Goal: Communication & Community: Answer question/provide support

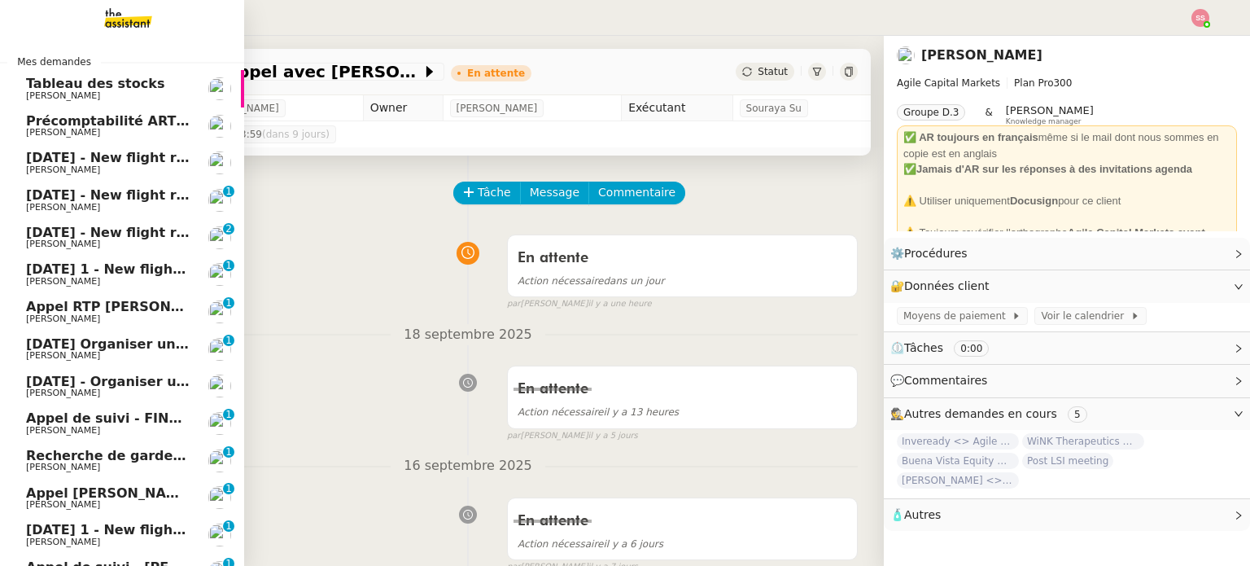
click at [111, 165] on span "[PERSON_NAME]" at bounding box center [108, 170] width 164 height 10
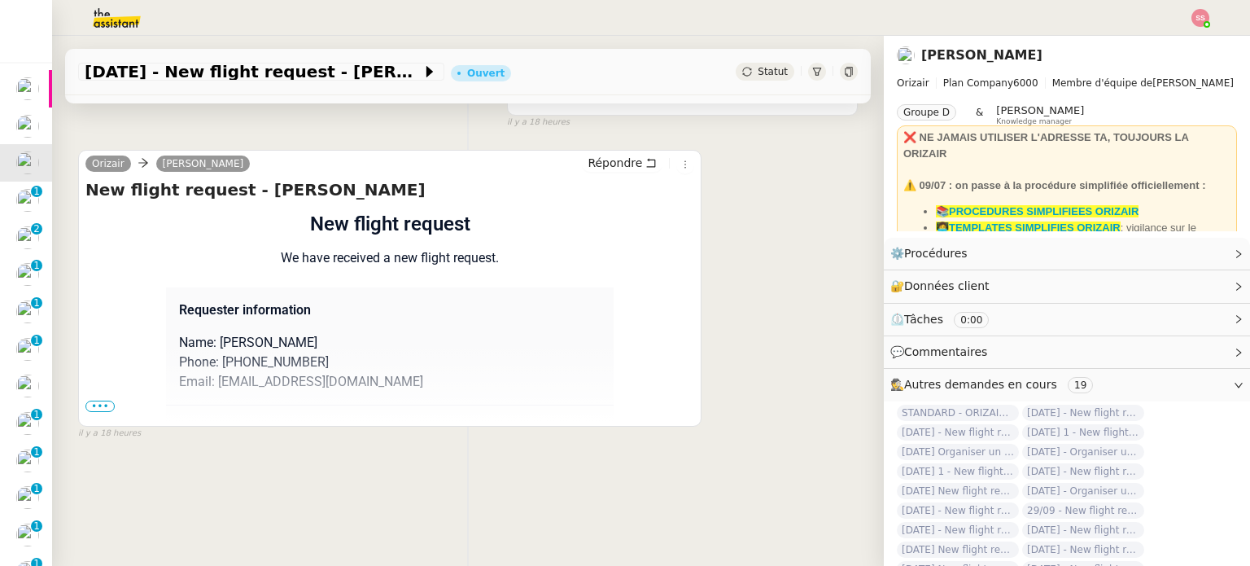
scroll to position [218, 0]
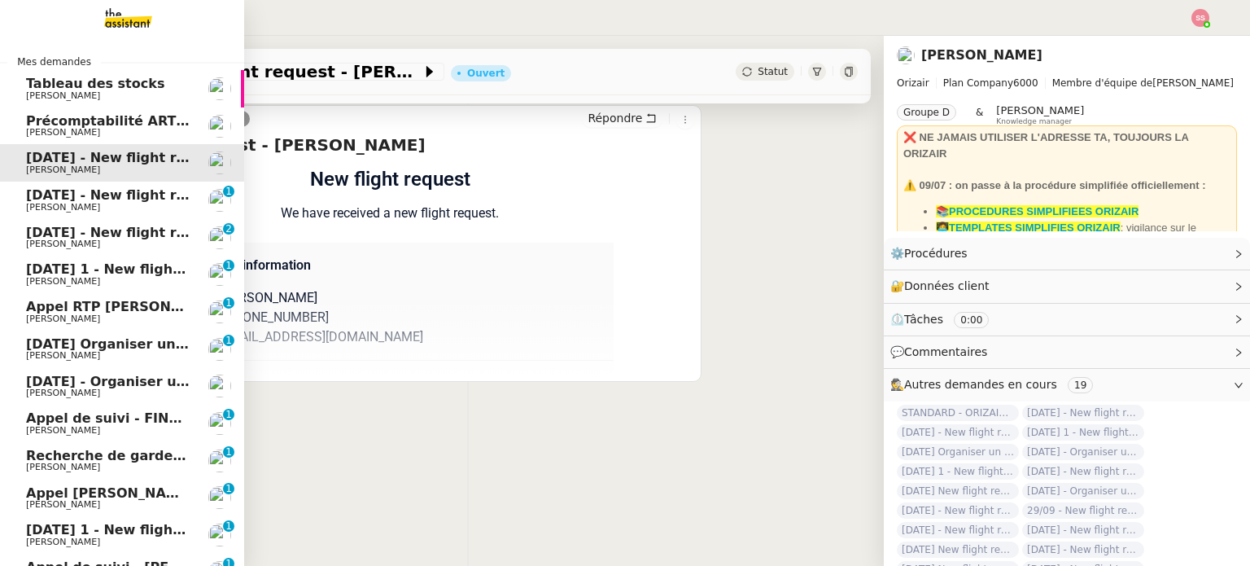
click at [104, 198] on span "20th September 2026 - New flight request - Mark Camp" at bounding box center [194, 194] width 336 height 15
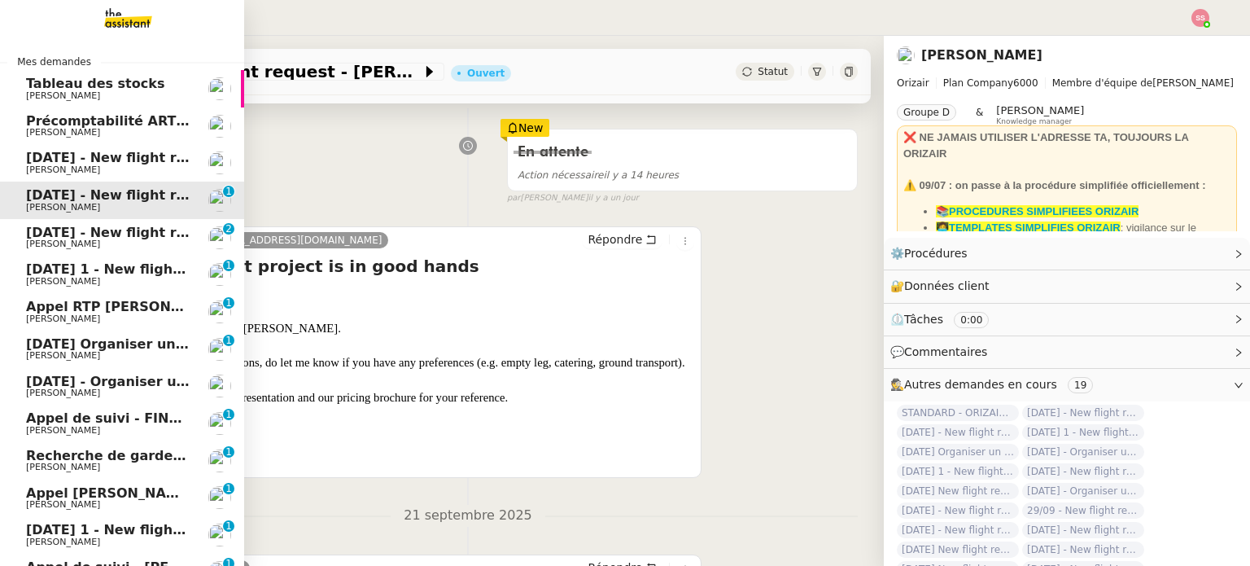
click at [120, 164] on span "13th November 2025 - New flight request - AHMADO SILLAH" at bounding box center [194, 157] width 336 height 15
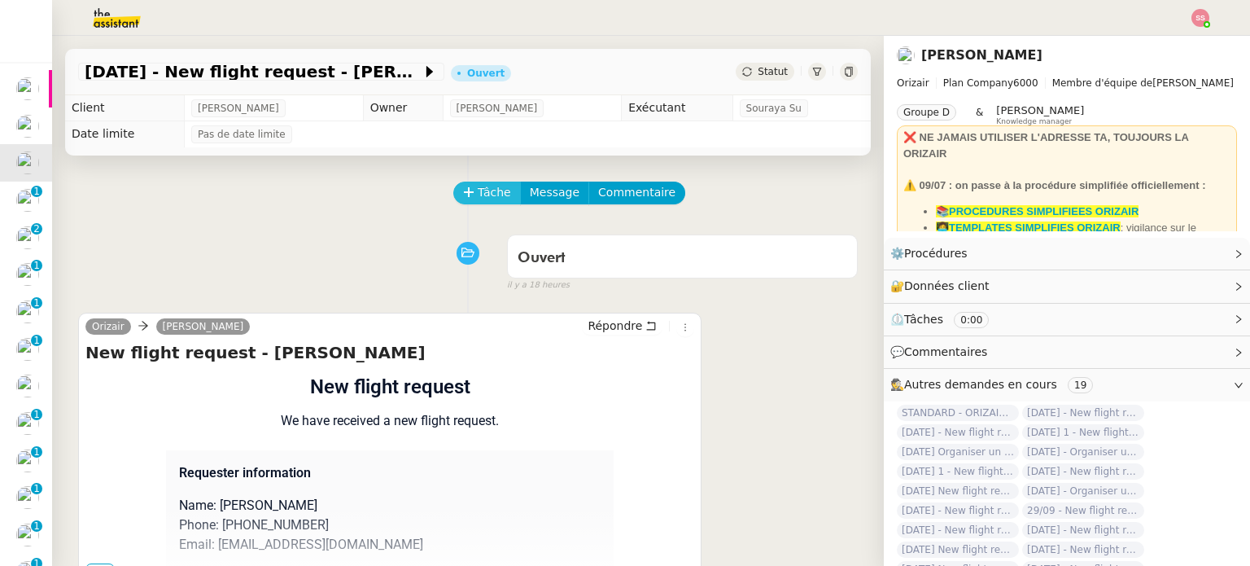
click at [478, 195] on span "Tâche" at bounding box center [494, 192] width 33 height 19
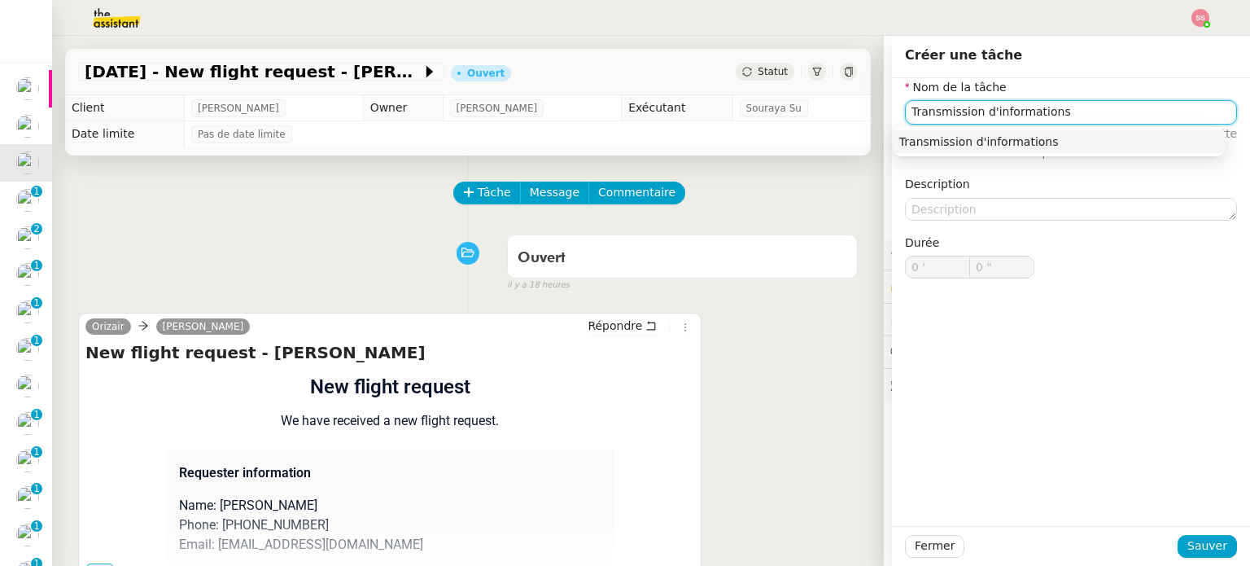
click at [902, 141] on div "Transmission d'informations" at bounding box center [1058, 141] width 319 height 15
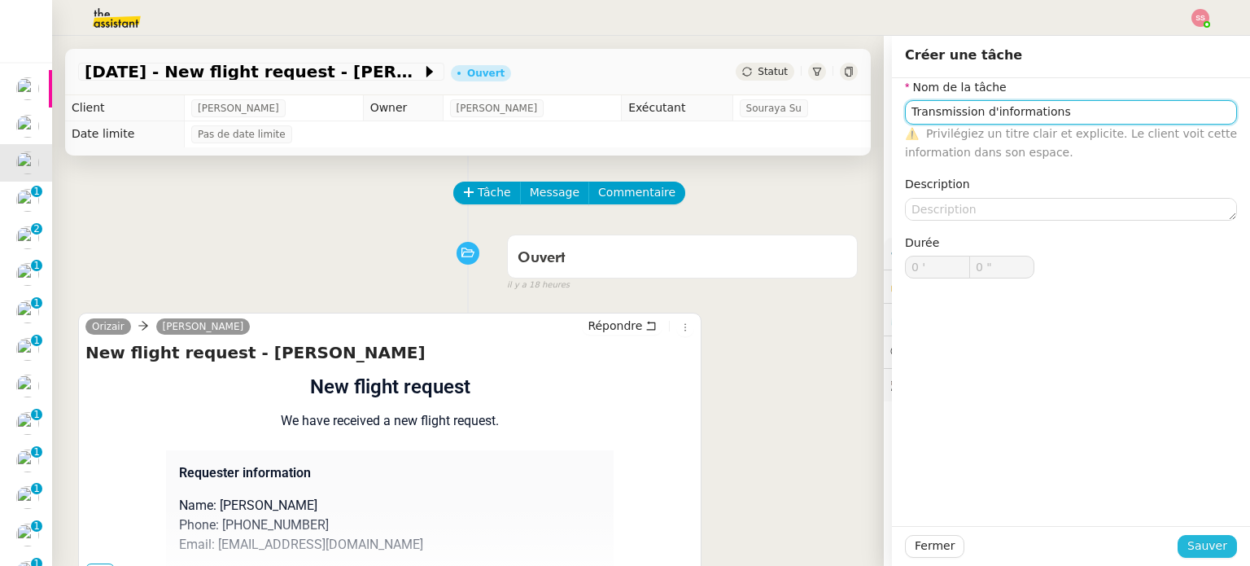
type input "Transmission d'informations"
click at [1187, 540] on span "Sauver" at bounding box center [1207, 545] width 40 height 19
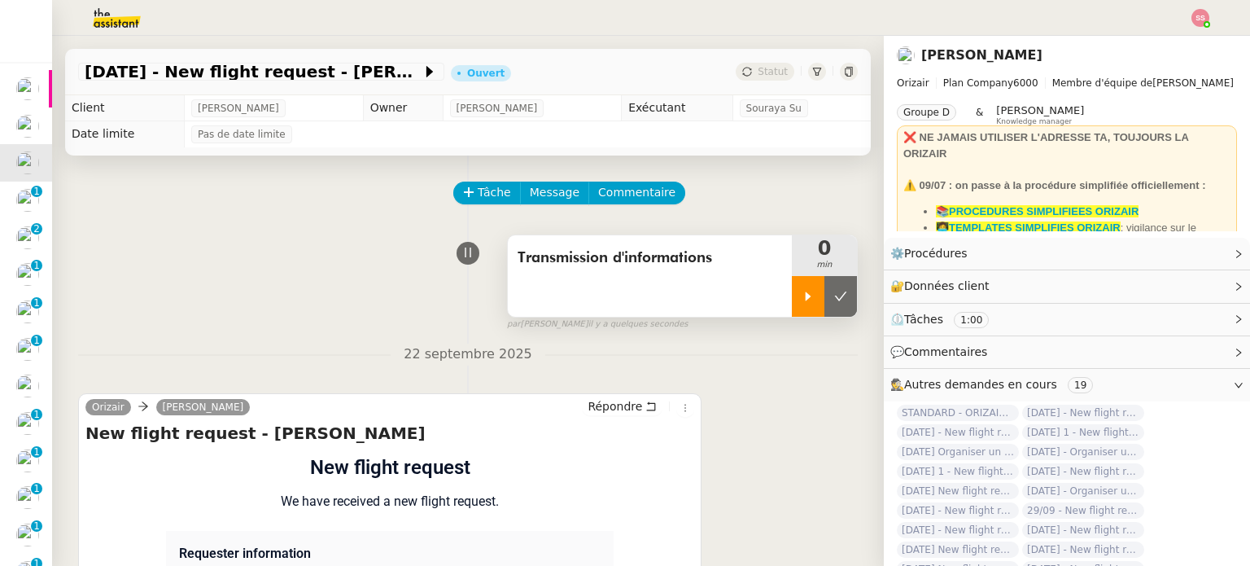
click at [792, 308] on div at bounding box center [808, 296] width 33 height 41
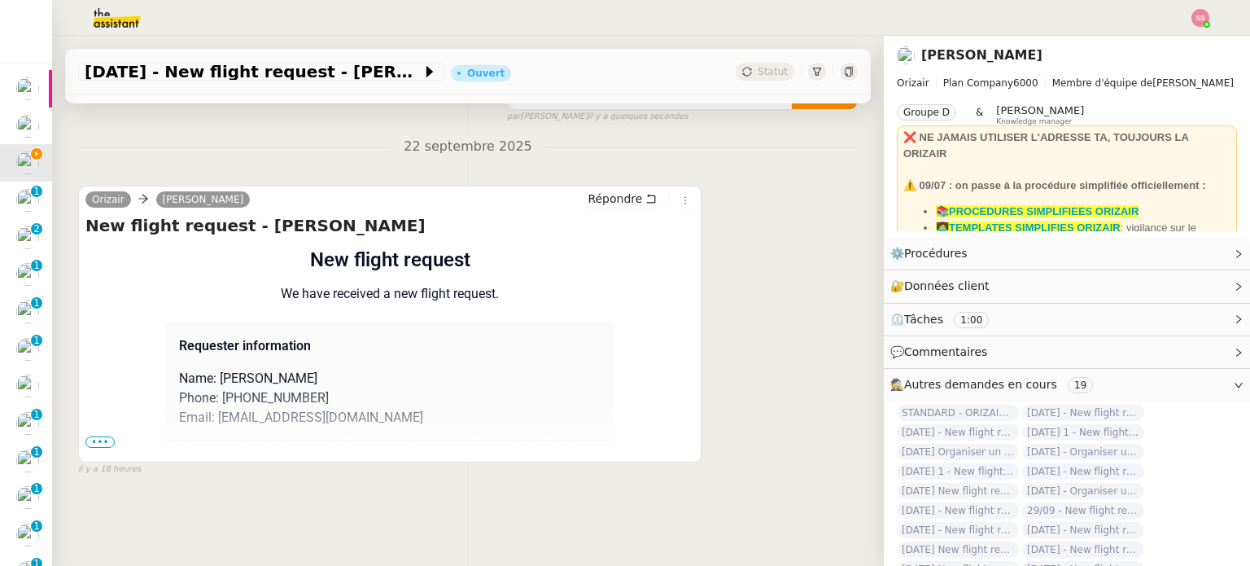
drag, startPoint x: 100, startPoint y: 436, endPoint x: 122, endPoint y: 425, distance: 24.7
click at [100, 436] on span "•••" at bounding box center [99, 441] width 29 height 11
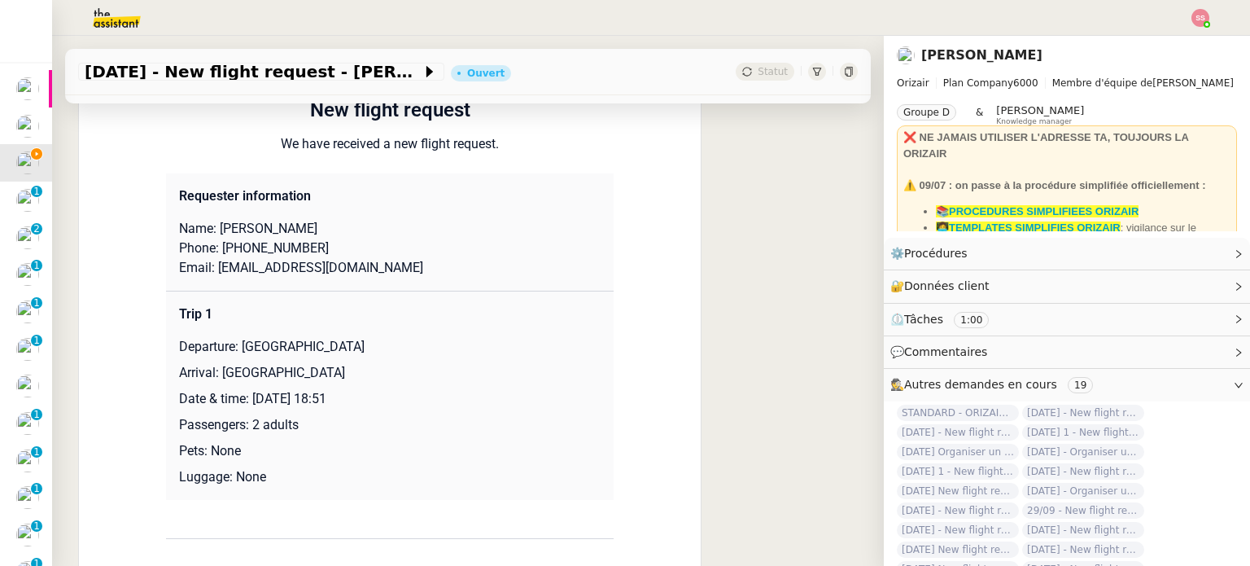
scroll to position [381, 0]
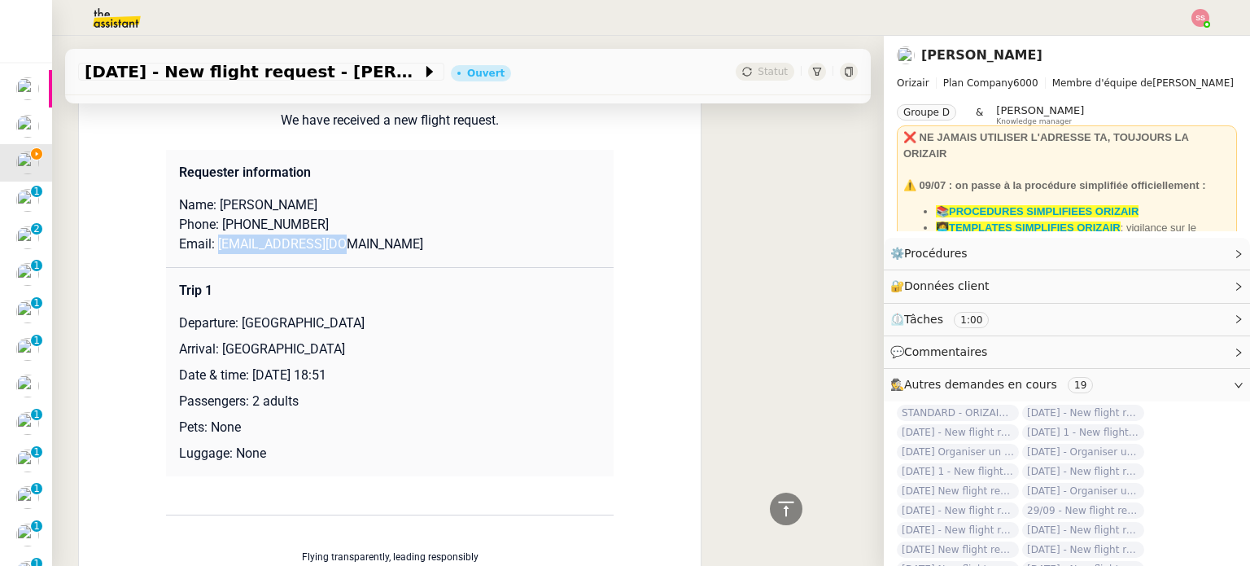
drag, startPoint x: 325, startPoint y: 250, endPoint x: 209, endPoint y: 243, distance: 116.5
click at [209, 243] on p "Email: bigsilah@gmail.com" at bounding box center [390, 244] width 422 height 20
copy p "bigsilah@gmail.com"
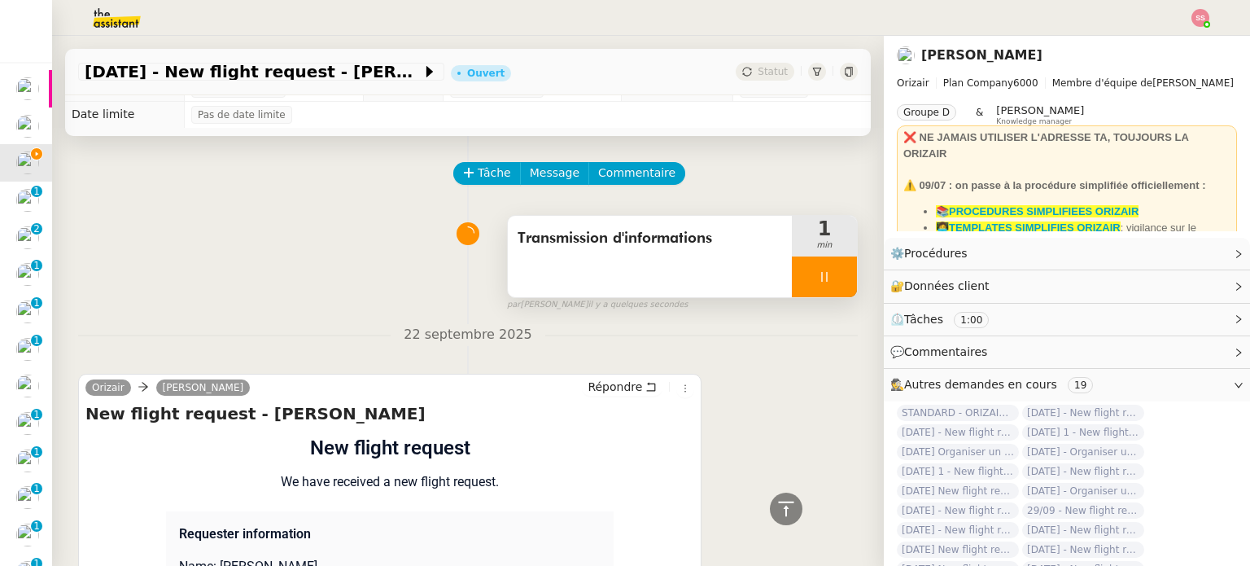
scroll to position [0, 0]
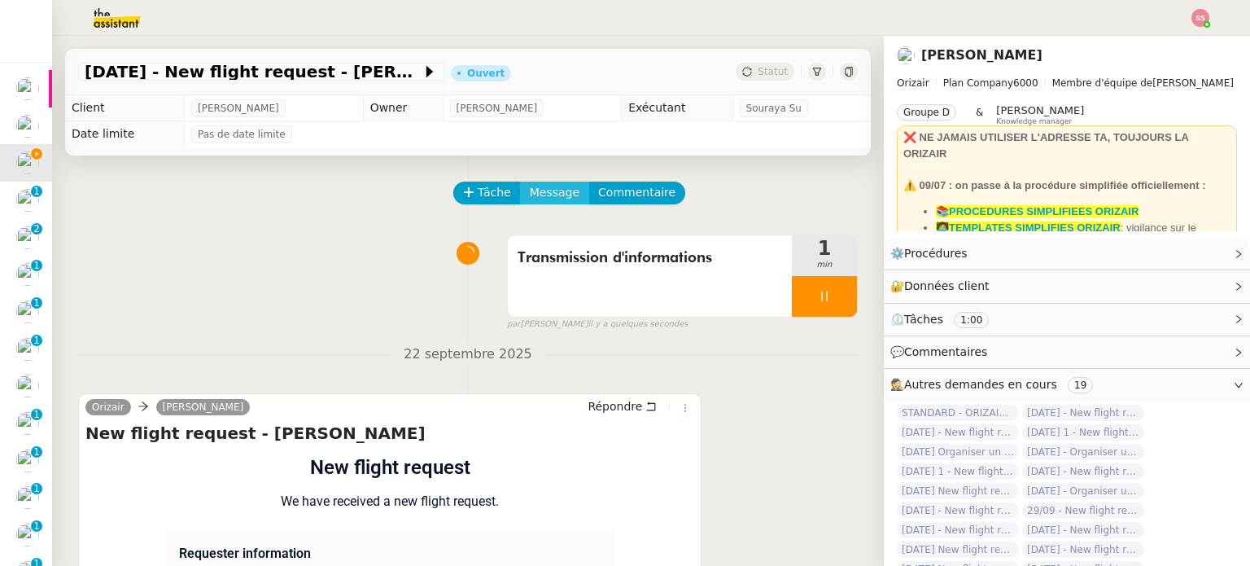
click at [530, 199] on span "Message" at bounding box center [555, 192] width 50 height 19
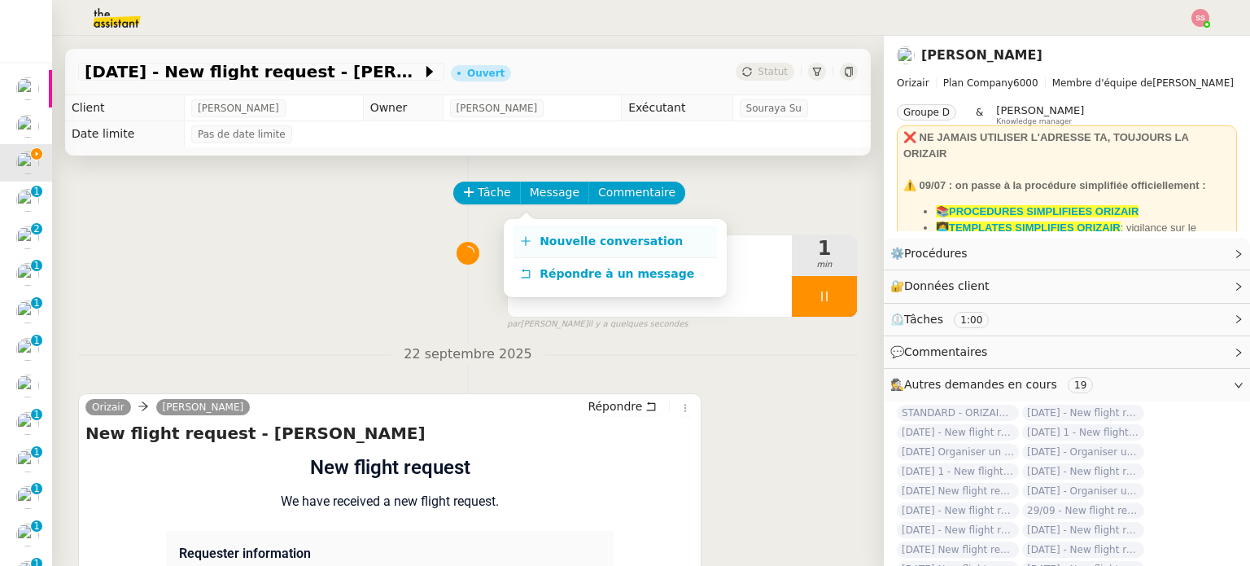
click at [534, 237] on link "Nouvelle conversation" at bounding box center [614, 241] width 203 height 33
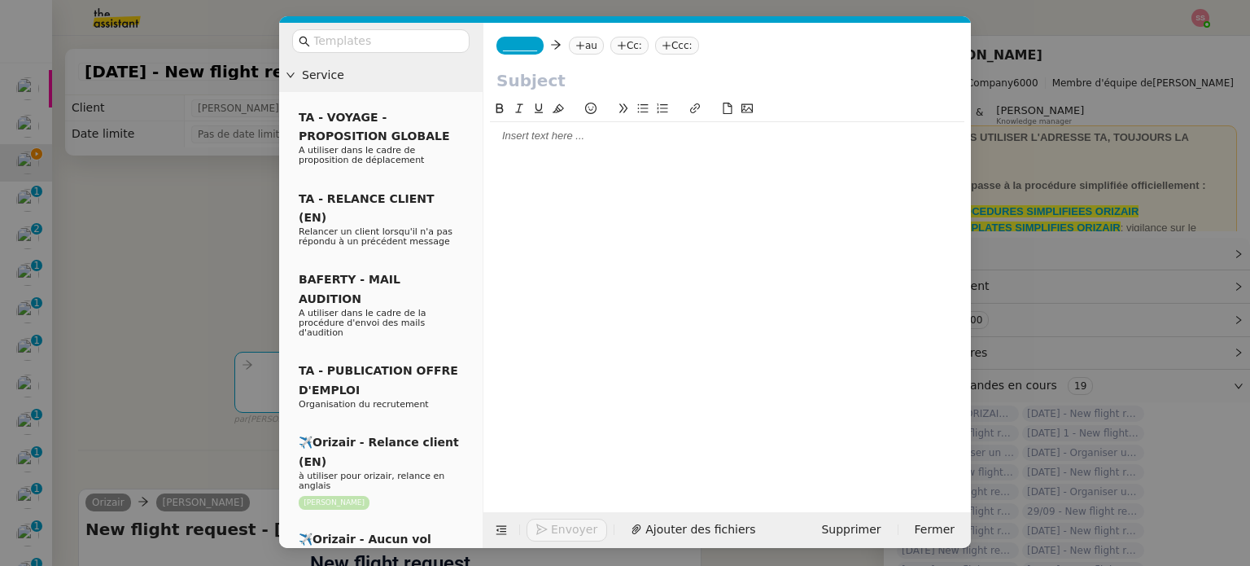
click at [575, 48] on icon at bounding box center [580, 46] width 10 height 10
paste input "bigsilah@gmail.com"
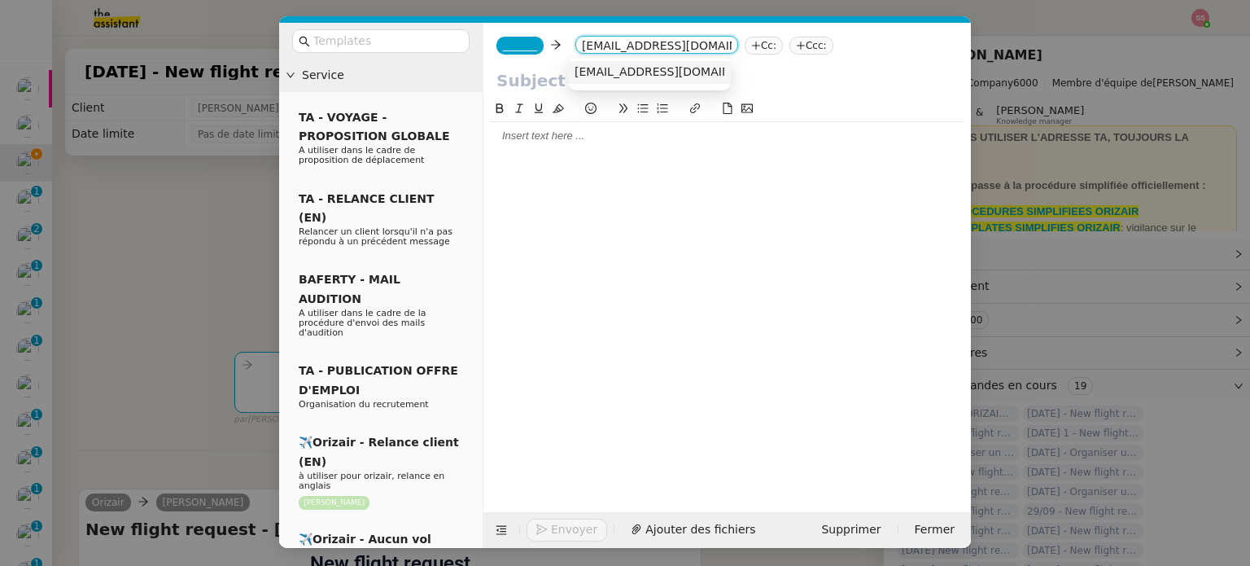
type input "bigsilah@gmail.com"
click at [601, 67] on span "bigsilah@gmail.com" at bounding box center [673, 71] width 199 height 13
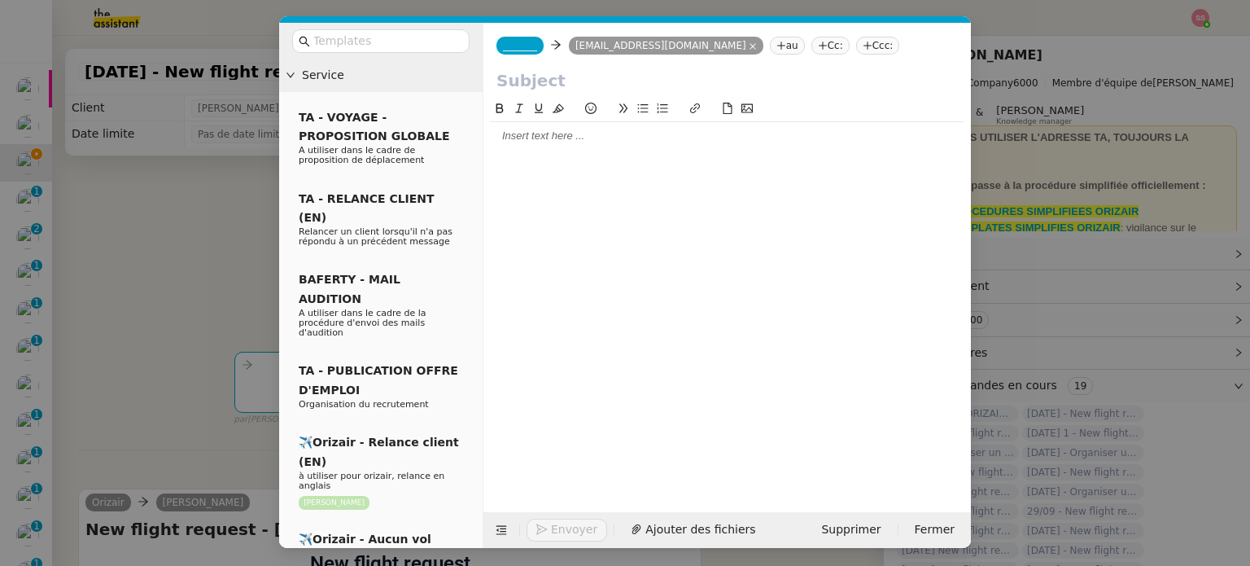
click at [524, 44] on span "_______" at bounding box center [520, 45] width 34 height 11
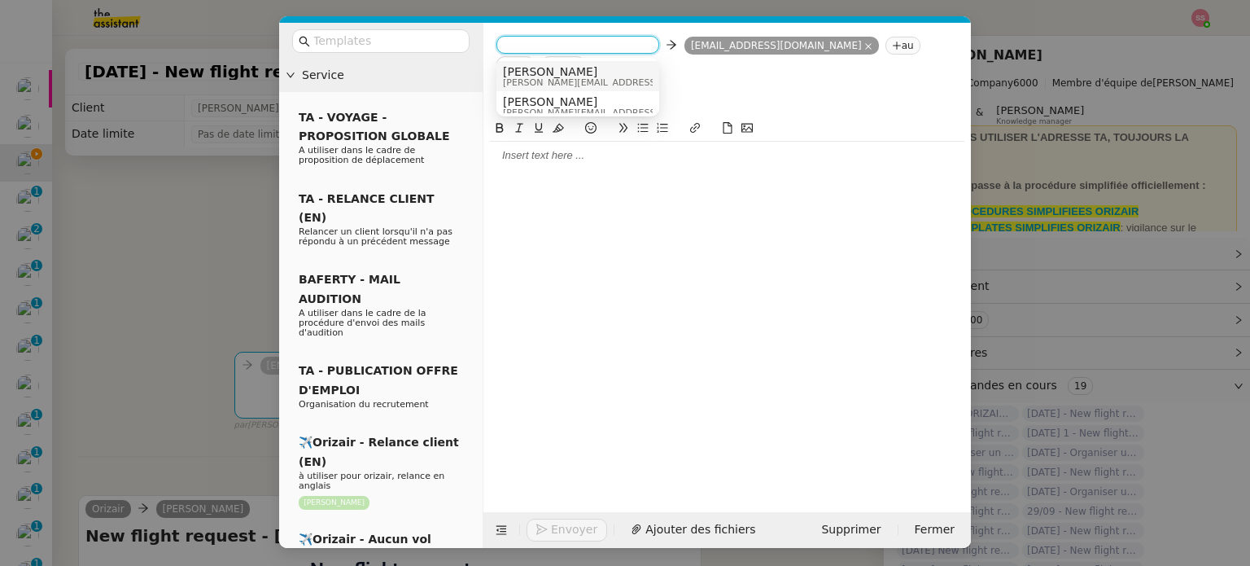
click at [555, 79] on span "josephine.k@orizair.com" at bounding box center [618, 82] width 231 height 9
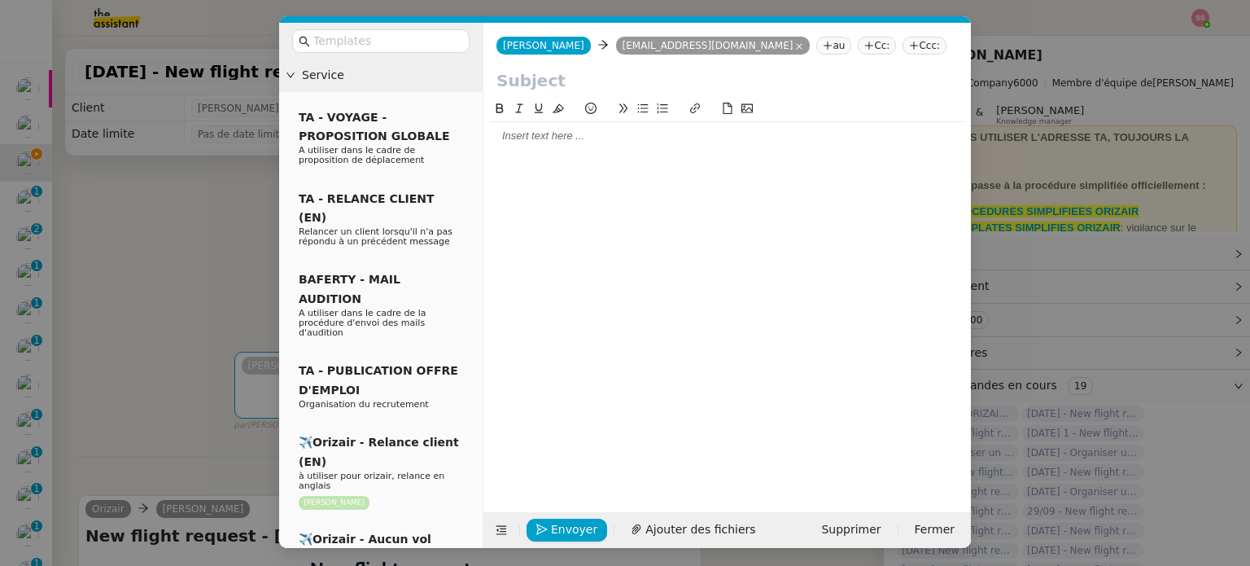
click at [902, 44] on nz-tag "Ccc:" at bounding box center [924, 46] width 44 height 18
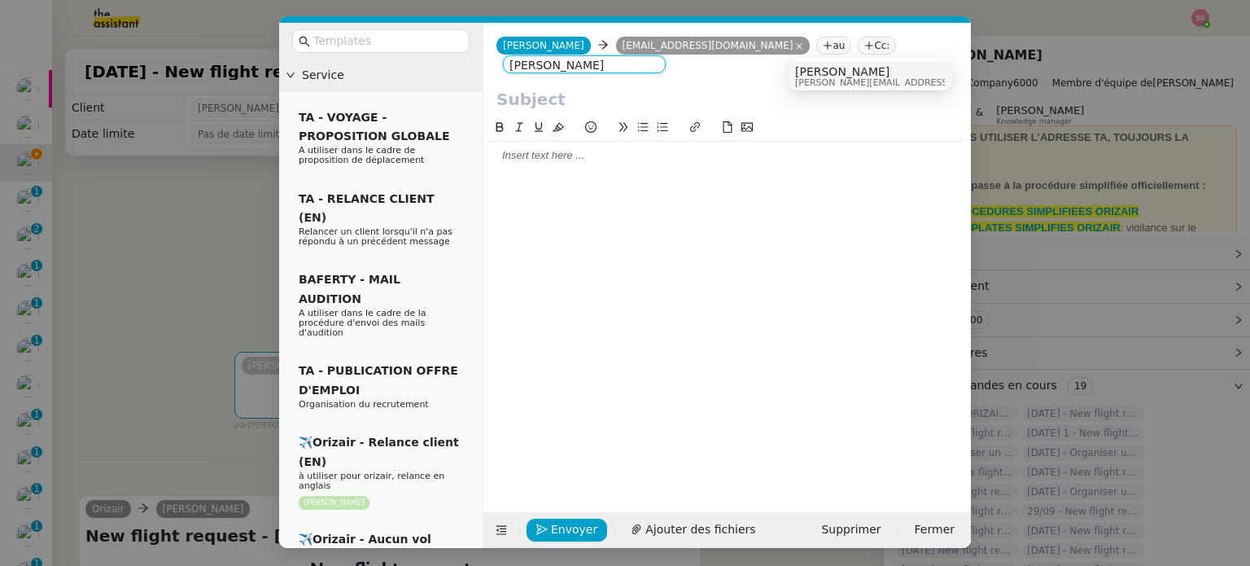
type input "Louis Frei"
click at [811, 71] on span "Louis Frei" at bounding box center [910, 71] width 231 height 13
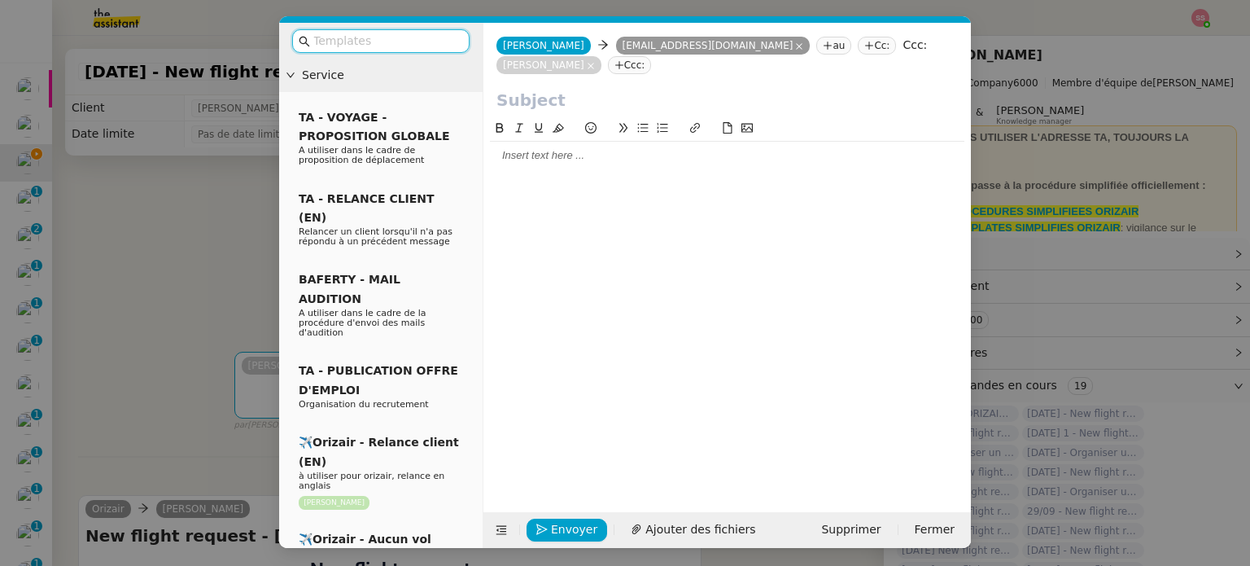
click at [433, 45] on input "text" at bounding box center [386, 41] width 146 height 19
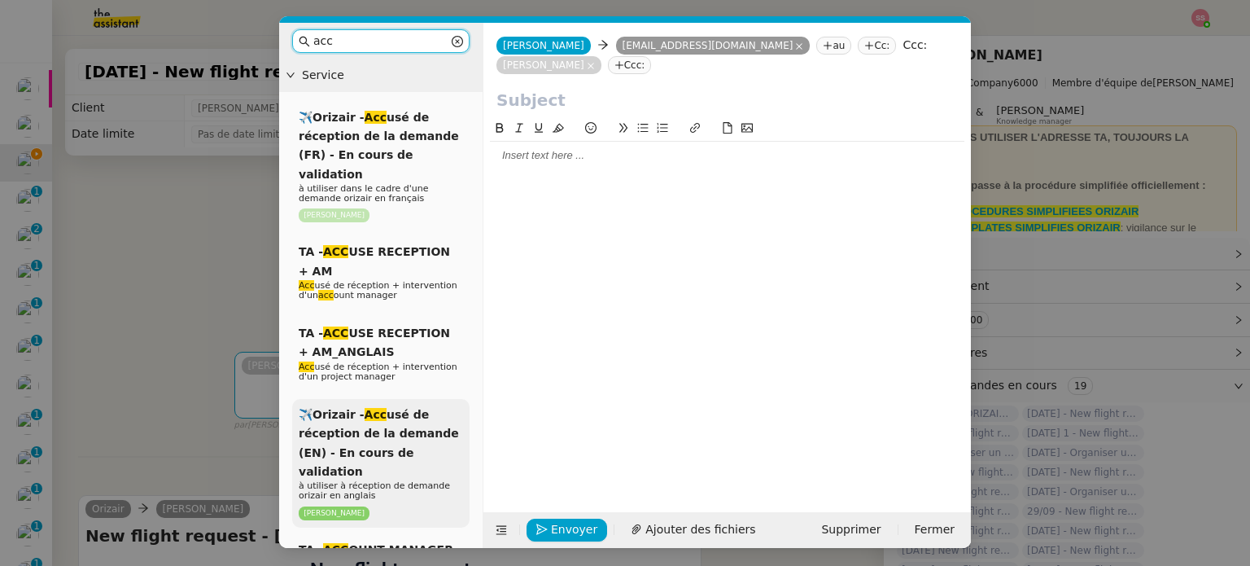
type input "acc"
click at [417, 430] on span "✈️Orizair - Acc usé de réception de la demande (EN) - En cours de validation" at bounding box center [379, 443] width 160 height 70
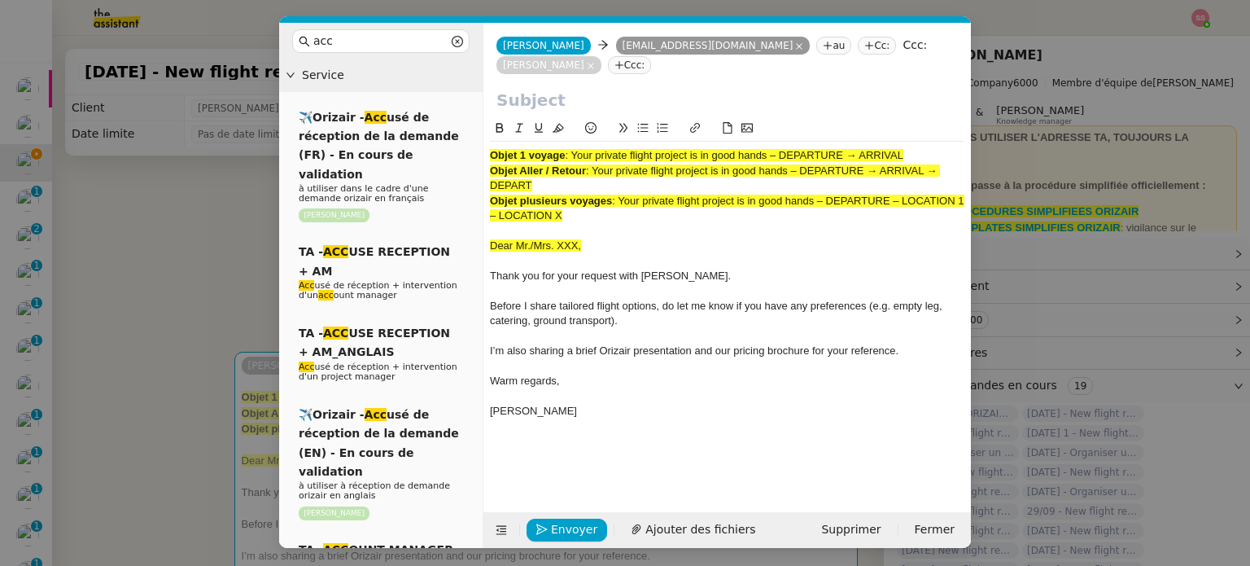
drag, startPoint x: 574, startPoint y: 137, endPoint x: 950, endPoint y: 132, distance: 375.2
click at [950, 148] on div "Objet 1 voyage : Your private flight project is in good hands – DEPARTURE → ARR…" at bounding box center [727, 155] width 474 height 15
click at [631, 88] on input "text" at bounding box center [726, 100] width 461 height 24
paste input "Your private flight project is in good hands – DEPARTURE → ARRIVAL"
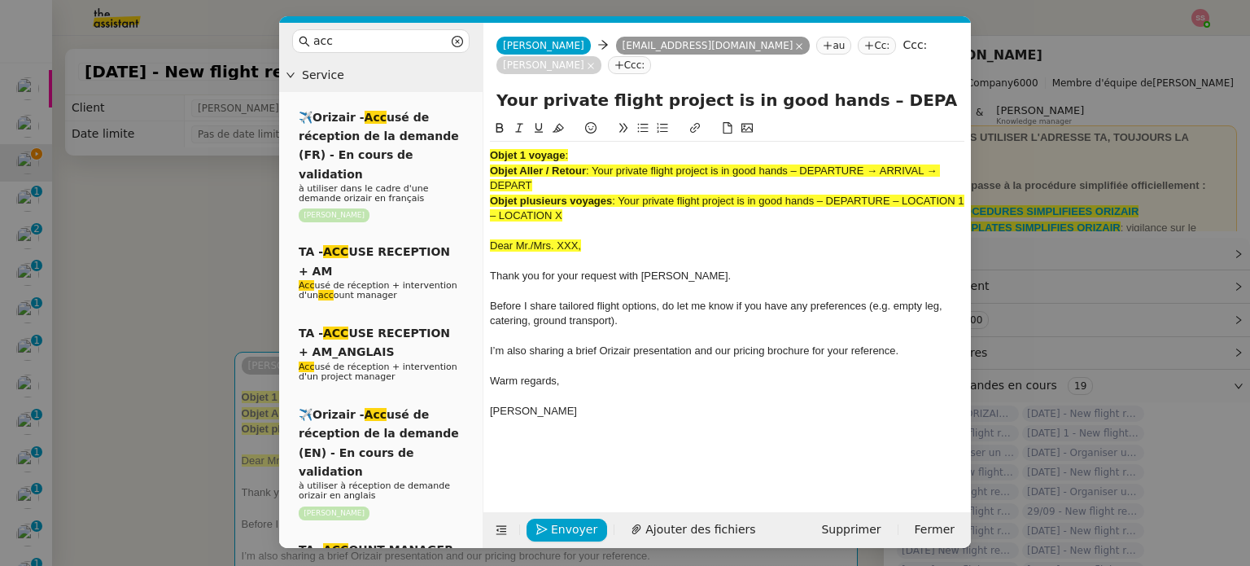
scroll to position [0, 70]
type input "Your private flight project is in good hands – DEPARTURE → ARRIVAL"
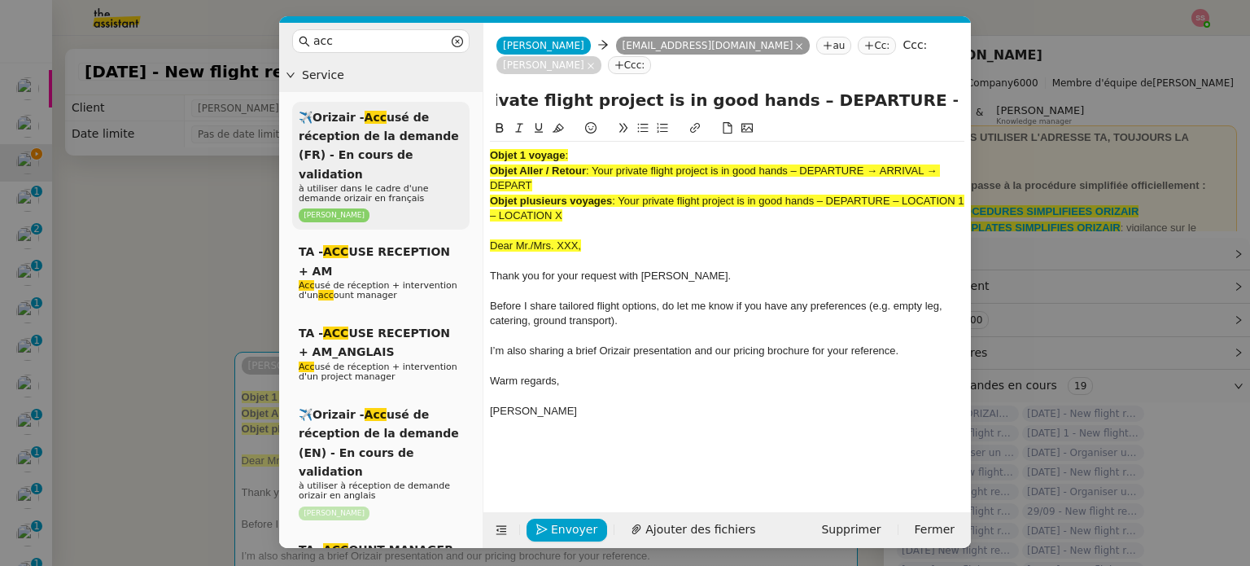
scroll to position [0, 0]
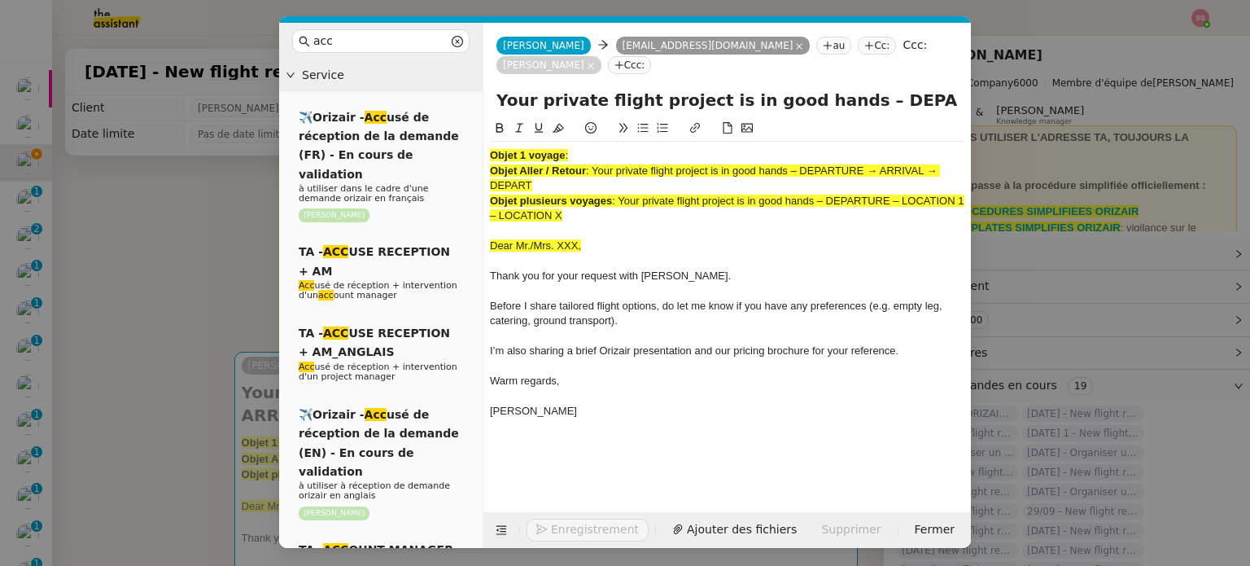
drag, startPoint x: 596, startPoint y: 198, endPoint x: 413, endPoint y: 93, distance: 211.0
click at [413, 93] on nz-layout "acc Service ✈️Orizair - Acc usé de réception de la demande (FR) - En cours de v…" at bounding box center [625, 285] width 692 height 525
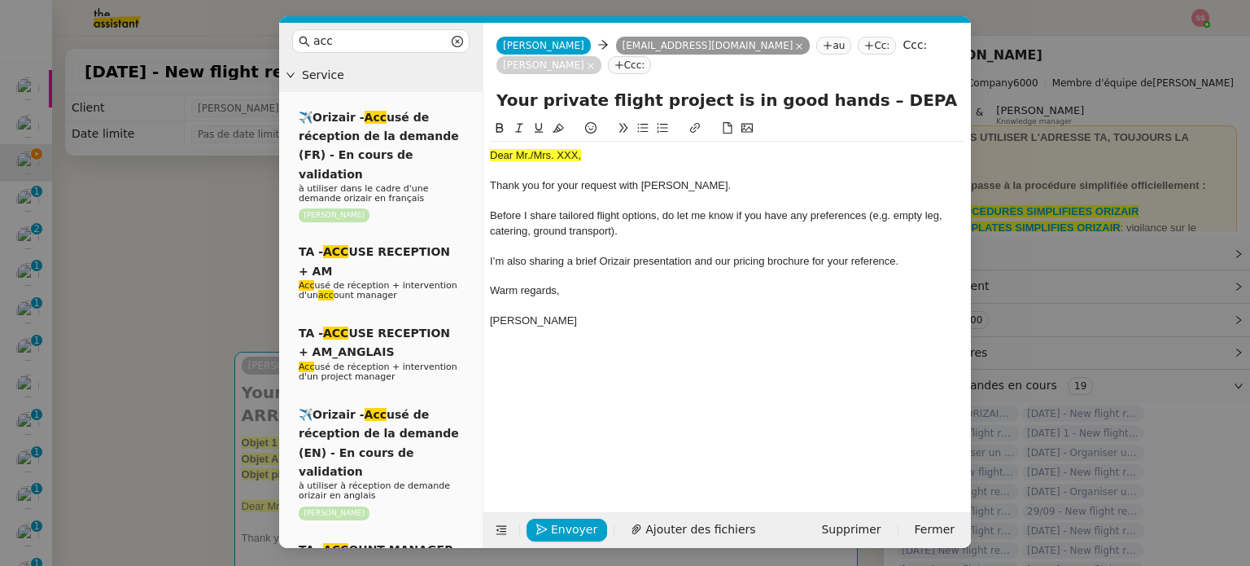
click at [230, 241] on nz-modal-container "acc Service ✈️Orizair - Acc usé de réception de la demande (FR) - En cours de v…" at bounding box center [625, 283] width 1250 height 566
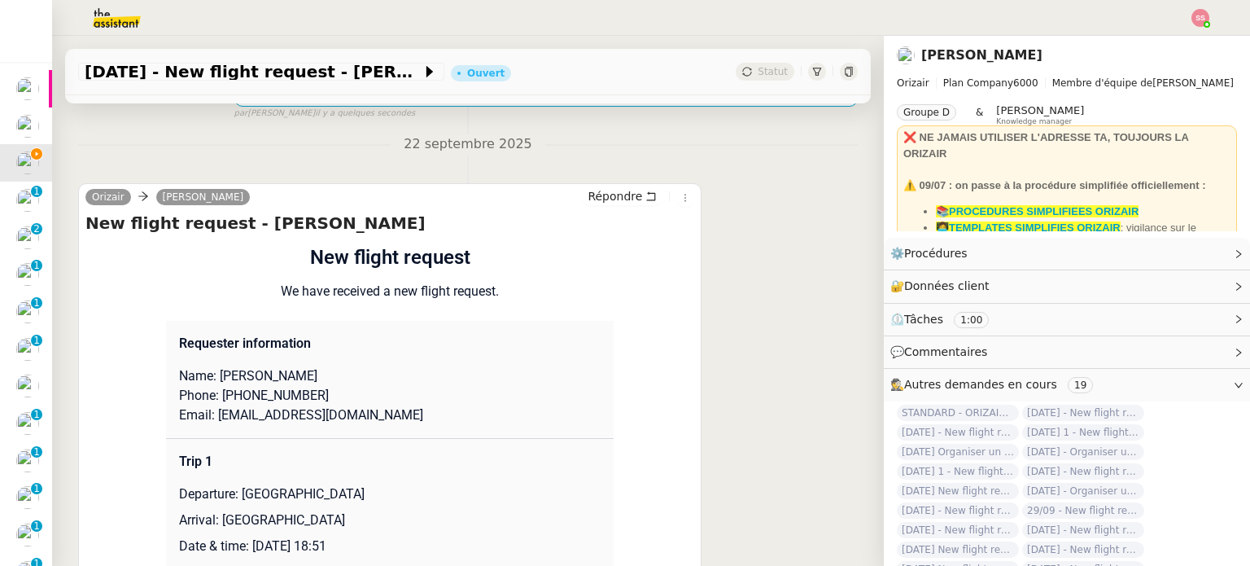
scroll to position [651, 0]
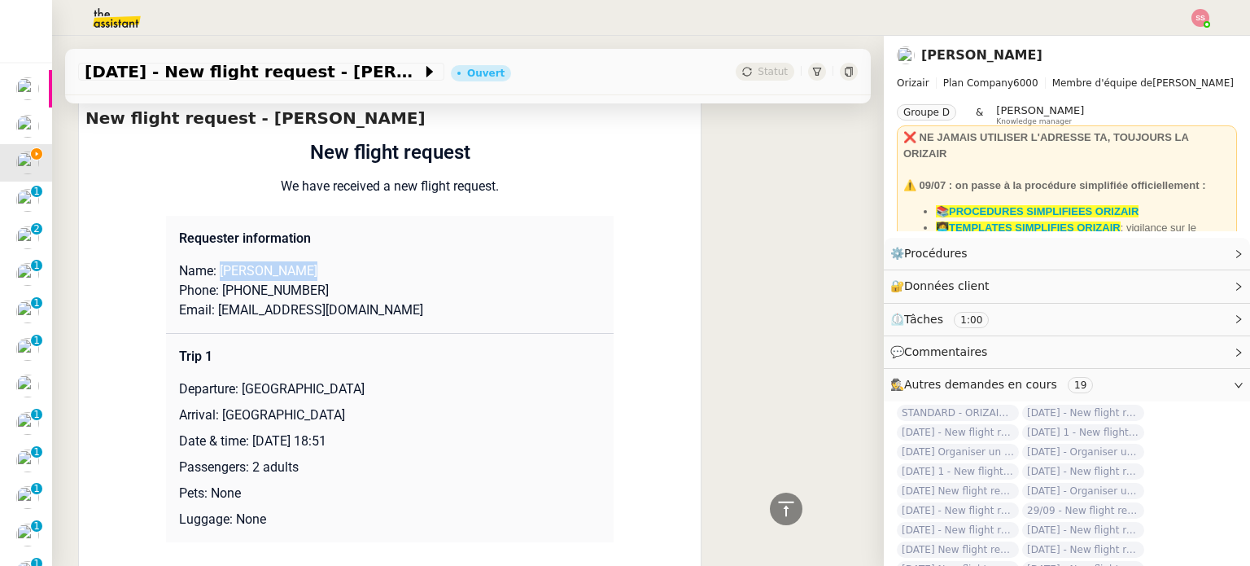
drag, startPoint x: 212, startPoint y: 250, endPoint x: 342, endPoint y: 252, distance: 130.2
click at [342, 261] on p "Name: AHMADO SILLAH" at bounding box center [390, 271] width 422 height 20
click at [355, 261] on p "Name: AHMADO SILLAH" at bounding box center [390, 271] width 422 height 20
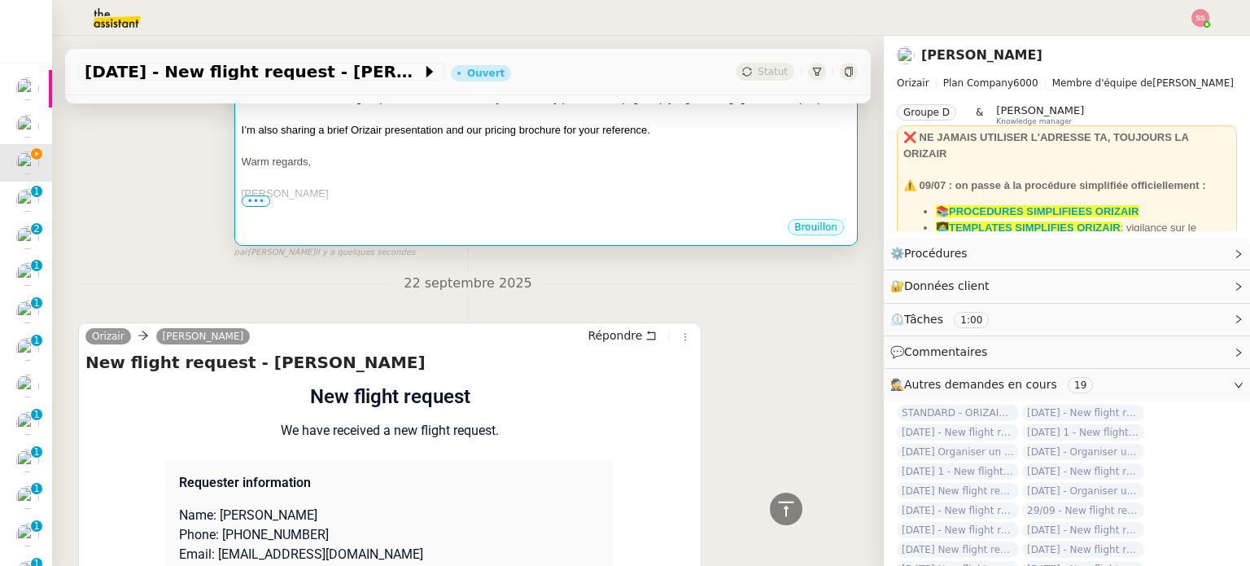
scroll to position [163, 0]
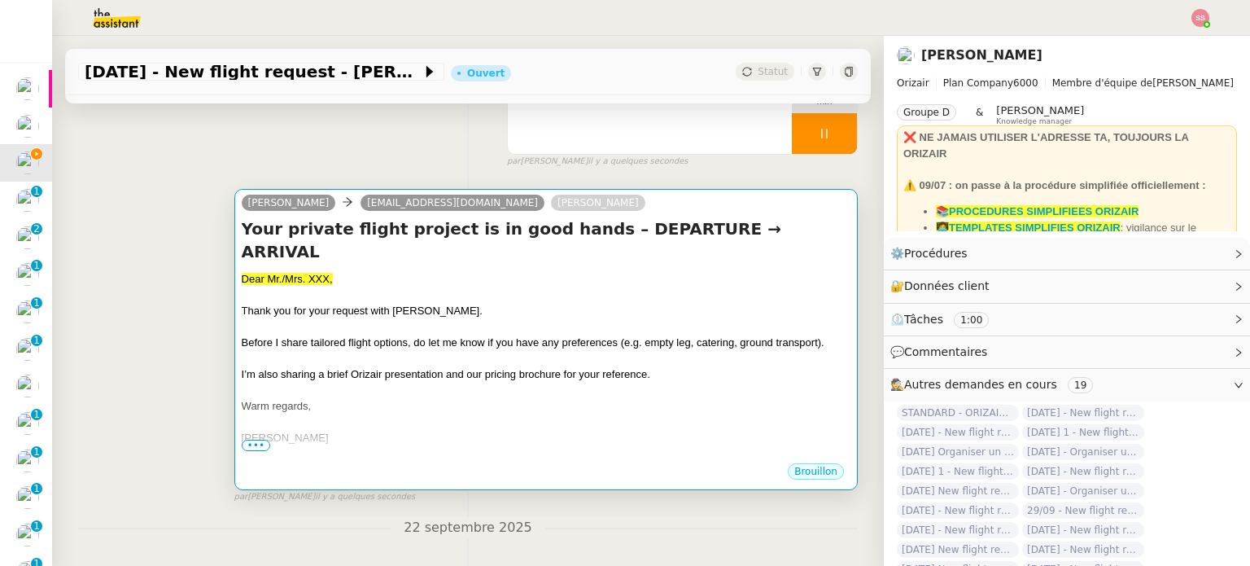
click at [336, 304] on span "Thank you for your request with Orizair." at bounding box center [362, 310] width 241 height 12
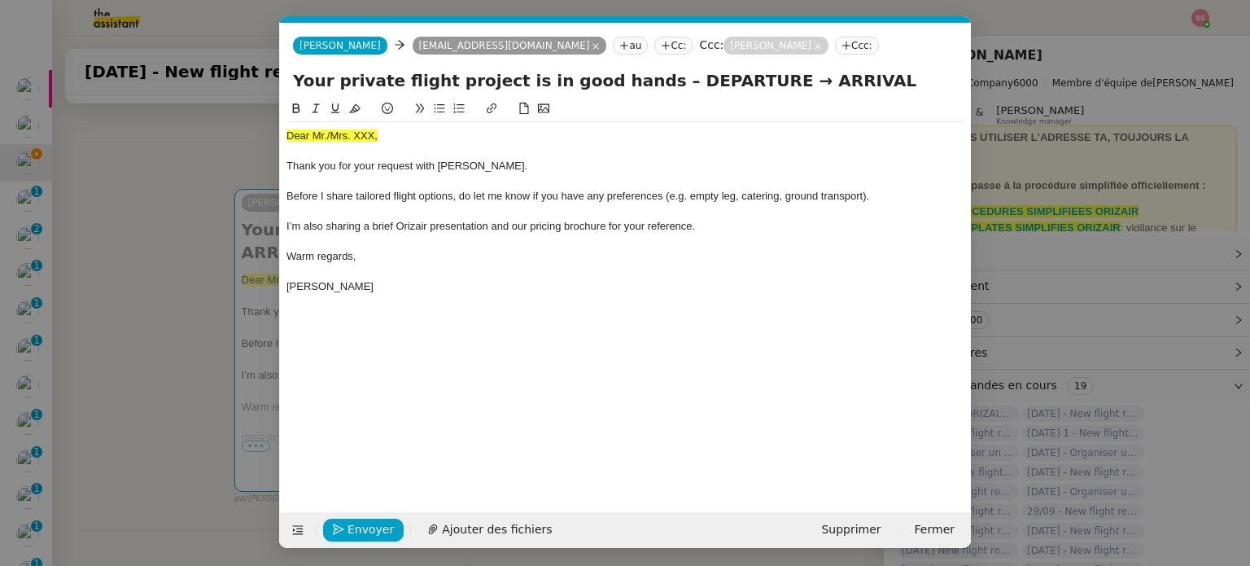
scroll to position [0, 50]
drag, startPoint x: 373, startPoint y: 138, endPoint x: 229, endPoint y: 139, distance: 143.2
click at [229, 139] on nz-modal-container "acc Service ✈️Orizair - Acc usé de réception de la demande (FR) - En cours de v…" at bounding box center [625, 283] width 1250 height 566
click at [356, 108] on icon at bounding box center [354, 108] width 11 height 11
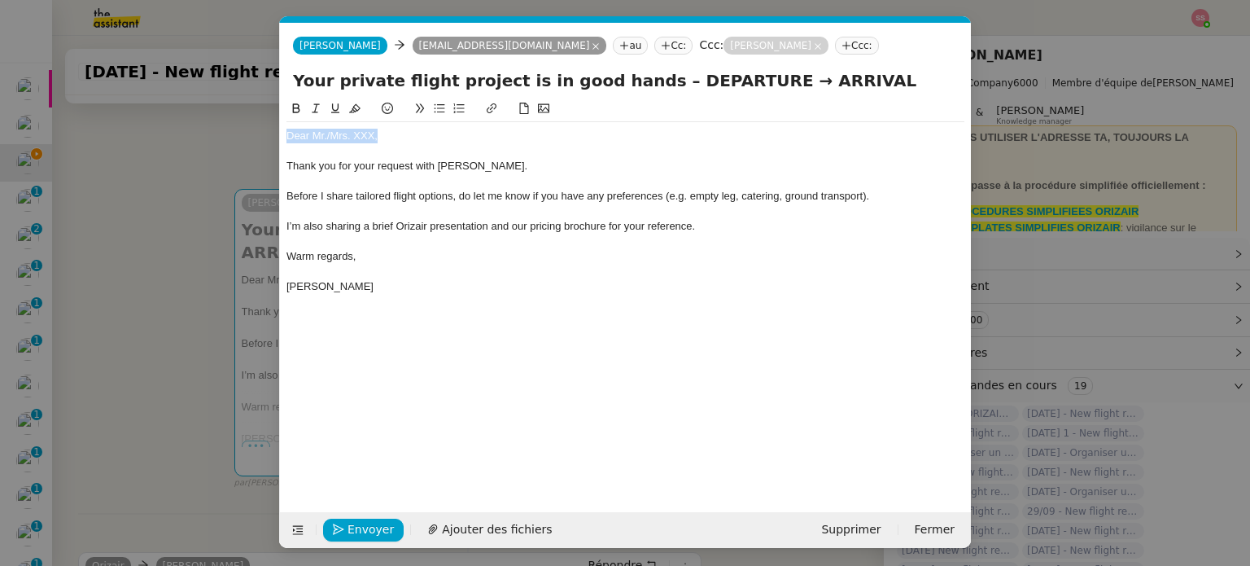
click at [375, 129] on div "Dear Mr./Mrs. XXX," at bounding box center [625, 136] width 678 height 15
drag, startPoint x: 390, startPoint y: 137, endPoint x: 327, endPoint y: 134, distance: 62.7
click at [327, 134] on div "Dear Mr./Mrs. XXX," at bounding box center [625, 136] width 678 height 15
click at [179, 224] on nz-modal-container "acc Service ✈️Orizair - Acc usé de réception de la demande (FR) - En cours de v…" at bounding box center [625, 283] width 1250 height 566
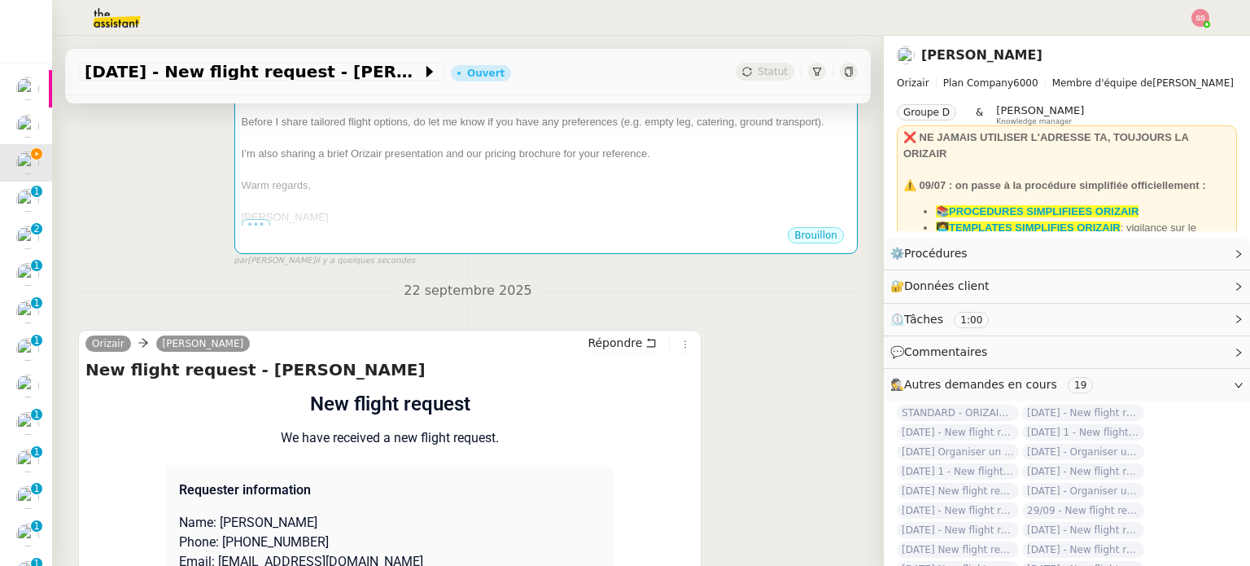
scroll to position [732, 0]
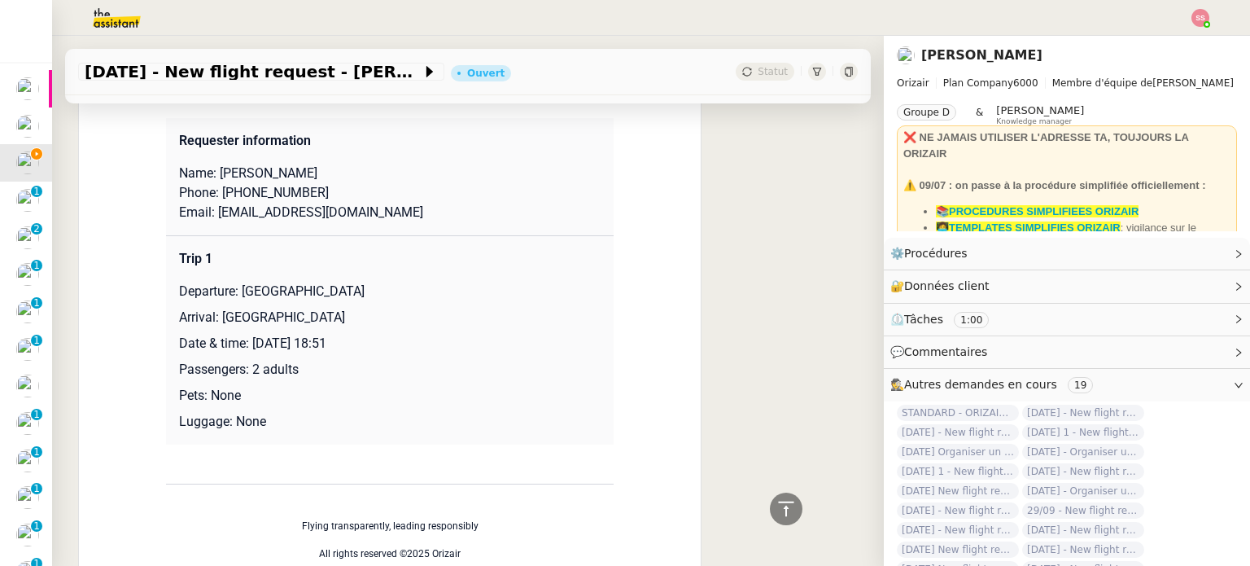
drag, startPoint x: 234, startPoint y: 268, endPoint x: 436, endPoint y: 264, distance: 201.8
click at [436, 282] on p "Departure: London City Airport" at bounding box center [390, 292] width 422 height 20
copy p "London City Airport"
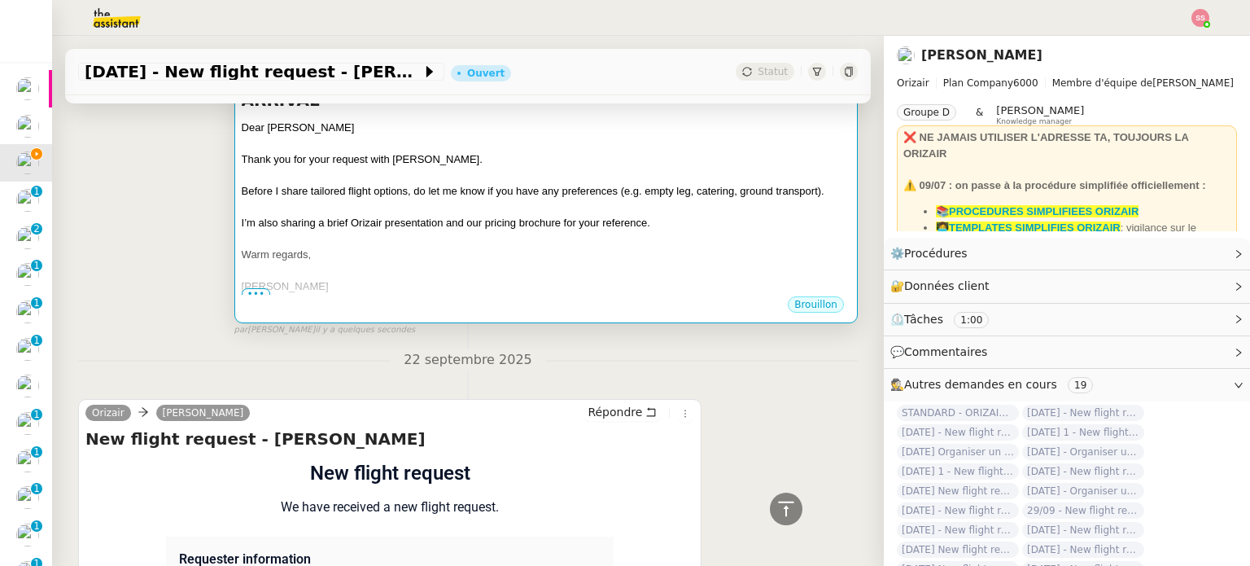
scroll to position [244, 0]
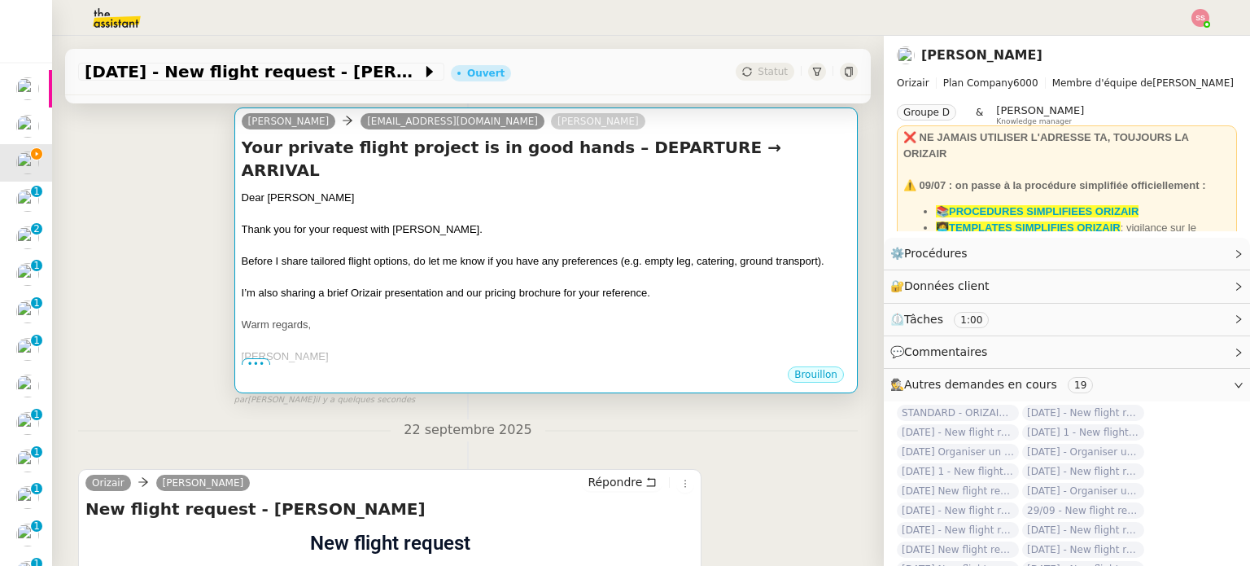
click at [574, 165] on div "Your private flight project is in good hands – DEPARTURE → ARRIVAL Dear Mr.Sill…" at bounding box center [546, 250] width 609 height 229
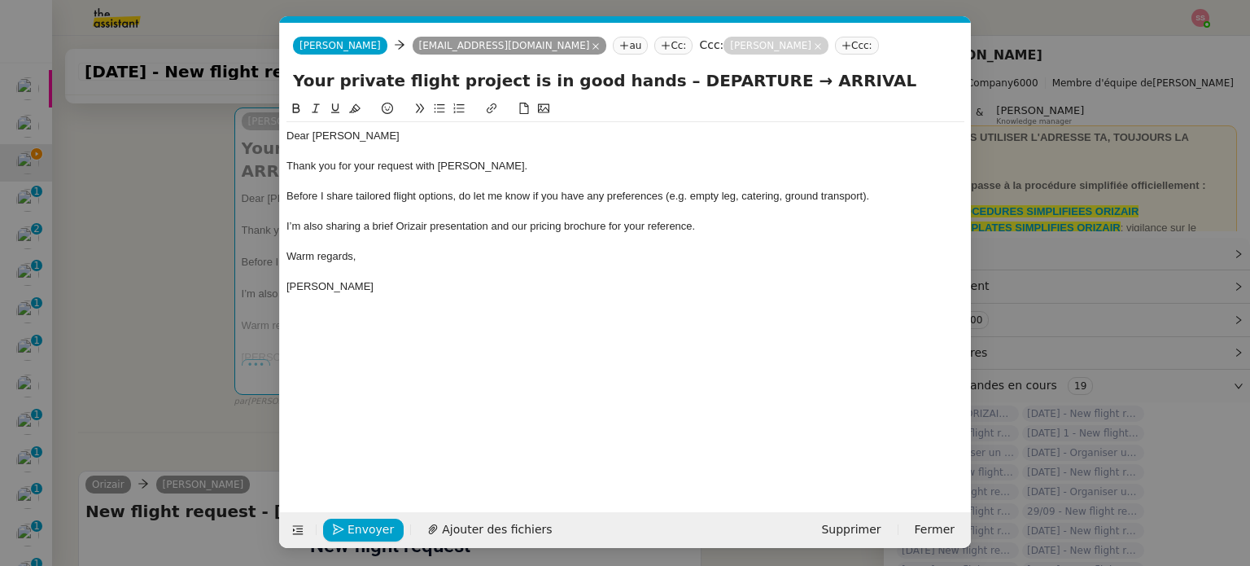
scroll to position [0, 50]
drag, startPoint x: 637, startPoint y: 81, endPoint x: 737, endPoint y: 81, distance: 100.1
click at [737, 81] on input "Your private flight project is in good hands – DEPARTURE → ARRIVAL" at bounding box center [625, 80] width 665 height 24
paste input "London City Airport"
type input "Your private flight project is in good hands – London City Airport→ ARRIVAL"
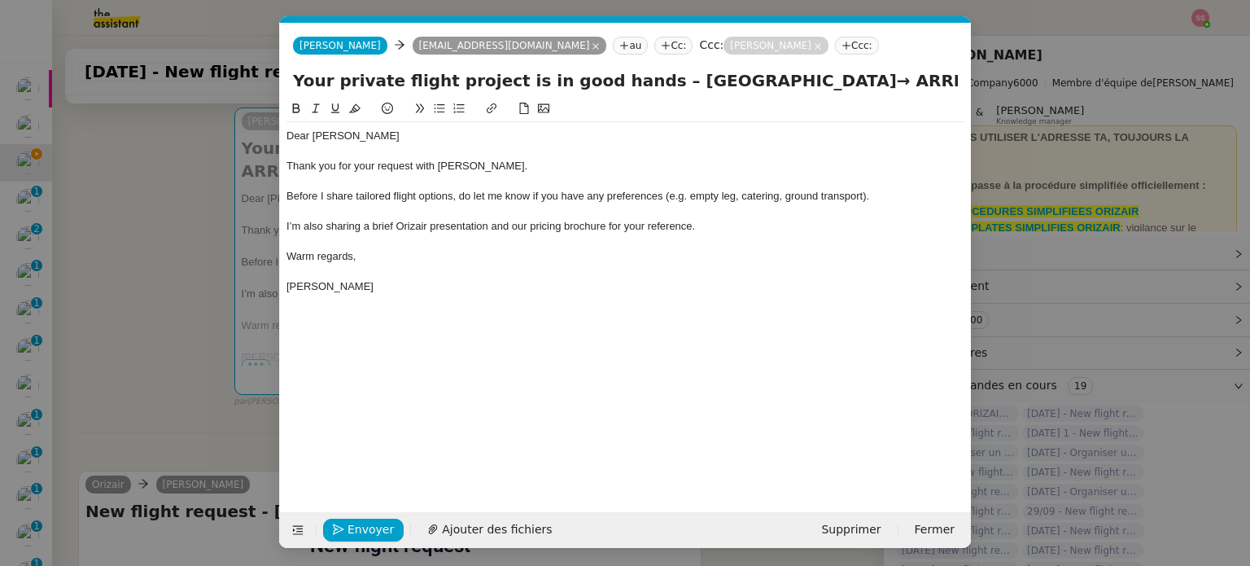
click at [173, 276] on nz-modal-container "acc Service ✈️Orizair - Acc usé de réception de la demande (FR) - En cours de v…" at bounding box center [625, 283] width 1250 height 566
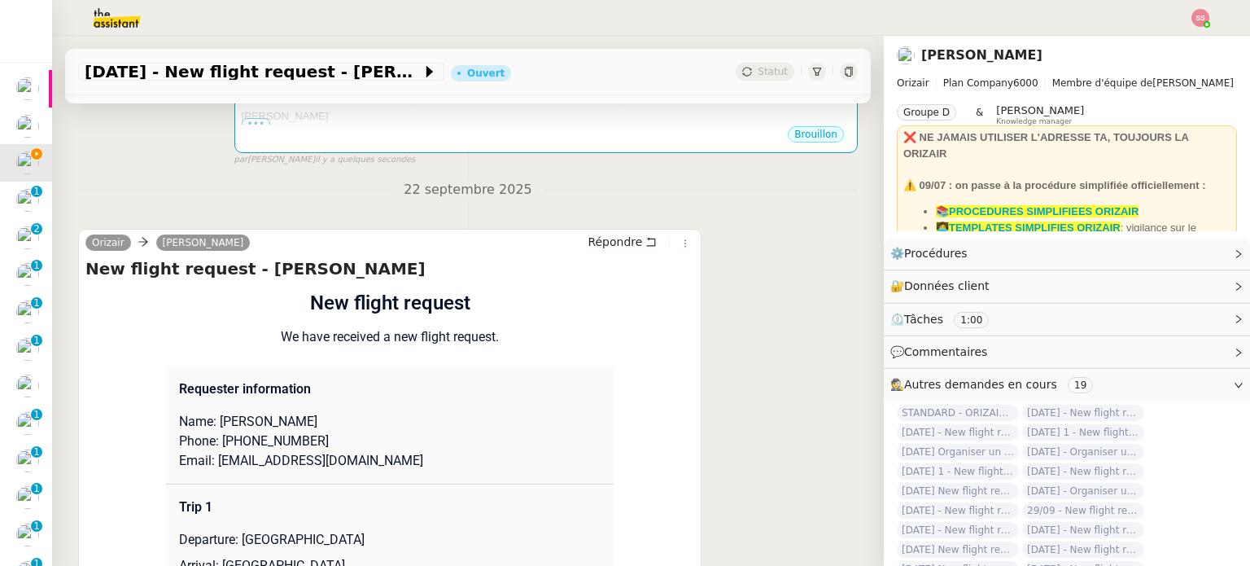
scroll to position [732, 0]
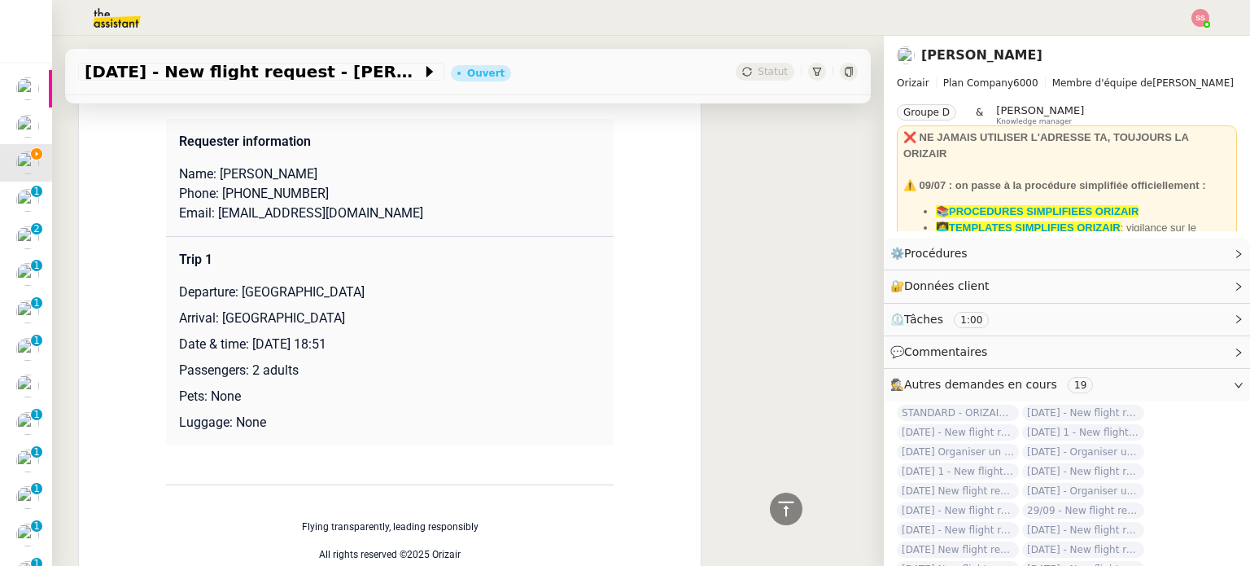
drag, startPoint x: 216, startPoint y: 297, endPoint x: 404, endPoint y: 301, distance: 188.0
click at [404, 308] on p "Arrival: Paris Beauvais Tillé Airport" at bounding box center [390, 318] width 422 height 20
copy p "Paris Beauvais Tillé Airport"
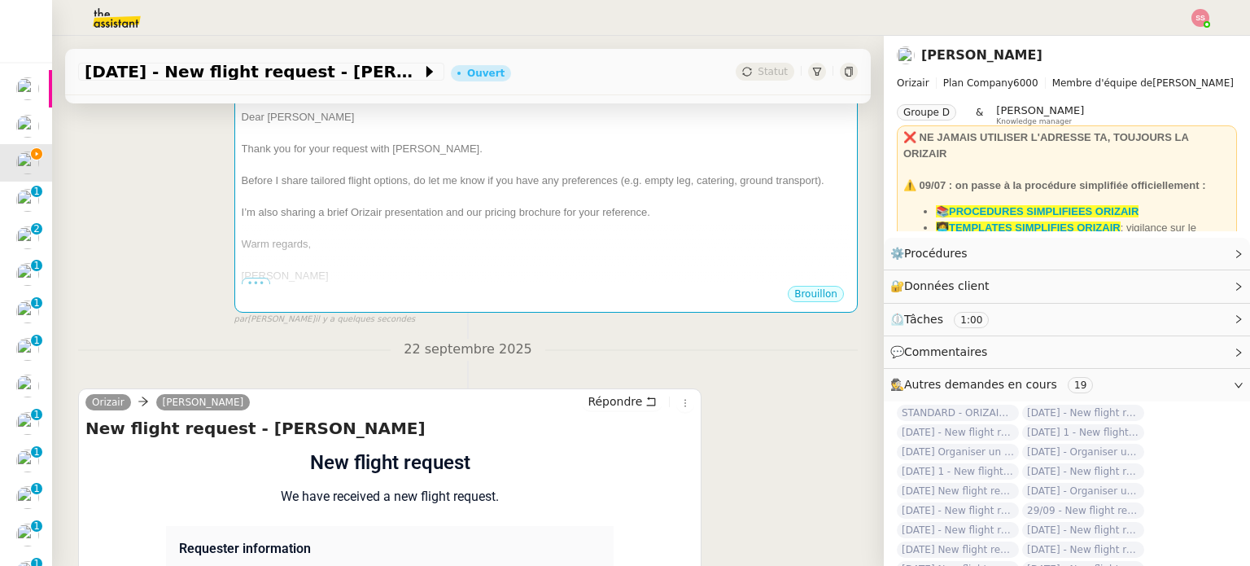
scroll to position [0, 0]
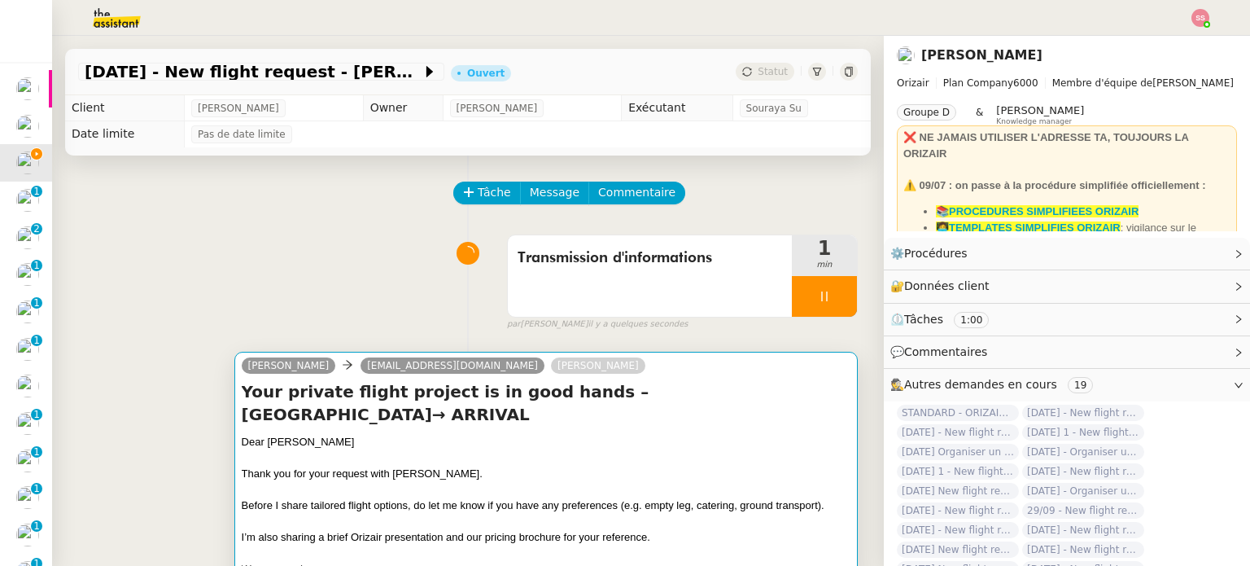
click at [571, 407] on div "Your private flight project is in good hands – London City Airport→ ARRIVAL Dea…" at bounding box center [546, 494] width 609 height 229
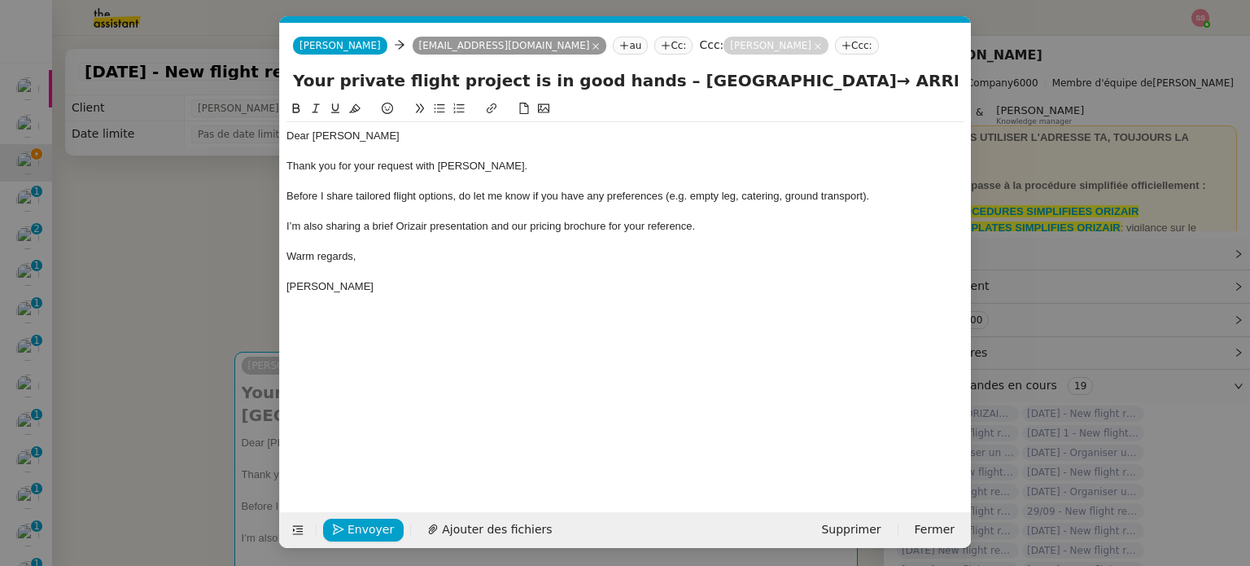
scroll to position [0, 50]
drag, startPoint x: 811, startPoint y: 82, endPoint x: 921, endPoint y: 116, distance: 114.8
click at [937, 88] on input "Your private flight project is in good hands – London City Airport→ ARRIVAL" at bounding box center [625, 80] width 665 height 24
paste input "Paris Beauvais Tillé Airport"
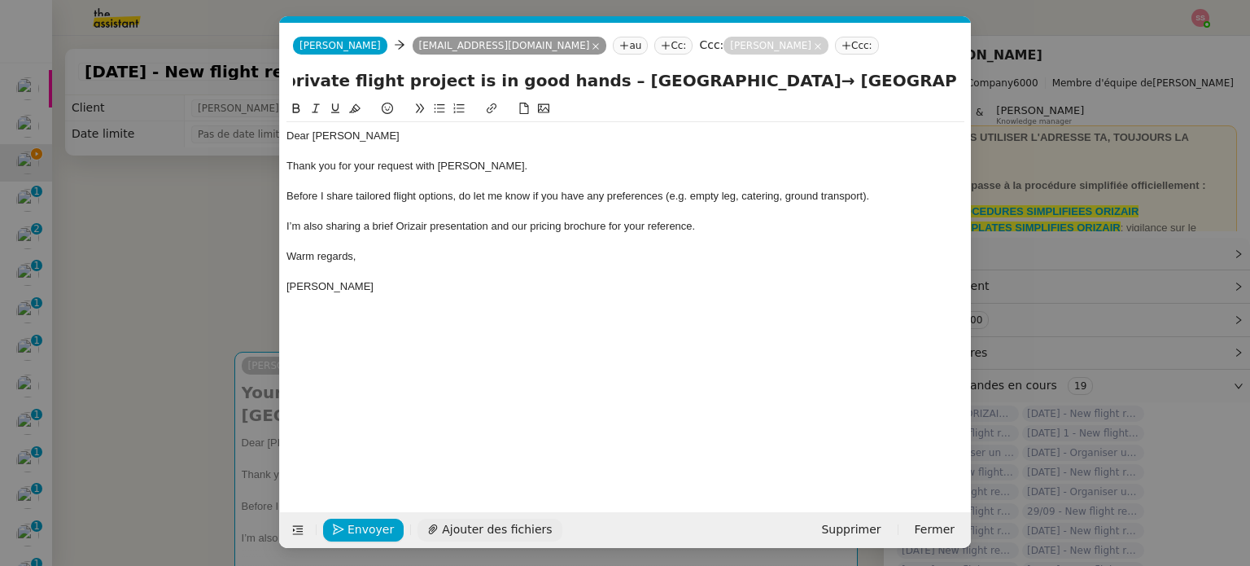
type input "Your private flight project is in good hands – London City Airport→ Paris Beauv…"
click at [513, 532] on span "Ajouter des fichiers" at bounding box center [538, 529] width 110 height 19
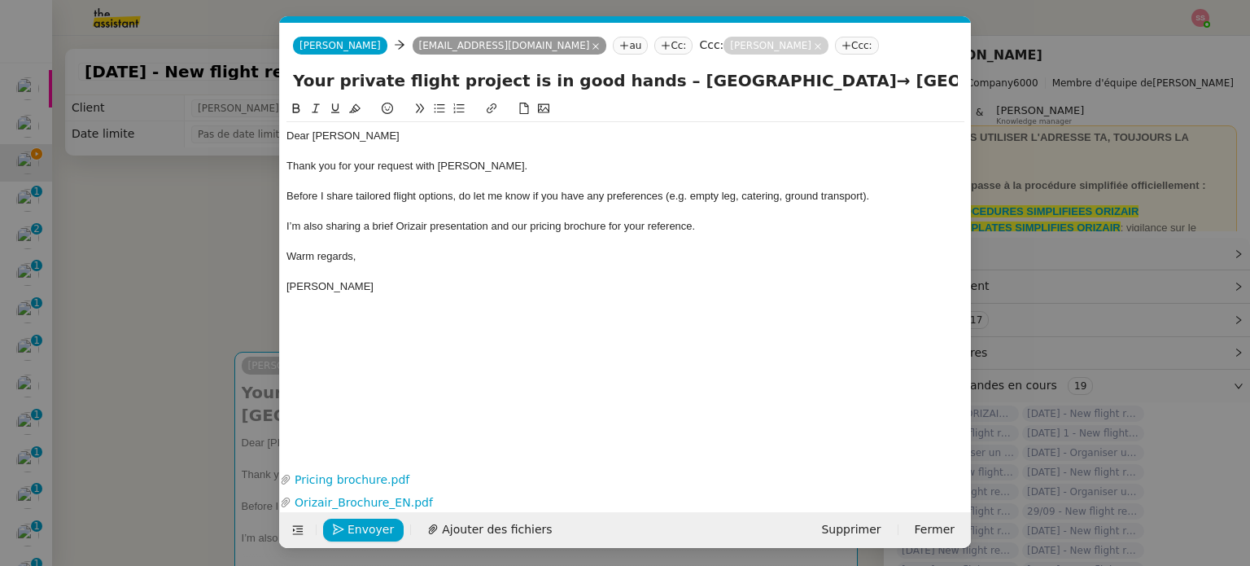
click at [221, 277] on nz-modal-container "acc Service ✈️Orizair - Acc usé de réception de la demande (FR) - En cours de v…" at bounding box center [625, 283] width 1250 height 566
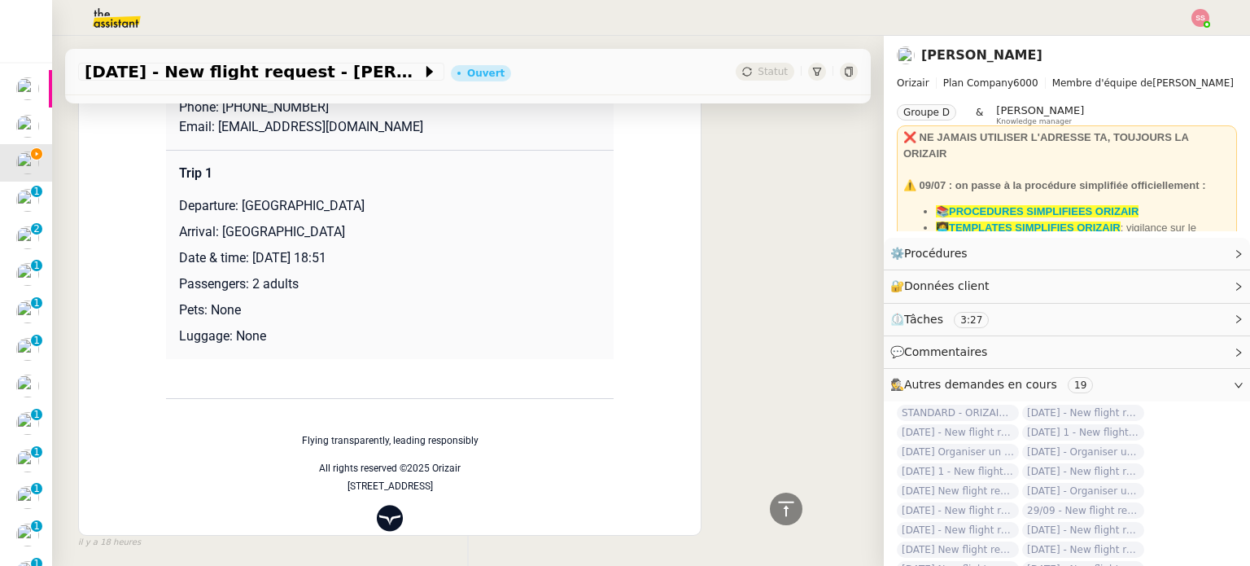
scroll to position [814, 0]
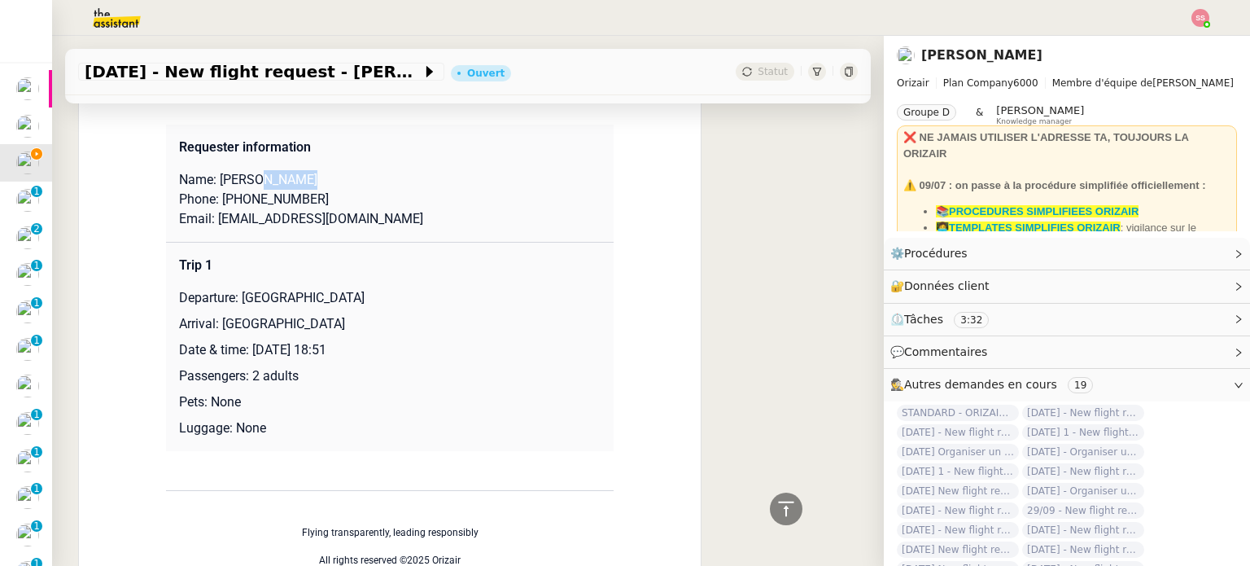
drag, startPoint x: 268, startPoint y: 183, endPoint x: 319, endPoint y: 180, distance: 51.4
click at [319, 180] on p "Name: AHMADO SILLAH" at bounding box center [390, 180] width 422 height 20
copy p "SILLAH"
drag, startPoint x: 212, startPoint y: 181, endPoint x: 269, endPoint y: 178, distance: 56.2
click at [269, 178] on p "Name: AHMADO SILLAH" at bounding box center [390, 180] width 422 height 20
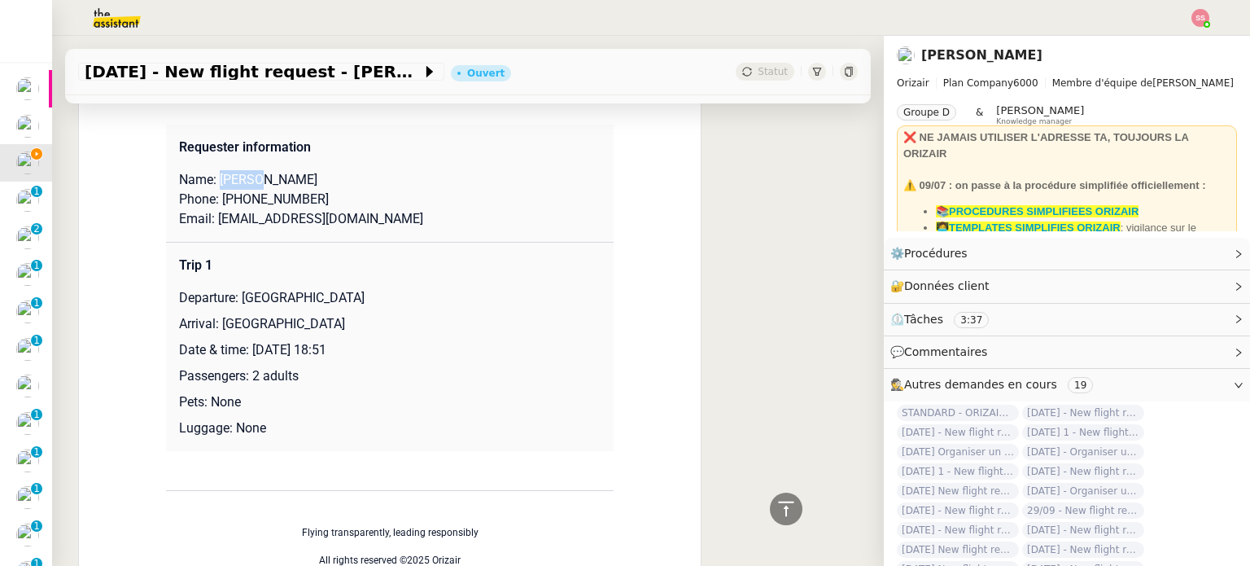
copy p "AHMADO"
drag, startPoint x: 216, startPoint y: 203, endPoint x: 312, endPoint y: 199, distance: 96.9
click at [312, 199] on p "Phone: +447928545424" at bounding box center [390, 200] width 422 height 20
copy p "+447928545424"
drag, startPoint x: 211, startPoint y: 224, endPoint x: 371, endPoint y: 224, distance: 160.3
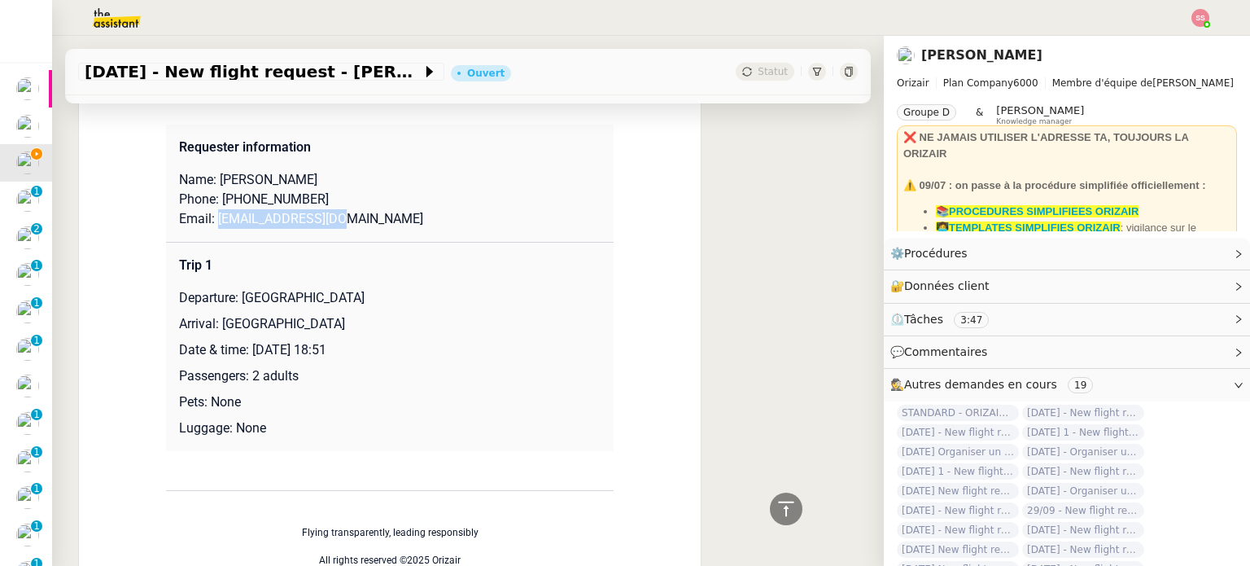
click at [371, 224] on p "Email: bigsilah@gmail.com" at bounding box center [390, 219] width 422 height 20
copy p "bigsilah@gmail.com"
drag, startPoint x: 236, startPoint y: 295, endPoint x: 394, endPoint y: 303, distance: 158.0
click at [394, 303] on p "Departure: London City Airport" at bounding box center [390, 298] width 422 height 20
copy p "London City Airport"
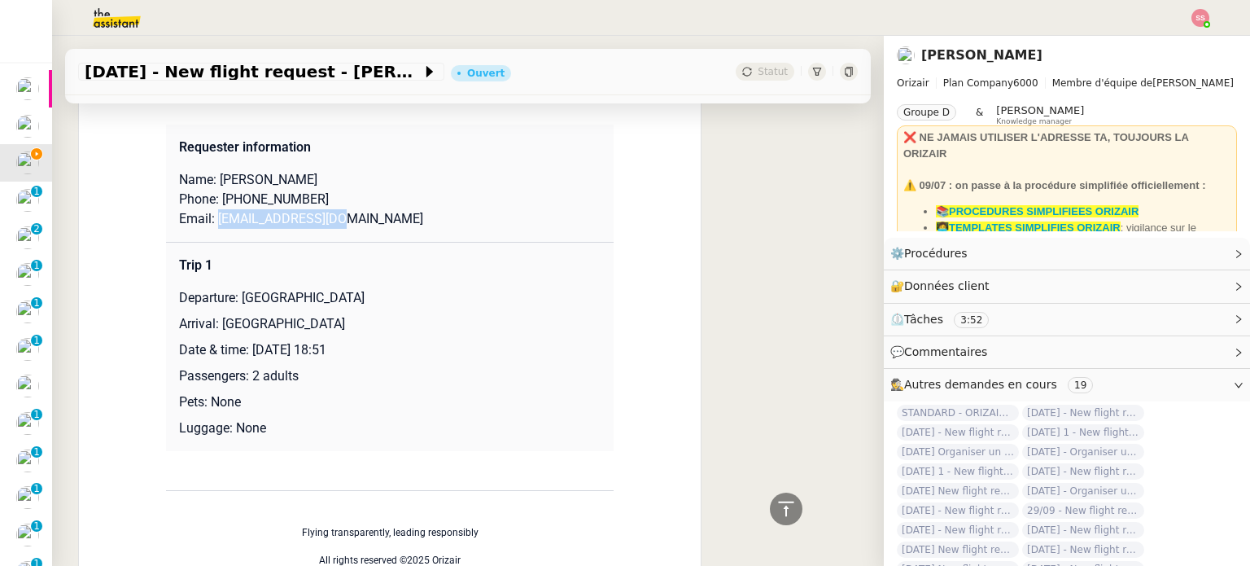
drag, startPoint x: 215, startPoint y: 328, endPoint x: 398, endPoint y: 326, distance: 183.1
click at [398, 326] on p "Arrival: Paris Beauvais Tillé Airport" at bounding box center [390, 324] width 422 height 20
copy p "Paris Beauvais Tillé Airport"
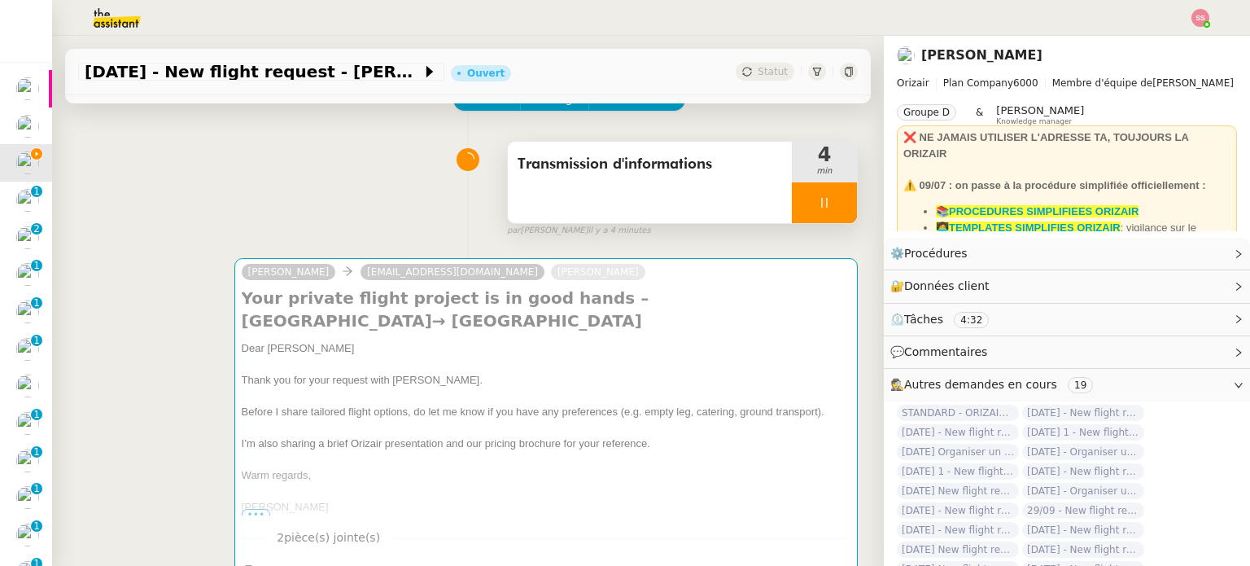
scroll to position [0, 0]
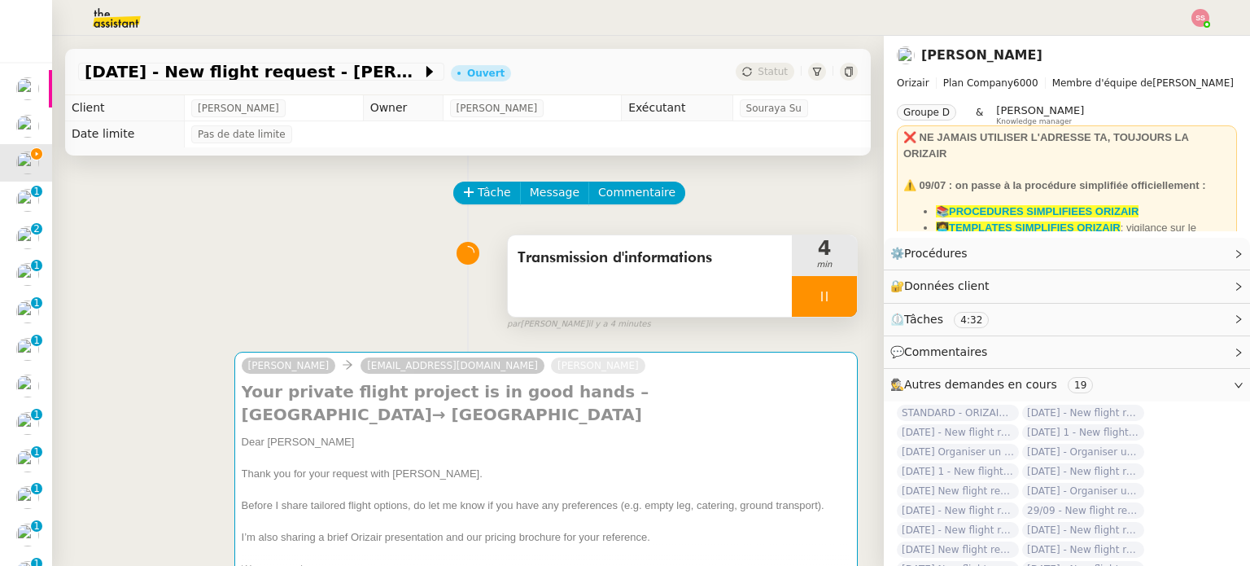
click at [833, 291] on div at bounding box center [824, 296] width 65 height 41
click at [857, 291] on button at bounding box center [857, 296] width 0 height 41
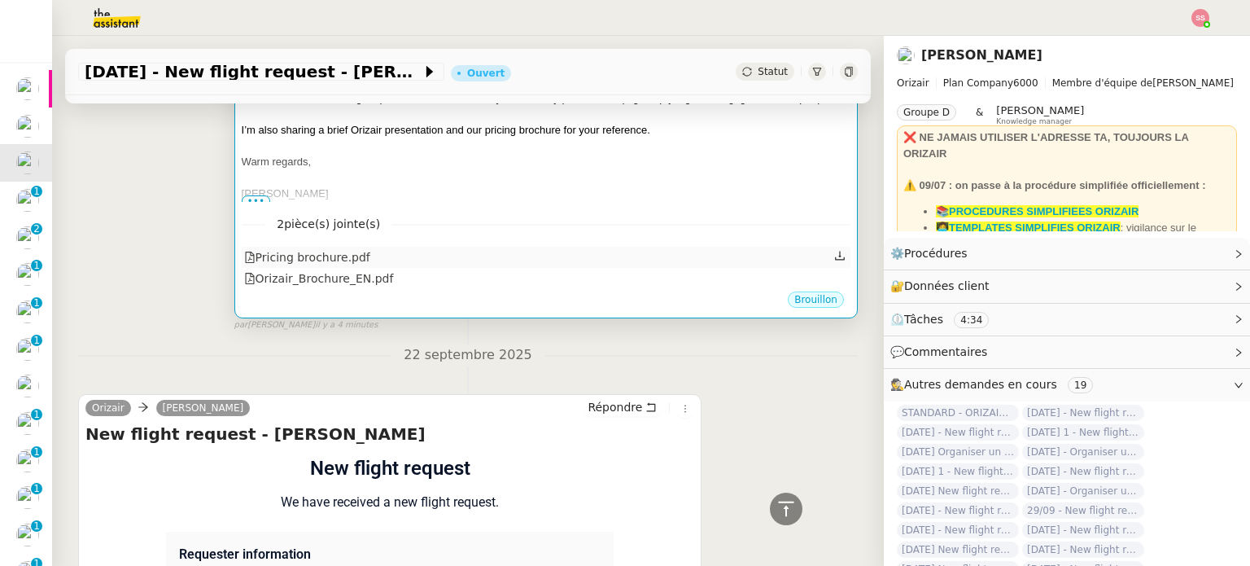
click at [583, 249] on div "Pricing brochure.pdf" at bounding box center [546, 257] width 609 height 21
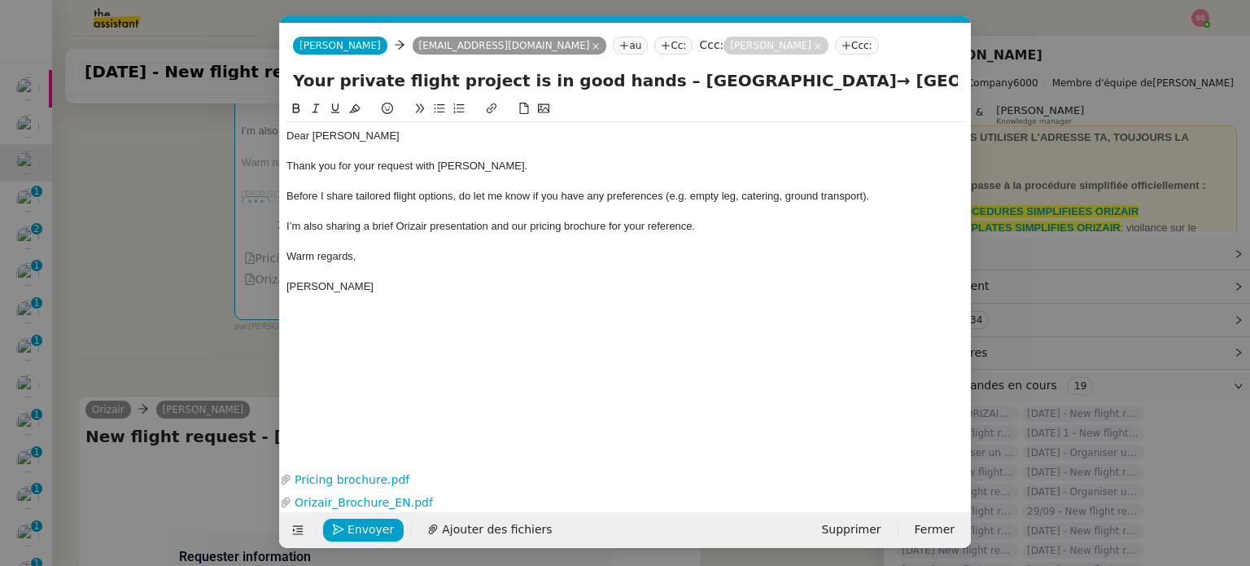
scroll to position [0, 50]
click at [374, 525] on span "Envoyer" at bounding box center [370, 529] width 46 height 19
click at [374, 525] on span "Confirmer l'envoi" at bounding box center [396, 529] width 98 height 19
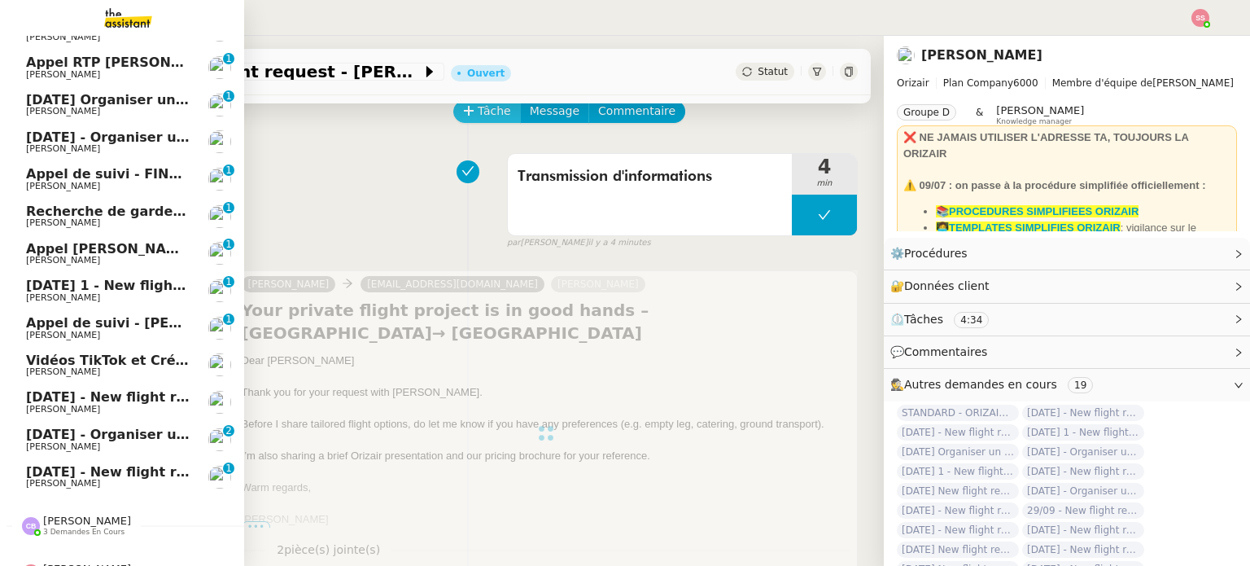
scroll to position [0, 0]
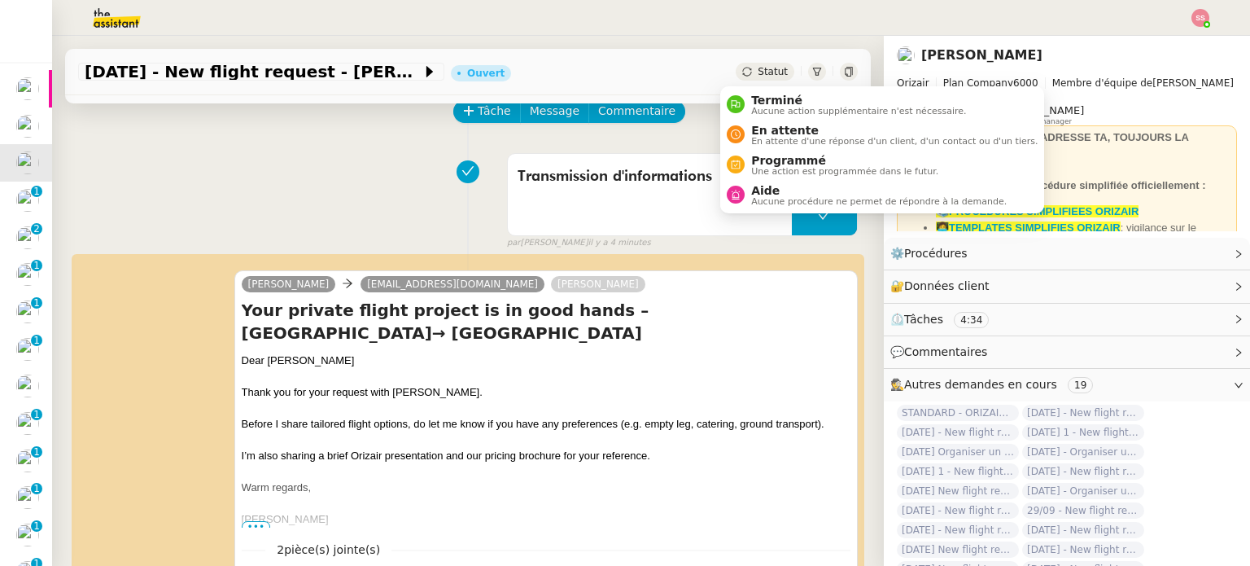
click at [742, 68] on icon at bounding box center [747, 72] width 10 height 10
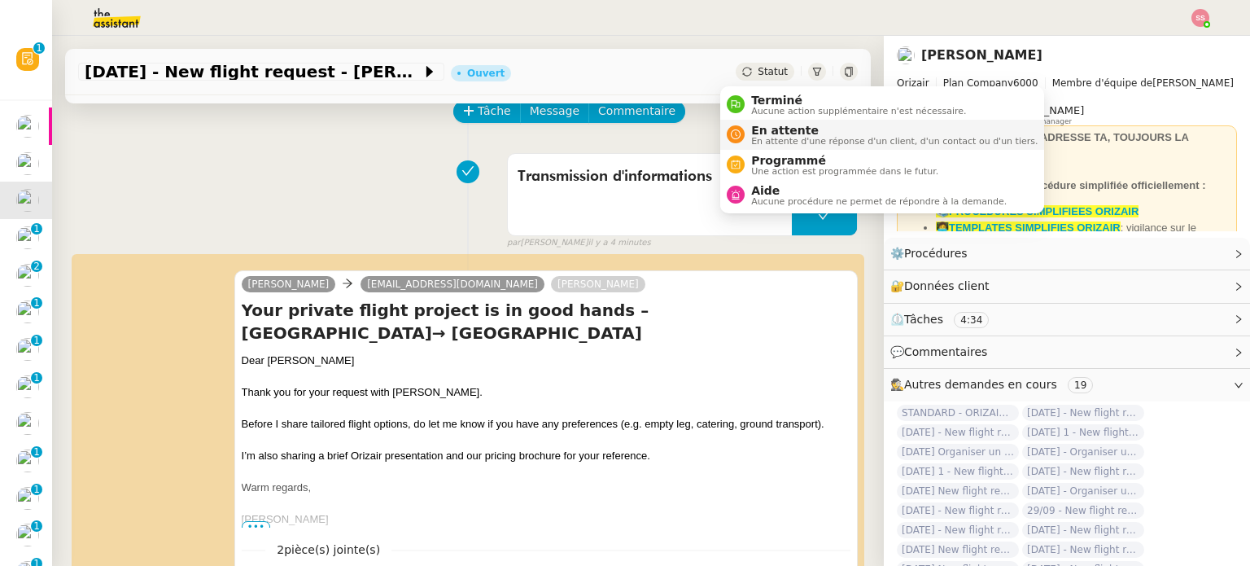
click at [759, 129] on span "En attente" at bounding box center [894, 130] width 286 height 13
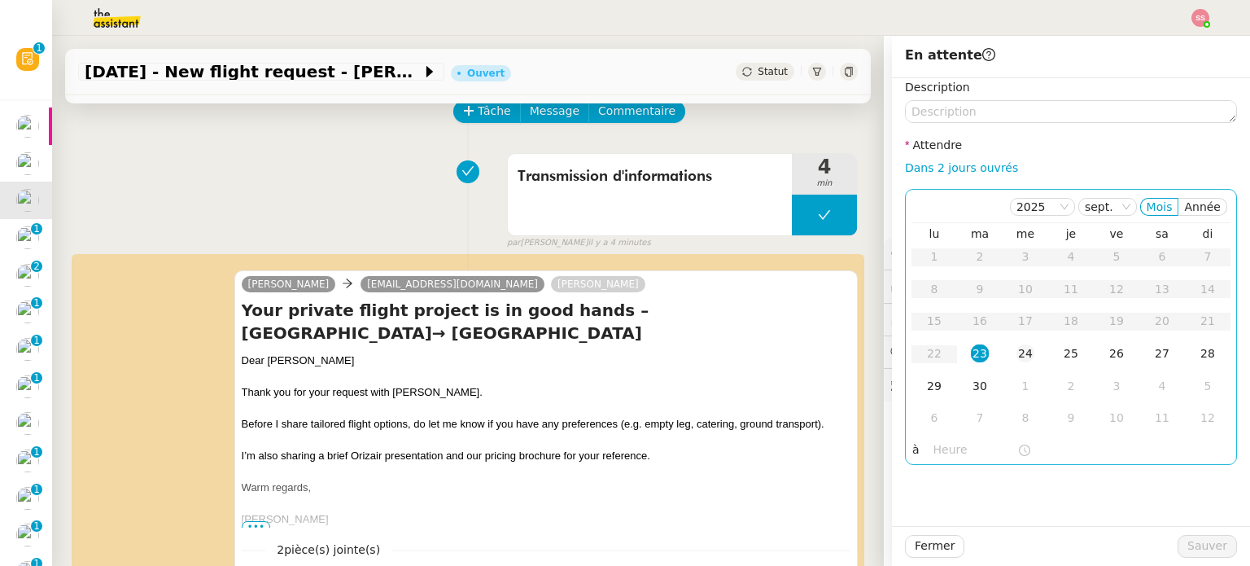
click at [1003, 354] on td "24" at bounding box center [1026, 354] width 46 height 33
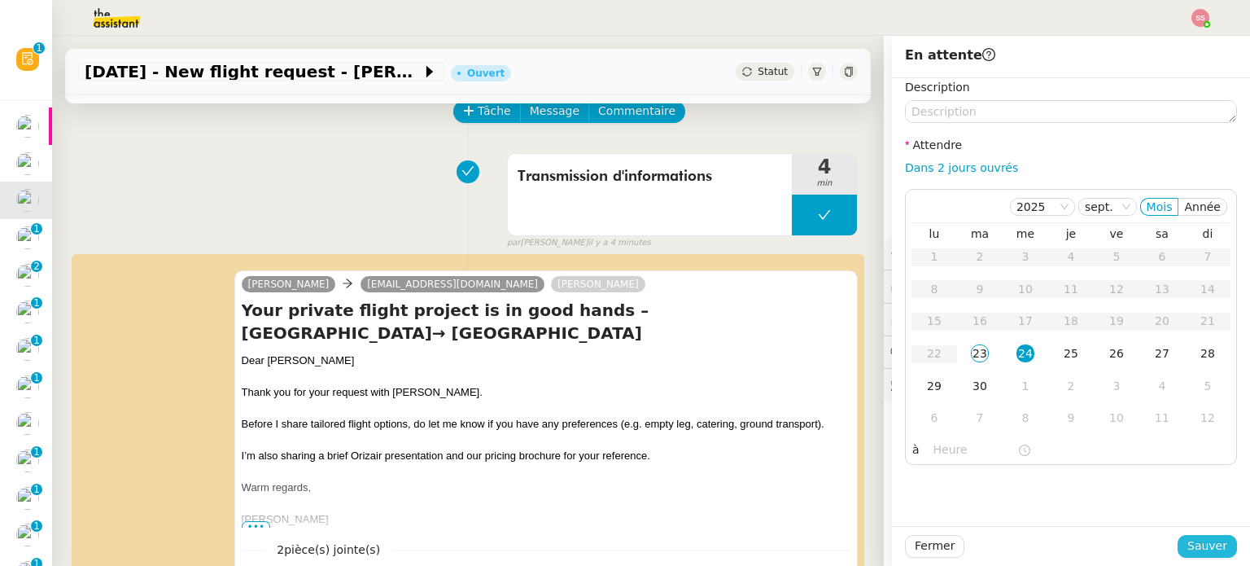
click at [1187, 536] on span "Sauver" at bounding box center [1207, 545] width 40 height 19
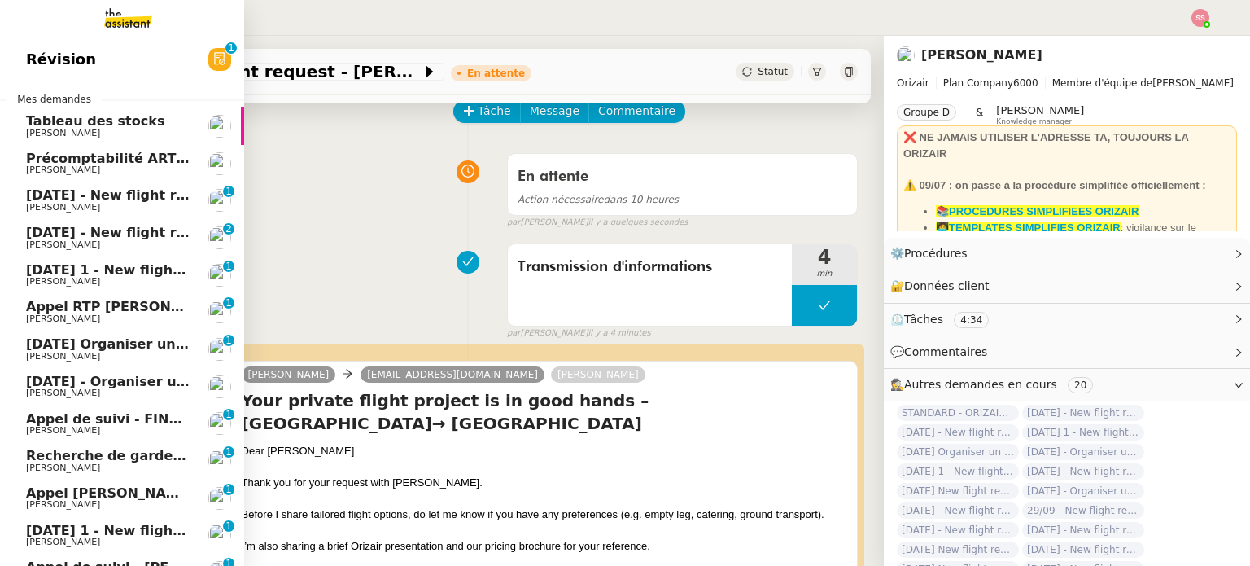
click at [126, 195] on span "20th September 2026 - New flight request - Mark Camp" at bounding box center [194, 194] width 336 height 15
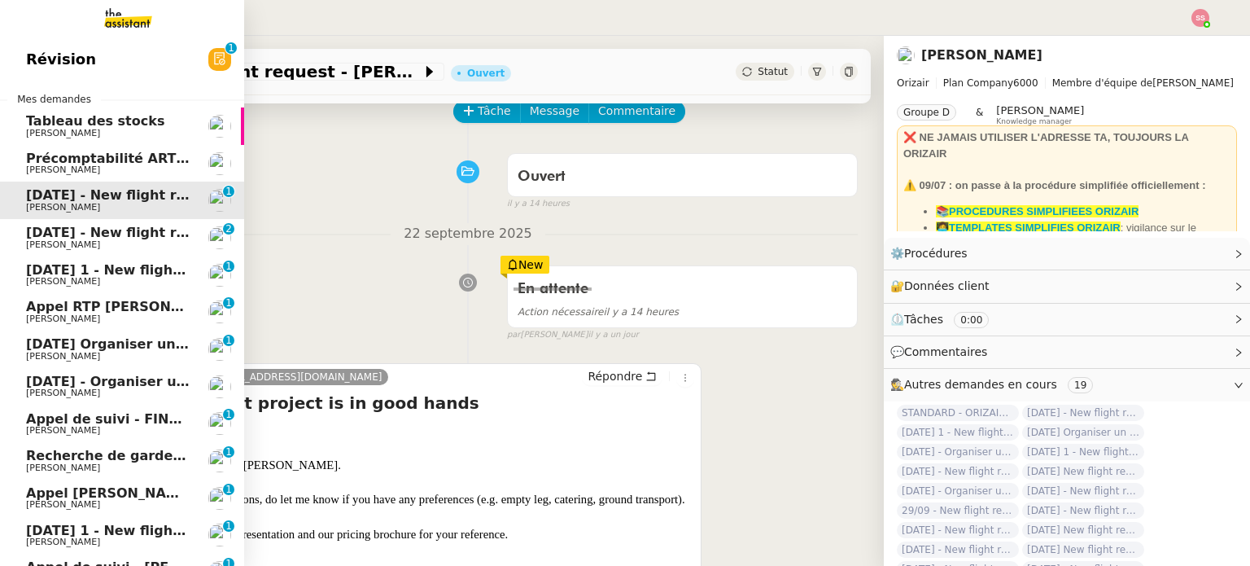
click at [143, 231] on span "22nd April 2026 - New flight request - Ryan Langley" at bounding box center [194, 232] width 336 height 15
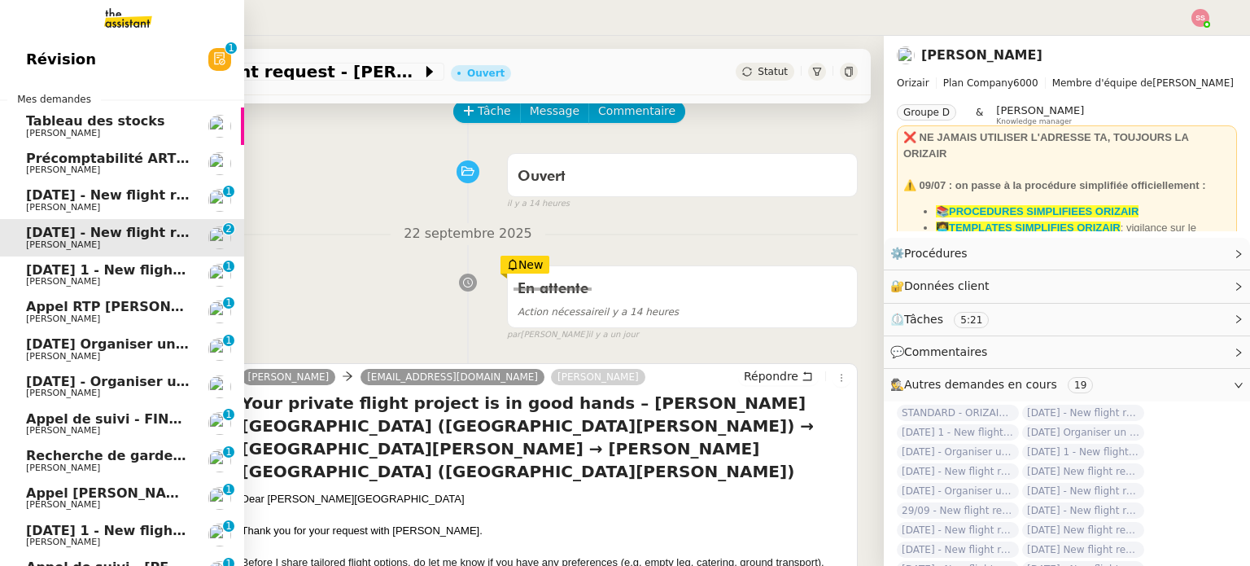
click at [146, 274] on span "26th September 2025 1 - New flight request - Fabio Cirillo" at bounding box center [201, 269] width 350 height 15
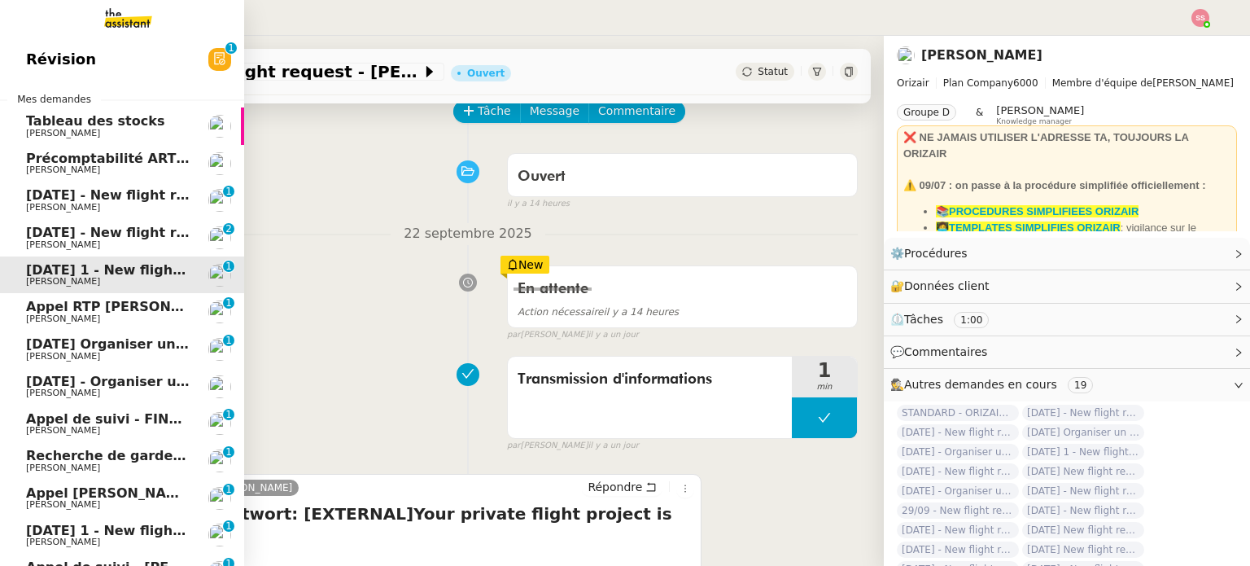
click at [139, 315] on span "Florian Parant" at bounding box center [108, 319] width 164 height 10
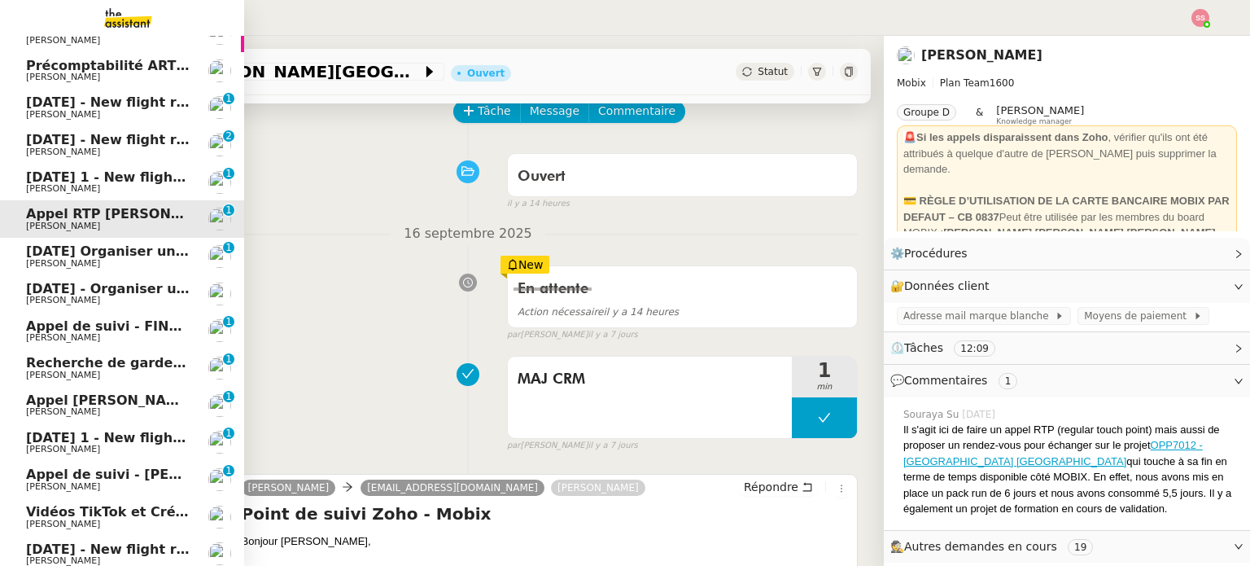
scroll to position [163, 0]
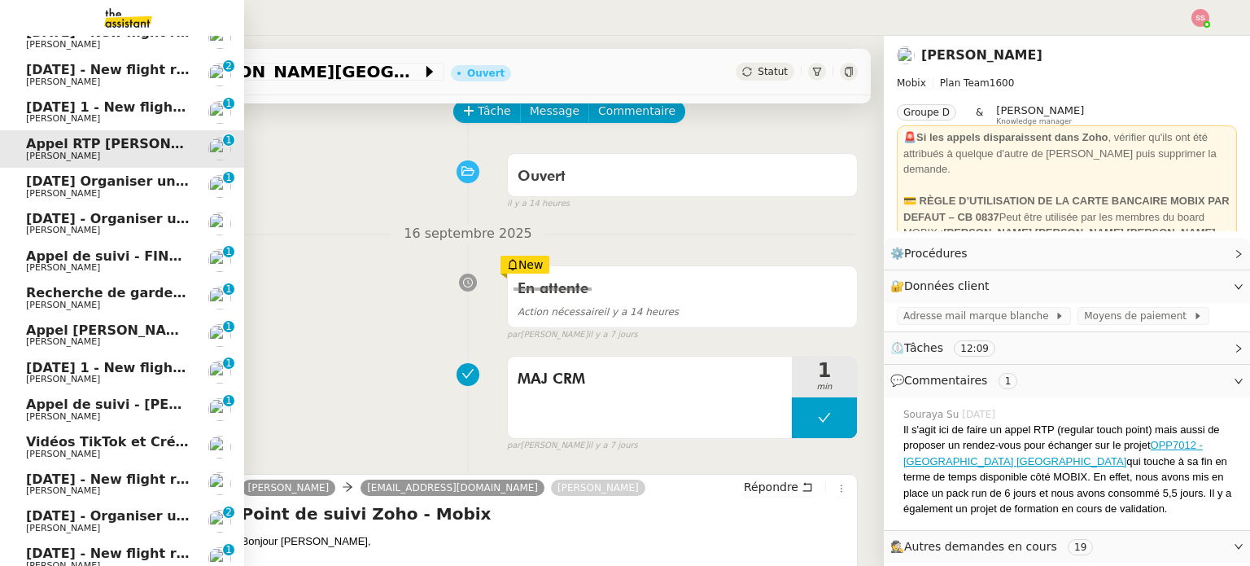
click at [129, 180] on span "29th September 2025 Organiser un vol pour Raphaël Duzer" at bounding box center [196, 180] width 340 height 15
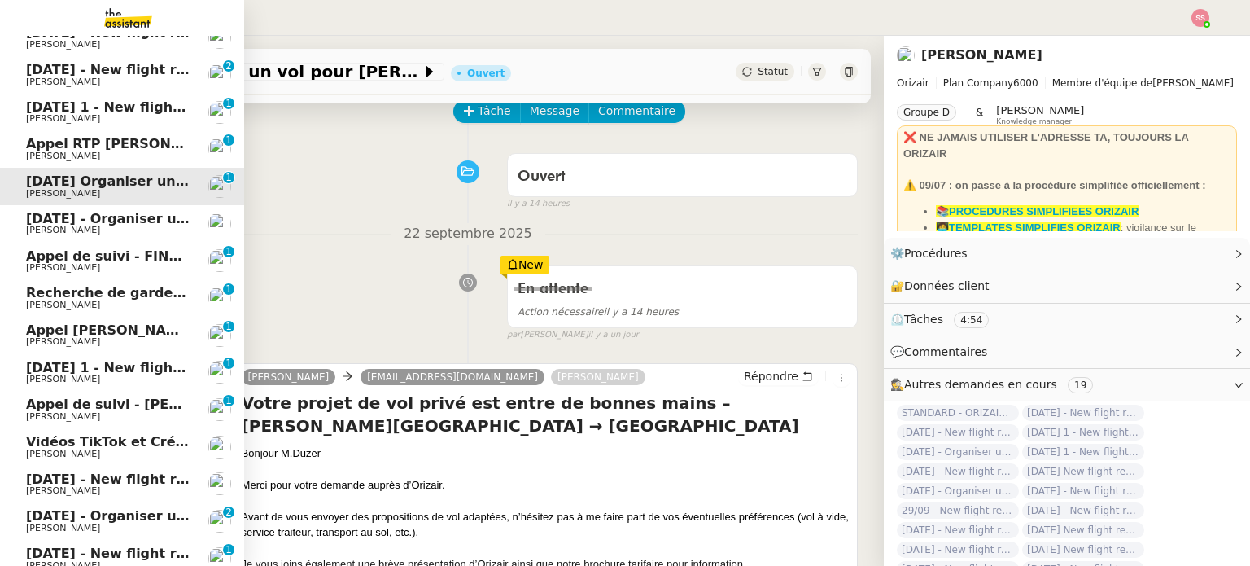
click at [140, 216] on span "14th March 2026 - Organiser un vol pour Thomas Foucrier" at bounding box center [201, 218] width 350 height 15
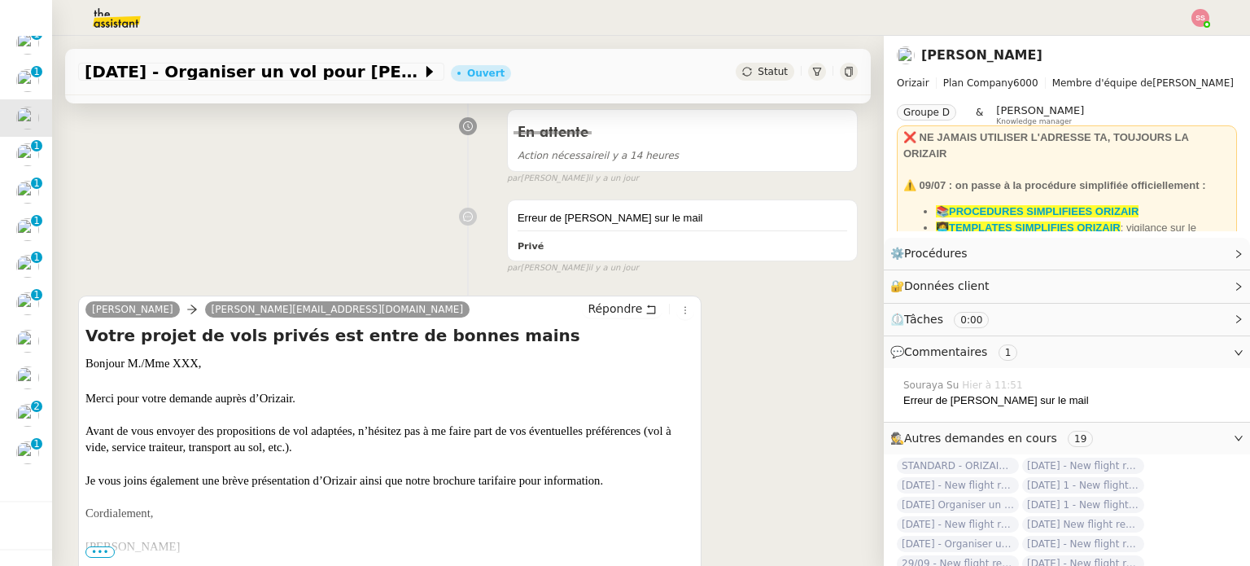
scroll to position [163, 0]
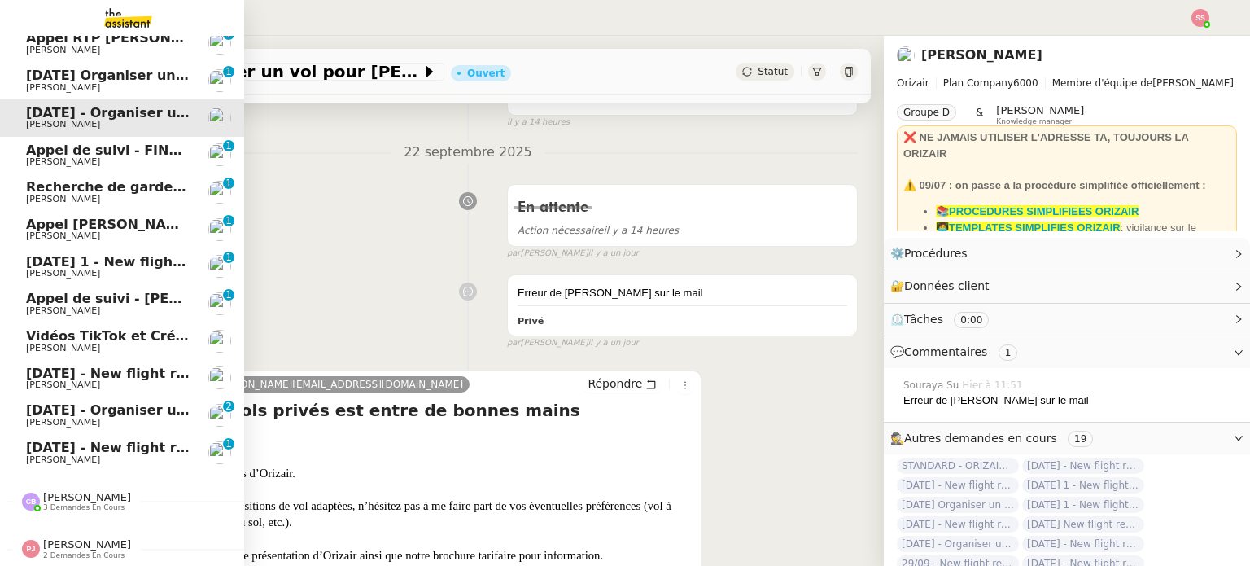
click at [98, 439] on span "30th September 2025 - New flight request - Charbel Akoury" at bounding box center [194, 446] width 336 height 15
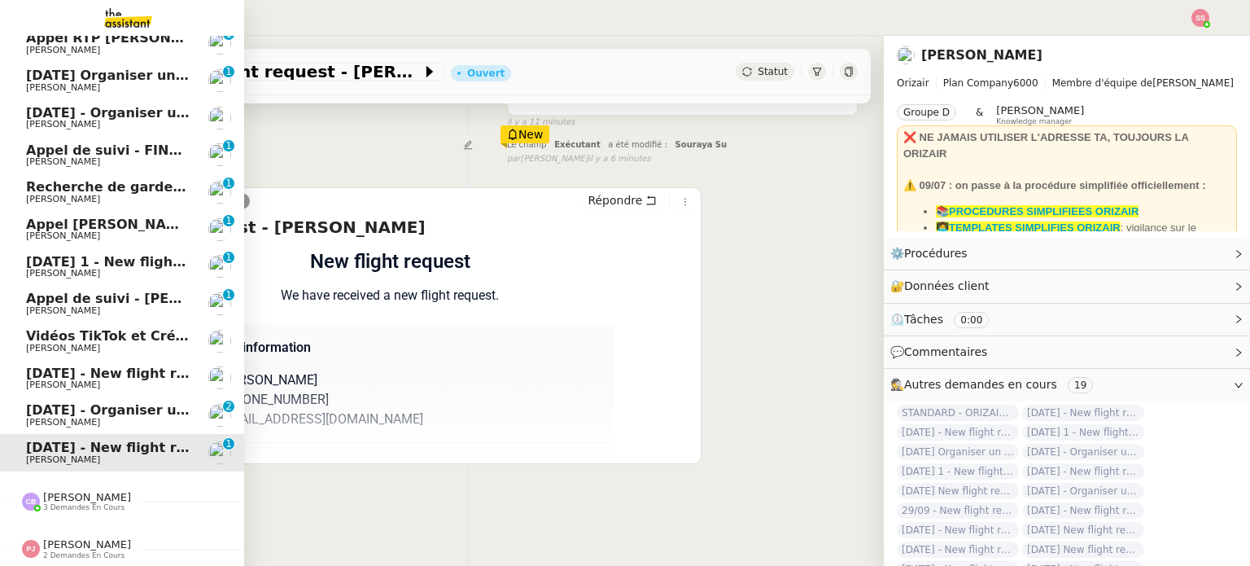
click at [107, 402] on span "30th November 2025 - Organiser un vol CDG à Manchester" at bounding box center [221, 409] width 391 height 15
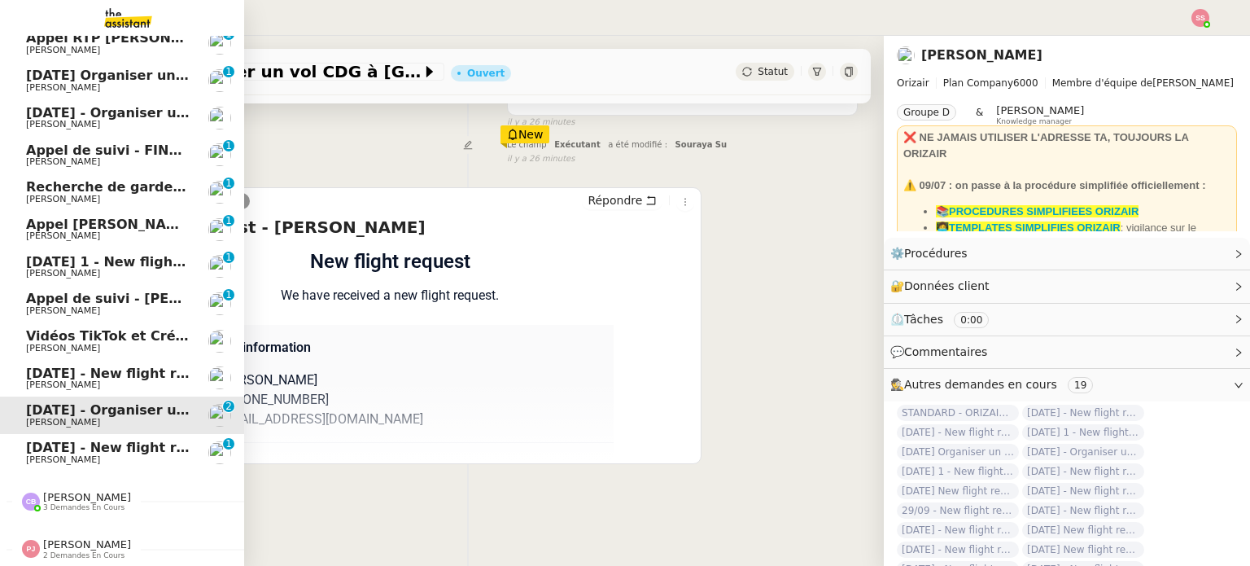
click at [108, 380] on span "Louis Frei" at bounding box center [108, 385] width 164 height 10
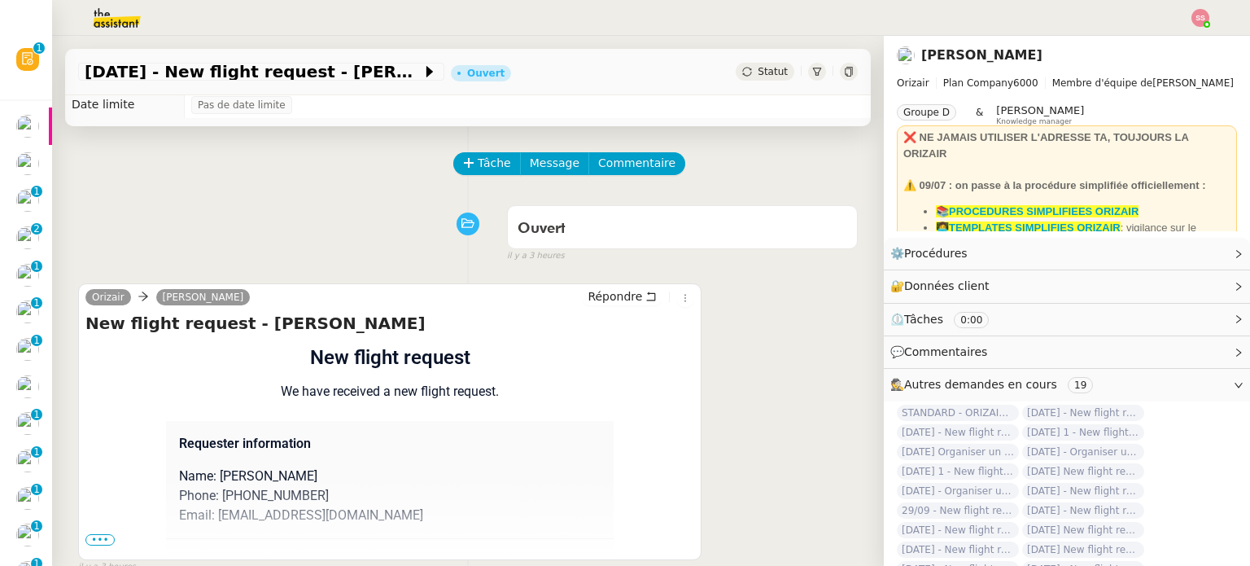
scroll to position [81, 0]
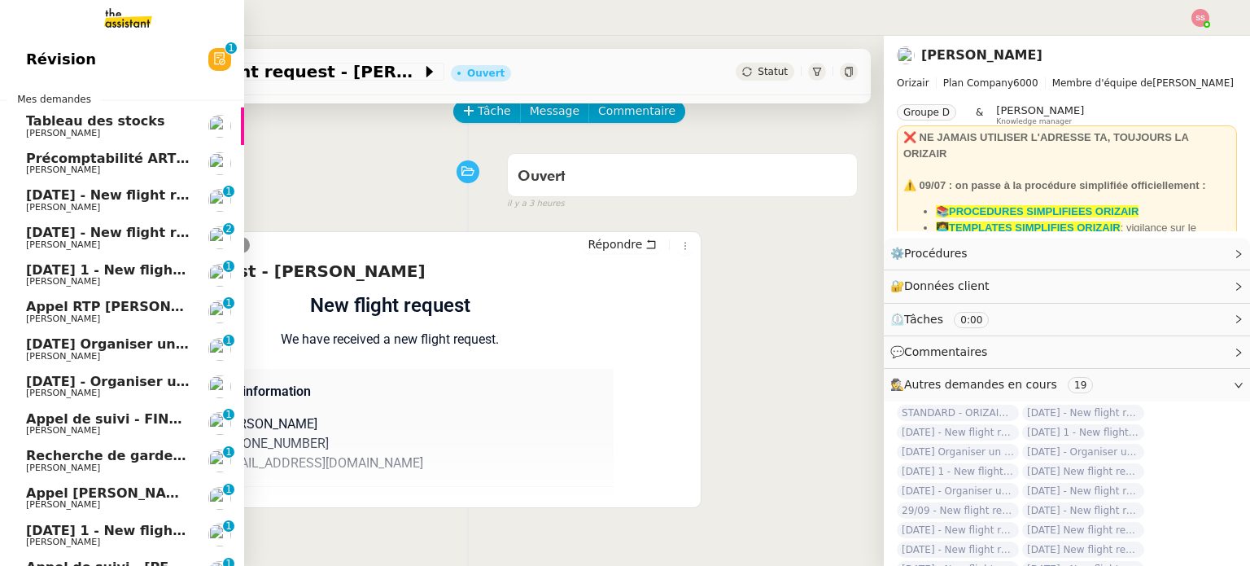
click at [59, 194] on span "20th September 2026 - New flight request - Mark Camp" at bounding box center [194, 194] width 336 height 15
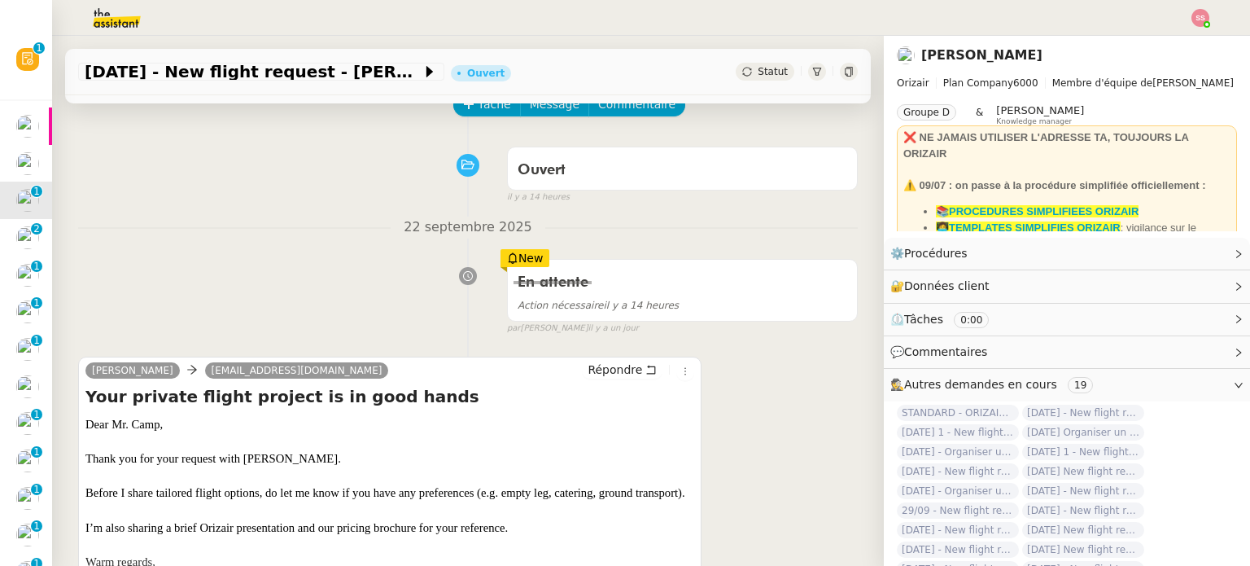
scroll to position [81, 0]
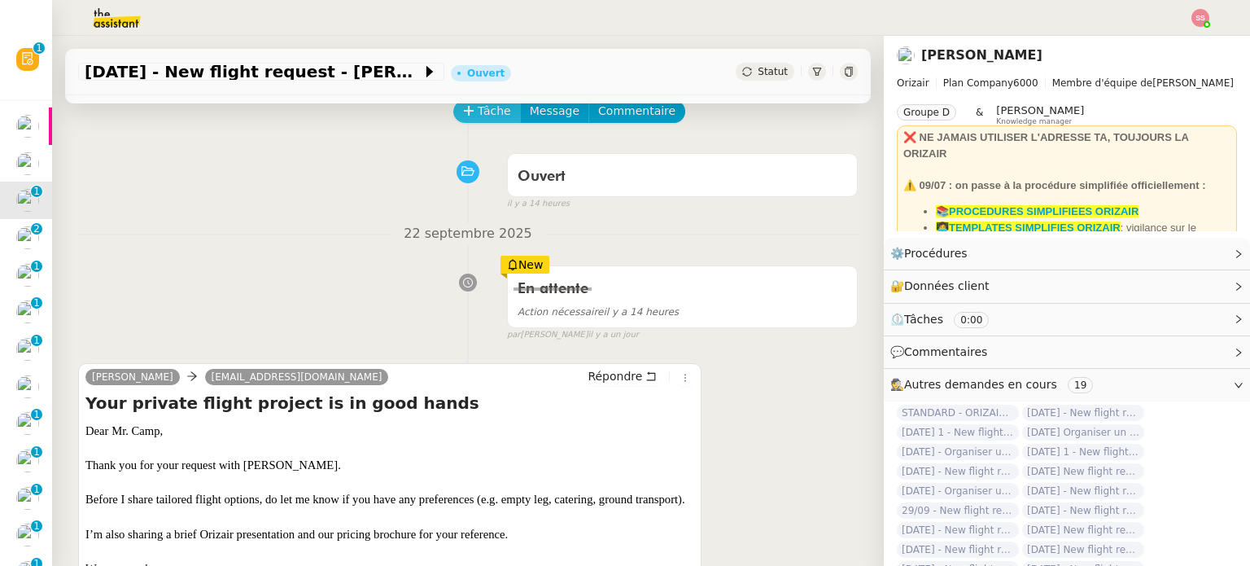
click at [485, 111] on span "Tâche" at bounding box center [494, 111] width 33 height 19
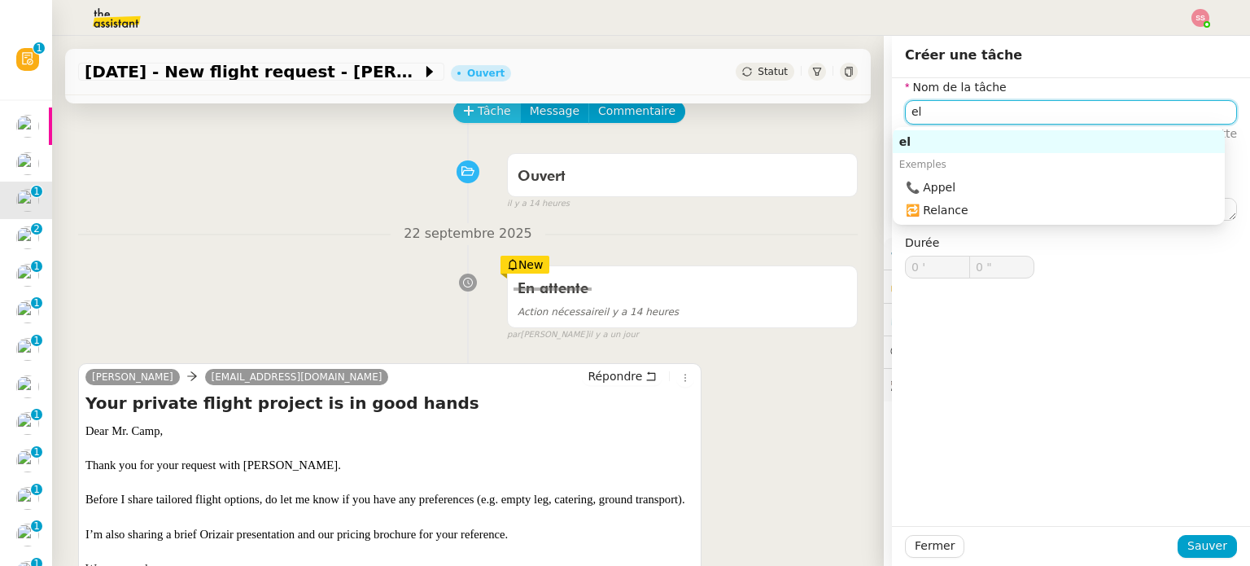
type input "e"
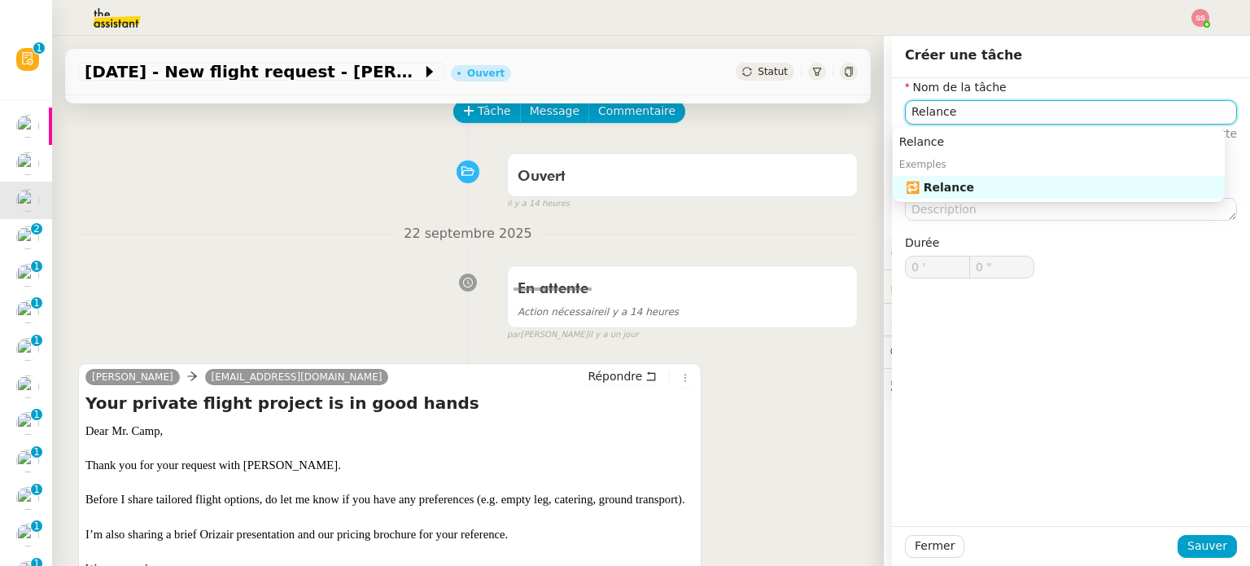
click at [941, 191] on div "🔁 Relance" at bounding box center [1062, 187] width 312 height 15
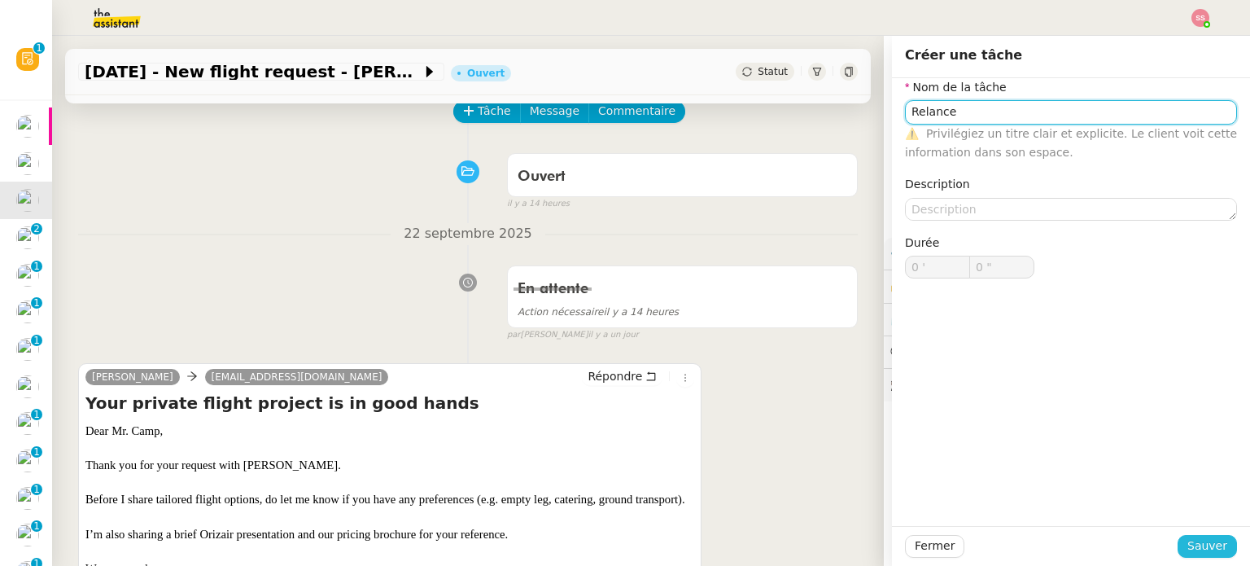
type input "Relance"
click at [1220, 543] on button "Sauver" at bounding box center [1206, 546] width 59 height 23
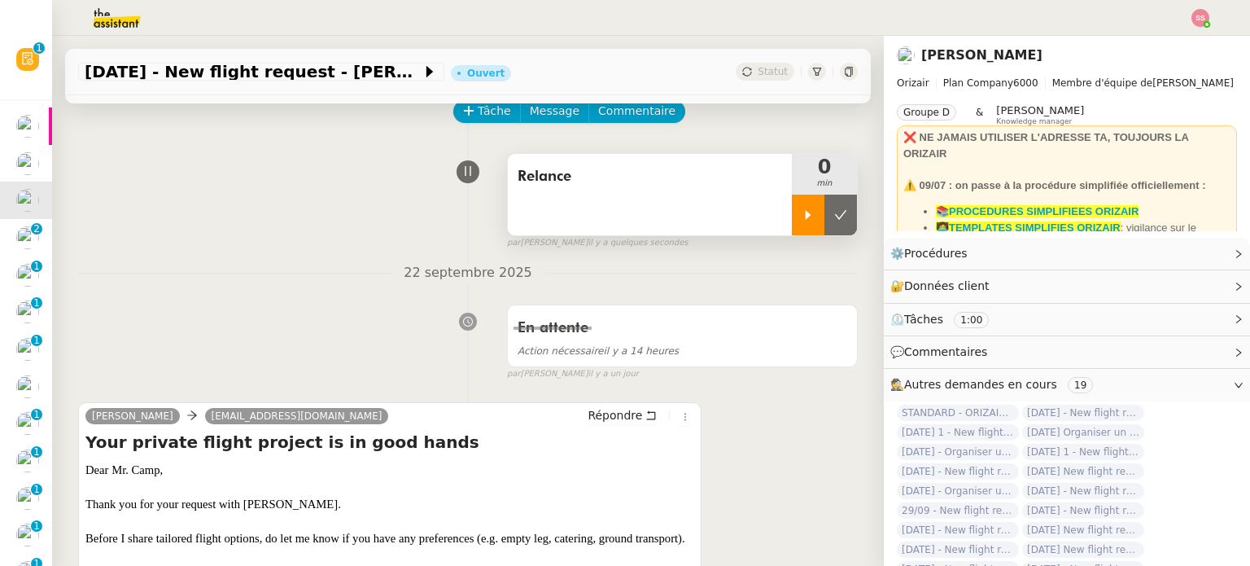
click at [792, 206] on div at bounding box center [808, 214] width 33 height 41
click at [588, 412] on span "Répondre" at bounding box center [615, 415] width 55 height 16
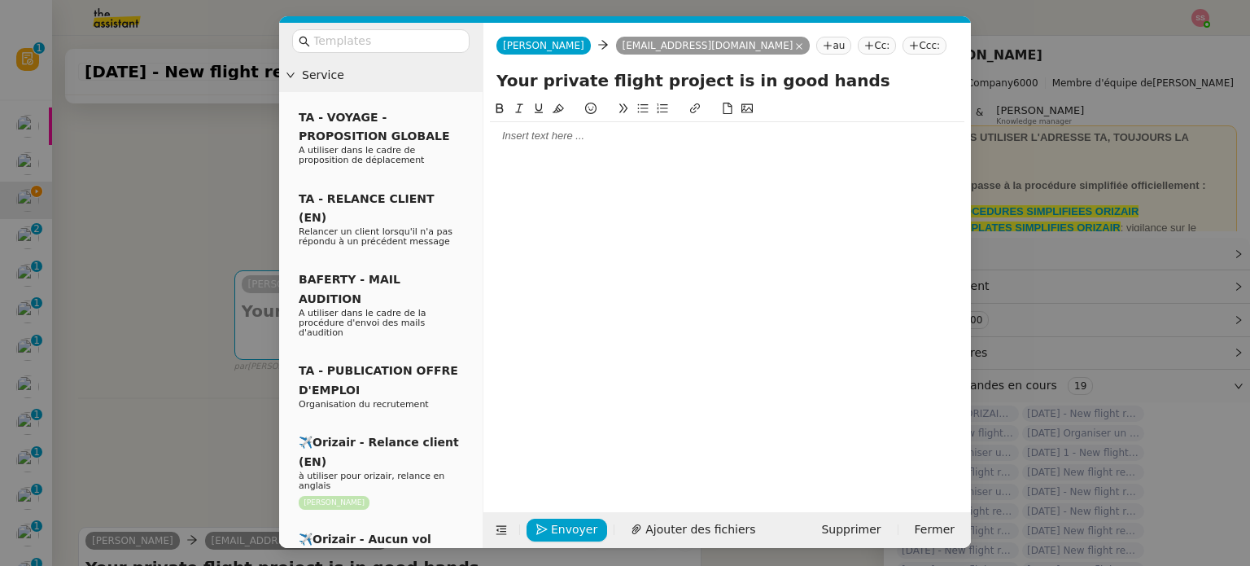
click at [902, 47] on nz-tag "Ccc:" at bounding box center [924, 46] width 44 height 18
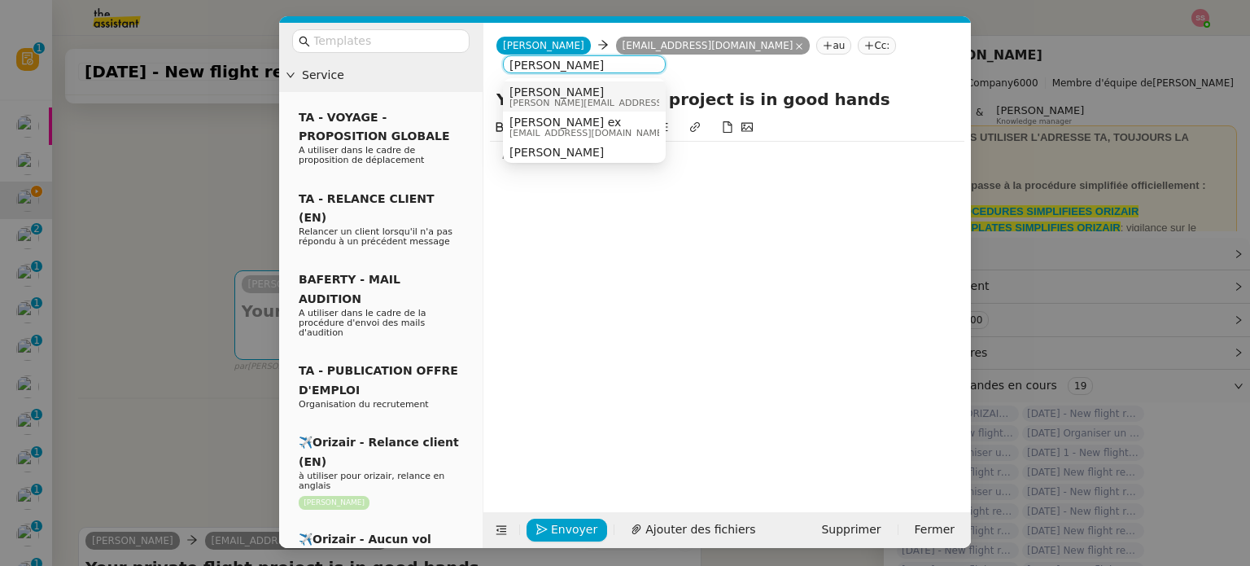
type input "frei loui"
click at [615, 107] on div "Louis Frei louis@orizair.com" at bounding box center [584, 96] width 150 height 22
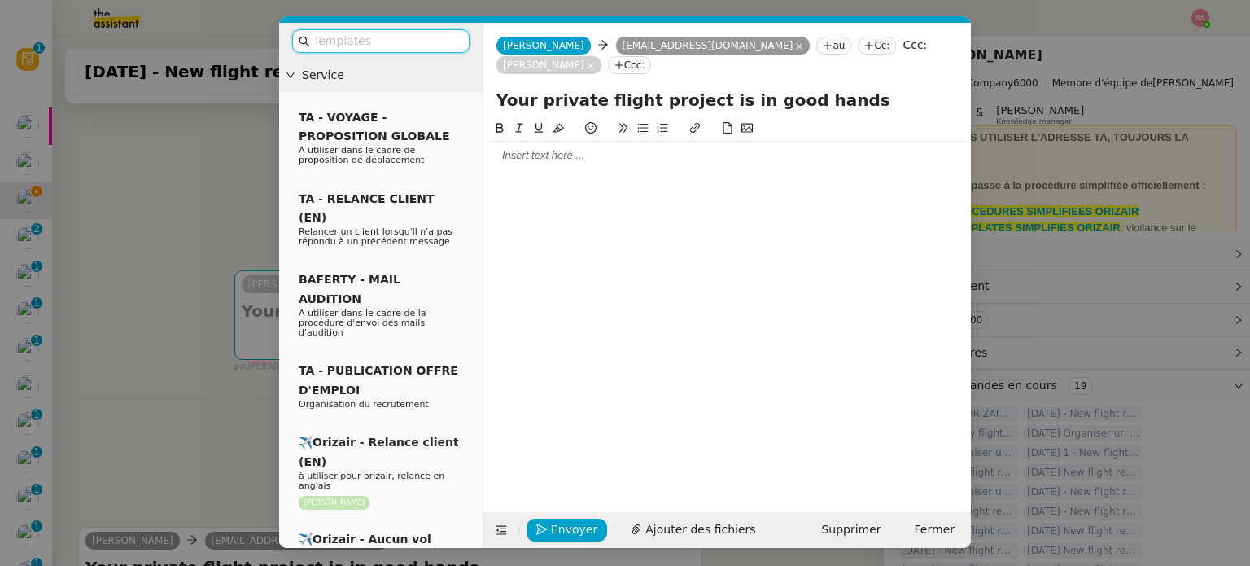
click at [436, 46] on input "text" at bounding box center [386, 41] width 146 height 19
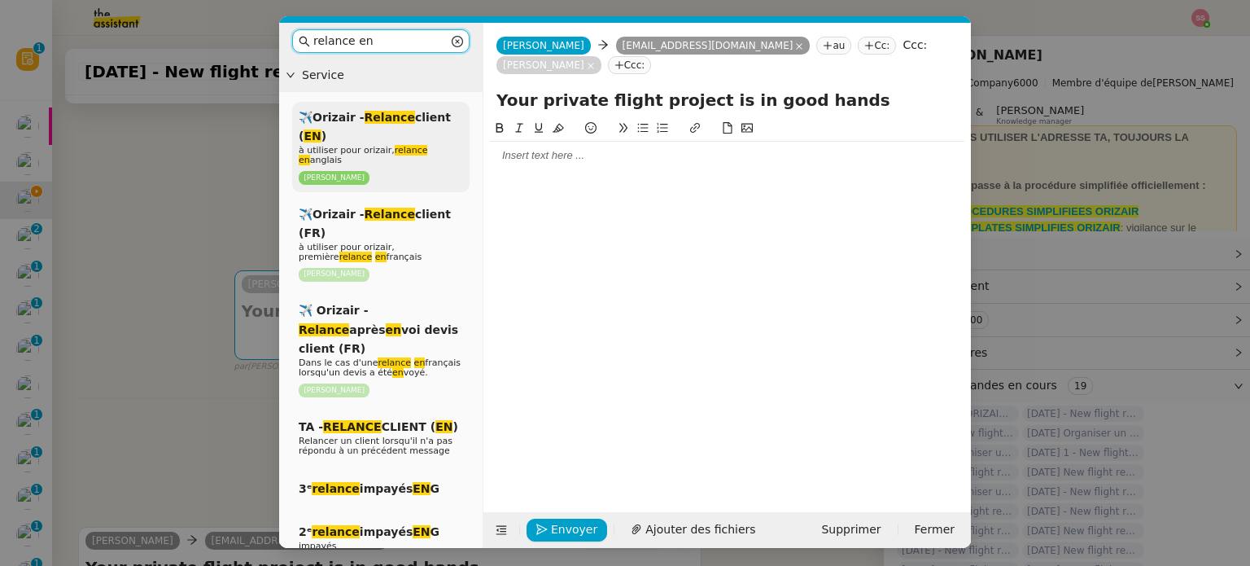
type input "relance en"
click at [400, 117] on em "Relance" at bounding box center [390, 117] width 50 height 13
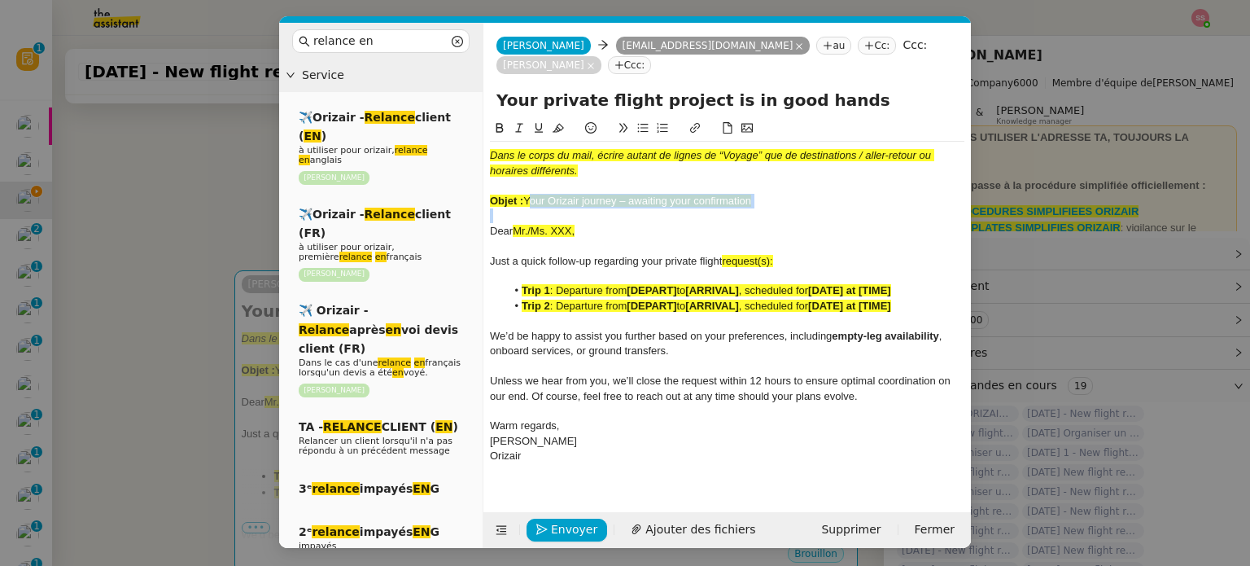
drag, startPoint x: 526, startPoint y: 179, endPoint x: 784, endPoint y: 196, distance: 258.5
click at [784, 196] on div "Dans le corps du mail, écrire autant de lignes de “Voyage” que de destinations …" at bounding box center [727, 306] width 474 height 329
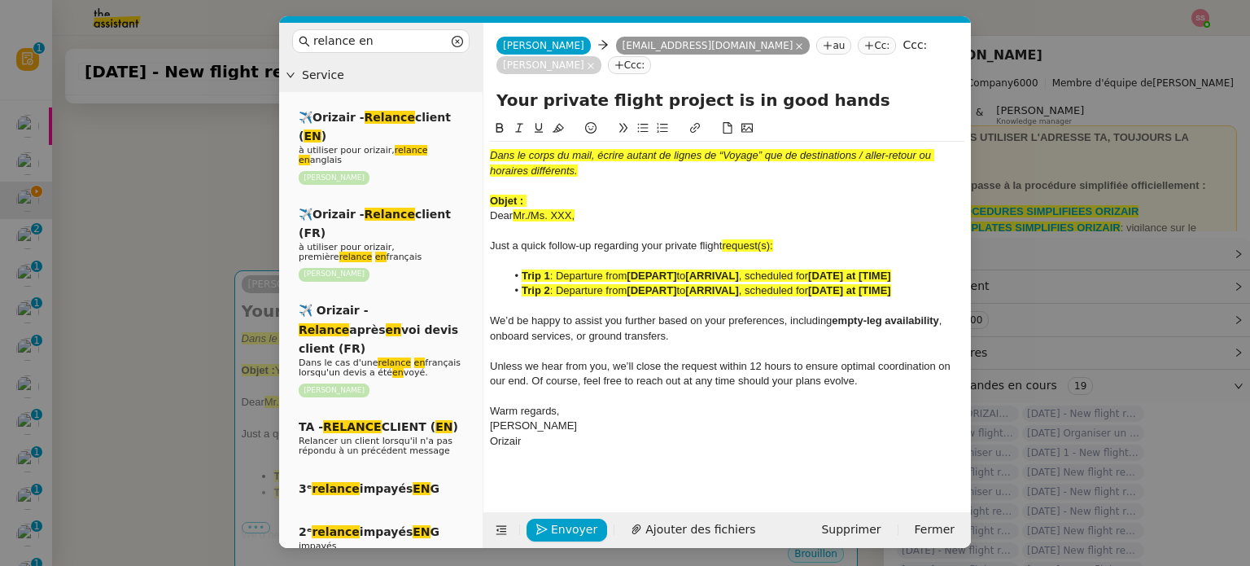
click at [712, 88] on input "Your private flight project is in good hands" at bounding box center [726, 100] width 461 height 24
paste input "Orizair journey – awaiting your confirmation"
type input "Your Orizair journey – awaiting your confirmation"
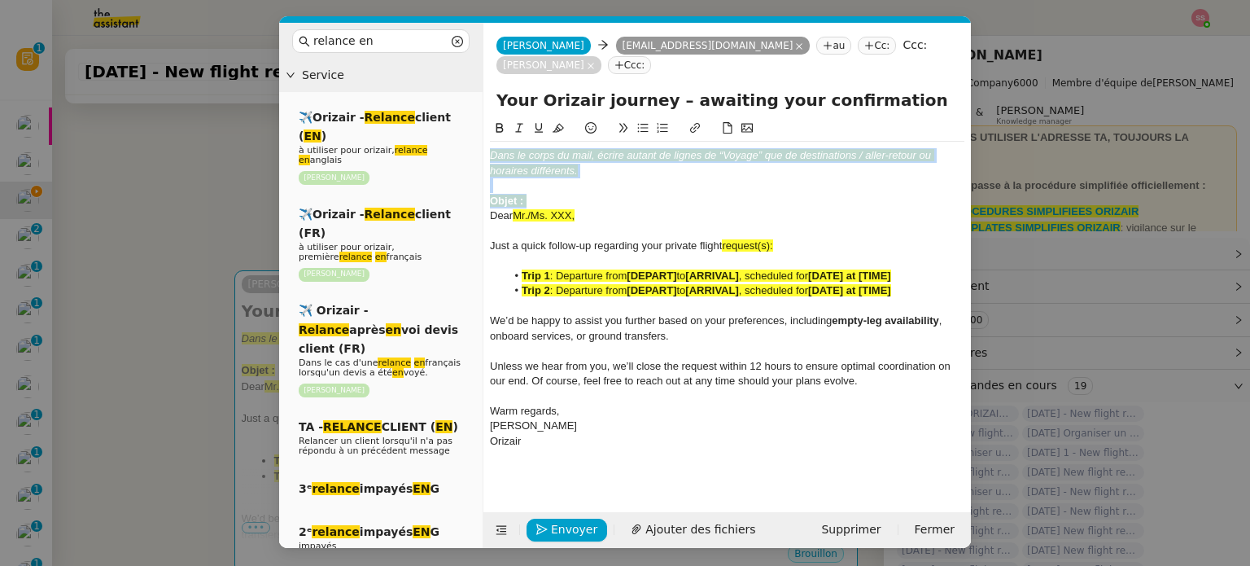
drag, startPoint x: 548, startPoint y: 177, endPoint x: 483, endPoint y: 133, distance: 77.4
click at [483, 133] on nz-spin "Dans le corps du mail, écrire autant de lignes de “Voyage” que de destinations …" at bounding box center [726, 306] width 487 height 374
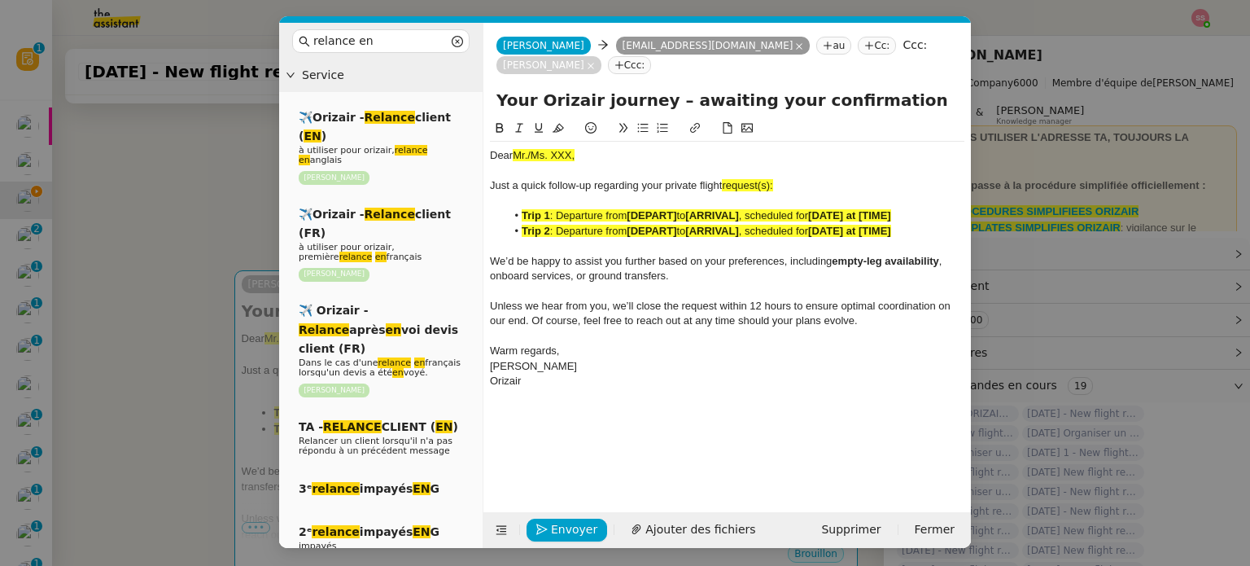
click at [208, 209] on nz-modal-container "relance en Service ✈️Orizair - Relance client ( EN ) à utiliser pour orizair, r…" at bounding box center [625, 283] width 1250 height 566
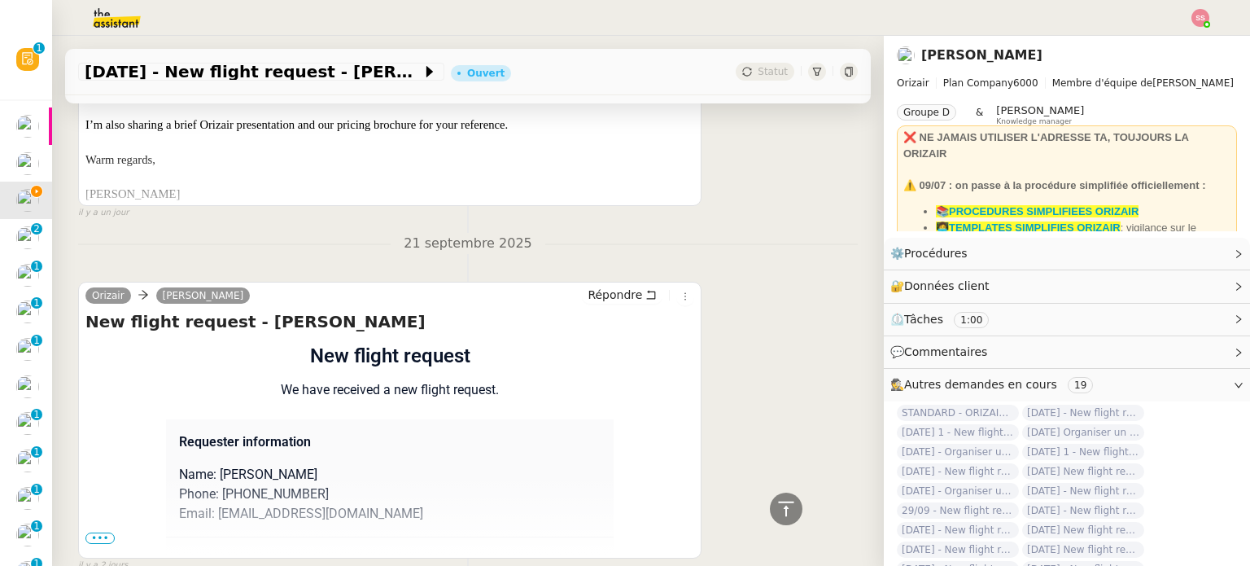
scroll to position [702, 0]
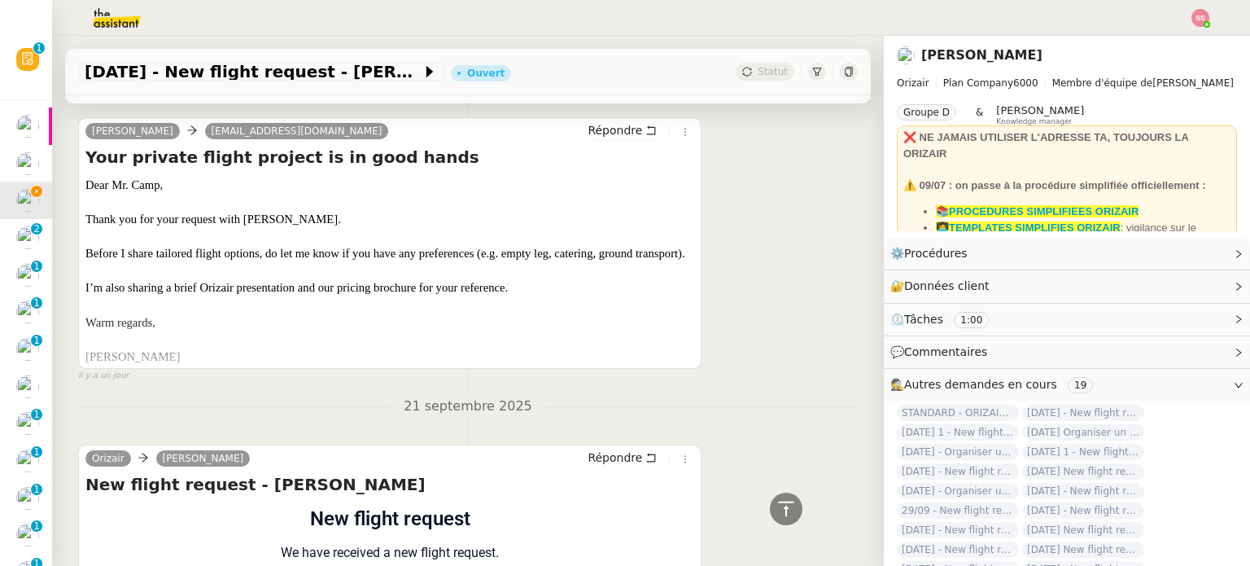
click at [135, 183] on p "Dear Mr. Camp," at bounding box center [389, 185] width 609 height 16
copy p "Dear Mr. Camp,"
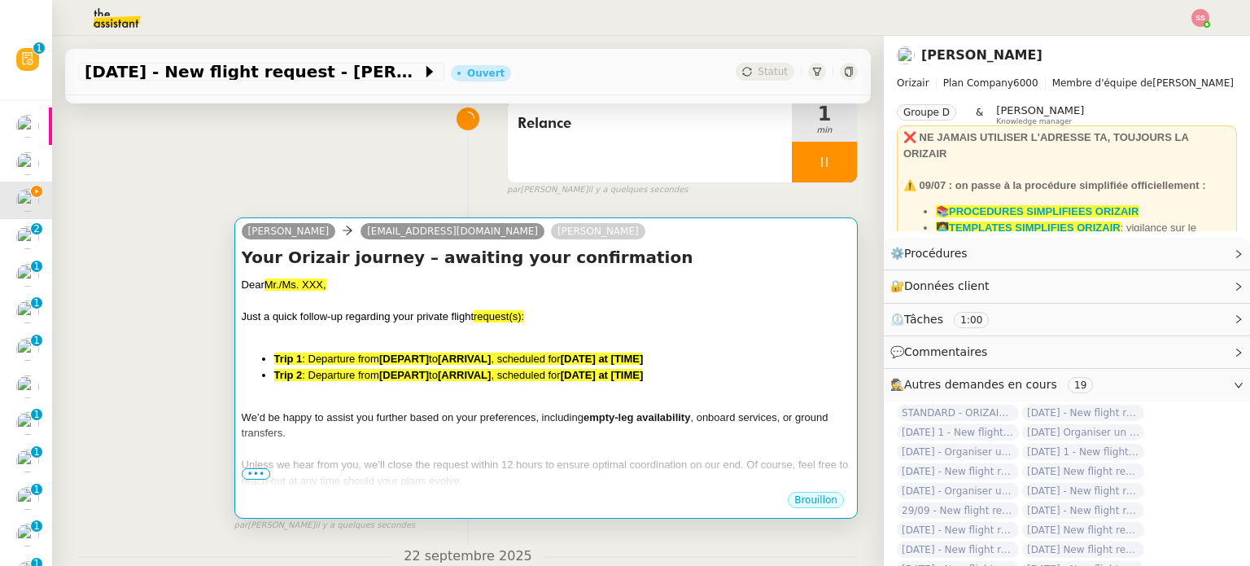
scroll to position [133, 0]
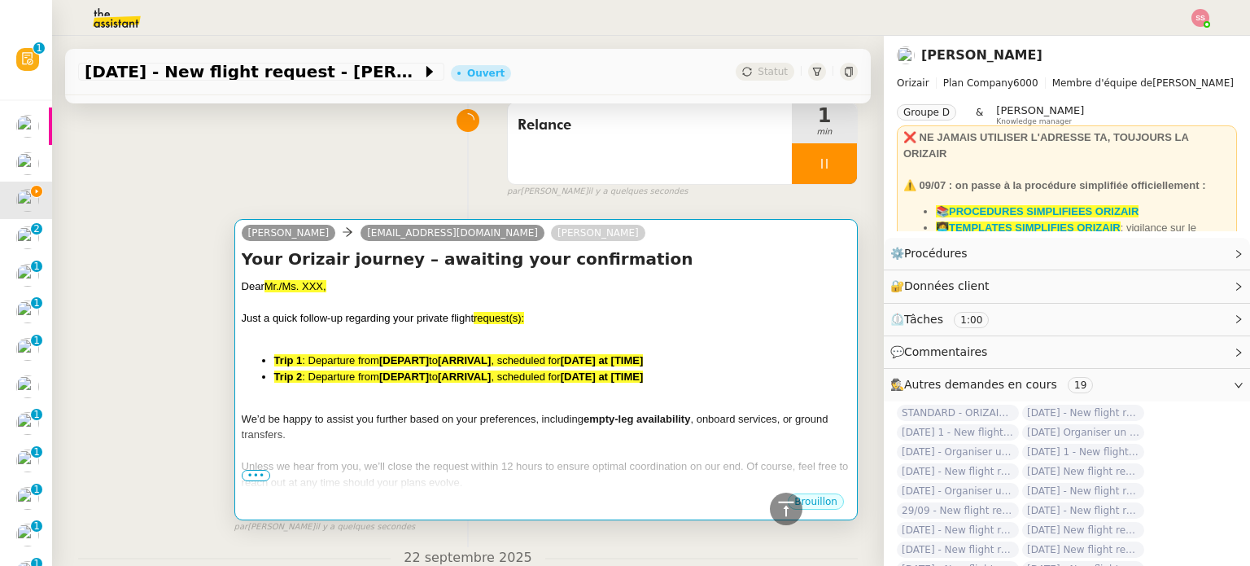
click at [413, 289] on div "Dear Mr./Ms. XXX," at bounding box center [546, 286] width 609 height 16
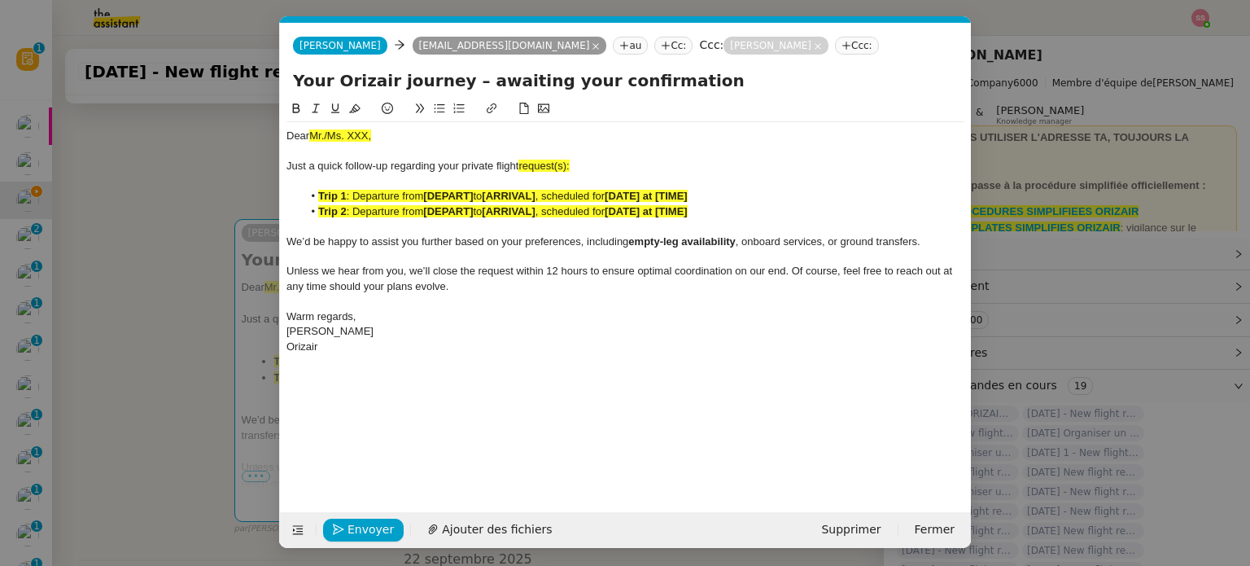
scroll to position [0, 85]
click at [361, 131] on span "Mr./Ms. XXX," at bounding box center [340, 135] width 62 height 12
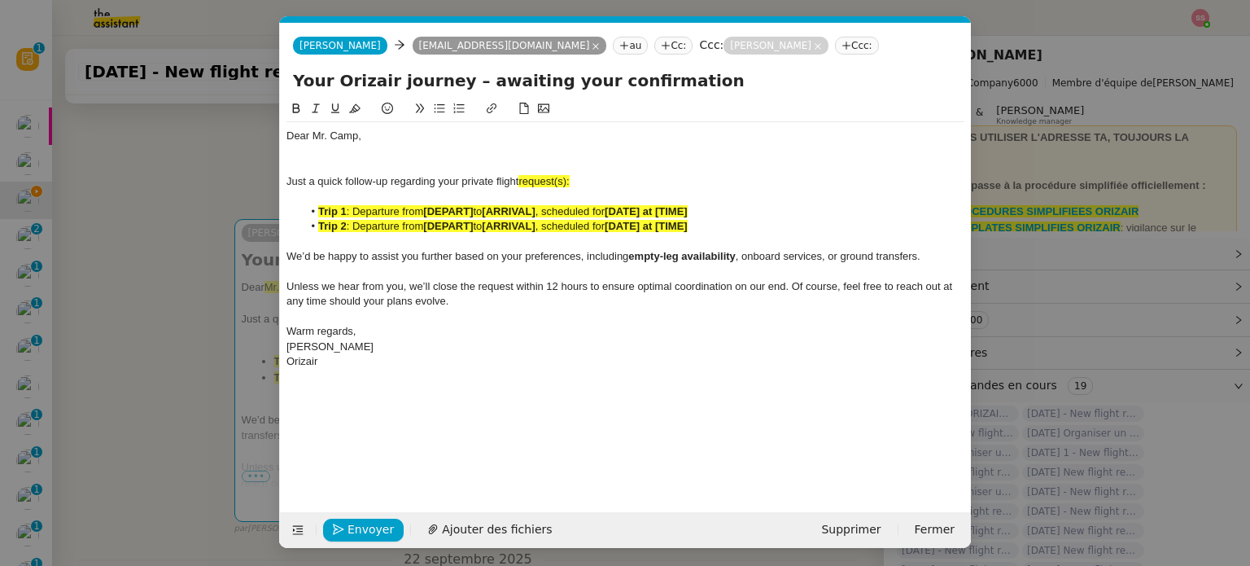
scroll to position [0, 0]
click at [216, 304] on nz-modal-container "relance en Service ✈️Orizair - Relance client ( EN ) à utiliser pour orizair, r…" at bounding box center [625, 283] width 1250 height 566
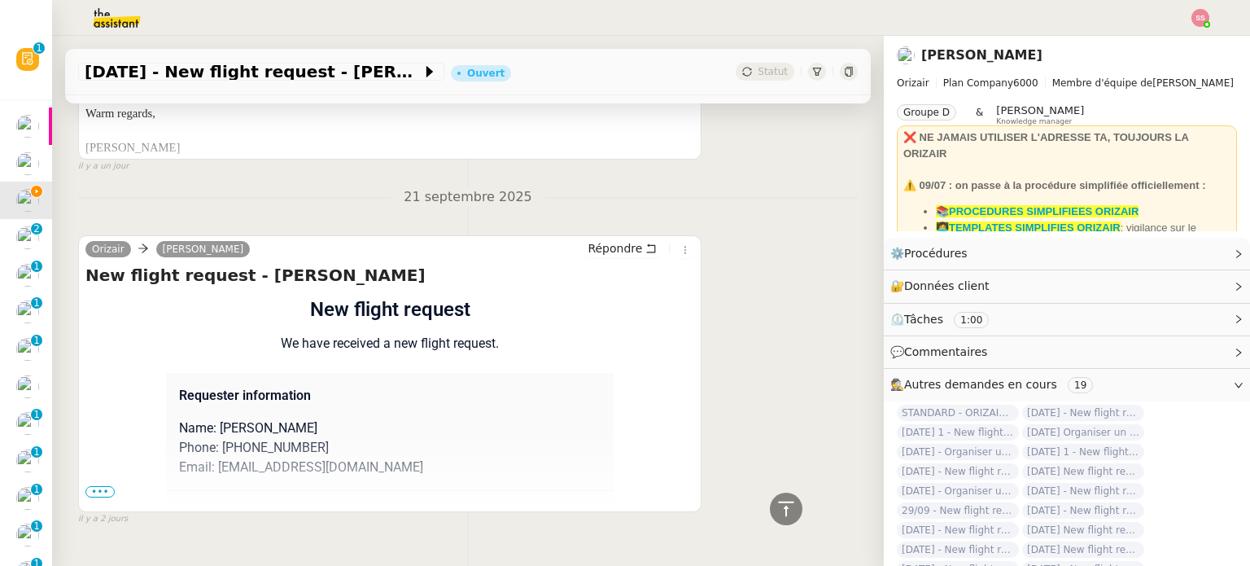
scroll to position [977, 0]
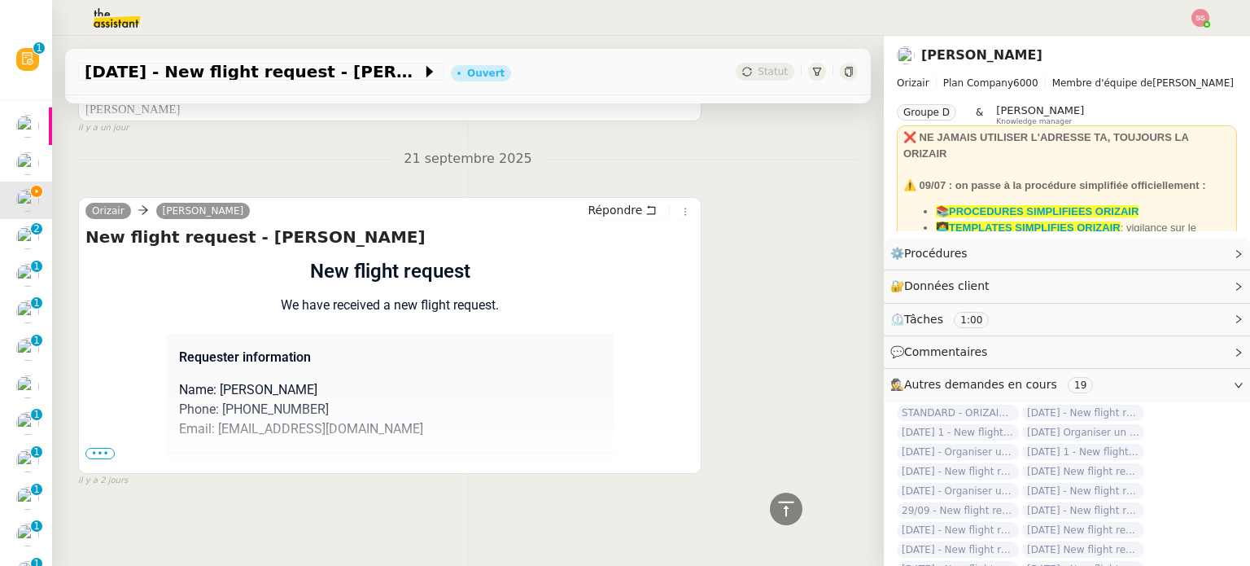
click at [94, 448] on span "•••" at bounding box center [99, 453] width 29 height 11
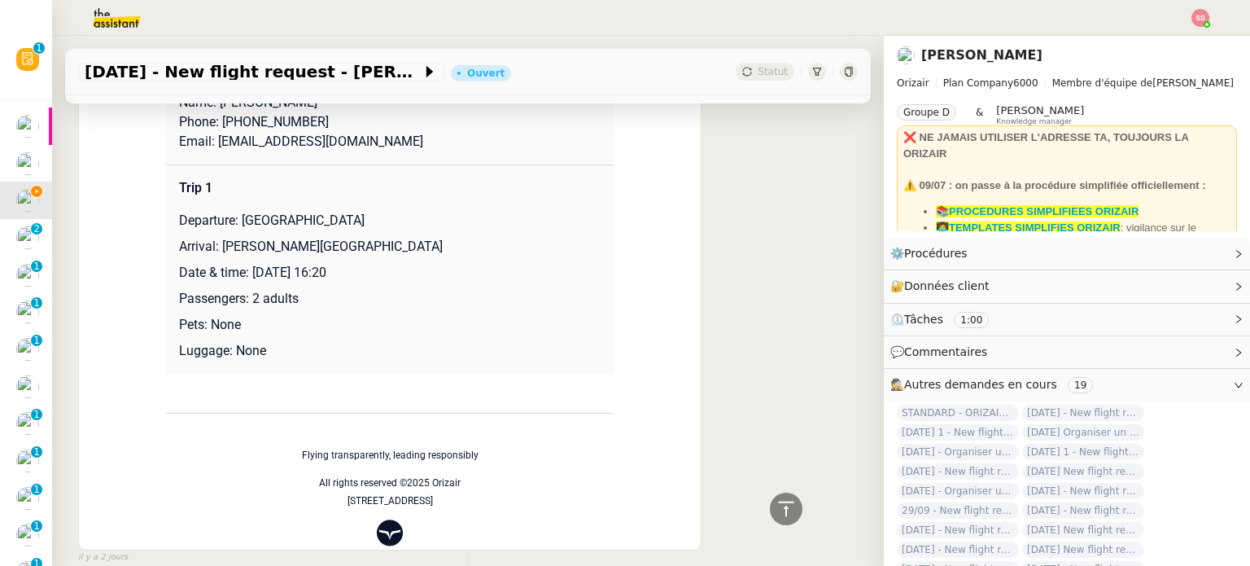
scroll to position [1303, 0]
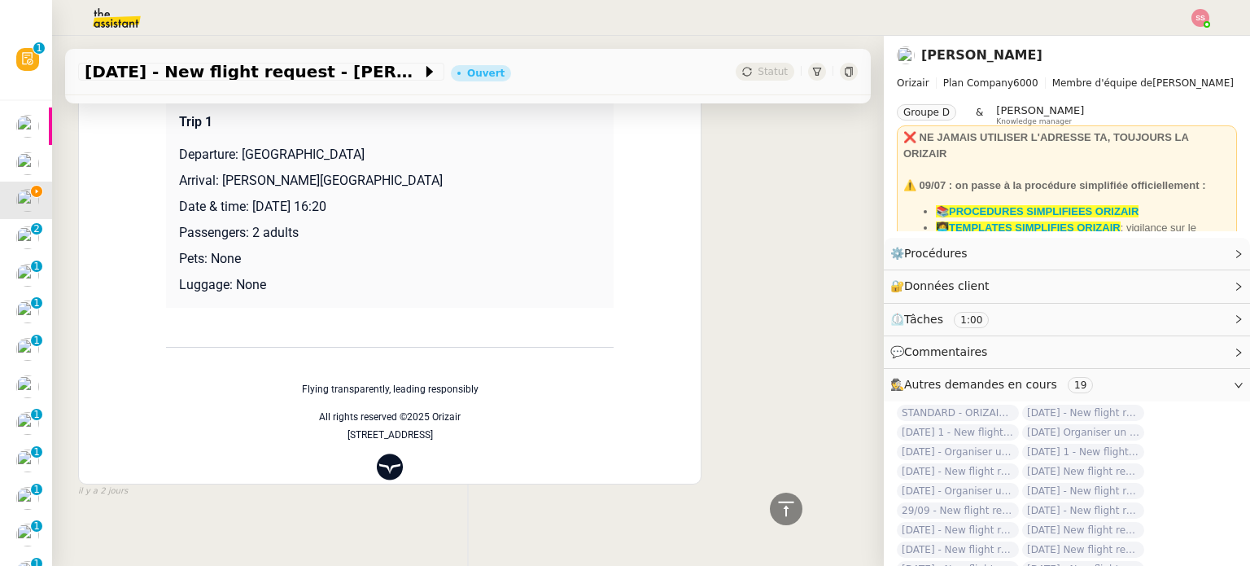
drag, startPoint x: 235, startPoint y: 172, endPoint x: 413, endPoint y: 169, distance: 178.2
click at [413, 164] on p "Departure: London Stansted Airport" at bounding box center [390, 155] width 422 height 20
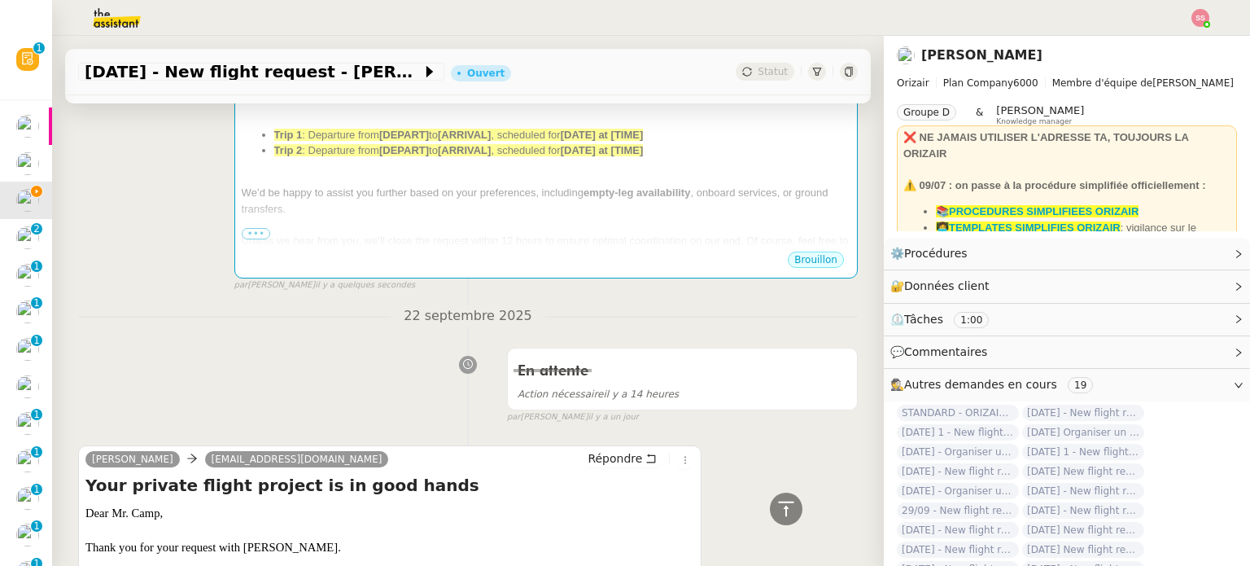
scroll to position [326, 0]
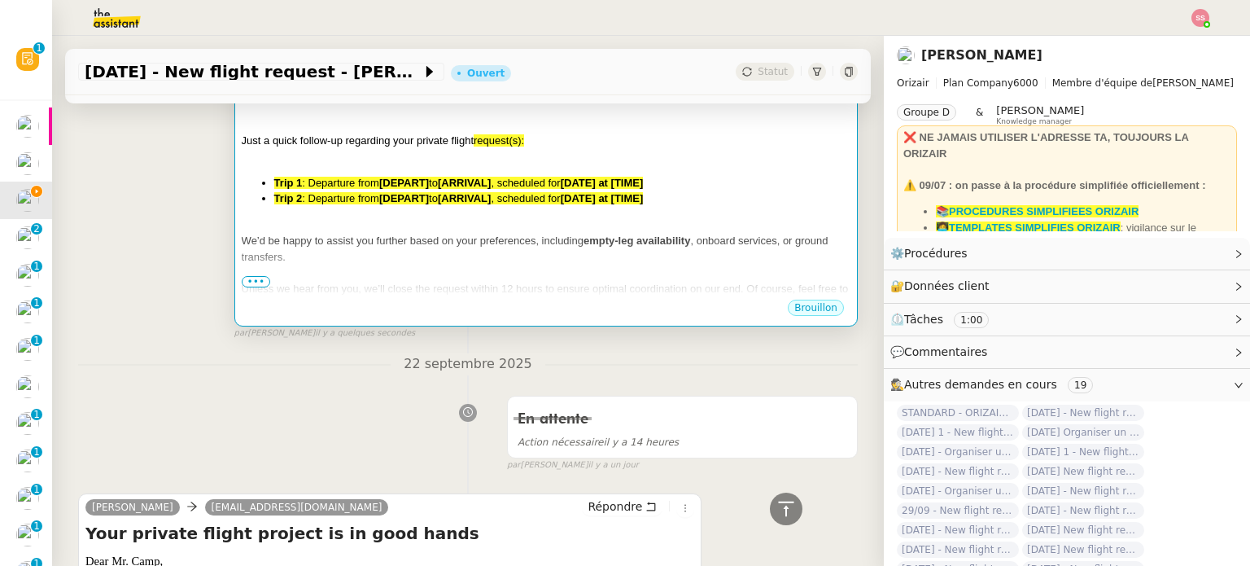
click at [506, 223] on div at bounding box center [546, 225] width 609 height 16
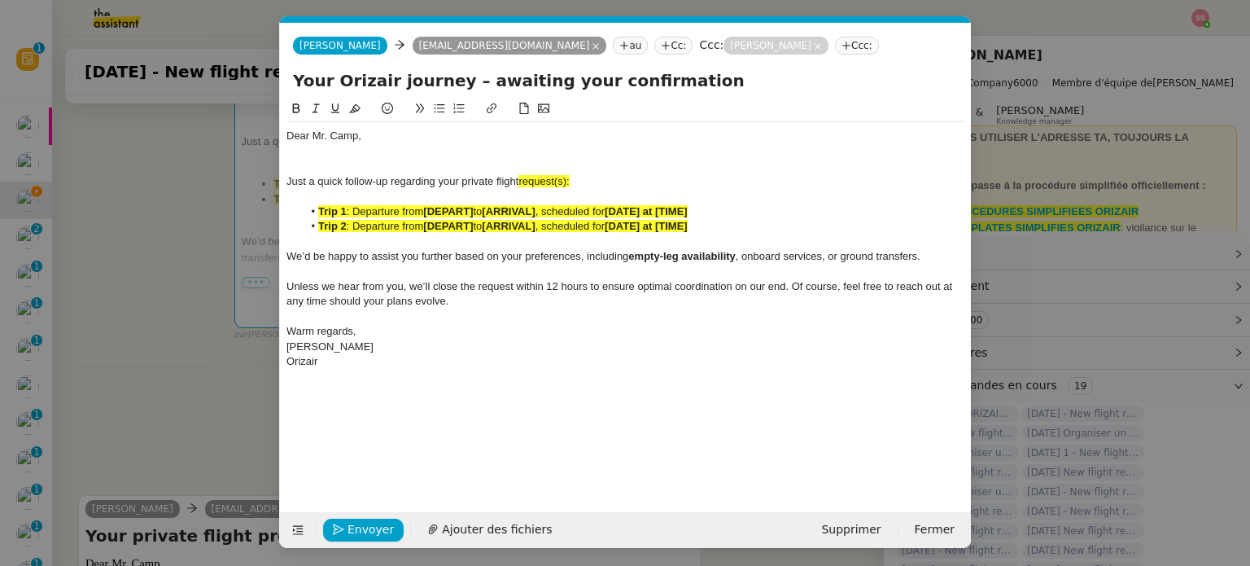
scroll to position [0, 85]
click at [579, 178] on div "Just a quick follow-up regarding your private flight request(s):" at bounding box center [625, 181] width 678 height 15
click at [561, 177] on div "Just a quick follow-up regarding your private flight request(s" at bounding box center [625, 181] width 678 height 15
drag, startPoint x: 583, startPoint y: 177, endPoint x: 520, endPoint y: 182, distance: 62.8
click at [520, 182] on div "Just a quick follow-up regarding your private flight request:" at bounding box center [625, 181] width 678 height 15
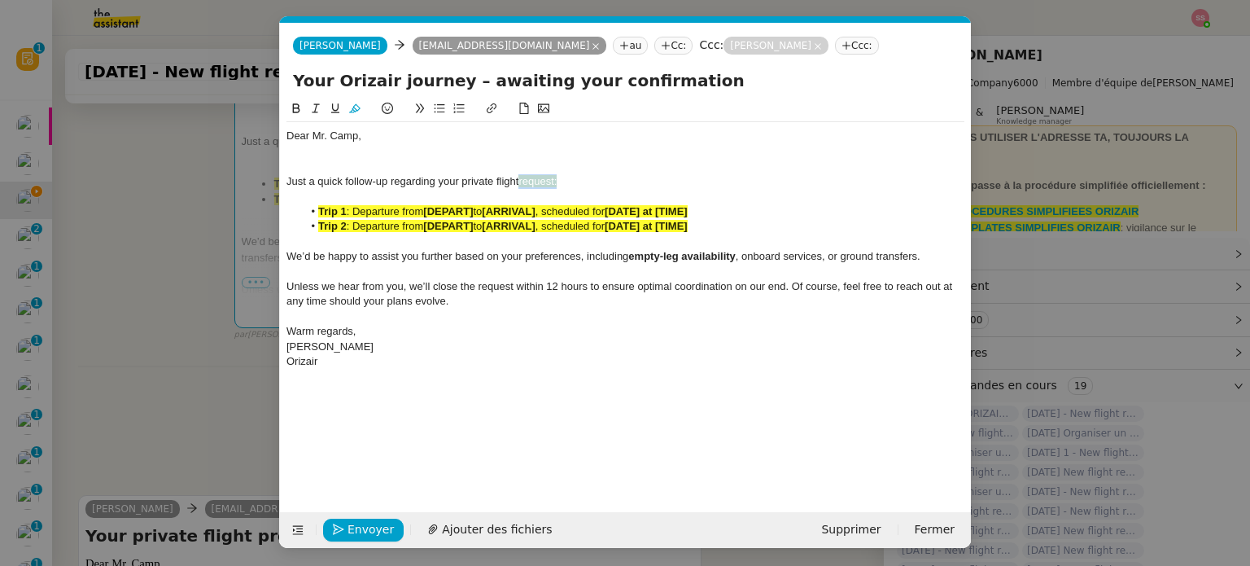
click at [352, 111] on icon at bounding box center [354, 108] width 11 height 9
click at [358, 146] on div at bounding box center [625, 151] width 678 height 15
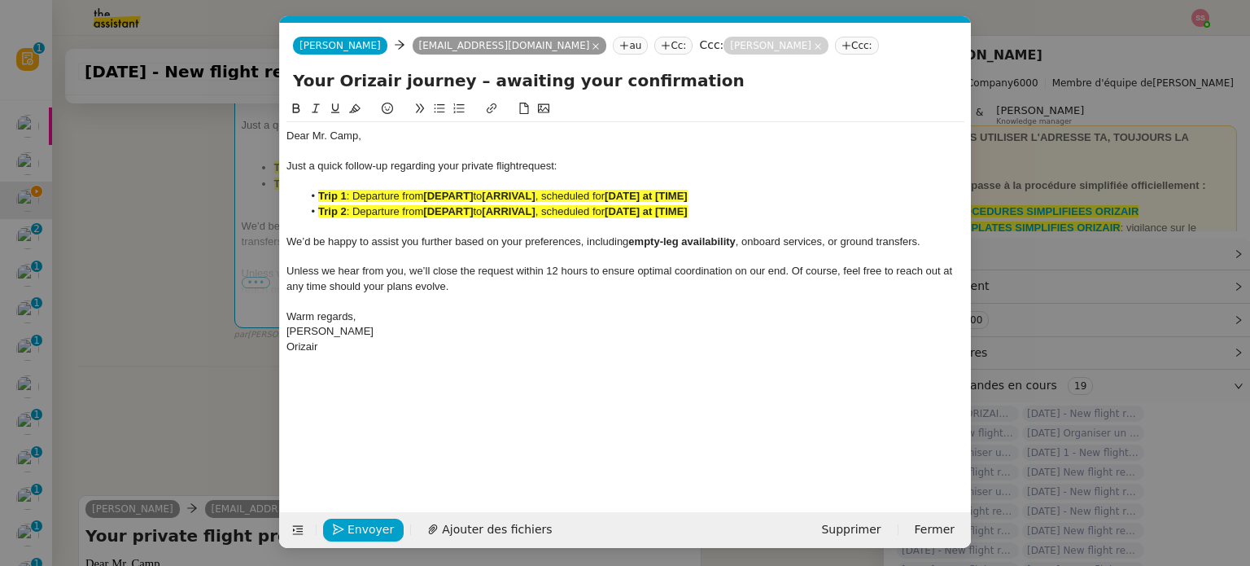
click at [384, 191] on span ": Departure from" at bounding box center [385, 196] width 77 height 12
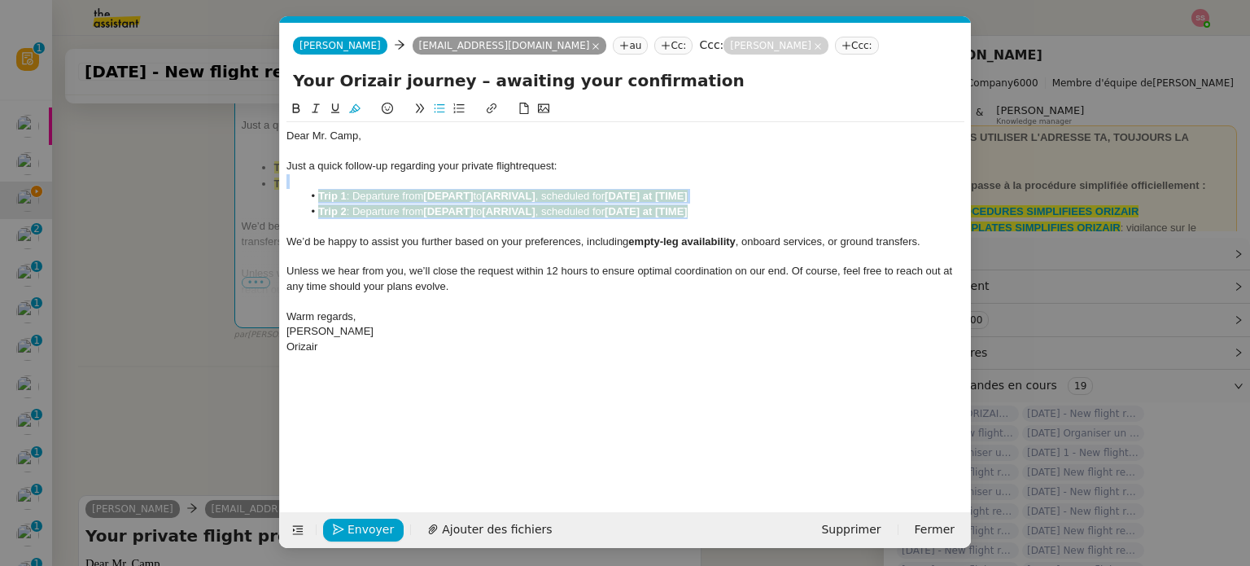
drag, startPoint x: 706, startPoint y: 211, endPoint x: 330, endPoint y: 186, distance: 376.7
click at [330, 186] on div "Dear Mr. Camp, Just a quick follow-up regarding your private flight request: Tr…" at bounding box center [625, 241] width 678 height 238
click at [354, 106] on icon at bounding box center [354, 108] width 11 height 11
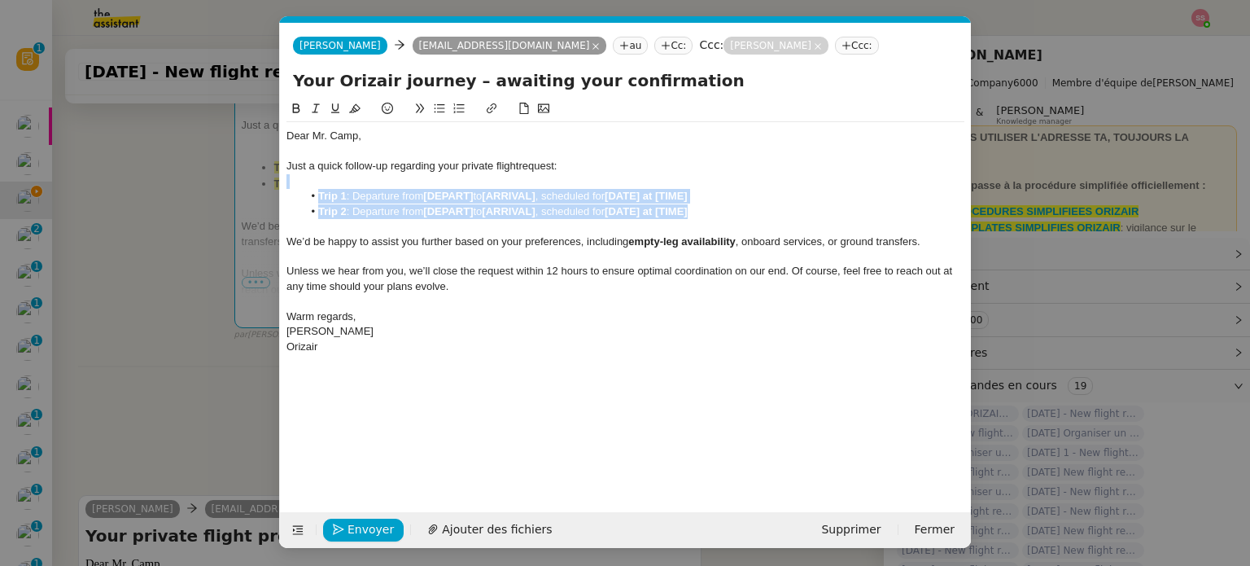
click at [400, 200] on li "Trip 1 : Departure from [DEPART] to [ARRIVAL] , scheduled for [DATE] at [TIME]" at bounding box center [634, 196] width 662 height 15
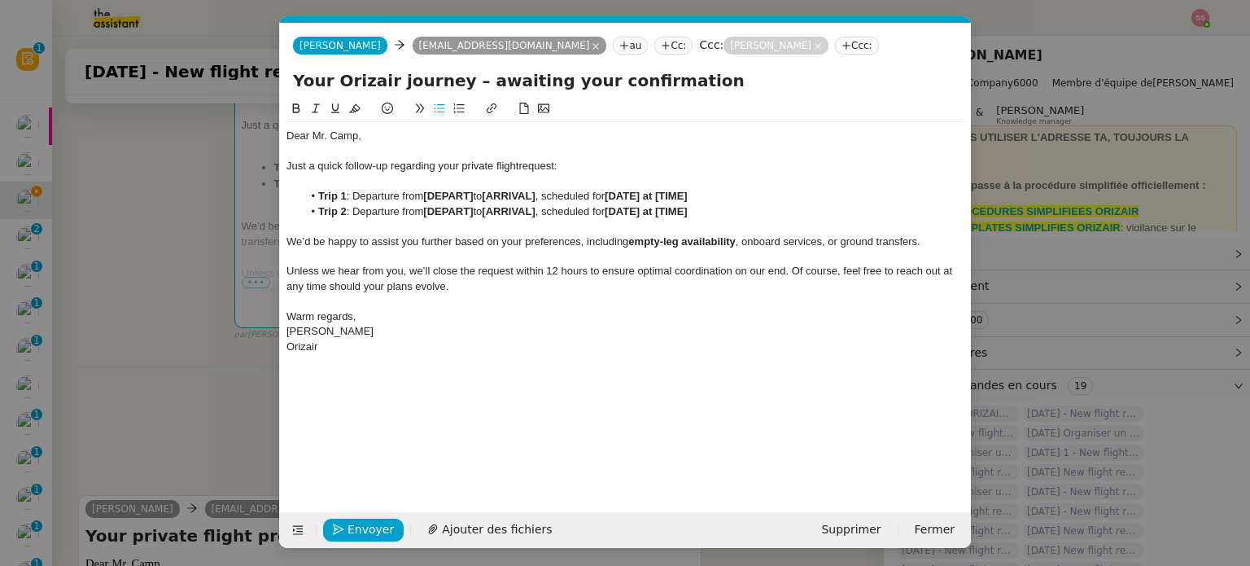
click at [397, 213] on li "Trip 2 : Departure from [DEPART] to [ARRIVAL] , scheduled for [DATE] at [TIME]" at bounding box center [634, 211] width 662 height 15
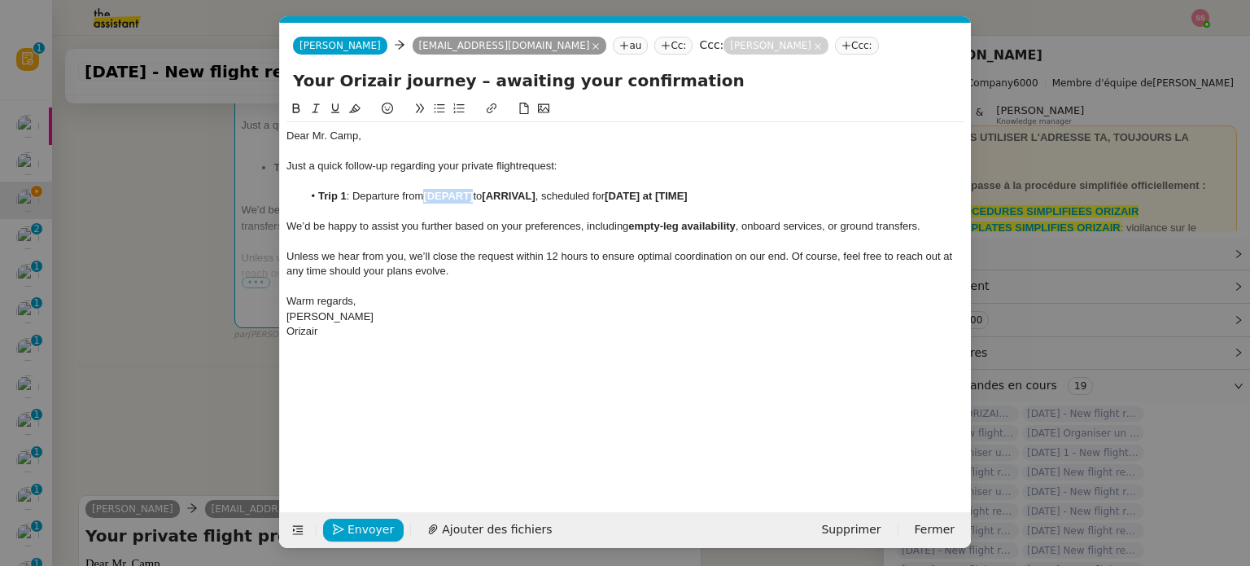
drag, startPoint x: 474, startPoint y: 200, endPoint x: 426, endPoint y: 194, distance: 48.3
click at [426, 194] on strong "[DEPART]" at bounding box center [448, 196] width 50 height 12
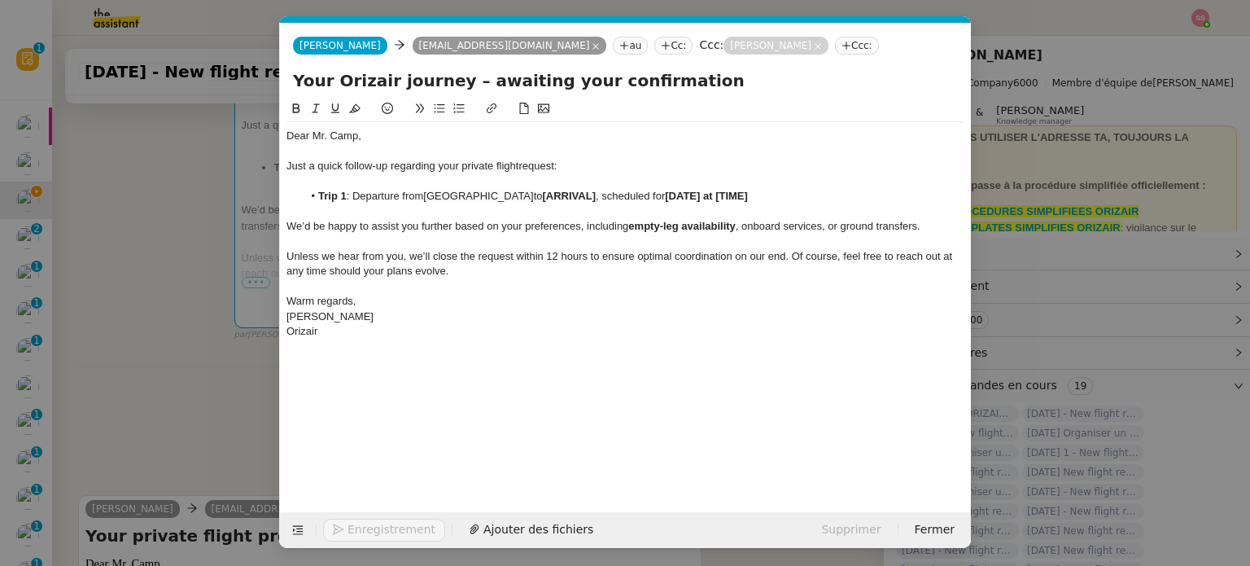
click at [249, 261] on nz-modal-container "relance en Service ✈️Orizair - Relance client ( EN ) à utiliser pour orizair, r…" at bounding box center [625, 283] width 1250 height 566
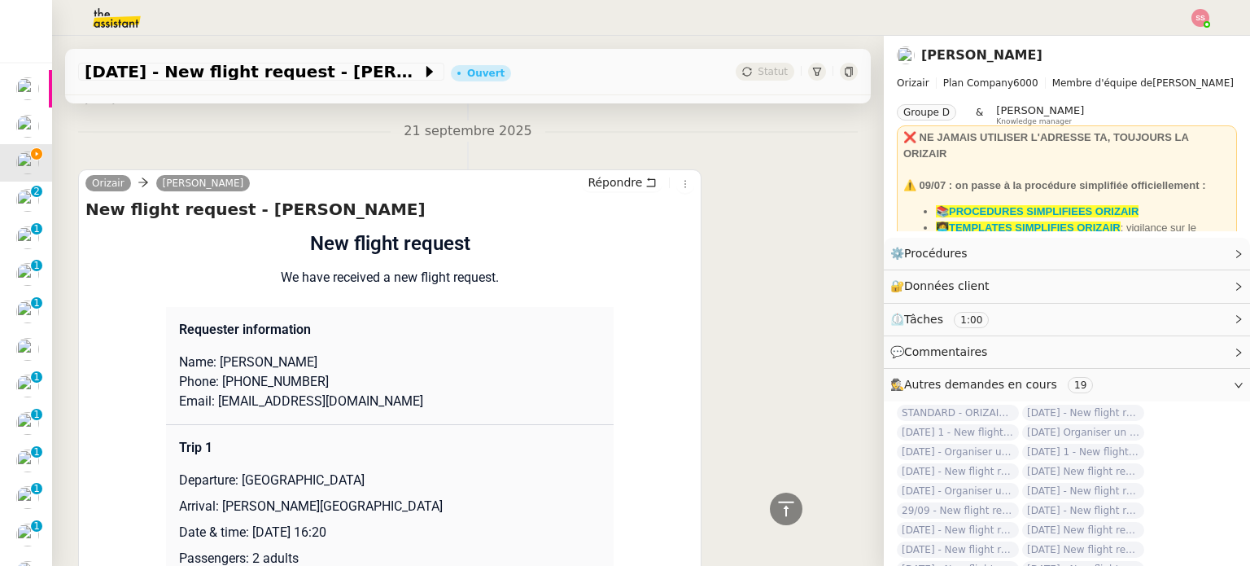
scroll to position [1221, 0]
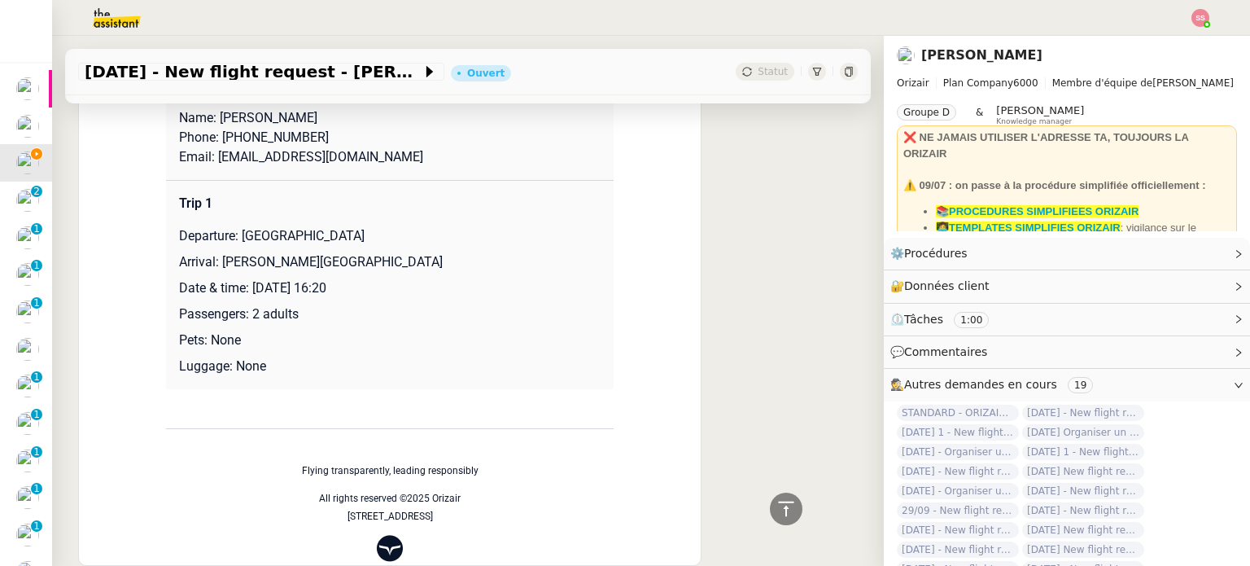
drag, startPoint x: 216, startPoint y: 283, endPoint x: 425, endPoint y: 282, distance: 209.1
click at [425, 272] on p "Arrival: Heydar Aliyev International Airport" at bounding box center [390, 262] width 422 height 20
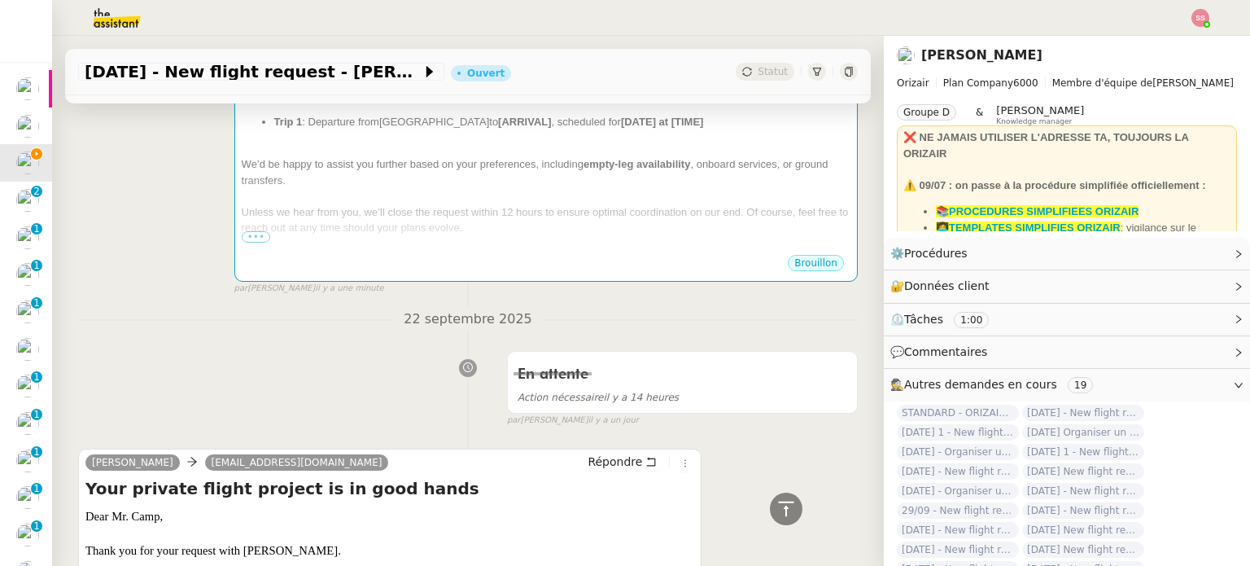
scroll to position [245, 0]
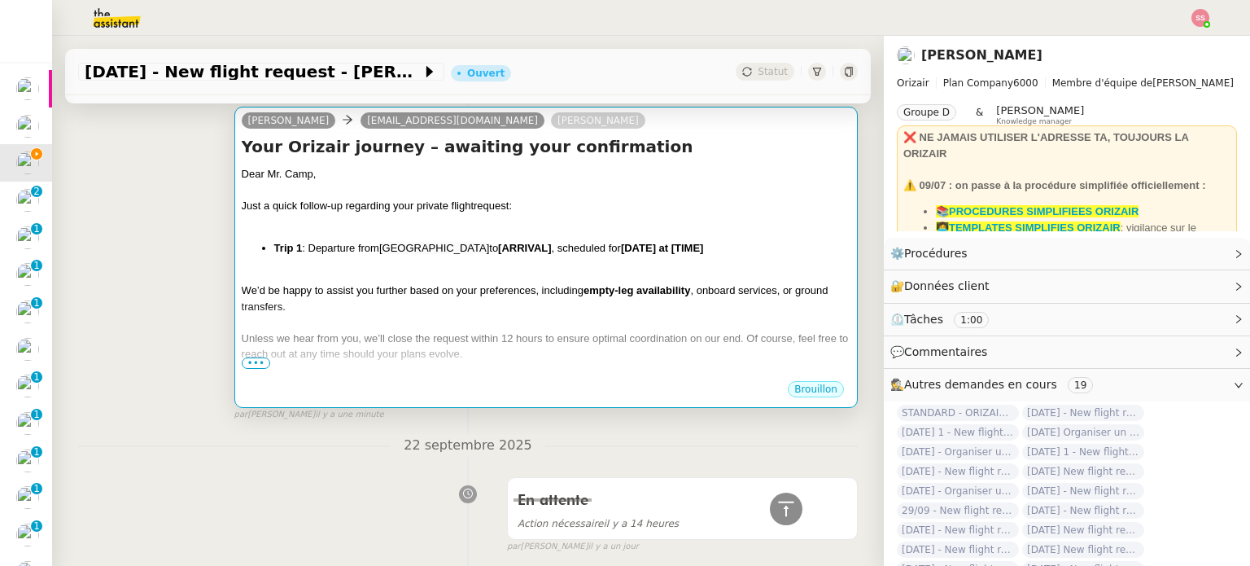
click at [487, 261] on div "Dear Mr. Camp, Just a quick follow-up regarding your private flight request: Tr…" at bounding box center [546, 296] width 609 height 260
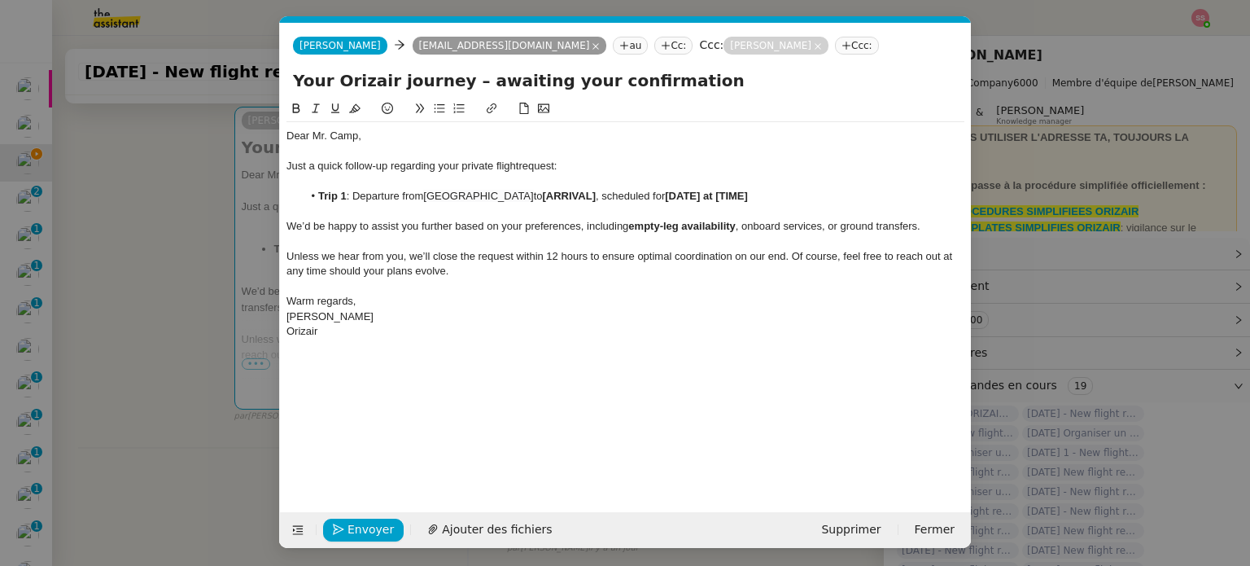
scroll to position [0, 85]
drag, startPoint x: 606, startPoint y: 194, endPoint x: 553, endPoint y: 197, distance: 52.9
click at [553, 197] on strong "[ARRIVAL]" at bounding box center [569, 196] width 53 height 12
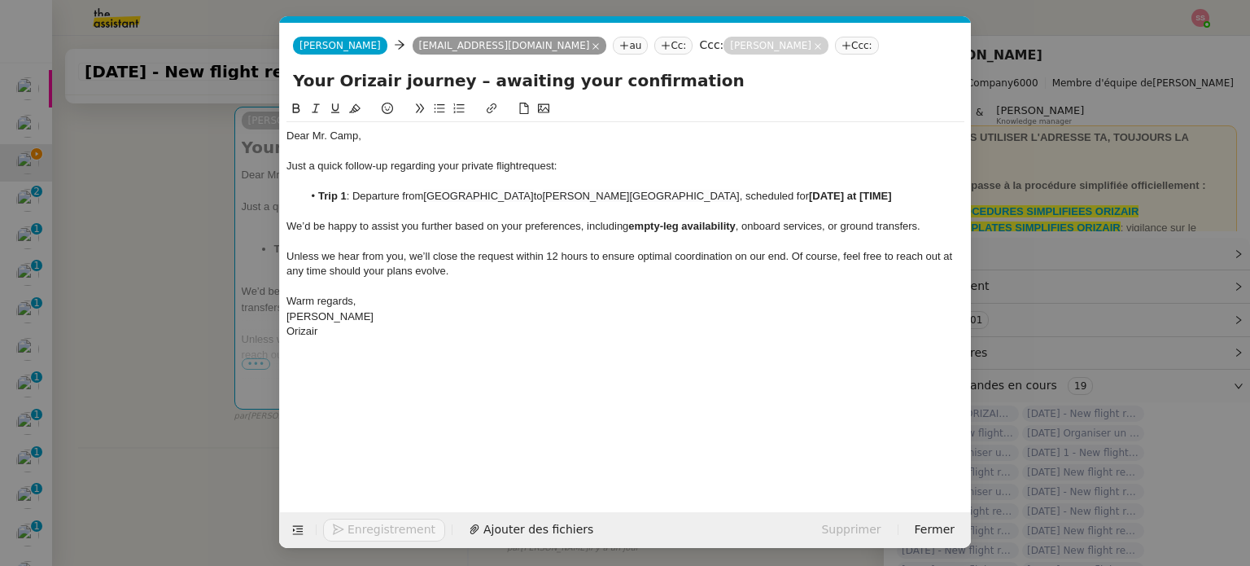
click at [279, 273] on form "Josephine Kelly Josephine Kelly mark_camp@aol.com au Cc: Ccc: Louis Frei Ccc: Y…" at bounding box center [625, 285] width 692 height 525
click at [286, 273] on span "Unless we hear from you, we’ll close the request within 12 hours to ensure opti…" at bounding box center [620, 262] width 669 height 27
click at [238, 300] on nz-modal-container "relance en Service ✈️Orizair - Relance client ( EN ) à utiliser pour orizair, r…" at bounding box center [625, 283] width 1250 height 566
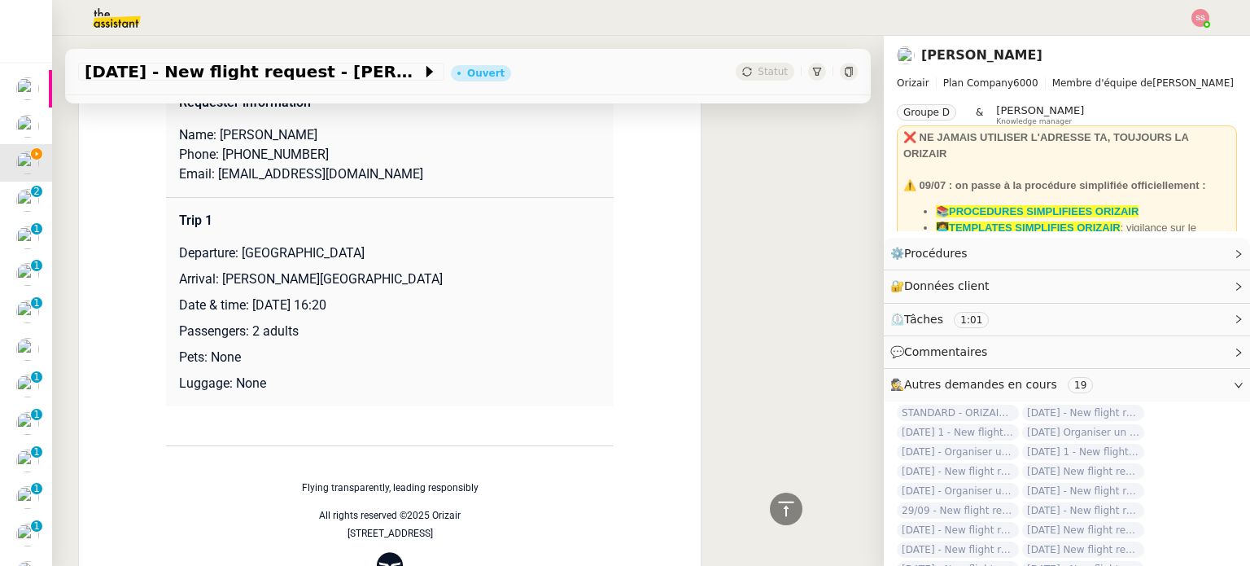
scroll to position [1260, 0]
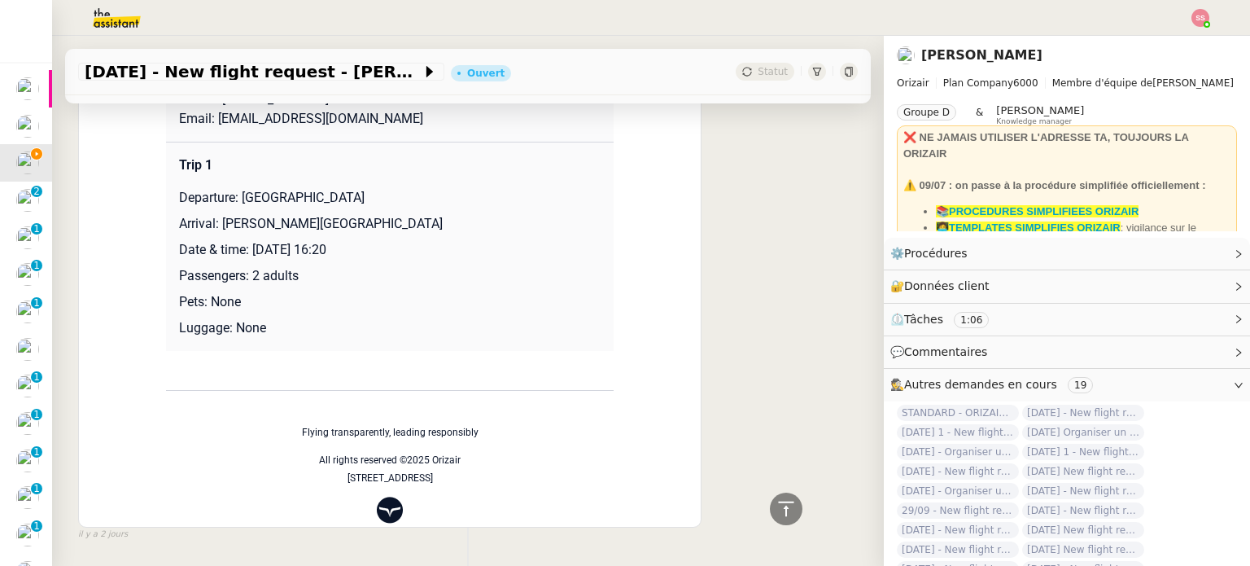
drag, startPoint x: 247, startPoint y: 276, endPoint x: 444, endPoint y: 271, distance: 197.0
click at [444, 260] on p "Date & time: 20th September 2026 16:20" at bounding box center [390, 250] width 422 height 20
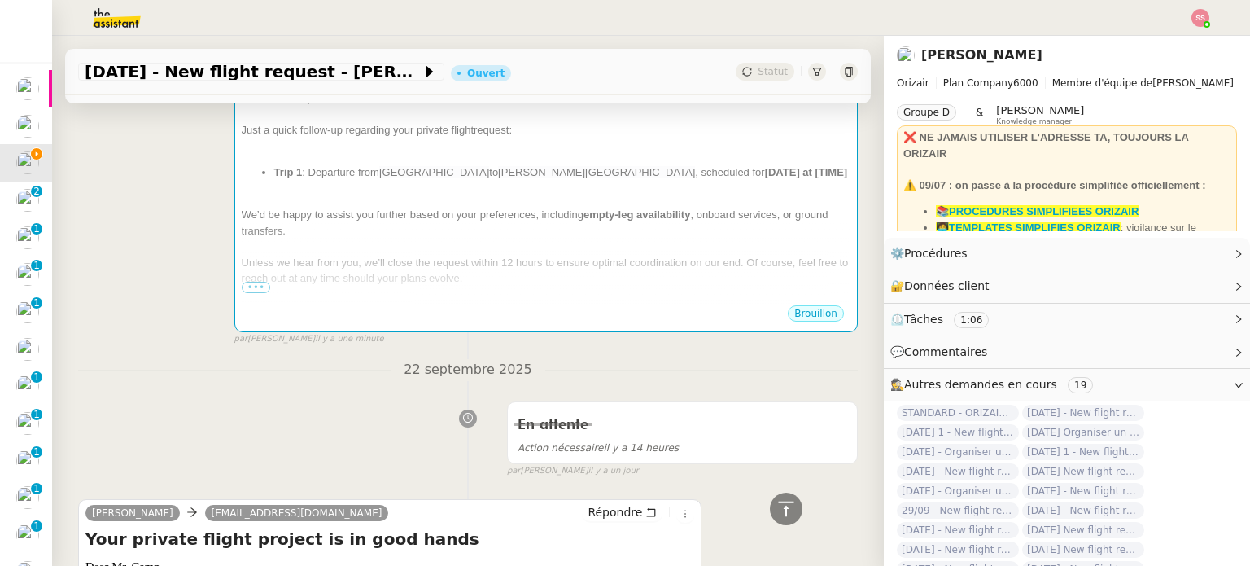
scroll to position [202, 0]
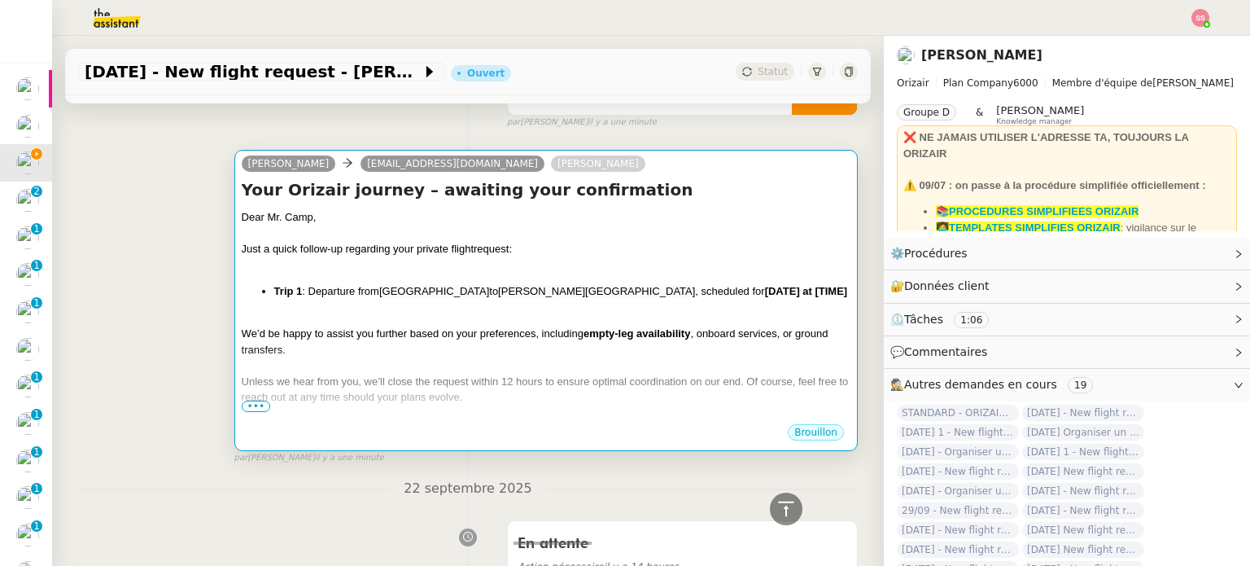
click at [628, 299] on li "Trip 1 : Departure from London Stansted Airport to Heydar Aliyev International …" at bounding box center [562, 291] width 576 height 16
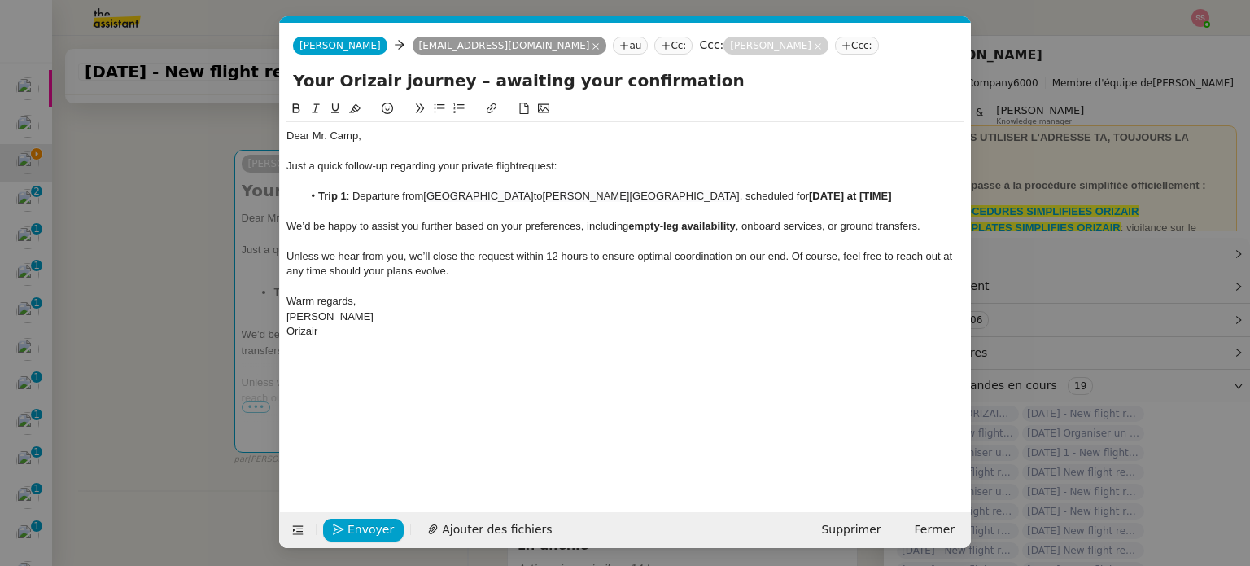
scroll to position [0, 85]
drag, startPoint x: 790, startPoint y: 192, endPoint x: 878, endPoint y: 199, distance: 88.2
click at [878, 199] on li "Trip 1 : Departure from London Stansted Airport to Heydar Aliyev International …" at bounding box center [634, 196] width 662 height 15
click at [371, 530] on span "Envoyer" at bounding box center [370, 529] width 46 height 19
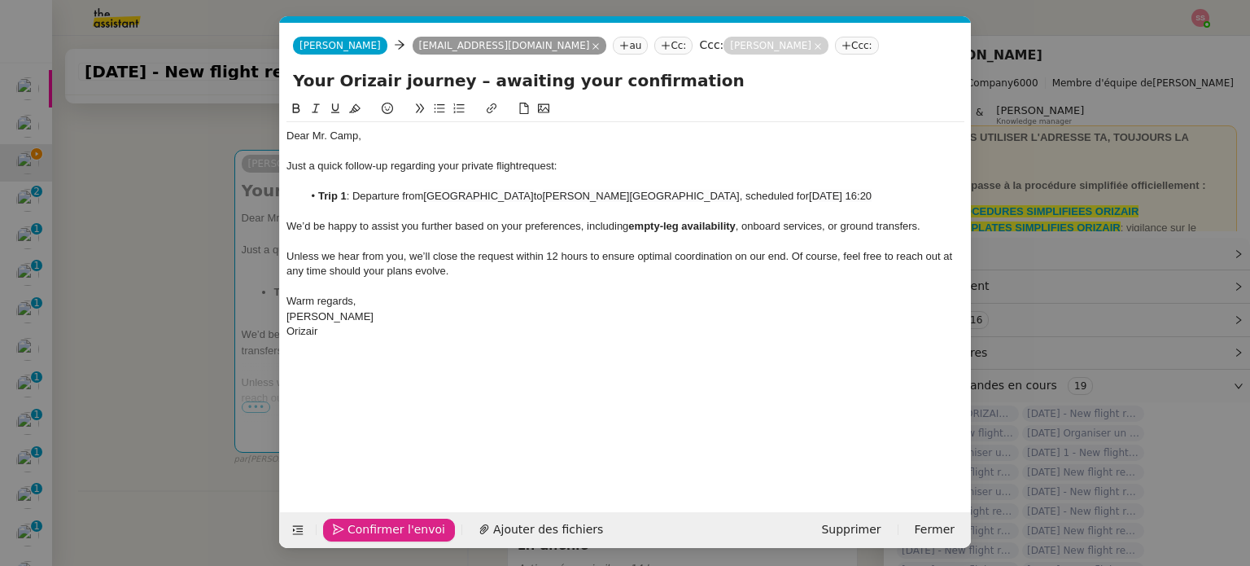
click at [371, 530] on span "Confirmer l'envoi" at bounding box center [396, 529] width 98 height 19
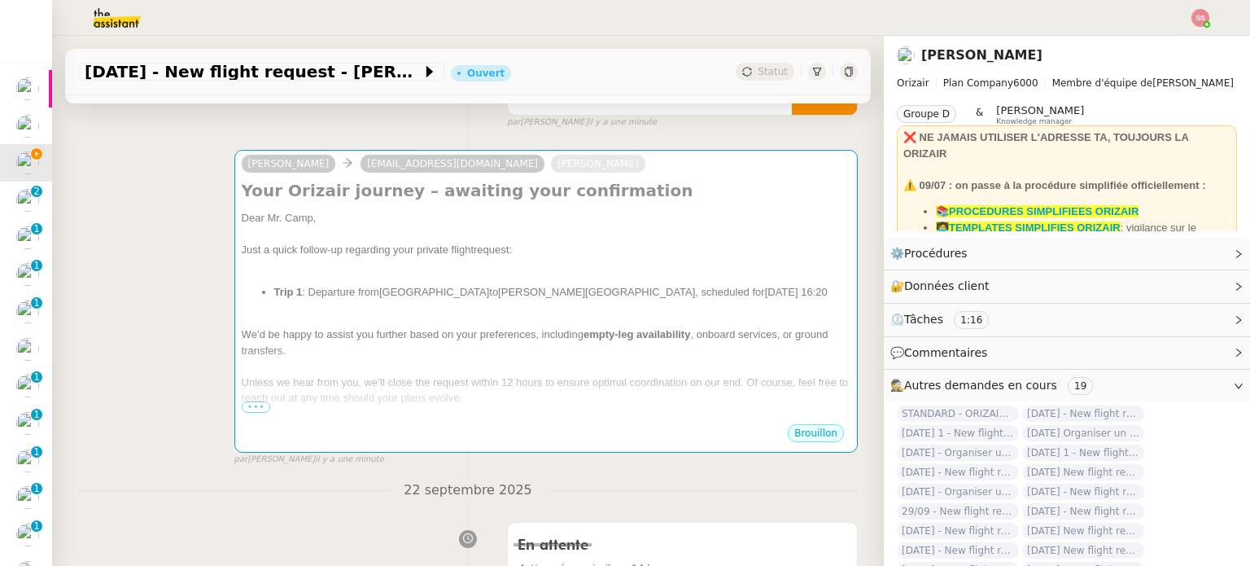
click at [371, 530] on nz-modal-container "relance en Service ✈️Orizair - Relance client ( EN ) à utiliser pour orizair, r…" at bounding box center [625, 283] width 1250 height 566
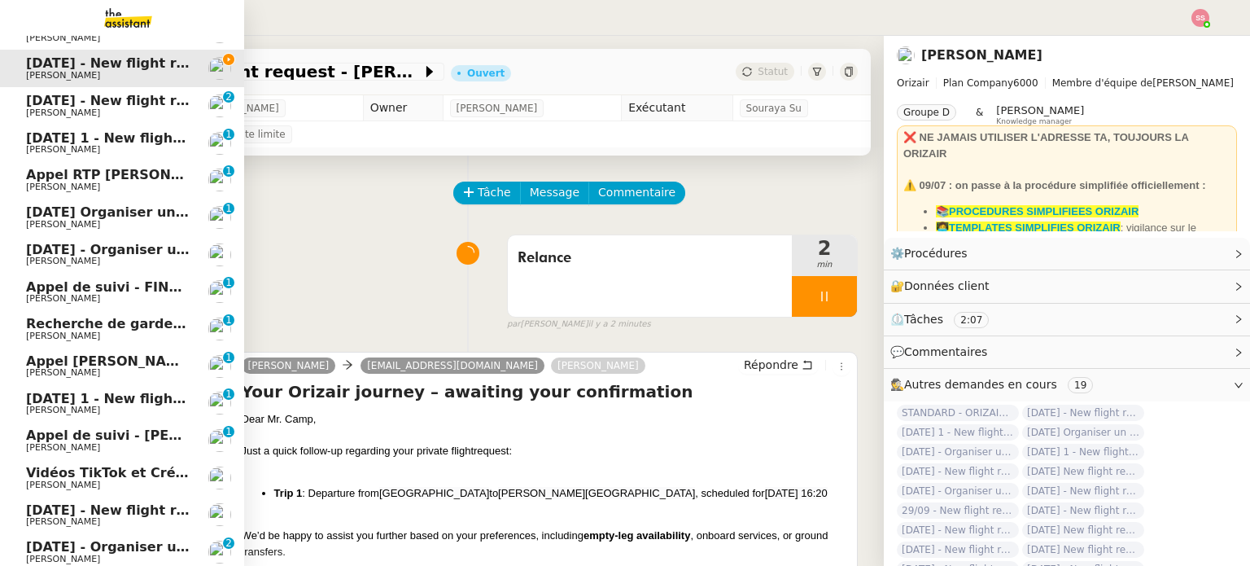
scroll to position [240, 0]
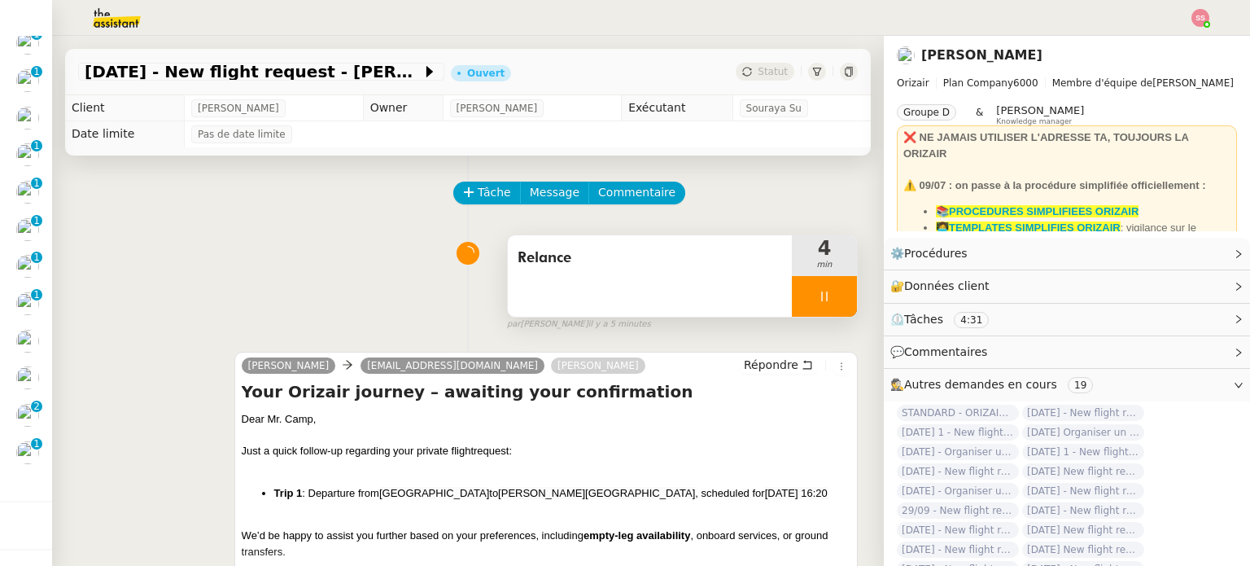
click at [823, 298] on div at bounding box center [824, 296] width 65 height 41
click at [850, 299] on icon at bounding box center [856, 296] width 13 height 13
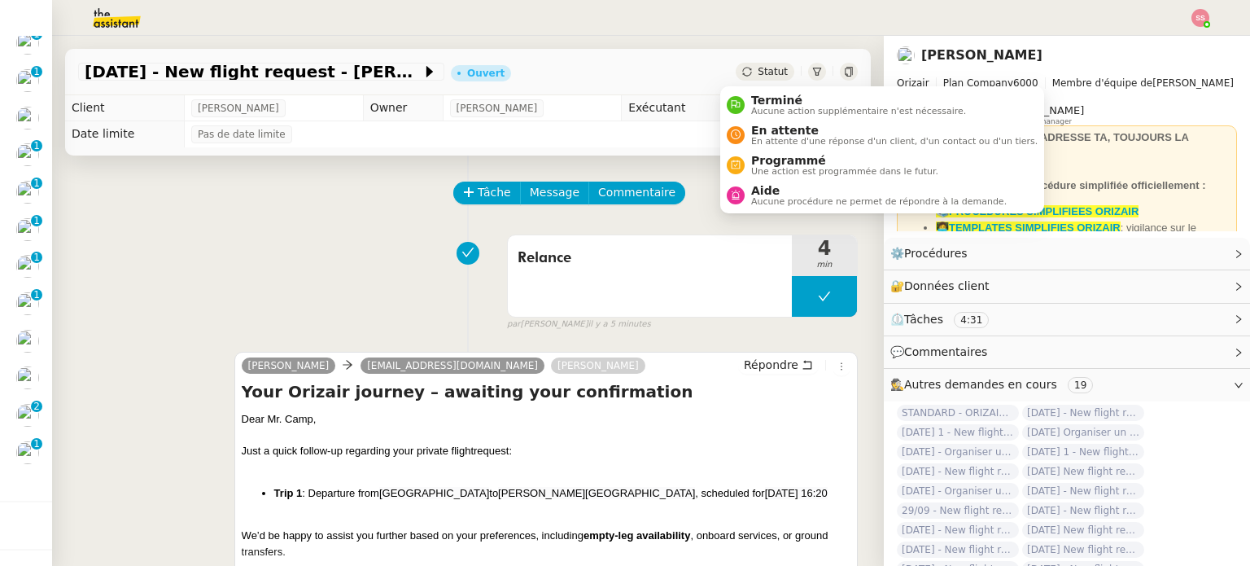
click at [758, 68] on span "Statut" at bounding box center [773, 71] width 30 height 11
click at [771, 137] on span "En attente d'une réponse d'un client, d'un contact ou d'un tiers." at bounding box center [894, 141] width 286 height 9
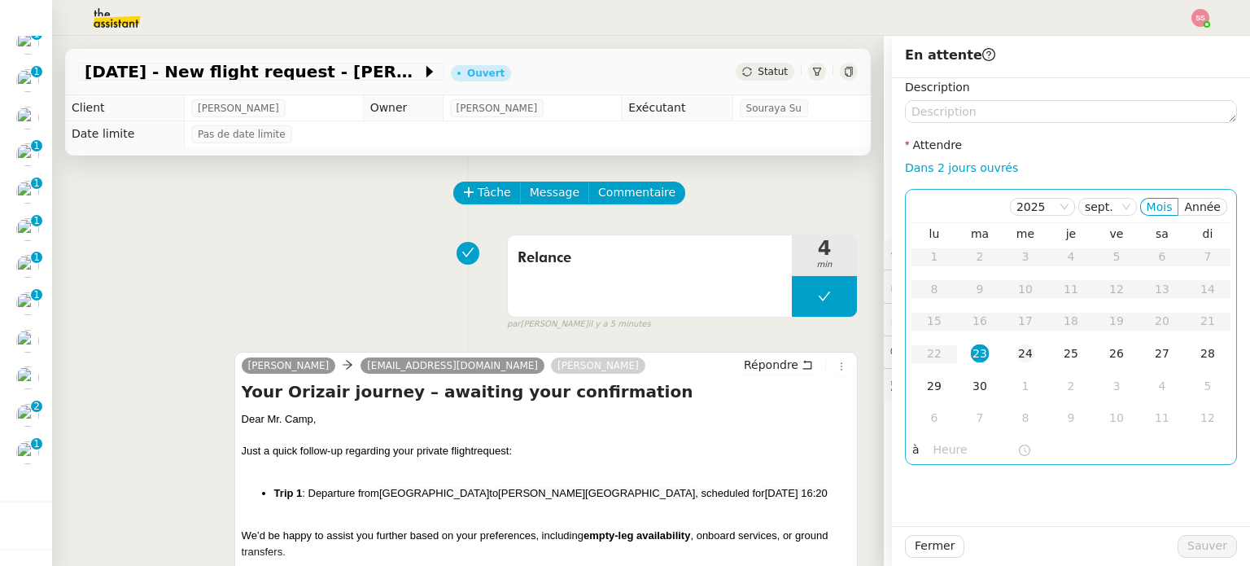
click at [1016, 343] on td "24" at bounding box center [1026, 354] width 46 height 33
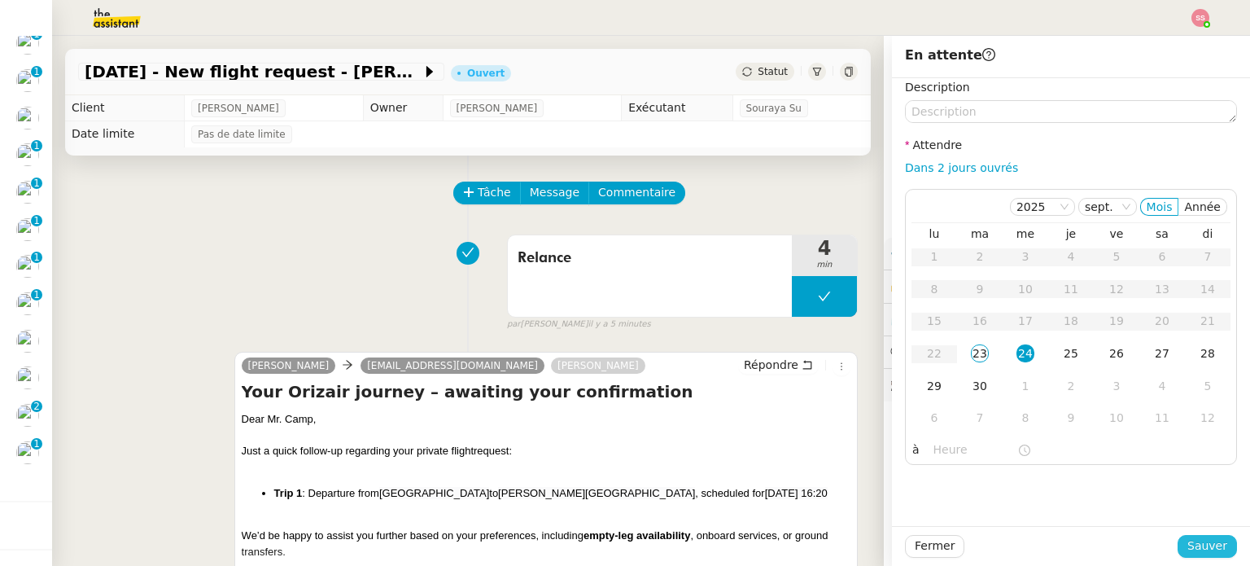
click at [1189, 556] on button "Sauver" at bounding box center [1206, 546] width 59 height 23
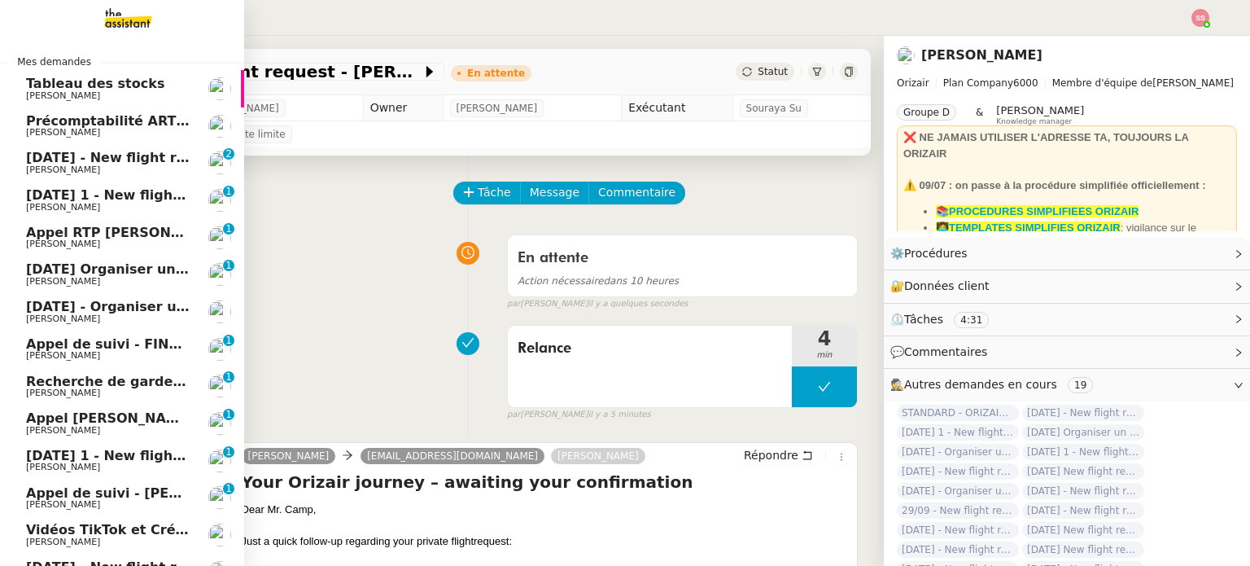
drag, startPoint x: 127, startPoint y: 159, endPoint x: 138, endPoint y: 166, distance: 13.5
click at [127, 159] on span "22nd April 2026 - New flight request - Ryan Langley" at bounding box center [194, 157] width 336 height 15
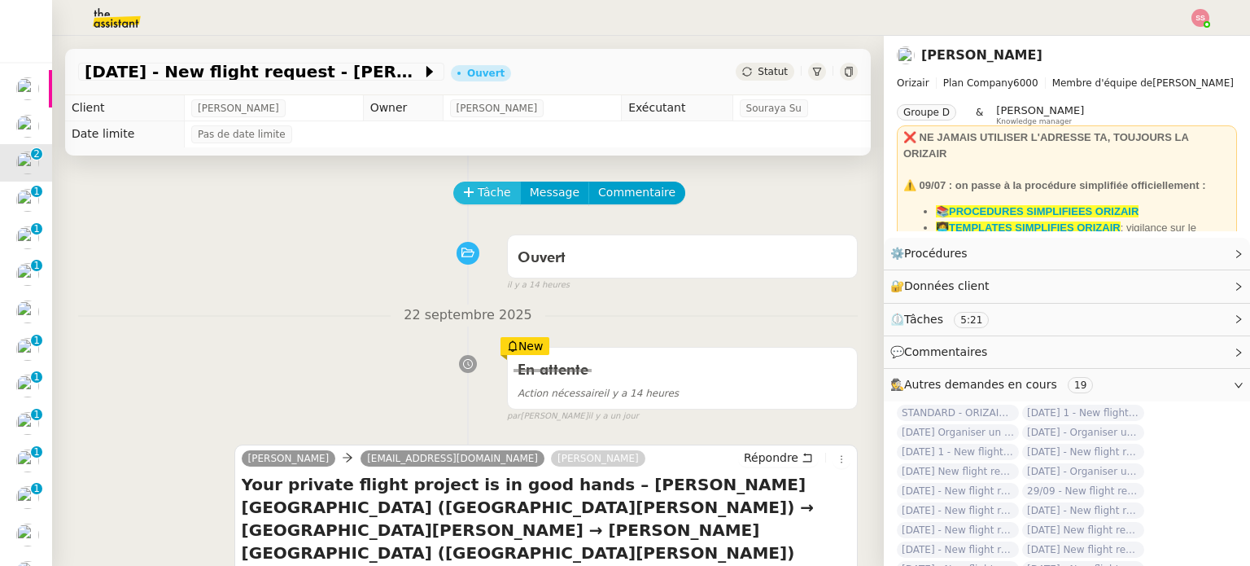
click at [465, 197] on button "Tâche" at bounding box center [487, 192] width 68 height 23
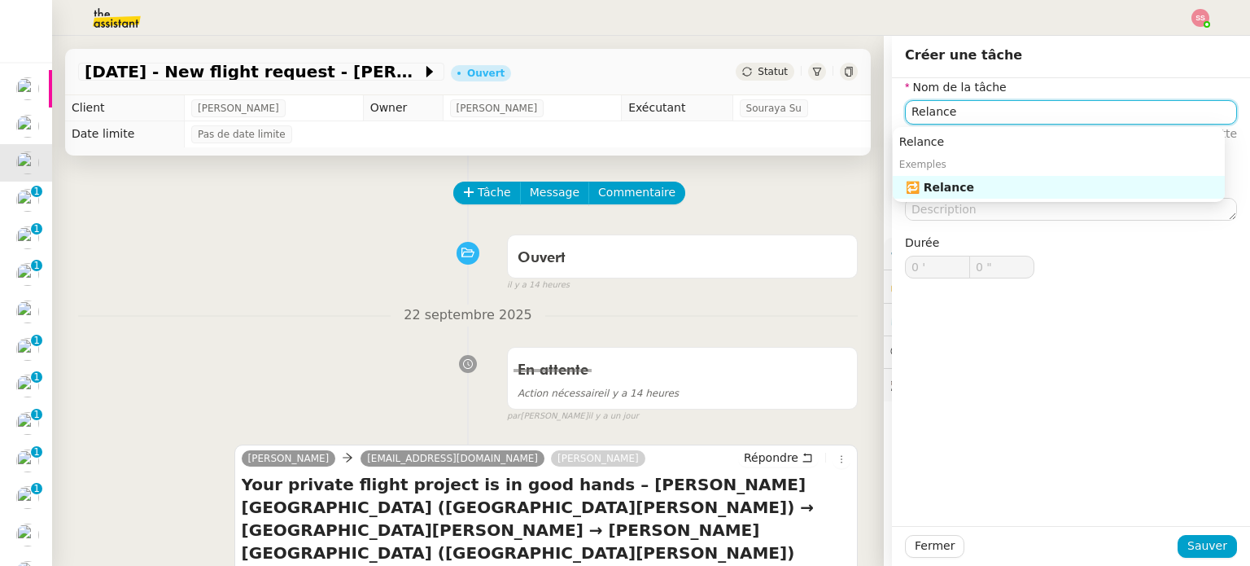
click at [996, 181] on div "🔁 Relance" at bounding box center [1062, 187] width 312 height 15
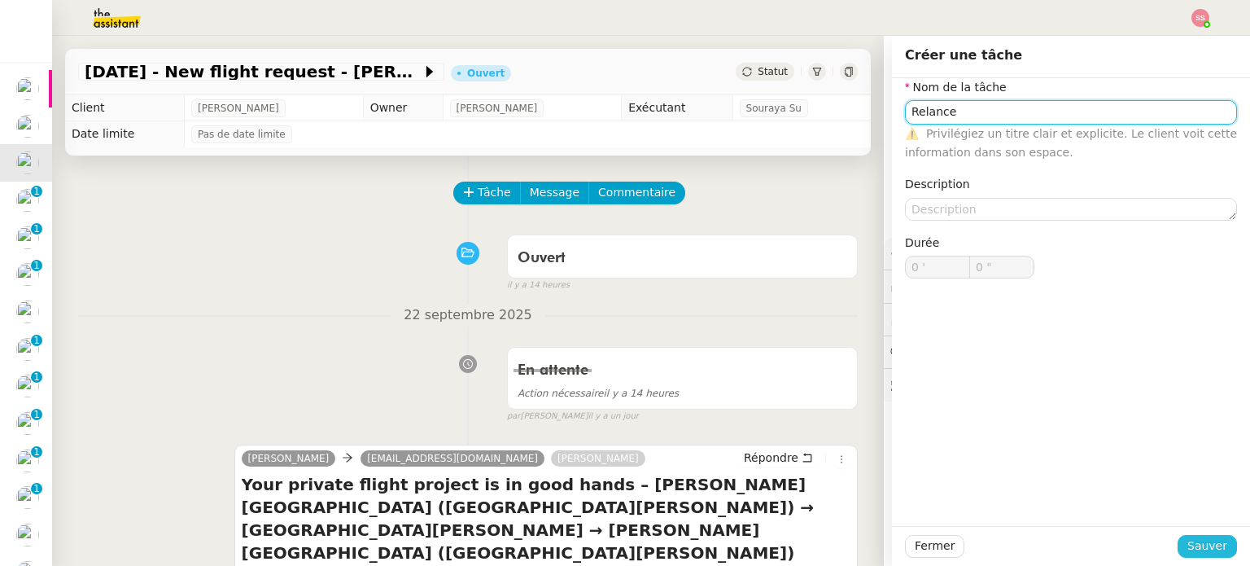
type input "Relance"
click at [1192, 548] on span "Sauver" at bounding box center [1207, 545] width 40 height 19
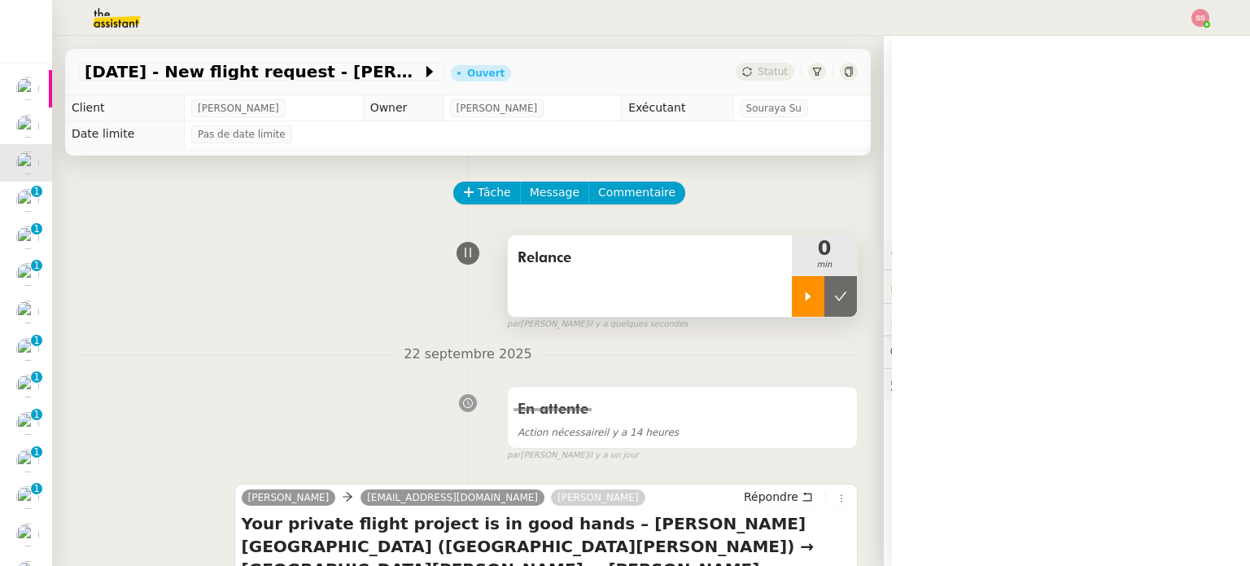
click at [802, 302] on div at bounding box center [808, 296] width 33 height 41
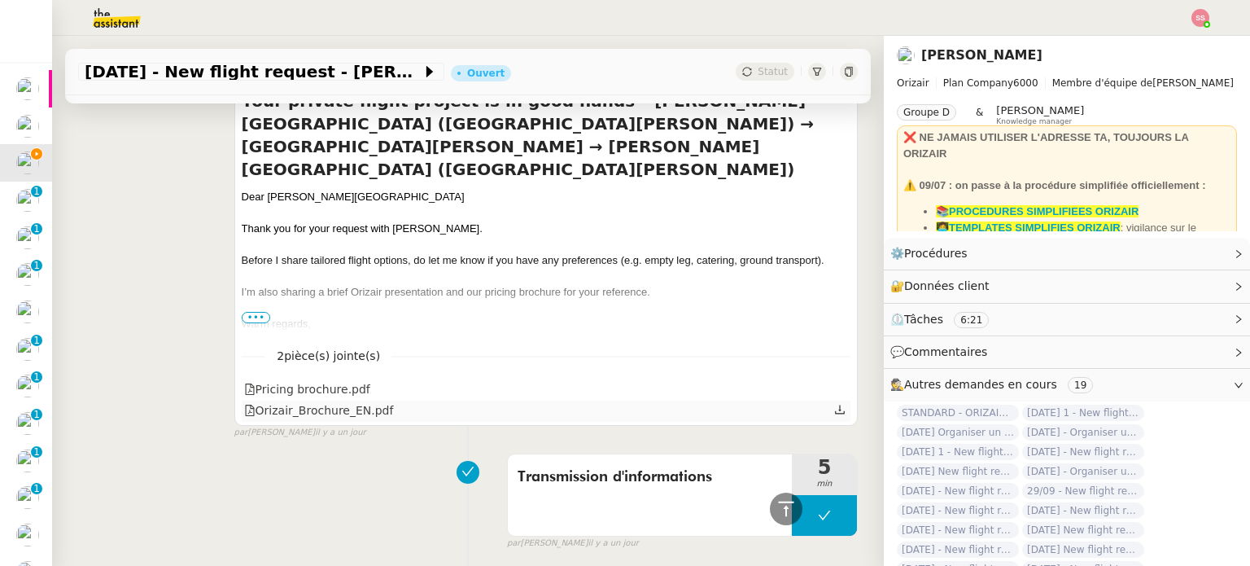
scroll to position [407, 0]
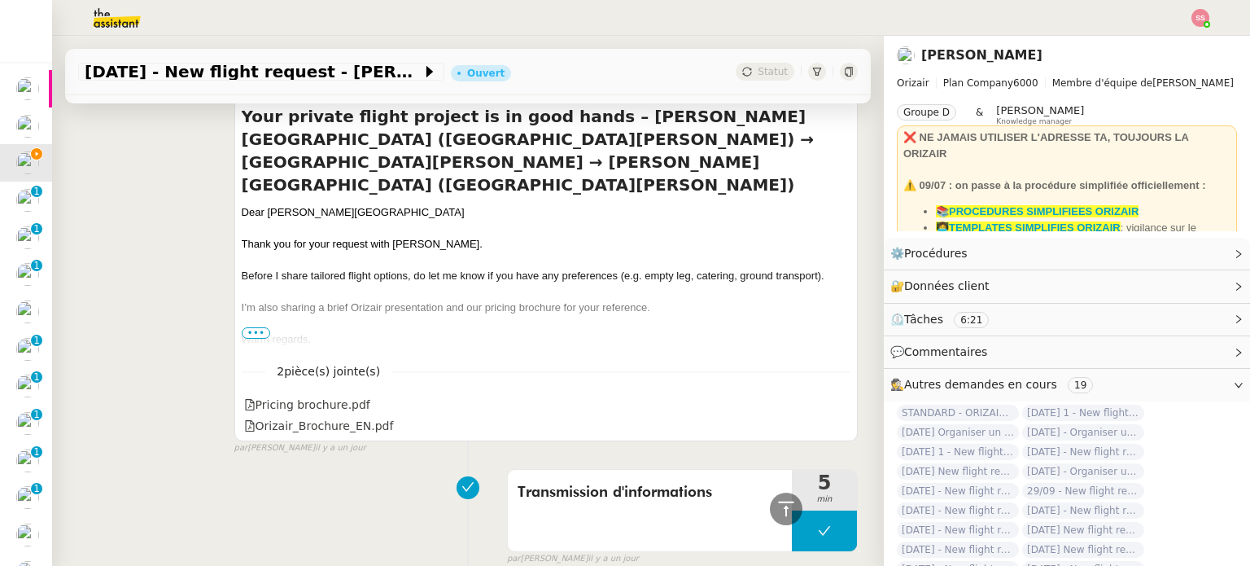
click at [251, 334] on span "•••" at bounding box center [256, 332] width 29 height 11
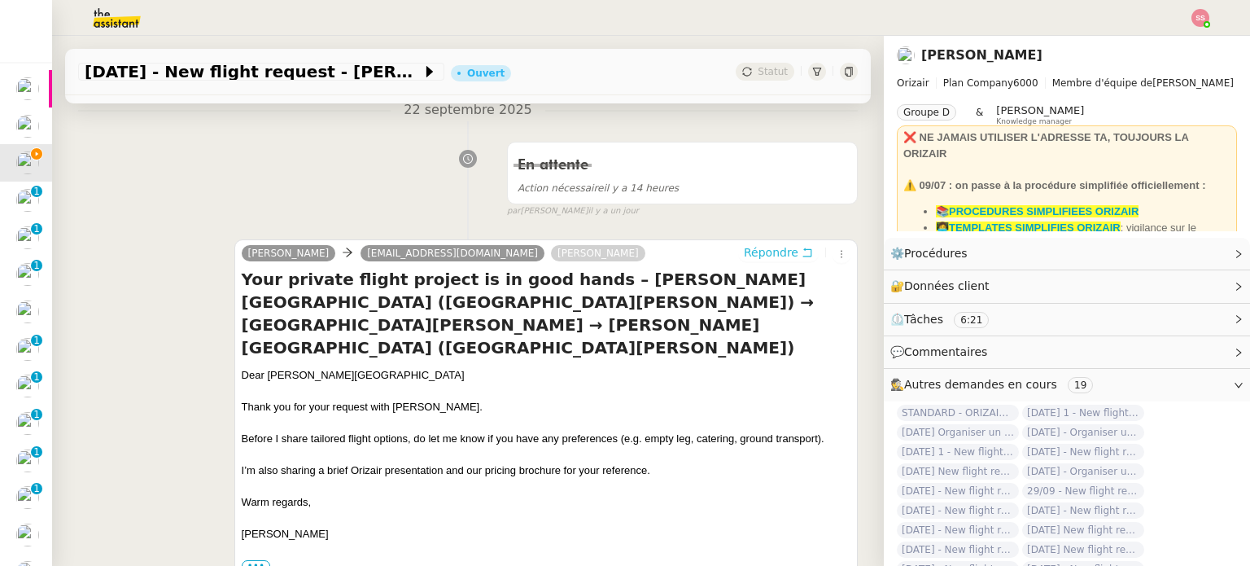
scroll to position [244, 0]
click at [744, 251] on span "Répondre" at bounding box center [771, 252] width 55 height 16
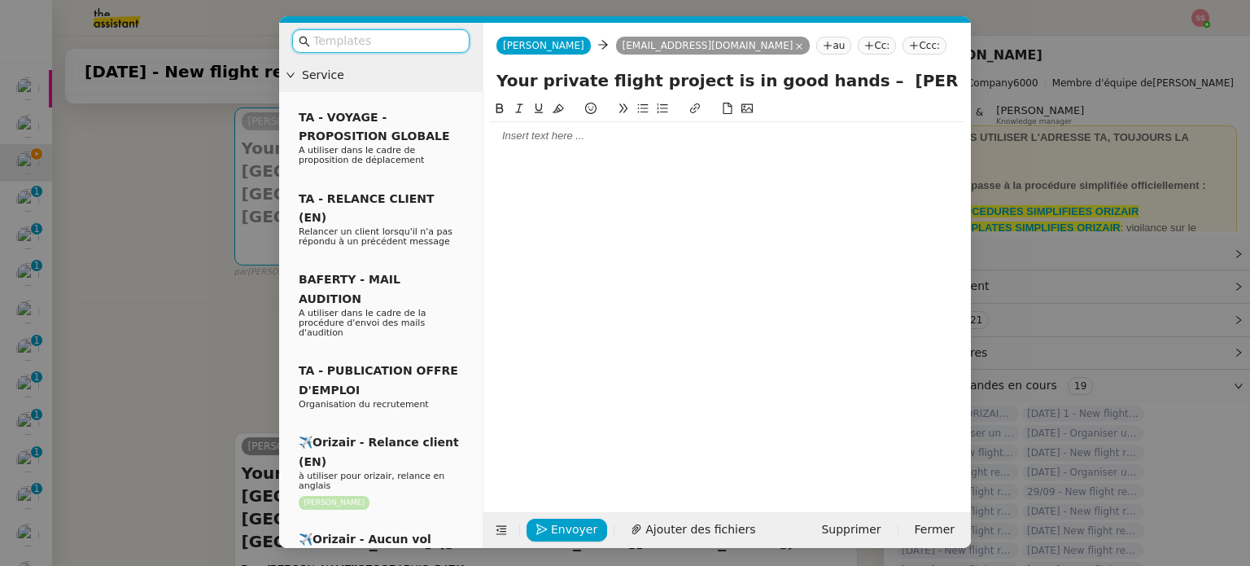
click at [408, 36] on input "text" at bounding box center [386, 41] width 146 height 19
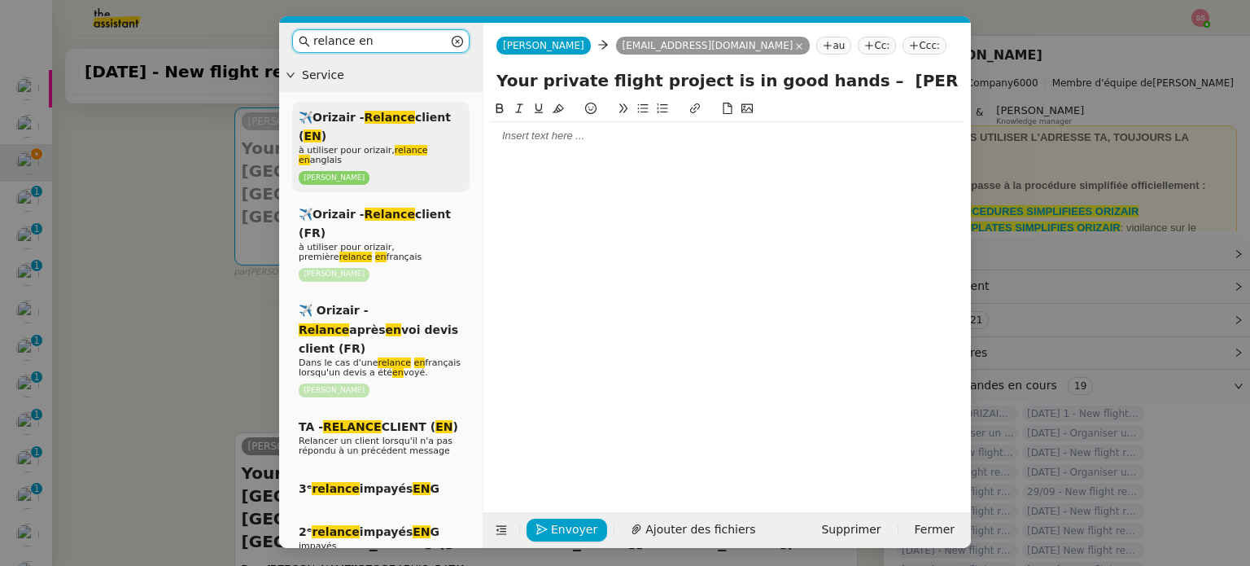
type input "relance en"
click at [432, 137] on div "✈️Orizair - Relance client ( EN ) à utiliser pour orizair, relance en anglais L…" at bounding box center [380, 147] width 177 height 90
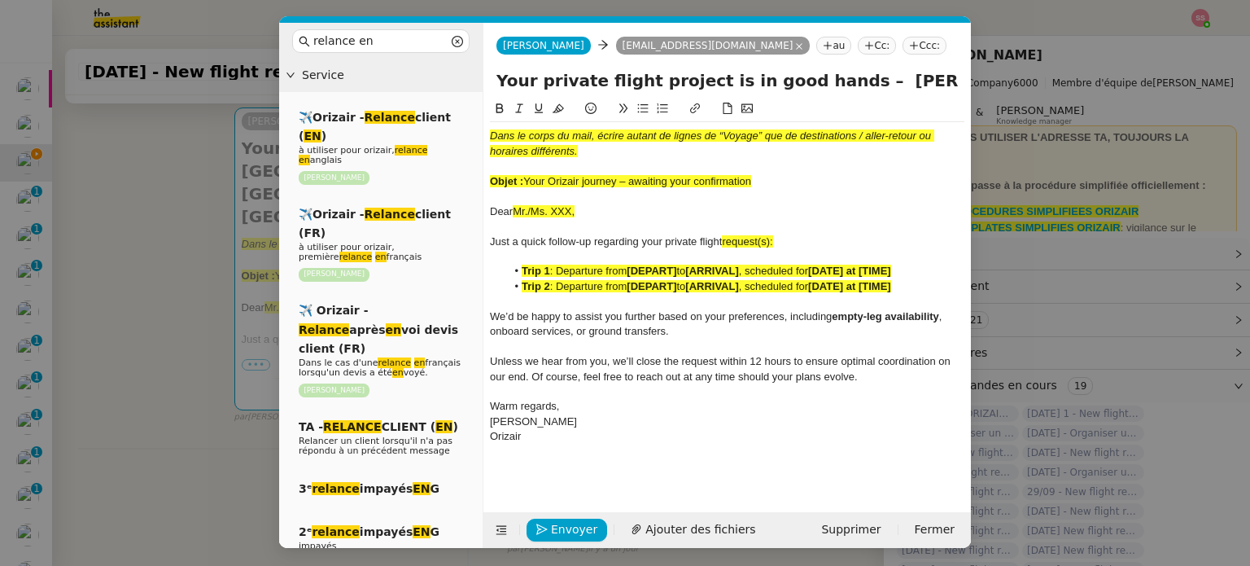
drag, startPoint x: 524, startPoint y: 177, endPoint x: 783, endPoint y: 177, distance: 258.8
click at [783, 177] on div "Objet : Your Orizair journey – awaiting your confirmation" at bounding box center [727, 181] width 474 height 15
drag, startPoint x: 821, startPoint y: 84, endPoint x: 491, endPoint y: 89, distance: 329.6
click at [491, 89] on div "Your private flight project is in good hands – Humberto Delgado Airport (Lisbon…" at bounding box center [726, 83] width 487 height 31
paste input "Orizair journey – awaiting your confirmation"
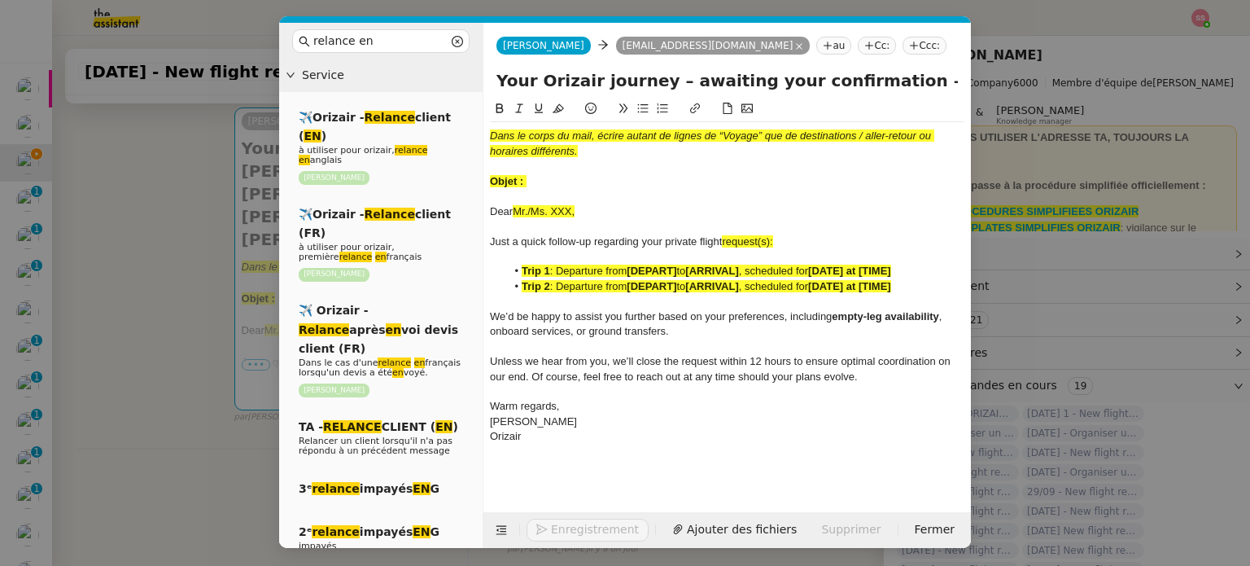
type input "Your Orizair journey – awaiting your confirmation – Humberto Delgado Airport (L…"
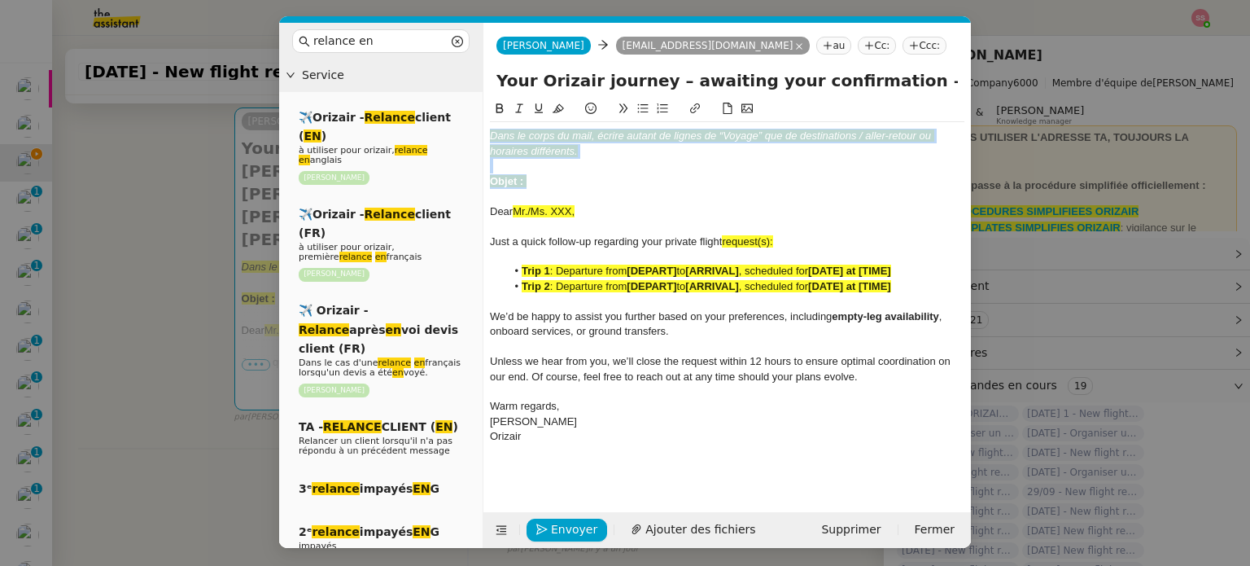
drag, startPoint x: 542, startPoint y: 178, endPoint x: 476, endPoint y: 132, distance: 80.6
click at [476, 132] on nz-layout "relance en Service ✈️Orizair - Relance client ( EN ) à utiliser pour orizair, r…" at bounding box center [625, 285] width 692 height 525
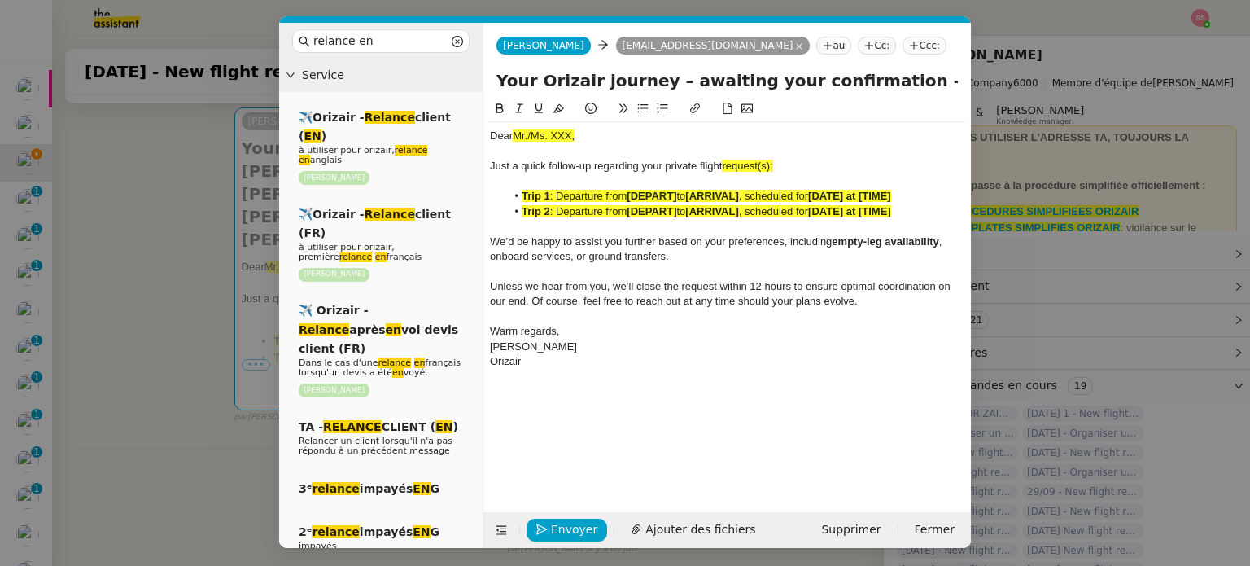
click at [902, 47] on nz-tag "Ccc:" at bounding box center [924, 46] width 44 height 18
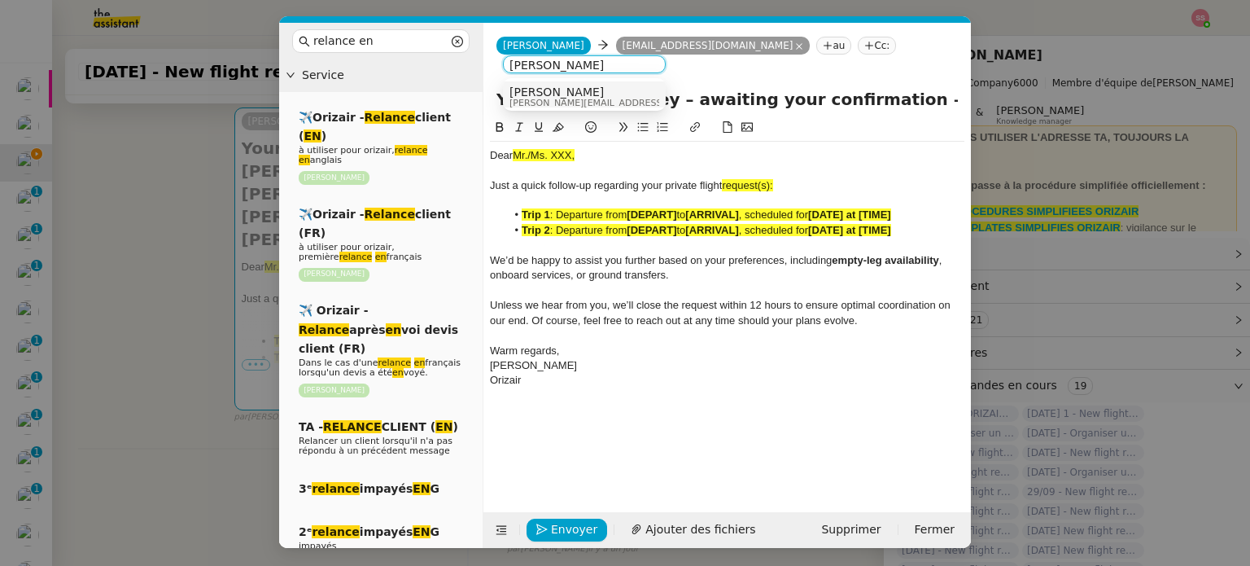
type input "louis frei"
click at [606, 99] on div "Louis Frei louis@orizair.com" at bounding box center [584, 96] width 150 height 22
click at [199, 204] on nz-modal-container "relance en Service ✈️Orizair - Relance client ( EN ) à utiliser pour orizair, r…" at bounding box center [625, 283] width 1250 height 566
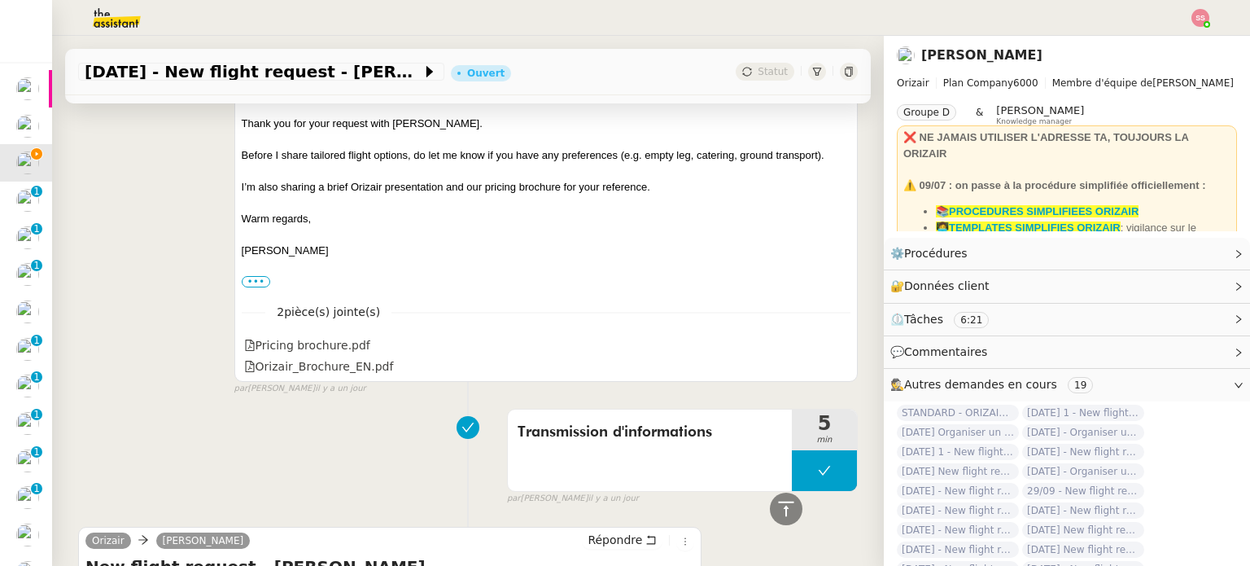
scroll to position [701, 0]
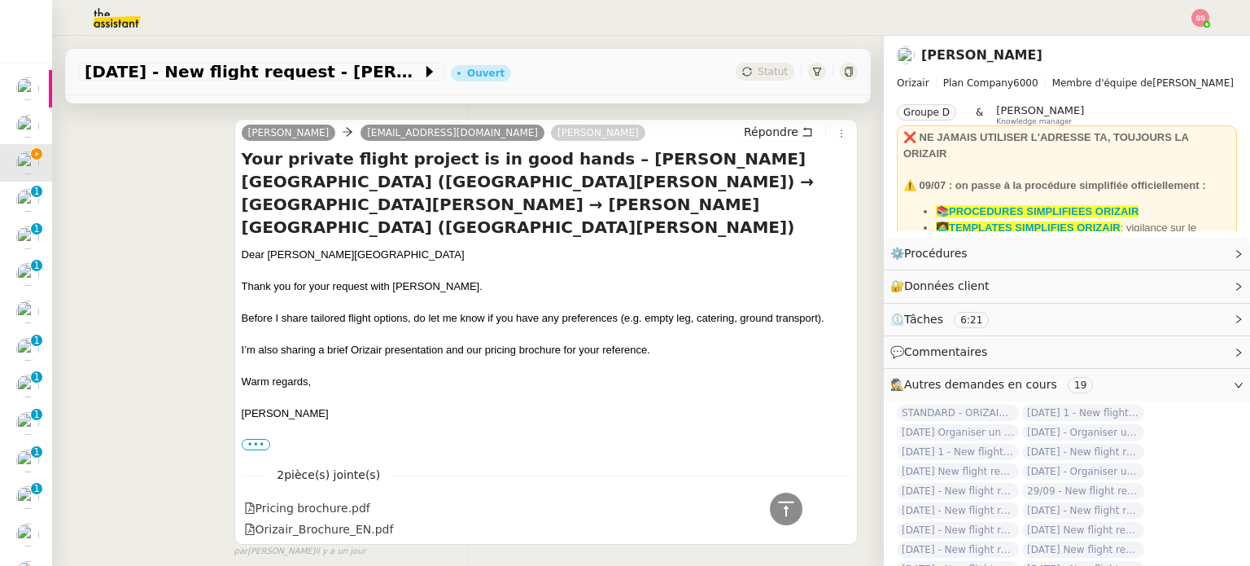
click at [289, 247] on div "Dear Mr. Langley" at bounding box center [546, 255] width 609 height 16
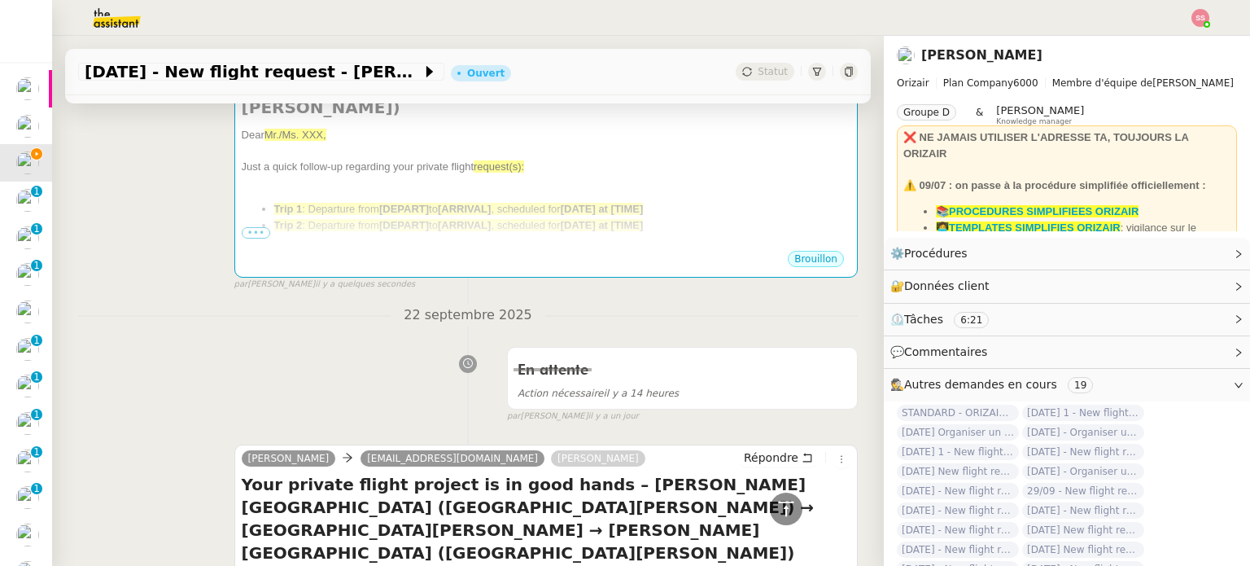
scroll to position [131, 0]
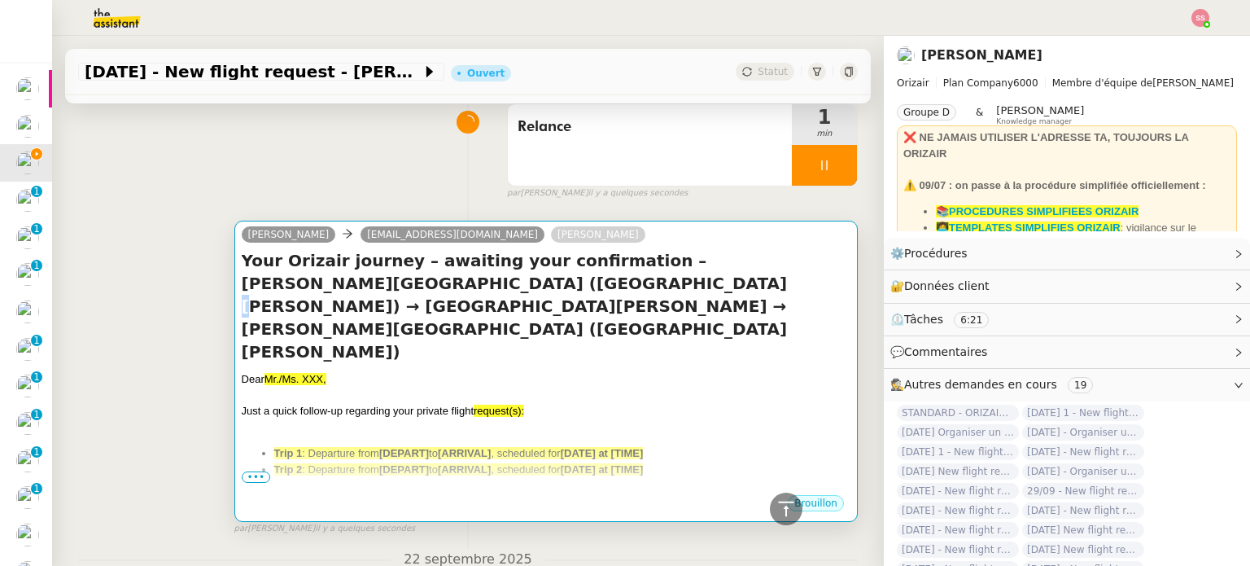
click at [413, 295] on h4 "Your Orizair journey – awaiting your confirmation – Humberto Delgado Airport (L…" at bounding box center [546, 306] width 609 height 114
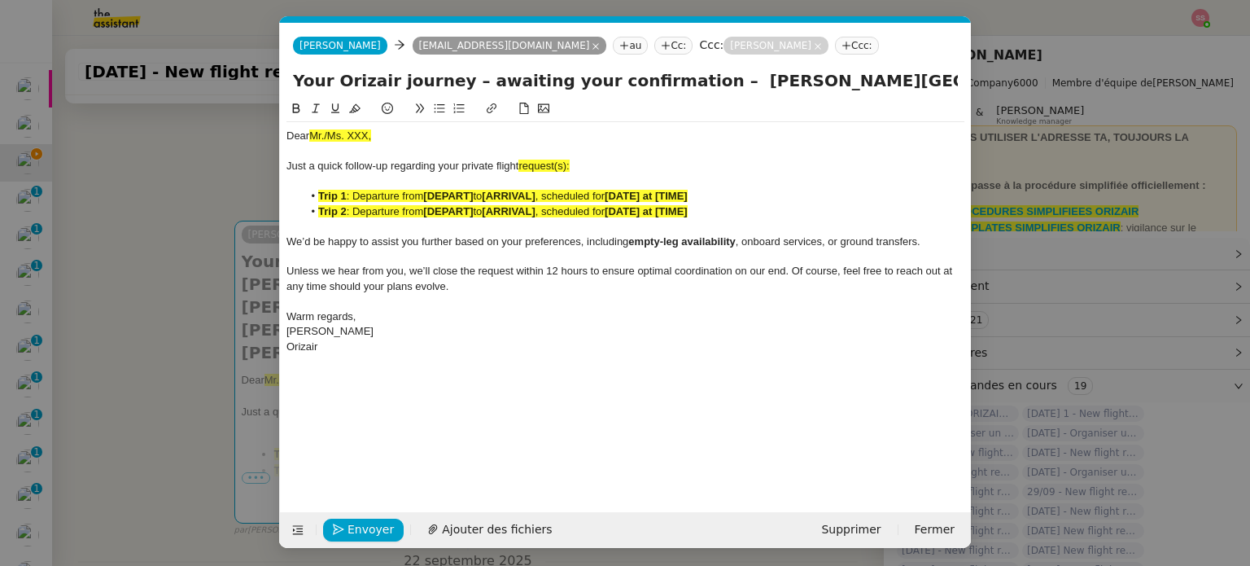
scroll to position [0, 85]
drag, startPoint x: 374, startPoint y: 140, endPoint x: 282, endPoint y: 133, distance: 92.2
click at [282, 133] on nz-spin "Dear Mr./Ms. XXX, Just a quick follow-up regarding your private flight request(…" at bounding box center [625, 296] width 691 height 394
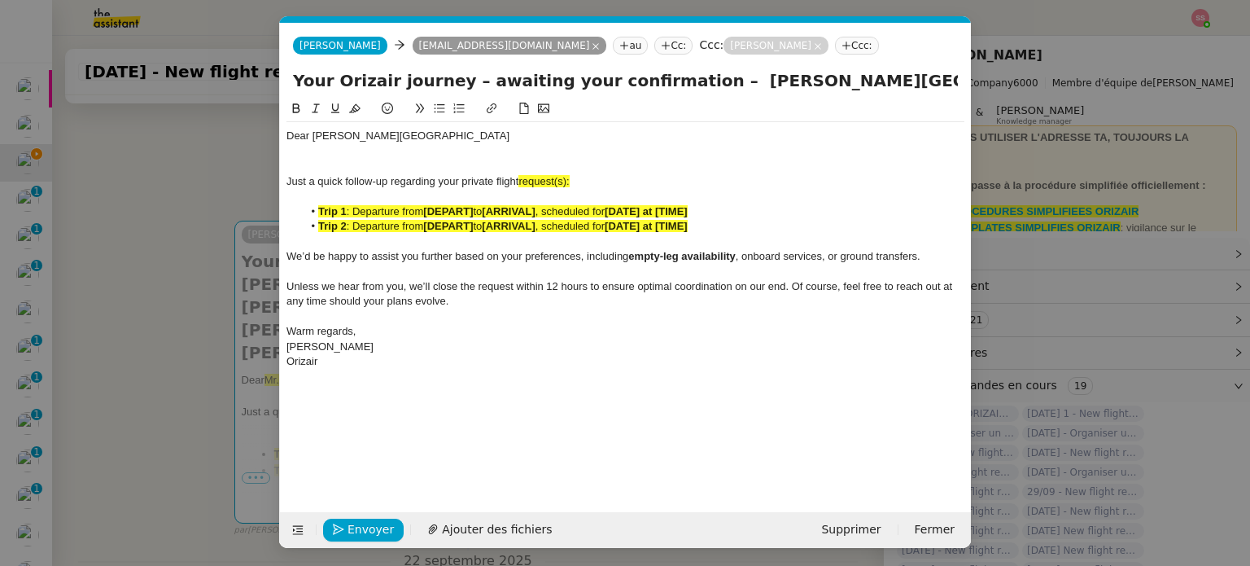
scroll to position [0, 0]
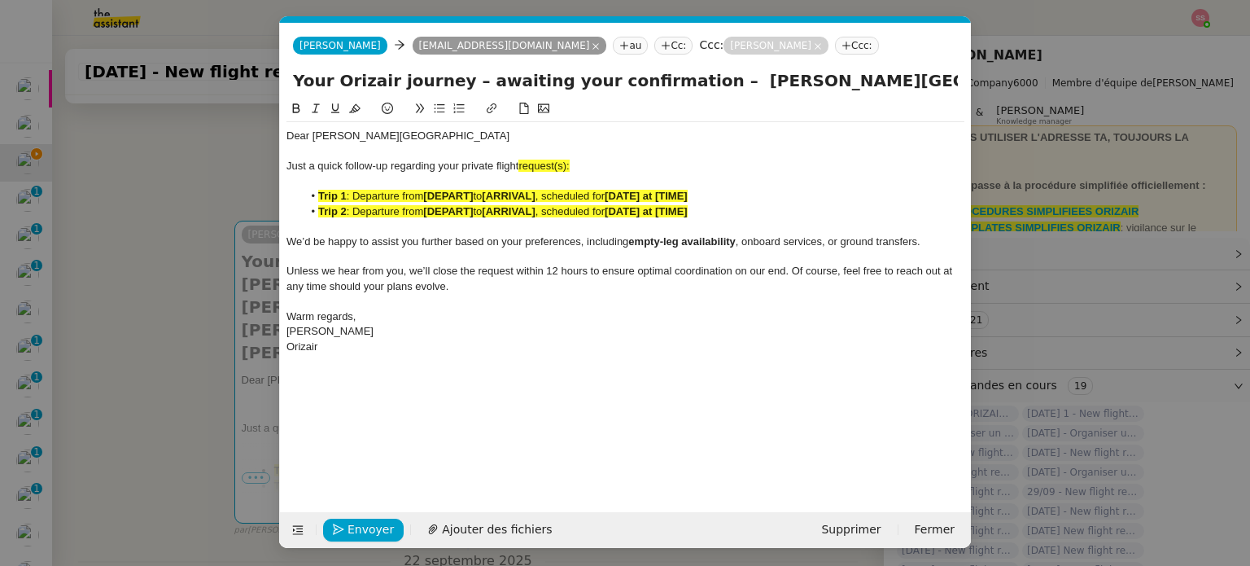
click at [391, 136] on div "Dear Mr. Langley" at bounding box center [625, 136] width 678 height 15
click at [170, 295] on nz-modal-container "relance en Service ✈️Orizair - Relance client ( EN ) à utiliser pour orizair, r…" at bounding box center [625, 283] width 1250 height 566
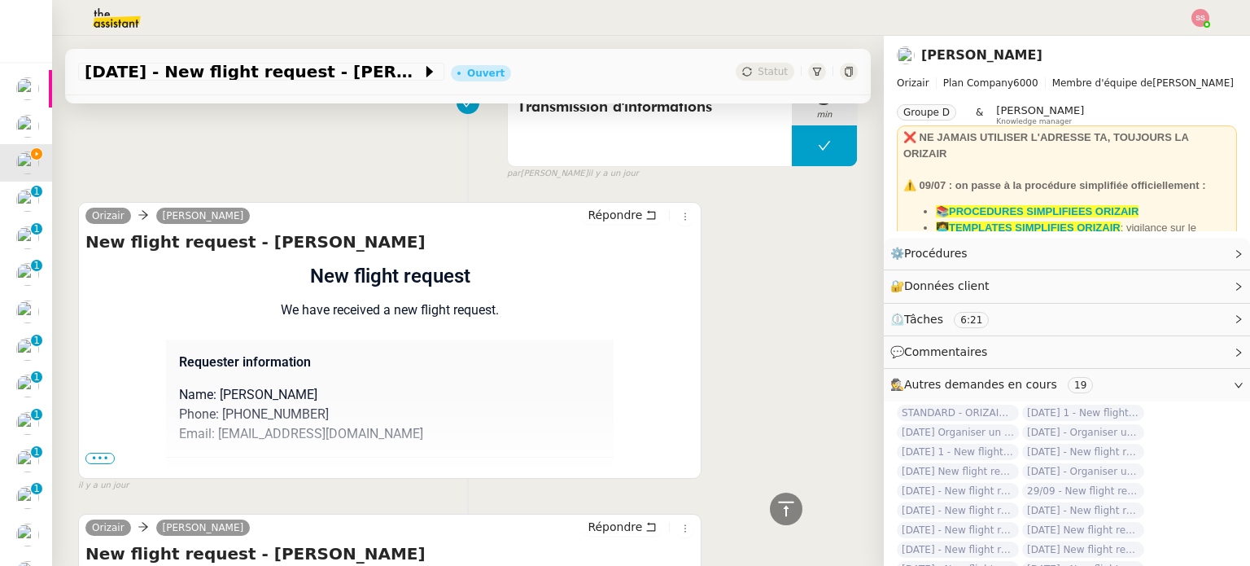
scroll to position [1493, 0]
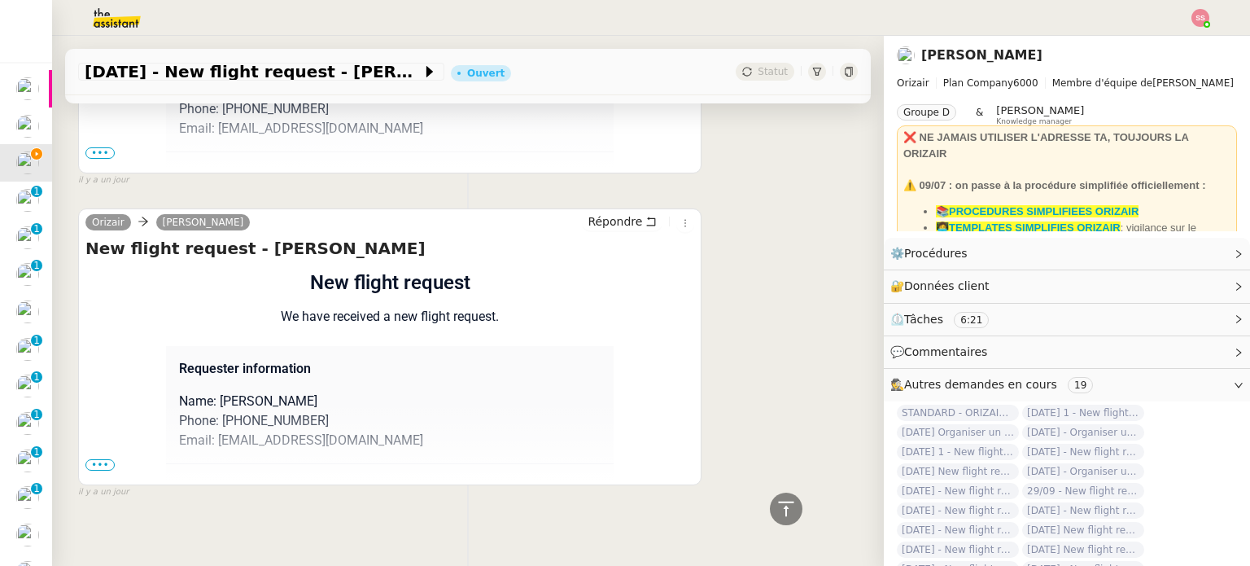
click at [101, 459] on span "•••" at bounding box center [99, 464] width 29 height 11
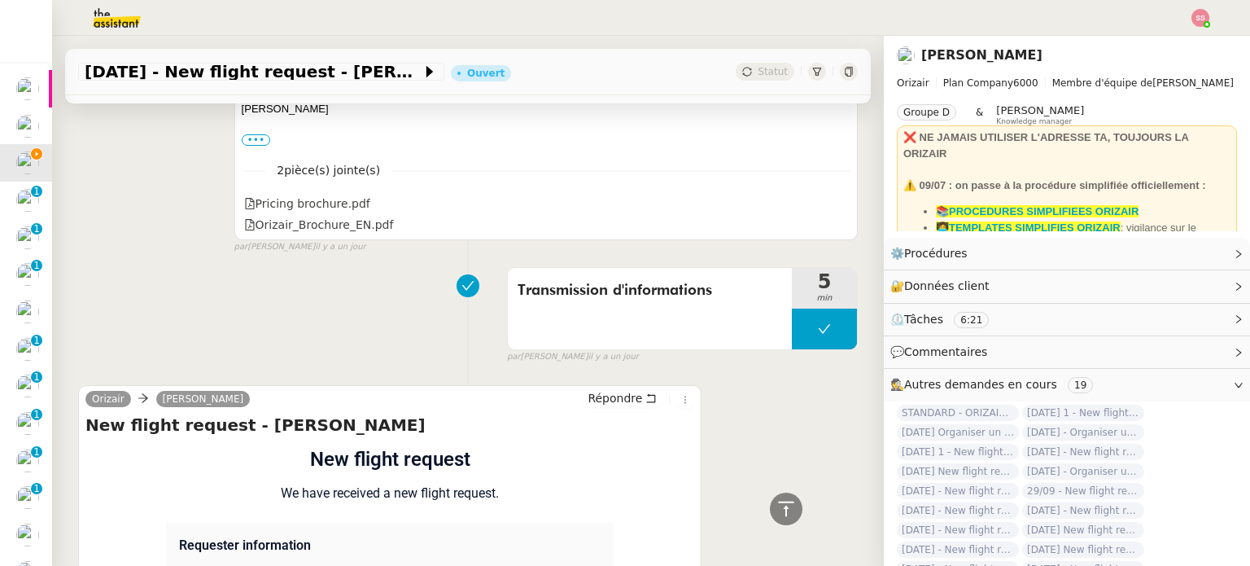
scroll to position [1330, 0]
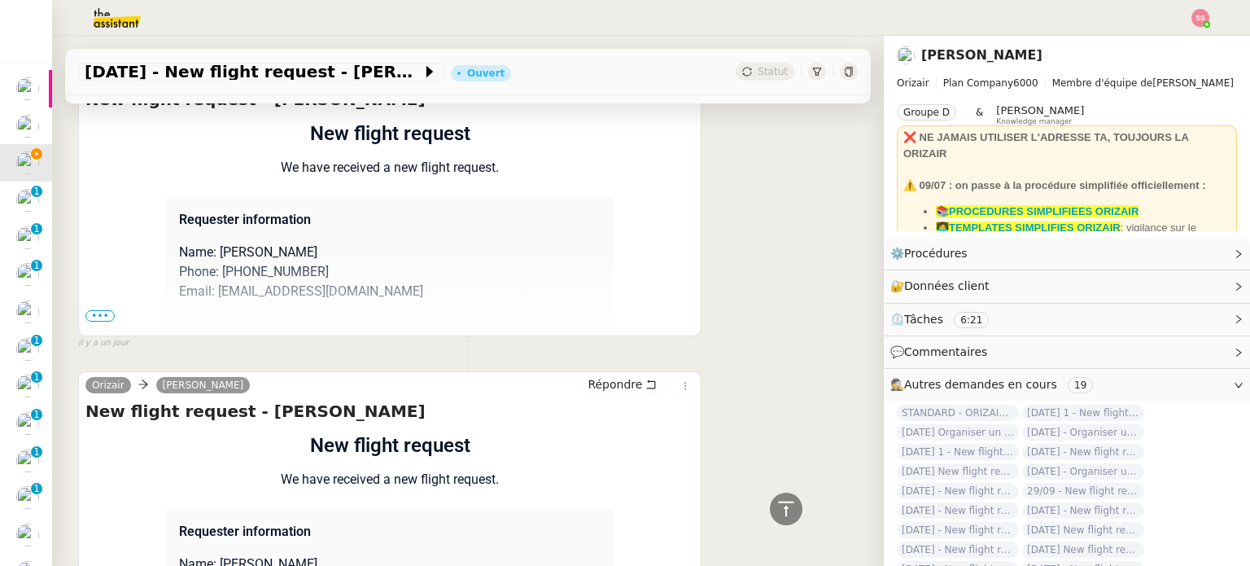
click at [101, 310] on span "•••" at bounding box center [99, 315] width 29 height 11
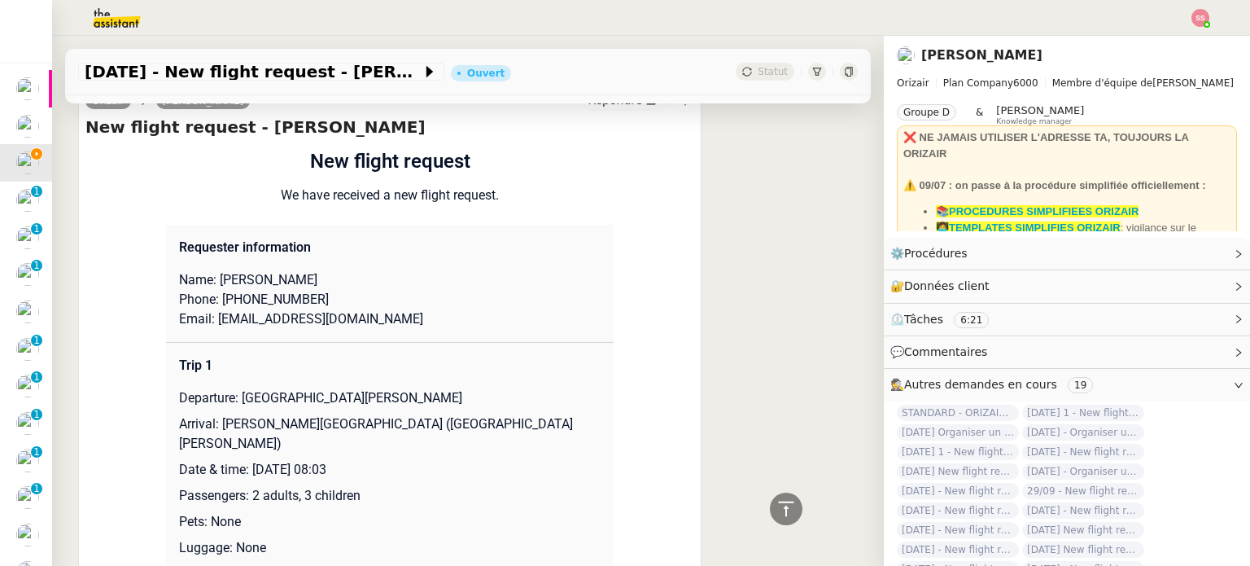
scroll to position [2470, 0]
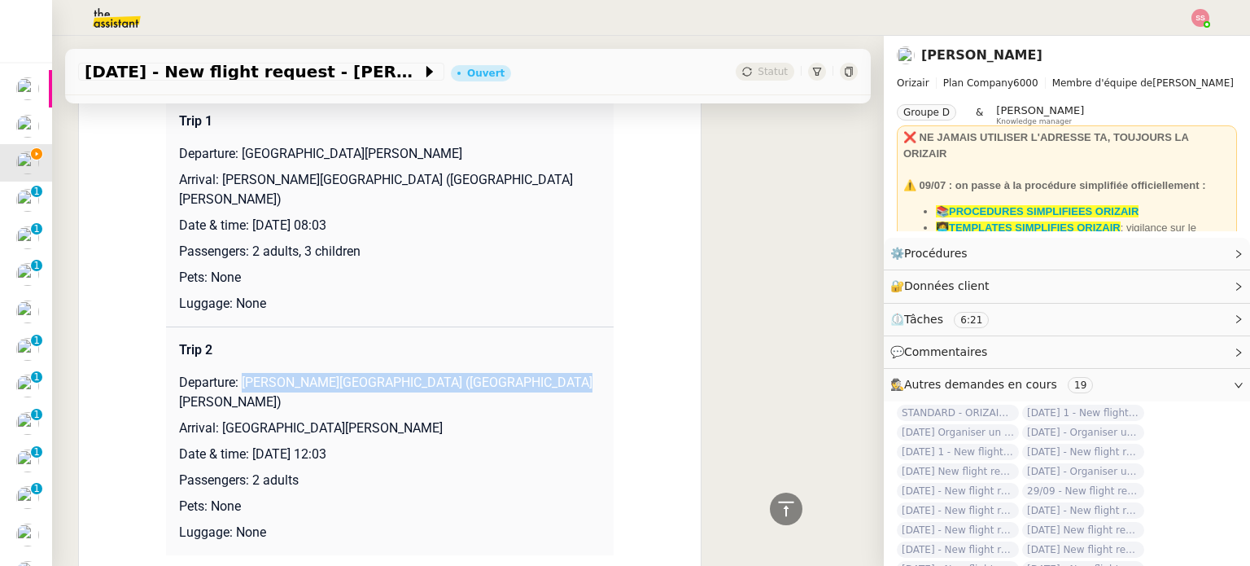
drag, startPoint x: 238, startPoint y: 304, endPoint x: 555, endPoint y: 299, distance: 317.4
click at [555, 373] on p "Departure: Humberto Delgado Airport (Lisbon Portela Airport)" at bounding box center [390, 392] width 422 height 39
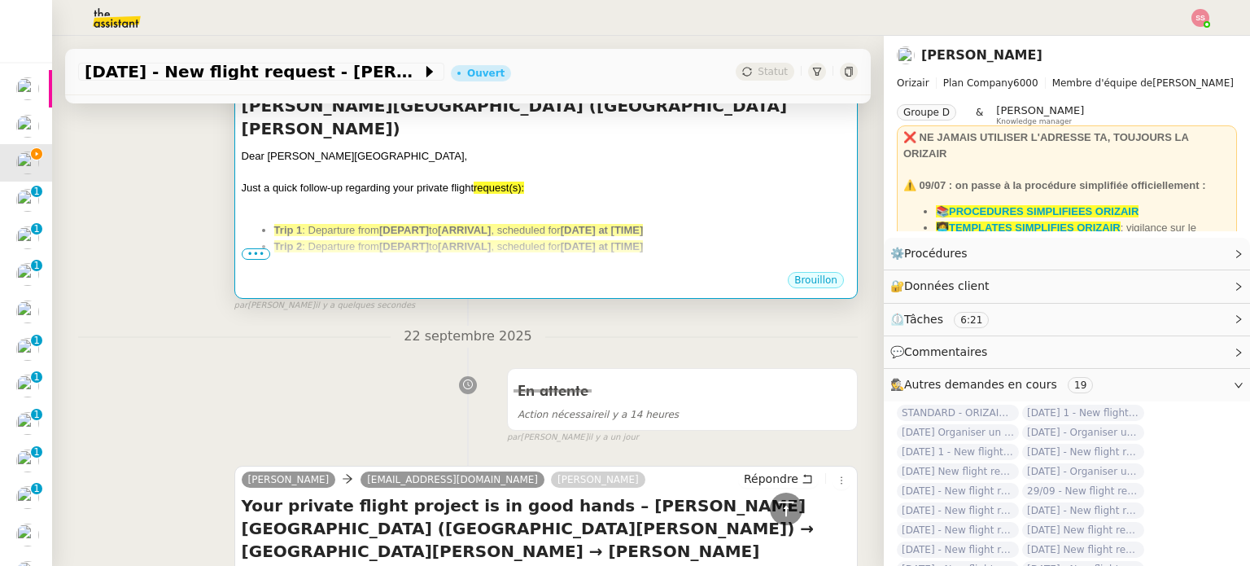
click at [522, 222] on li "Trip 1 : Departure from [DEPART] to [ARRIVAL] , scheduled for [DATE] at [TIME]" at bounding box center [562, 230] width 576 height 16
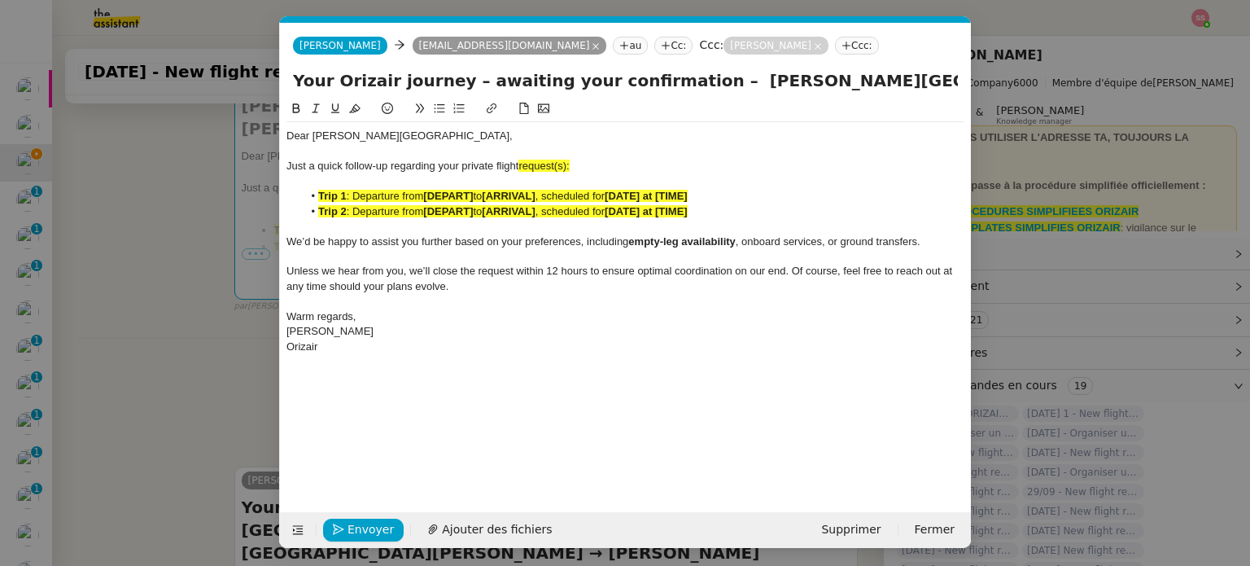
scroll to position [0, 85]
click at [586, 164] on div "Just a quick follow-up regarding your private flight request(s):" at bounding box center [625, 166] width 678 height 15
drag, startPoint x: 563, startPoint y: 168, endPoint x: 521, endPoint y: 166, distance: 42.3
click at [521, 166] on div "Just a quick follow-up regarding your private flight requests:" at bounding box center [625, 166] width 678 height 15
click at [358, 111] on icon at bounding box center [354, 108] width 11 height 11
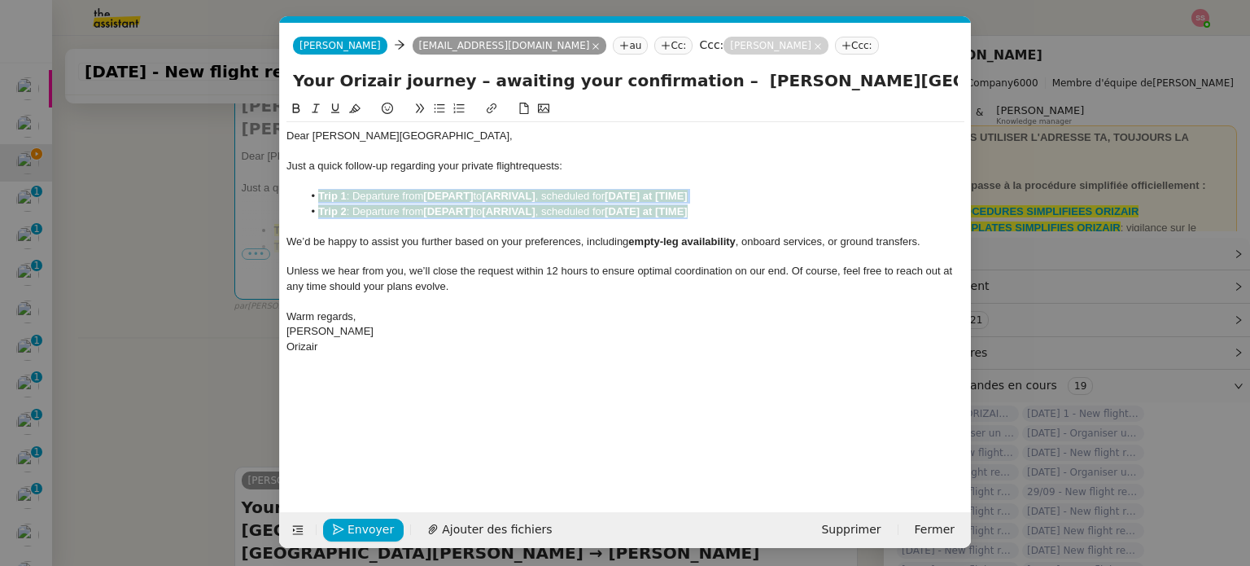
drag, startPoint x: 703, startPoint y: 210, endPoint x: 315, endPoint y: 195, distance: 388.4
click at [315, 195] on ul "Trip 1 : Departure from [DEPART] to [ARRIVAL] , scheduled for [DATE] at [TIME] …" at bounding box center [625, 204] width 678 height 30
click at [357, 114] on icon at bounding box center [354, 108] width 11 height 11
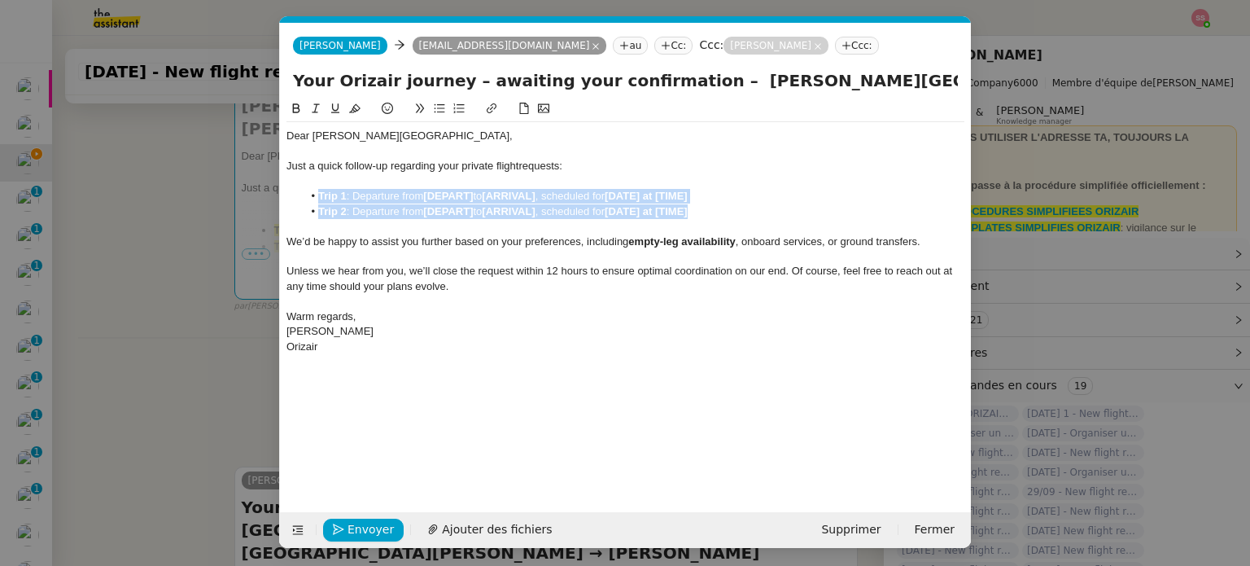
click at [612, 198] on li "Trip 1 : Departure from [DEPART] to [ARRIVAL] , scheduled for [DATE] at [TIME]" at bounding box center [634, 196] width 662 height 15
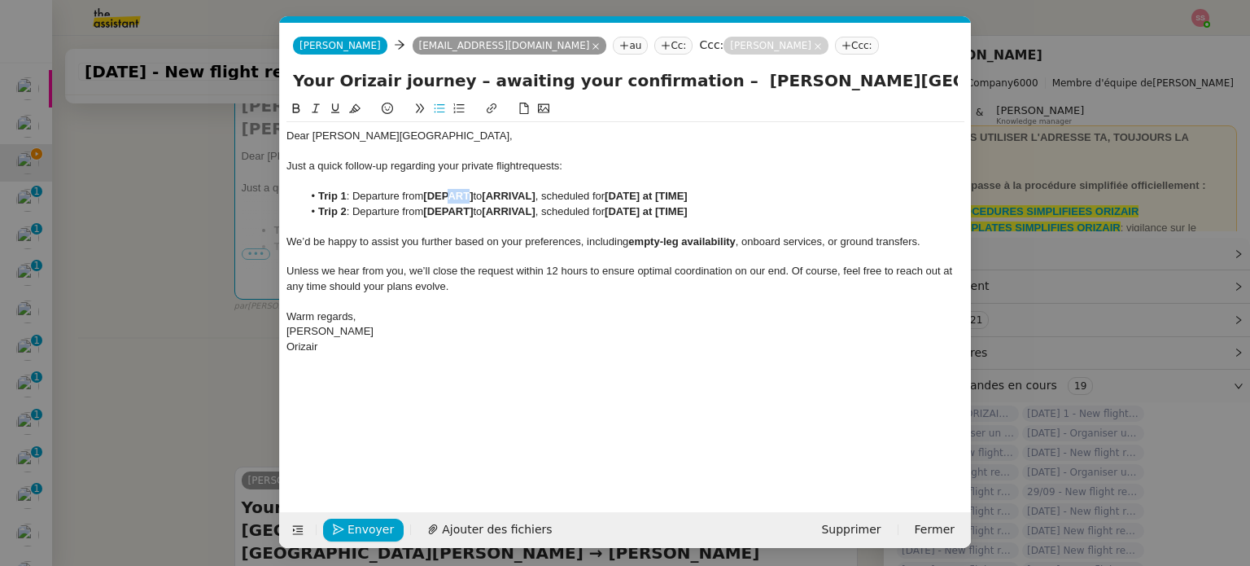
drag, startPoint x: 474, startPoint y: 198, endPoint x: 449, endPoint y: 198, distance: 24.4
click at [449, 198] on strong "[DEPART]" at bounding box center [448, 196] width 50 height 12
drag, startPoint x: 478, startPoint y: 195, endPoint x: 425, endPoint y: 194, distance: 52.9
click at [425, 194] on li "Trip 1 : Departure from [DEPART] to [ARRIVAL] , scheduled for [DATE] at [TIME]" at bounding box center [634, 196] width 662 height 15
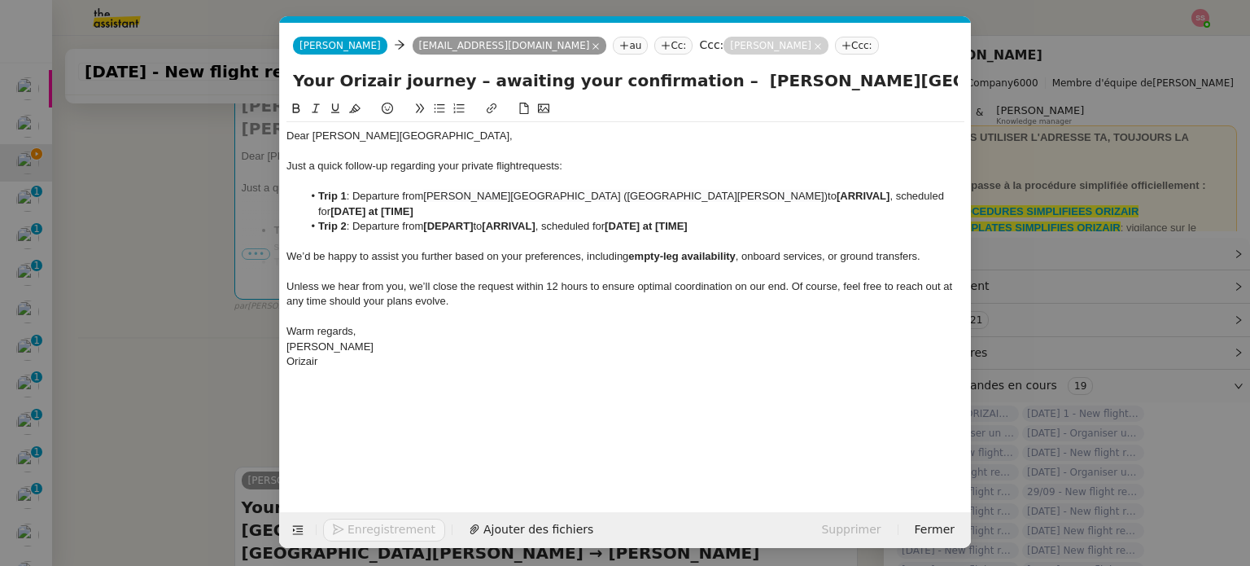
click at [550, 219] on li "Trip 2 : Departure from [DEPART] to [ARRIVAL] , scheduled for [DATE] at [TIME]" at bounding box center [634, 226] width 662 height 15
drag, startPoint x: 546, startPoint y: 212, endPoint x: 493, endPoint y: 209, distance: 52.9
click at [493, 220] on strong "[ARRIVAL]" at bounding box center [508, 226] width 53 height 12
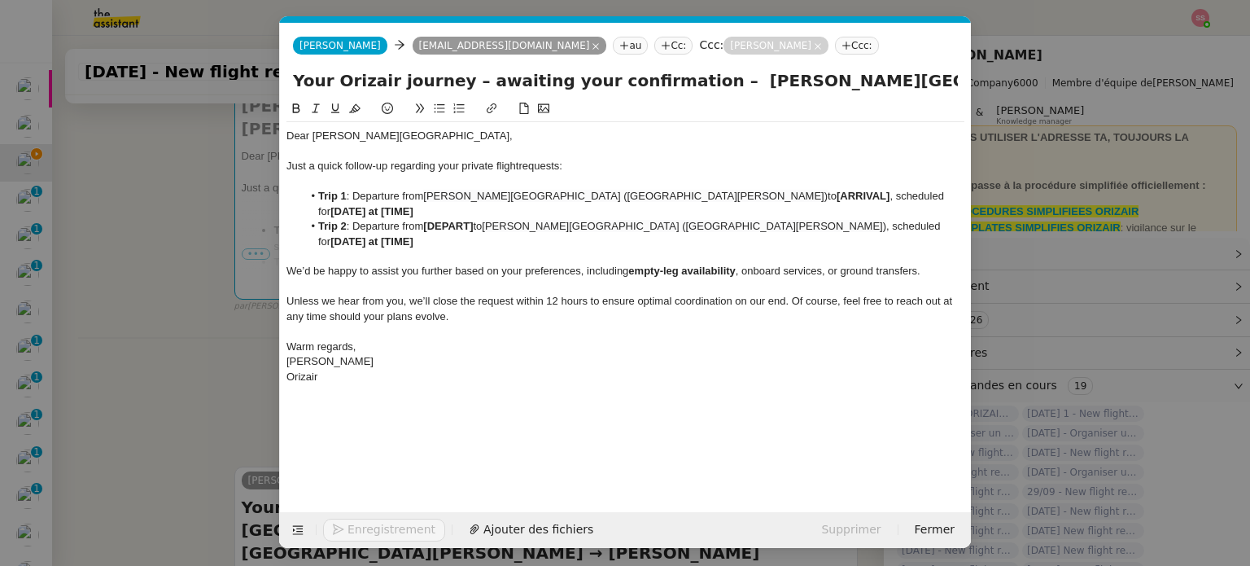
click at [205, 284] on nz-modal-container "relance en Service ✈️Orizair - Relance client ( EN ) à utiliser pour orizair, r…" at bounding box center [625, 283] width 1250 height 566
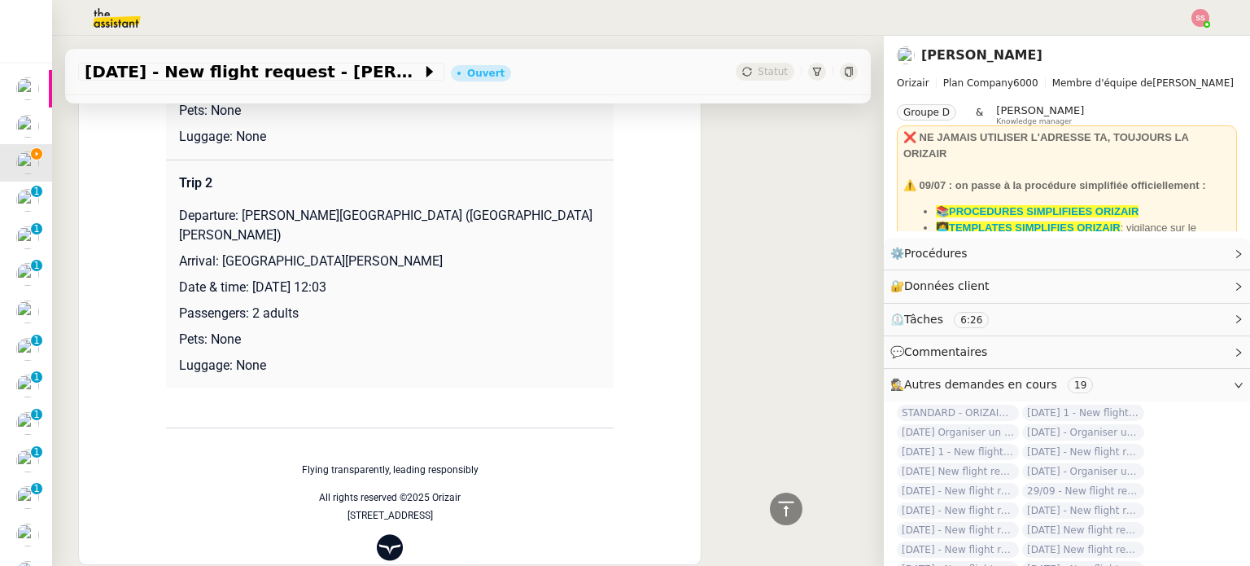
scroll to position [2555, 0]
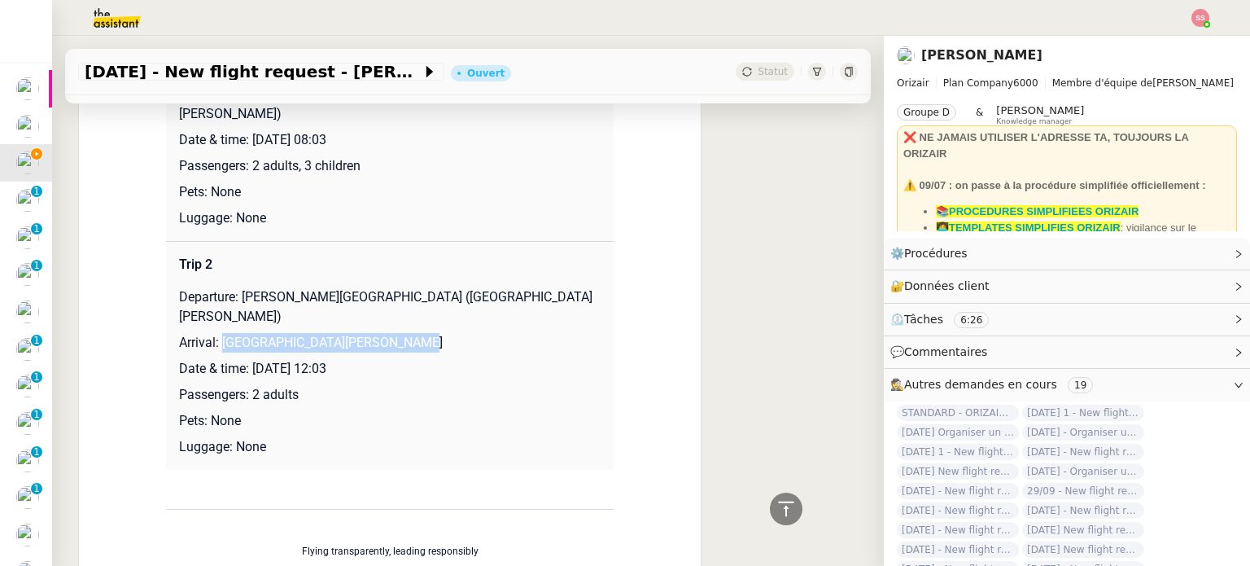
drag, startPoint x: 213, startPoint y: 243, endPoint x: 423, endPoint y: 238, distance: 210.0
click at [423, 333] on p "Arrival: Liverpool John Lennon Airport" at bounding box center [390, 343] width 422 height 20
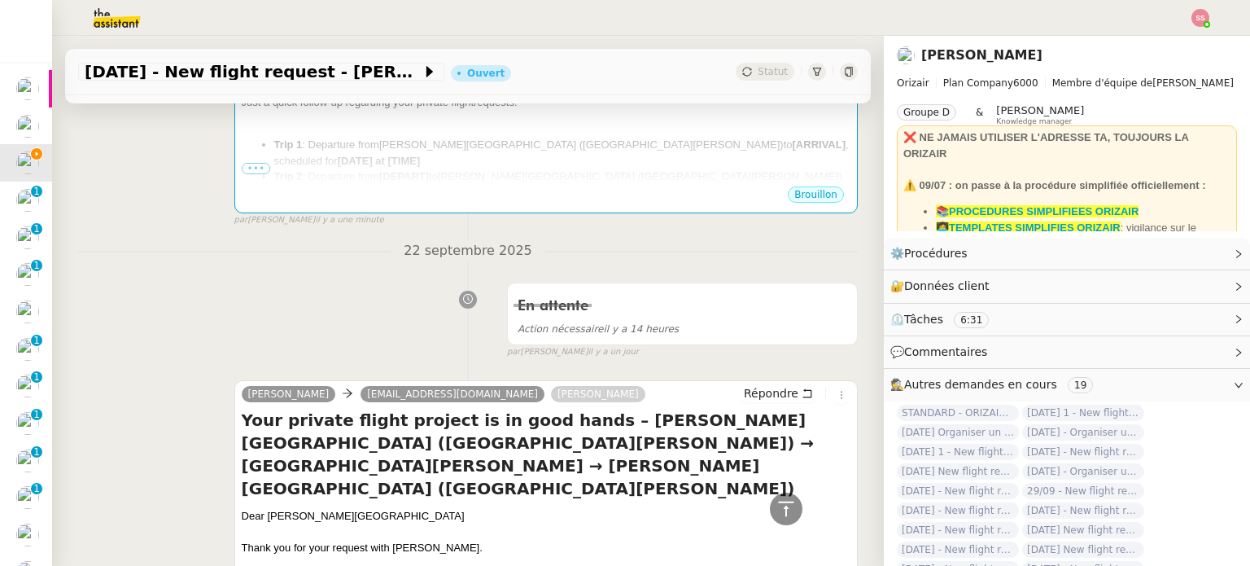
scroll to position [195, 0]
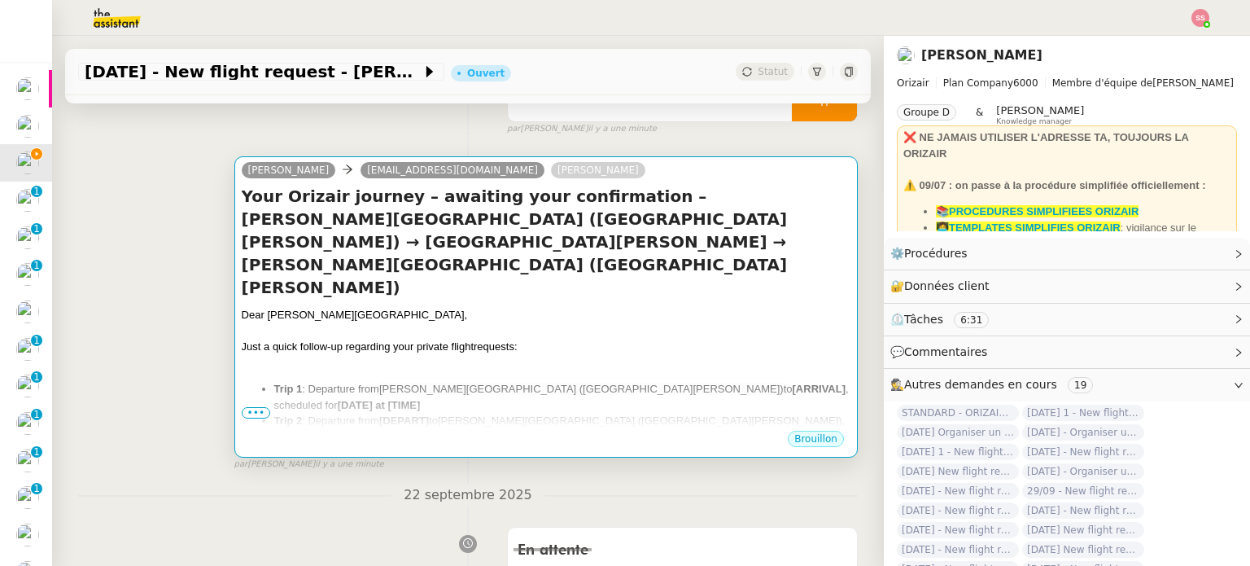
click at [522, 323] on div at bounding box center [546, 331] width 609 height 16
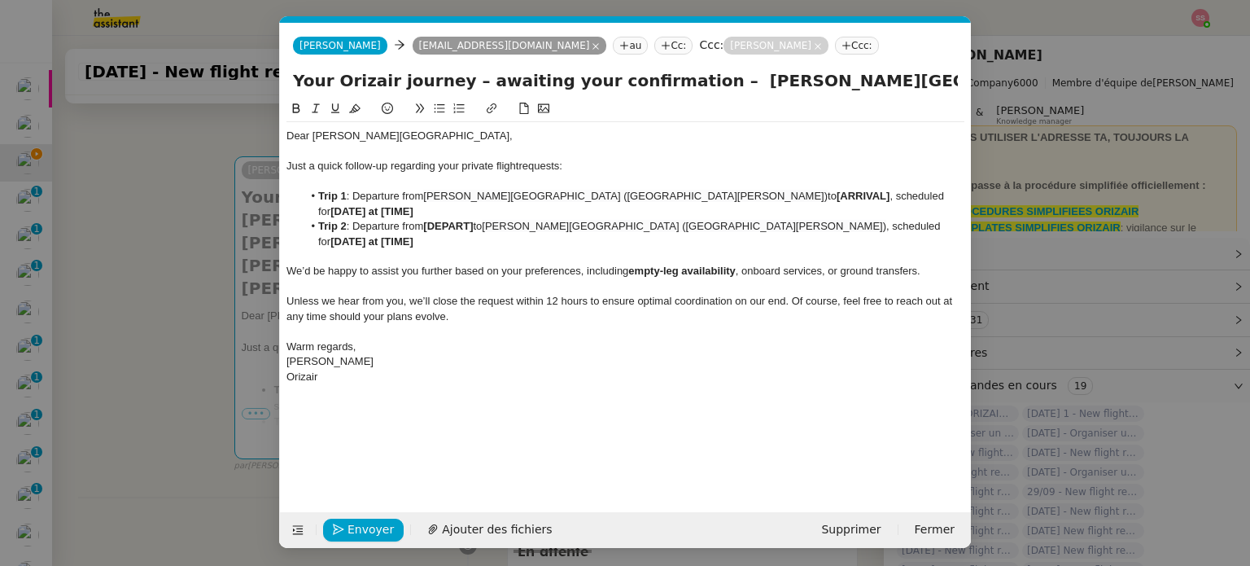
scroll to position [0, 85]
drag, startPoint x: 727, startPoint y: 196, endPoint x: 675, endPoint y: 198, distance: 51.3
click at [837, 198] on strong "[ARRIVAL]" at bounding box center [863, 196] width 53 height 12
paste div
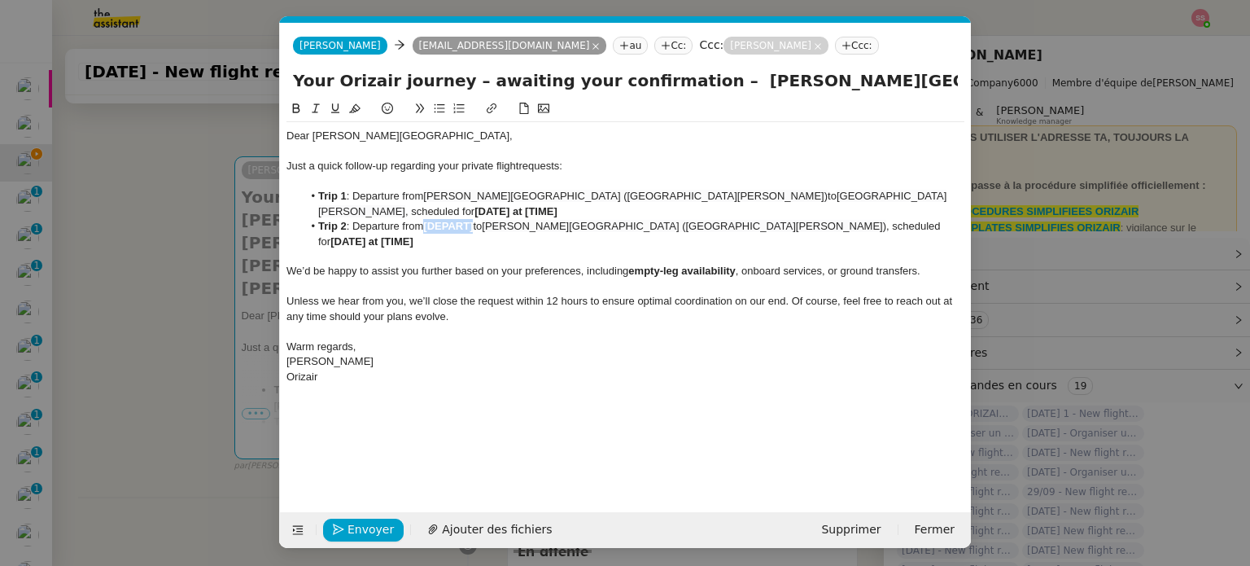
drag, startPoint x: 478, startPoint y: 224, endPoint x: 429, endPoint y: 225, distance: 49.7
click at [429, 225] on li "Trip 2 : Departure from [DEPART] to Humberto Delgado Airport (Lisbon Portela Ai…" at bounding box center [634, 234] width 662 height 30
click at [234, 331] on nz-modal-container "relance en Service ✈️Orizair - Relance client ( EN ) à utiliser pour orizair, r…" at bounding box center [625, 283] width 1250 height 566
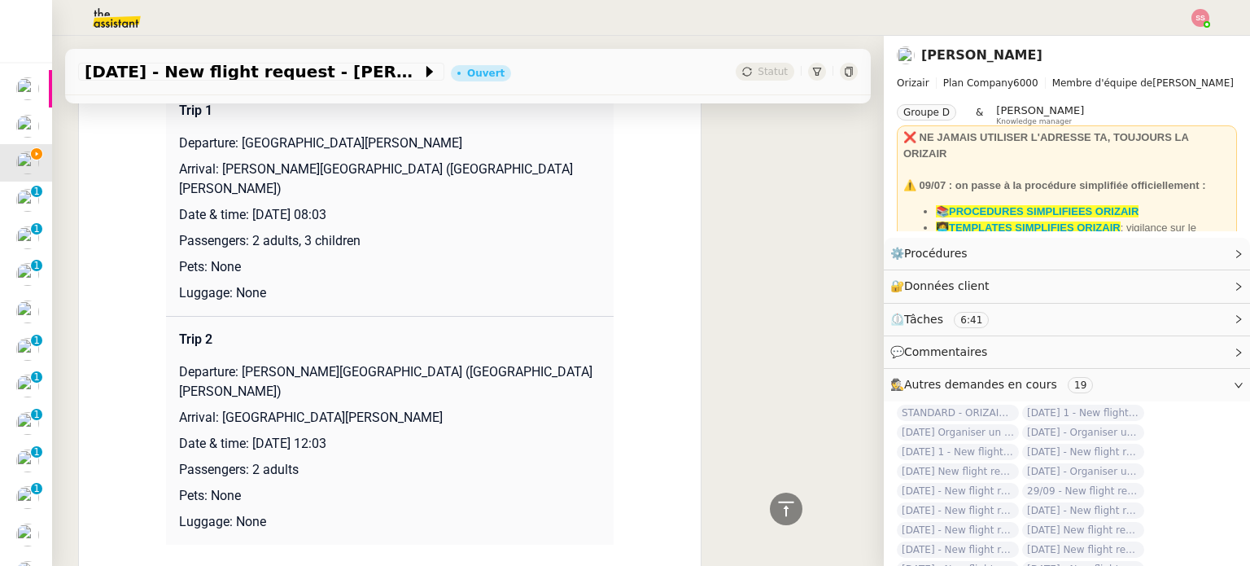
scroll to position [2474, 0]
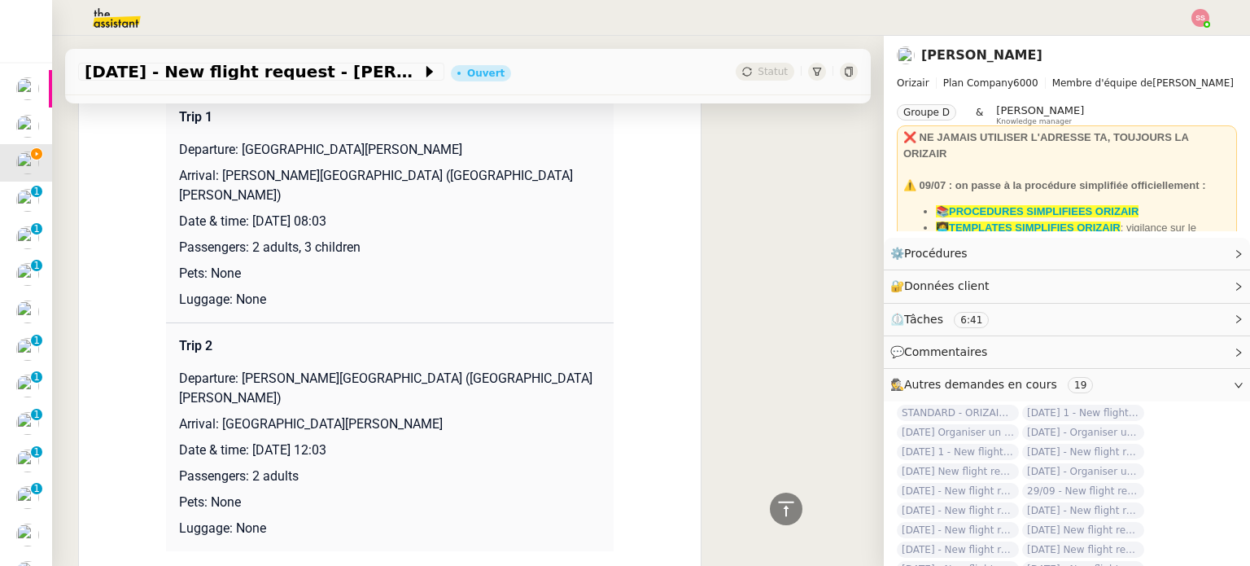
drag, startPoint x: 248, startPoint y: 349, endPoint x: 475, endPoint y: 345, distance: 227.1
click at [475, 440] on p "Date & time: 29th September 2025 12:03" at bounding box center [390, 450] width 422 height 20
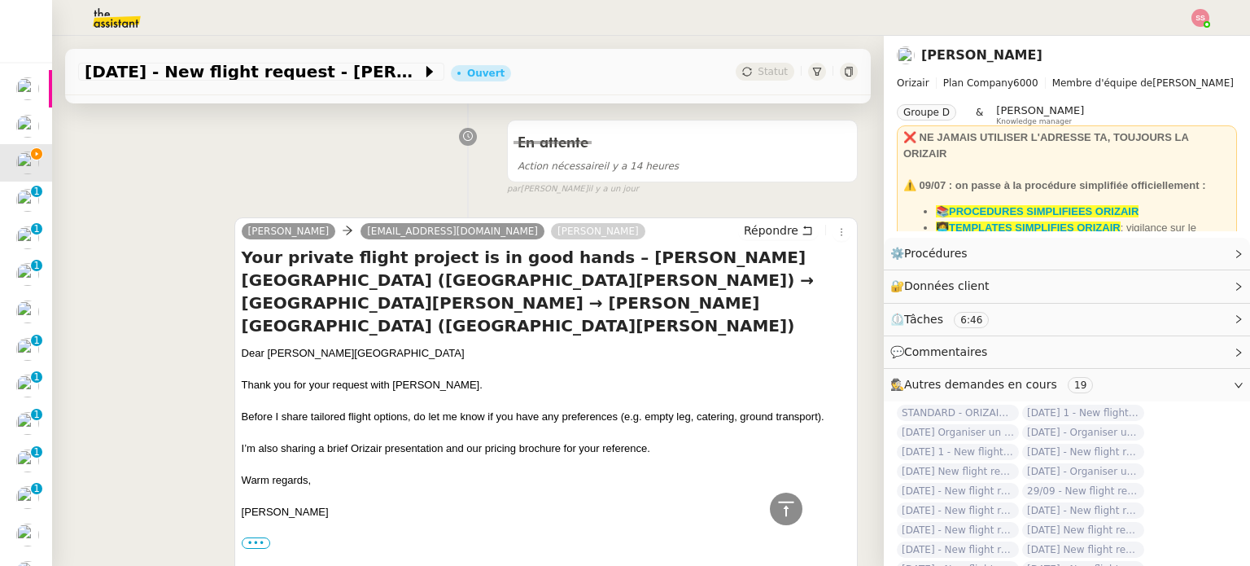
scroll to position [277, 0]
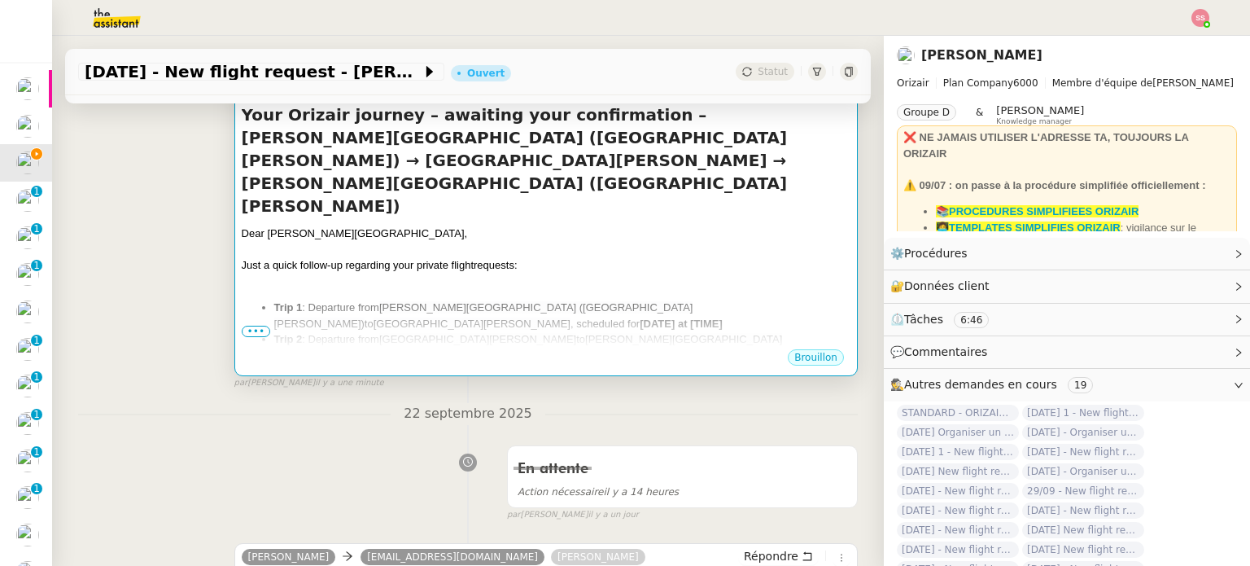
click at [614, 299] on li "Trip 1 : Departure from Humberto Delgado Airport (Lisbon Portela Airport) to Li…" at bounding box center [562, 315] width 576 height 32
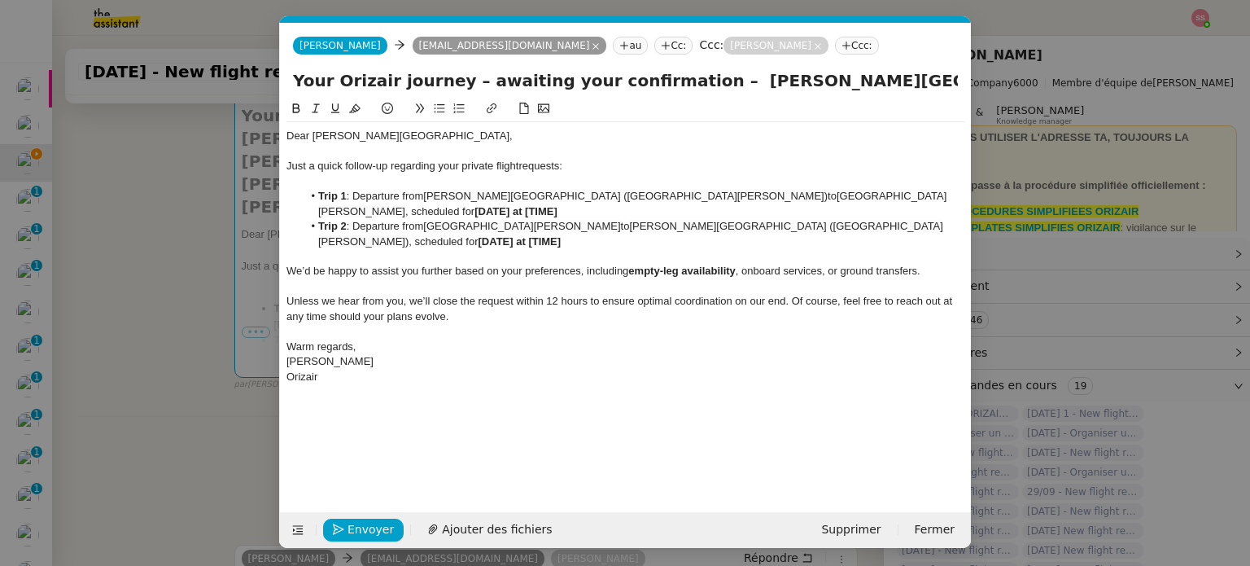
scroll to position [0, 85]
drag, startPoint x: 889, startPoint y: 226, endPoint x: 941, endPoint y: 231, distance: 52.3
click at [941, 231] on li "Trip 2 : Departure from Liverpool John Lennon Airport to Humberto Delgado Airpo…" at bounding box center [634, 234] width 662 height 30
click at [921, 236] on li "Trip 2 : Departure from Liverpool John Lennon Airport to Humberto Delgado Airpo…" at bounding box center [634, 234] width 662 height 30
drag, startPoint x: 889, startPoint y: 225, endPoint x: 918, endPoint y: 241, distance: 32.8
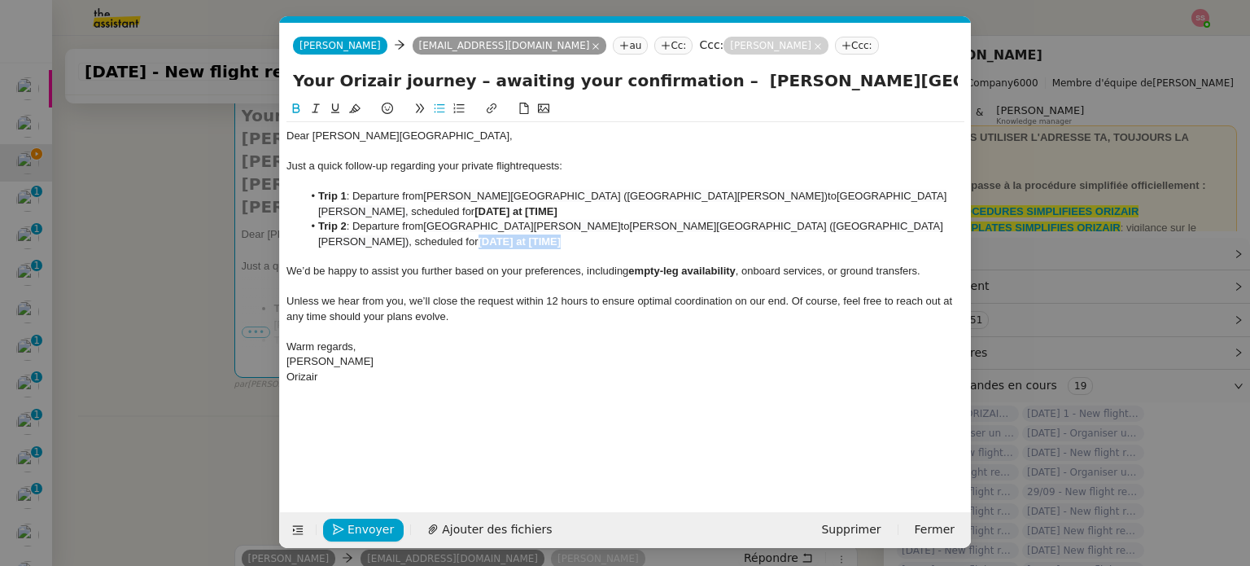
click at [918, 241] on li "Trip 2 : Departure from Liverpool John Lennon Airport to Humberto Delgado Airpo…" at bounding box center [634, 234] width 662 height 30
click at [213, 331] on nz-modal-container "relance en Service ✈️Orizair - Relance client ( EN ) à utiliser pour orizair, r…" at bounding box center [625, 283] width 1250 height 566
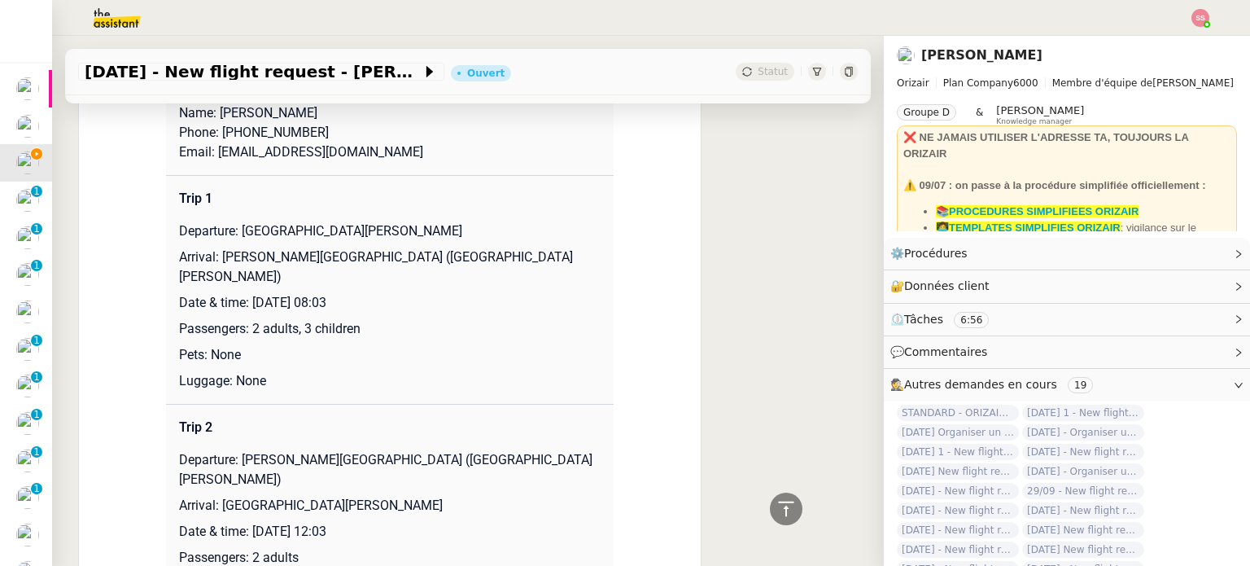
scroll to position [2311, 0]
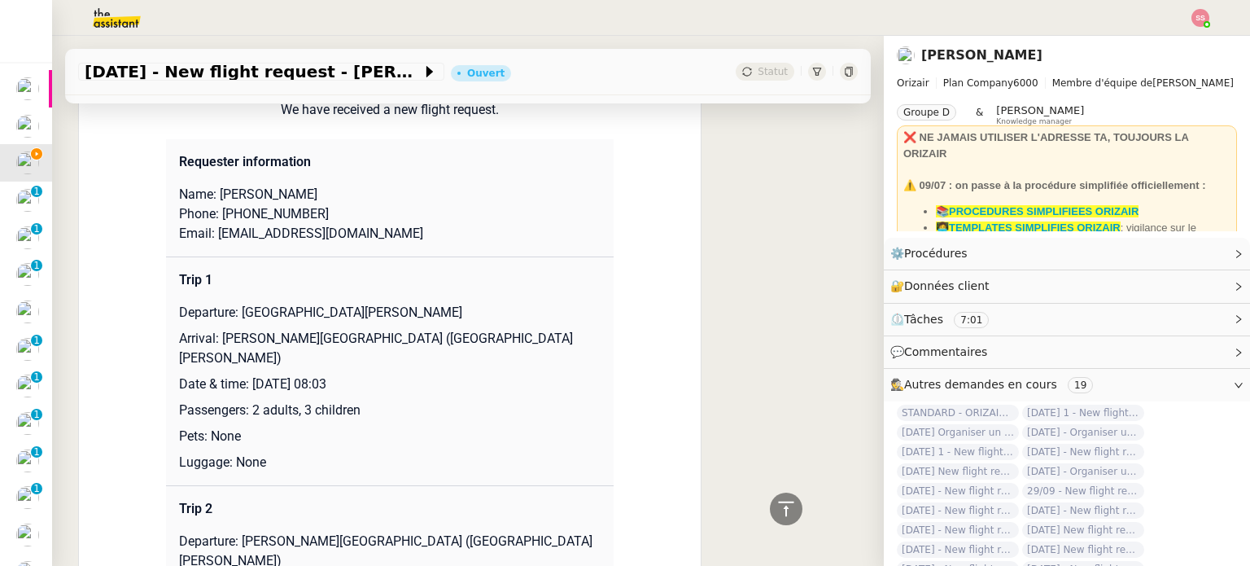
drag, startPoint x: 250, startPoint y: 305, endPoint x: 396, endPoint y: 302, distance: 146.5
click at [396, 374] on p "Date & time: 22nd April 2026 08:03" at bounding box center [390, 384] width 422 height 20
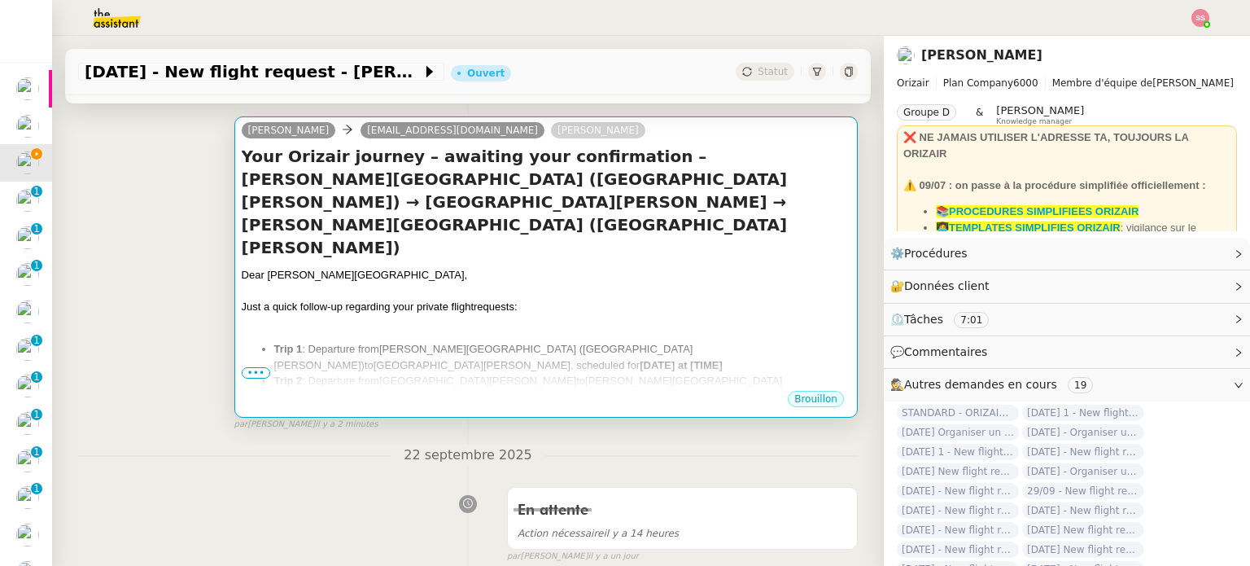
scroll to position [195, 0]
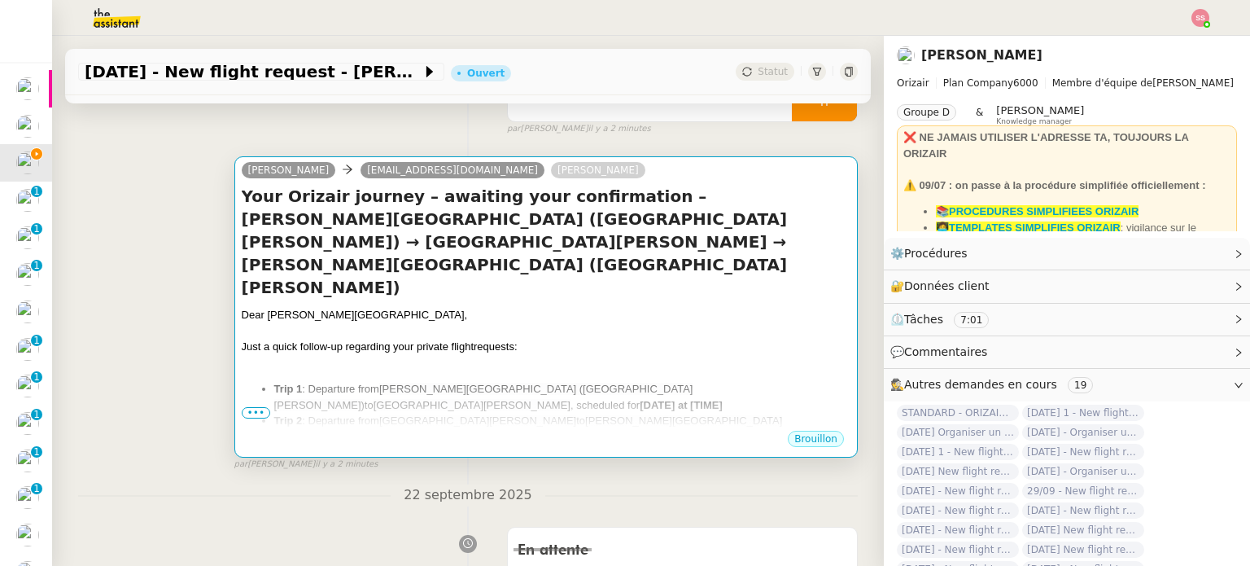
click at [580, 323] on div at bounding box center [546, 331] width 609 height 16
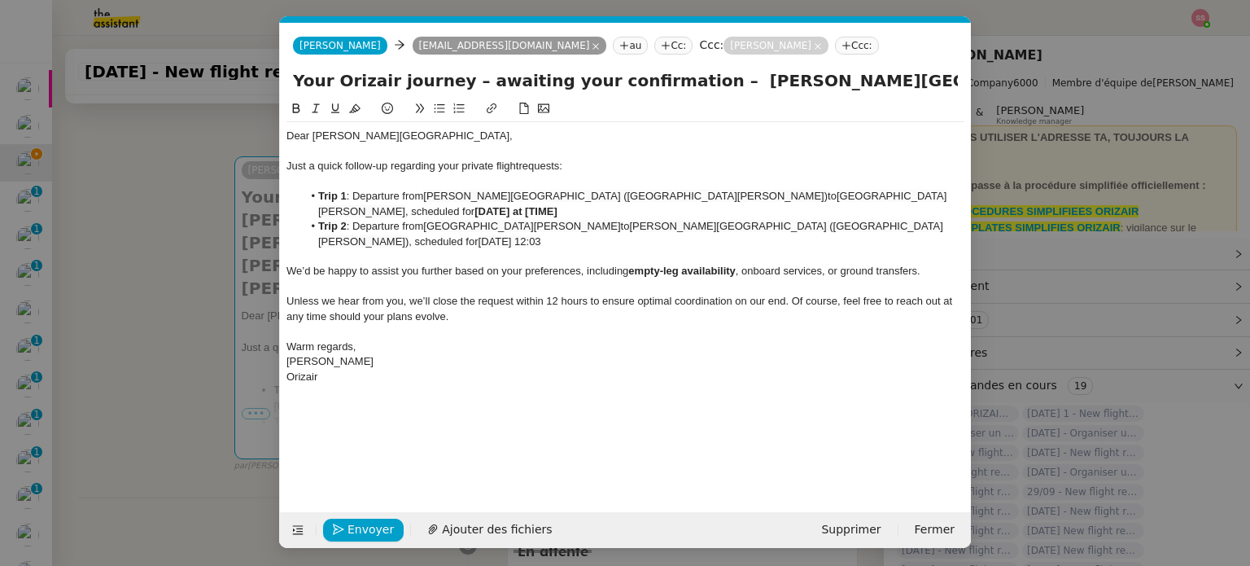
scroll to position [0, 85]
drag, startPoint x: 889, startPoint y: 198, endPoint x: 924, endPoint y: 197, distance: 35.8
click at [557, 205] on strong "[DATE] at [TIME]" at bounding box center [515, 211] width 83 height 12
drag, startPoint x: 888, startPoint y: 197, endPoint x: 923, endPoint y: 205, distance: 35.9
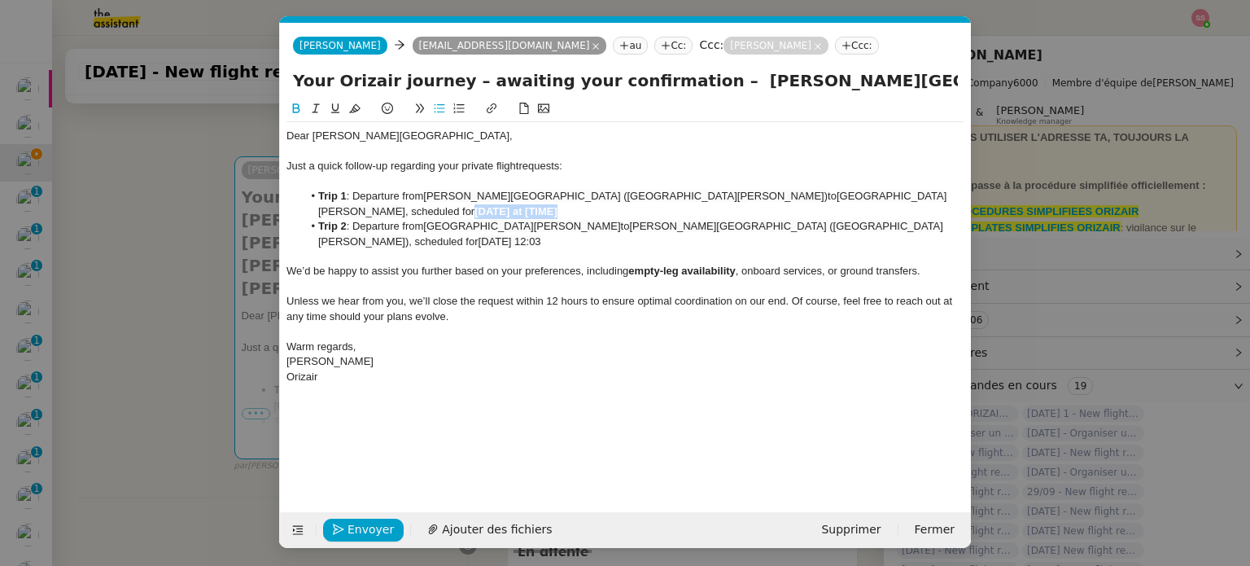
click at [923, 205] on li "Trip 1 : Departure from Humberto Delgado Airport (Lisbon Portela Airport) to Li…" at bounding box center [634, 204] width 662 height 30
click at [878, 221] on li "Trip 2 : Departure from Liverpool John Lennon Airport to Humberto Delgado Airpo…" at bounding box center [634, 234] width 662 height 30
drag, startPoint x: 823, startPoint y: 225, endPoint x: 857, endPoint y: 237, distance: 36.0
click at [857, 237] on li "Trip 2 : Departure from Liverpool John Lennon Airport to Humberto Delgado Airpo…" at bounding box center [634, 234] width 662 height 30
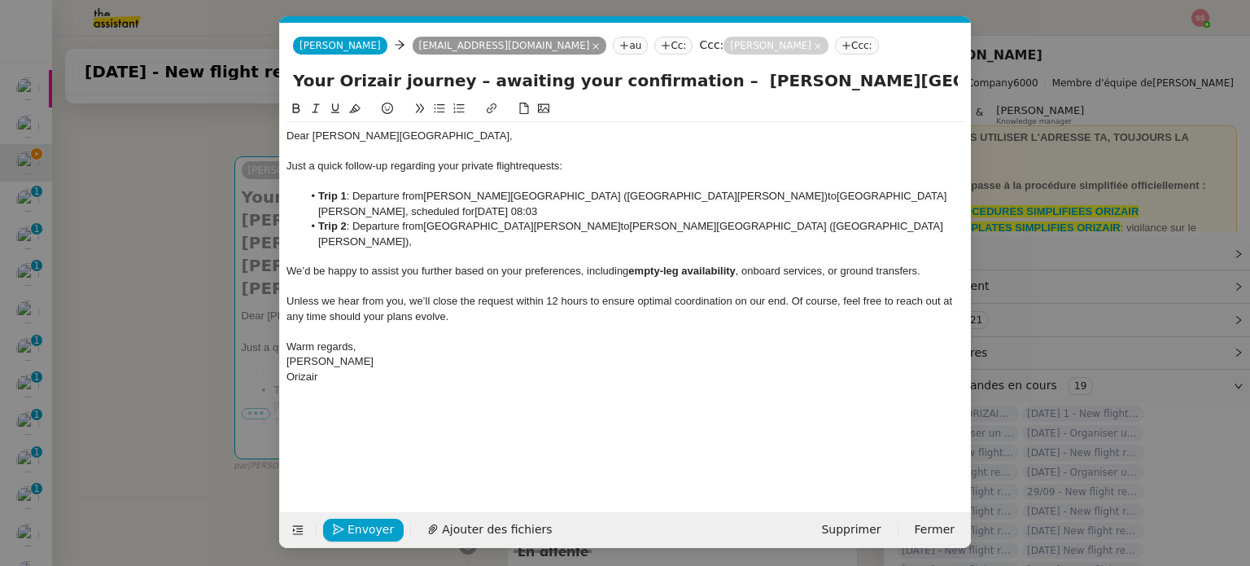
drag, startPoint x: 821, startPoint y: 198, endPoint x: 952, endPoint y: 208, distance: 131.4
click at [952, 208] on li "Trip 1 : Departure from Humberto Delgado Airport (Lisbon Portela Airport) to Li…" at bounding box center [634, 204] width 662 height 30
click at [210, 298] on nz-modal-container "relance en Service ✈️Orizair - Relance client ( EN ) à utiliser pour orizair, r…" at bounding box center [625, 283] width 1250 height 566
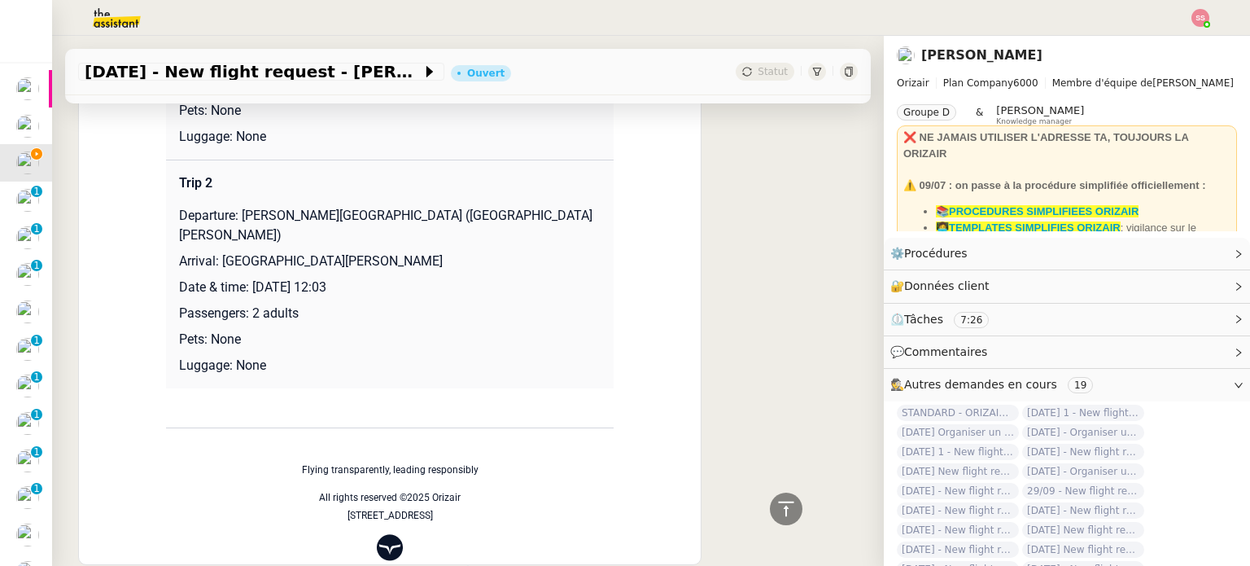
scroll to position [2392, 0]
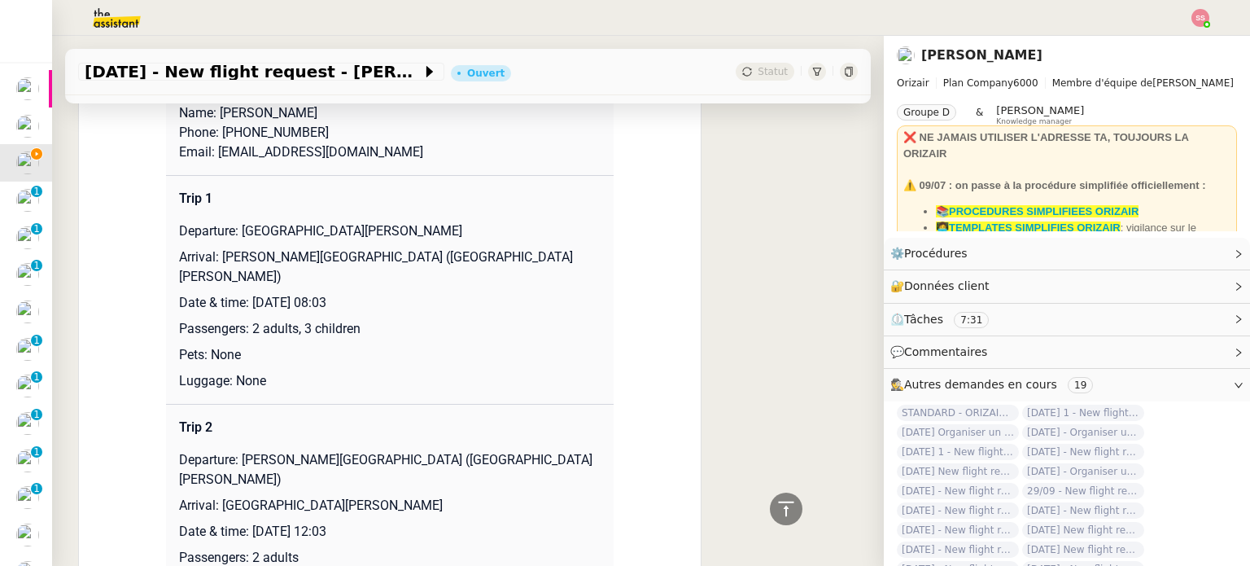
drag, startPoint x: 251, startPoint y: 221, endPoint x: 397, endPoint y: 225, distance: 146.6
click at [397, 293] on p "Date & time: 22nd April 2026 08:03" at bounding box center [390, 303] width 422 height 20
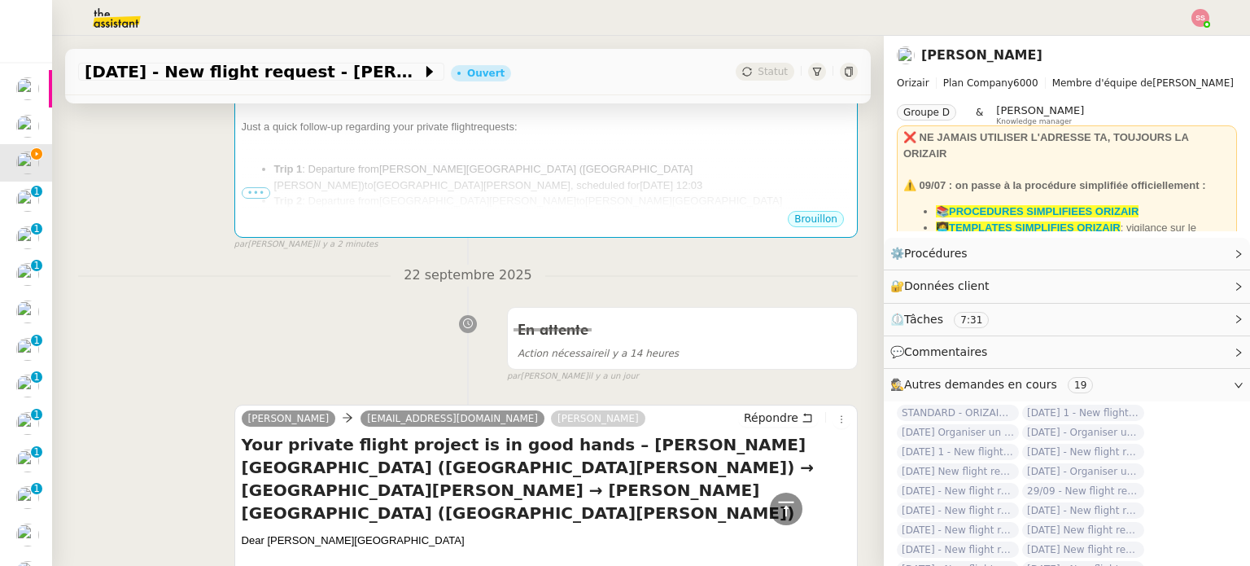
scroll to position [277, 0]
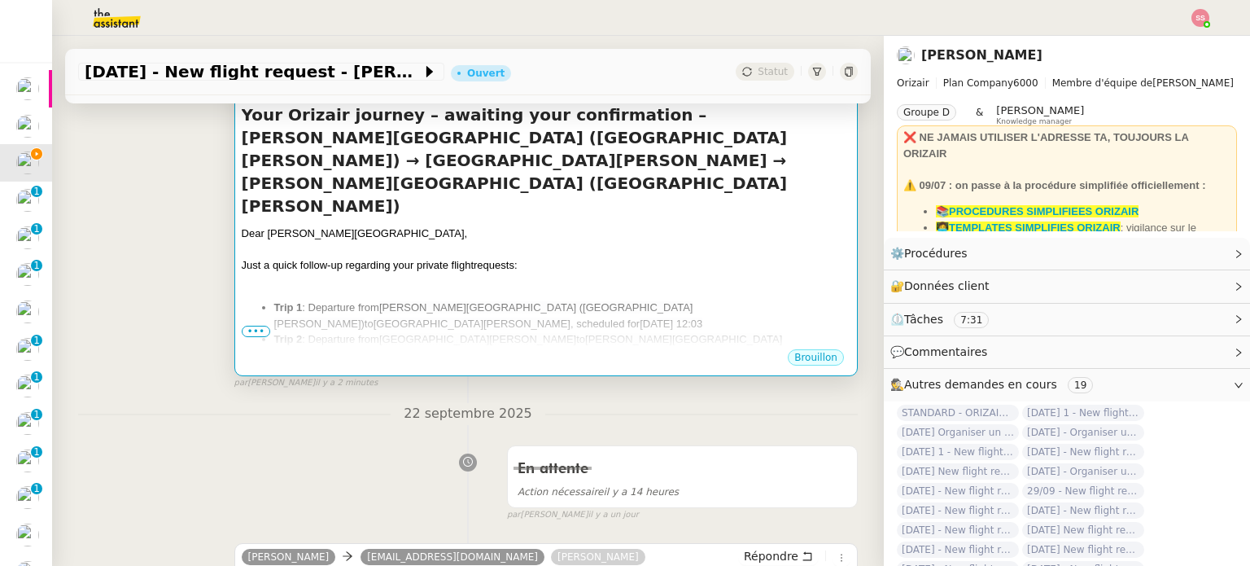
click at [570, 317] on span "Liverpool John Lennon Airport" at bounding box center [472, 323] width 197 height 12
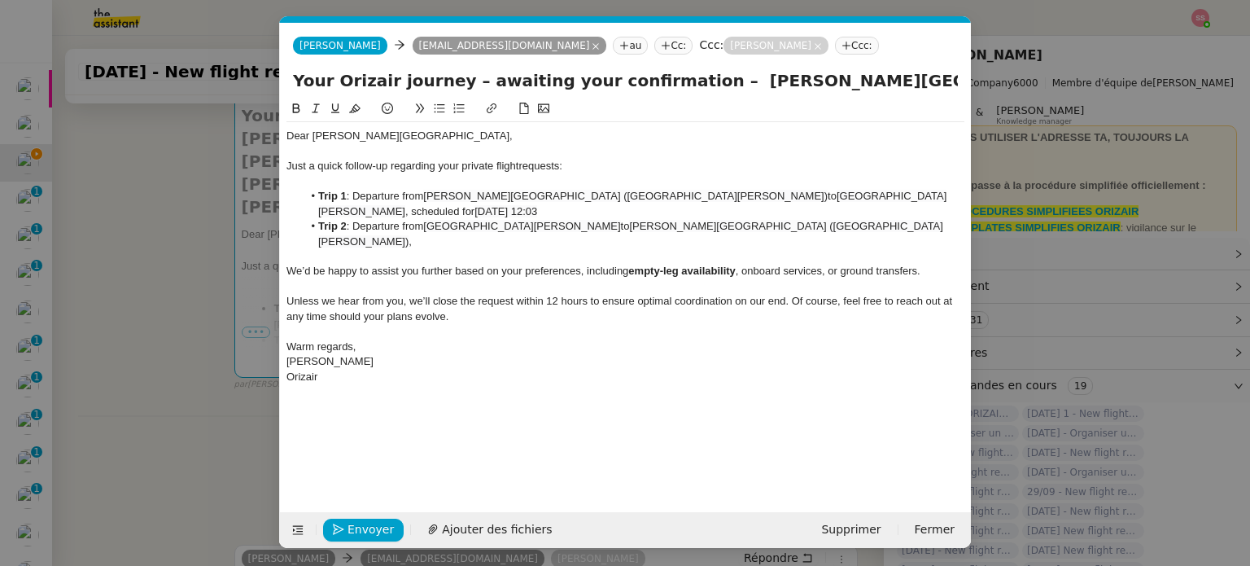
scroll to position [0, 85]
click at [838, 223] on li "Trip 2 : Departure from Liverpool John Lennon Airport to Humberto Delgado Airpo…" at bounding box center [634, 234] width 662 height 30
click at [379, 533] on span "Envoyer" at bounding box center [370, 529] width 46 height 19
click at [379, 533] on span "Confirmer l'envoi" at bounding box center [396, 529] width 98 height 19
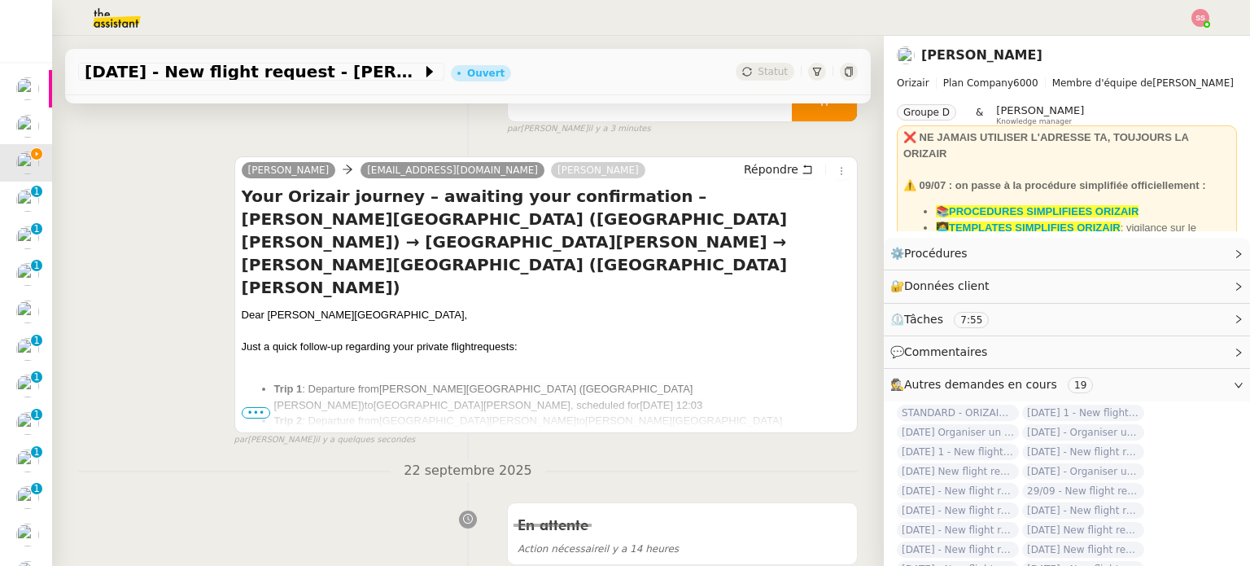
scroll to position [114, 0]
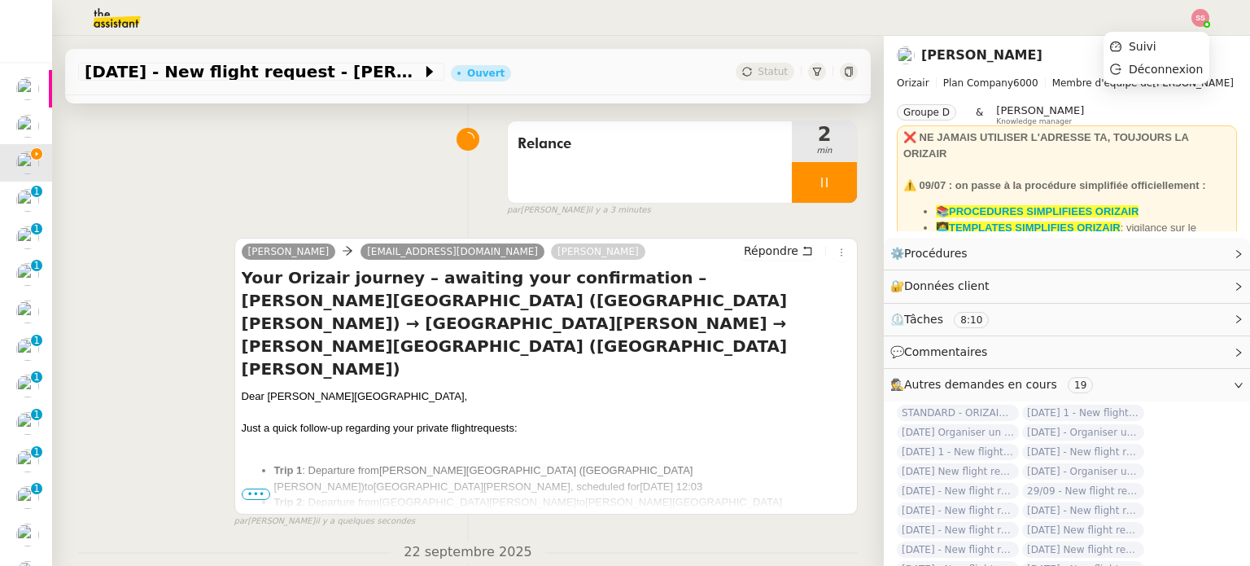
click at [1203, 15] on img at bounding box center [1200, 18] width 18 height 18
click at [1167, 35] on li "Suivi" at bounding box center [1156, 46] width 106 height 23
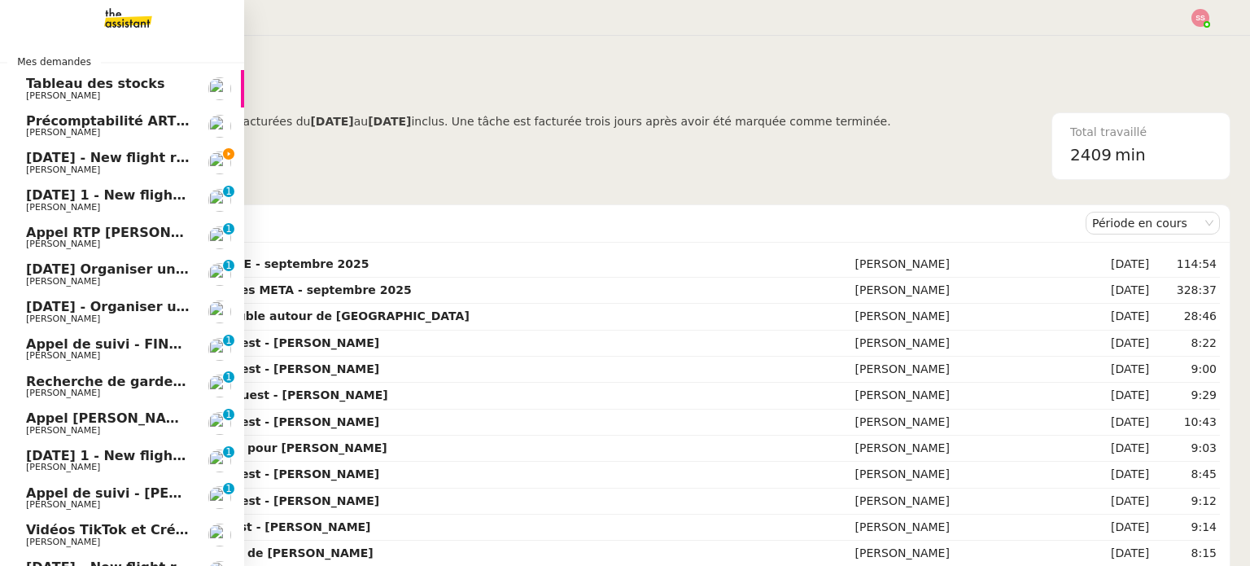
click at [114, 158] on span "22nd April 2026 - New flight request - Ryan Langley" at bounding box center [194, 157] width 336 height 15
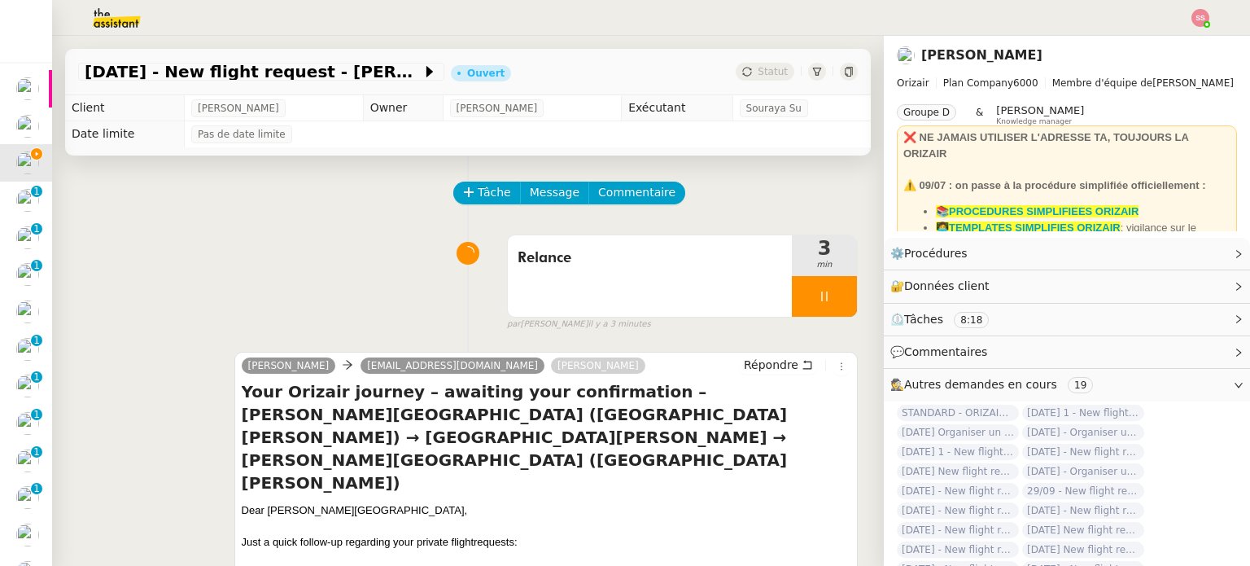
click at [375, 326] on div "Relance 3 min false par Souraya S. il y a 3 minutes" at bounding box center [468, 279] width 780 height 104
click at [1204, 9] on div at bounding box center [1200, 18] width 18 height 18
click at [1173, 35] on li "Suivi" at bounding box center [1156, 46] width 106 height 23
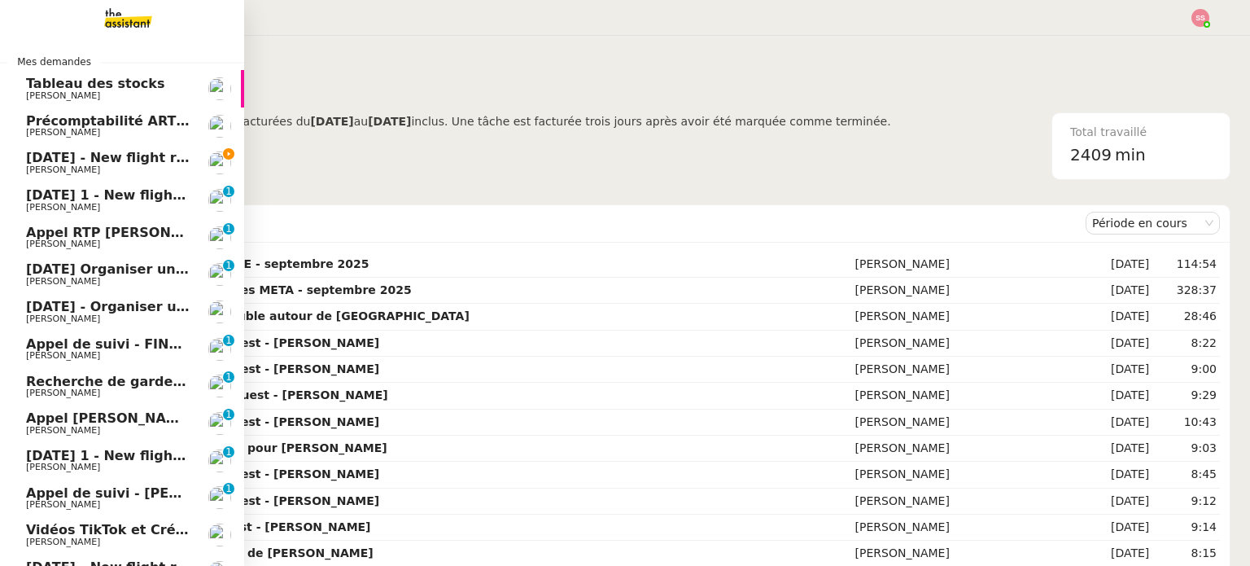
click at [83, 152] on span "22nd April 2026 - New flight request - Ryan Langley" at bounding box center [194, 157] width 336 height 15
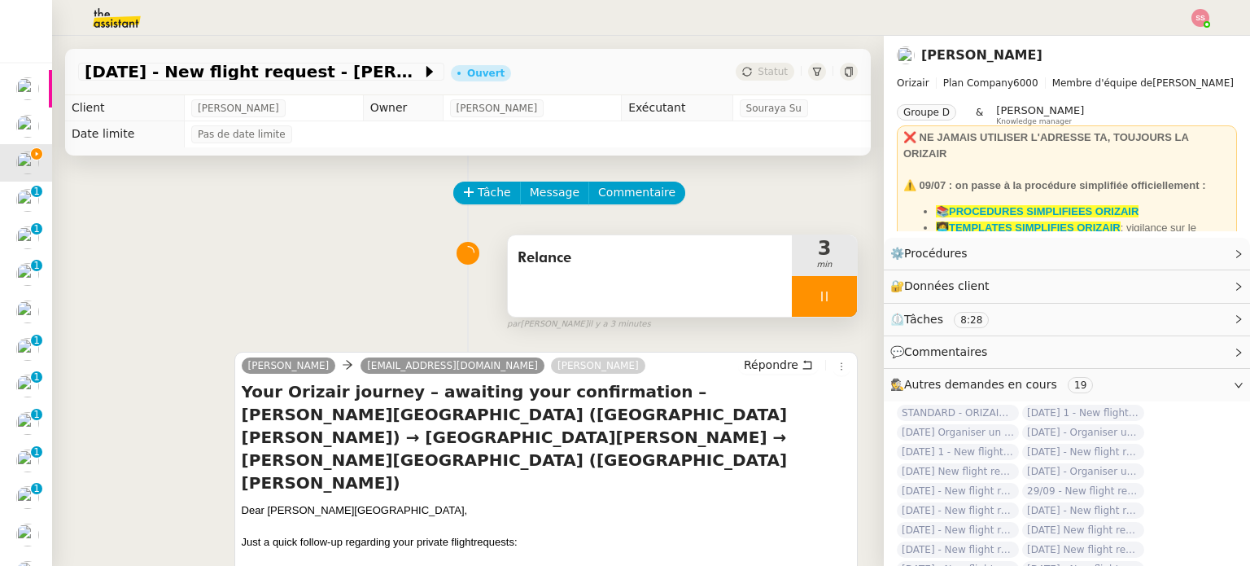
scroll to position [81, 0]
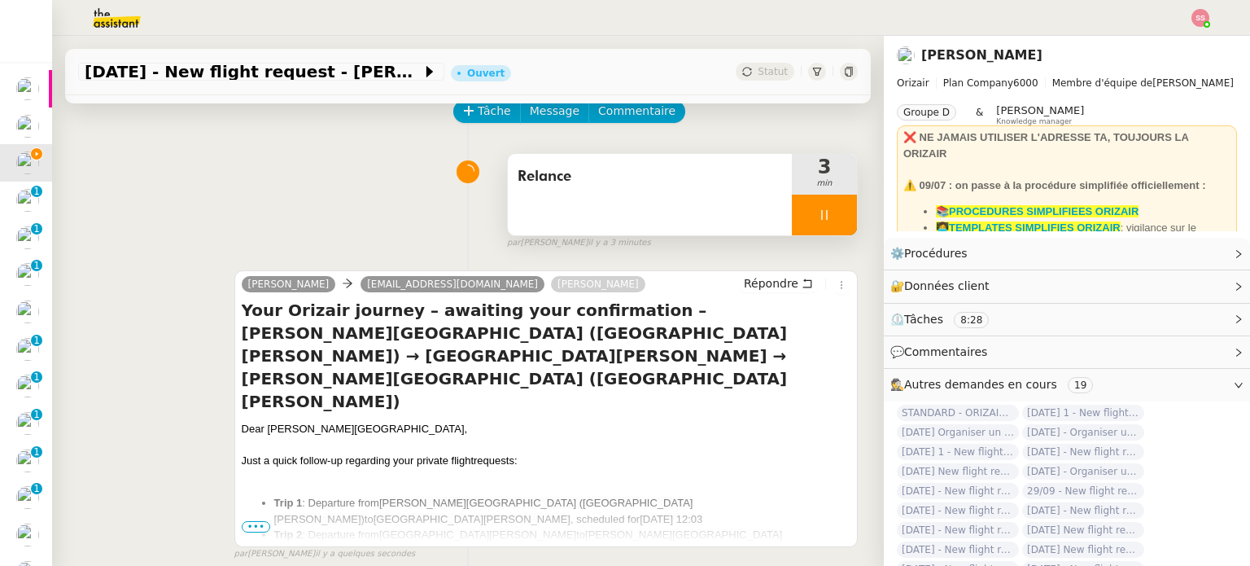
click at [828, 217] on div at bounding box center [824, 214] width 65 height 41
click at [828, 217] on button at bounding box center [840, 214] width 33 height 41
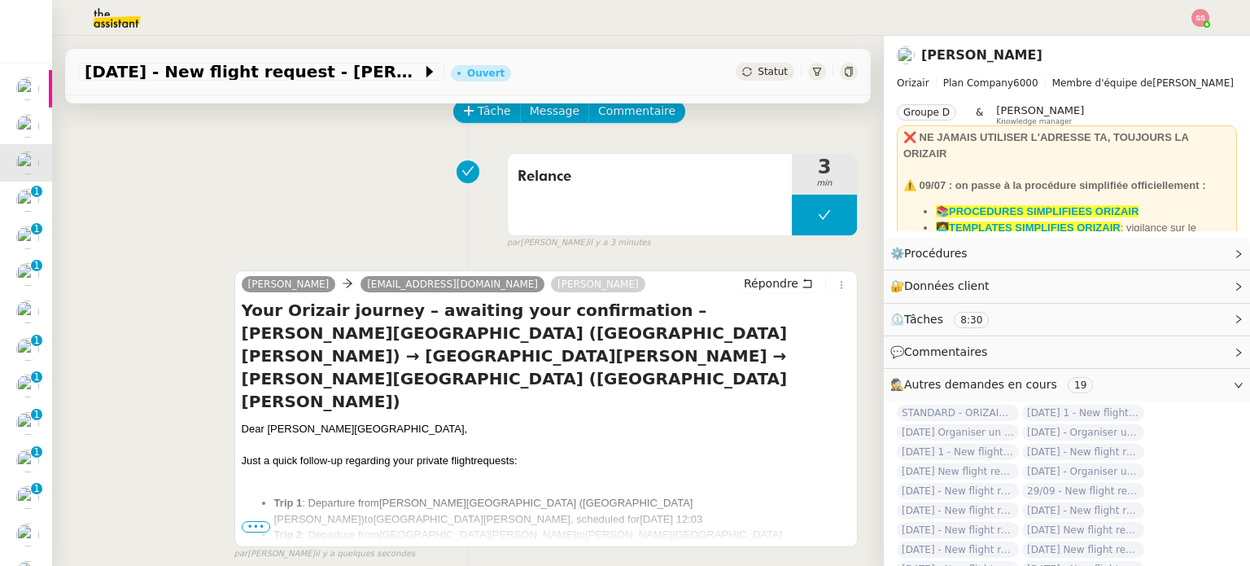
click at [758, 73] on span "Statut" at bounding box center [773, 71] width 30 height 11
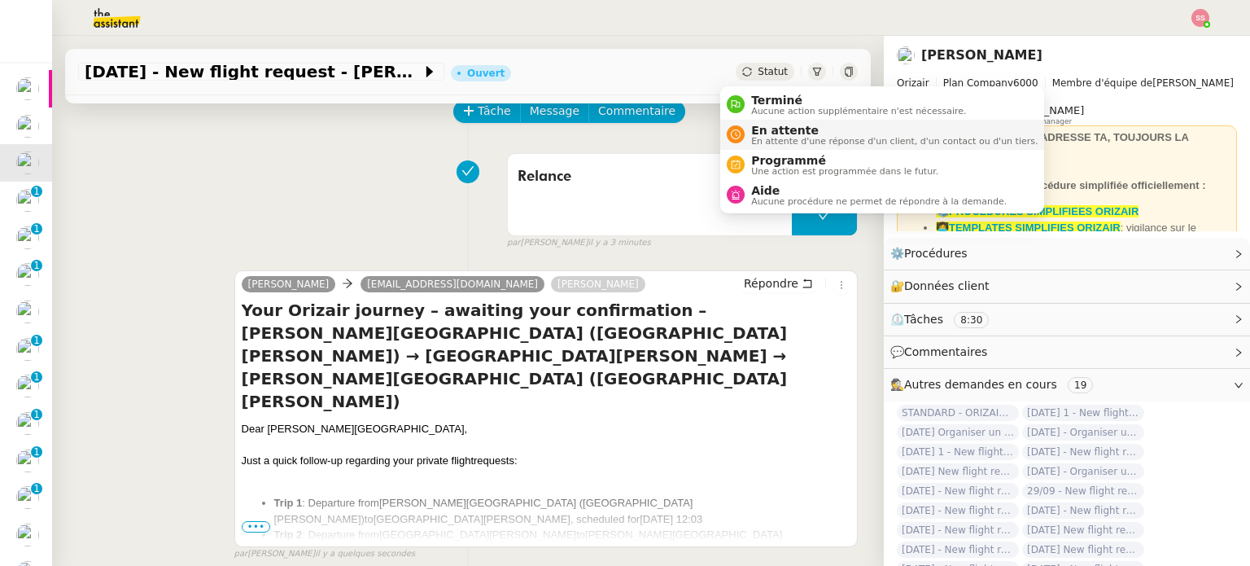
click at [767, 129] on span "En attente" at bounding box center [894, 130] width 286 height 13
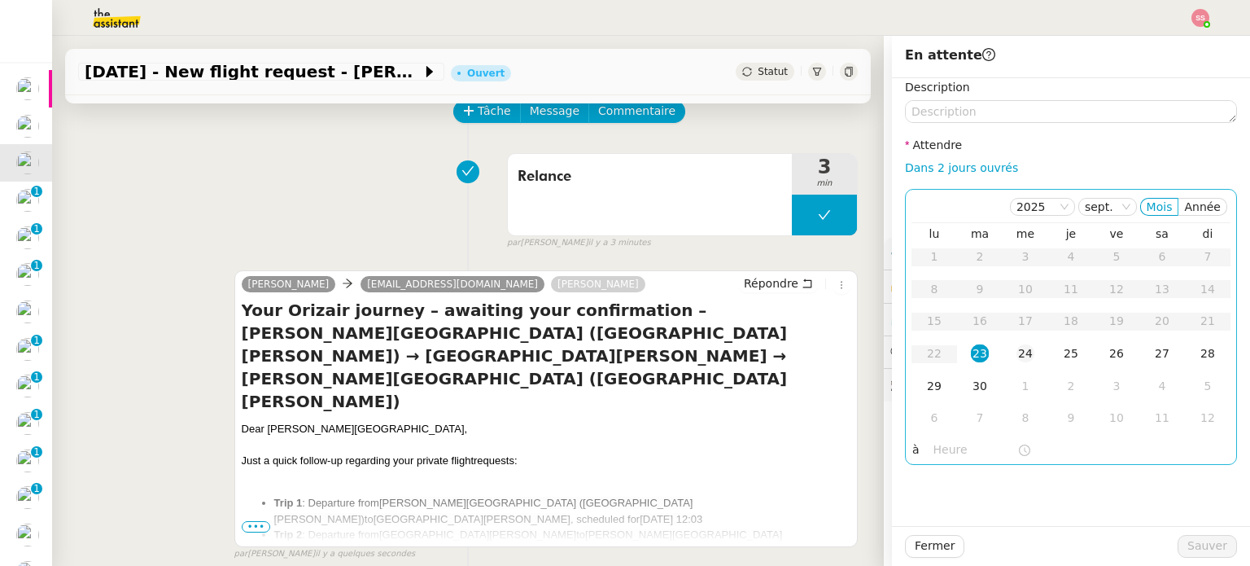
click at [1016, 355] on div "24" at bounding box center [1025, 353] width 18 height 18
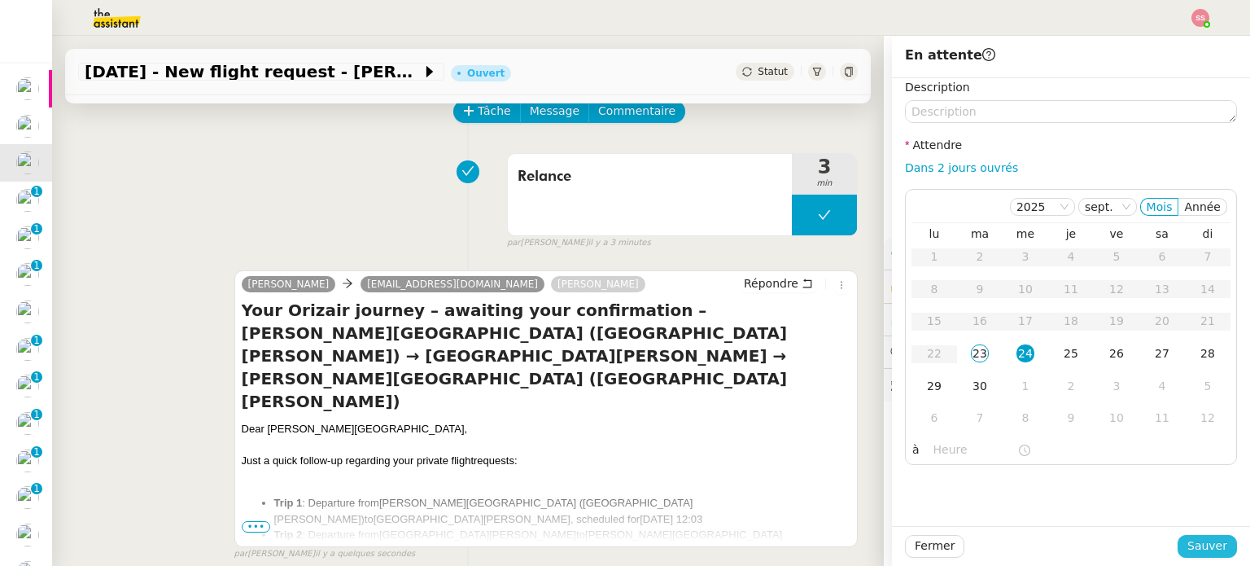
click at [1187, 542] on span "Sauver" at bounding box center [1207, 545] width 40 height 19
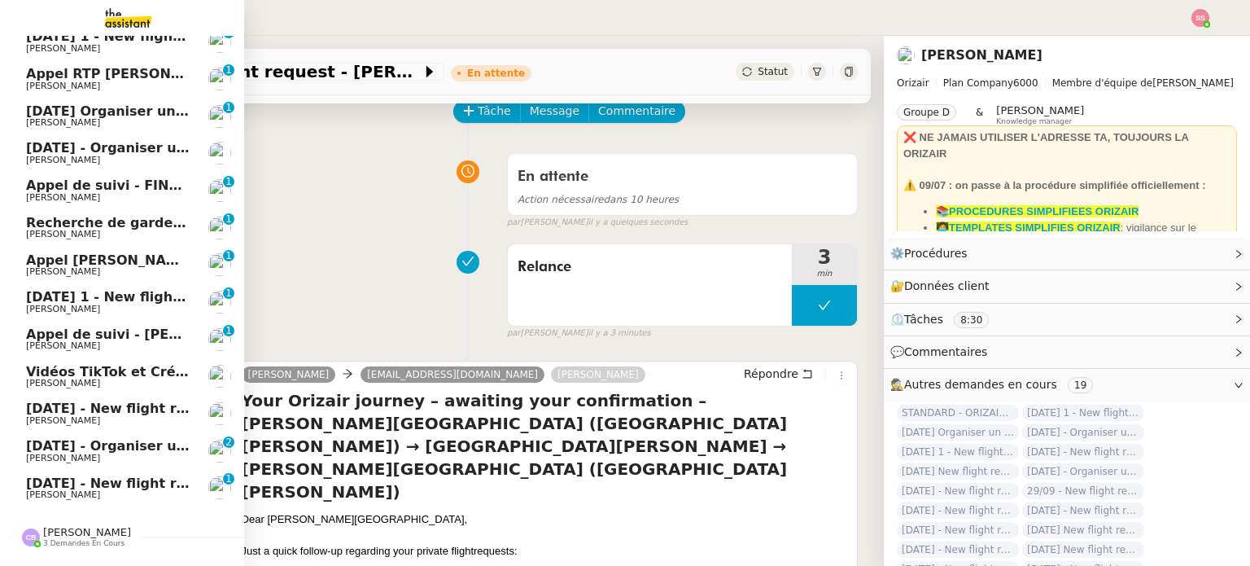
scroll to position [165, 0]
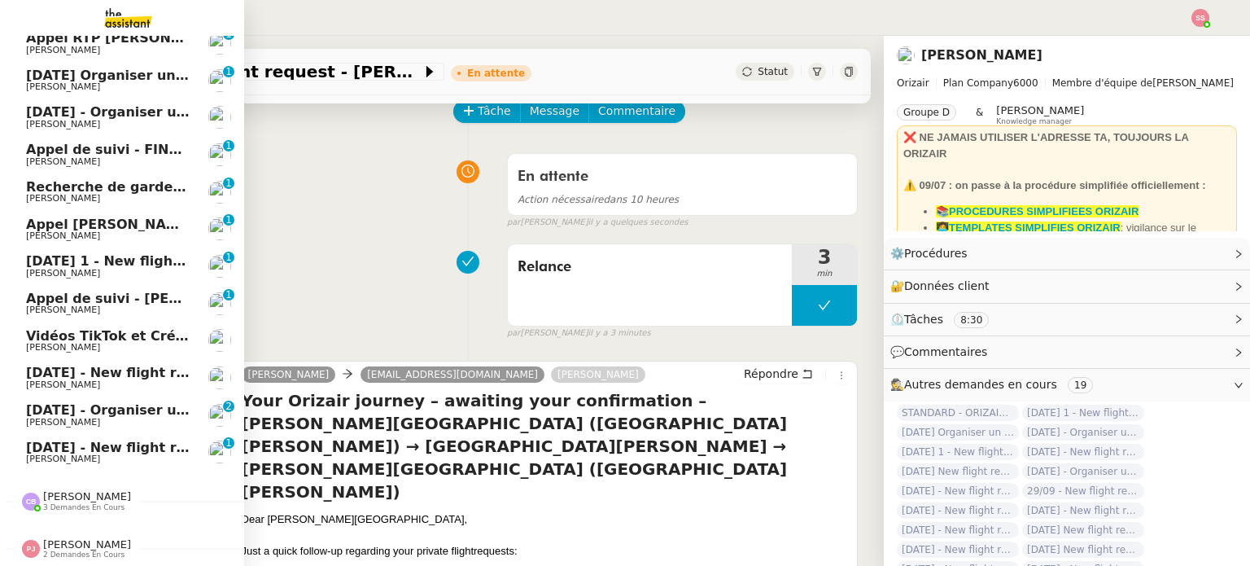
click at [151, 331] on span "Vidéos TikTok et Créatives META - septembre 2025" at bounding box center [212, 335] width 373 height 15
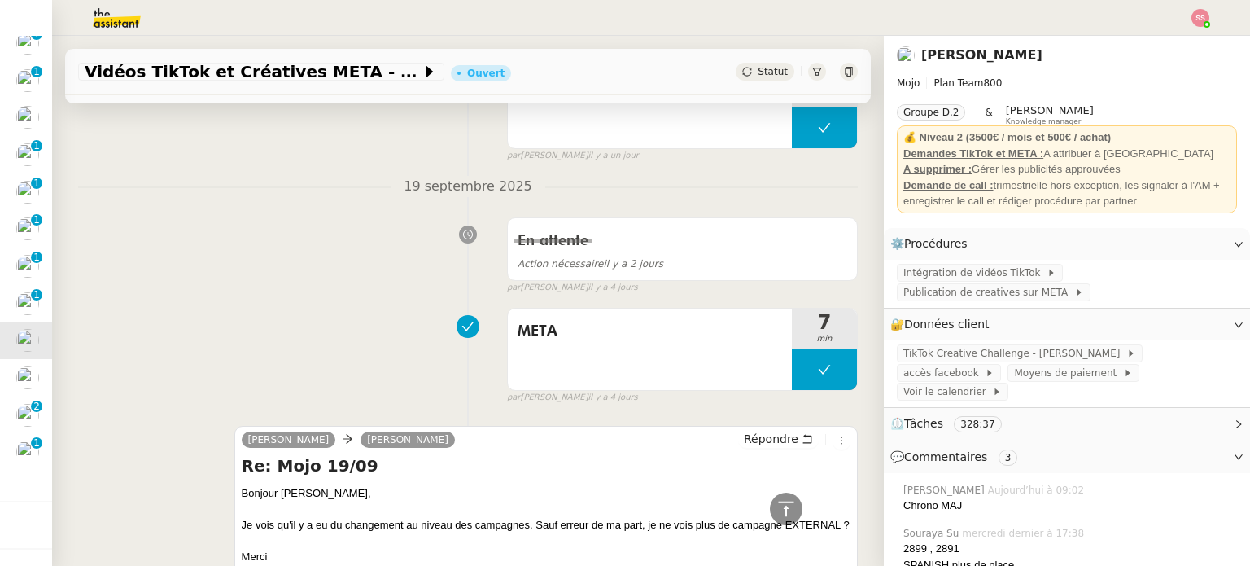
scroll to position [651, 0]
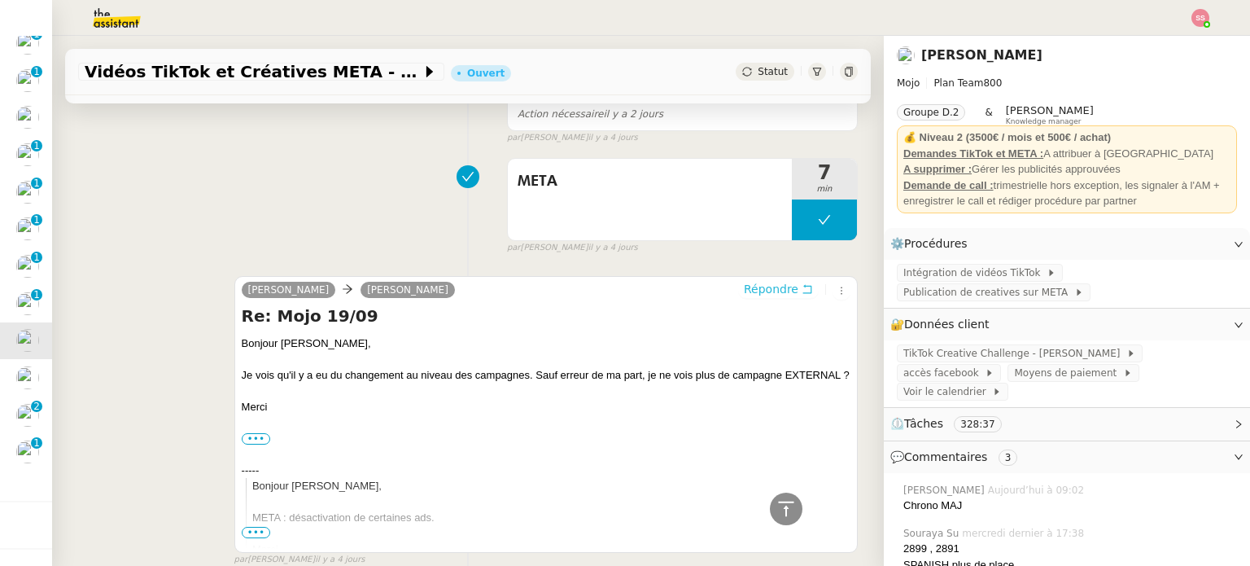
click at [744, 291] on span "Répondre" at bounding box center [771, 289] width 55 height 16
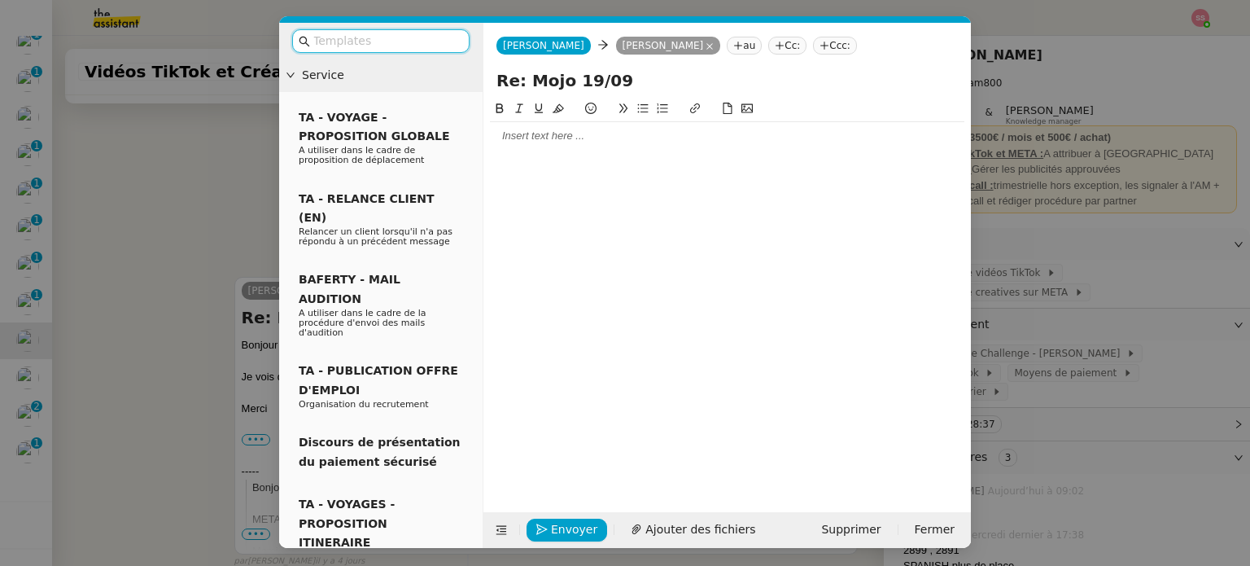
scroll to position [775, 0]
click at [706, 49] on icon at bounding box center [709, 46] width 7 height 7
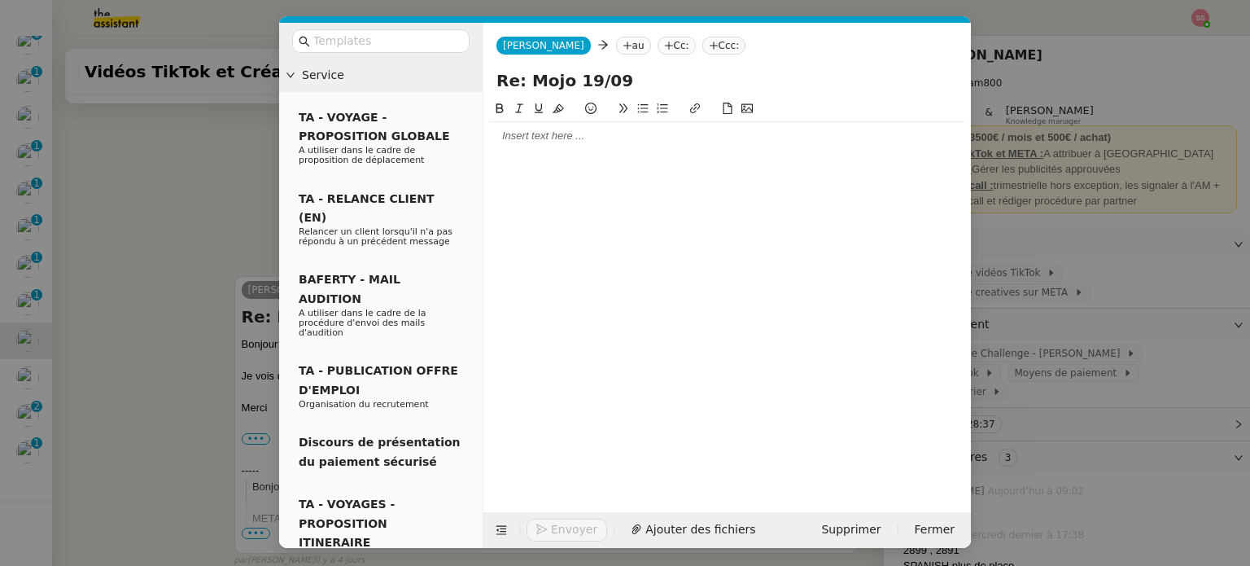
click at [623, 46] on icon at bounding box center [628, 46] width 10 height 10
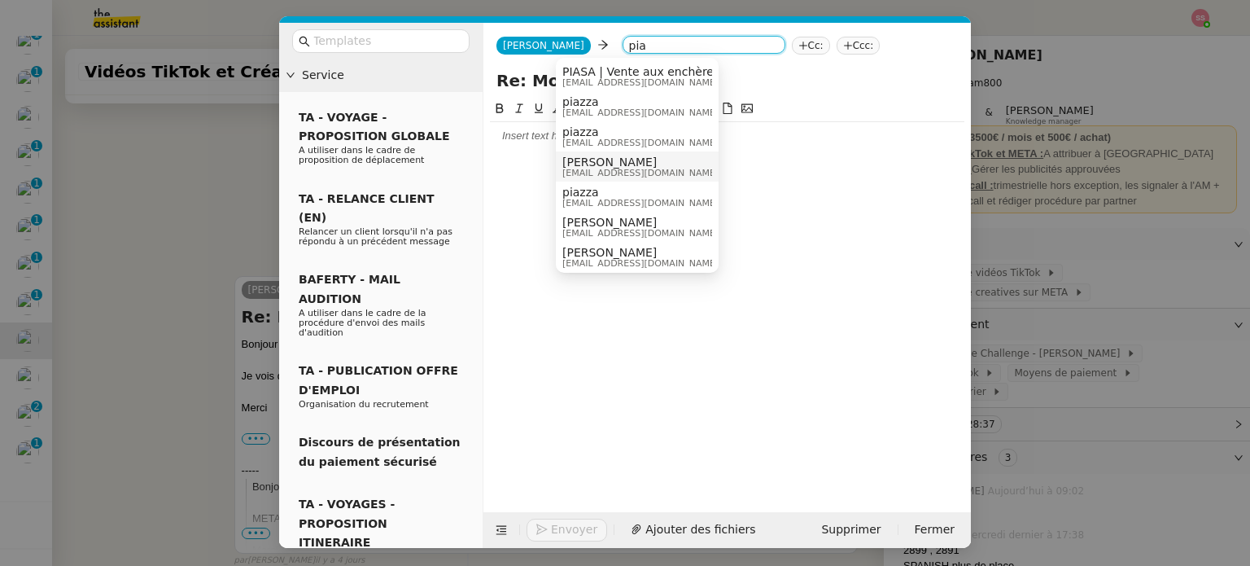
type input "pia"
click at [631, 163] on div "Pia Haro pia@mojo.video" at bounding box center [646, 166] width 168 height 22
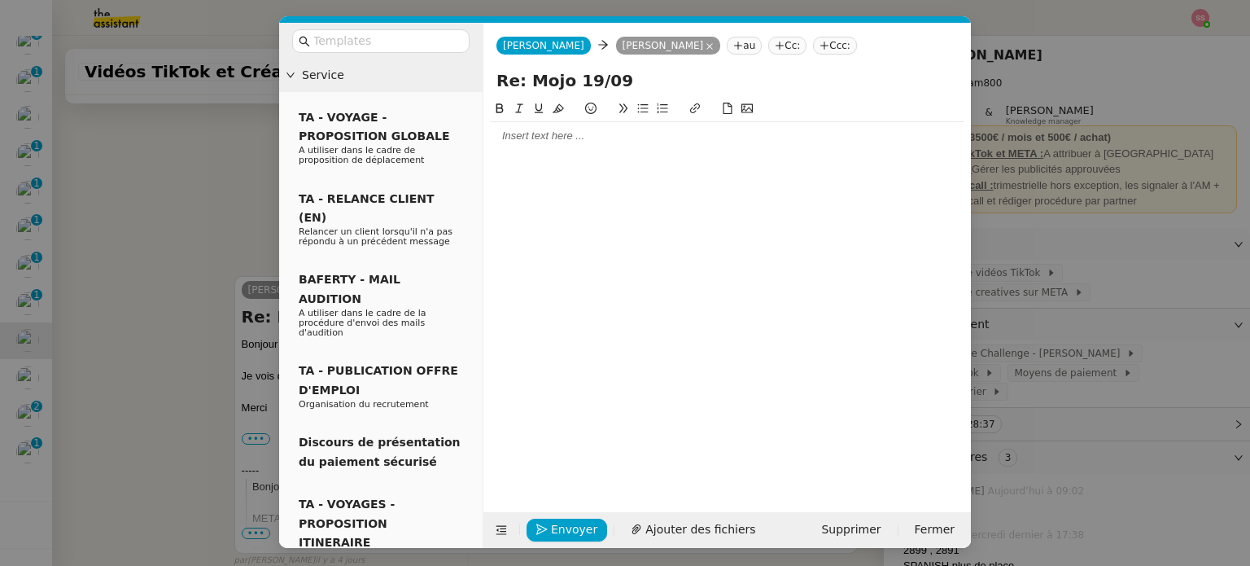
click at [768, 45] on nz-tag "Cc:" at bounding box center [787, 46] width 38 height 18
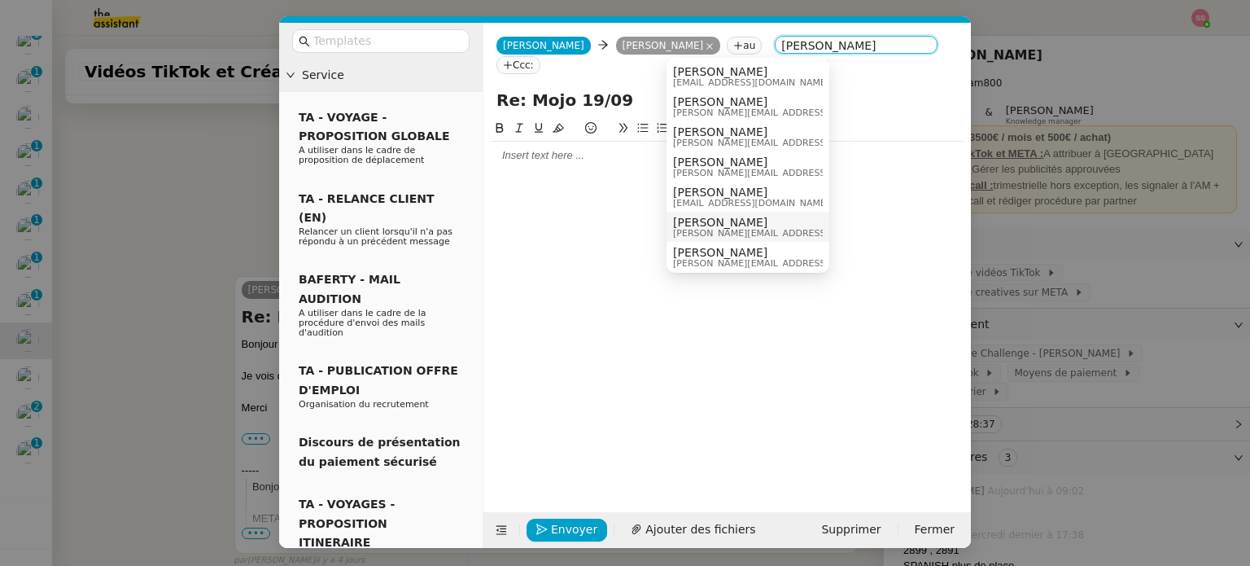
type input "anthony"
click at [759, 222] on span "Anthony Morcillo" at bounding box center [788, 222] width 231 height 13
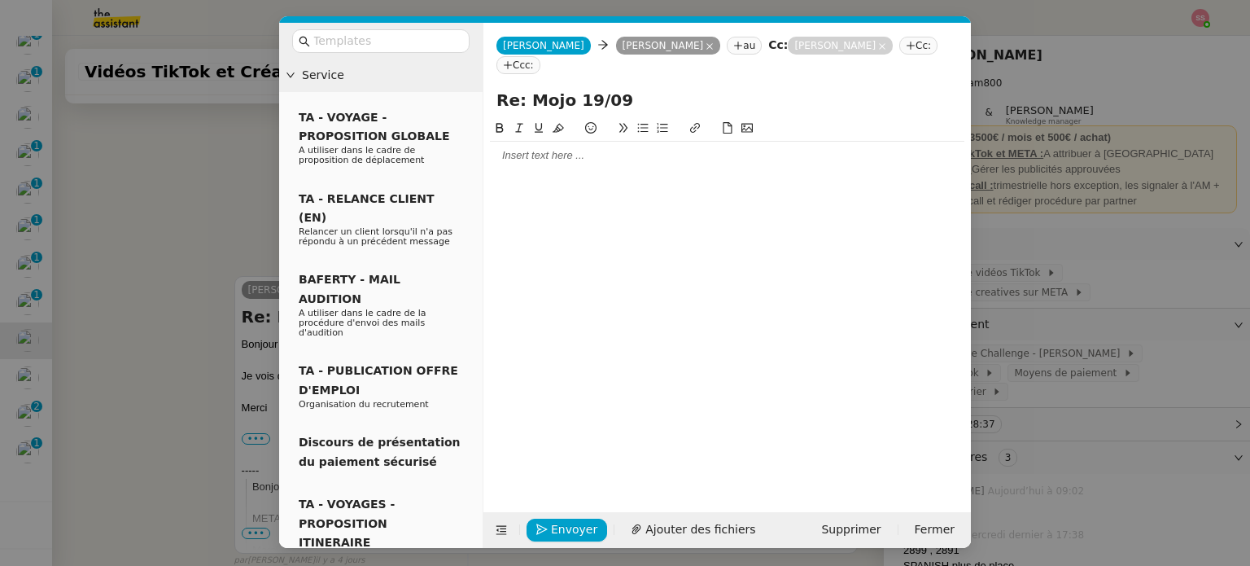
drag, startPoint x: 586, startPoint y: 76, endPoint x: 573, endPoint y: 77, distance: 13.0
click at [573, 88] on input "Re: Mojo 19/09" at bounding box center [726, 100] width 461 height 24
drag, startPoint x: 518, startPoint y: 77, endPoint x: 478, endPoint y: 77, distance: 39.1
click at [476, 77] on nz-layout "Service TA - VOYAGE - PROPOSITION GLOBALE A utiliser dans le cadre de propositi…" at bounding box center [625, 285] width 692 height 525
type input "Mojo 23/09"
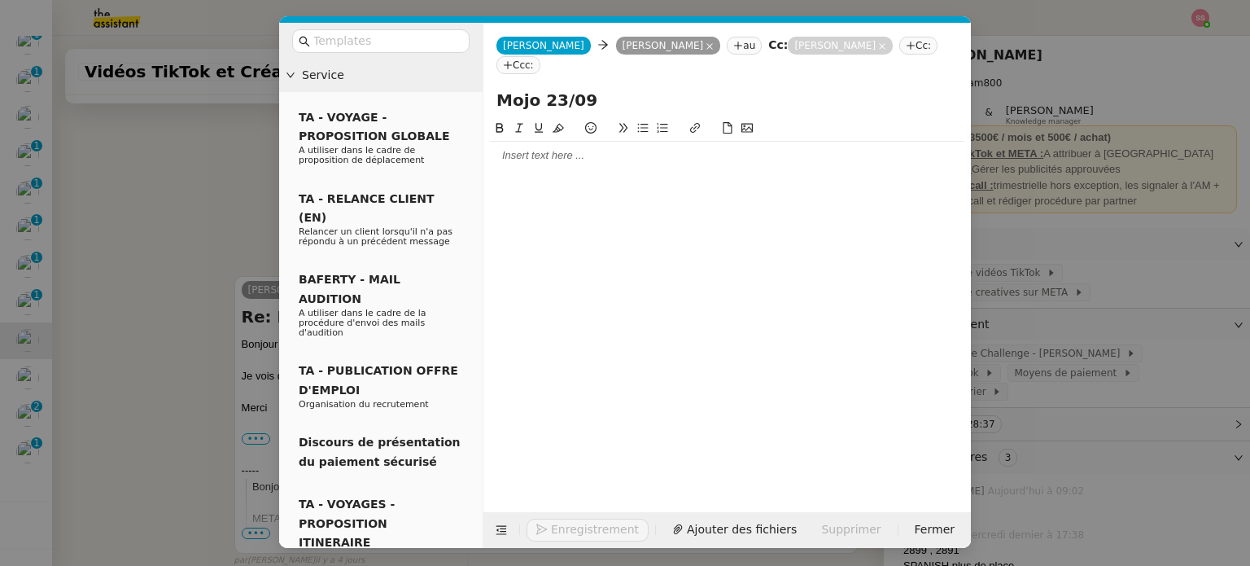
click at [539, 148] on div at bounding box center [727, 155] width 474 height 15
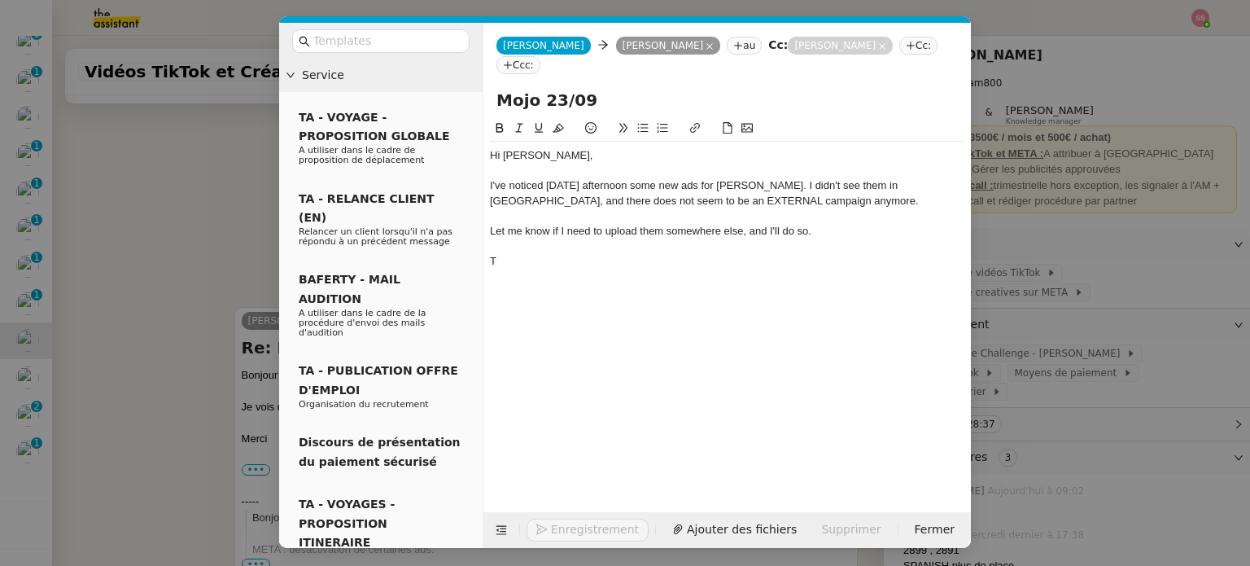
scroll to position [902, 0]
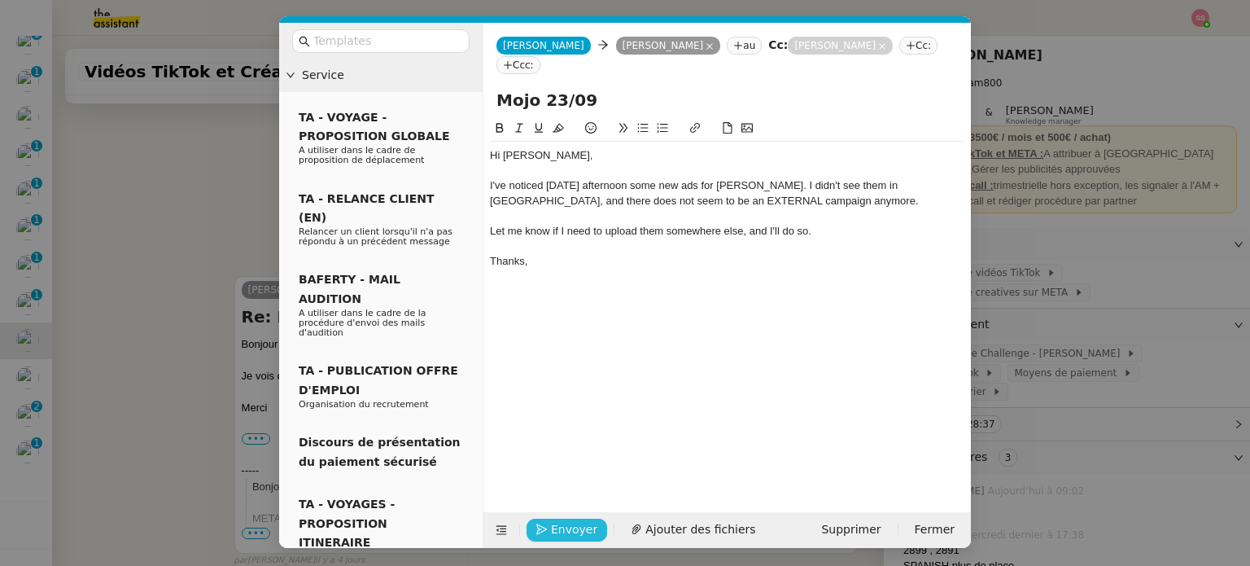
click at [581, 522] on span "Envoyer" at bounding box center [574, 529] width 46 height 19
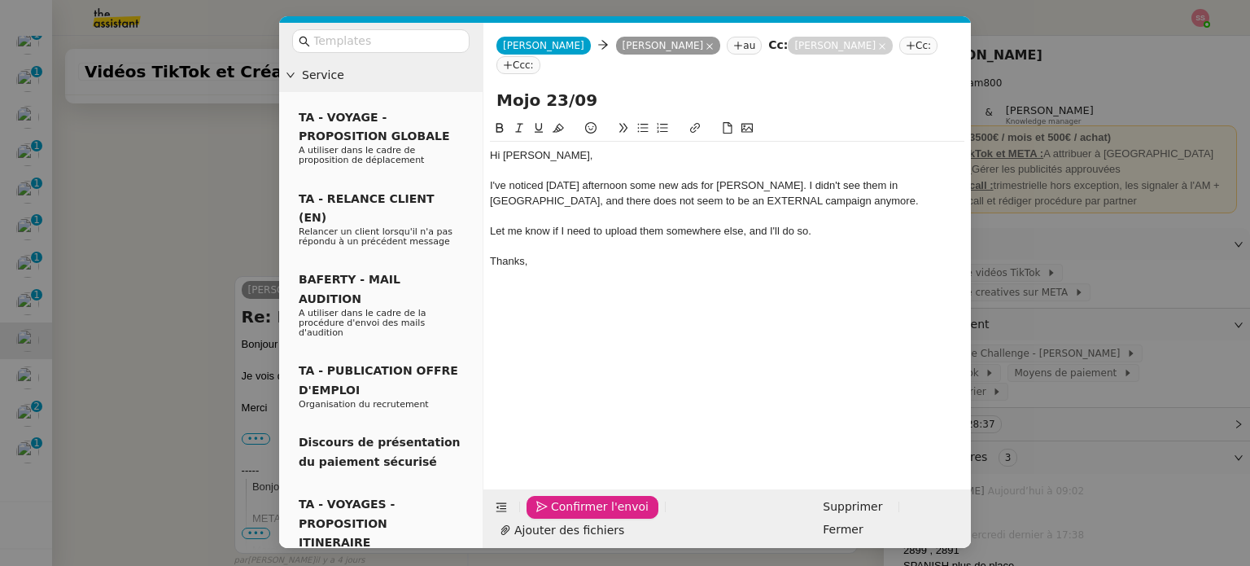
click at [581, 516] on span "Confirmer l'envoi" at bounding box center [600, 506] width 98 height 19
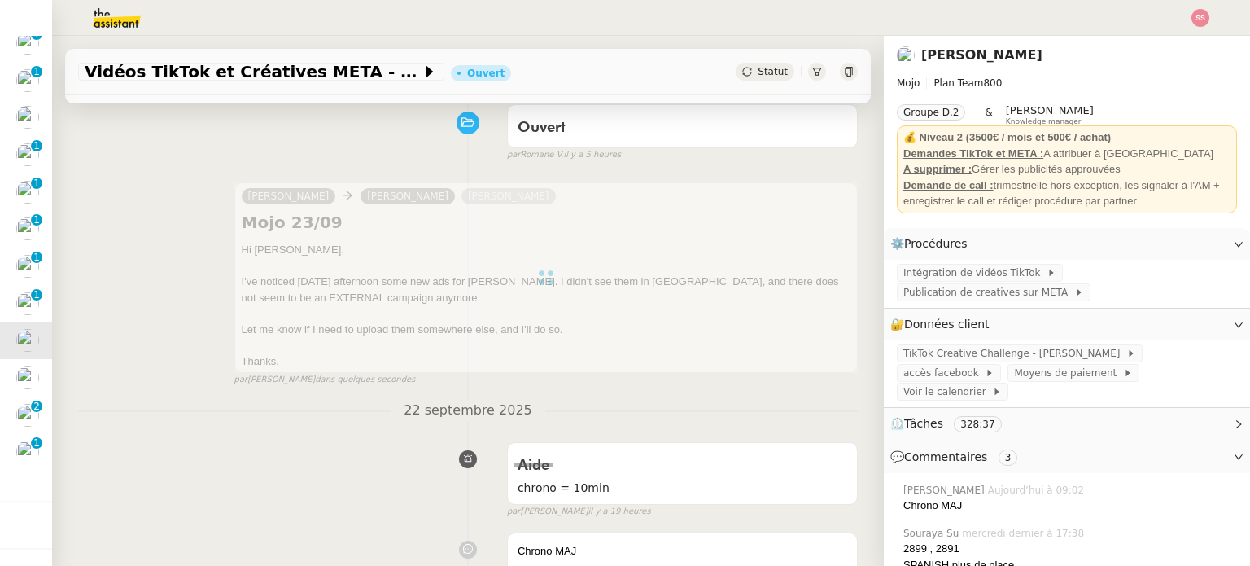
scroll to position [0, 0]
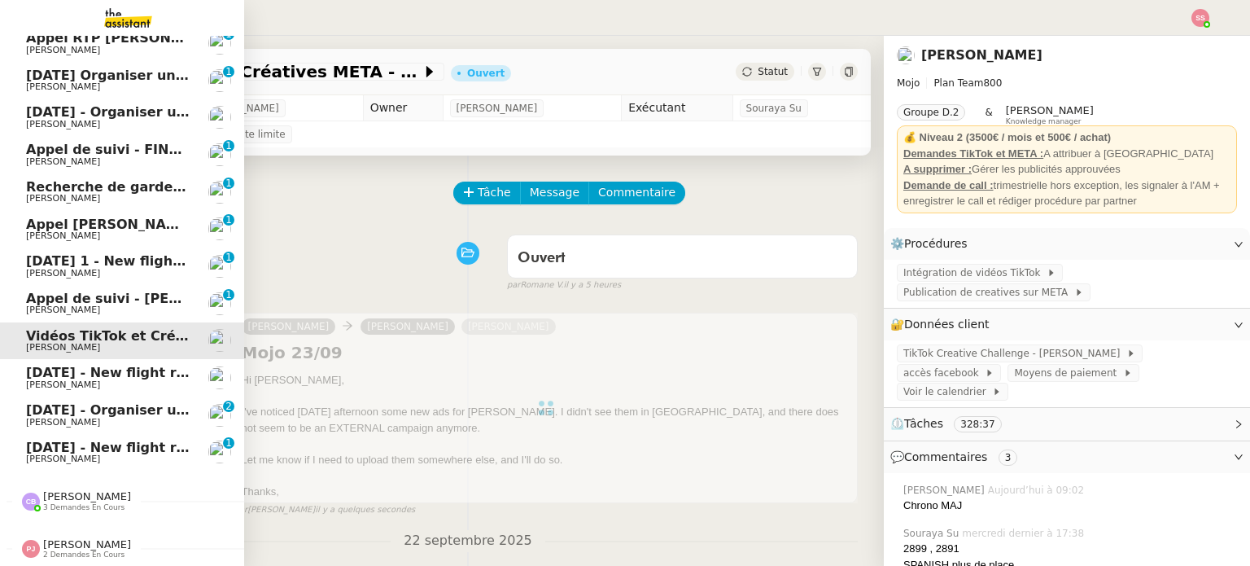
drag, startPoint x: 101, startPoint y: 439, endPoint x: 104, endPoint y: 421, distance: 18.2
click at [101, 439] on span "30th September 2025 - New flight request - Charbel Akoury" at bounding box center [194, 446] width 336 height 15
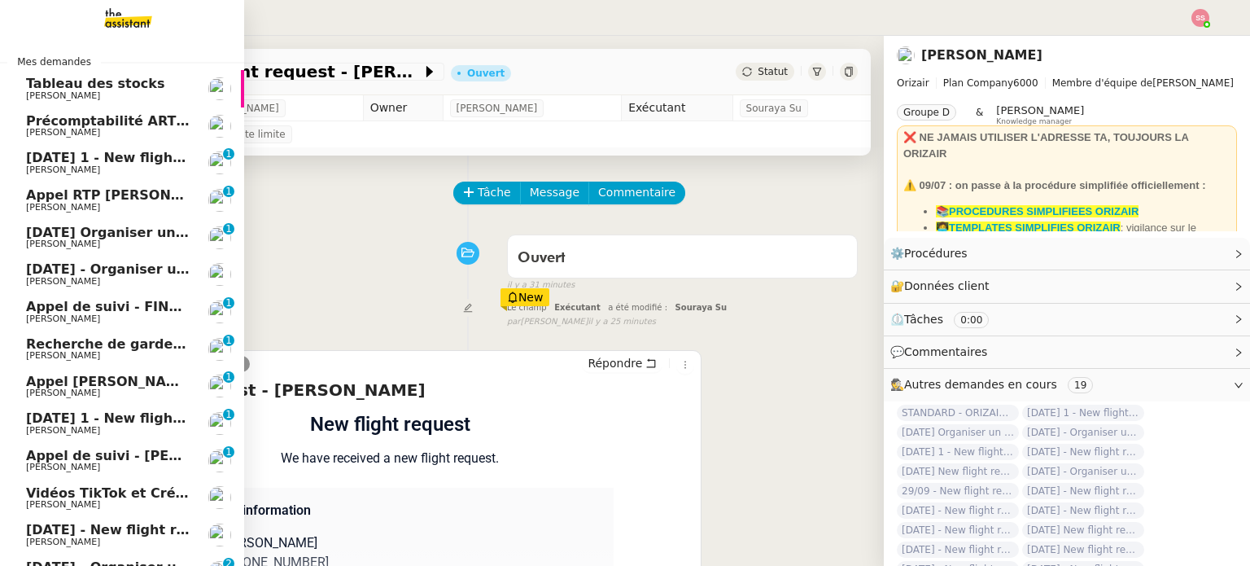
click at [124, 163] on span "26th September 2025 1 - New flight request - Fabio Cirillo" at bounding box center [201, 157] width 350 height 15
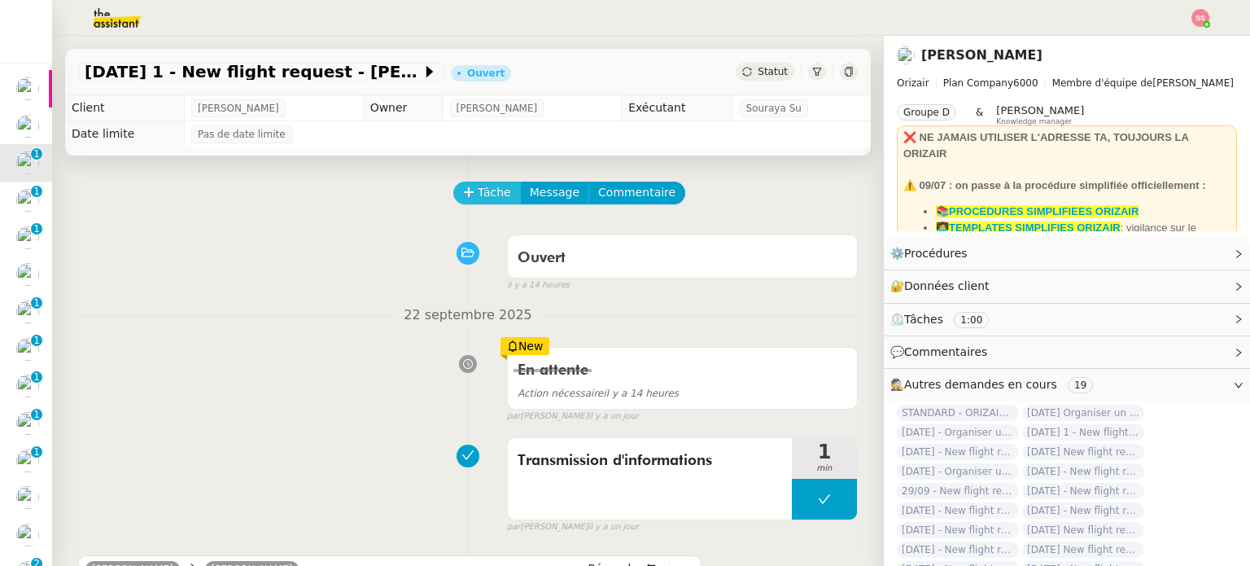
click at [493, 190] on span "Tâche" at bounding box center [494, 192] width 33 height 19
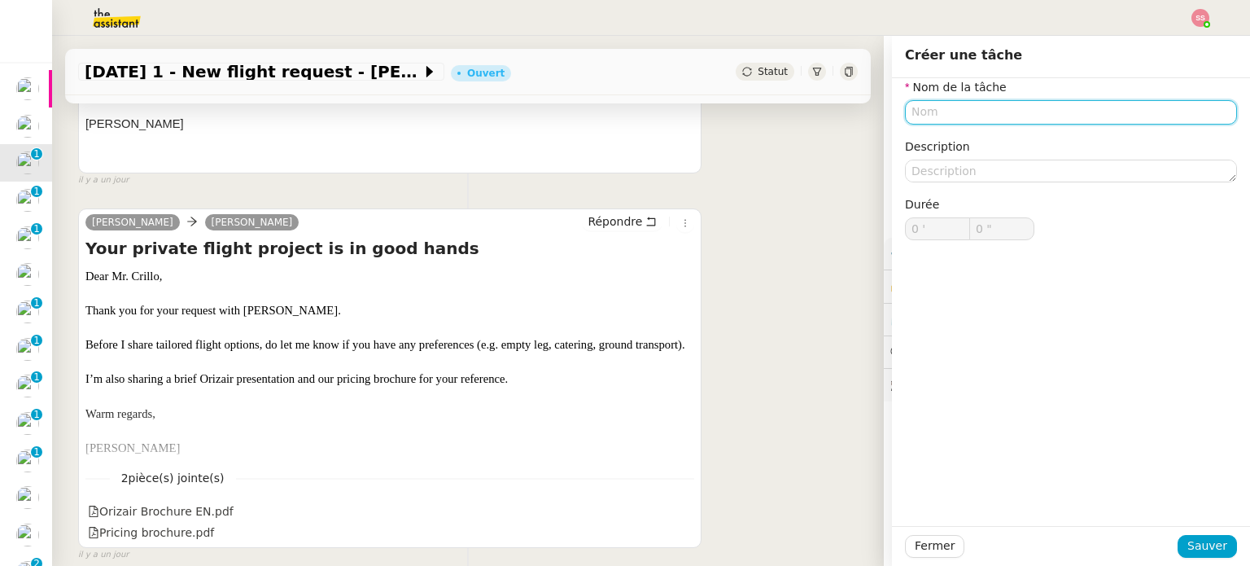
scroll to position [651, 0]
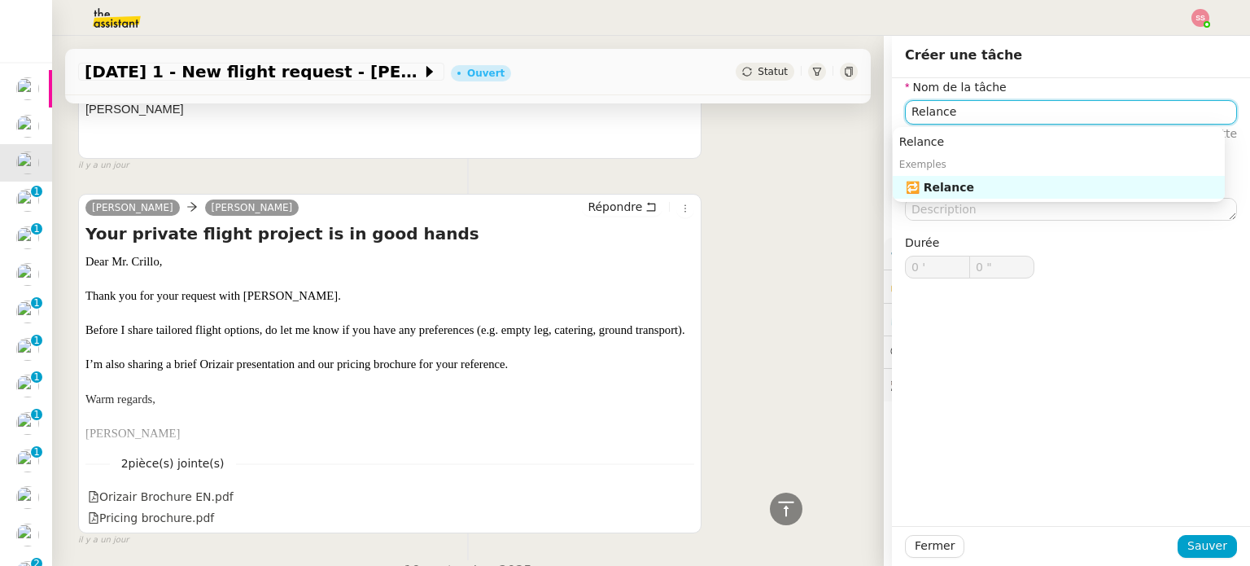
click at [963, 191] on div "🔁 Relance" at bounding box center [1062, 187] width 312 height 15
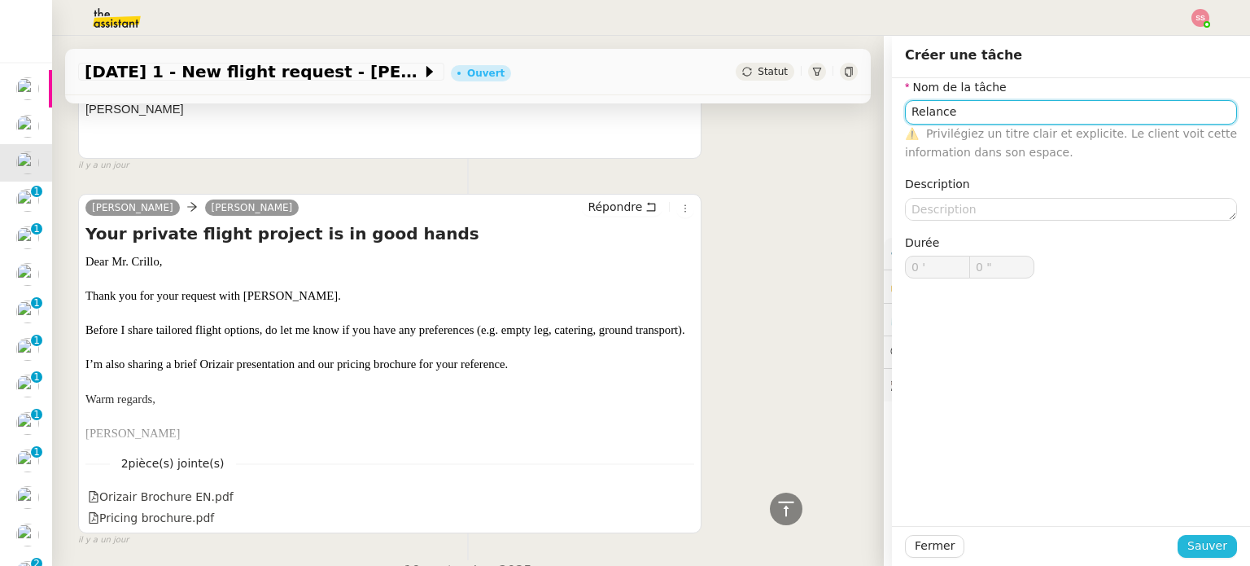
type input "Relance"
click at [1217, 550] on button "Sauver" at bounding box center [1206, 546] width 59 height 23
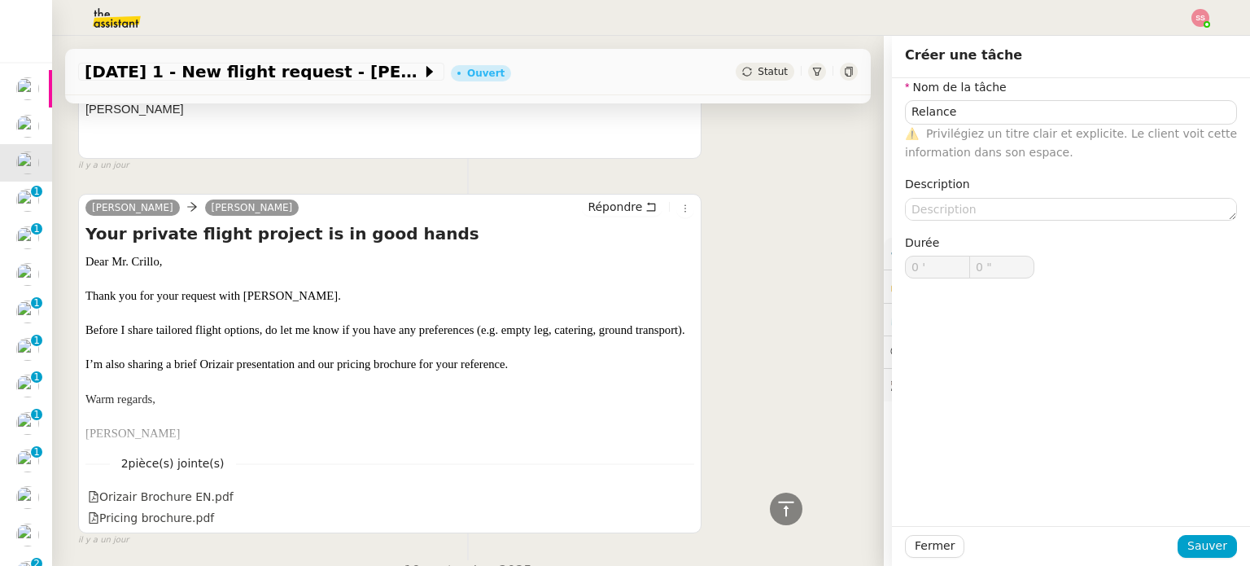
scroll to position [690, 0]
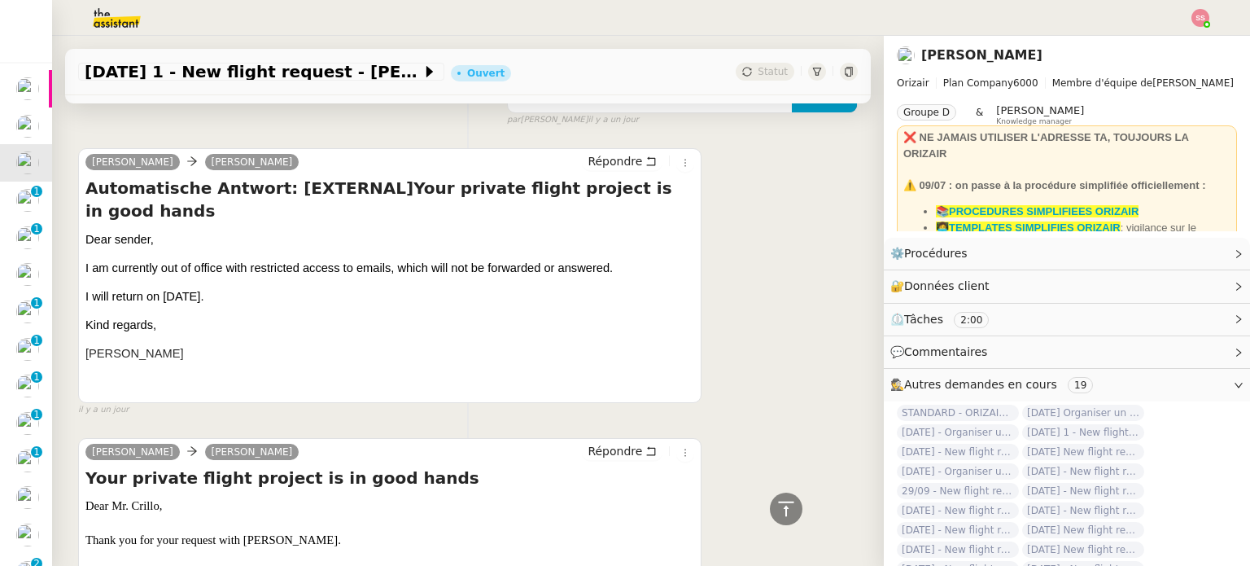
scroll to position [120, 0]
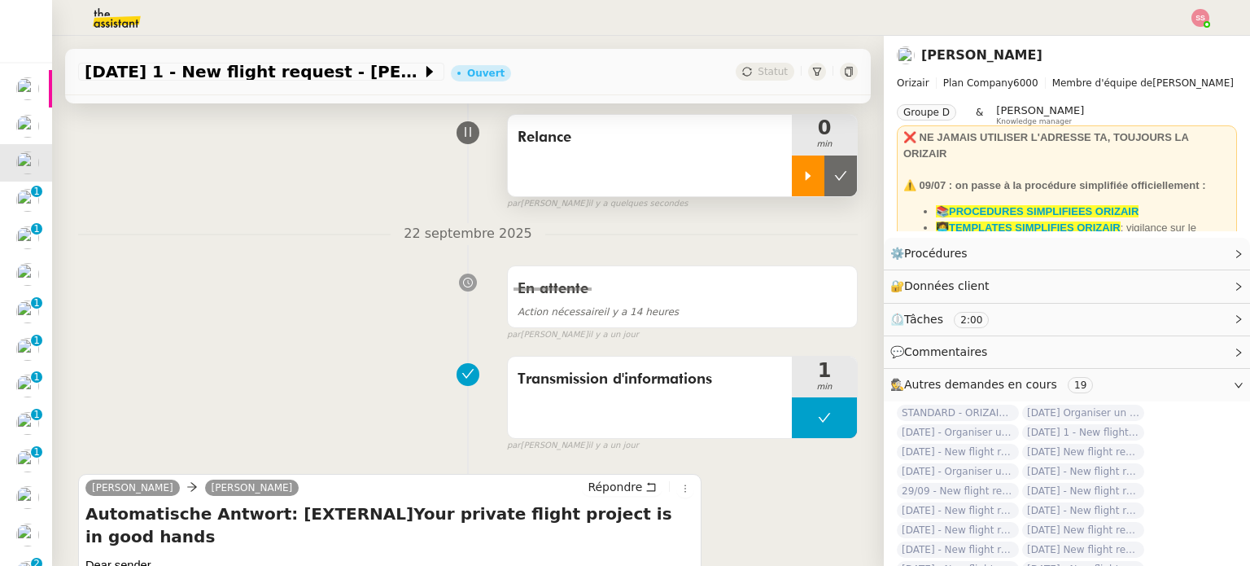
click at [792, 185] on div at bounding box center [808, 175] width 33 height 41
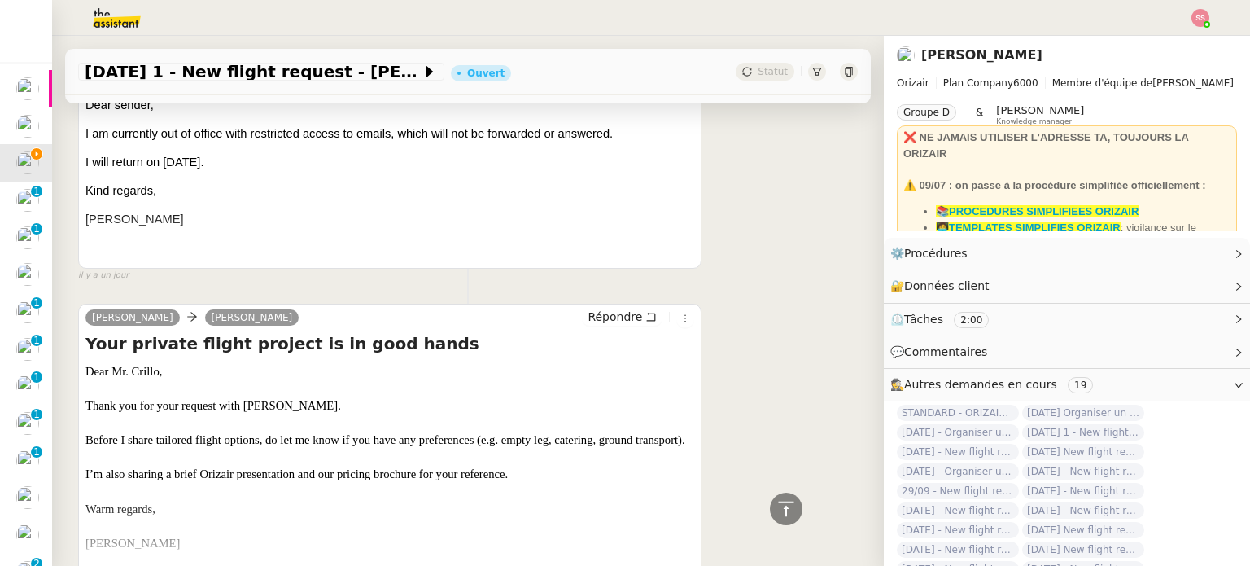
scroll to position [609, 0]
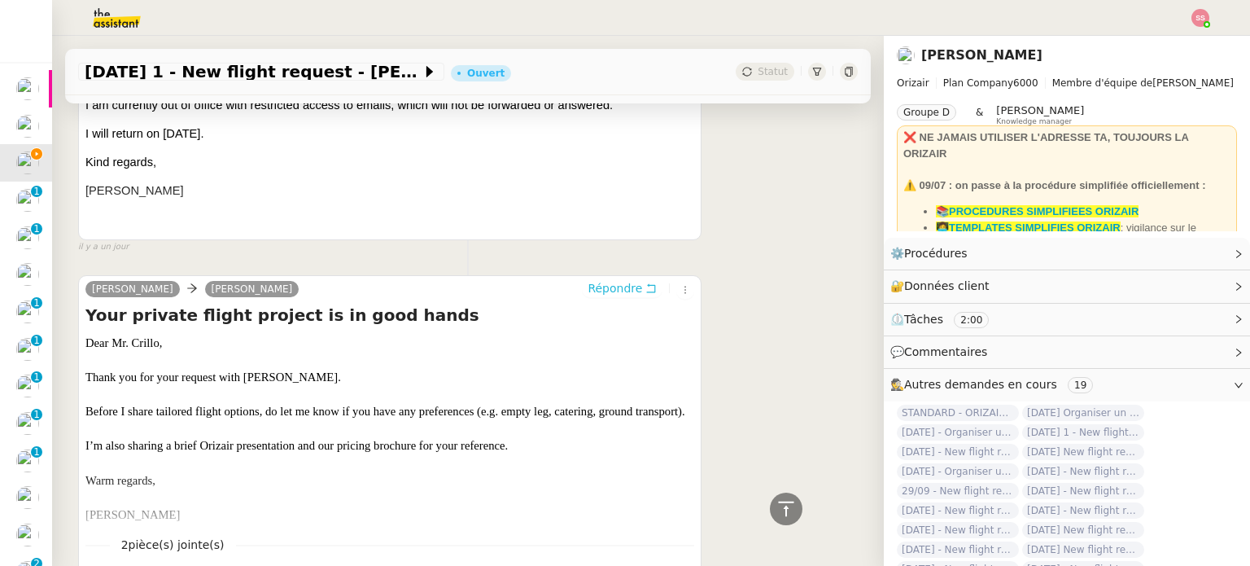
click at [604, 280] on span "Répondre" at bounding box center [615, 288] width 55 height 16
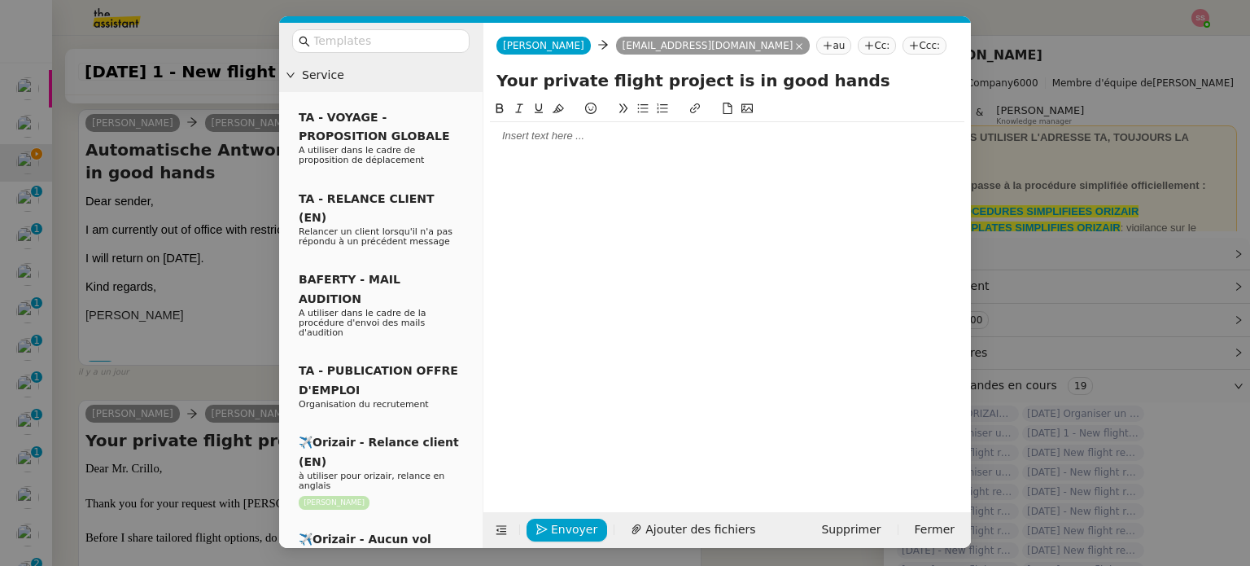
scroll to position [734, 0]
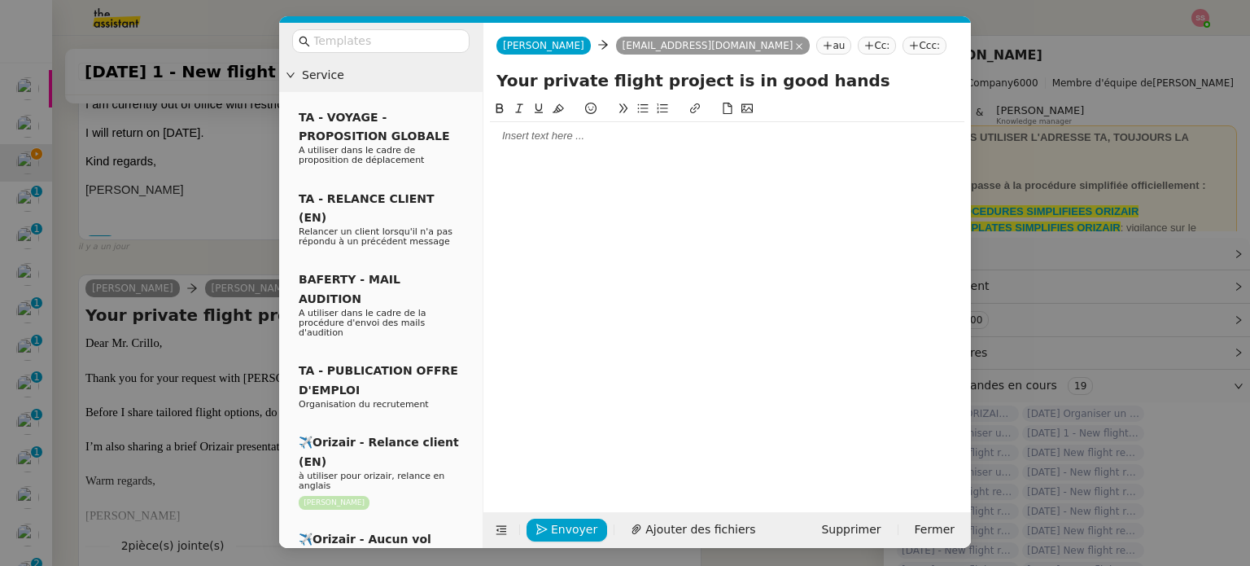
click at [909, 48] on icon at bounding box center [914, 46] width 10 height 10
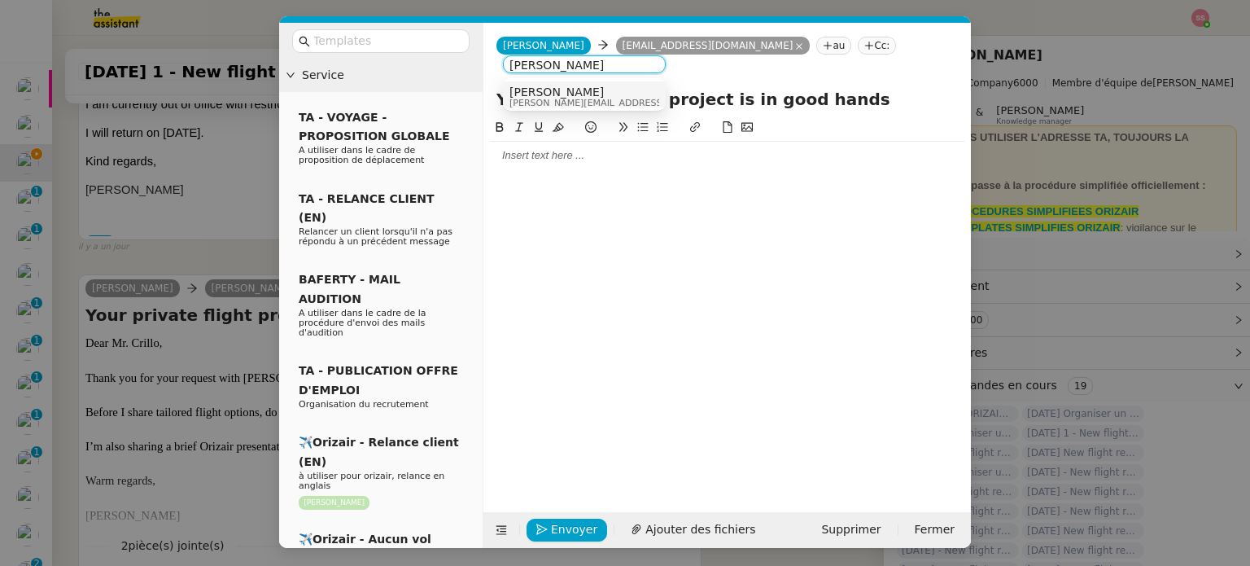
type input "Louis frei"
click at [604, 93] on div "Louis Frei louis@orizair.com" at bounding box center [584, 96] width 150 height 22
click at [460, 41] on nz-input-group at bounding box center [380, 41] width 177 height 24
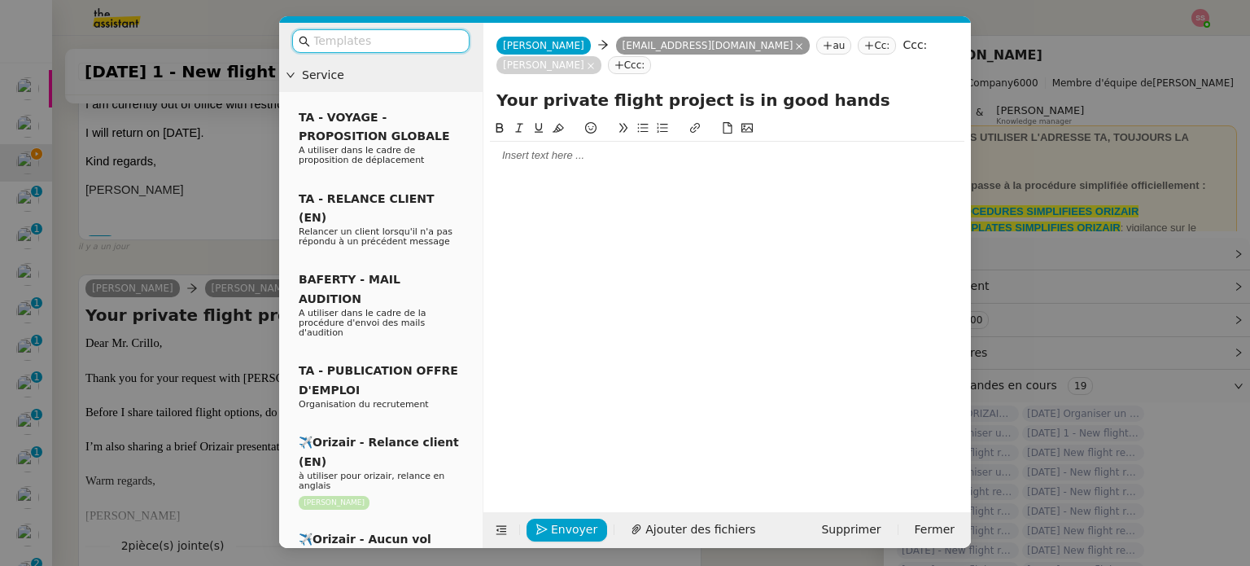
click at [426, 38] on input "text" at bounding box center [386, 41] width 146 height 19
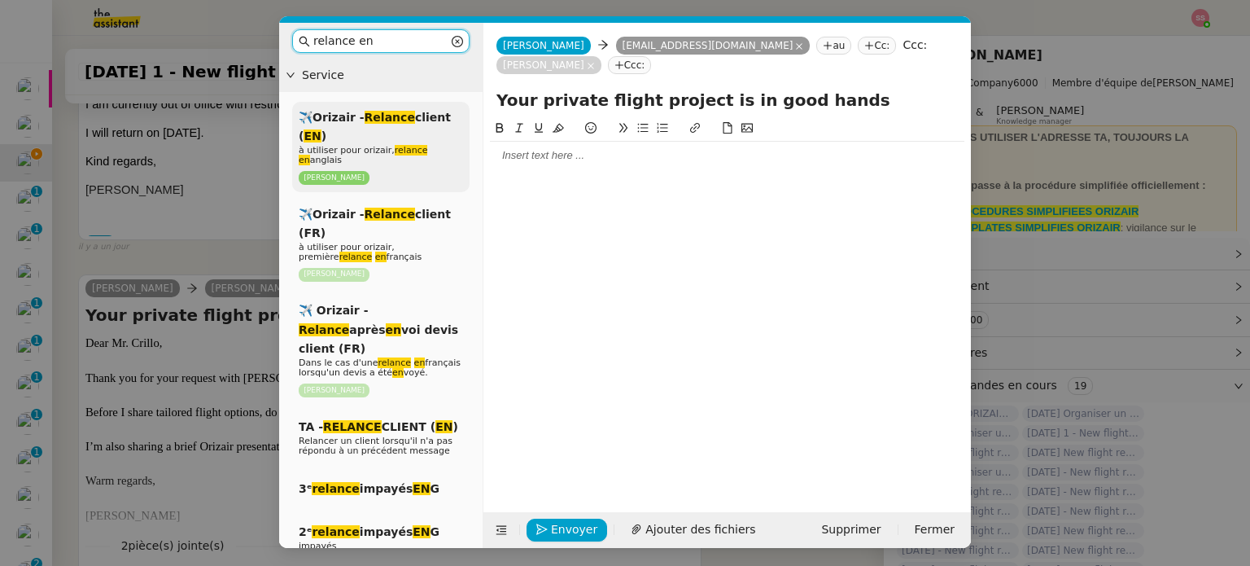
type input "relance en"
click at [439, 131] on div "✈️Orizair - Relance client ( EN ) à utiliser pour orizair, relance en anglais L…" at bounding box center [380, 147] width 177 height 90
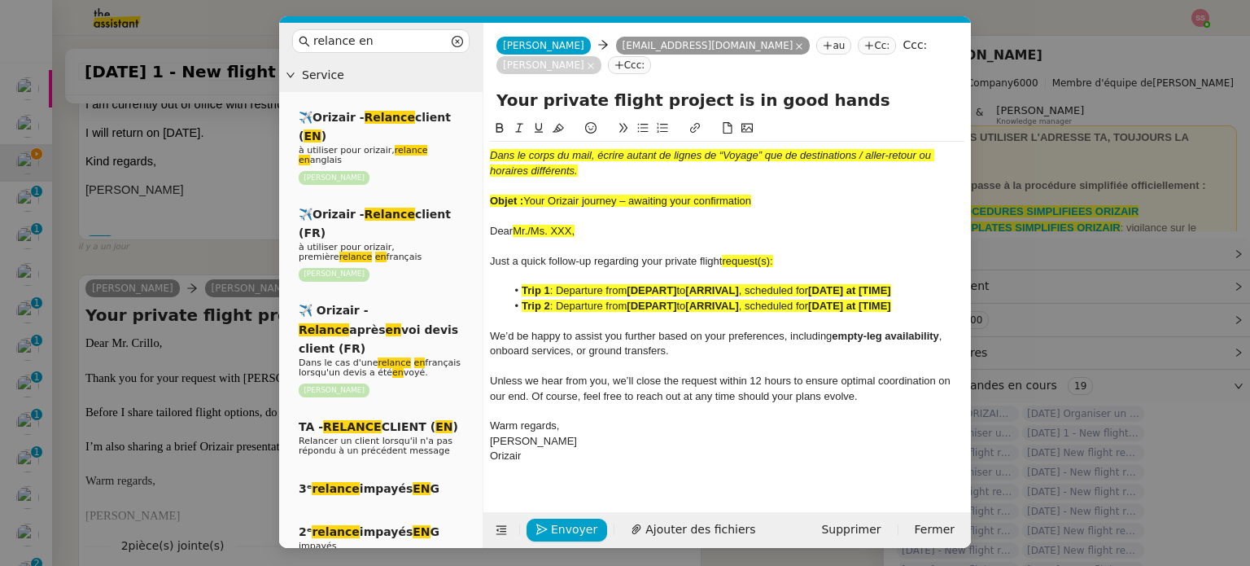
scroll to position [947, 0]
drag, startPoint x: 527, startPoint y: 176, endPoint x: 762, endPoint y: 181, distance: 234.4
click at [762, 194] on div "Objet : Your Orizair journey – awaiting your confirmation" at bounding box center [727, 201] width 474 height 15
click at [732, 88] on input "Your private flight project is in good hands" at bounding box center [726, 100] width 461 height 24
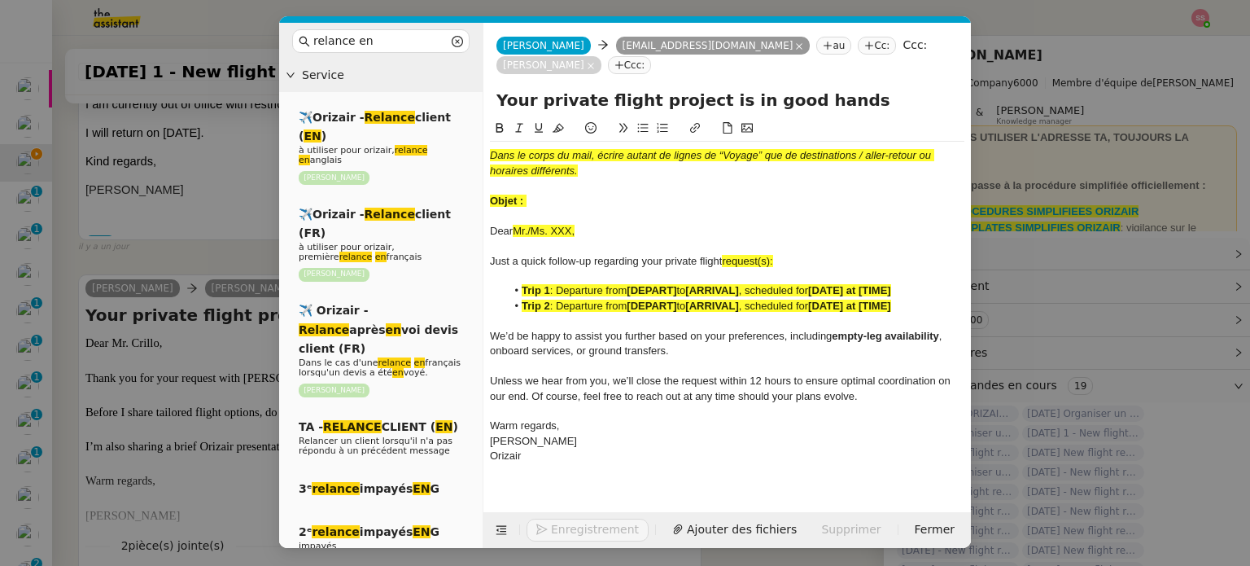
click at [732, 88] on input "Your private flight project is in good hands" at bounding box center [726, 100] width 461 height 24
paste input "Orizair journey – awaiting your confirmation"
type input "Your Orizair journey – awaiting your confirmation"
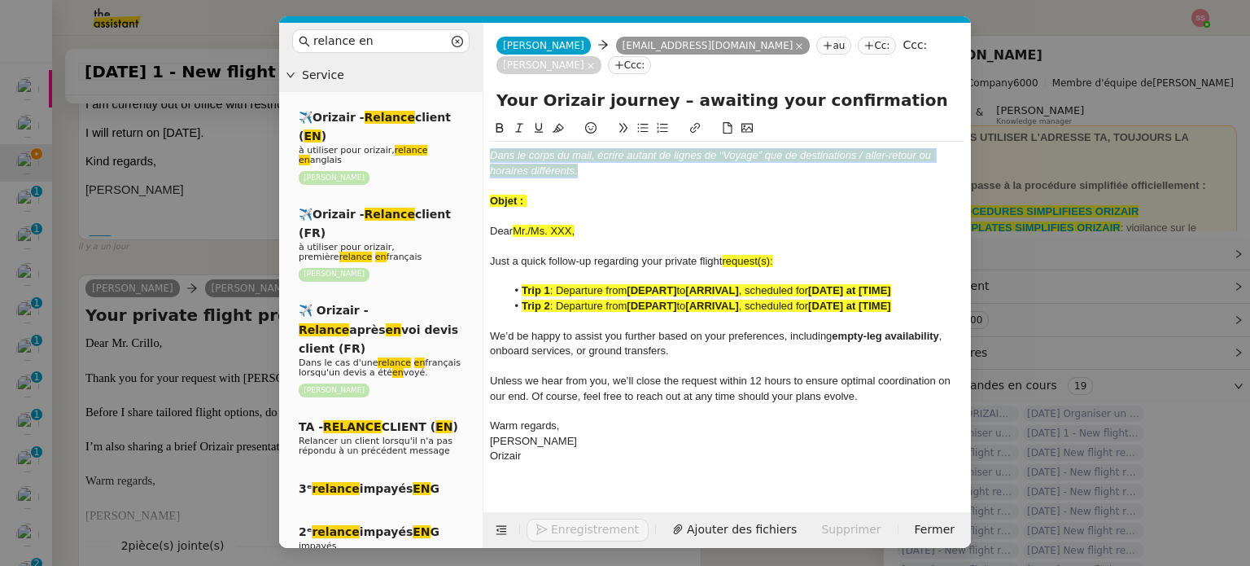
drag, startPoint x: 592, startPoint y: 151, endPoint x: 478, endPoint y: 114, distance: 119.7
click at [478, 114] on nz-layout "relance en Service ✈️Orizair - Relance client ( EN ) à utiliser pour orizair, r…" at bounding box center [625, 285] width 692 height 525
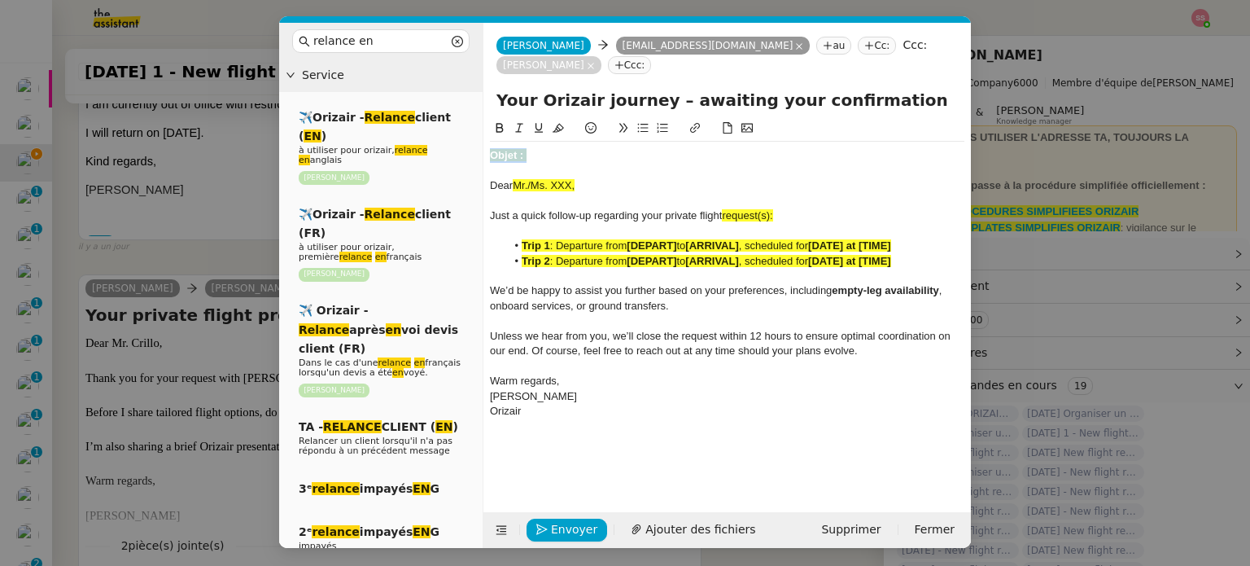
drag, startPoint x: 535, startPoint y: 133, endPoint x: 483, endPoint y: 120, distance: 53.1
click at [483, 120] on nz-spin "Objet : Dear Mr./Ms. XXX, Just a quick follow-up regarding your private flight …" at bounding box center [726, 306] width 487 height 374
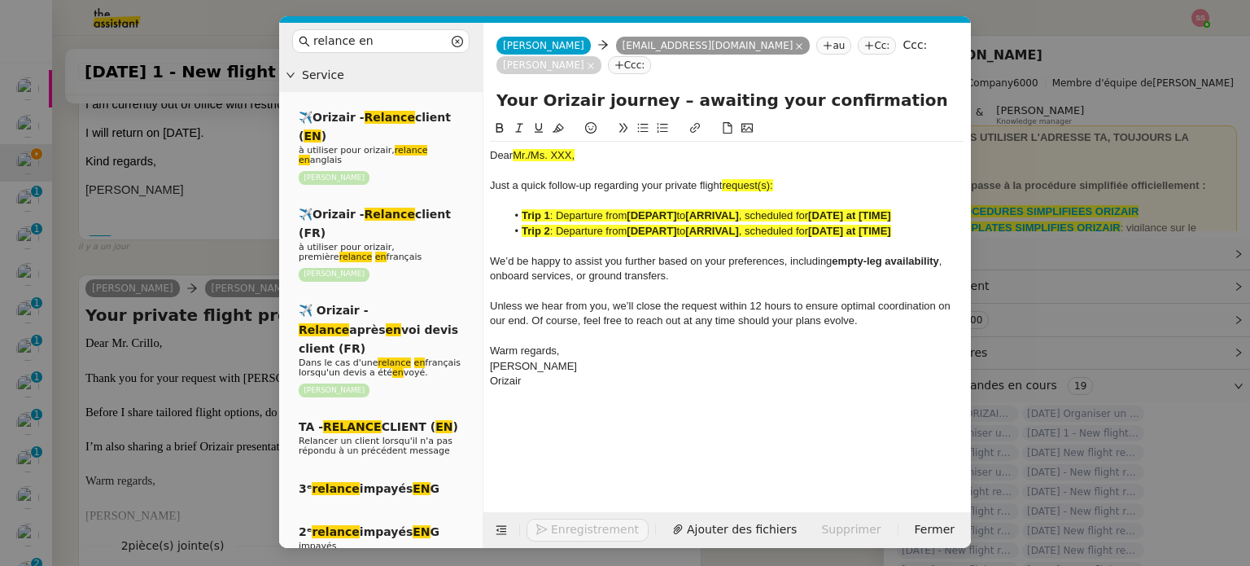
click at [202, 289] on nz-modal-container "relance en Service ✈️Orizair - Relance client ( EN ) à utiliser pour orizair, r…" at bounding box center [625, 283] width 1250 height 566
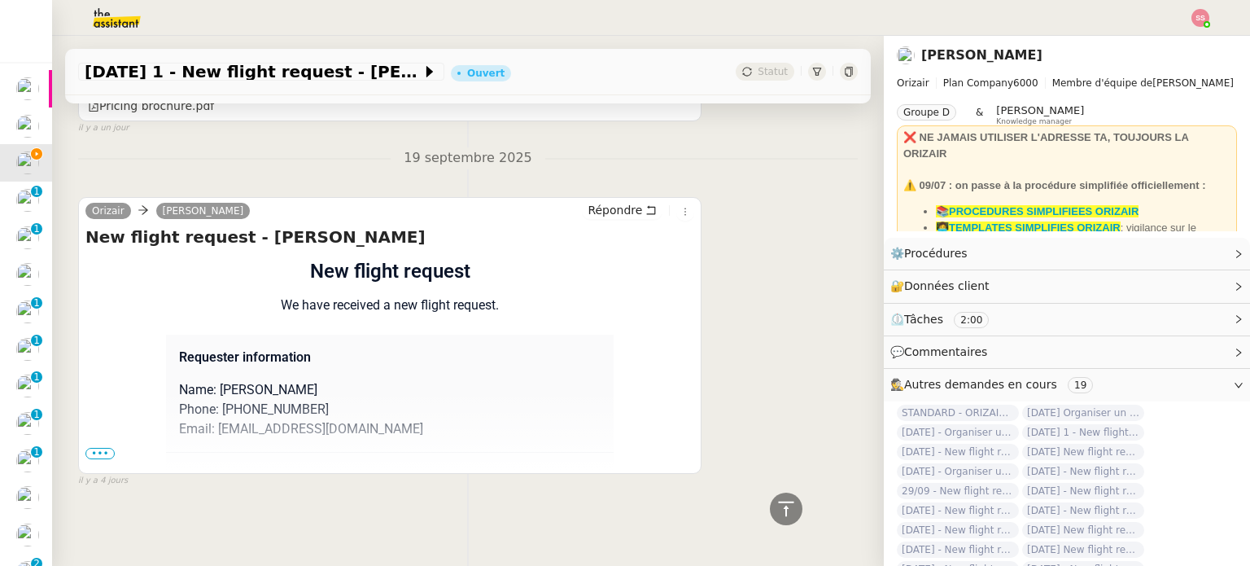
scroll to position [1443, 0]
click at [101, 448] on span "•••" at bounding box center [99, 453] width 29 height 11
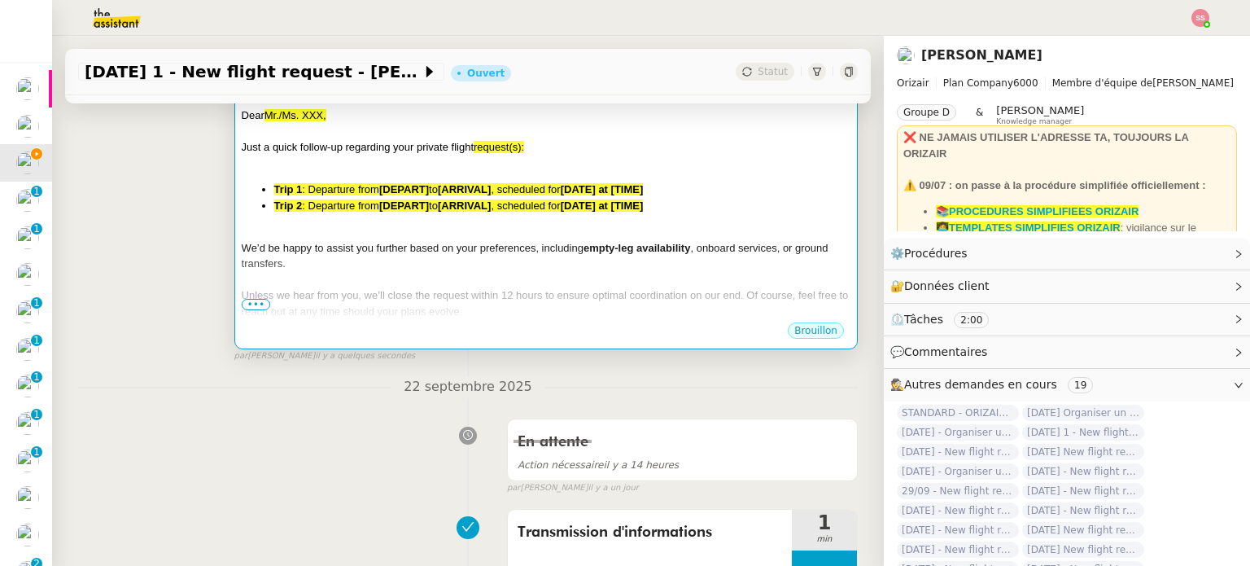
scroll to position [141, 0]
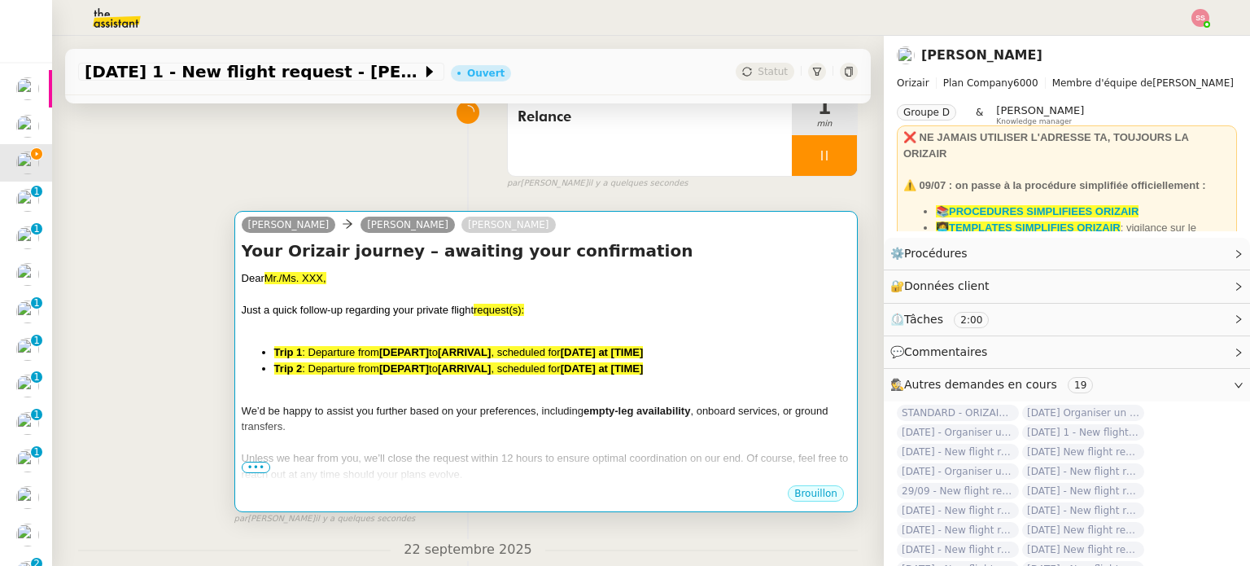
click at [389, 290] on div at bounding box center [546, 294] width 609 height 16
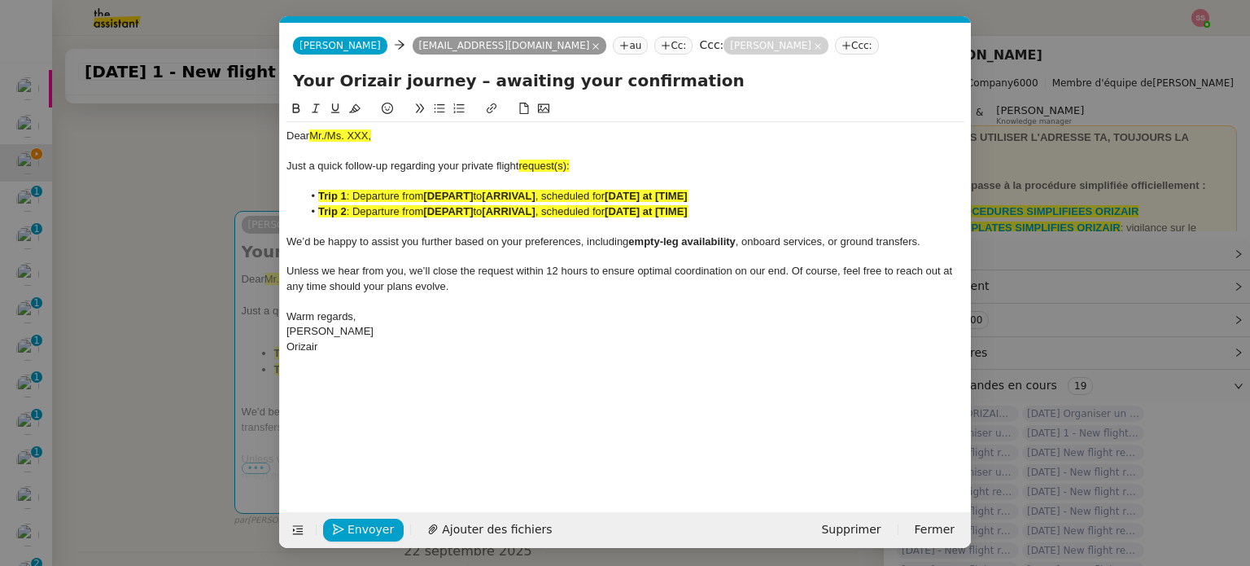
scroll to position [0, 85]
drag, startPoint x: 202, startPoint y: 355, endPoint x: 210, endPoint y: 352, distance: 8.8
click at [202, 356] on nz-modal-container "relance en Service ✈️Orizair - Relance client ( EN ) à utiliser pour orizair, r…" at bounding box center [625, 283] width 1250 height 566
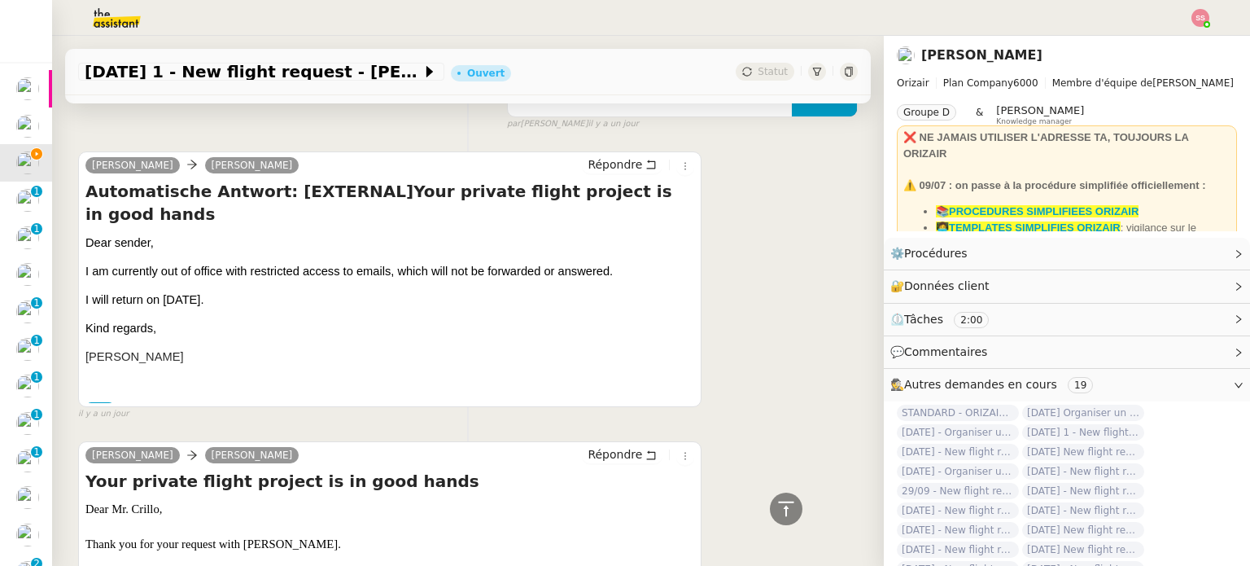
scroll to position [873, 0]
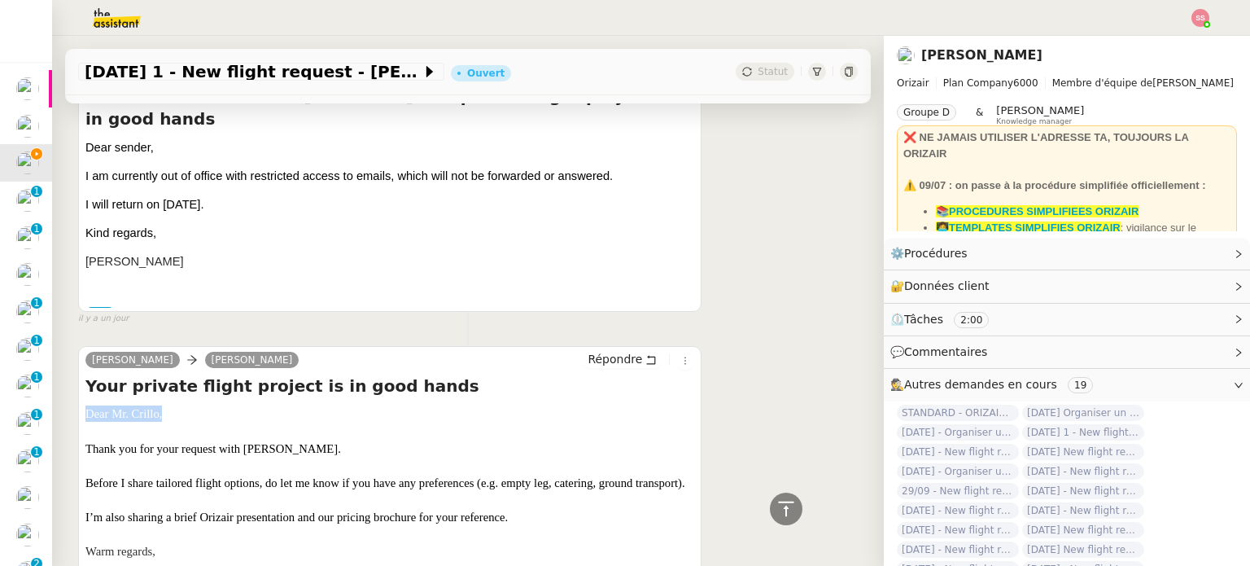
drag, startPoint x: 165, startPoint y: 387, endPoint x: 88, endPoint y: 391, distance: 77.4
click at [88, 405] on p "Dear Mr. Crillo," at bounding box center [389, 413] width 609 height 16
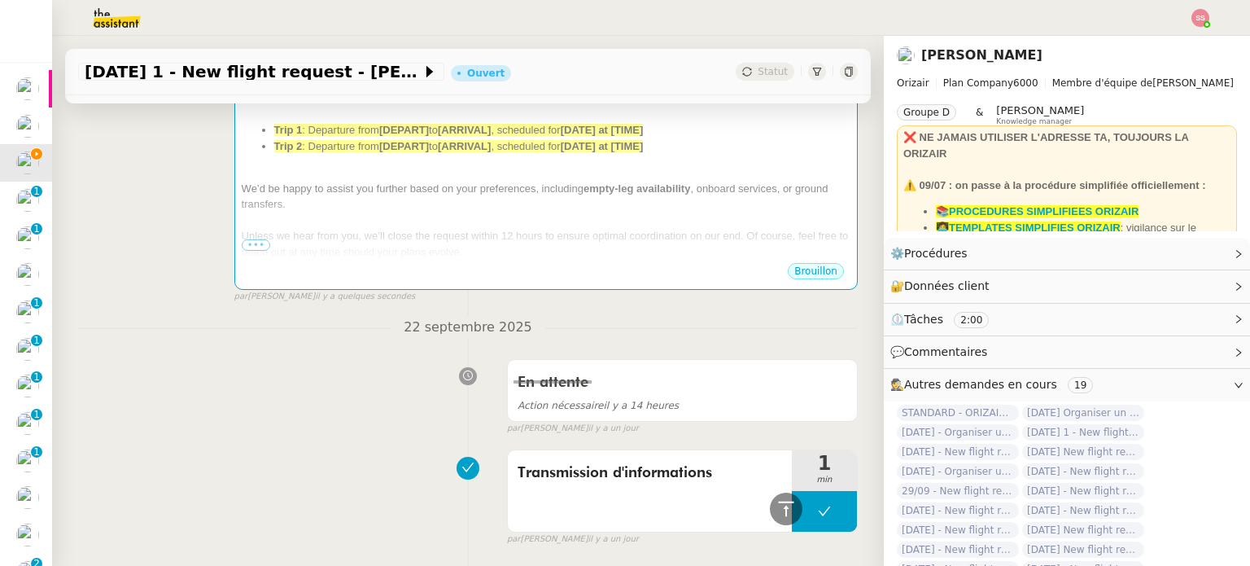
scroll to position [304, 0]
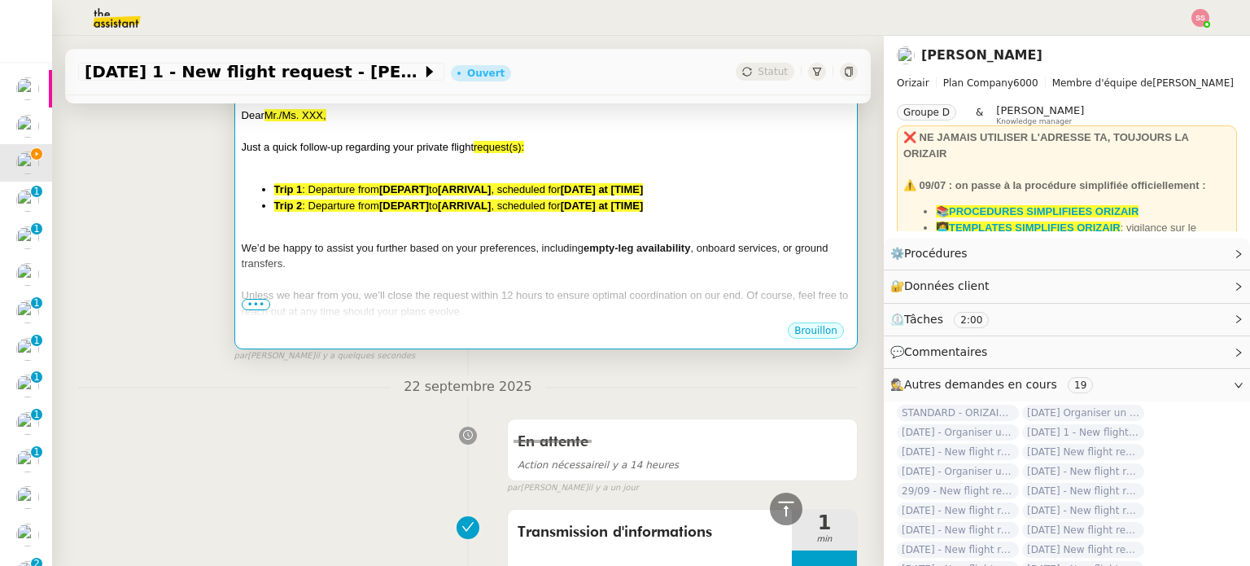
click at [417, 198] on li "Trip 1 : Departure from [DEPART] to [ARRIVAL] , scheduled for [DATE] at [TIME]" at bounding box center [562, 189] width 576 height 16
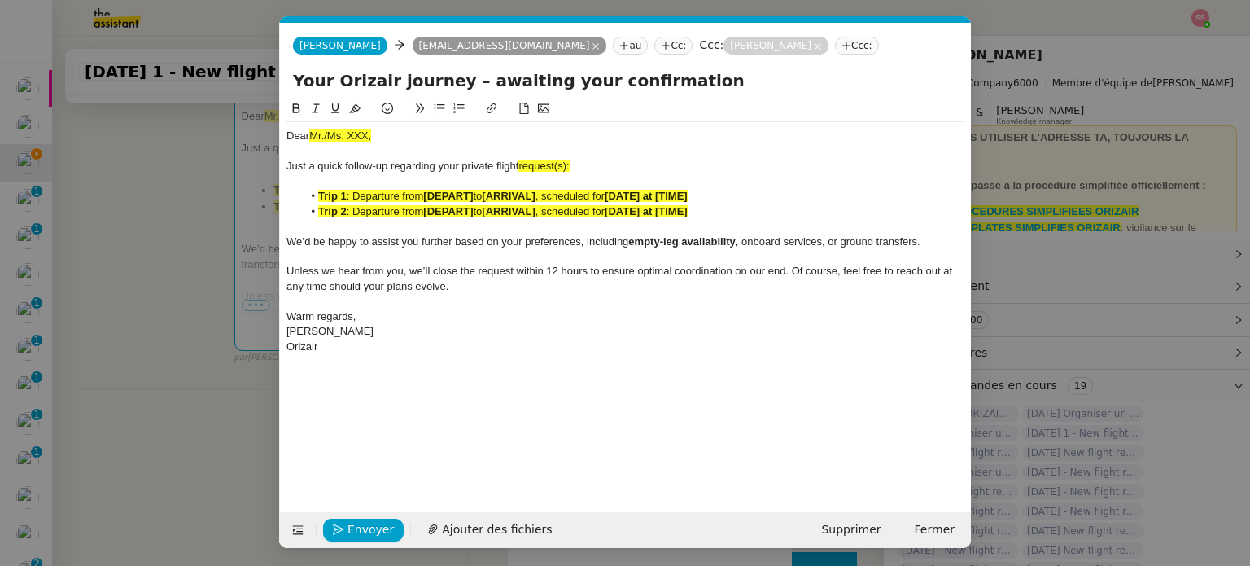
scroll to position [0, 85]
drag, startPoint x: 378, startPoint y: 130, endPoint x: 224, endPoint y: 129, distance: 153.8
click at [216, 126] on nz-modal-container "relance en Service ✈️Orizair - Relance client ( EN ) à utiliser pour orizair, r…" at bounding box center [625, 283] width 1250 height 566
drag, startPoint x: 580, startPoint y: 164, endPoint x: 557, endPoint y: 164, distance: 23.6
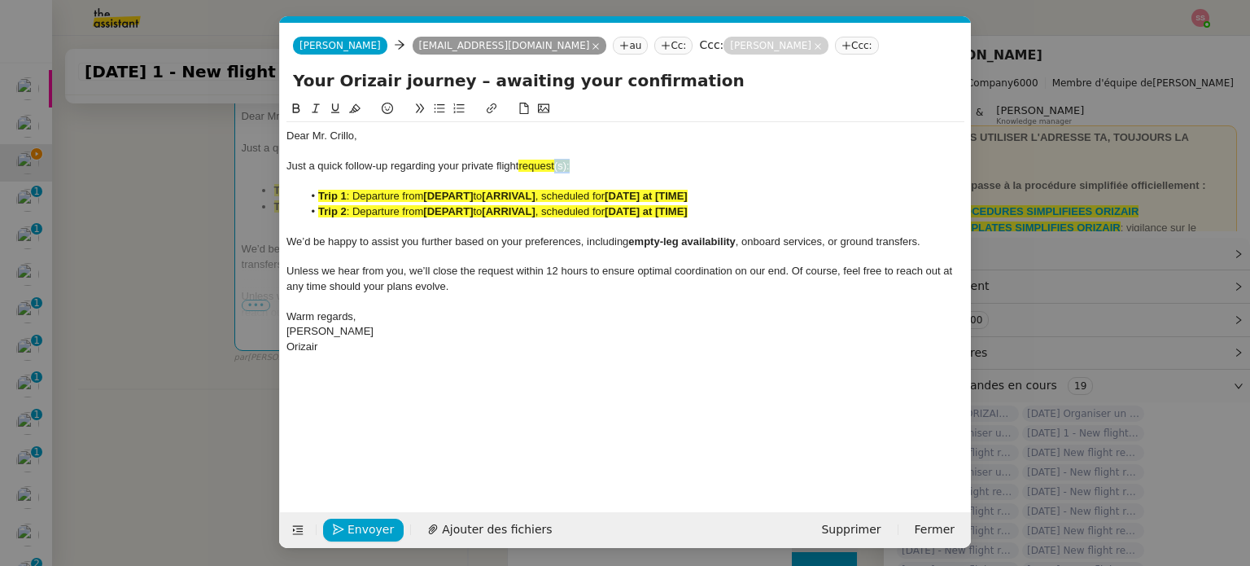
click at [557, 164] on div "Just a quick follow-up regarding your private flight request(s):" at bounding box center [625, 166] width 678 height 15
drag, startPoint x: 568, startPoint y: 165, endPoint x: 522, endPoint y: 165, distance: 45.6
click at [522, 165] on div "Just a quick follow-up regarding your private flight requests :" at bounding box center [625, 166] width 678 height 15
drag, startPoint x: 355, startPoint y: 107, endPoint x: 509, endPoint y: 187, distance: 173.6
click at [355, 107] on icon at bounding box center [354, 108] width 11 height 9
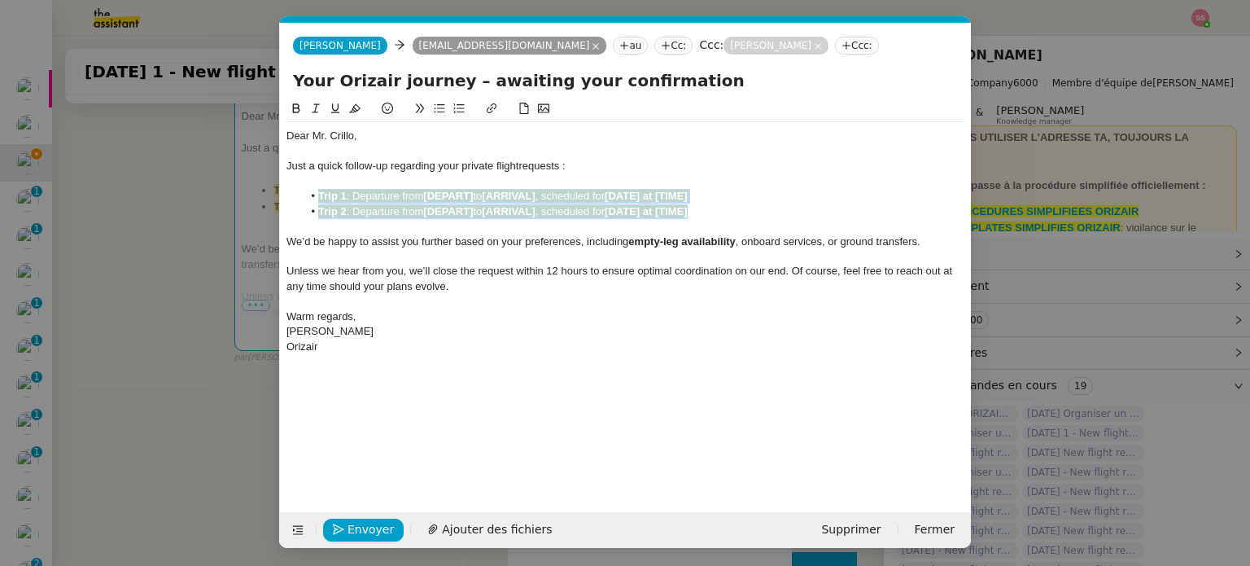
drag, startPoint x: 703, startPoint y: 204, endPoint x: 320, endPoint y: 194, distance: 383.4
click at [320, 194] on ul "Trip 1 : Departure from [DEPART] to [ARRIVAL] , scheduled for [DATE] at [TIME] …" at bounding box center [625, 204] width 678 height 30
click at [358, 111] on icon at bounding box center [354, 108] width 11 height 9
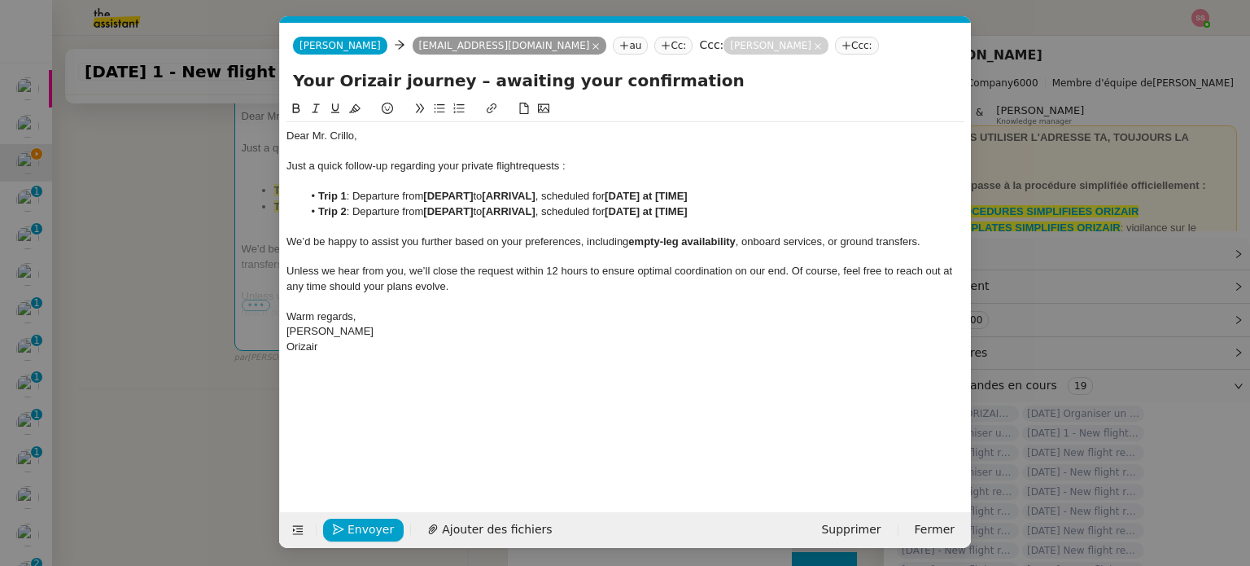
click at [173, 257] on nz-modal-container "relance en Service ✈️Orizair - Relance client ( EN ) à utiliser pour orizair, r…" at bounding box center [625, 283] width 1250 height 566
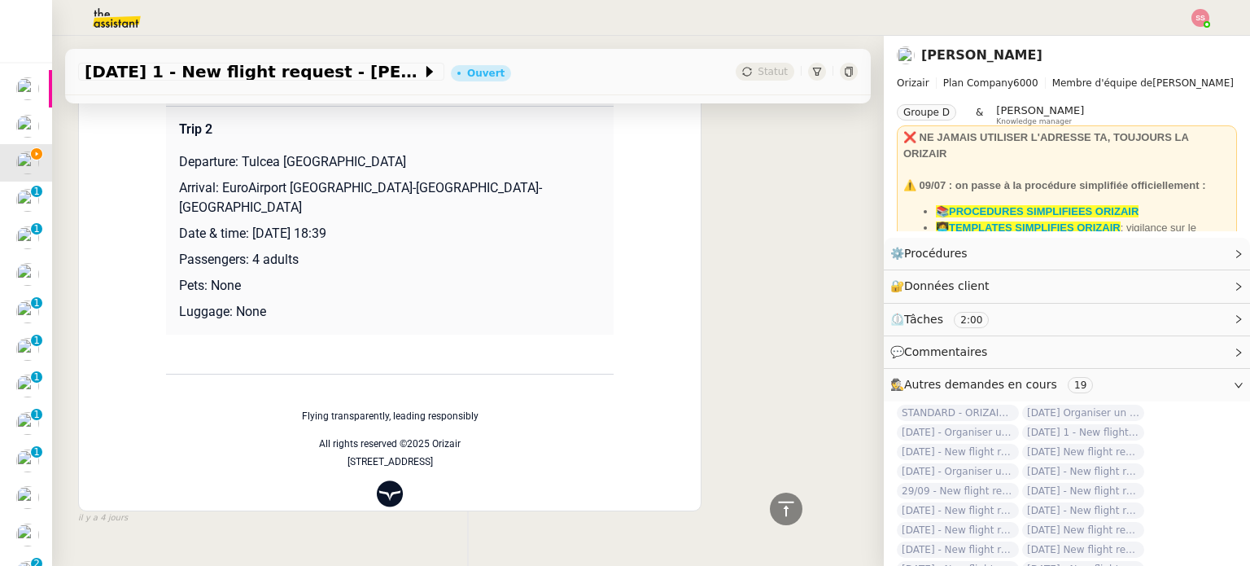
scroll to position [1687, 0]
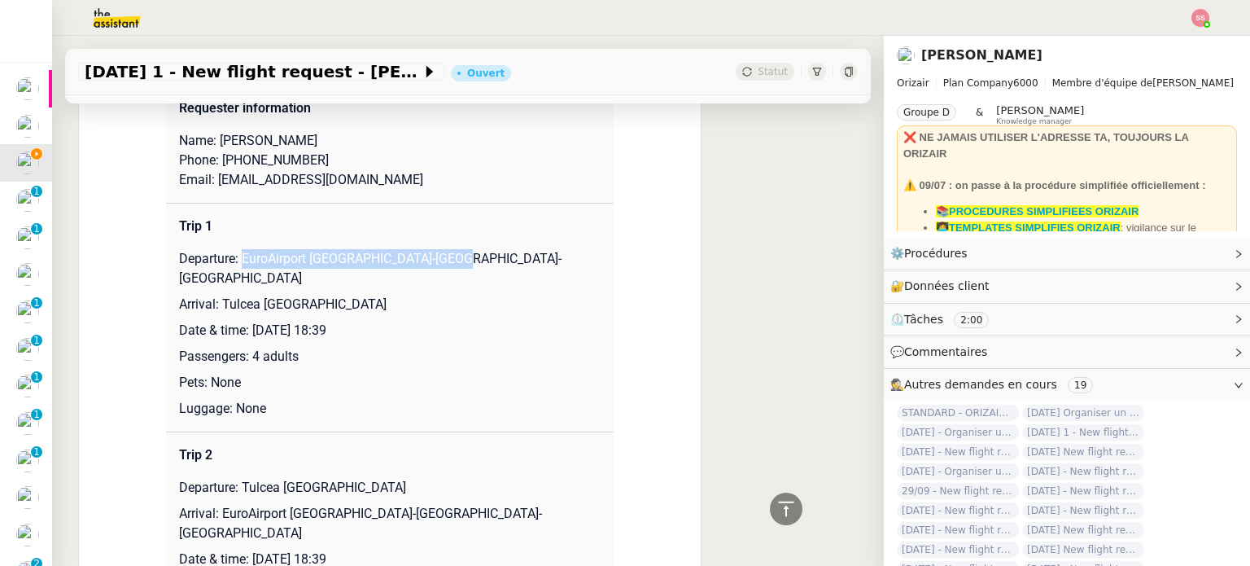
drag, startPoint x: 234, startPoint y: 251, endPoint x: 467, endPoint y: 251, distance: 232.7
click at [467, 251] on p "Departure: EuroAirport Basel-Mulhouse-Freiburg" at bounding box center [390, 268] width 422 height 39
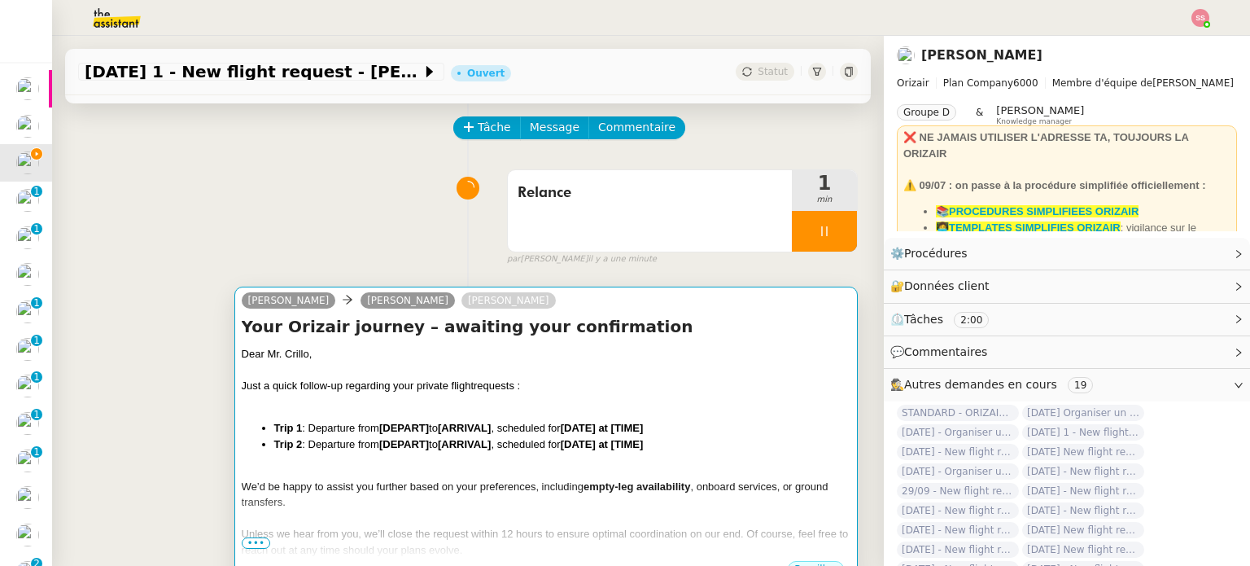
scroll to position [59, 0]
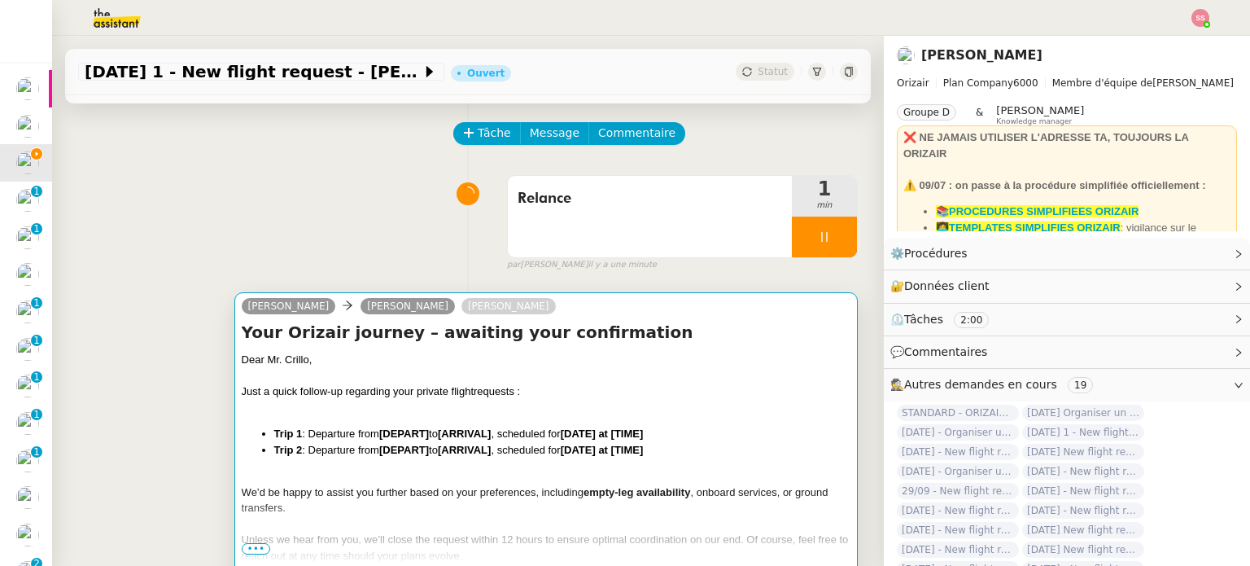
click at [397, 370] on div at bounding box center [546, 376] width 609 height 16
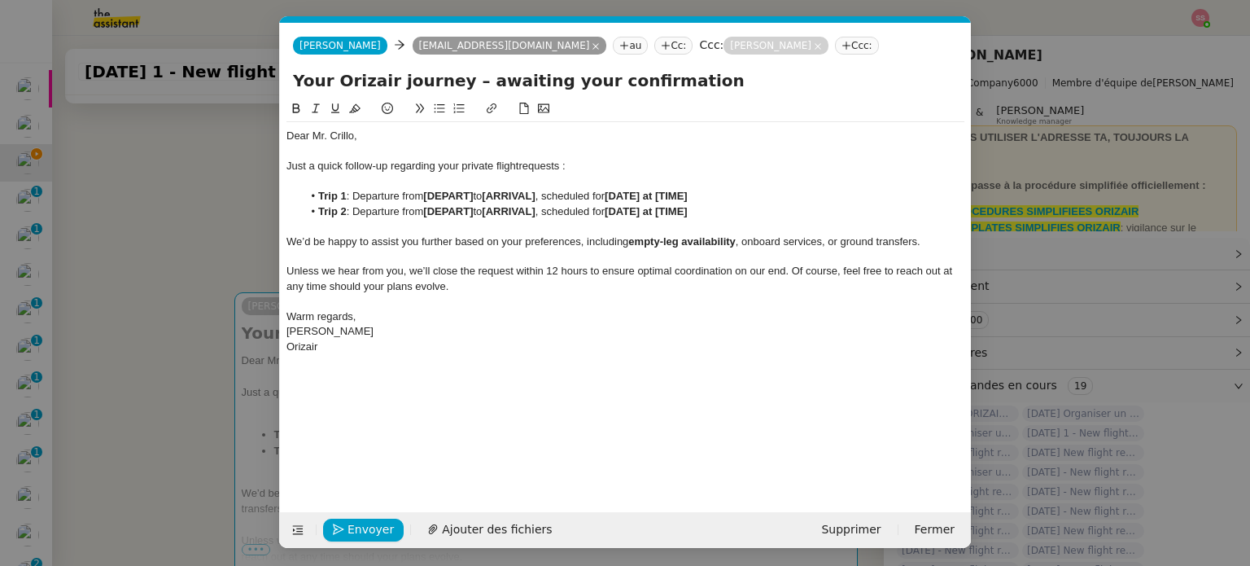
scroll to position [0, 85]
drag, startPoint x: 476, startPoint y: 195, endPoint x: 427, endPoint y: 194, distance: 48.9
click at [427, 194] on li "Trip 1 : Departure from [DEPART] to [ARRIVAL] , scheduled for [DATE] at [TIME]" at bounding box center [634, 196] width 662 height 15
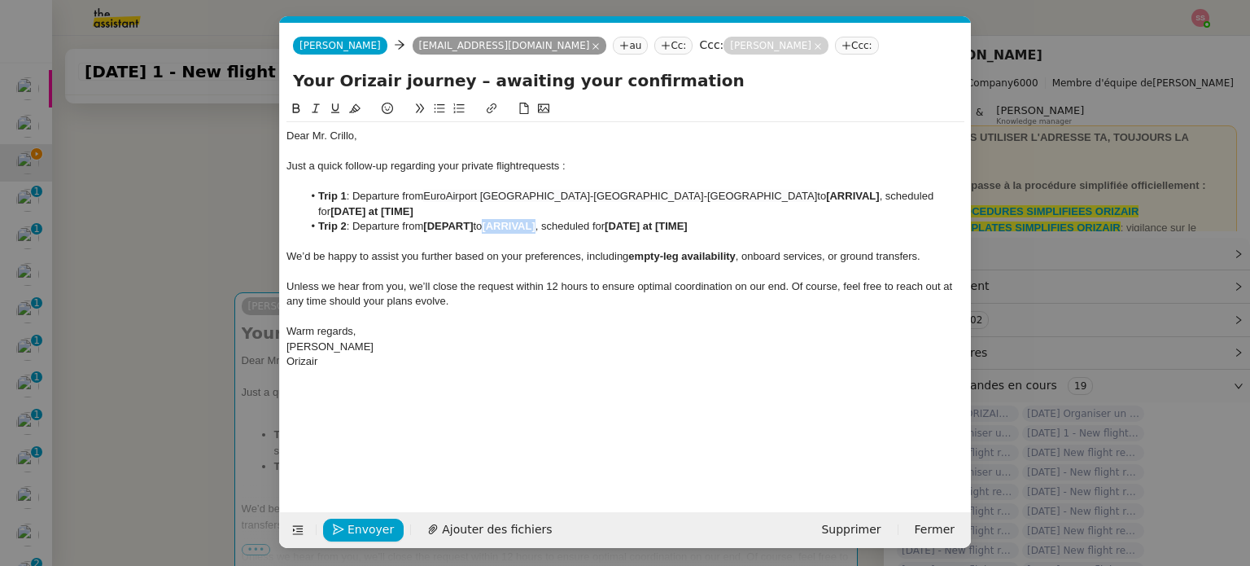
drag, startPoint x: 546, startPoint y: 214, endPoint x: 494, endPoint y: 212, distance: 52.1
click at [494, 220] on strong "[ARRIVAL]" at bounding box center [508, 226] width 53 height 12
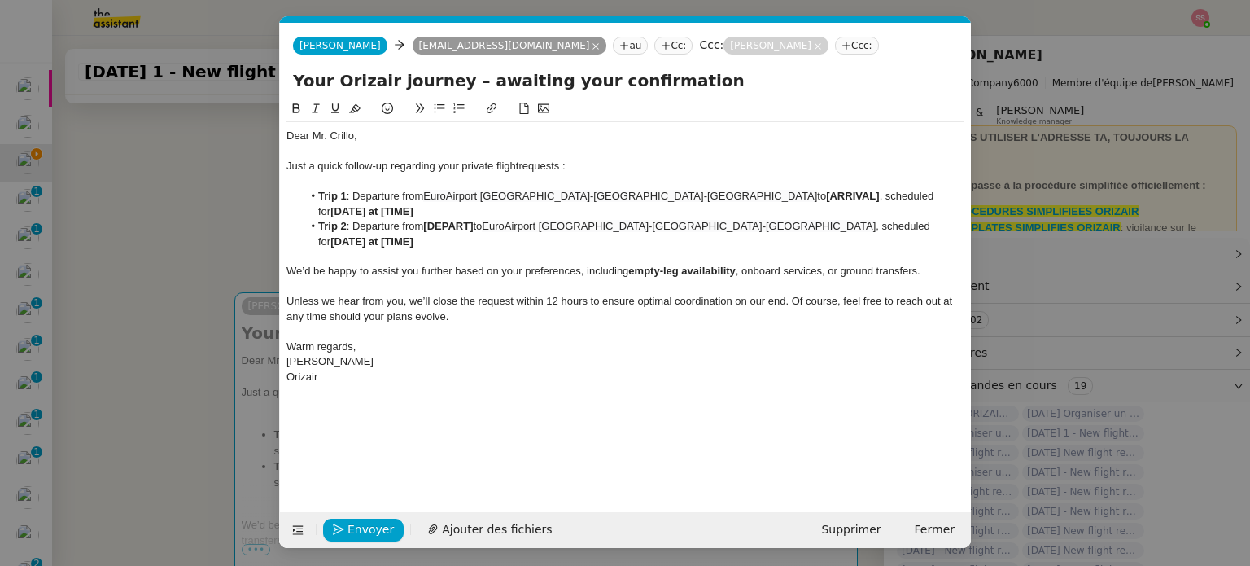
click at [199, 299] on nz-modal-container "relance en Service ✈️Orizair - Relance client ( EN ) à utiliser pour orizair, r…" at bounding box center [625, 283] width 1250 height 566
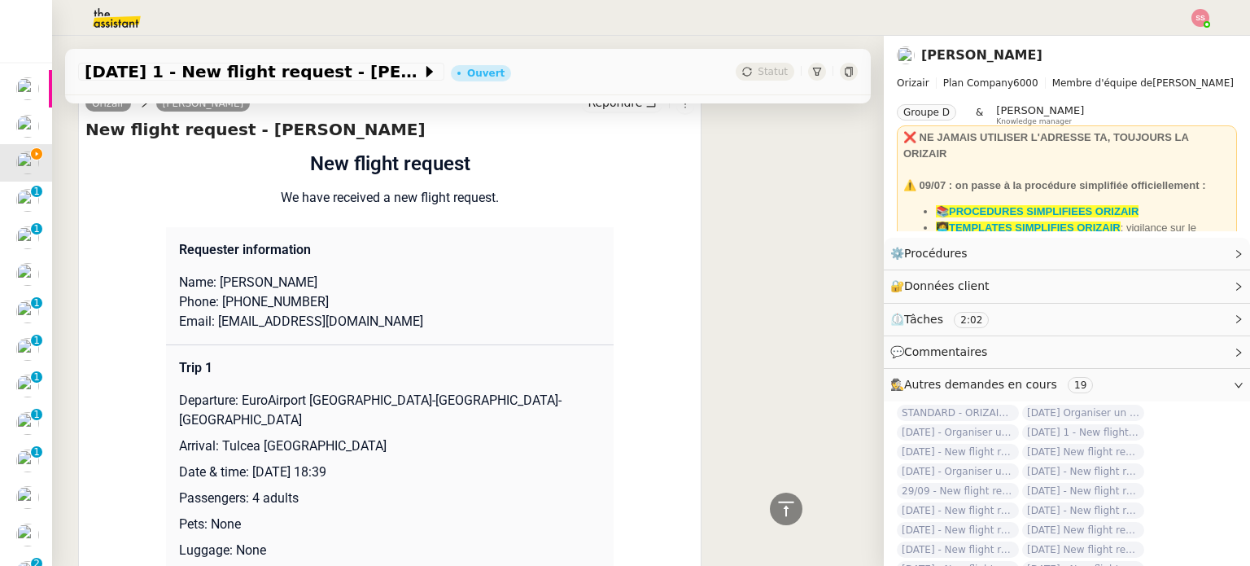
scroll to position [1768, 0]
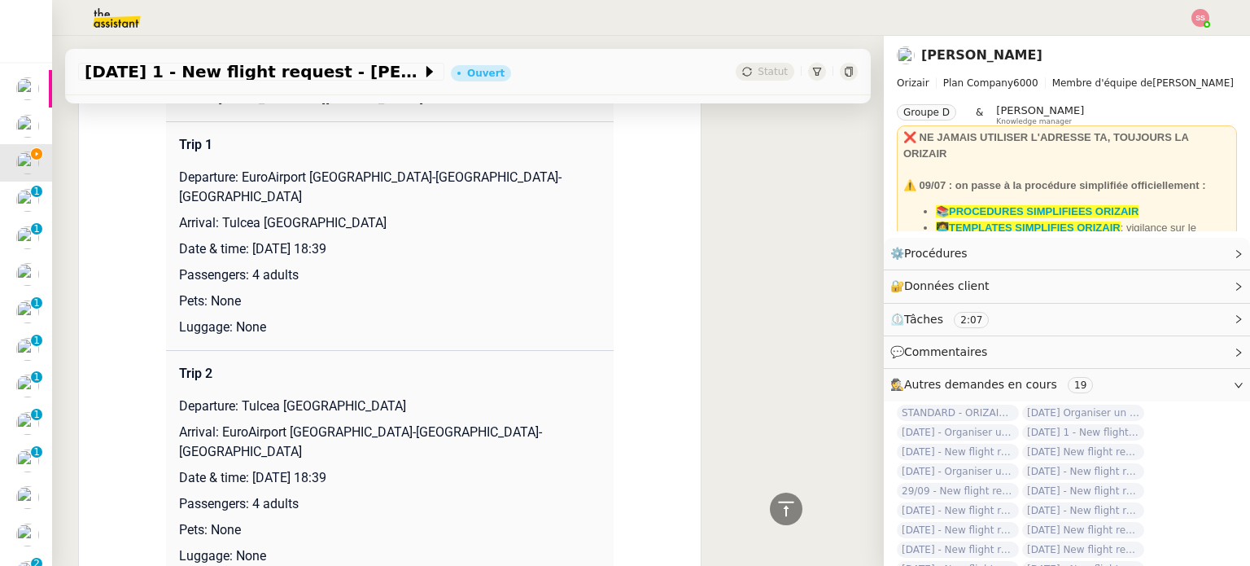
drag, startPoint x: 212, startPoint y: 196, endPoint x: 391, endPoint y: 195, distance: 179.0
click at [391, 213] on p "Arrival: Tulcea Danube Delta Airport" at bounding box center [390, 223] width 422 height 20
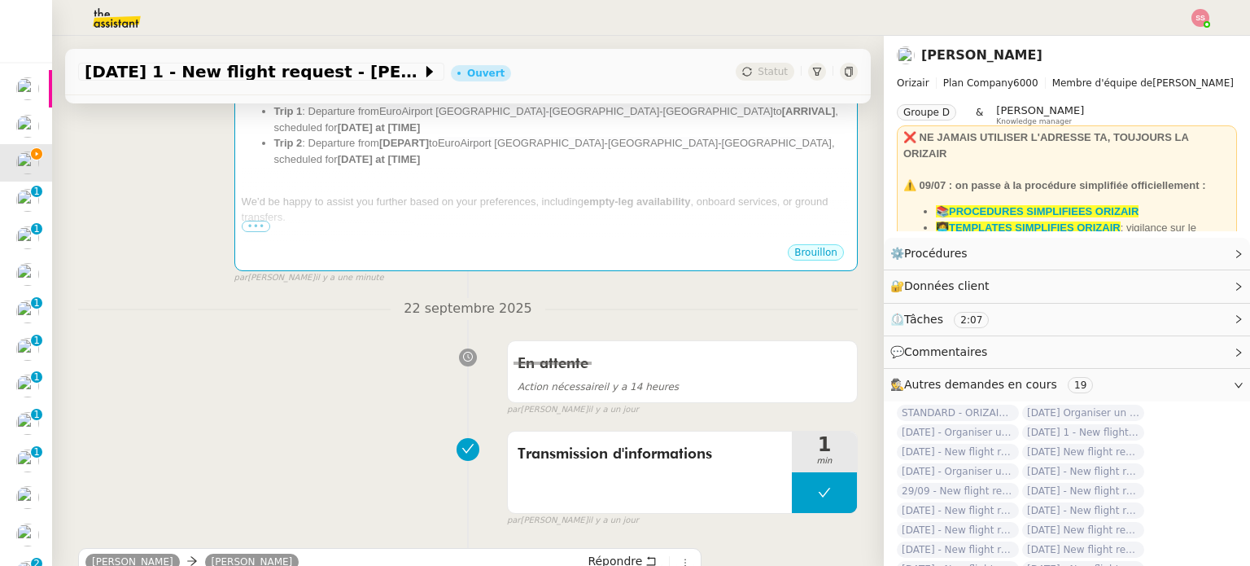
scroll to position [304, 0]
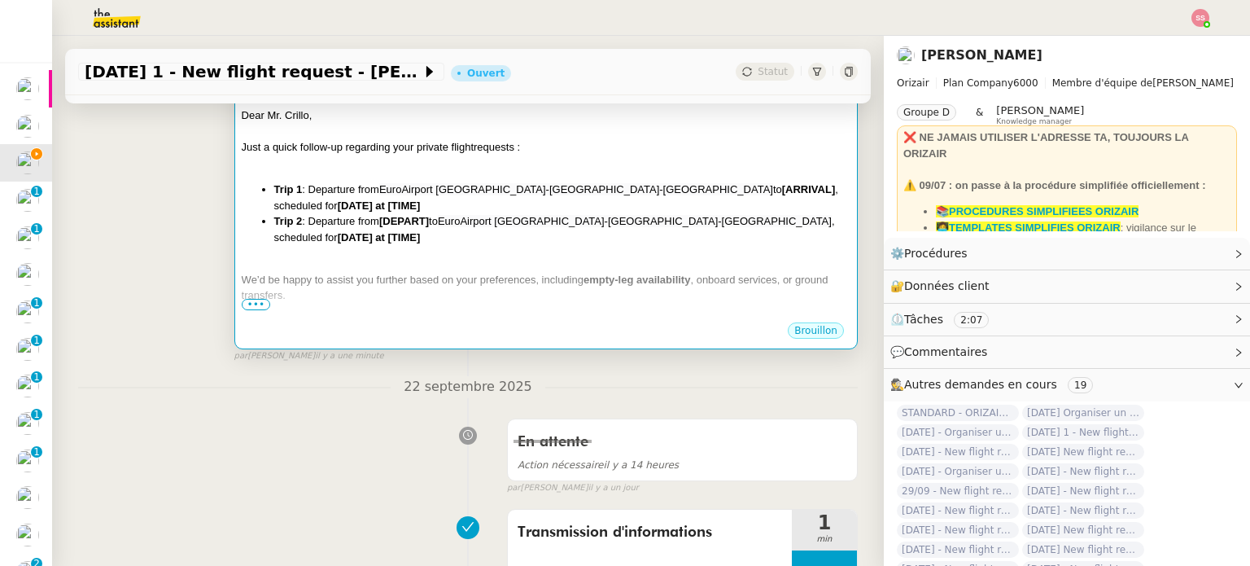
click at [493, 272] on div "We’d be happy to assist you further based on your preferences, including empty-…" at bounding box center [546, 288] width 609 height 32
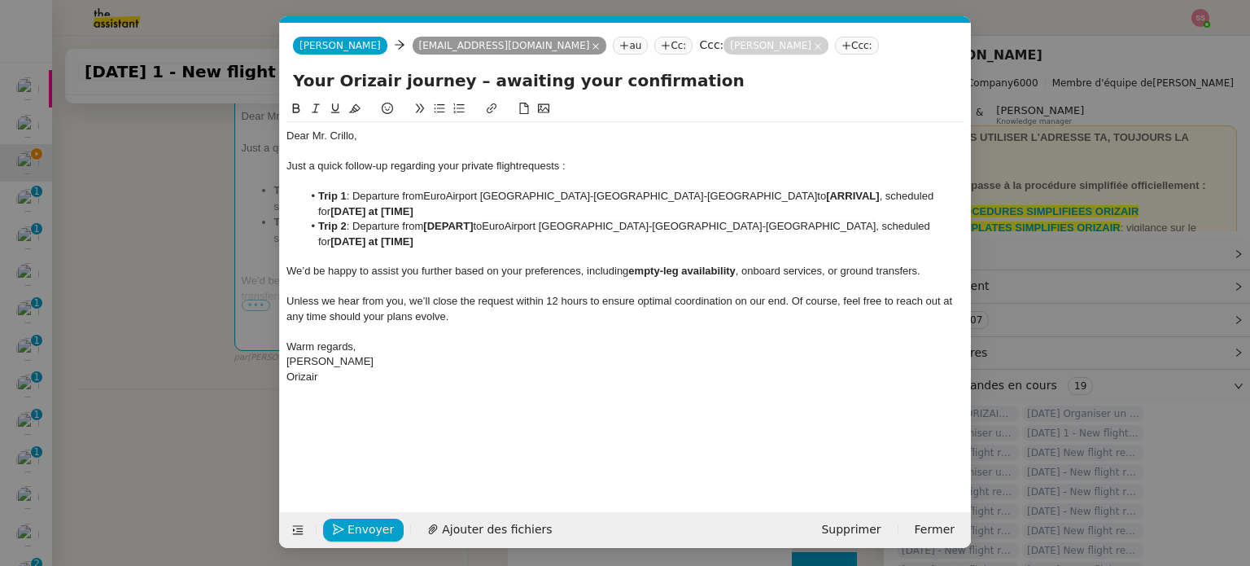
scroll to position [0, 85]
drag, startPoint x: 617, startPoint y: 194, endPoint x: 668, endPoint y: 191, distance: 51.3
click at [826, 191] on strong "[ARRIVAL]" at bounding box center [852, 196] width 53 height 12
drag, startPoint x: 478, startPoint y: 213, endPoint x: 430, endPoint y: 209, distance: 49.0
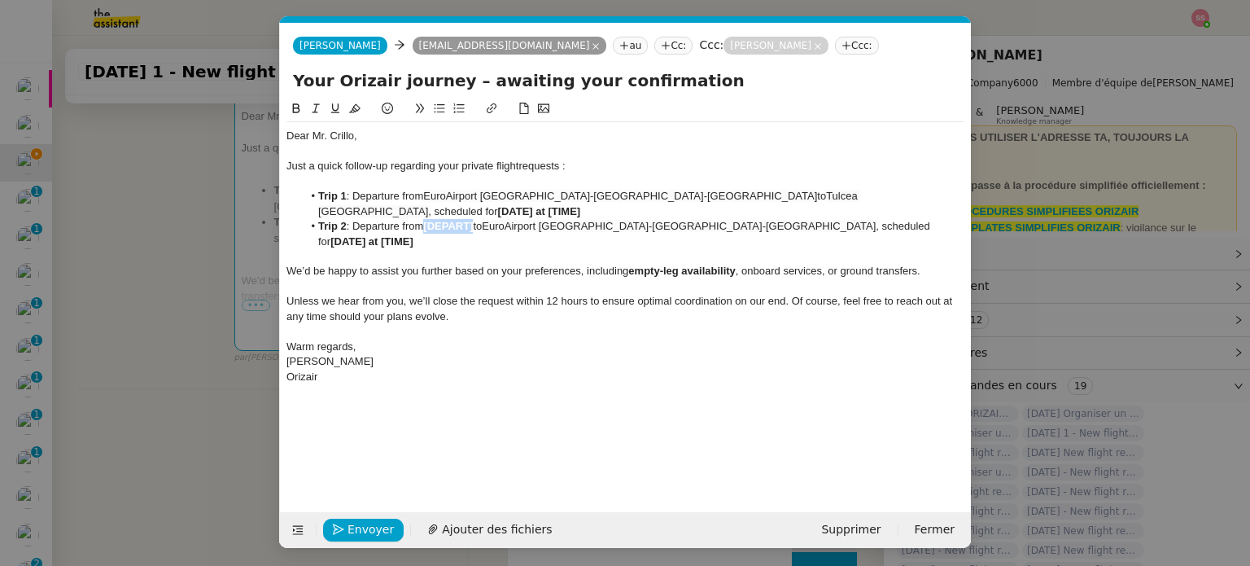
click at [430, 219] on li "Trip 2 : Departure from [DEPART] to EuroAirport Basel-Mulhouse-Freiburg , sched…" at bounding box center [634, 234] width 662 height 30
click at [213, 294] on nz-modal-container "relance en Service ✈️Orizair - Relance client ( EN ) à utiliser pour orizair, r…" at bounding box center [625, 283] width 1250 height 566
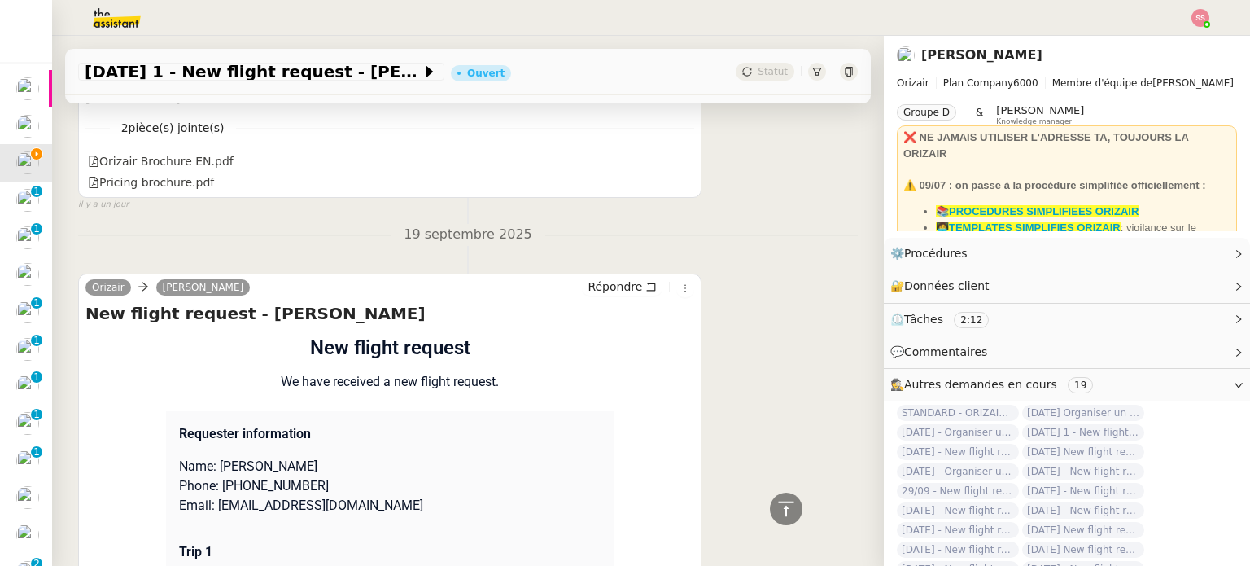
scroll to position [1850, 0]
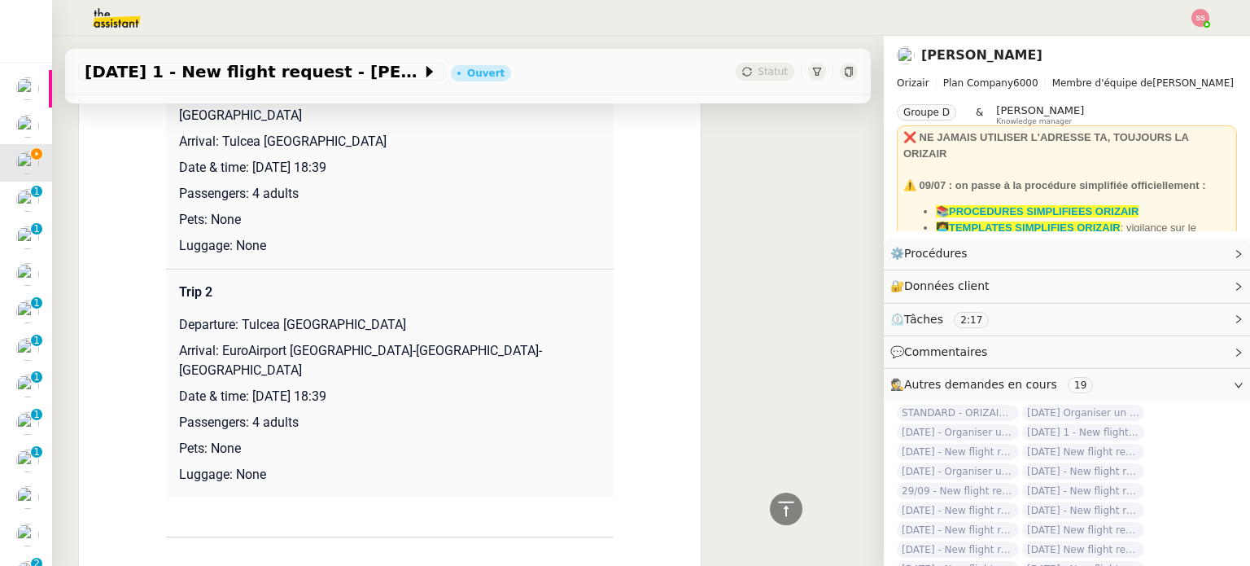
drag, startPoint x: 244, startPoint y: 146, endPoint x: 431, endPoint y: 146, distance: 187.2
click at [431, 158] on p "Date & time: 26th September 2025 18:39" at bounding box center [390, 168] width 422 height 20
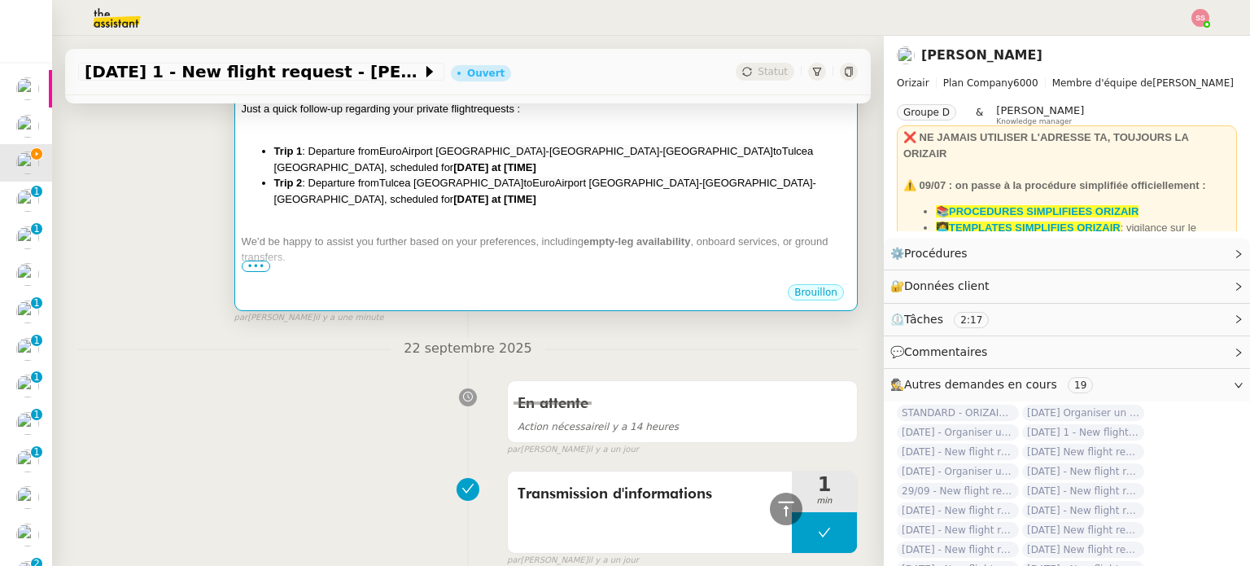
scroll to position [222, 0]
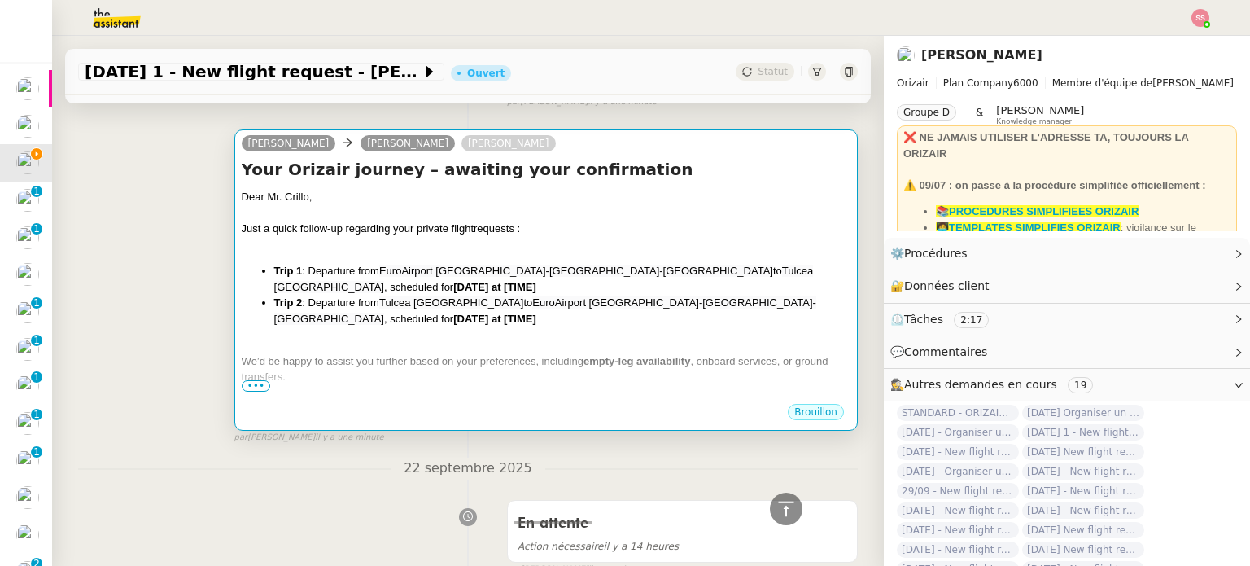
click at [698, 250] on div at bounding box center [546, 245] width 609 height 16
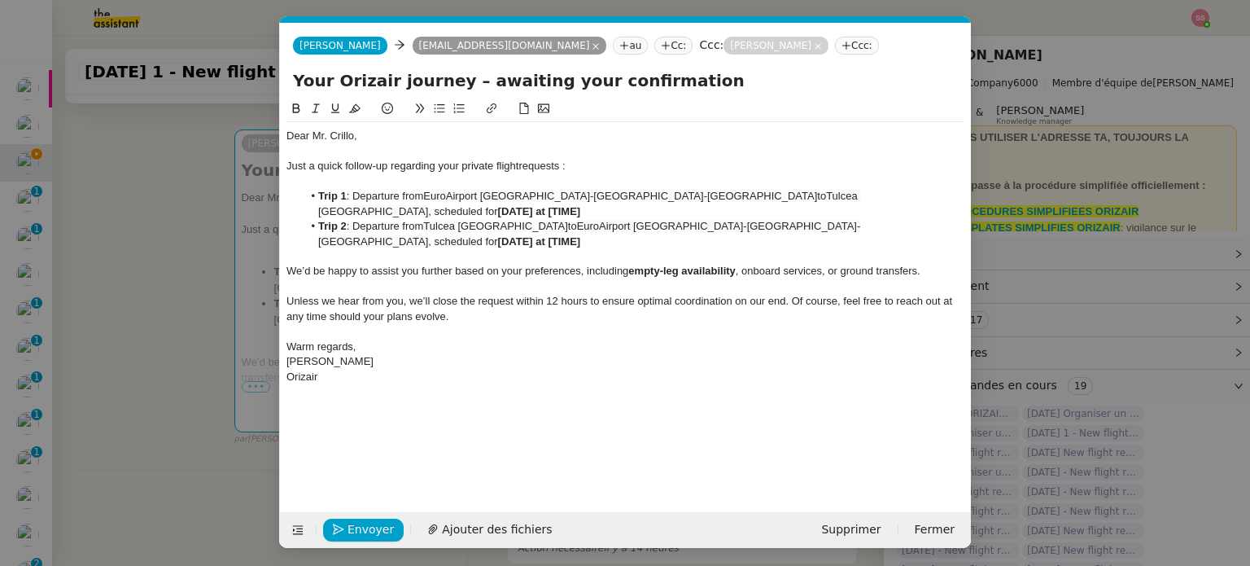
scroll to position [0, 85]
drag, startPoint x: 821, startPoint y: 194, endPoint x: 935, endPoint y: 189, distance: 114.1
click at [935, 189] on li "Trip 1 : Departure from EuroAirport Basel-Mulhouse-Freiburg to Tulcea Danube De…" at bounding box center [634, 204] width 662 height 30
drag, startPoint x: 911, startPoint y: 208, endPoint x: 826, endPoint y: 211, distance: 85.5
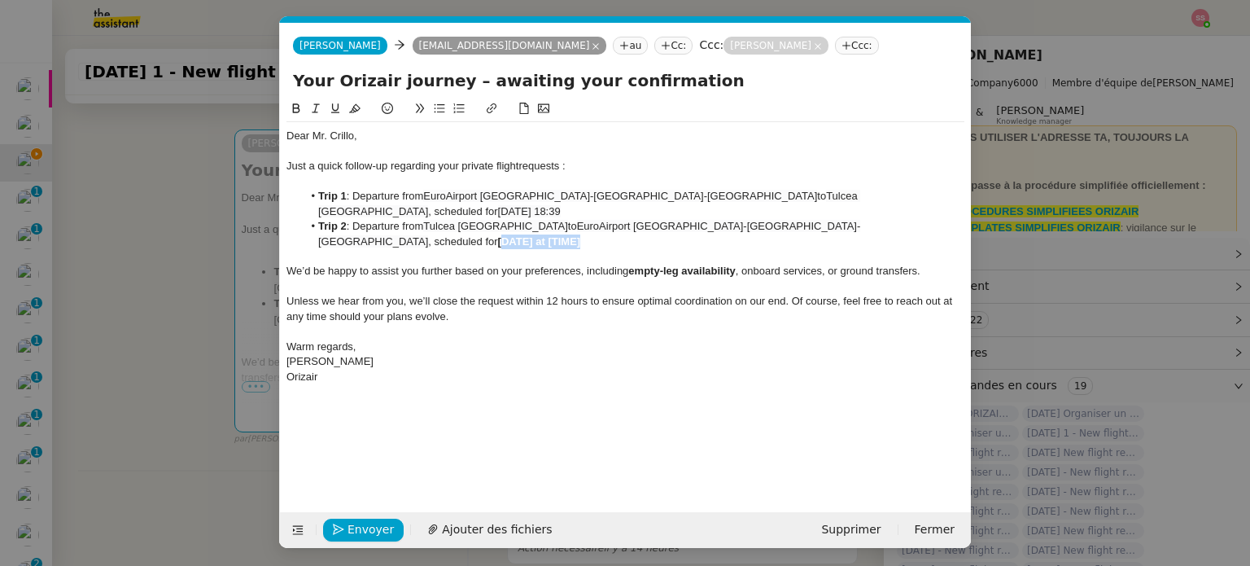
click at [826, 219] on li "Trip 2 : Departure from Tulcea Danube Delta Airport to EuroAirport Basel-Mulhou…" at bounding box center [634, 234] width 662 height 30
click at [906, 219] on li "Trip 2 : Departure from Tulcea Danube Delta Airport to EuroAirport Basel-Mulhou…" at bounding box center [634, 234] width 662 height 30
drag, startPoint x: 920, startPoint y: 212, endPoint x: 823, endPoint y: 210, distance: 96.1
click at [823, 219] on li "Trip 2 : Departure from Tulcea Danube Delta Airport to EuroAirport Basel-Mulhou…" at bounding box center [634, 234] width 662 height 30
click at [820, 199] on li "Trip 1 : Departure from EuroAirport Basel-Mulhouse-Freiburg to Tulcea Danube De…" at bounding box center [634, 204] width 662 height 30
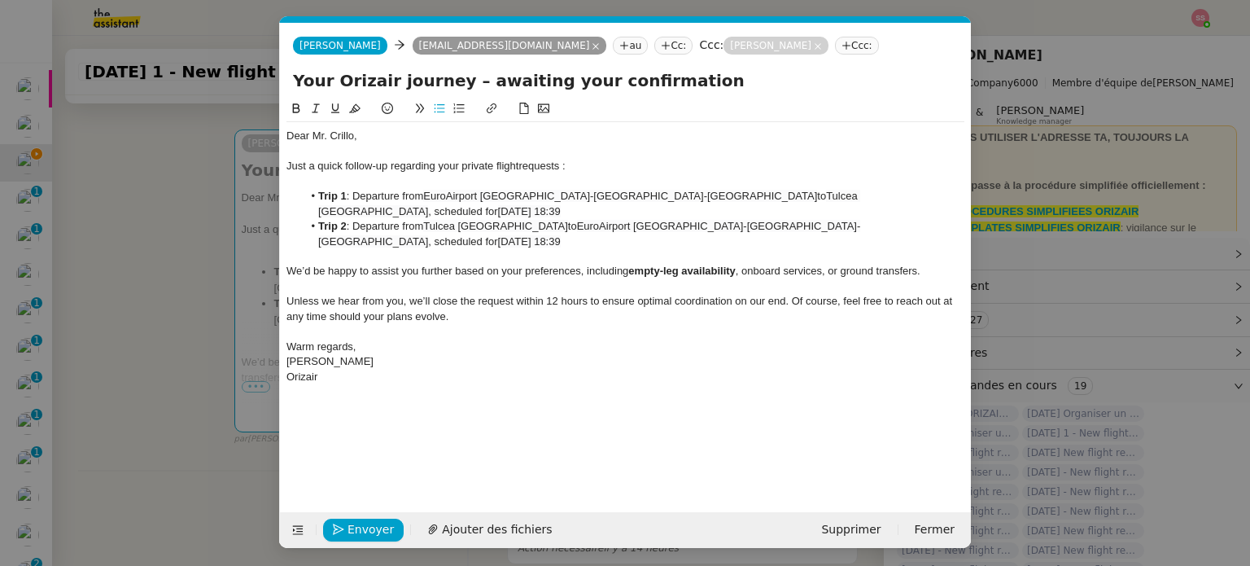
click at [0, 0] on lt-span "Supprimer les doubles espaces" at bounding box center [0, 0] width 0 height 0
click at [958, 219] on li "Trip 2 : Departure from Tulcea Danube Delta Airport to EuroAirport Basel-Mulhou…" at bounding box center [634, 234] width 662 height 30
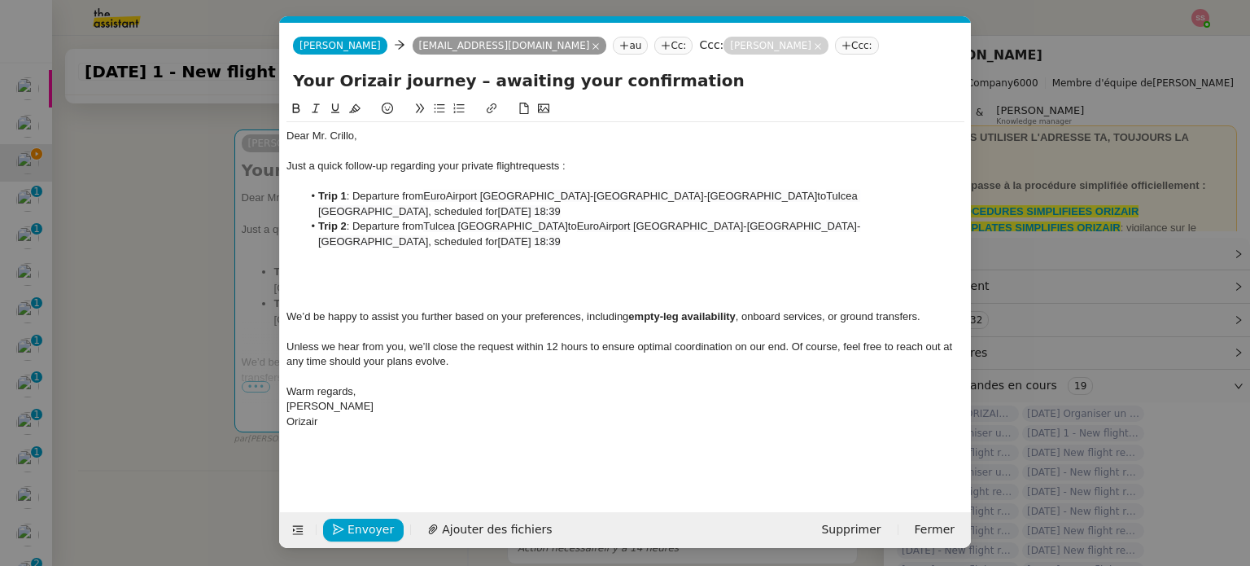
click at [439, 114] on icon at bounding box center [439, 108] width 11 height 11
click at [393, 264] on div at bounding box center [625, 271] width 678 height 15
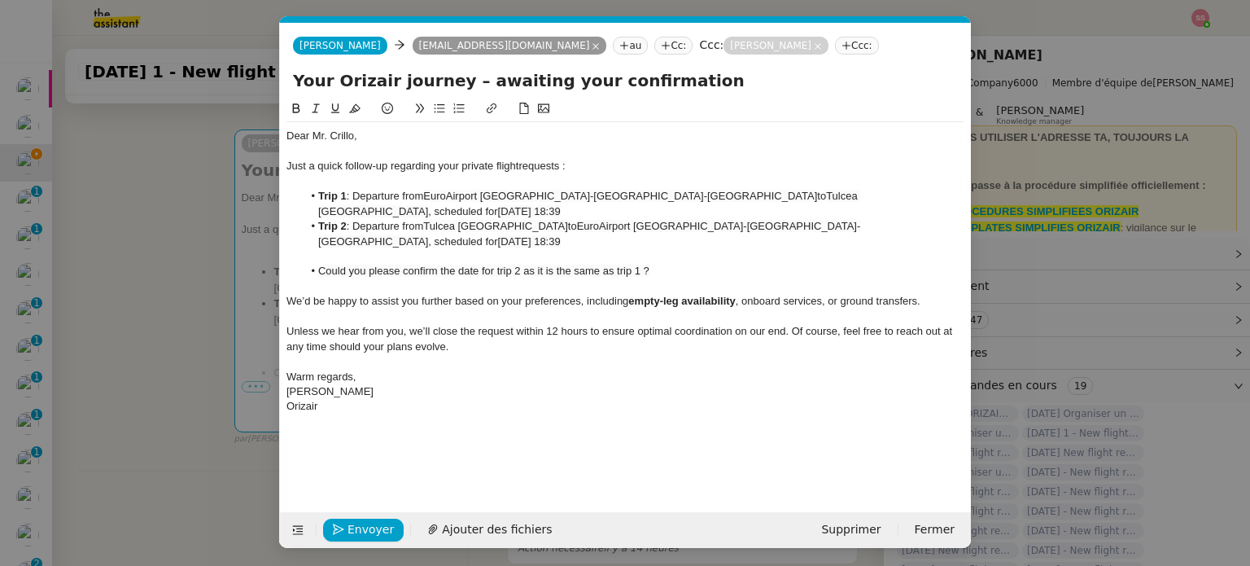
click at [476, 264] on span "Could you please confirm the date for trip 2 as it is the same as trip 1 ?" at bounding box center [483, 270] width 331 height 12
click at [561, 235] on span "26th September 2025 18:39" at bounding box center [529, 241] width 63 height 12
click at [0, 0] on lt-span "Supprimer les doubles espaces" at bounding box center [0, 0] width 0 height 0
click at [358, 535] on span "Envoyer" at bounding box center [370, 529] width 46 height 19
click at [358, 535] on span "Confirmer l'envoi" at bounding box center [396, 529] width 98 height 19
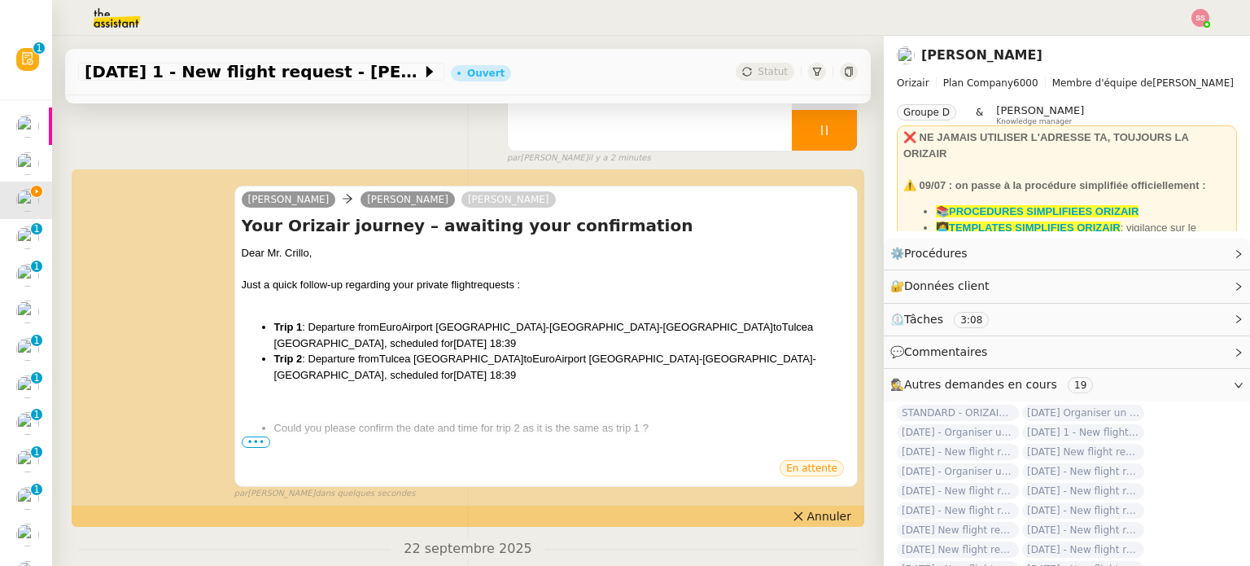
scroll to position [325, 0]
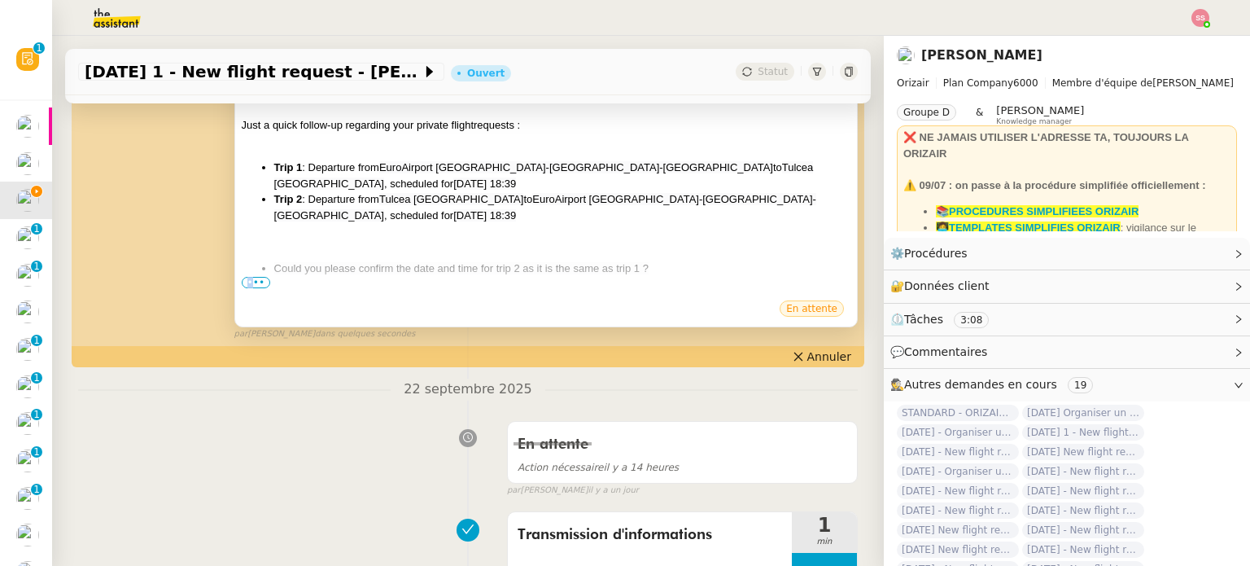
click at [244, 281] on span "•••" at bounding box center [256, 282] width 29 height 11
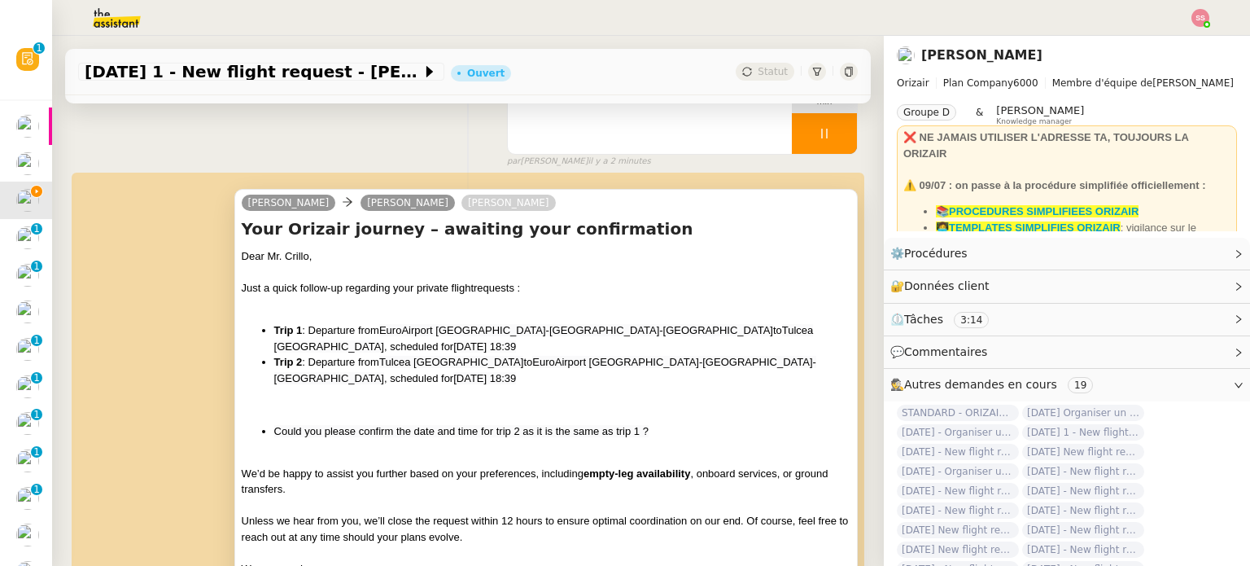
scroll to position [81, 0]
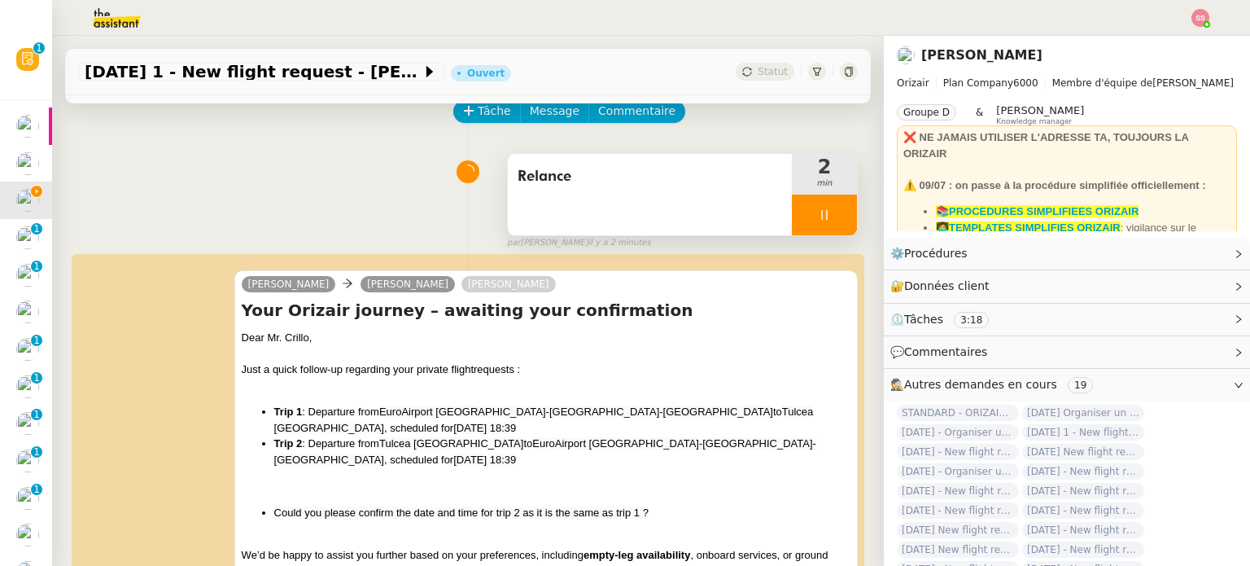
click at [827, 221] on div at bounding box center [824, 214] width 65 height 41
click at [827, 221] on button at bounding box center [840, 214] width 33 height 41
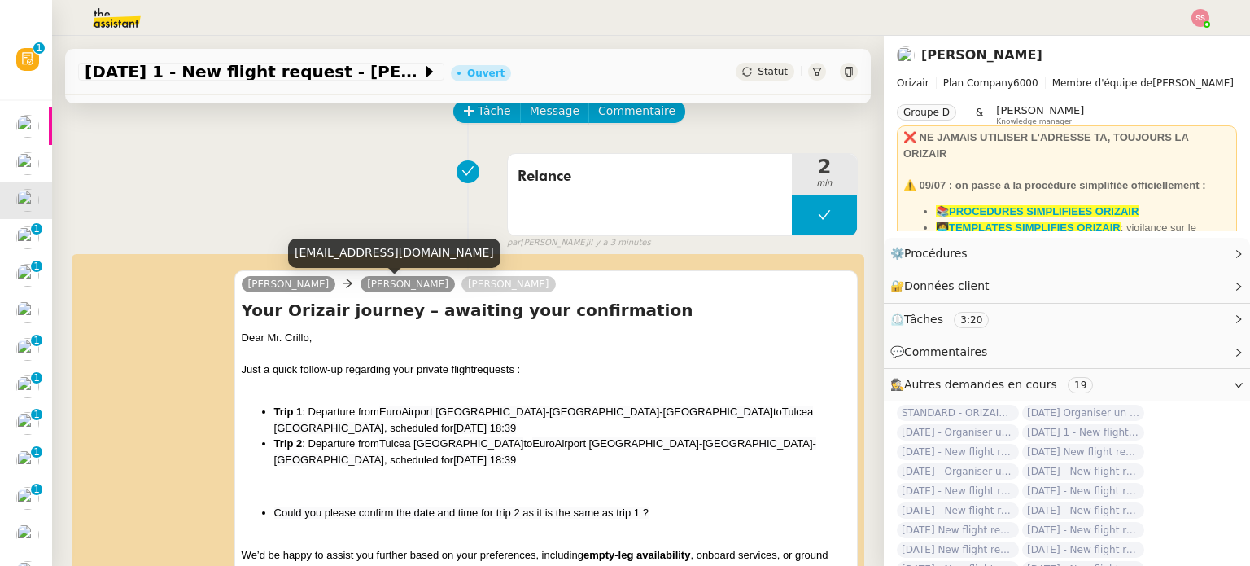
click at [350, 258] on div "f.cirillo@capsero.com" at bounding box center [394, 252] width 212 height 28
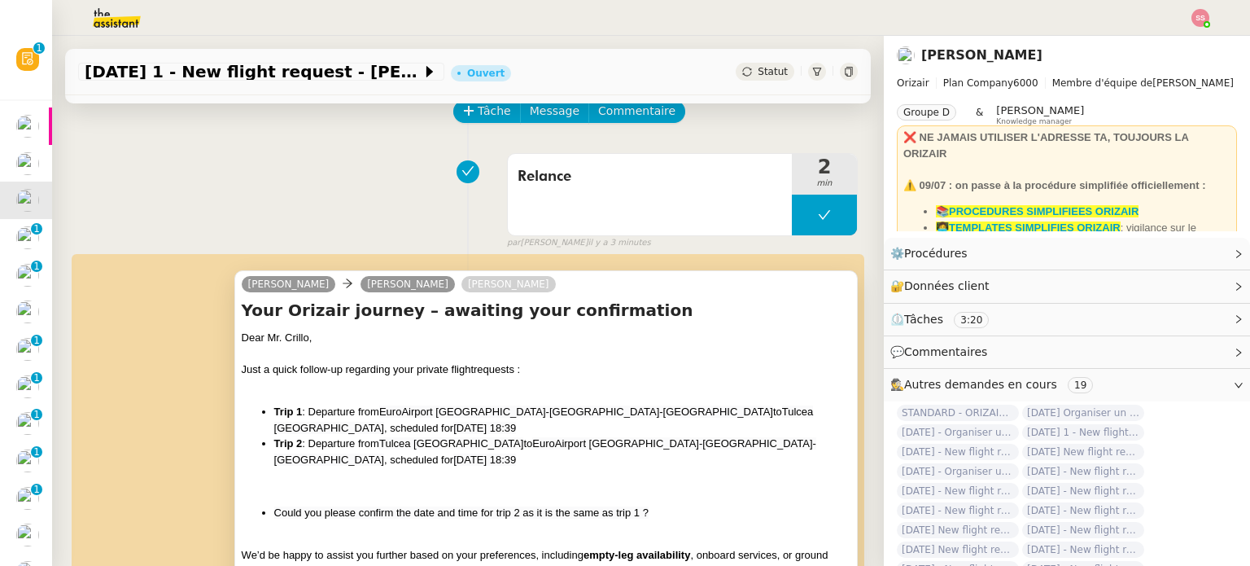
scroll to position [488, 0]
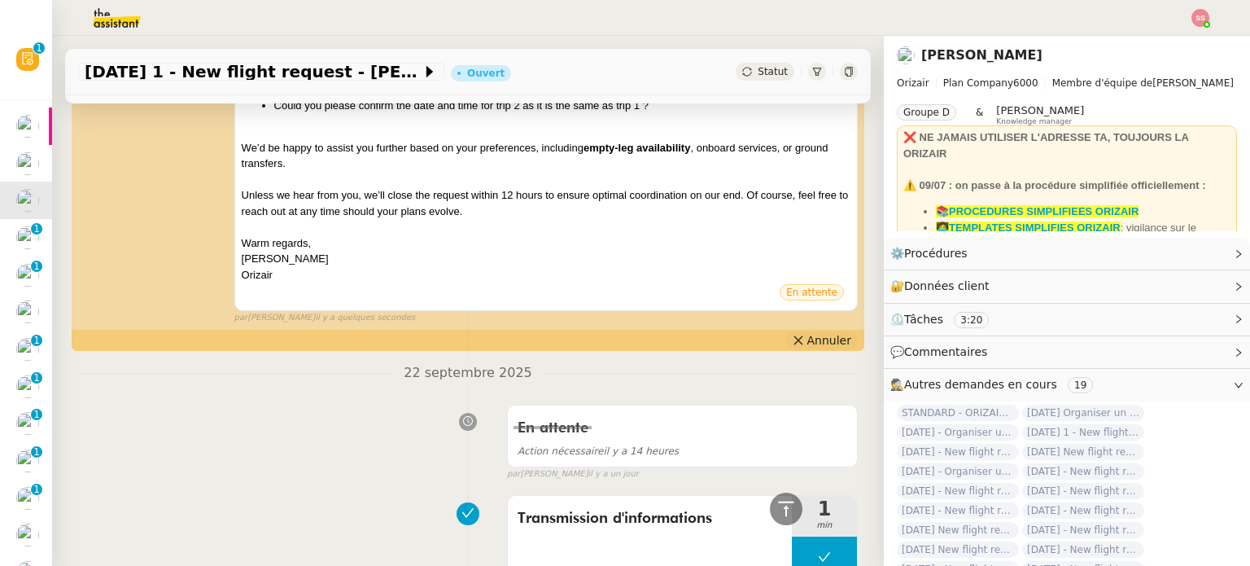
click at [807, 347] on span "Annuler" at bounding box center [829, 340] width 44 height 16
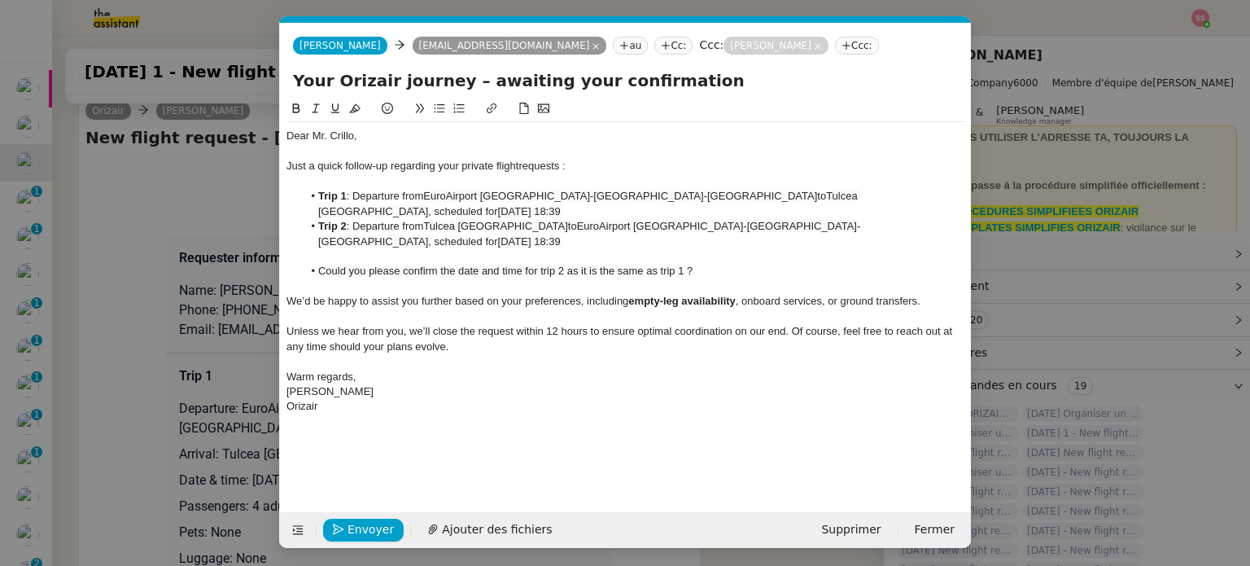
scroll to position [0, 34]
click at [195, 378] on nz-modal-container "Service TA - VOYAGE - PROPOSITION GLOBALE A utiliser dans le cadre de propositi…" at bounding box center [625, 283] width 1250 height 566
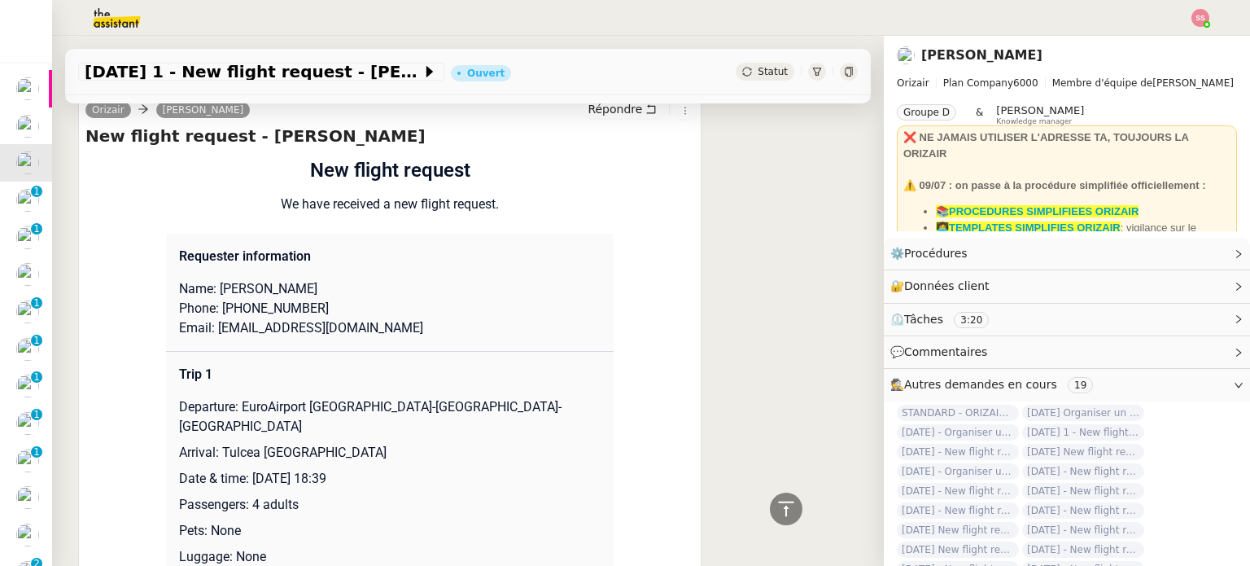
scroll to position [1684, 0]
drag, startPoint x: 244, startPoint y: 283, endPoint x: 289, endPoint y: 282, distance: 44.8
click at [289, 282] on p "Name: Fabio Cirillo" at bounding box center [390, 290] width 422 height 20
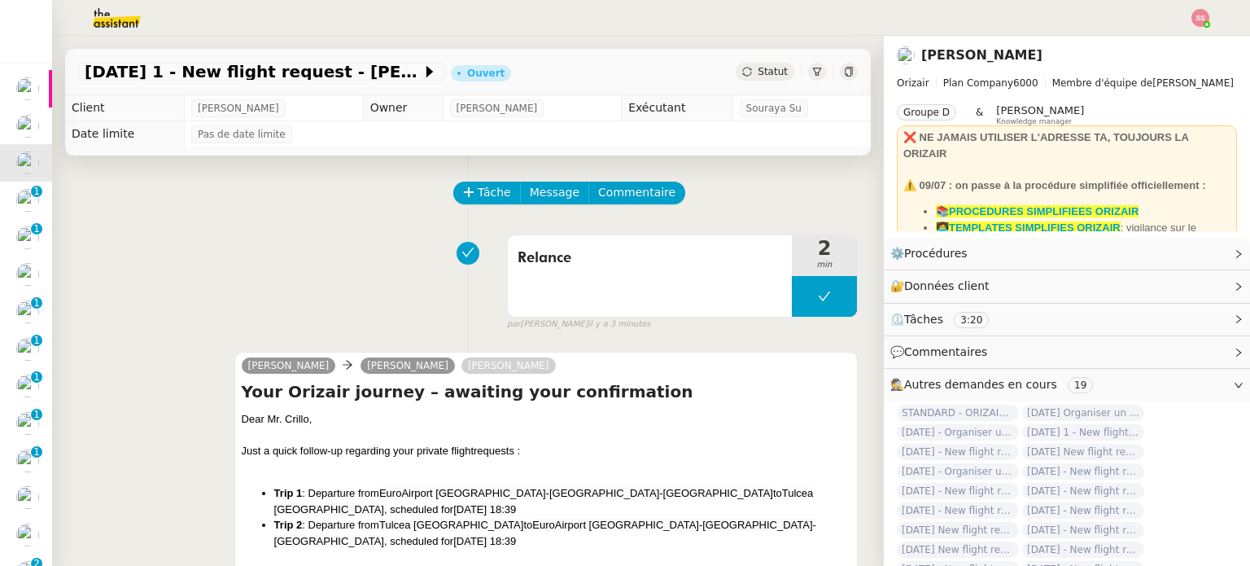
scroll to position [325, 0]
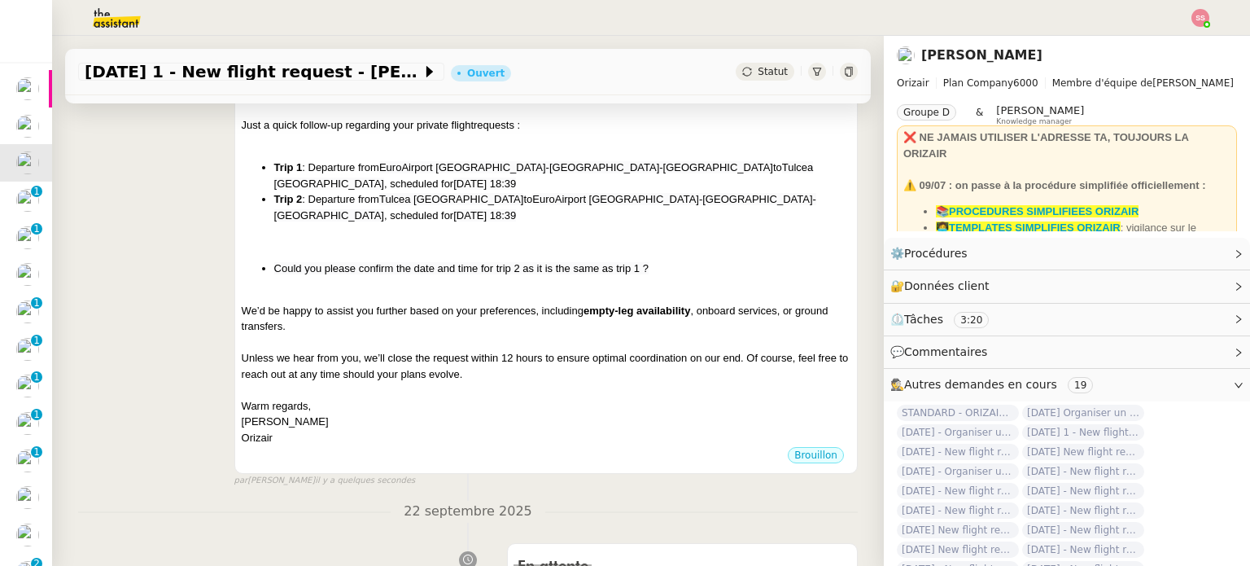
click at [397, 291] on div at bounding box center [546, 294] width 609 height 16
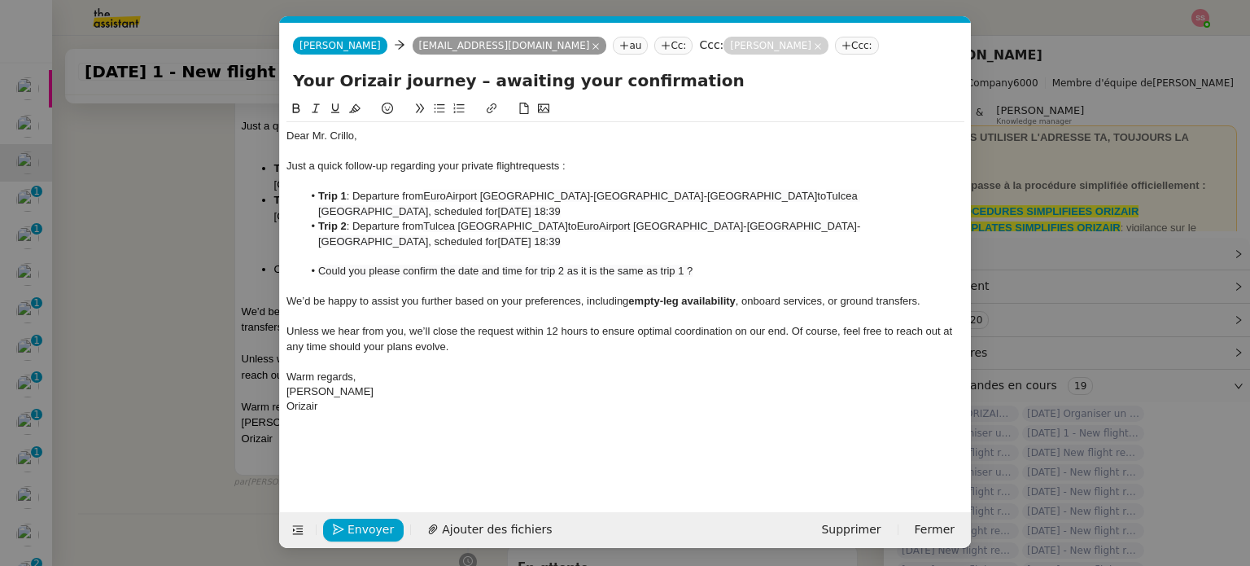
scroll to position [0, 85]
drag, startPoint x: 360, startPoint y: 130, endPoint x: 326, endPoint y: 133, distance: 34.3
click at [326, 133] on div "Dear Mr. Crillo," at bounding box center [625, 136] width 678 height 15
paste div
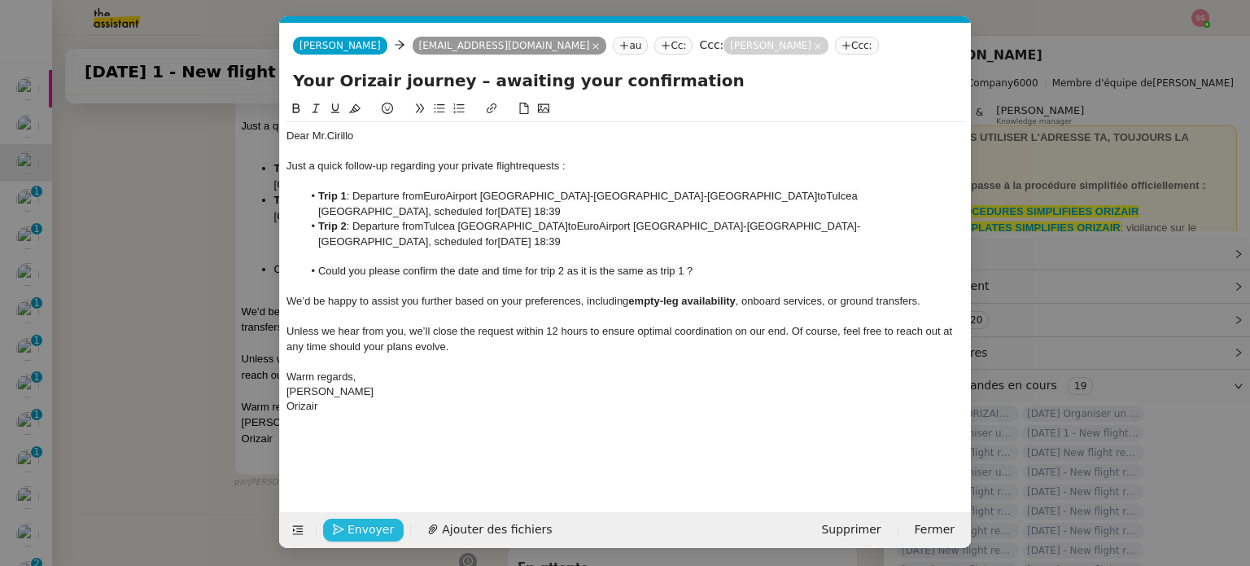
click at [388, 518] on div "Envoyer Ajouter des fichiers" at bounding box center [424, 529] width 276 height 23
click at [386, 520] on span "Envoyer" at bounding box center [370, 529] width 46 height 19
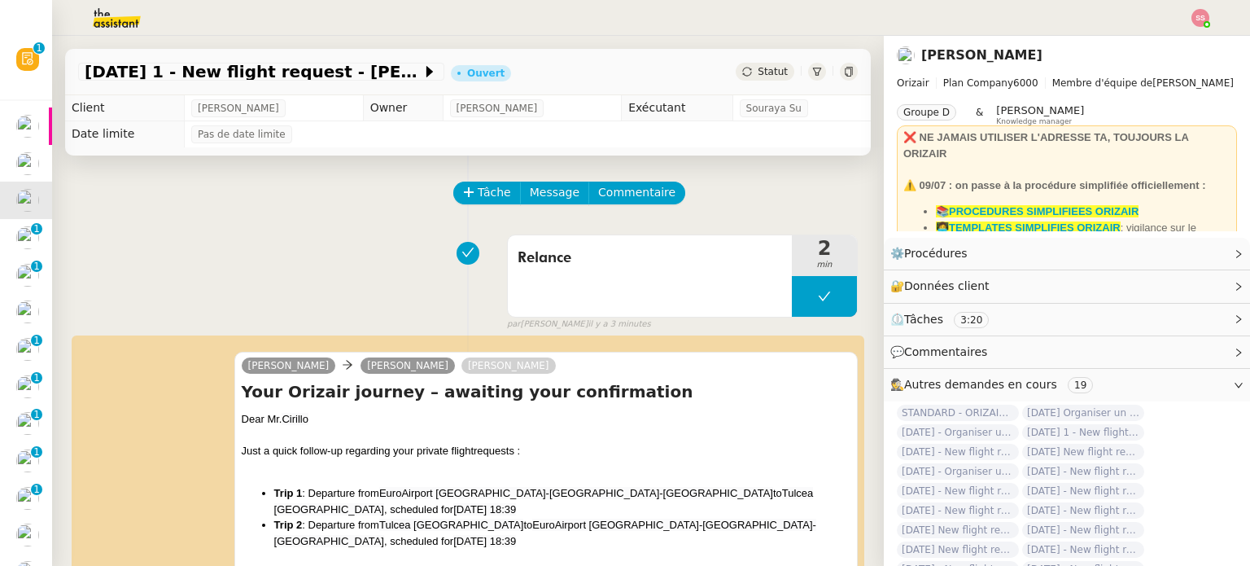
click at [742, 71] on icon at bounding box center [747, 72] width 10 height 10
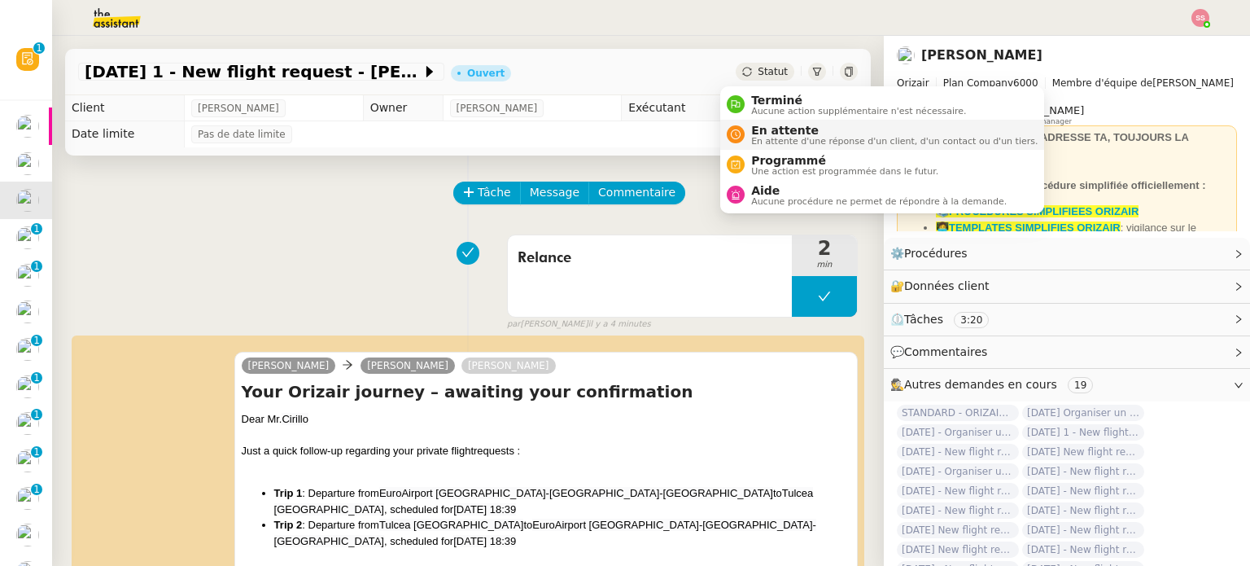
click at [754, 131] on span "En attente" at bounding box center [894, 130] width 286 height 13
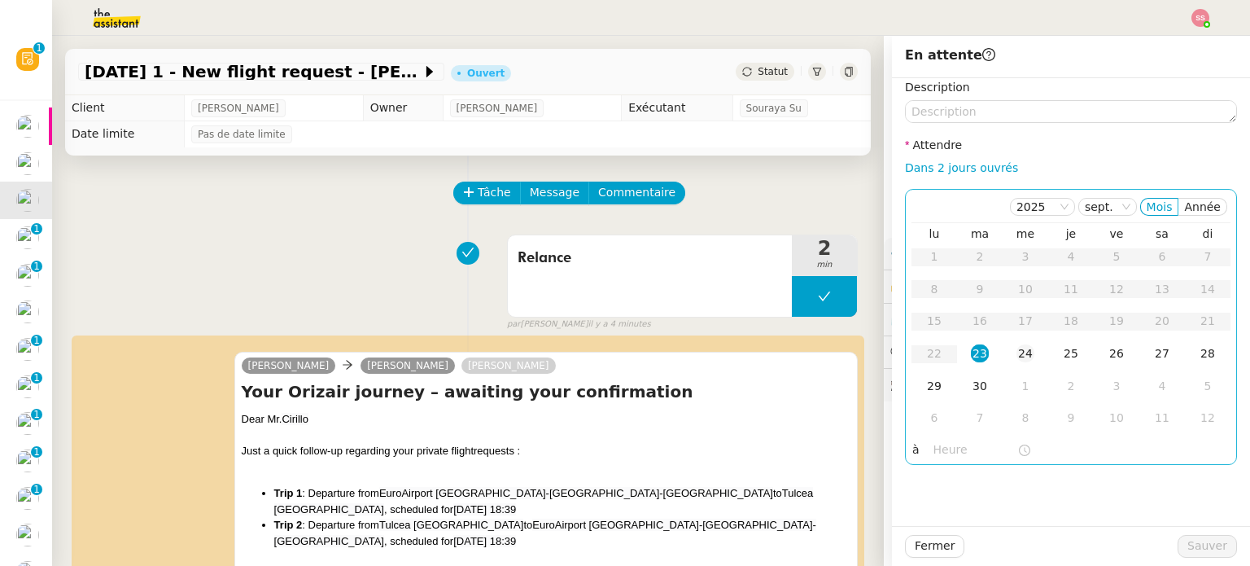
click at [1016, 347] on div "24" at bounding box center [1025, 353] width 18 height 18
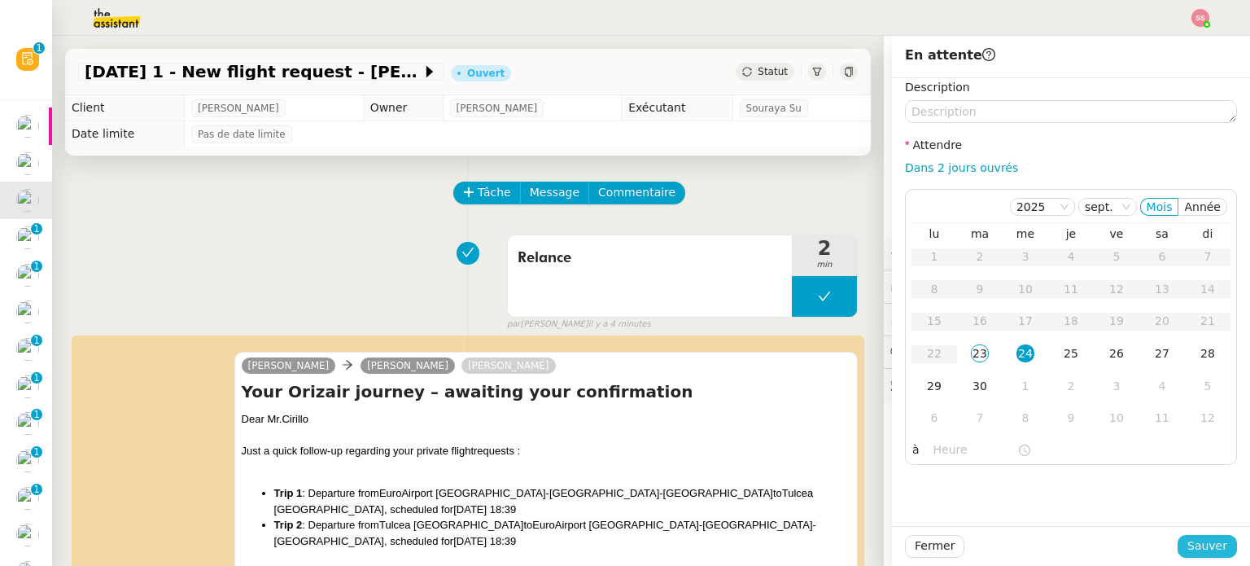
click at [1208, 542] on span "Sauver" at bounding box center [1207, 545] width 40 height 19
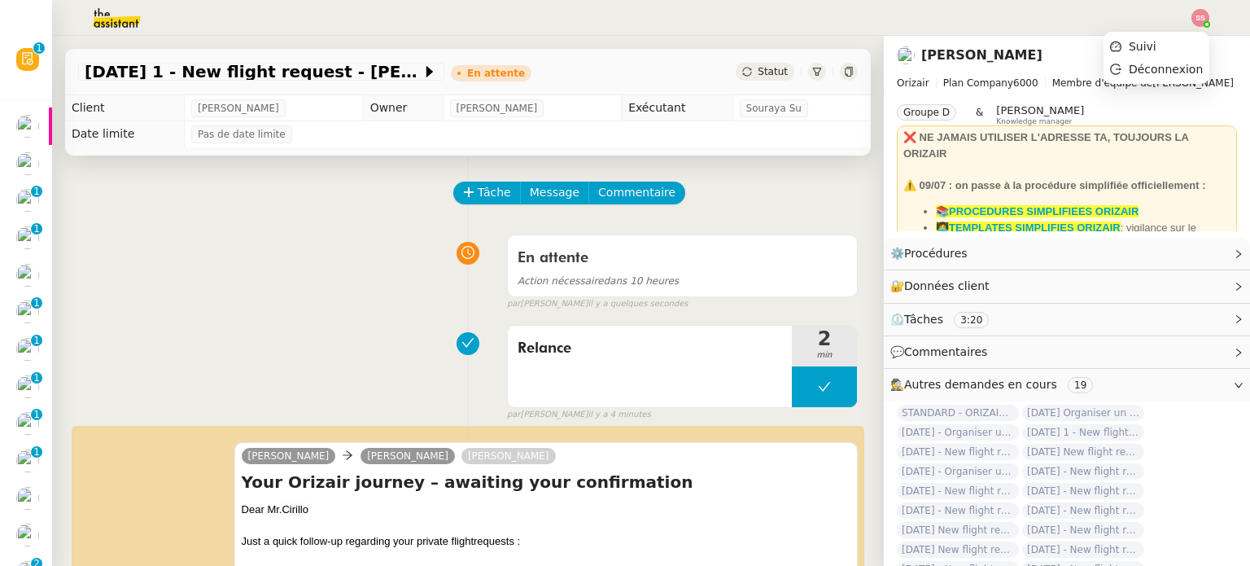
click at [1199, 19] on img at bounding box center [1200, 18] width 18 height 18
click at [1166, 34] on ul "Suivi Déconnexion" at bounding box center [1156, 58] width 106 height 52
click at [1167, 36] on li "Suivi" at bounding box center [1156, 46] width 106 height 23
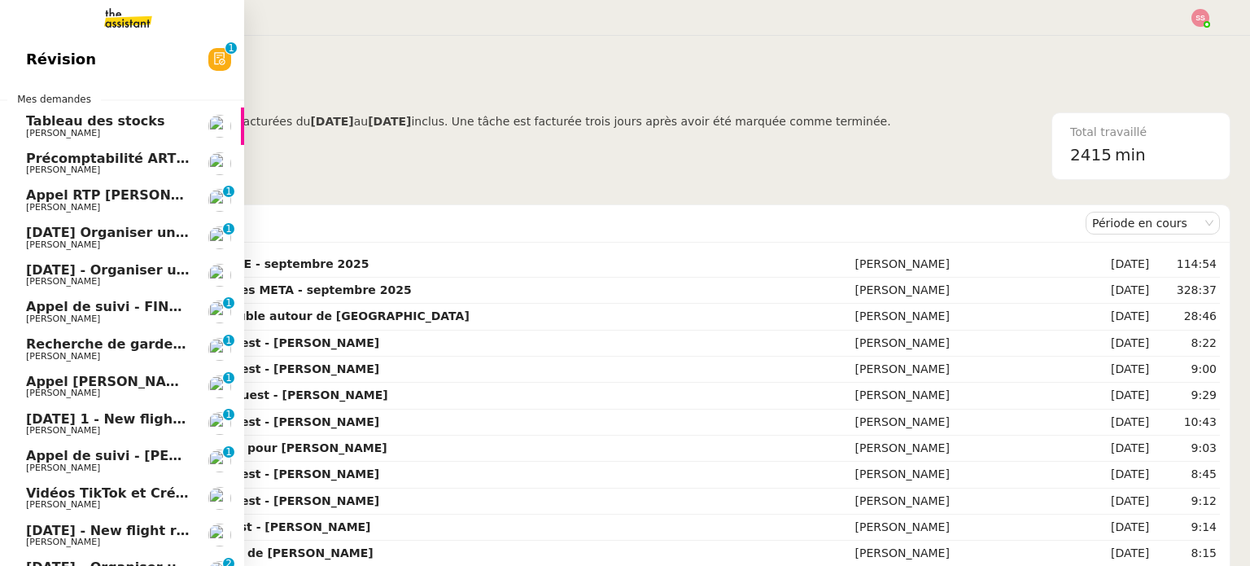
click at [127, 234] on span "29th September 2025 Organiser un vol pour Raphaël Duzer" at bounding box center [196, 232] width 340 height 15
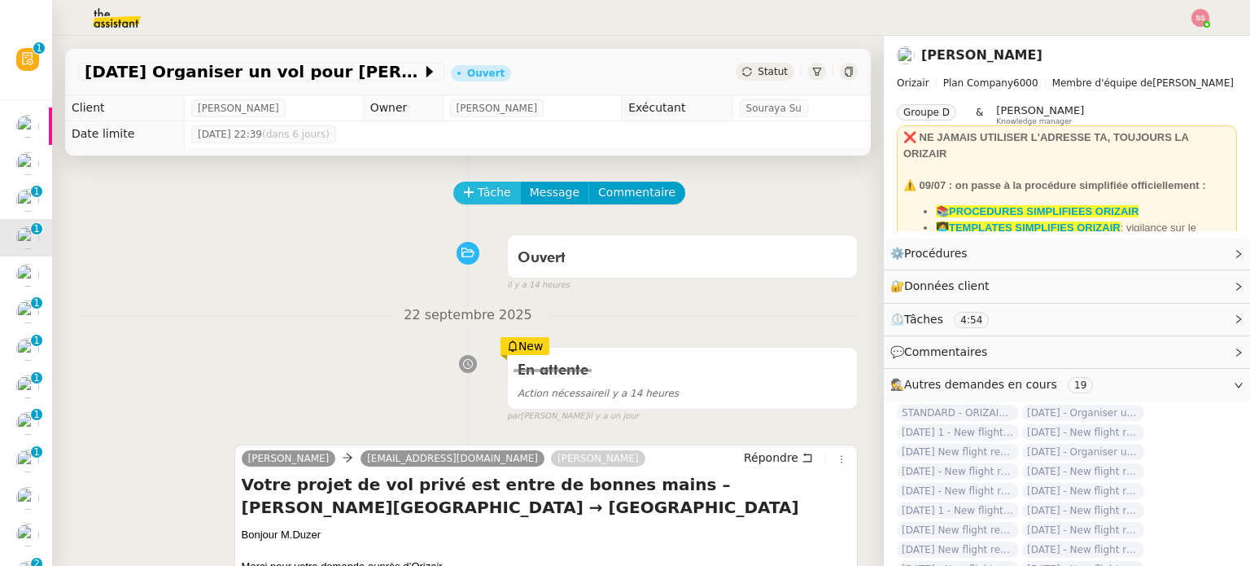
click at [478, 195] on span "Tâche" at bounding box center [494, 192] width 33 height 19
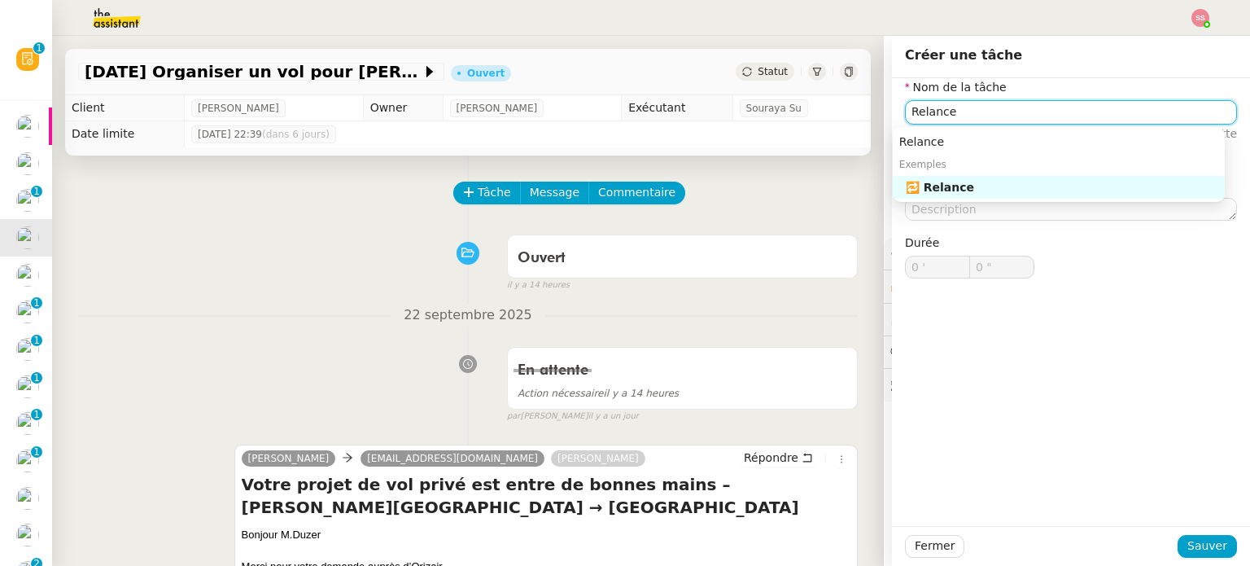
click at [947, 180] on div "🔁 Relance" at bounding box center [1062, 187] width 312 height 15
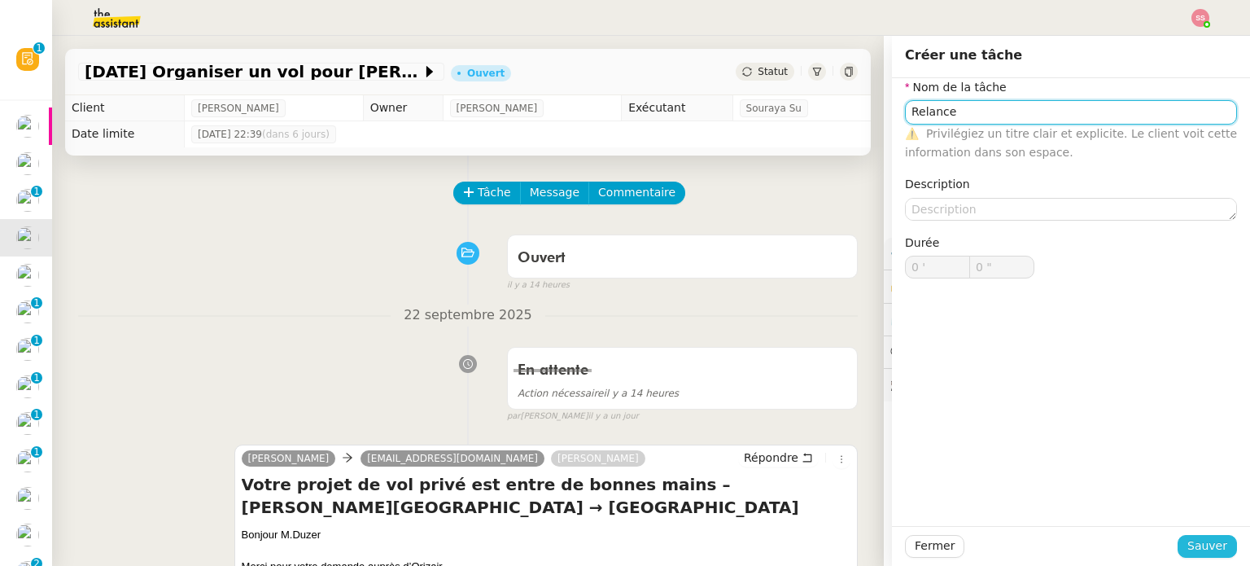
type input "Relance"
click at [1209, 546] on span "Sauver" at bounding box center [1207, 545] width 40 height 19
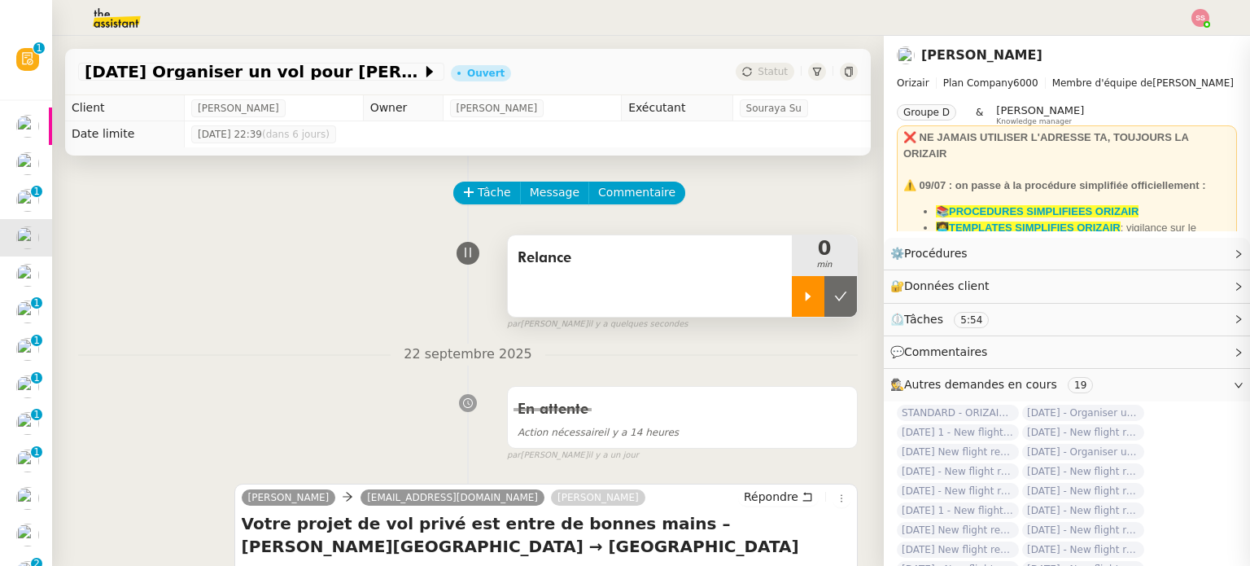
click at [792, 305] on div at bounding box center [808, 296] width 33 height 41
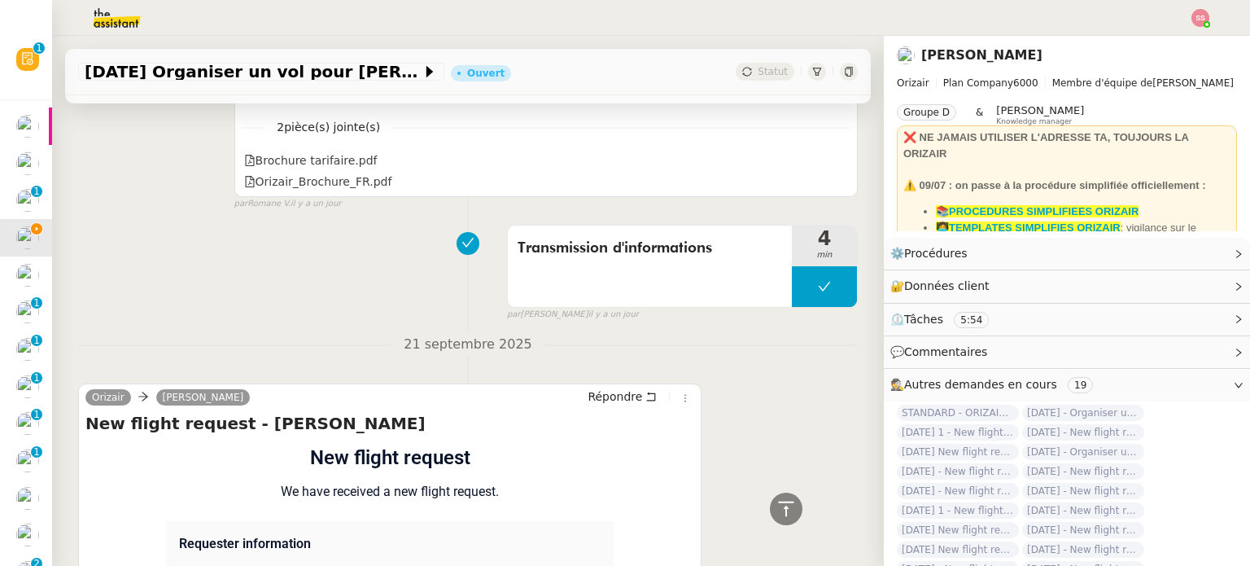
scroll to position [847, 0]
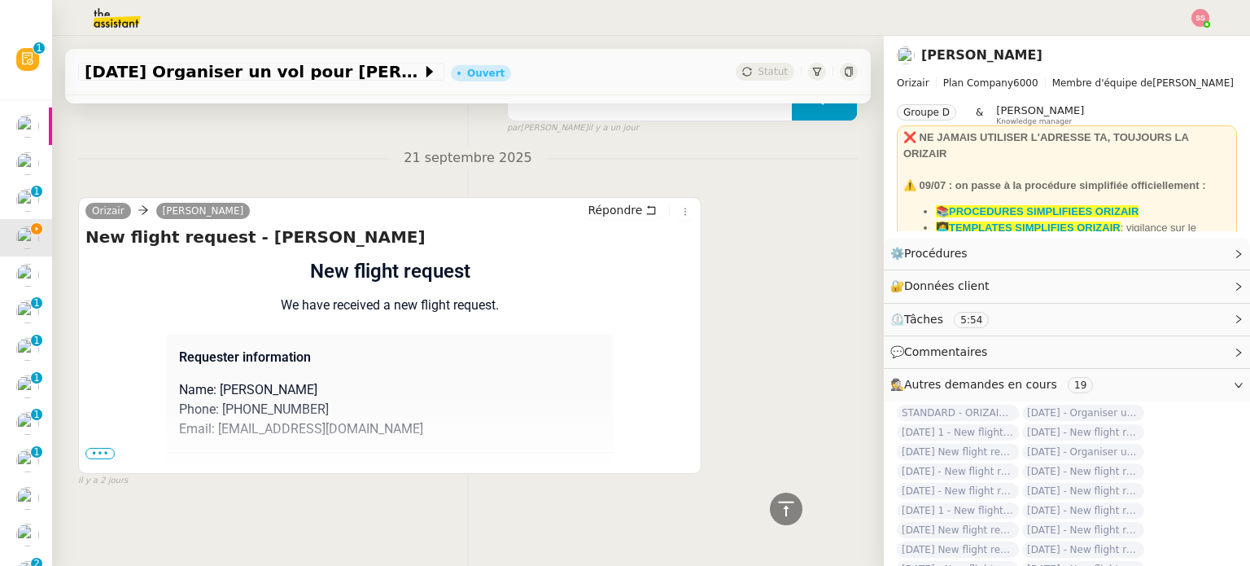
click at [90, 448] on span "•••" at bounding box center [99, 453] width 29 height 11
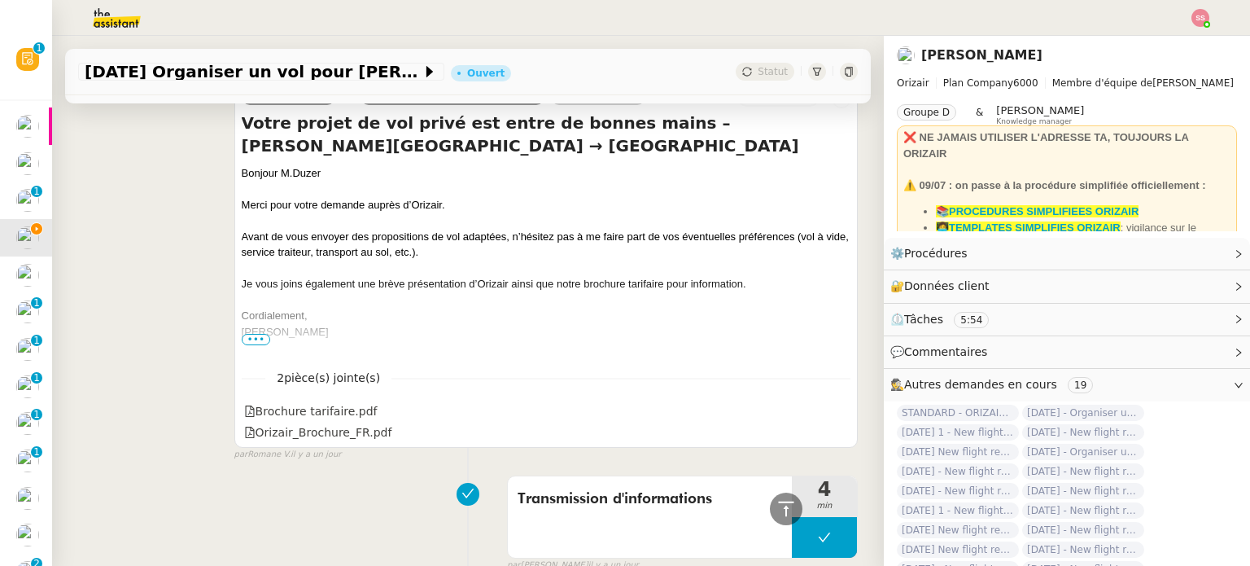
scroll to position [277, 0]
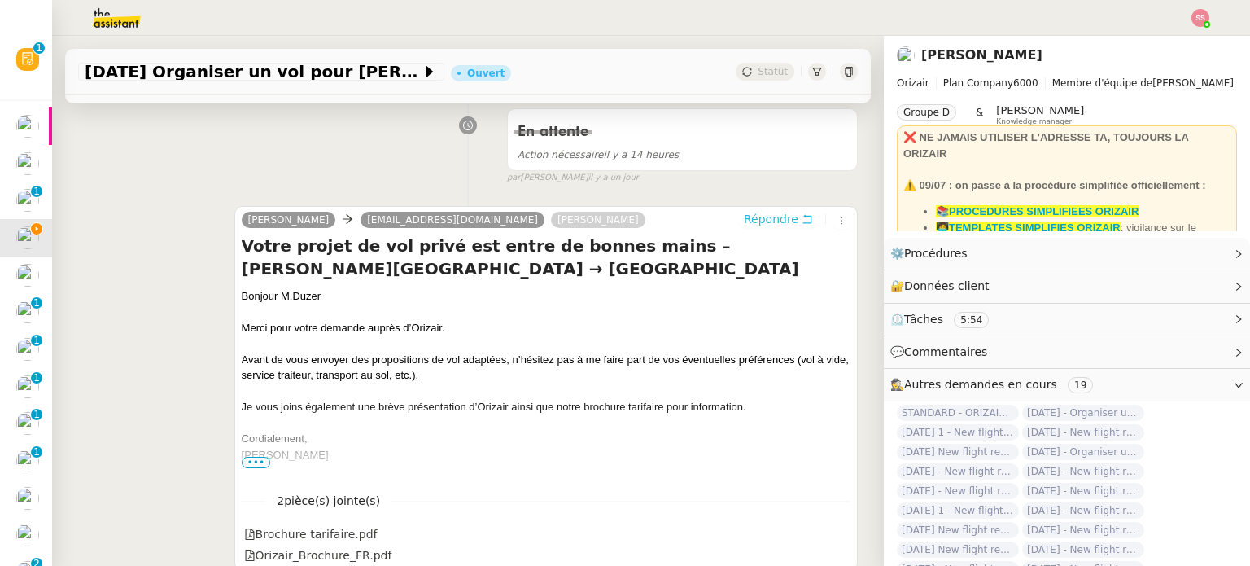
click at [751, 227] on span "Répondre" at bounding box center [771, 219] width 55 height 16
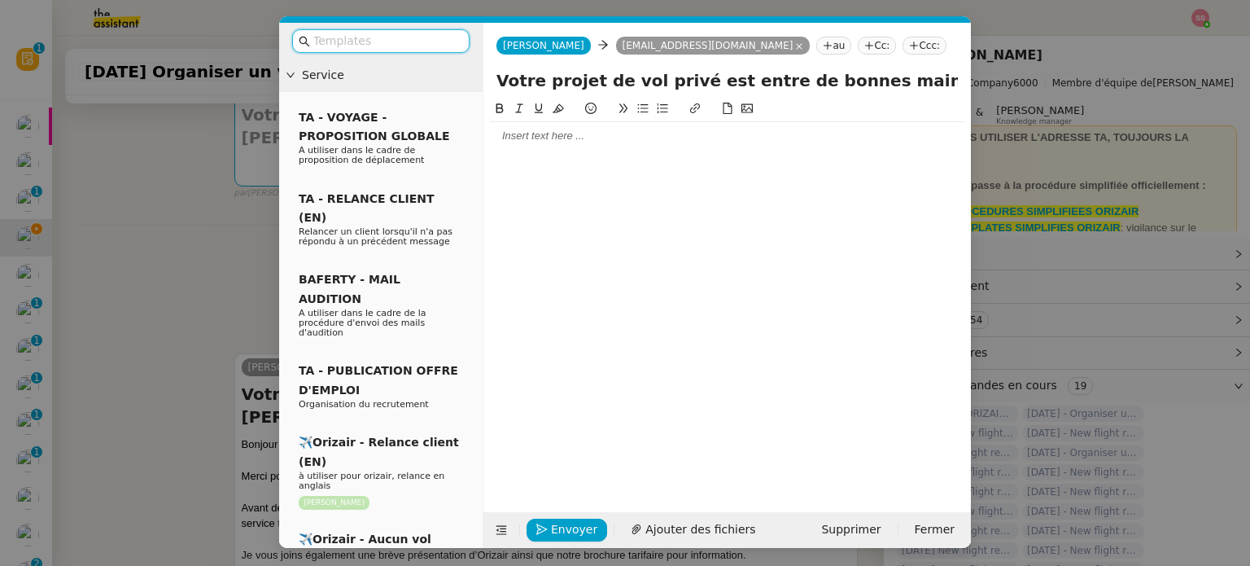
click at [381, 34] on input "text" at bounding box center [386, 41] width 146 height 19
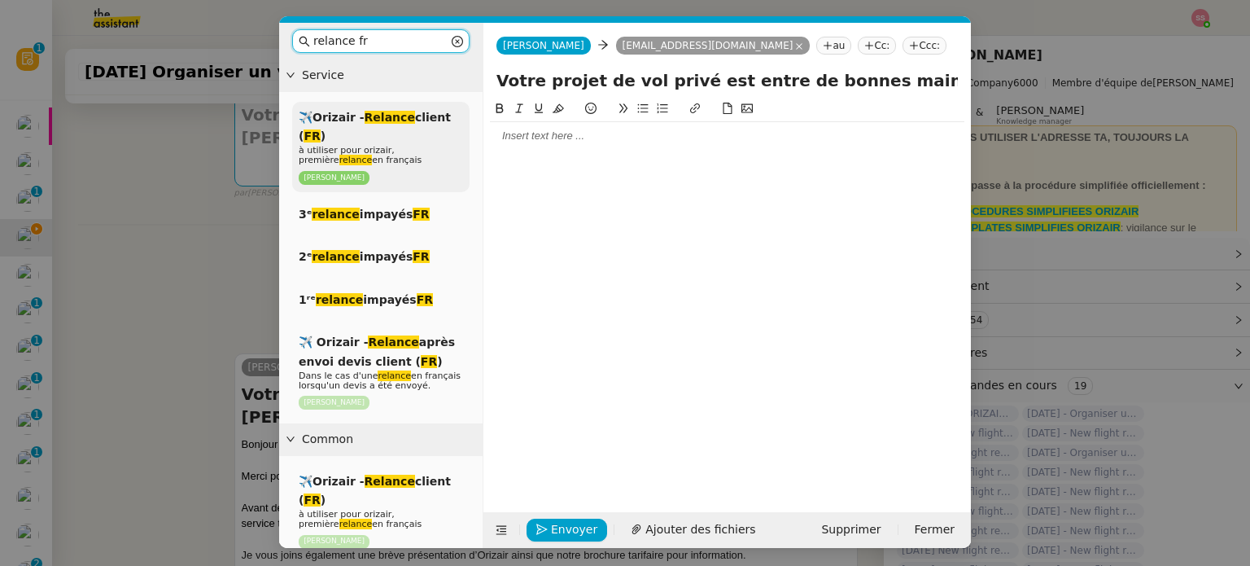
type input "relance fr"
click at [389, 145] on span "à utiliser pour orizair, première relance en français" at bounding box center [360, 155] width 123 height 20
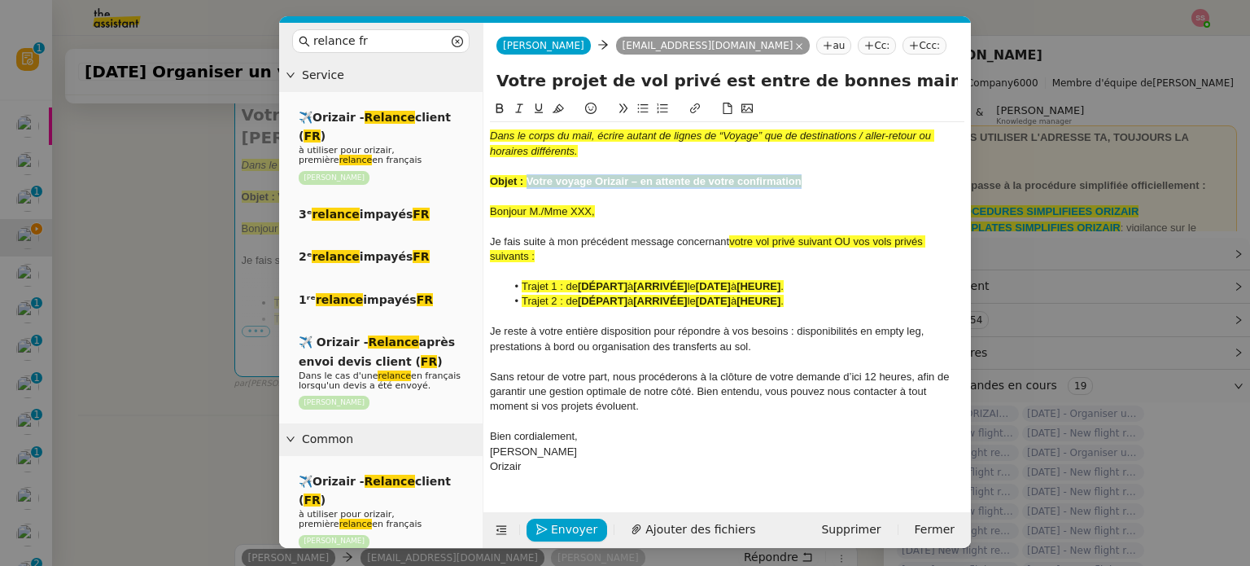
drag, startPoint x: 526, startPoint y: 183, endPoint x: 811, endPoint y: 181, distance: 285.6
click at [811, 181] on div "Objet : Votre voyage Orizair – en attente de votre confirmation" at bounding box center [727, 181] width 474 height 15
drag, startPoint x: 881, startPoint y: 80, endPoint x: 482, endPoint y: 83, distance: 399.6
click at [482, 83] on nz-layout "relance fr Service ✈️Orizair - Relance client ( FR ) à utiliser pour orizair, p…" at bounding box center [625, 285] width 692 height 525
paste input "voyage Orizair – en attente de votre confirmation"
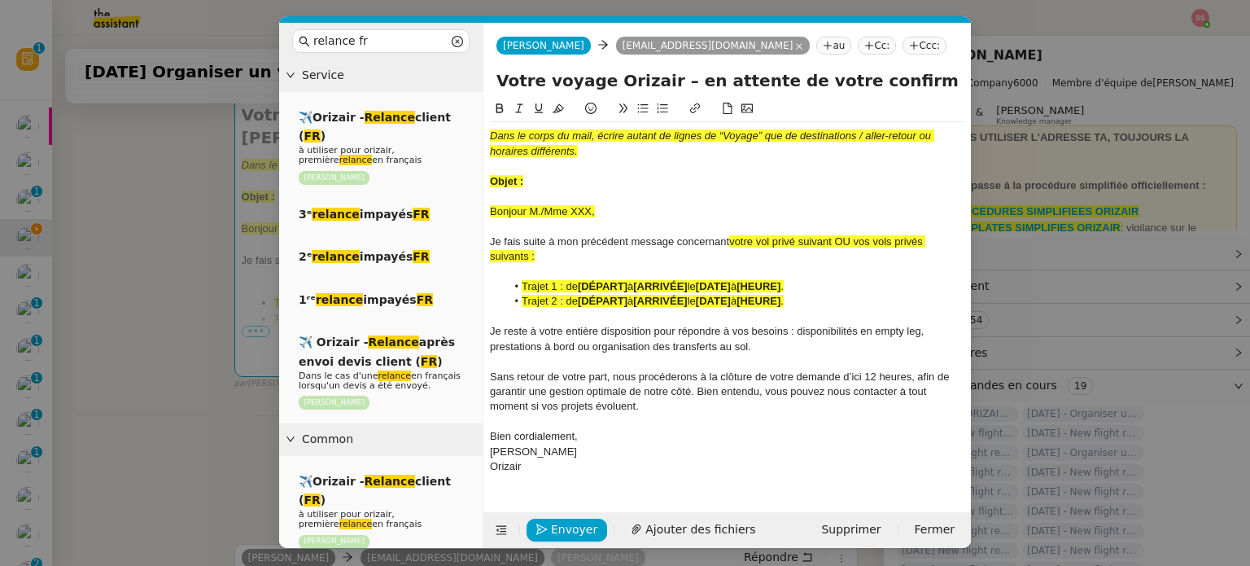
type input "Votre voyage Orizair – en attente de votre confirmation – Charles de Gaulle Int…"
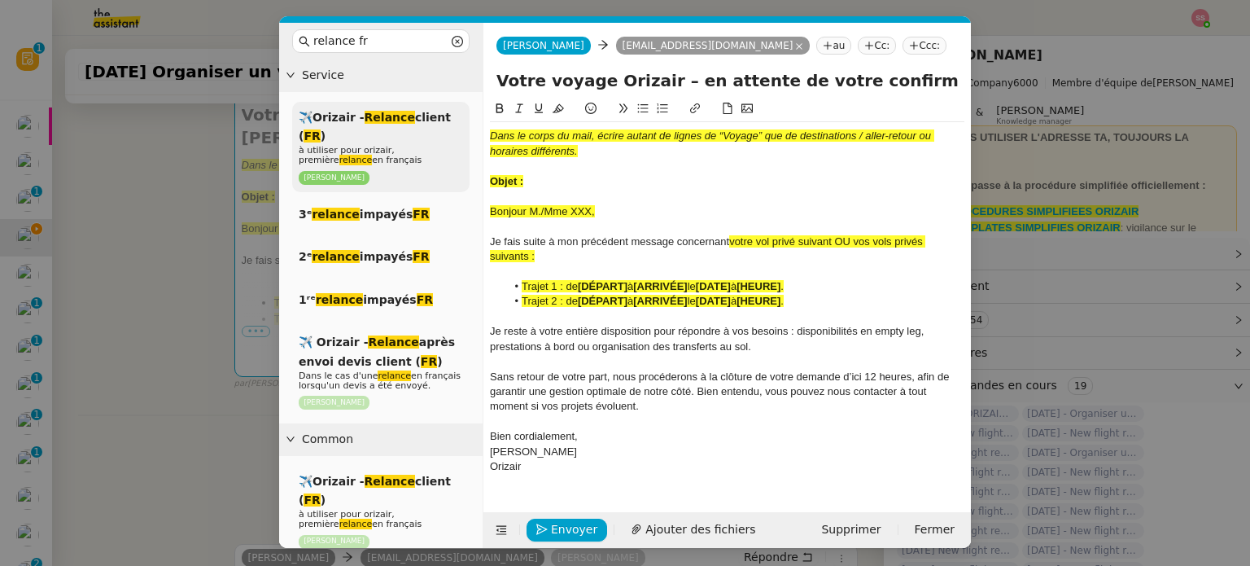
drag, startPoint x: 566, startPoint y: 180, endPoint x: 459, endPoint y: 106, distance: 130.5
click at [455, 106] on nz-layout "relance fr Service ✈️Orizair - Relance client ( FR ) à utiliser pour orizair, p…" at bounding box center [625, 285] width 692 height 525
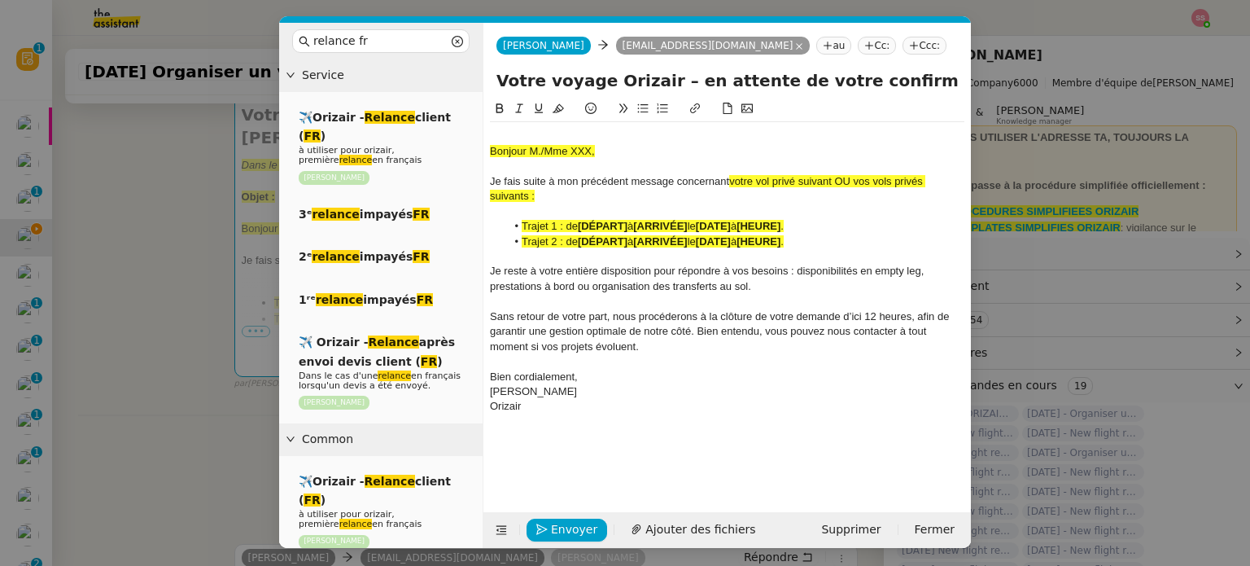
click at [541, 123] on div "Bonjour M./Mme XXX, Je fais suite à mon précédent message concernant votre vol …" at bounding box center [727, 271] width 474 height 299
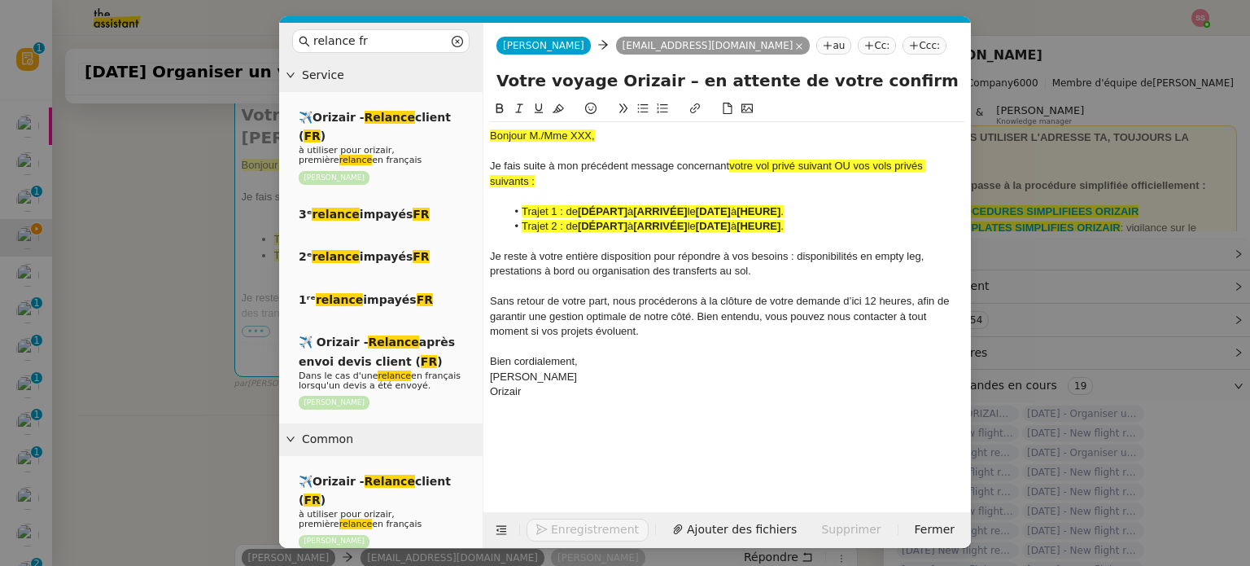
click at [902, 45] on nz-tag "Ccc:" at bounding box center [924, 46] width 44 height 18
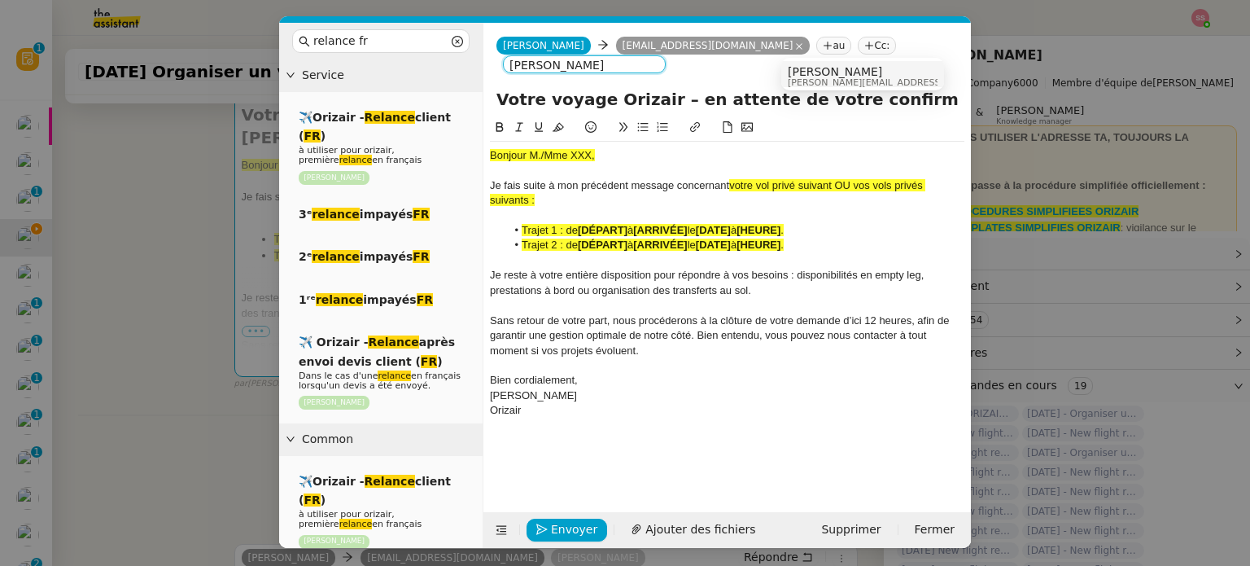
type input "louis frei"
click at [813, 79] on span "louis@orizair.com" at bounding box center [903, 82] width 231 height 9
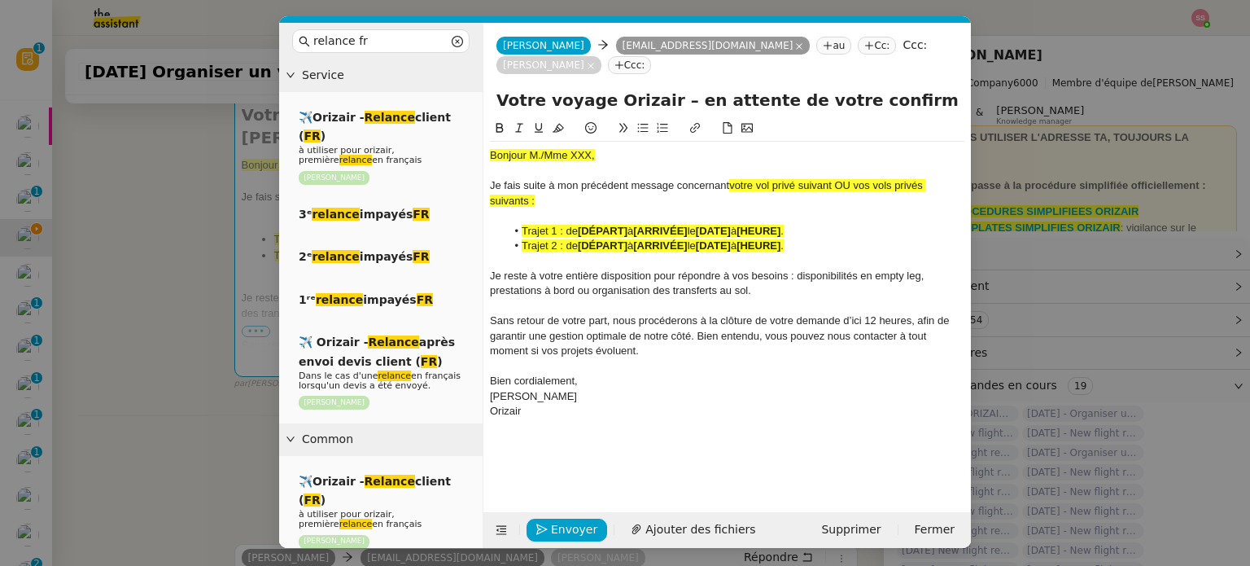
drag, startPoint x: 206, startPoint y: 243, endPoint x: 233, endPoint y: 245, distance: 26.9
click at [206, 244] on nz-modal-container "relance fr Service ✈️Orizair - Relance client ( FR ) à utiliser pour orizair, p…" at bounding box center [625, 283] width 1250 height 566
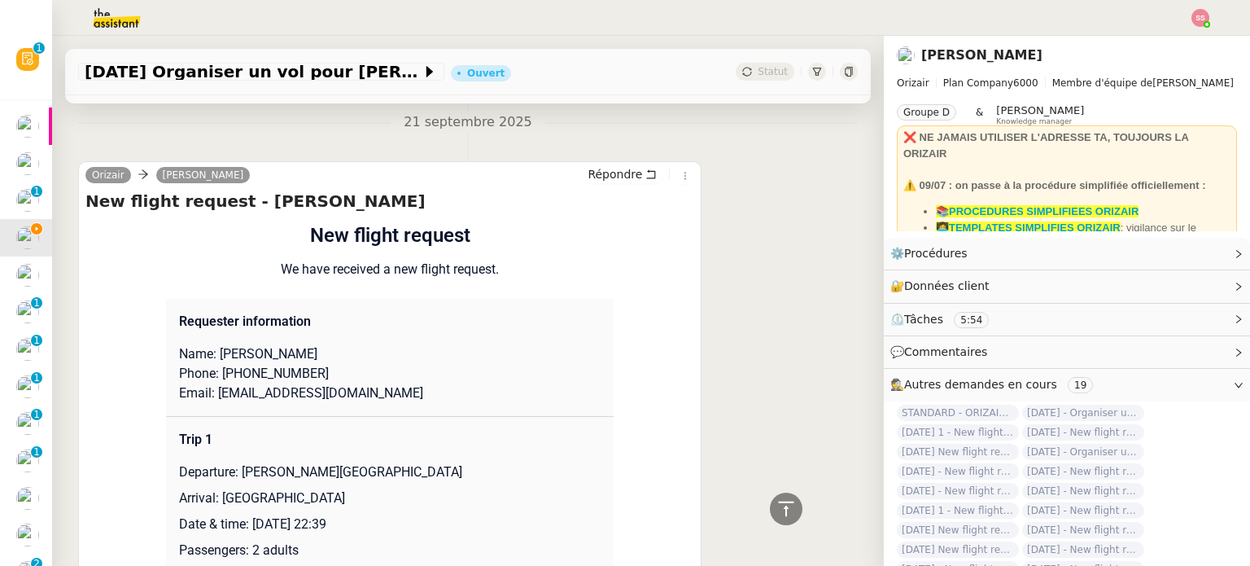
scroll to position [1346, 0]
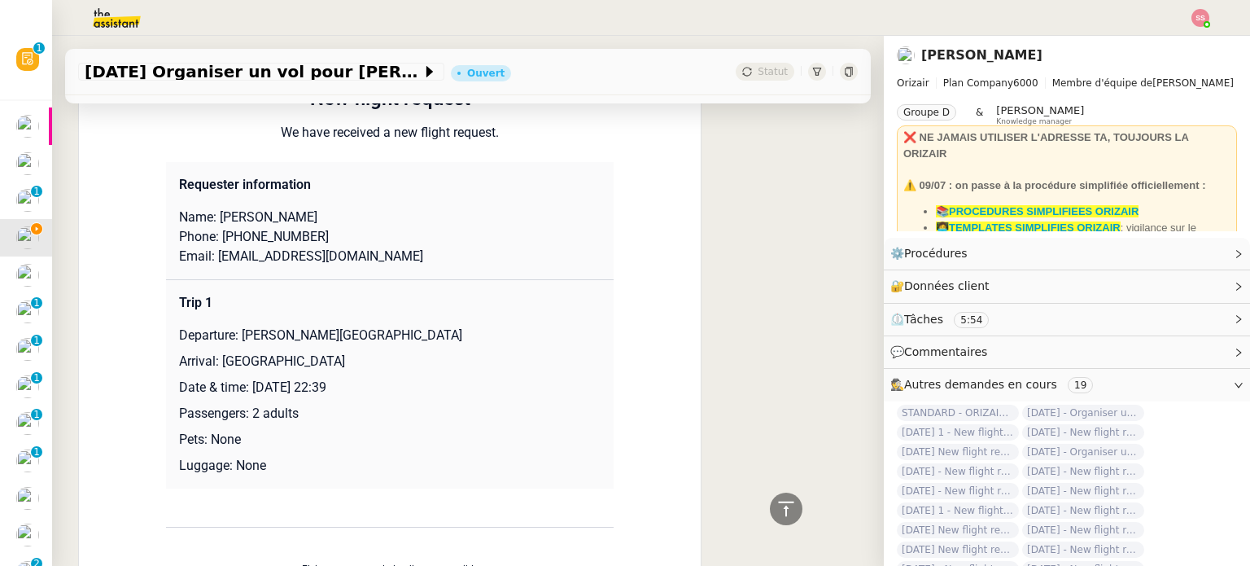
drag, startPoint x: 234, startPoint y: 341, endPoint x: 473, endPoint y: 339, distance: 238.4
click at [473, 339] on p "Departure: Charles de Gaulle International Airport" at bounding box center [390, 335] width 422 height 20
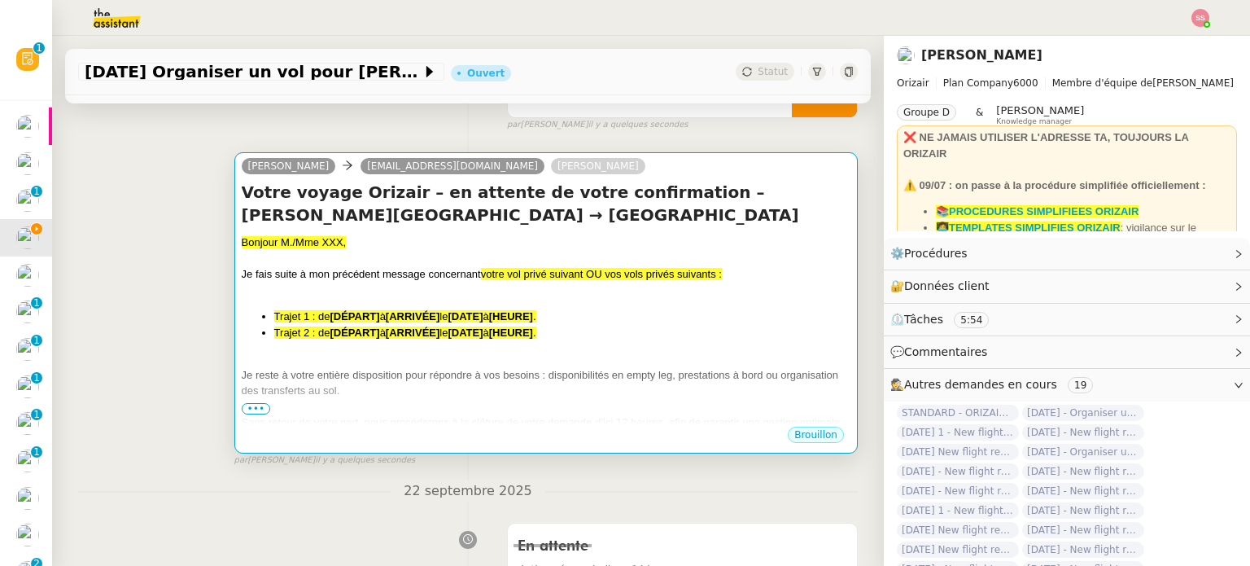
scroll to position [325, 0]
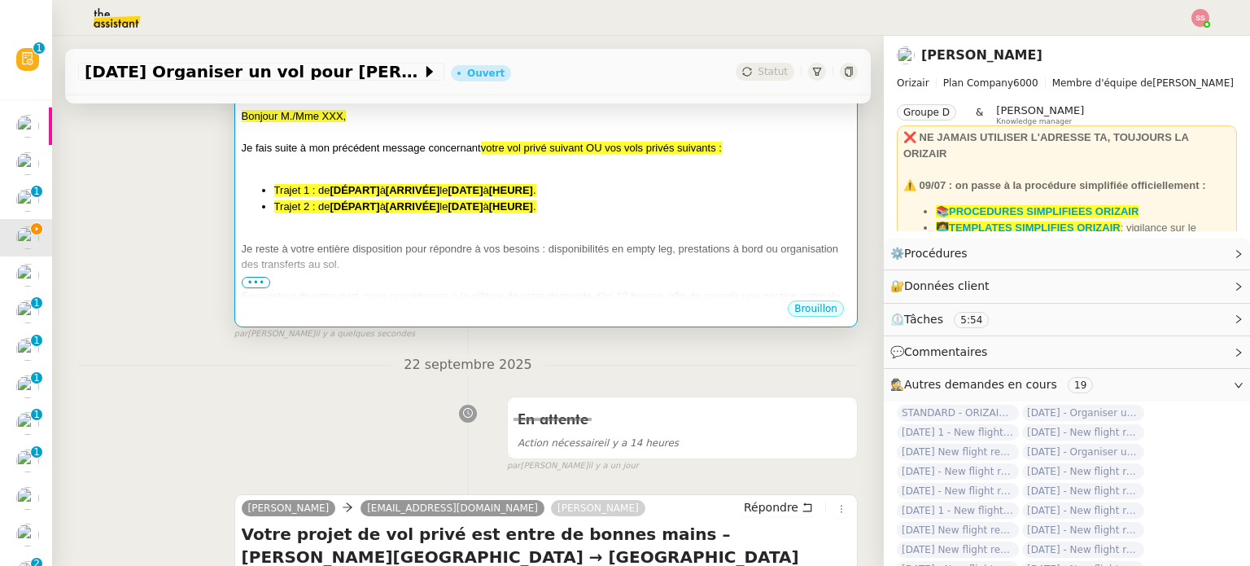
click at [448, 208] on span "le" at bounding box center [443, 206] width 8 height 12
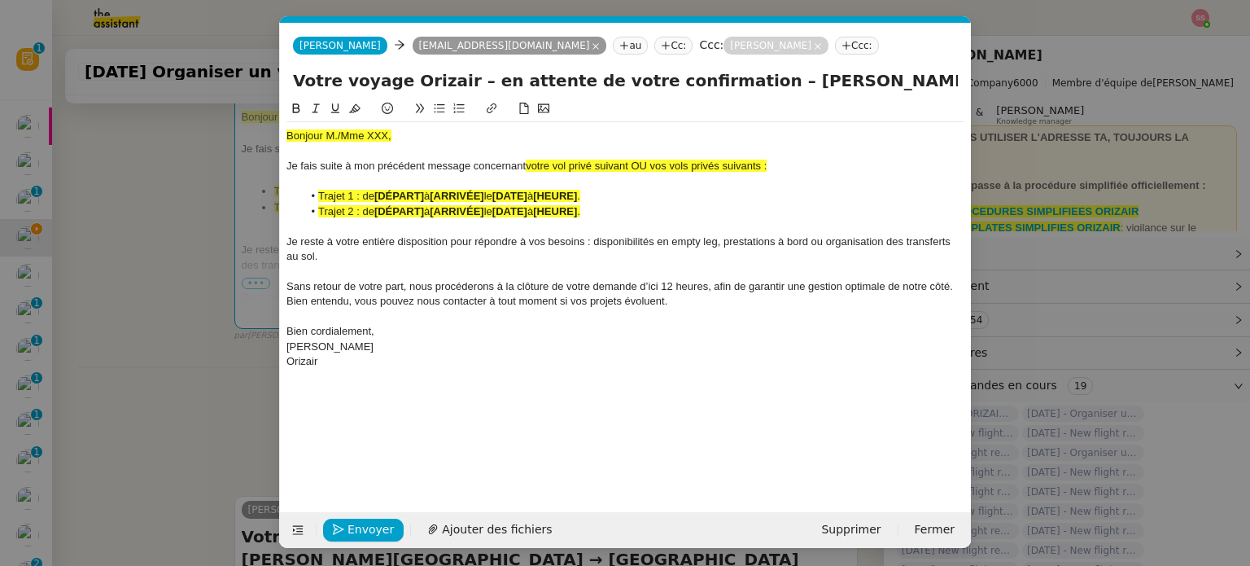
scroll to position [0, 81]
drag, startPoint x: 425, startPoint y: 134, endPoint x: 283, endPoint y: 137, distance: 141.6
click at [283, 137] on nz-spin "Bonjour M./Mme XXX, Je fais suite à mon précédent message concernant votre vol …" at bounding box center [625, 296] width 691 height 394
click at [354, 113] on icon at bounding box center [354, 108] width 11 height 9
click at [394, 126] on div "Bonjour M./Mme XXX, Je fais suite à mon précédent message concernant votre vol …" at bounding box center [625, 248] width 678 height 253
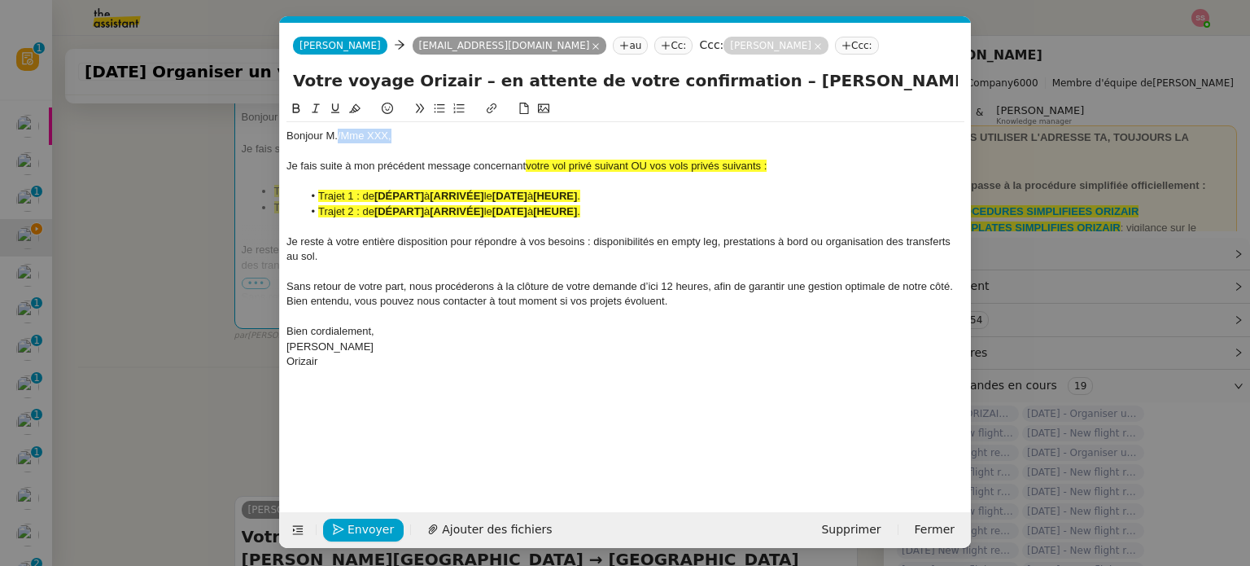
drag, startPoint x: 355, startPoint y: 136, endPoint x: 337, endPoint y: 135, distance: 17.9
click at [337, 135] on div "Bonjour M./Mme XXX," at bounding box center [625, 136] width 678 height 15
drag, startPoint x: 631, startPoint y: 162, endPoint x: 810, endPoint y: 170, distance: 179.2
click at [810, 170] on div "Je fais suite à mon précédent message concernant votre vol privé suivant OU vos…" at bounding box center [625, 166] width 678 height 15
drag, startPoint x: 670, startPoint y: 172, endPoint x: 524, endPoint y: 164, distance: 145.8
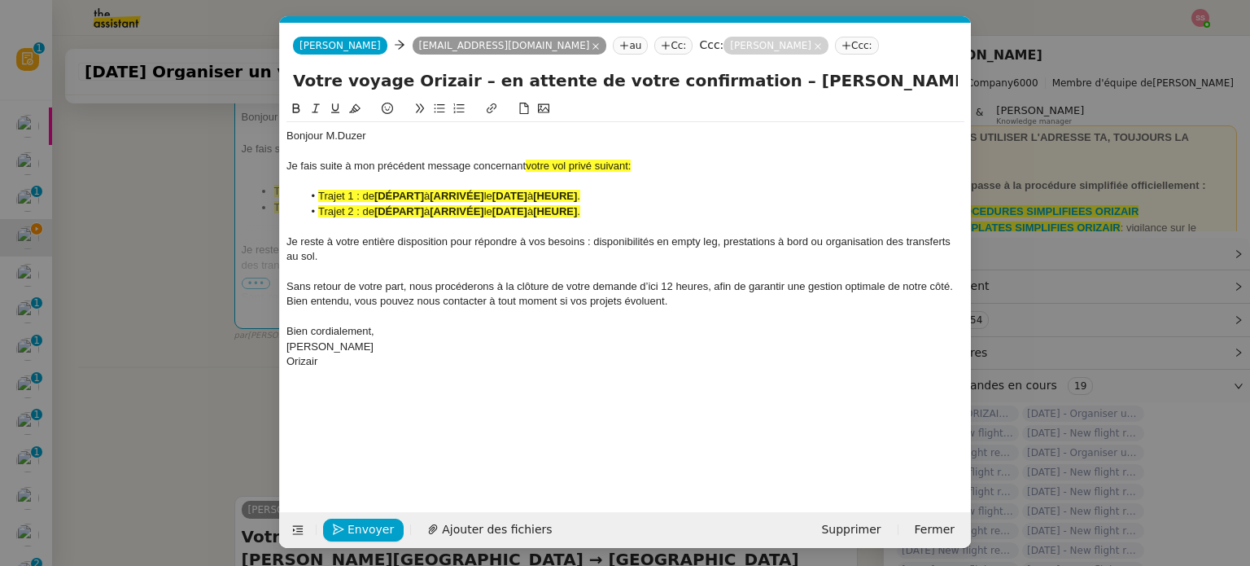
click at [524, 164] on div "Je fais suite à mon précédent message concernant votre vol privé suivant:" at bounding box center [625, 166] width 678 height 15
click at [552, 165] on span "votre vol privé suivant:" at bounding box center [578, 165] width 105 height 12
drag, startPoint x: 639, startPoint y: 168, endPoint x: 526, endPoint y: 164, distance: 112.4
click at [526, 164] on div "Je fais suite à mon précédent message concernant votre vol privé suivant:" at bounding box center [625, 166] width 678 height 15
click at [350, 106] on icon at bounding box center [354, 108] width 11 height 11
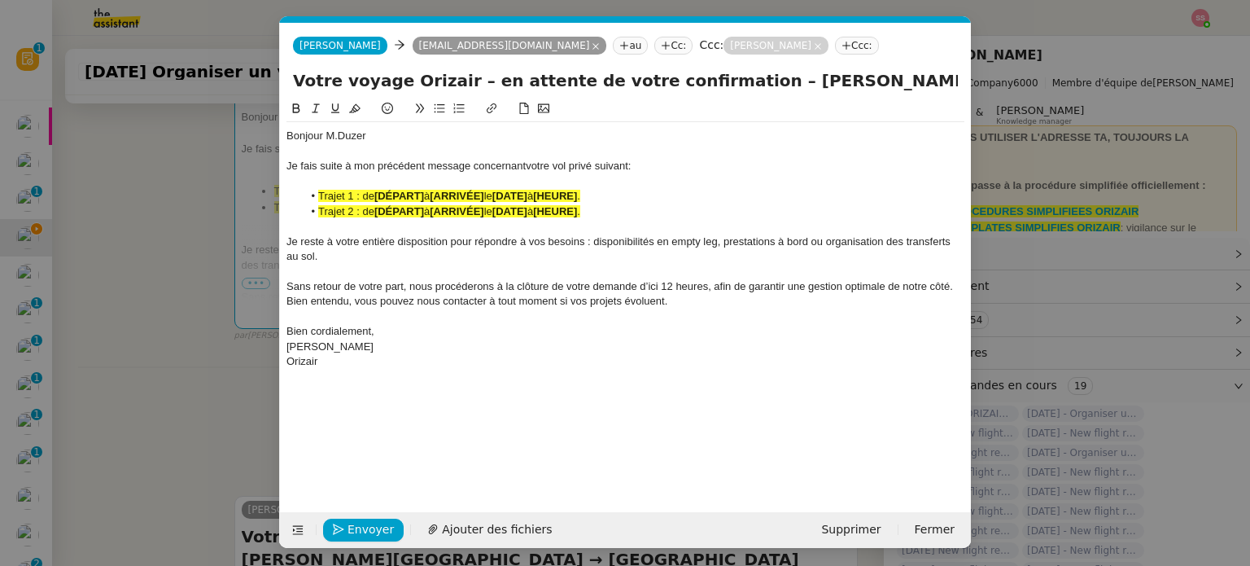
click at [561, 211] on strong "[HEURE]" at bounding box center [555, 211] width 44 height 12
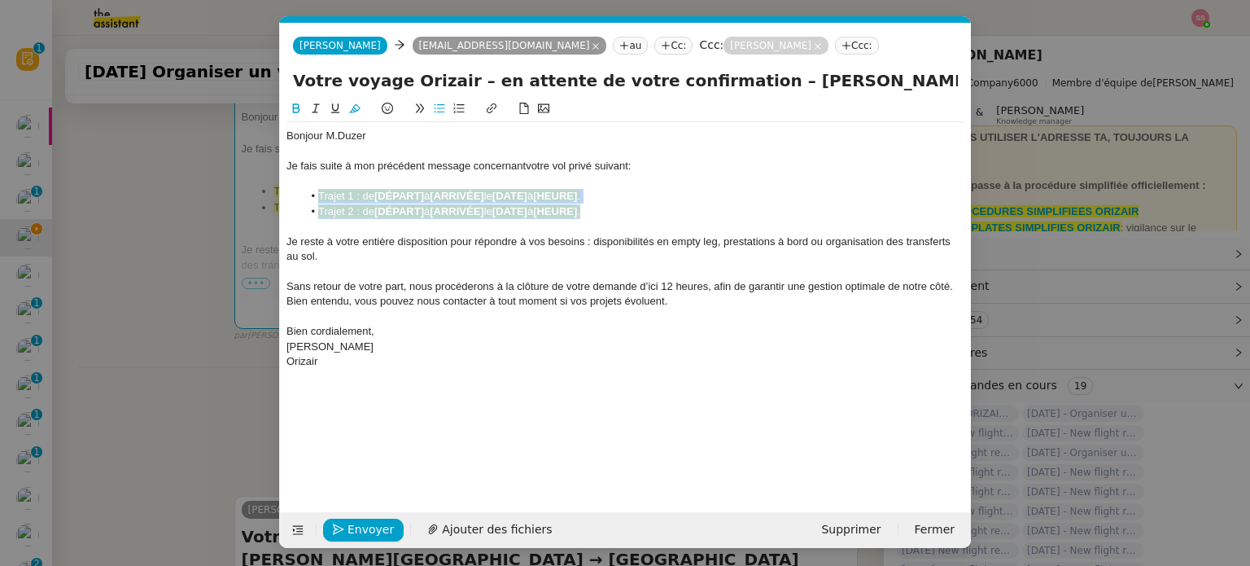
drag, startPoint x: 604, startPoint y: 208, endPoint x: 317, endPoint y: 201, distance: 286.5
click at [317, 201] on ul "Trajet 1 : de [DÉPART] à [ARRIVÉE] le [DATE] à [HEURE] . Trajet 2 : de [DÉPART]…" at bounding box center [625, 204] width 678 height 30
click at [354, 113] on icon at bounding box center [354, 108] width 11 height 9
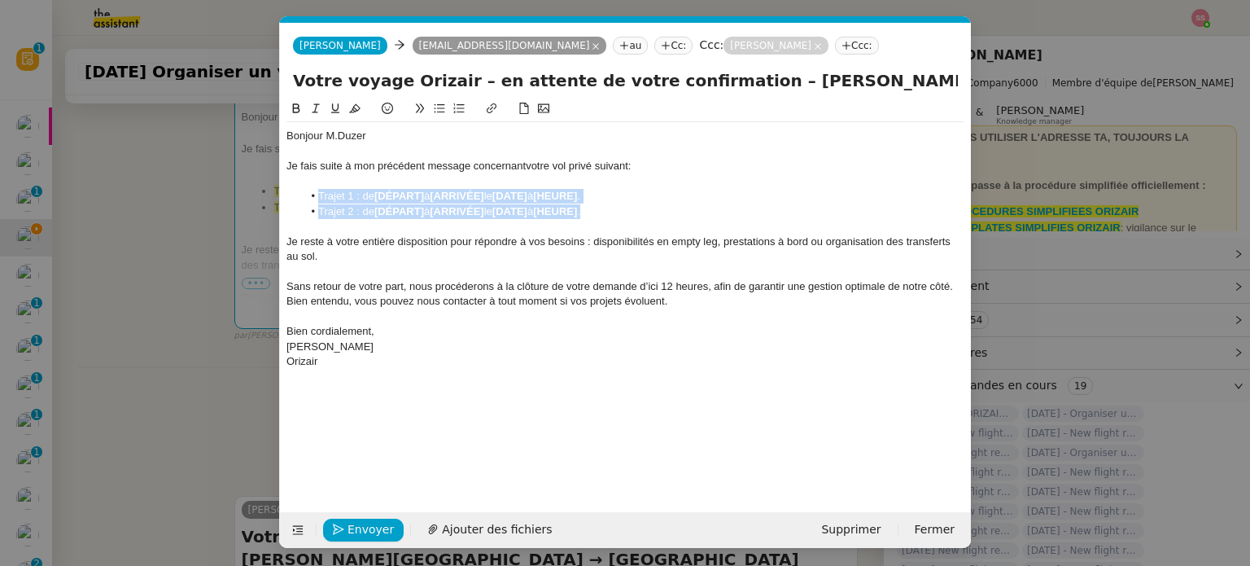
click at [404, 210] on strong "[DÉPART]" at bounding box center [399, 211] width 50 height 12
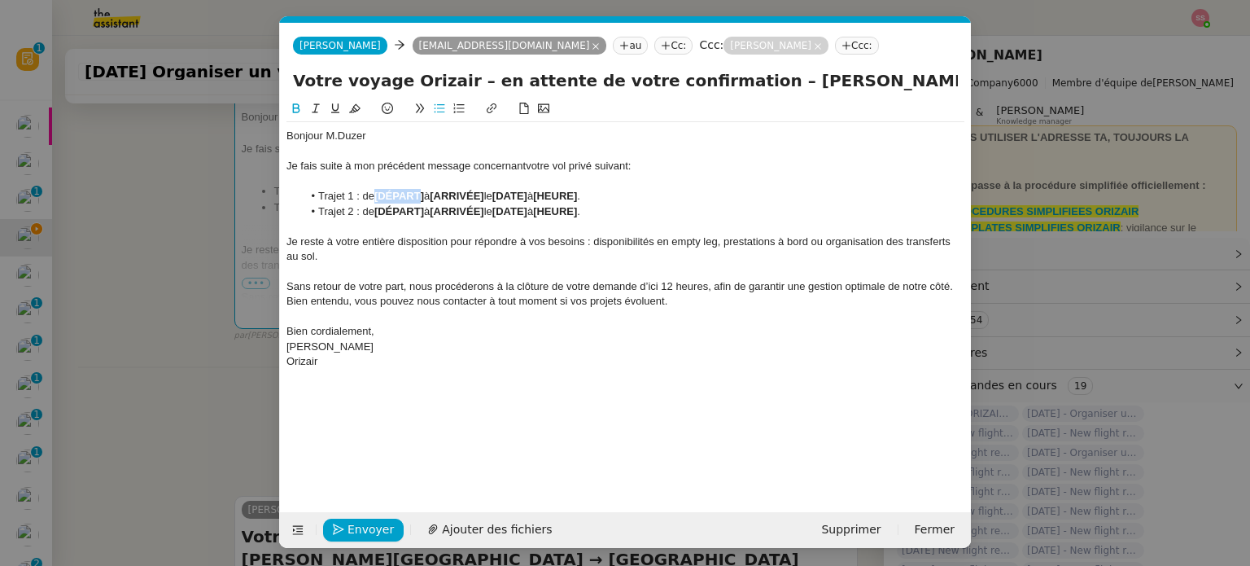
drag, startPoint x: 424, startPoint y: 195, endPoint x: 378, endPoint y: 193, distance: 46.4
click at [378, 193] on strong "[DÉPART]" at bounding box center [399, 196] width 50 height 12
click at [192, 308] on nz-modal-container "relance fr Service ✈️Orizair - Relance client ( FR ) à utiliser pour orizair, p…" at bounding box center [625, 283] width 1250 height 566
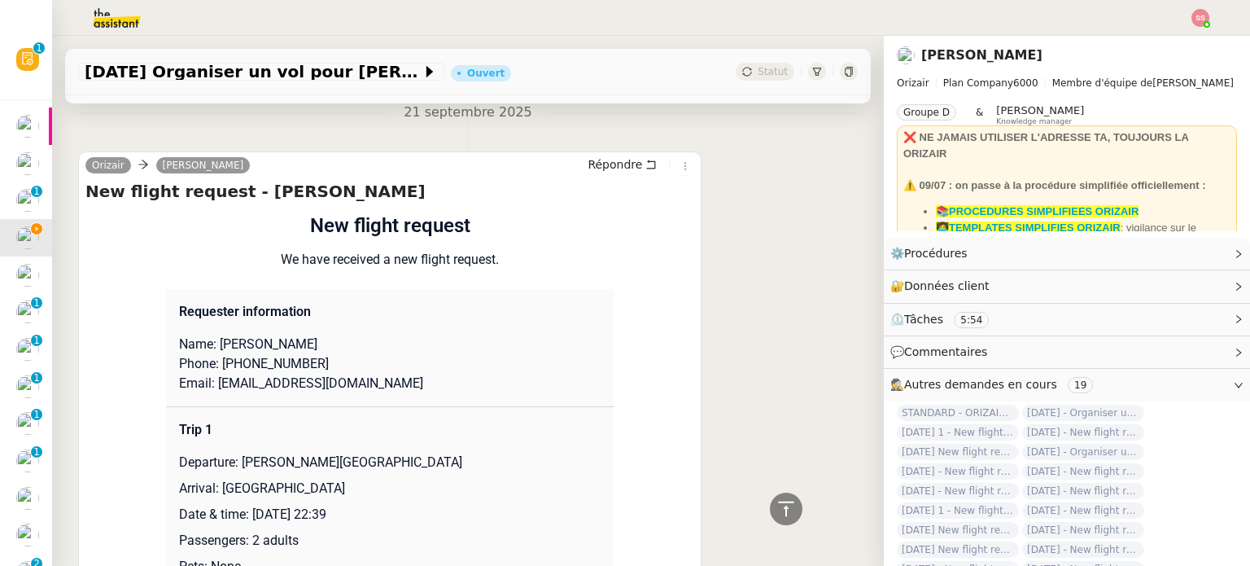
scroll to position [1544, 0]
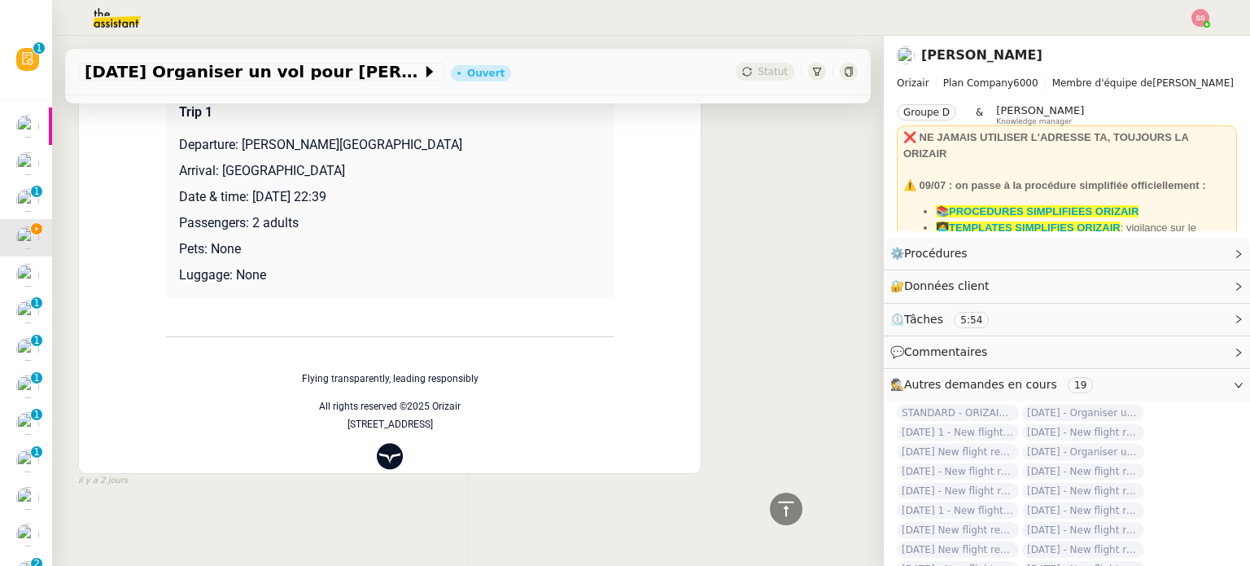
drag, startPoint x: 226, startPoint y: 166, endPoint x: 400, endPoint y: 166, distance: 173.3
click at [400, 166] on p "Arrival: London Heathrow Airport" at bounding box center [390, 171] width 422 height 20
drag, startPoint x: 378, startPoint y: 164, endPoint x: 212, endPoint y: 160, distance: 166.9
click at [212, 161] on p "Arrival: London Heathrow Airport" at bounding box center [390, 171] width 422 height 20
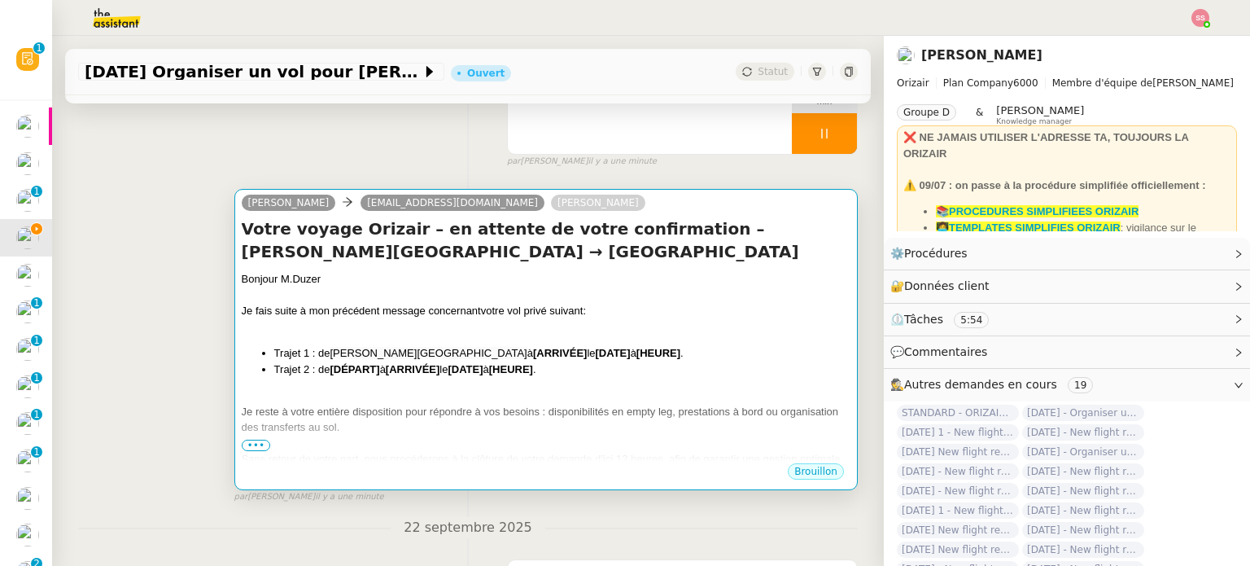
scroll to position [242, 0]
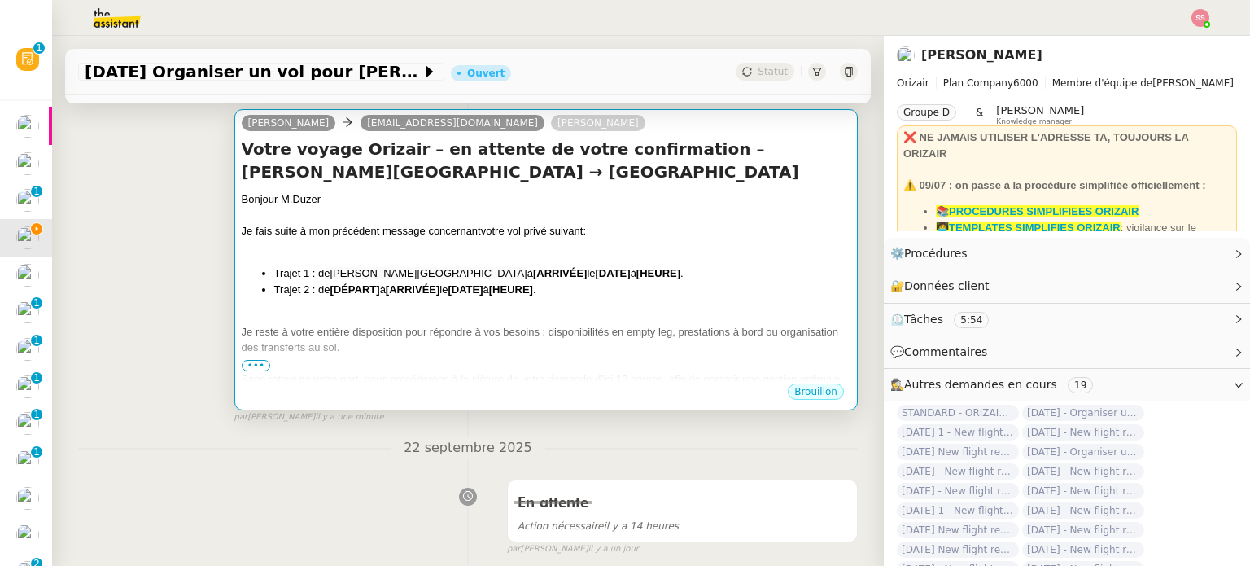
click at [513, 256] on div at bounding box center [546, 247] width 609 height 16
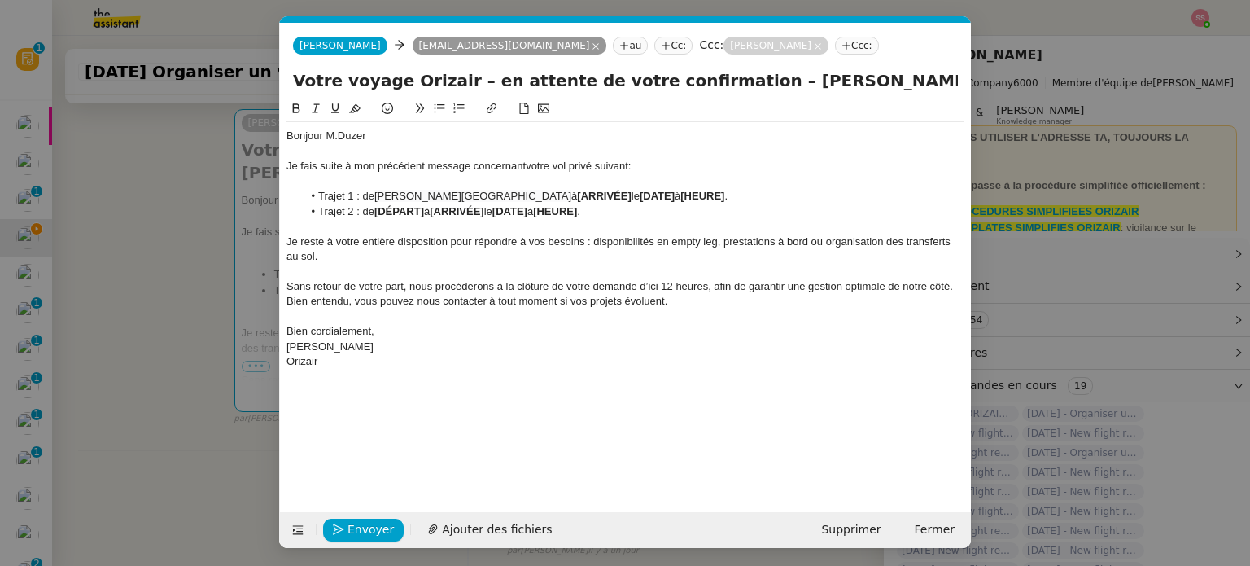
scroll to position [0, 81]
drag, startPoint x: 568, startPoint y: 194, endPoint x: 622, endPoint y: 197, distance: 53.8
click at [622, 197] on li "Trajet 1 : de Charles de Gaulle International Airport à [ARRIVÉE] le [DATE] à […" at bounding box center [634, 196] width 662 height 15
click at [213, 340] on nz-modal-container "relance fr Service ✈️Orizair - Relance client ( FR ) à utiliser pour orizair, p…" at bounding box center [625, 283] width 1250 height 566
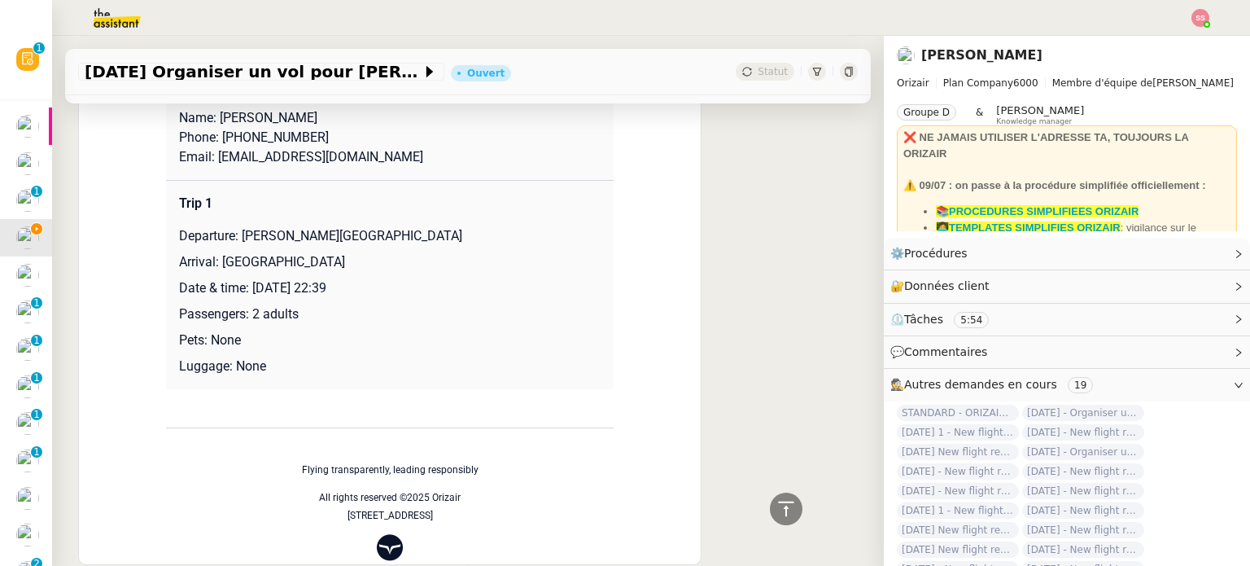
scroll to position [1544, 0]
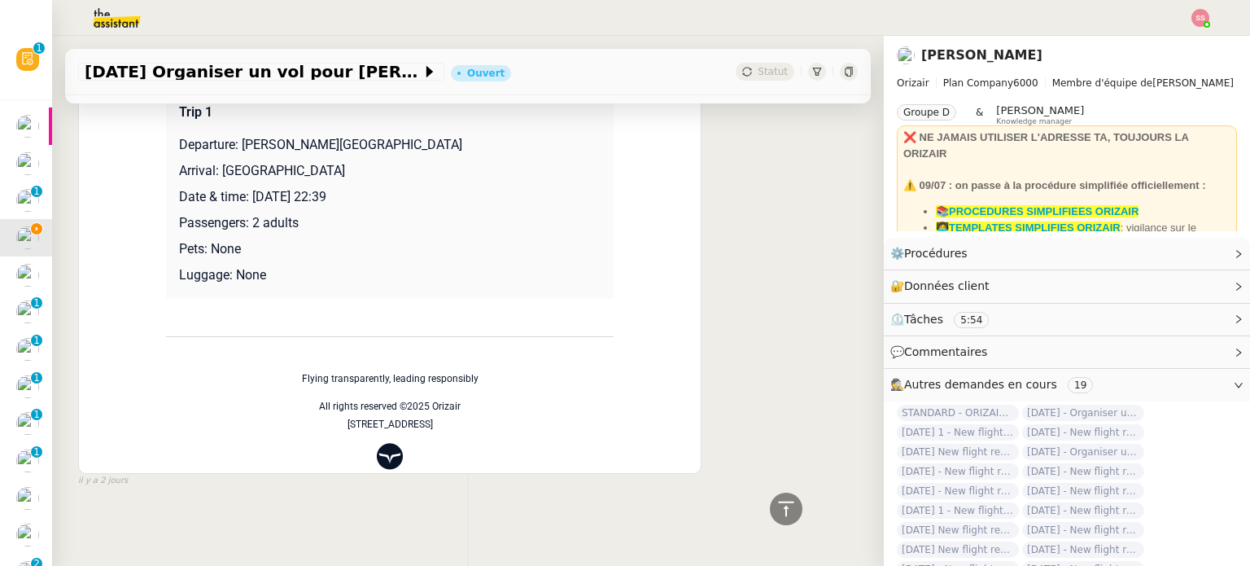
drag, startPoint x: 248, startPoint y: 193, endPoint x: 425, endPoint y: 194, distance: 176.6
click at [425, 194] on p "Date & time: 29th September 2025 22:39" at bounding box center [390, 197] width 422 height 20
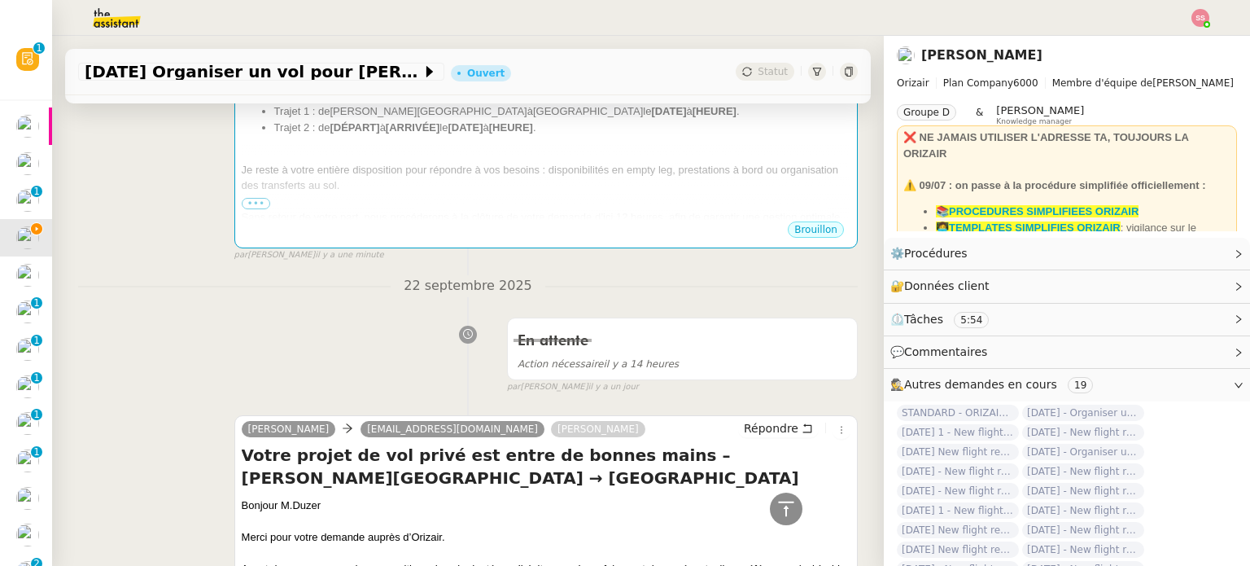
scroll to position [242, 0]
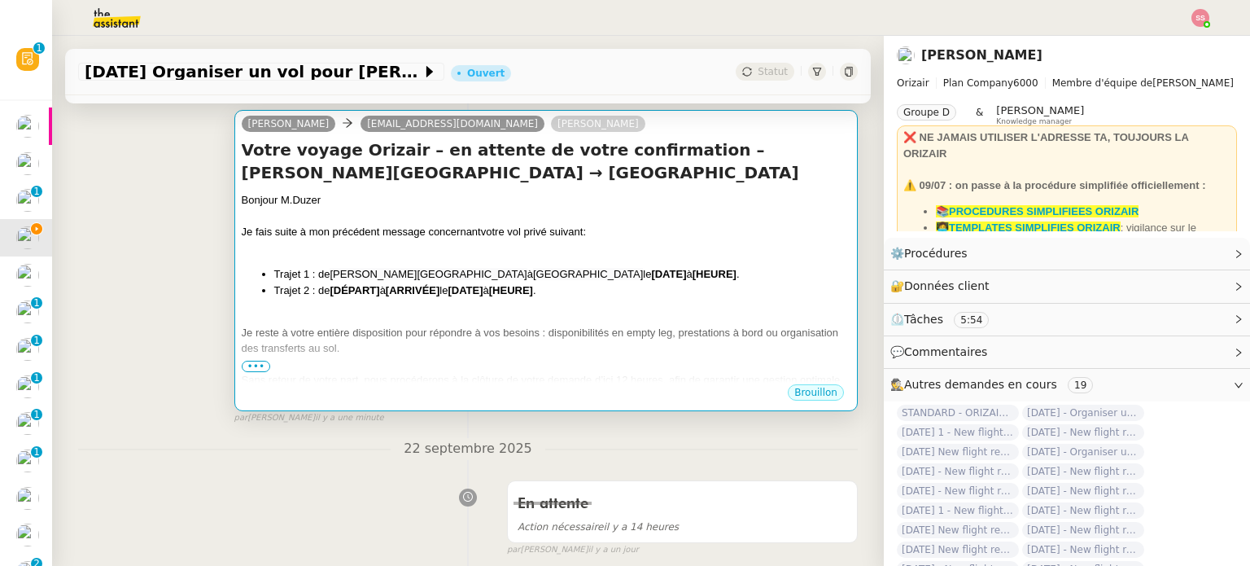
click at [723, 295] on li "Trajet 2 : de [DÉPART] à [ARRIVÉE] le [DATE] à [HEURE] ." at bounding box center [562, 290] width 576 height 16
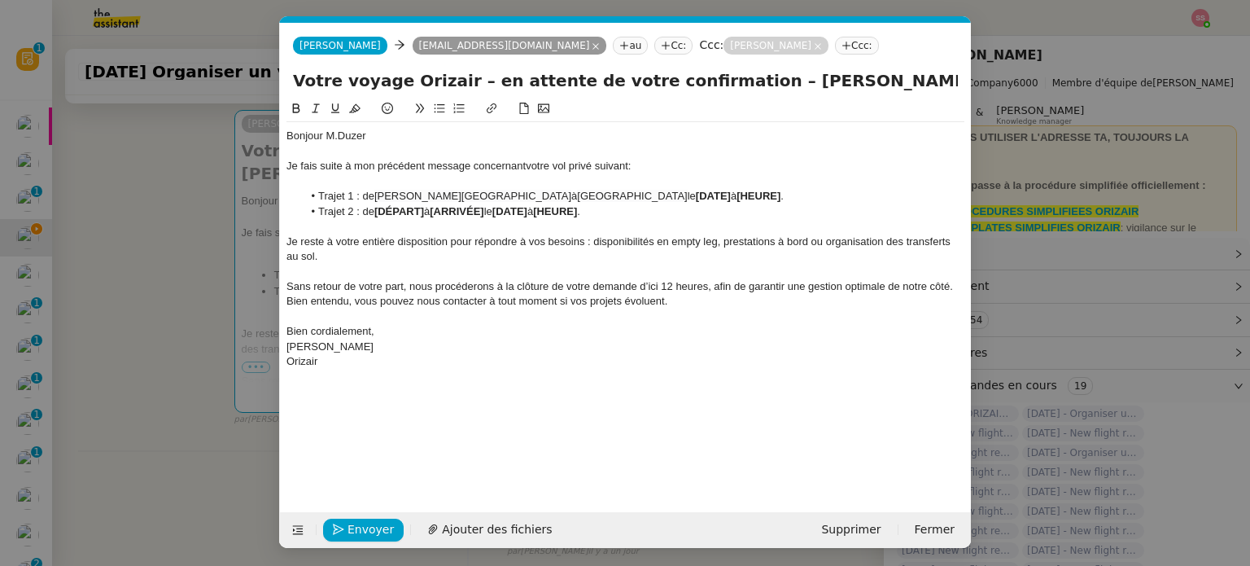
scroll to position [0, 81]
drag, startPoint x: 800, startPoint y: 194, endPoint x: 700, endPoint y: 194, distance: 100.1
click at [700, 194] on li "Trajet 1 : de Charles de Gaulle International Airport à London Heathrow Airport…" at bounding box center [634, 196] width 662 height 15
click at [718, 198] on span "29th September 2025 22:39" at bounding box center [727, 196] width 63 height 12
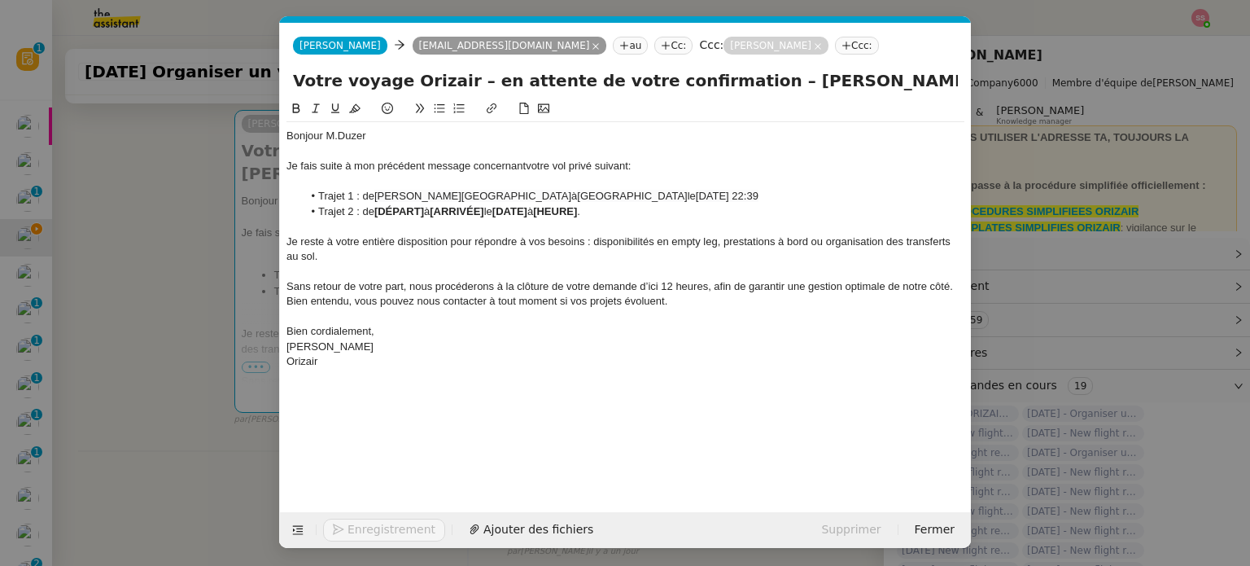
click at [740, 192] on span "29 September 2025 22:39" at bounding box center [727, 196] width 63 height 12
click at [749, 196] on span "29 September 2025 22:39" at bounding box center [727, 196] width 63 height 12
click at [0, 0] on lt-span "Septemb re" at bounding box center [0, 0] width 0 height 0
click at [789, 201] on span "29 Septembre 2025 22:39" at bounding box center [757, 196] width 122 height 12
click at [200, 309] on nz-modal-container "relance fr Service ✈️Orizair - Relance client ( FR ) à utiliser pour orizair, p…" at bounding box center [625, 283] width 1250 height 566
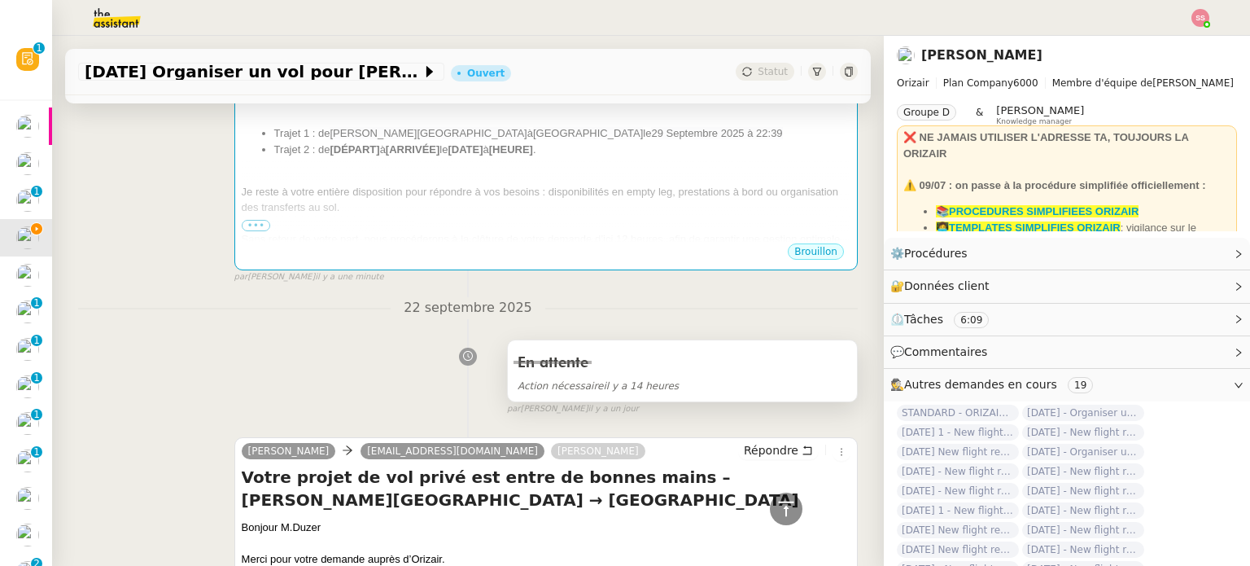
scroll to position [245, 0]
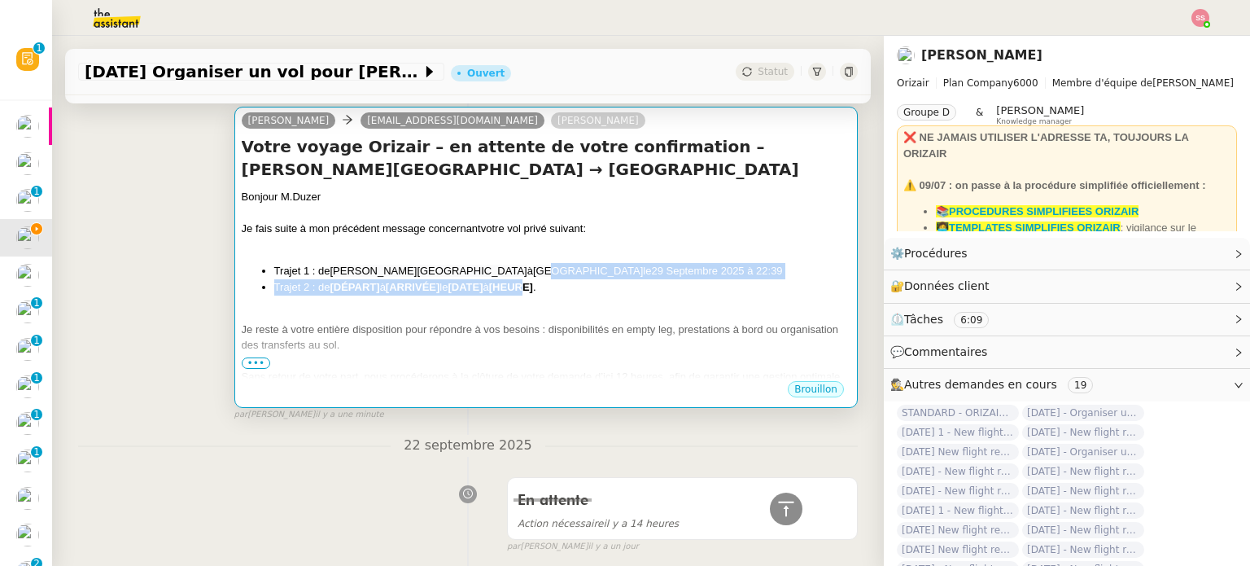
click at [539, 281] on ul "Trajet 1 : de Charles de Gaulle International Airport à London Heathrow Airport…" at bounding box center [546, 279] width 609 height 32
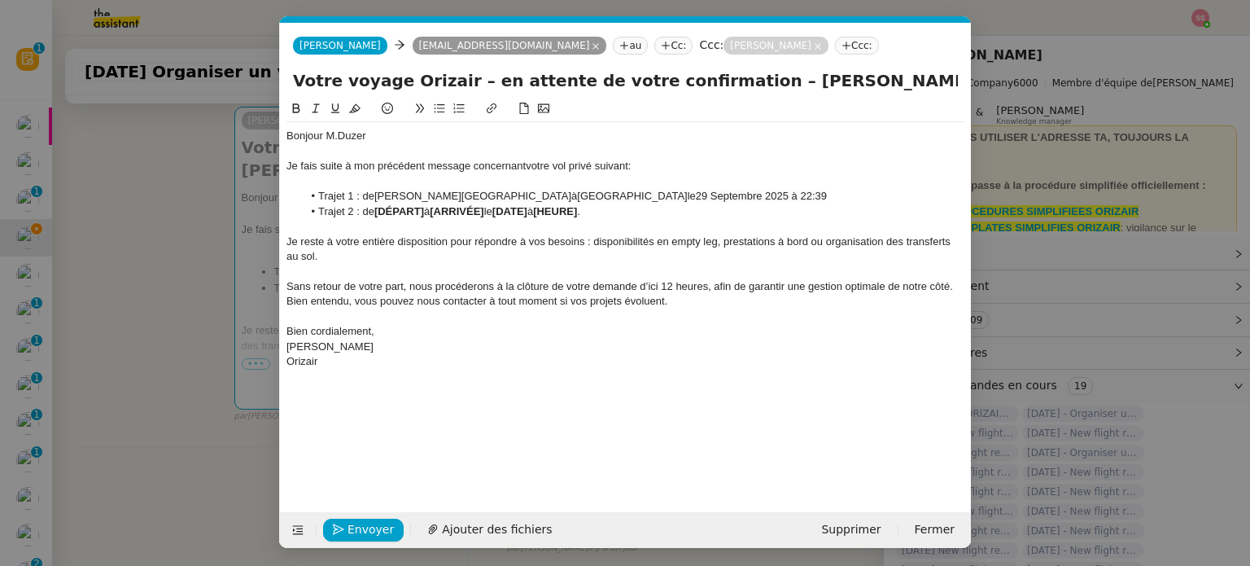
scroll to position [0, 81]
drag, startPoint x: 558, startPoint y: 217, endPoint x: 305, endPoint y: 214, distance: 253.1
click at [305, 214] on li "Trajet 2 : de [DÉPART] à [ARRIVÉE] le [DATE] à [HEURE] ." at bounding box center [634, 211] width 662 height 15
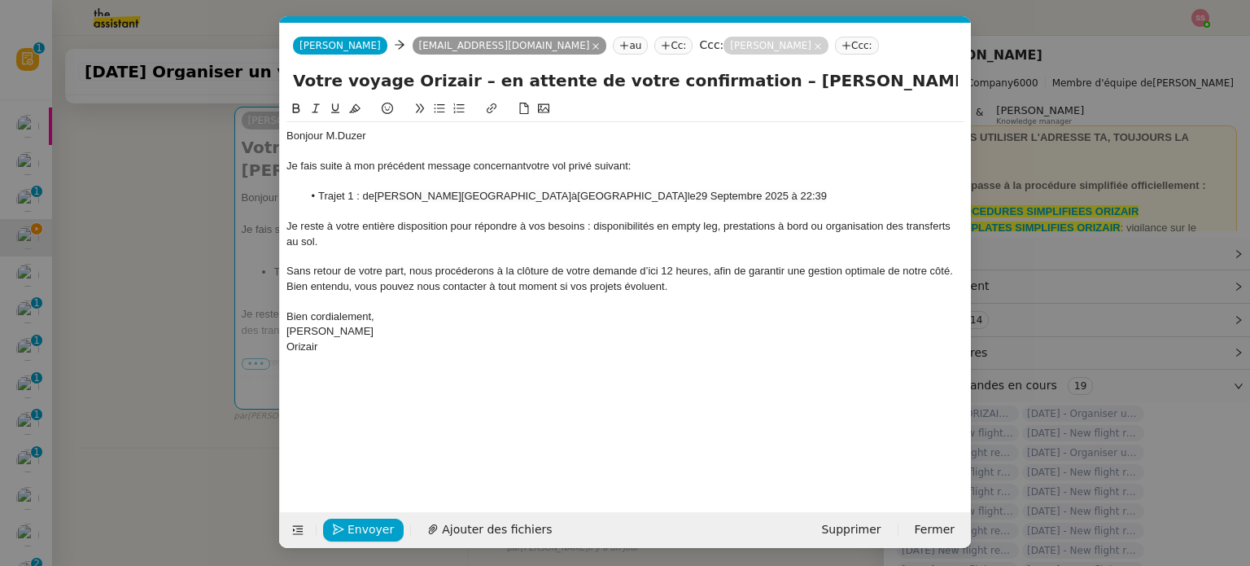
click at [622, 171] on div "Je fais suite à mon précédent message concernant votre vol privé suivant:" at bounding box center [625, 166] width 678 height 15
click at [0, 0] on lt-em "suivant :" at bounding box center [0, 0] width 0 height 0
click at [732, 256] on div at bounding box center [625, 256] width 678 height 15
click at [186, 407] on nz-modal-container "relance fr Service ✈️Orizair - Relance client ( FR ) à utiliser pour orizair, p…" at bounding box center [625, 283] width 1250 height 566
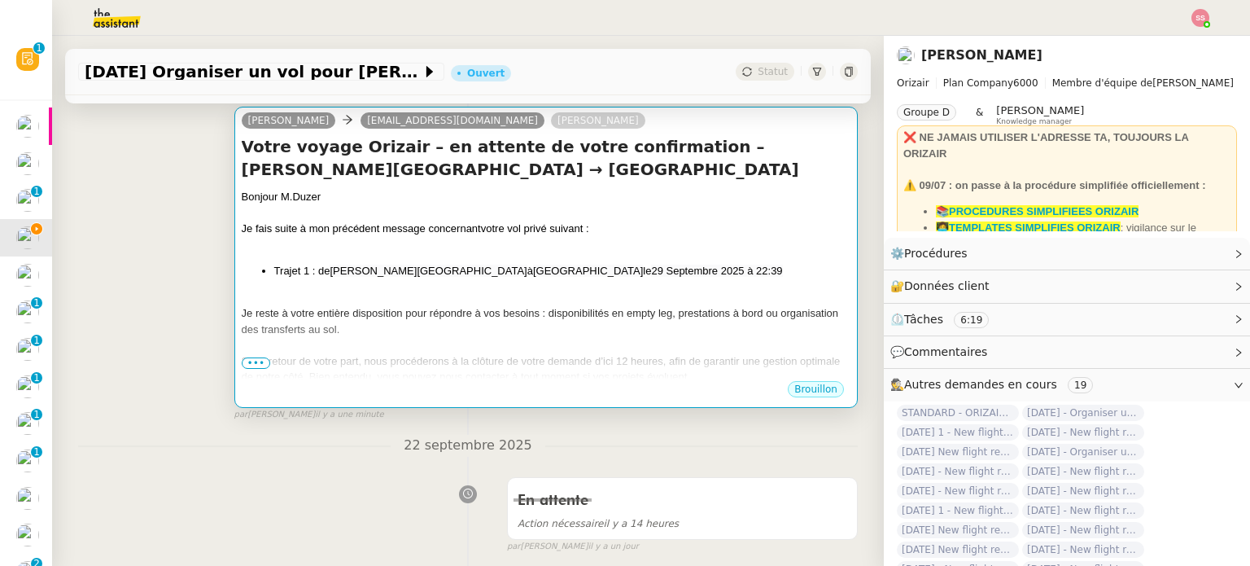
click at [507, 217] on div at bounding box center [546, 213] width 609 height 16
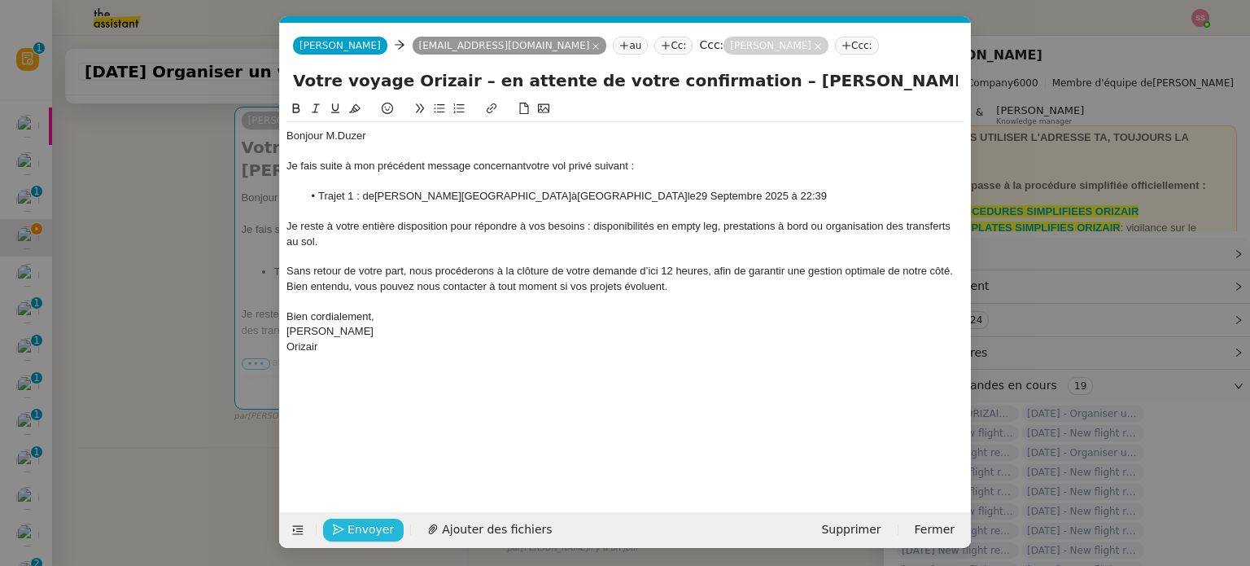
click at [371, 523] on span "Envoyer" at bounding box center [370, 529] width 46 height 19
click at [371, 523] on span "Confirmer l'envoi" at bounding box center [396, 529] width 98 height 19
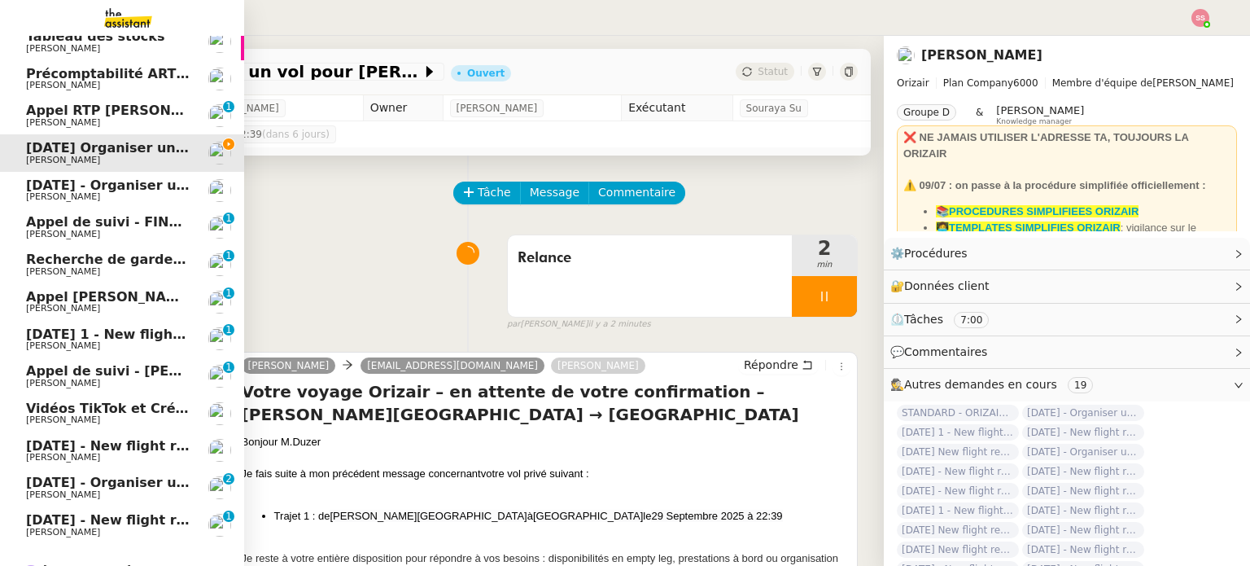
scroll to position [0, 0]
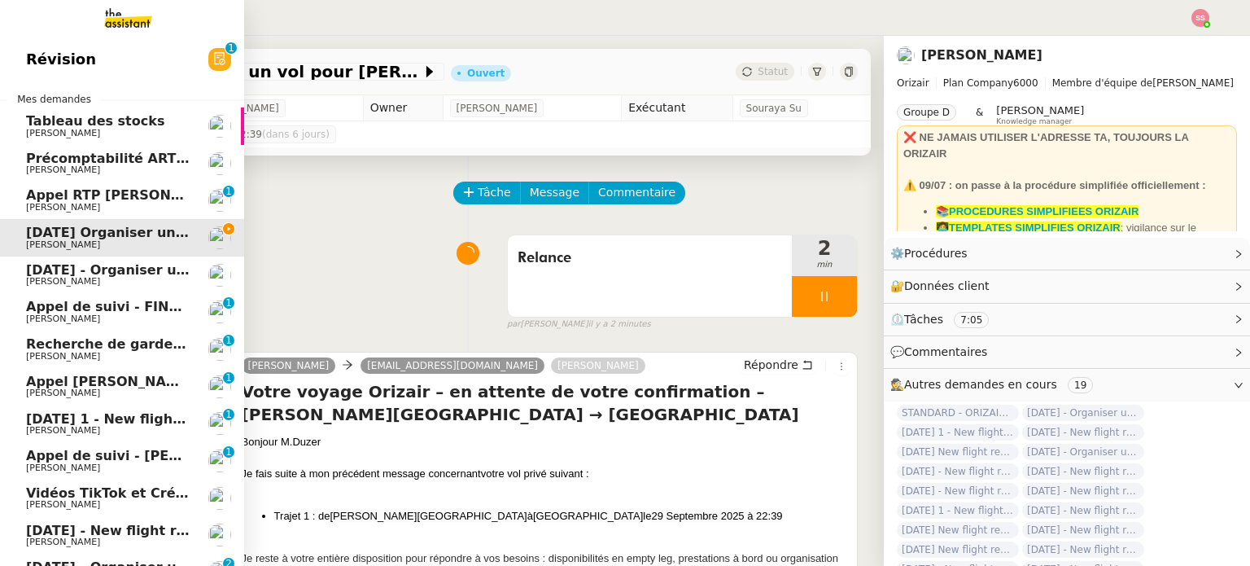
click at [59, 269] on span "14th March 2026 - Organiser un vol pour Thomas Foucrier" at bounding box center [201, 269] width 350 height 15
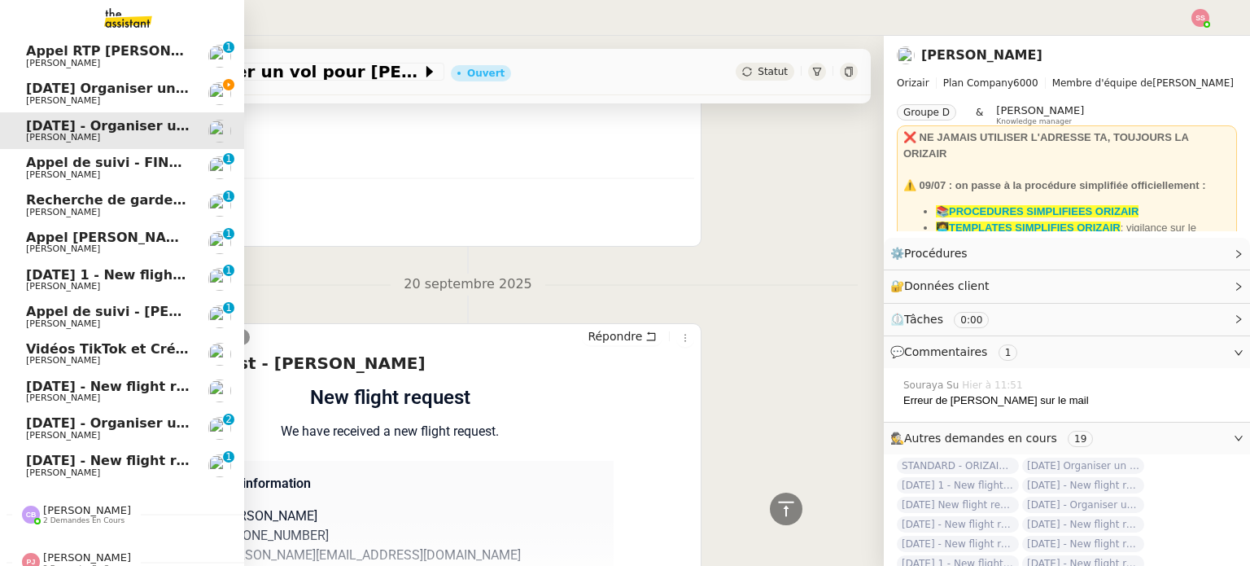
scroll to position [163, 0]
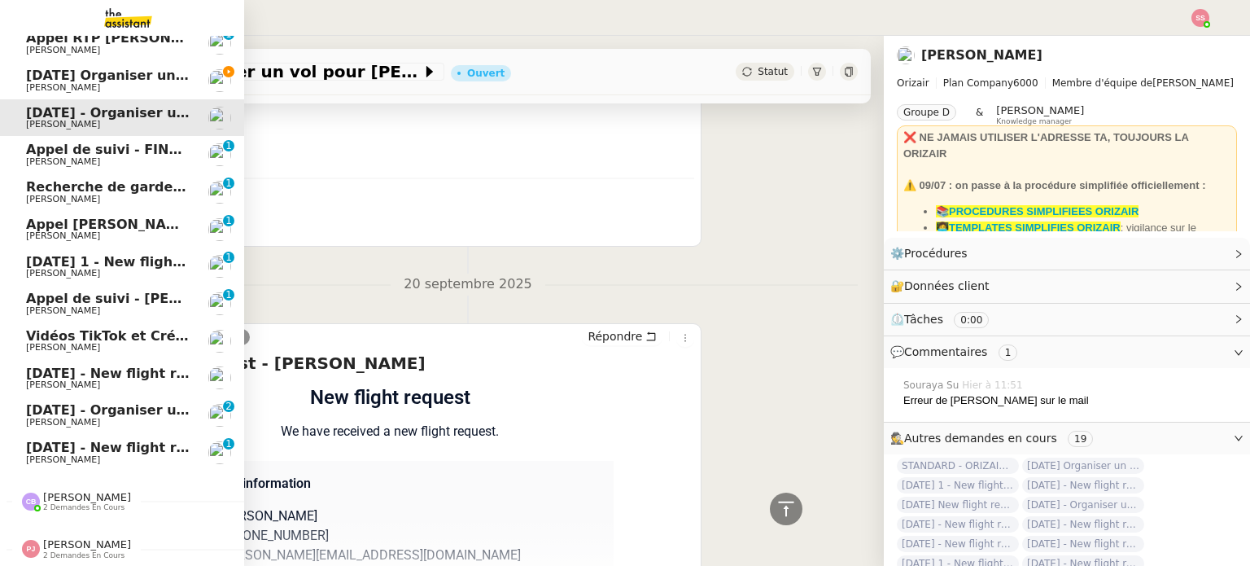
click at [125, 269] on span "Louis Frei" at bounding box center [108, 274] width 164 height 10
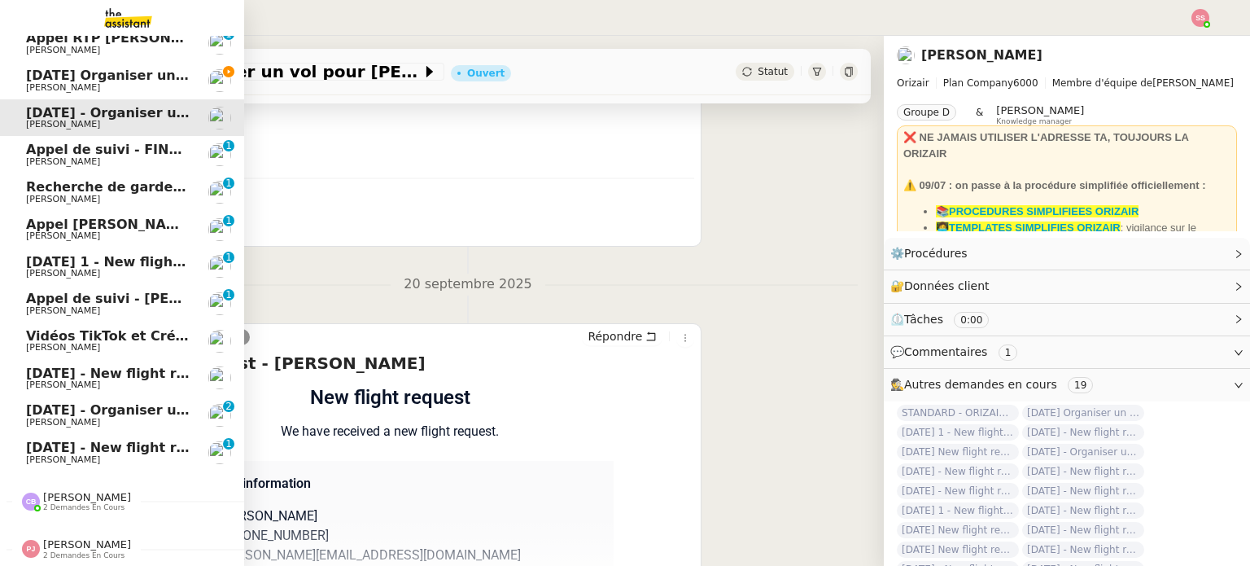
scroll to position [218, 0]
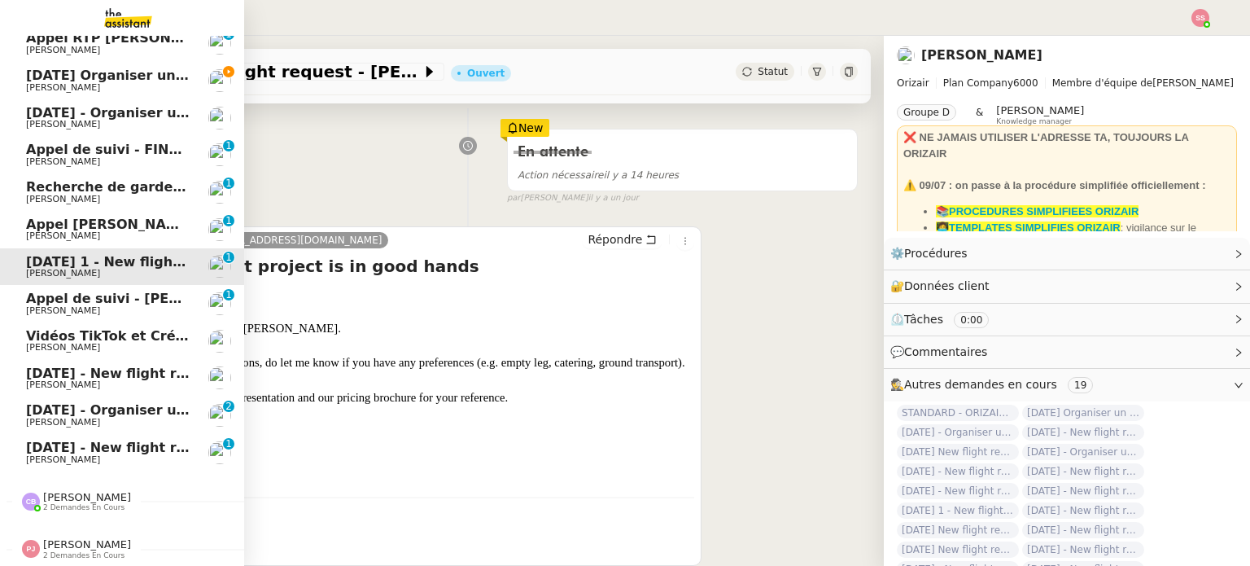
click at [61, 380] on span "Louis Frei" at bounding box center [108, 385] width 164 height 10
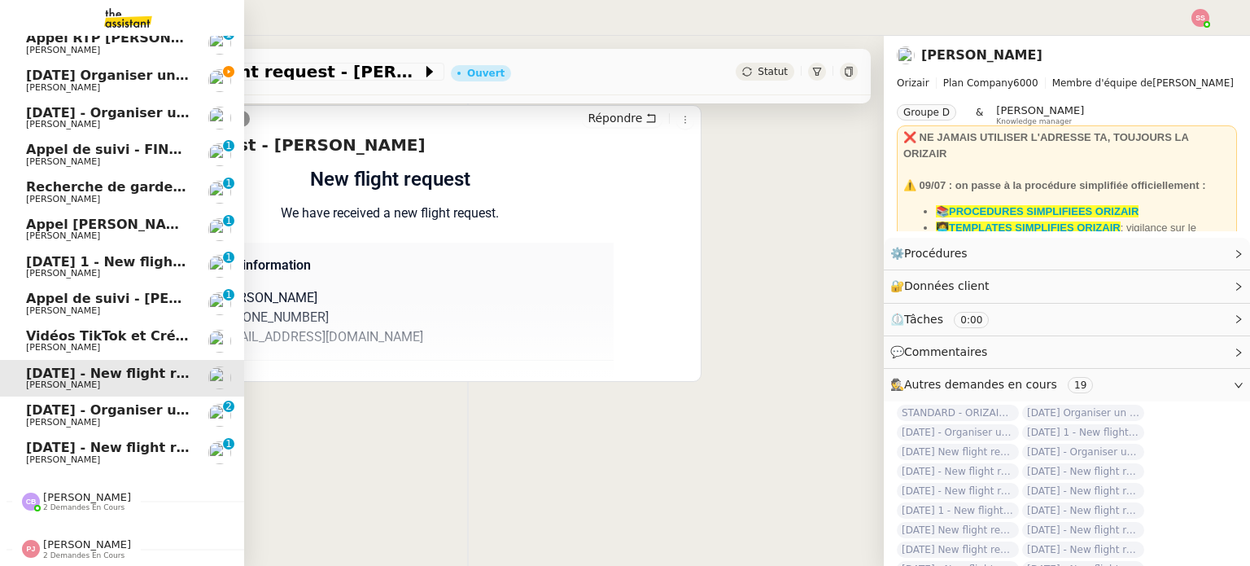
click at [33, 417] on span "Louis Frei" at bounding box center [63, 422] width 74 height 11
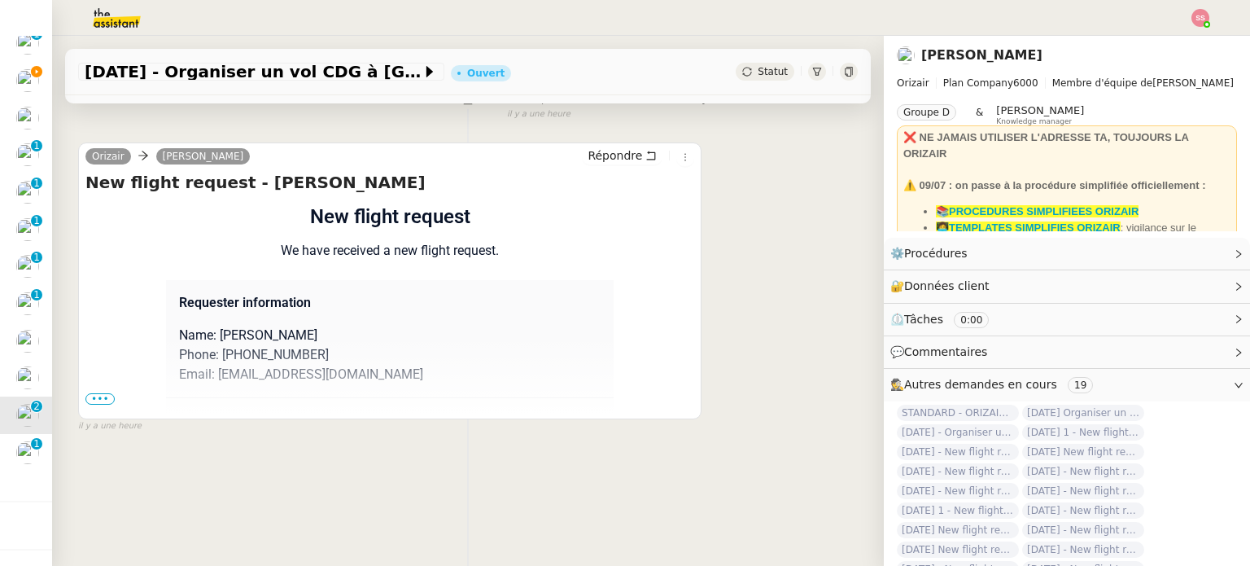
click at [104, 393] on span "•••" at bounding box center [99, 398] width 29 height 11
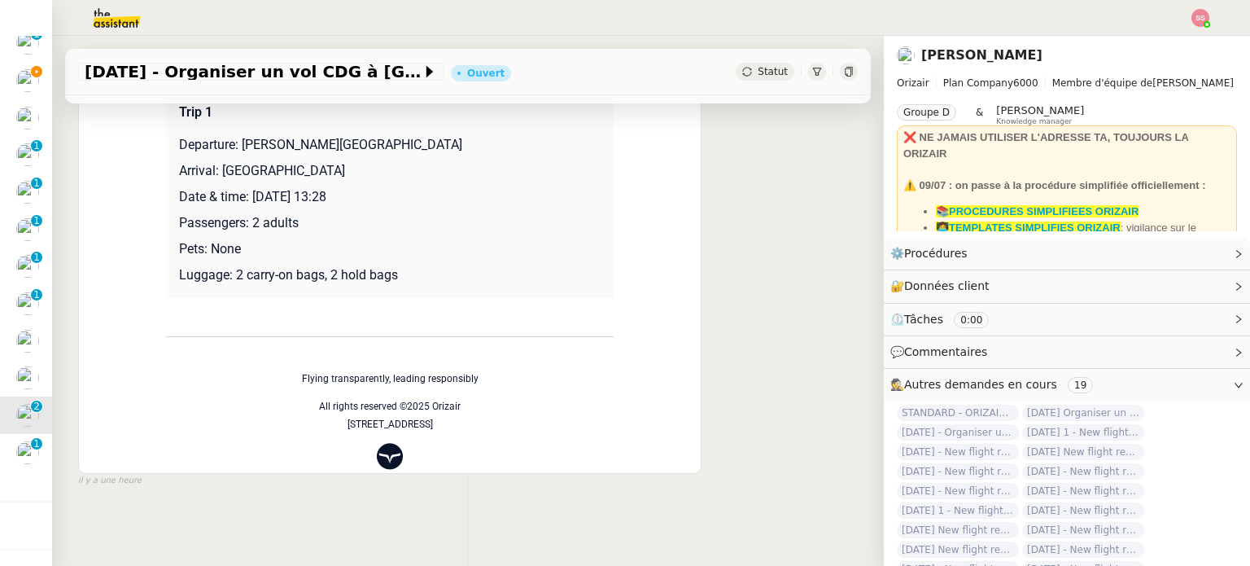
scroll to position [526, 0]
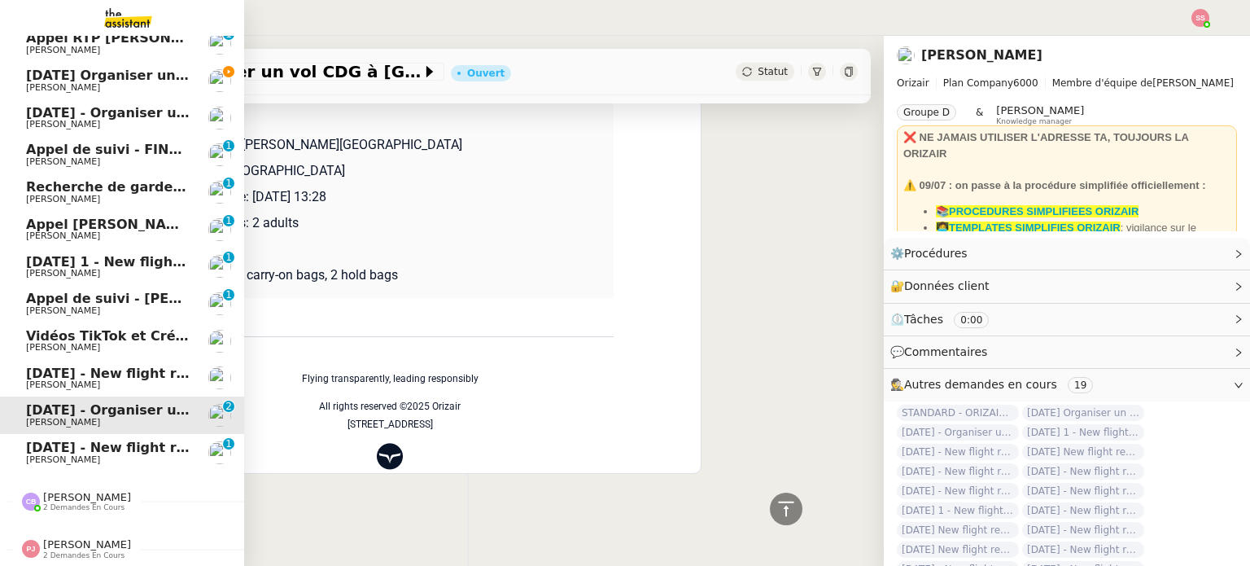
click at [30, 454] on span "Louis Frei" at bounding box center [63, 459] width 74 height 11
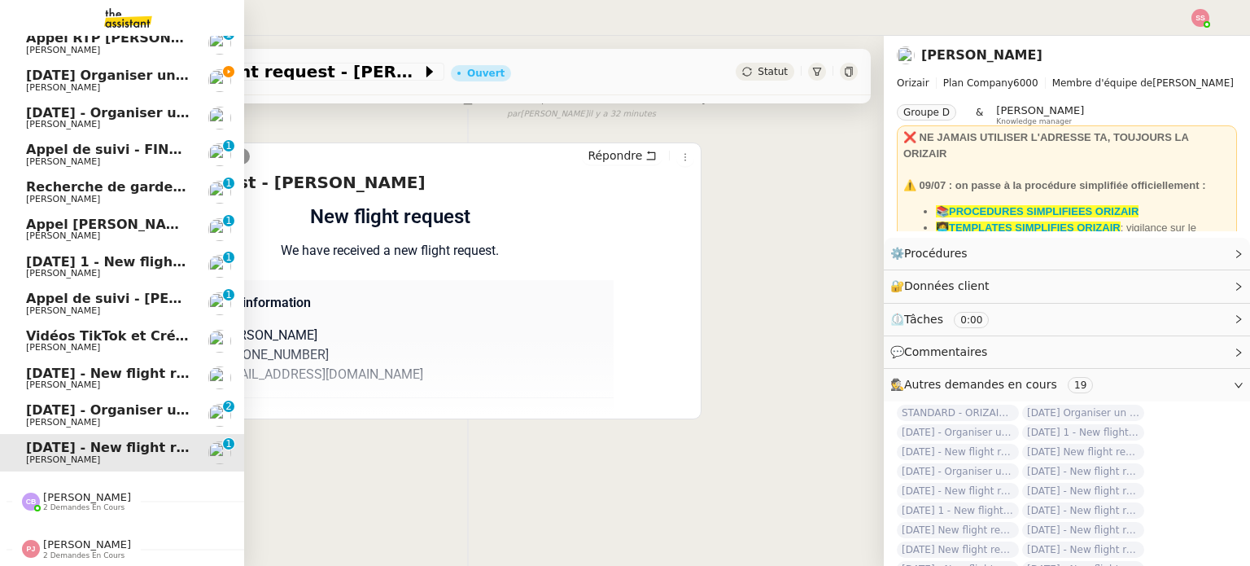
scroll to position [218, 0]
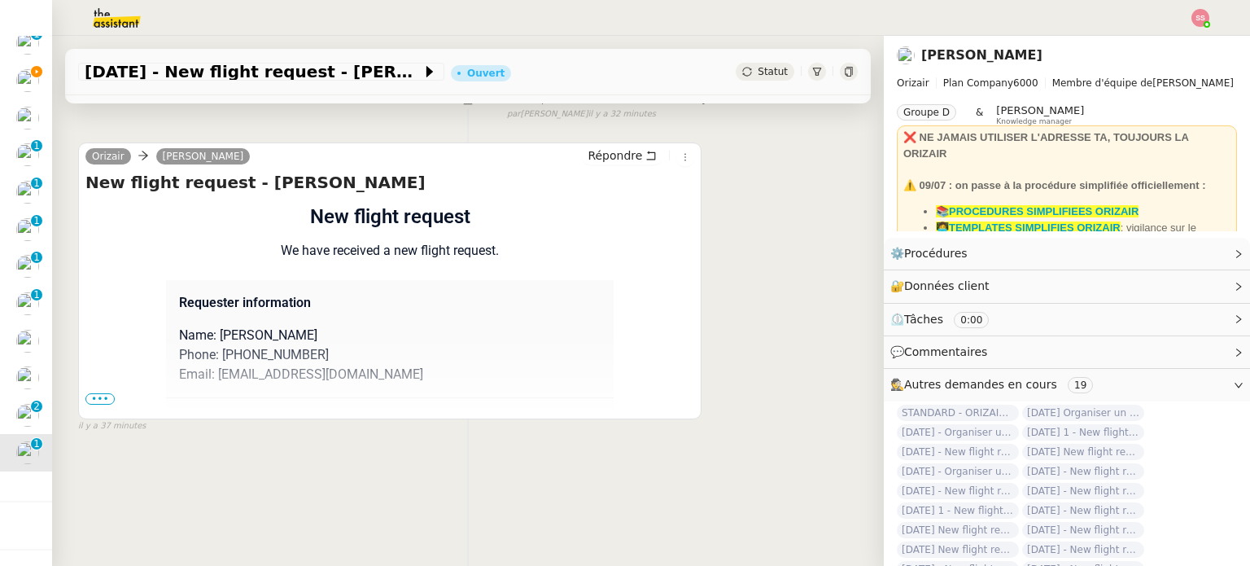
click at [94, 393] on span "•••" at bounding box center [99, 398] width 29 height 11
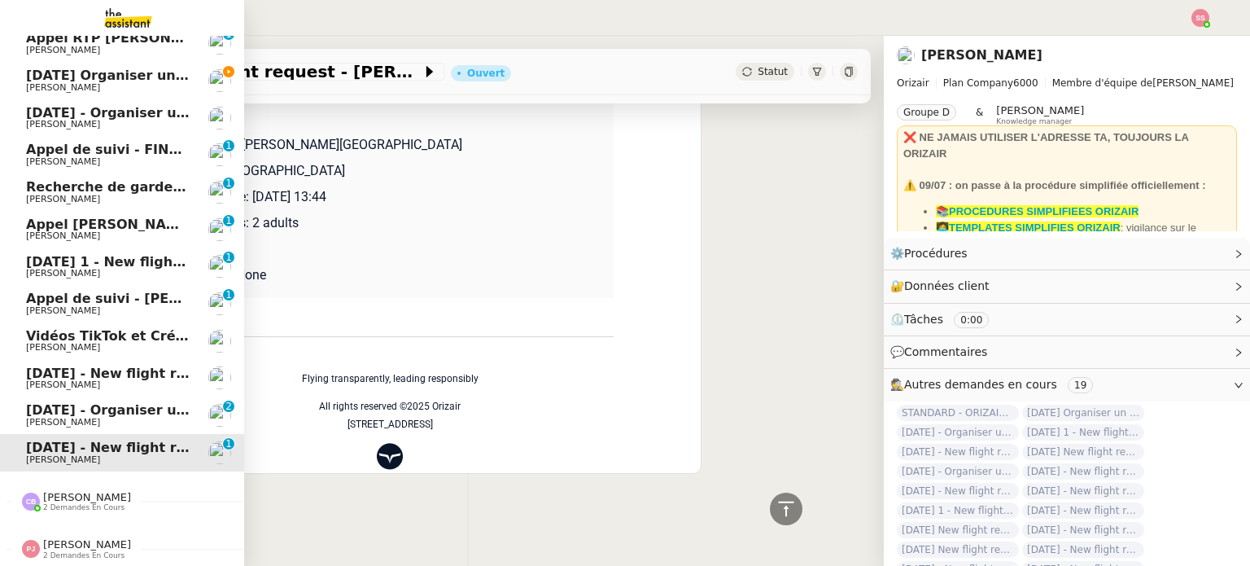
scroll to position [0, 0]
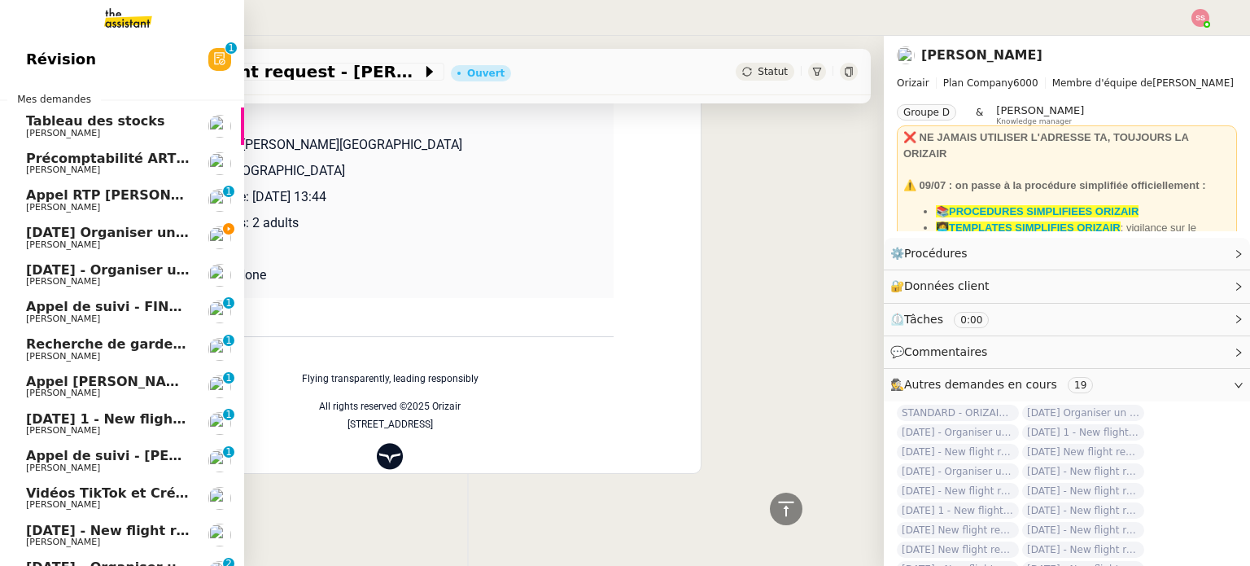
click at [133, 236] on span "29th September 2025 Organiser un vol pour Raphaël Duzer" at bounding box center [196, 232] width 340 height 15
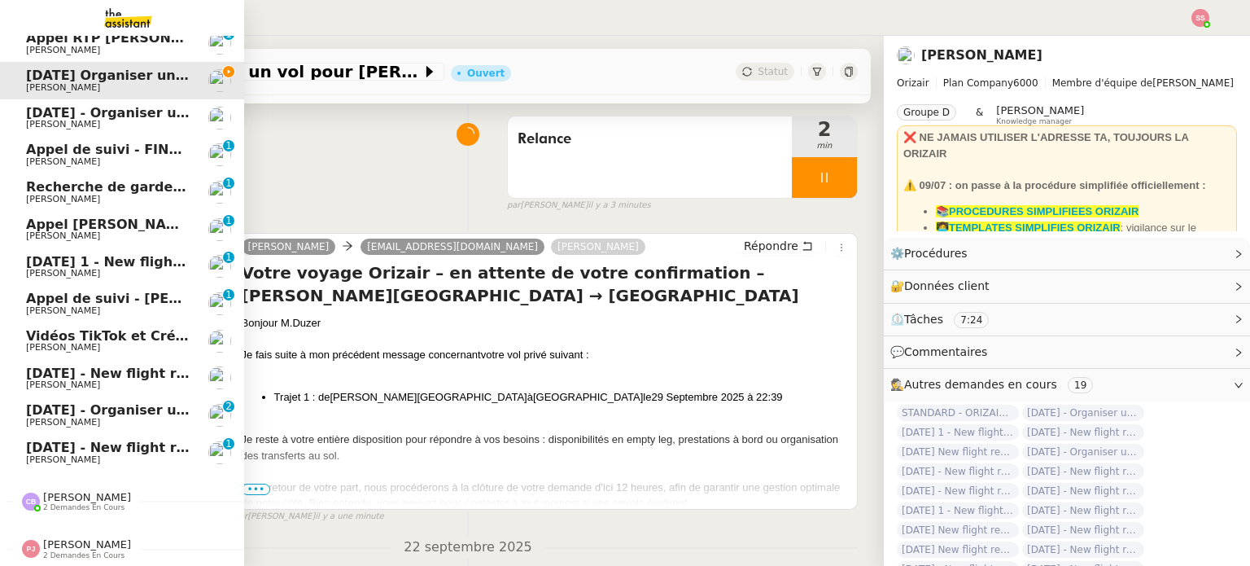
scroll to position [166, 0]
click at [129, 306] on span "Florian Parant" at bounding box center [108, 311] width 164 height 10
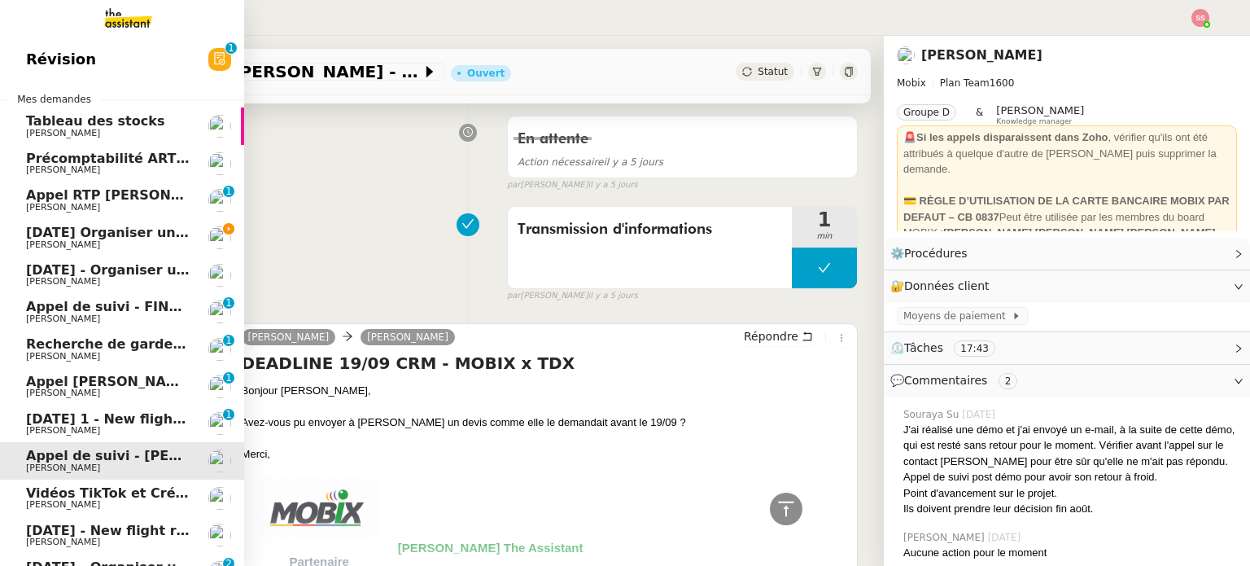
click at [129, 237] on span "29th September 2025 Organiser un vol pour Raphaël Duzer" at bounding box center [196, 232] width 340 height 15
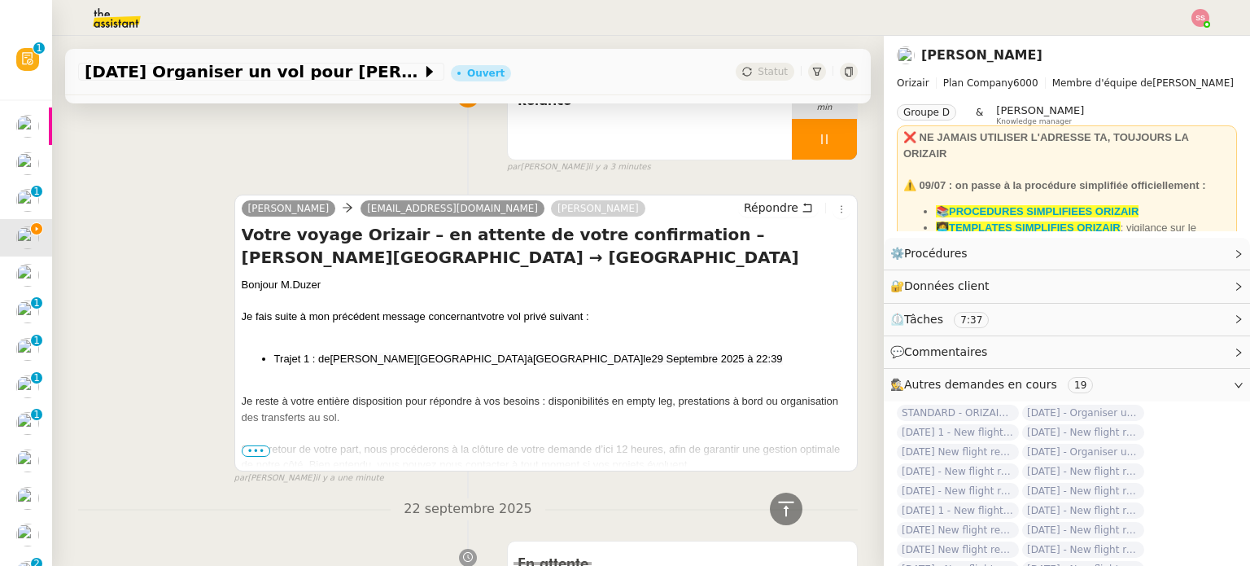
scroll to position [37, 0]
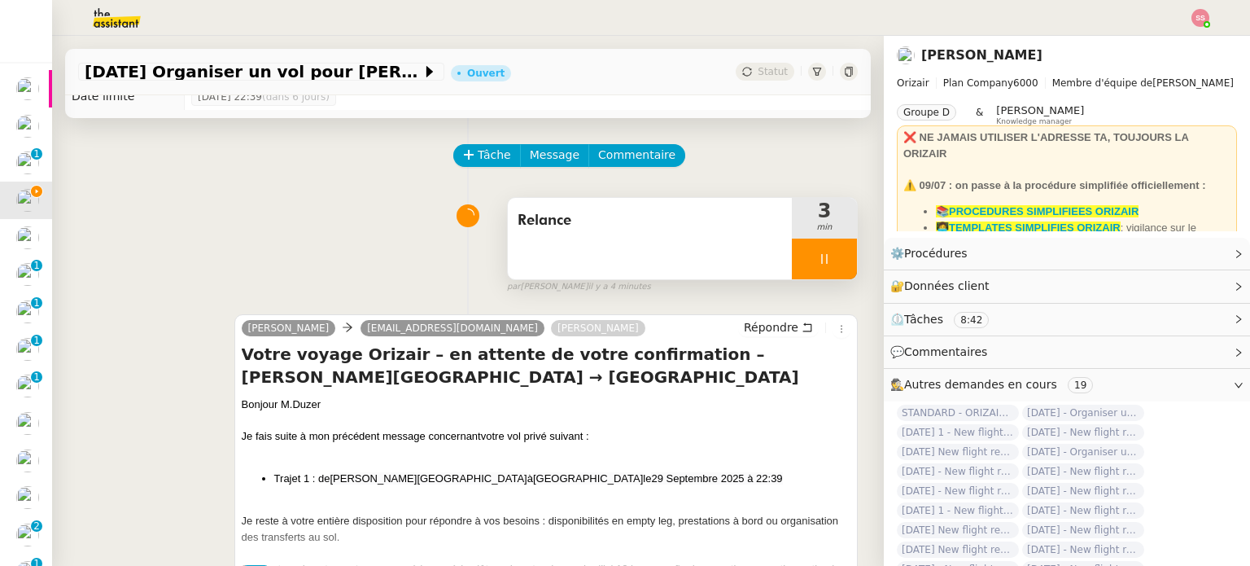
click at [815, 253] on div at bounding box center [824, 258] width 65 height 41
click at [834, 254] on icon at bounding box center [840, 258] width 13 height 13
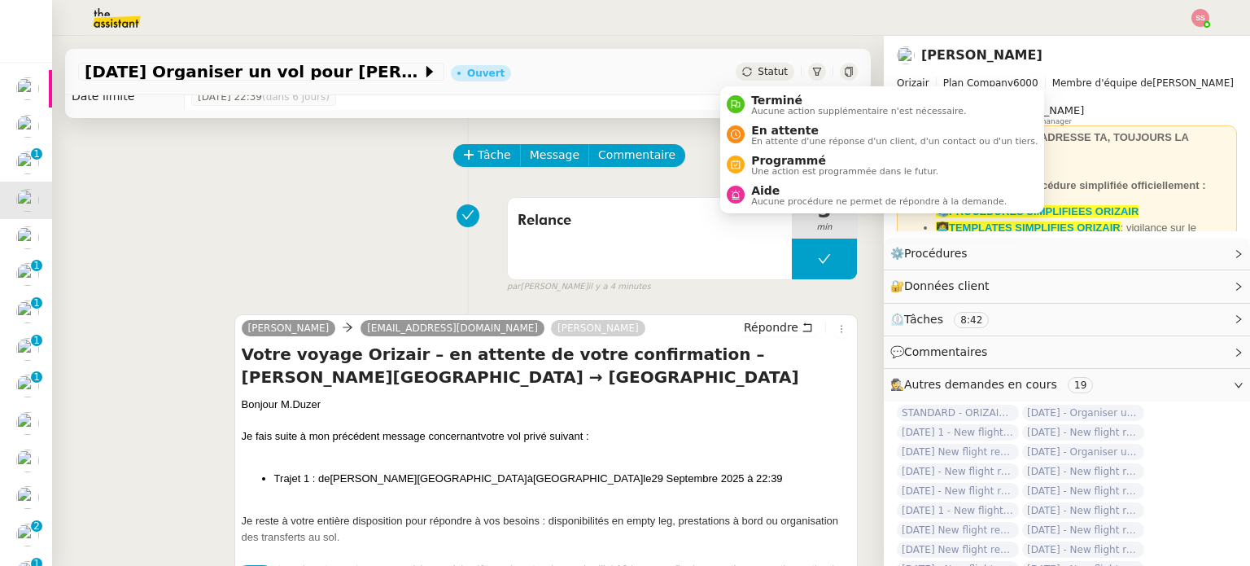
click at [758, 66] on span "Statut" at bounding box center [773, 71] width 30 height 11
click at [781, 125] on span "En attente" at bounding box center [894, 130] width 286 height 13
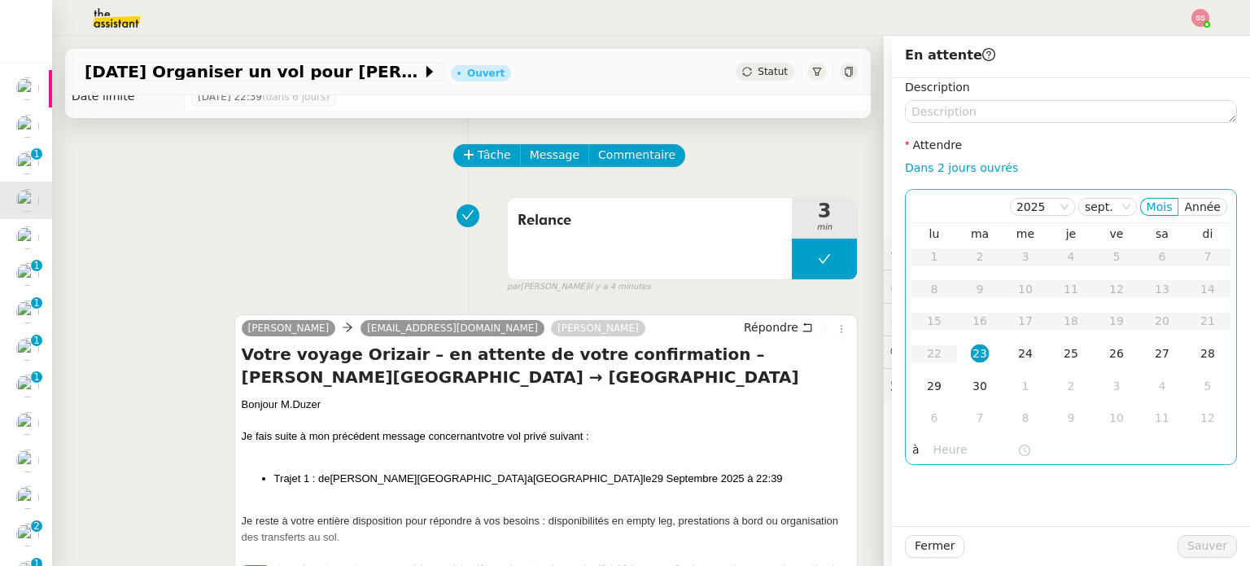
click at [1016, 347] on div "24" at bounding box center [1025, 353] width 18 height 18
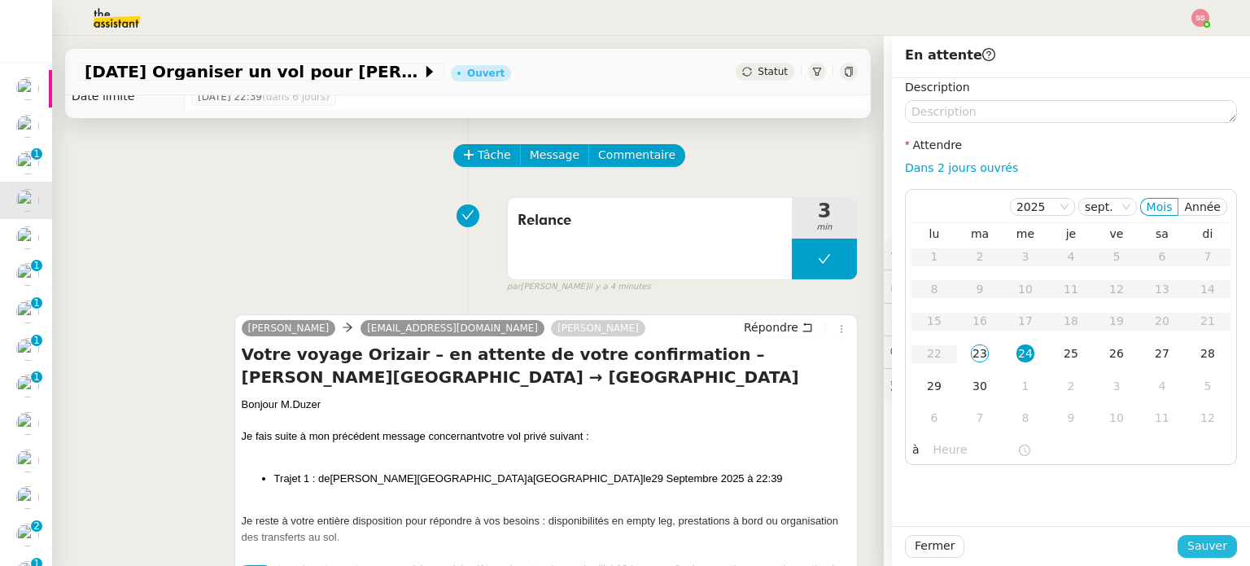
click at [1199, 540] on span "Sauver" at bounding box center [1207, 545] width 40 height 19
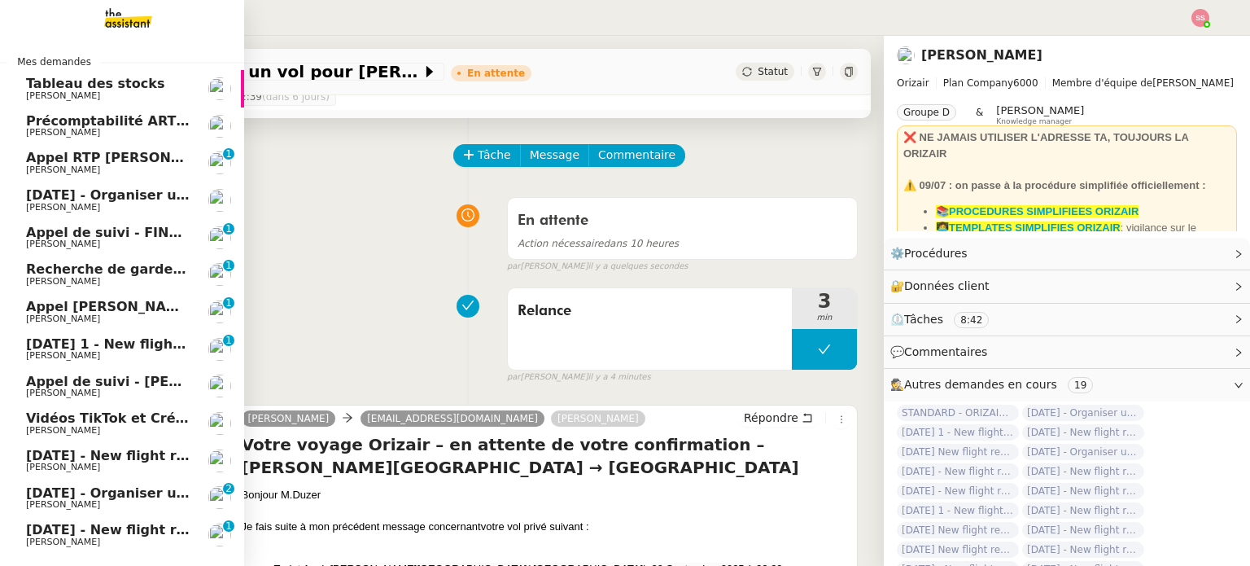
click at [120, 185] on link "14th March 2026 - Organiser un vol pour Thomas Foucrier Louis Frei" at bounding box center [122, 199] width 244 height 37
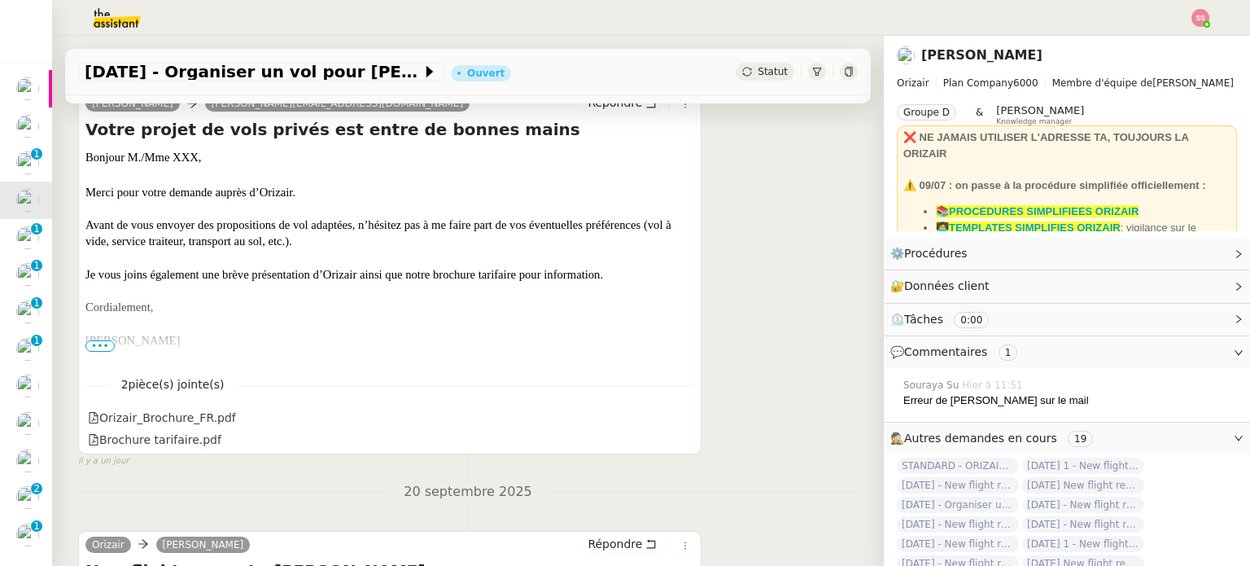
scroll to position [444, 0]
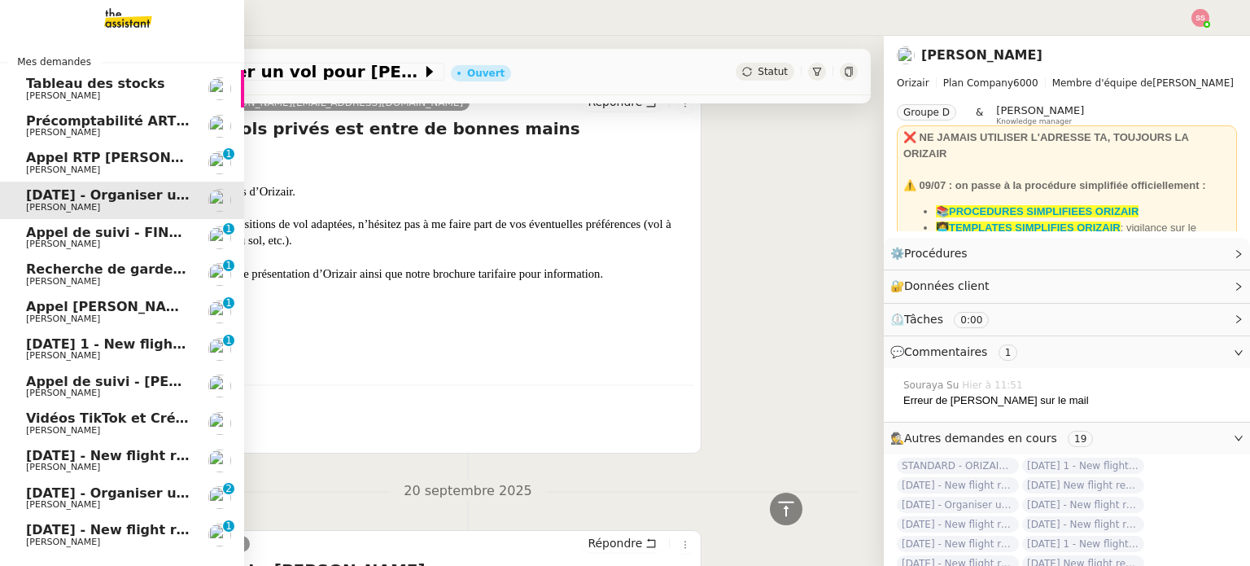
click at [80, 343] on span "14th July 2026 1 - New flight request - Natalia Roseveare" at bounding box center [201, 343] width 350 height 15
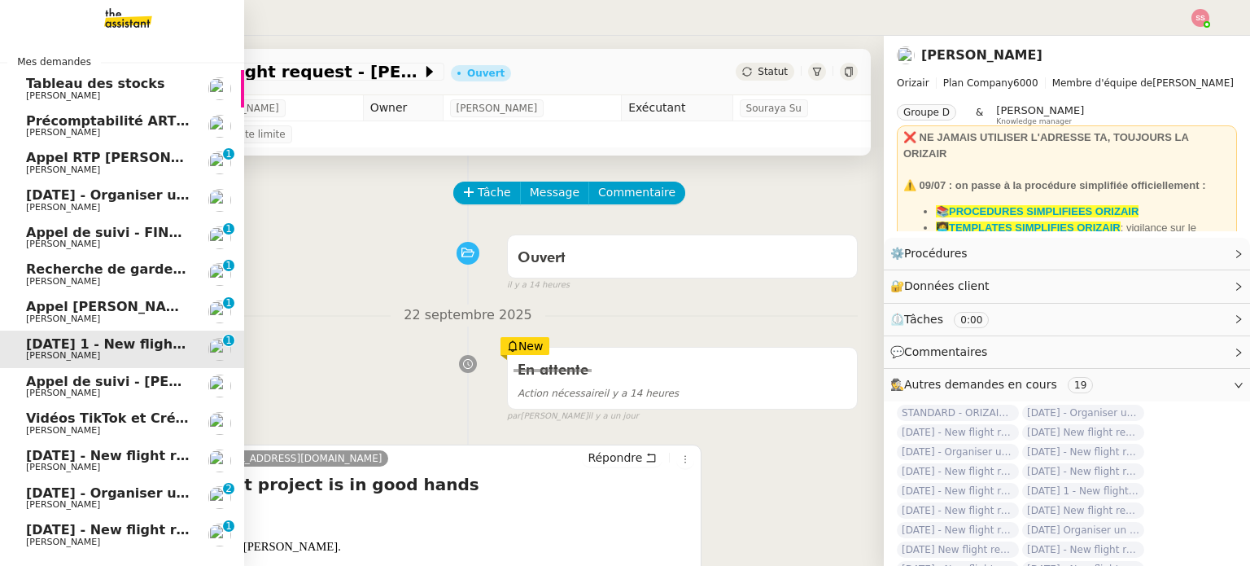
click at [103, 206] on span "Louis Frei" at bounding box center [108, 208] width 164 height 10
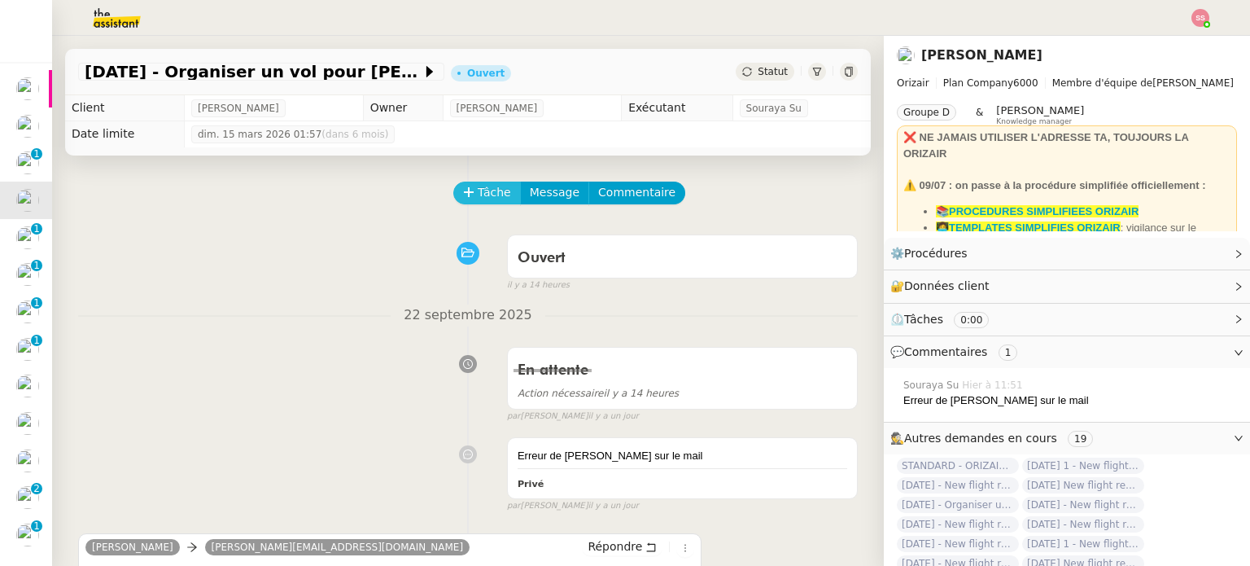
click at [488, 195] on span "Tâche" at bounding box center [494, 192] width 33 height 19
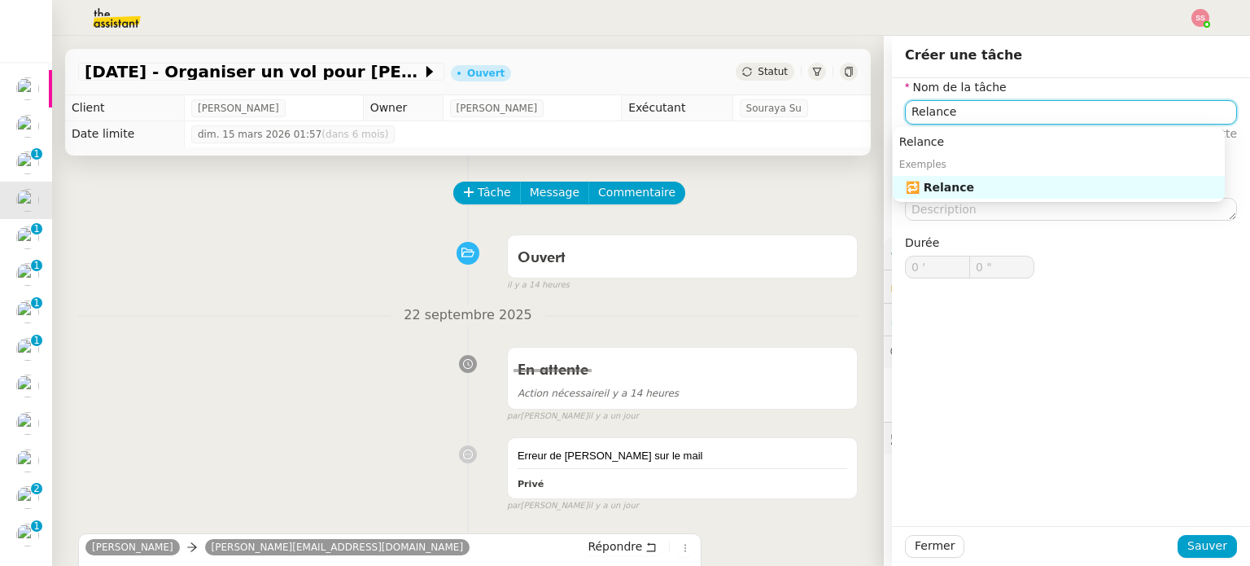
click at [968, 181] on div "🔁 Relance" at bounding box center [1062, 187] width 312 height 15
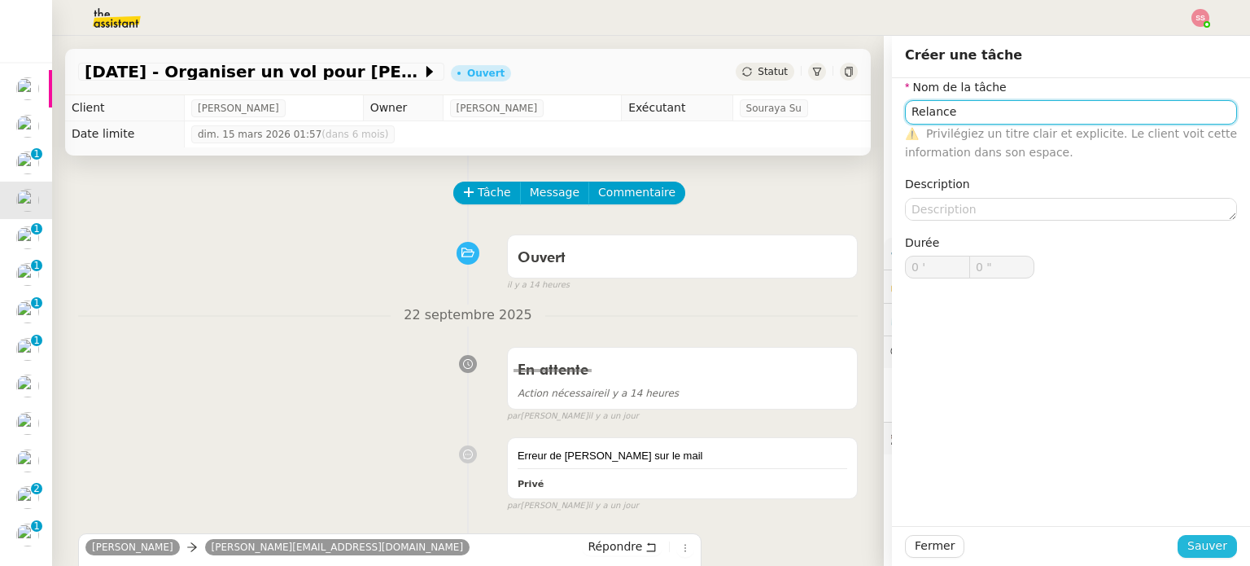
type input "Relance"
click at [1194, 548] on span "Sauver" at bounding box center [1207, 545] width 40 height 19
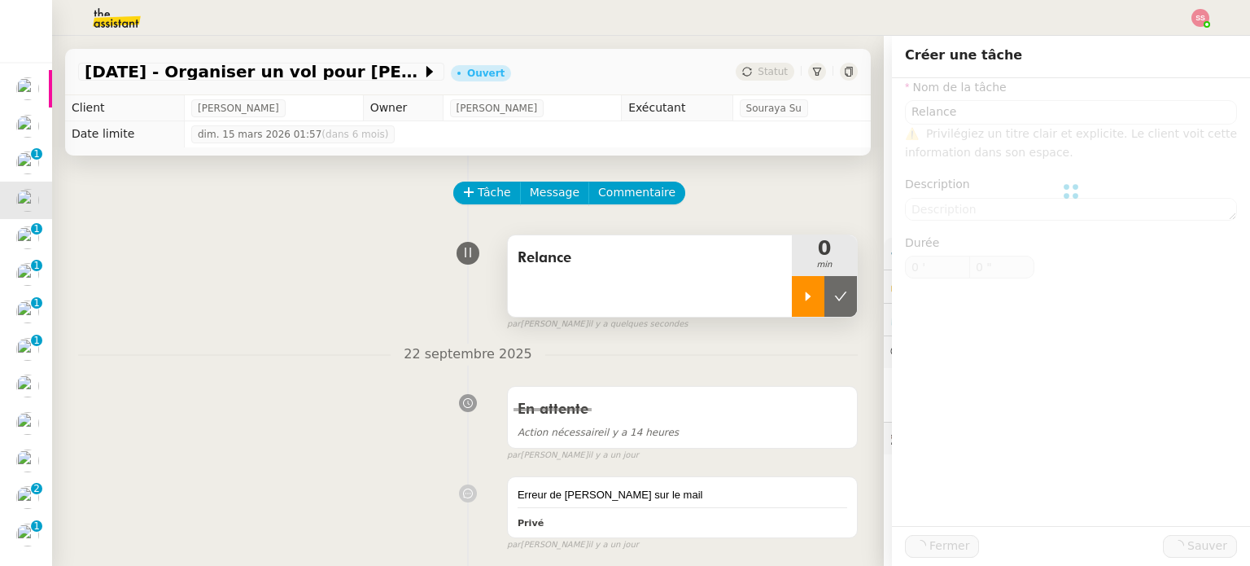
click at [792, 296] on div at bounding box center [808, 296] width 33 height 41
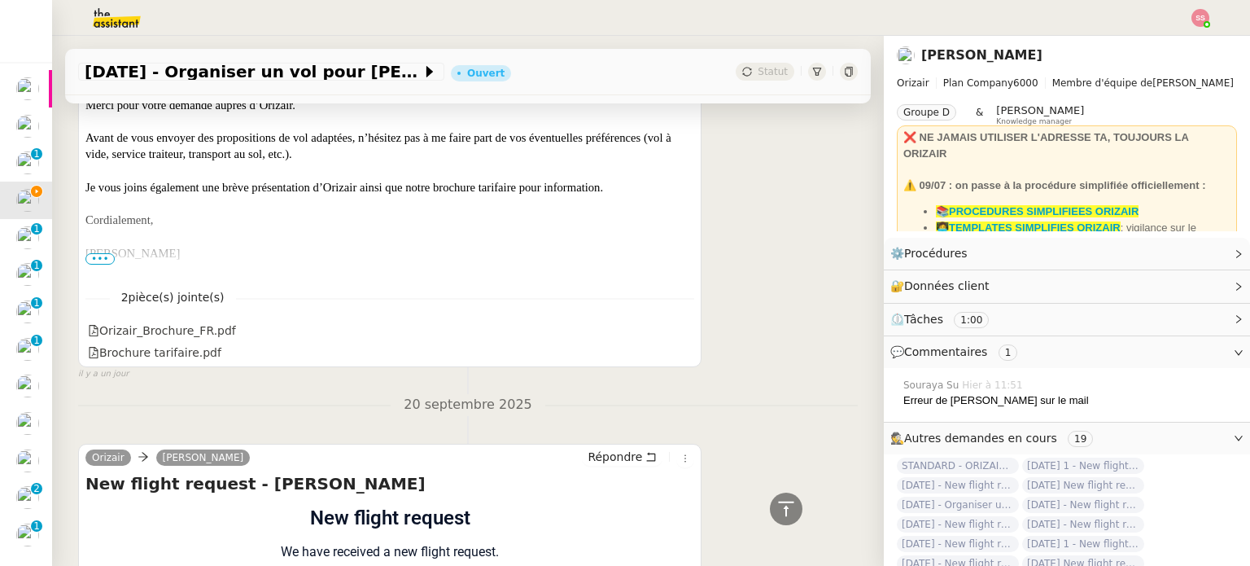
scroll to position [325, 0]
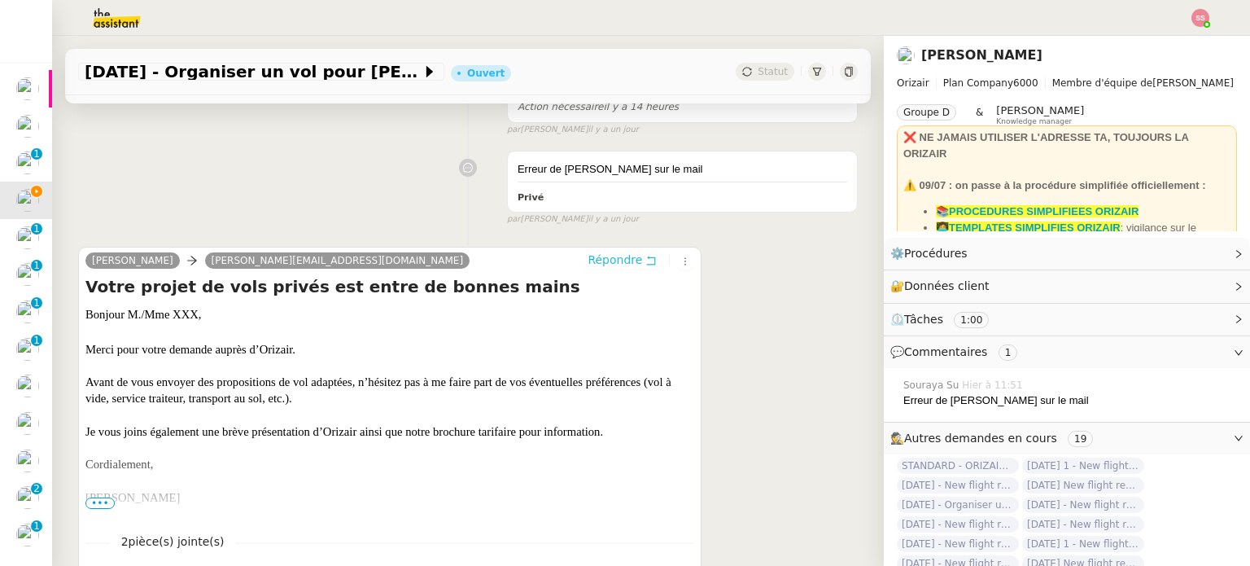
click at [614, 262] on span "Répondre" at bounding box center [615, 259] width 55 height 16
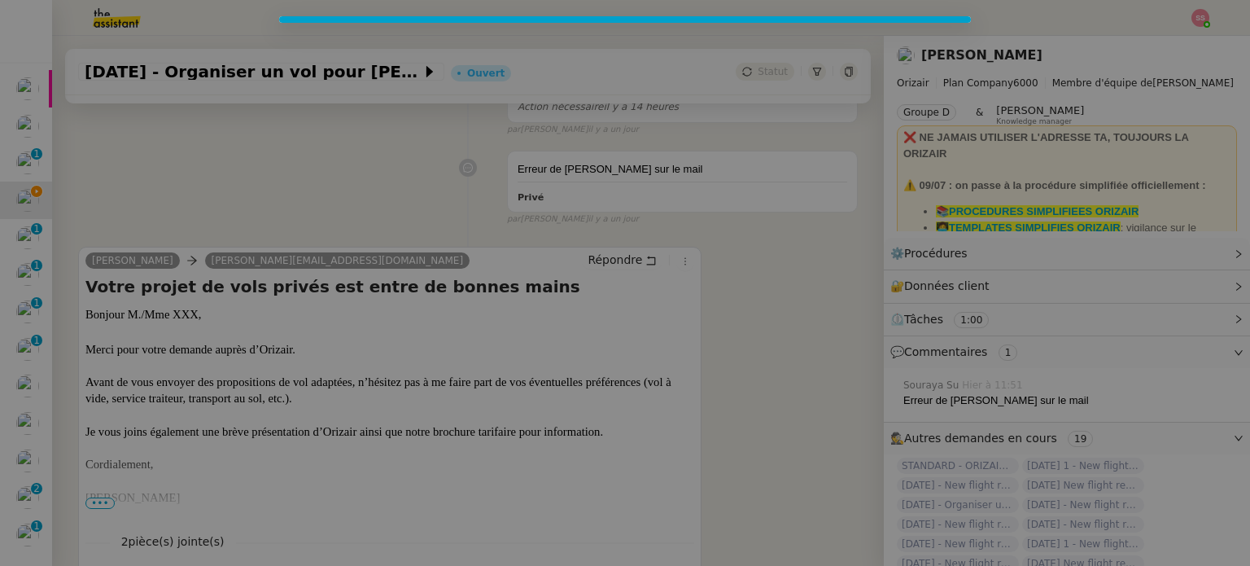
scroll to position [450, 0]
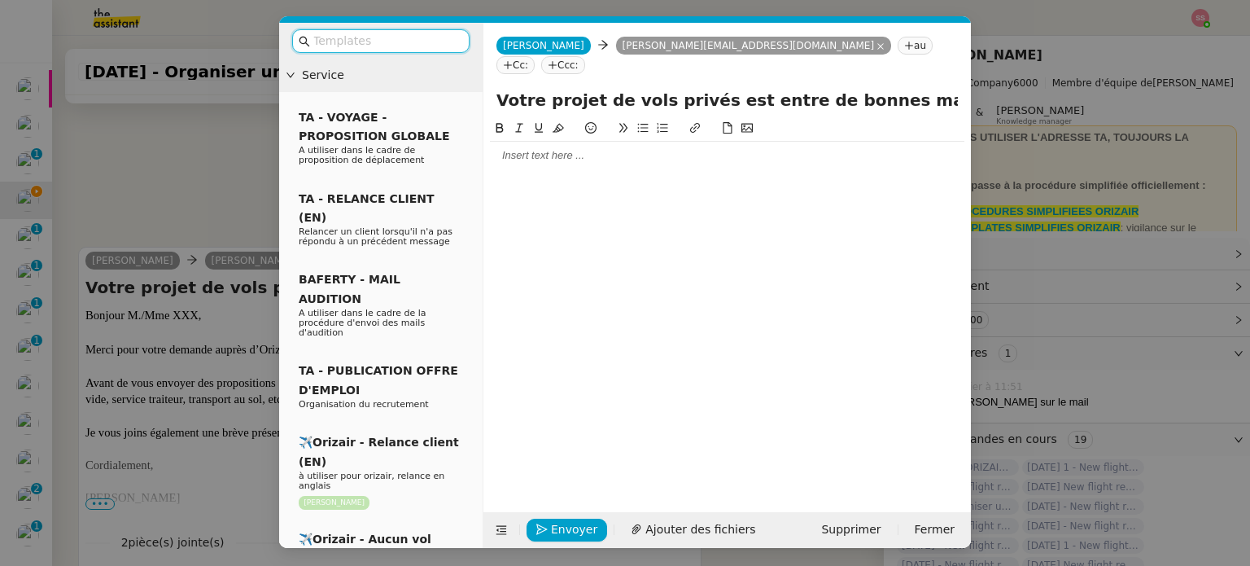
click at [391, 37] on input "text" at bounding box center [386, 41] width 146 height 19
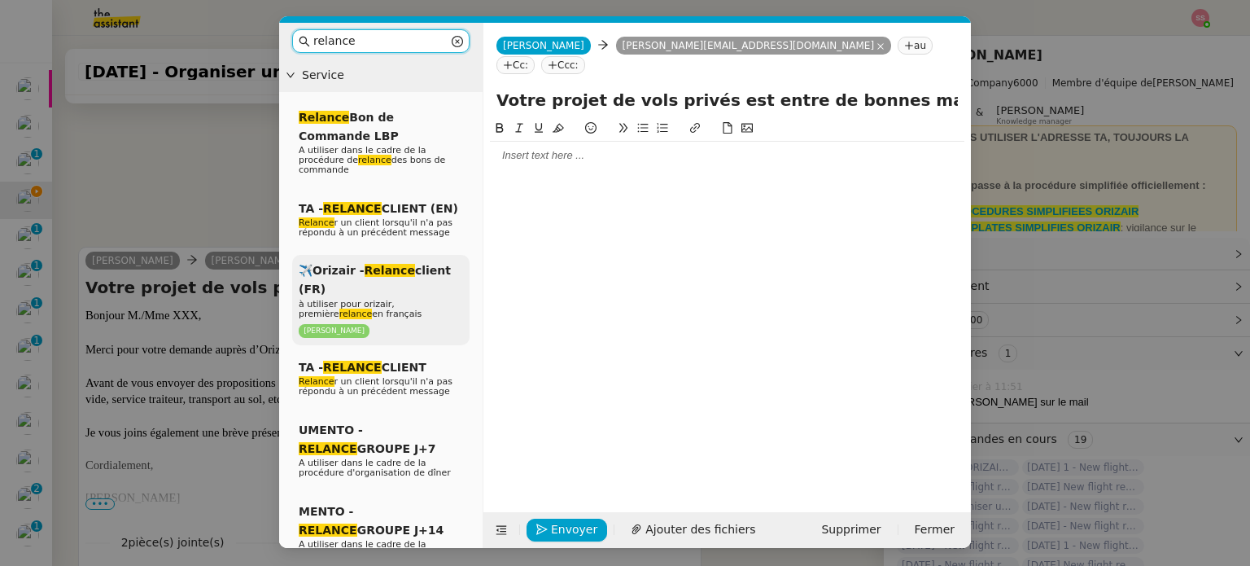
type input "relance"
click at [408, 255] on div "✈️Orizair - Relance client (FR) à utiliser pour orizair, première relance en fr…" at bounding box center [380, 300] width 177 height 90
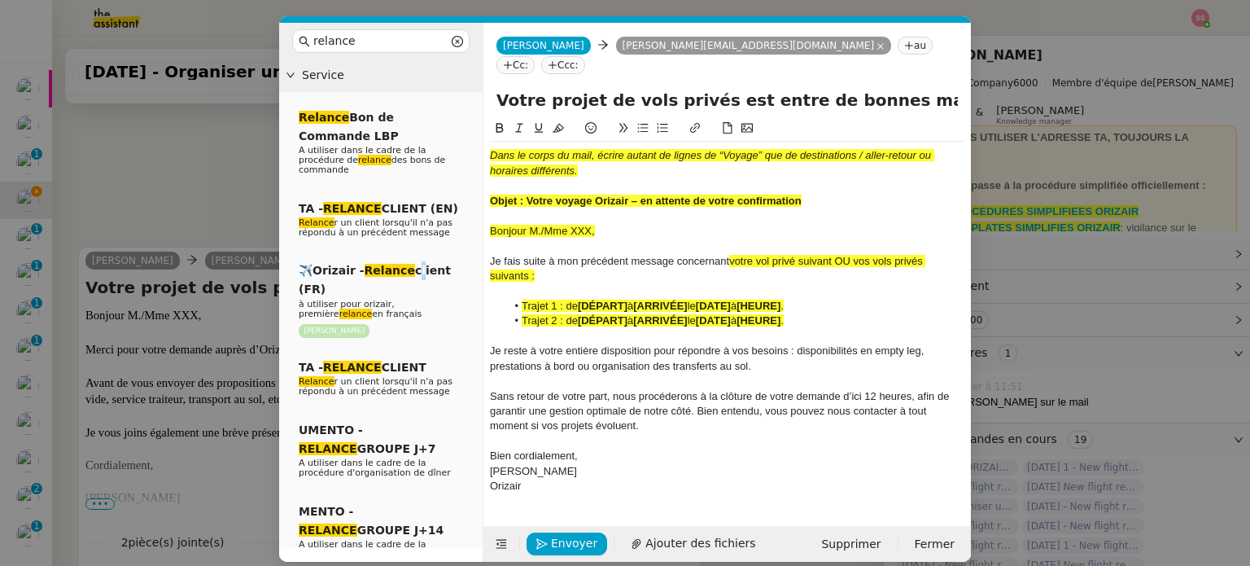
scroll to position [664, 0]
drag, startPoint x: 525, startPoint y: 181, endPoint x: 859, endPoint y: 173, distance: 334.5
click at [859, 173] on div "Dans le corps du mail, écrire autant de lignes de “Voyage” que de destinations …" at bounding box center [727, 321] width 474 height 358
click at [834, 194] on div "Objet : Votre voyage Orizair – en attente de votre confirmation" at bounding box center [727, 201] width 474 height 15
drag, startPoint x: 819, startPoint y: 184, endPoint x: 526, endPoint y: 176, distance: 293.9
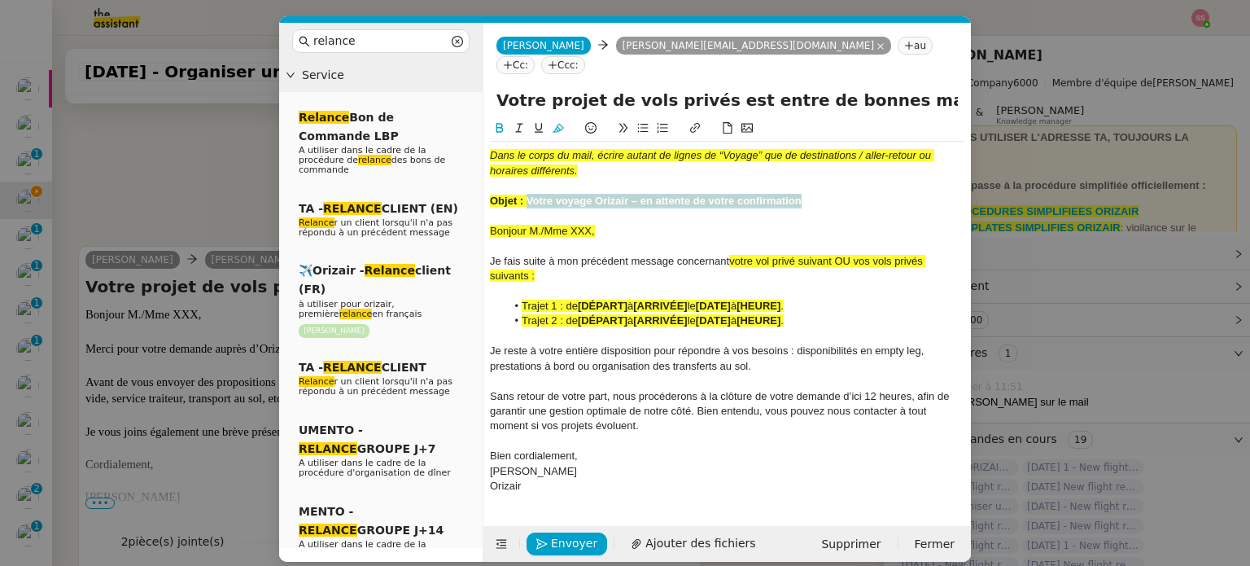
click at [526, 194] on div "Objet : Votre voyage Orizair – en attente de votre confirmation" at bounding box center [727, 201] width 474 height 15
click at [637, 88] on input "Votre projet de vols privés est entre de bonnes mains" at bounding box center [726, 100] width 461 height 24
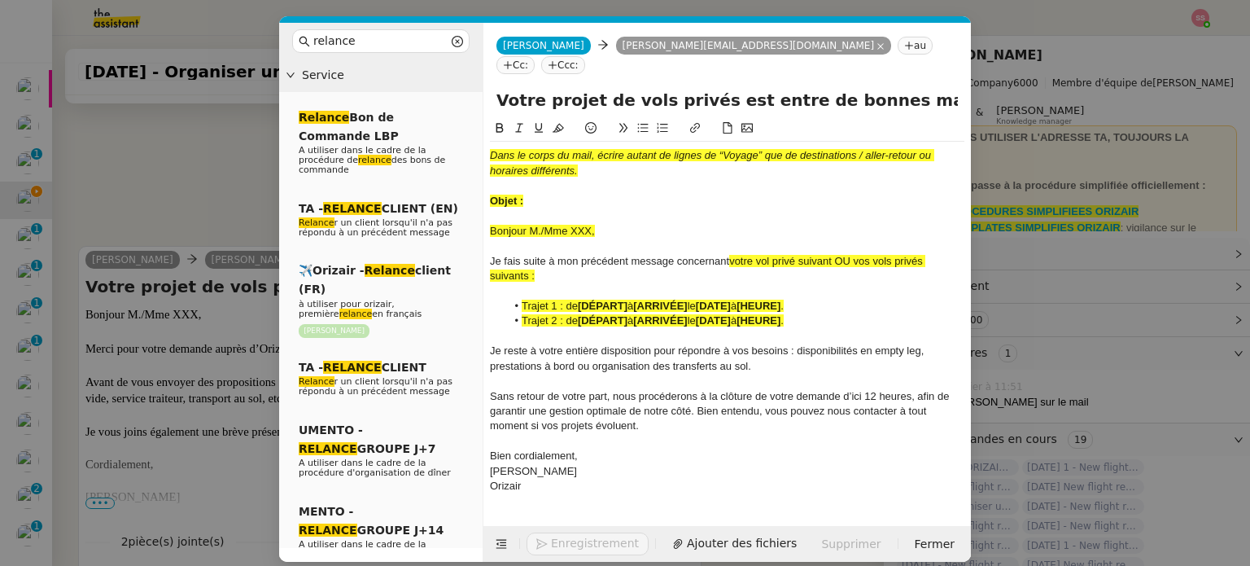
click at [637, 88] on input "Votre projet de vols privés est entre de bonnes mains" at bounding box center [726, 100] width 461 height 24
paste input "voyage Orizair – en attente de votre confirmation"
type input "Votre voyage Orizair – en attente de votre confirmation"
drag, startPoint x: 531, startPoint y: 177, endPoint x: 480, endPoint y: 113, distance: 81.6
click at [480, 113] on nz-layout "relance Service Relance Bon de Commande LBP A utiliser dans le cadre de la proc…" at bounding box center [625, 292] width 692 height 539
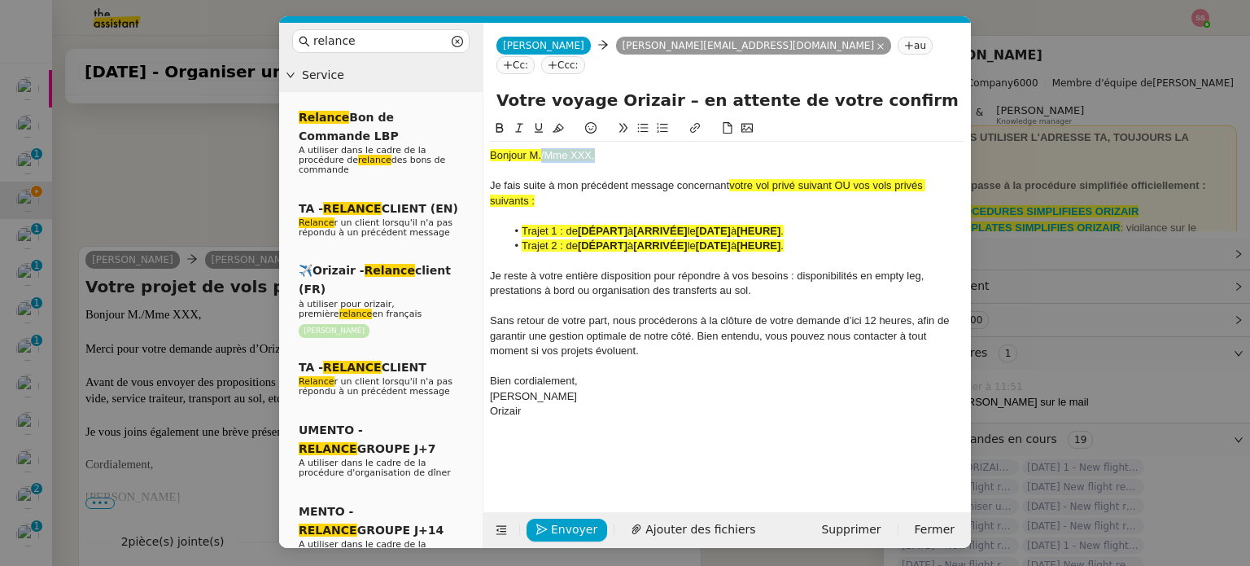
drag, startPoint x: 605, startPoint y: 136, endPoint x: 542, endPoint y: 138, distance: 63.5
click at [542, 148] on div "Bonjour M./Mme XXX," at bounding box center [727, 155] width 474 height 15
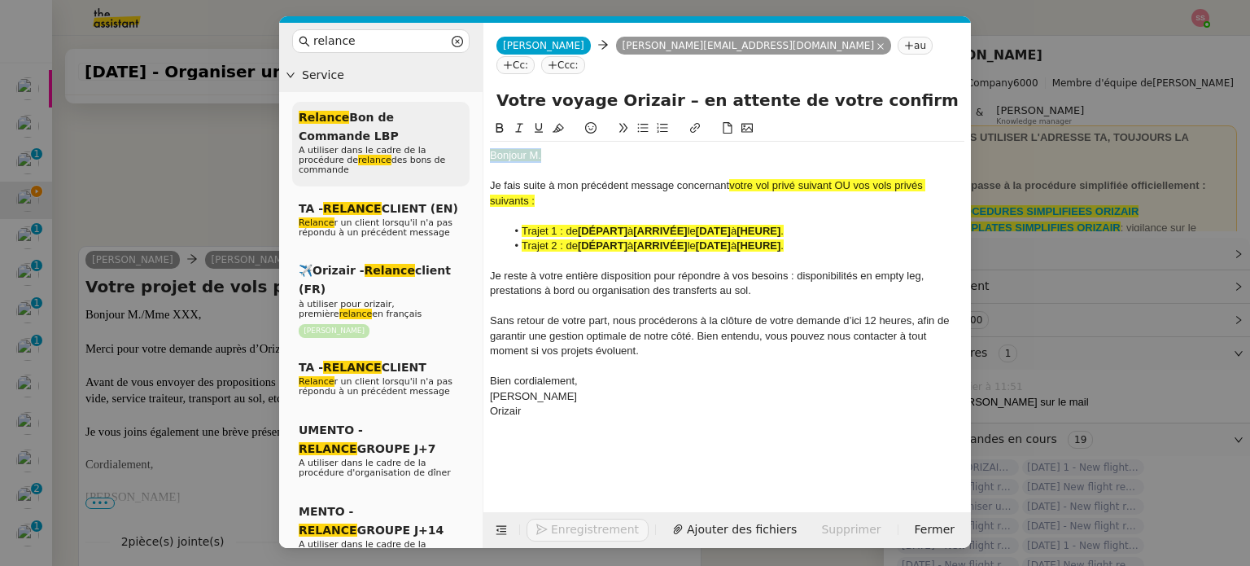
drag, startPoint x: 552, startPoint y: 135, endPoint x: 435, endPoint y: 136, distance: 116.4
click at [435, 136] on nz-layout "relance Service Relance Bon de Commande LBP A utiliser dans le cadre de la proc…" at bounding box center [625, 285] width 692 height 525
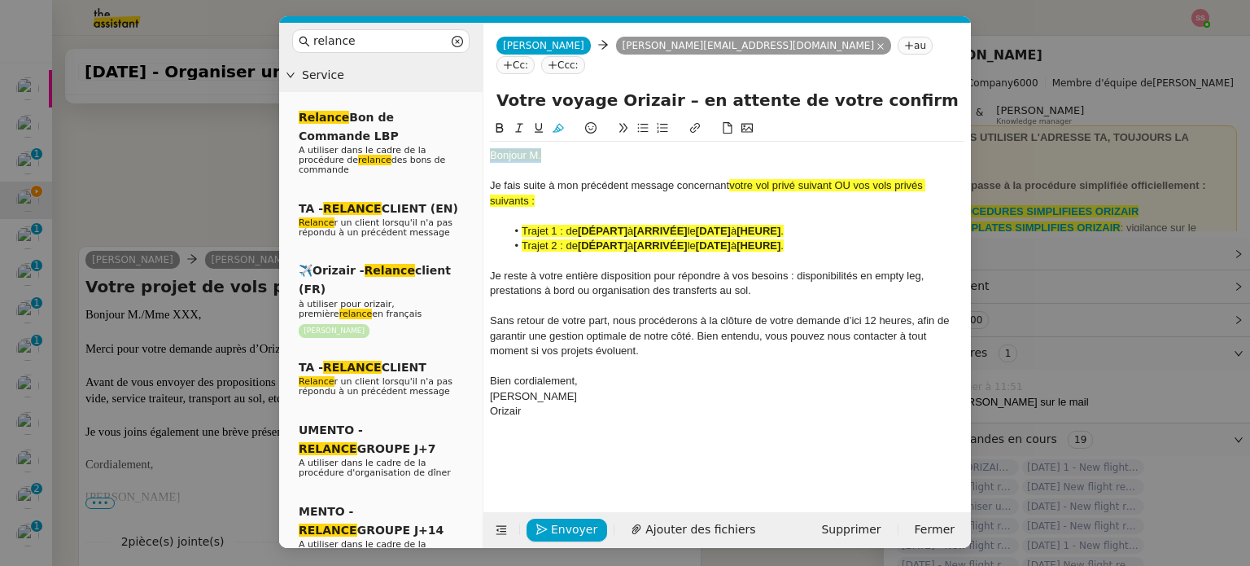
click at [560, 122] on icon at bounding box center [558, 127] width 11 height 11
drag, startPoint x: 178, startPoint y: 186, endPoint x: 204, endPoint y: 205, distance: 32.1
click at [179, 186] on nz-modal-container "relance Service Relance Bon de Commande LBP A utiliser dans le cadre de la proc…" at bounding box center [625, 283] width 1250 height 566
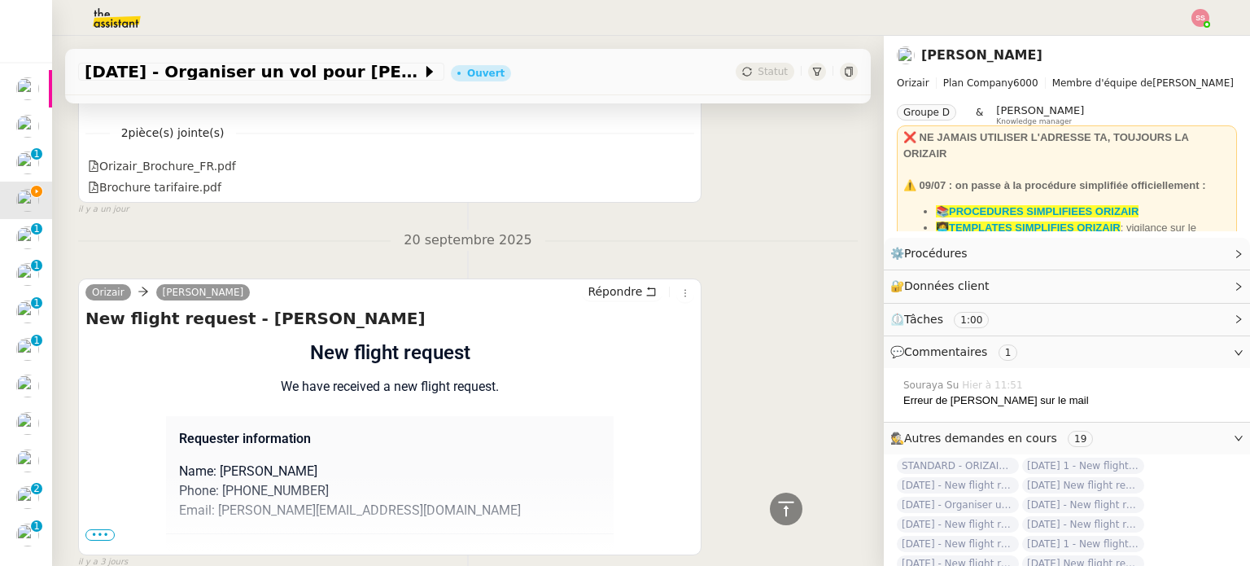
scroll to position [1162, 0]
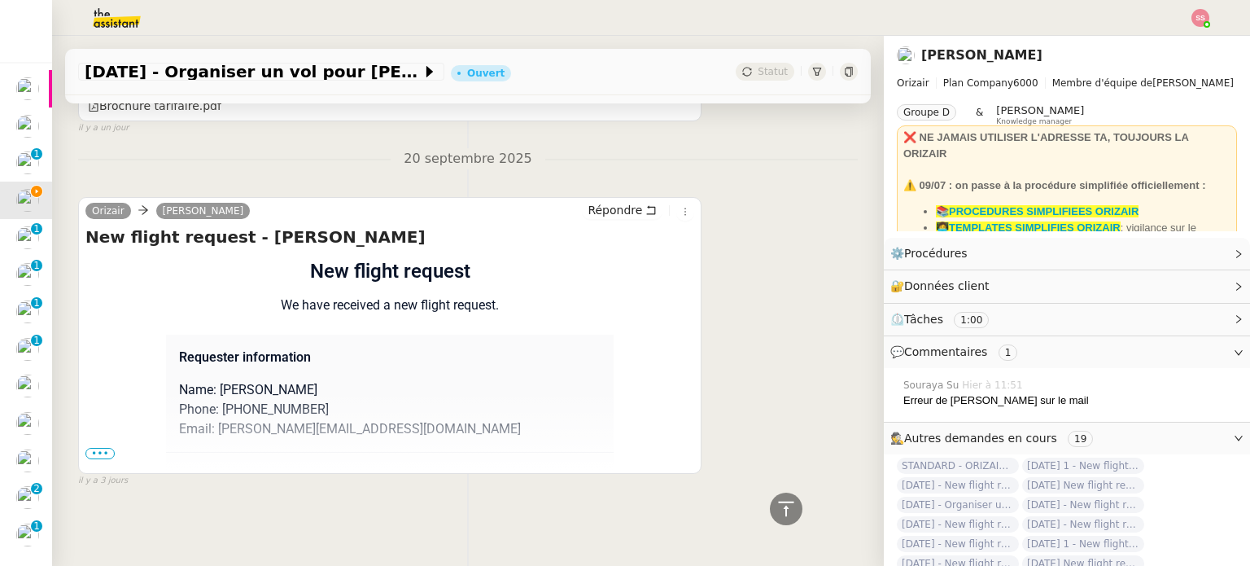
drag, startPoint x: 106, startPoint y: 443, endPoint x: 225, endPoint y: 411, distance: 123.0
click at [107, 448] on span "•••" at bounding box center [99, 453] width 29 height 11
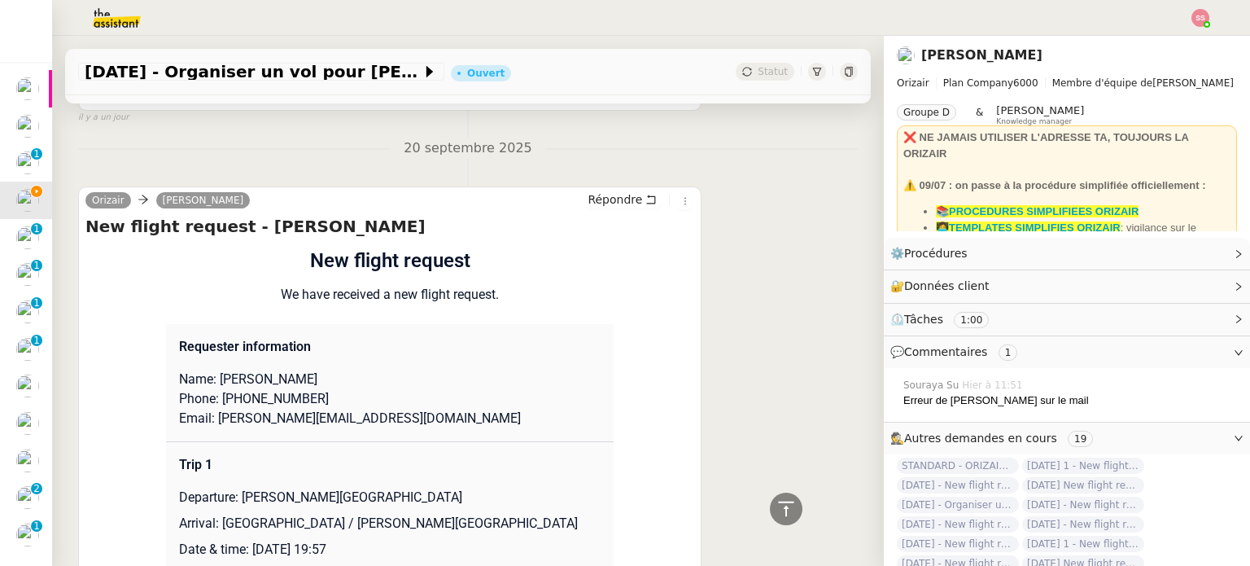
drag, startPoint x: 260, startPoint y: 387, endPoint x: 325, endPoint y: 385, distance: 65.1
click at [325, 385] on p "Name: Thomas Foucrier" at bounding box center [390, 379] width 422 height 20
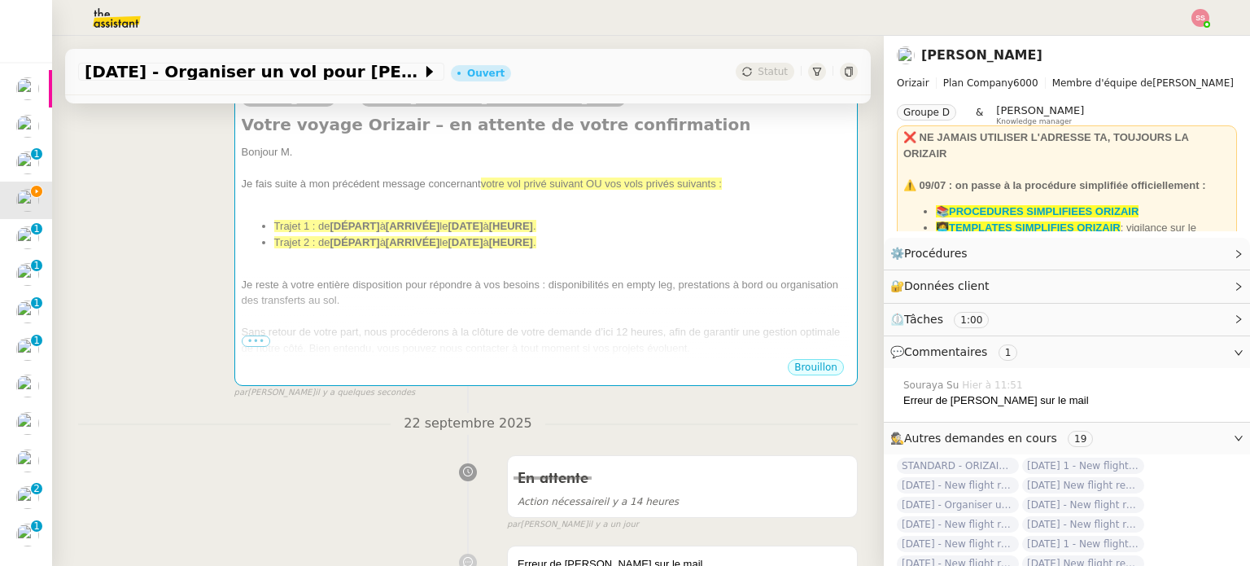
scroll to position [23, 0]
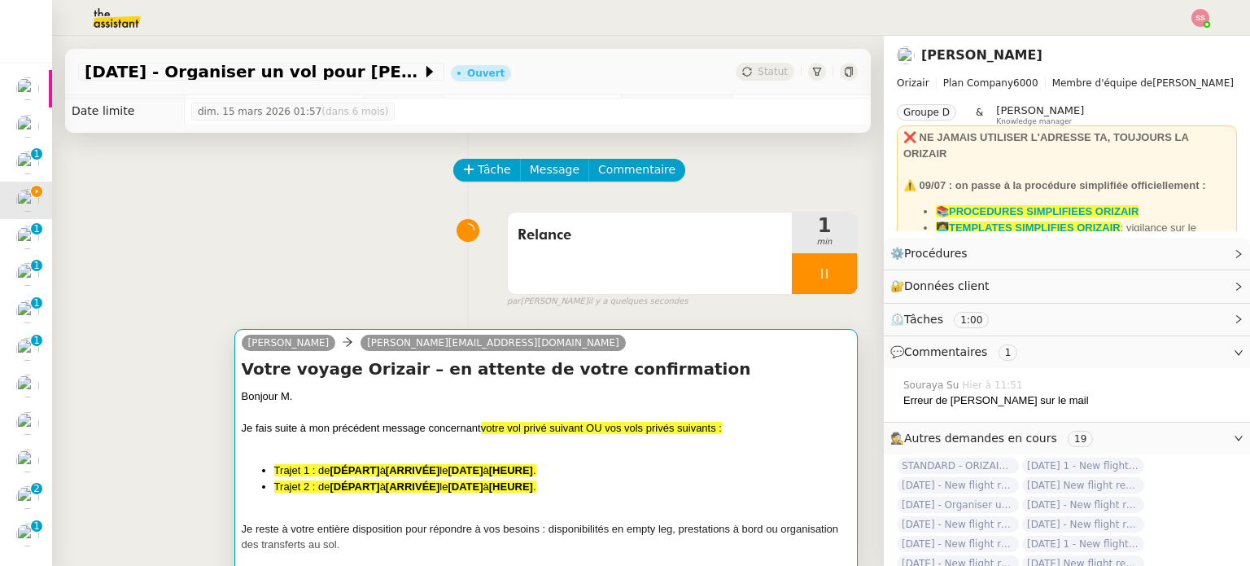
click at [365, 395] on div "Bonjour M." at bounding box center [546, 396] width 609 height 16
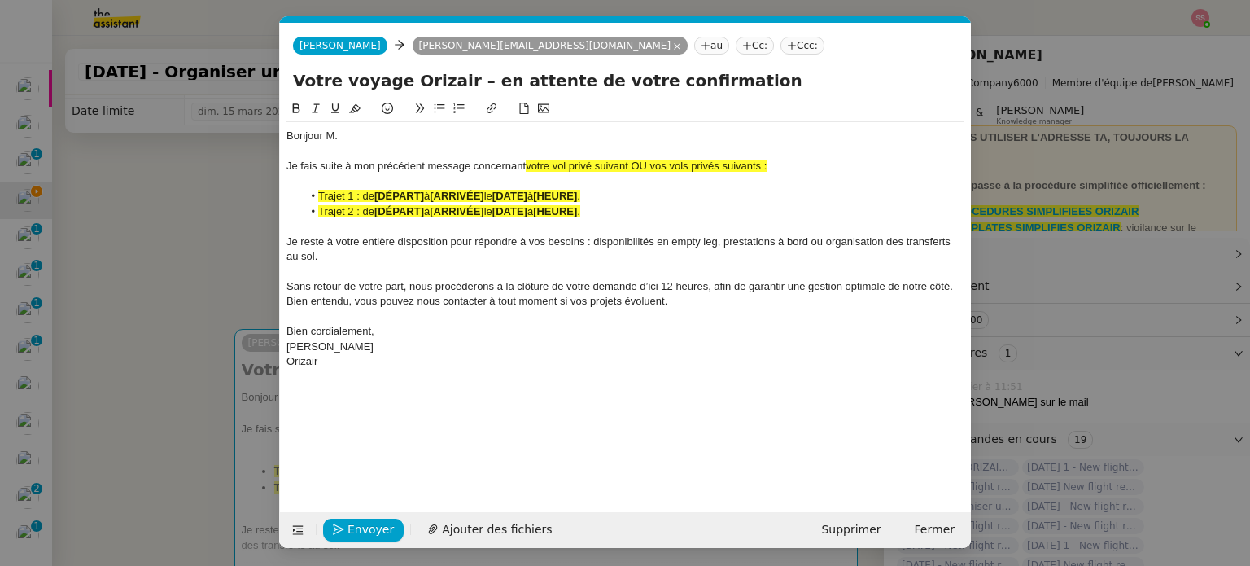
scroll to position [0, 70]
click at [387, 138] on div "Bonjour M." at bounding box center [625, 136] width 678 height 15
paste div
click at [169, 279] on nz-modal-container "relance Service Relance Bon de Commande LBP A utiliser dans le cadre de la proc…" at bounding box center [625, 283] width 1250 height 566
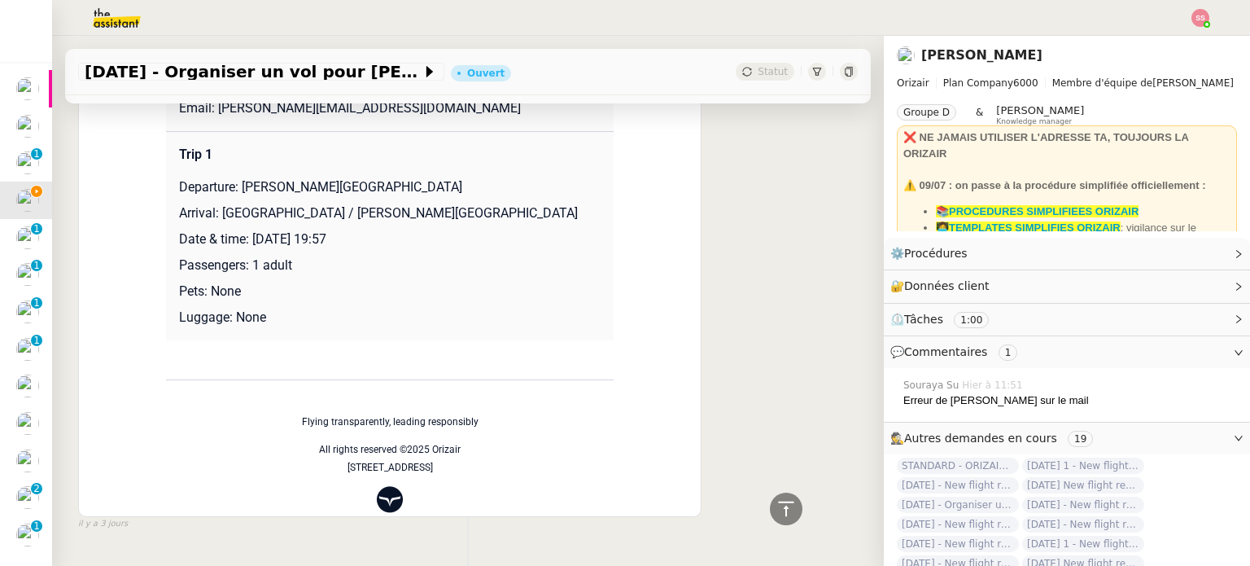
scroll to position [1444, 0]
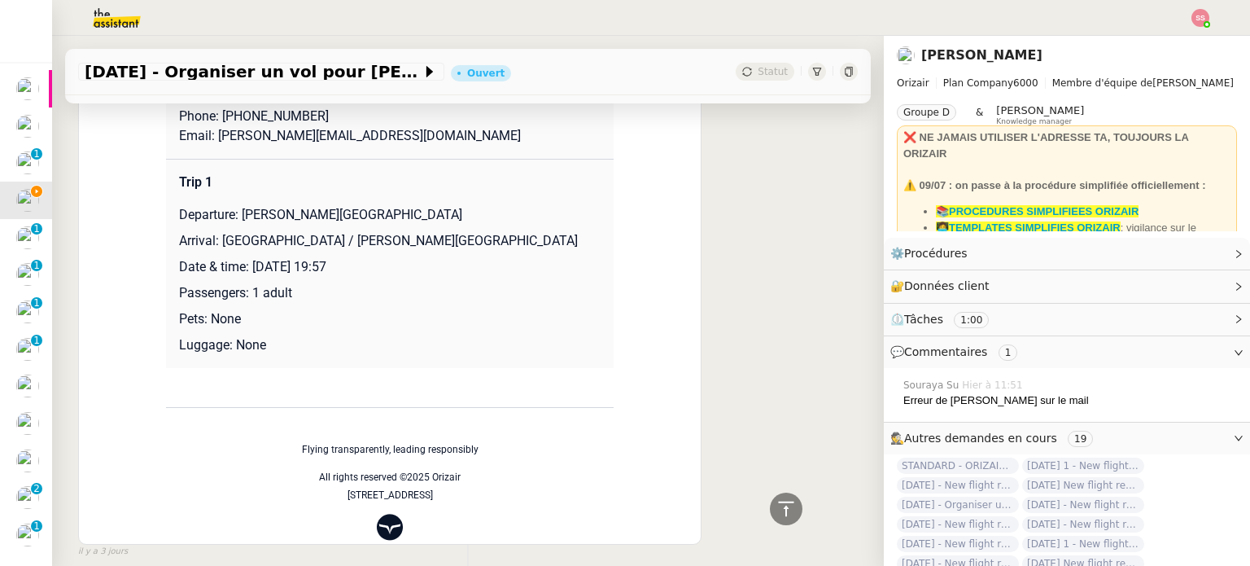
drag, startPoint x: 236, startPoint y: 221, endPoint x: 500, endPoint y: 217, distance: 263.7
click at [500, 217] on p "Departure: Charles de Gaulle International Airport" at bounding box center [390, 215] width 422 height 20
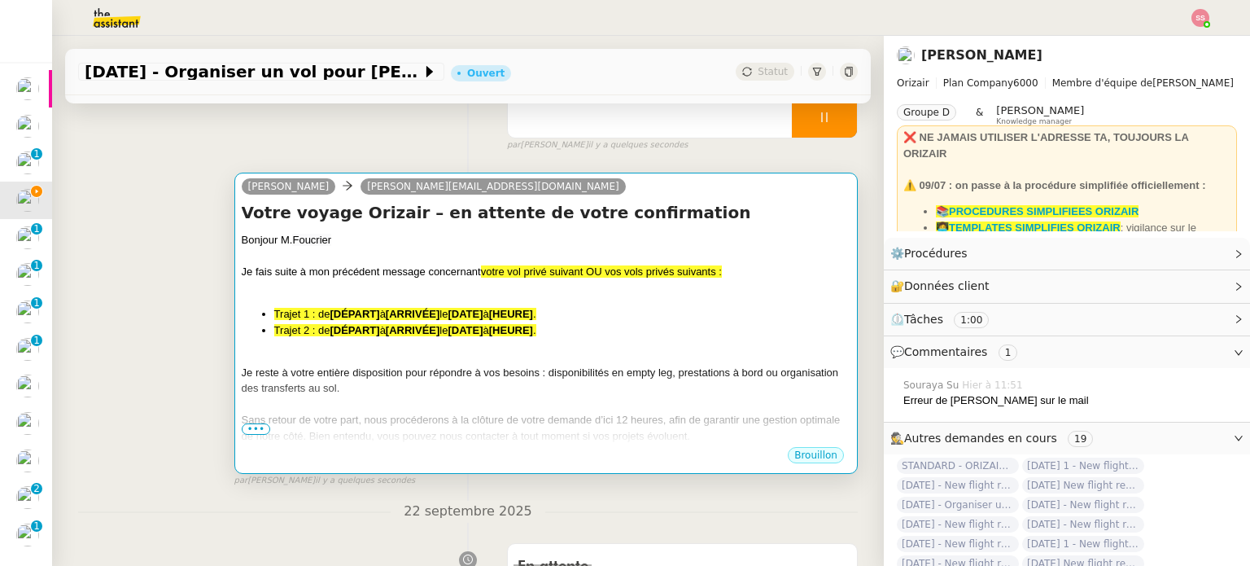
scroll to position [142, 0]
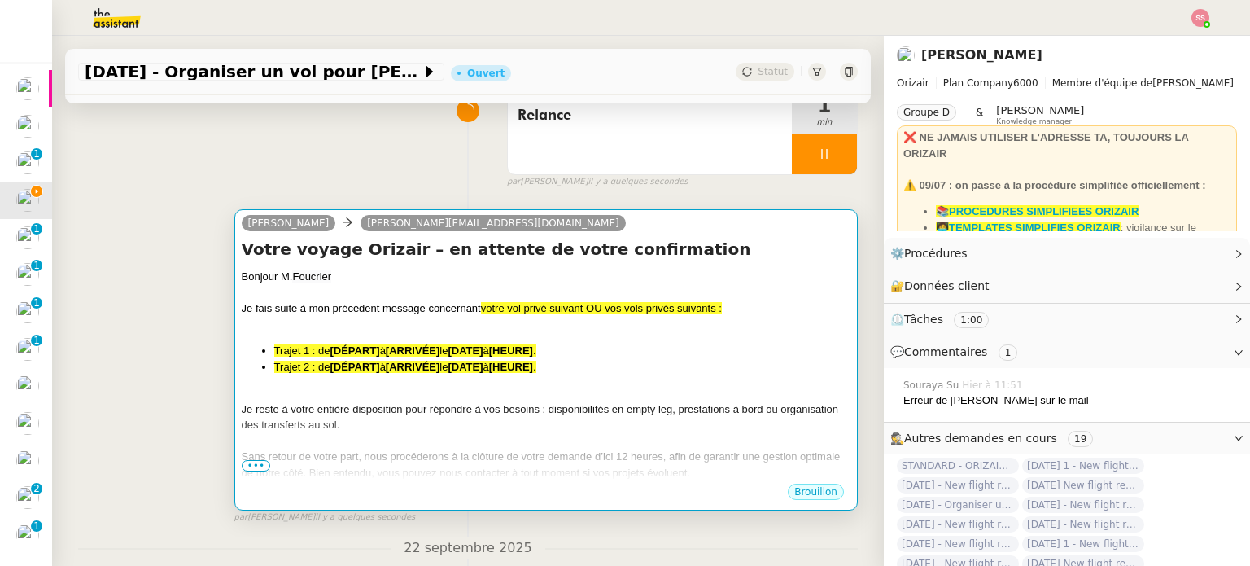
click at [607, 281] on div "Bonjour M. Foucrier" at bounding box center [546, 277] width 609 height 16
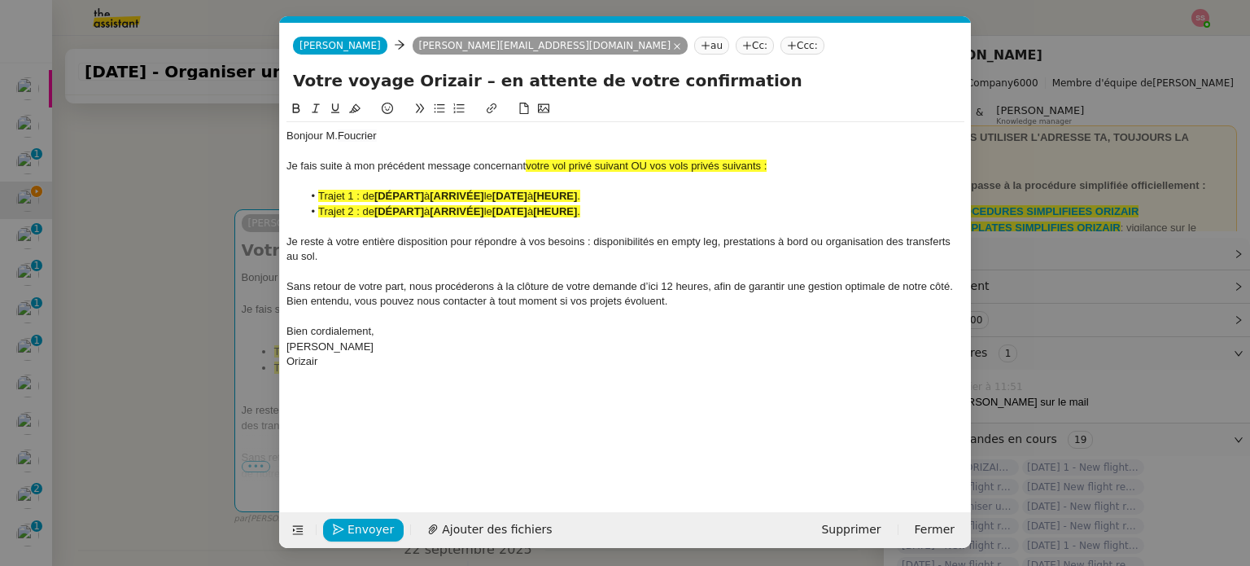
scroll to position [0, 70]
drag, startPoint x: 634, startPoint y: 161, endPoint x: 850, endPoint y: 173, distance: 216.8
click at [850, 173] on div "Je fais suite à mon précédent message concernant votre vol privé suivant OU vos…" at bounding box center [625, 166] width 678 height 15
drag, startPoint x: 632, startPoint y: 173, endPoint x: 526, endPoint y: 164, distance: 107.0
click at [526, 164] on div "Bonjour M. Foucrier Je fais suite à mon précédent message concernant votre vol …" at bounding box center [625, 248] width 678 height 253
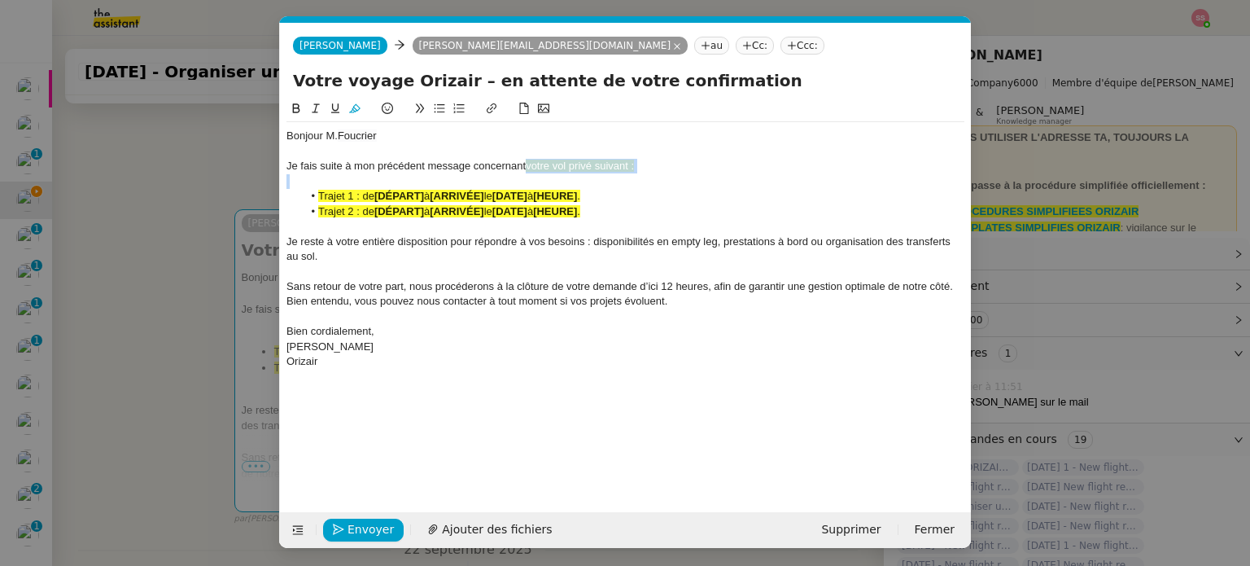
click at [360, 105] on button at bounding box center [355, 108] width 20 height 19
click at [422, 185] on div at bounding box center [625, 181] width 678 height 15
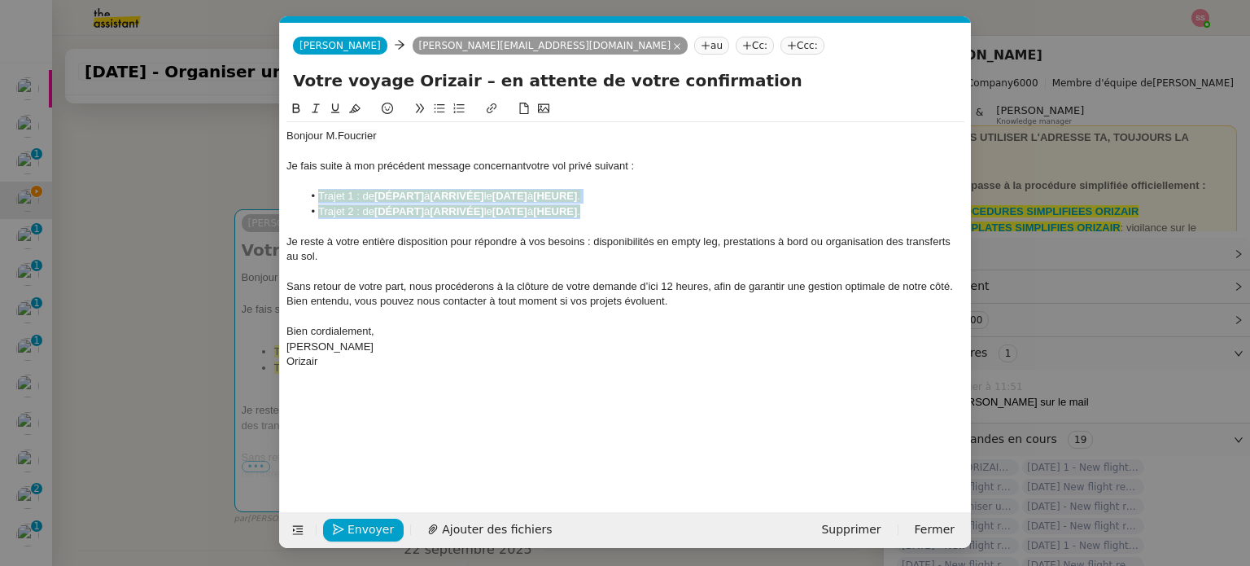
drag, startPoint x: 615, startPoint y: 210, endPoint x: 312, endPoint y: 194, distance: 303.1
click at [312, 194] on ul "Trajet 1 : de [DÉPART] à [ARRIVÉE] le [DATE] à [HEURE] . Trajet 2 : de [DÉPART]…" at bounding box center [625, 204] width 678 height 30
click at [352, 107] on icon at bounding box center [354, 108] width 11 height 11
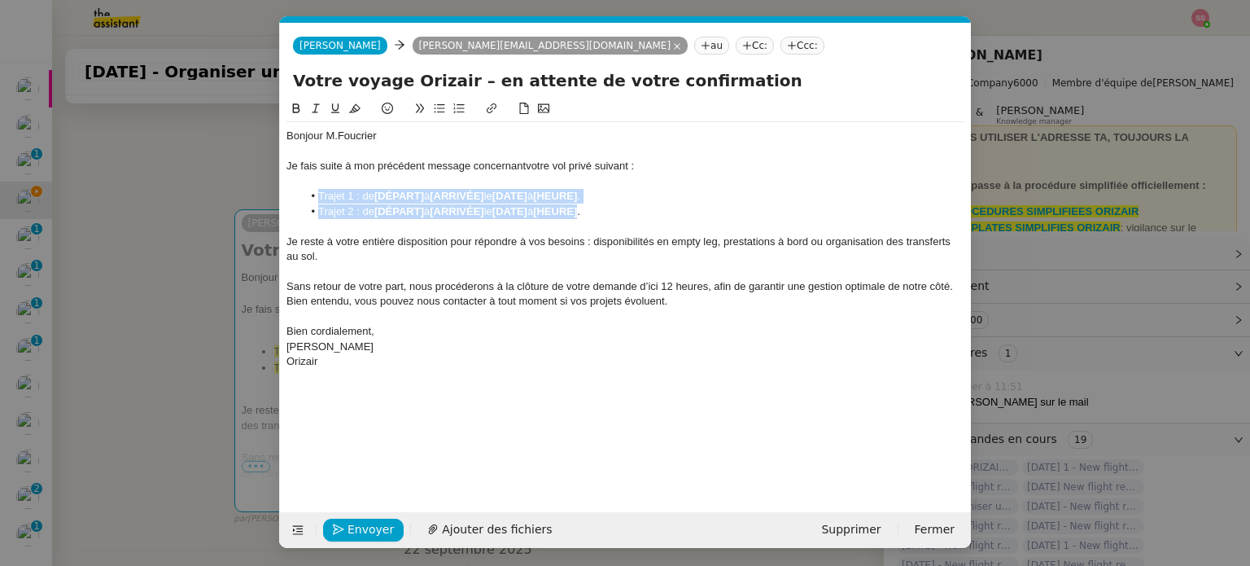
click at [405, 212] on strong "[DÉPART]" at bounding box center [399, 211] width 50 height 12
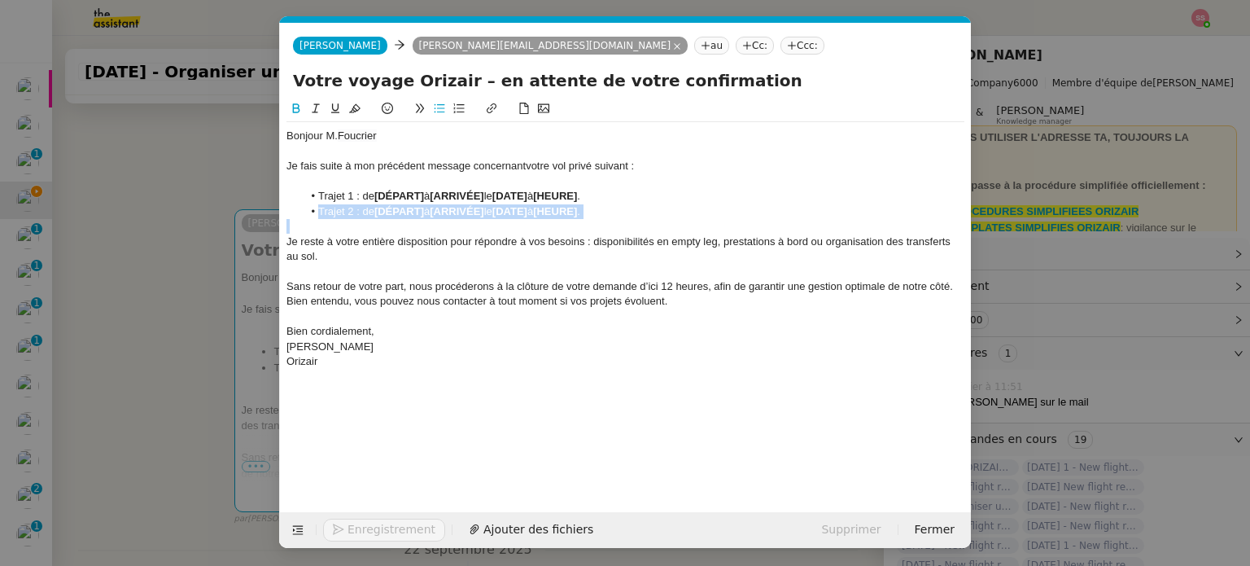
click at [405, 212] on strong "[DÉPART]" at bounding box center [399, 211] width 50 height 12
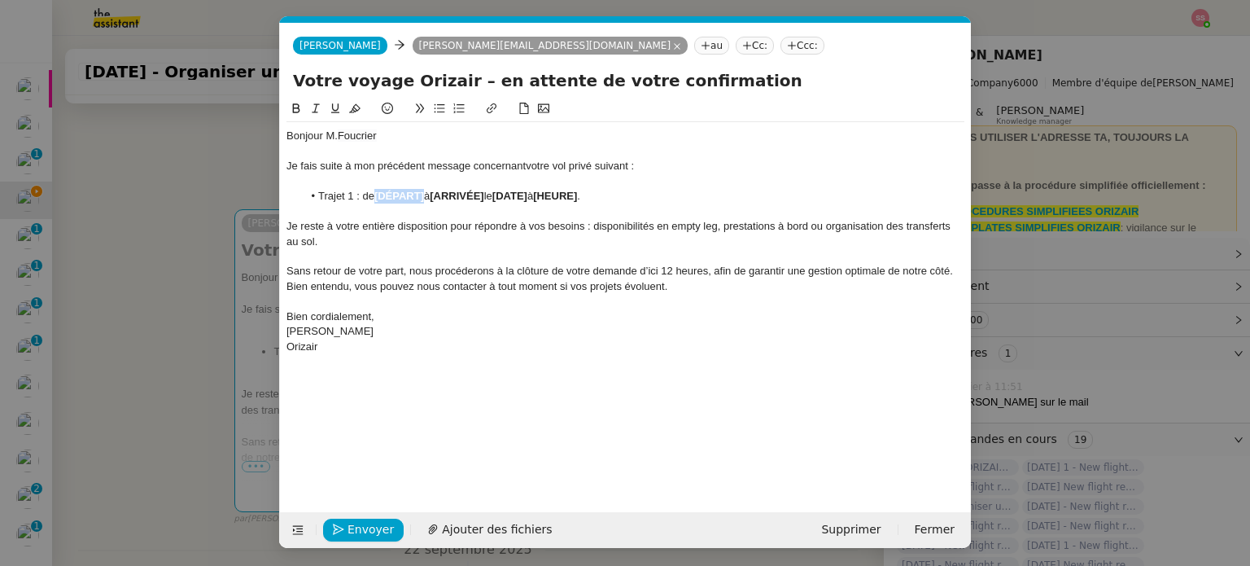
drag, startPoint x: 426, startPoint y: 193, endPoint x: 378, endPoint y: 195, distance: 48.9
click at [378, 195] on strong "[DÉPART]" at bounding box center [399, 196] width 50 height 12
click at [225, 305] on nz-modal-container "relance Service Relance Bon de Commande LBP A utiliser dans le cadre de la proc…" at bounding box center [625, 283] width 1250 height 566
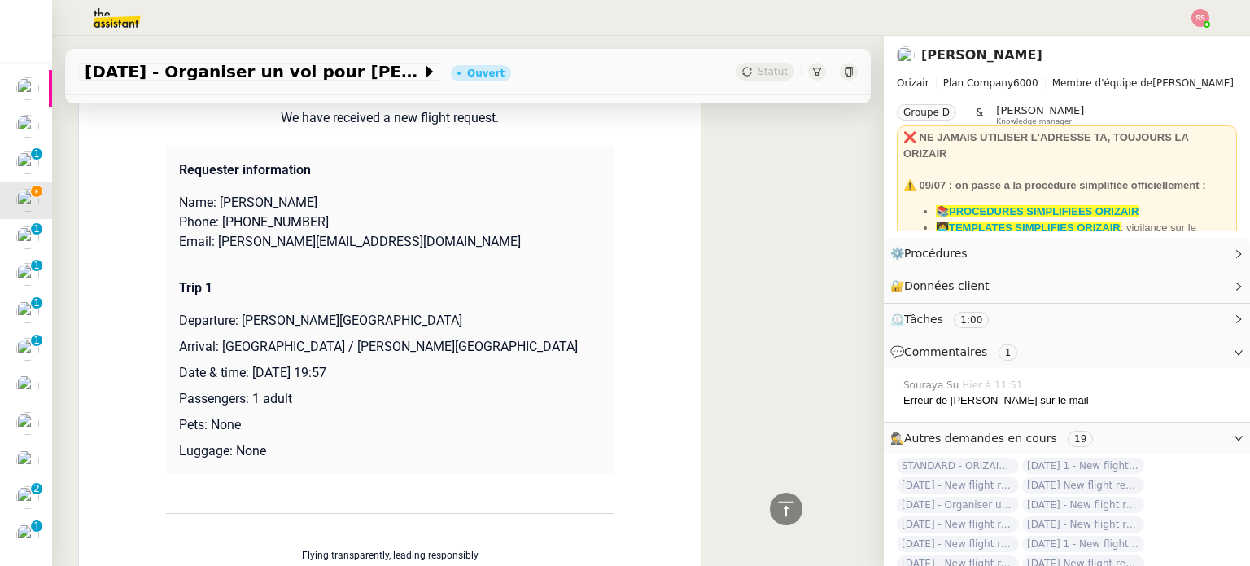
scroll to position [1444, 0]
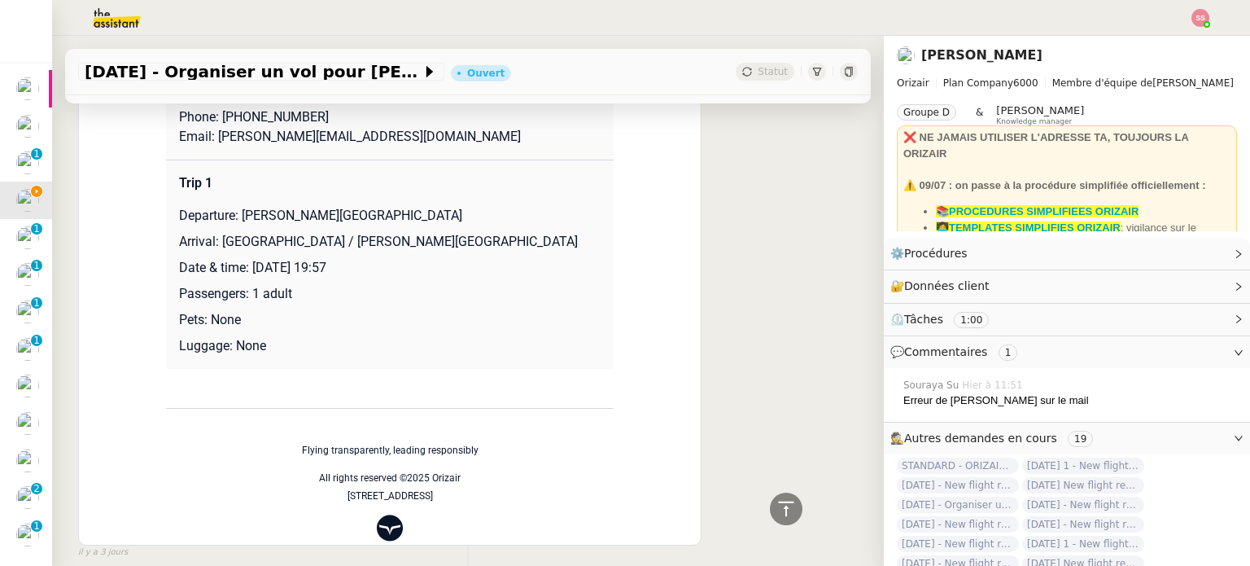
drag, startPoint x: 213, startPoint y: 247, endPoint x: 557, endPoint y: 252, distance: 344.3
click at [557, 251] on p "Arrival: Montreal / Pierre Elliott Trudeau International Airport" at bounding box center [390, 242] width 422 height 20
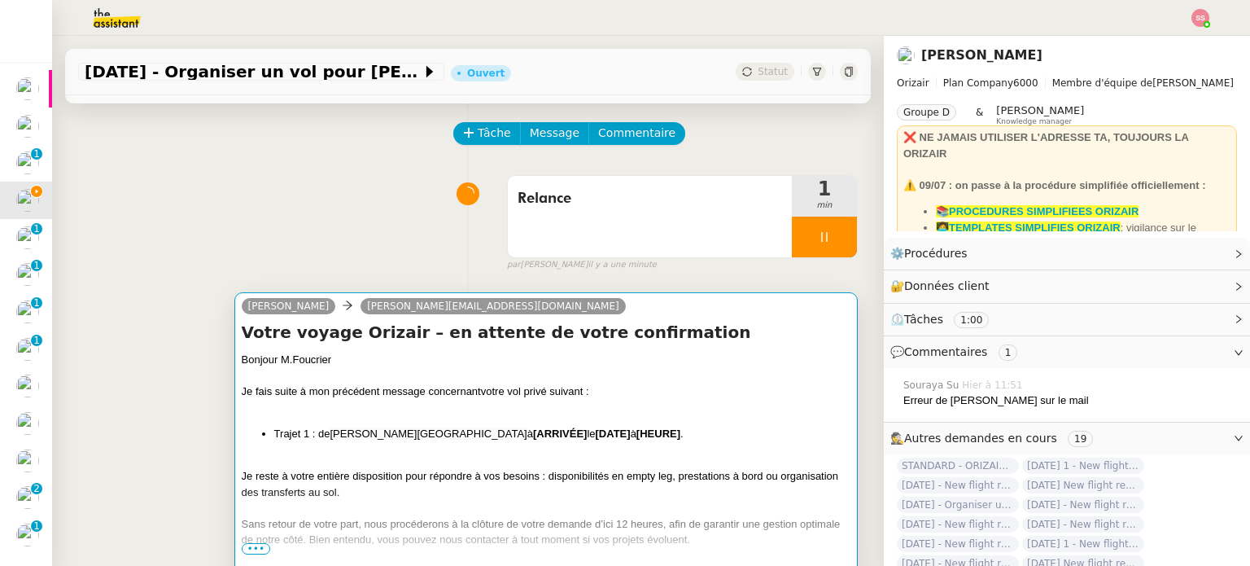
scroll to position [325, 0]
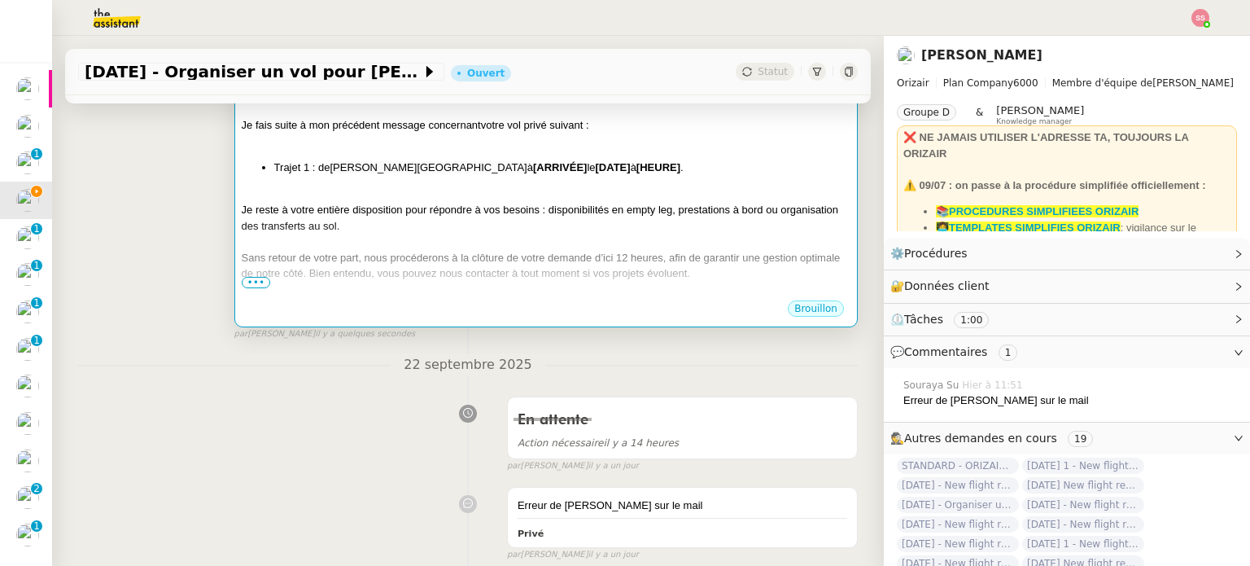
click at [592, 188] on div at bounding box center [546, 194] width 609 height 16
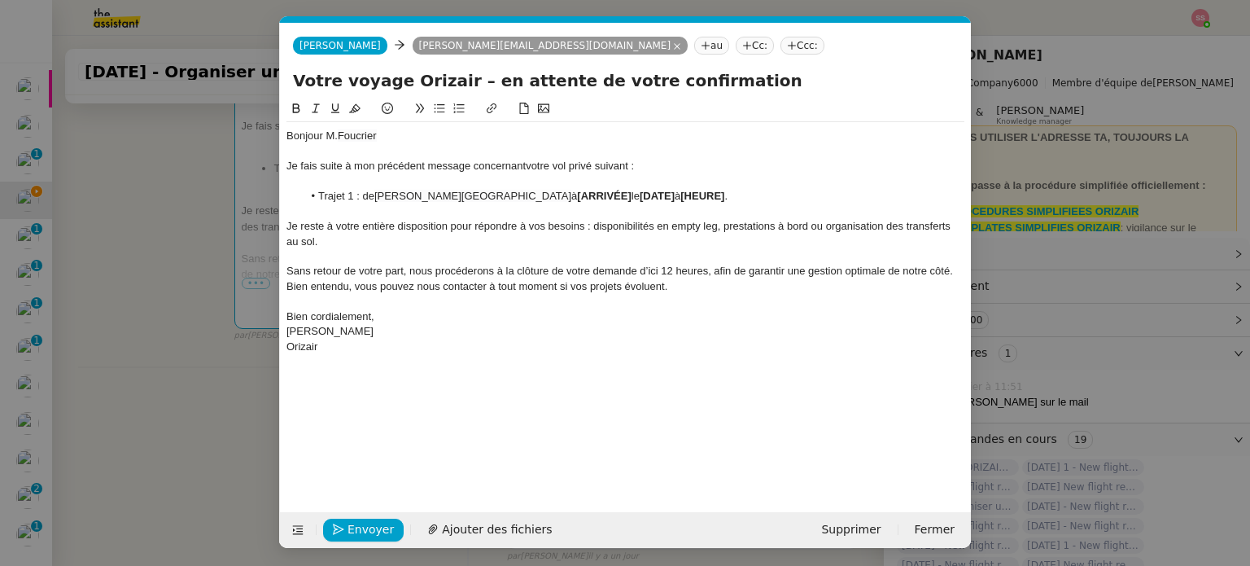
scroll to position [0, 70]
drag, startPoint x: 622, startPoint y: 198, endPoint x: 569, endPoint y: 193, distance: 53.1
click at [577, 193] on strong "[ARRIVÉE]" at bounding box center [604, 196] width 54 height 12
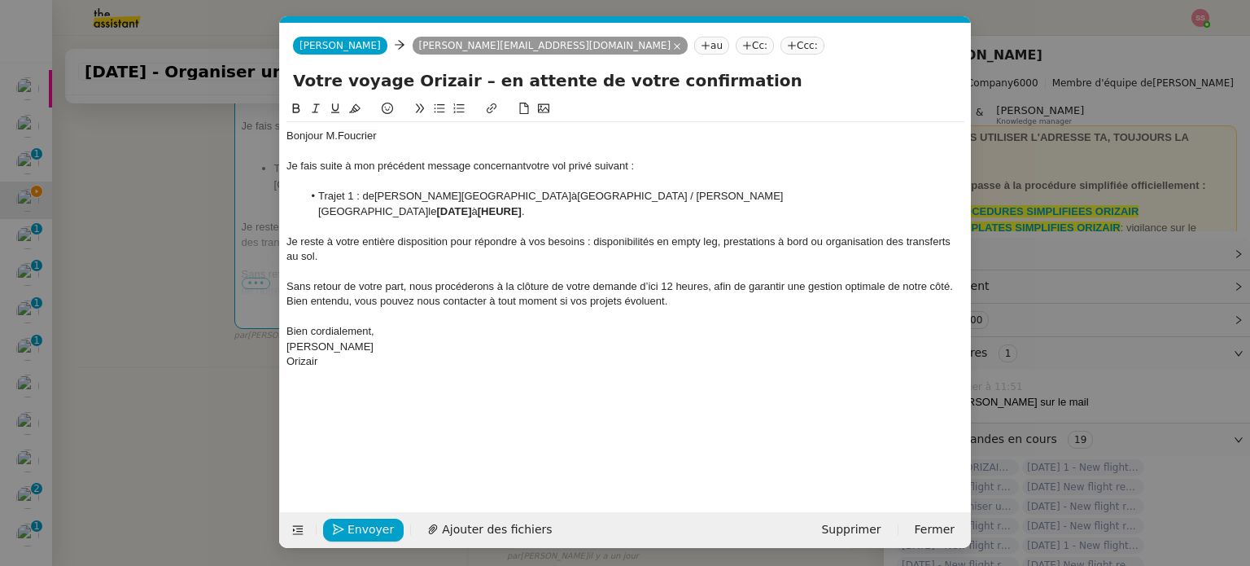
drag, startPoint x: 185, startPoint y: 346, endPoint x: 184, endPoint y: 355, distance: 9.0
click at [186, 347] on nz-modal-container "relance Service Relance Bon de Commande LBP A utiliser dans le cadre de la proc…" at bounding box center [625, 283] width 1250 height 566
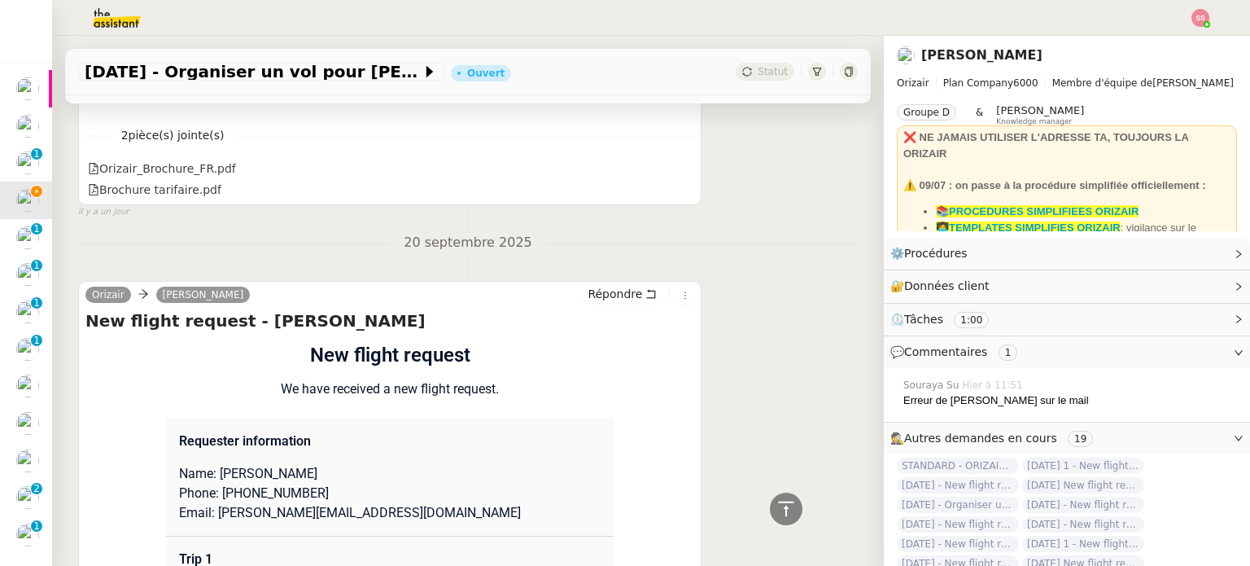
scroll to position [1526, 0]
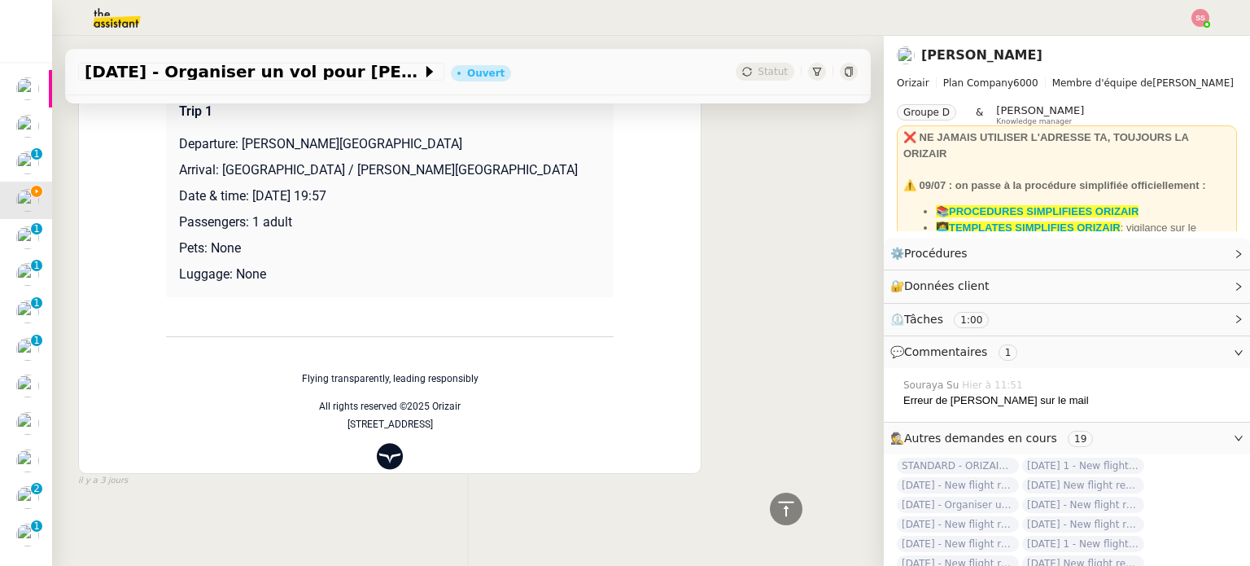
drag, startPoint x: 250, startPoint y: 191, endPoint x: 423, endPoint y: 194, distance: 173.3
click at [423, 194] on p "Date & time: 14th March 2026 19:57" at bounding box center [390, 196] width 422 height 20
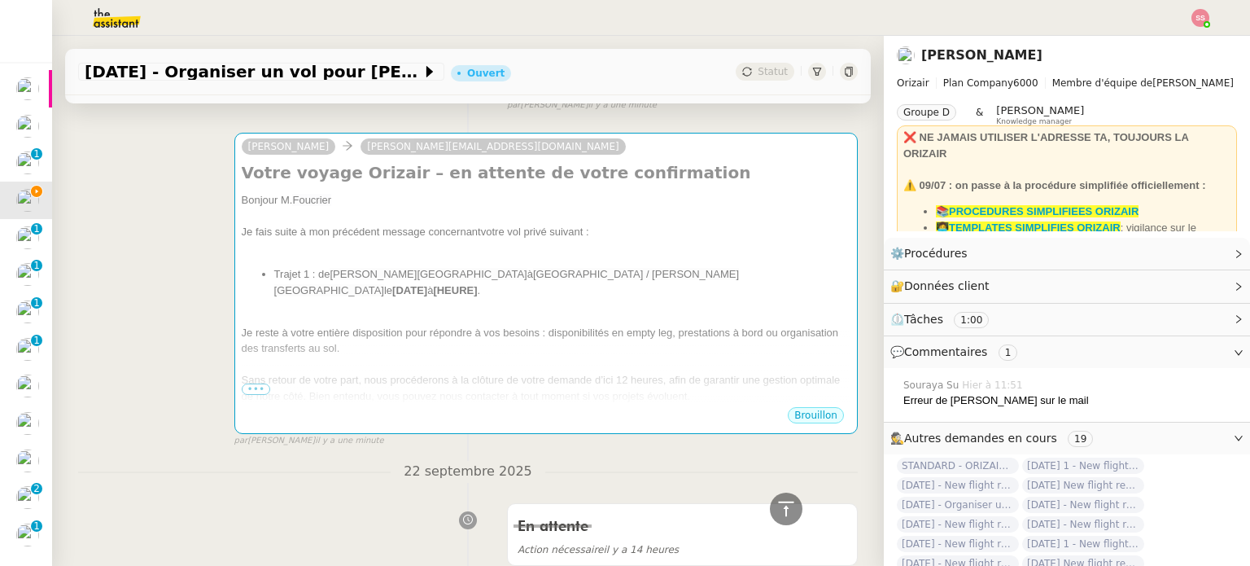
scroll to position [142, 0]
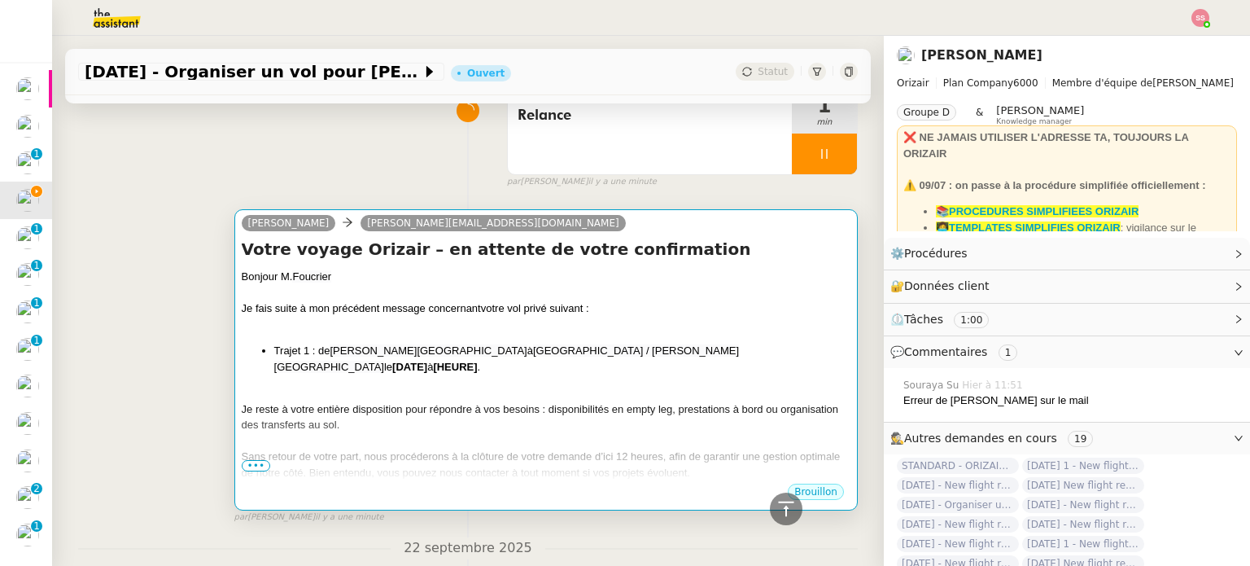
click at [711, 312] on div "Je fais suite à mon précédent message concernant votre vol privé suivant :" at bounding box center [546, 308] width 609 height 16
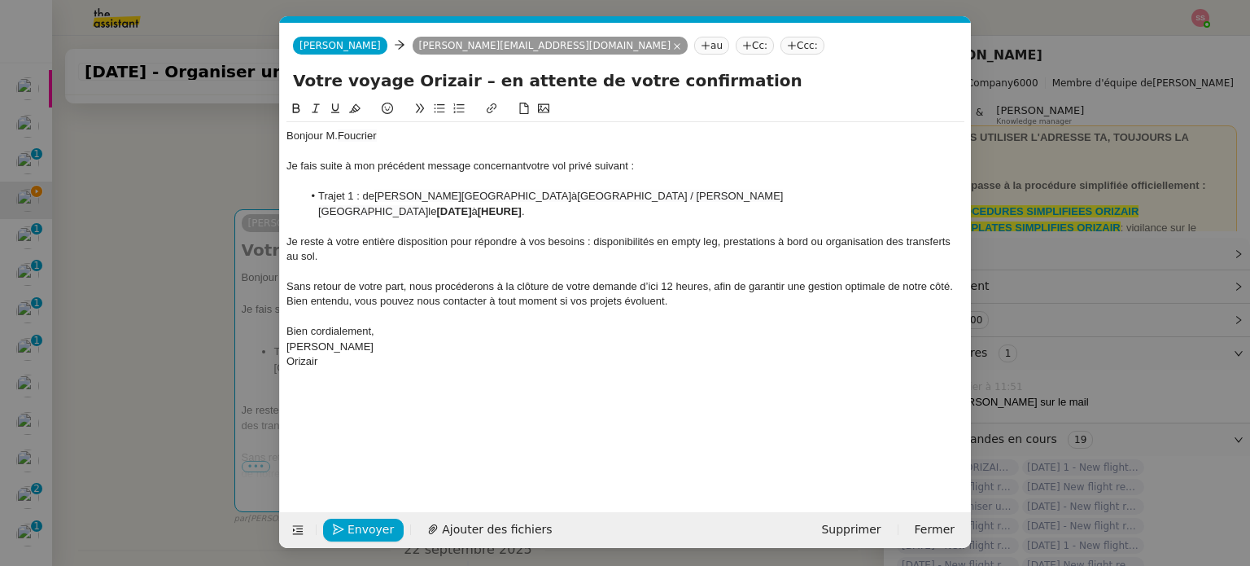
scroll to position [0, 70]
drag, startPoint x: 823, startPoint y: 197, endPoint x: 941, endPoint y: 199, distance: 117.2
click at [941, 199] on li "Trajet 1 : de Charles de Gaulle International Airport à Montreal / Pierre Ellio…" at bounding box center [634, 204] width 662 height 30
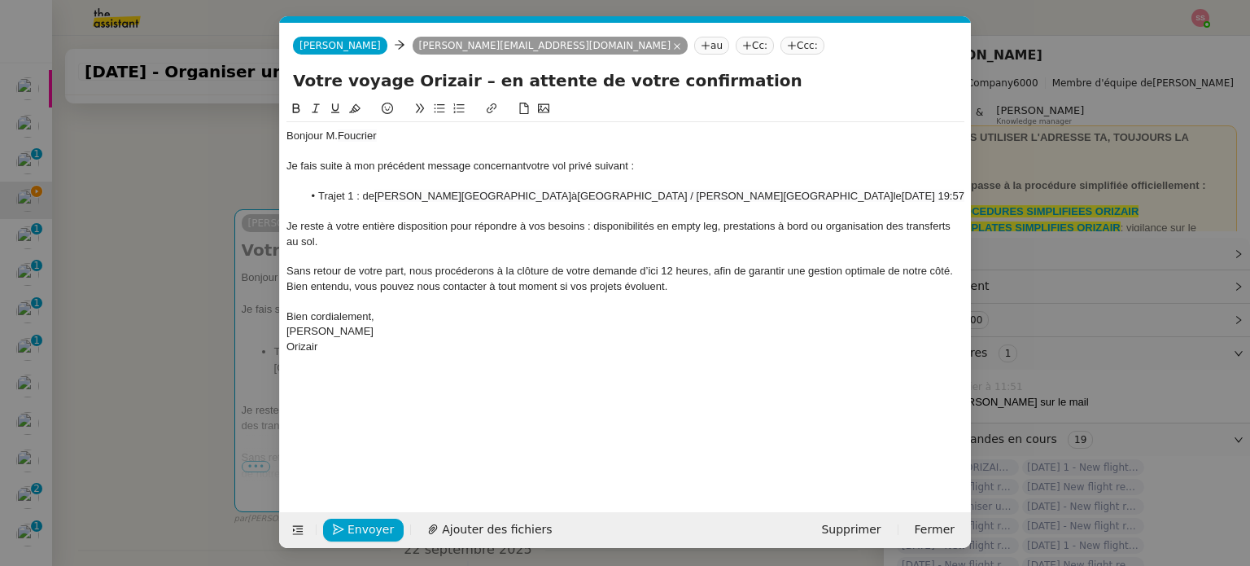
scroll to position [0, 0]
click at [902, 193] on span "14th March 2026 19:57" at bounding box center [933, 196] width 63 height 12
drag, startPoint x: 841, startPoint y: 194, endPoint x: 856, endPoint y: 191, distance: 15.8
click at [902, 194] on span "14th March 2026 19:57" at bounding box center [933, 196] width 63 height 12
click at [902, 192] on span "14 March 2026 19:57" at bounding box center [933, 196] width 63 height 12
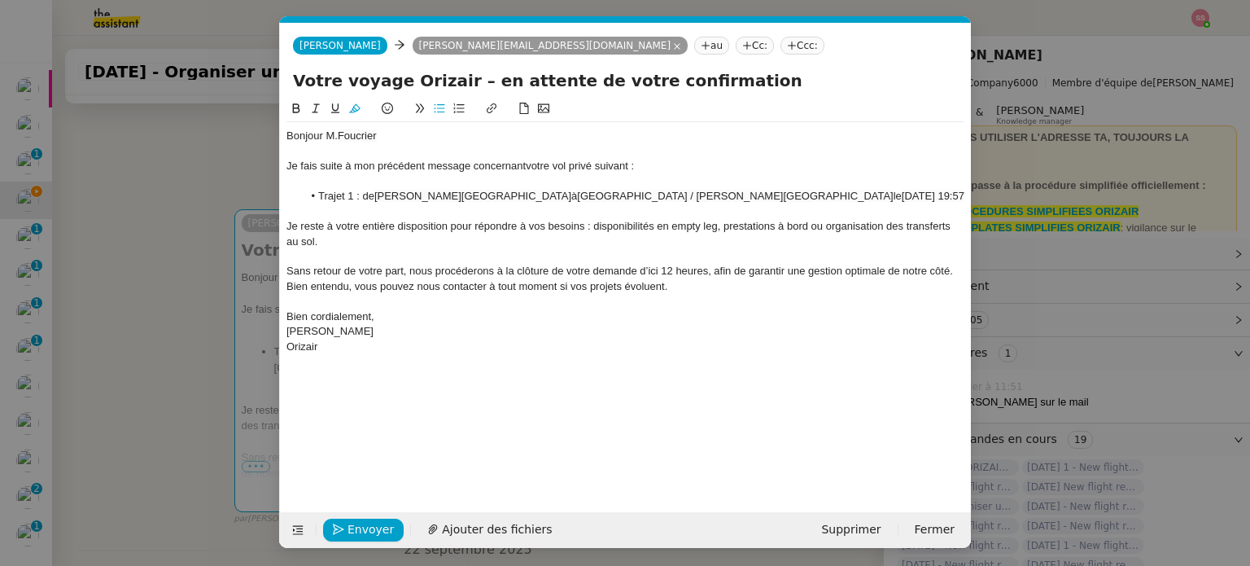
click at [863, 189] on li "Trajet 1 : de Charles de Gaulle International Airport à Montreal / Pierre Ellio…" at bounding box center [634, 196] width 662 height 15
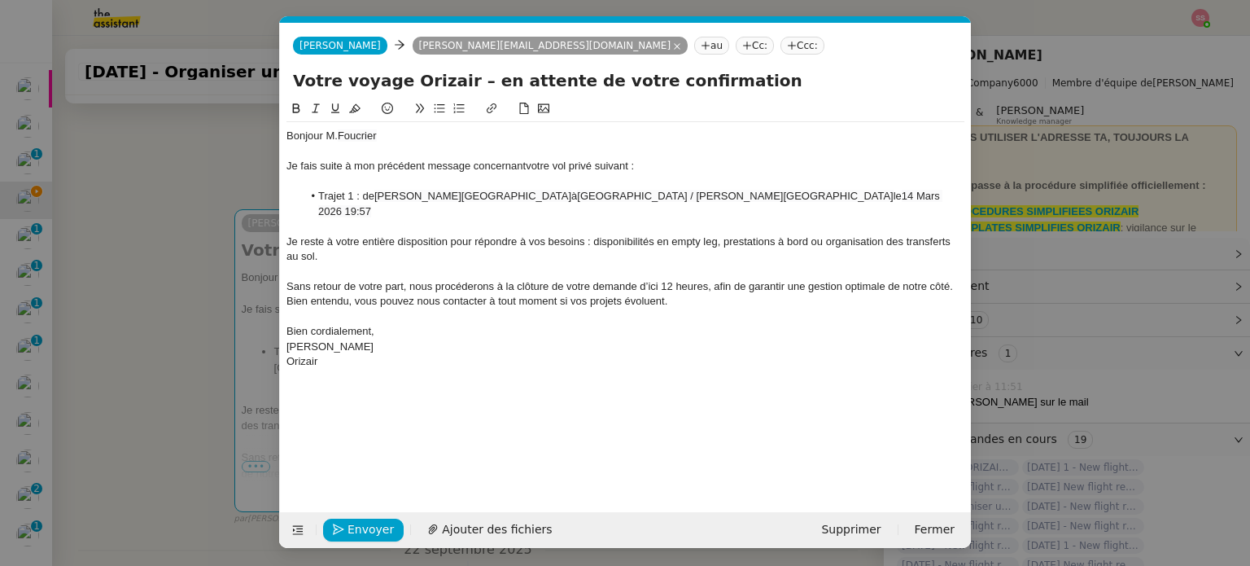
click at [885, 196] on span "14 Mars 2026 19:57" at bounding box center [630, 203] width 624 height 27
click at [887, 195] on span "14 Mars 2026 19:57" at bounding box center [630, 203] width 624 height 27
click at [892, 194] on span "14 Mars 2026 19:57" at bounding box center [630, 203] width 624 height 27
click at [594, 193] on span "Montreal / Pierre Elliott Trudeau International Airport" at bounding box center [735, 196] width 316 height 12
click at [0, 0] on lt-strong "é" at bounding box center [0, 0] width 0 height 0
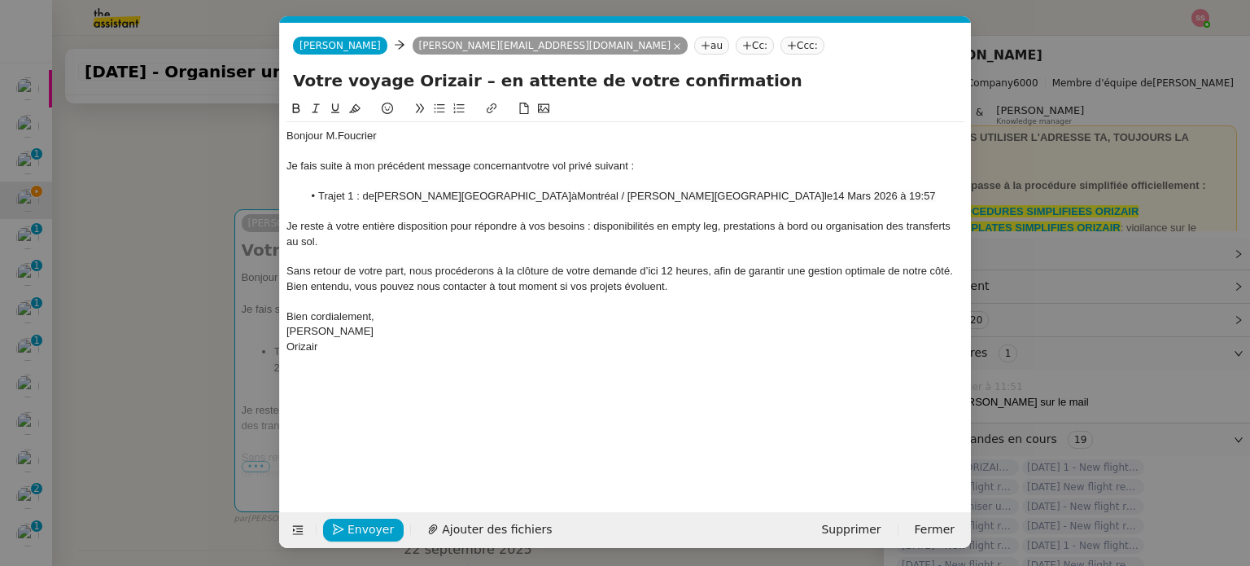
click at [780, 46] on nz-tag "Ccc:" at bounding box center [802, 46] width 44 height 18
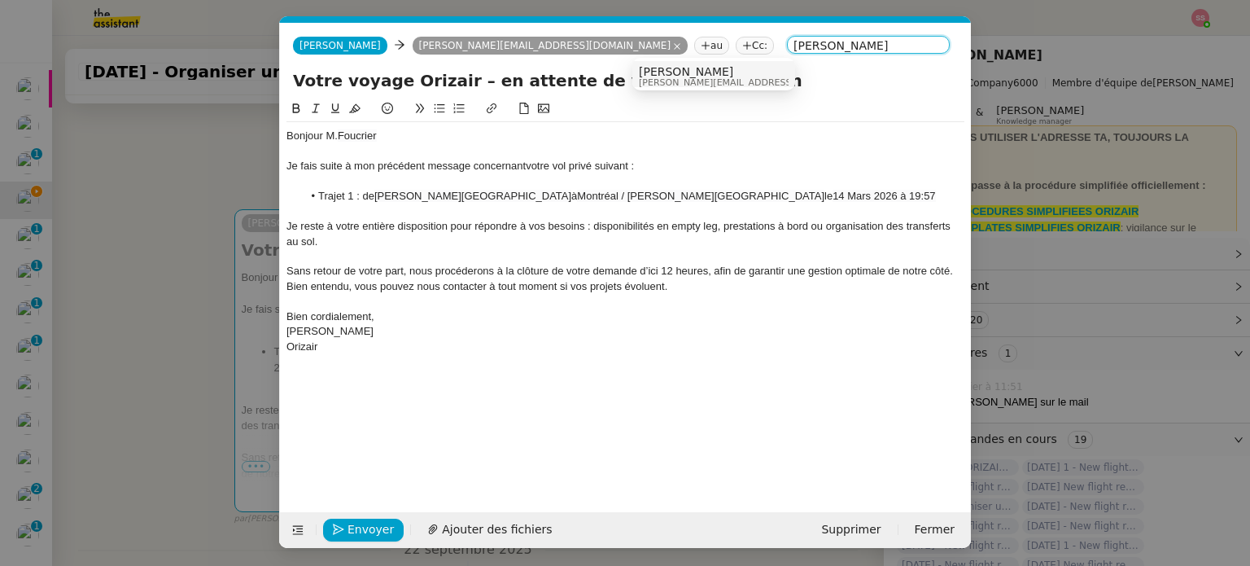
type input "Louis Frei"
click at [664, 71] on span "Louis Frei" at bounding box center [754, 71] width 231 height 13
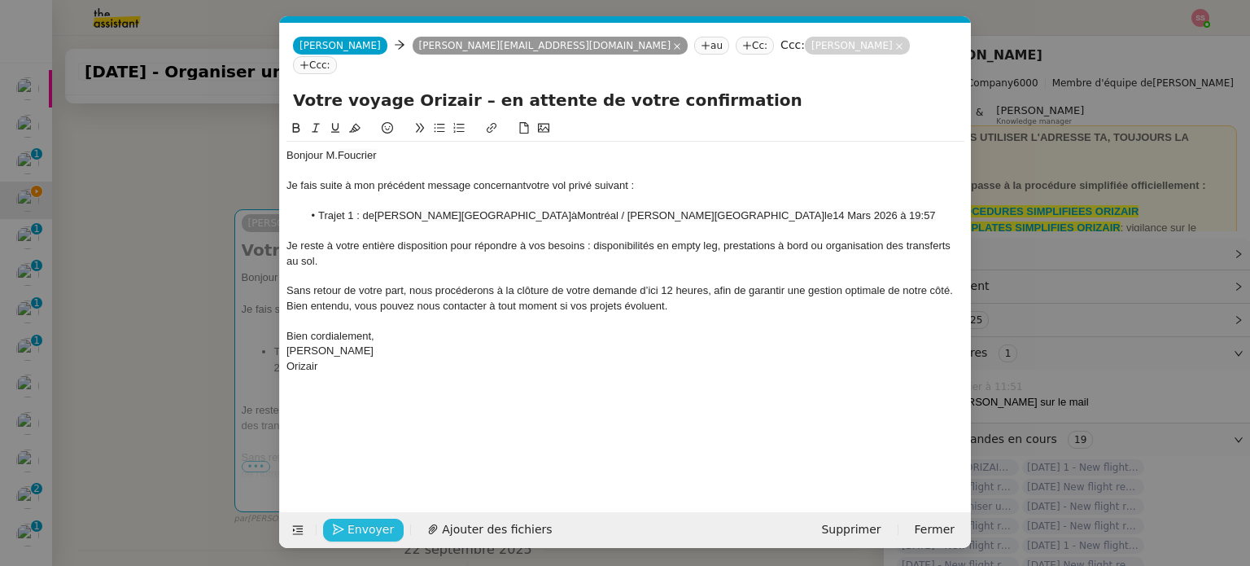
click at [366, 523] on span "Envoyer" at bounding box center [370, 529] width 46 height 19
click at [366, 523] on span "Confirmer l'envoi" at bounding box center [396, 529] width 98 height 19
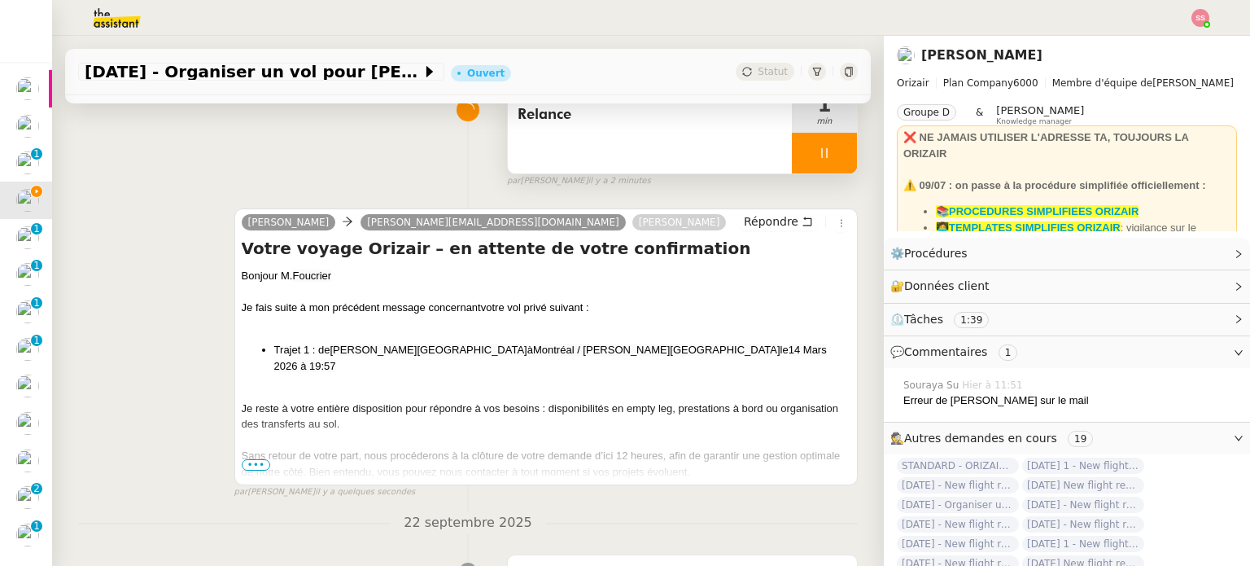
scroll to position [280, 0]
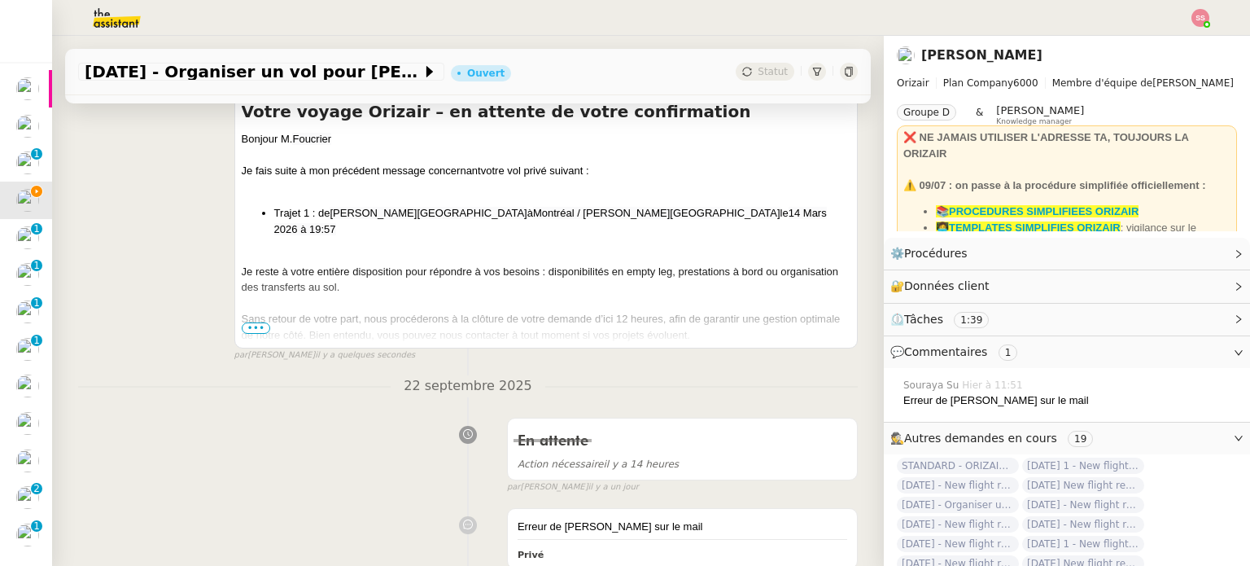
click at [260, 326] on span "•••" at bounding box center [256, 327] width 29 height 11
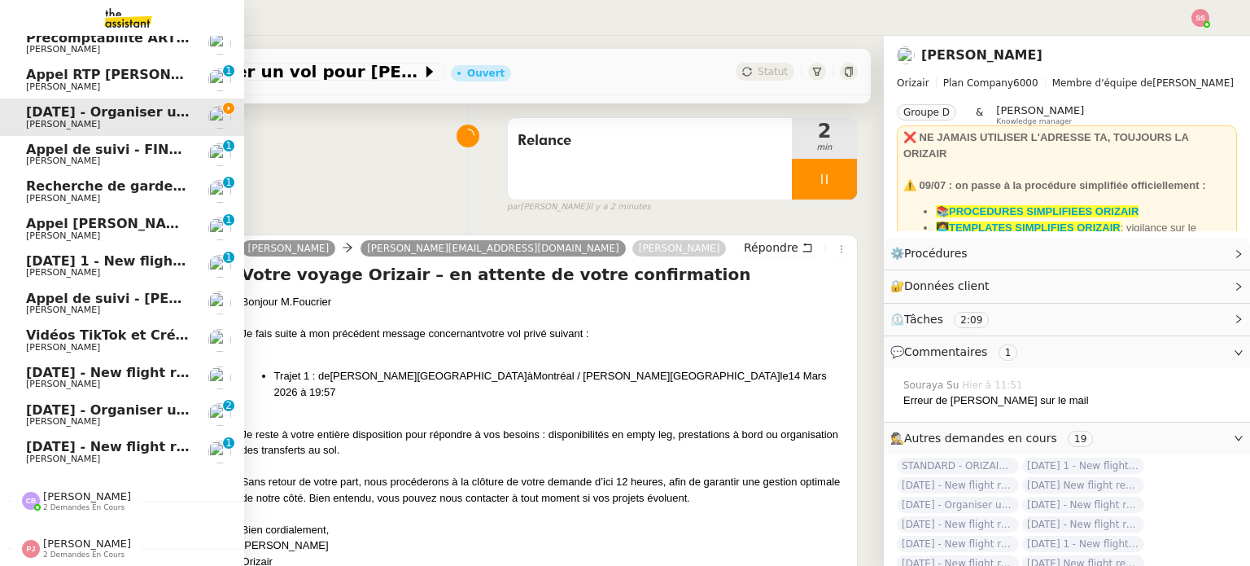
scroll to position [91, 0]
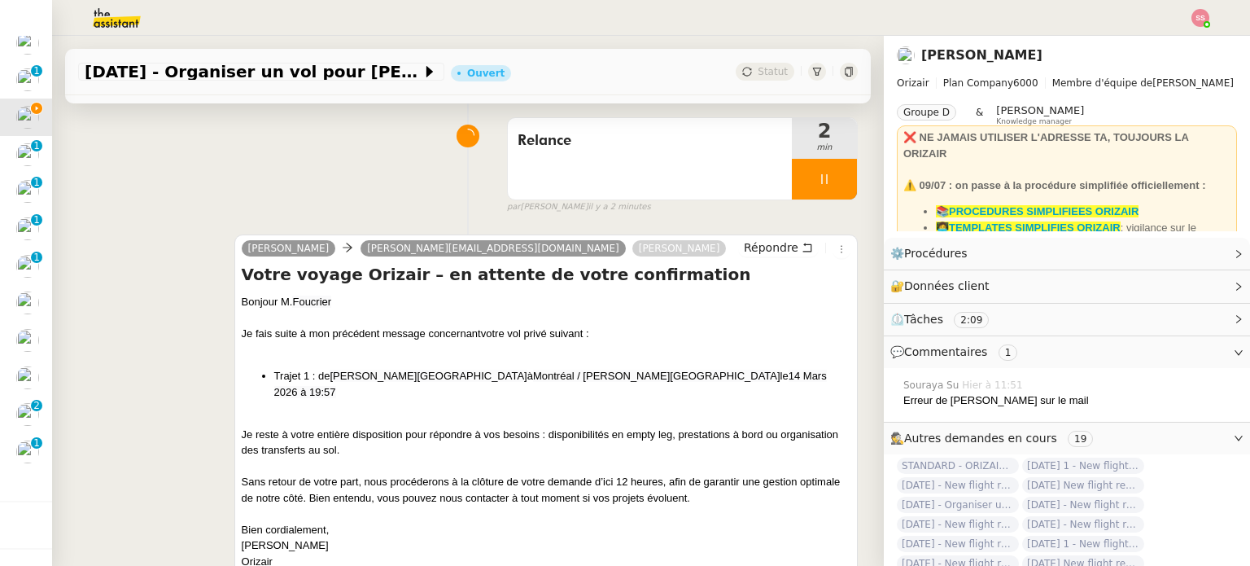
click at [1204, 20] on img at bounding box center [1200, 18] width 18 height 18
click at [1169, 42] on li "Suivi" at bounding box center [1156, 46] width 106 height 23
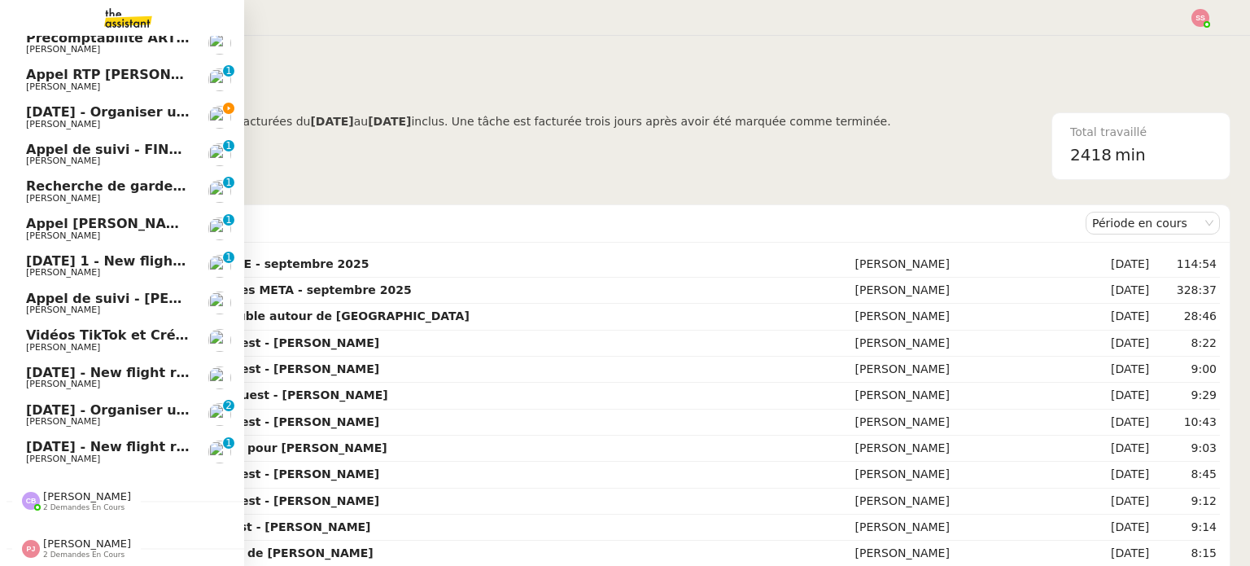
click at [110, 107] on span "14th March 2026 - Organiser un vol pour Thomas Foucrier" at bounding box center [201, 111] width 350 height 15
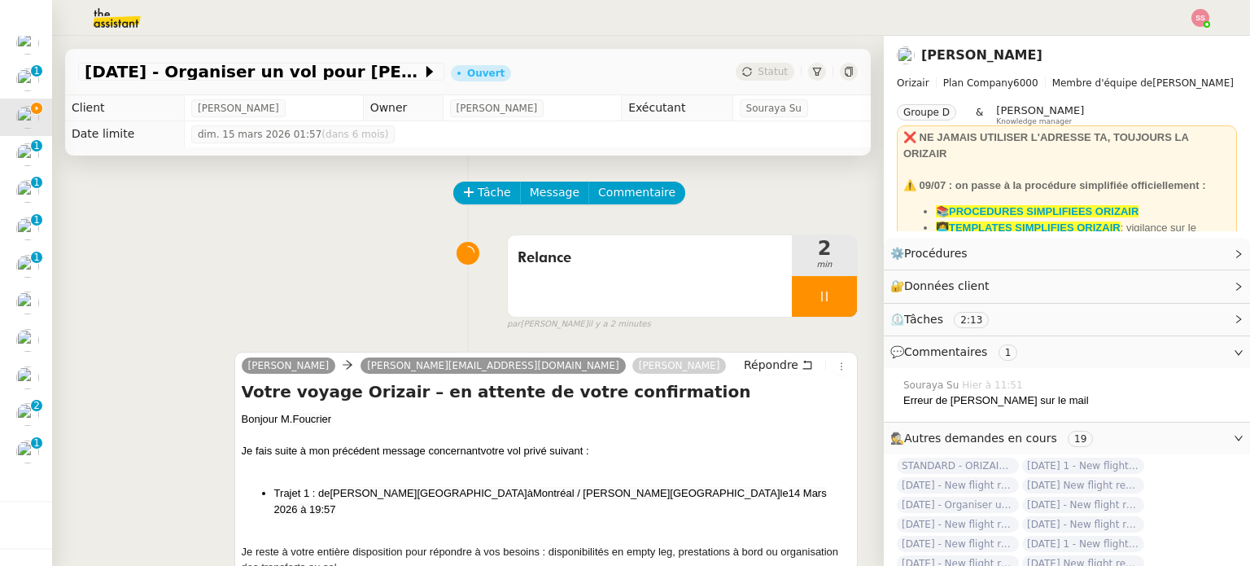
click at [1201, 17] on img at bounding box center [1200, 18] width 18 height 18
click at [1161, 42] on li "Suivi" at bounding box center [1156, 46] width 106 height 23
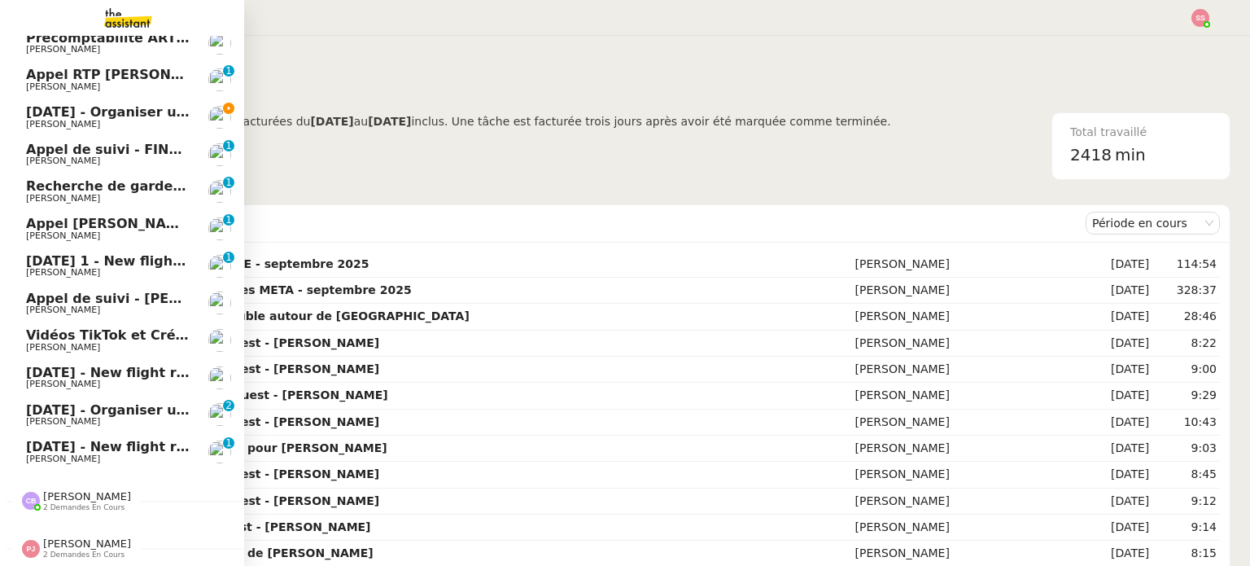
click at [139, 120] on span "Louis Frei" at bounding box center [108, 125] width 164 height 10
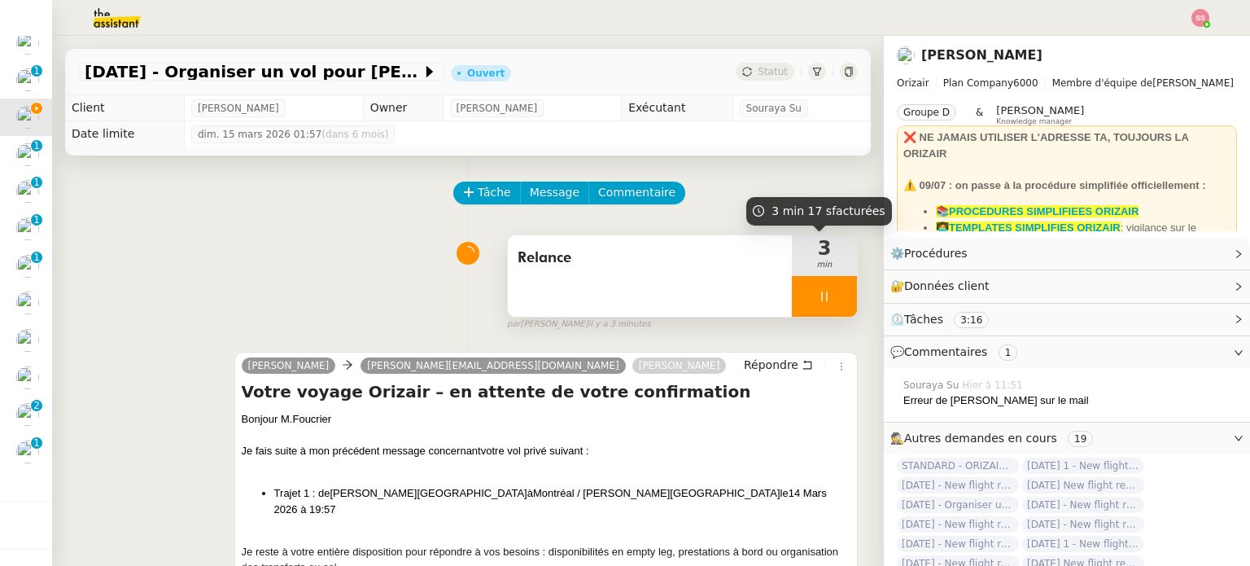
click at [836, 299] on div at bounding box center [824, 296] width 65 height 41
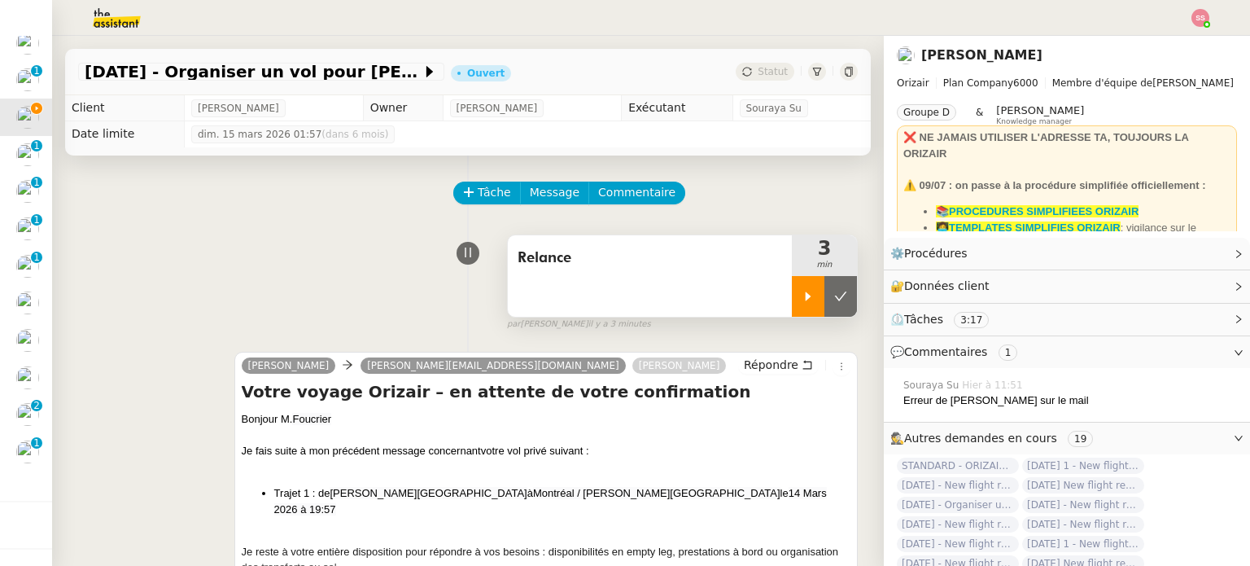
click at [836, 299] on button at bounding box center [840, 296] width 33 height 41
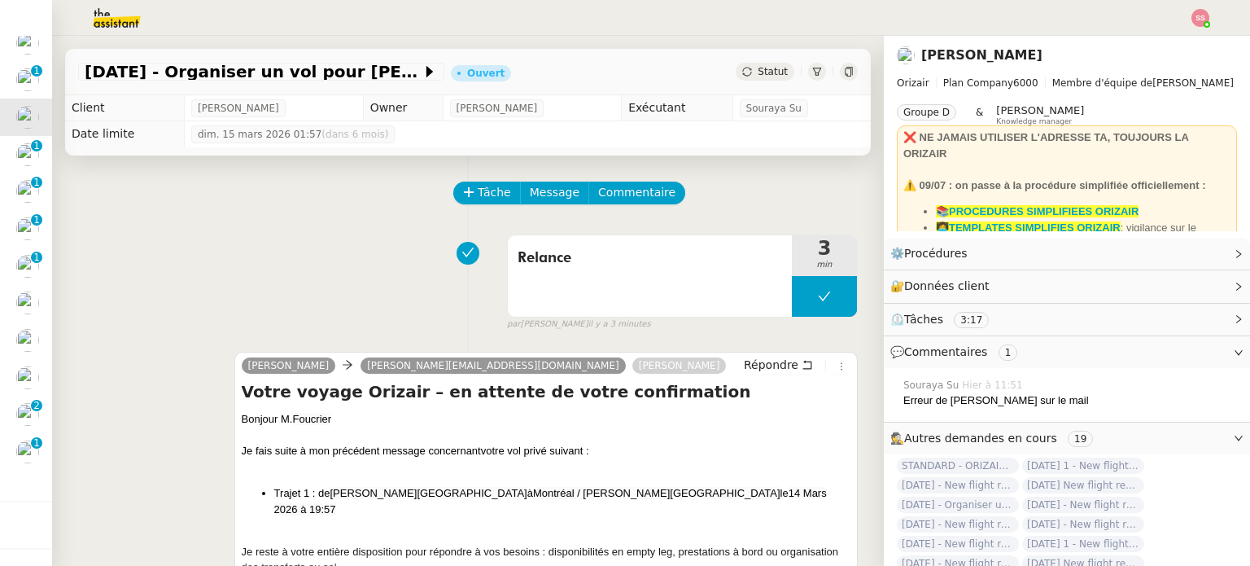
click at [762, 70] on span "Statut" at bounding box center [773, 71] width 30 height 11
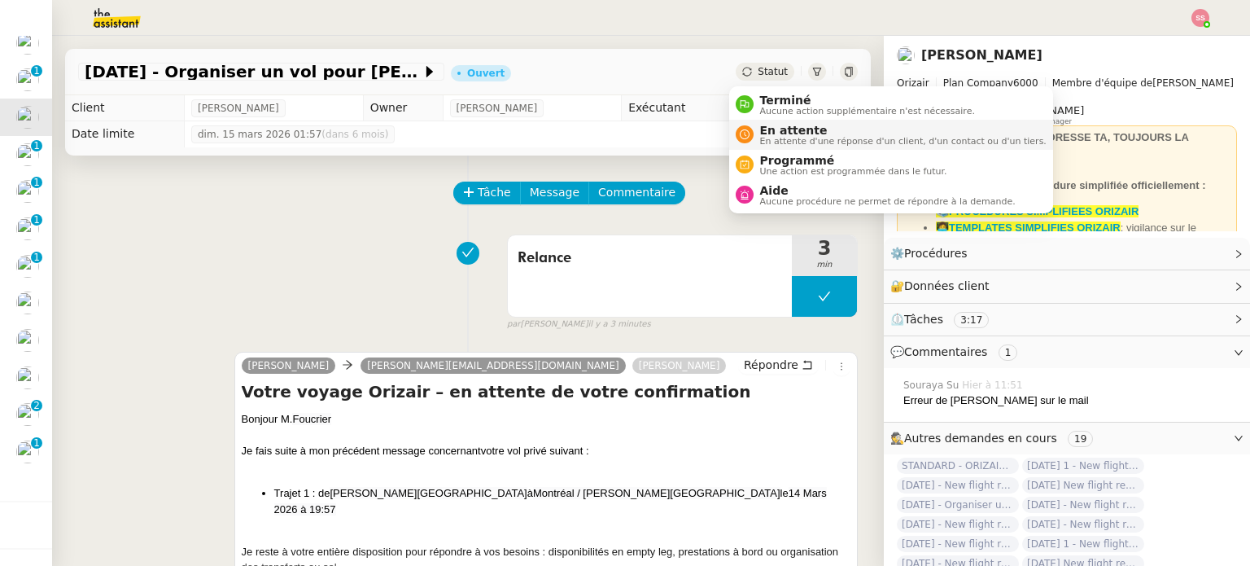
click at [772, 133] on span "En attente" at bounding box center [903, 130] width 286 height 13
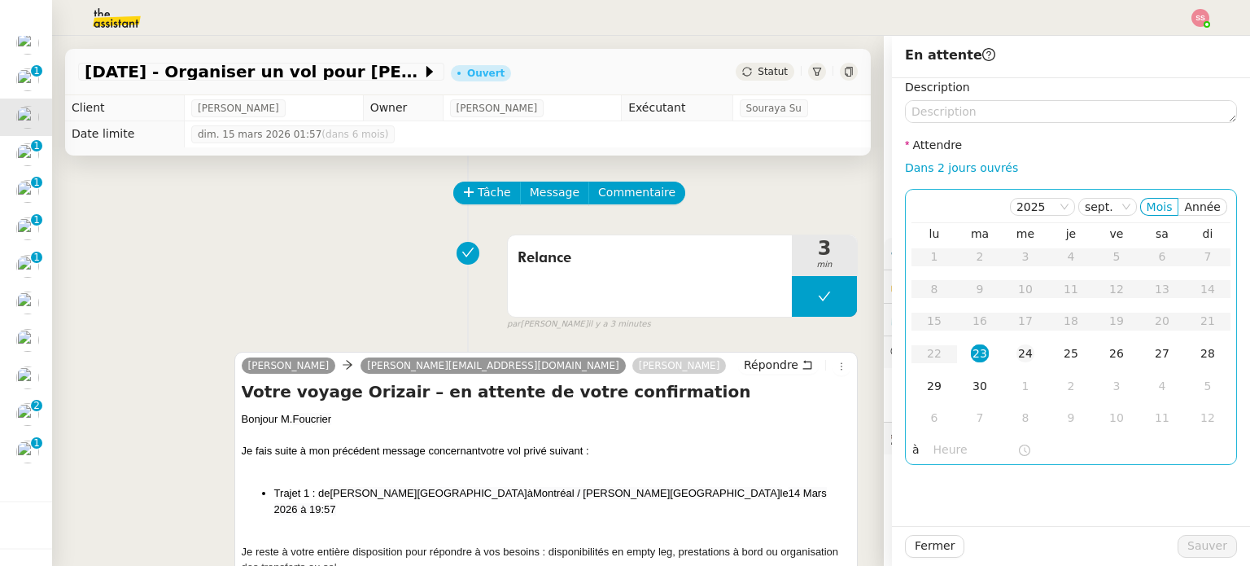
click at [1017, 357] on div "24" at bounding box center [1025, 353] width 18 height 18
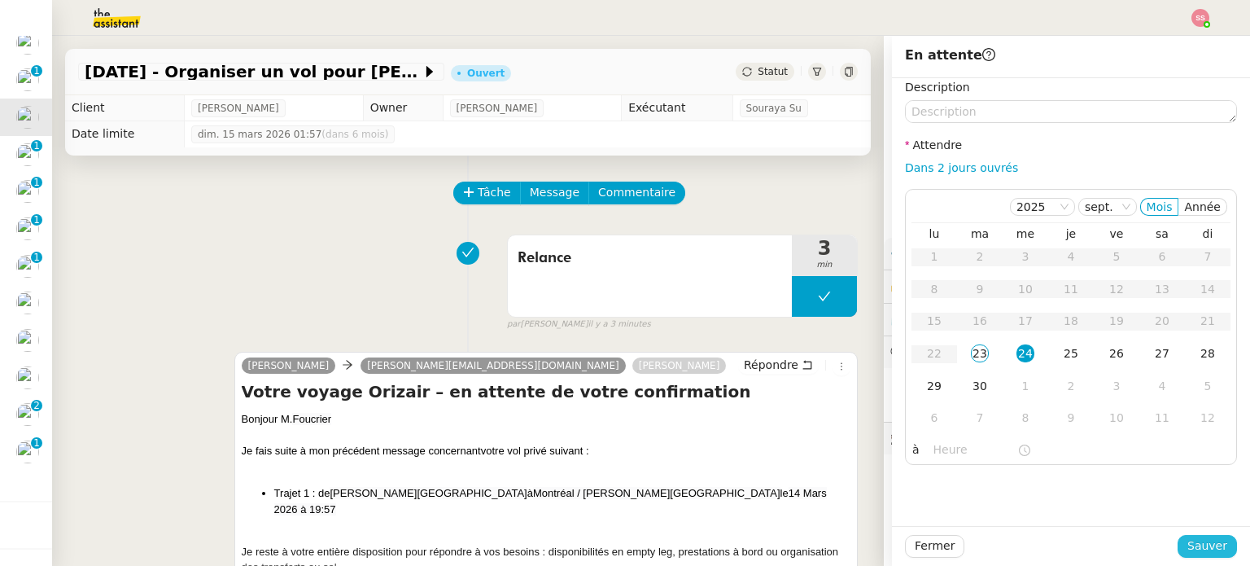
click at [1191, 541] on span "Sauver" at bounding box center [1207, 545] width 40 height 19
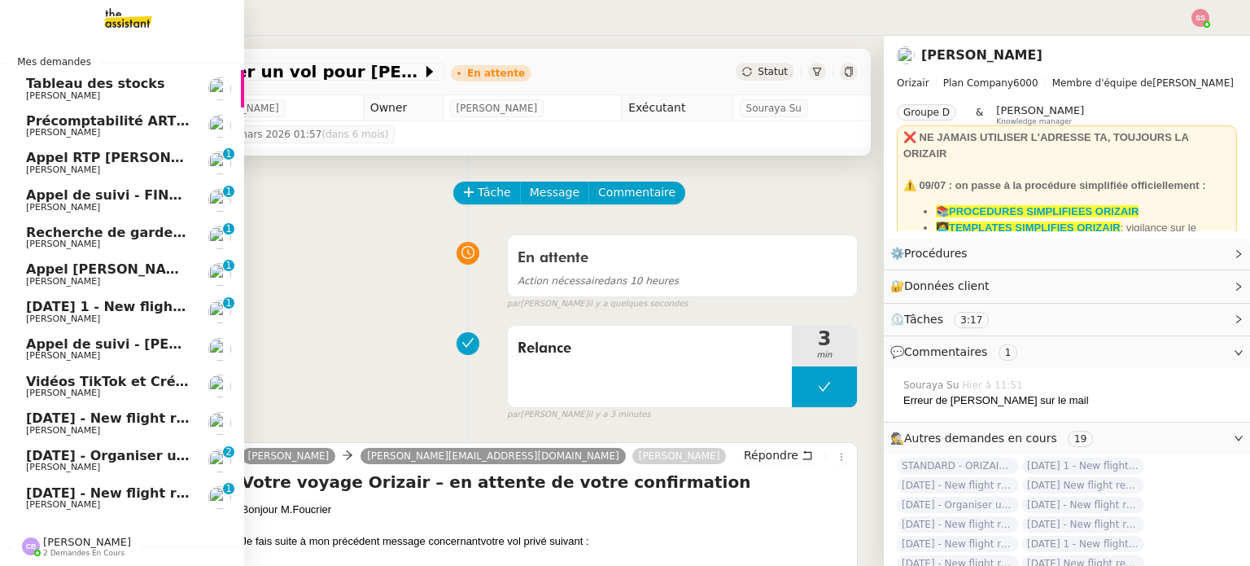
click at [98, 314] on span "Louis Frei" at bounding box center [108, 319] width 164 height 10
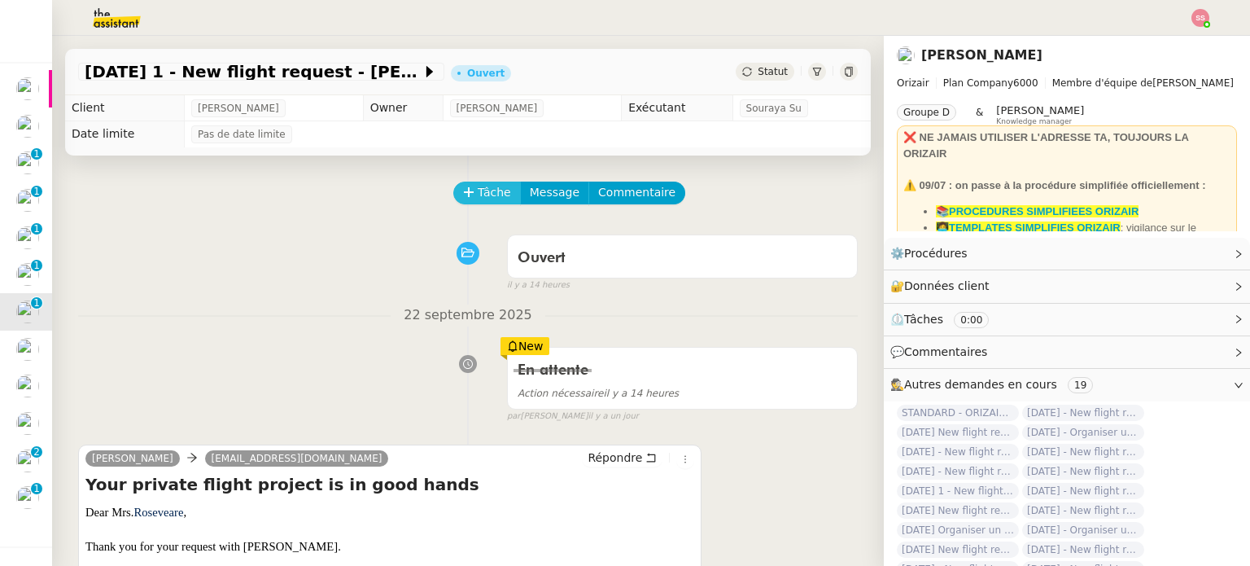
click at [486, 191] on span "Tâche" at bounding box center [494, 192] width 33 height 19
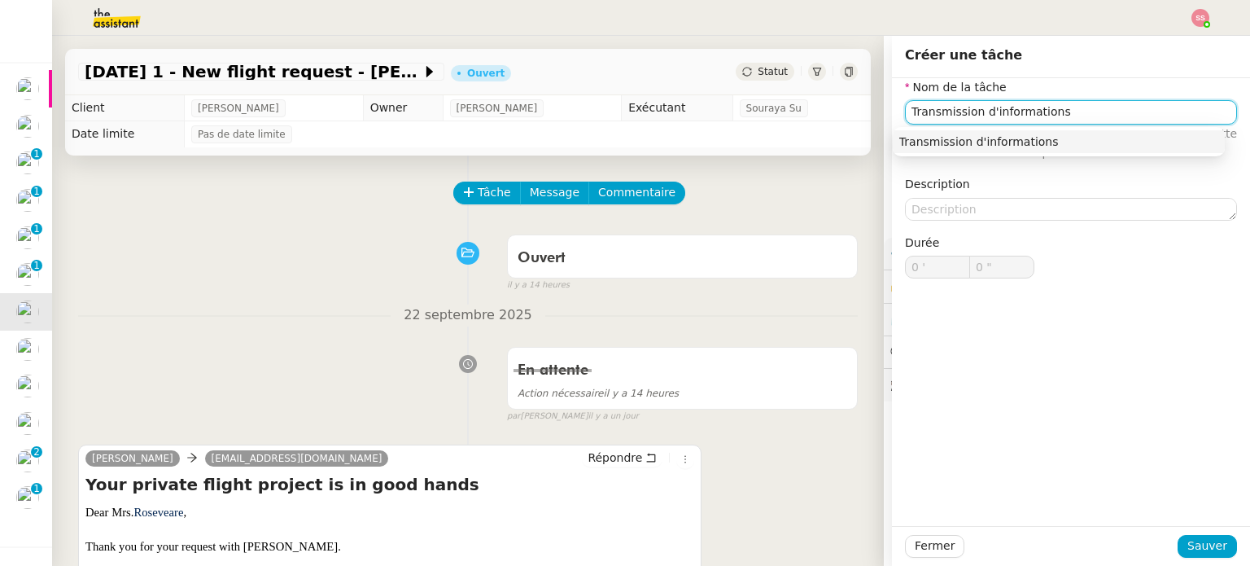
click at [924, 147] on div "Transmission d'informations" at bounding box center [1058, 141] width 319 height 15
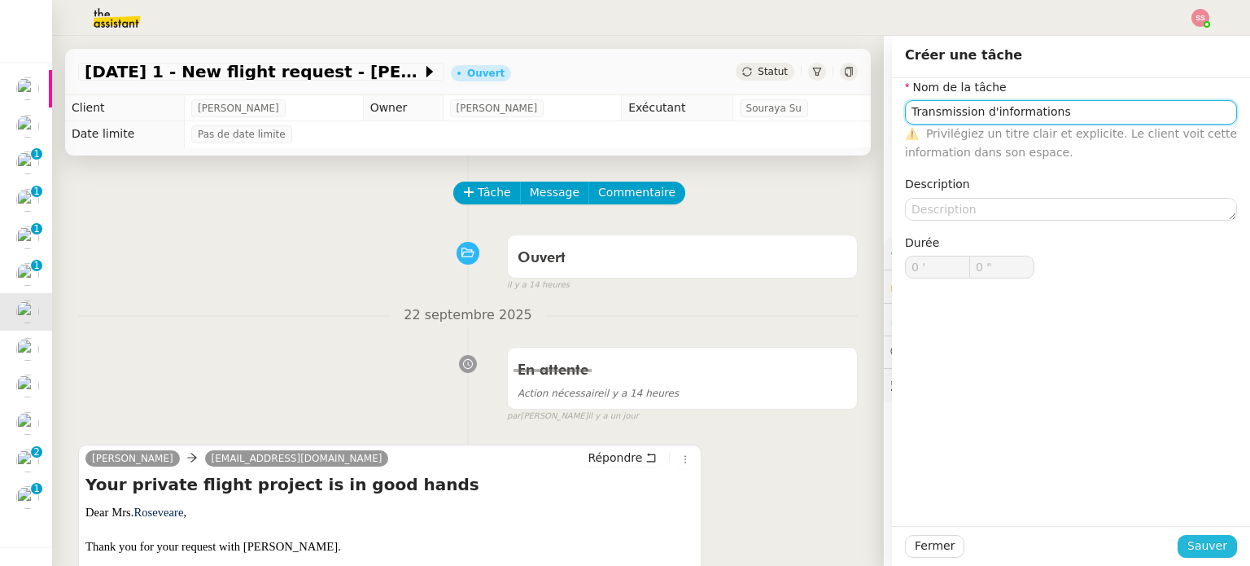
type input "Transmission d'informations"
click at [1204, 538] on span "Sauver" at bounding box center [1207, 545] width 40 height 19
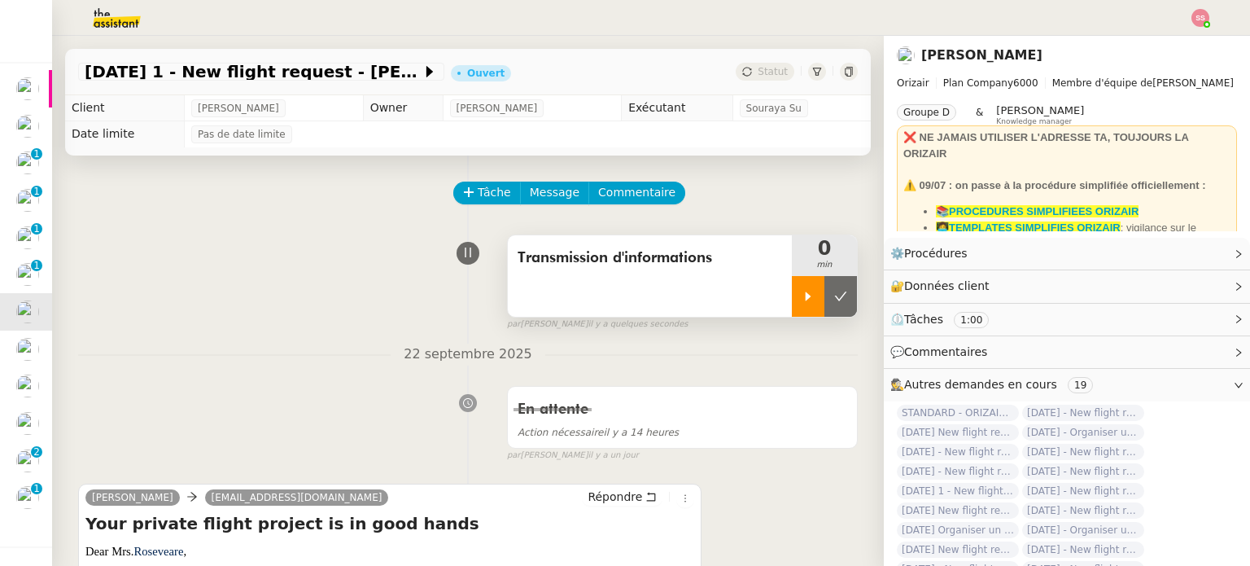
click at [799, 302] on div at bounding box center [808, 296] width 33 height 41
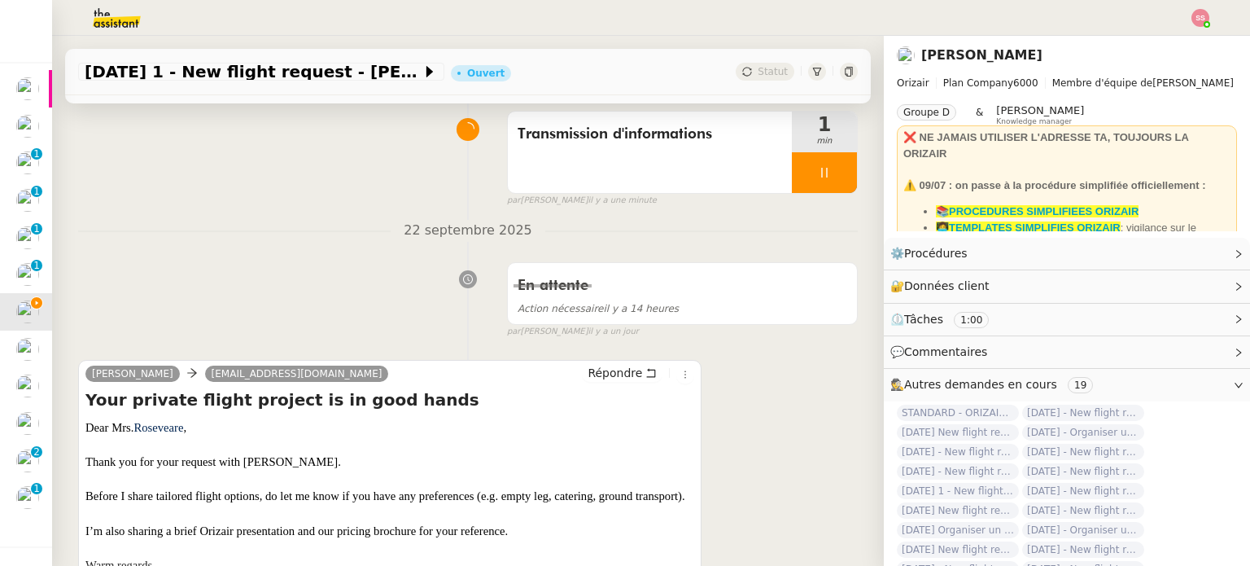
scroll to position [325, 0]
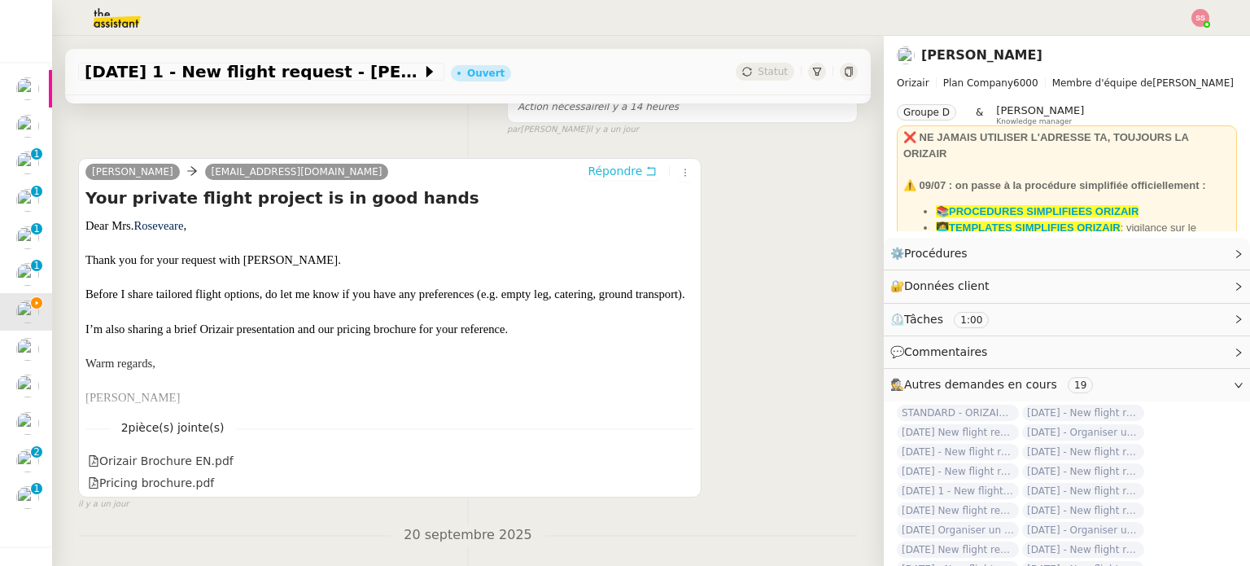
click at [609, 175] on span "Répondre" at bounding box center [615, 171] width 55 height 16
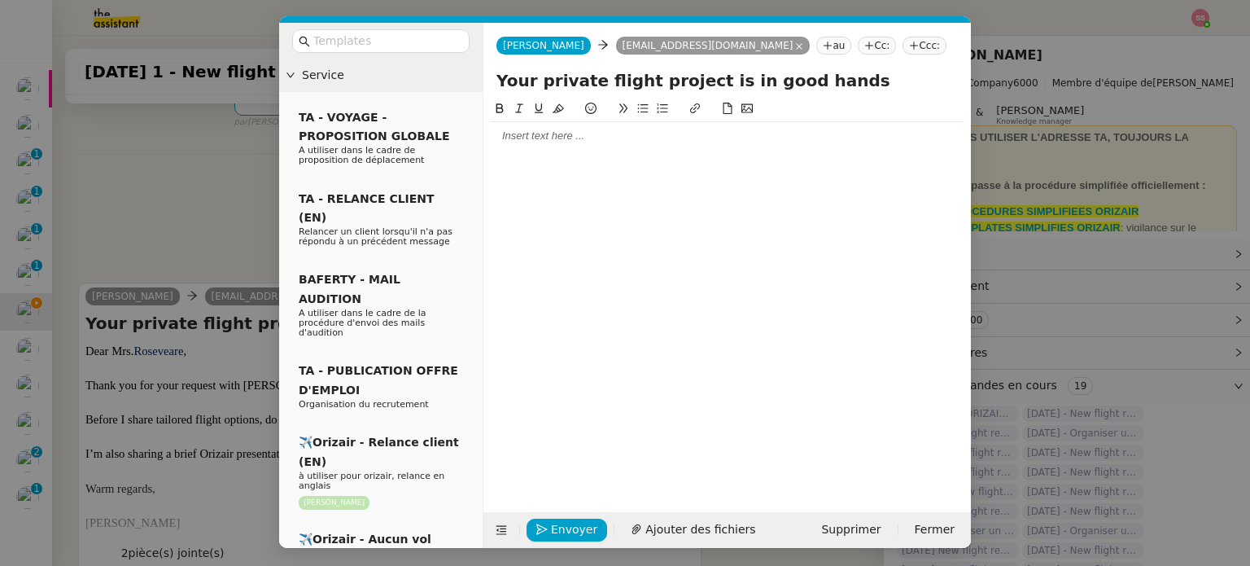
scroll to position [450, 0]
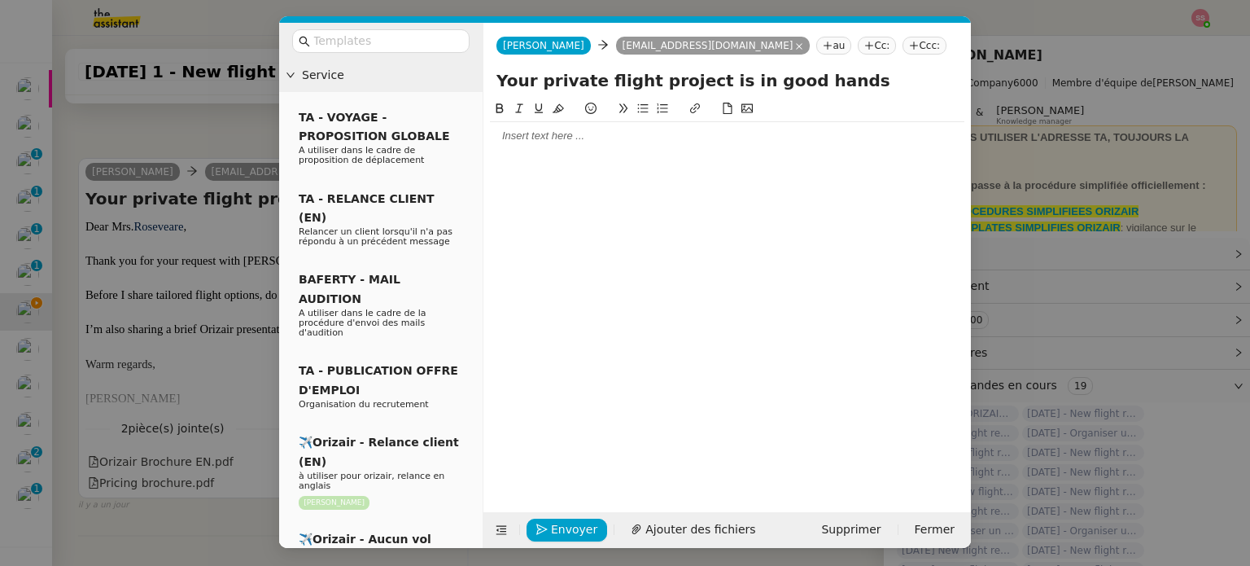
click at [909, 42] on icon at bounding box center [914, 46] width 10 height 10
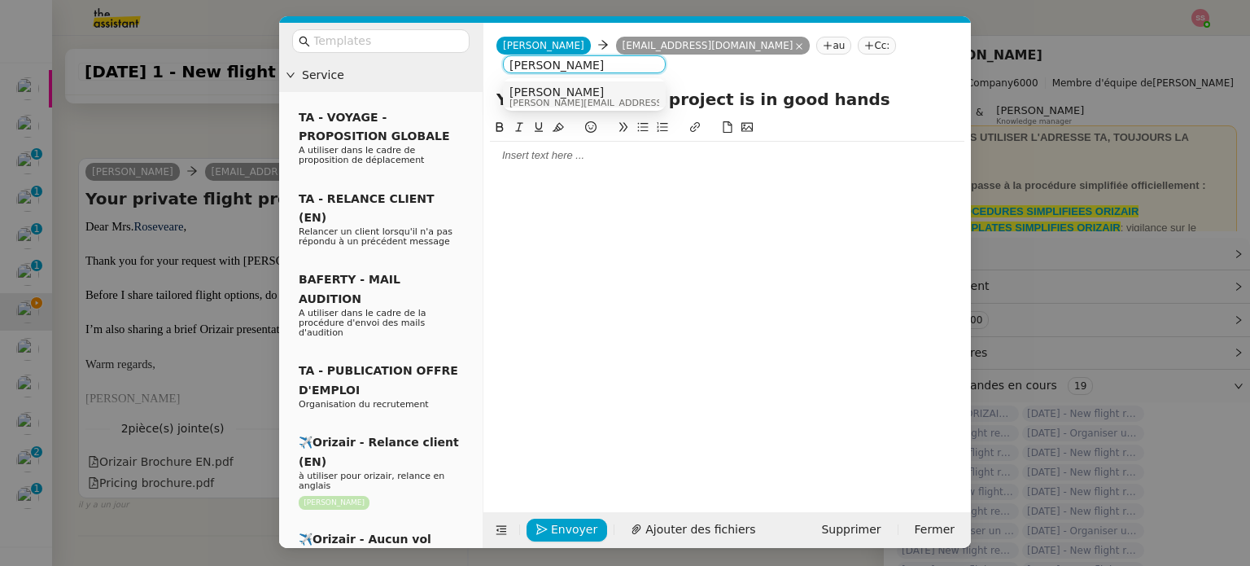
type input "louis frei"
click at [623, 90] on div "Louis Frei louis@orizair.com" at bounding box center [584, 96] width 150 height 22
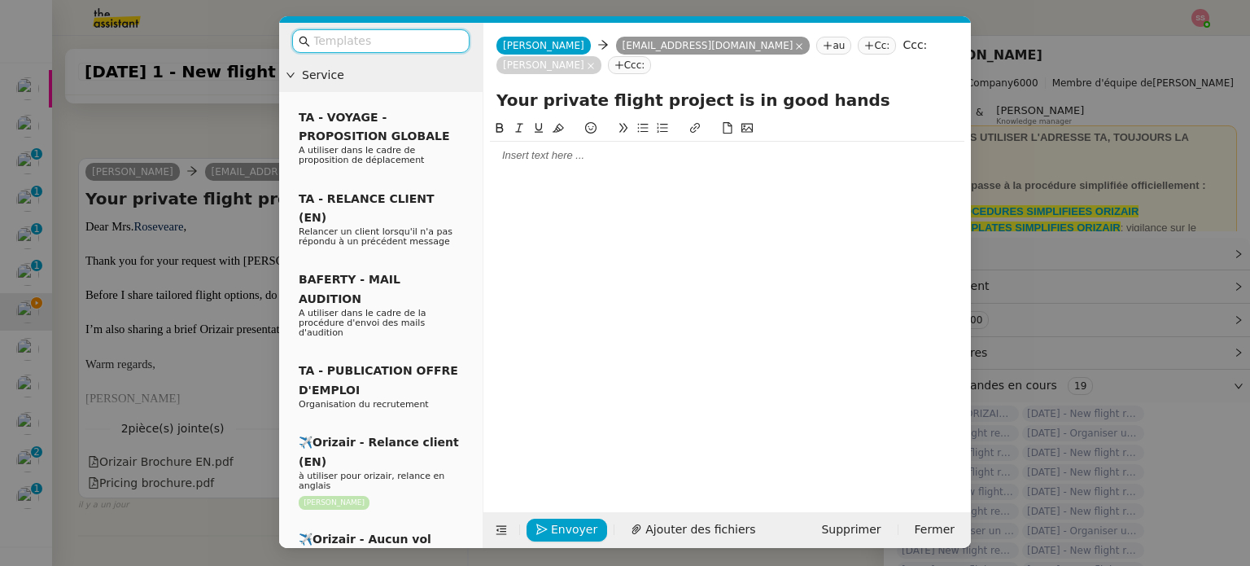
click at [443, 44] on input "text" at bounding box center [386, 41] width 146 height 19
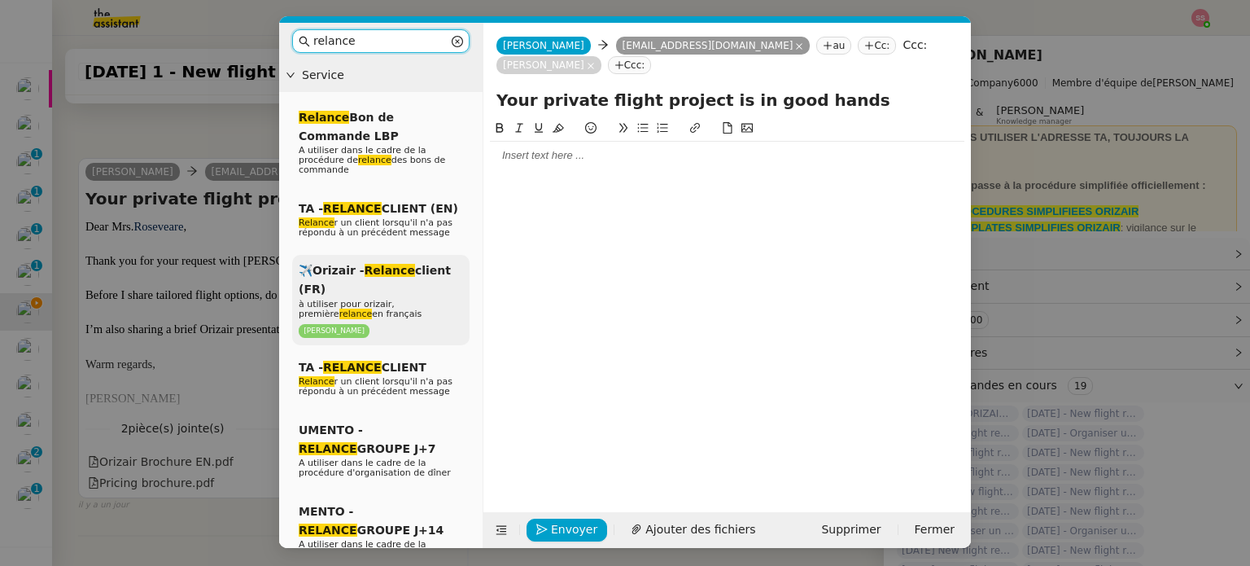
scroll to position [163, 0]
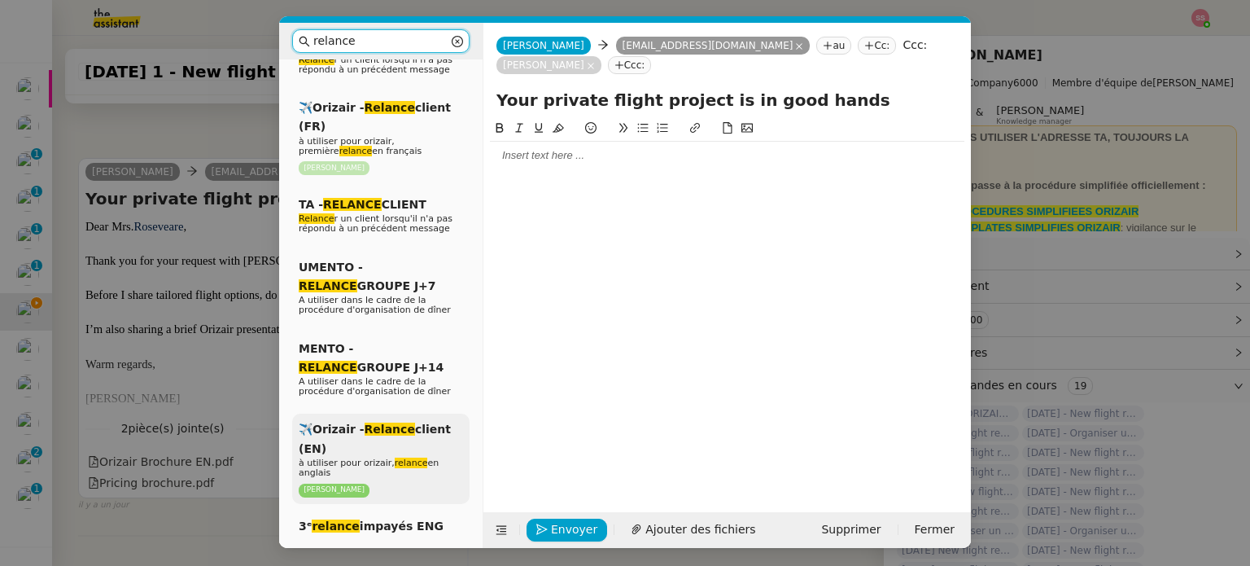
type input "relance"
click at [412, 413] on div "✈️Orizair - Relance client (EN) à utiliser pour orizair, relance en anglais Lou…" at bounding box center [380, 458] width 177 height 90
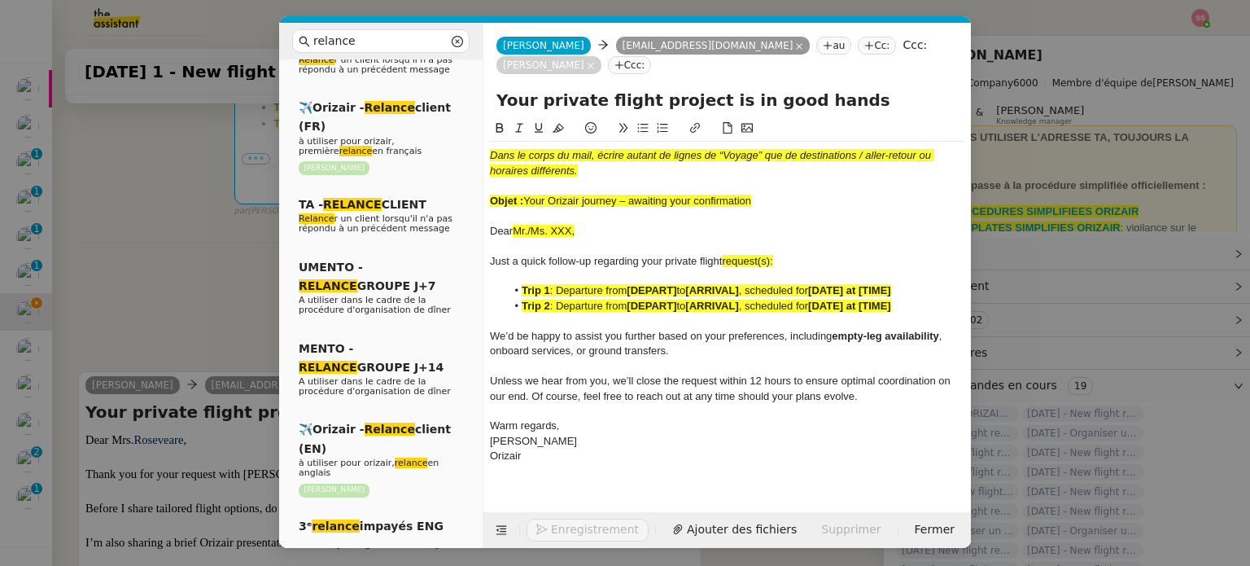
scroll to position [664, 0]
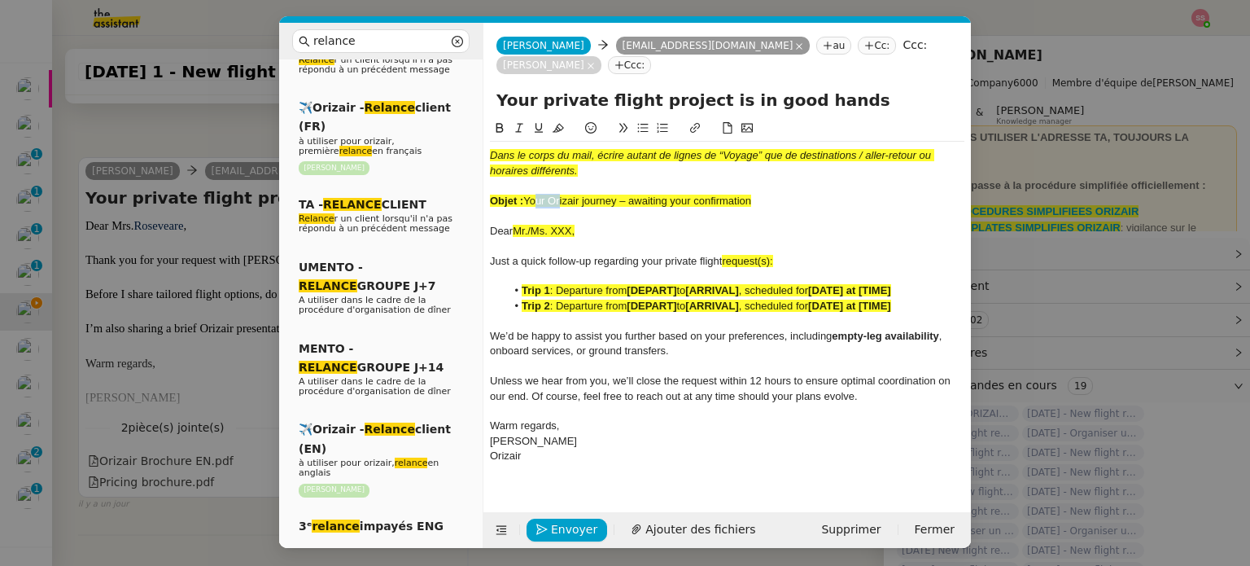
drag, startPoint x: 529, startPoint y: 202, endPoint x: 555, endPoint y: 202, distance: 26.0
click at [555, 202] on span "Your Orizair journey – awaiting your confirmation" at bounding box center [637, 200] width 228 height 12
click at [533, 202] on span "Your Orizair journey – awaiting your confirmation" at bounding box center [637, 200] width 228 height 12
drag, startPoint x: 527, startPoint y: 202, endPoint x: 760, endPoint y: 200, distance: 232.7
click at [760, 200] on div "Objet : Your Orizair journey – awaiting your confirmation" at bounding box center [727, 201] width 474 height 15
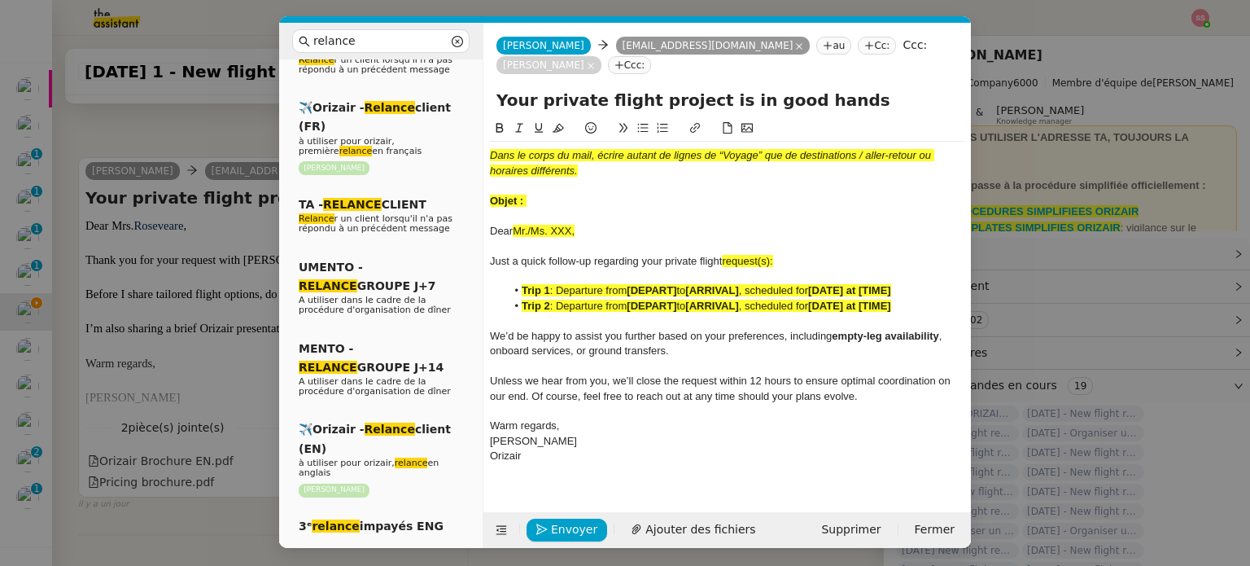
click at [626, 103] on input "Your private flight project is in good hands" at bounding box center [726, 100] width 461 height 24
paste input "Orizair journey – awaiting your confirmation"
type input "Your Orizair journey – awaiting your confirmation"
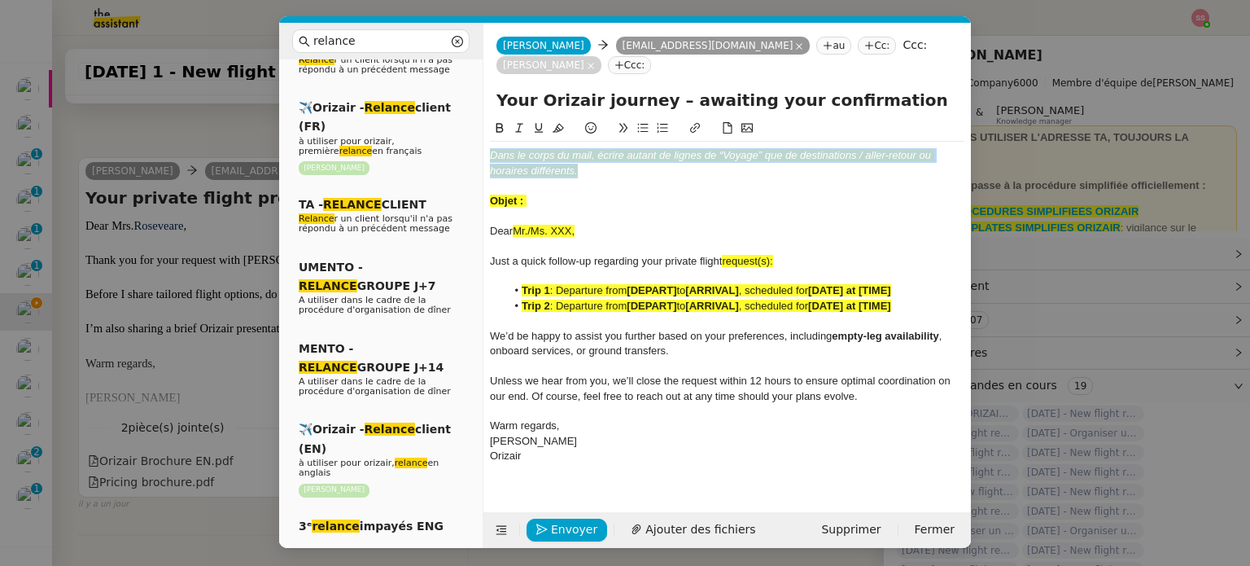
drag, startPoint x: 584, startPoint y: 175, endPoint x: 470, endPoint y: 138, distance: 119.9
click at [470, 138] on nz-layout "relance Service Relance Bon de Commande LBP A utiliser dans le cadre de la proc…" at bounding box center [625, 285] width 692 height 525
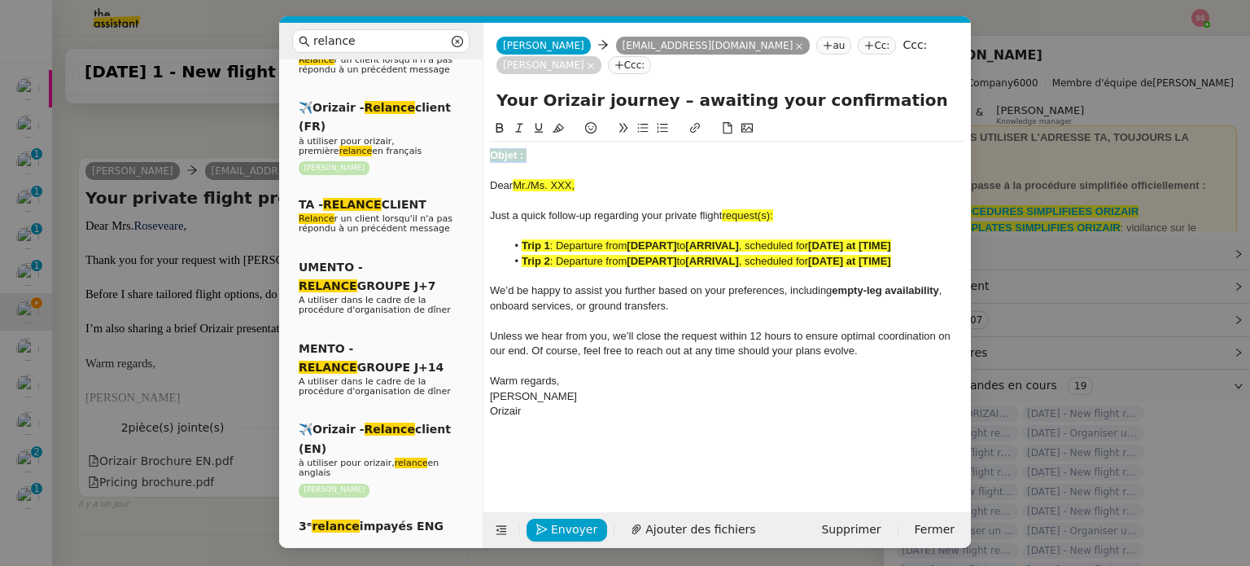
drag, startPoint x: 540, startPoint y: 164, endPoint x: 467, endPoint y: 140, distance: 76.9
click at [466, 140] on nz-layout "relance Service Relance Bon de Commande LBP A utiliser dans le cadre de la proc…" at bounding box center [625, 285] width 692 height 525
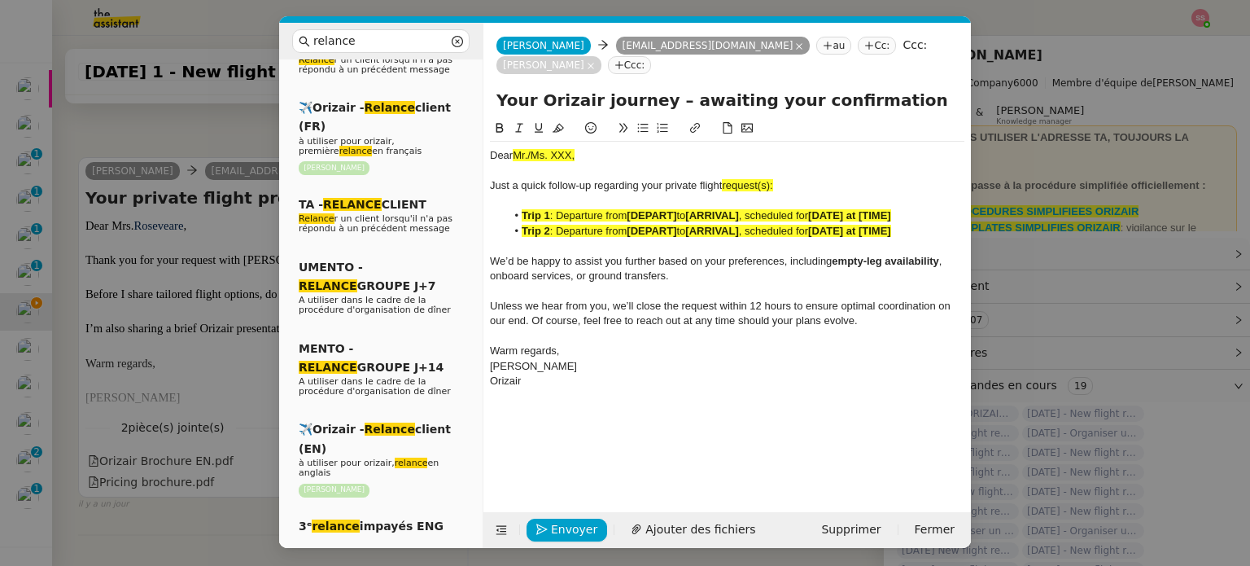
drag, startPoint x: 231, startPoint y: 263, endPoint x: 225, endPoint y: 256, distance: 9.2
click at [231, 263] on nz-modal-container "relance Service Relance Bon de Commande LBP A utiliser dans le cadre de la proc…" at bounding box center [625, 283] width 1250 height 566
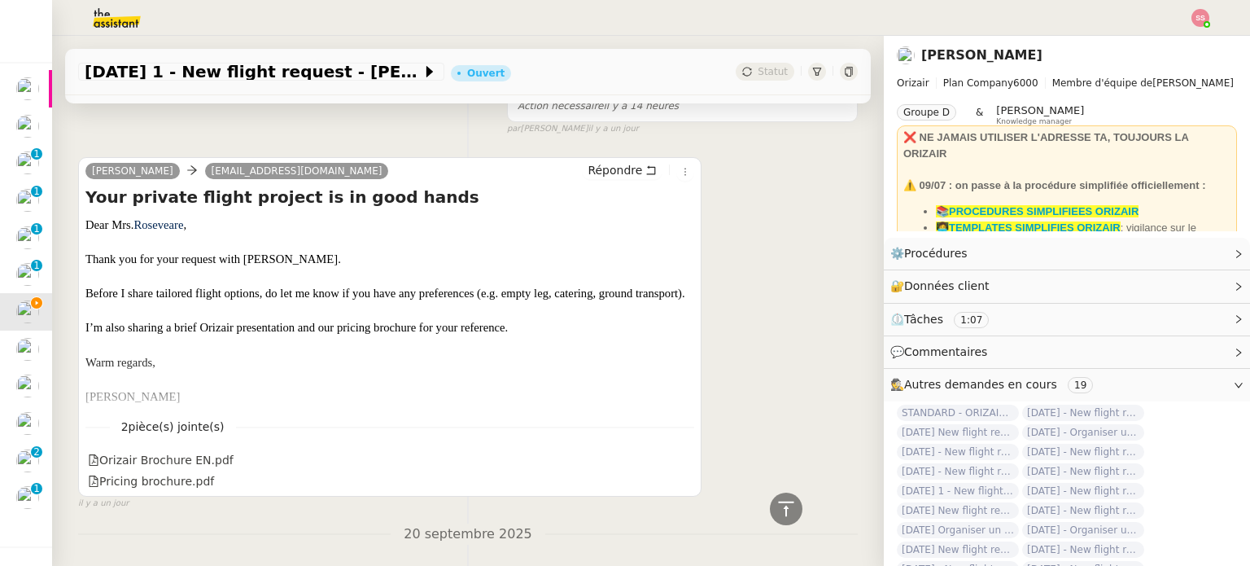
click at [159, 221] on span "Roseveare" at bounding box center [158, 224] width 50 height 13
click at [159, 221] on span "Roseveare" at bounding box center [158, 225] width 50 height 13
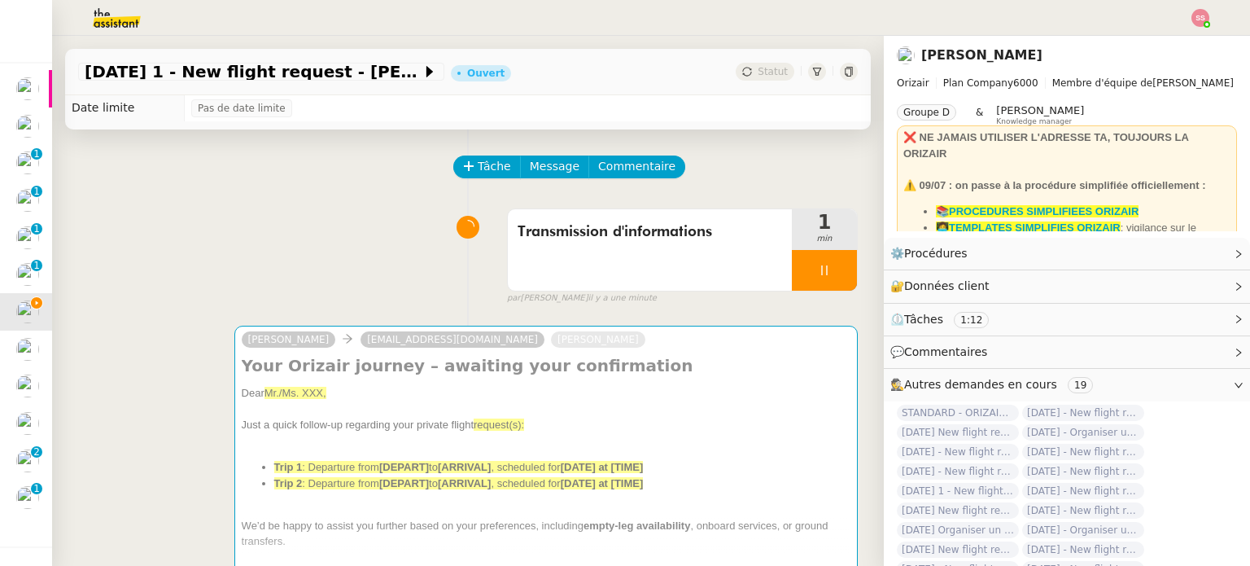
scroll to position [11, 0]
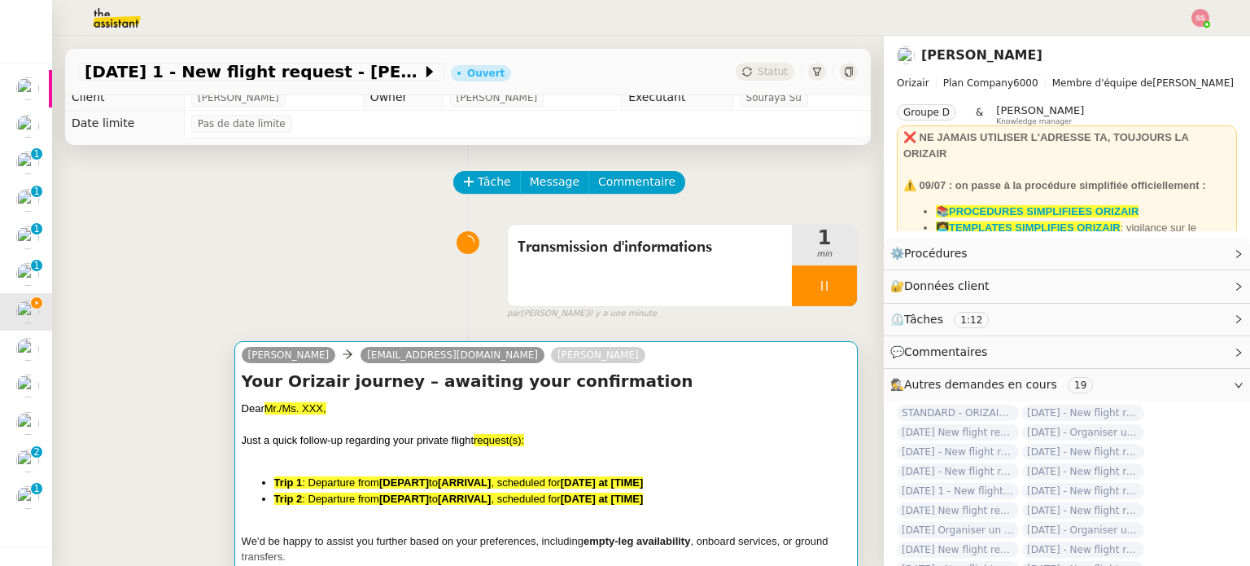
click at [342, 405] on div "Dear Mr./Ms. XXX," at bounding box center [546, 408] width 609 height 16
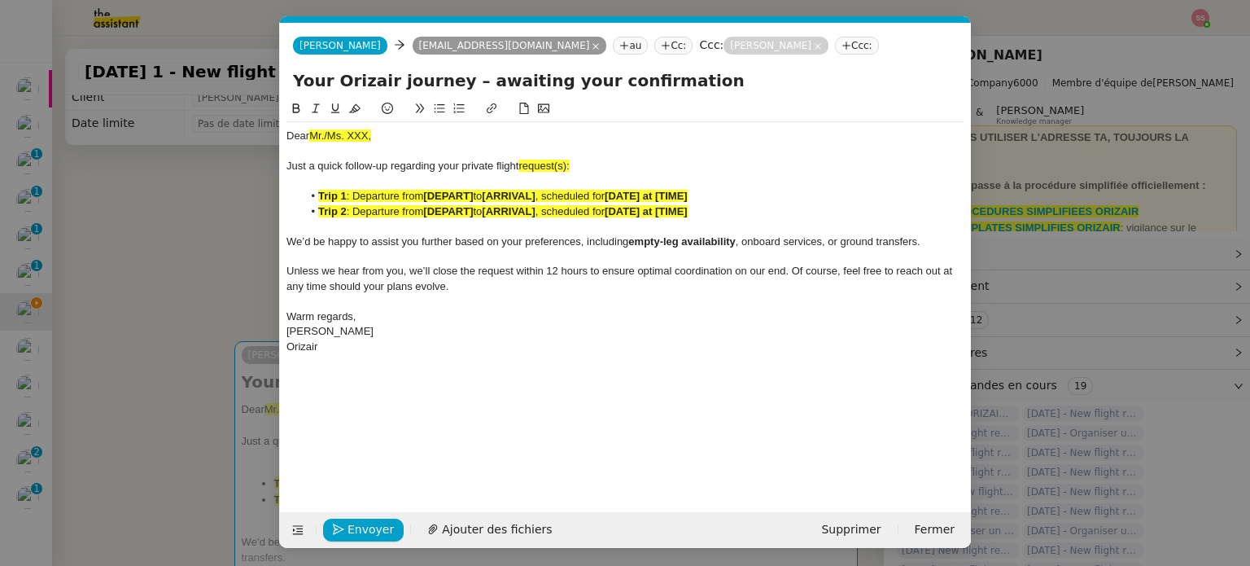
scroll to position [0, 70]
click at [347, 133] on span "Mr./Ms. XXX," at bounding box center [340, 135] width 62 height 12
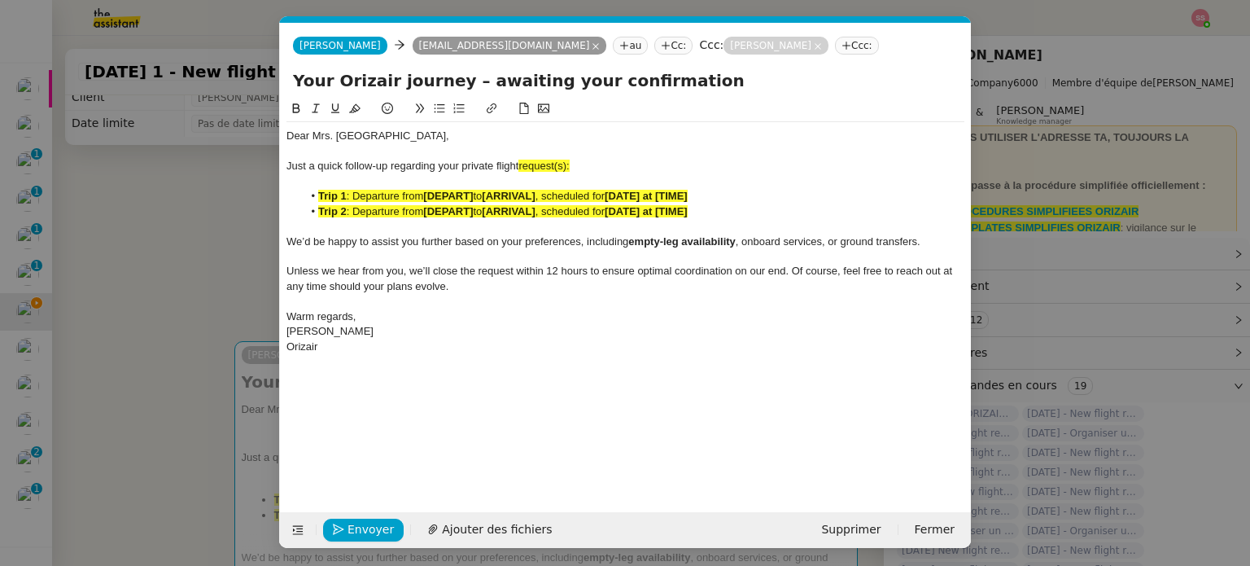
click at [186, 273] on nz-modal-container "relance Service Relance Bon de Commande LBP A utiliser dans le cadre de la proc…" at bounding box center [625, 283] width 1250 height 566
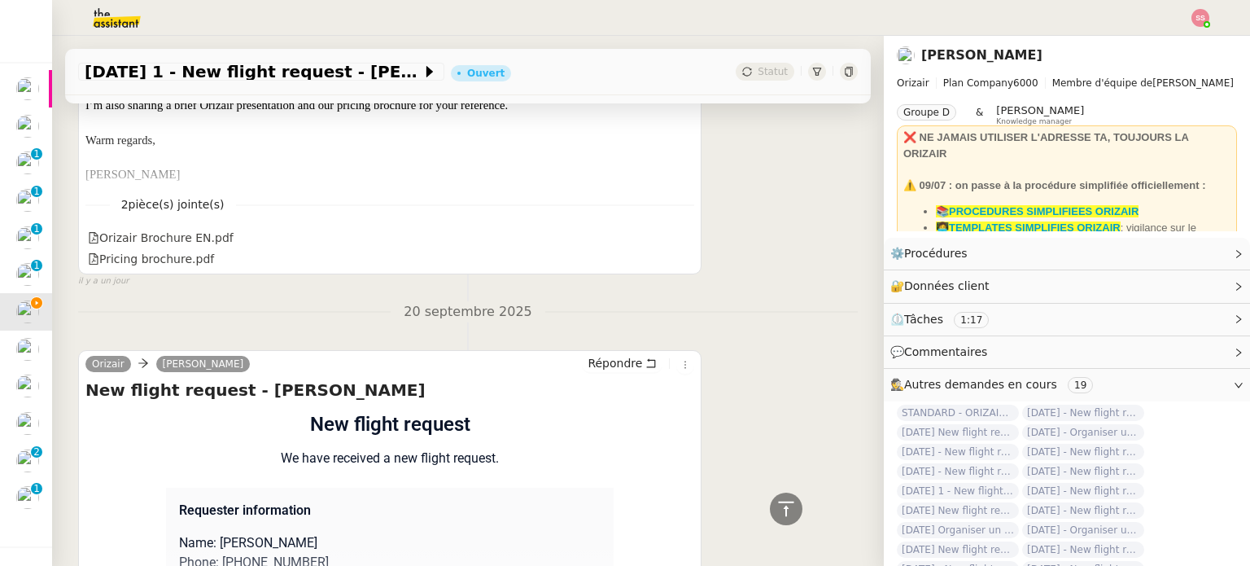
scroll to position [1065, 0]
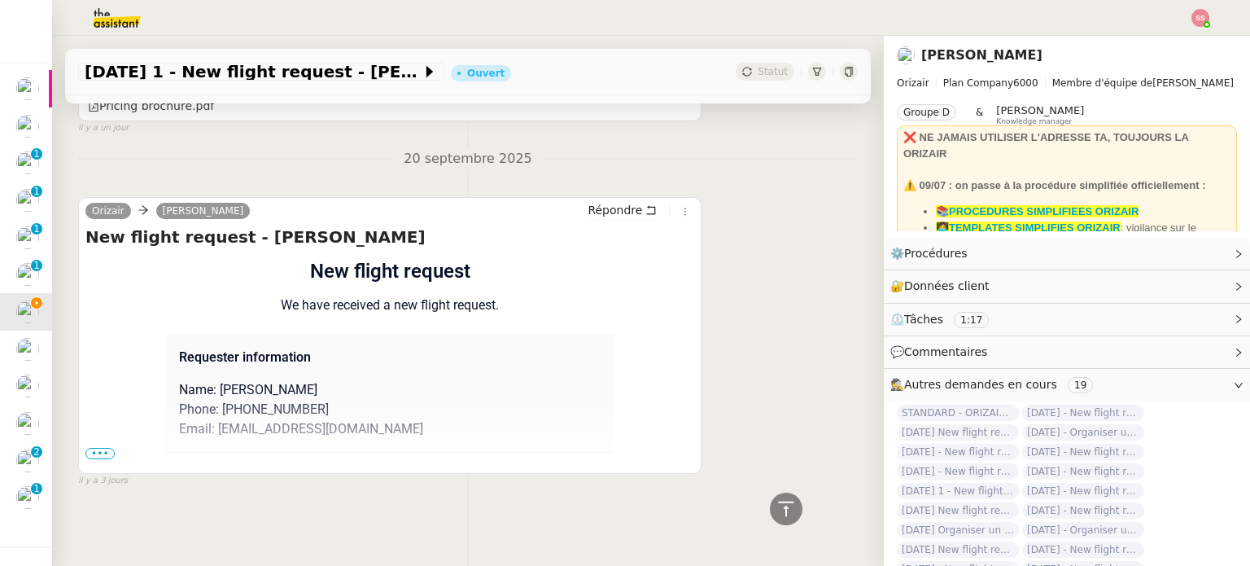
click at [91, 448] on span "•••" at bounding box center [99, 453] width 29 height 11
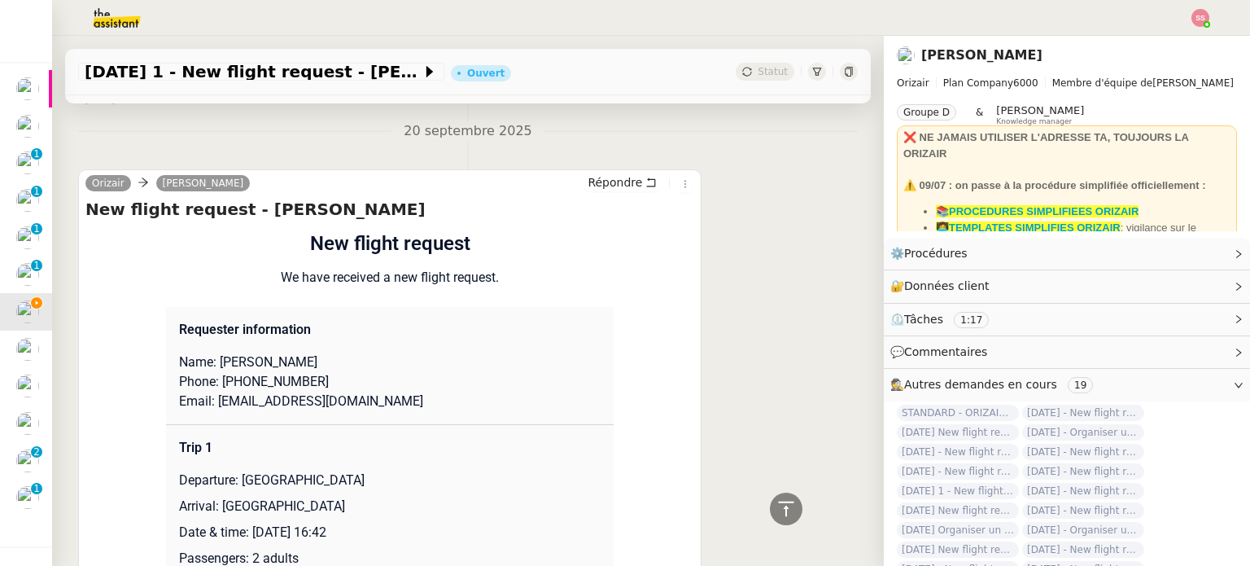
scroll to position [1391, 0]
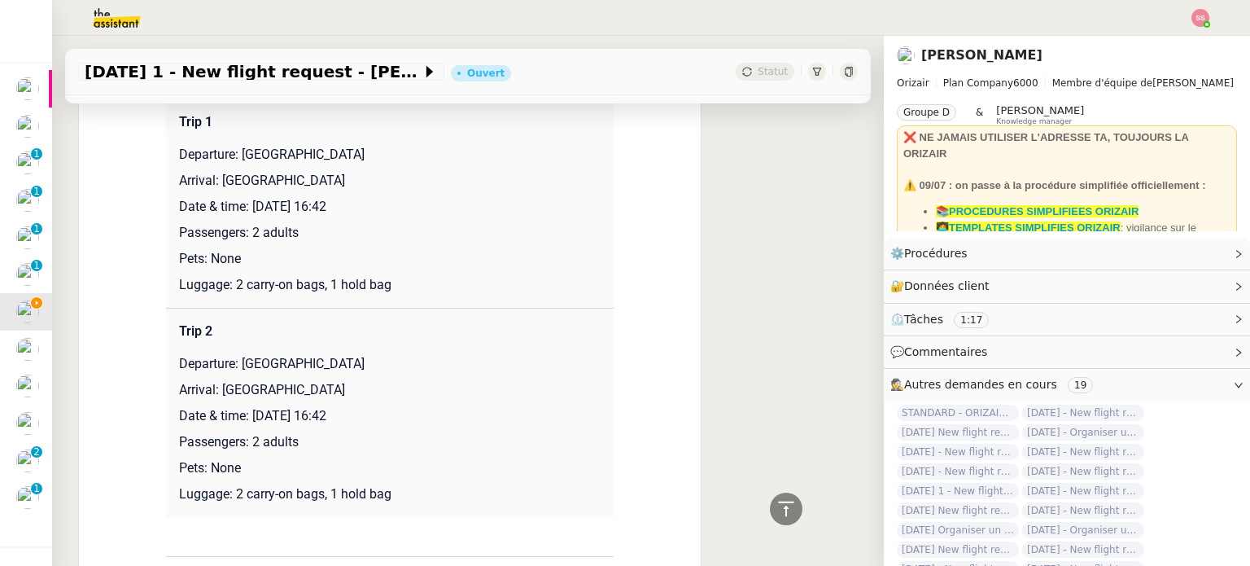
drag, startPoint x: 237, startPoint y: 176, endPoint x: 425, endPoint y: 181, distance: 188.0
click at [425, 164] on p "Departure: London Stansted Airport" at bounding box center [390, 155] width 422 height 20
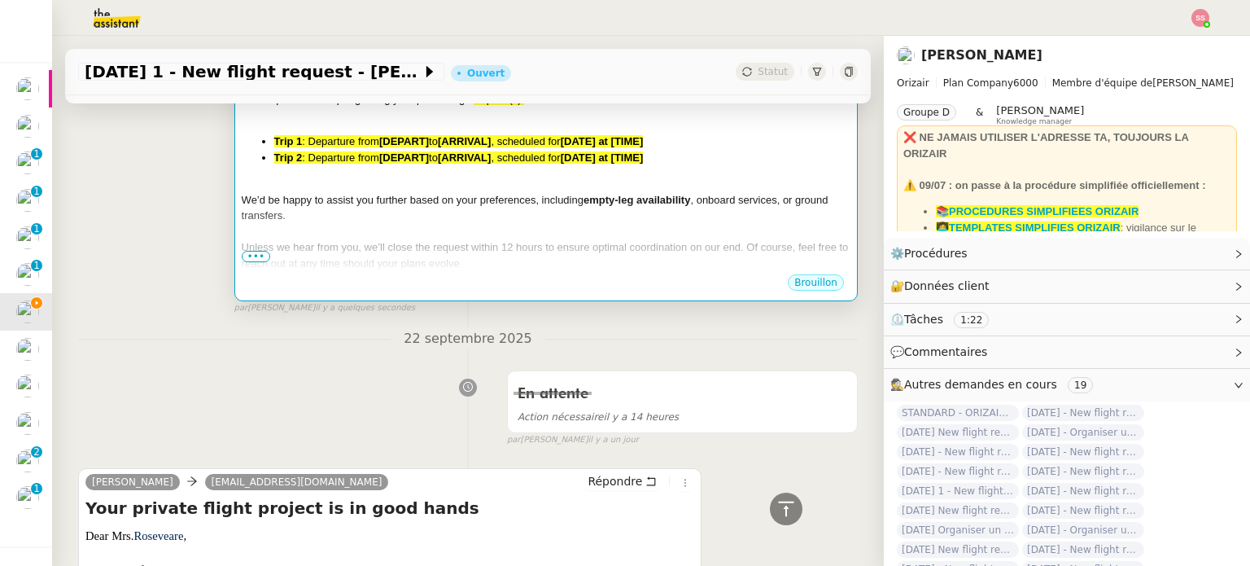
scroll to position [251, 0]
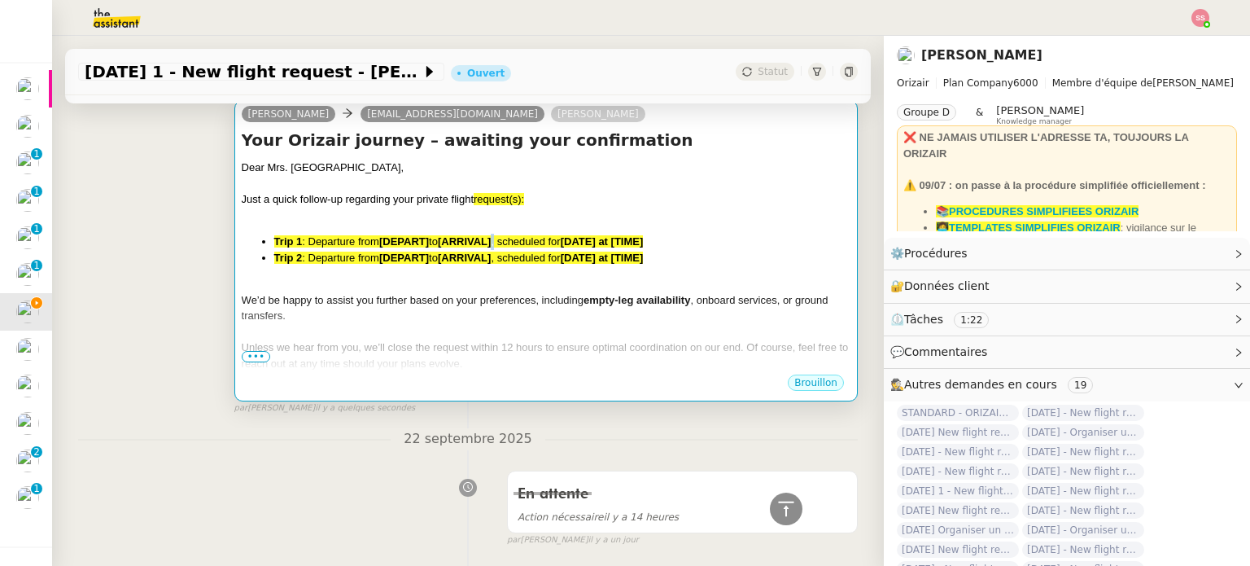
click at [497, 238] on span ", scheduled for" at bounding box center [525, 241] width 69 height 12
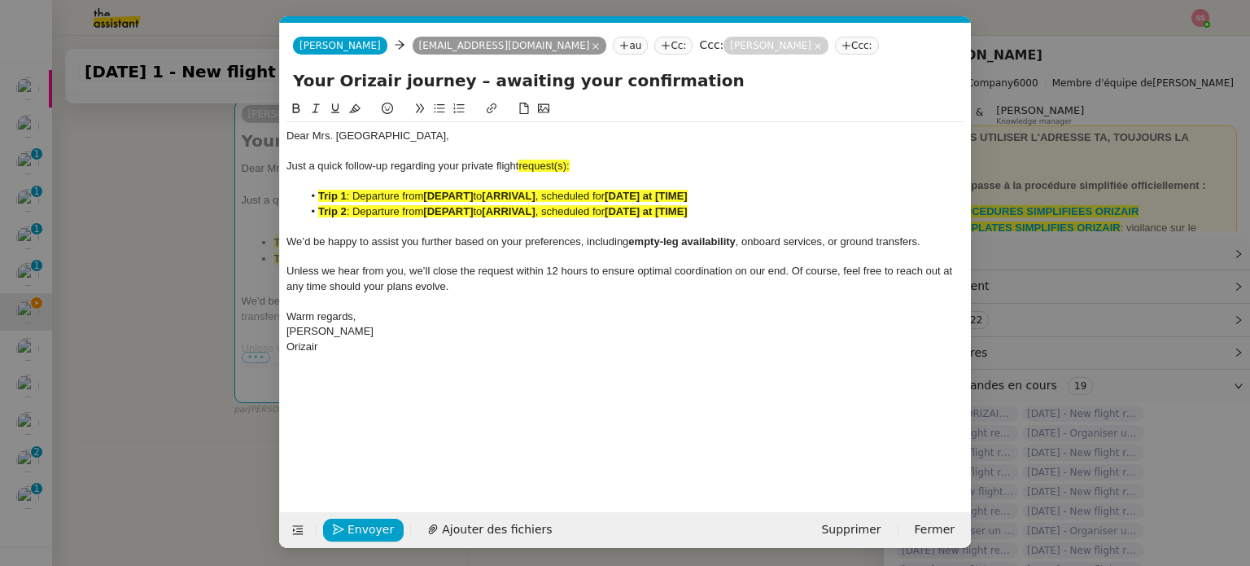
scroll to position [0, 70]
click at [573, 162] on div "Just a quick follow-up regarding your private flight request(s):" at bounding box center [625, 166] width 678 height 15
drag, startPoint x: 635, startPoint y: 168, endPoint x: 522, endPoint y: 165, distance: 112.3
click at [522, 165] on div "Just a quick follow-up regarding your private flight requests:" at bounding box center [625, 166] width 678 height 15
click at [365, 108] on div at bounding box center [625, 110] width 678 height 23
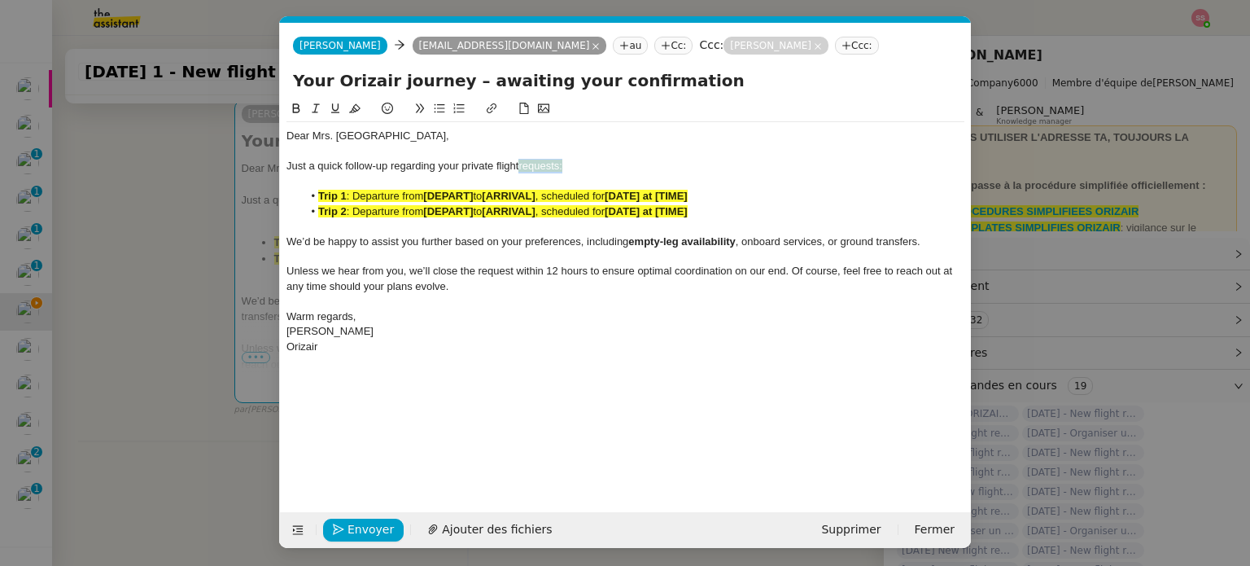
drag, startPoint x: 575, startPoint y: 167, endPoint x: 521, endPoint y: 165, distance: 54.5
click at [521, 165] on div "Just a quick follow-up regarding your private flight requests:" at bounding box center [625, 166] width 678 height 15
click at [365, 109] on div at bounding box center [625, 110] width 678 height 23
drag, startPoint x: 579, startPoint y: 170, endPoint x: 522, endPoint y: 164, distance: 57.2
click at [522, 164] on div "Just a quick follow-up regarding your private flight requests:" at bounding box center [625, 166] width 678 height 15
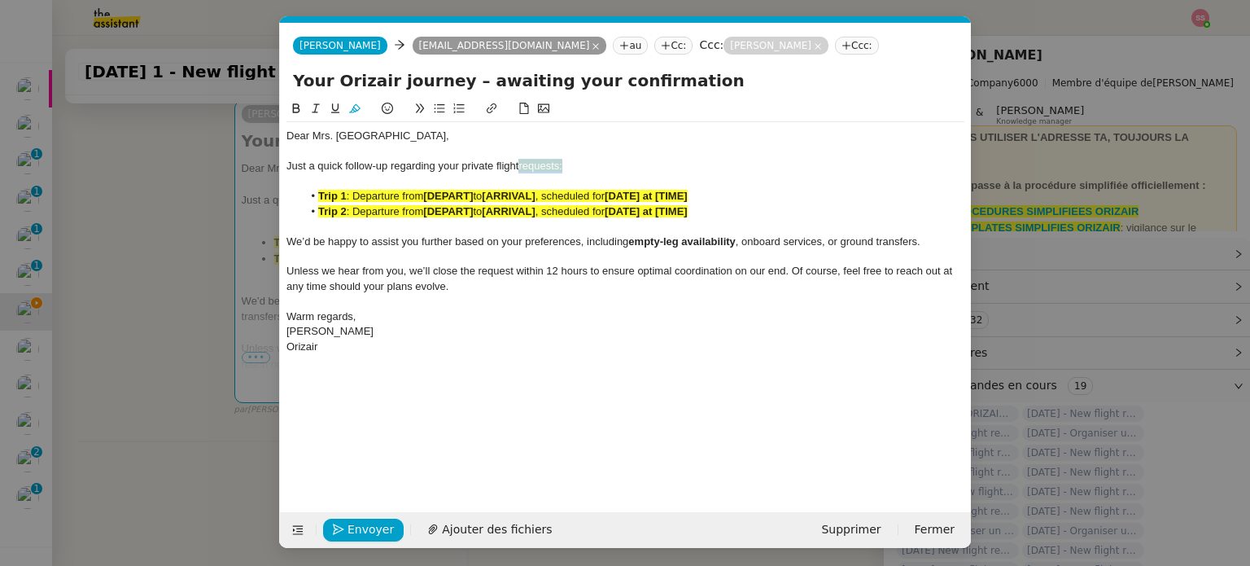
click at [348, 111] on button at bounding box center [355, 108] width 20 height 19
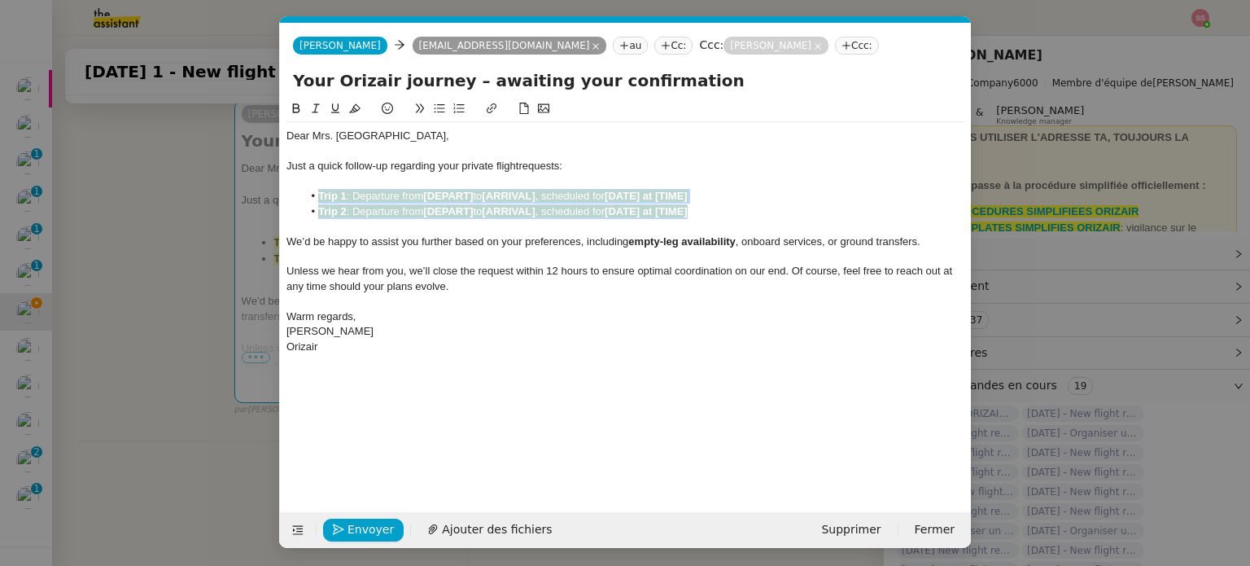
drag, startPoint x: 690, startPoint y: 209, endPoint x: 312, endPoint y: 194, distance: 378.7
click at [312, 194] on ul "Trip 1 : Departure from [DEPART] to [ARRIVAL] , scheduled for [DATE] at [TIME] …" at bounding box center [625, 204] width 678 height 30
click at [352, 111] on icon at bounding box center [354, 108] width 11 height 9
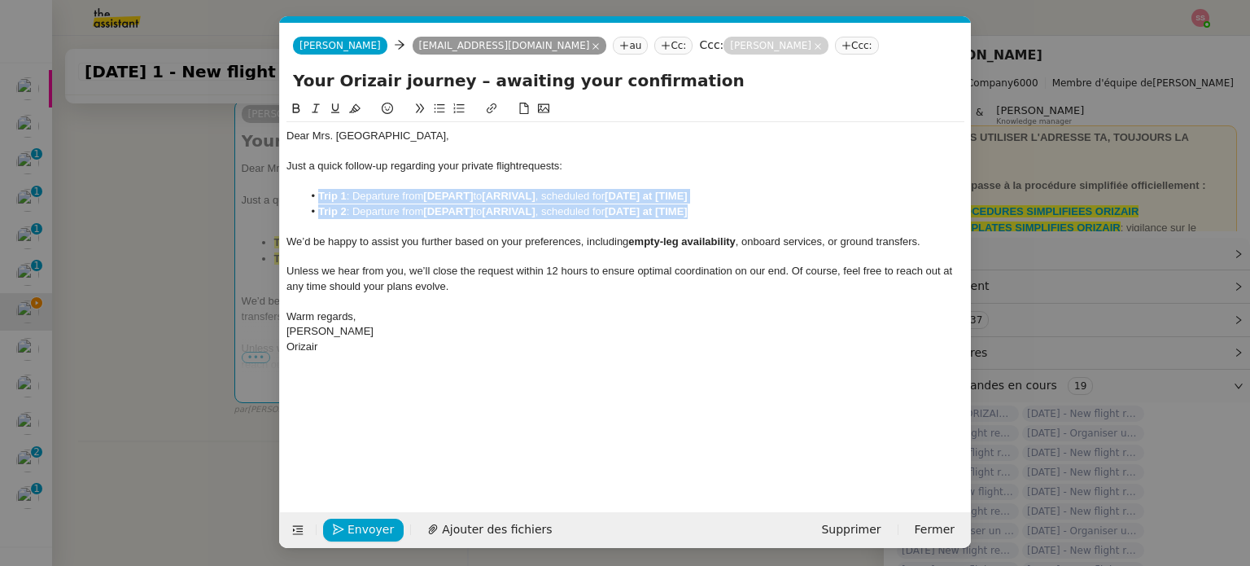
click at [524, 201] on strong "[ARRIVAL]" at bounding box center [508, 196] width 53 height 12
click at [717, 200] on li "Trip 1 : Departure from [DEPART] to [ARRIVAL] , scheduled for [DATE] at [TIME]" at bounding box center [634, 196] width 662 height 15
click at [710, 209] on li "Trip 2 : Departure from [DEPART] to [ARRIVAL] , scheduled for [DATE] at [TIME]" at bounding box center [634, 211] width 662 height 15
drag, startPoint x: 711, startPoint y: 210, endPoint x: 307, endPoint y: 199, distance: 404.6
click at [307, 199] on ul "Trip 1 : Departure from [DEPART] to [ARRIVAL] , scheduled for [DATE] at [TIME] …" at bounding box center [625, 204] width 678 height 30
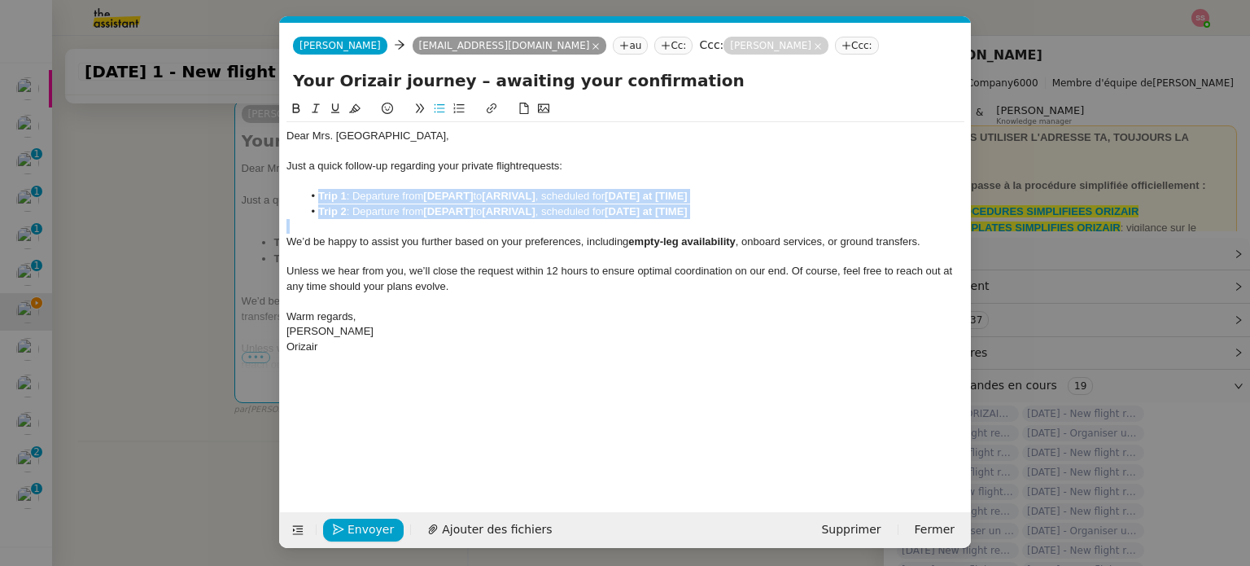
click at [456, 189] on li "Trip 1 : Departure from [DEPART] to [ARRIVAL] , scheduled for [DATE] at [TIME]" at bounding box center [634, 196] width 662 height 15
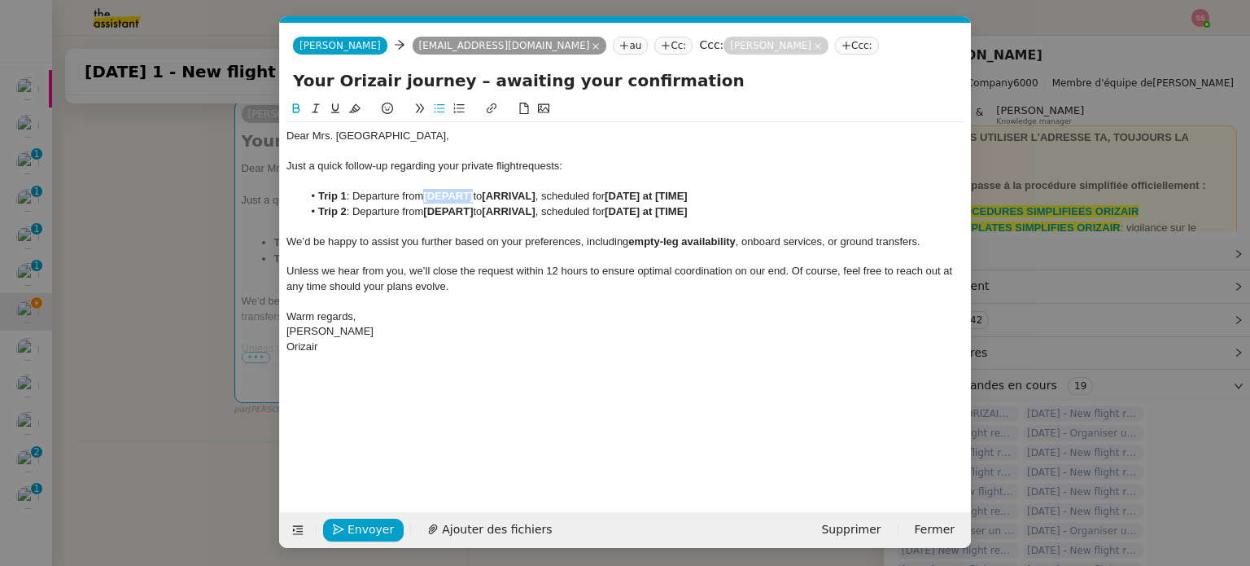
drag, startPoint x: 475, startPoint y: 196, endPoint x: 427, endPoint y: 195, distance: 48.0
click at [427, 195] on li "Trip 1 : Departure from [DEPART] to [ARRIVAL] , scheduled for [DATE] at [TIME]" at bounding box center [634, 196] width 662 height 15
drag, startPoint x: 545, startPoint y: 211, endPoint x: 494, endPoint y: 212, distance: 51.3
click at [494, 212] on strong "[ARRIVAL]" at bounding box center [508, 211] width 53 height 12
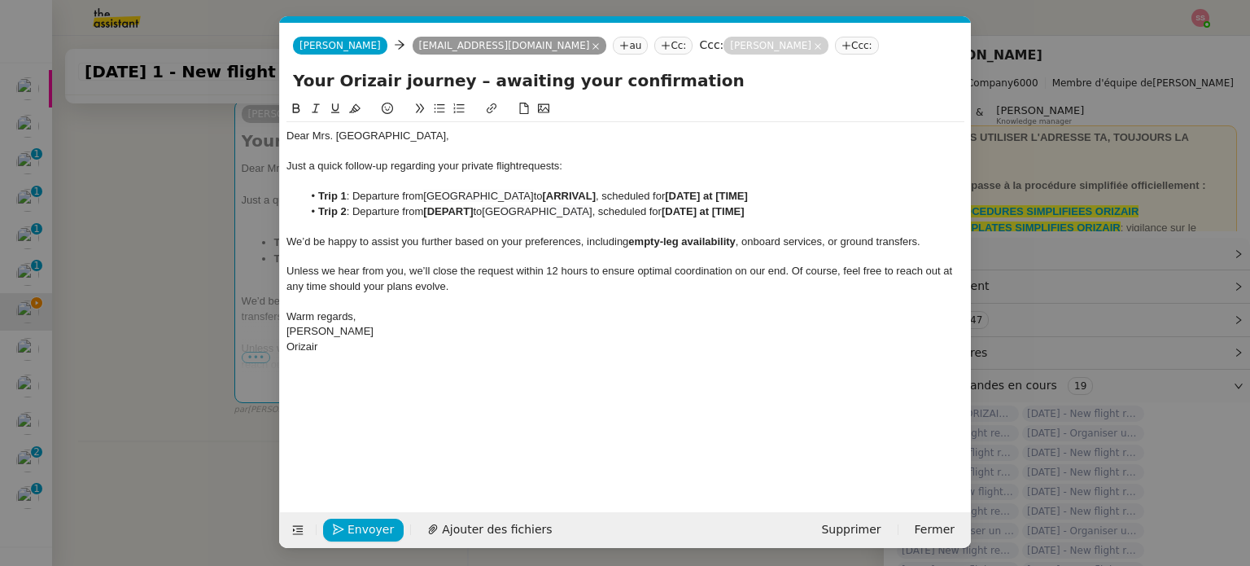
click at [220, 277] on nz-modal-container "relance Service Relance Bon de Commande LBP A utiliser dans le cadre de la proc…" at bounding box center [625, 283] width 1250 height 566
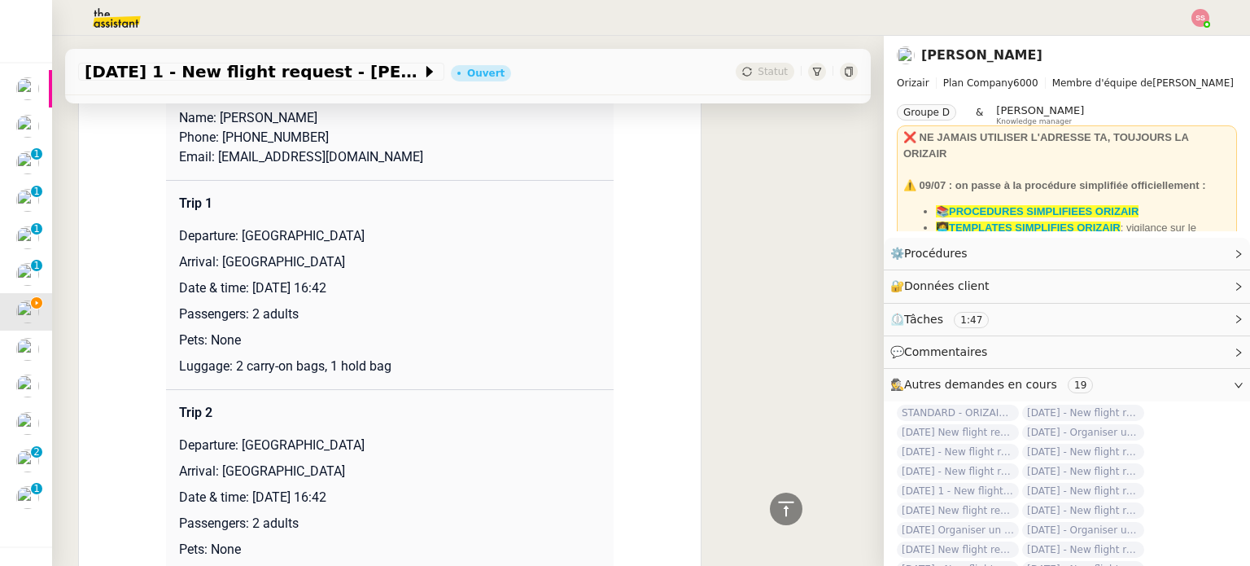
scroll to position [1390, 0]
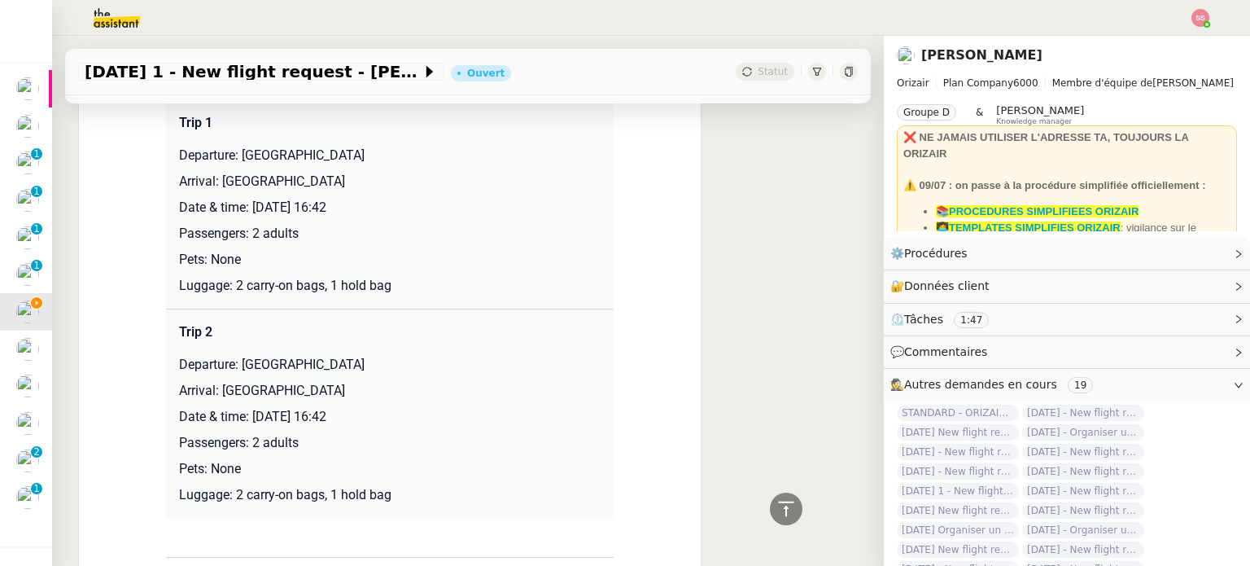
drag, startPoint x: 213, startPoint y: 198, endPoint x: 422, endPoint y: 199, distance: 209.1
click at [422, 191] on p "Arrival: Skiathos Island National Airport" at bounding box center [390, 182] width 422 height 20
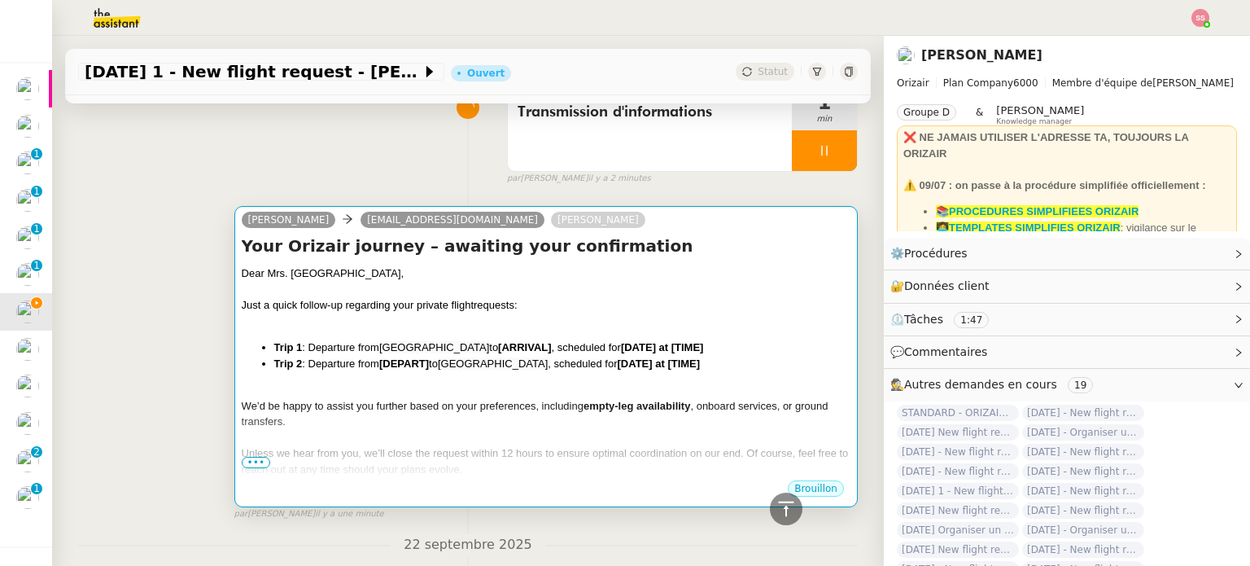
scroll to position [88, 0]
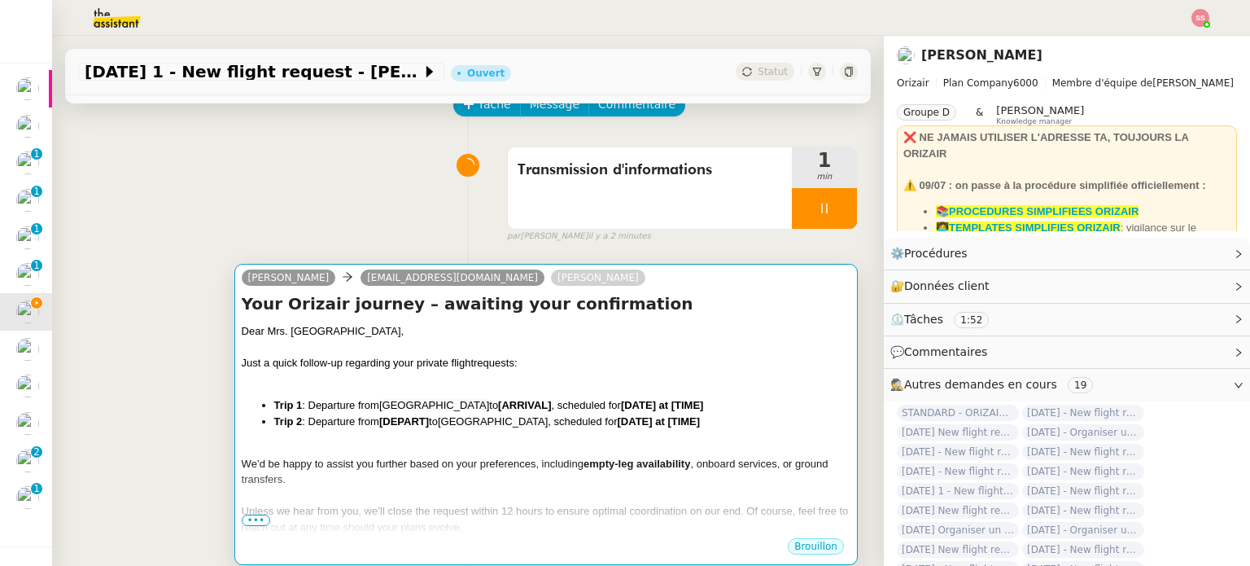
click at [423, 413] on li "Trip 1 : Departure from London Stansted Airport to [ARRIVAL] , scheduled for [D…" at bounding box center [562, 405] width 576 height 16
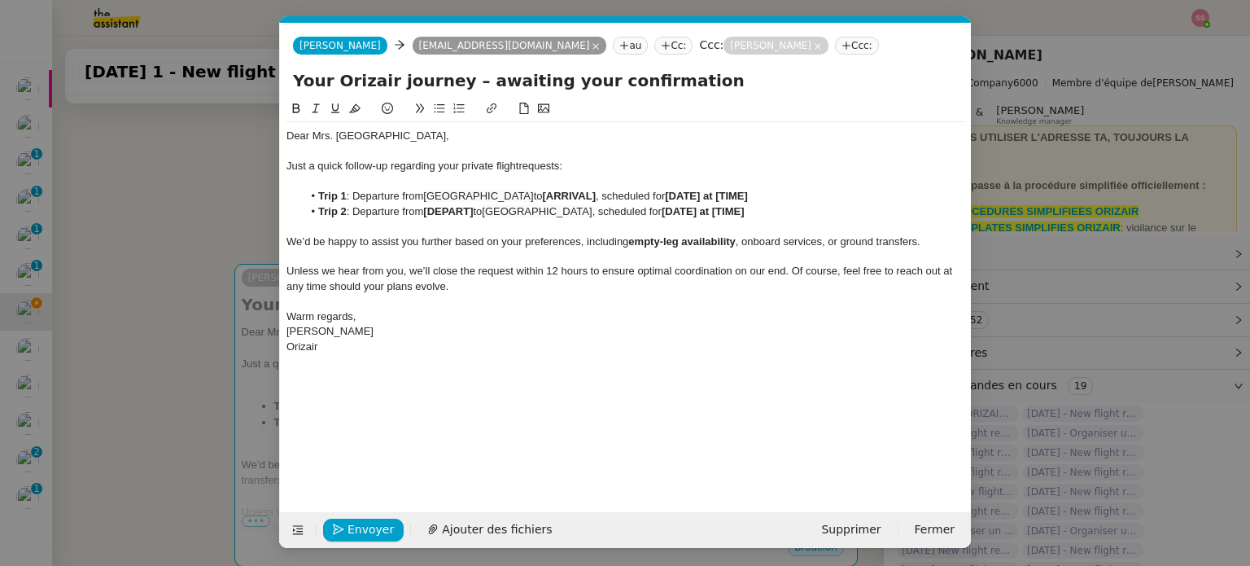
scroll to position [0, 70]
drag, startPoint x: 553, startPoint y: 194, endPoint x: 605, endPoint y: 197, distance: 52.2
click at [605, 197] on li "Trip 1 : Departure from London Stansted Airport to [ARRIVAL] , scheduled for [D…" at bounding box center [634, 196] width 662 height 15
drag, startPoint x: 478, startPoint y: 210, endPoint x: 430, endPoint y: 208, distance: 48.9
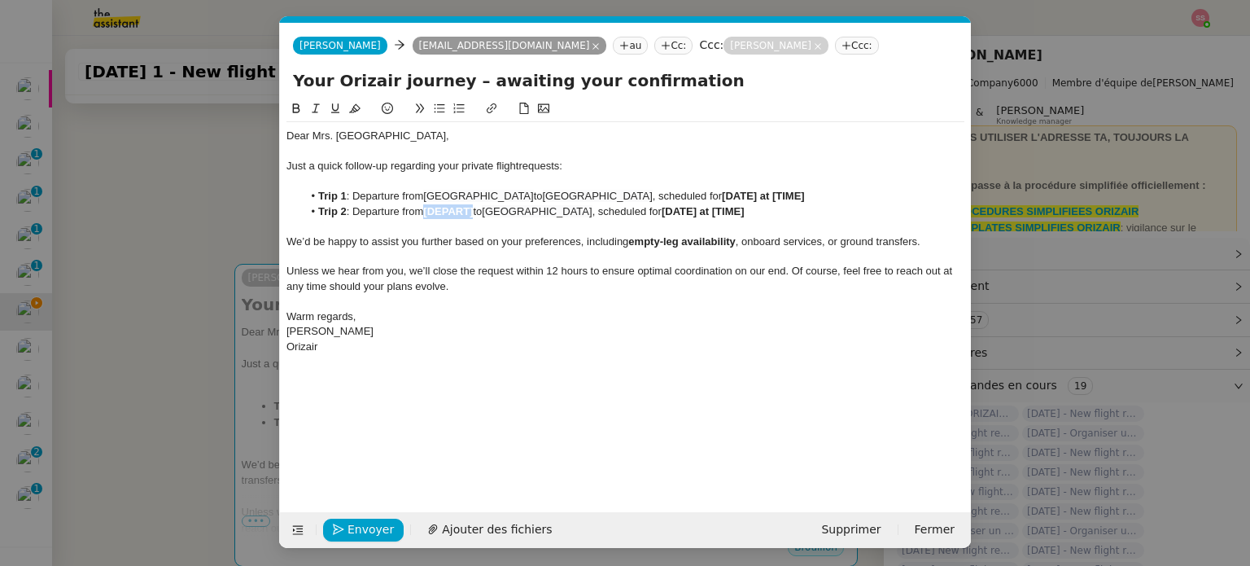
click at [430, 208] on li "Trip 2 : Departure from [DEPART] to London Stansted Airport , scheduled for [DA…" at bounding box center [634, 211] width 662 height 15
click at [225, 290] on nz-modal-container "relance Service Relance Bon de Commande LBP A utiliser dans le cadre de la proc…" at bounding box center [625, 283] width 1250 height 566
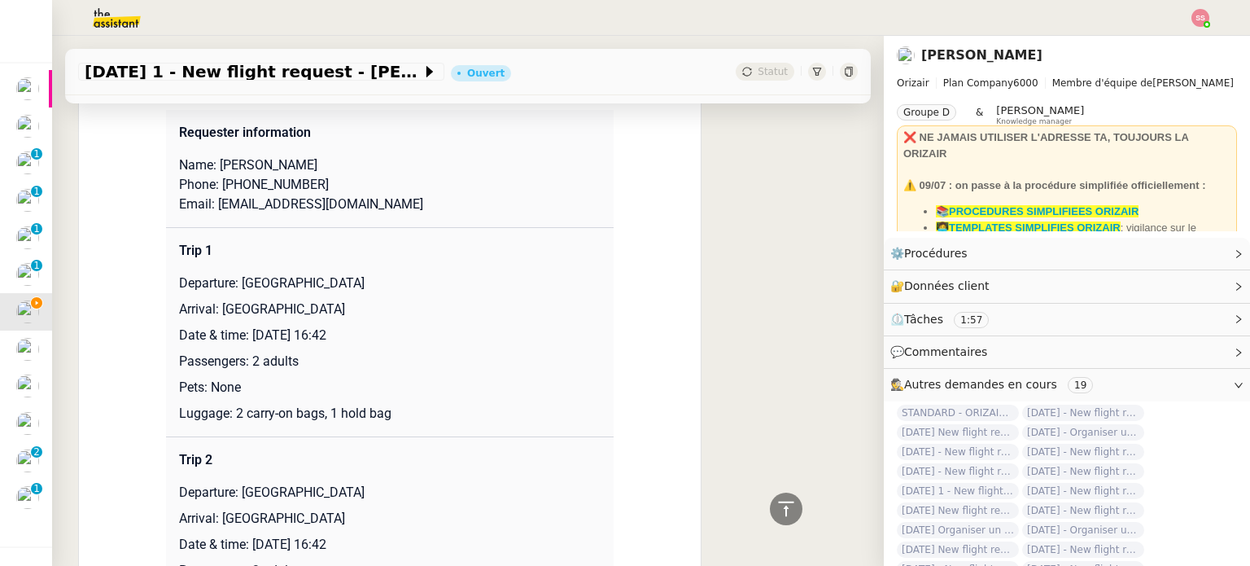
scroll to position [1390, 0]
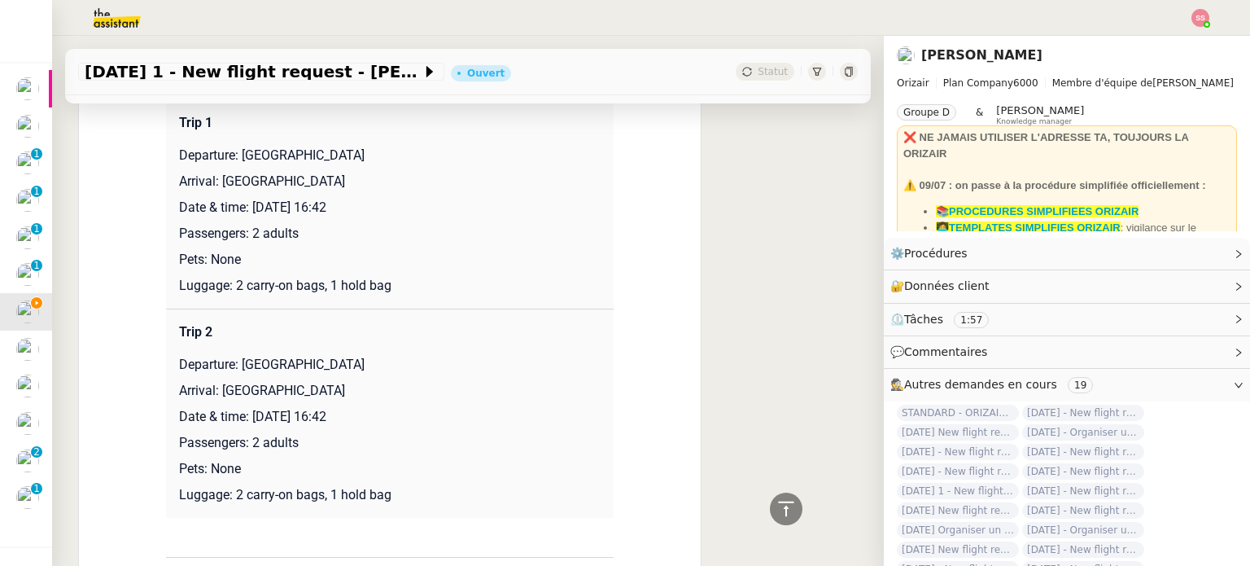
drag, startPoint x: 247, startPoint y: 230, endPoint x: 388, endPoint y: 233, distance: 140.8
click at [388, 217] on p "Date & time: 14th July 2026 16:42" at bounding box center [390, 208] width 422 height 20
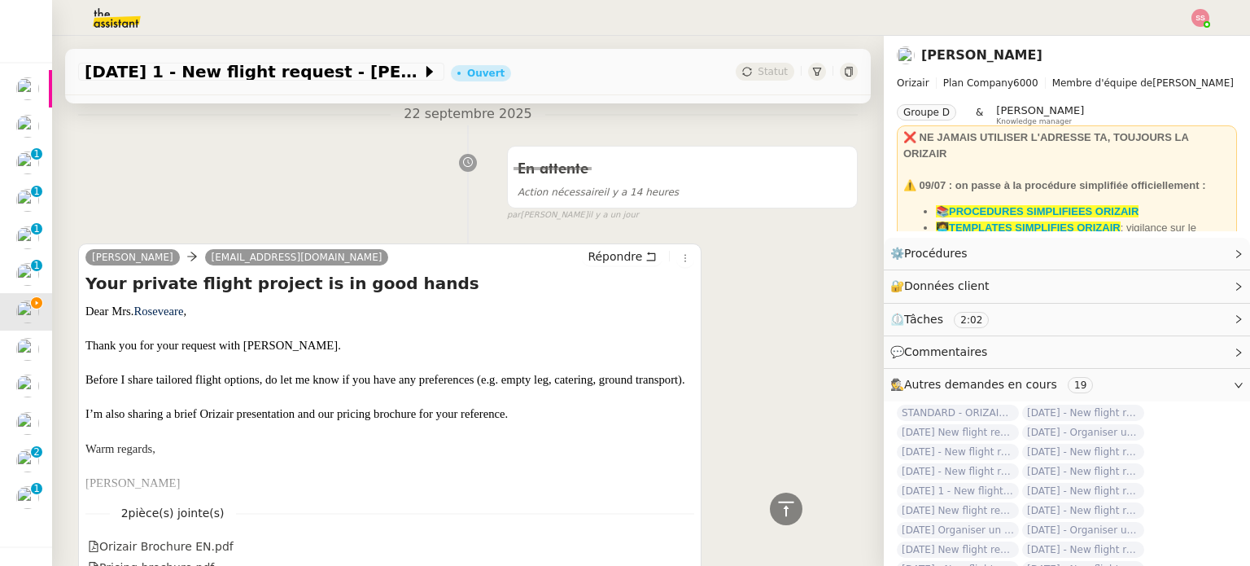
scroll to position [332, 0]
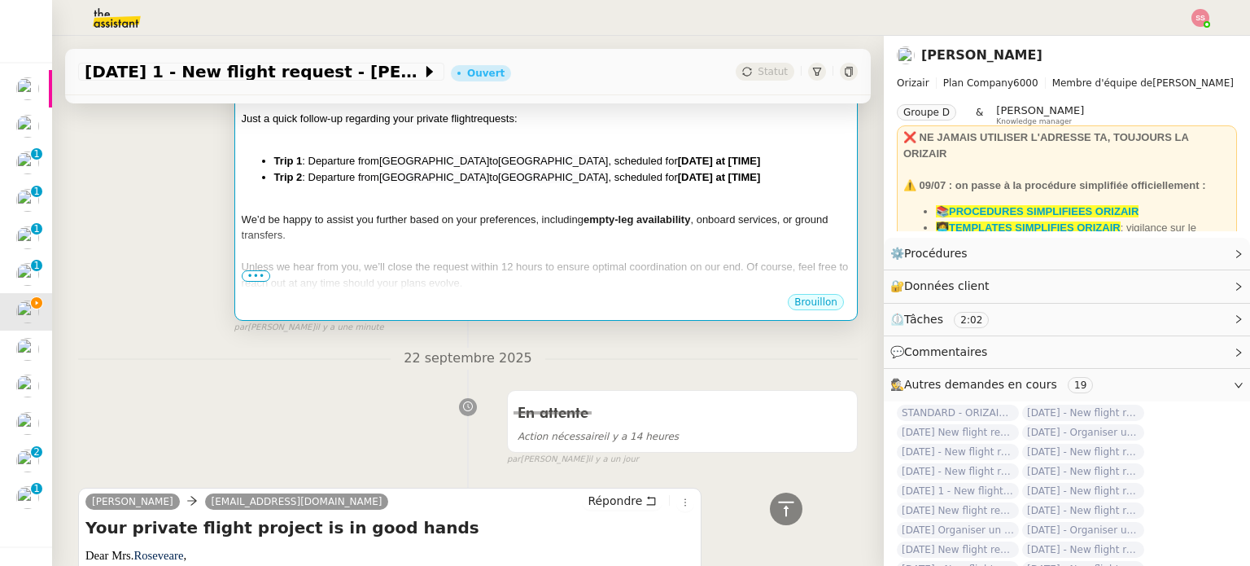
click at [605, 200] on div at bounding box center [546, 203] width 609 height 16
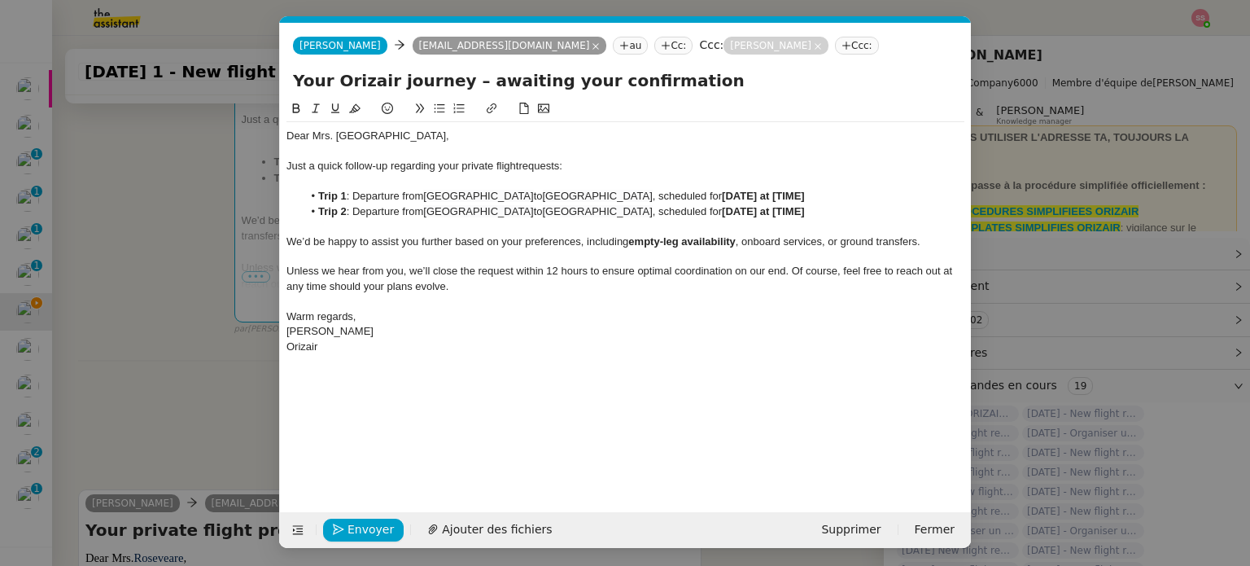
scroll to position [0, 70]
drag, startPoint x: 862, startPoint y: 196, endPoint x: 775, endPoint y: 195, distance: 87.1
click at [775, 195] on li "Trip 1 : Departure from London Stansted Airport to Skiathos Island National Air…" at bounding box center [634, 196] width 662 height 15
click at [156, 301] on nz-modal-container "relance Service Relance Bon de Commande LBP A utiliser dans le cadre de la proc…" at bounding box center [625, 283] width 1250 height 566
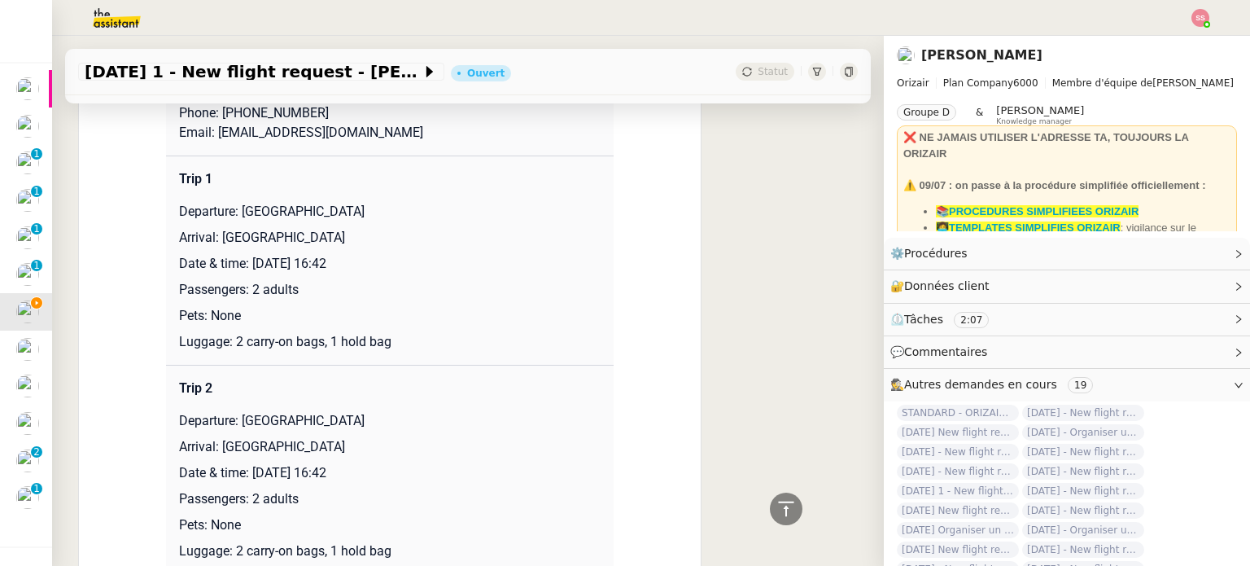
scroll to position [1390, 0]
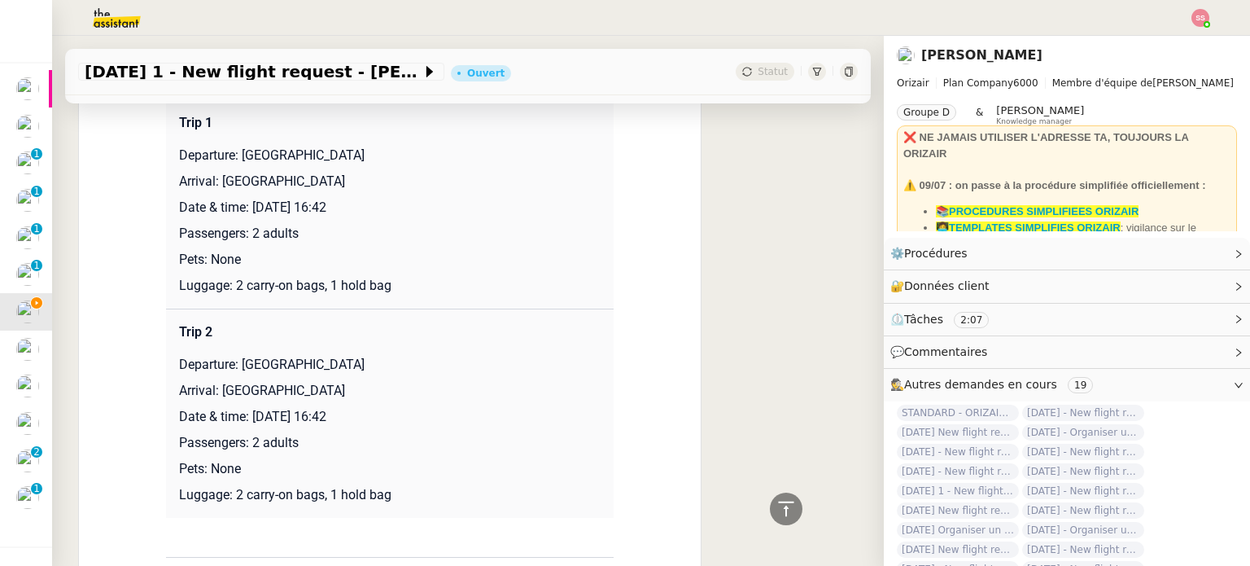
drag, startPoint x: 363, startPoint y: 442, endPoint x: 247, endPoint y: 435, distance: 115.7
click at [247, 426] on p "Date & time: 21st July 2026 16:42" at bounding box center [390, 417] width 422 height 20
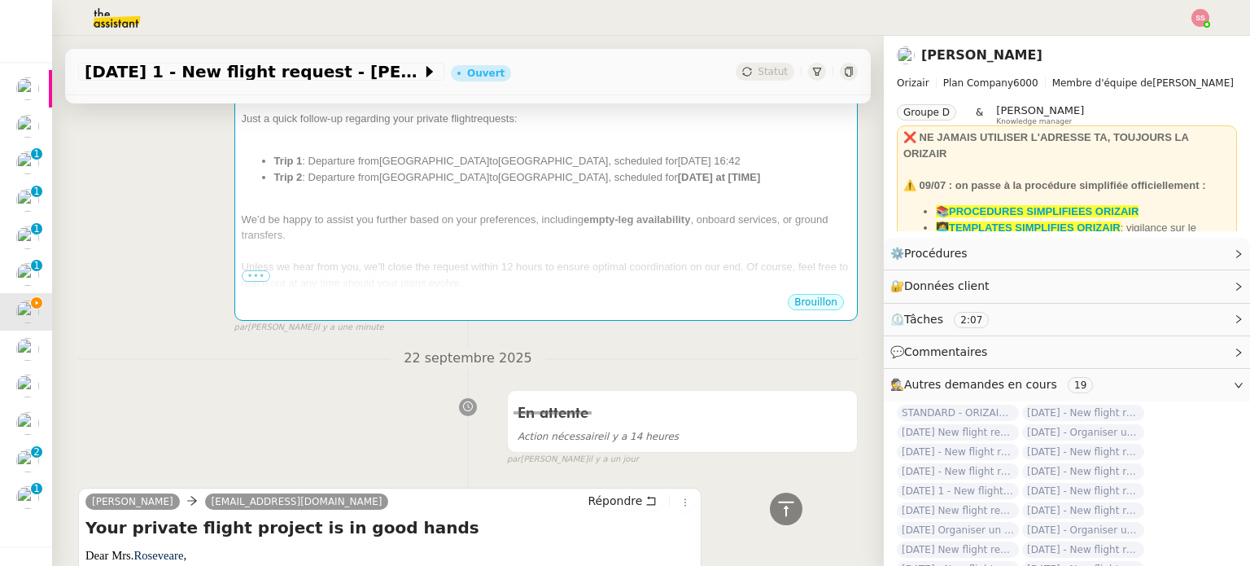
scroll to position [88, 0]
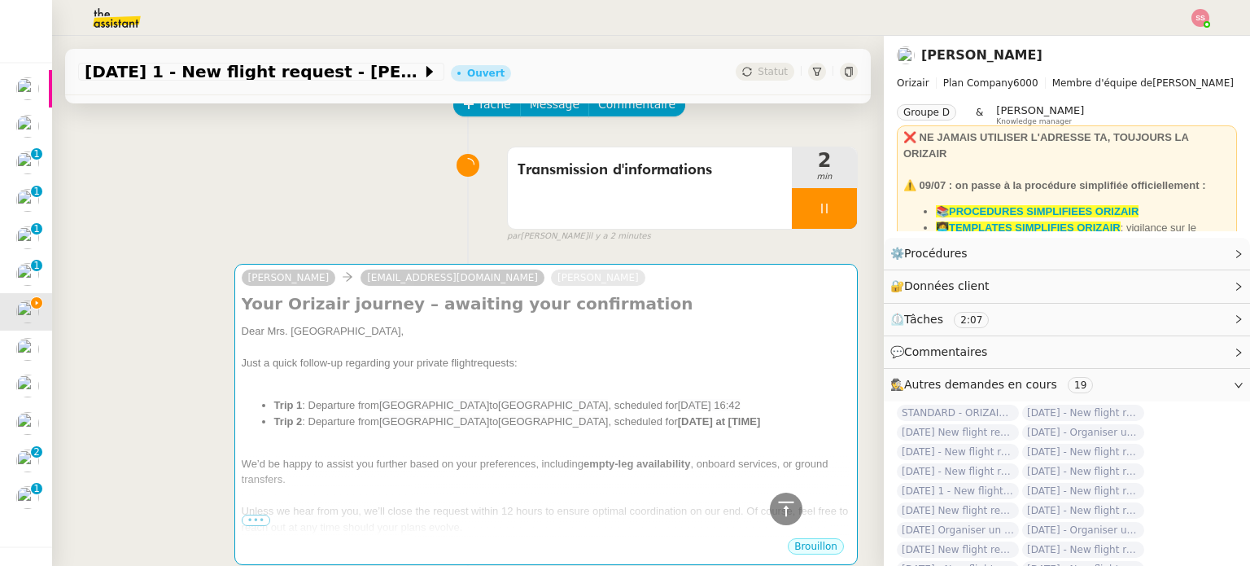
click at [666, 344] on div at bounding box center [546, 347] width 609 height 16
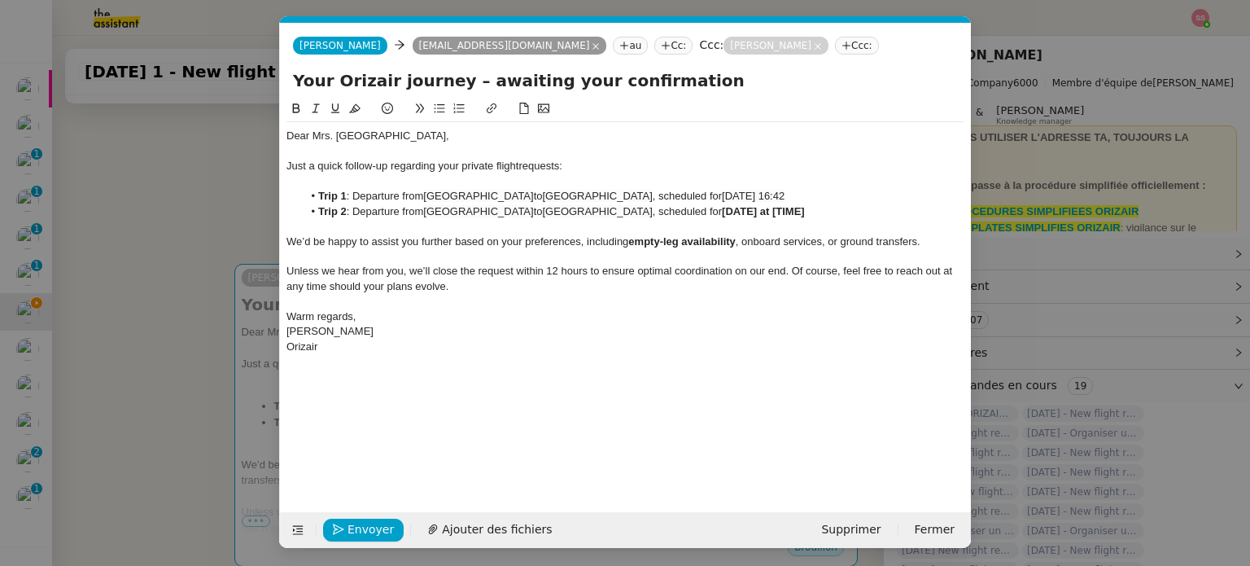
scroll to position [0, 70]
drag, startPoint x: 870, startPoint y: 208, endPoint x: 775, endPoint y: 209, distance: 95.2
click at [775, 209] on li "Trip 2 : Departure from Skiathos Island National Airport to London Stansted Air…" at bounding box center [634, 211] width 662 height 15
click at [390, 528] on button "Envoyer" at bounding box center [363, 529] width 81 height 23
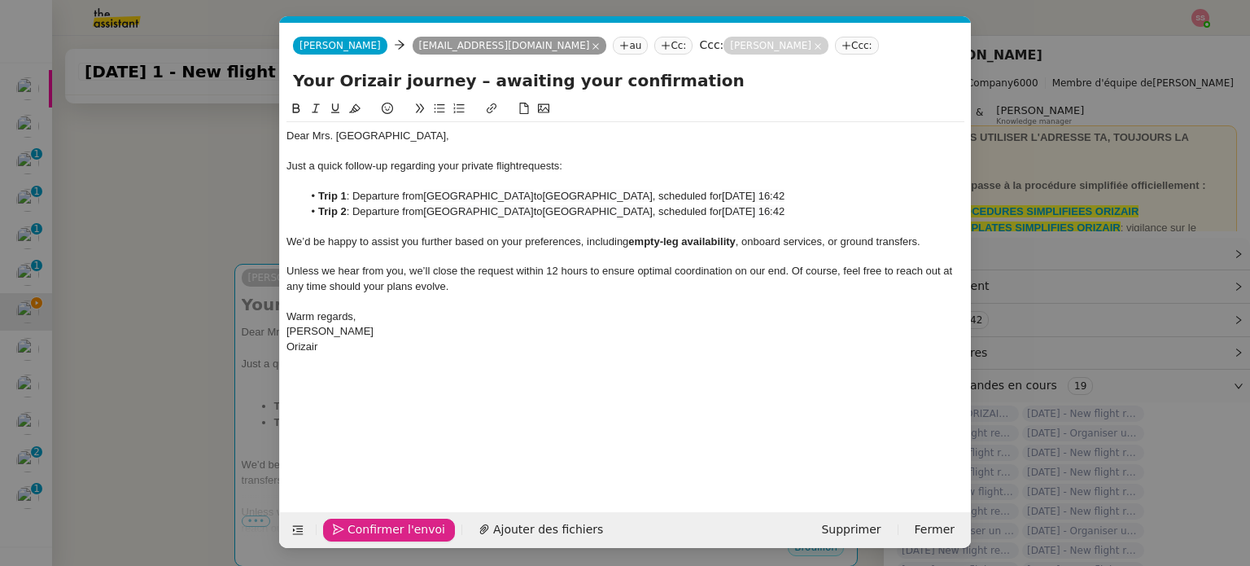
click at [355, 527] on span "Confirmer l'envoi" at bounding box center [396, 529] width 98 height 19
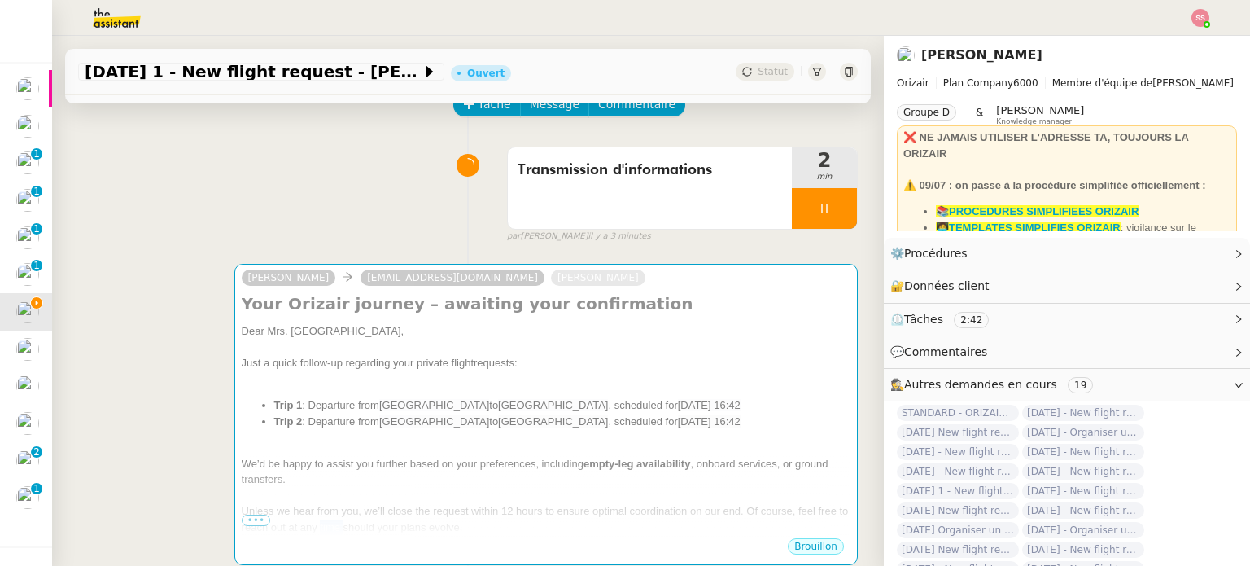
click at [355, 527] on span "Unless we hear from you, we’ll close the request within 12 hours to ensure opti…" at bounding box center [545, 519] width 607 height 28
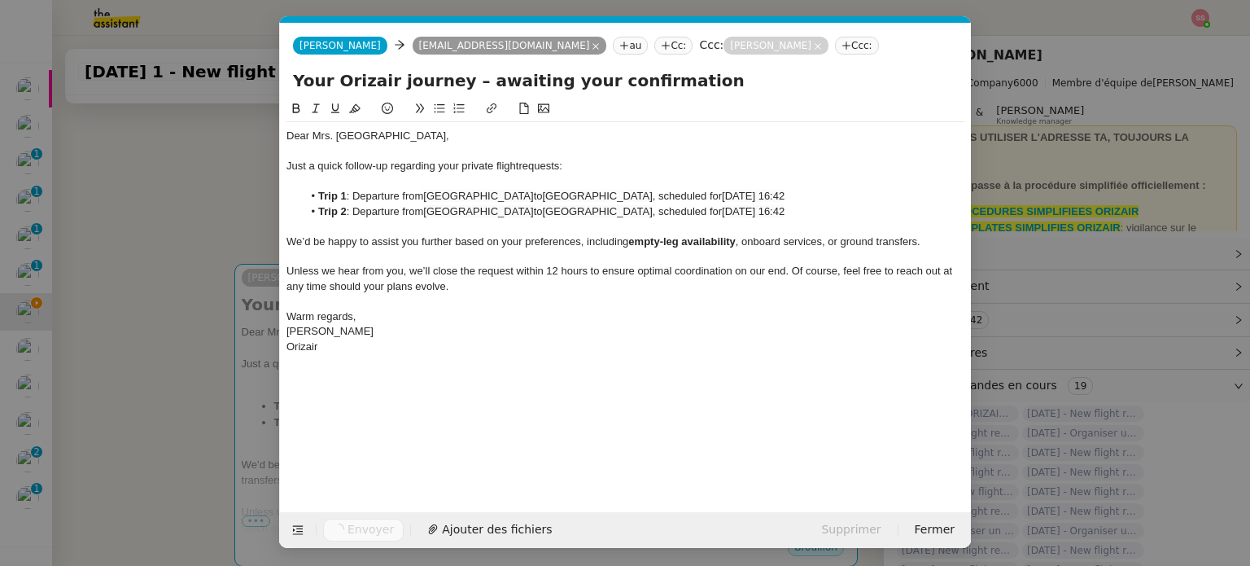
scroll to position [0, 70]
click at [191, 360] on nz-modal-container "relance Service Relance Bon de Commande LBP A utiliser dans le cadre de la proc…" at bounding box center [625, 283] width 1250 height 566
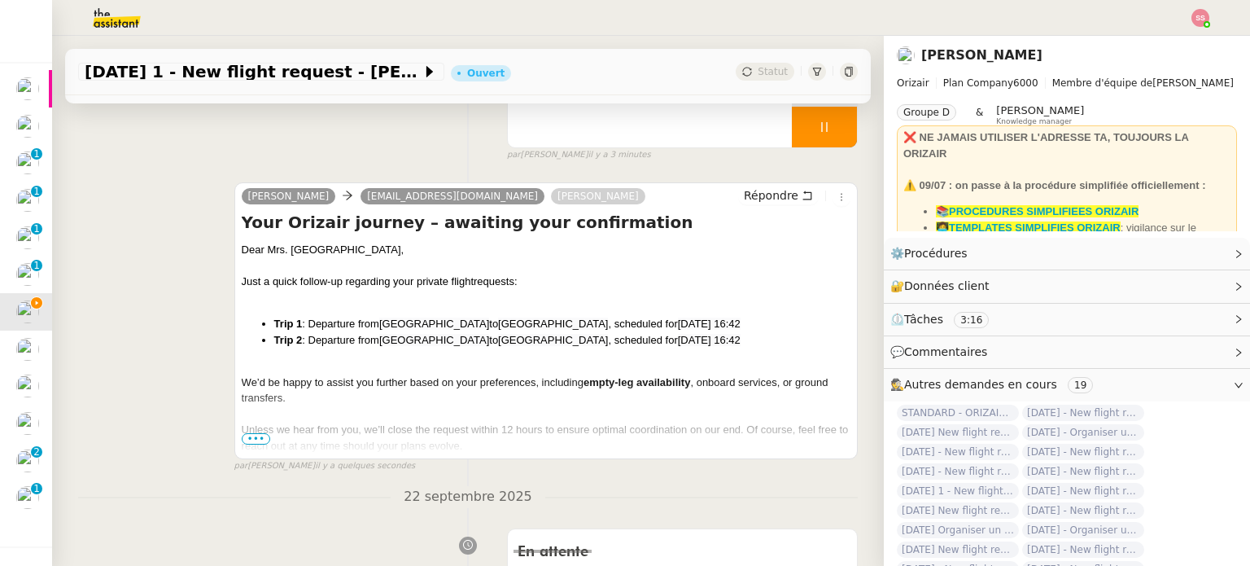
scroll to position [88, 0]
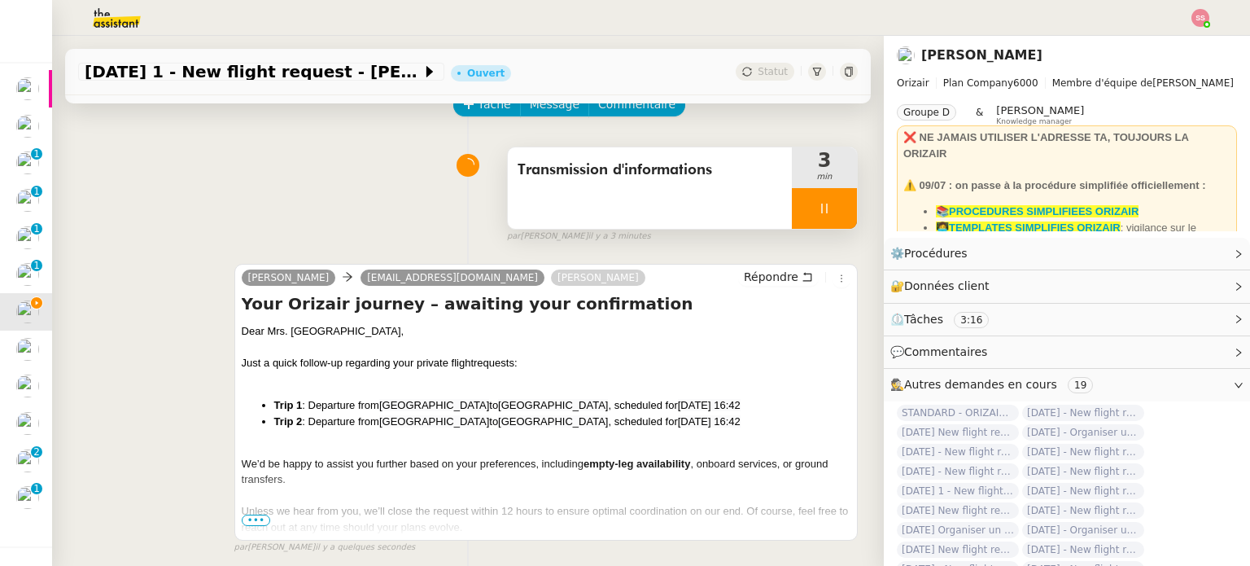
click at [832, 217] on div at bounding box center [824, 208] width 65 height 41
click at [857, 217] on button at bounding box center [857, 208] width 0 height 41
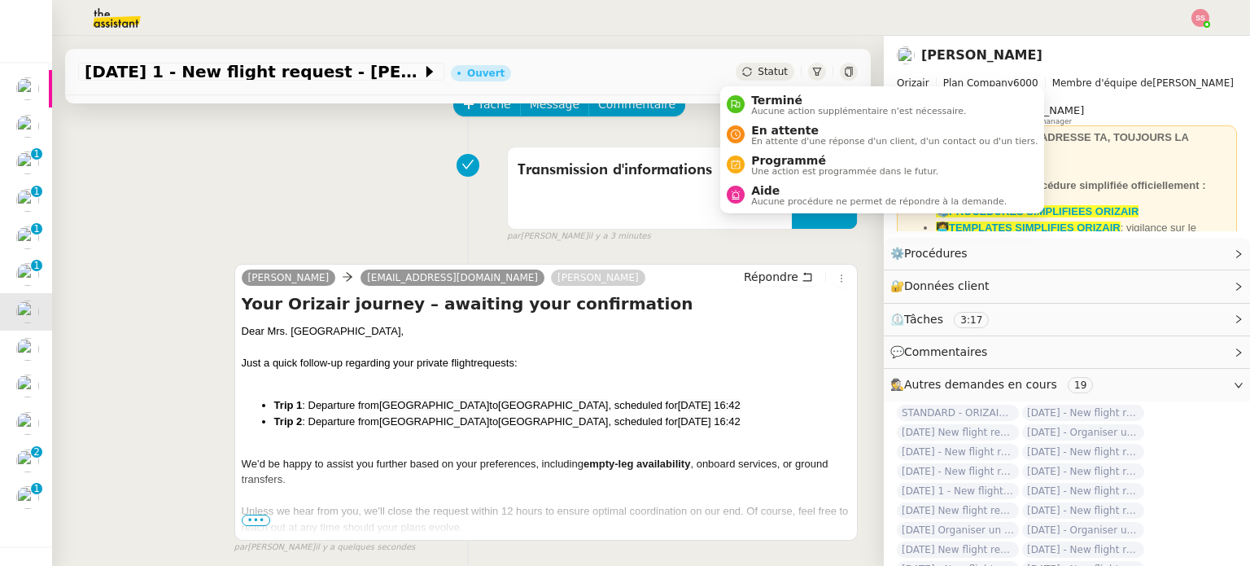
click at [767, 70] on div "Statut" at bounding box center [765, 72] width 59 height 18
click at [801, 142] on span "En attente d'une réponse d'un client, d'un contact ou d'un tiers." at bounding box center [894, 141] width 286 height 9
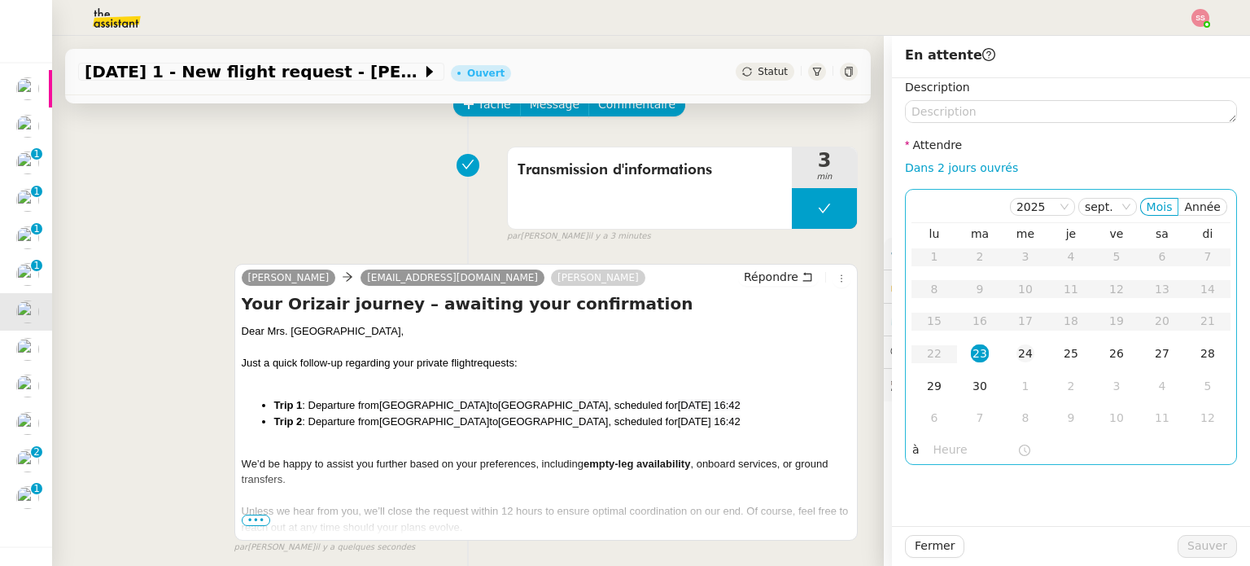
click at [1016, 350] on div "24" at bounding box center [1025, 353] width 18 height 18
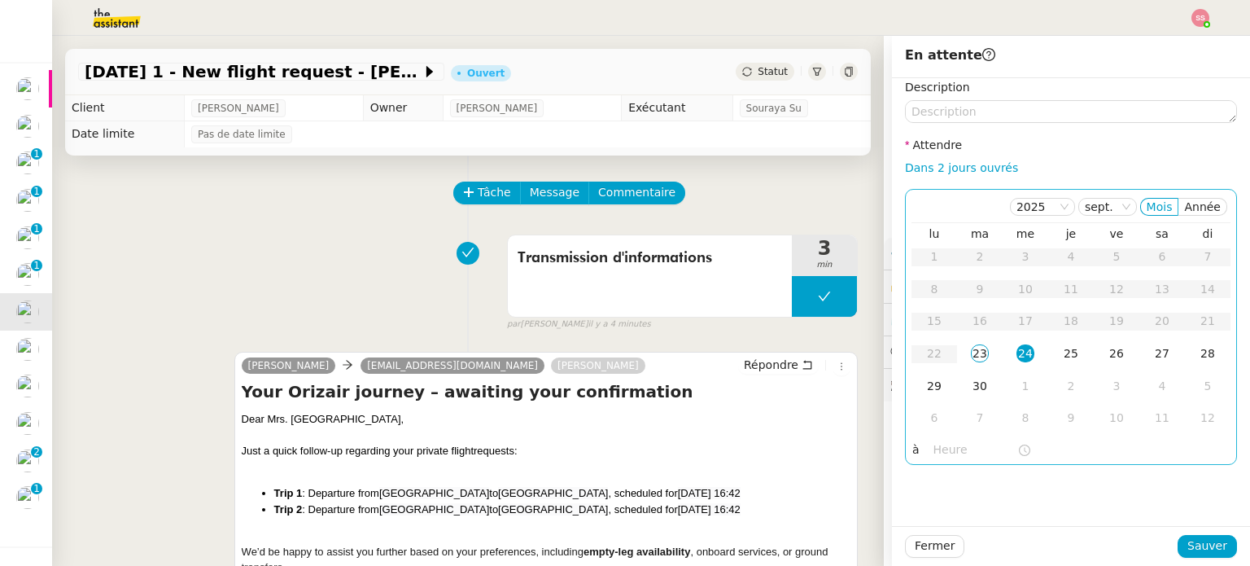
click at [1016, 356] on div "24" at bounding box center [1025, 353] width 18 height 18
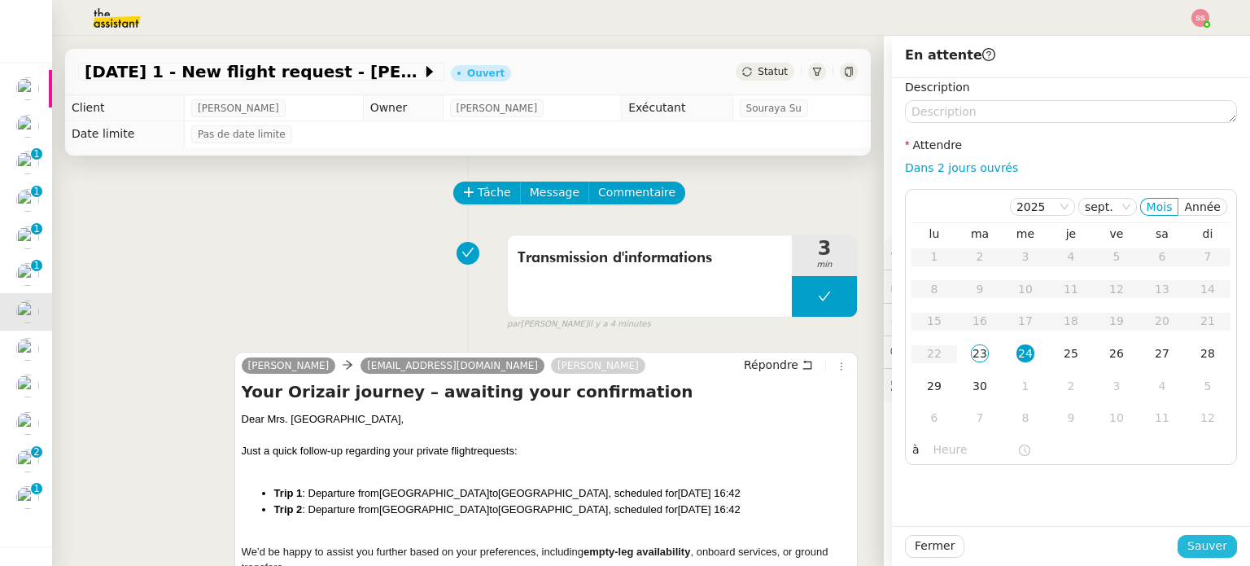
click at [1187, 557] on button "Sauver" at bounding box center [1206, 546] width 59 height 23
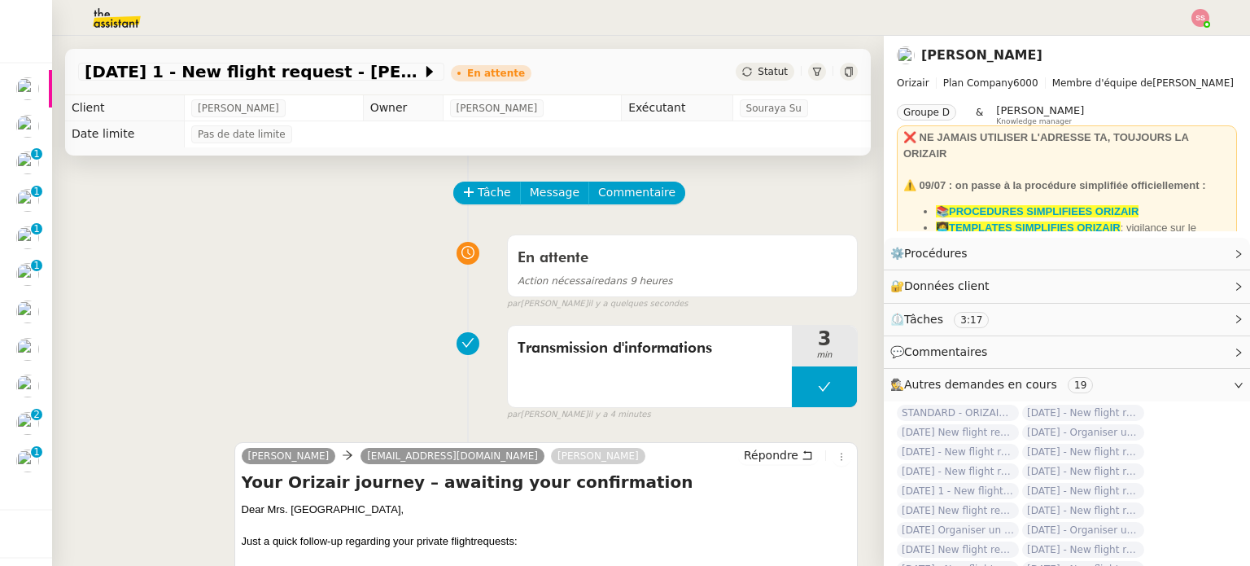
click at [1204, 12] on img at bounding box center [1200, 18] width 18 height 18
click at [1172, 41] on li "Suivi" at bounding box center [1156, 46] width 106 height 23
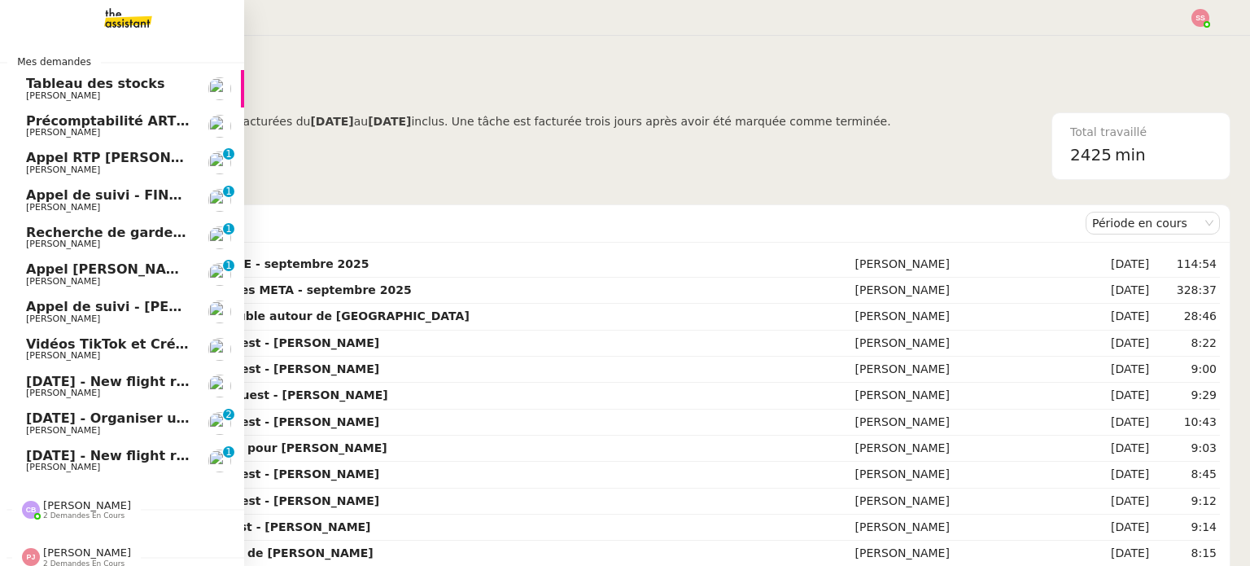
click at [111, 393] on span "Louis Frei" at bounding box center [108, 393] width 164 height 10
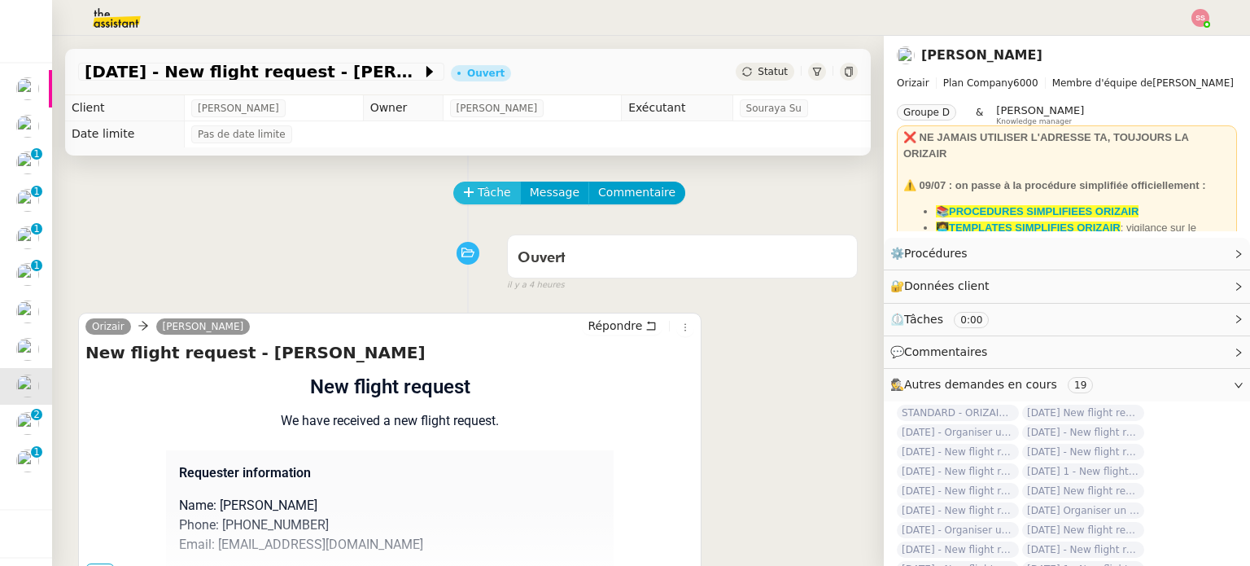
click at [482, 188] on span "Tâche" at bounding box center [494, 192] width 33 height 19
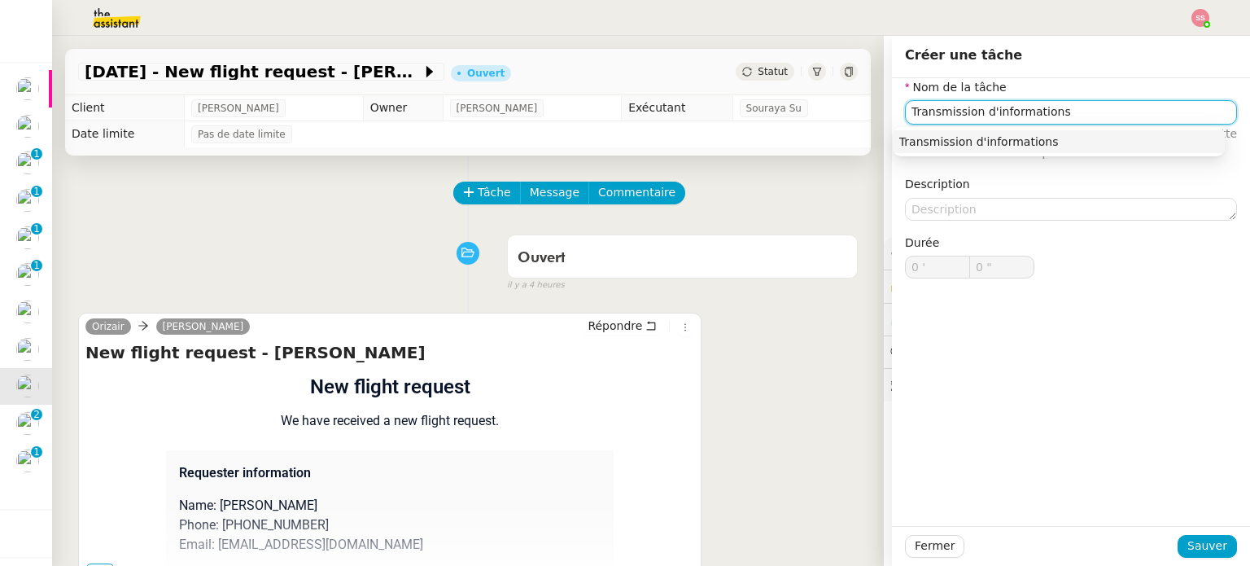
click at [902, 135] on div "Transmission d'informations" at bounding box center [1058, 141] width 319 height 15
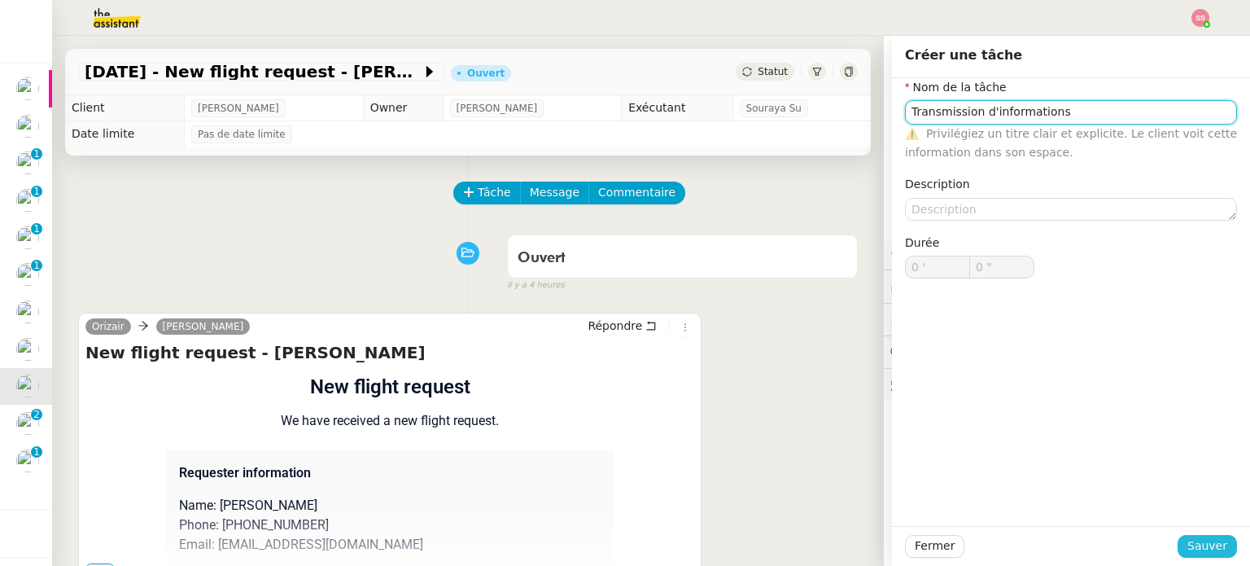
type input "Transmission d'informations"
click at [1199, 553] on span "Sauver" at bounding box center [1207, 545] width 40 height 19
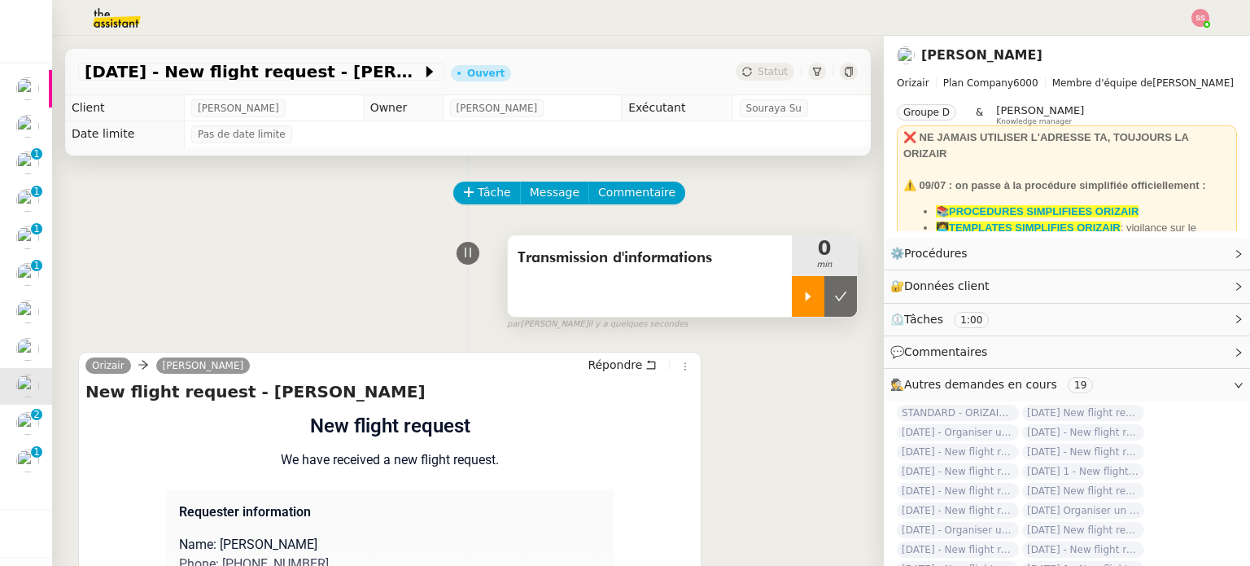
click at [800, 311] on div at bounding box center [808, 296] width 33 height 41
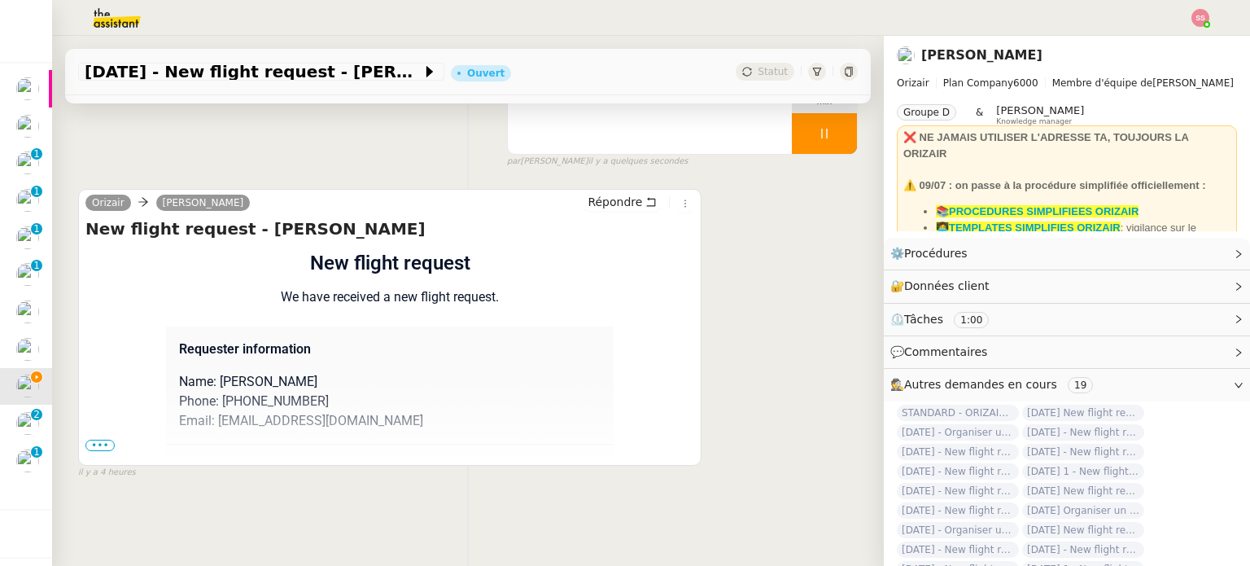
click at [108, 448] on span "•••" at bounding box center [99, 444] width 29 height 11
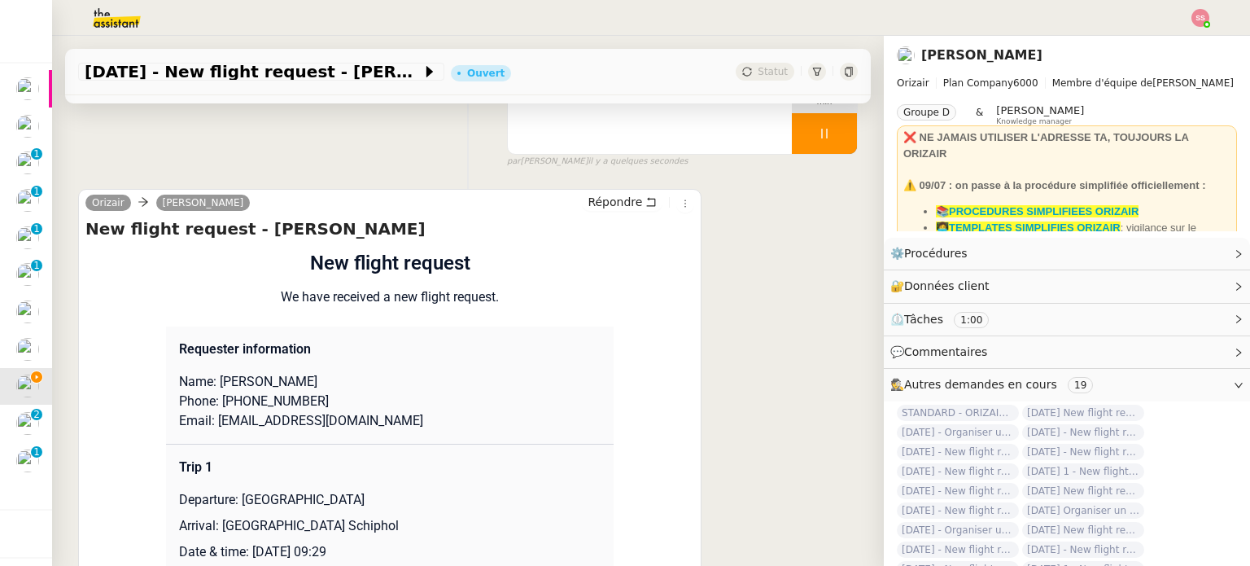
scroll to position [325, 0]
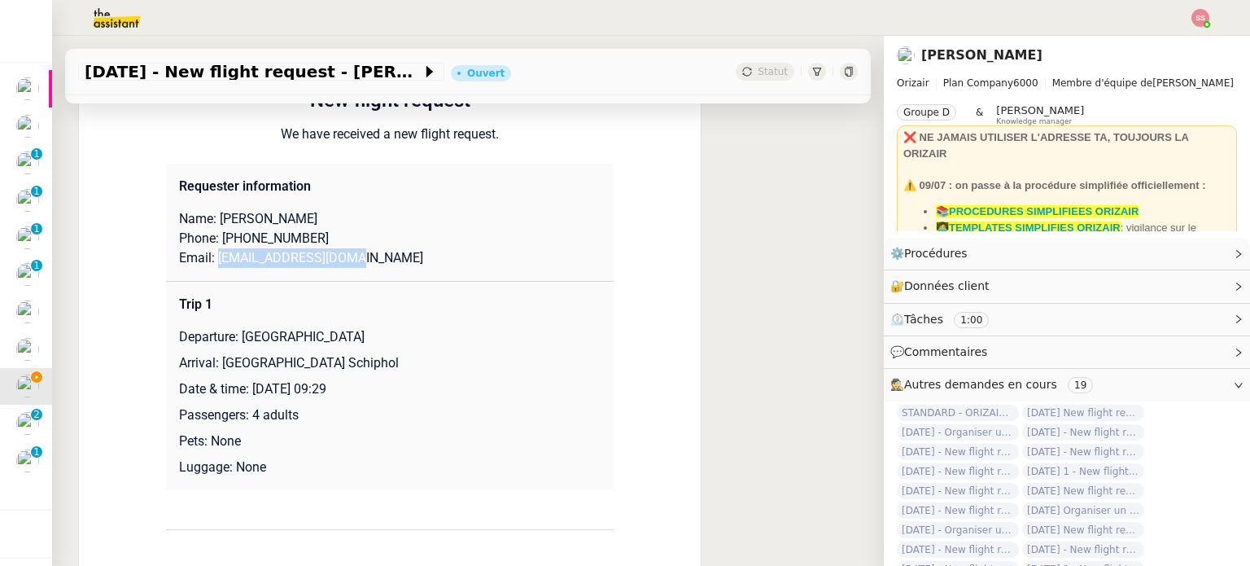
drag, startPoint x: 339, startPoint y: 264, endPoint x: 206, endPoint y: 261, distance: 133.5
click at [206, 261] on p "Email: materazzid@gmail.com" at bounding box center [390, 258] width 422 height 20
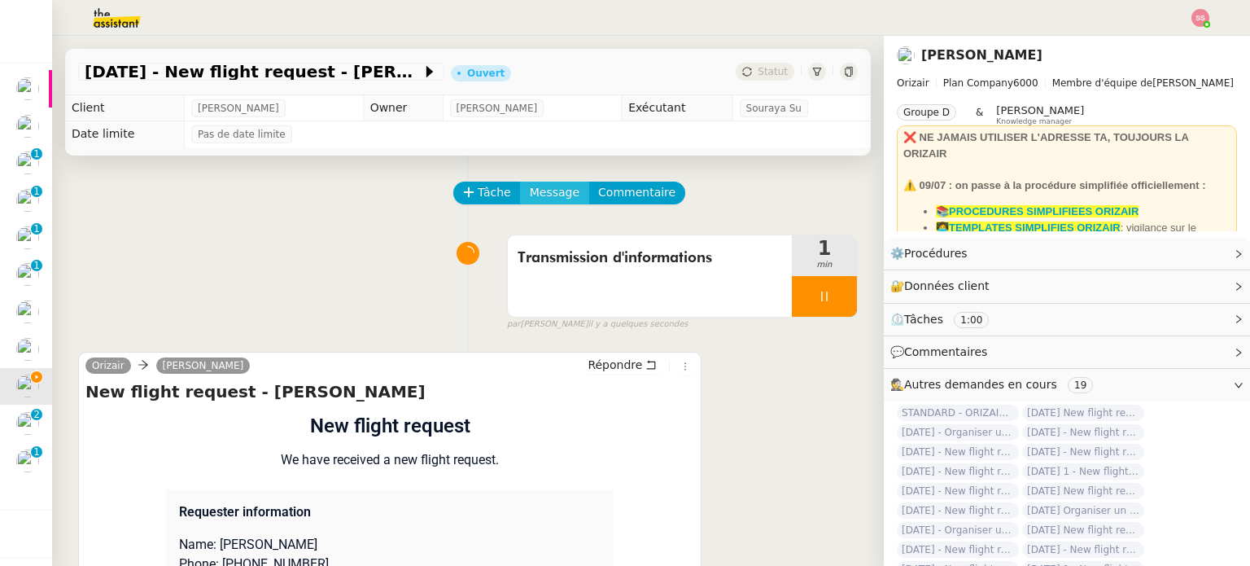
click at [557, 201] on span "Message" at bounding box center [555, 192] width 50 height 19
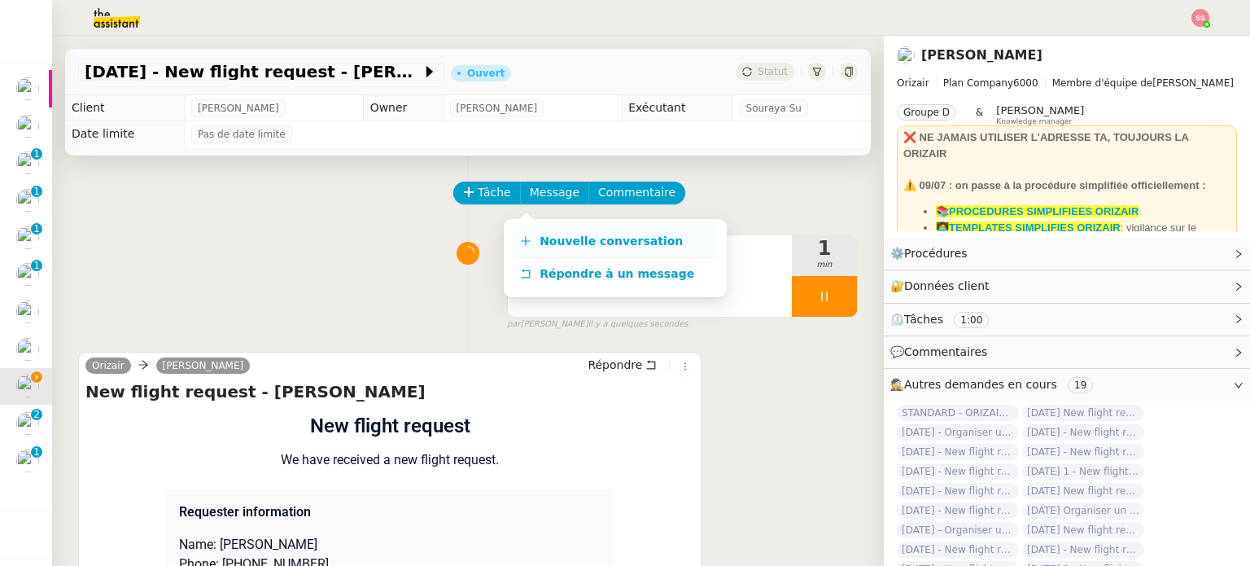
click at [581, 240] on span "Nouvelle conversation" at bounding box center [611, 240] width 143 height 13
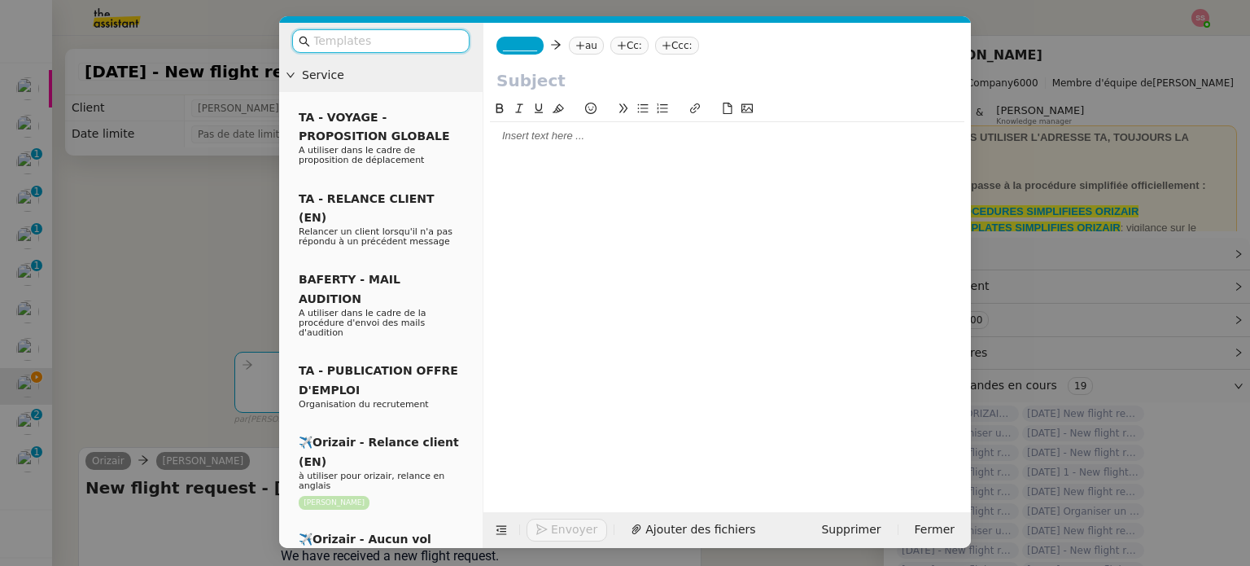
click at [579, 42] on nz-tag "au" at bounding box center [586, 46] width 35 height 18
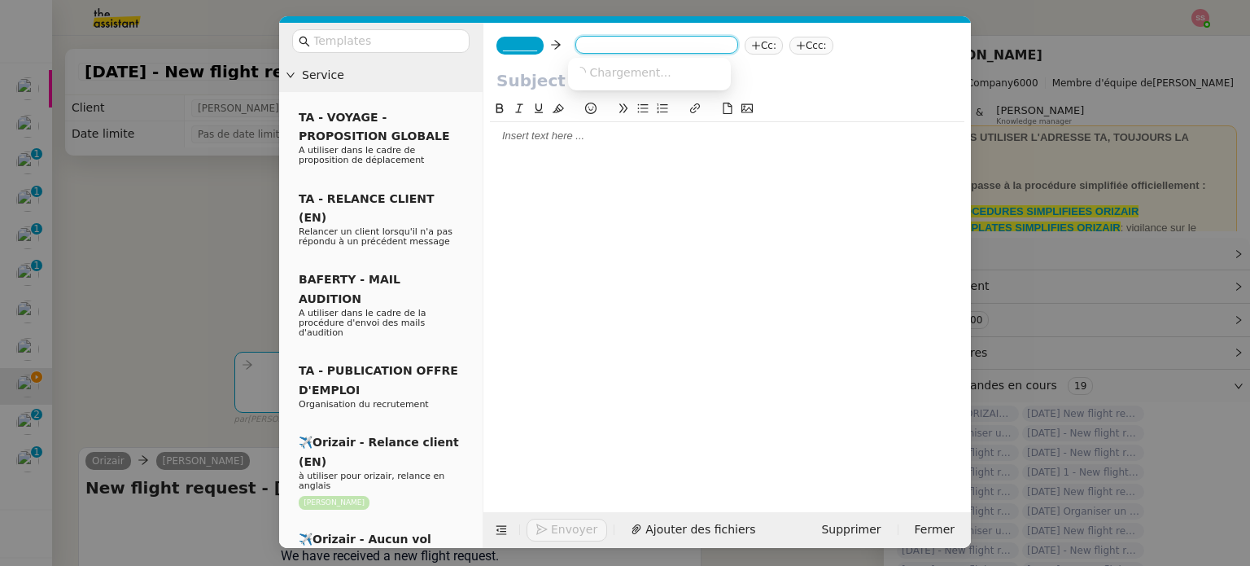
paste input "materazzid@gmail.com"
type input "materazzid@gmail.com"
click at [638, 77] on span "materazzid@gmail.com" at bounding box center [673, 71] width 199 height 13
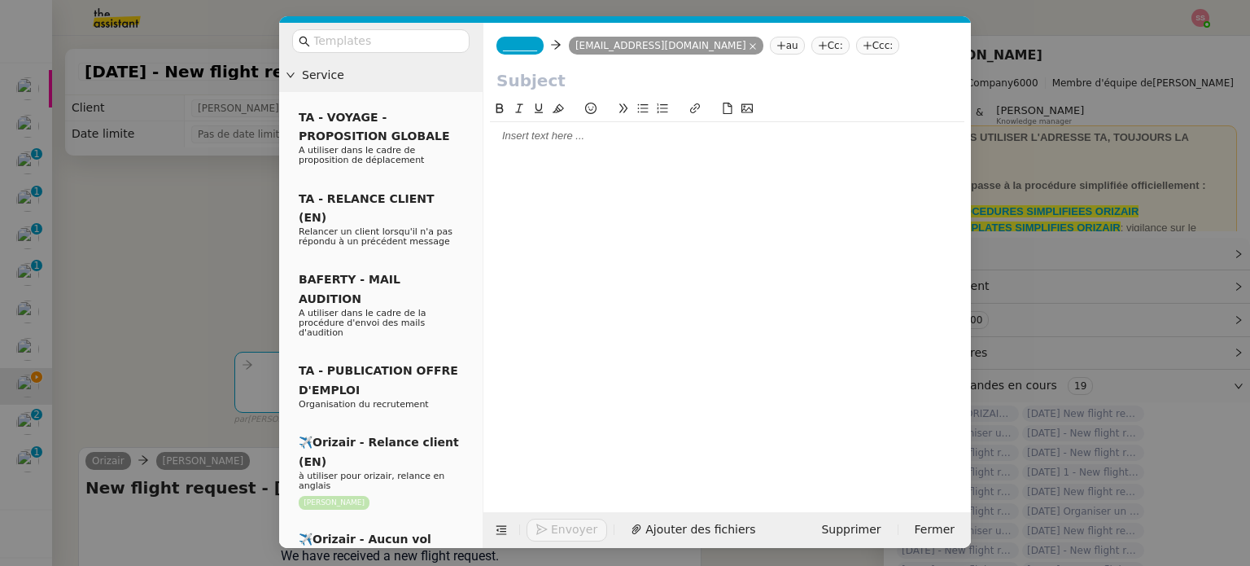
click at [856, 39] on nz-tag "Ccc:" at bounding box center [878, 46] width 44 height 18
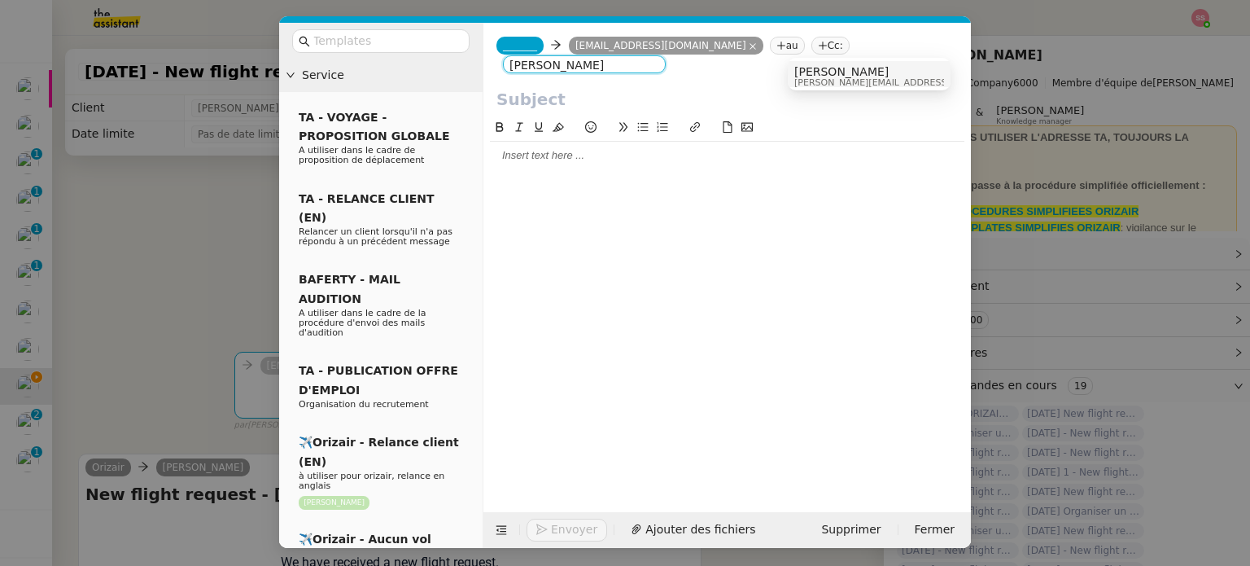
type input "louis frei"
click at [841, 74] on span "Louis Frei" at bounding box center [909, 71] width 231 height 13
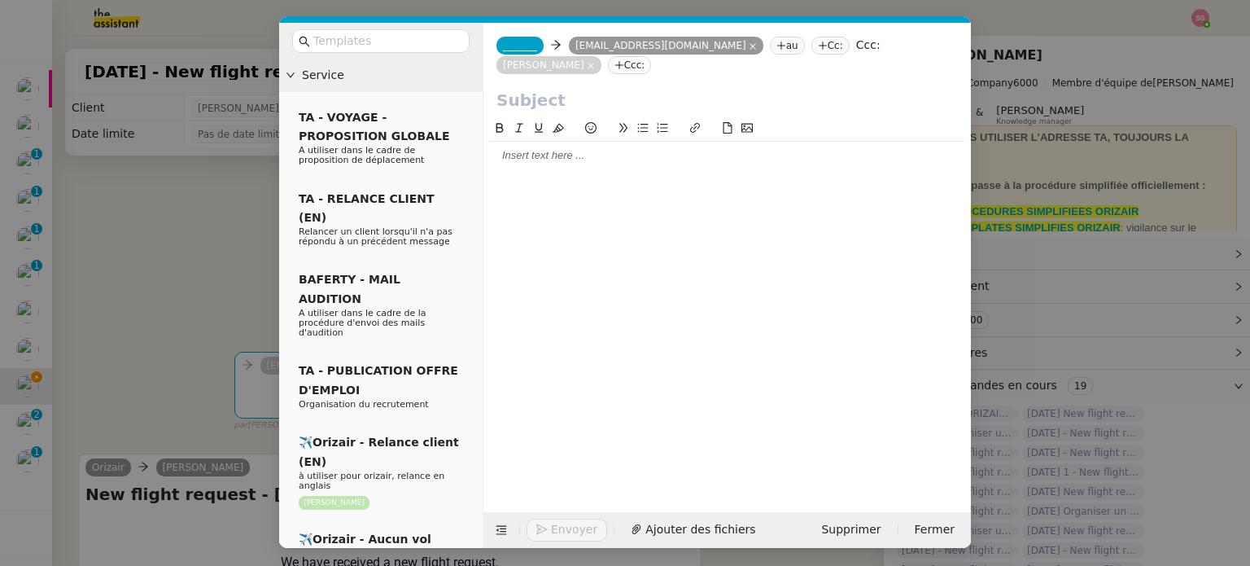
click at [521, 42] on span "_______" at bounding box center [520, 45] width 34 height 11
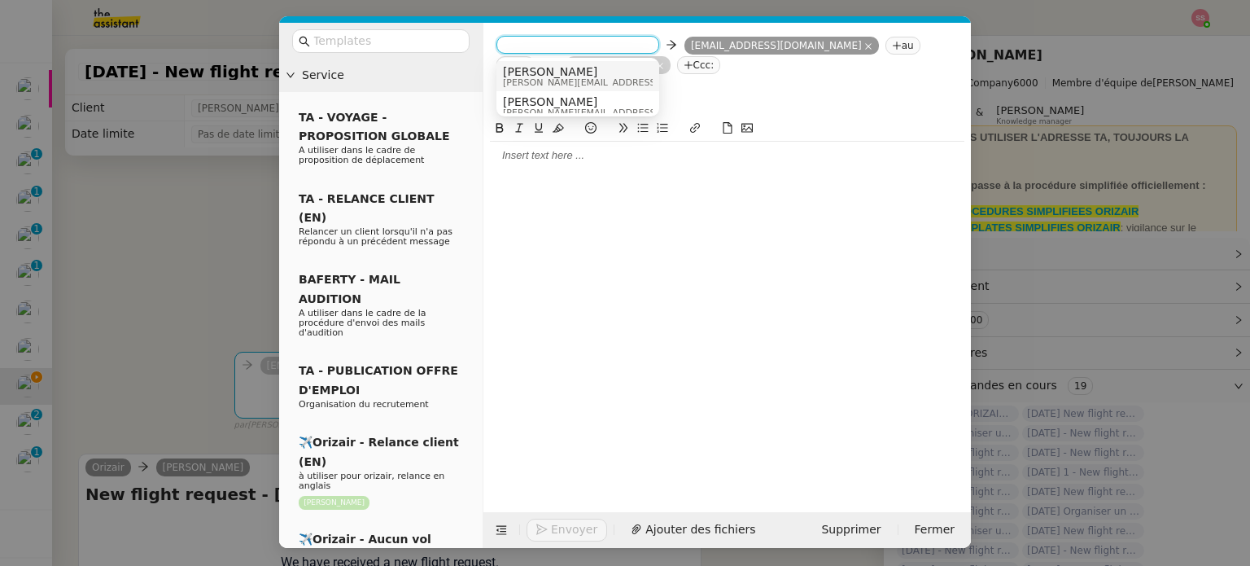
click at [550, 75] on span "Josephine" at bounding box center [618, 71] width 231 height 13
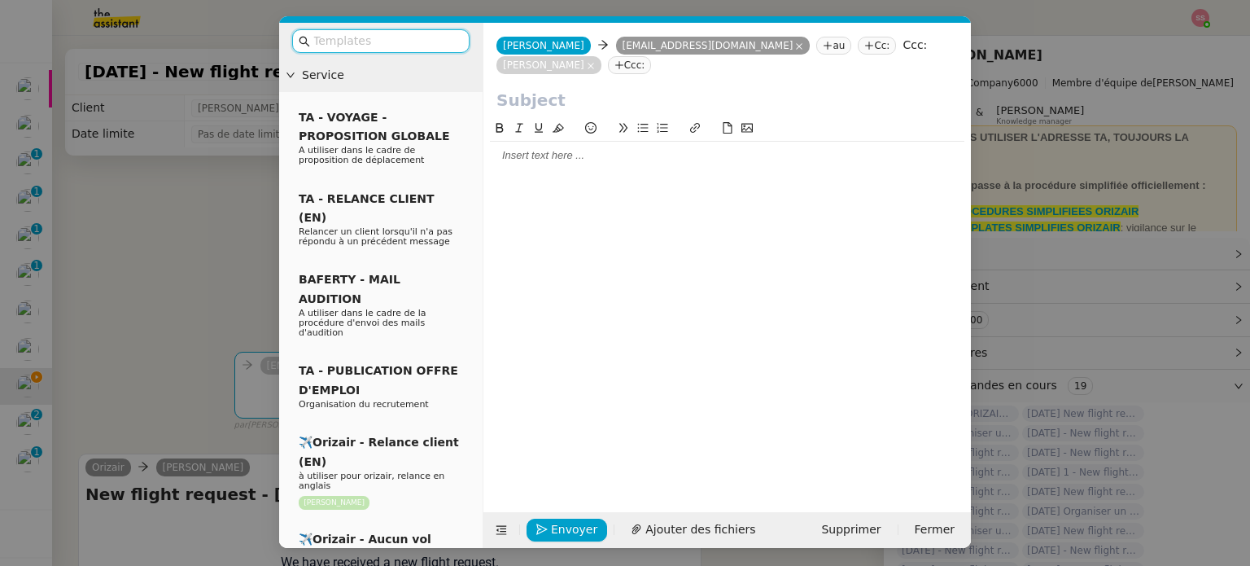
click at [399, 38] on input "text" at bounding box center [386, 41] width 146 height 19
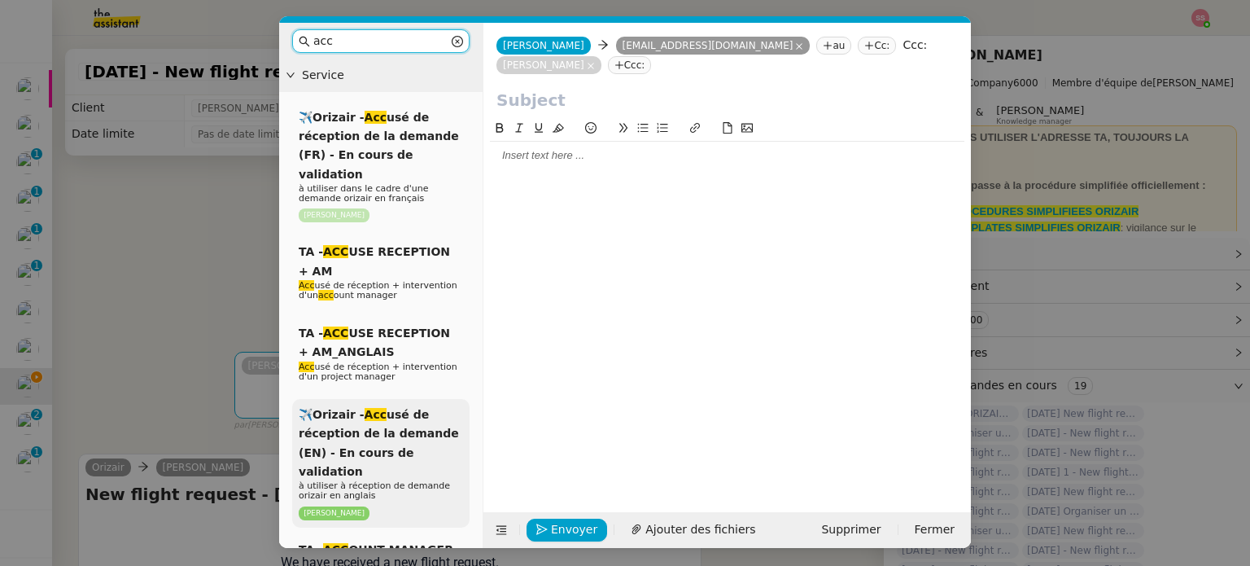
type input "acc"
click at [404, 404] on div "✈️Orizair - Acc usé de réception de la demande (EN) - En cours de validation à …" at bounding box center [380, 463] width 177 height 129
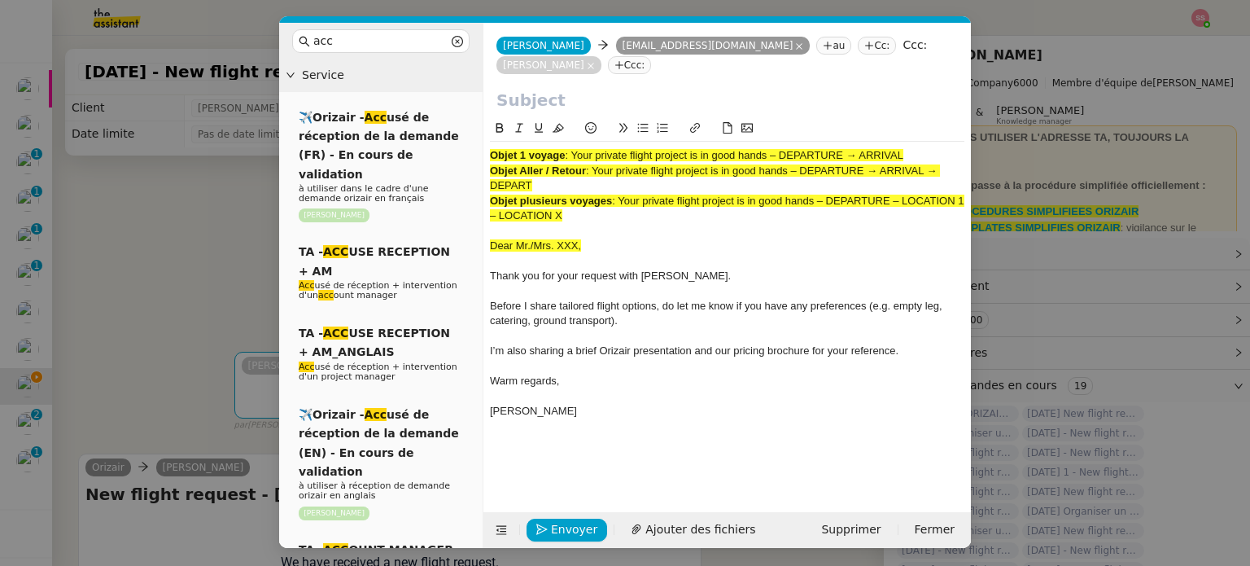
click at [199, 279] on nz-modal-container "acc Service ✈️Orizair - Acc usé de réception de la demande (FR) - En cours de v…" at bounding box center [625, 283] width 1250 height 566
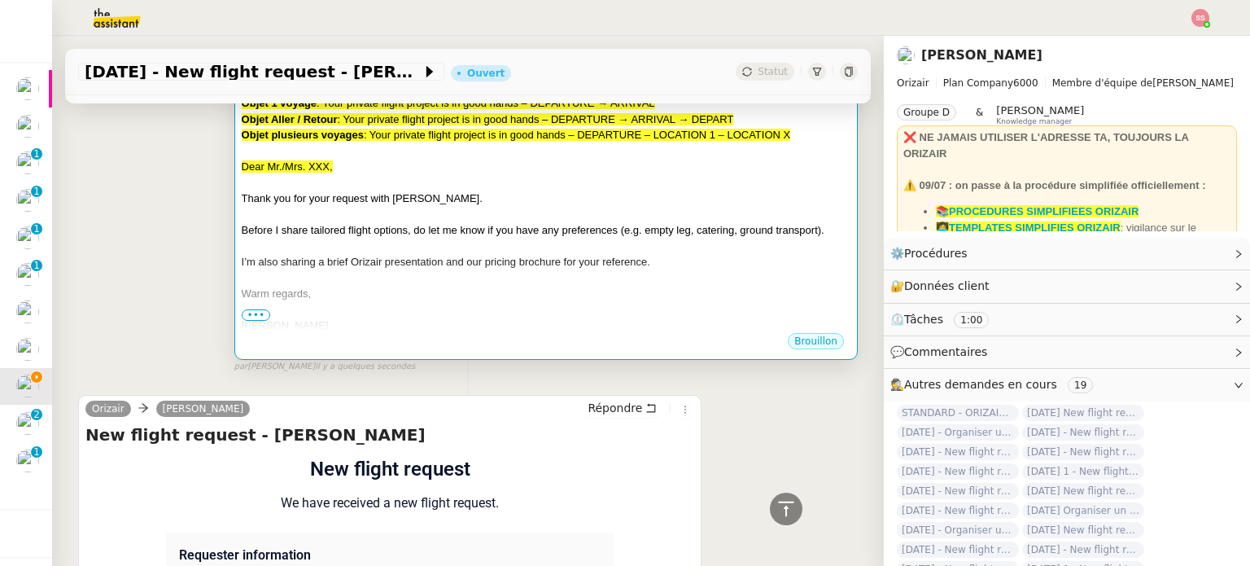
scroll to position [162, 0]
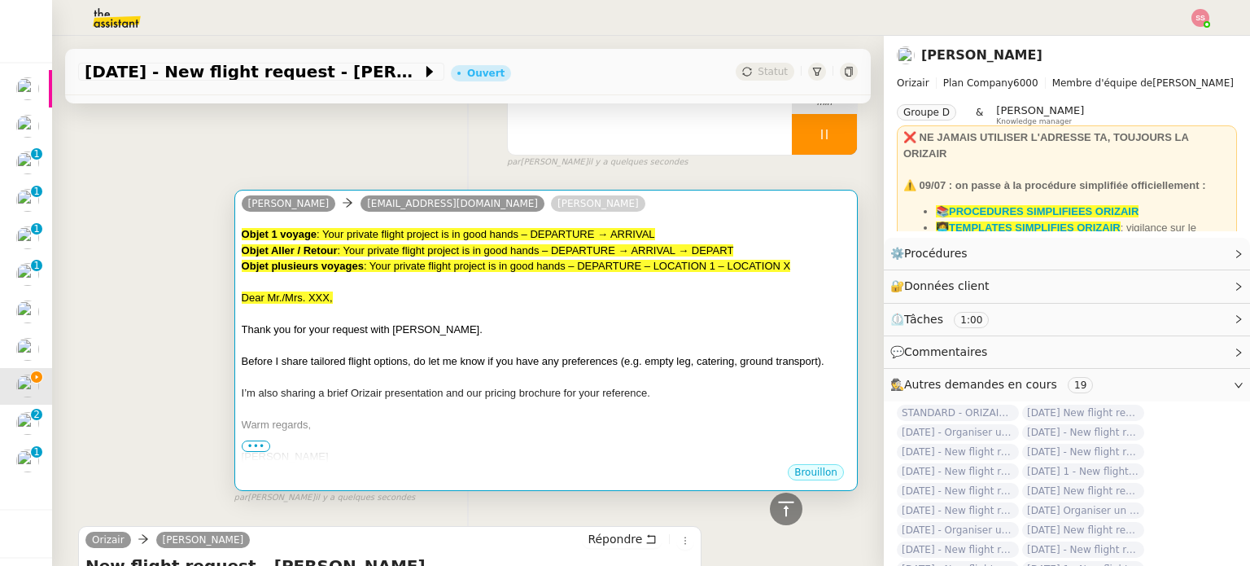
click at [456, 256] on span ": Your private flight project is in good hands – DEPARTURE → ARRIVAL → DEPART" at bounding box center [536, 250] width 396 height 12
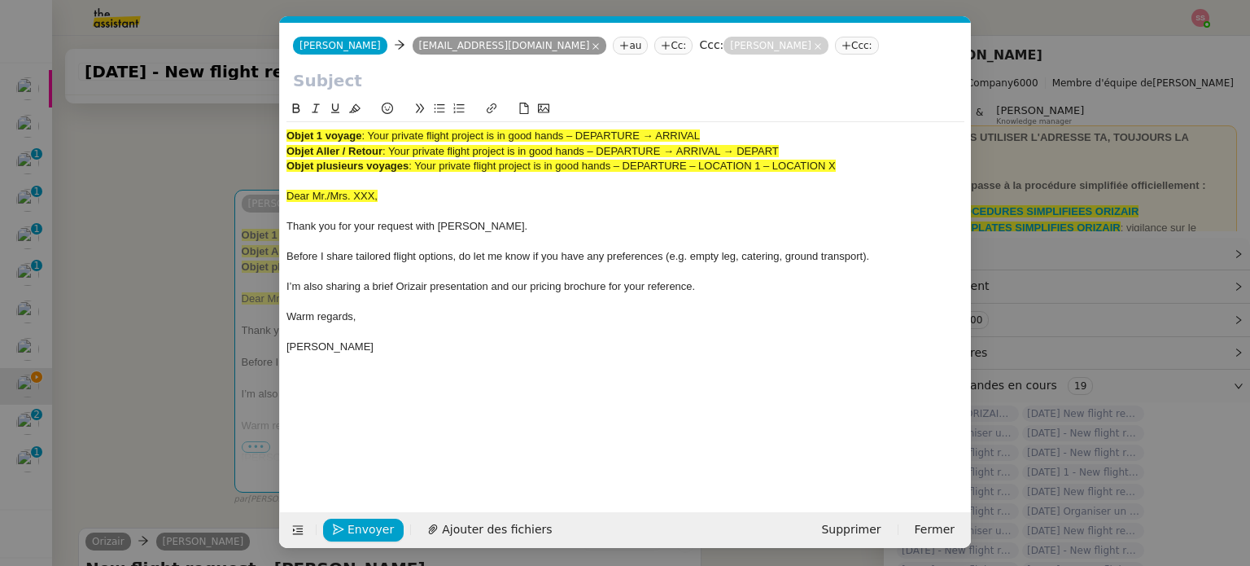
scroll to position [0, 50]
drag, startPoint x: 367, startPoint y: 133, endPoint x: 801, endPoint y: 125, distance: 433.8
click at [801, 125] on div "Objet 1 voyage : Your private flight project is in good hands – DEPARTURE → ARR…" at bounding box center [625, 241] width 678 height 238
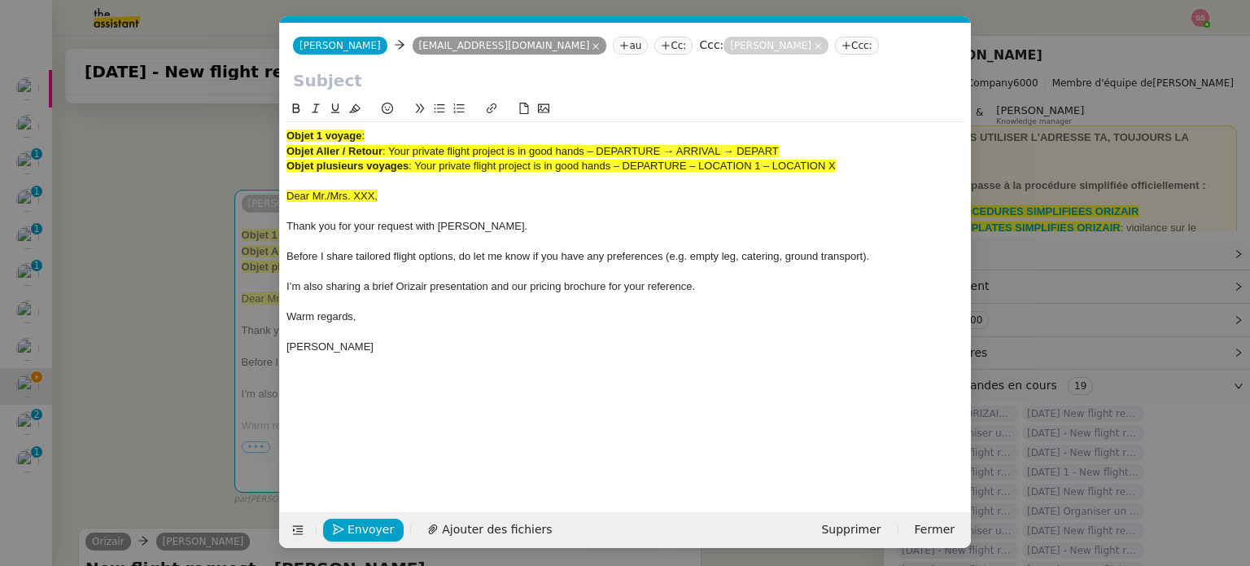
click at [502, 82] on input "text" at bounding box center [625, 80] width 665 height 24
paste input "Your private flight project is in good hands – DEPARTURE → ARRIVAL"
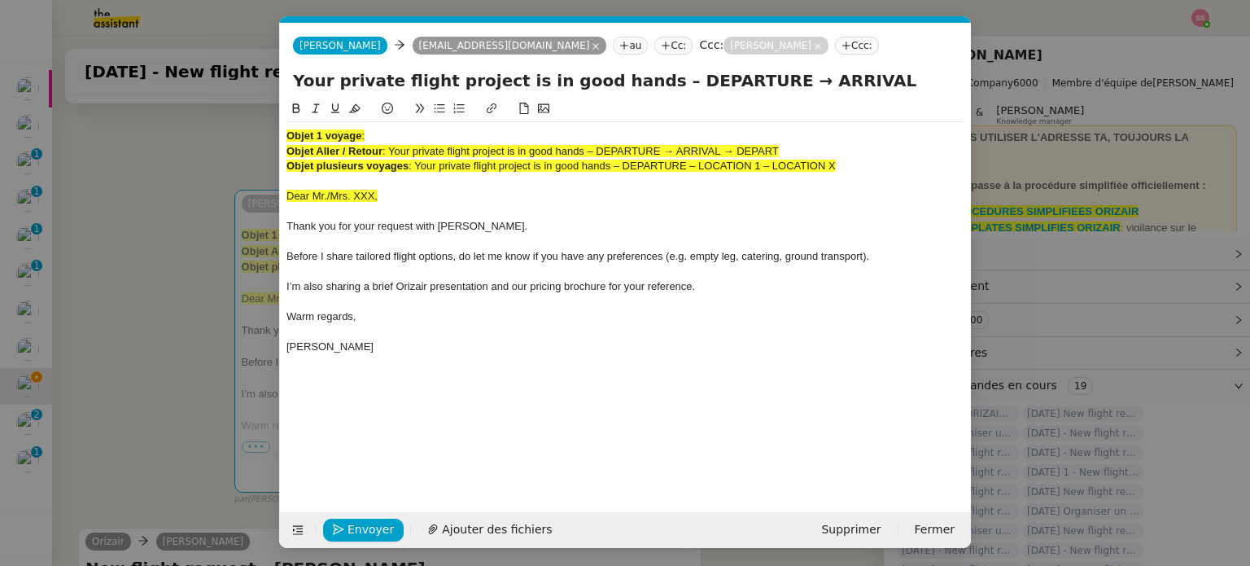
type input "Your private flight project is in good hands – DEPARTURE → ARRIVAL"
click at [387, 178] on div at bounding box center [625, 181] width 678 height 15
click at [406, 166] on strong "Objet plusieurs voyages" at bounding box center [347, 165] width 122 height 12
click at [407, 166] on strong "Objet plusieurs voyages" at bounding box center [347, 165] width 122 height 12
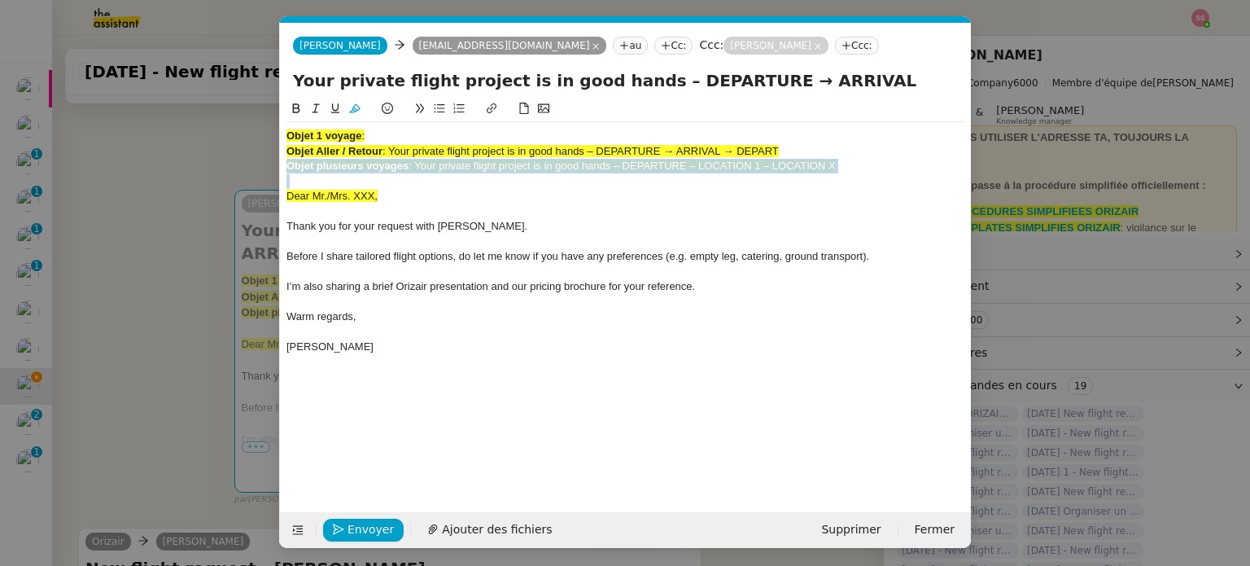
click at [407, 166] on strong "Objet plusieurs voyages" at bounding box center [347, 165] width 122 height 12
click at [855, 166] on div "Objet plusieurs voyages : Your private flight project is in good hands – DEPART…" at bounding box center [625, 166] width 678 height 15
click at [856, 166] on div "Objet plusieurs voyages : Your private flight project is in good hands – DEPART…" at bounding box center [625, 166] width 678 height 15
drag, startPoint x: 859, startPoint y: 166, endPoint x: 212, endPoint y: 115, distance: 649.8
click at [212, 115] on nz-modal-container "acc Service ✈️Orizair - Acc usé de réception de la demande (FR) - En cours de v…" at bounding box center [625, 283] width 1250 height 566
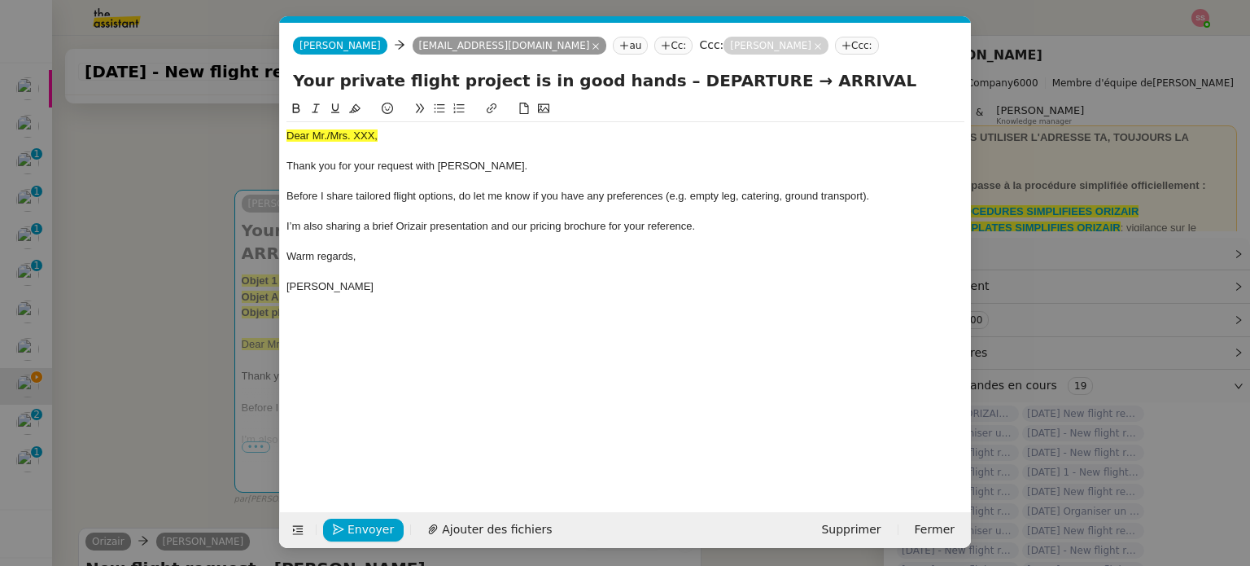
drag, startPoint x: 190, startPoint y: 279, endPoint x: 196, endPoint y: 272, distance: 9.3
click at [191, 279] on nz-modal-container "acc Service ✈️Orizair - Acc usé de réception de la demande (FR) - En cours de v…" at bounding box center [625, 283] width 1250 height 566
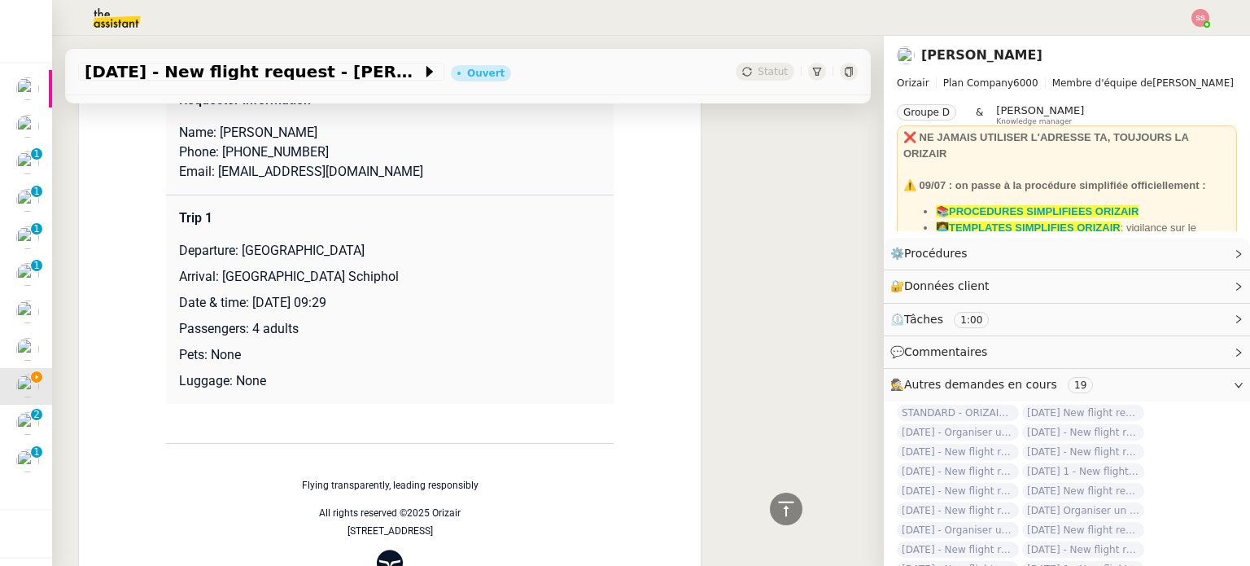
scroll to position [650, 0]
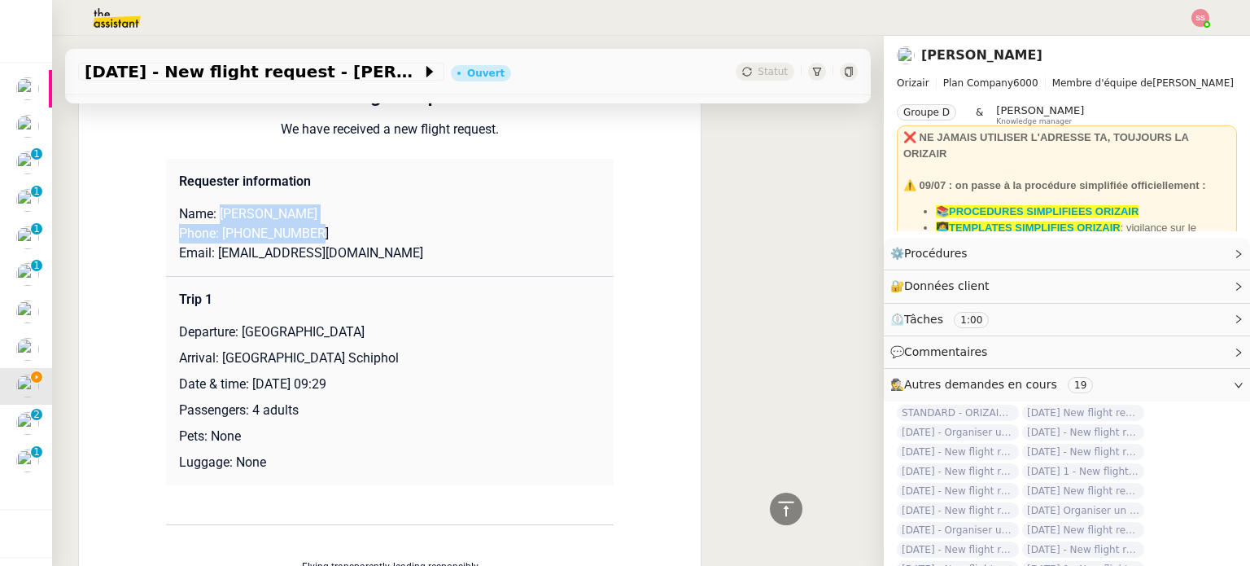
drag, startPoint x: 211, startPoint y: 199, endPoint x: 387, endPoint y: 205, distance: 175.9
click at [387, 205] on td "Requester information Name: Dean Materazzi Phone: +447444574726 Email: materazz…" at bounding box center [390, 218] width 448 height 118
drag, startPoint x: 425, startPoint y: 233, endPoint x: 364, endPoint y: 208, distance: 66.0
click at [422, 243] on p "Email: materazzid@gmail.com" at bounding box center [390, 253] width 422 height 20
drag, startPoint x: 317, startPoint y: 194, endPoint x: 245, endPoint y: 190, distance: 71.7
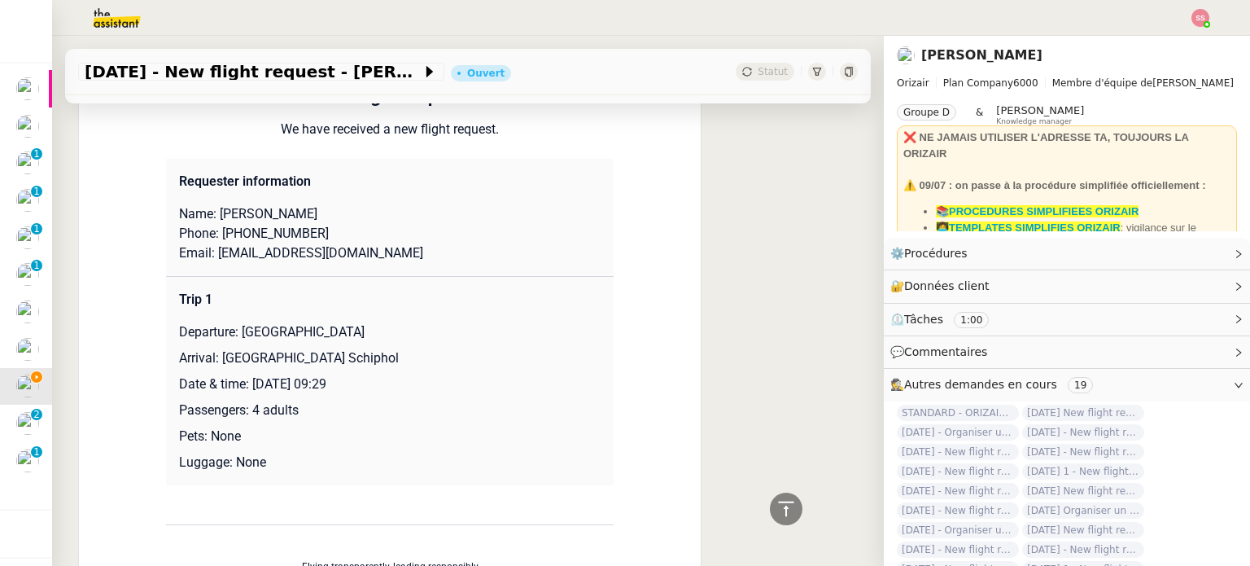
click at [245, 204] on p "Name: Dean Materazzi" at bounding box center [390, 214] width 422 height 20
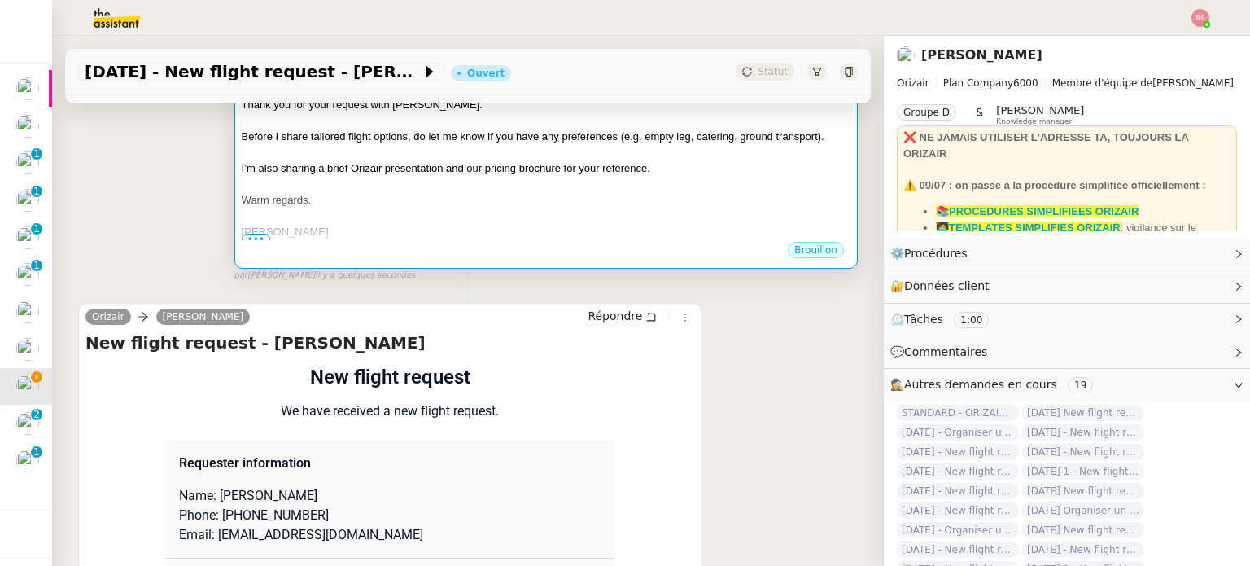
scroll to position [243, 0]
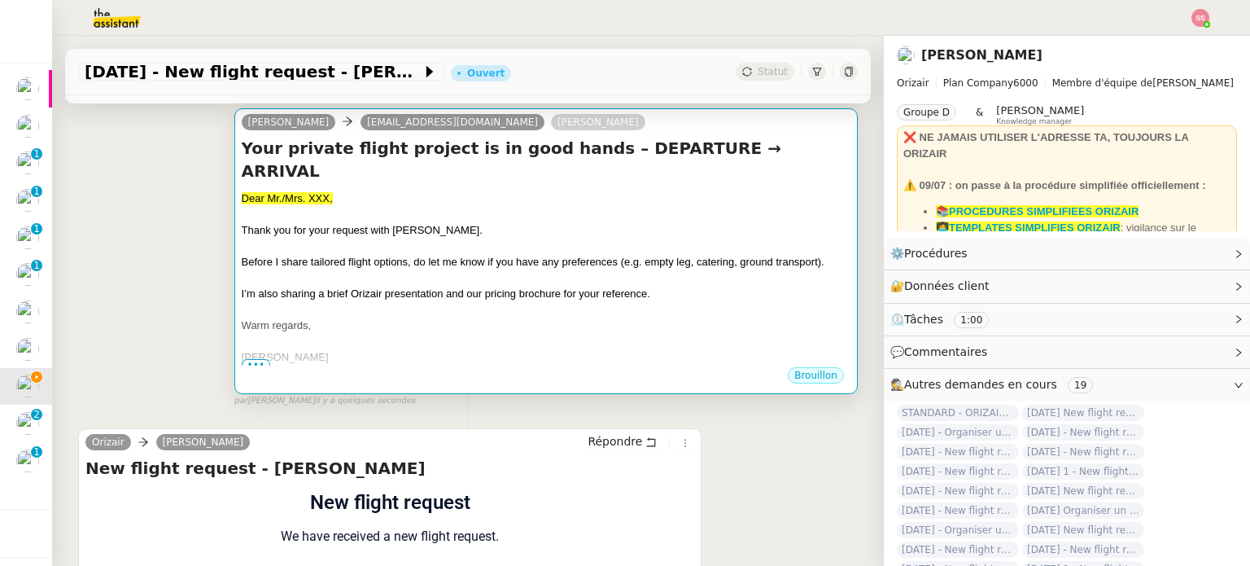
click at [391, 222] on div "Thank you for your request with Orizair." at bounding box center [546, 230] width 609 height 16
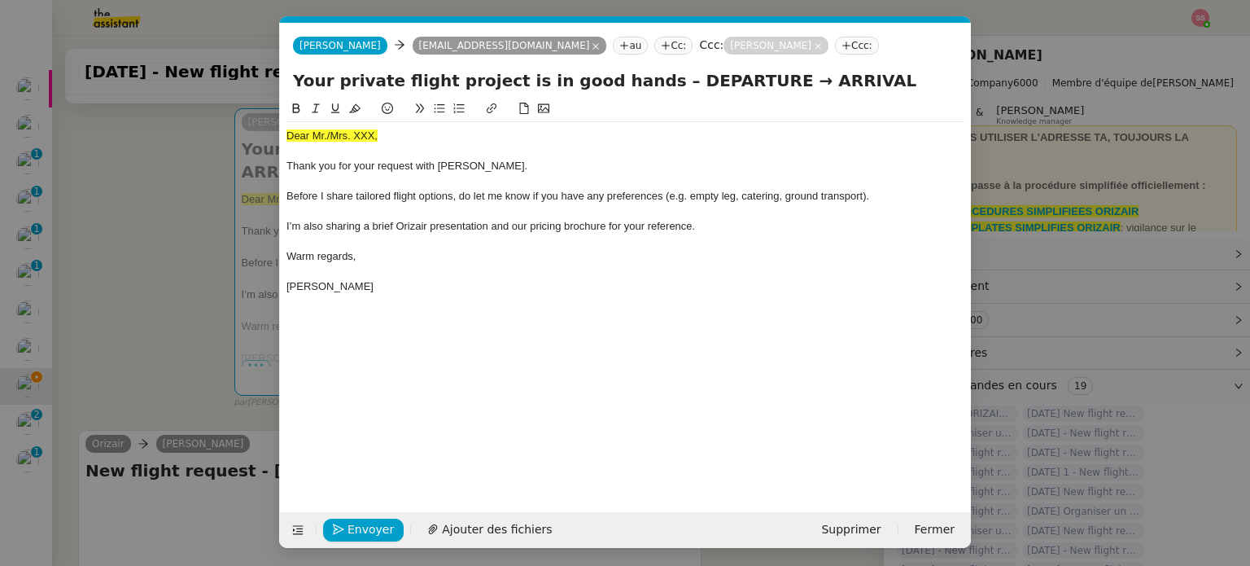
scroll to position [0, 50]
drag, startPoint x: 391, startPoint y: 138, endPoint x: 229, endPoint y: 131, distance: 161.3
click at [229, 132] on nz-modal-container "acc Service ✈️Orizair - Acc usé de réception de la demande (FR) - En cours de v…" at bounding box center [625, 283] width 1250 height 566
click at [352, 105] on icon at bounding box center [354, 108] width 11 height 11
click at [391, 139] on div "Dear Mr./Mrs. XXX," at bounding box center [625, 136] width 678 height 15
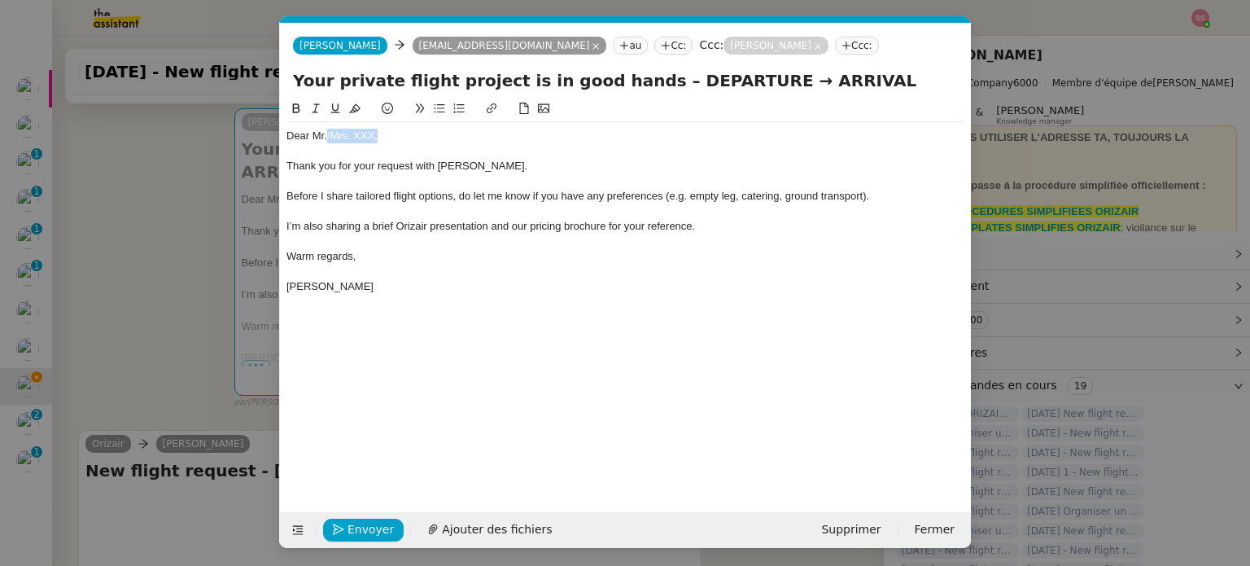
drag, startPoint x: 395, startPoint y: 138, endPoint x: 325, endPoint y: 136, distance: 70.0
click at [325, 136] on div "Dear Mr./Mrs. XXX," at bounding box center [625, 136] width 678 height 15
click at [503, 534] on span "Ajouter des fichiers" at bounding box center [497, 529] width 110 height 19
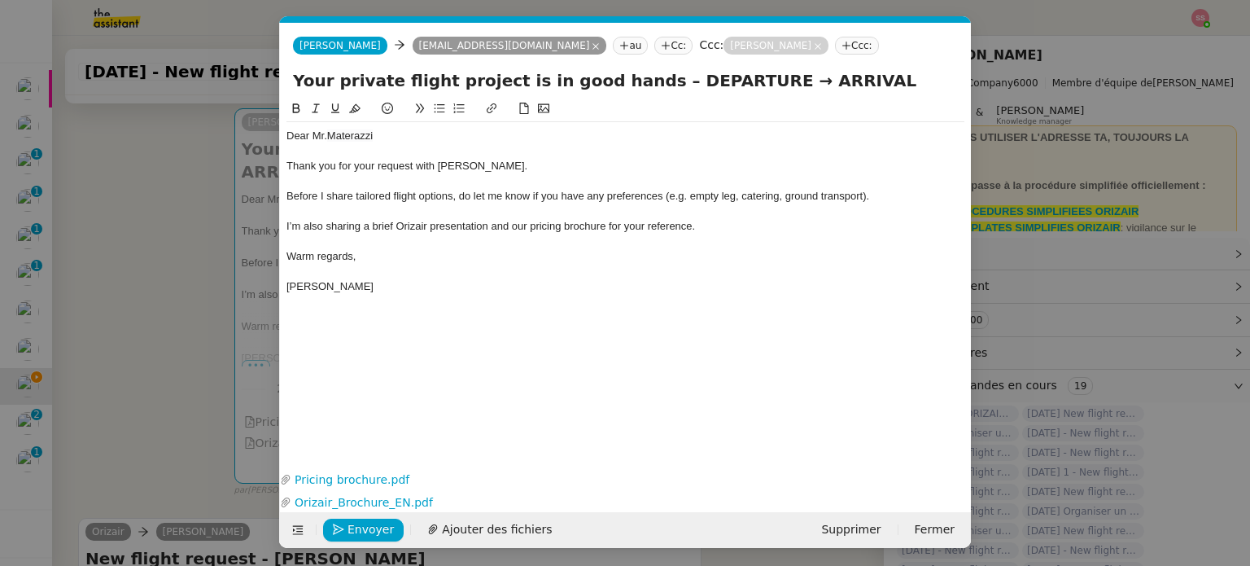
click at [222, 231] on nz-modal-container "acc Service ✈️Orizair - Acc usé de réception de la demande (FR) - En cours de v…" at bounding box center [625, 283] width 1250 height 566
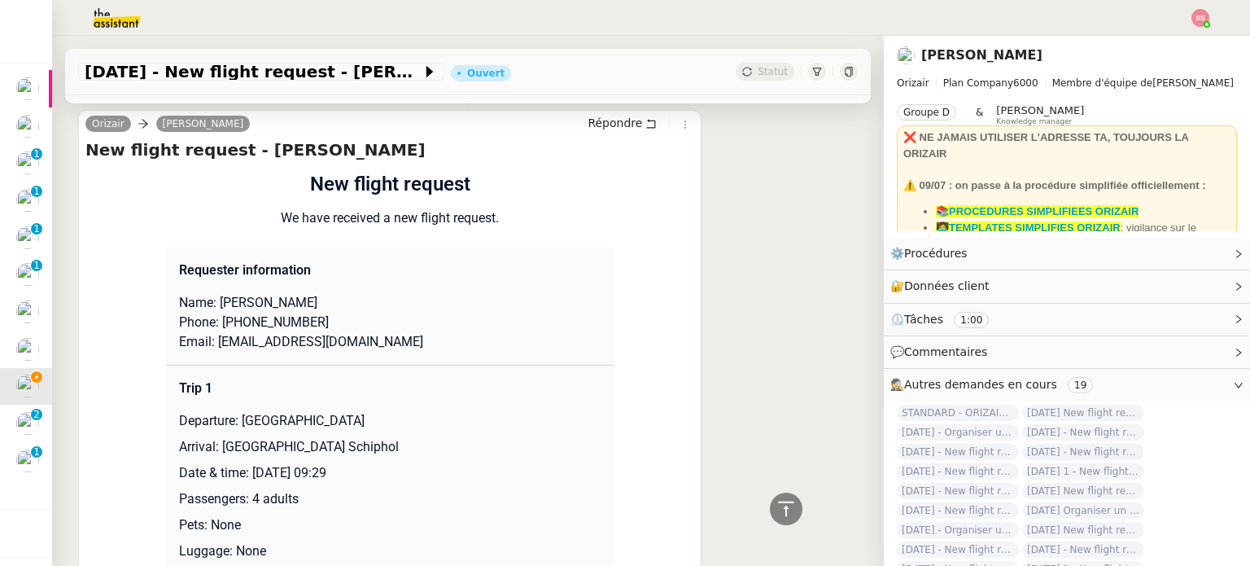
scroll to position [731, 0]
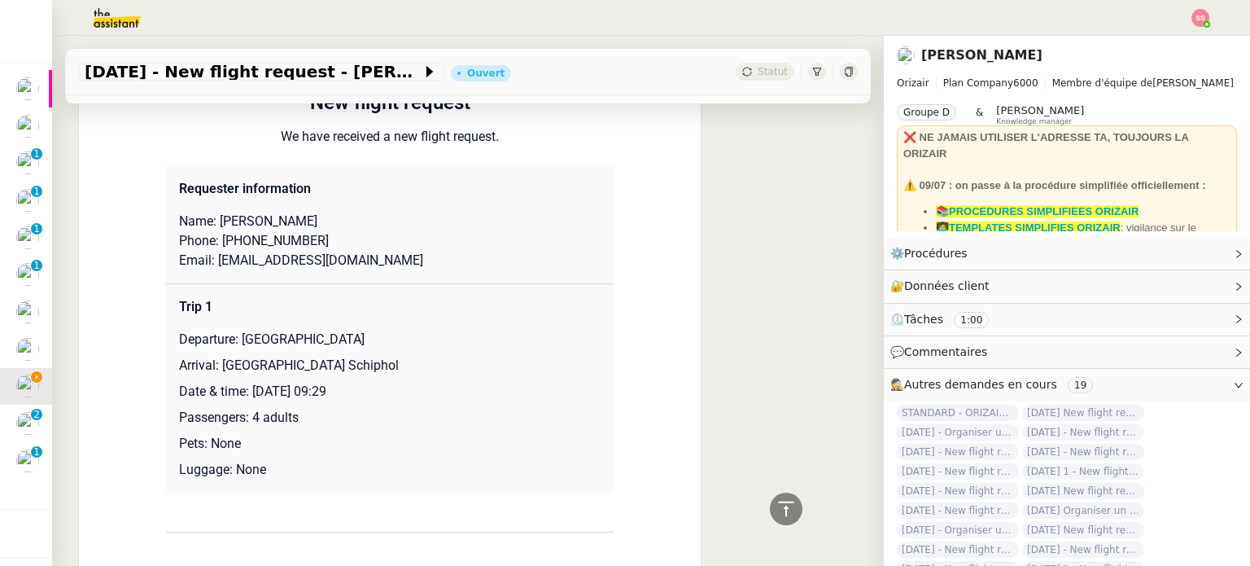
drag, startPoint x: 238, startPoint y: 320, endPoint x: 387, endPoint y: 326, distance: 149.1
click at [387, 330] on p "Departure: London Gatwick Airport" at bounding box center [390, 340] width 422 height 20
click at [402, 330] on p "Departure: London Gatwick Airport" at bounding box center [390, 340] width 422 height 20
drag, startPoint x: 389, startPoint y: 321, endPoint x: 234, endPoint y: 317, distance: 155.5
click at [234, 330] on p "Departure: London Gatwick Airport" at bounding box center [390, 340] width 422 height 20
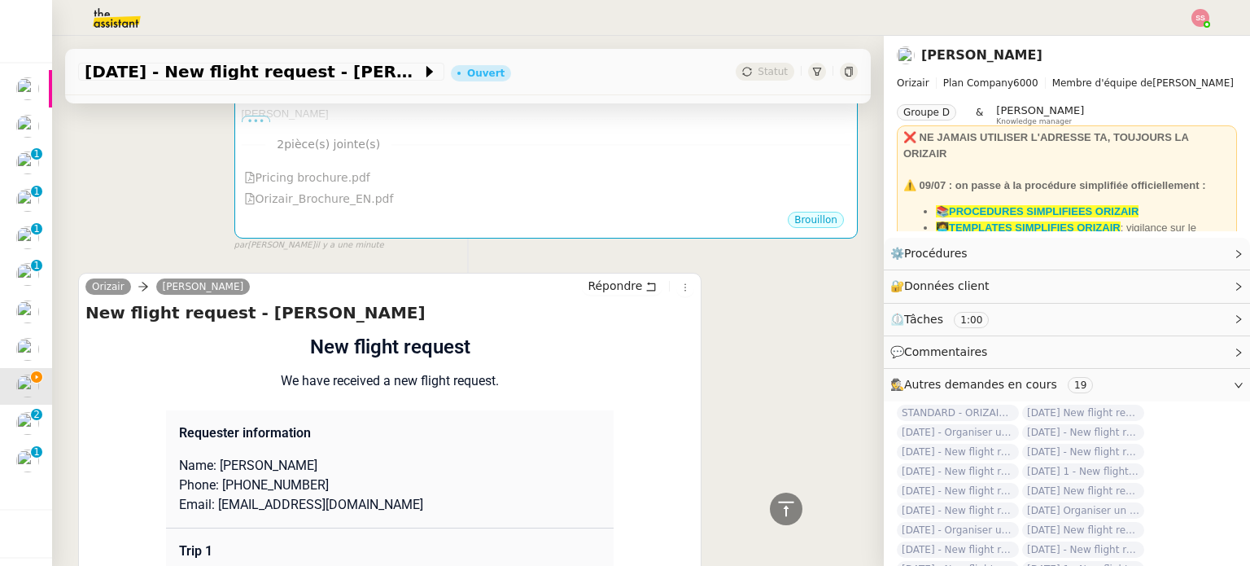
scroll to position [242, 0]
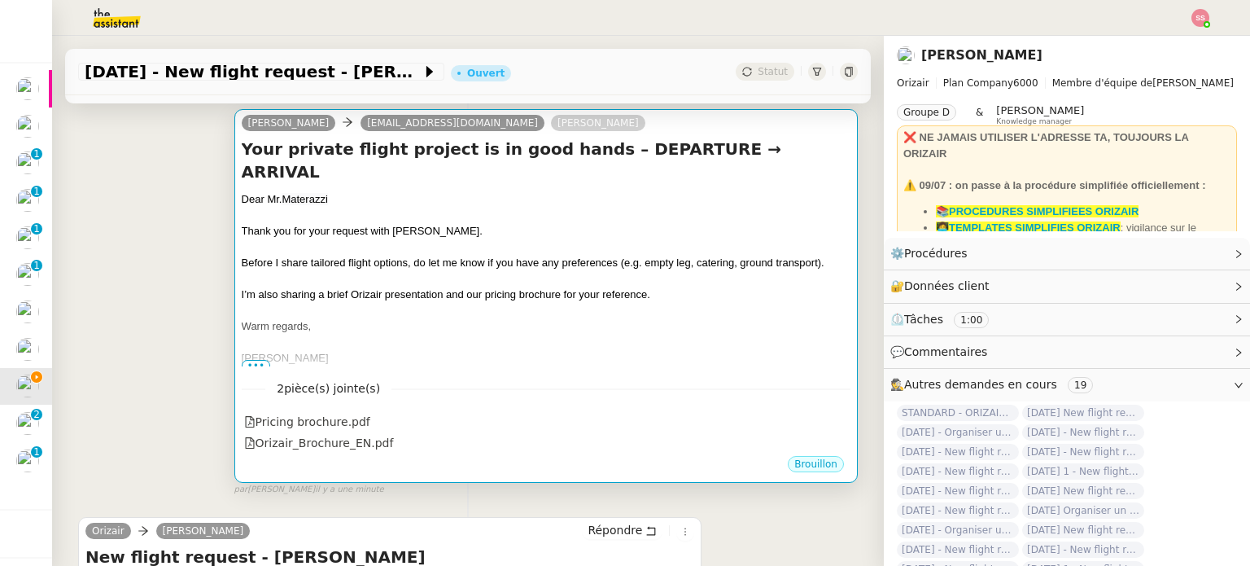
click at [539, 318] on div "Warm regards," at bounding box center [546, 326] width 609 height 16
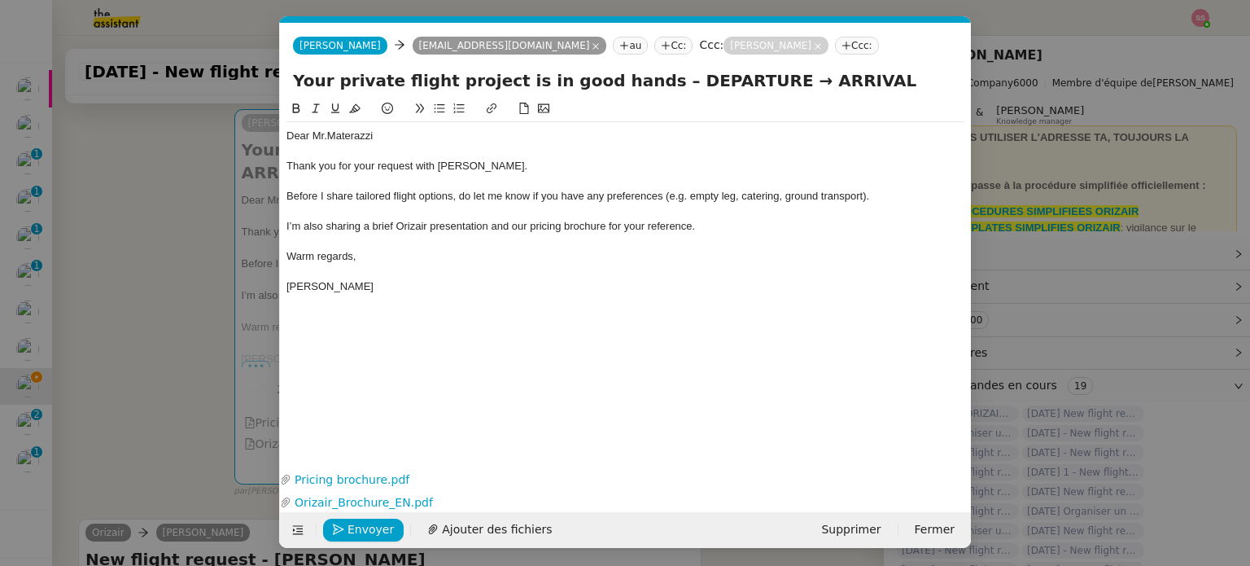
scroll to position [0, 50]
drag, startPoint x: 731, startPoint y: 82, endPoint x: 642, endPoint y: 81, distance: 88.7
click at [642, 81] on input "Your private flight project is in good hands – DEPARTURE → ARRIVAL" at bounding box center [625, 80] width 665 height 24
paste input "London Gatwick Airport"
type input "Your private flight project is in good hands – London Gatwick Airport → ARRIVAL"
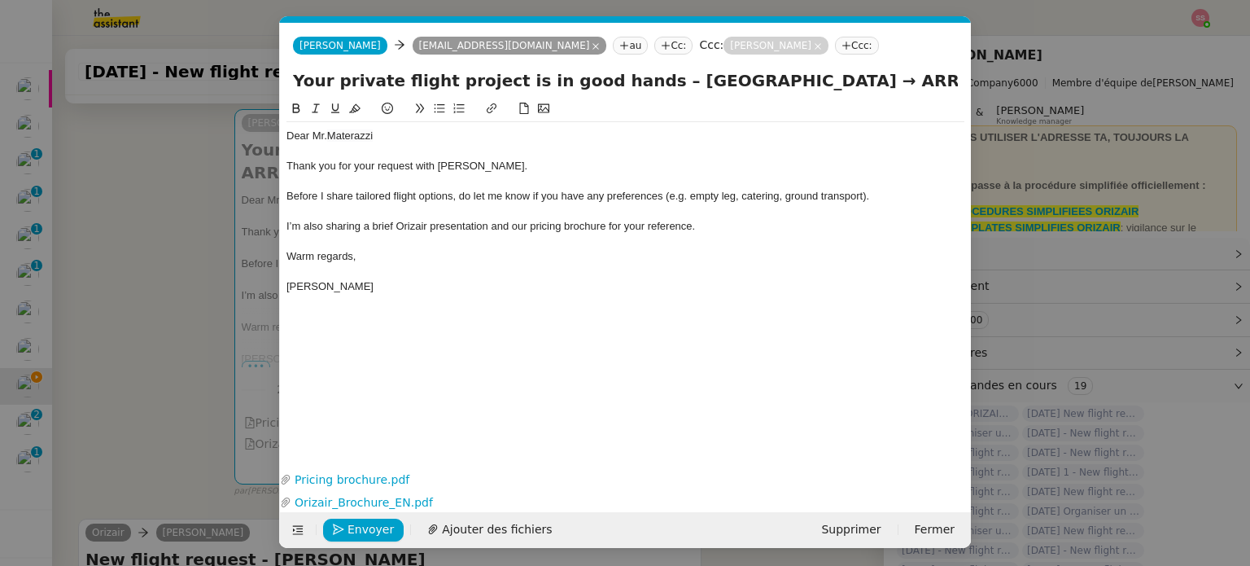
click at [190, 298] on nz-modal-container "acc Service ✈️Orizair - Acc usé de réception de la demande (FR) - En cours de v…" at bounding box center [625, 283] width 1250 height 566
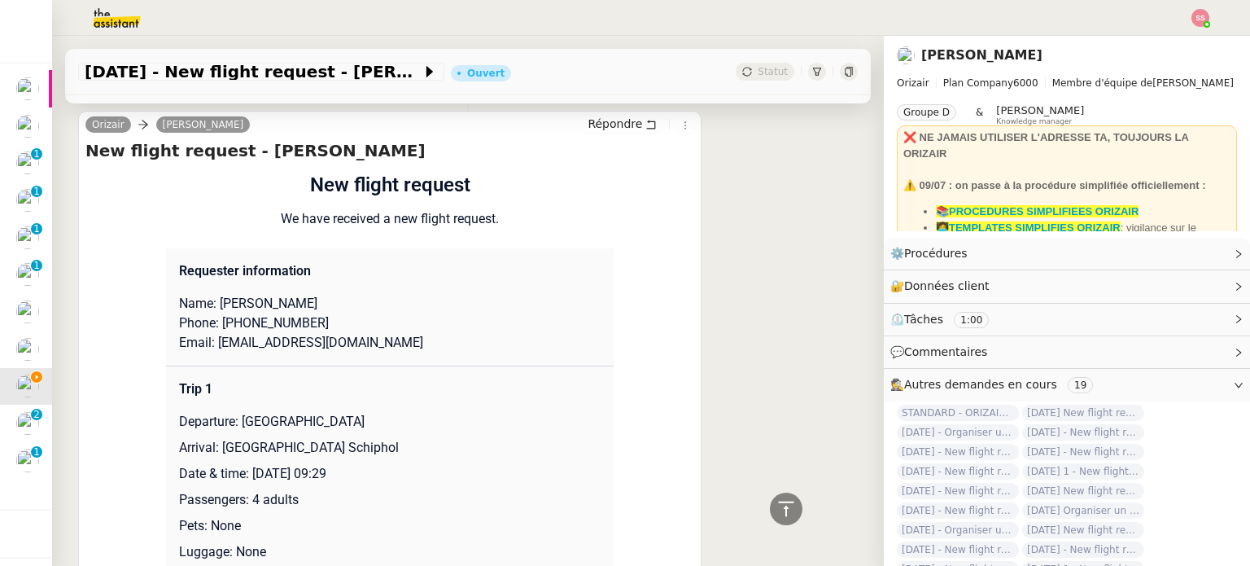
scroll to position [730, 0]
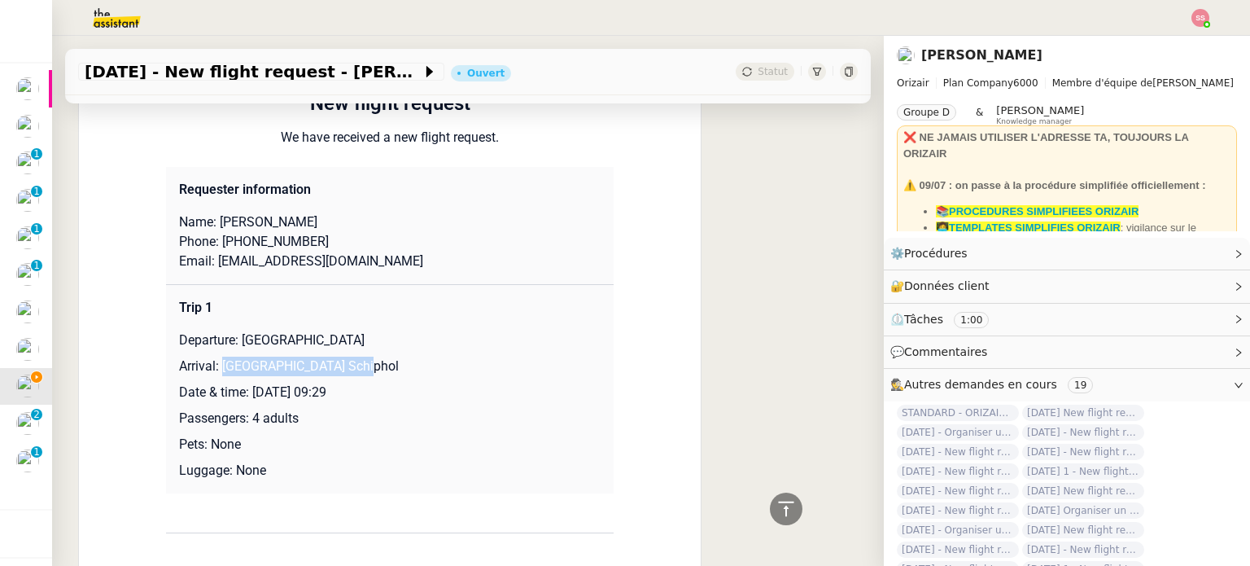
drag, startPoint x: 217, startPoint y: 370, endPoint x: 352, endPoint y: 373, distance: 134.3
click at [352, 373] on p "Arrival: Amsterdam Airport Schiphol" at bounding box center [390, 366] width 422 height 20
click at [396, 372] on p "Arrival: Amsterdam Airport Schiphol" at bounding box center [390, 366] width 422 height 20
drag, startPoint x: 386, startPoint y: 370, endPoint x: 221, endPoint y: 367, distance: 164.4
click at [210, 367] on p "Arrival: Amsterdam Airport Schiphol" at bounding box center [390, 366] width 422 height 20
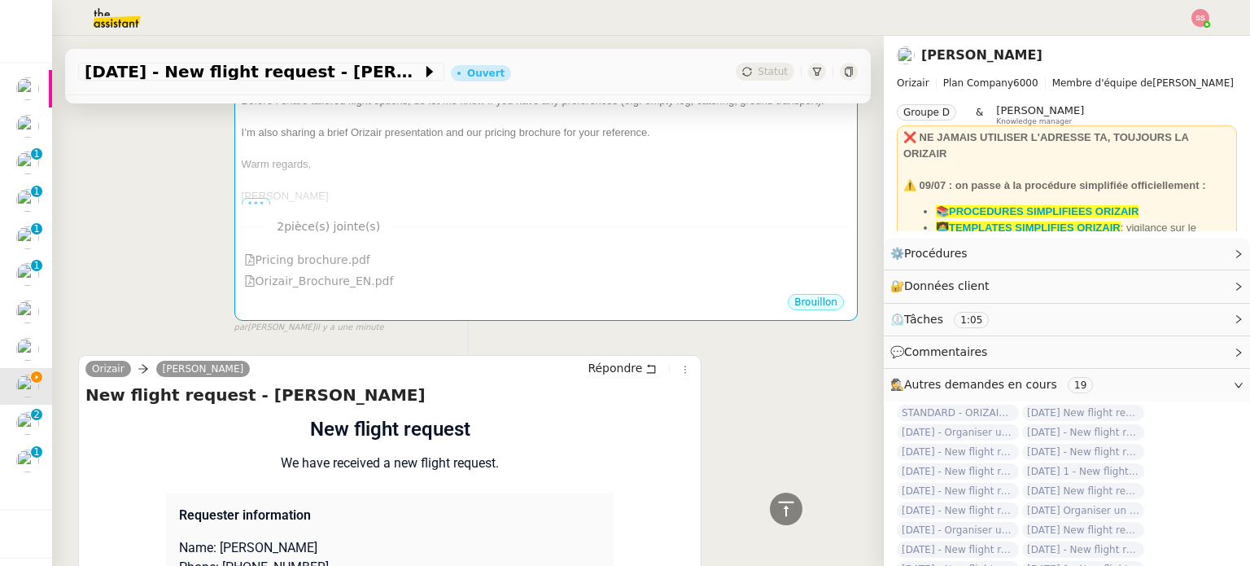
scroll to position [79, 0]
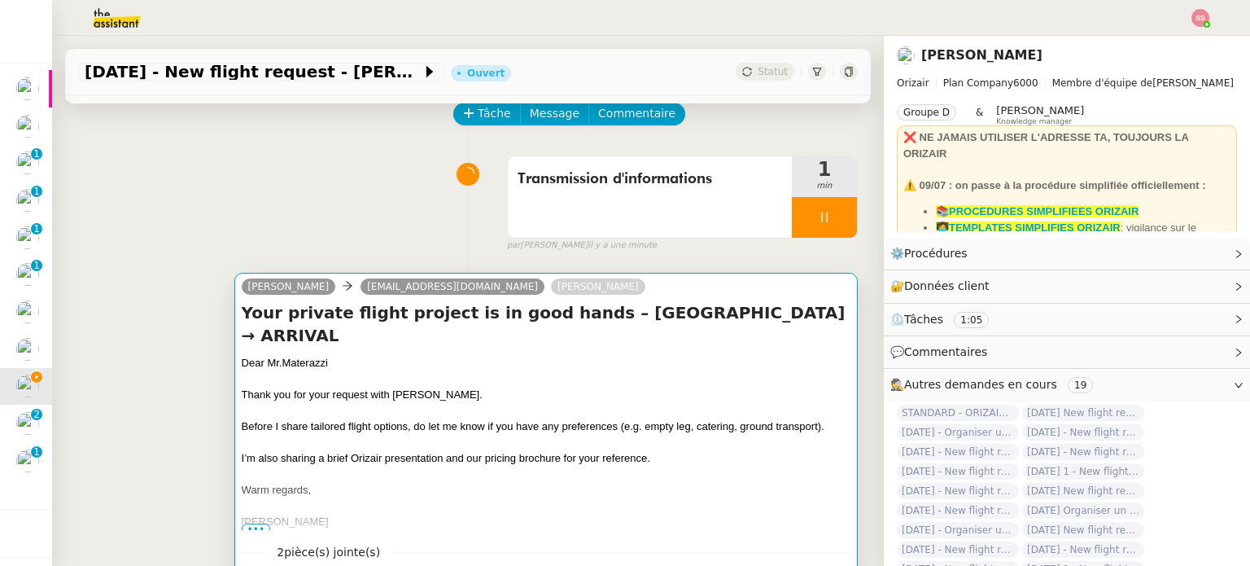
click at [686, 354] on div "Your private flight project is in good hands – London Gatwick Airport → ARRIVAL…" at bounding box center [546, 415] width 609 height 229
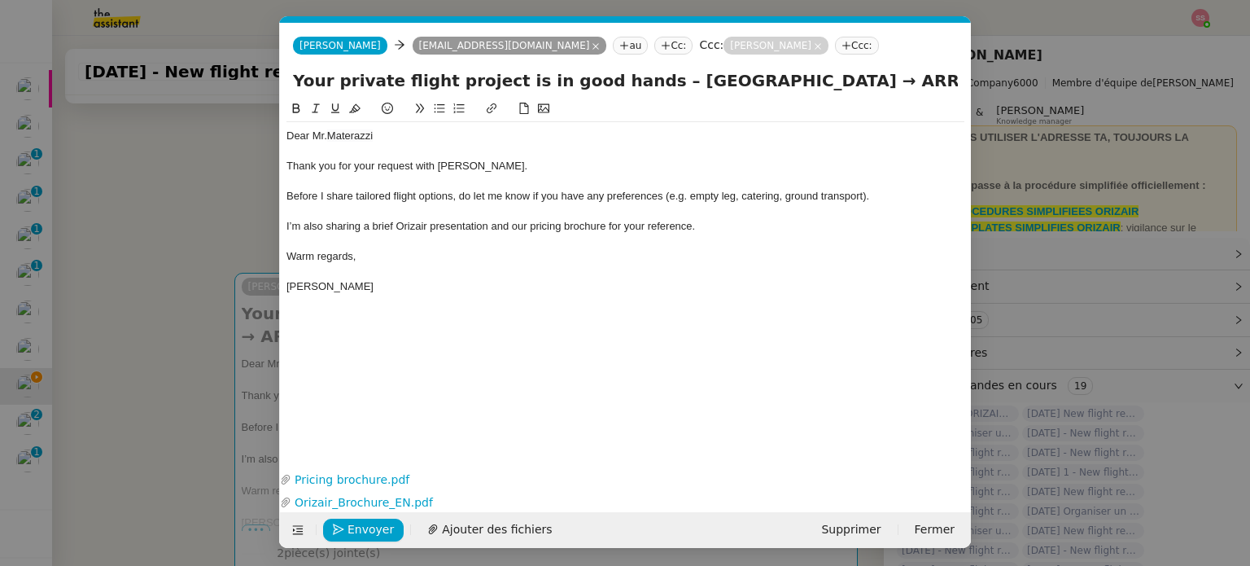
scroll to position [0, 50]
drag, startPoint x: 848, startPoint y: 80, endPoint x: 937, endPoint y: 81, distance: 88.7
click at [937, 81] on input "Your private flight project is in good hands – London Gatwick Airport → ARRIVAL" at bounding box center [625, 80] width 665 height 24
paste input "Amsterdam Airport Schiphol"
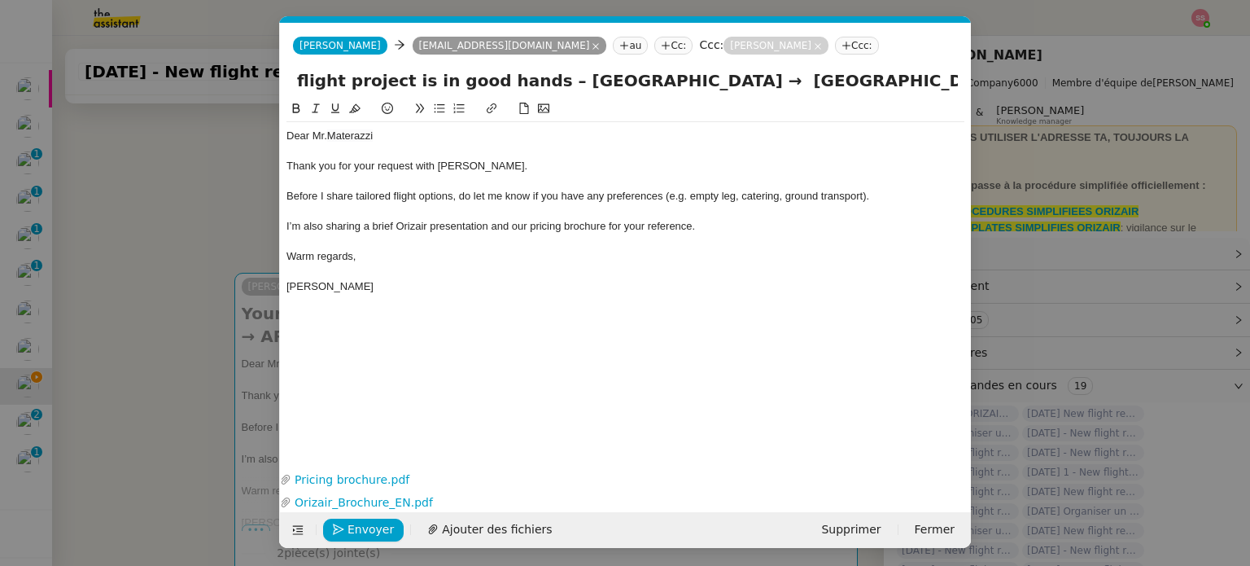
click at [624, 243] on div at bounding box center [625, 241] width 678 height 15
click at [648, 84] on input "Your private flight project is in good hands – London Gatwick Airport → Amsterd…" at bounding box center [625, 80] width 665 height 24
click at [557, 79] on input "Your private flight project is in good hands – London Gatwick Airport → Amsterd…" at bounding box center [625, 80] width 665 height 24
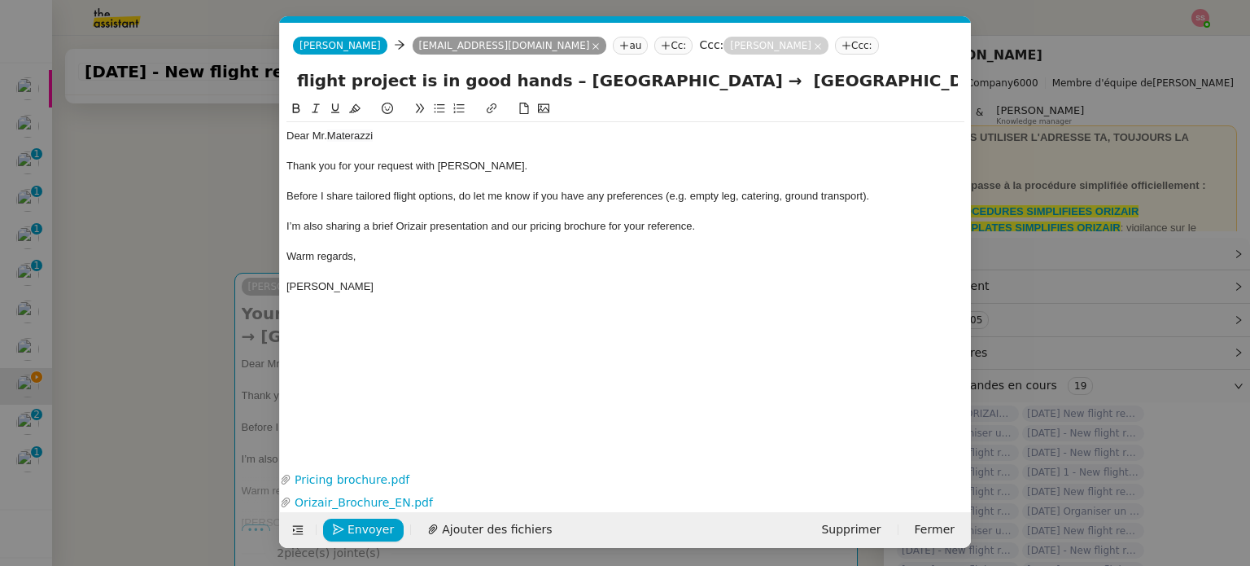
drag, startPoint x: 683, startPoint y: 81, endPoint x: 1066, endPoint y: 113, distance: 384.6
click at [1066, 113] on nz-modal-container "acc Service ✈️Orizair - Acc usé de réception de la demande (FR) - En cours de v…" at bounding box center [625, 283] width 1250 height 566
click at [797, 228] on div "I’m also sharing a brief Orizair presentation and our pricing brochure for your…" at bounding box center [625, 226] width 678 height 15
click at [296, 77] on input "Your private flight project is in good hands – London Gatwick Airport → Amsterd…" at bounding box center [625, 80] width 665 height 24
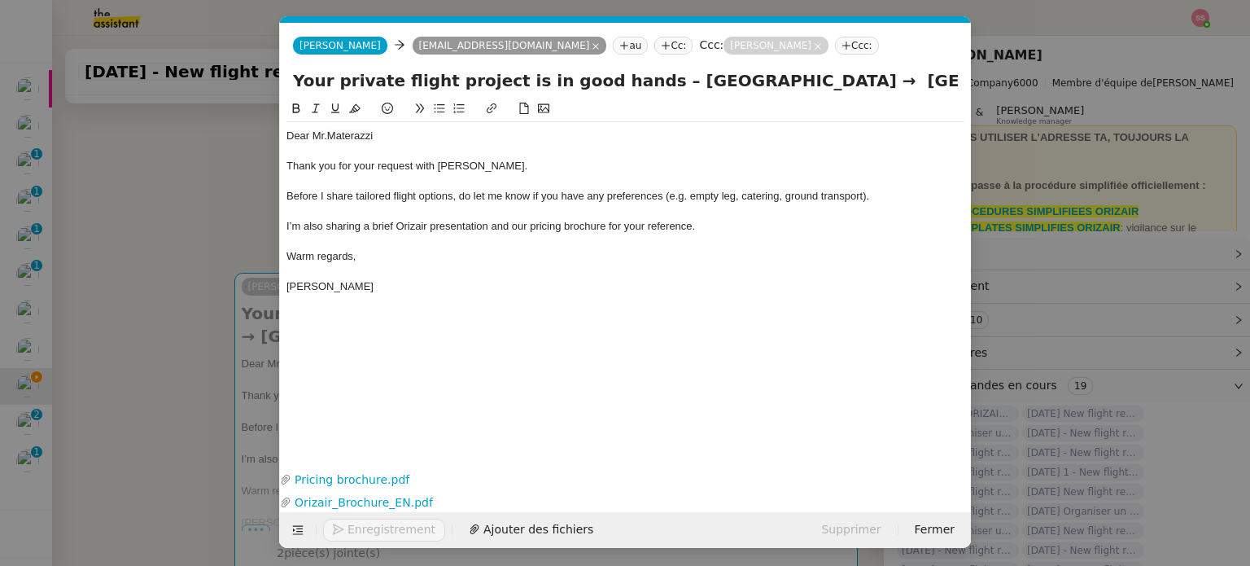
type input "Your private flight project is in good hands – London Gatwick Airport → Amsterd…"
click at [531, 328] on div "Dear Mr. Materazzi Thank you for your request with Orizair. Before I share tail…" at bounding box center [625, 270] width 678 height 343
drag, startPoint x: 204, startPoint y: 373, endPoint x: 509, endPoint y: 478, distance: 322.7
click at [205, 373] on nz-modal-container "acc Service ✈️Orizair - Acc usé de réception de la demande (FR) - En cours de v…" at bounding box center [625, 283] width 1250 height 566
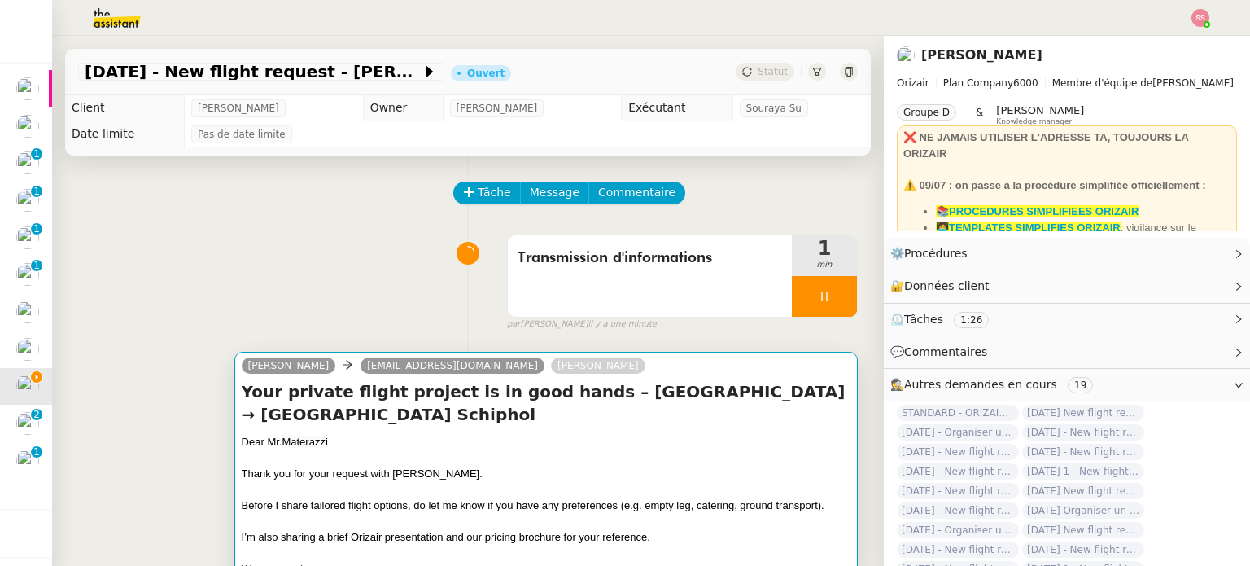
scroll to position [79, 0]
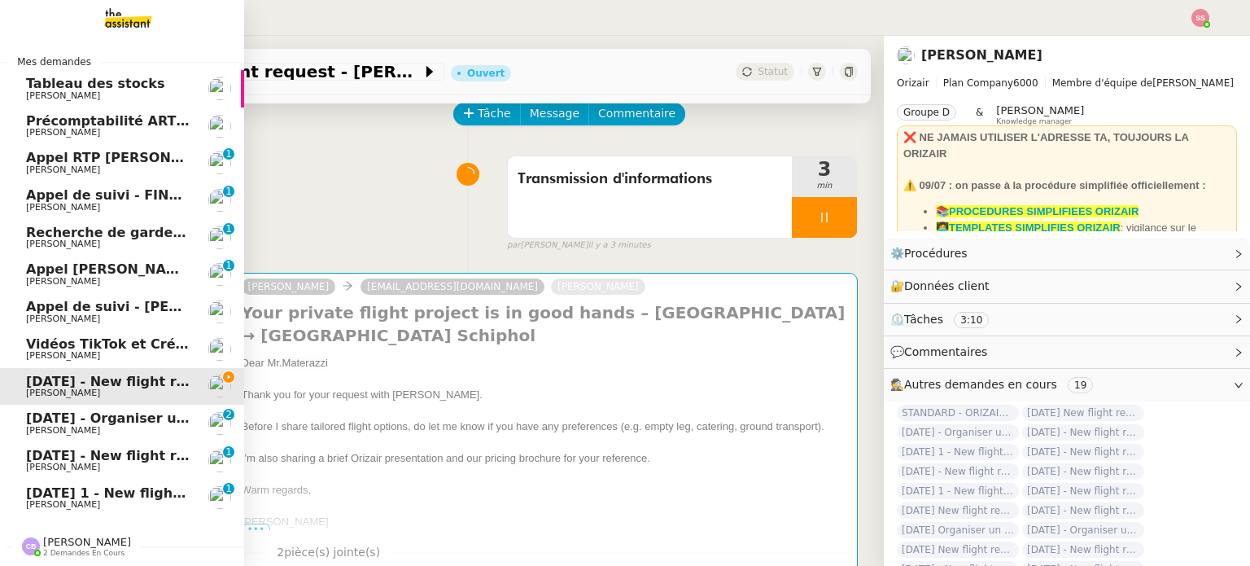
click at [68, 429] on span "[PERSON_NAME]" at bounding box center [108, 431] width 164 height 10
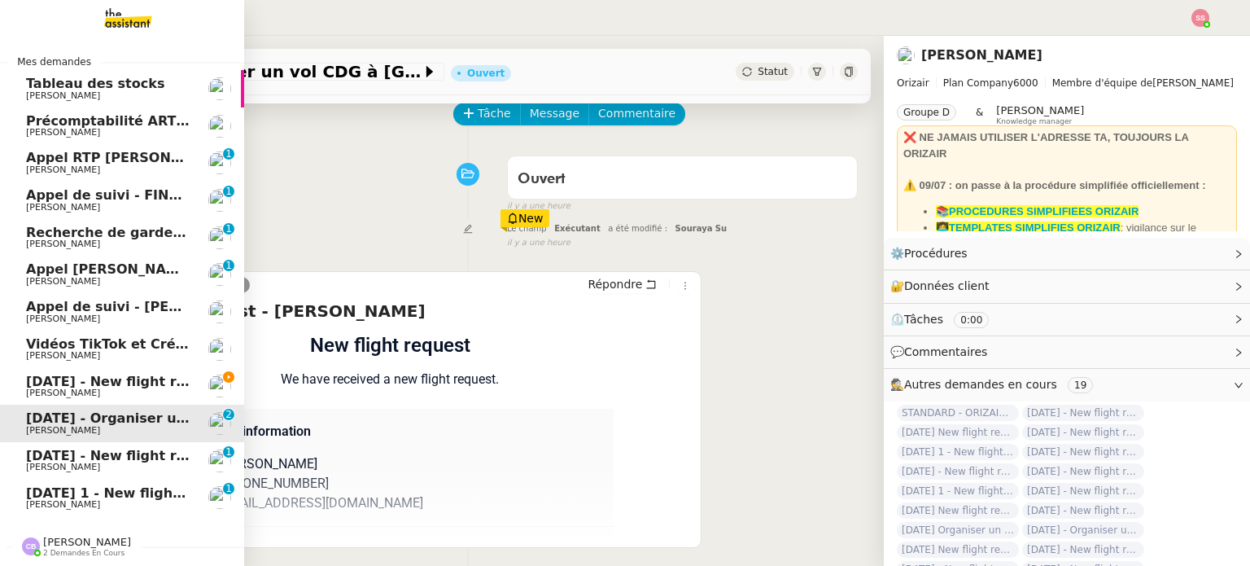
click at [103, 458] on span "[DATE] - New flight request - [PERSON_NAME]" at bounding box center [194, 455] width 336 height 15
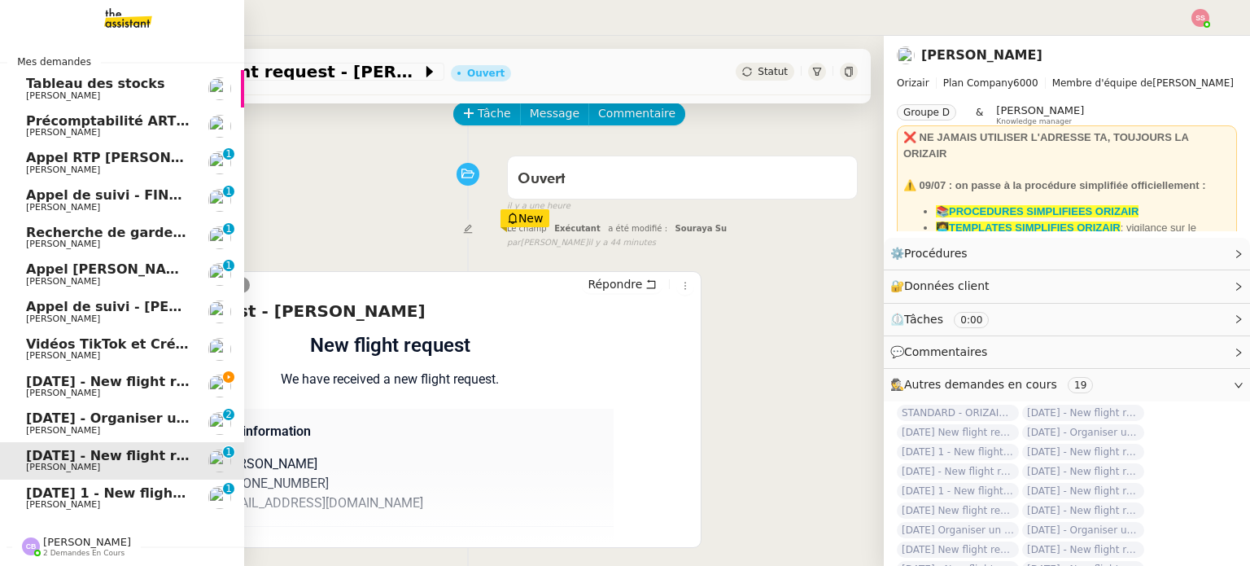
click at [102, 478] on link "[DATE] - New flight request - [PERSON_NAME] [PERSON_NAME] 0 1 2 3 4 5 6 7 8 9" at bounding box center [122, 460] width 244 height 37
click at [116, 487] on span "[DATE] 1 - New flight request - [PERSON_NAME]" at bounding box center [201, 492] width 350 height 15
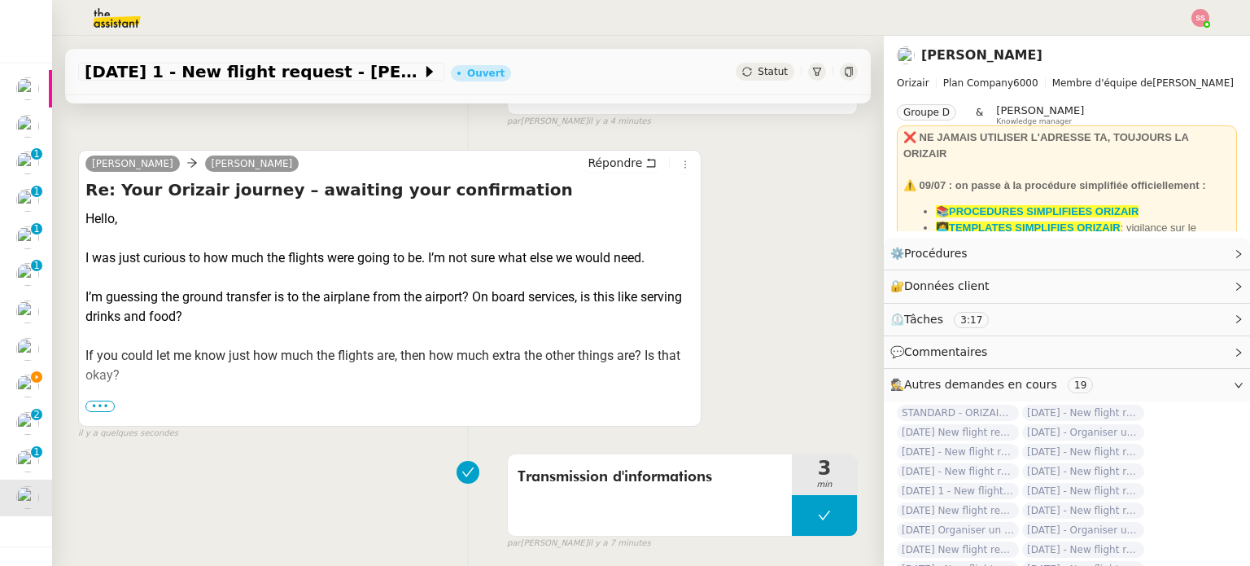
scroll to position [323, 0]
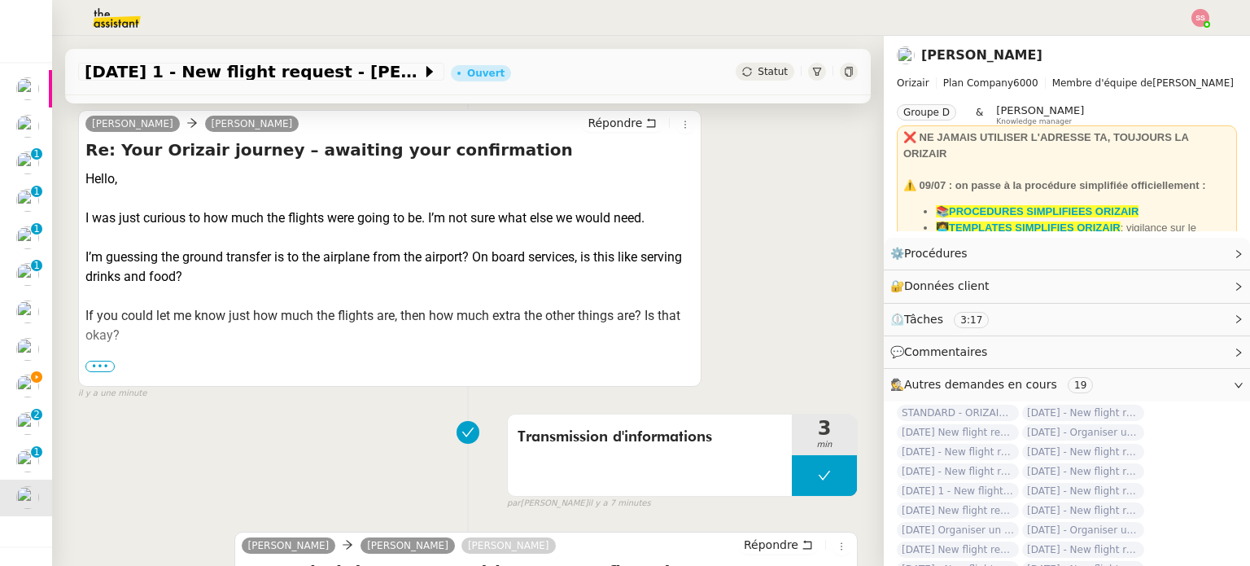
click at [107, 366] on span "•••" at bounding box center [99, 365] width 29 height 11
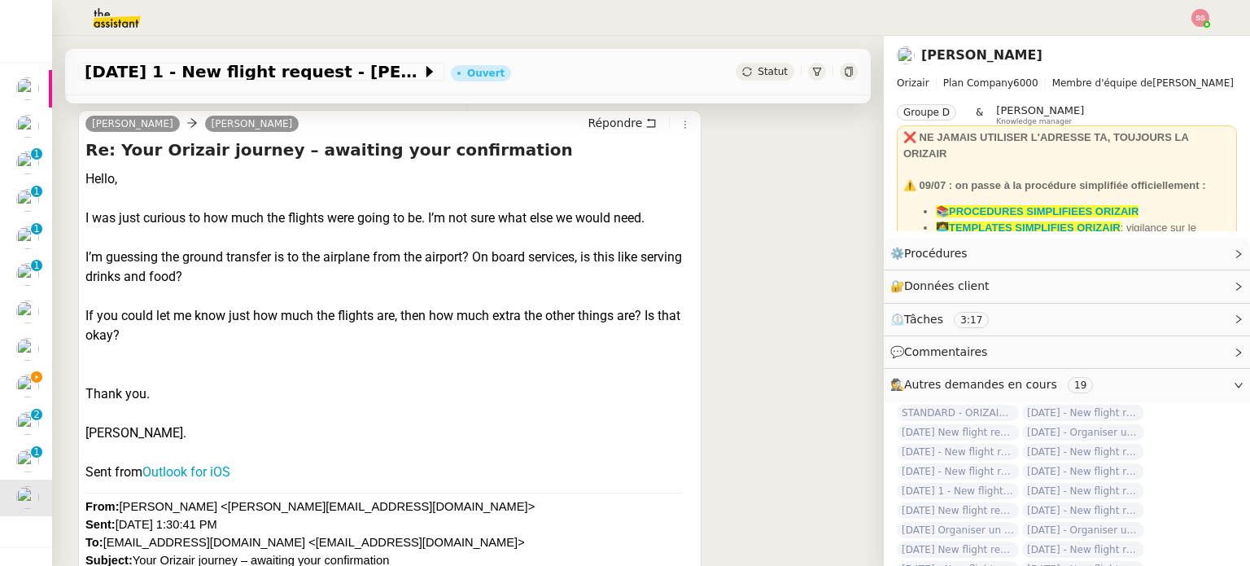
scroll to position [0, 0]
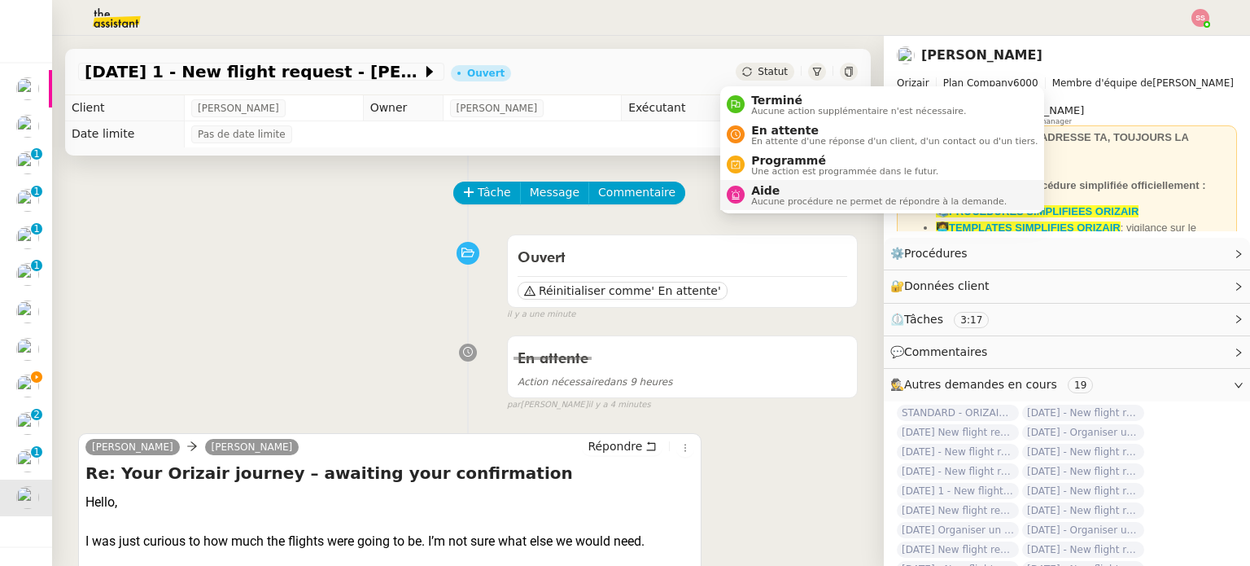
click at [766, 208] on li "Aide Aucune procédure ne permet de répondre à la demande." at bounding box center [882, 195] width 324 height 30
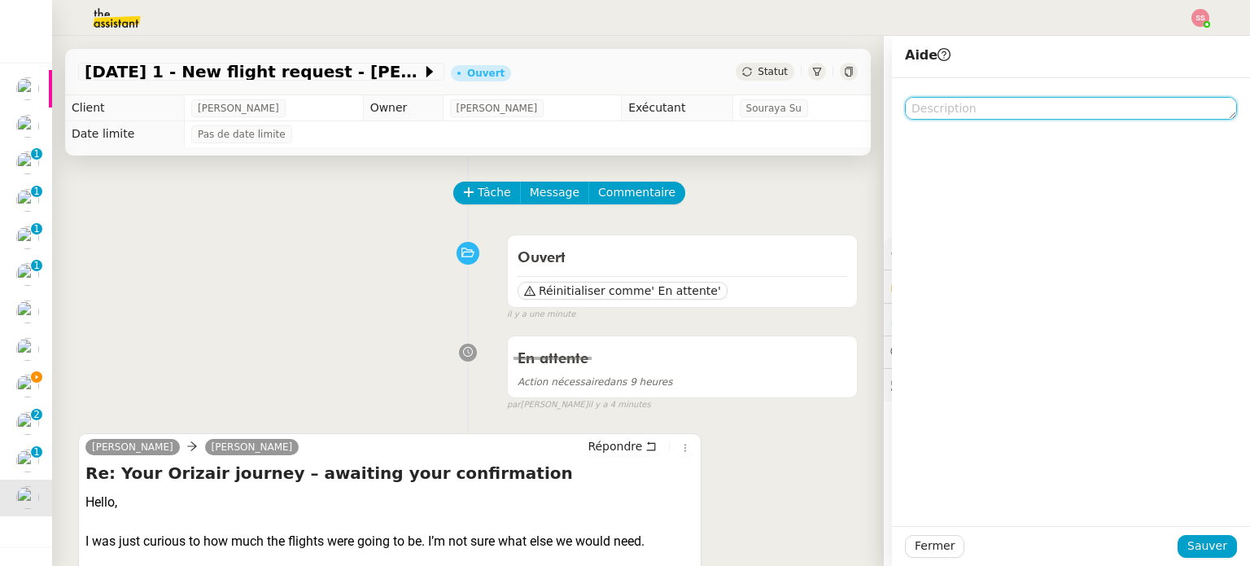
click at [937, 111] on textarea at bounding box center [1071, 108] width 332 height 23
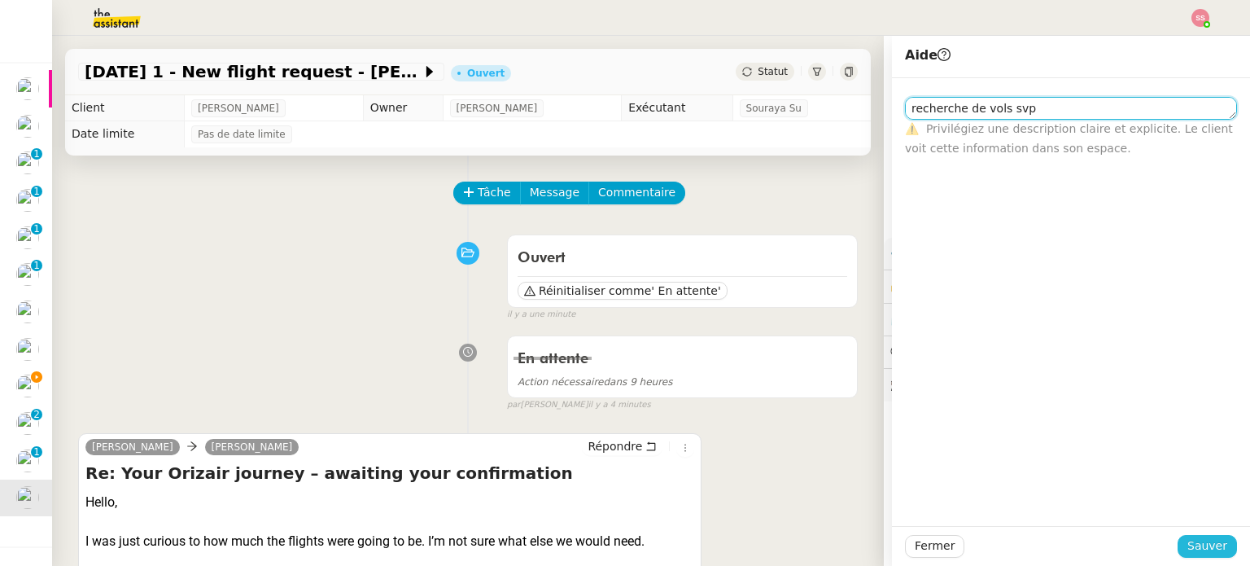
type textarea "recherche de vols svp"
click at [1202, 550] on span "Sauver" at bounding box center [1207, 545] width 40 height 19
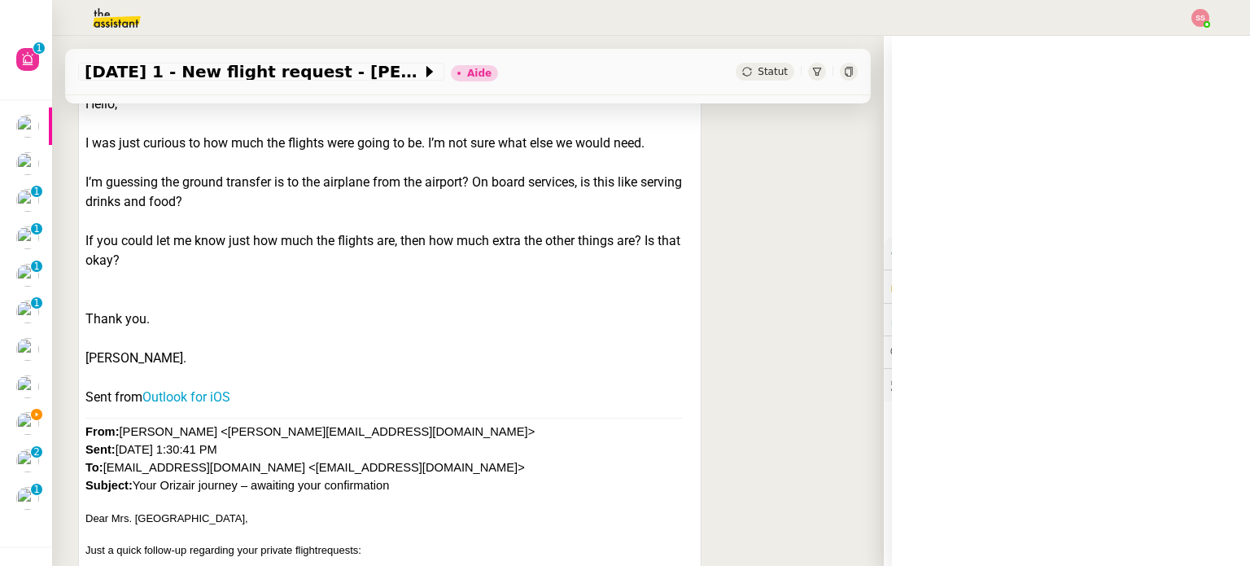
scroll to position [407, 0]
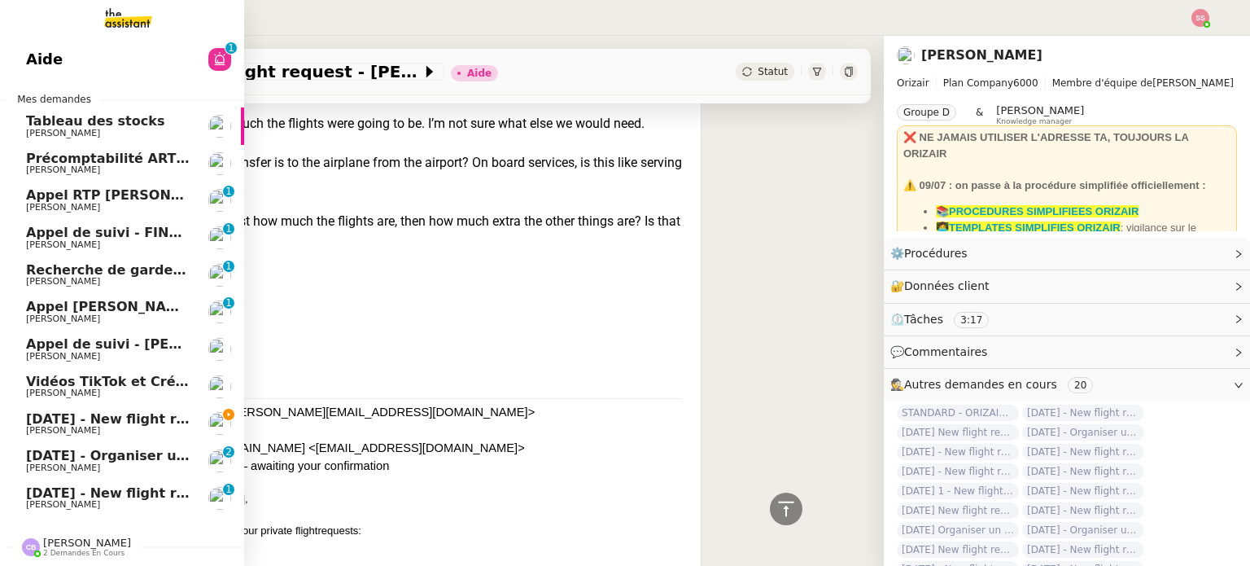
click at [84, 431] on span "Louis Frei" at bounding box center [108, 431] width 164 height 10
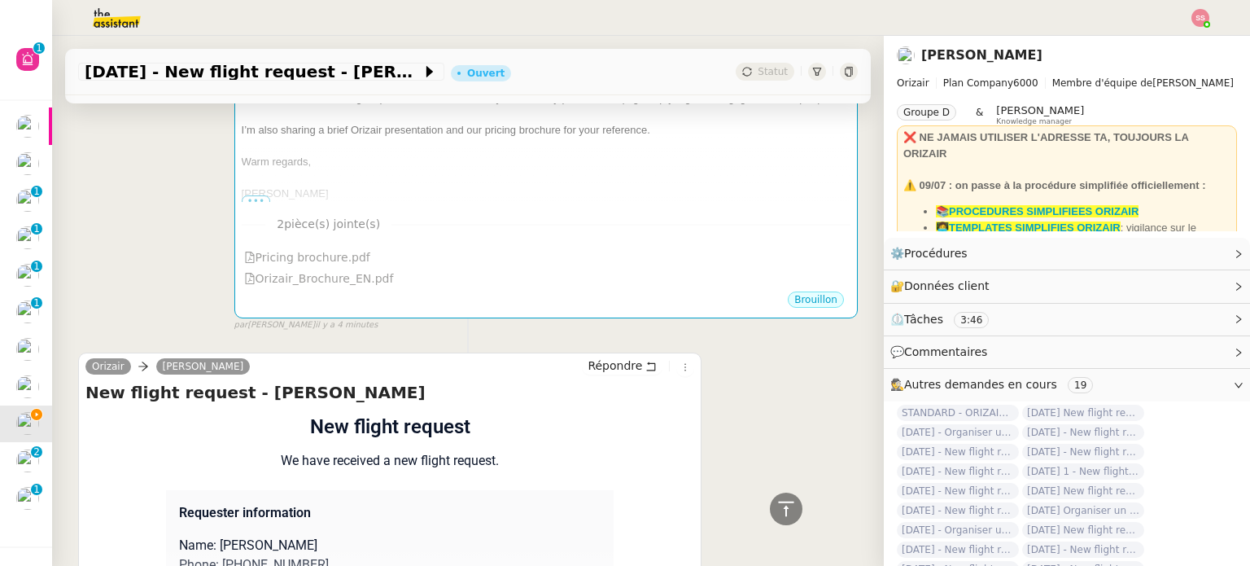
scroll to position [574, 0]
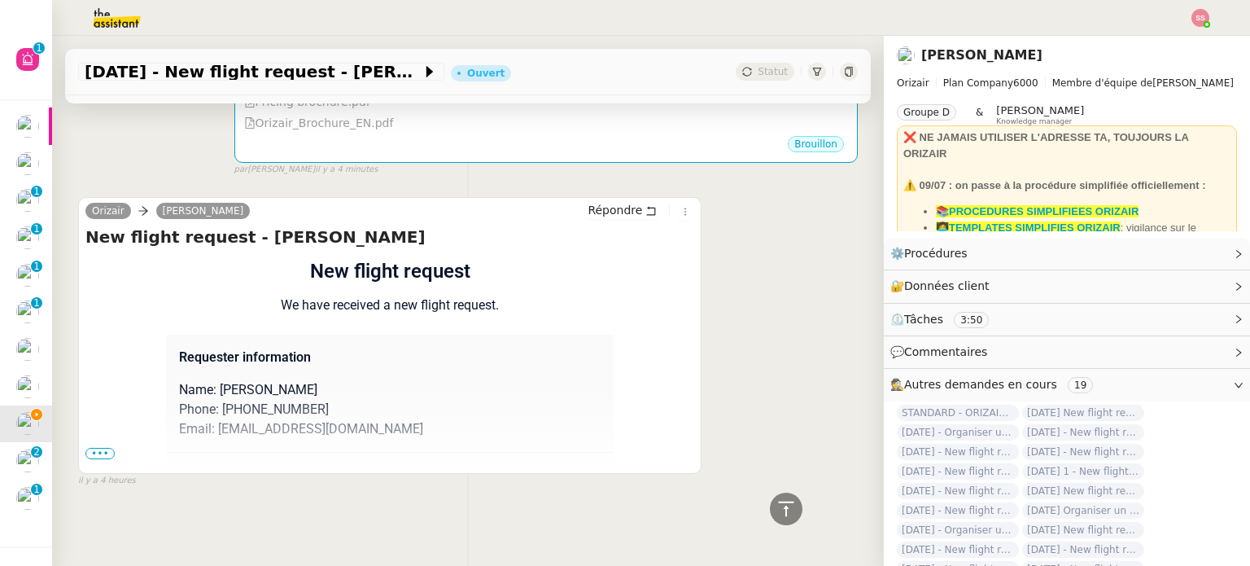
click at [100, 449] on span "•••" at bounding box center [99, 453] width 29 height 11
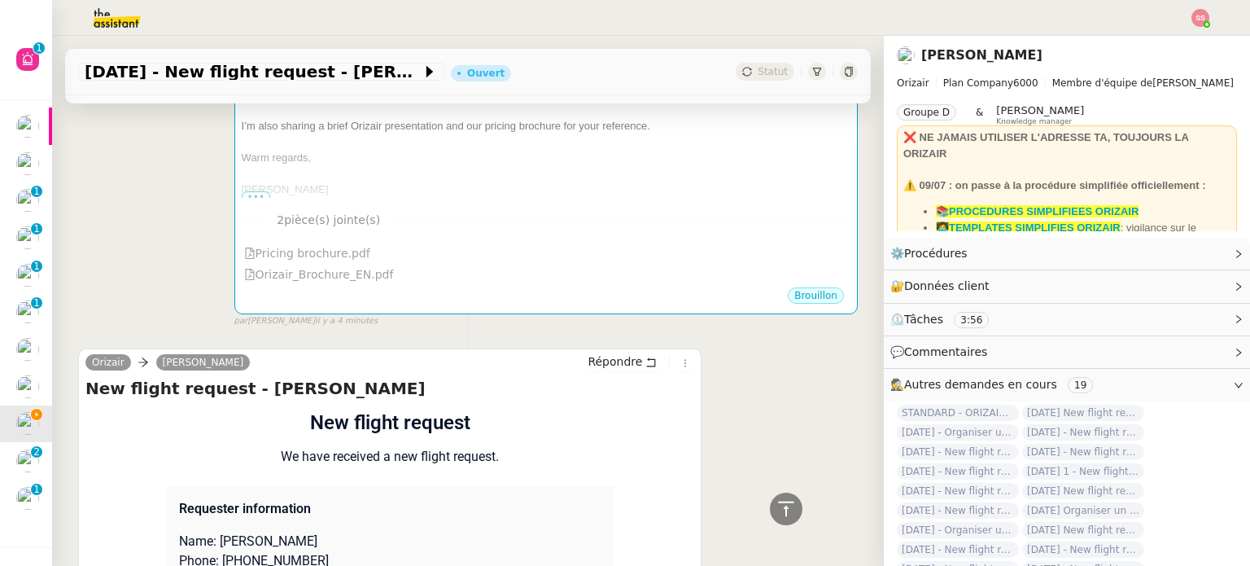
scroll to position [655, 0]
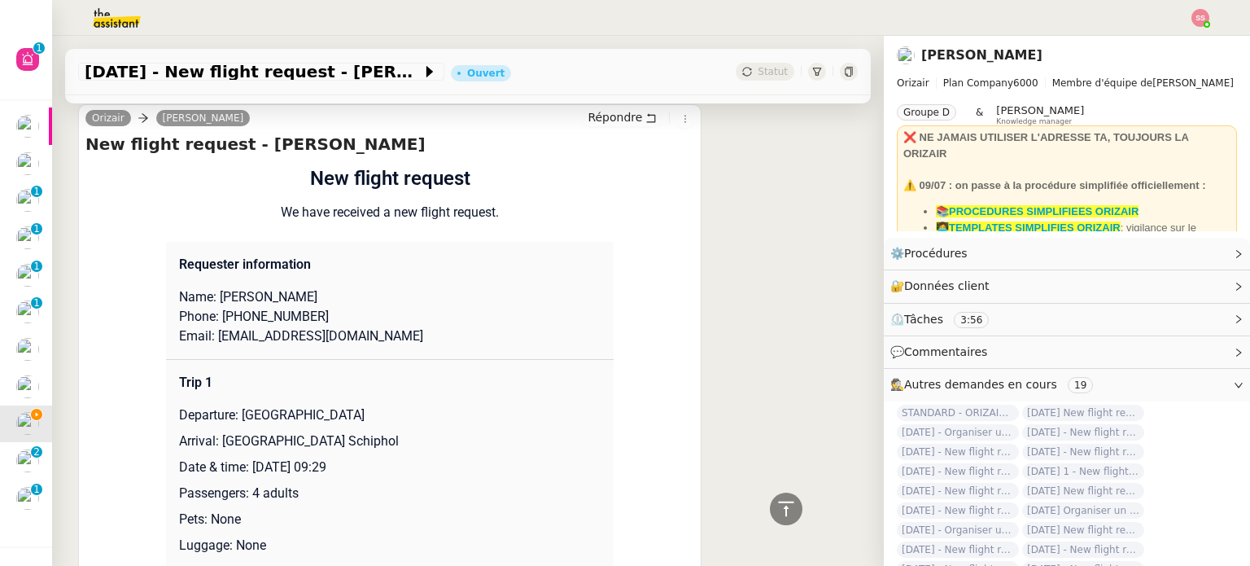
drag, startPoint x: 242, startPoint y: 300, endPoint x: 319, endPoint y: 299, distance: 77.3
click at [319, 299] on p "Name: Dean Materazzi" at bounding box center [390, 297] width 422 height 20
copy p "Materazzi"
click at [238, 299] on p "Name: Dean Materazzi" at bounding box center [390, 297] width 422 height 20
drag, startPoint x: 242, startPoint y: 299, endPoint x: 215, endPoint y: 298, distance: 27.7
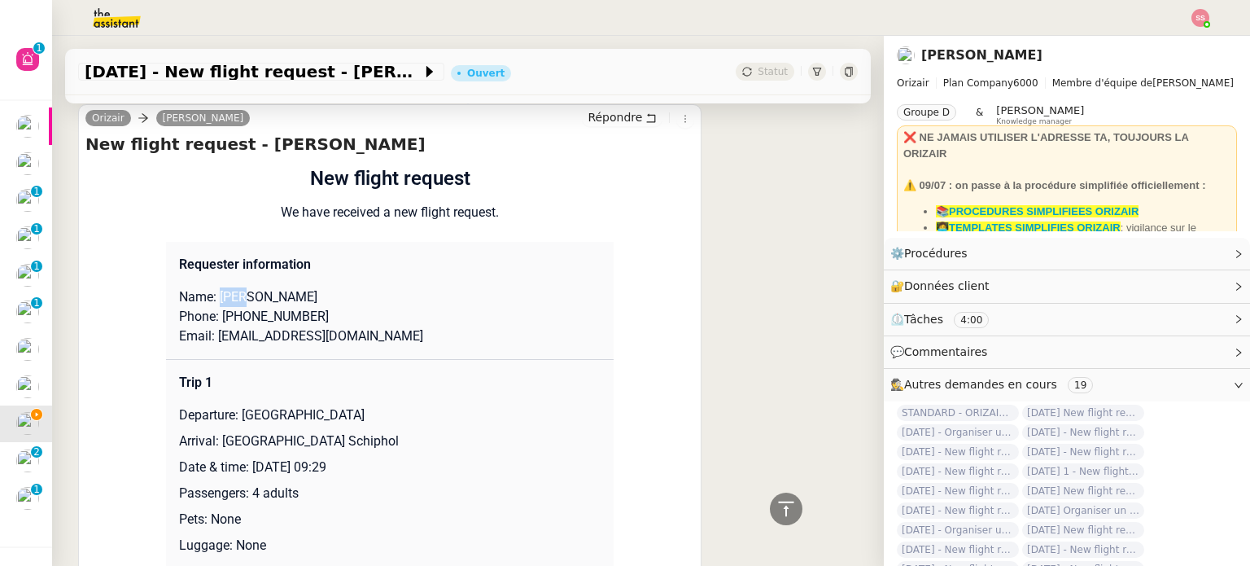
click at [215, 298] on p "Name: Dean Materazzi" at bounding box center [390, 297] width 422 height 20
copy p "Dean"
drag, startPoint x: 221, startPoint y: 321, endPoint x: 326, endPoint y: 326, distance: 105.1
click at [326, 326] on p "Phone: +447444574726" at bounding box center [390, 317] width 422 height 20
copy p "447444574726"
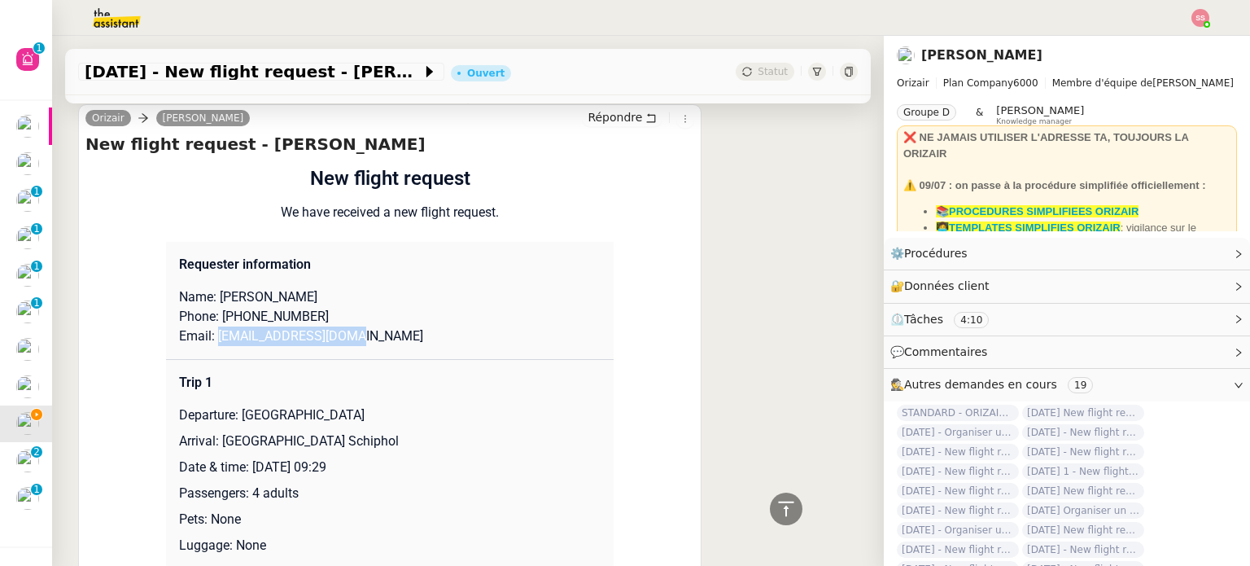
drag, startPoint x: 343, startPoint y: 341, endPoint x: 212, endPoint y: 342, distance: 130.2
click at [212, 342] on p "Email: materazzid@gmail.com" at bounding box center [390, 336] width 422 height 20
copy p "materazzid@gmail.com"
drag, startPoint x: 232, startPoint y: 419, endPoint x: 391, endPoint y: 417, distance: 158.7
click at [391, 417] on p "Departure: London Gatwick Airport" at bounding box center [390, 415] width 422 height 20
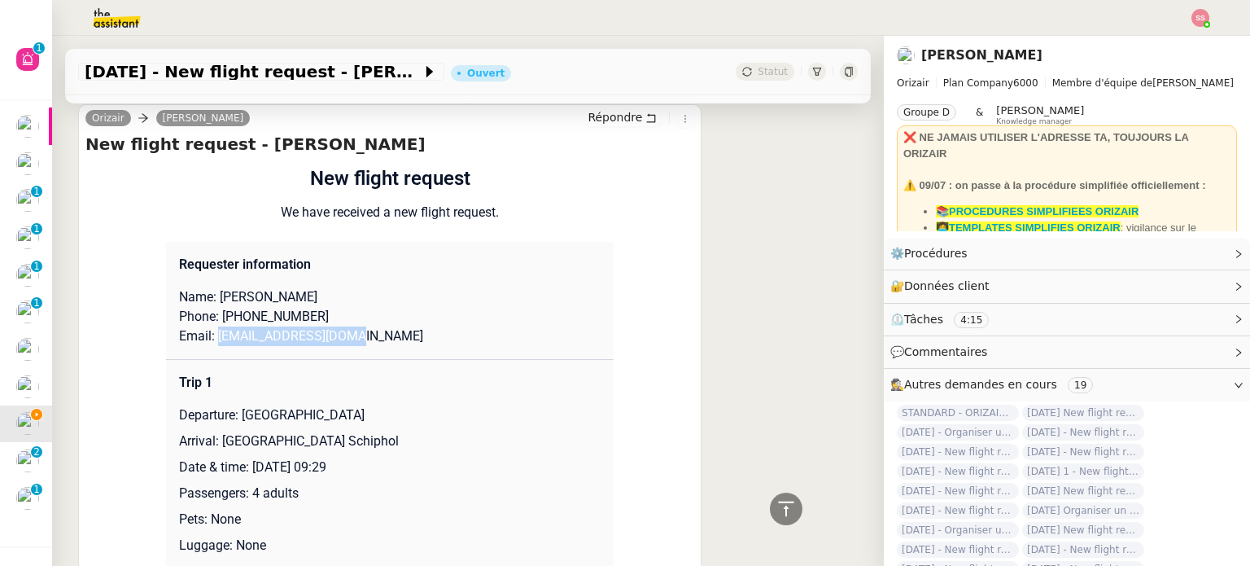
copy p "London Gatwick Airport"
drag, startPoint x: 211, startPoint y: 440, endPoint x: 395, endPoint y: 446, distance: 184.0
click at [395, 446] on p "Arrival: Amsterdam Airport Schiphol" at bounding box center [390, 441] width 422 height 20
copy p "Amsterdam Airport Schiphol"
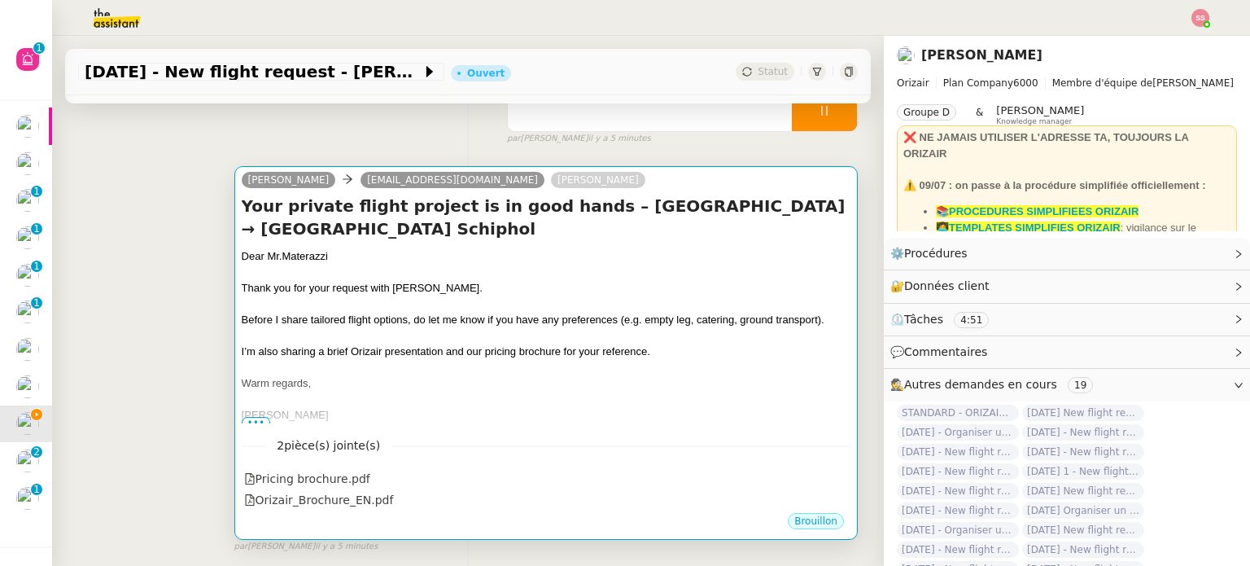
scroll to position [124, 0]
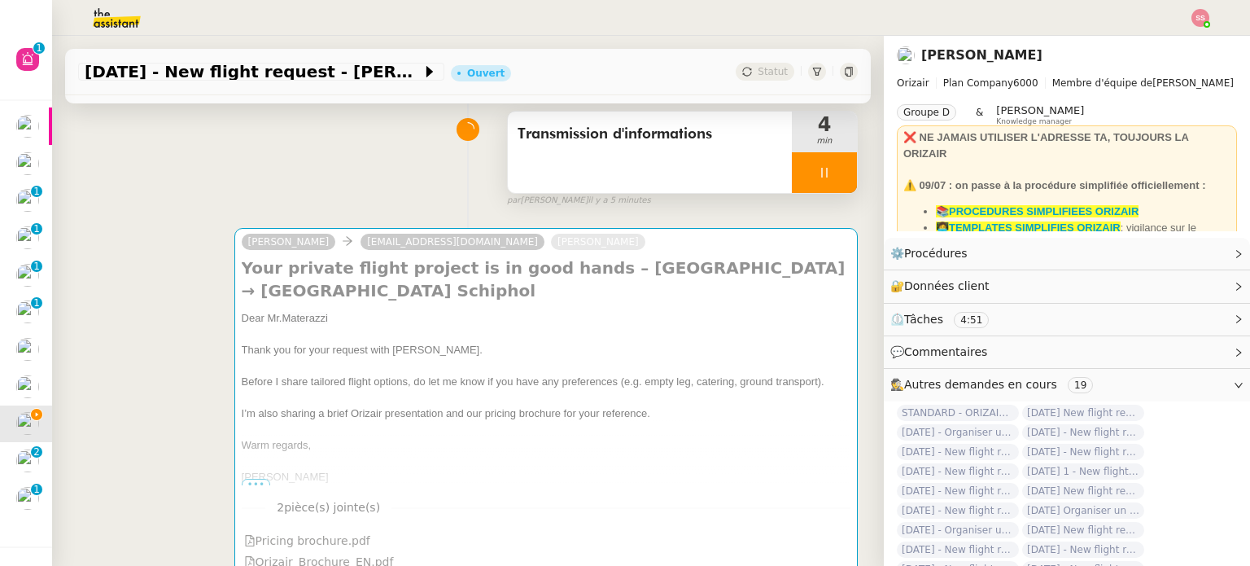
click at [818, 170] on icon at bounding box center [824, 172] width 13 height 13
click at [834, 170] on icon at bounding box center [840, 172] width 13 height 13
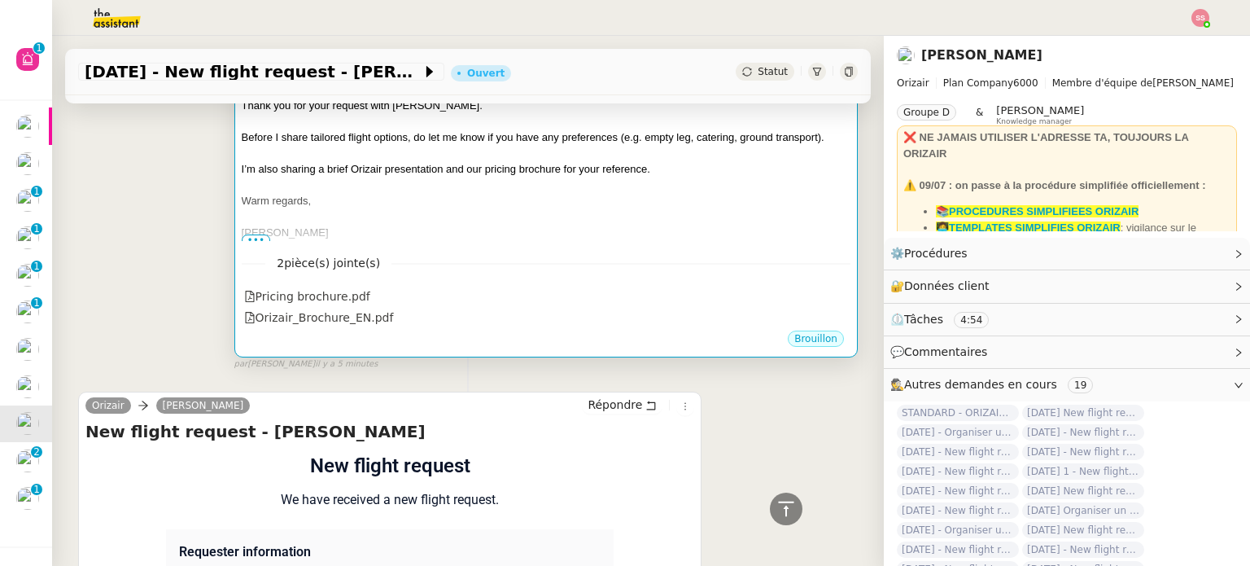
click at [573, 209] on div "Warm regards," at bounding box center [546, 201] width 609 height 16
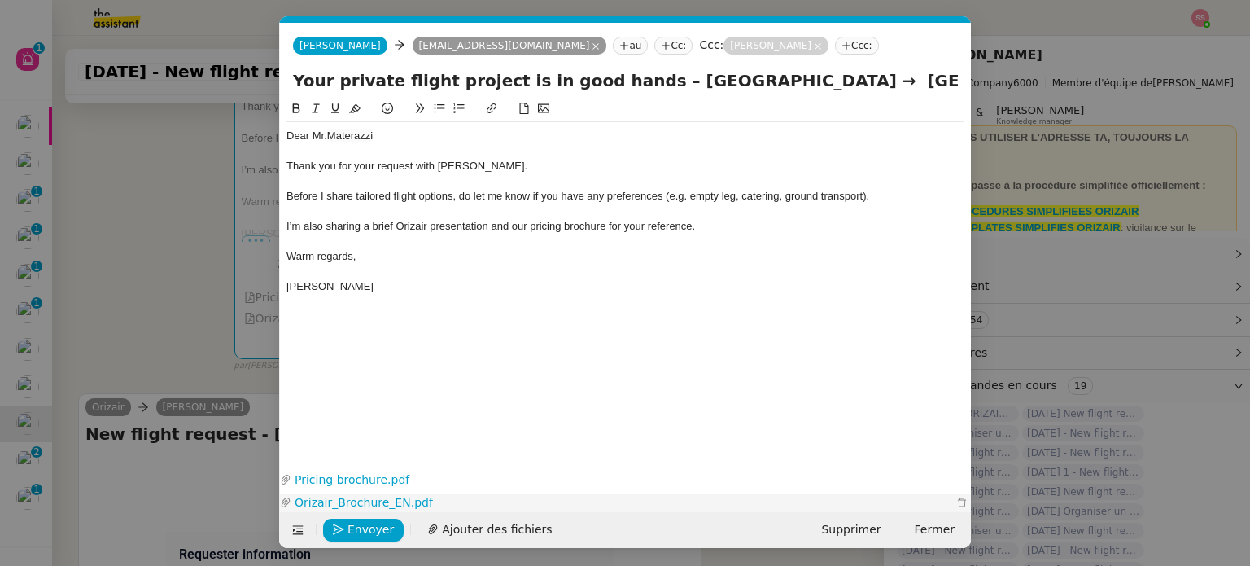
scroll to position [0, 34]
click at [377, 527] on span "Envoyer" at bounding box center [370, 529] width 46 height 19
click at [387, 531] on span "Confirmer l'envoi" at bounding box center [396, 529] width 98 height 19
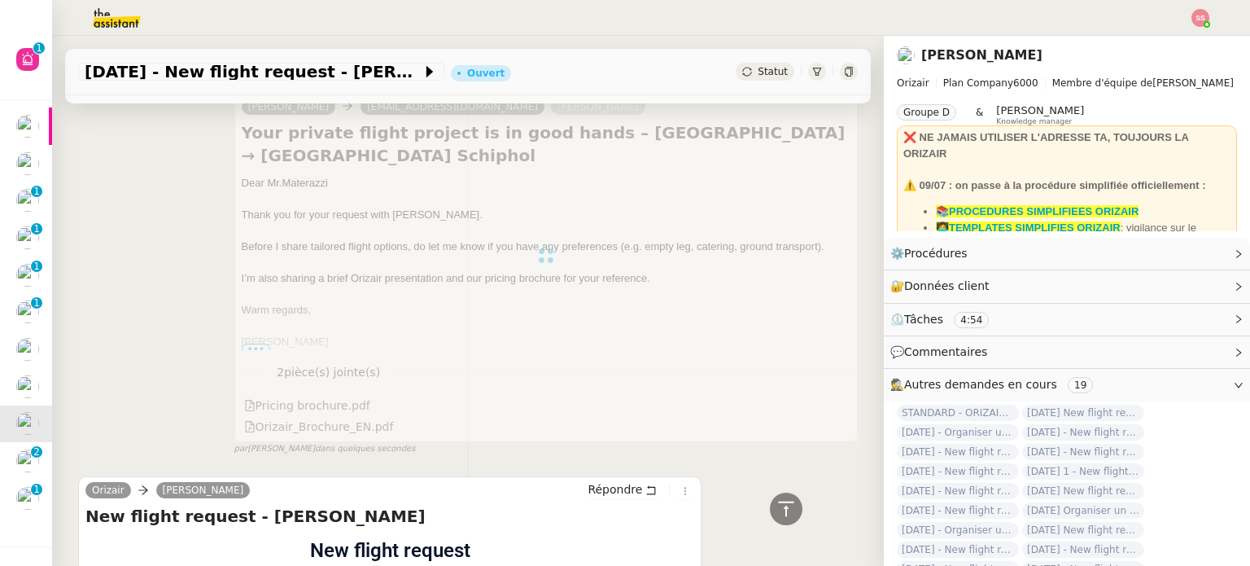
scroll to position [124, 0]
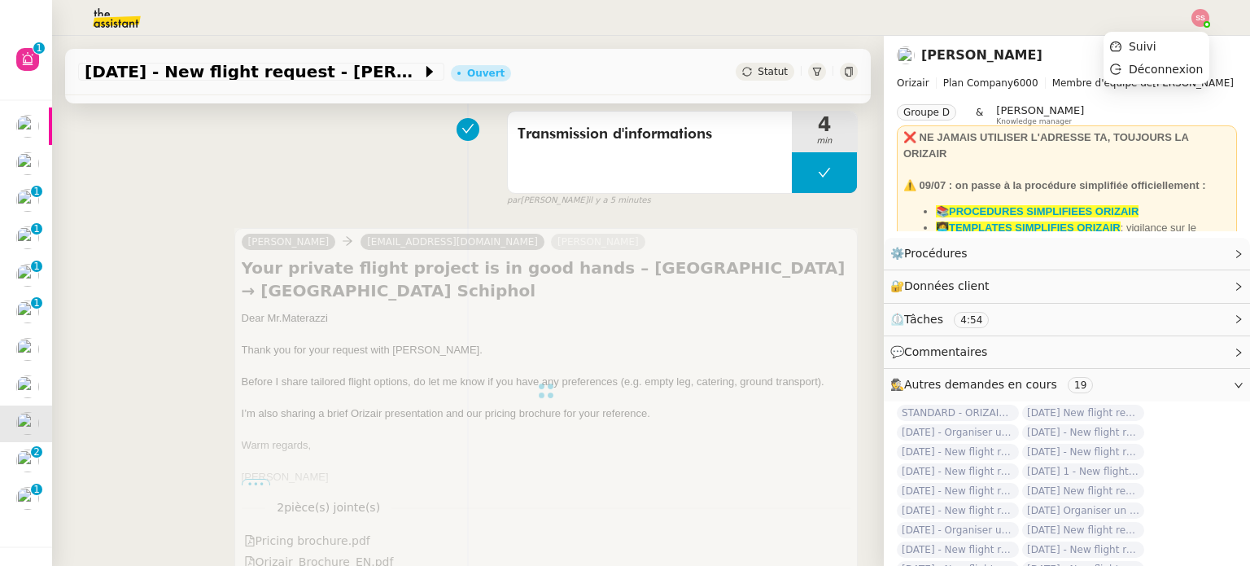
click at [1204, 18] on img at bounding box center [1200, 18] width 18 height 18
click at [1183, 48] on li "Suivi" at bounding box center [1156, 46] width 106 height 23
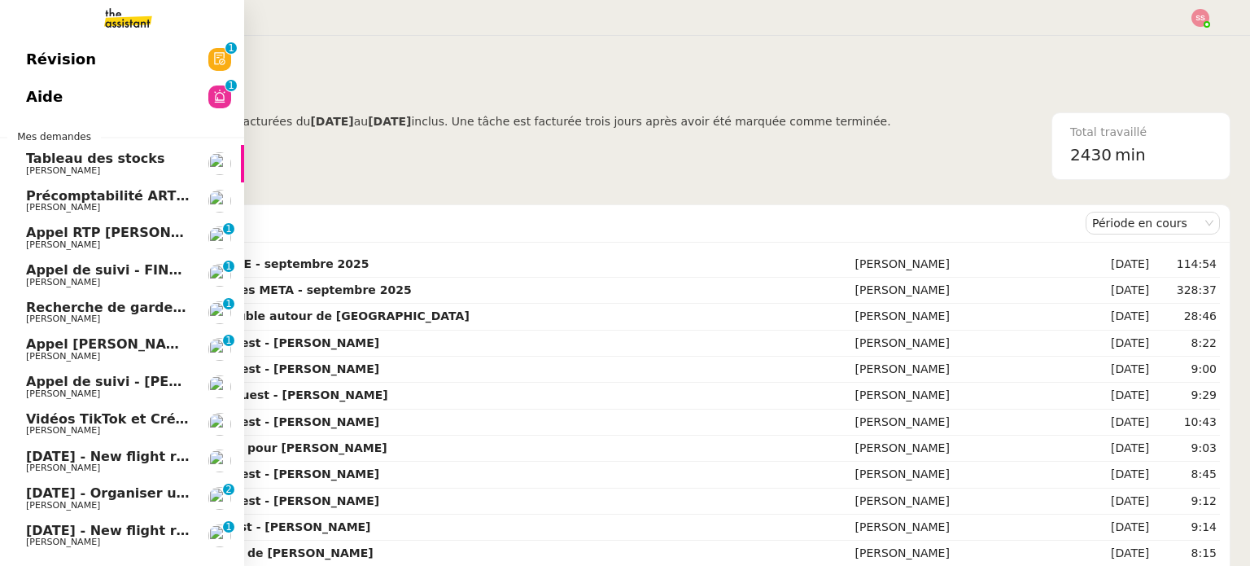
click at [135, 426] on div "Vidéos TikTok et Créatives META - septembre 2025 Anthony Morcillo" at bounding box center [108, 424] width 164 height 24
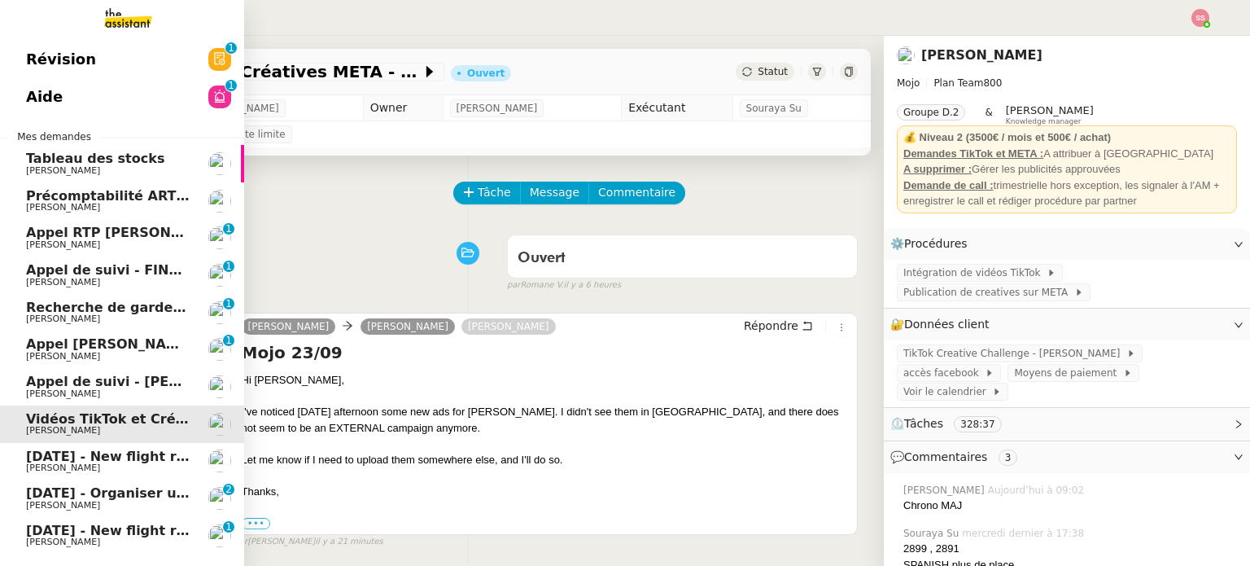
click at [141, 448] on span "17th October 2025 - New flight request - Dean Materazzi" at bounding box center [194, 455] width 336 height 15
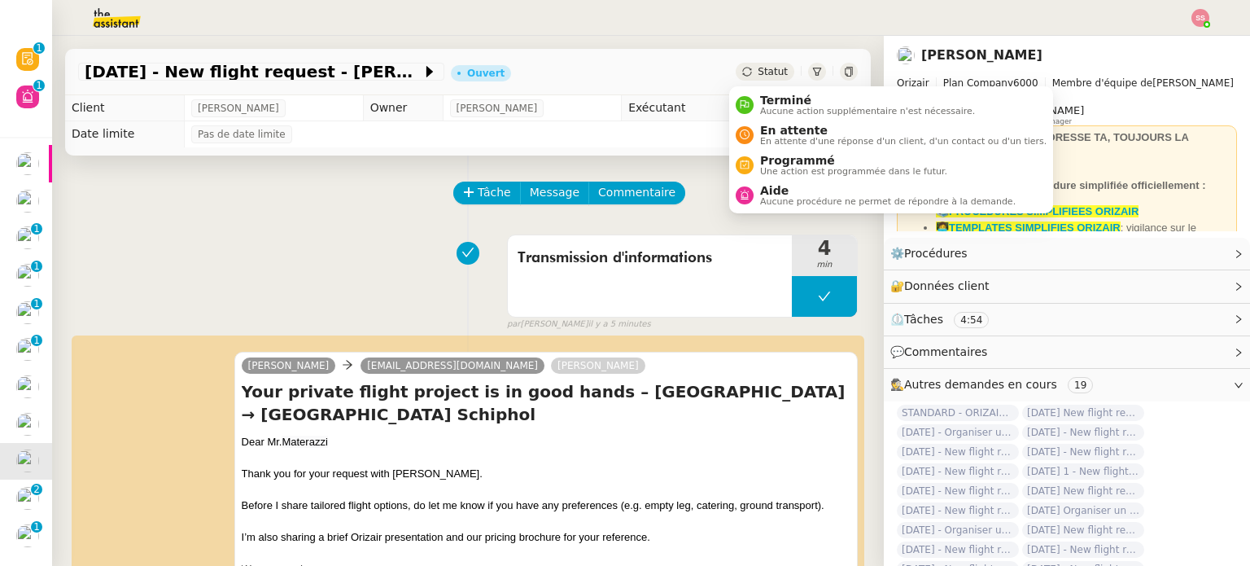
click at [774, 63] on div "Statut" at bounding box center [765, 72] width 59 height 18
click at [775, 138] on span "En attente d'une réponse d'un client, d'un contact ou d'un tiers." at bounding box center [903, 141] width 286 height 9
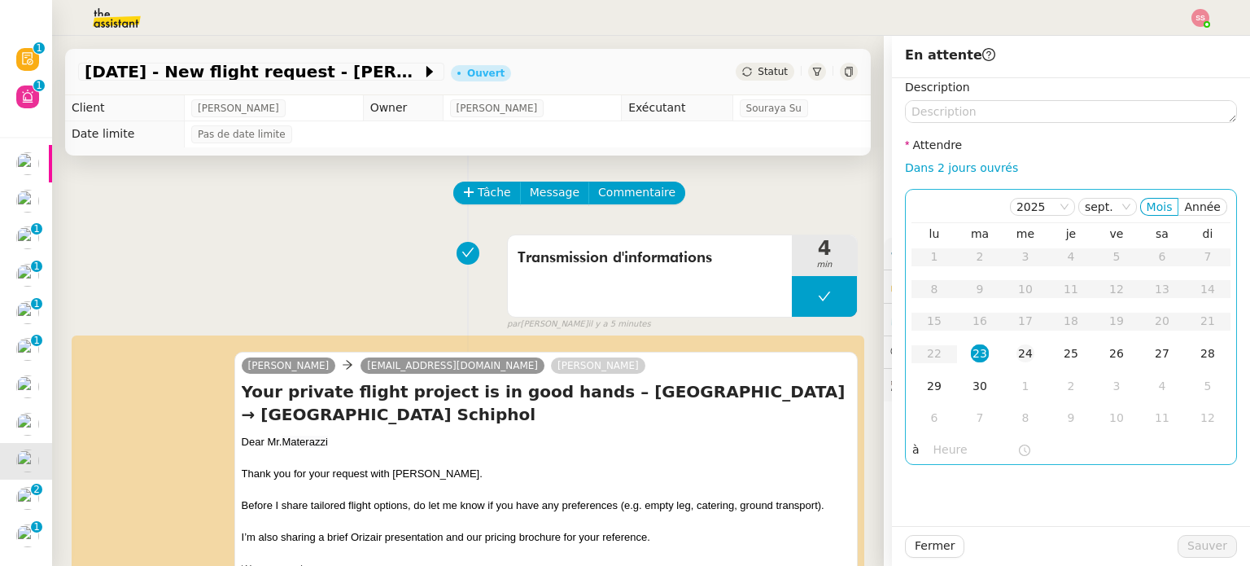
click at [1019, 344] on div "24" at bounding box center [1025, 353] width 18 height 18
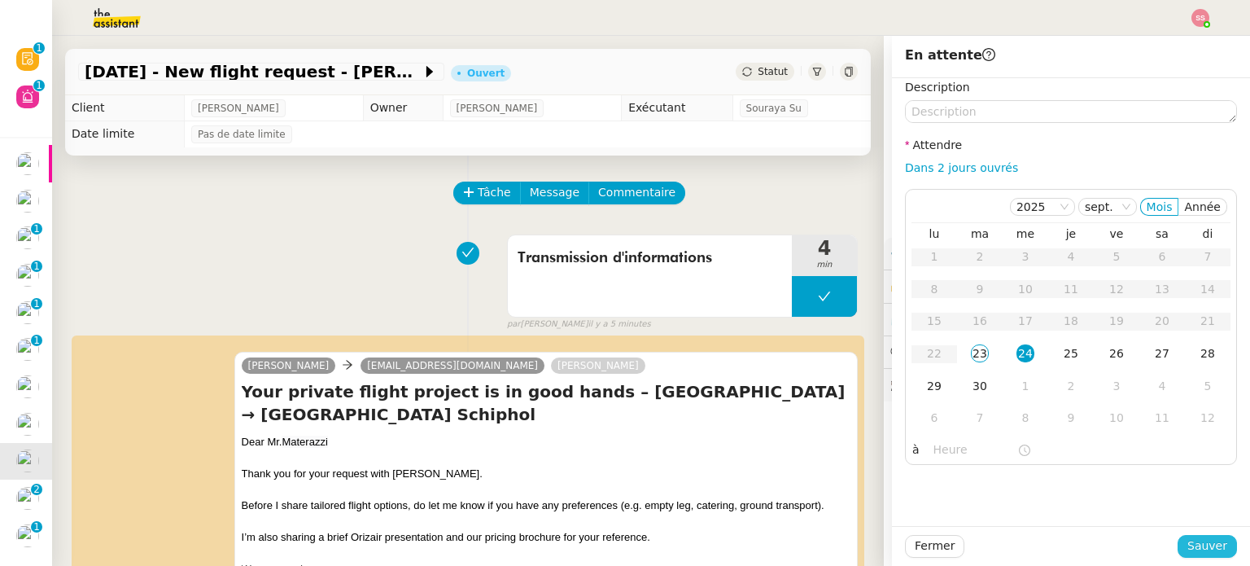
click at [1180, 540] on button "Sauver" at bounding box center [1206, 546] width 59 height 23
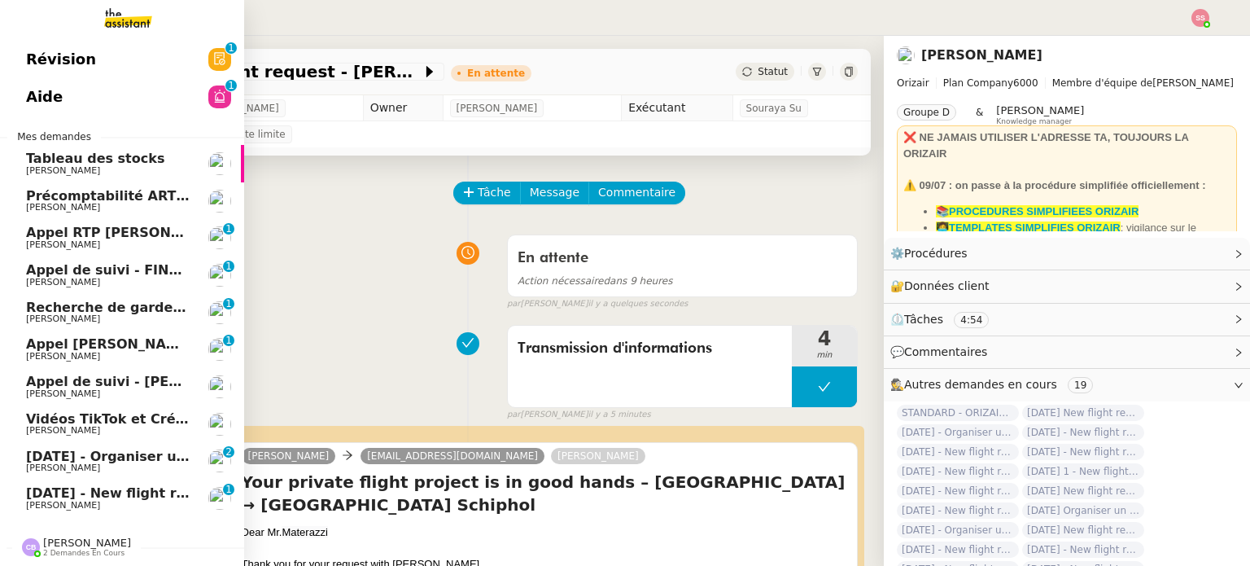
click at [98, 462] on div "30th November 2025 - Organiser un vol CDG à Manchester Louis Frei" at bounding box center [108, 461] width 164 height 24
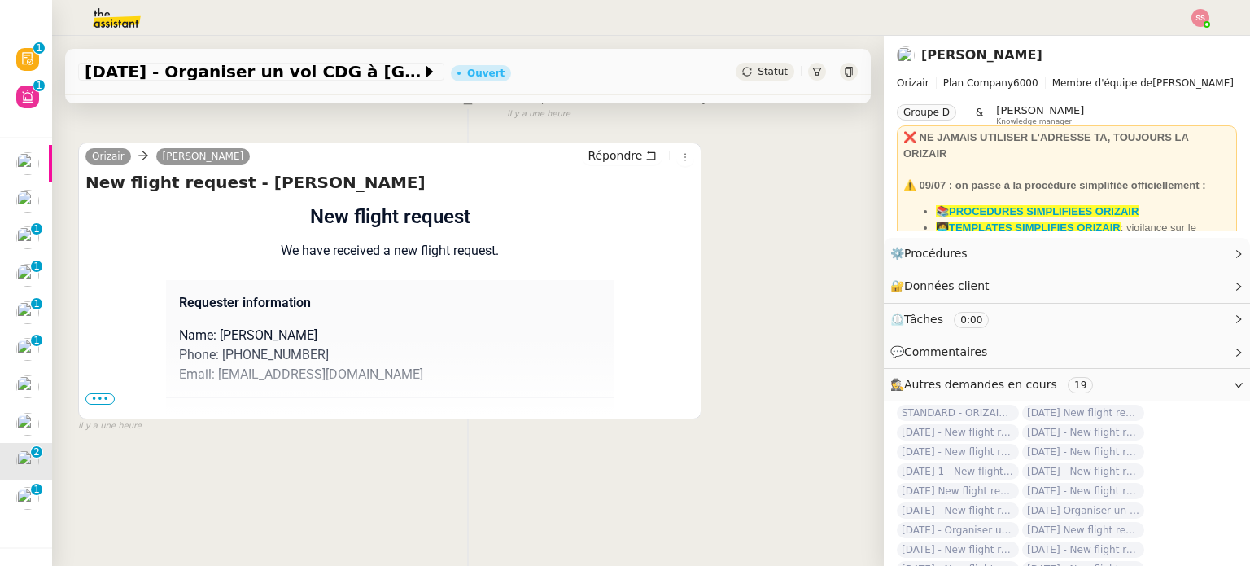
scroll to position [218, 0]
click at [97, 395] on span "•••" at bounding box center [99, 398] width 29 height 11
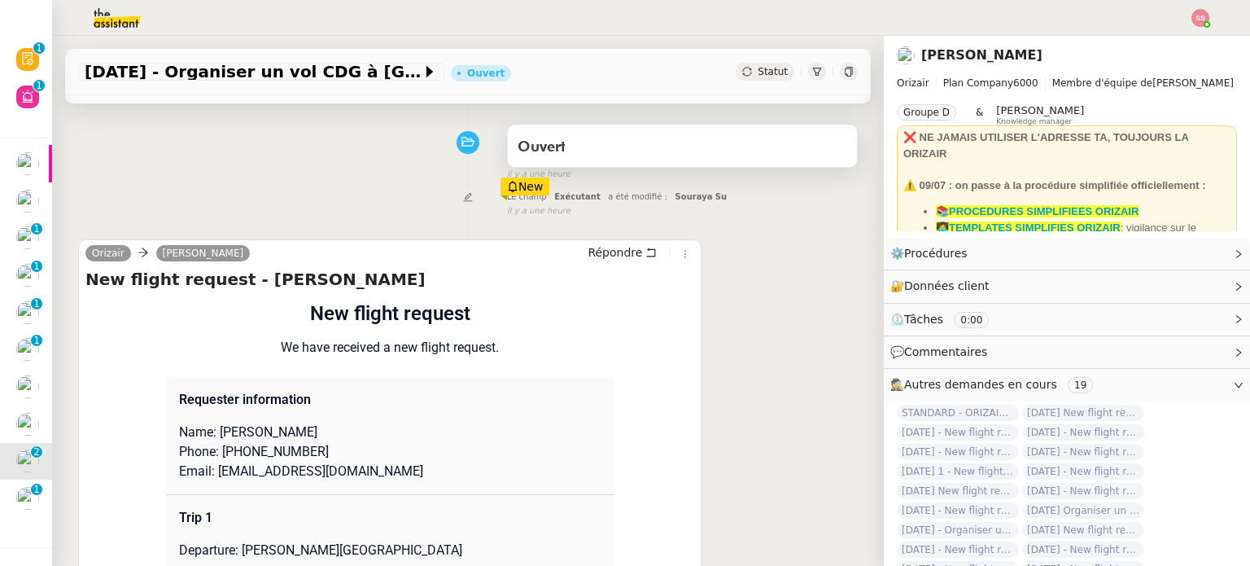
scroll to position [0, 0]
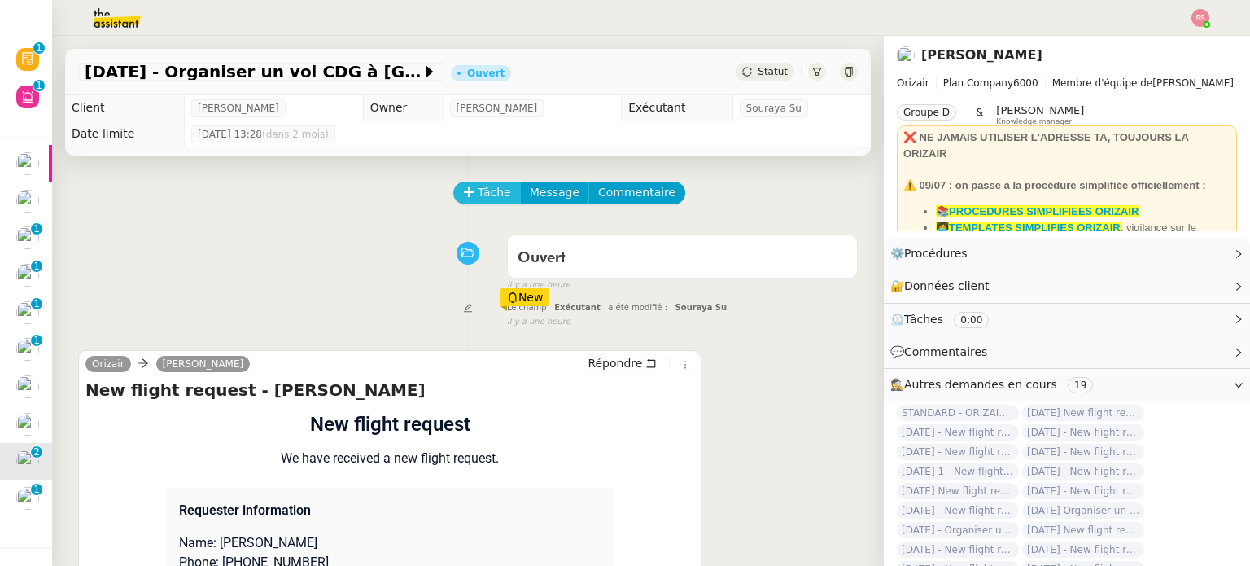
click at [481, 191] on span "Tâche" at bounding box center [494, 192] width 33 height 19
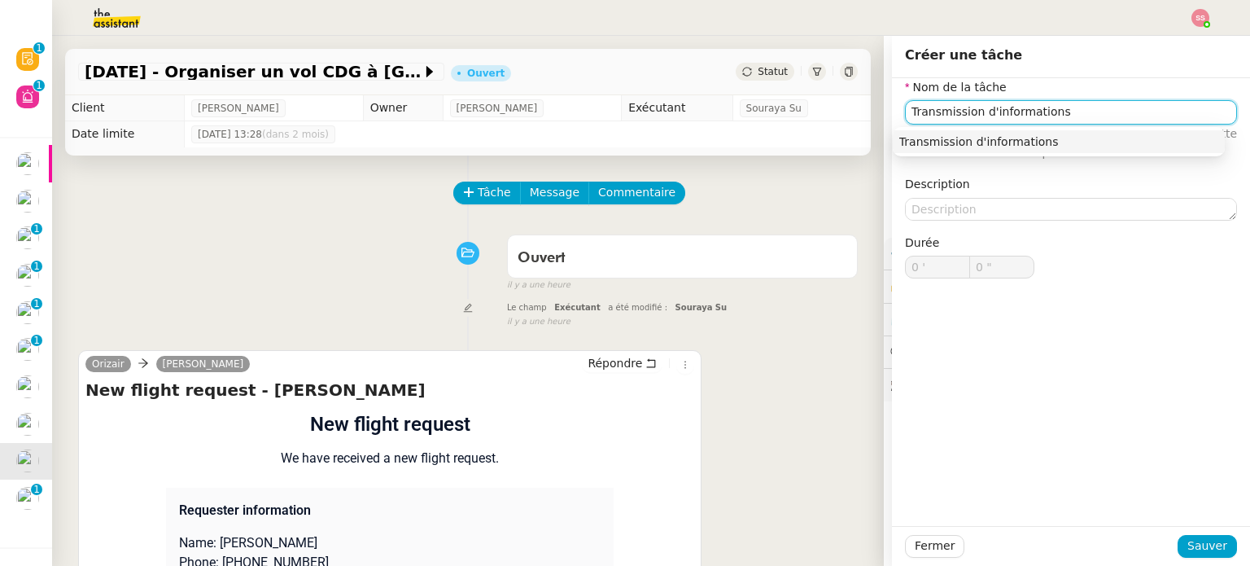
click at [994, 147] on div "Transmission d'informations" at bounding box center [1058, 141] width 319 height 15
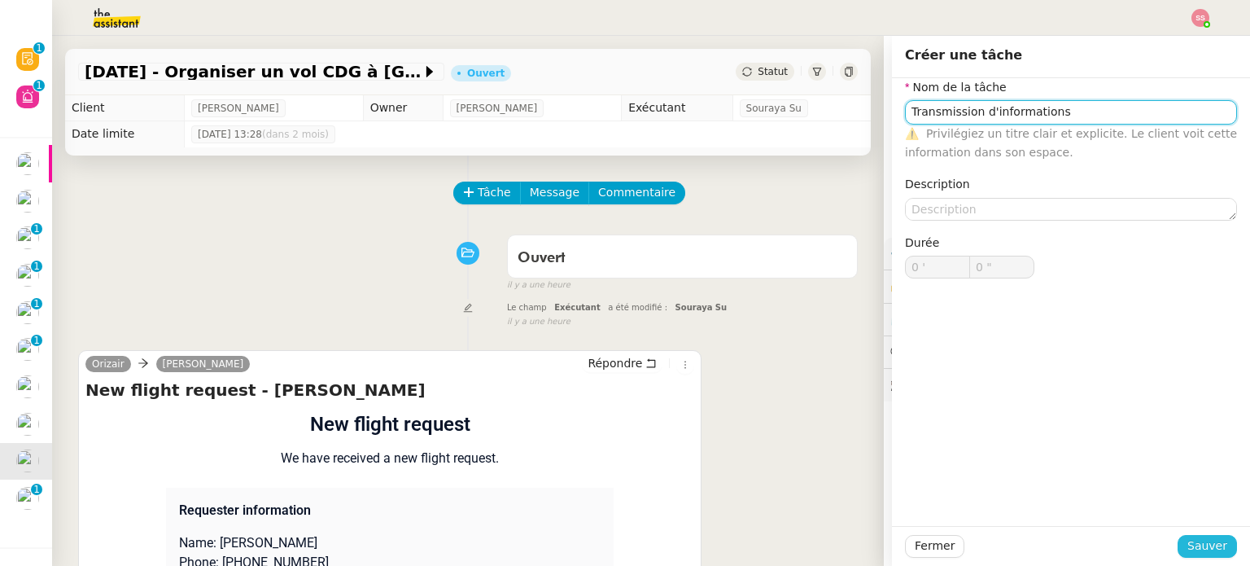
type input "Transmission d'informations"
drag, startPoint x: 1190, startPoint y: 549, endPoint x: 1160, endPoint y: 523, distance: 39.8
click at [1190, 549] on span "Sauver" at bounding box center [1207, 545] width 40 height 19
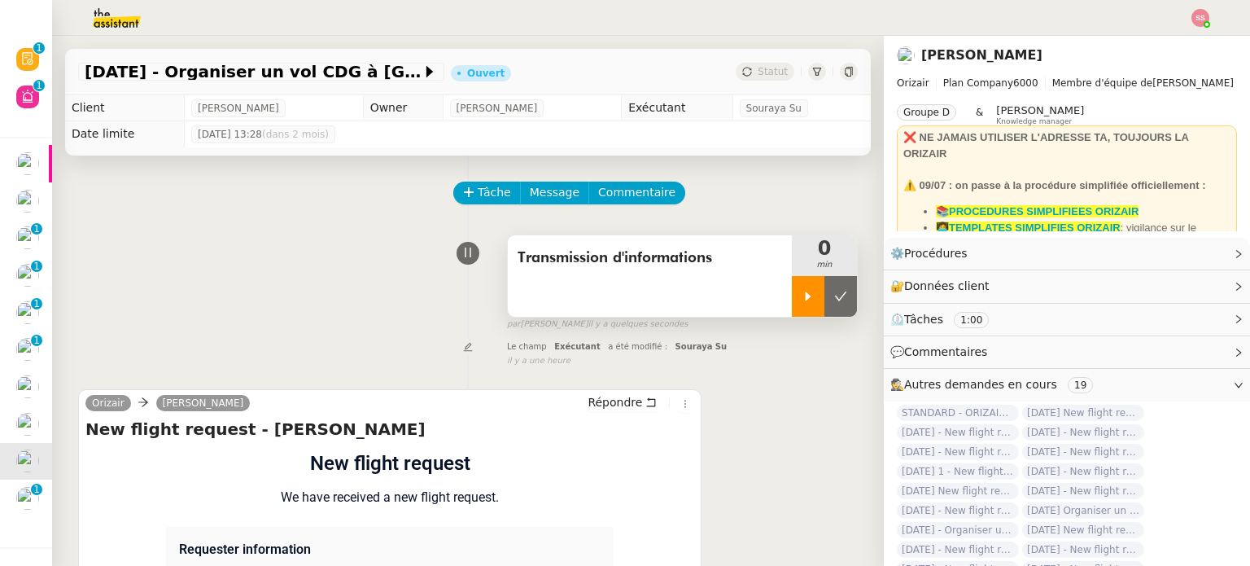
click at [802, 302] on icon at bounding box center [808, 296] width 13 height 13
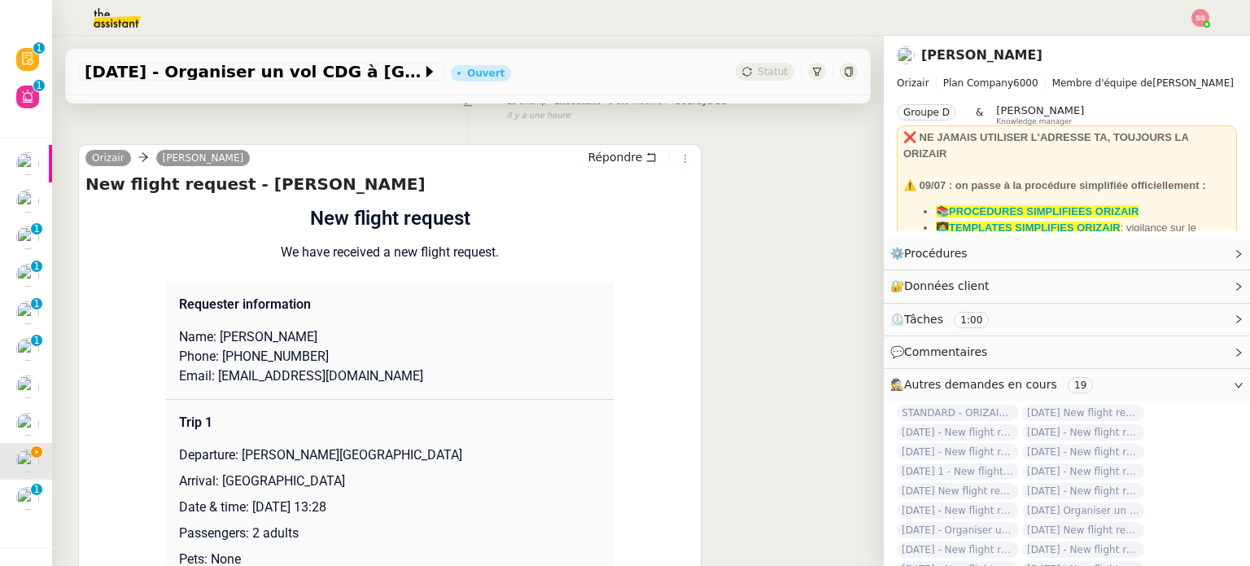
scroll to position [244, 0]
drag, startPoint x: 391, startPoint y: 378, endPoint x: 209, endPoint y: 380, distance: 181.5
click at [209, 380] on p "Email: mail.sreekanth95@gmail.com" at bounding box center [390, 377] width 422 height 20
copy p "mail.sreekanth95@gmail.com"
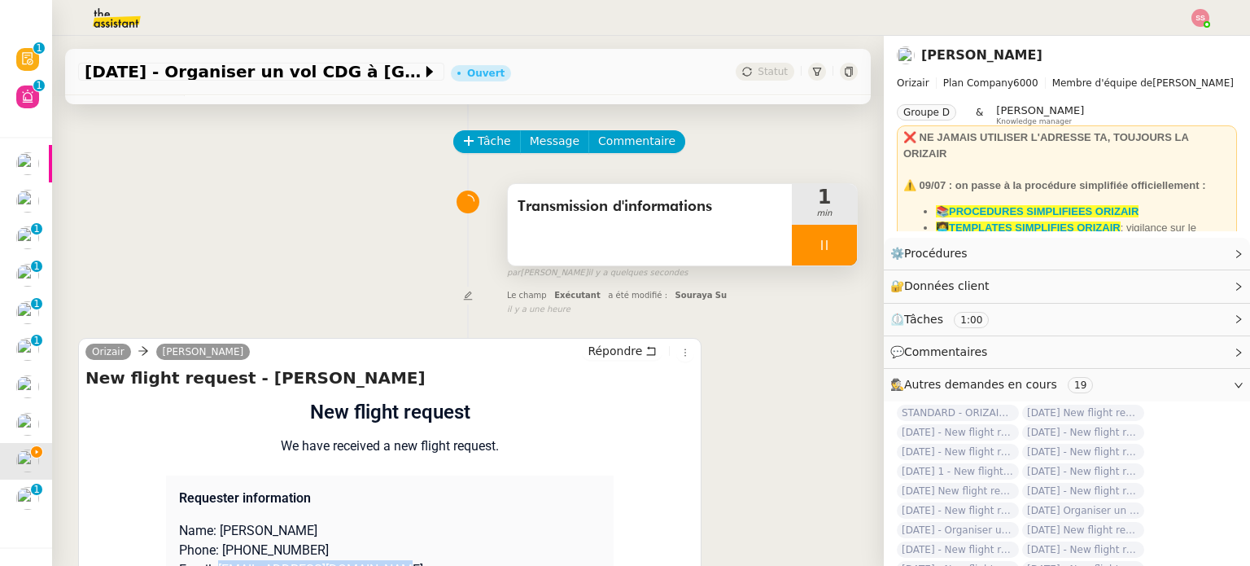
scroll to position [0, 0]
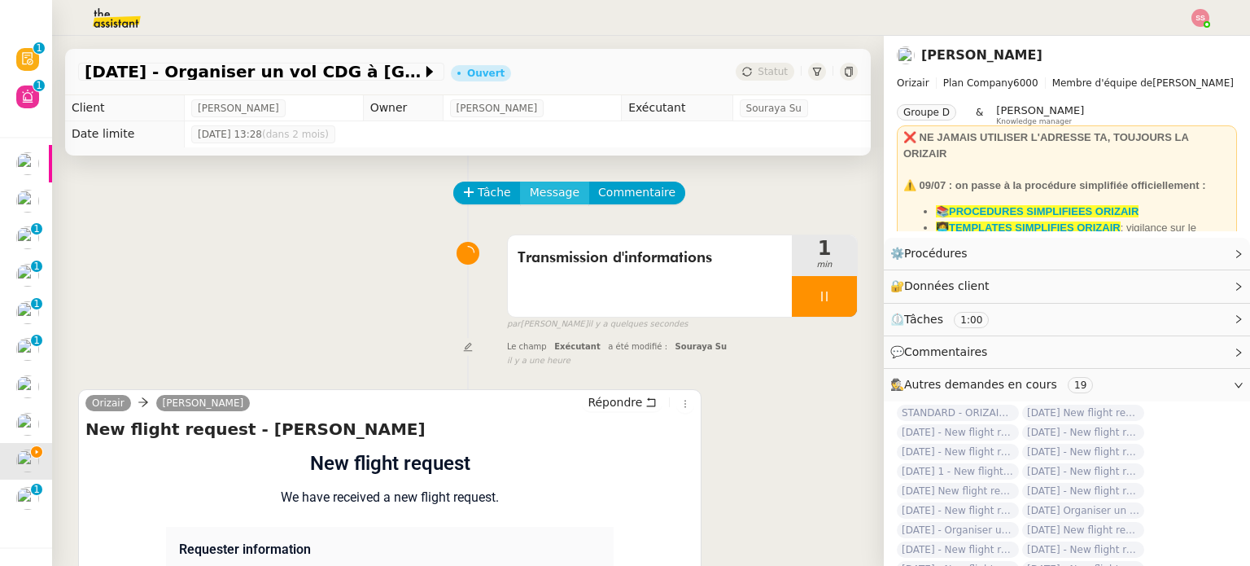
click at [551, 194] on span "Message" at bounding box center [555, 192] width 50 height 19
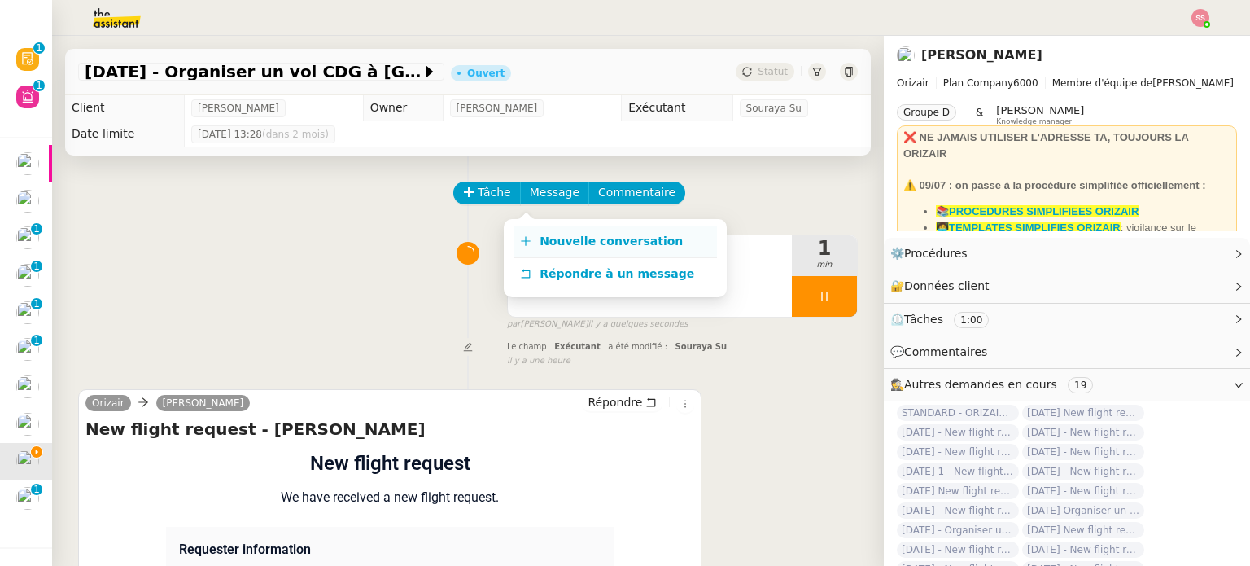
click at [554, 242] on span "Nouvelle conversation" at bounding box center [611, 240] width 143 height 13
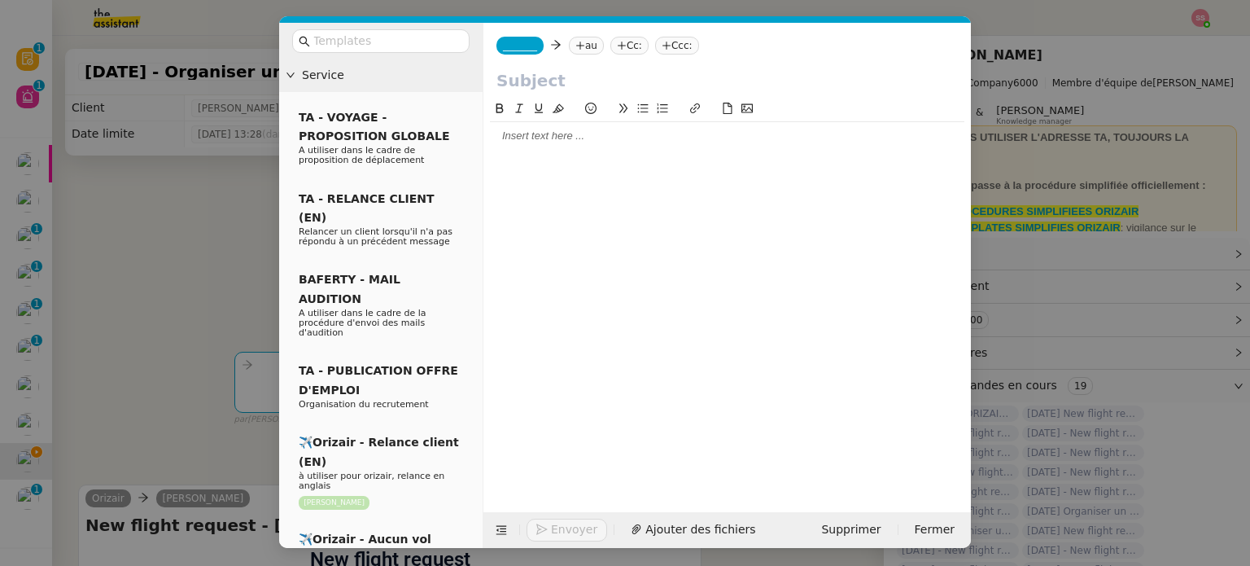
click at [579, 47] on nz-tag "au" at bounding box center [586, 46] width 35 height 18
paste input "mail.sreekanth95@gmail.com"
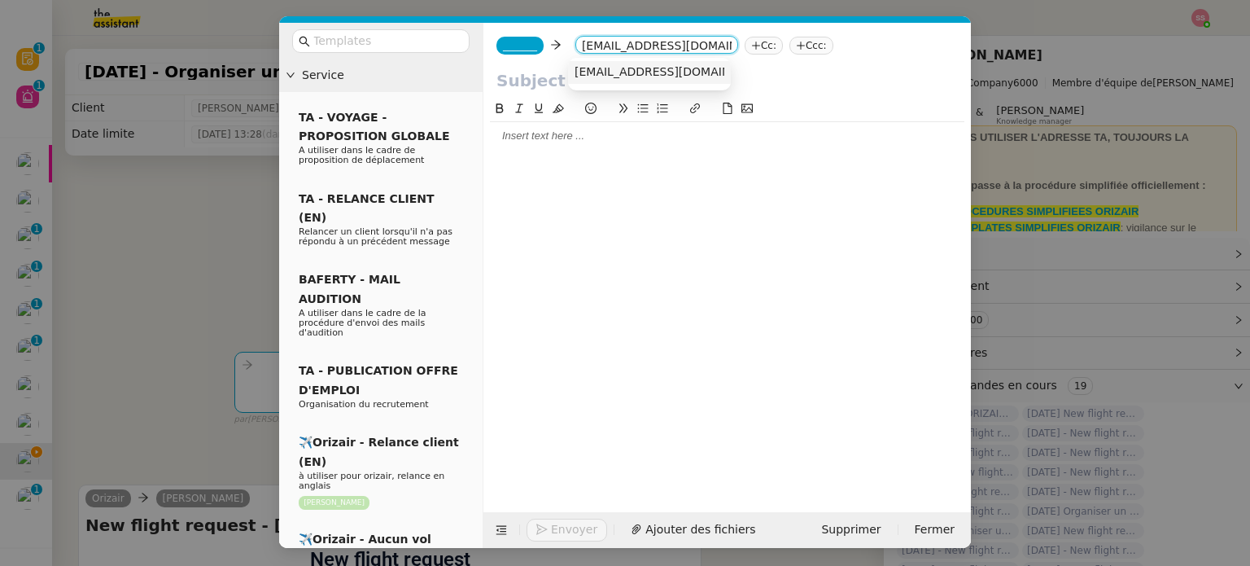
type input "mail.sreekanth95@gmail.com"
click at [608, 80] on nz-option-item "mail.sreekanth95@gmail.com" at bounding box center [649, 72] width 163 height 23
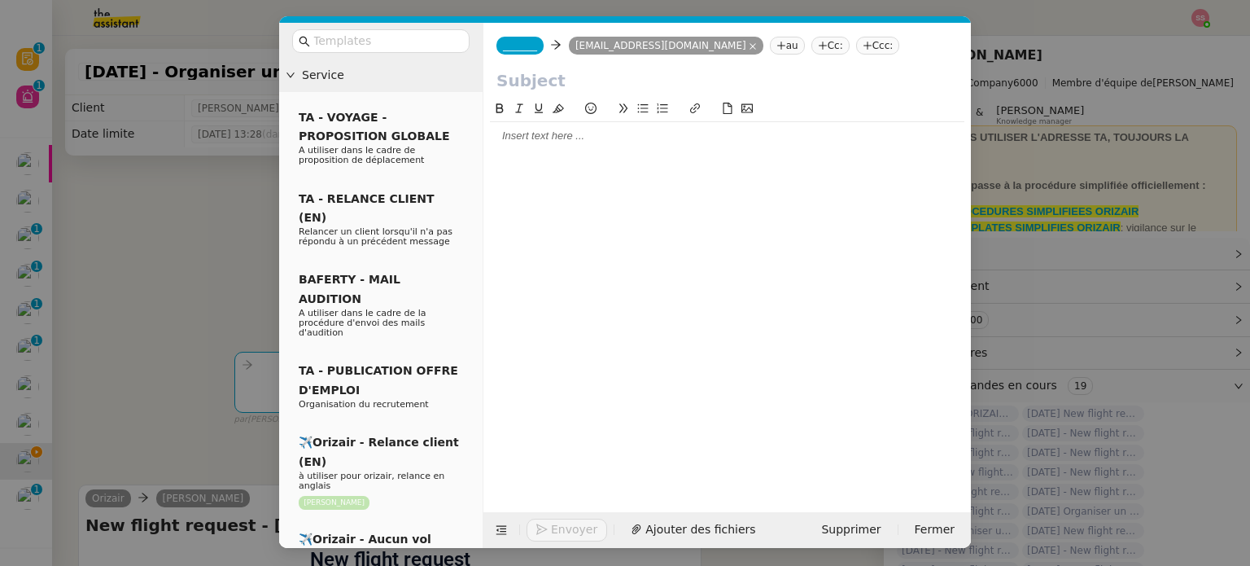
click at [526, 51] on span "_______" at bounding box center [520, 45] width 34 height 11
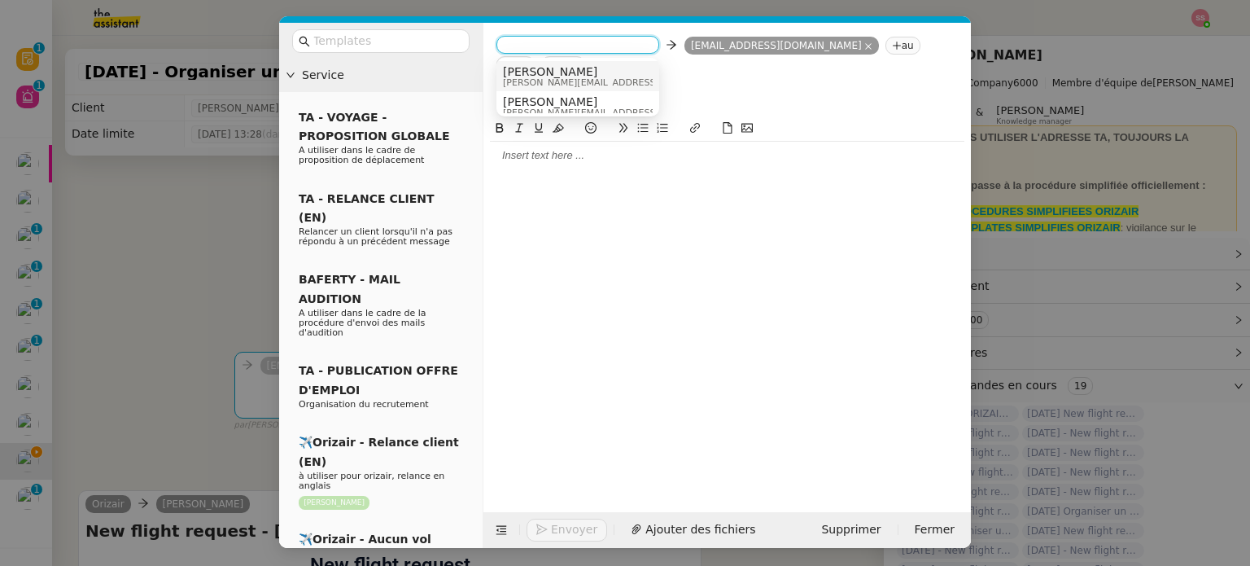
click at [560, 79] on span "josephine.k@orizair.com" at bounding box center [618, 82] width 231 height 9
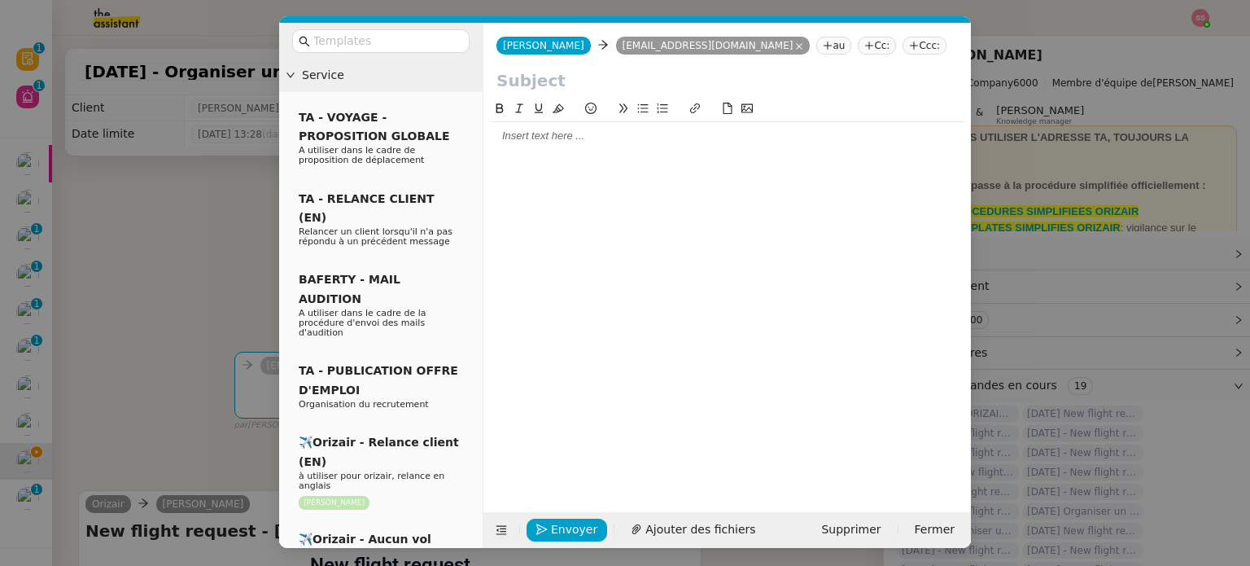
click at [902, 49] on nz-tag "Ccc:" at bounding box center [924, 46] width 44 height 18
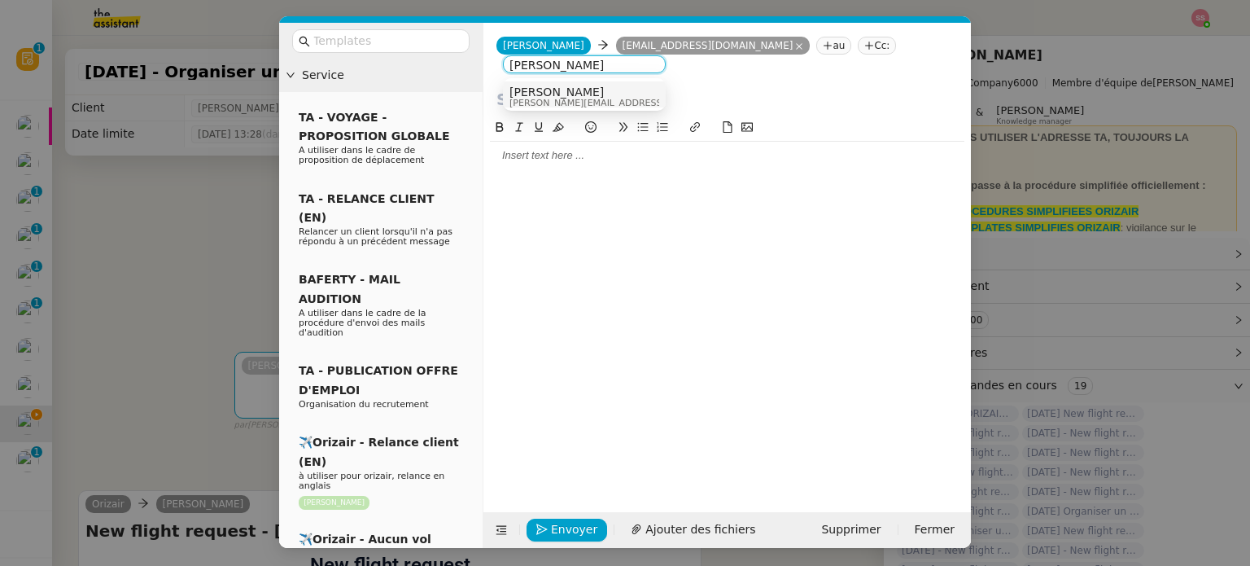
type input "louis frei"
click at [570, 86] on span "Louis Frei" at bounding box center [624, 91] width 231 height 13
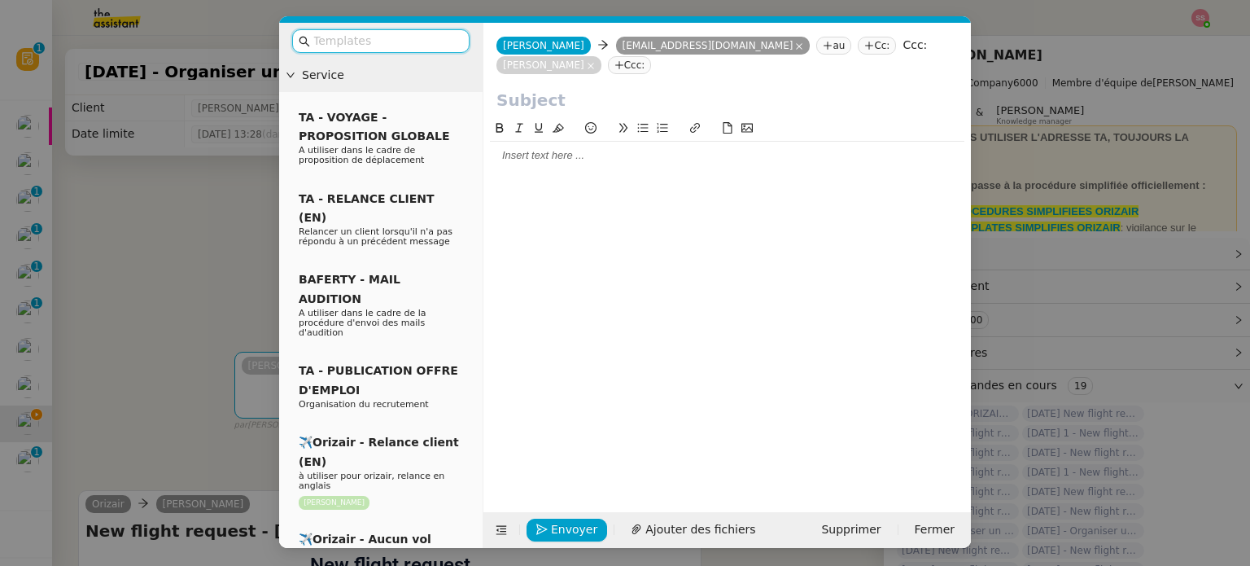
click at [420, 39] on input "text" at bounding box center [386, 41] width 146 height 19
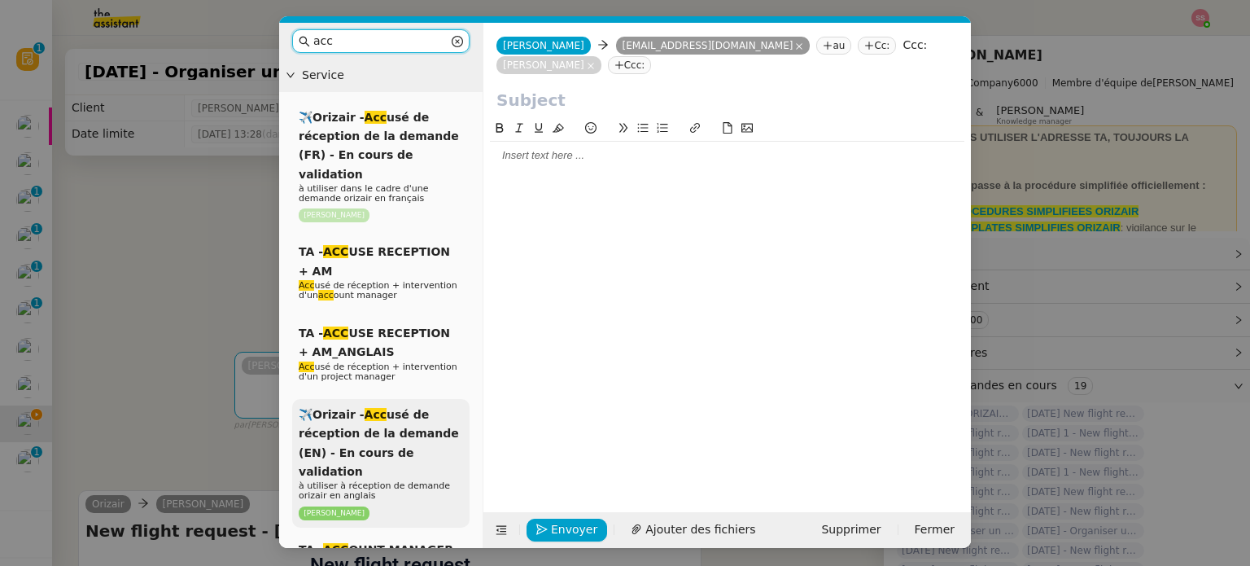
type input "acc"
click at [391, 408] on span "✈️Orizair - Acc usé de réception de la demande (EN) - En cours de validation" at bounding box center [379, 443] width 160 height 70
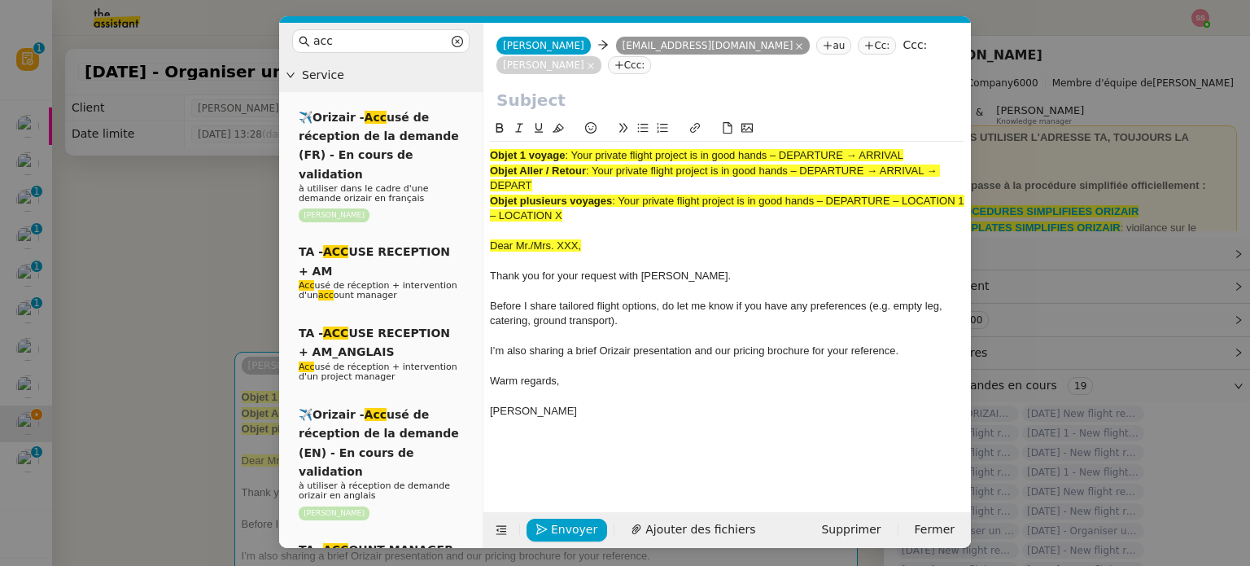
drag, startPoint x: 573, startPoint y: 155, endPoint x: 964, endPoint y: 159, distance: 391.4
click at [964, 159] on nz-spin "Objet 1 voyage : Your private flight project is in good hands – DEPARTURE → ARR…" at bounding box center [726, 306] width 487 height 374
click at [612, 99] on input "text" at bounding box center [726, 100] width 461 height 24
paste input "Your private flight project is in good hands – DEPARTURE → ARRIVAL"
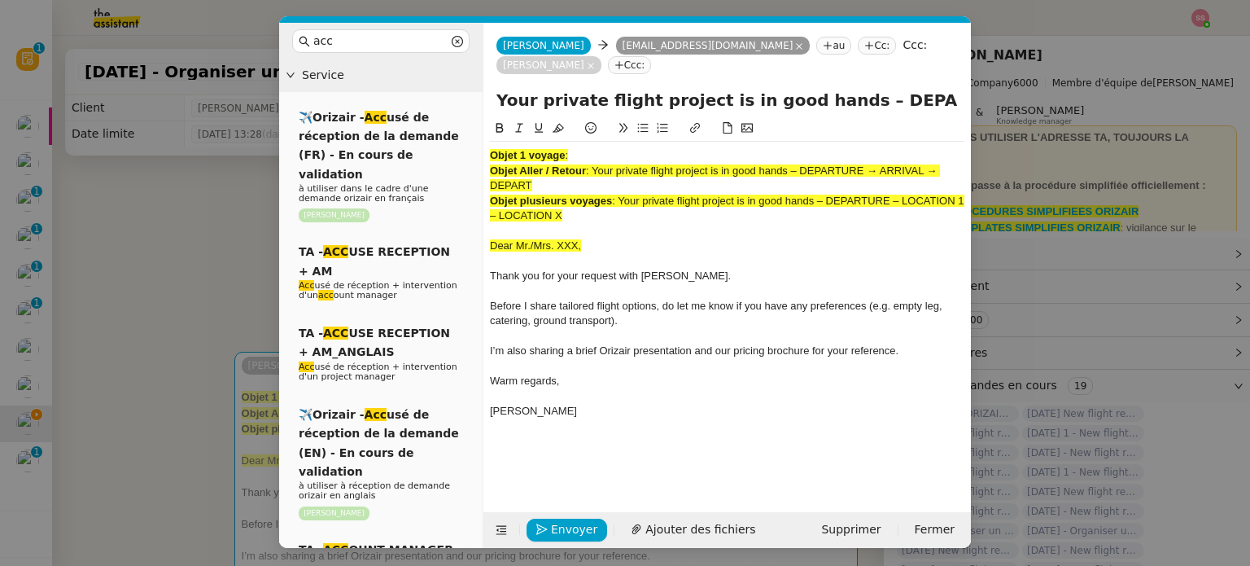
scroll to position [0, 70]
type input "Your private flight project is in good hands – DEPARTURE → ARRIVAL"
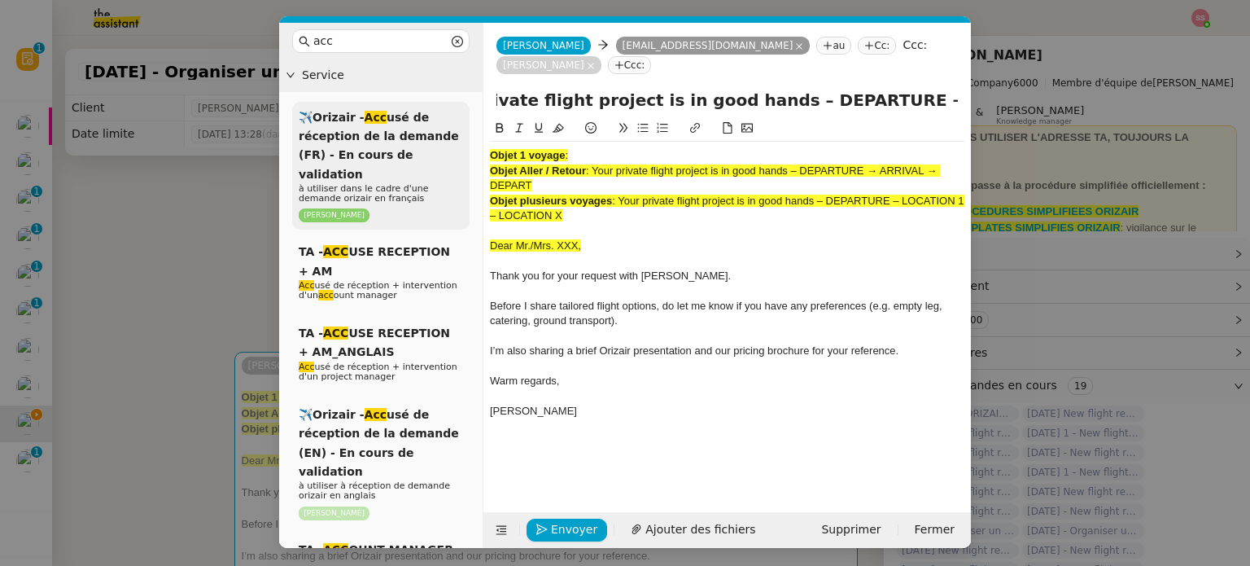
scroll to position [0, 0]
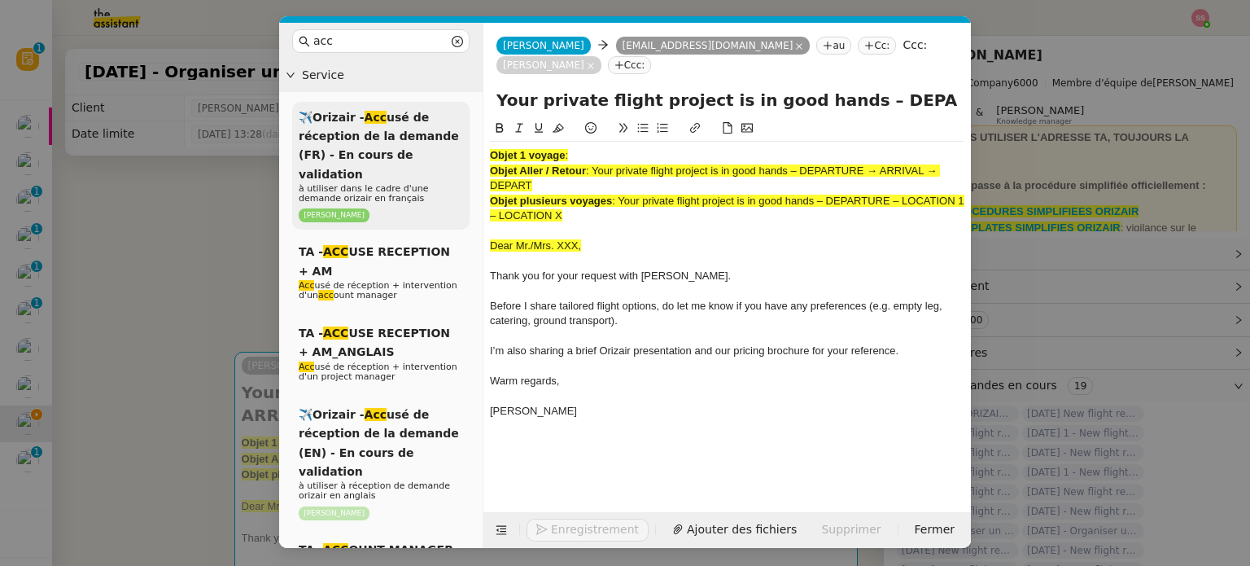
drag, startPoint x: 592, startPoint y: 214, endPoint x: 455, endPoint y: 119, distance: 166.6
click at [455, 119] on nz-layout "acc Service ✈️Orizair - Acc usé de réception de la demande (FR) - En cours de v…" at bounding box center [625, 285] width 692 height 525
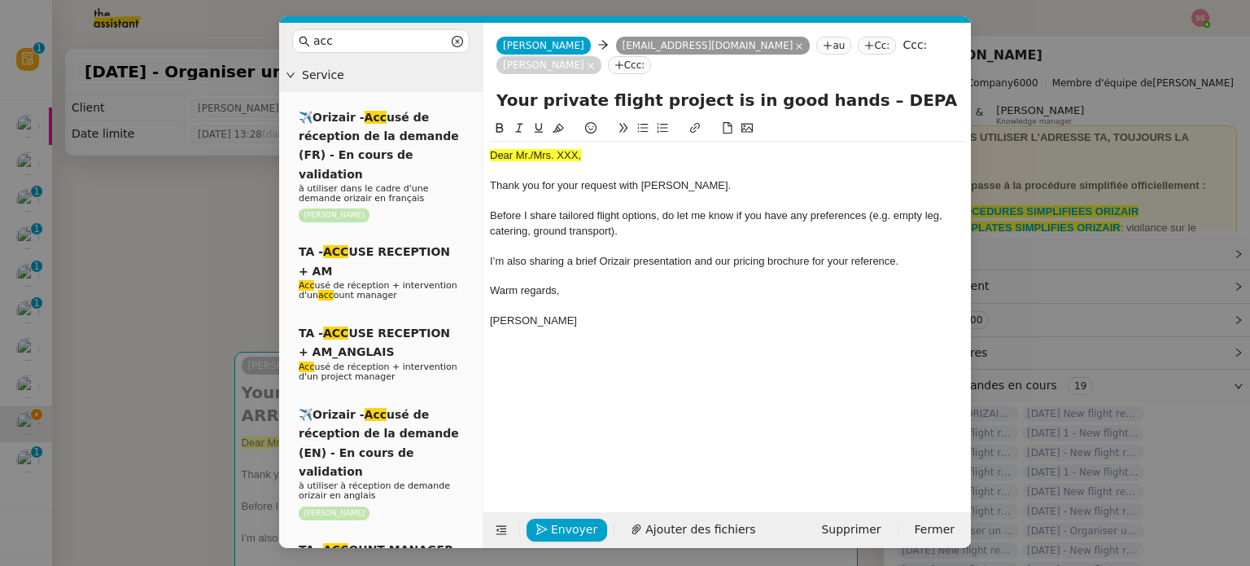
click at [218, 256] on nz-modal-container "acc Service ✈️Orizair - Acc usé de réception de la demande (FR) - En cours de v…" at bounding box center [625, 283] width 1250 height 566
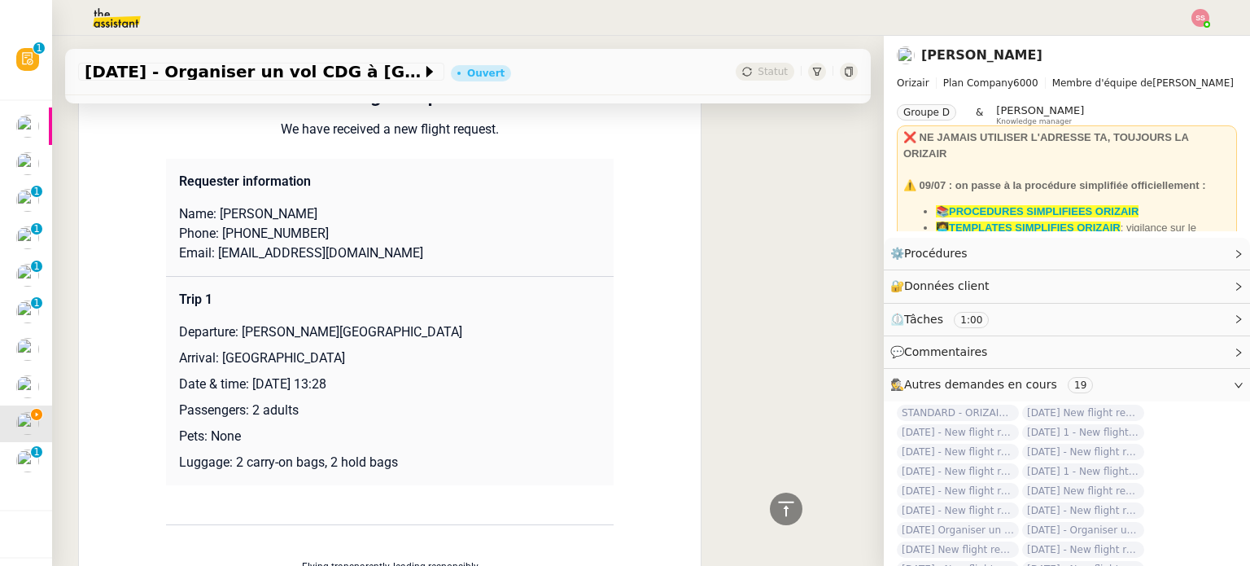
scroll to position [732, 0]
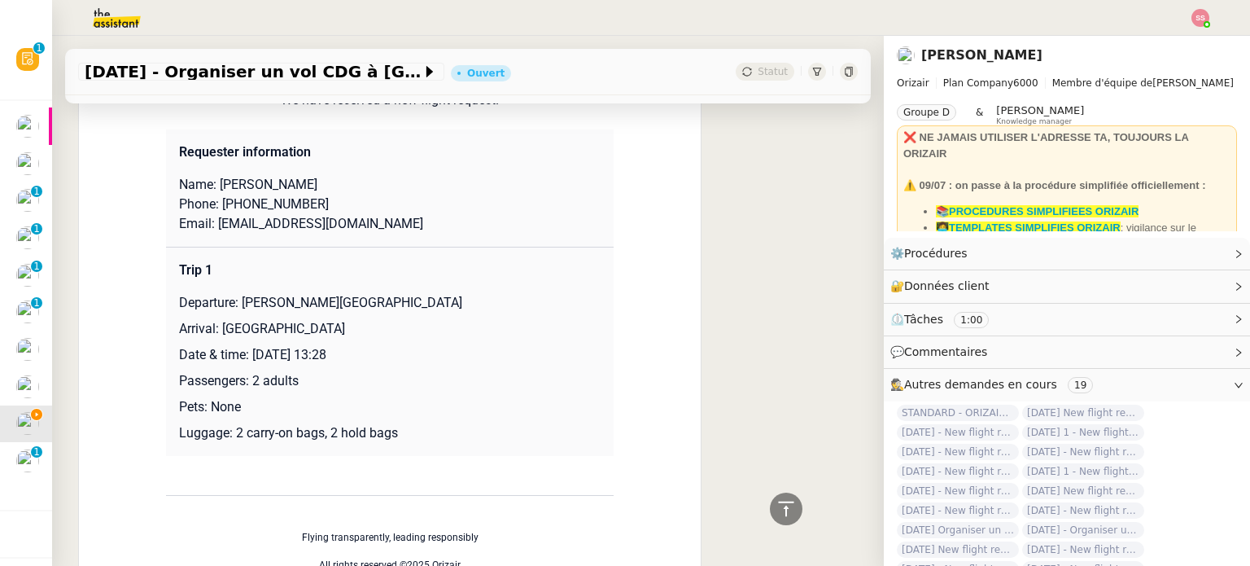
drag, startPoint x: 234, startPoint y: 281, endPoint x: 505, endPoint y: 277, distance: 271.0
click at [505, 293] on p "Departure: Charles de Gaulle International Airport" at bounding box center [390, 303] width 422 height 20
copy p "Charles de Gaulle International Airport"
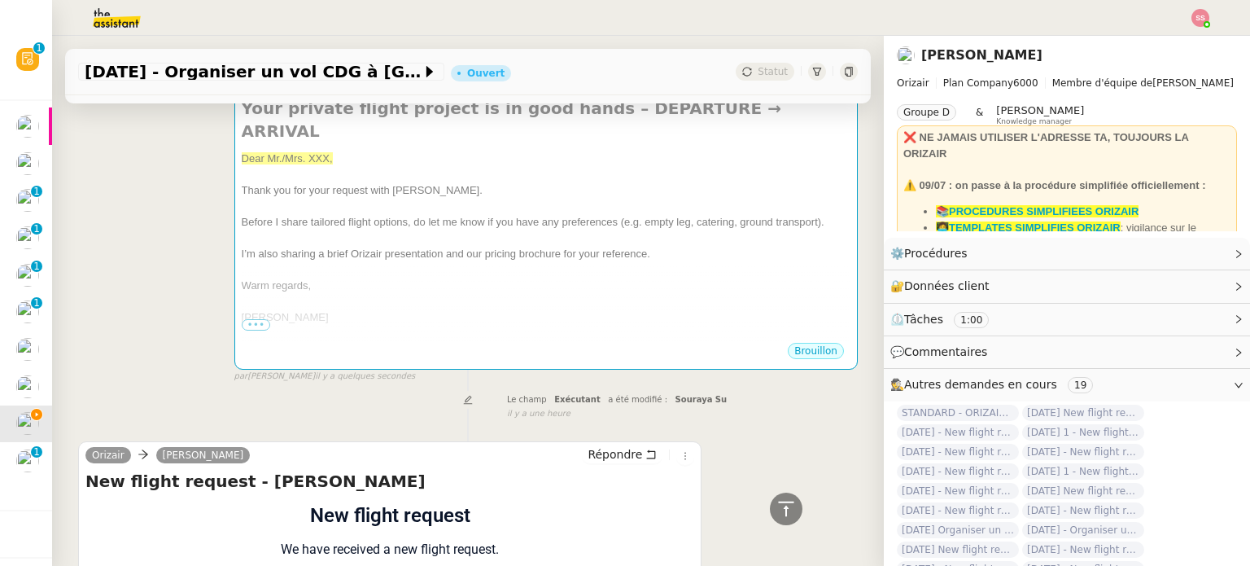
scroll to position [163, 0]
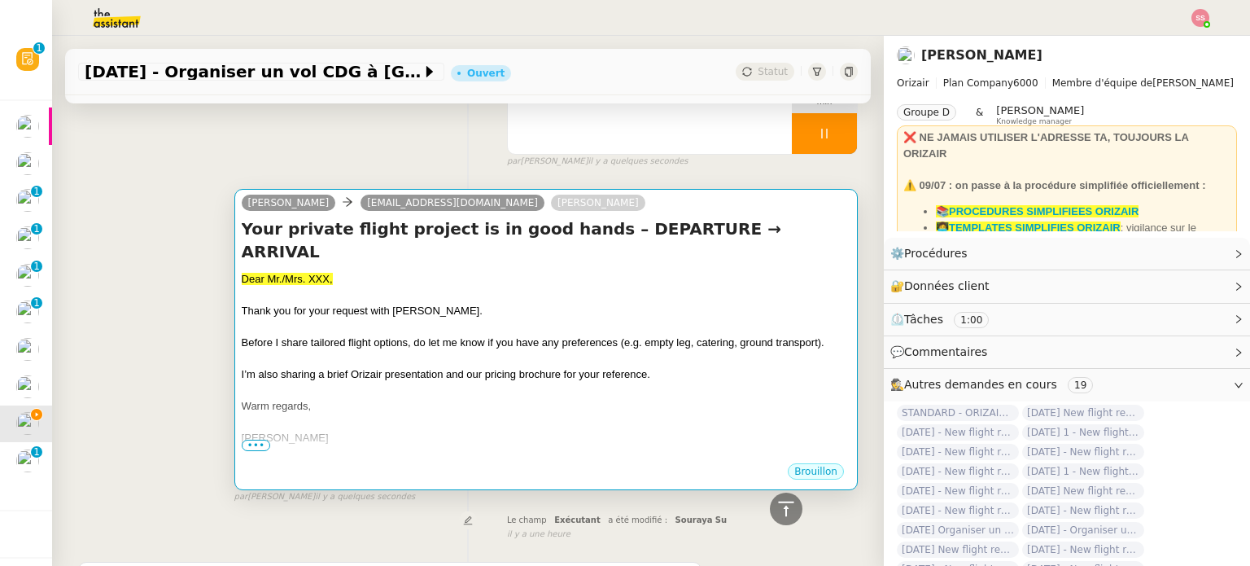
click at [561, 271] on div "Dear Mr./Mrs. XXX," at bounding box center [546, 279] width 609 height 16
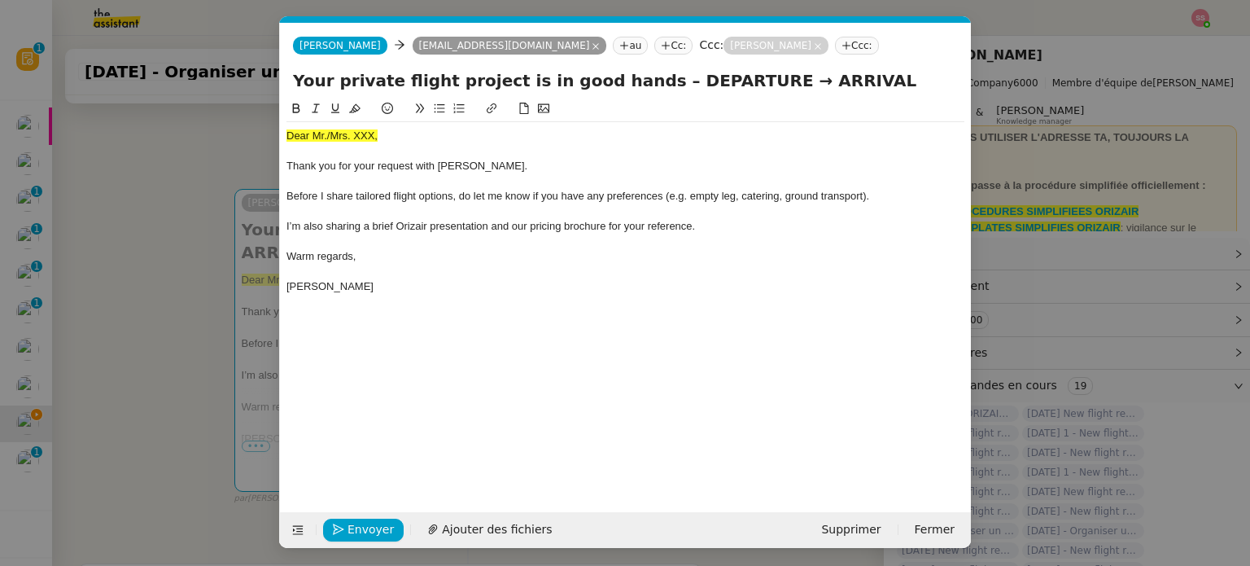
scroll to position [0, 50]
drag, startPoint x: 733, startPoint y: 83, endPoint x: 638, endPoint y: 85, distance: 95.2
click at [638, 85] on input "Your private flight project is in good hands – DEPARTURE → ARRIVAL" at bounding box center [625, 80] width 665 height 24
paste input "Charles de Gaulle International Airport"
type input "Your private flight project is in good hands – Charles de Gaulle International …"
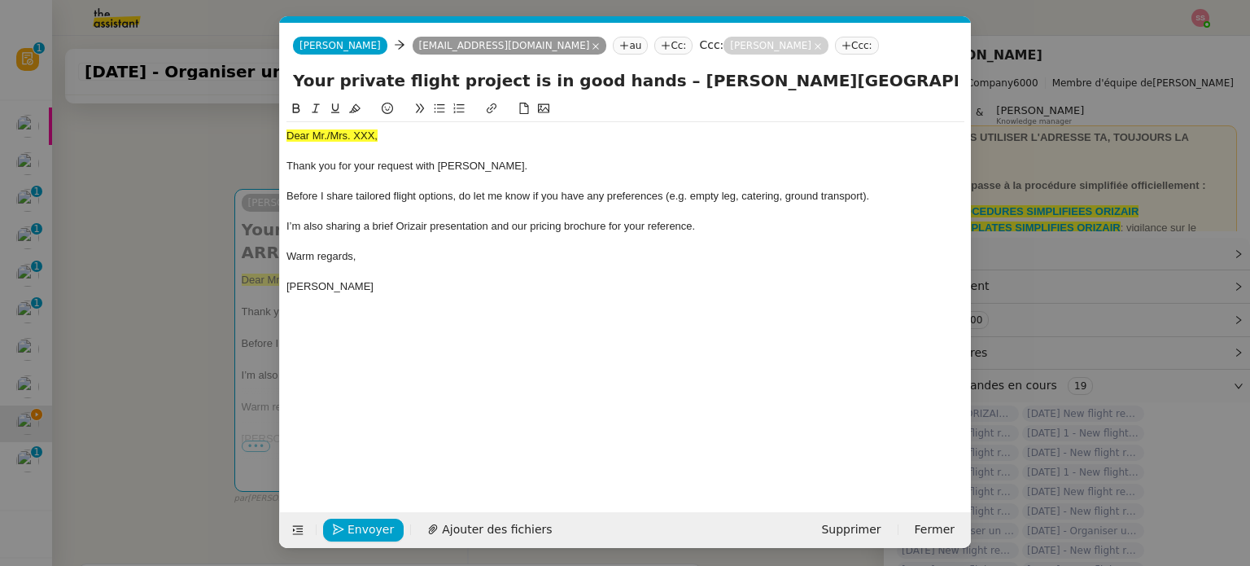
click at [222, 269] on nz-modal-container "acc Service ✈️Orizair - Acc usé de réception de la demande (FR) - En cours de v…" at bounding box center [625, 283] width 1250 height 566
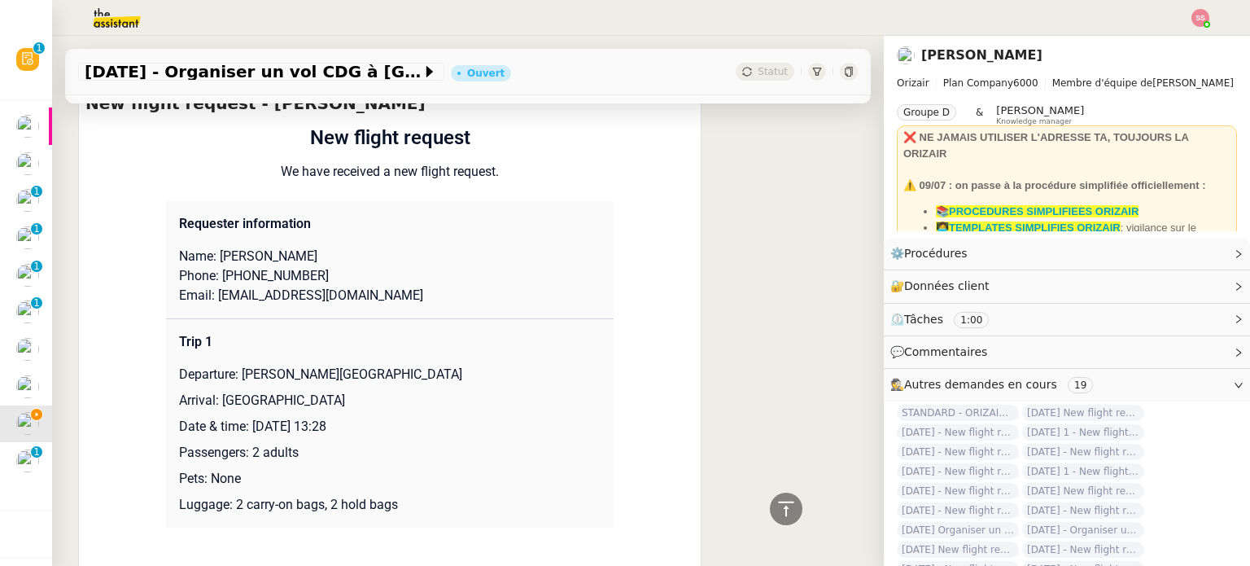
scroll to position [732, 0]
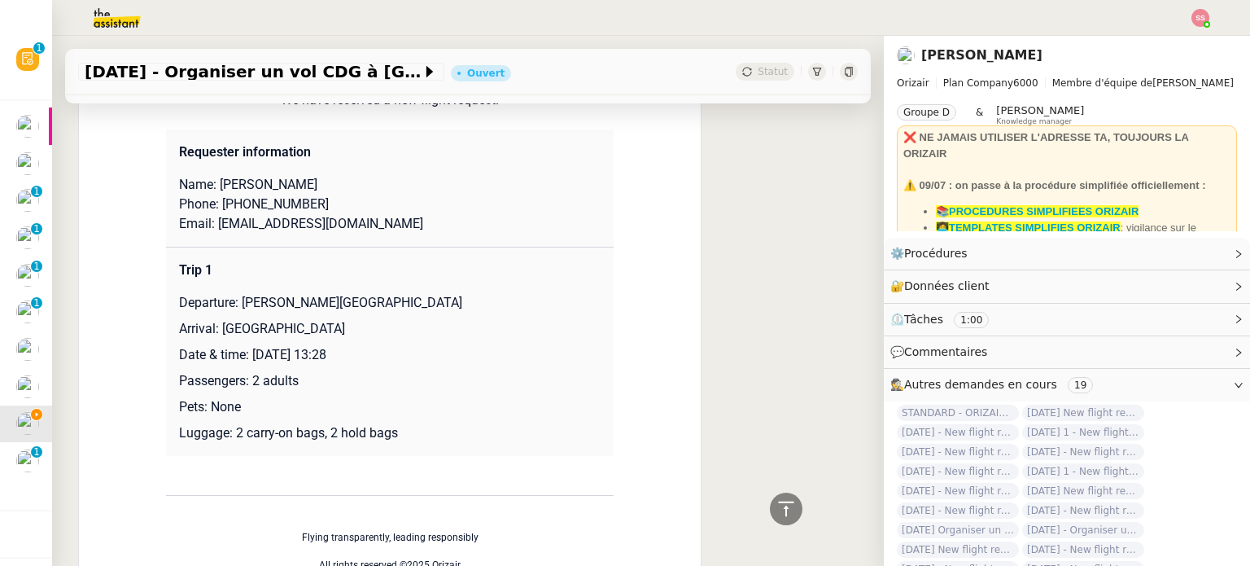
drag, startPoint x: 212, startPoint y: 331, endPoint x: 361, endPoint y: 330, distance: 148.9
click at [361, 330] on p "Arrival: Manchester Airport" at bounding box center [390, 329] width 422 height 20
copy p "Manchester Airport"
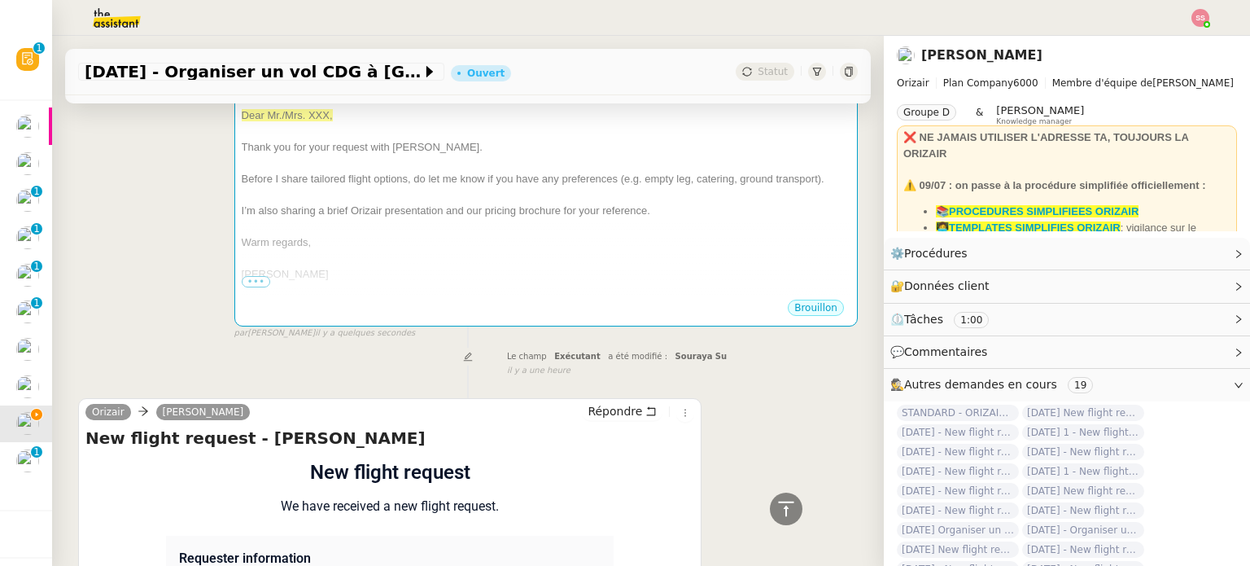
scroll to position [163, 0]
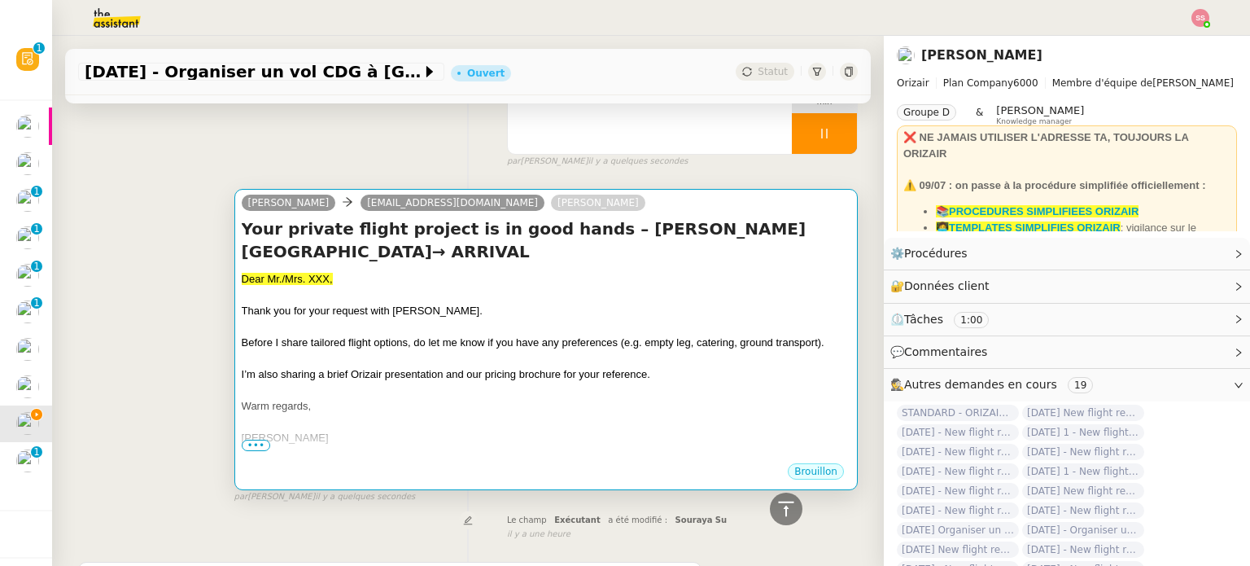
click at [511, 294] on div at bounding box center [546, 295] width 609 height 16
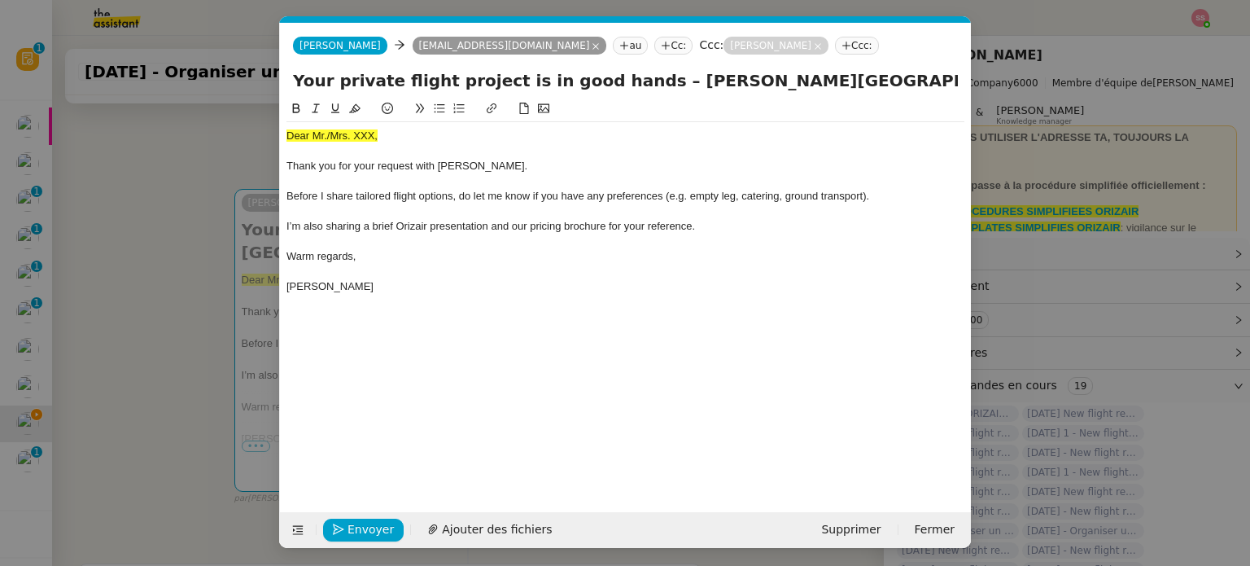
scroll to position [0, 65]
drag, startPoint x: 928, startPoint y: 77, endPoint x: 954, endPoint y: 98, distance: 32.9
click at [963, 97] on div "Your private flight project is in good hands – Charles de Gaulle International …" at bounding box center [625, 83] width 691 height 31
click at [924, 94] on div "Your private flight project is in good hands – Charles de Gaulle International …" at bounding box center [625, 83] width 691 height 31
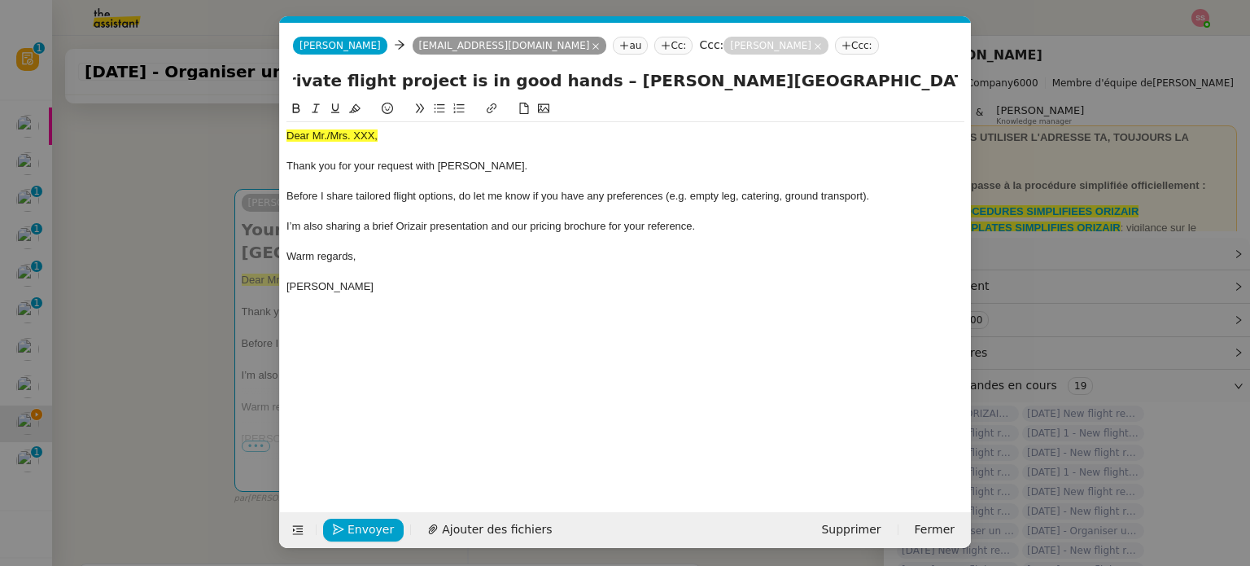
drag, startPoint x: 909, startPoint y: 81, endPoint x: 959, endPoint y: 81, distance: 50.5
click at [959, 81] on div "Your private flight project is in good hands – Charles de Gaulle International …" at bounding box center [625, 83] width 691 height 31
click at [915, 83] on input "Your private flight project is in good hands – Charles de Gaulle International …" at bounding box center [625, 80] width 665 height 24
drag, startPoint x: 889, startPoint y: 83, endPoint x: 973, endPoint y: 89, distance: 84.8
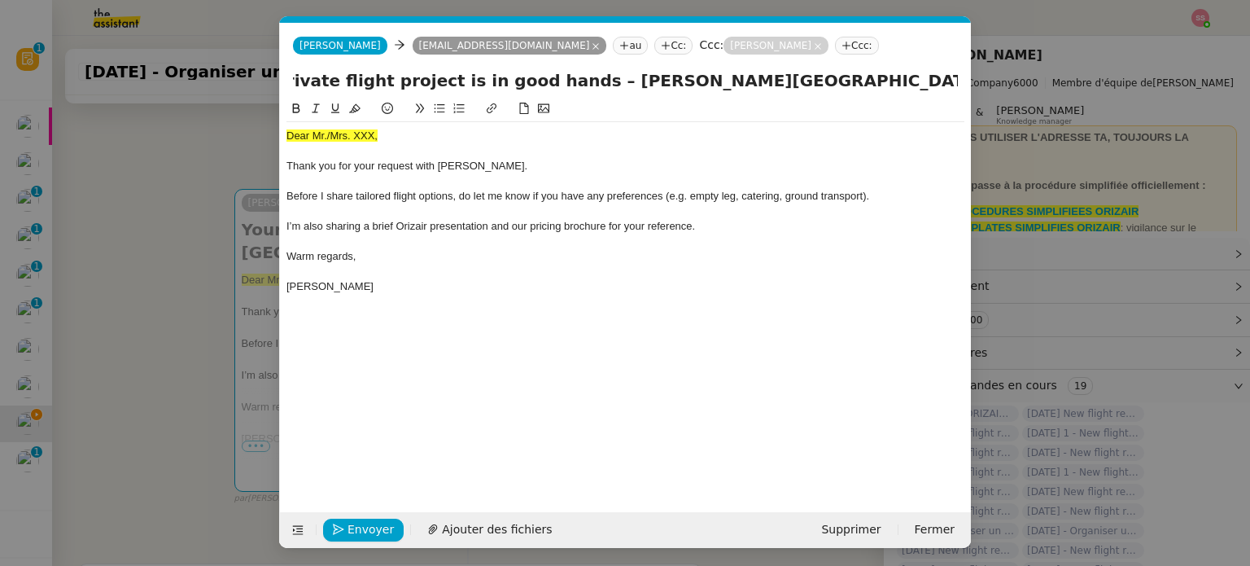
click at [973, 89] on nz-modal-container "acc Service ✈️Orizair - Acc usé de réception de la demande (FR) - En cours de v…" at bounding box center [625, 283] width 1250 height 566
paste input "Manchester Airport"
type input "Your private flight project is in good hands – Charles de Gaulle International …"
click at [648, 176] on div at bounding box center [625, 181] width 678 height 15
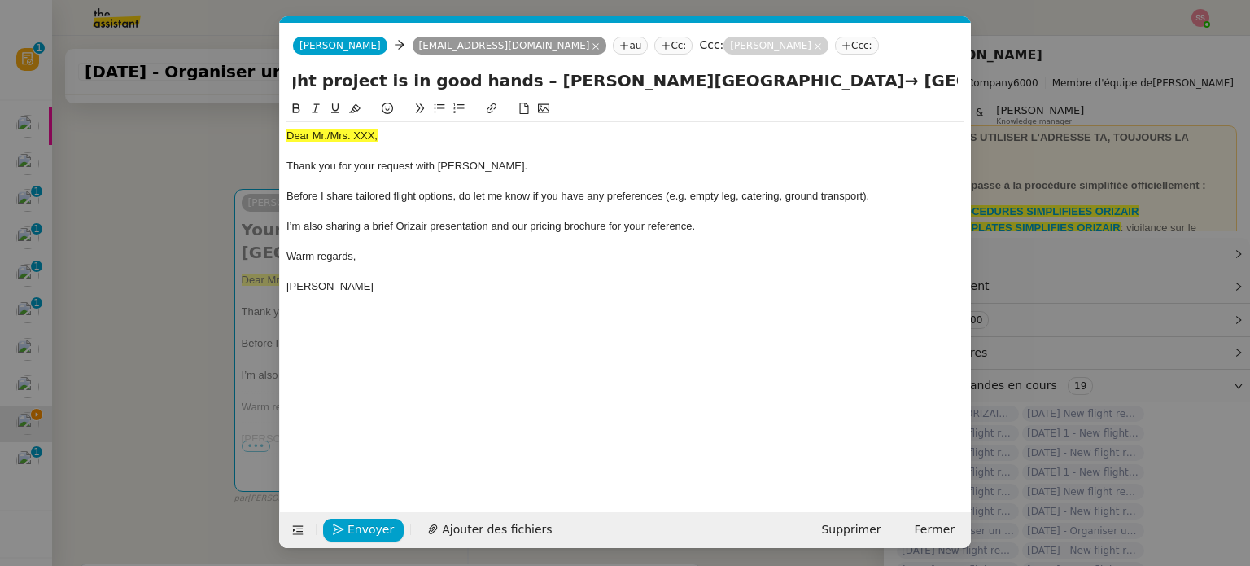
scroll to position [0, 0]
click at [186, 234] on nz-modal-container "acc Service ✈️Orizair - Acc usé de réception de la demande (FR) - En cours de v…" at bounding box center [625, 283] width 1250 height 566
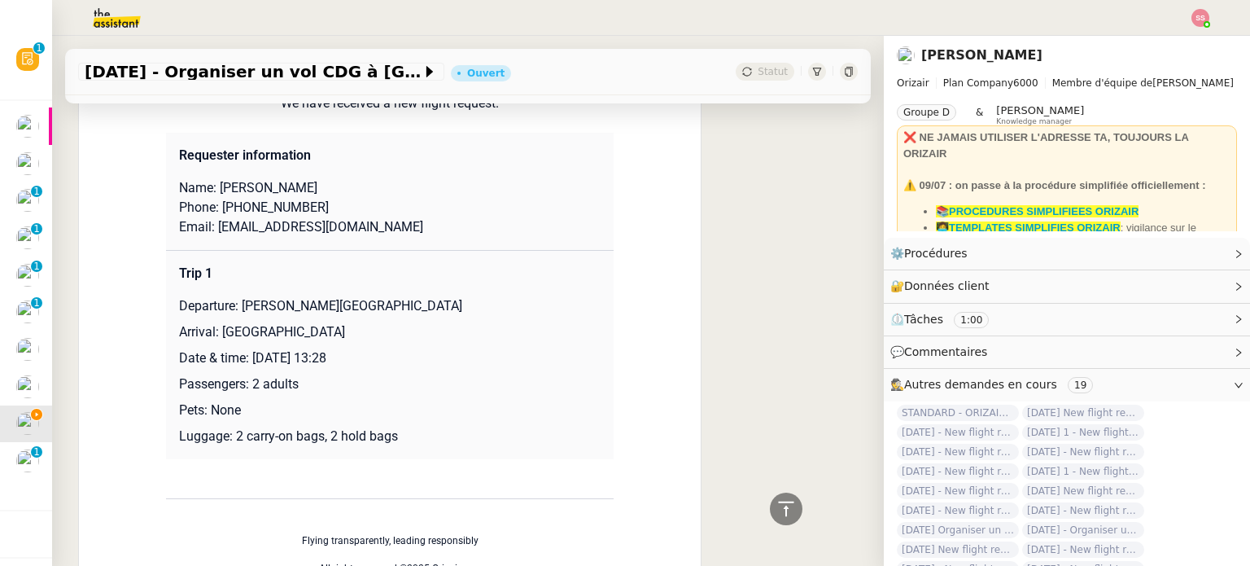
scroll to position [732, 0]
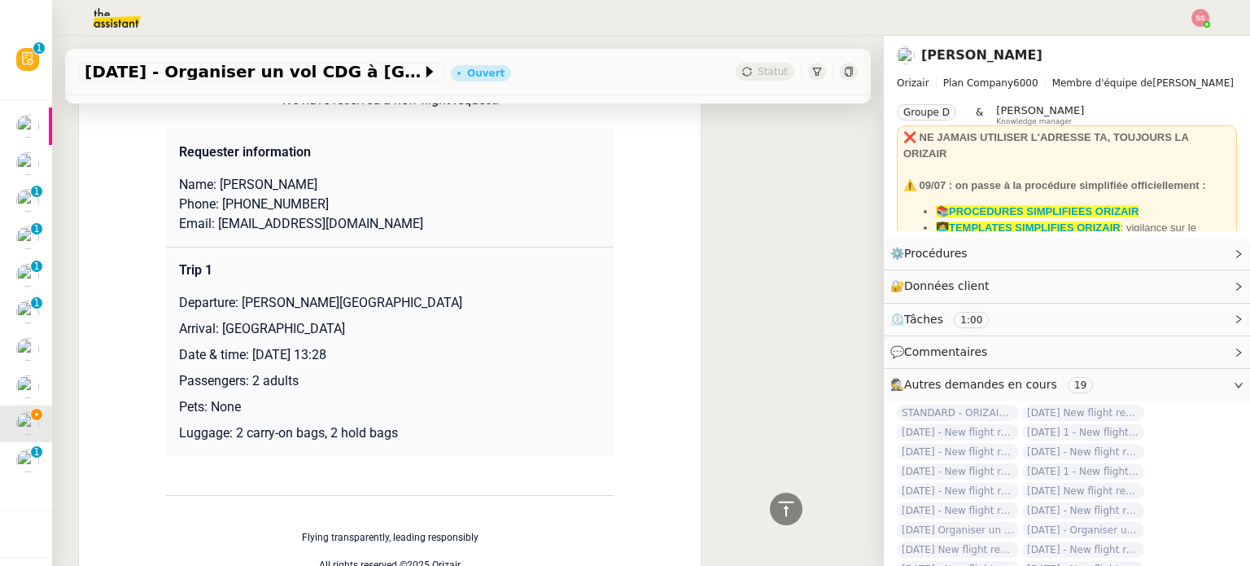
drag, startPoint x: 271, startPoint y: 187, endPoint x: 430, endPoint y: 187, distance: 159.5
click at [430, 187] on p "Name: Sreekanth Mohanakumar" at bounding box center [390, 185] width 422 height 20
copy p "Mohanakumar"
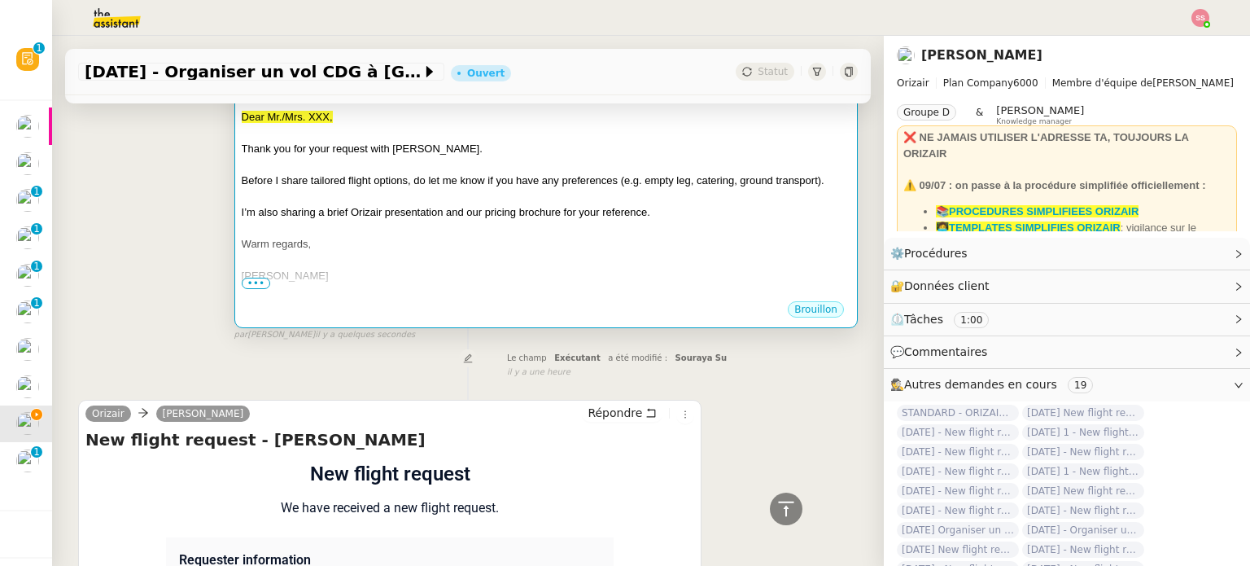
scroll to position [244, 0]
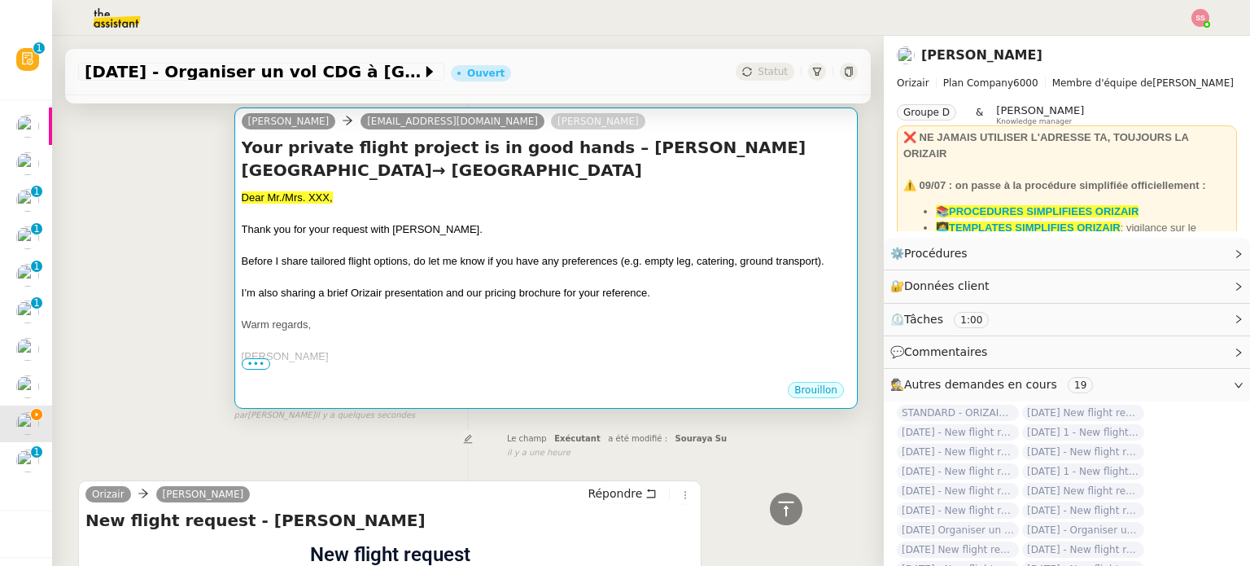
click at [417, 231] on span "Thank you for your request with Orizair." at bounding box center [362, 229] width 241 height 12
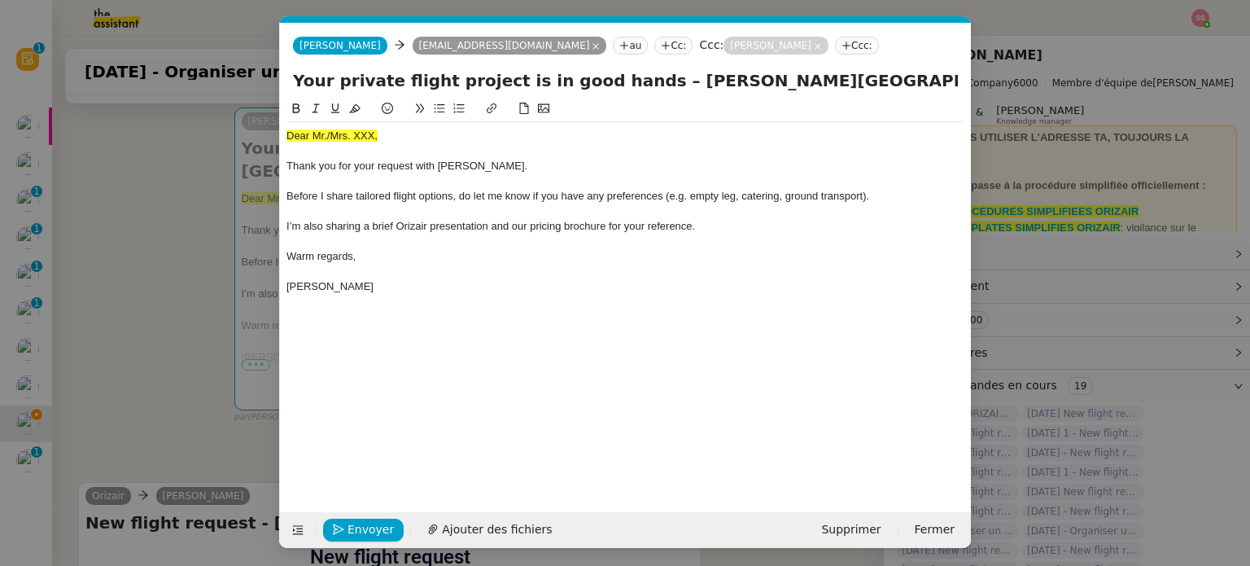
scroll to position [0, 50]
click at [303, 520] on button at bounding box center [297, 529] width 23 height 23
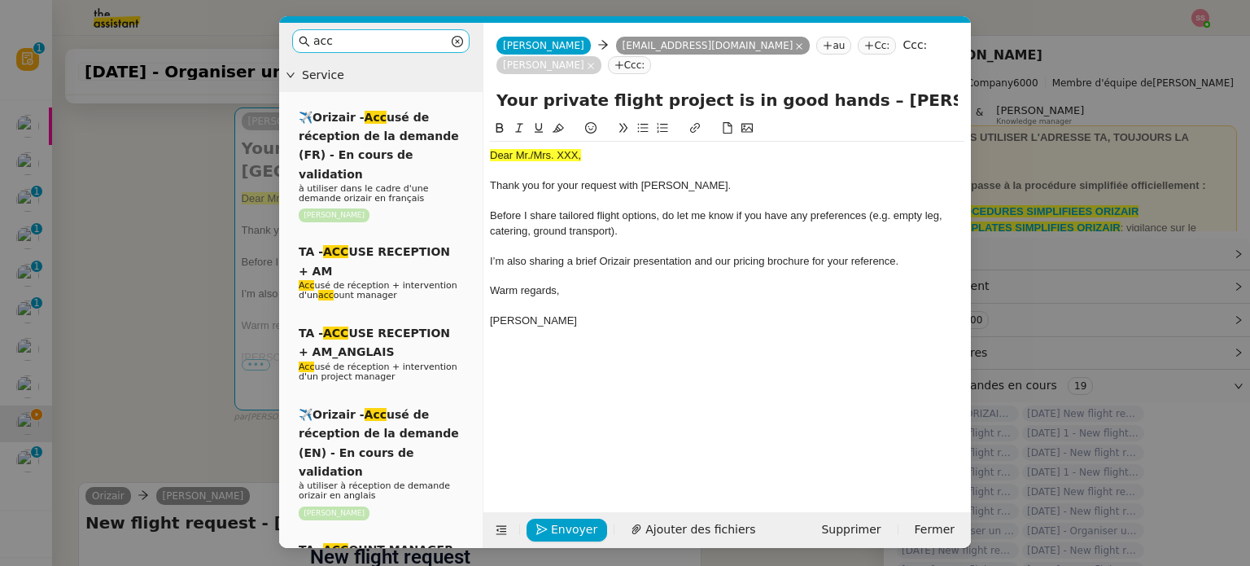
click at [357, 34] on input "acc" at bounding box center [380, 41] width 135 height 19
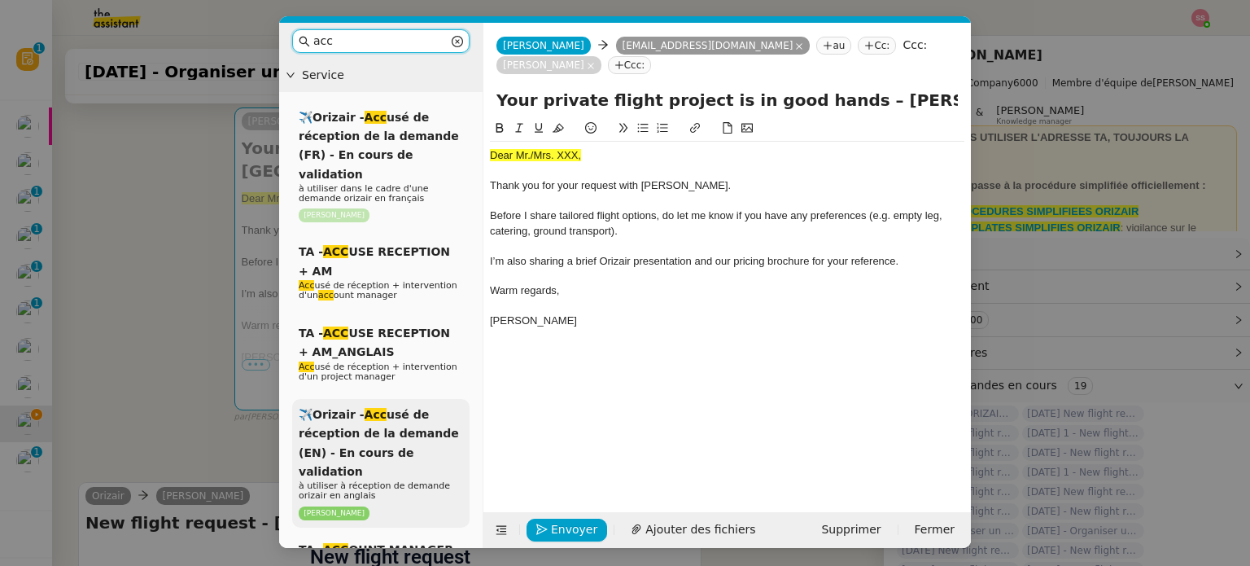
click at [381, 408] on span "✈️Orizair - Acc usé de réception de la demande (EN) - En cours de validation" at bounding box center [379, 443] width 160 height 70
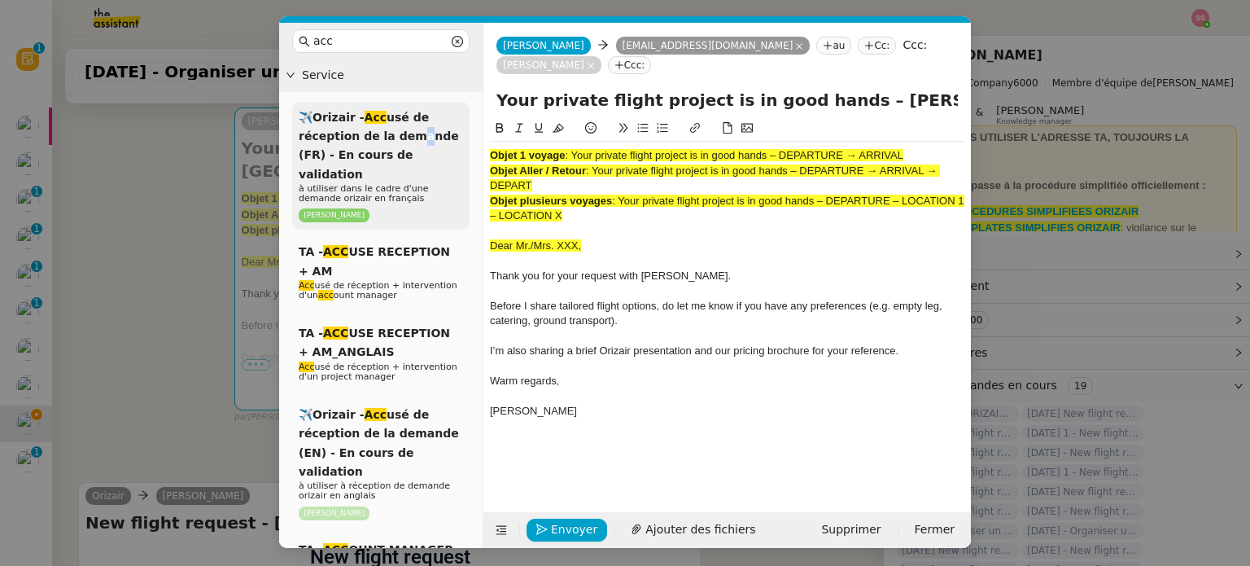
click at [408, 133] on span "✈️Orizair - Acc usé de réception de la demande (FR) - En cours de validation" at bounding box center [379, 146] width 160 height 70
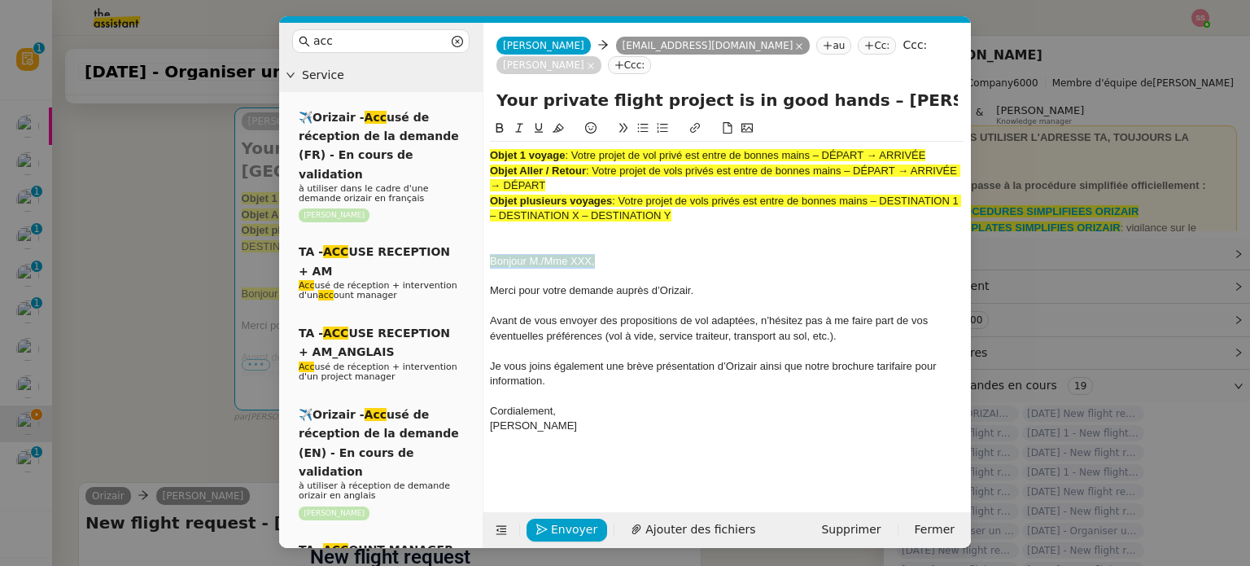
drag, startPoint x: 596, startPoint y: 259, endPoint x: 505, endPoint y: 191, distance: 114.1
click at [439, 258] on nz-layout "acc Service ✈️Orizair - Acc usé de réception de la demande (FR) - En cours de v…" at bounding box center [625, 285] width 692 height 525
click at [564, 126] on button at bounding box center [558, 128] width 20 height 19
click at [602, 256] on div "Bonjour M./Mme XXX," at bounding box center [727, 261] width 474 height 15
click at [606, 262] on div "Bonjour M./Mme XXX," at bounding box center [727, 261] width 474 height 15
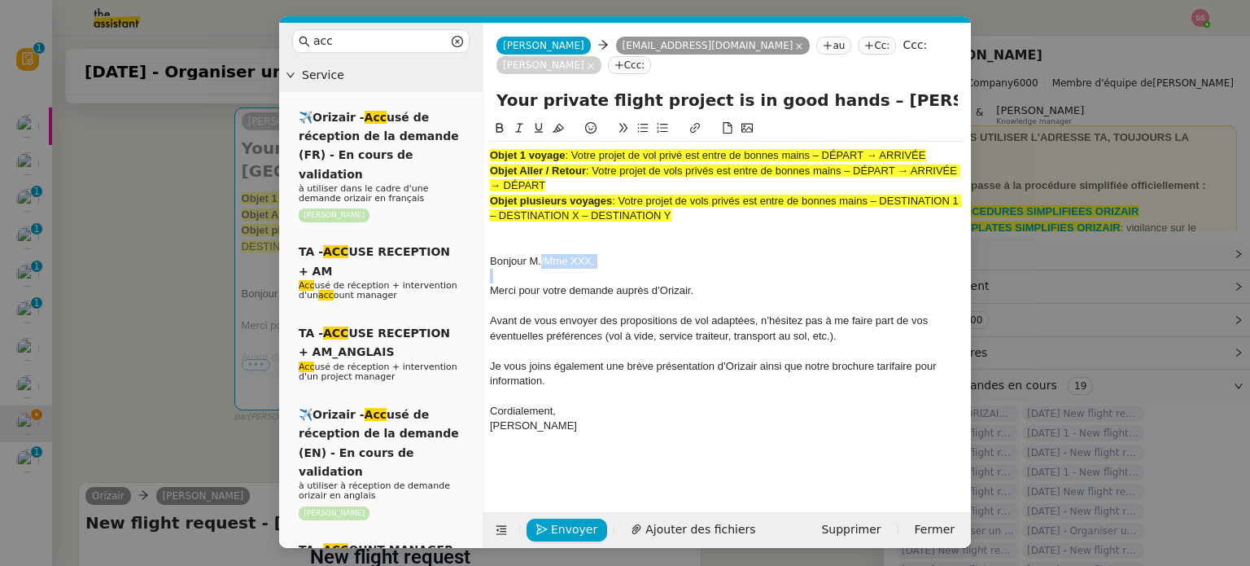
drag, startPoint x: 606, startPoint y: 262, endPoint x: 541, endPoint y: 258, distance: 65.2
click at [541, 258] on div "Bonjour M./Mme XXX," at bounding box center [727, 261] width 474 height 15
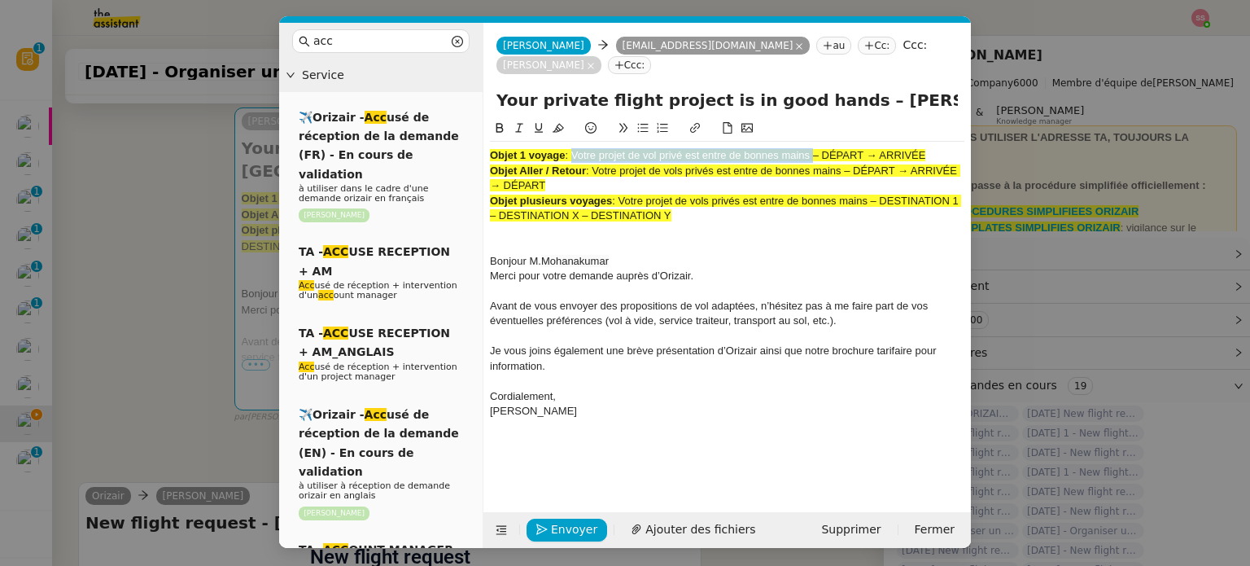
drag, startPoint x: 572, startPoint y: 152, endPoint x: 810, endPoint y: 151, distance: 238.4
click at [810, 151] on span ": Votre projet de vol privé est entre de bonnes mains – DÉPART → ARRIVÉE" at bounding box center [745, 155] width 360 height 12
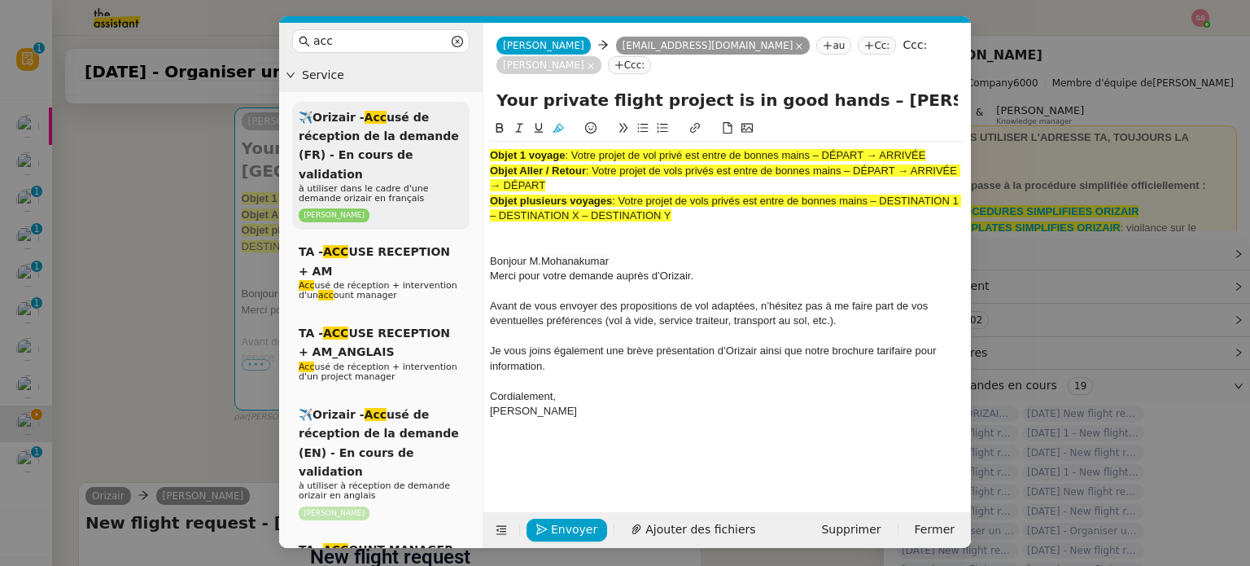
drag, startPoint x: 825, startPoint y: 102, endPoint x: 344, endPoint y: 110, distance: 481.0
click at [344, 110] on nz-layout "acc Service ✈️Orizair - Acc usé de réception de la demande (FR) - En cours de v…" at bounding box center [625, 285] width 692 height 525
paste input "Votre projet de vol privé est entre de bonnes main"
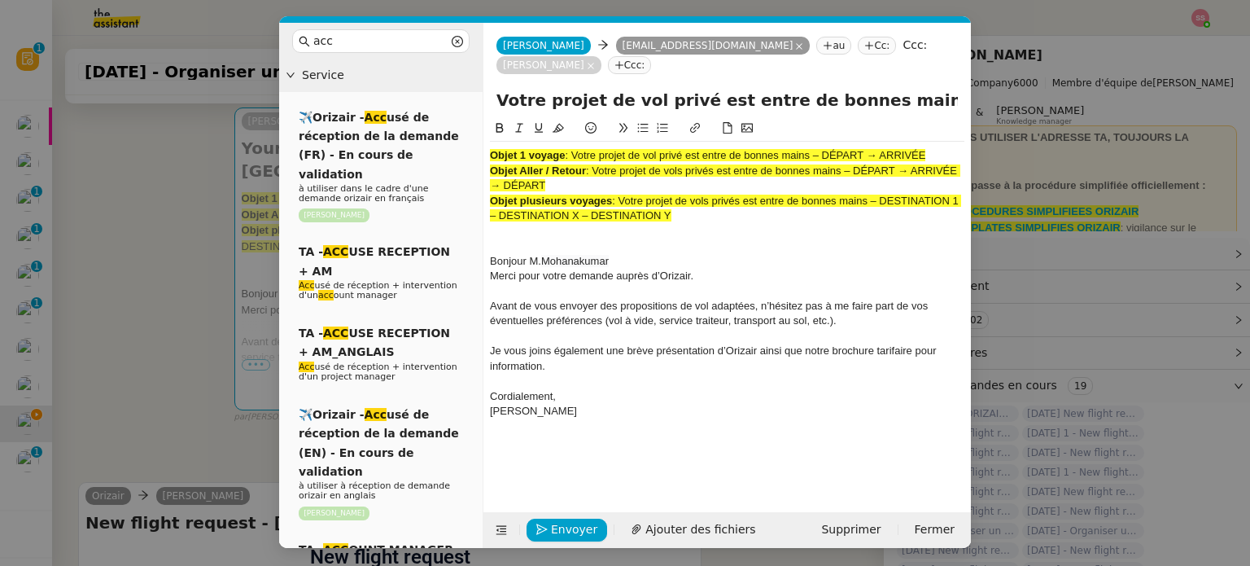
type input "Votre projet de vol privé est entre de bonnes mains – Charles de Gaulle Interna…"
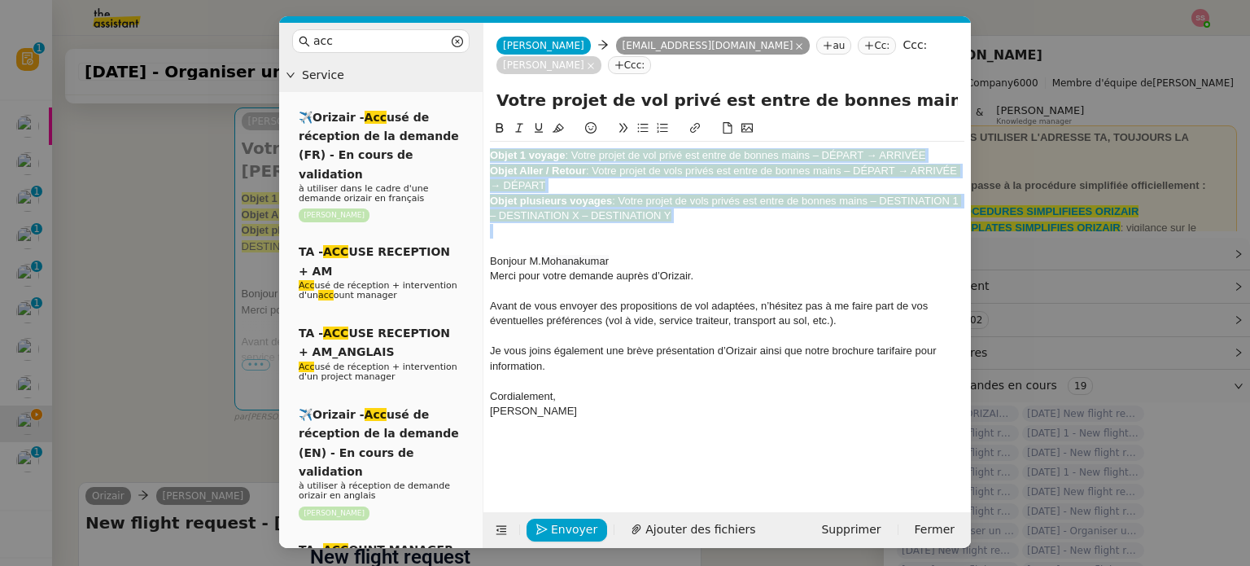
drag, startPoint x: 686, startPoint y: 225, endPoint x: 371, endPoint y: 76, distance: 348.3
click at [371, 76] on nz-layout "acc Service ✈️Orizair - Acc usé de réception de la demande (FR) - En cours de v…" at bounding box center [625, 285] width 692 height 525
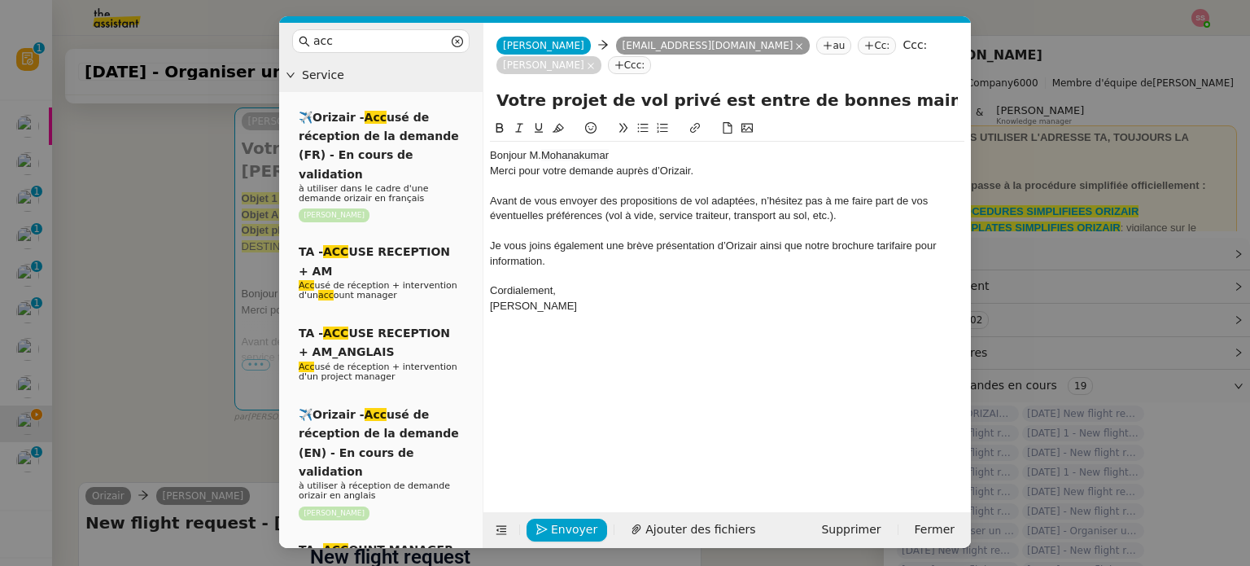
click at [628, 159] on div "Bonjour M. Mohanakumar" at bounding box center [727, 155] width 474 height 15
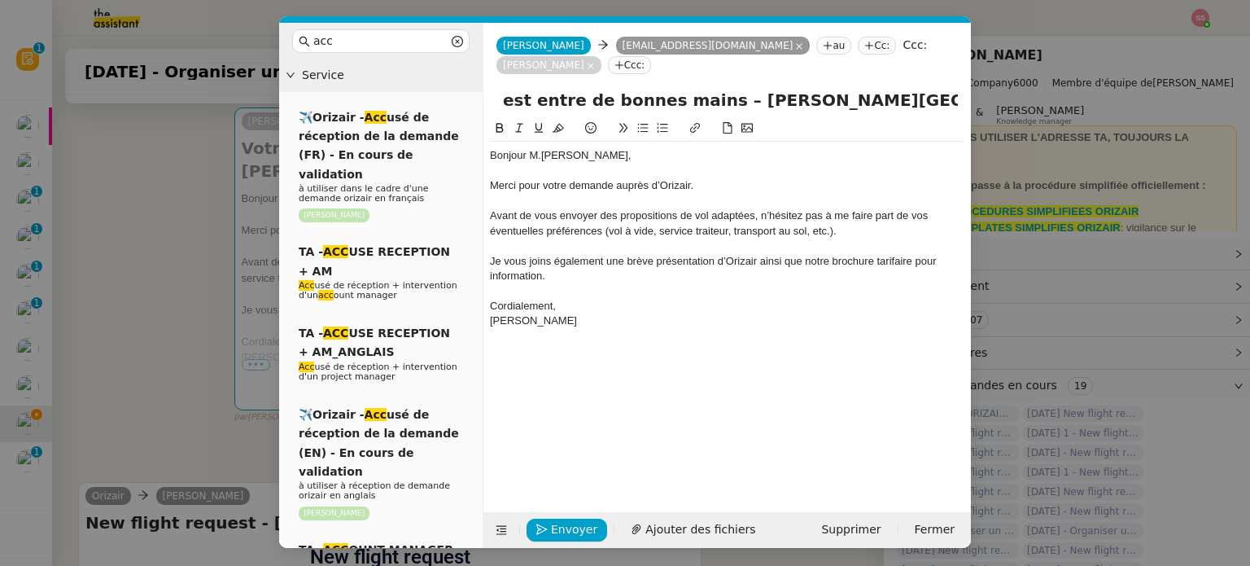
scroll to position [0, 415]
drag, startPoint x: 761, startPoint y: 108, endPoint x: 979, endPoint y: 152, distance: 222.5
click at [979, 152] on nz-modal-container "acc Service ✈️Orizair - Acc usé de réception de la demande (FR) - En cours de v…" at bounding box center [625, 283] width 1250 height 566
click at [691, 520] on span "Ajouter des fichiers" at bounding box center [700, 529] width 110 height 19
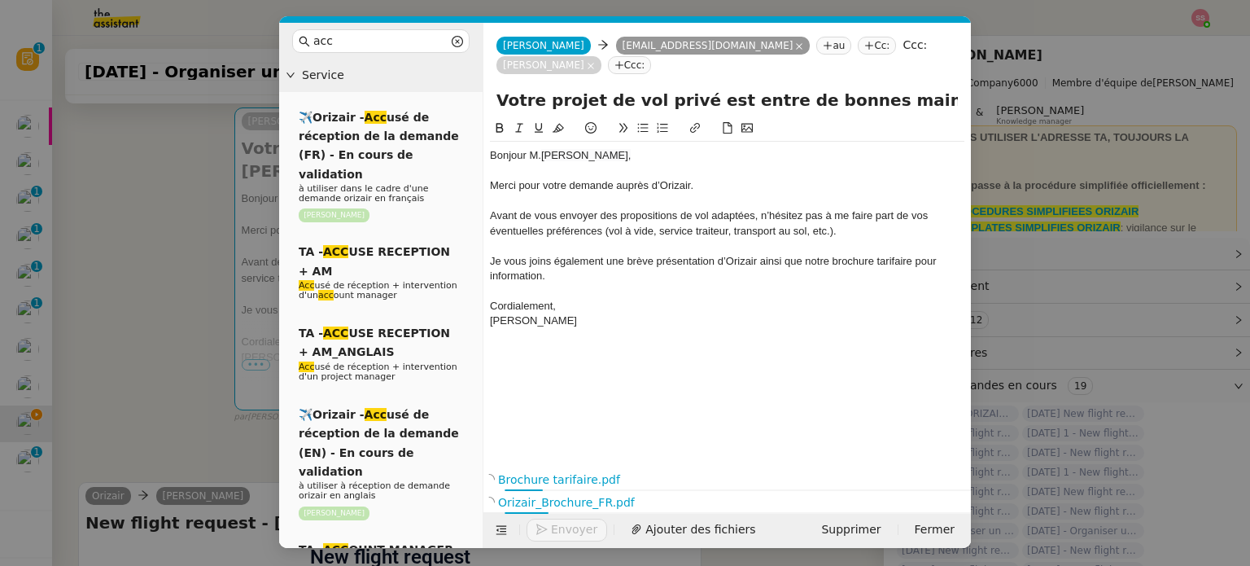
click at [500, 101] on input "Votre projet de vol privé est entre de bonnes mains – Charles de Gaulle Interna…" at bounding box center [726, 100] width 461 height 24
click at [614, 103] on input "Votre projet de vol privé est entre de bonnes mains – Charles de Gaulle Interna…" at bounding box center [726, 100] width 461 height 24
click at [666, 103] on input "Votre projet de vol privé est entre de bonnes mains – Charles de Gaulle Interna…" at bounding box center [726, 100] width 461 height 24
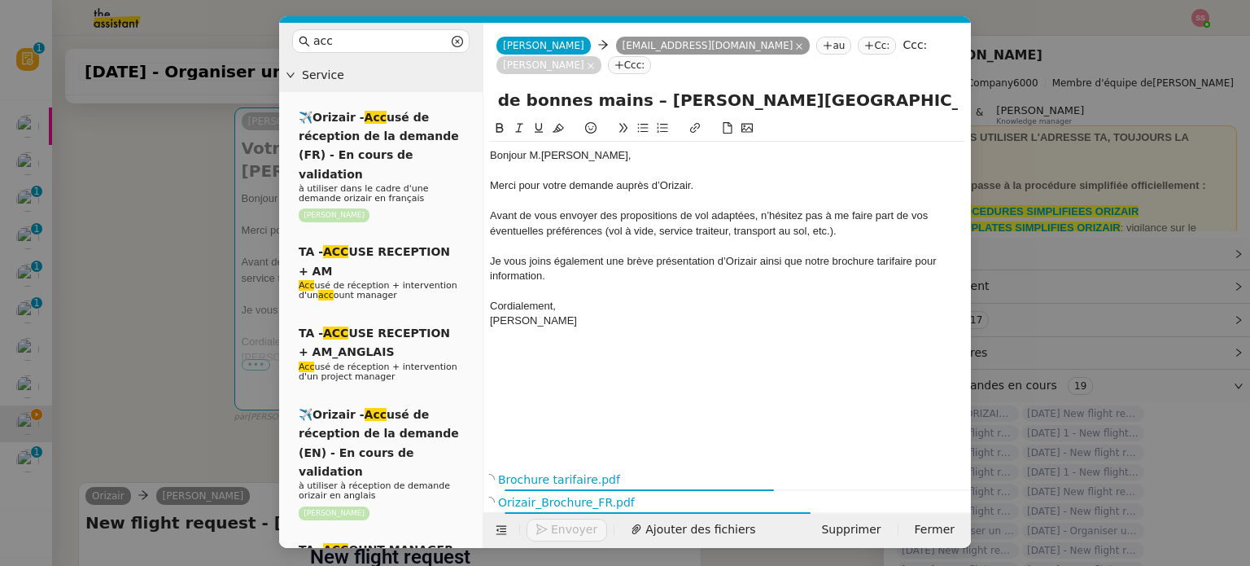
scroll to position [0, 410]
drag, startPoint x: 720, startPoint y: 103, endPoint x: 972, endPoint y: 181, distance: 264.3
click at [972, 181] on nz-modal-container "acc Service ✈️Orizair - Acc usé de réception de la demande (FR) - En cours de v…" at bounding box center [625, 283] width 1250 height 566
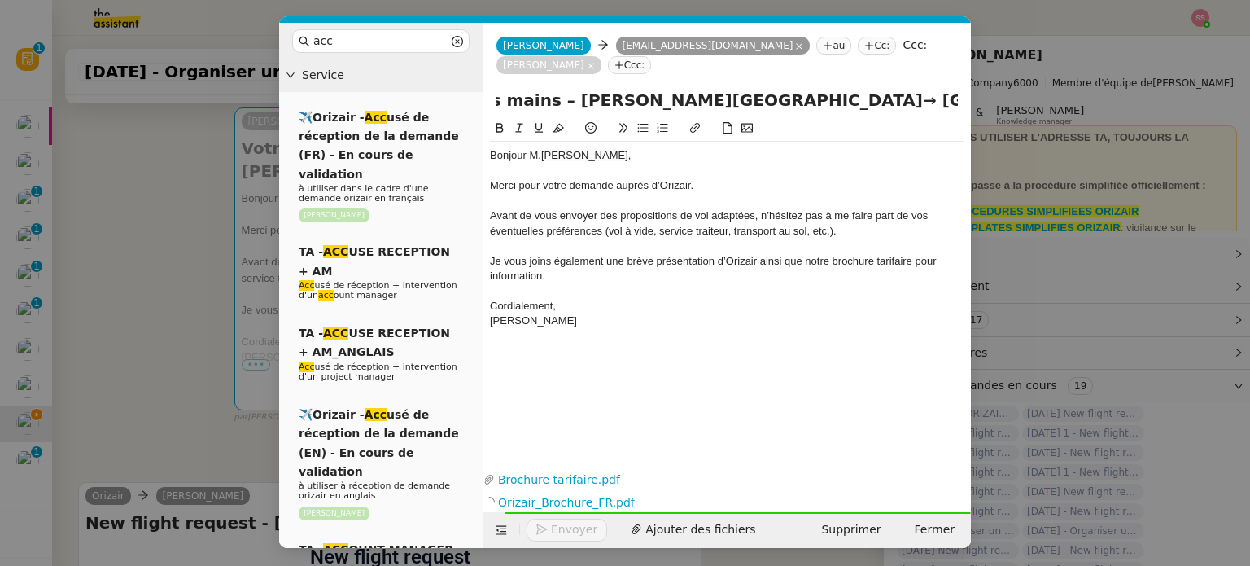
type input "Votre projet de vol privé est entre de bonnes mains – Charles de Gaulle Interna…"
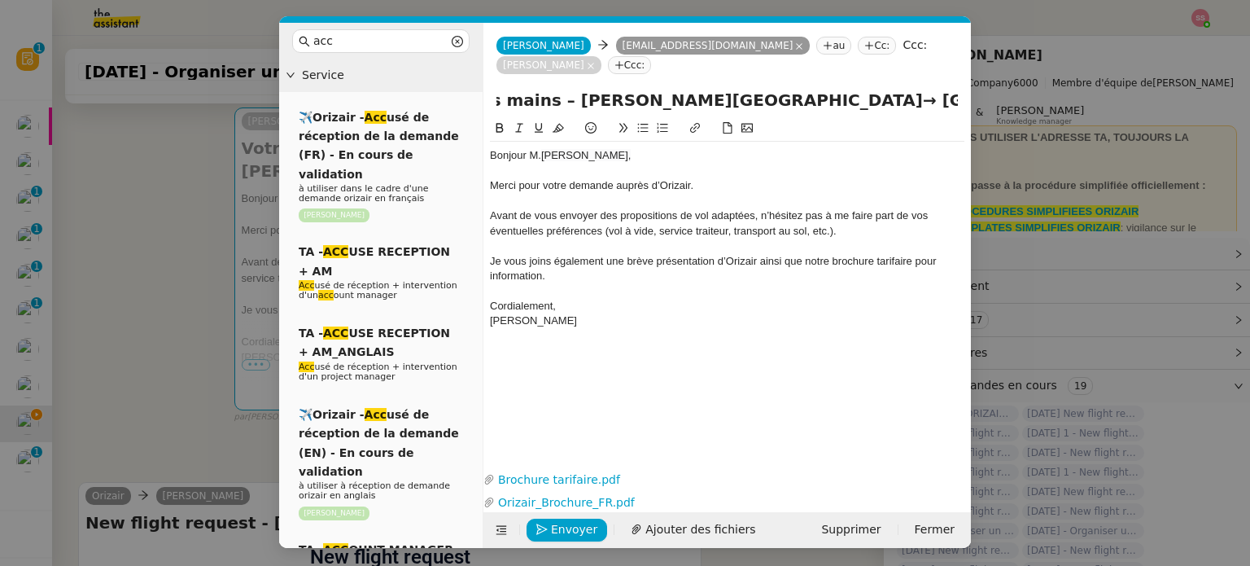
click at [841, 249] on div at bounding box center [727, 245] width 474 height 15
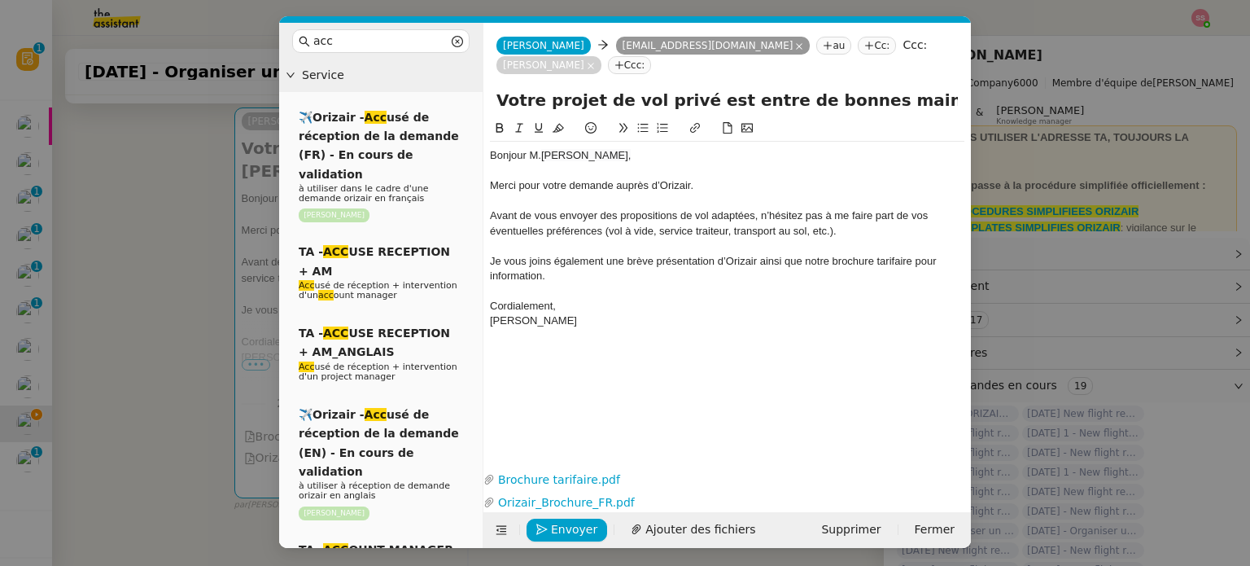
scroll to position [1, 0]
drag, startPoint x: 176, startPoint y: 266, endPoint x: 214, endPoint y: 242, distance: 45.4
click at [176, 266] on nz-modal-container "acc Service ✈️Orizair - Acc usé de réception de la demande (FR) - En cours de v…" at bounding box center [625, 283] width 1250 height 566
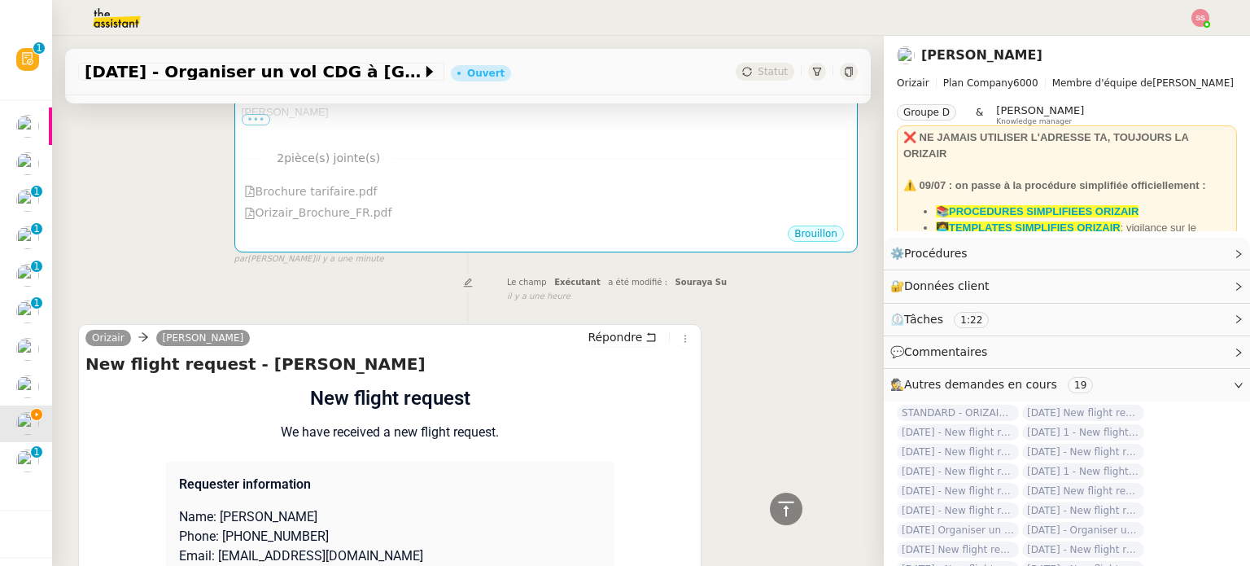
scroll to position [732, 0]
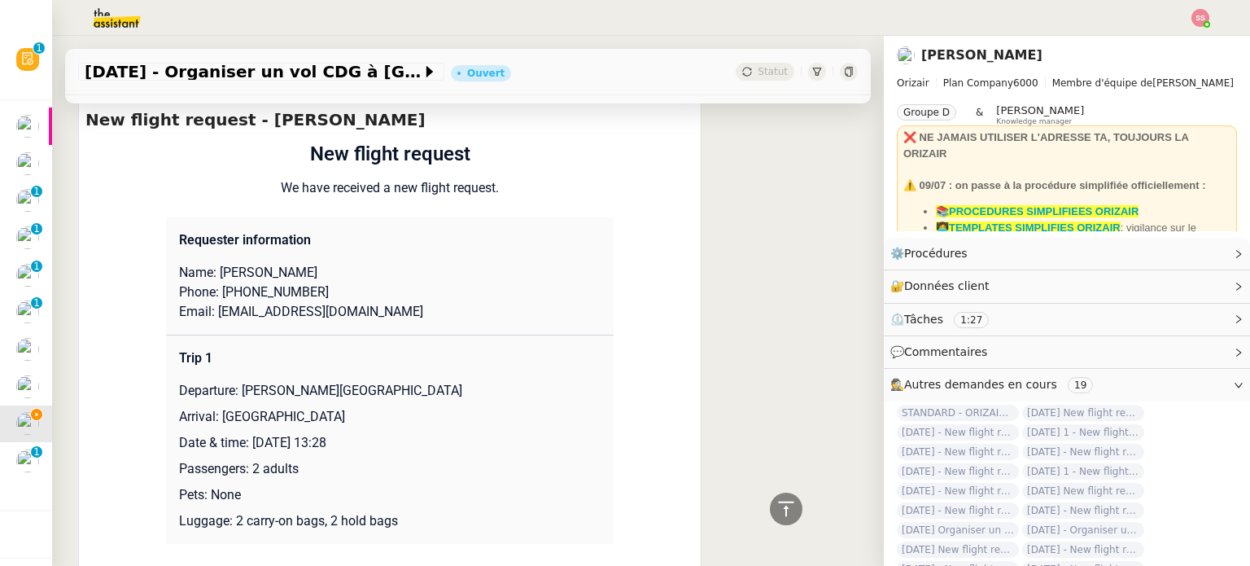
drag, startPoint x: 270, startPoint y: 276, endPoint x: 361, endPoint y: 280, distance: 91.2
click at [361, 280] on p "Name: Sreekanth Mohanakumar" at bounding box center [390, 273] width 422 height 20
drag, startPoint x: 266, startPoint y: 273, endPoint x: 212, endPoint y: 274, distance: 54.5
click at [212, 274] on p "Name: Sreekanth Mohanakumar" at bounding box center [390, 273] width 422 height 20
drag, startPoint x: 306, startPoint y: 293, endPoint x: 225, endPoint y: 292, distance: 81.4
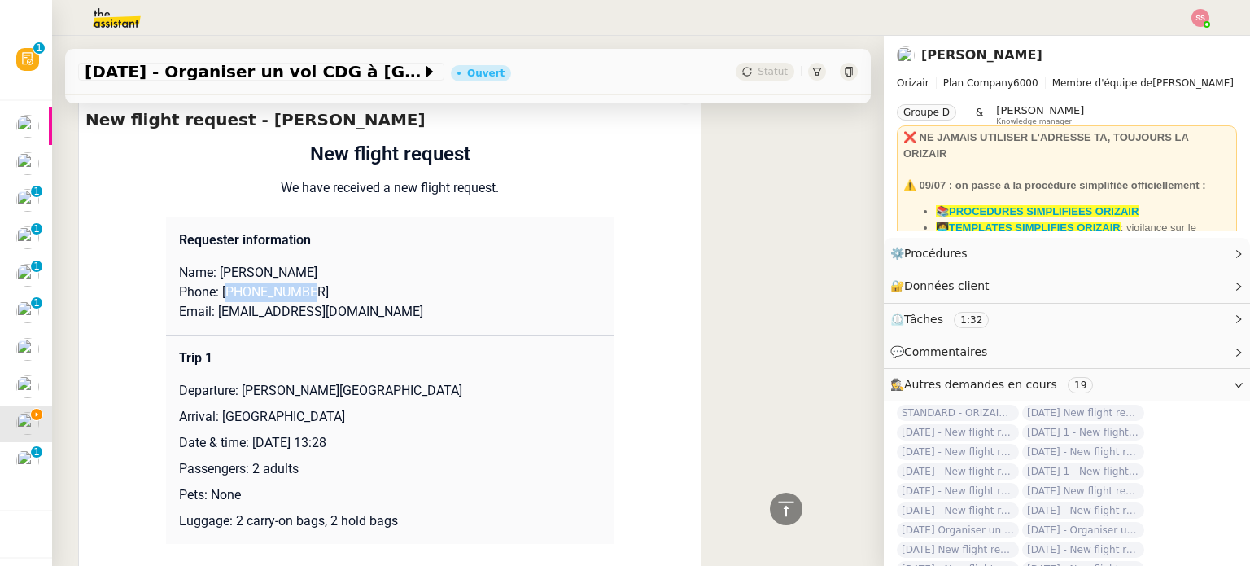
click at [225, 292] on p "Phone: +33650796640" at bounding box center [390, 292] width 422 height 20
drag, startPoint x: 389, startPoint y: 318, endPoint x: 209, endPoint y: 314, distance: 179.9
click at [209, 314] on p "Email: mail.sreekanth95@gmail.com" at bounding box center [390, 312] width 422 height 20
drag, startPoint x: 232, startPoint y: 393, endPoint x: 457, endPoint y: 393, distance: 225.4
click at [457, 393] on p "Departure: Charles de Gaulle International Airport" at bounding box center [390, 391] width 422 height 20
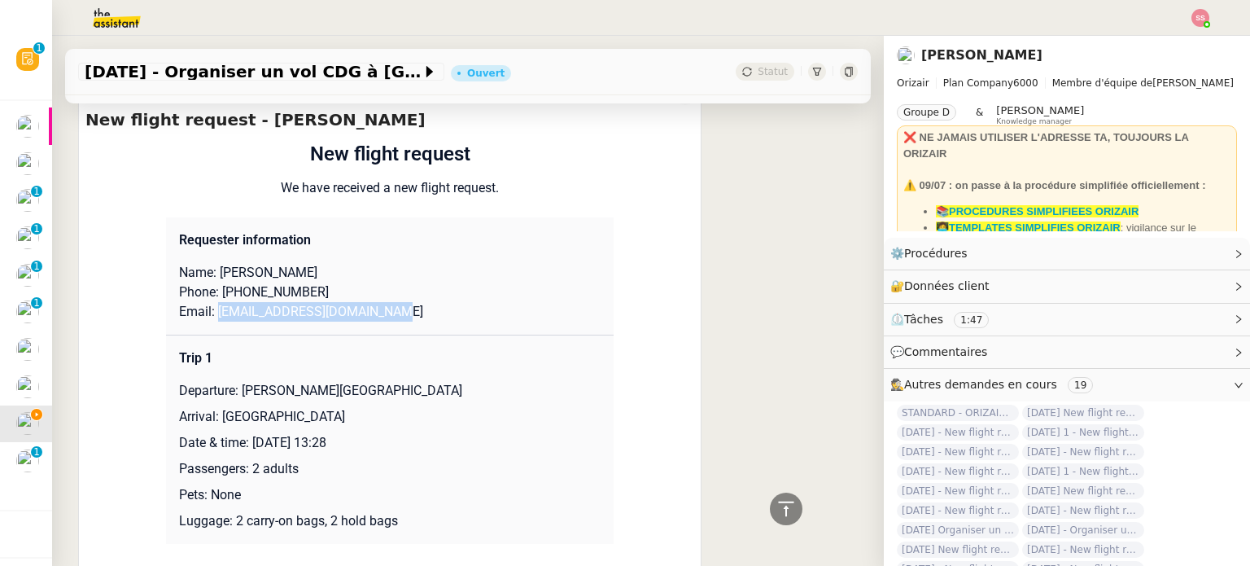
drag, startPoint x: 348, startPoint y: 423, endPoint x: 217, endPoint y: 422, distance: 131.0
click at [217, 422] on p "Arrival: Manchester Airport" at bounding box center [390, 417] width 422 height 20
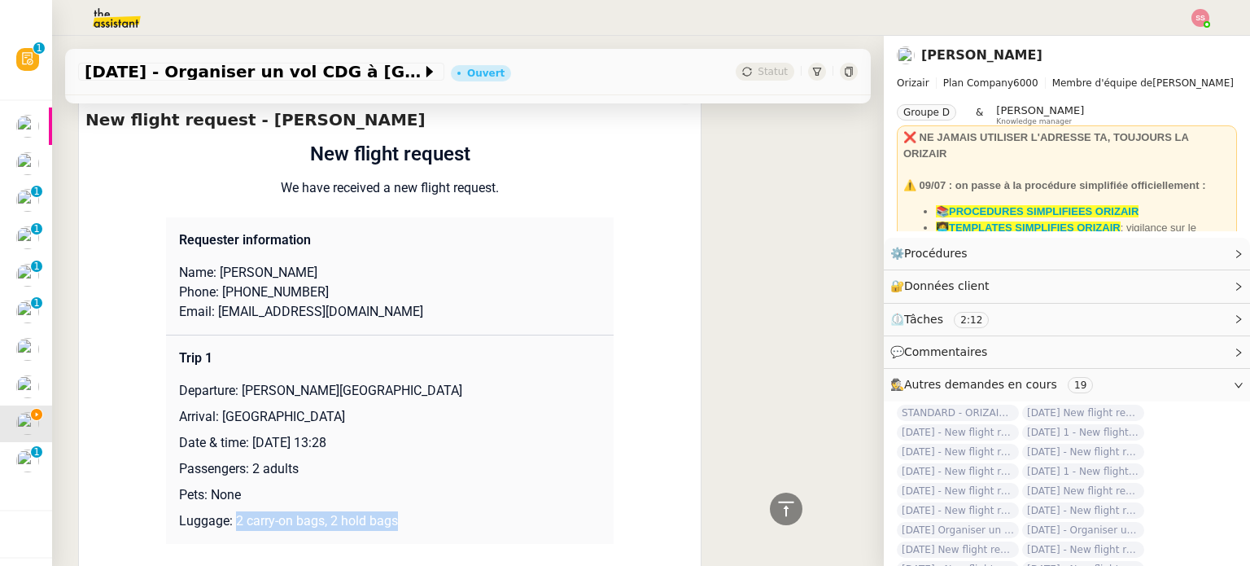
drag, startPoint x: 230, startPoint y: 519, endPoint x: 410, endPoint y: 439, distance: 197.1
click at [409, 513] on td "Trip 1 Departure: Charles de Gaulle International Airport Arrival: Manchester A…" at bounding box center [390, 439] width 448 height 209
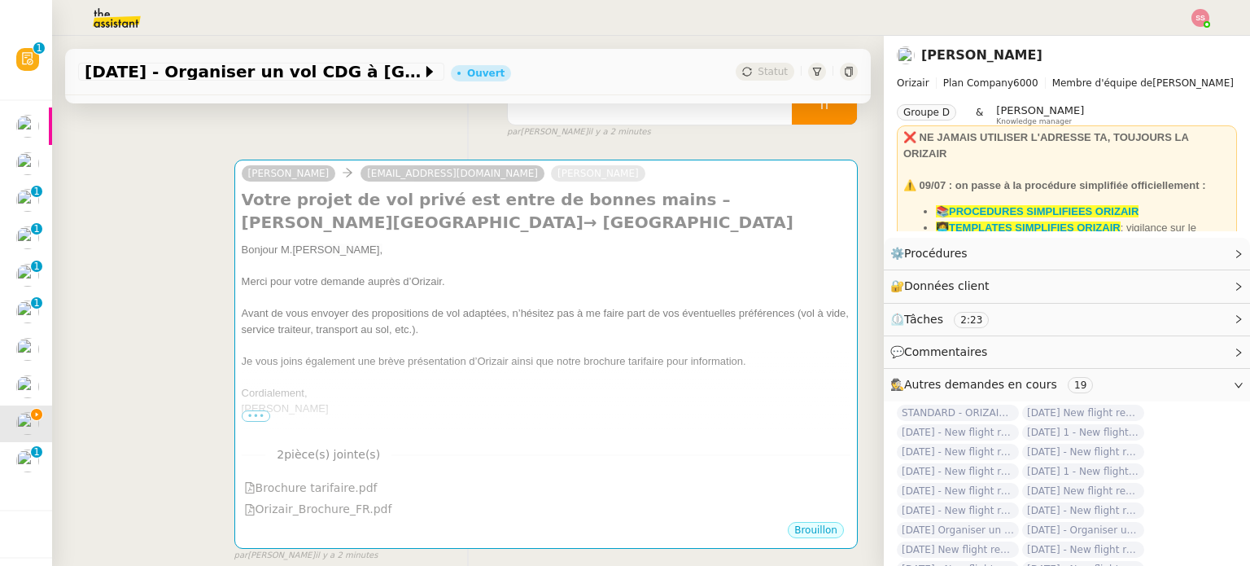
scroll to position [325, 0]
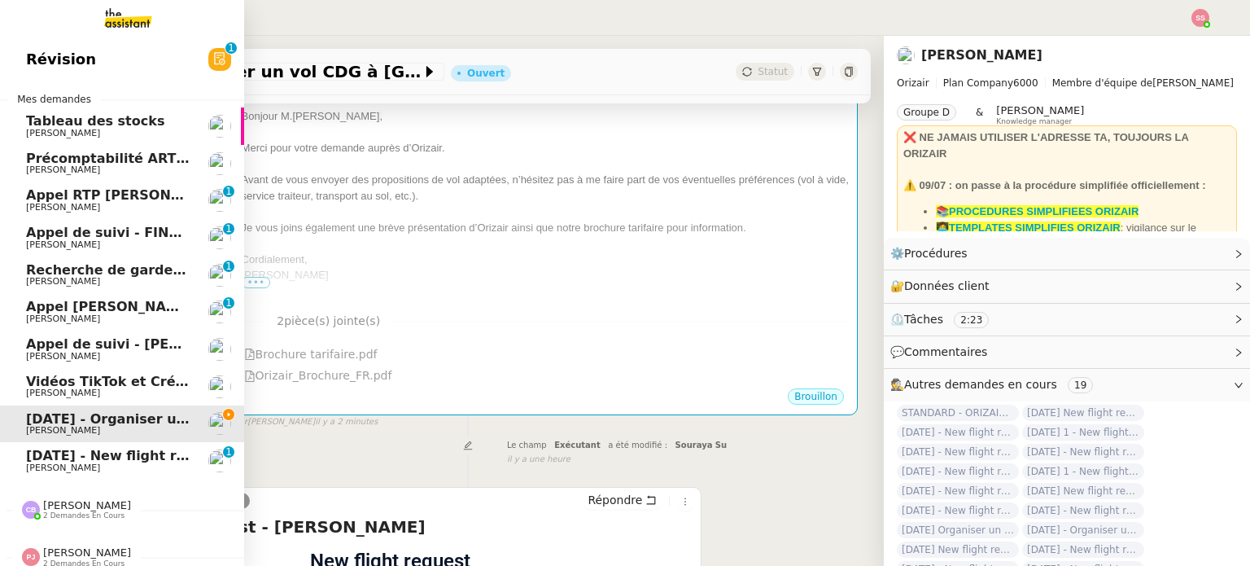
click at [67, 452] on span "30th September 2025 - New flight request - Charbel Akoury" at bounding box center [194, 455] width 336 height 15
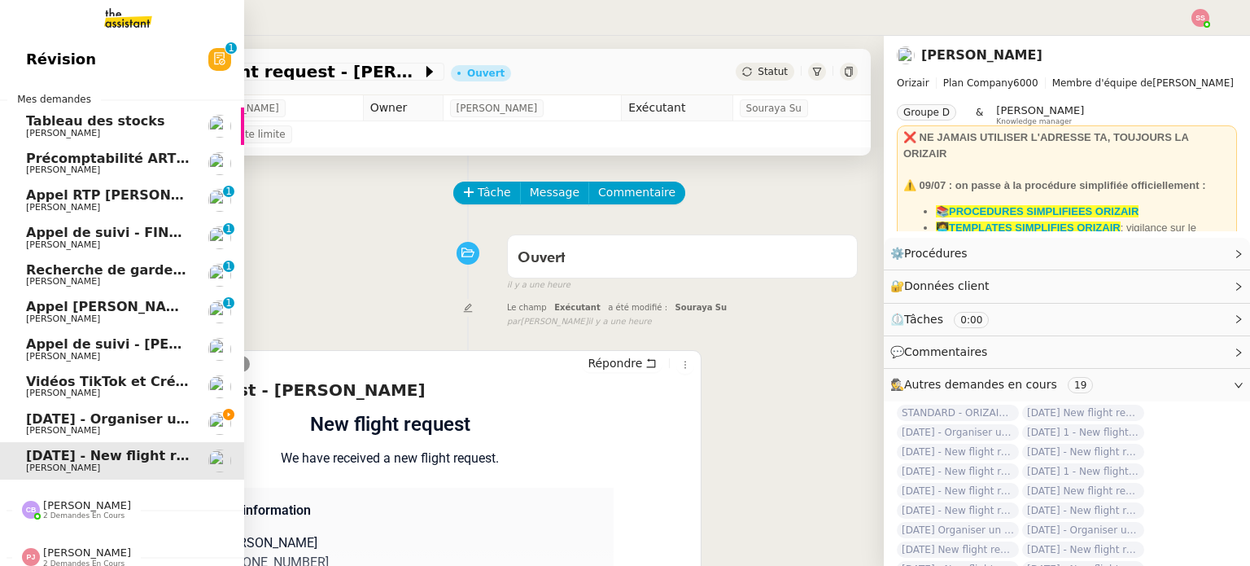
click at [100, 408] on link "30th November 2025 - Organiser un vol CDG à Manchester Louis Frei" at bounding box center [122, 423] width 244 height 37
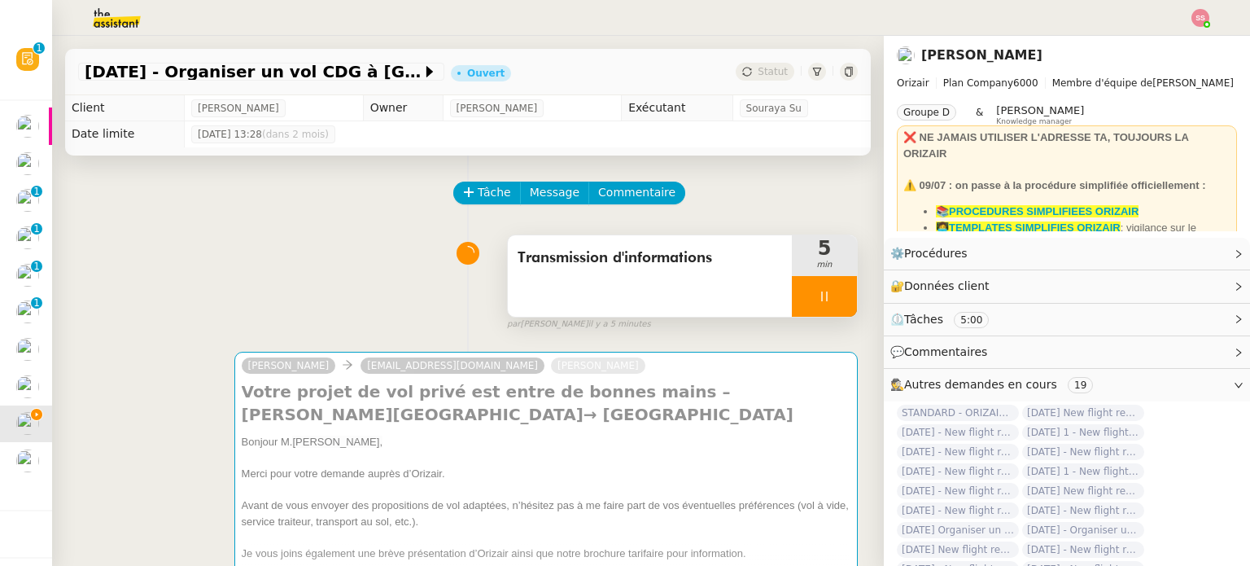
click at [818, 294] on icon at bounding box center [824, 296] width 13 height 13
click at [828, 299] on button at bounding box center [840, 296] width 33 height 41
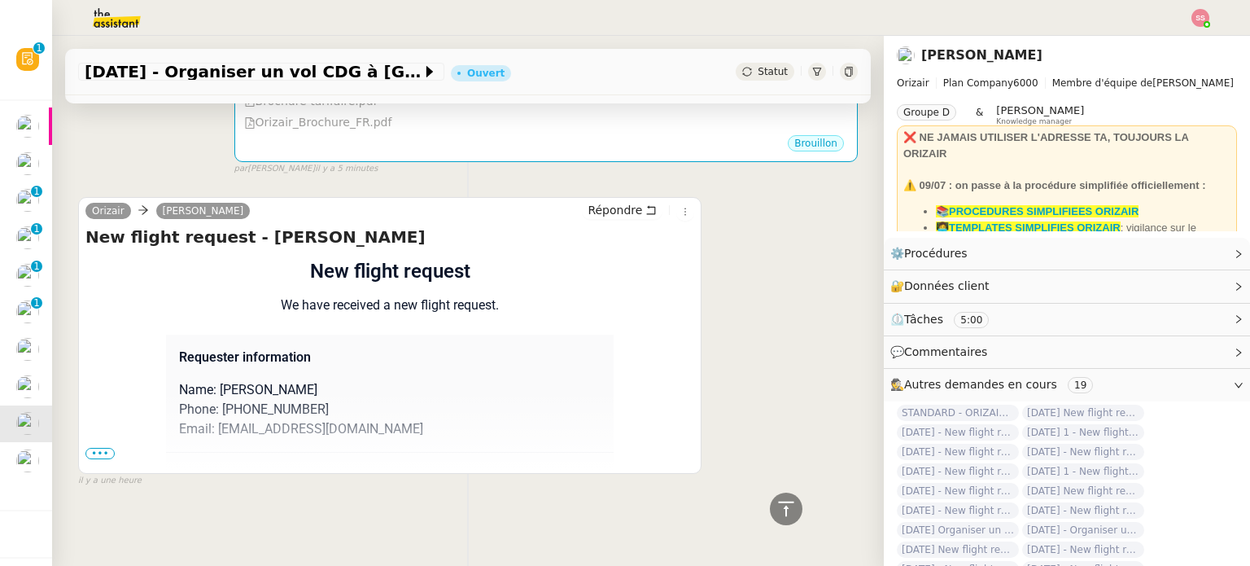
scroll to position [589, 0]
click at [111, 448] on span "•••" at bounding box center [99, 453] width 29 height 11
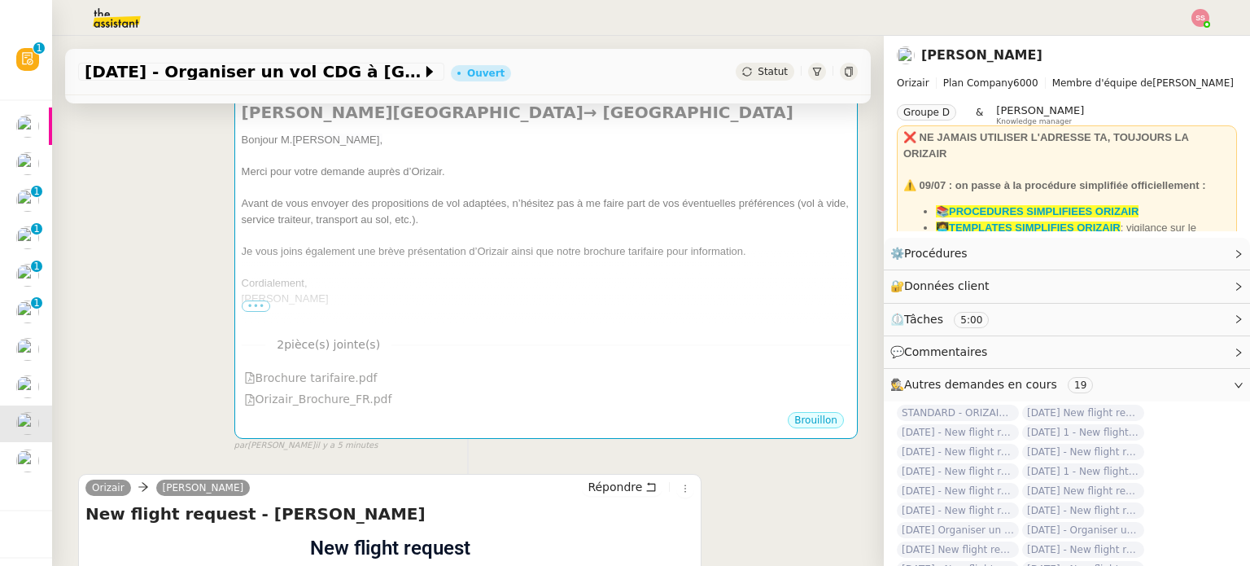
scroll to position [221, 0]
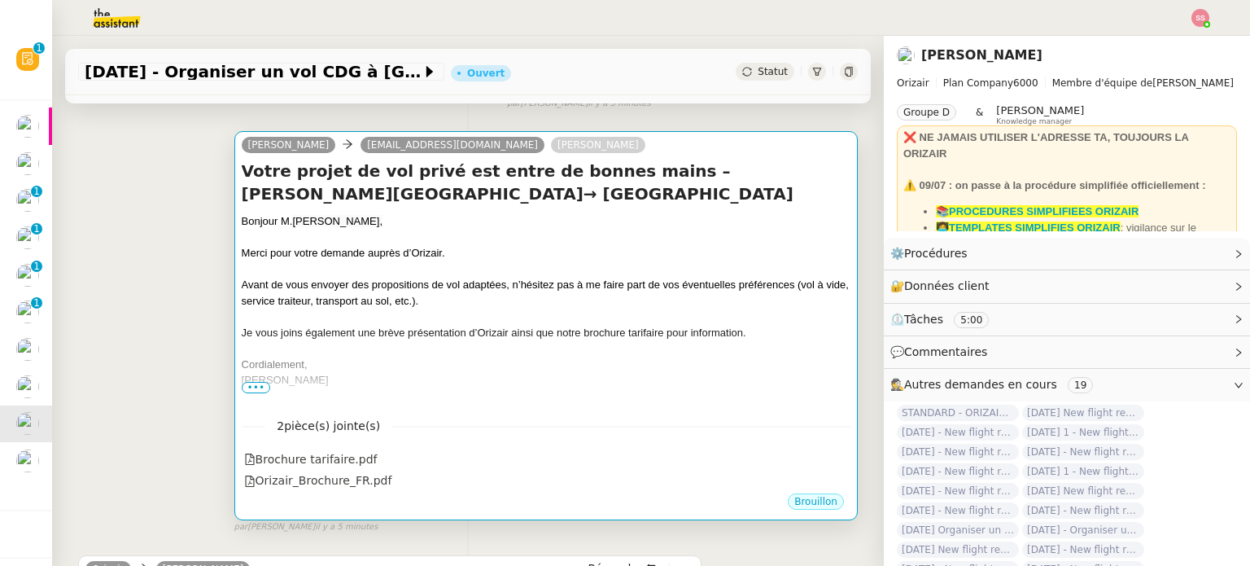
click at [385, 325] on div at bounding box center [546, 316] width 609 height 16
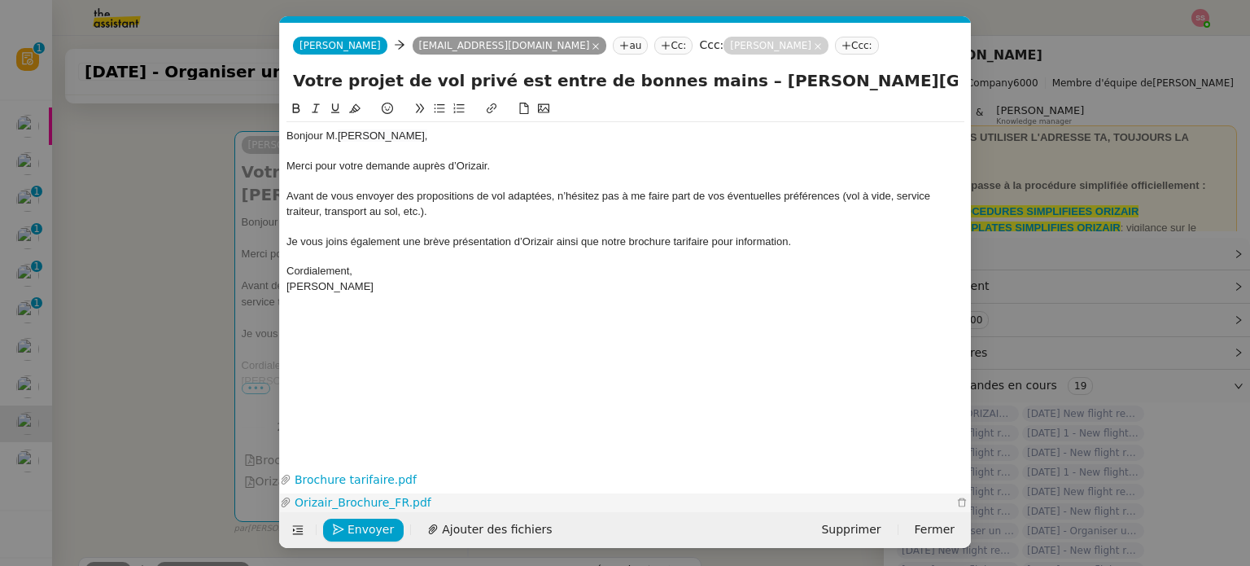
scroll to position [0, 34]
click at [360, 524] on span "Envoyer" at bounding box center [370, 529] width 46 height 19
click at [369, 523] on span "Confirmer l'envoi" at bounding box center [396, 529] width 98 height 19
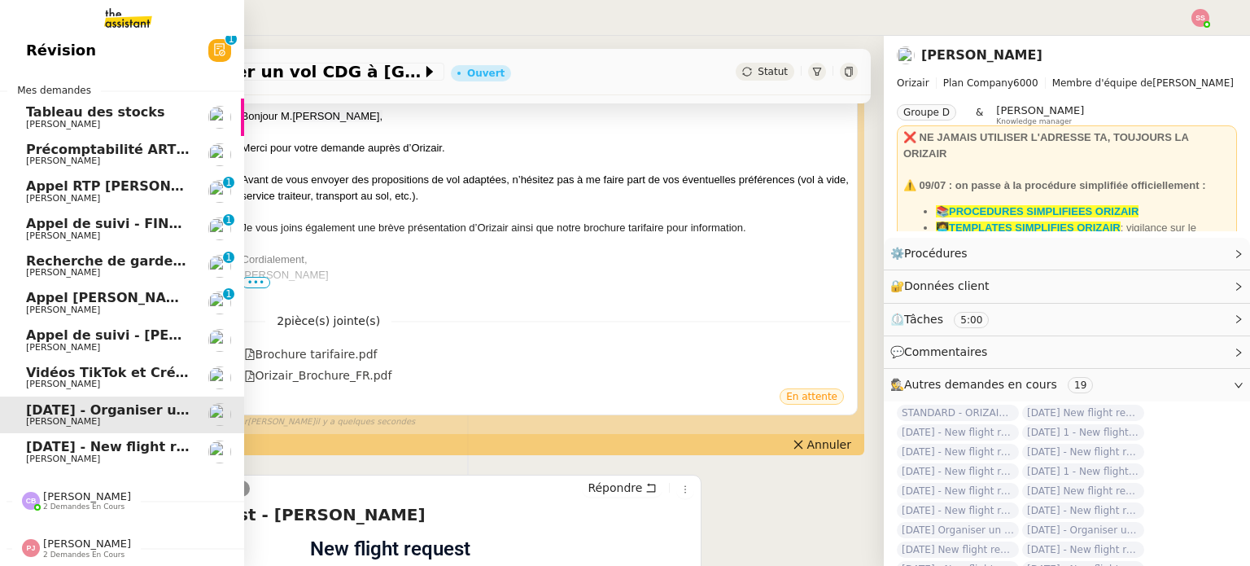
scroll to position [16, 0]
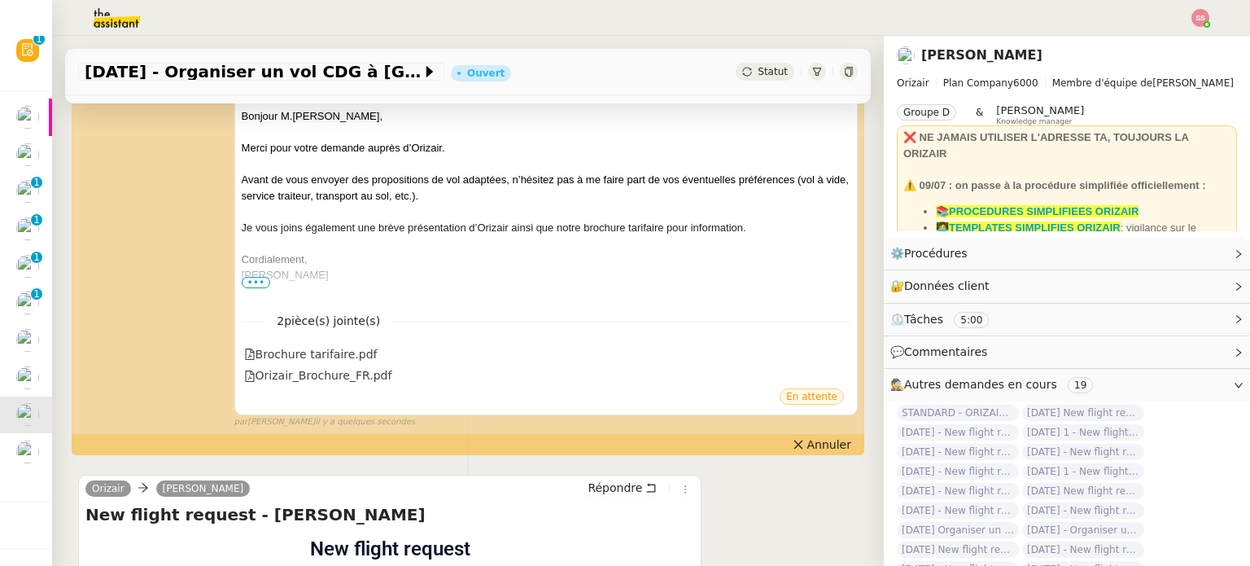
click at [1194, 14] on img at bounding box center [1200, 18] width 18 height 18
click at [1178, 38] on li "Suivi" at bounding box center [1156, 46] width 106 height 23
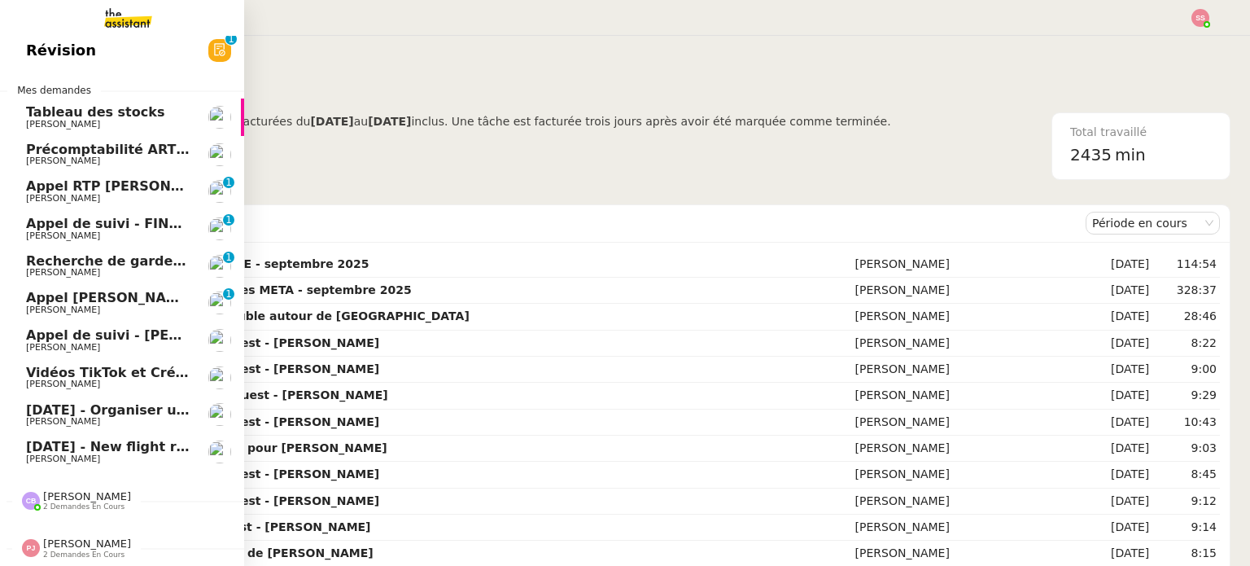
click at [57, 443] on span "30th September 2025 - New flight request - Charbel Akoury" at bounding box center [194, 446] width 336 height 15
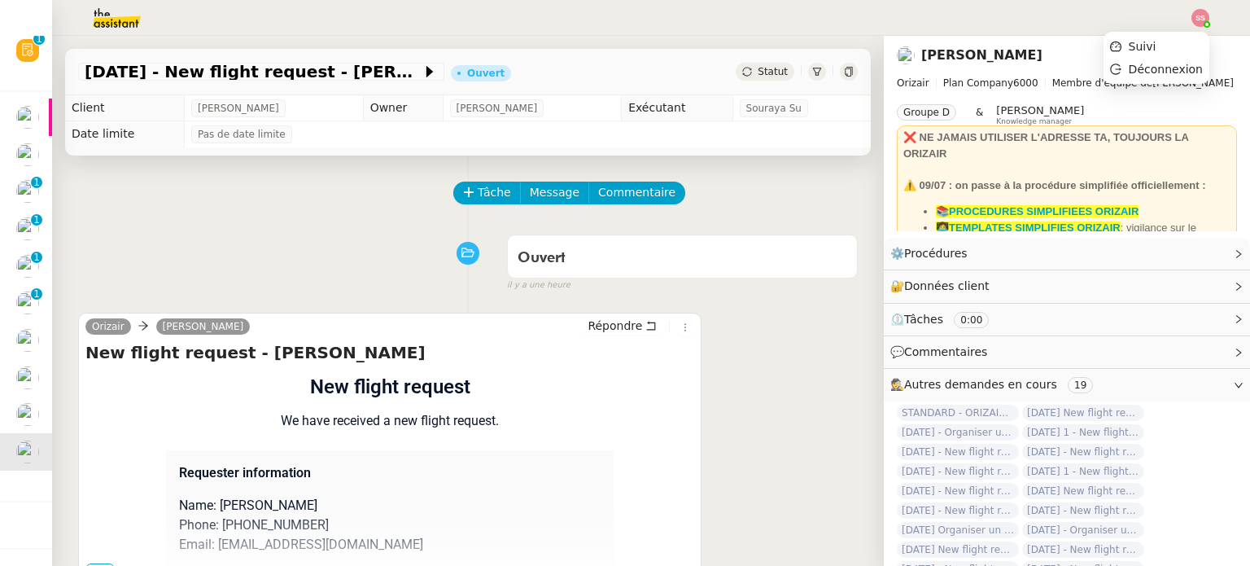
click at [1196, 17] on img at bounding box center [1200, 18] width 18 height 18
click at [1169, 44] on li "Suivi" at bounding box center [1156, 46] width 106 height 23
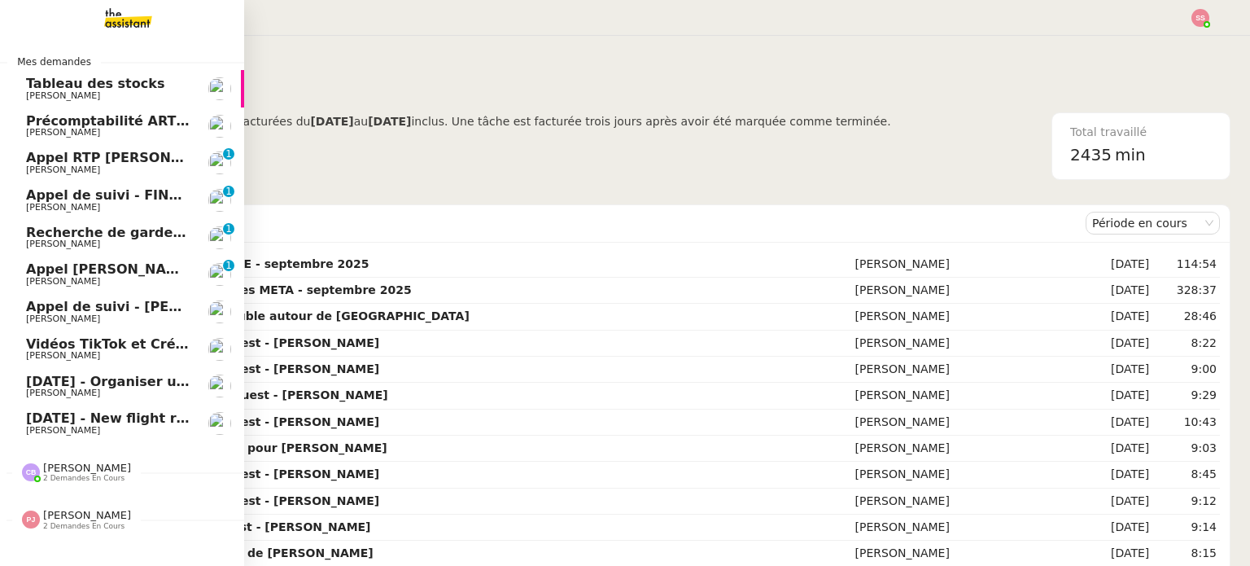
click at [96, 386] on span "30th November 2025 - Organiser un vol CDG à Manchester" at bounding box center [221, 381] width 391 height 15
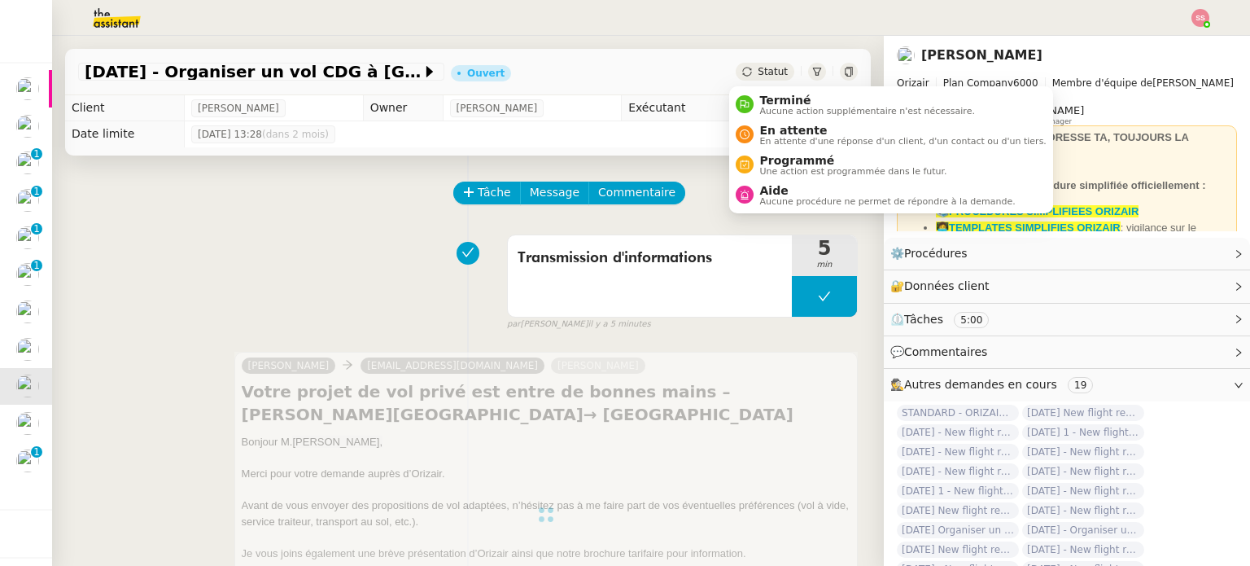
click at [758, 70] on span "Statut" at bounding box center [773, 71] width 30 height 11
click at [769, 132] on span "En attente" at bounding box center [903, 130] width 286 height 13
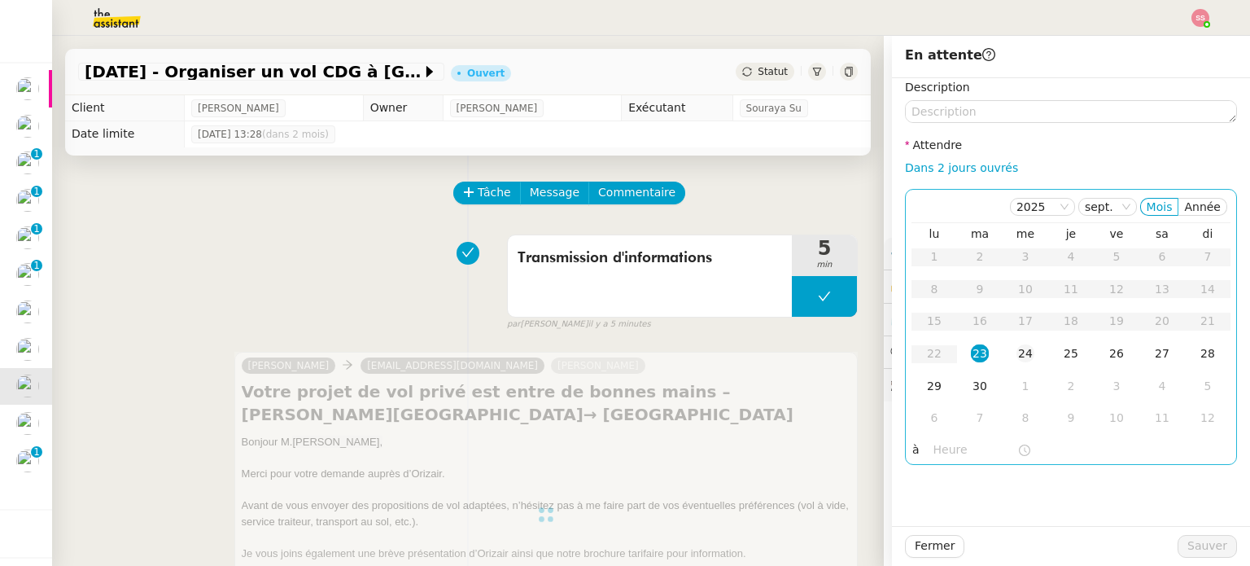
click at [1016, 348] on div "24" at bounding box center [1025, 353] width 18 height 18
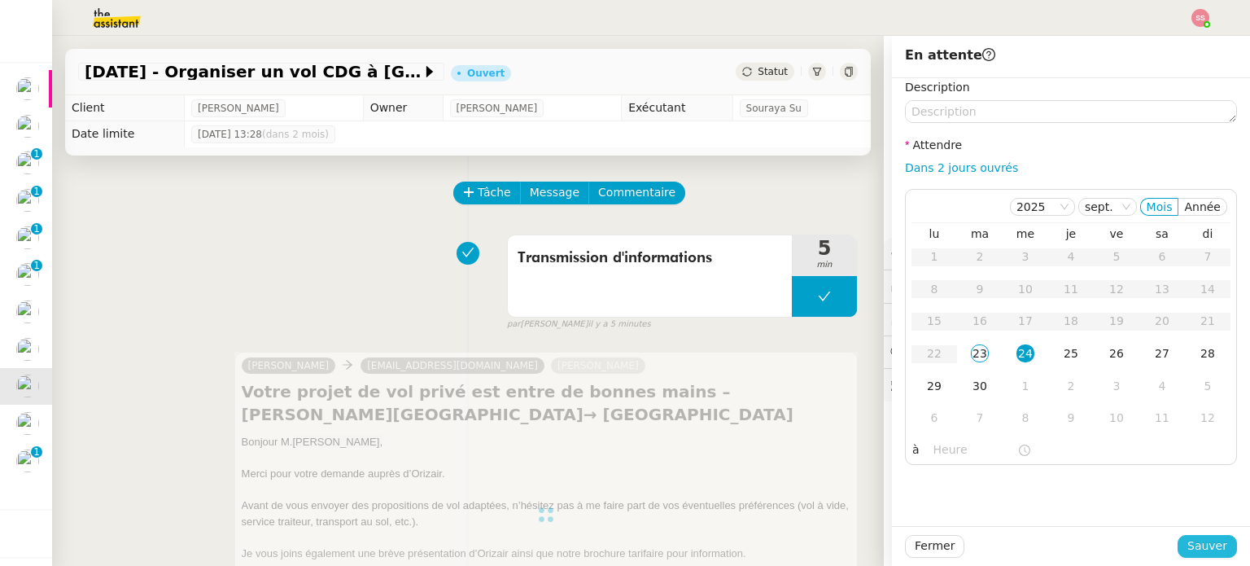
drag, startPoint x: 1188, startPoint y: 546, endPoint x: 1068, endPoint y: 520, distance: 123.2
click at [1188, 546] on span "Sauver" at bounding box center [1207, 545] width 40 height 19
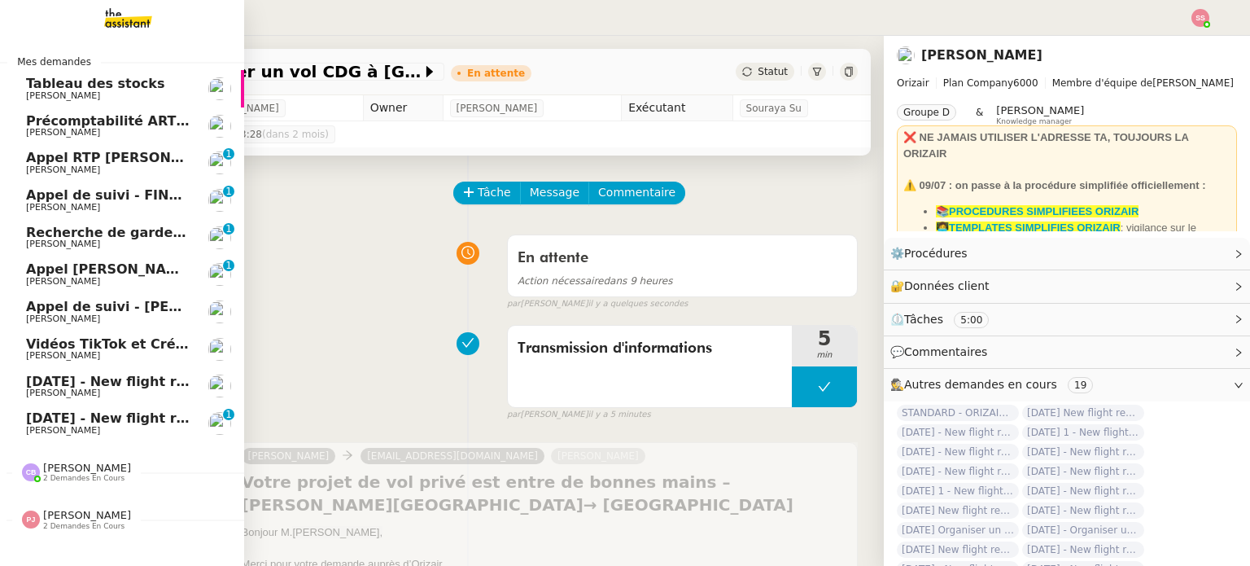
click at [63, 417] on span "17th October 2025 - New flight request - Dean Materazzi" at bounding box center [194, 417] width 336 height 15
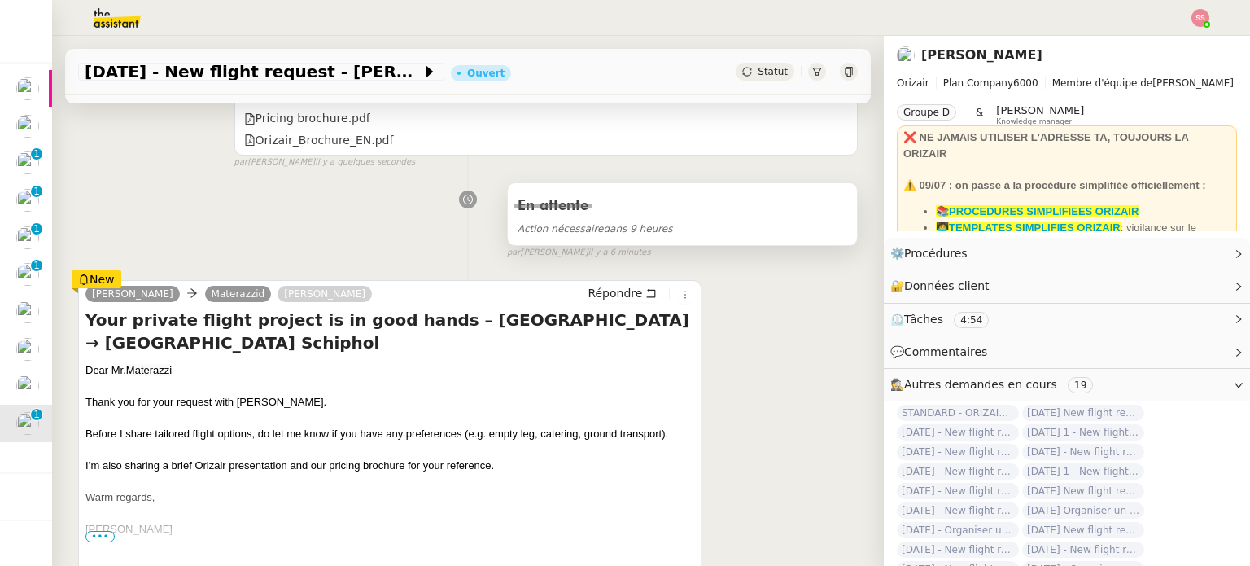
scroll to position [651, 0]
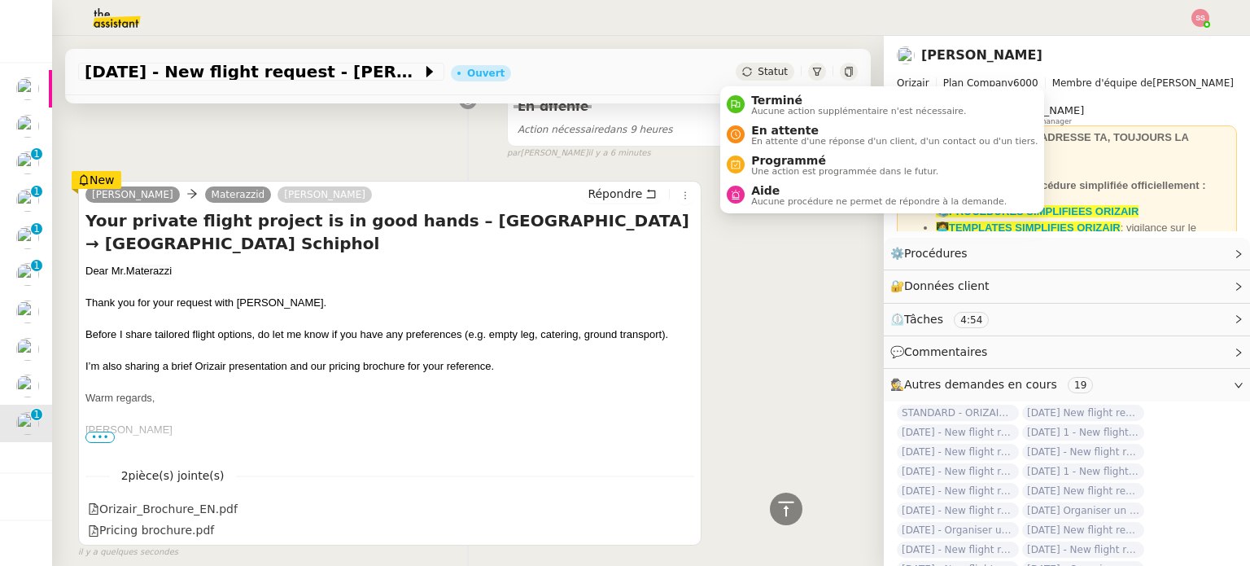
click at [758, 71] on span "Statut" at bounding box center [773, 71] width 30 height 11
click at [791, 137] on span "En attente d'une réponse d'un client, d'un contact ou d'un tiers." at bounding box center [894, 141] width 286 height 9
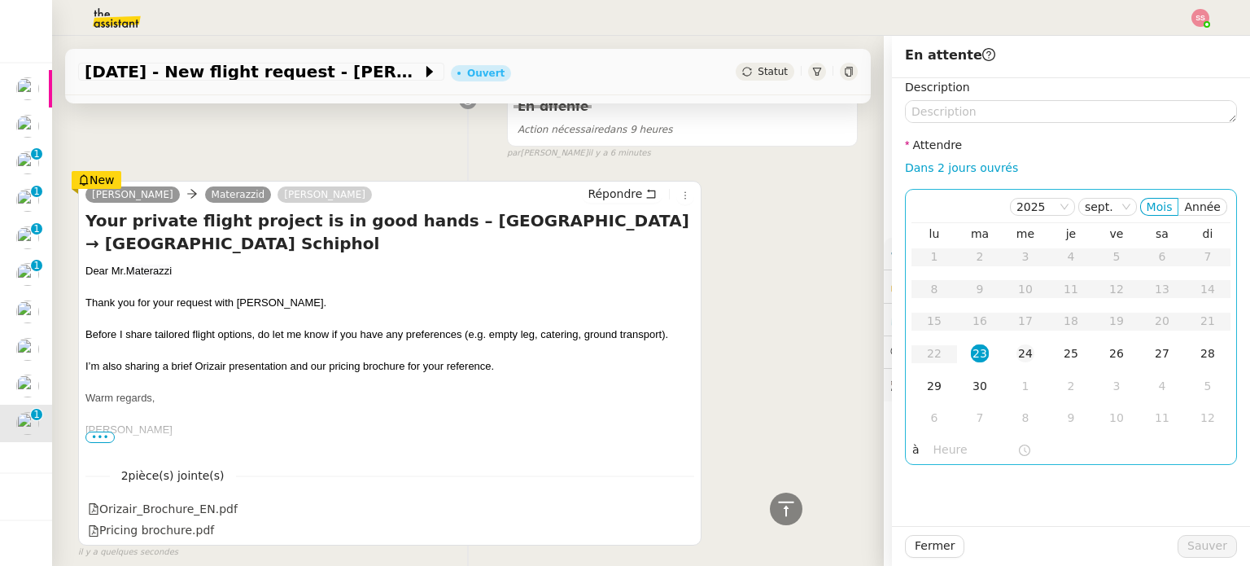
click at [1016, 352] on div "24" at bounding box center [1025, 353] width 18 height 18
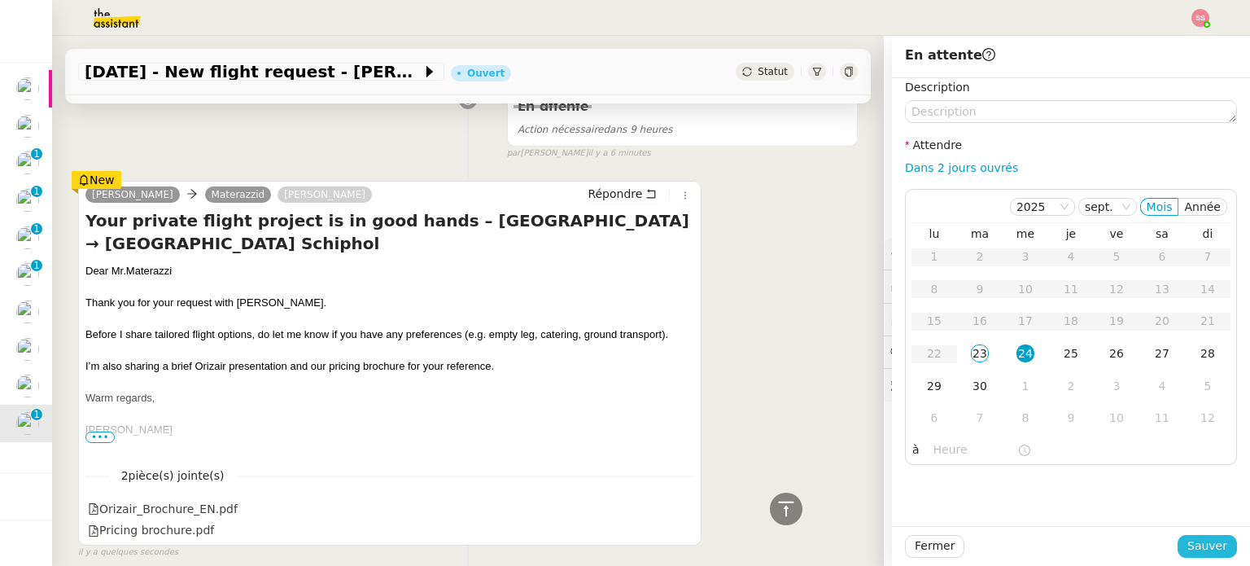
click at [1213, 540] on span "Sauver" at bounding box center [1207, 545] width 40 height 19
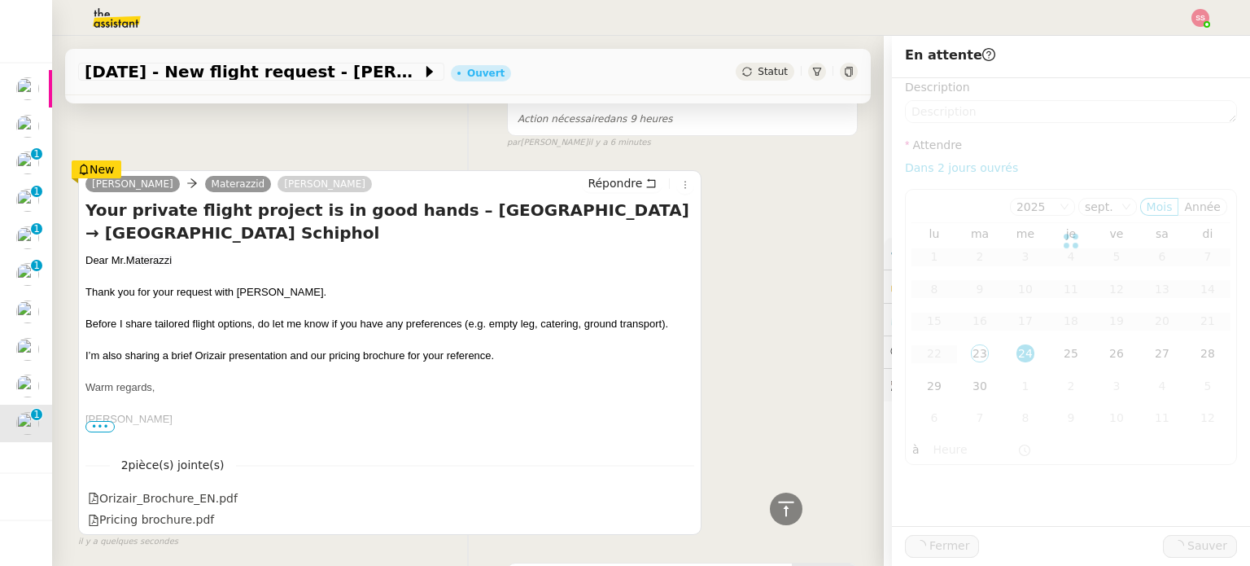
scroll to position [640, 0]
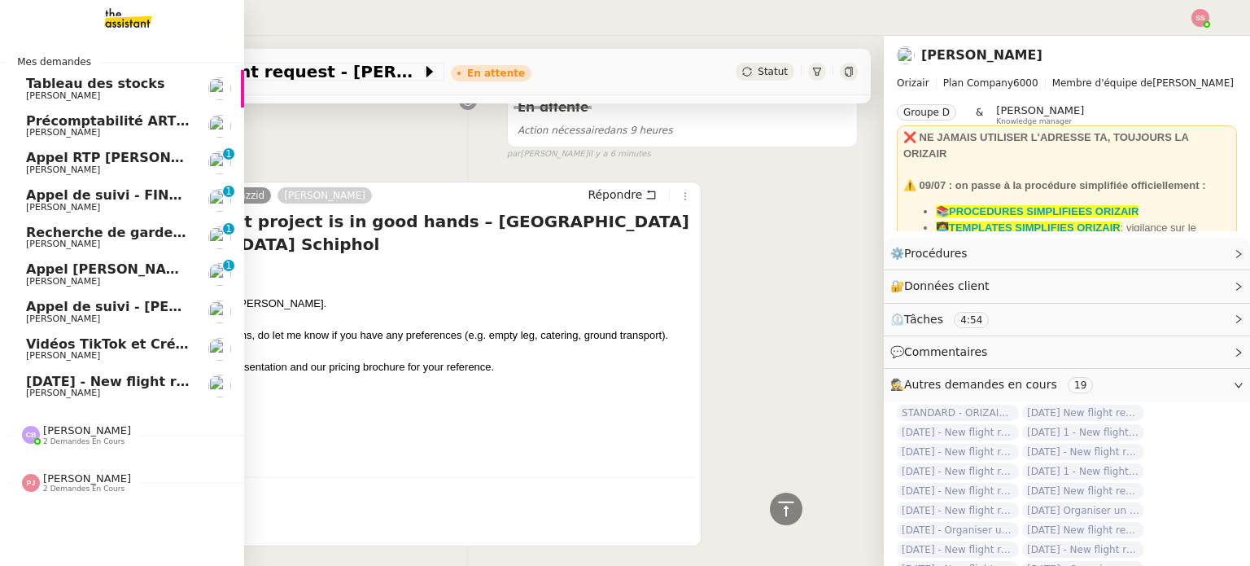
click at [88, 385] on span "30th September 2025 - New flight request - Charbel Akoury" at bounding box center [194, 381] width 336 height 15
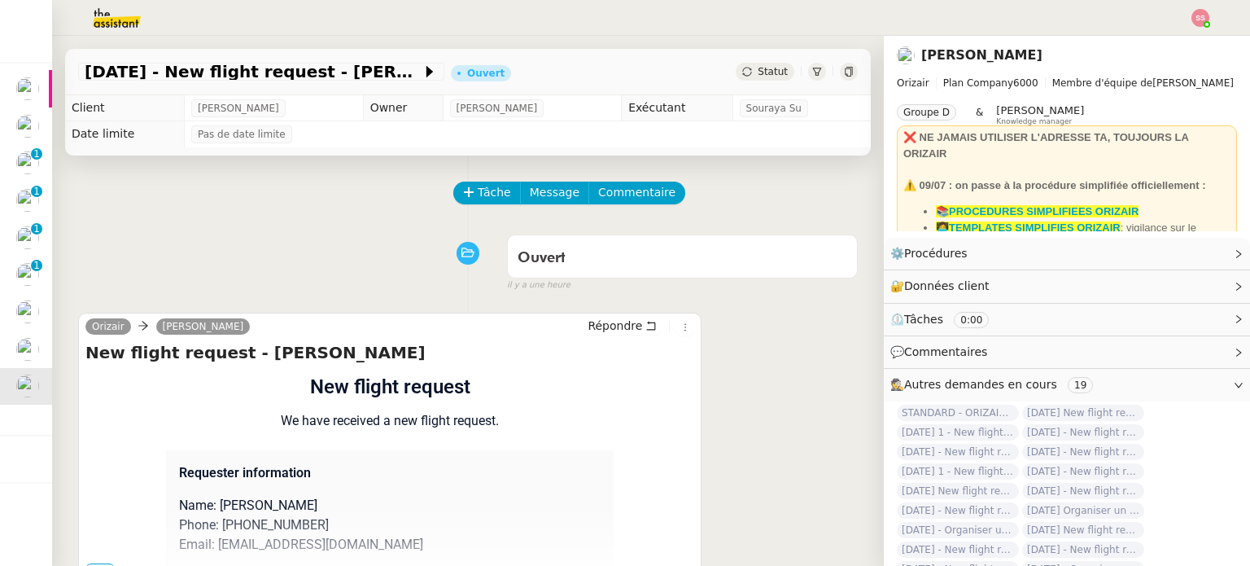
click at [1198, 20] on img at bounding box center [1200, 18] width 18 height 18
click at [1178, 37] on li "Suivi" at bounding box center [1156, 46] width 106 height 23
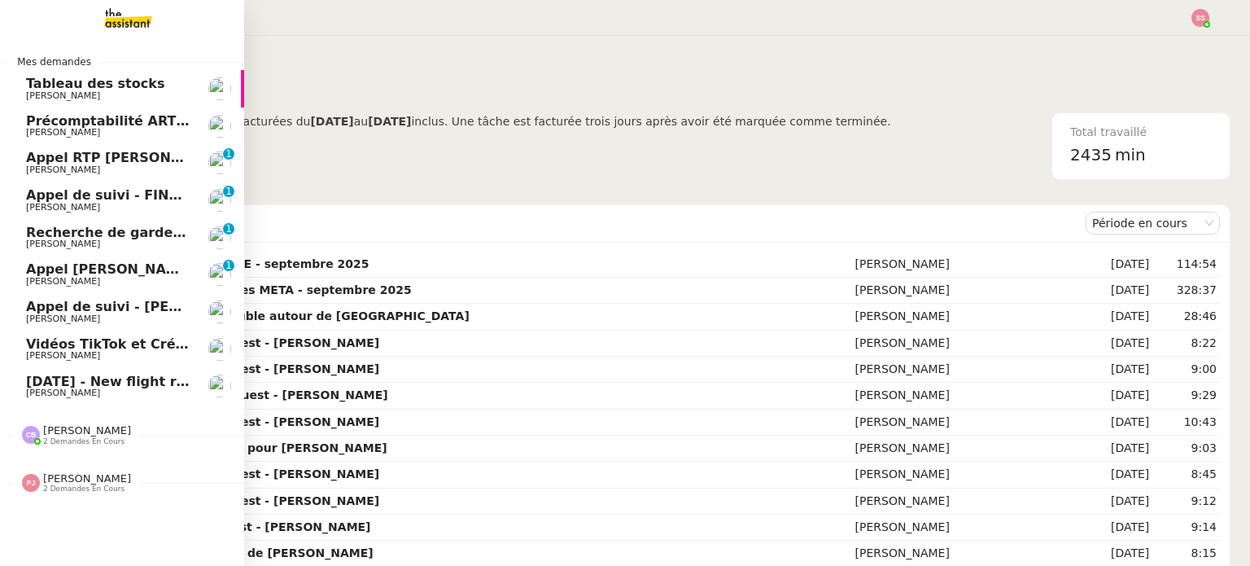
click at [97, 390] on span "Louis Frei" at bounding box center [108, 393] width 164 height 10
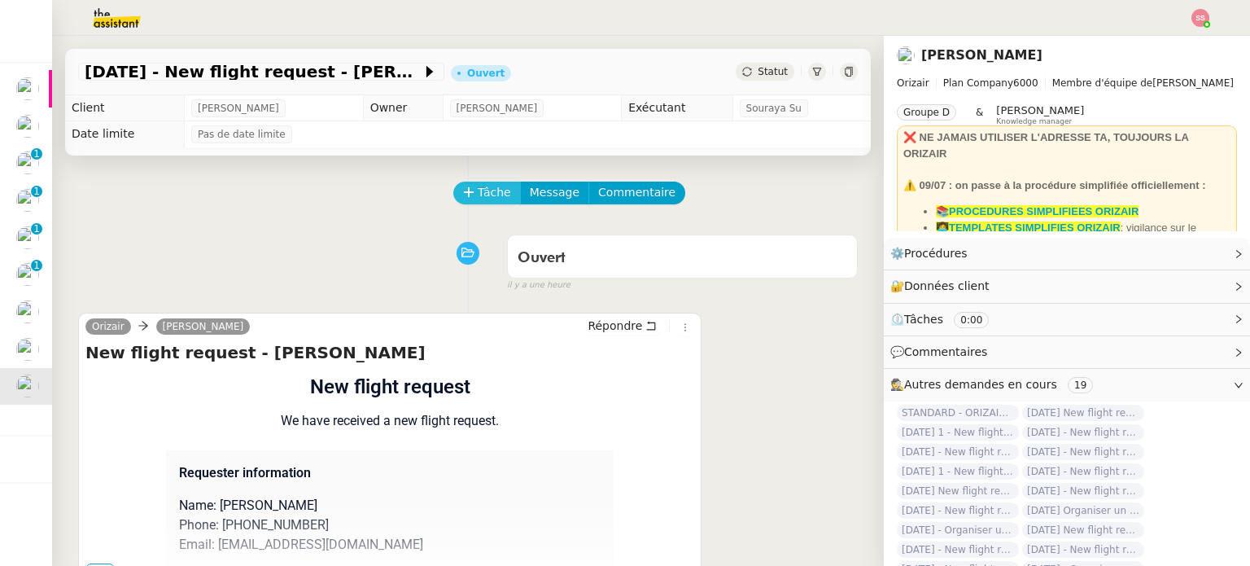
click at [496, 194] on span "Tâche" at bounding box center [494, 192] width 33 height 19
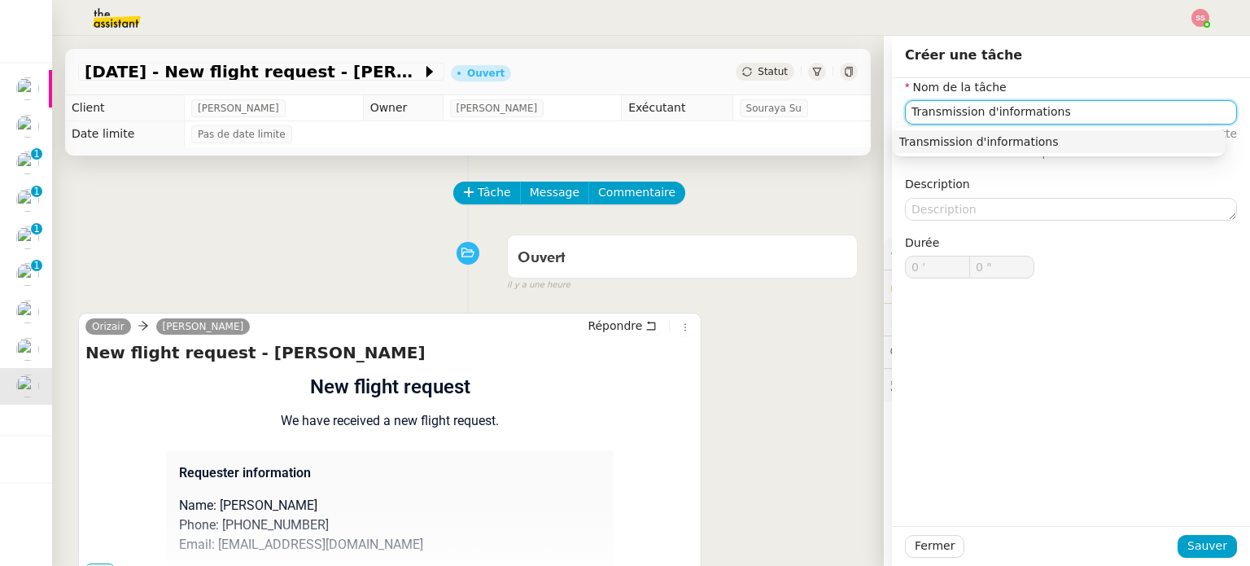
click at [990, 146] on div "Transmission d'informations" at bounding box center [1058, 141] width 319 height 15
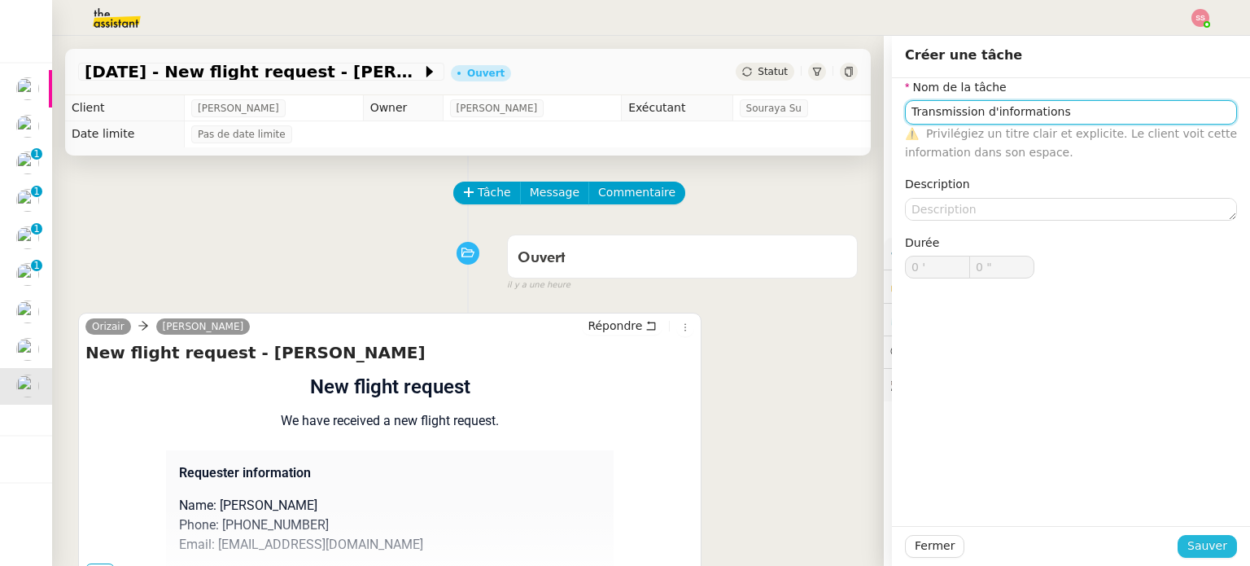
type input "Transmission d'informations"
click at [1188, 536] on button "Sauver" at bounding box center [1206, 546] width 59 height 23
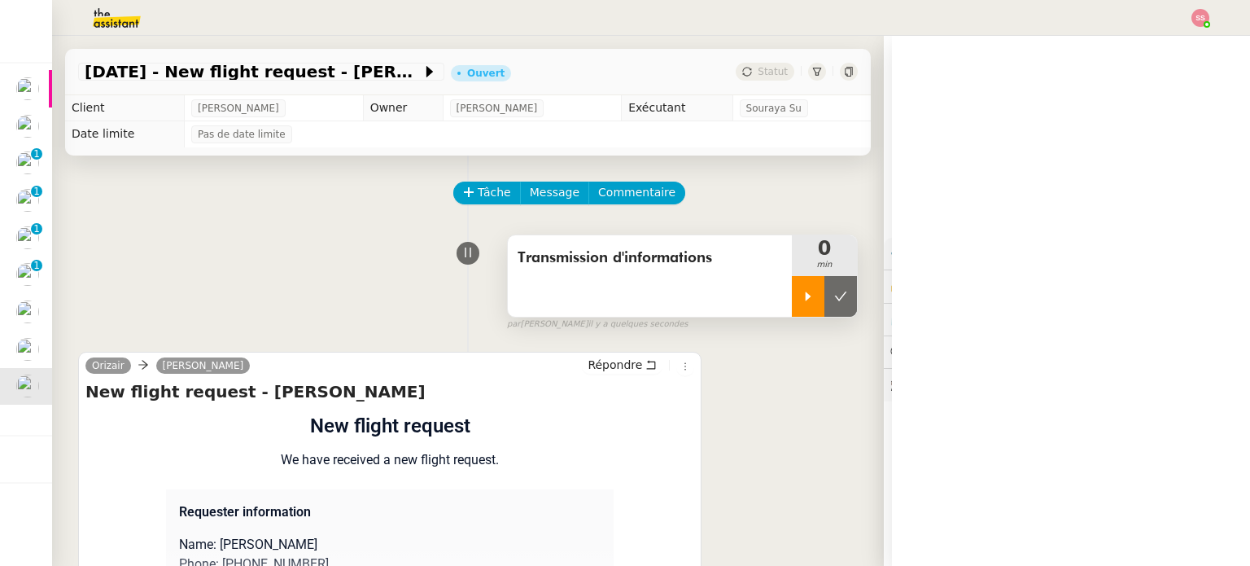
click at [806, 297] on div at bounding box center [808, 296] width 33 height 41
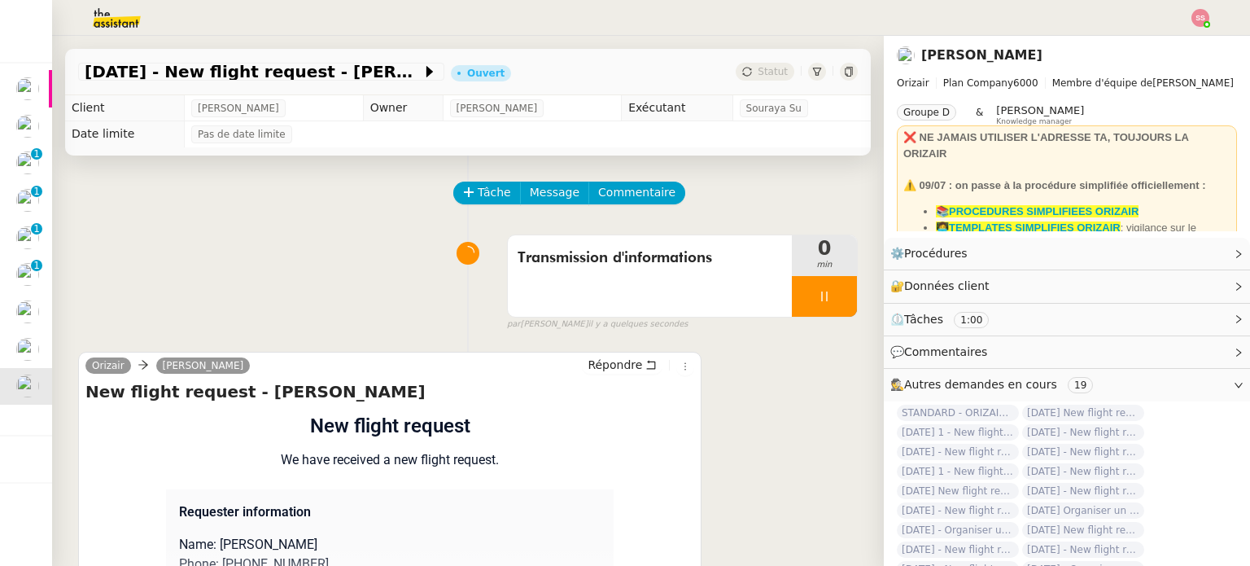
scroll to position [218, 0]
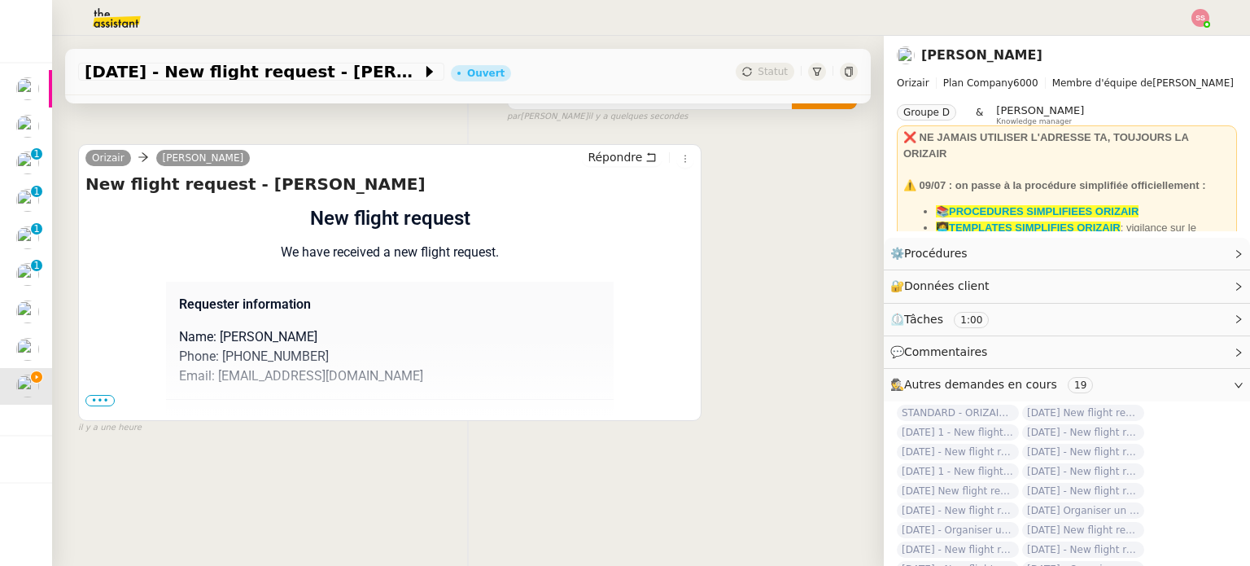
click at [98, 395] on span "•••" at bounding box center [99, 400] width 29 height 11
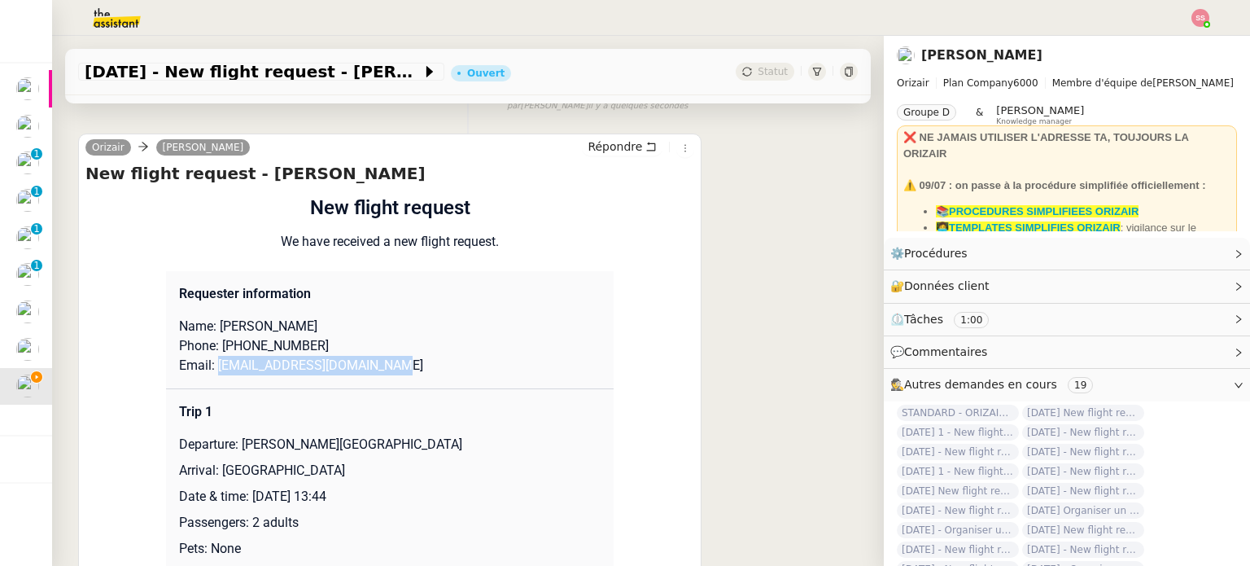
drag, startPoint x: 368, startPoint y: 369, endPoint x: 208, endPoint y: 377, distance: 160.5
click at [208, 375] on p "Email: charbelakoury733@gmail.com" at bounding box center [390, 366] width 422 height 20
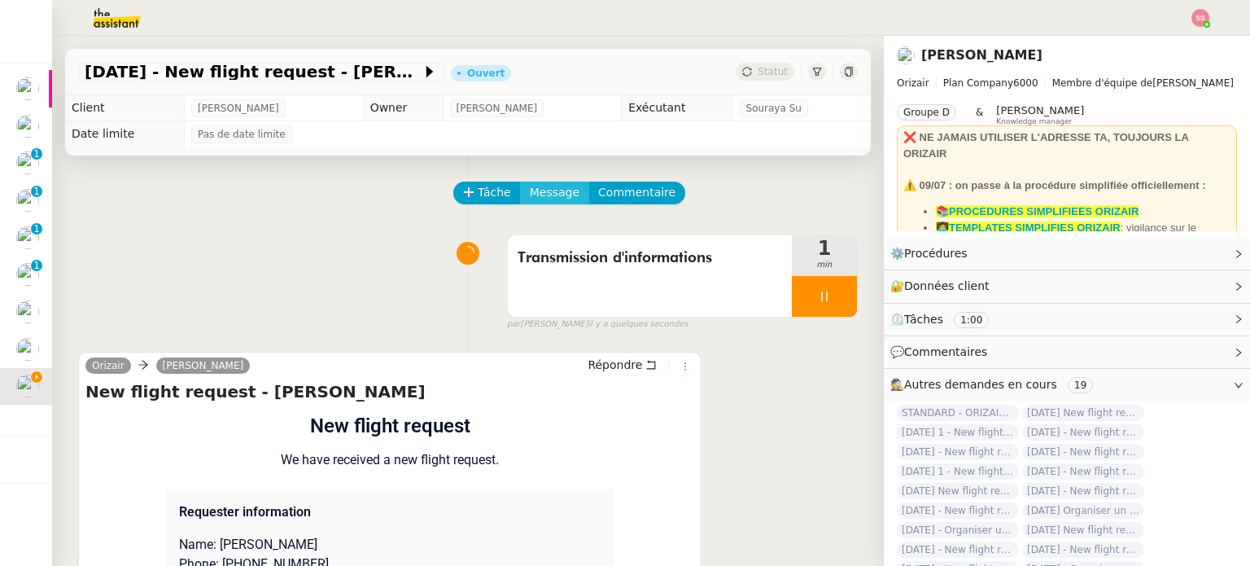
click at [537, 198] on span "Message" at bounding box center [555, 192] width 50 height 19
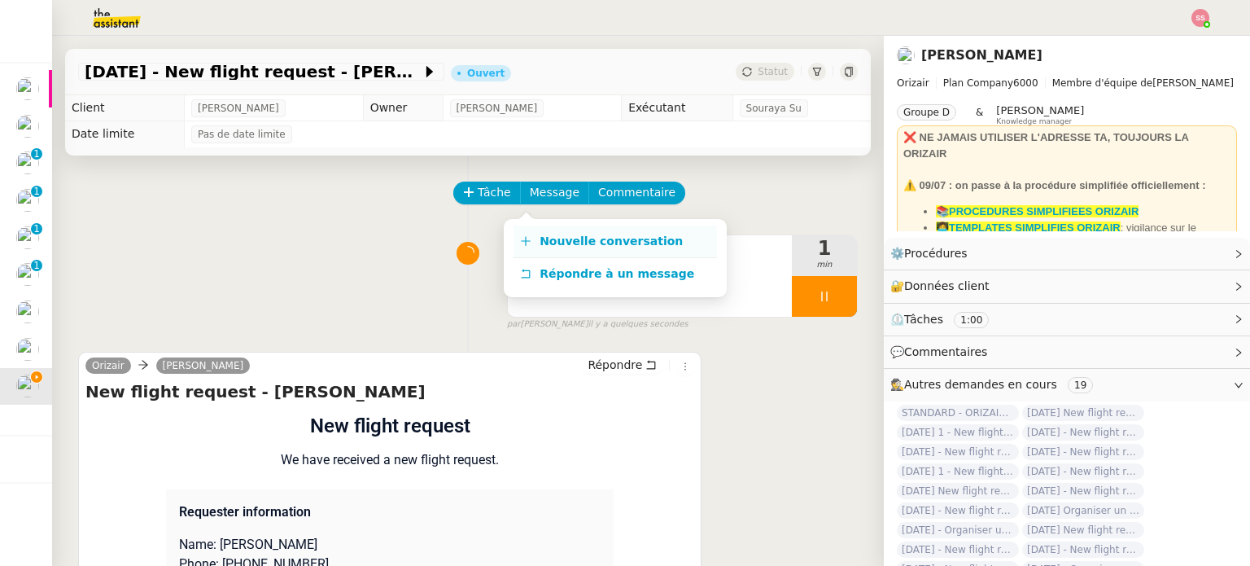
click at [565, 235] on span "Nouvelle conversation" at bounding box center [611, 240] width 143 height 13
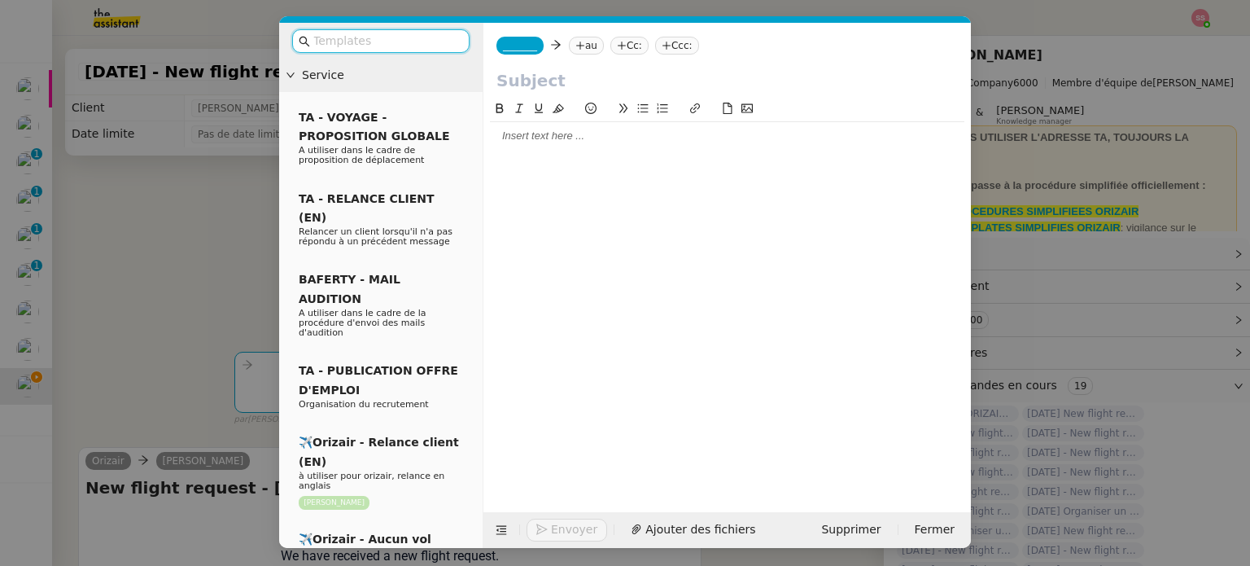
click at [583, 42] on nz-tag "au" at bounding box center [586, 46] width 35 height 18
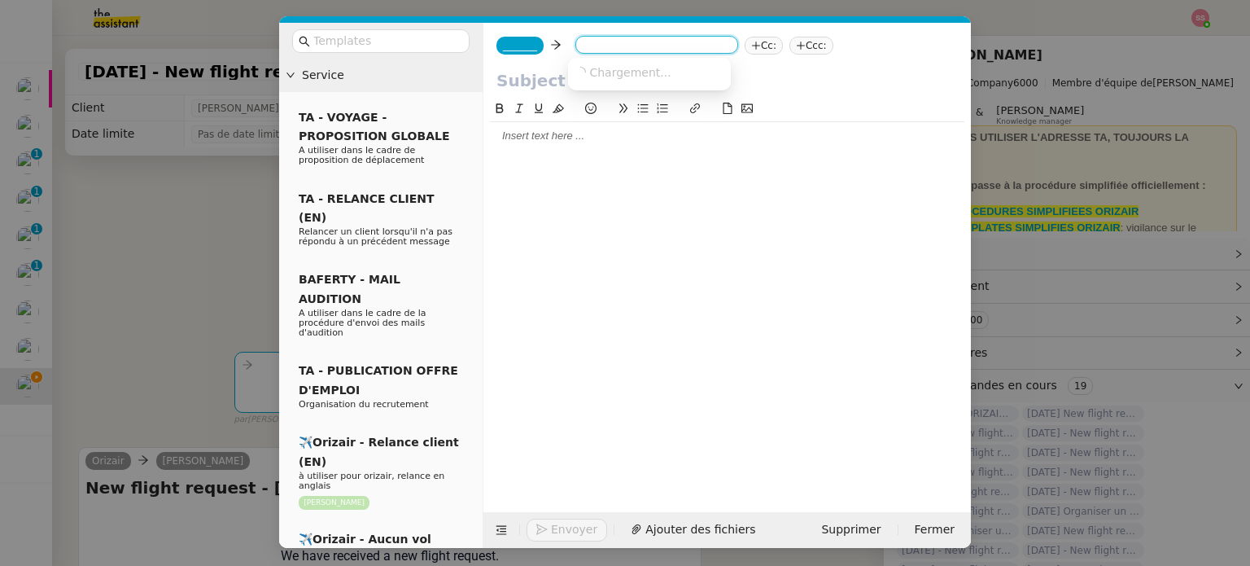
paste input "charbelakoury733@gmail.com"
type input "charbelakoury733@gmail.com"
click at [645, 79] on div "charbelakoury733@gmail.com" at bounding box center [649, 72] width 150 height 15
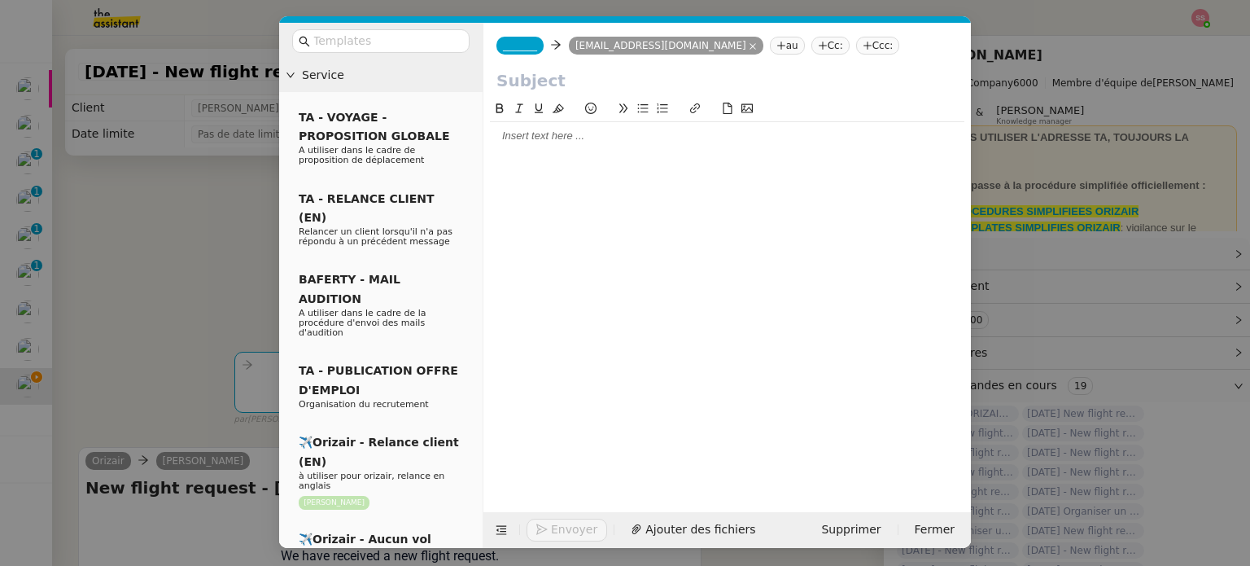
scroll to position [0, 0]
click at [407, 52] on nz-input-group at bounding box center [380, 41] width 177 height 24
click at [426, 42] on input "text" at bounding box center [386, 41] width 146 height 19
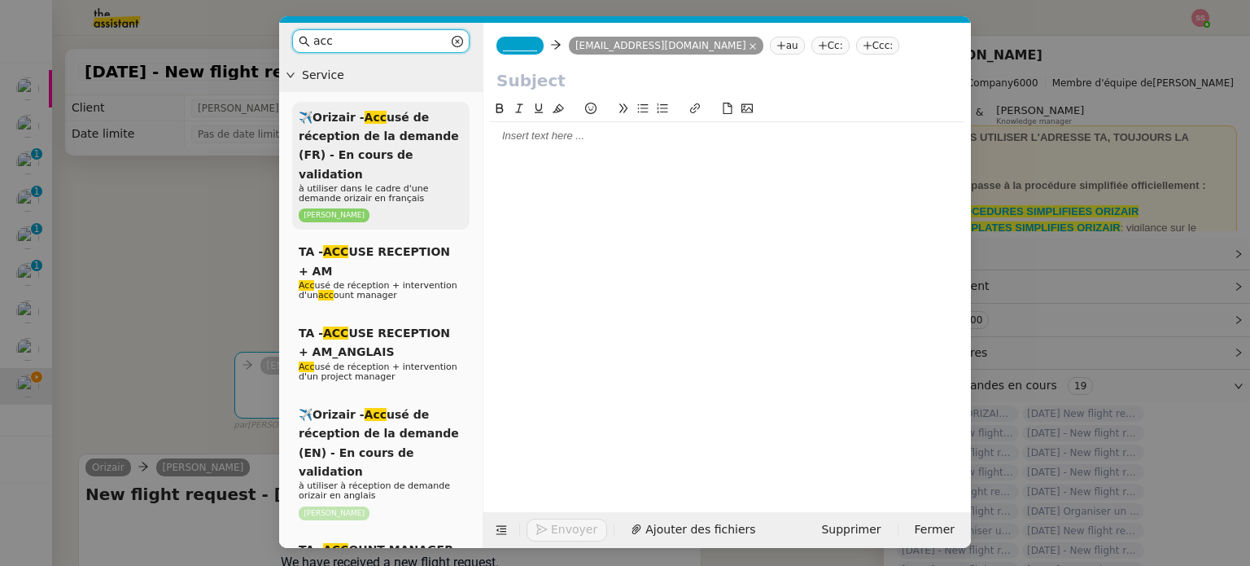
type input "acc"
click at [452, 151] on div "✈️Orizair - Acc usé de réception de la demande (FR) - En cours de validation à …" at bounding box center [380, 166] width 177 height 129
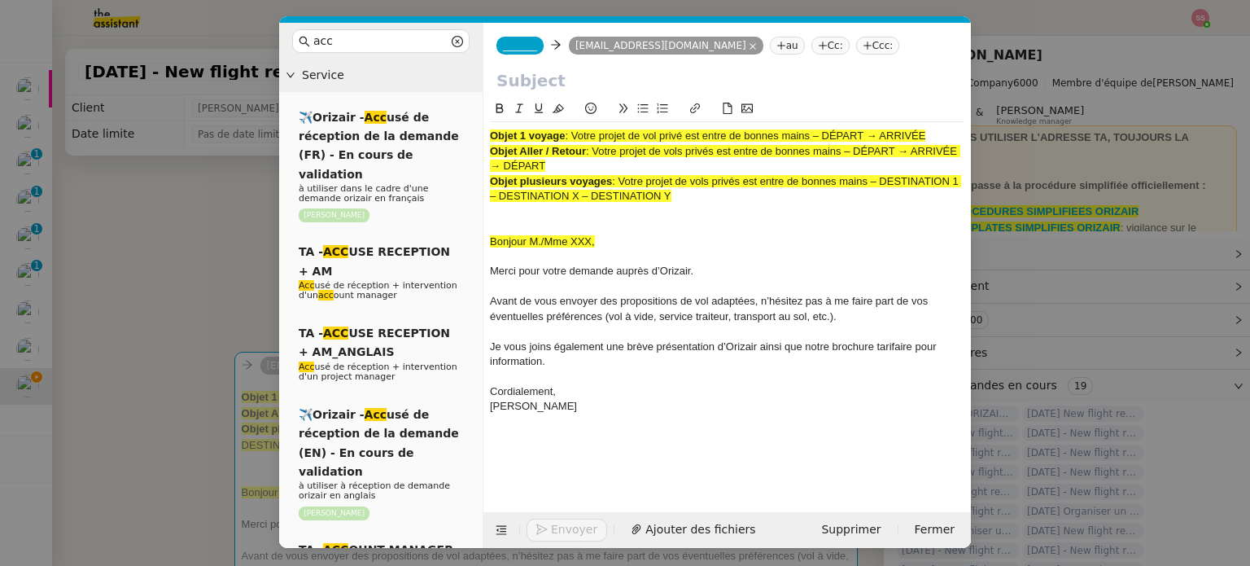
drag, startPoint x: 574, startPoint y: 136, endPoint x: 937, endPoint y: 136, distance: 362.1
click at [937, 136] on div "Objet 1 voyage : Votre projet de vol privé est entre de bonnes mains – DÉPART →…" at bounding box center [727, 136] width 474 height 15
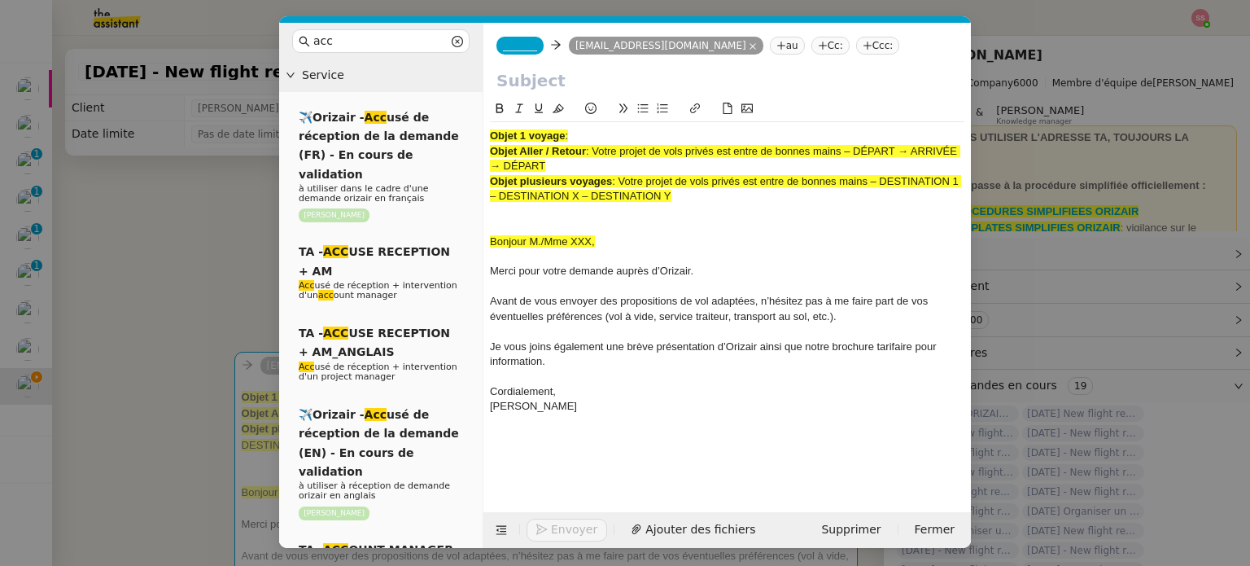
click at [625, 82] on input "text" at bounding box center [726, 80] width 461 height 24
paste input "Votre projet de vol privé est entre de bonnes mains – DÉPART → ARRIVÉE"
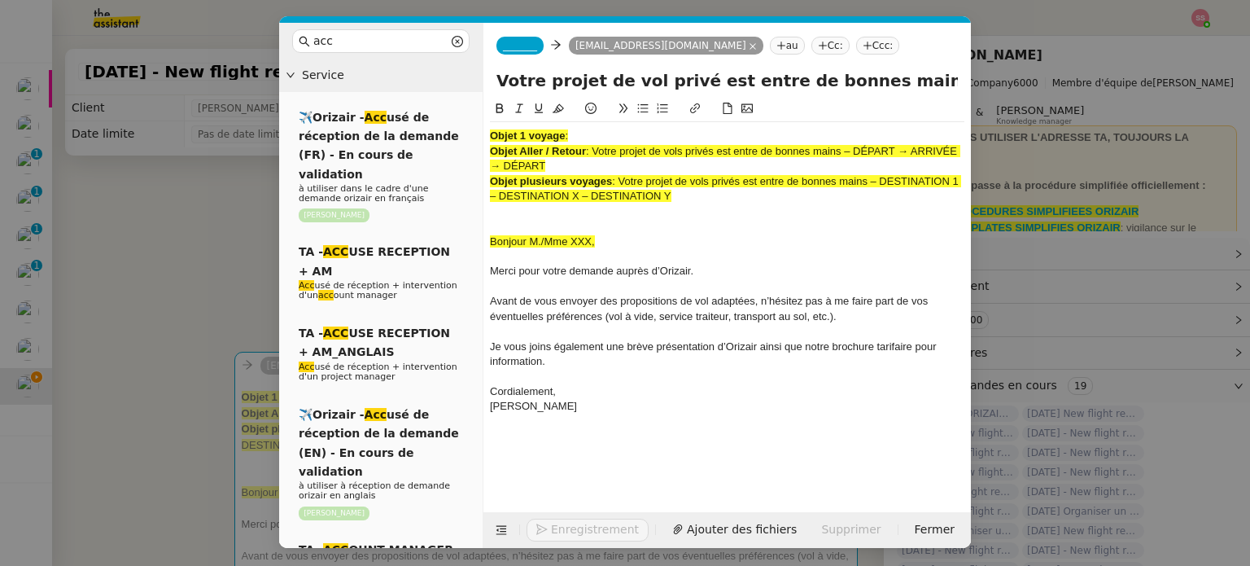
scroll to position [0, 105]
type input "Votre projet de vol privé est entre de bonnes mains – DÉPART → ARRIVÉE"
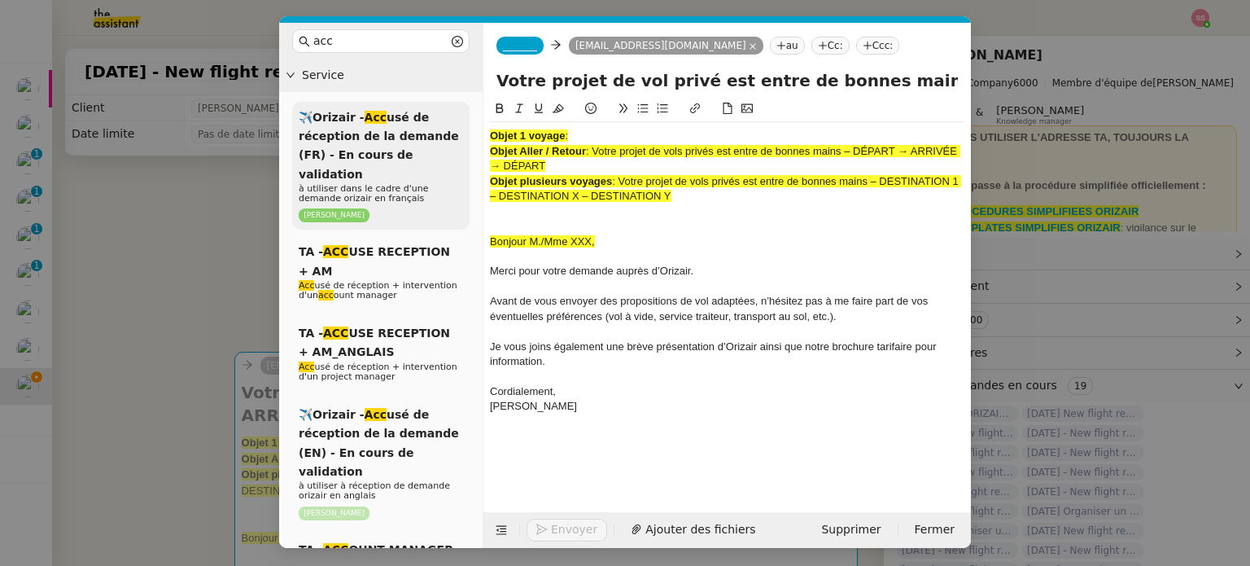
drag, startPoint x: 684, startPoint y: 198, endPoint x: 459, endPoint y: 123, distance: 236.7
click at [459, 123] on nz-layout "acc Service ✈️Orizair - Acc usé de réception de la demande (FR) - En cours de v…" at bounding box center [625, 285] width 692 height 525
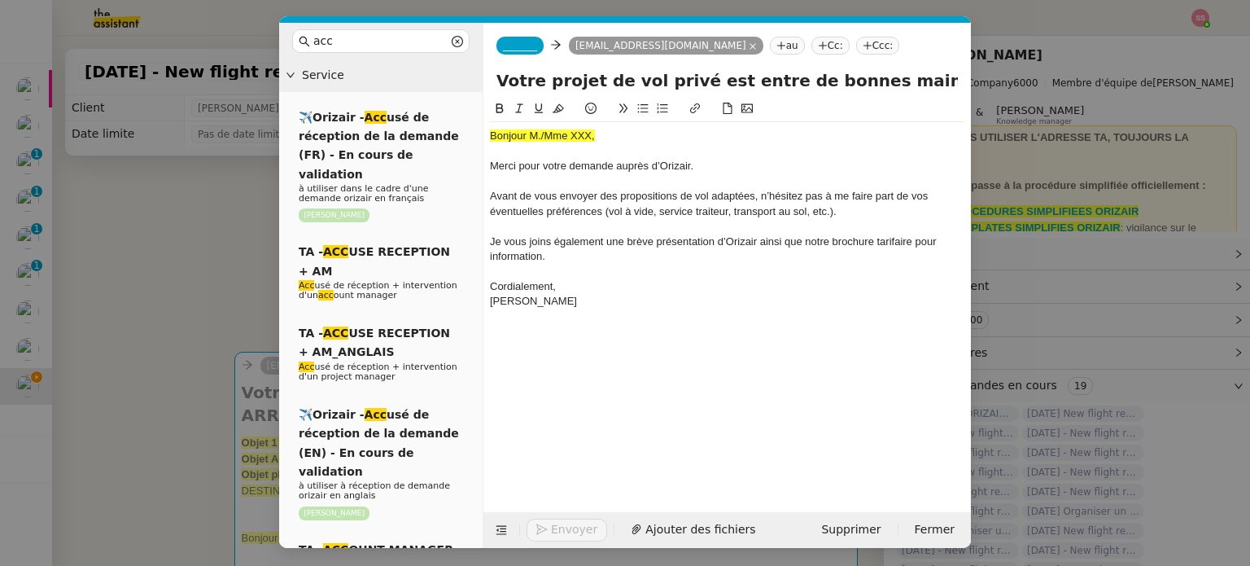
click at [525, 45] on span "_______" at bounding box center [520, 45] width 34 height 11
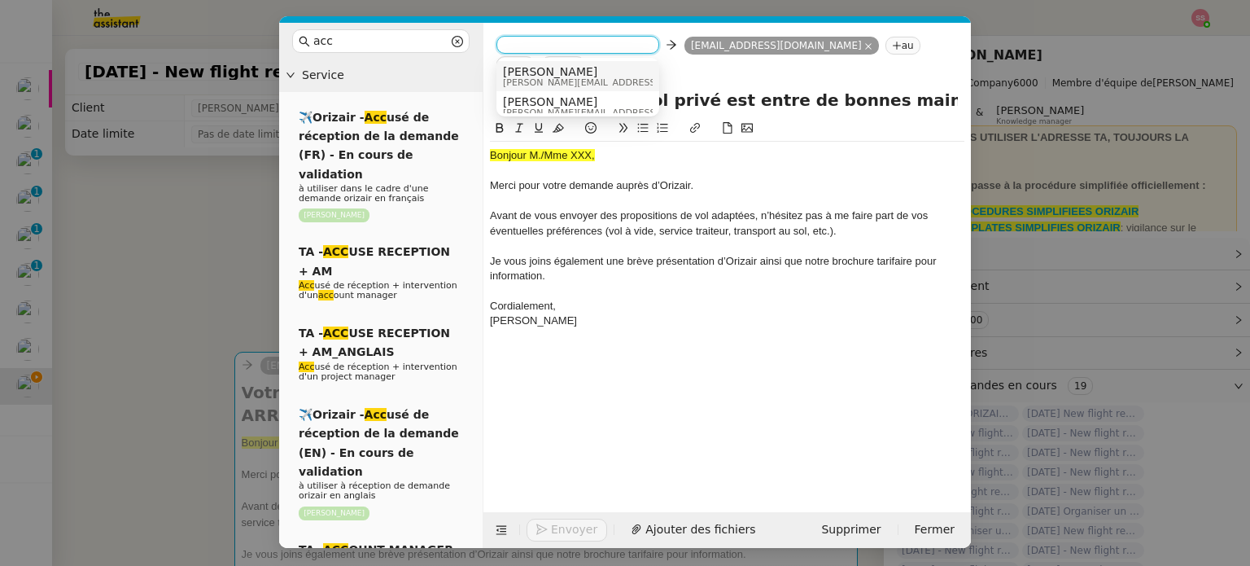
click at [551, 65] on span "Josephine" at bounding box center [618, 71] width 231 height 13
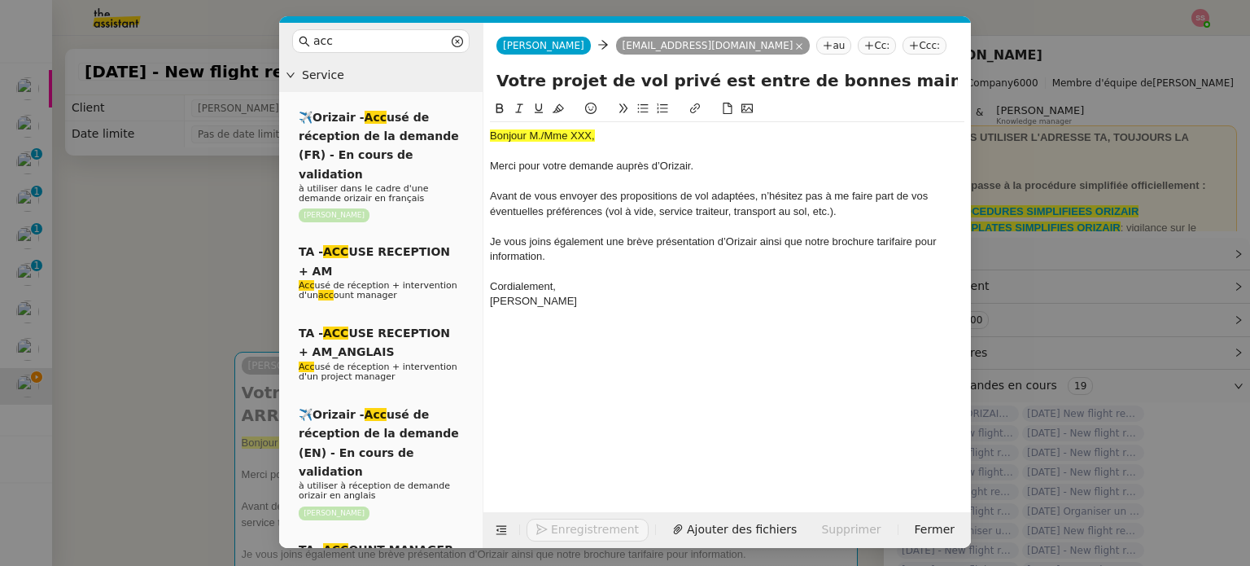
click at [902, 42] on nz-tag "Ccc:" at bounding box center [924, 46] width 44 height 18
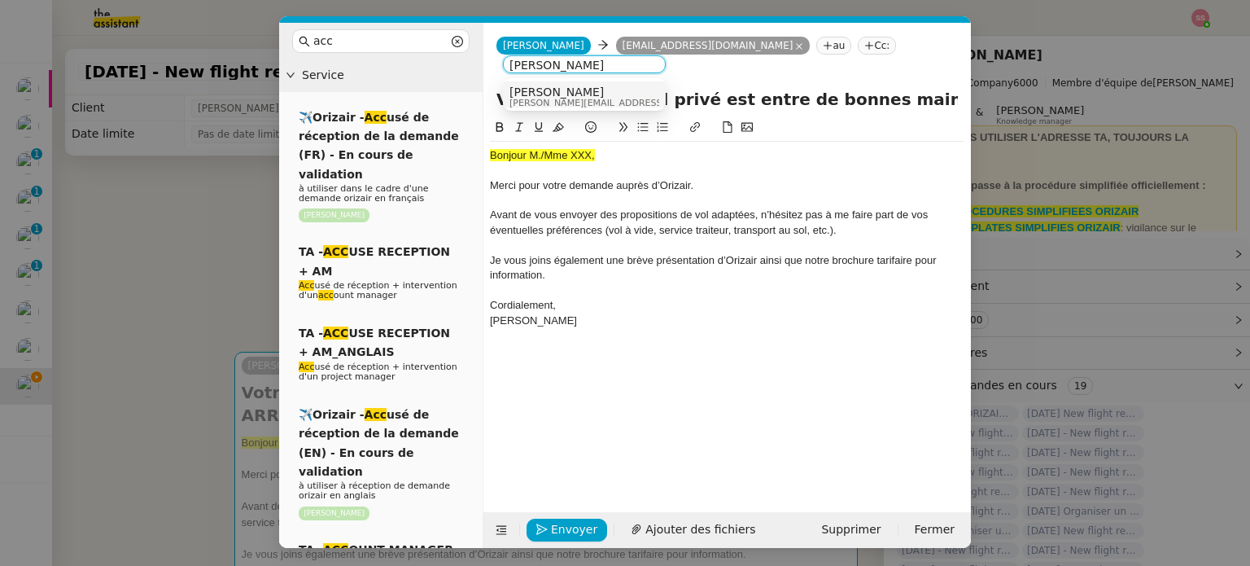
type input "louis frei"
click at [611, 102] on div "Louis Frei louis@orizair.com" at bounding box center [584, 96] width 150 height 22
click at [248, 263] on nz-modal-container "acc Service ✈️Orizair - Acc usé de réception de la demande (FR) - En cours de v…" at bounding box center [625, 283] width 1250 height 566
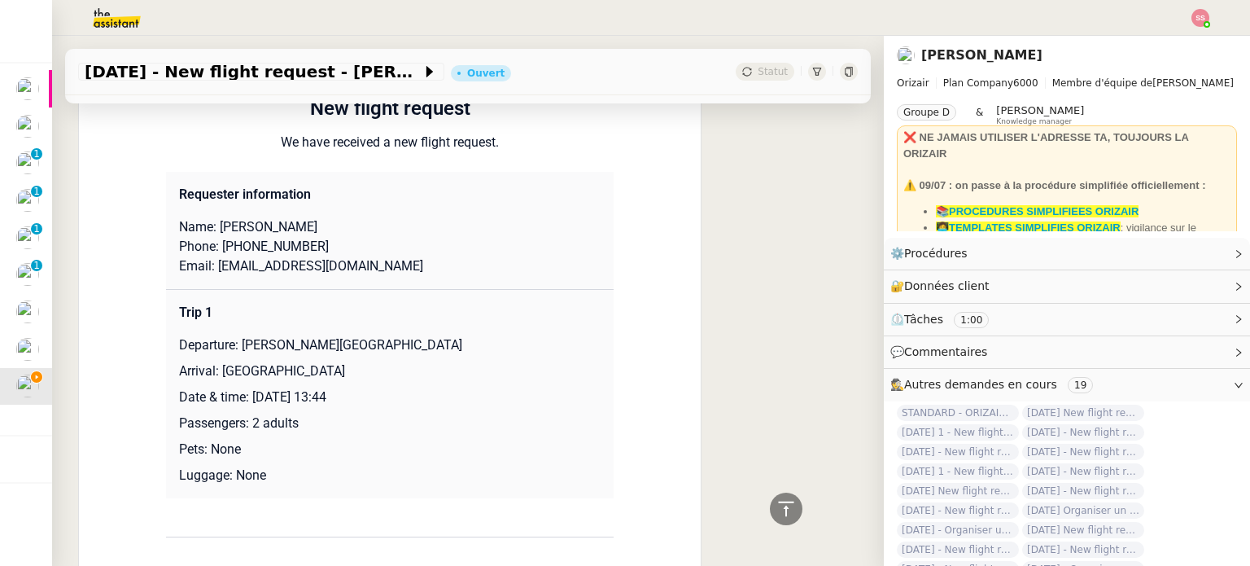
scroll to position [651, 0]
drag, startPoint x: 259, startPoint y: 216, endPoint x: 325, endPoint y: 208, distance: 67.2
click at [325, 220] on p "Name: Charbel Akoury" at bounding box center [390, 230] width 422 height 20
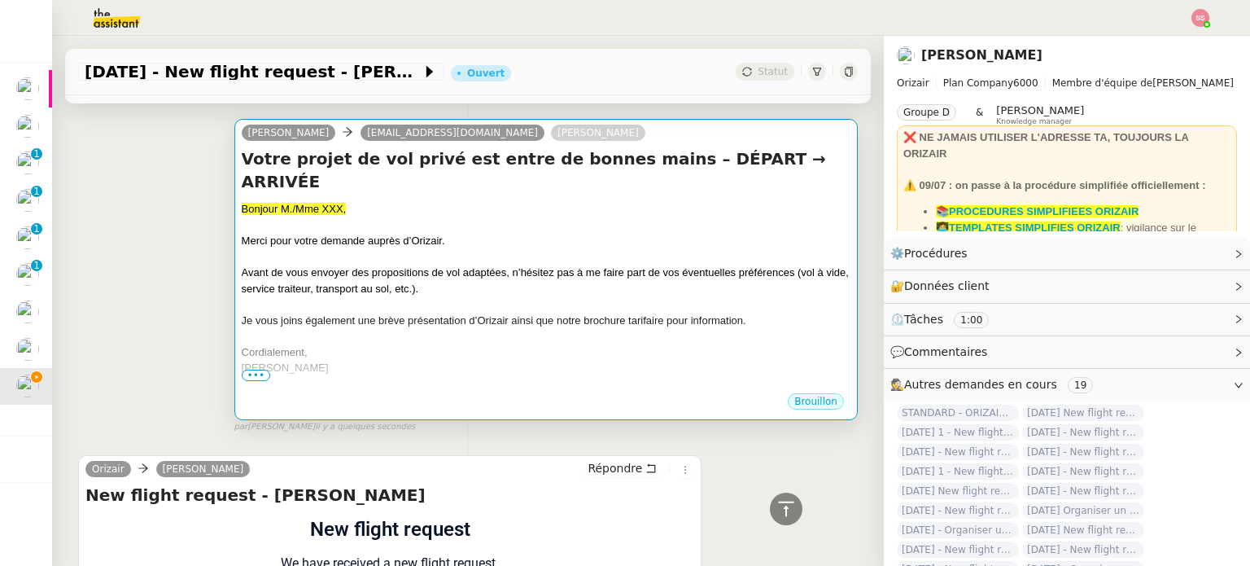
scroll to position [163, 0]
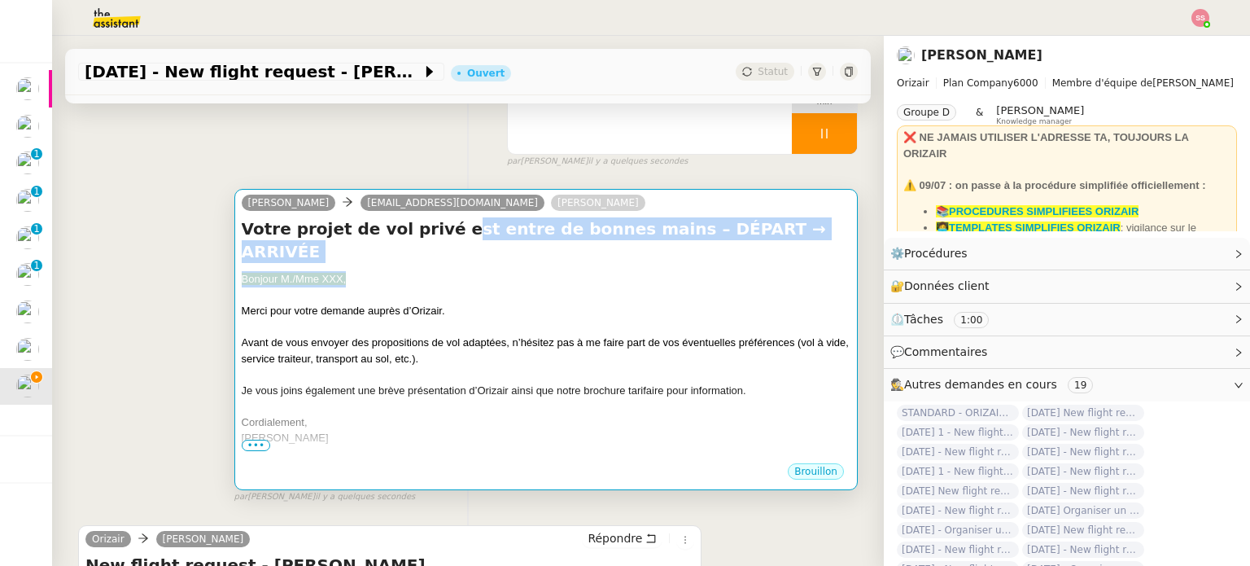
click at [420, 247] on div "Votre projet de vol privé est entre de bonnes mains – DÉPART → ARRIVÉE Bonjour …" at bounding box center [546, 339] width 609 height 244
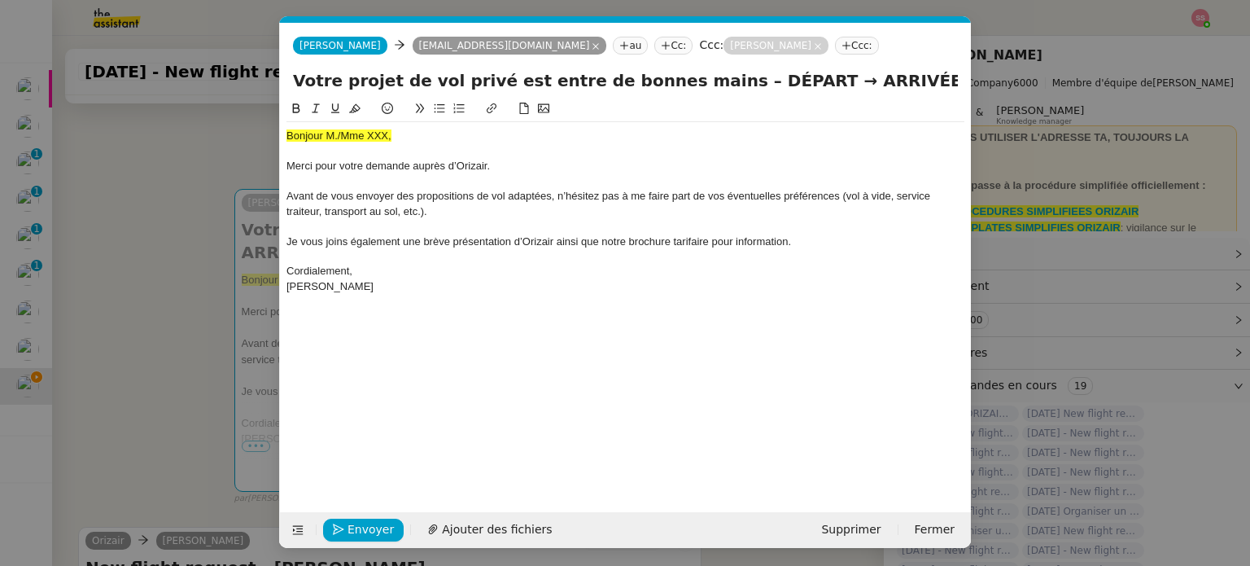
scroll to position [0, 50]
drag, startPoint x: 409, startPoint y: 133, endPoint x: 234, endPoint y: 131, distance: 175.0
click at [234, 131] on nz-modal-container "acc Service ✈️Orizair - Acc usé de réception de la demande (FR) - En cours de v…" at bounding box center [625, 283] width 1250 height 566
click at [352, 111] on icon at bounding box center [354, 108] width 11 height 9
click at [405, 133] on div "Bonjour M./Mme XXX," at bounding box center [625, 136] width 678 height 15
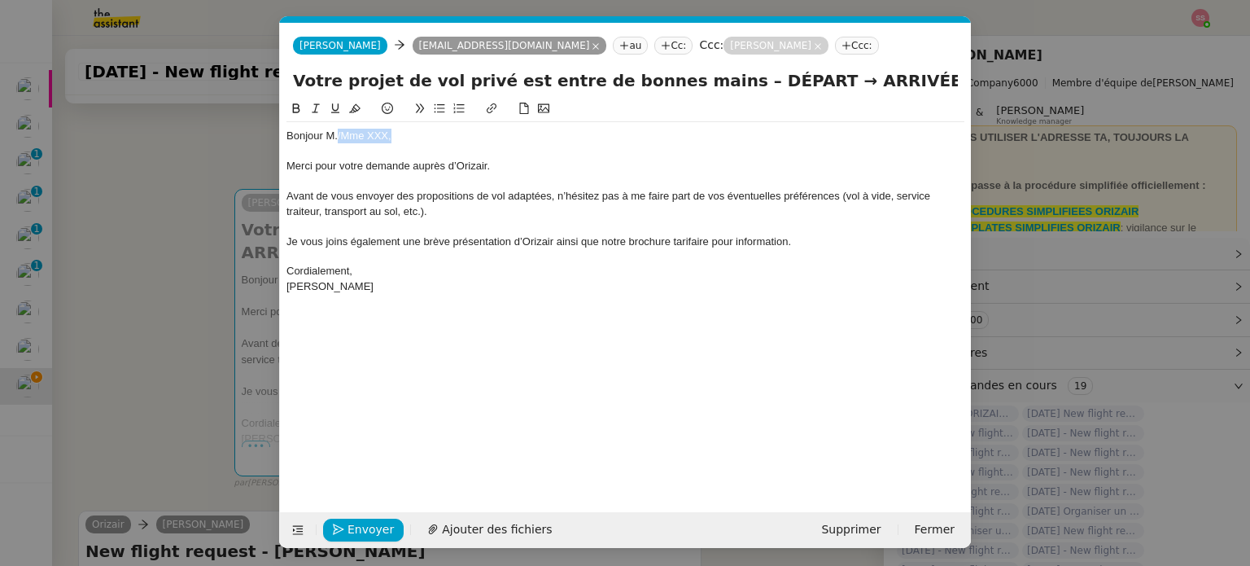
drag, startPoint x: 360, startPoint y: 133, endPoint x: 337, endPoint y: 135, distance: 23.7
click at [337, 135] on div "Bonjour M./Mme XXX," at bounding box center [625, 136] width 678 height 15
click at [446, 525] on span "Ajouter des fichiers" at bounding box center [497, 529] width 110 height 19
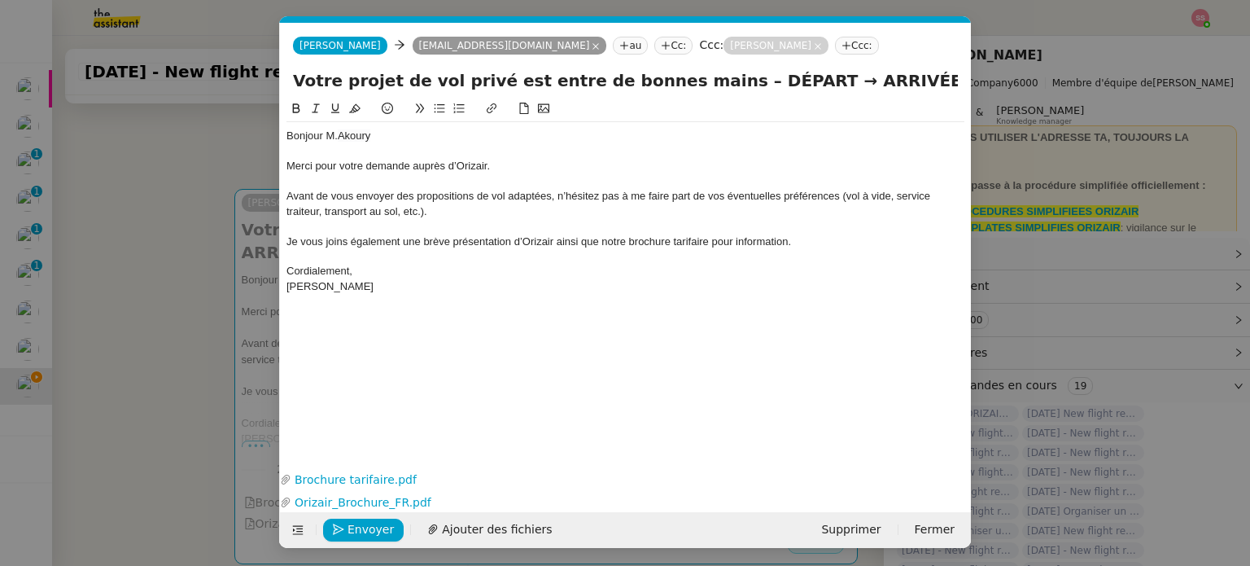
click at [181, 325] on nz-modal-container "acc Service ✈️Orizair - Acc usé de réception de la demande (FR) - En cours de v…" at bounding box center [625, 283] width 1250 height 566
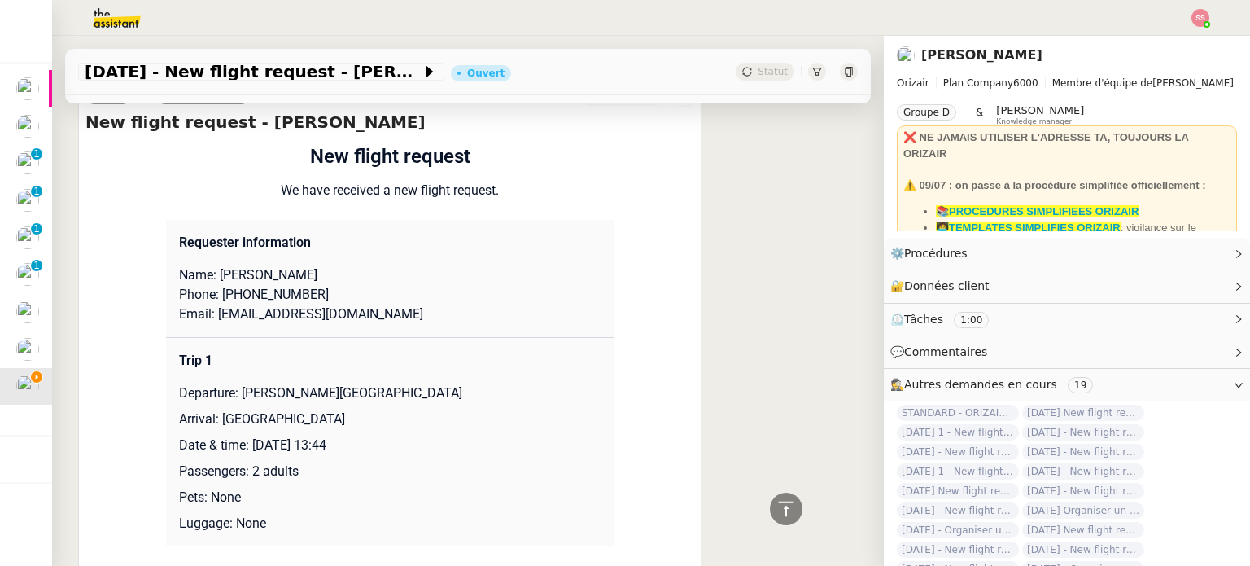
scroll to position [814, 0]
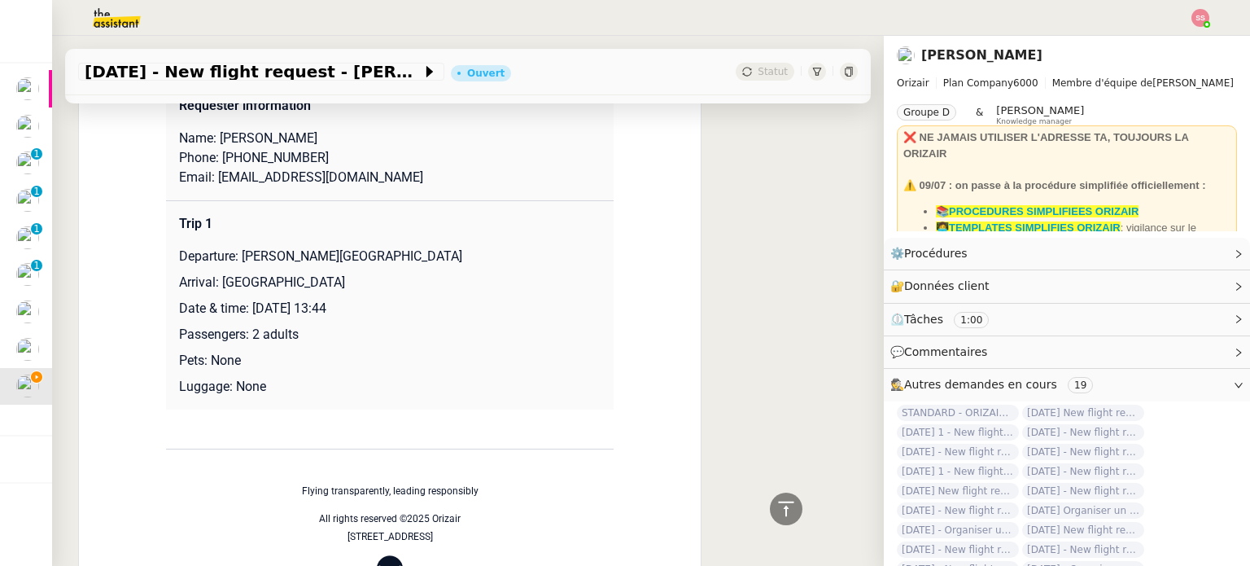
drag, startPoint x: 236, startPoint y: 241, endPoint x: 465, endPoint y: 243, distance: 229.5
click at [465, 247] on p "Departure: Charles de Gaulle International Airport" at bounding box center [390, 257] width 422 height 20
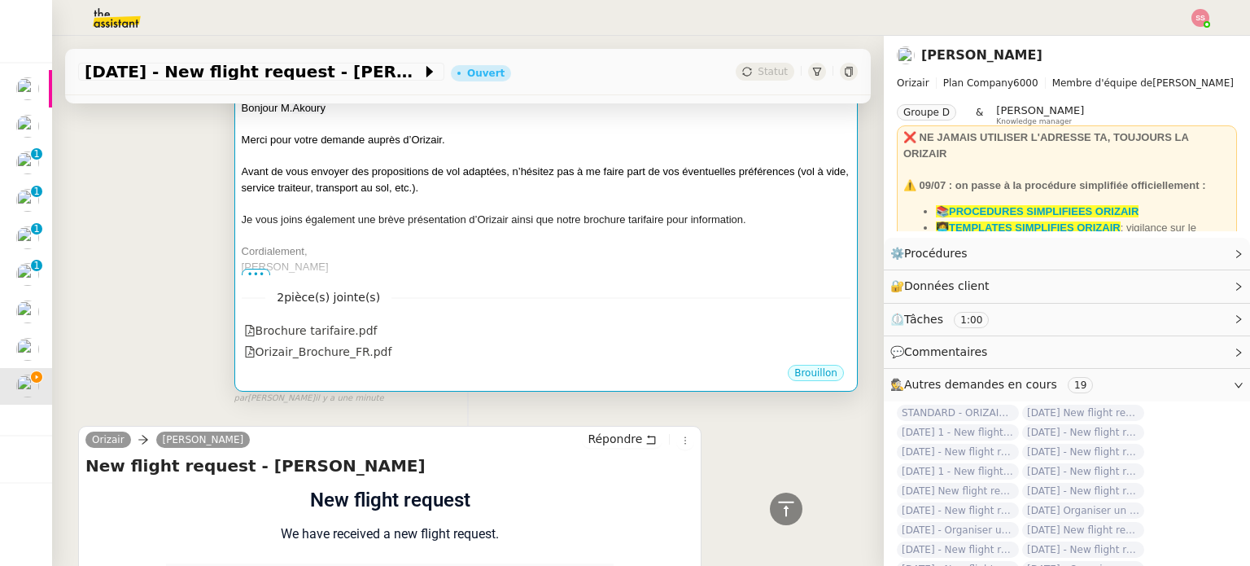
scroll to position [163, 0]
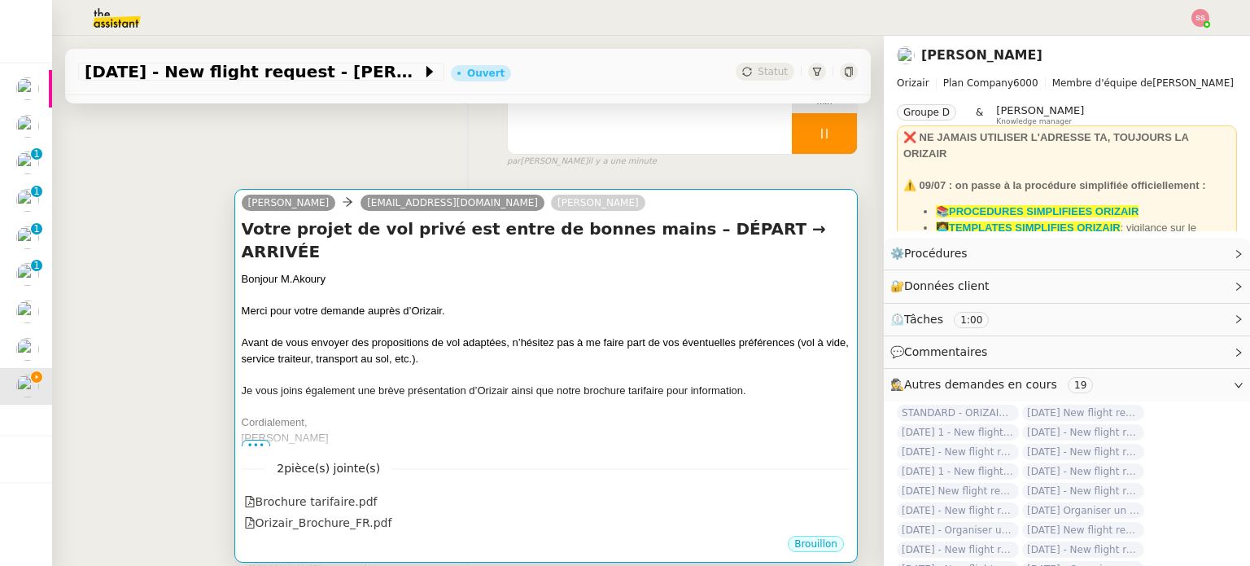
click at [557, 303] on div "Merci pour votre demande auprès d’Orizair." at bounding box center [546, 311] width 609 height 16
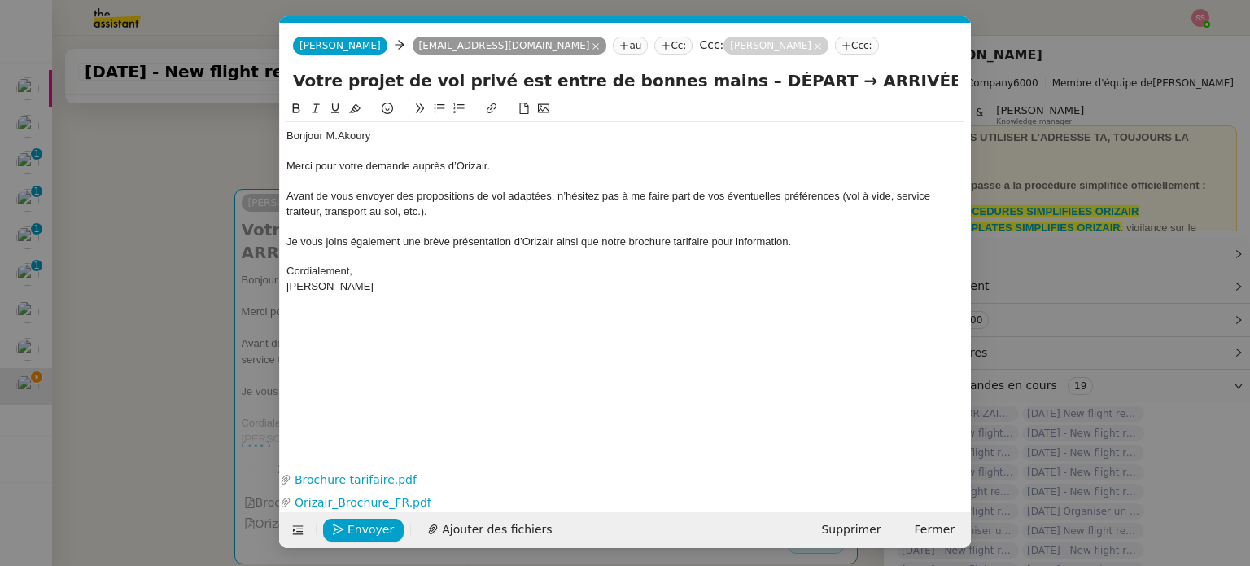
scroll to position [0, 50]
drag, startPoint x: 768, startPoint y: 86, endPoint x: 709, endPoint y: 86, distance: 59.4
click at [709, 86] on input "Votre projet de vol privé est entre de bonnes mains – DÉPART → ARRIVÉE" at bounding box center [625, 80] width 665 height 24
paste input "Charles de Gaulle International Airport"
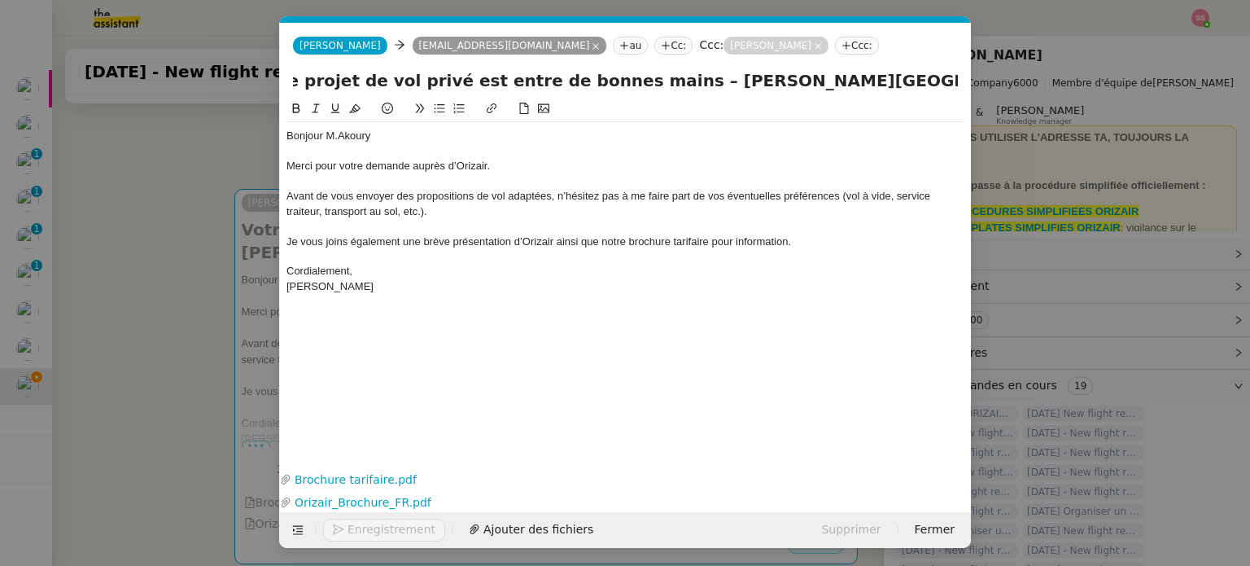
type input "Votre projet de vol privé est entre de bonnes mains – Charles de Gaulle Interna…"
click at [201, 299] on nz-modal-container "acc Service ✈️Orizair - Acc usé de réception de la demande (FR) - En cours de v…" at bounding box center [625, 283] width 1250 height 566
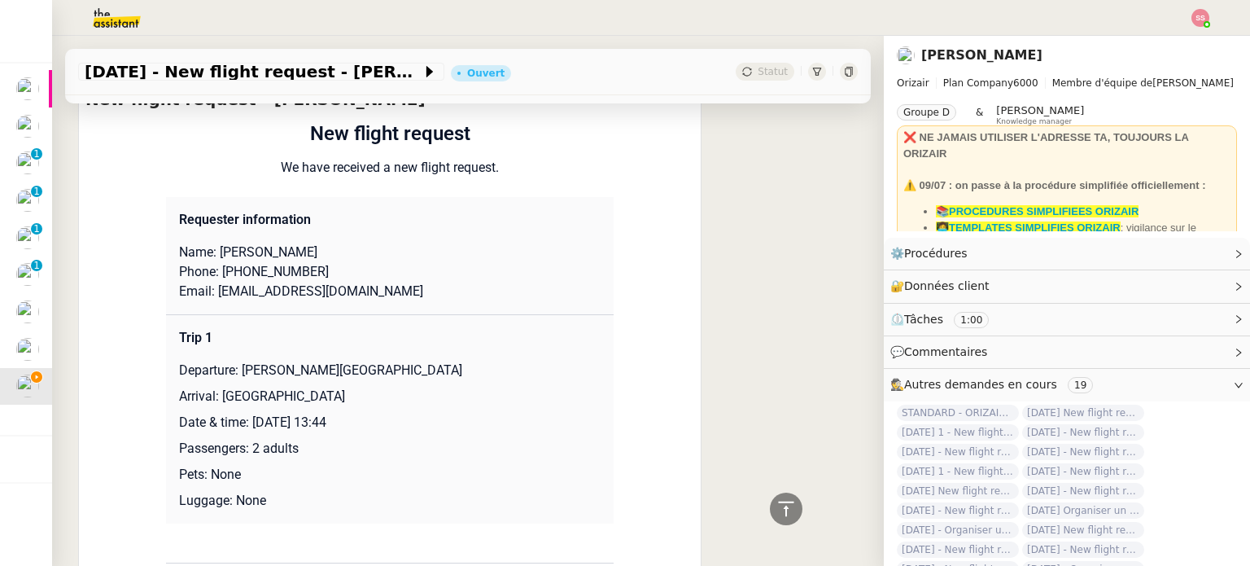
scroll to position [732, 0]
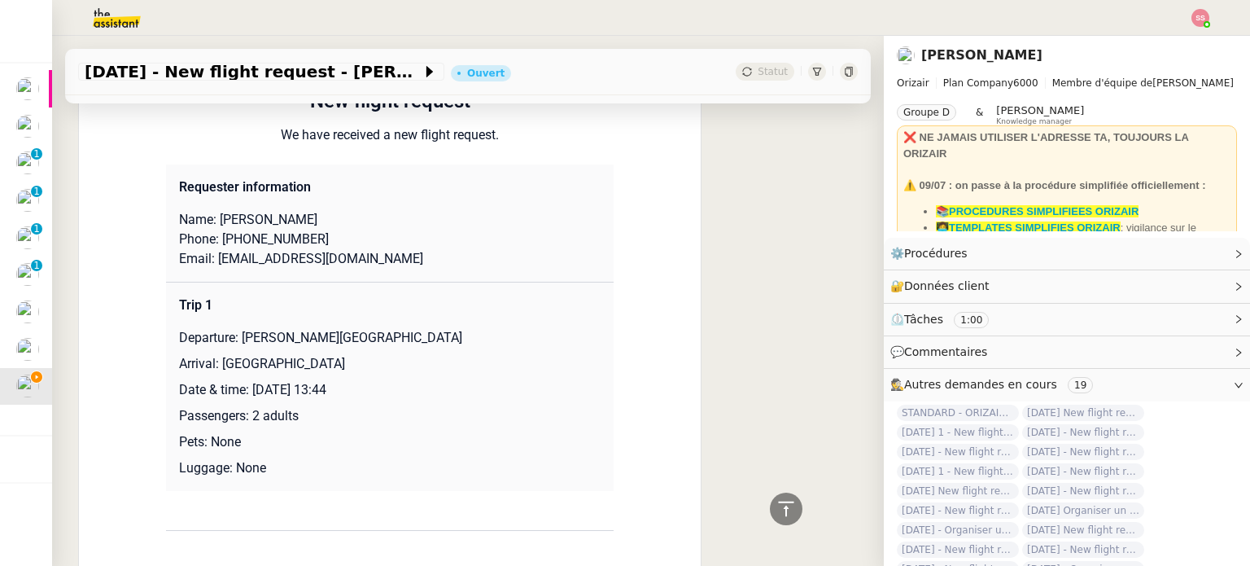
drag, startPoint x: 212, startPoint y: 370, endPoint x: 356, endPoint y: 367, distance: 144.1
click at [356, 367] on p "Arrival: London City Airport" at bounding box center [390, 364] width 422 height 20
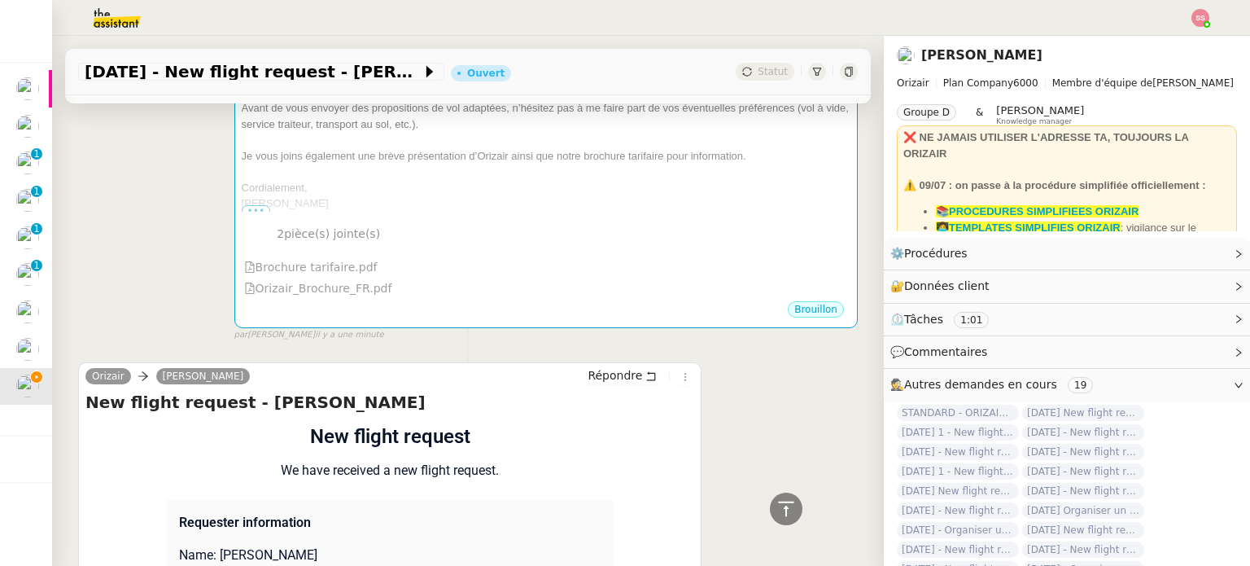
scroll to position [244, 0]
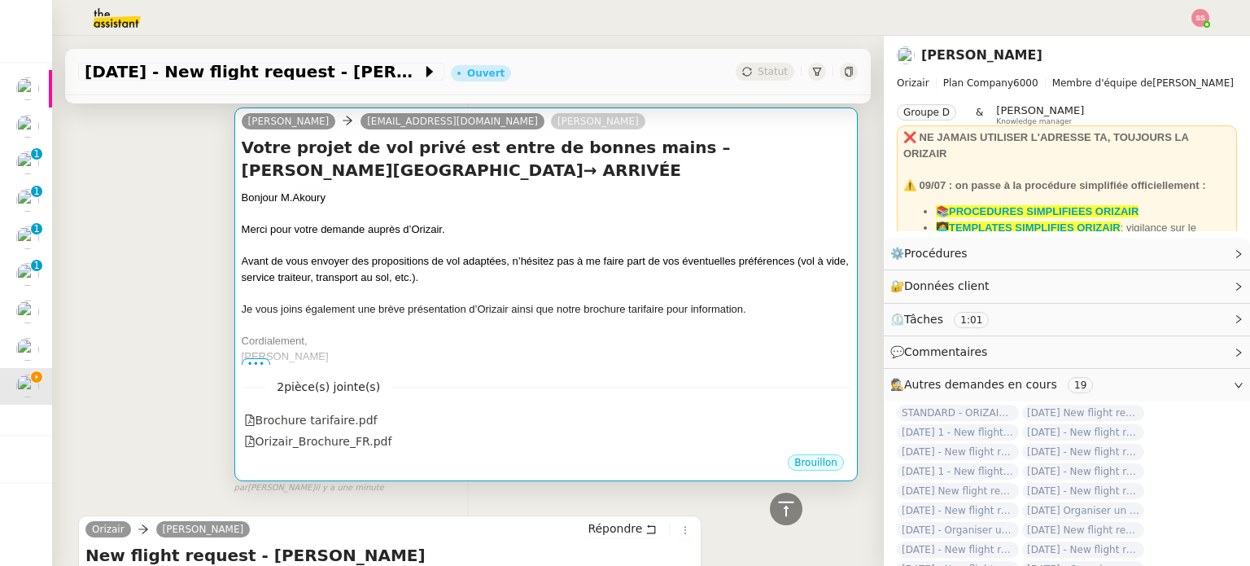
click at [524, 295] on div at bounding box center [546, 293] width 609 height 16
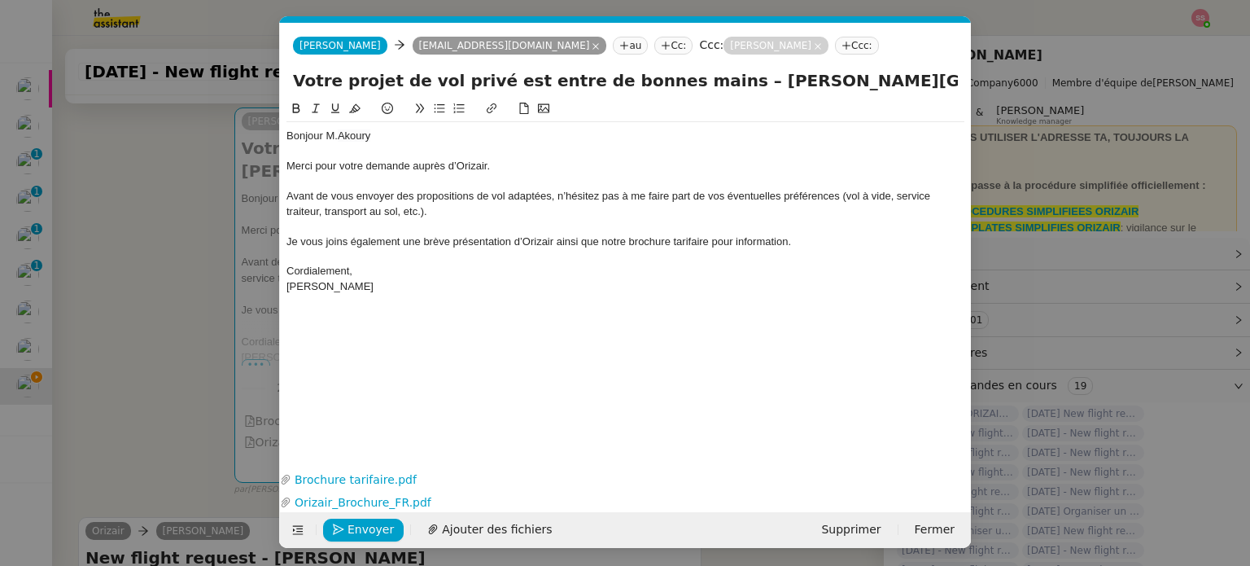
scroll to position [0, 133]
drag, startPoint x: 889, startPoint y: 86, endPoint x: 985, endPoint y: 97, distance: 97.4
click at [985, 97] on nz-modal-container "acc Service ✈️Orizair - Acc usé de réception de la demande (FR) - En cours de v…" at bounding box center [625, 283] width 1250 height 566
click at [913, 90] on input "Votre projet de vol privé est entre de bonnes mains – Charles de Gaulle Interna…" at bounding box center [625, 80] width 665 height 24
drag, startPoint x: 889, startPoint y: 82, endPoint x: 993, endPoint y: 87, distance: 103.5
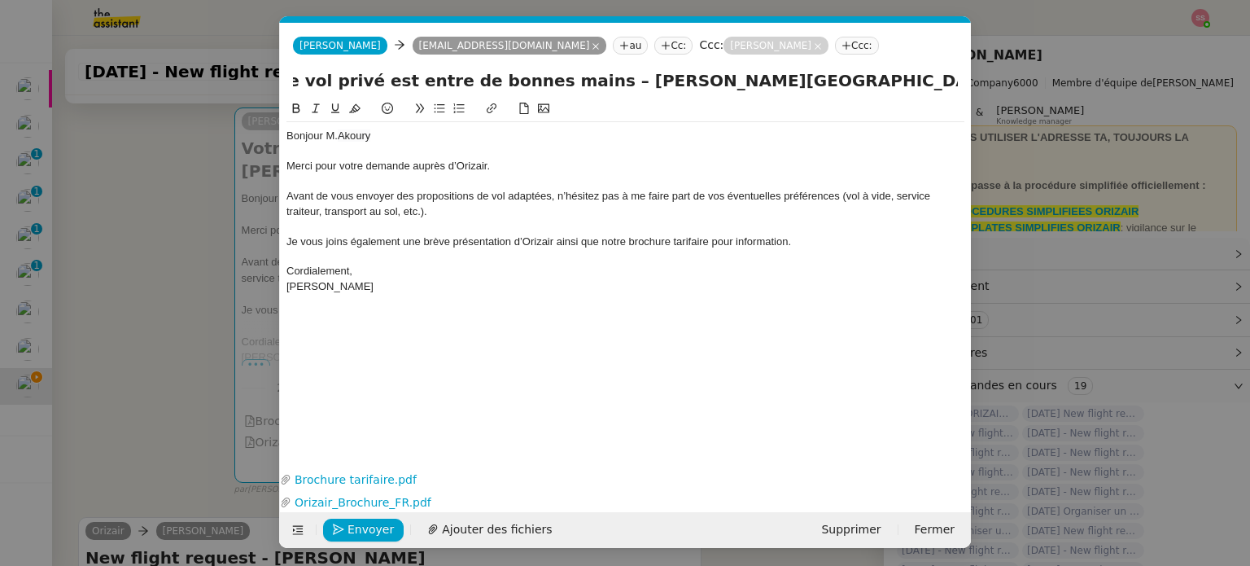
click at [993, 87] on nz-modal-container "acc Service ✈️Orizair - Acc usé de réception de la demande (FR) - En cours de v…" at bounding box center [625, 283] width 1250 height 566
paste input "London City Airport"
type input "Votre projet de vol privé est entre de bonnes mains – Charles de Gaulle Interna…"
click at [163, 285] on nz-modal-container "acc Service ✈️Orizair - Acc usé de réception de la demande (FR) - En cours de v…" at bounding box center [625, 283] width 1250 height 566
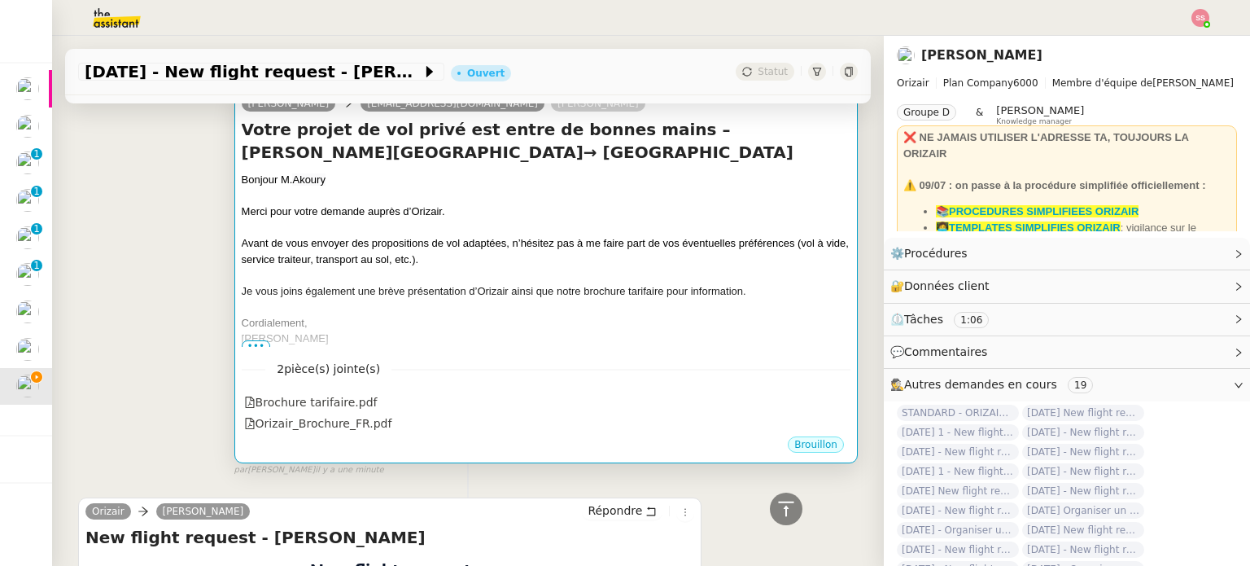
scroll to position [163, 0]
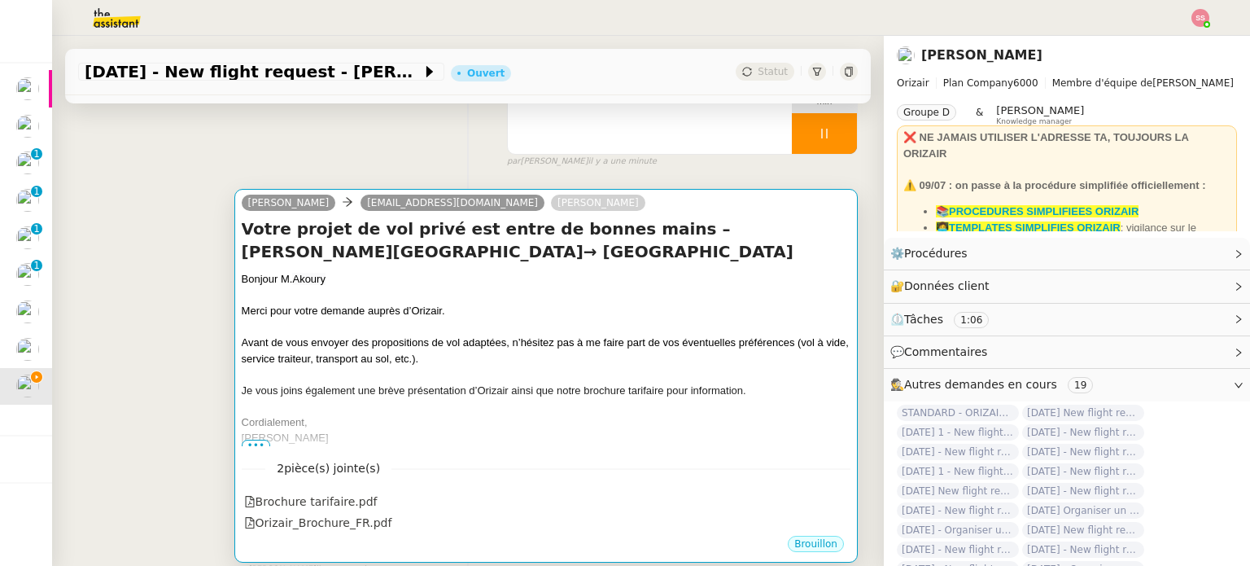
click at [493, 353] on div "Avant de vous envoyer des propositions de vol adaptées, n’hésitez pas à me fair…" at bounding box center [546, 350] width 609 height 32
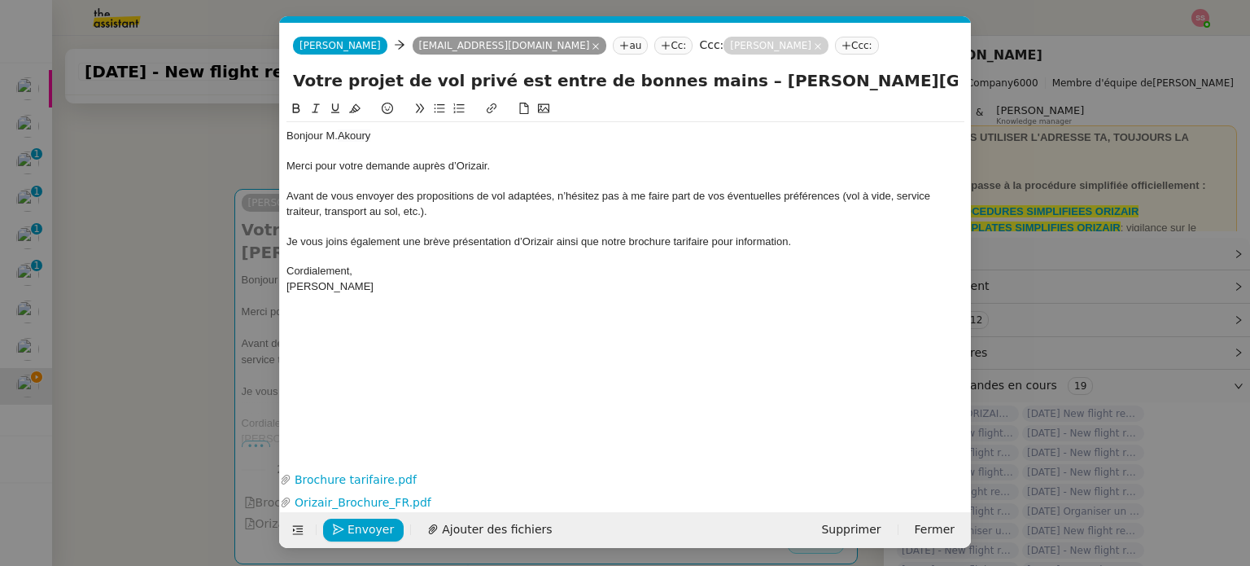
scroll to position [1, 0]
click at [195, 299] on nz-modal-container "acc Service ✈️Orizair - Acc usé de réception de la demande (FR) - En cours de v…" at bounding box center [625, 283] width 1250 height 566
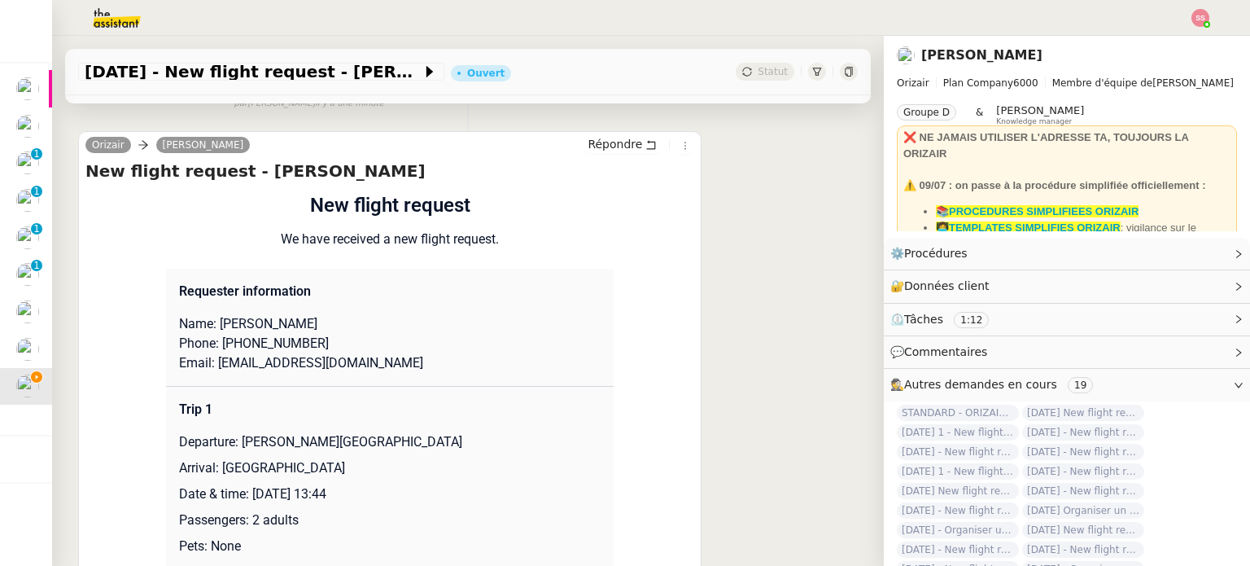
scroll to position [651, 0]
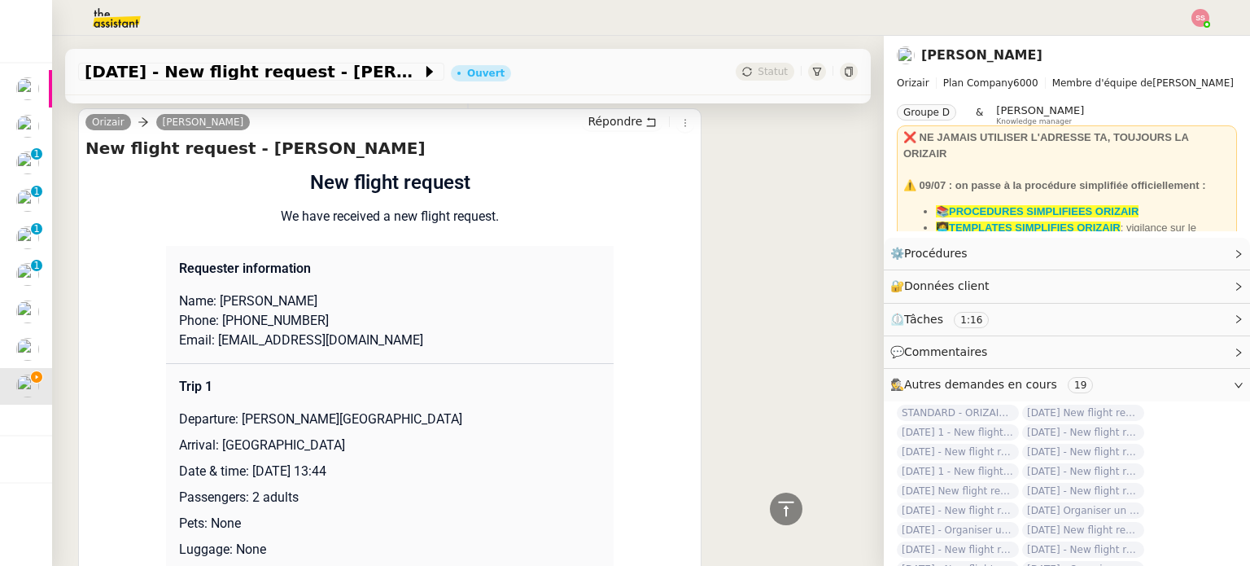
drag, startPoint x: 259, startPoint y: 303, endPoint x: 332, endPoint y: 305, distance: 73.3
click at [332, 305] on p "Name: Charbel Akoury" at bounding box center [390, 301] width 422 height 20
drag, startPoint x: 212, startPoint y: 308, endPoint x: 256, endPoint y: 304, distance: 44.1
click at [256, 304] on p "Name: Charbel Akoury" at bounding box center [390, 301] width 422 height 20
drag, startPoint x: 290, startPoint y: 330, endPoint x: 225, endPoint y: 325, distance: 65.2
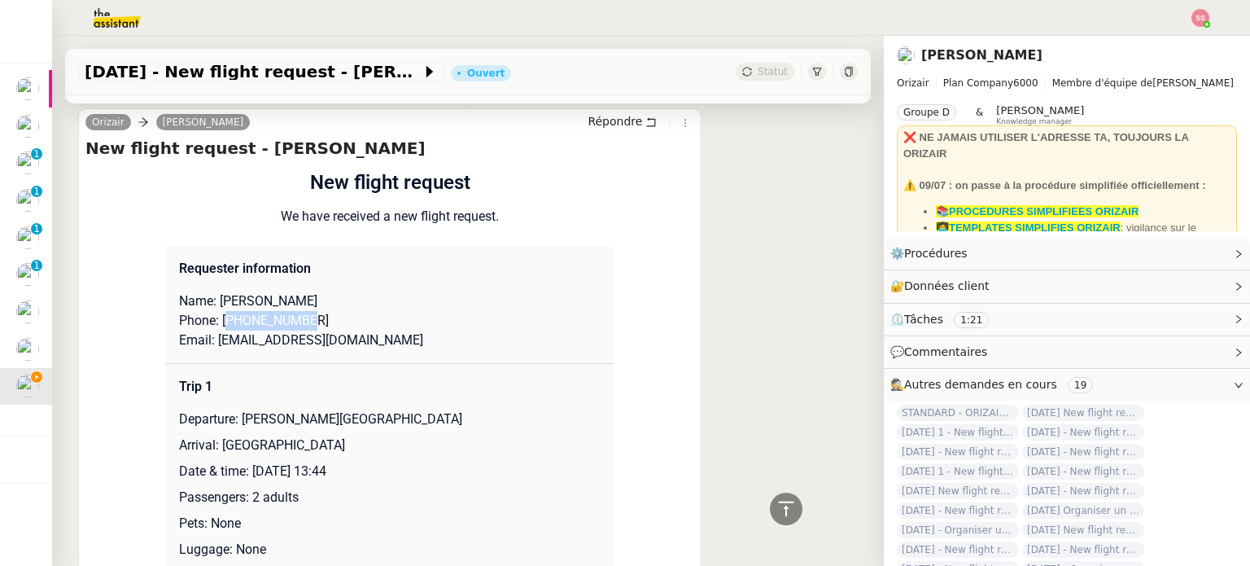
click at [225, 325] on p "Phone: +33698947945" at bounding box center [390, 321] width 422 height 20
drag, startPoint x: 366, startPoint y: 347, endPoint x: 210, endPoint y: 351, distance: 156.3
click at [210, 350] on p "Email: charbelakoury733@gmail.com" at bounding box center [390, 340] width 422 height 20
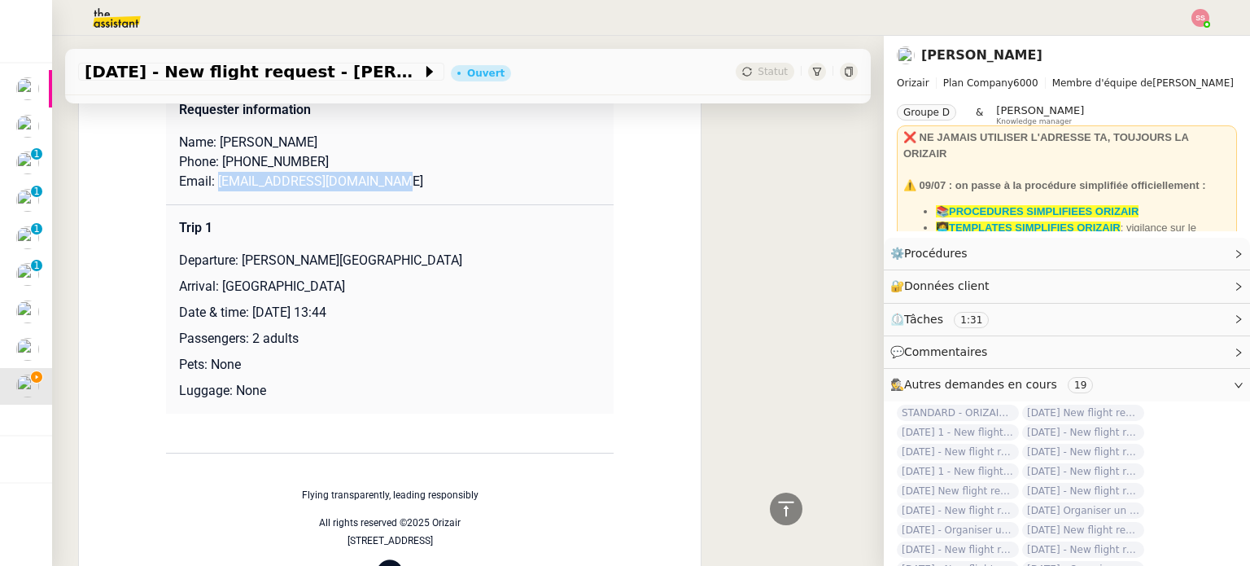
scroll to position [814, 0]
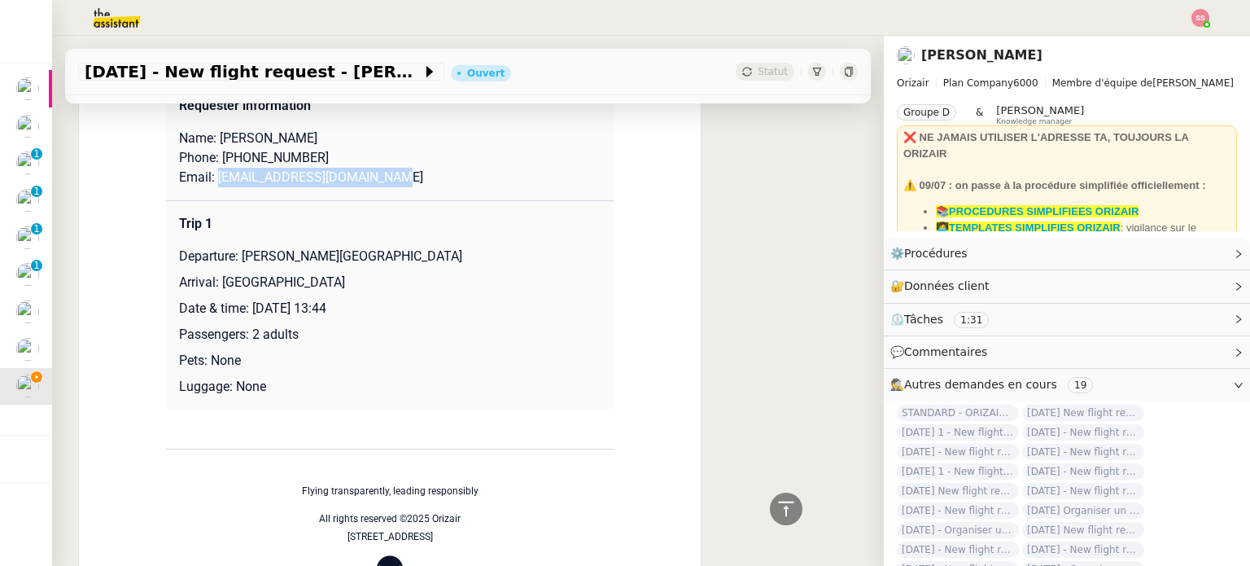
drag, startPoint x: 236, startPoint y: 254, endPoint x: 469, endPoint y: 259, distance: 232.8
click at [469, 259] on p "Departure: Charles de Gaulle International Airport" at bounding box center [390, 257] width 422 height 20
drag, startPoint x: 334, startPoint y: 287, endPoint x: 212, endPoint y: 281, distance: 121.4
click at [212, 281] on p "Arrival: London City Airport" at bounding box center [390, 283] width 422 height 20
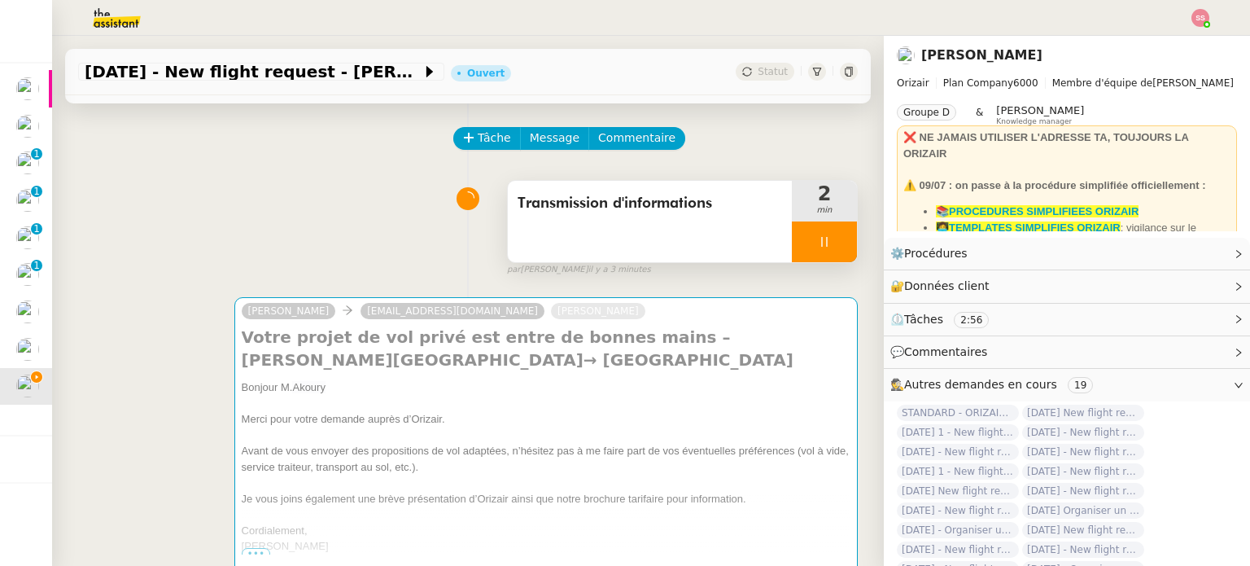
scroll to position [244, 0]
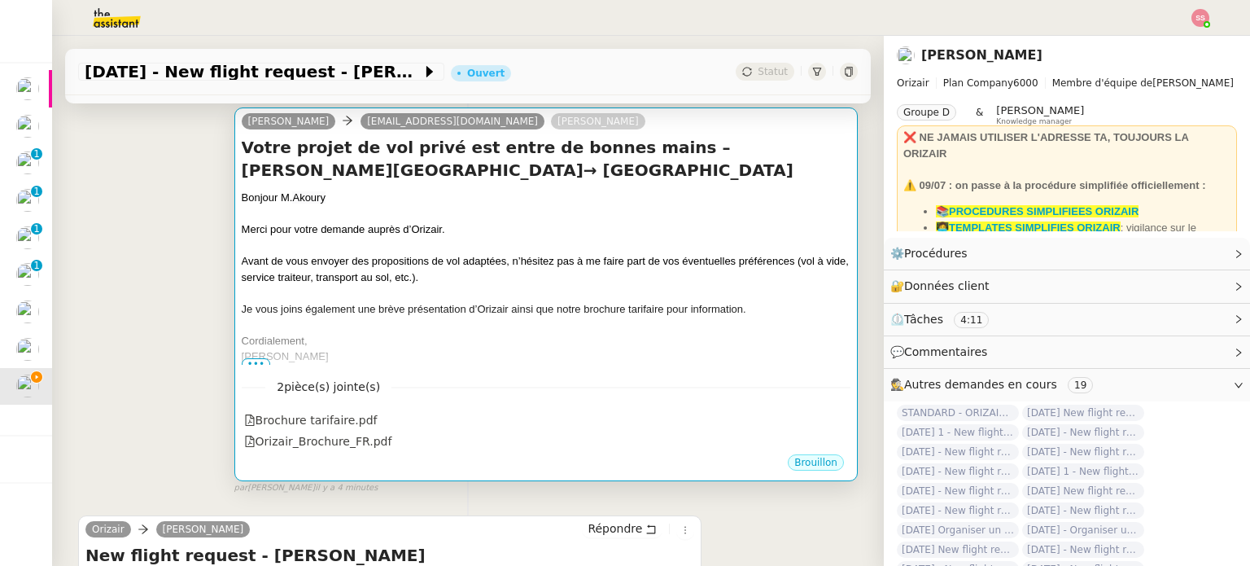
click at [620, 310] on span "Je vous joins également une brève présentation d’Orizair ainsi que notre brochu…" at bounding box center [494, 309] width 505 height 12
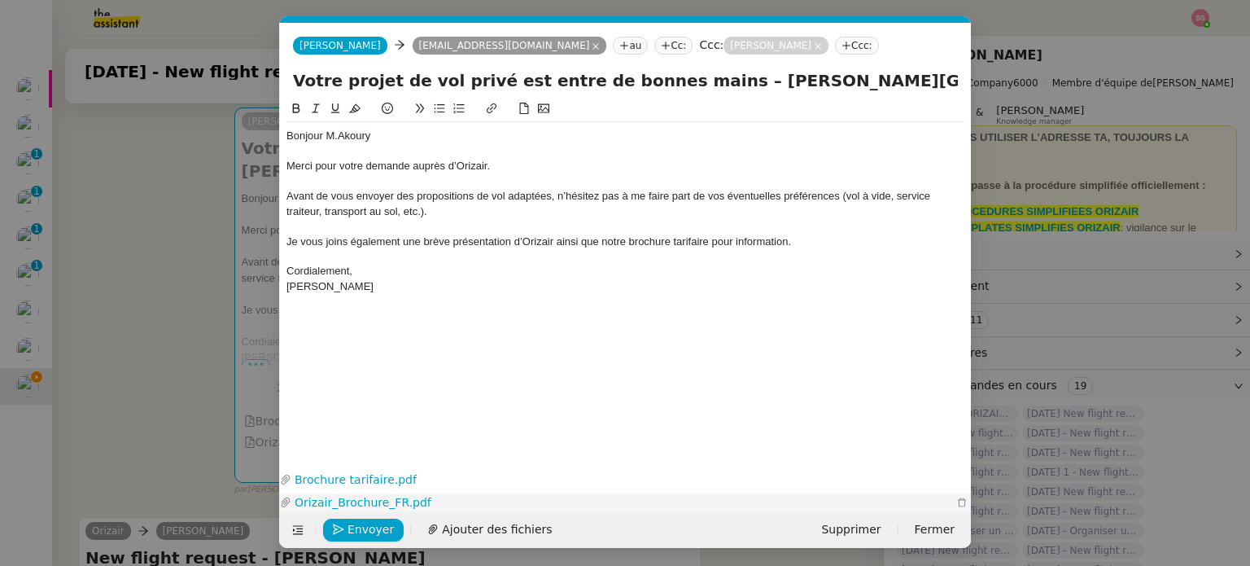
scroll to position [0, 50]
click at [391, 533] on button "Envoyer" at bounding box center [363, 529] width 81 height 23
click at [389, 533] on span "Confirmer l'envoi" at bounding box center [396, 529] width 98 height 19
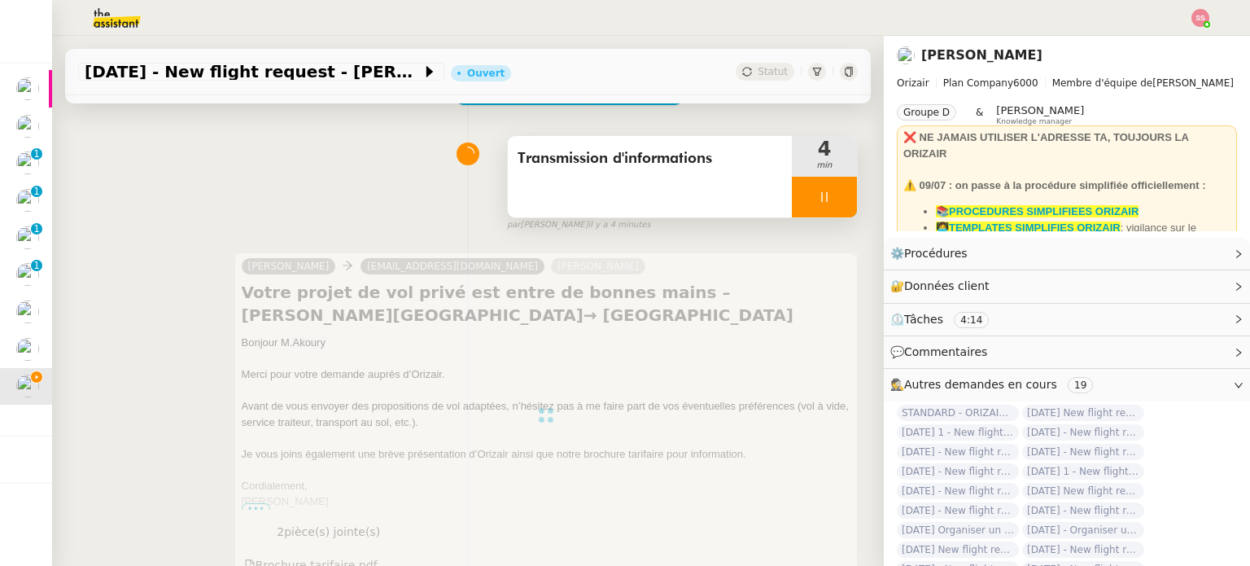
scroll to position [0, 0]
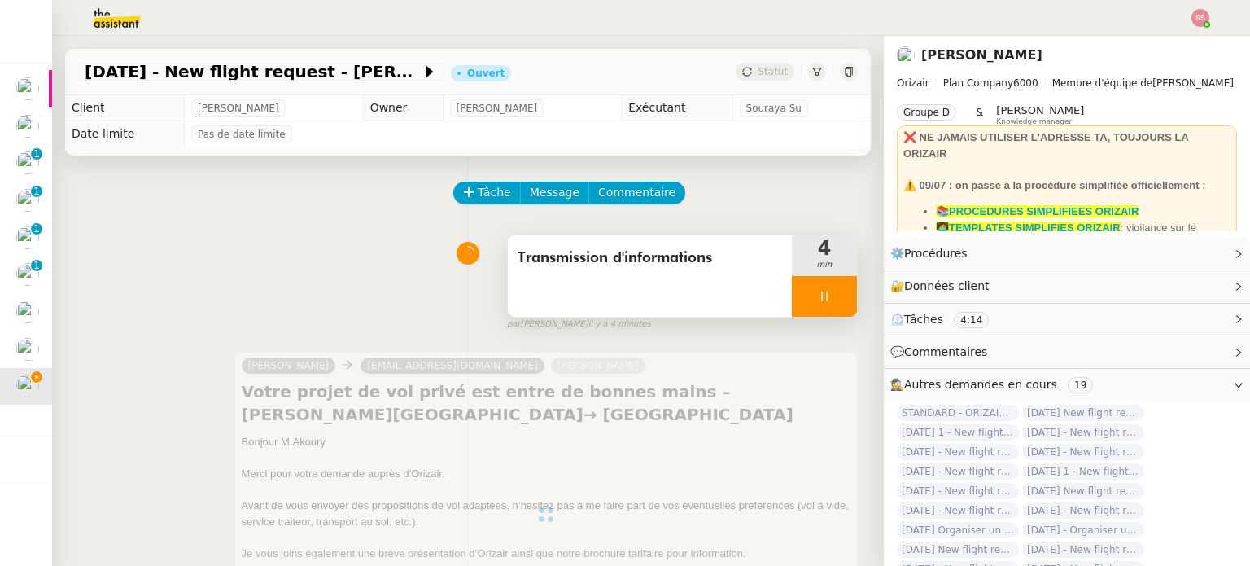
click at [834, 299] on div at bounding box center [824, 296] width 65 height 41
click at [834, 299] on button at bounding box center [840, 296] width 33 height 41
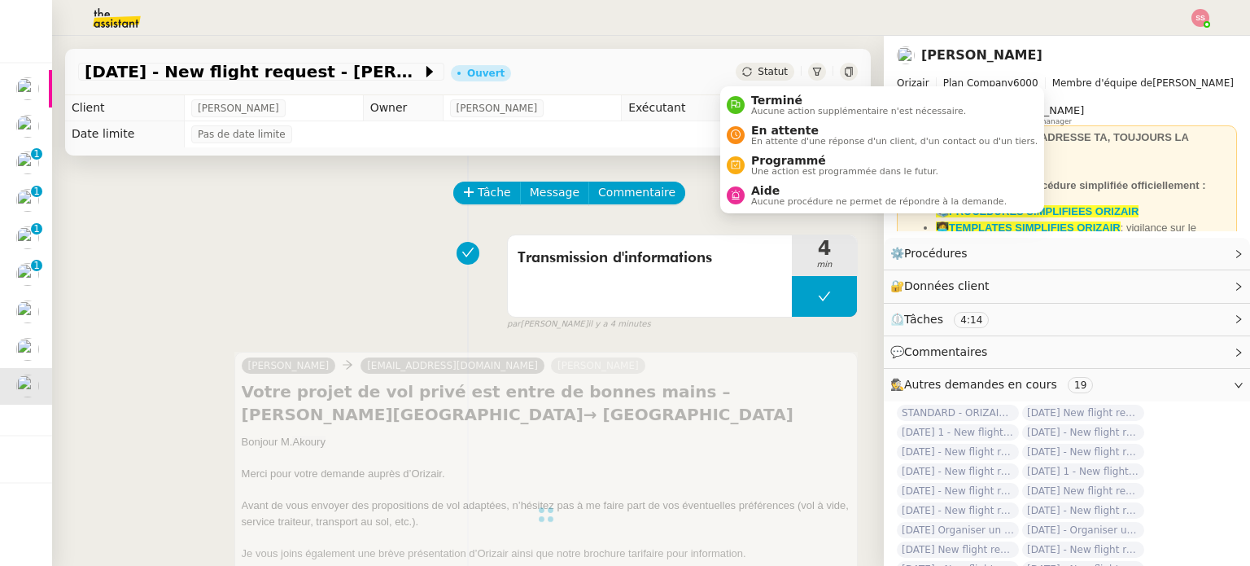
click at [742, 67] on icon at bounding box center [747, 72] width 10 height 10
click at [768, 125] on span "En attente" at bounding box center [894, 130] width 286 height 13
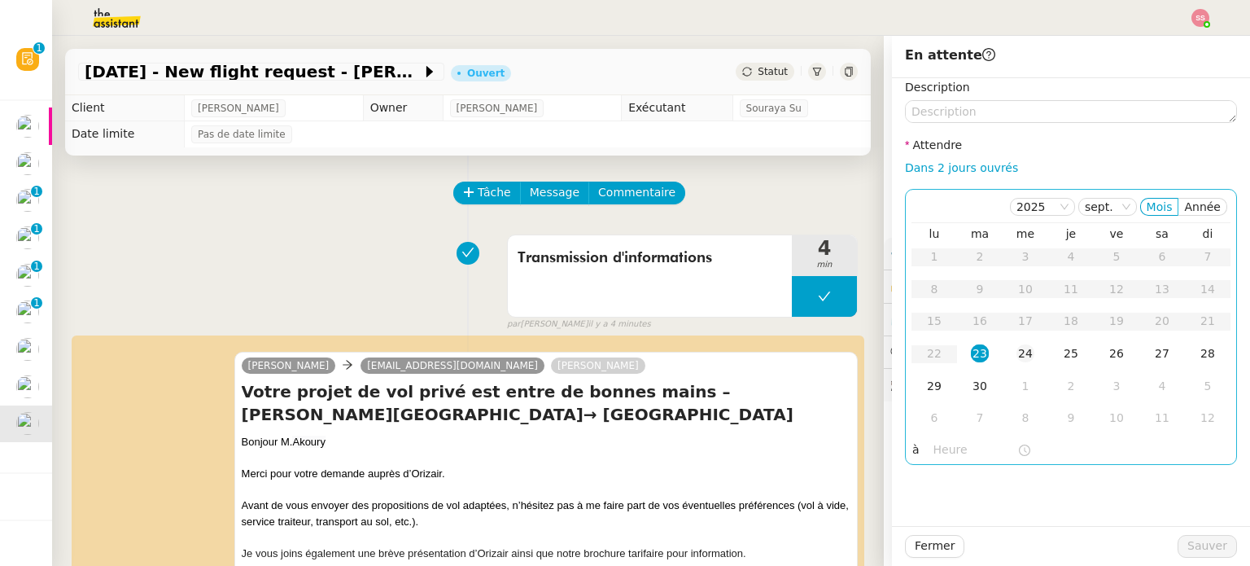
click at [1023, 351] on td "24" at bounding box center [1026, 354] width 46 height 33
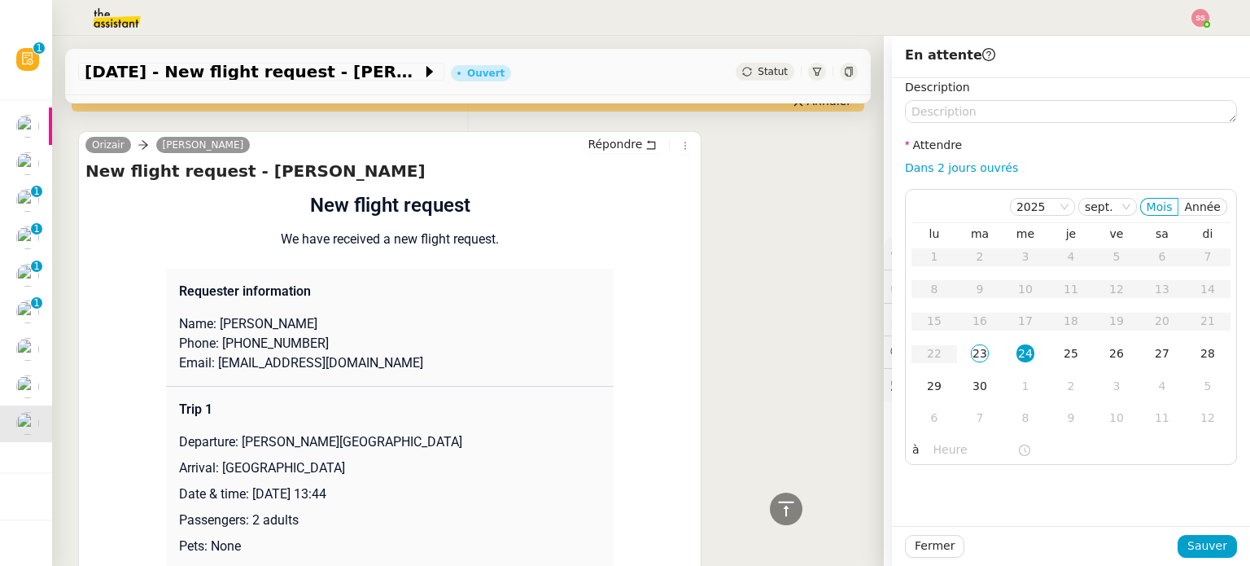
scroll to position [732, 0]
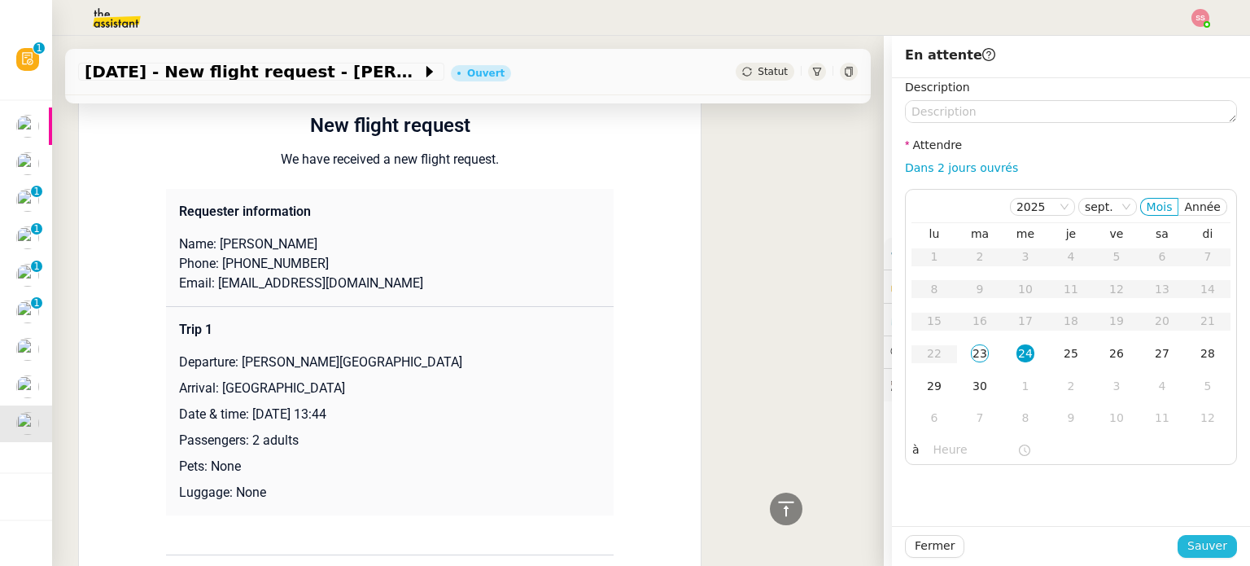
click at [1192, 542] on span "Sauver" at bounding box center [1207, 545] width 40 height 19
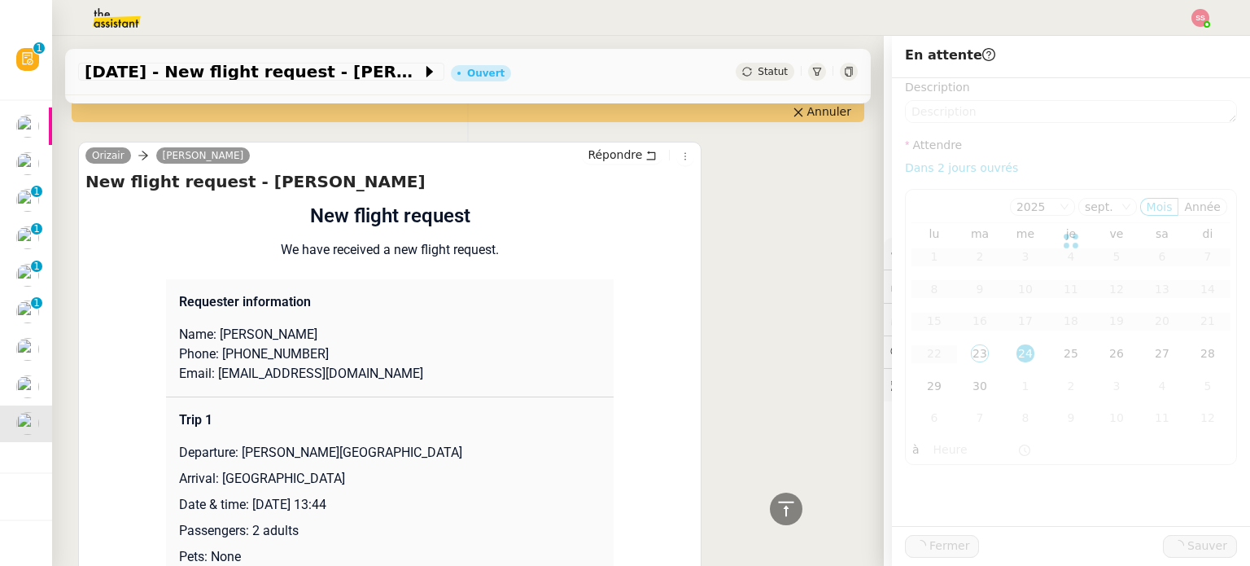
scroll to position [822, 0]
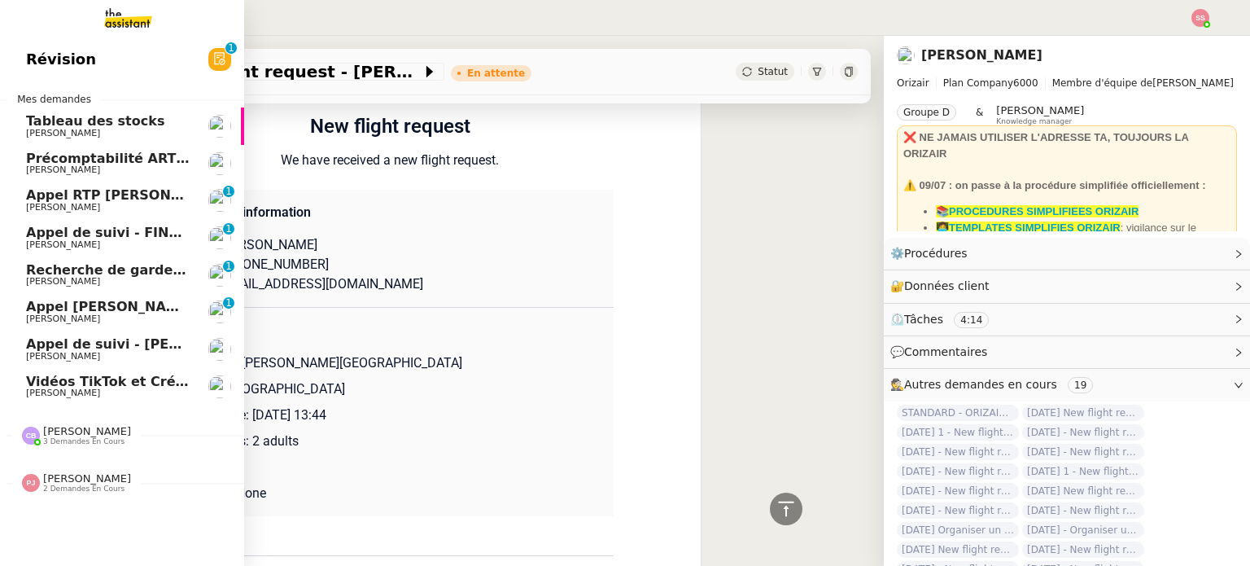
click at [102, 382] on span "Vidéos TikTok et Créatives META - septembre 2025" at bounding box center [212, 381] width 373 height 15
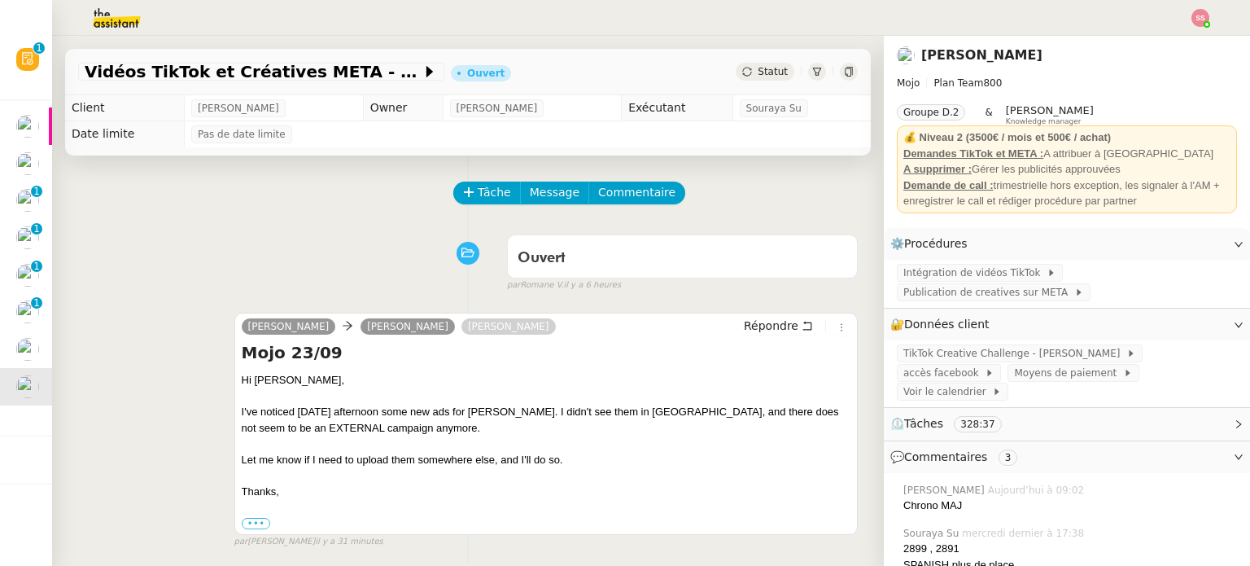
click at [1204, 11] on img at bounding box center [1200, 18] width 18 height 18
click at [1154, 37] on li "Suivi" at bounding box center [1156, 46] width 106 height 23
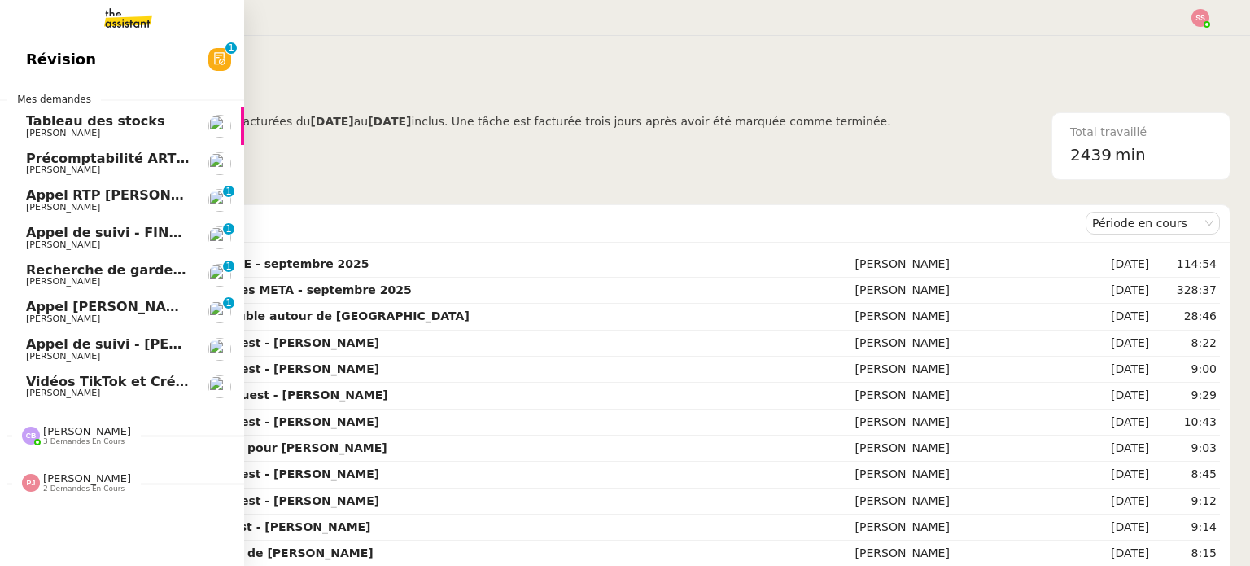
click at [102, 199] on span "Appel RTP Denis Guillard - ARDAN CENTRE" at bounding box center [202, 194] width 352 height 15
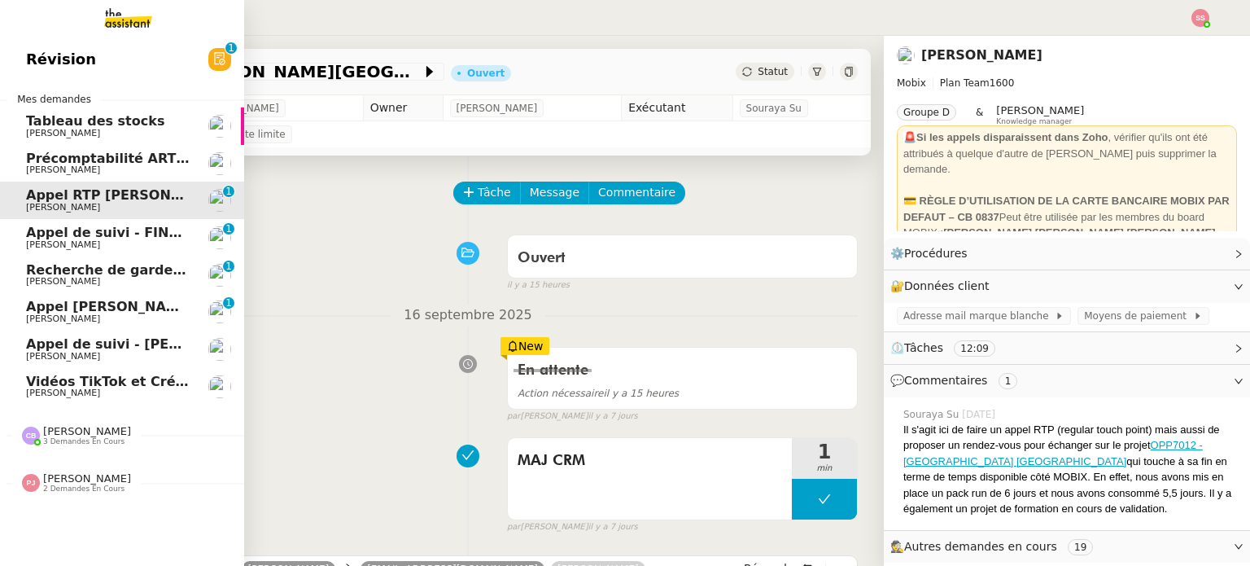
click at [117, 336] on link "Appel de suivi - Morgane Desbordes - TDX Florian Parant" at bounding box center [122, 348] width 244 height 37
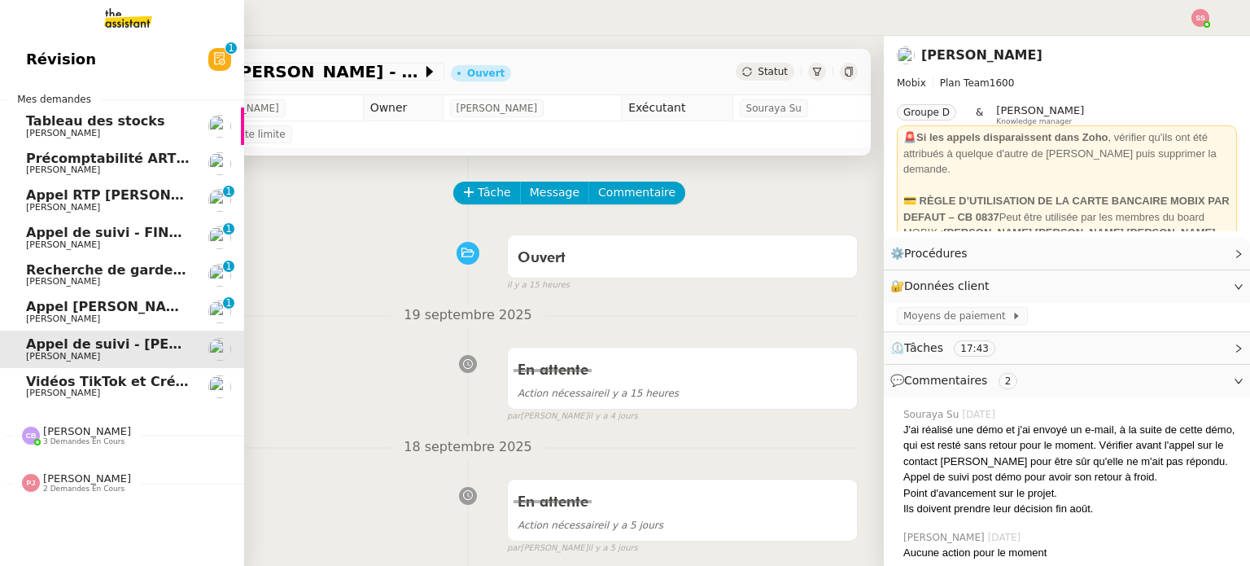
click at [128, 312] on span "Appel Olivier Menahem OPP7264 - CERFRANCE RHÔNE & LYON - FORMATION OPCO" at bounding box center [326, 306] width 601 height 15
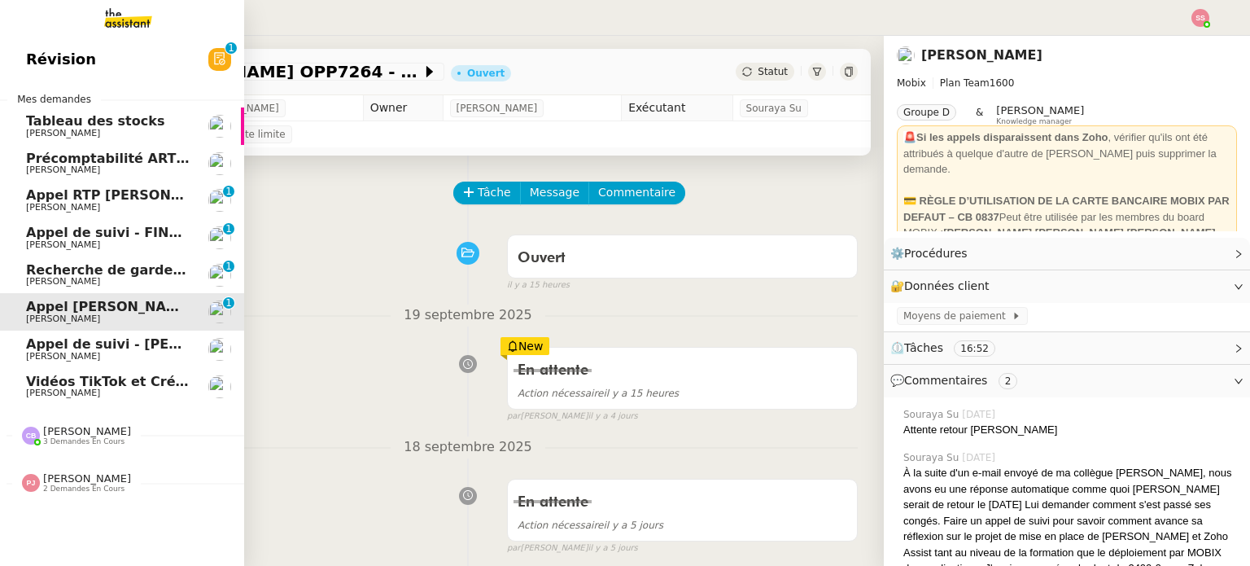
click at [120, 279] on span "Louis Fouché" at bounding box center [108, 282] width 164 height 10
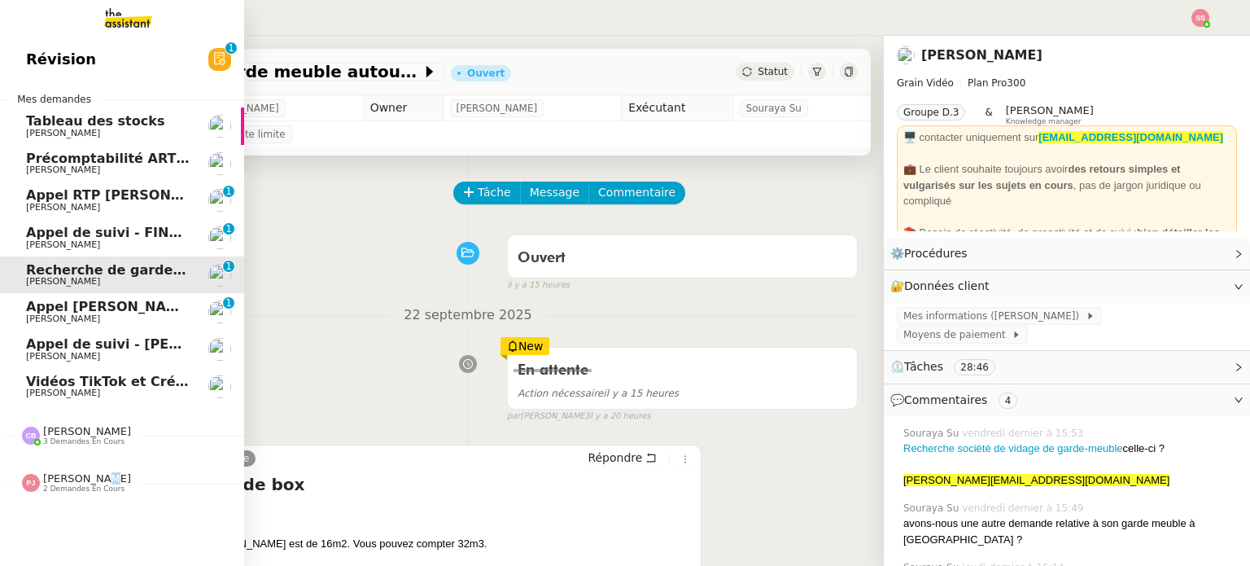
click at [81, 482] on span "Pauline Jennah" at bounding box center [87, 478] width 88 height 12
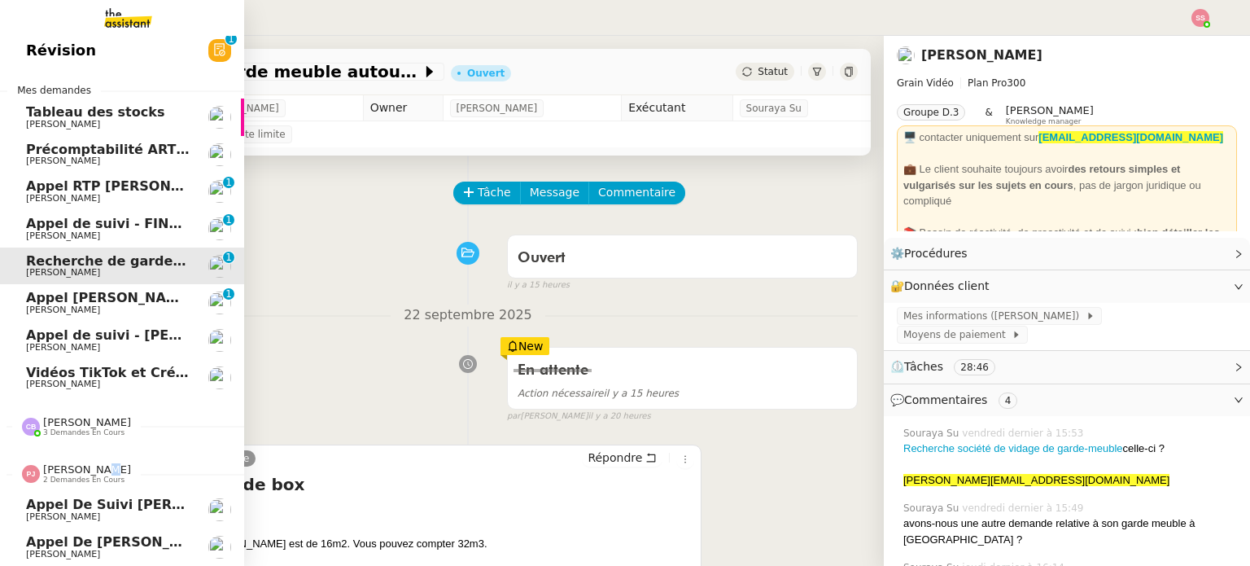
scroll to position [16, 0]
click at [90, 429] on span "3 demandes en cours" at bounding box center [83, 432] width 81 height 9
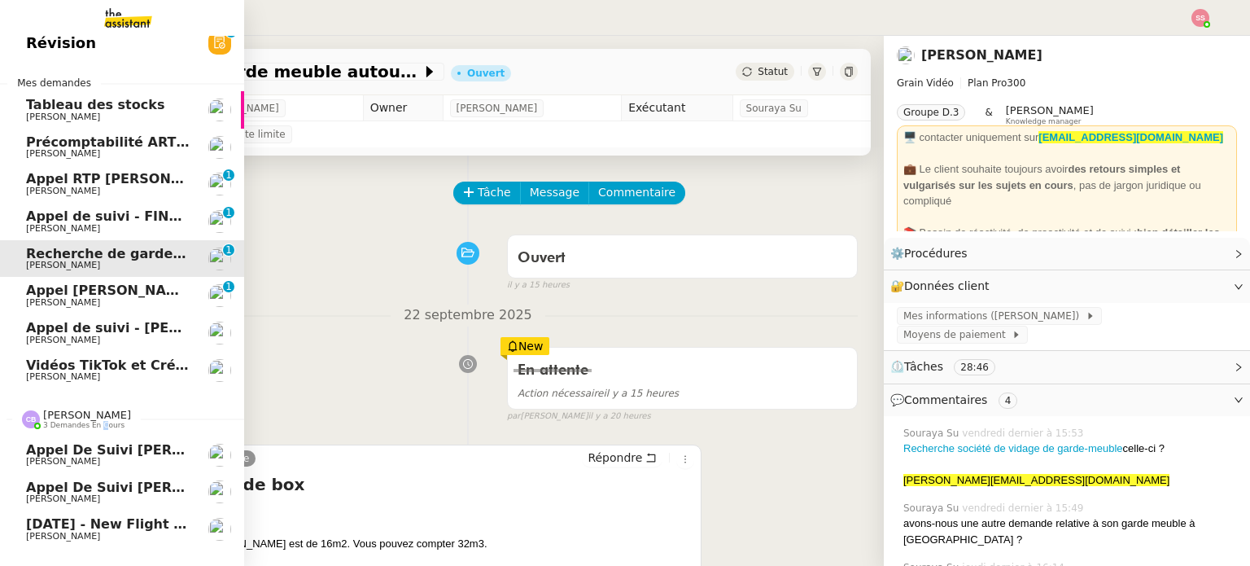
click at [91, 423] on span "3 demandes en cours" at bounding box center [83, 425] width 81 height 9
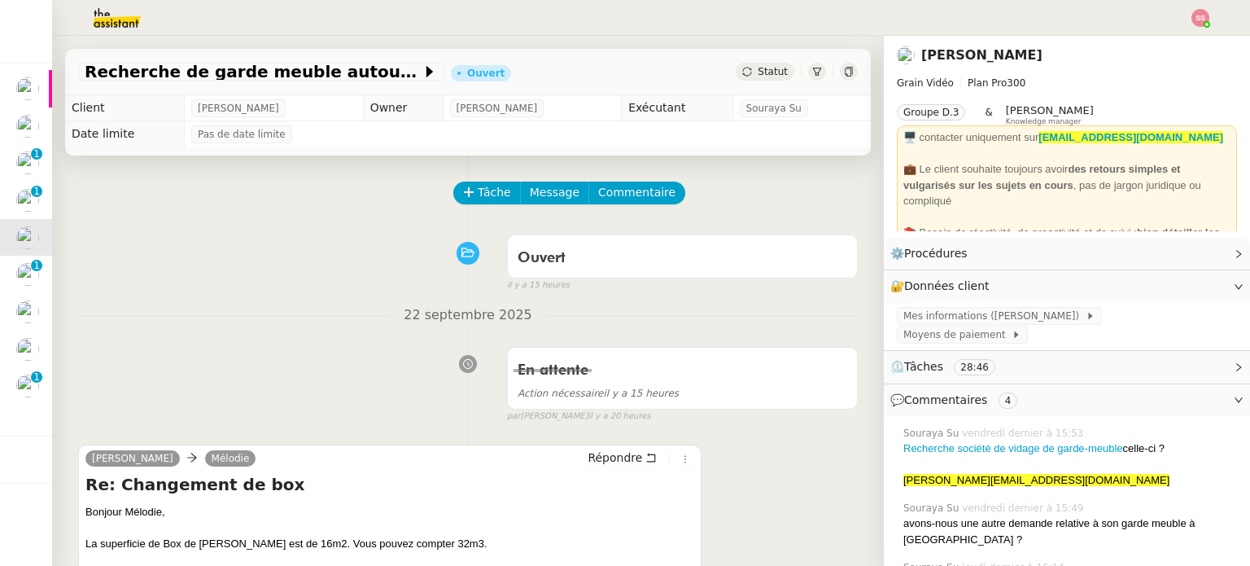
scroll to position [0, 0]
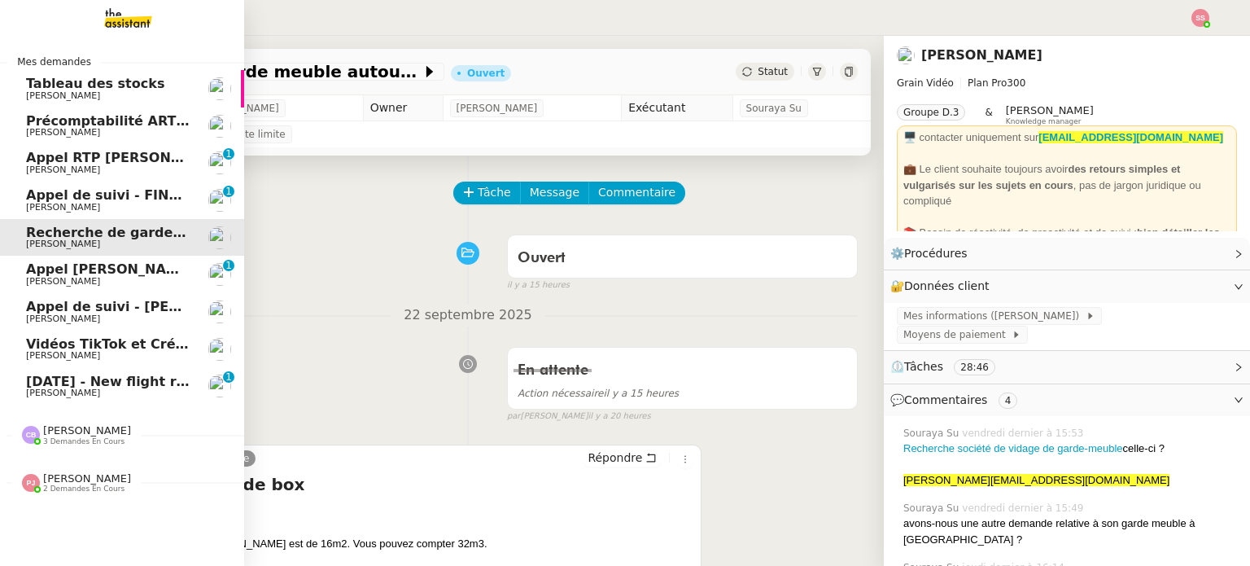
click at [94, 387] on span "20th September 2026 - New flight request - Mark Camp" at bounding box center [194, 381] width 336 height 15
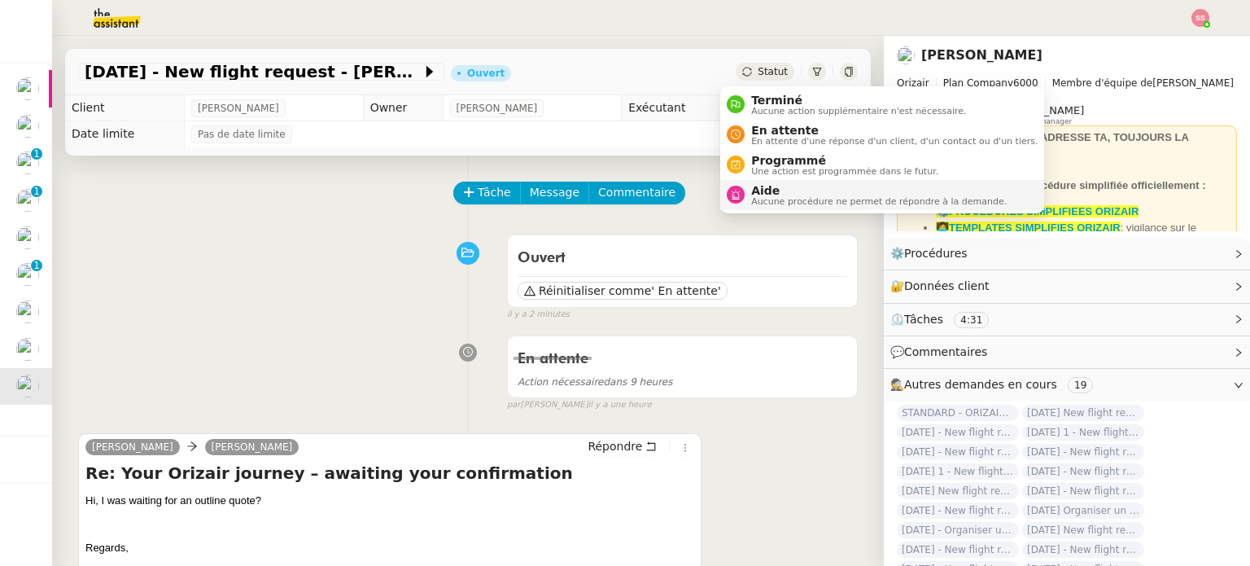
click at [775, 197] on span "Aucune procédure ne permet de répondre à la demande." at bounding box center [879, 201] width 256 height 9
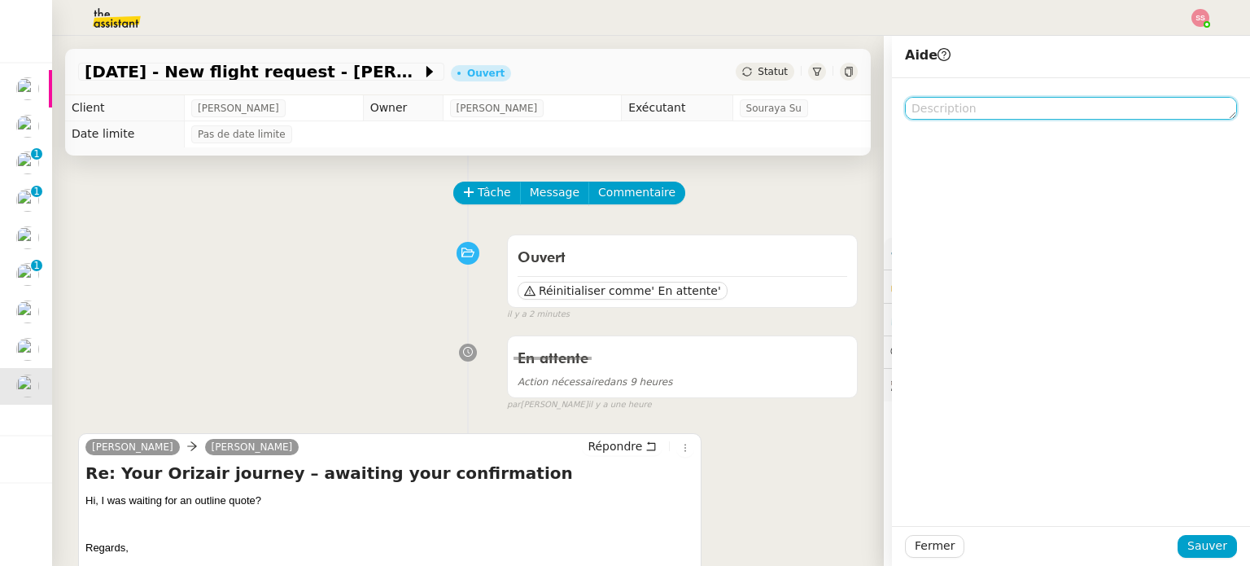
click at [986, 103] on textarea at bounding box center [1071, 108] width 332 height 23
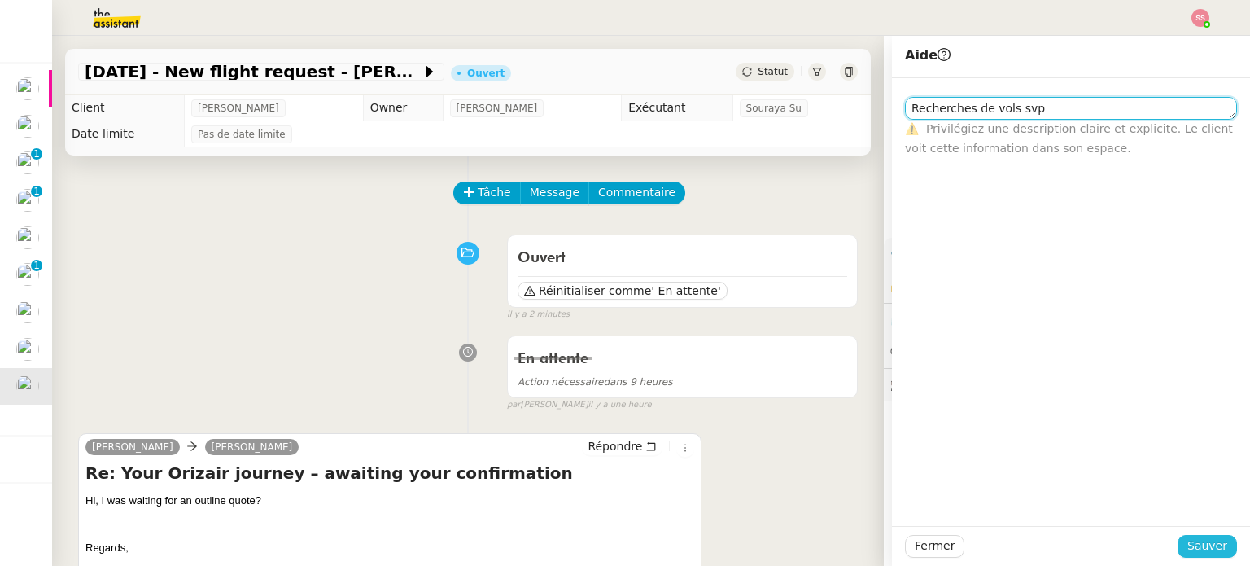
type textarea "Recherches de vols svp"
click at [1215, 551] on button "Sauver" at bounding box center [1206, 546] width 59 height 23
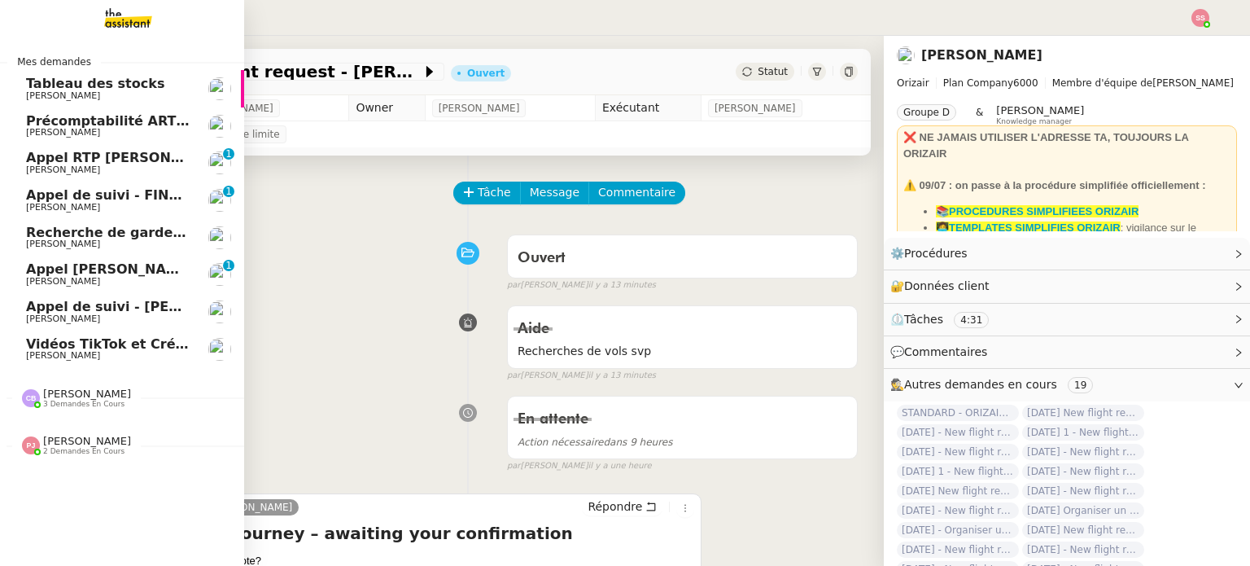
click at [69, 341] on span "Vidéos TikTok et Créatives META - septembre 2025" at bounding box center [212, 343] width 373 height 15
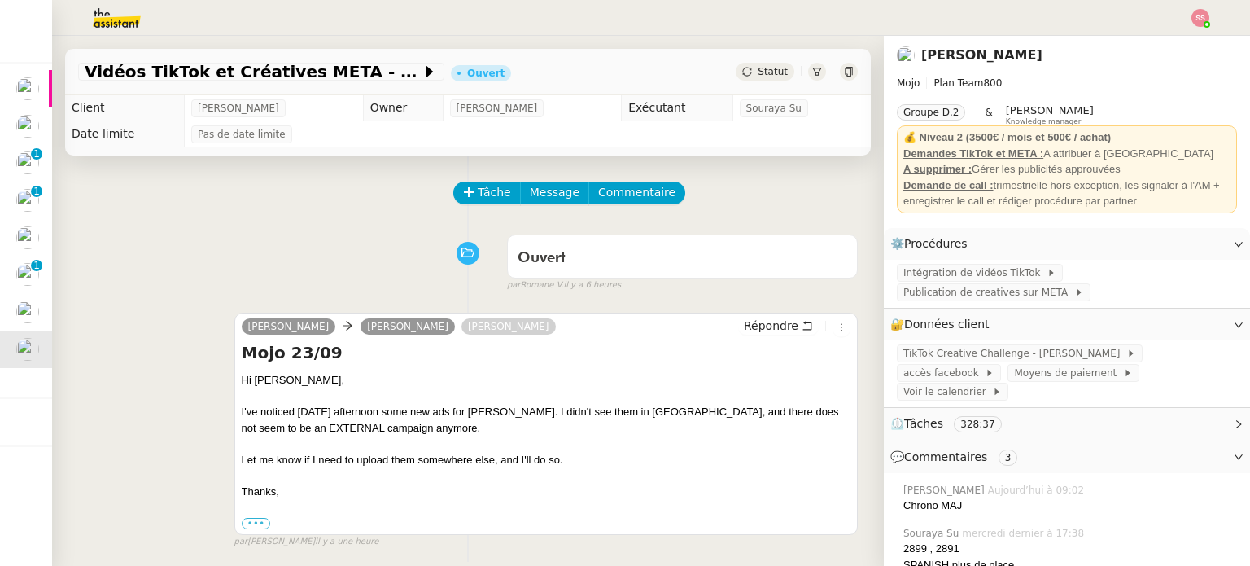
click at [358, 234] on div "Ouvert false par Romane V. il y a 6 heures" at bounding box center [468, 259] width 780 height 65
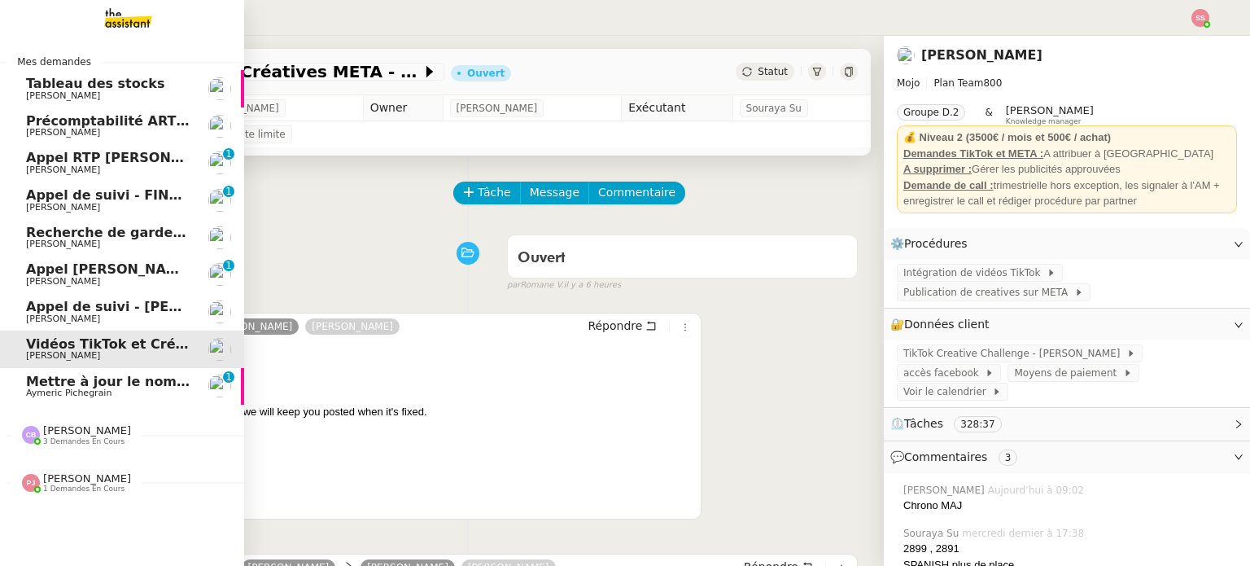
click at [113, 383] on span "Mettre à jour le nom sur Pipedrive" at bounding box center [152, 381] width 253 height 15
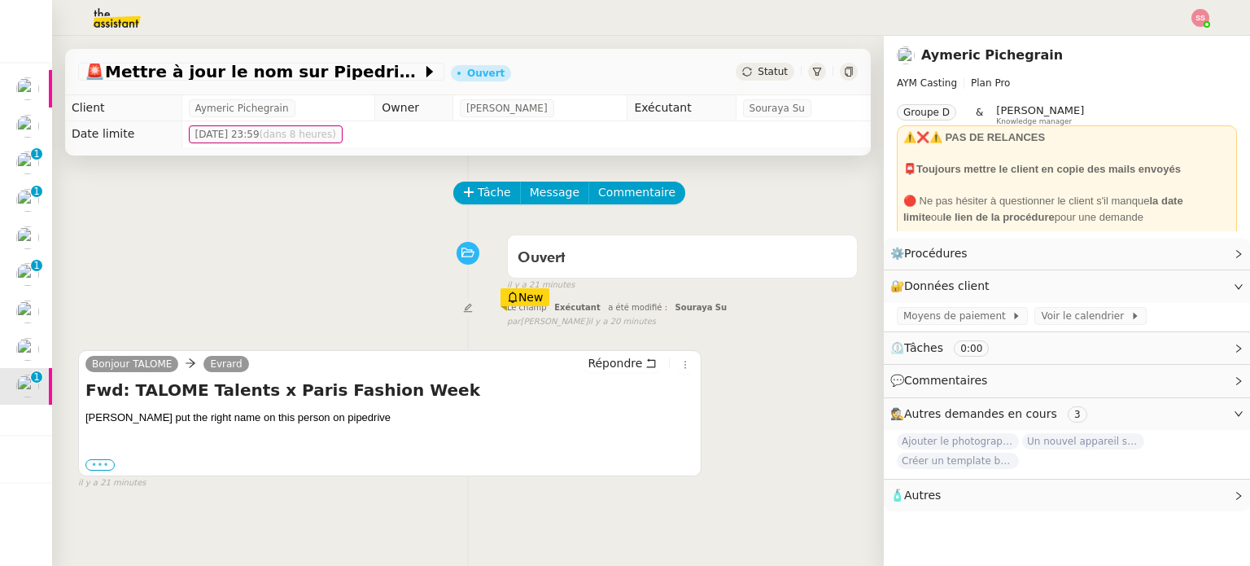
click at [103, 465] on label "•••" at bounding box center [99, 464] width 29 height 11
click at [0, 0] on input "•••" at bounding box center [0, 0] width 0 height 0
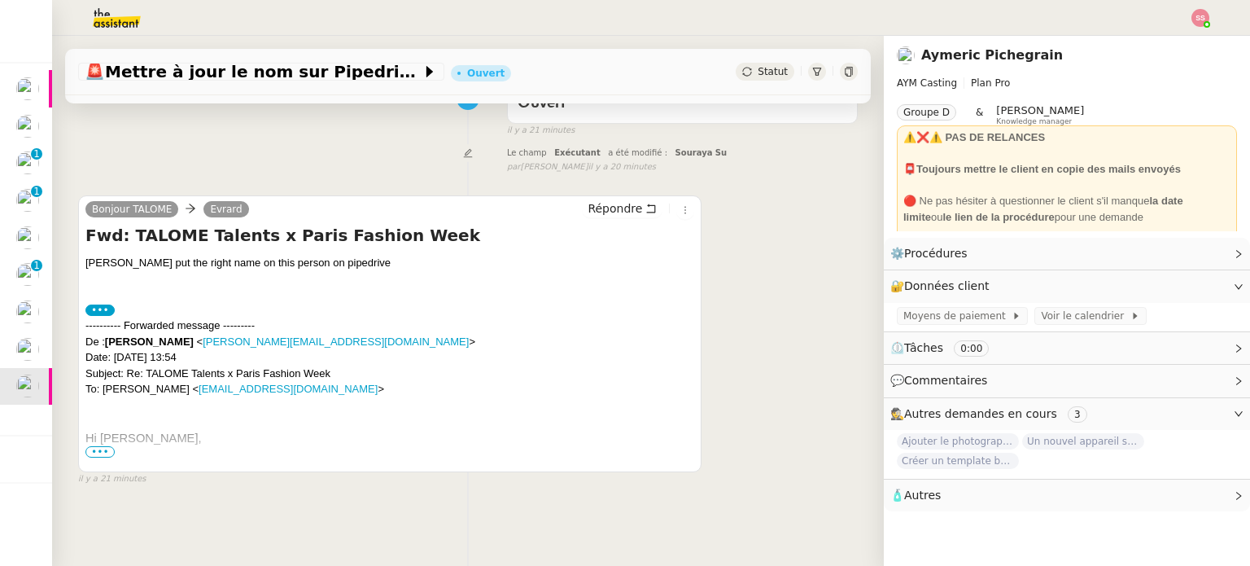
scroll to position [179, 0]
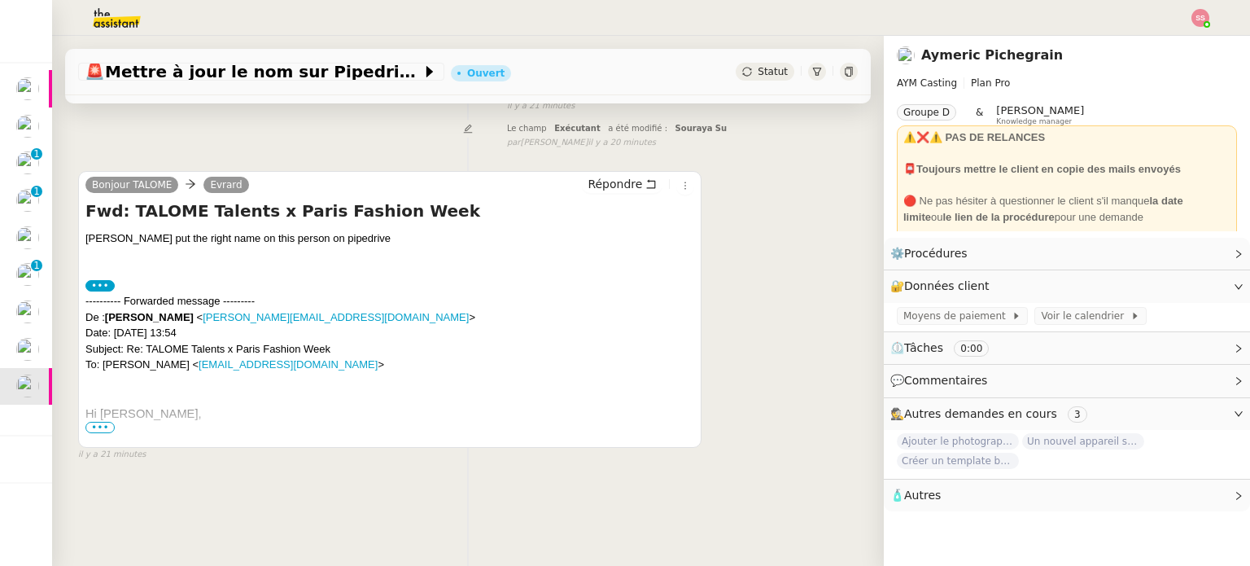
click at [105, 432] on span "•••" at bounding box center [99, 427] width 29 height 11
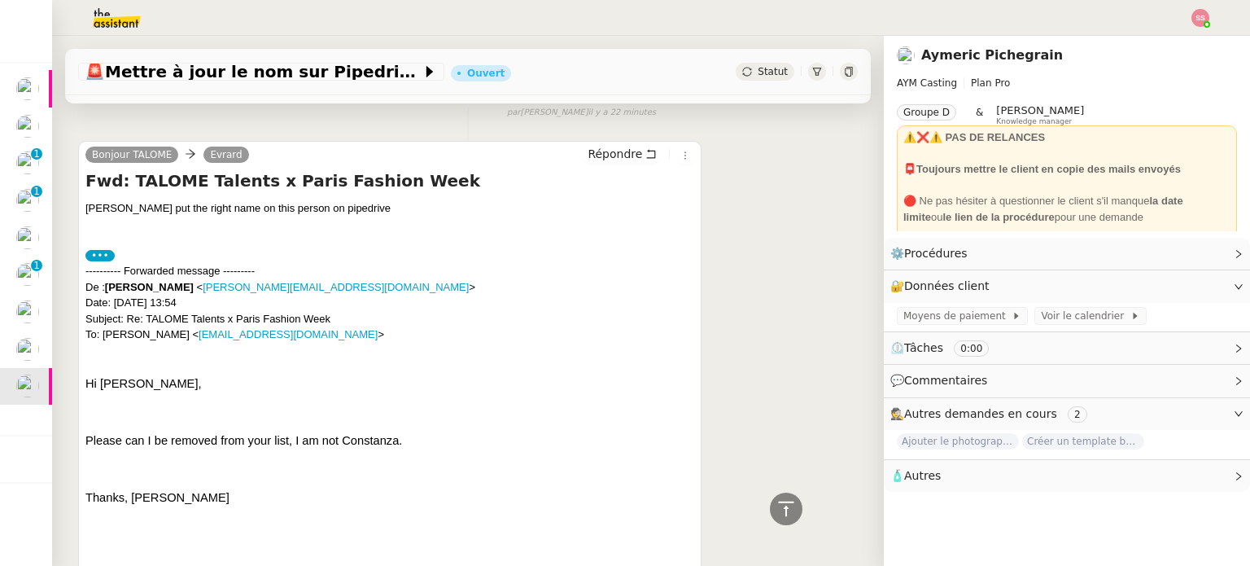
scroll to position [0, 0]
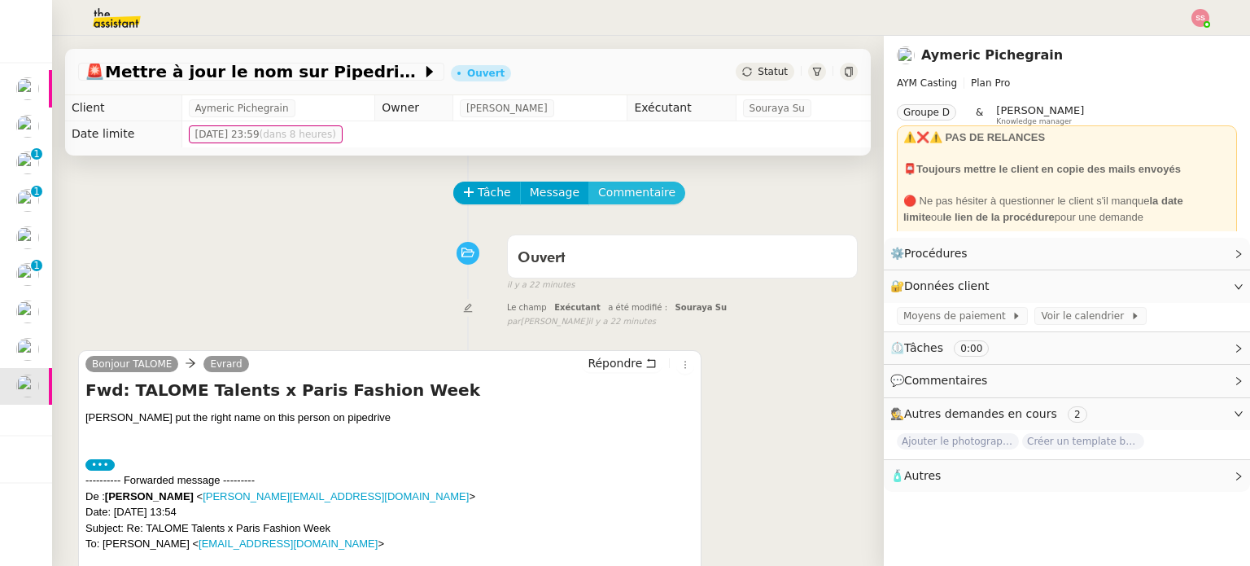
click at [605, 200] on span "Commentaire" at bounding box center [636, 192] width 77 height 19
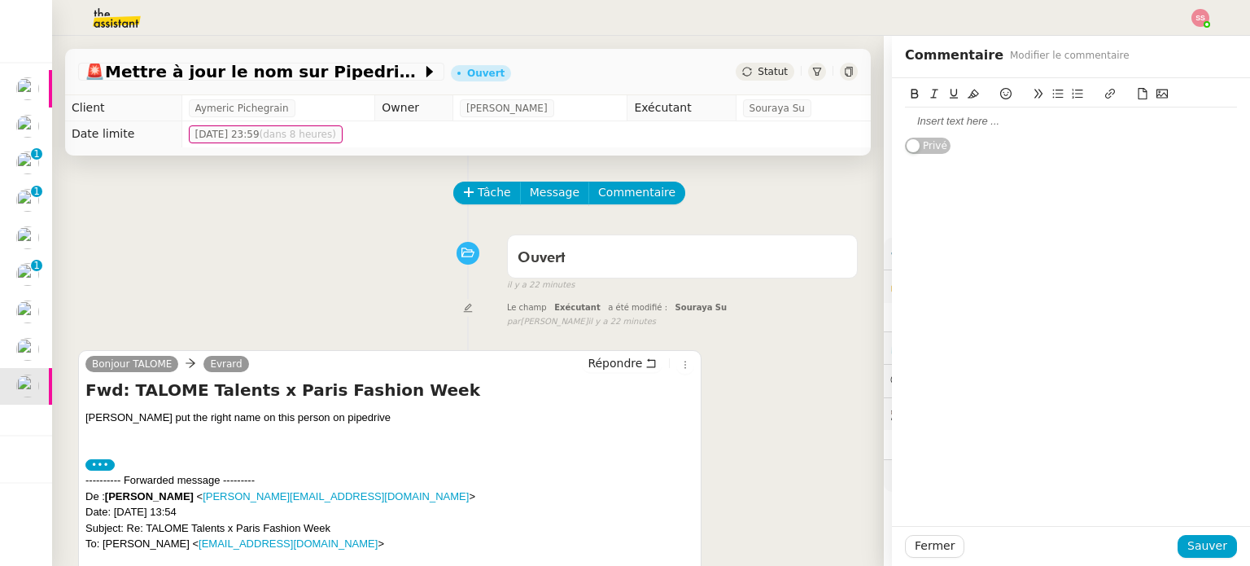
click at [933, 122] on div at bounding box center [1071, 121] width 332 height 15
click at [1210, 553] on span "Sauver" at bounding box center [1207, 545] width 40 height 19
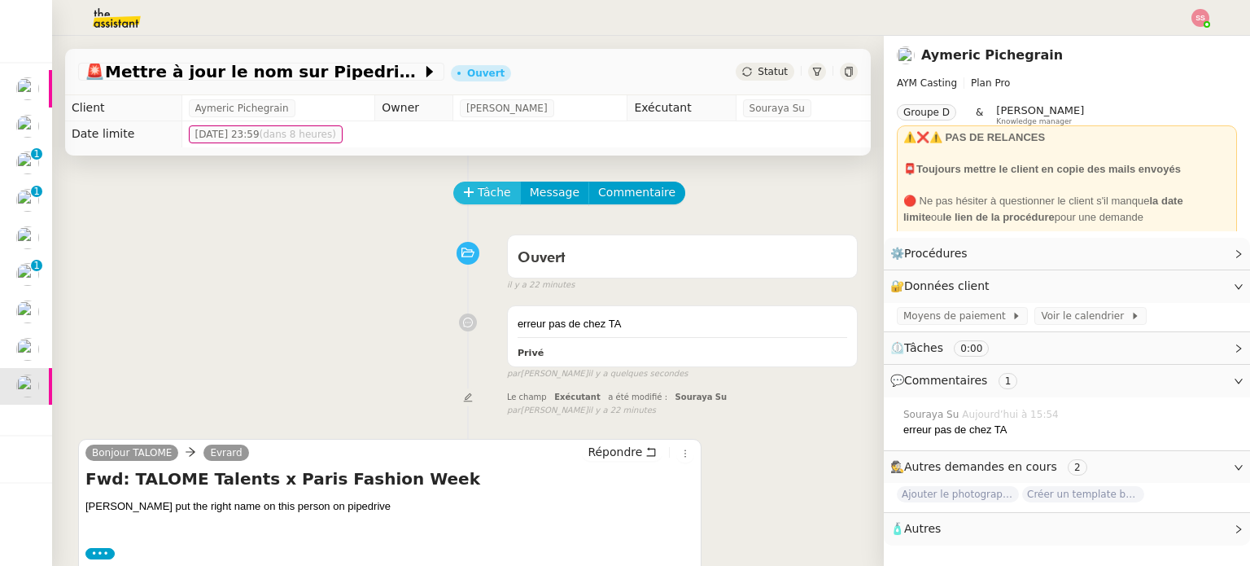
click at [485, 191] on span "Tâche" at bounding box center [494, 192] width 33 height 19
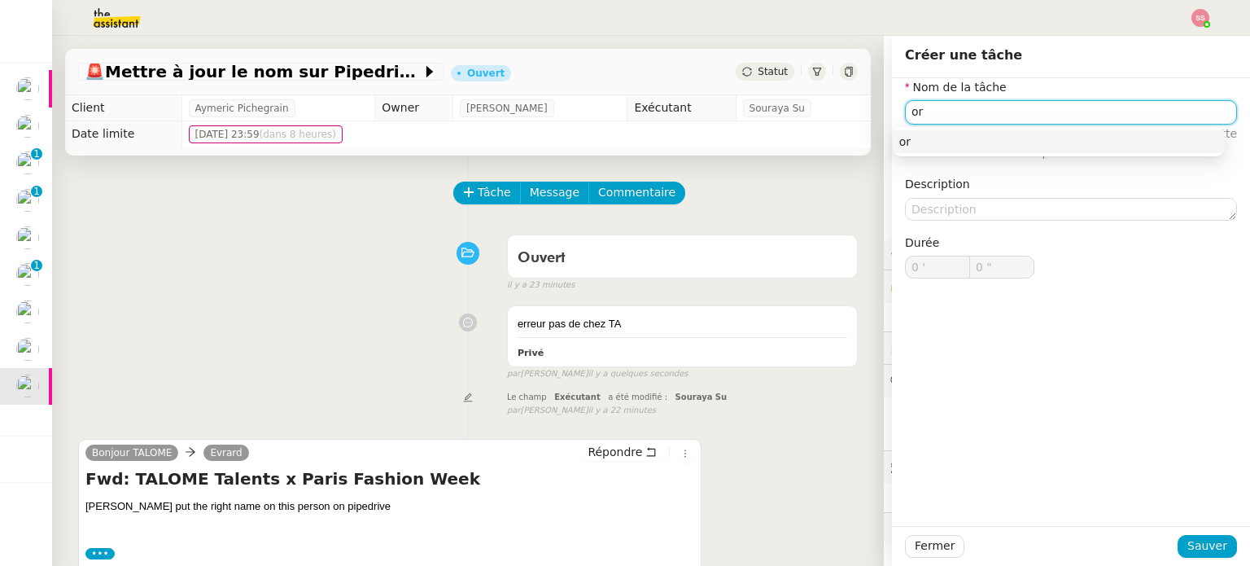
type input "o"
click at [986, 137] on div "Correction" at bounding box center [1058, 141] width 319 height 15
type input "Correction"
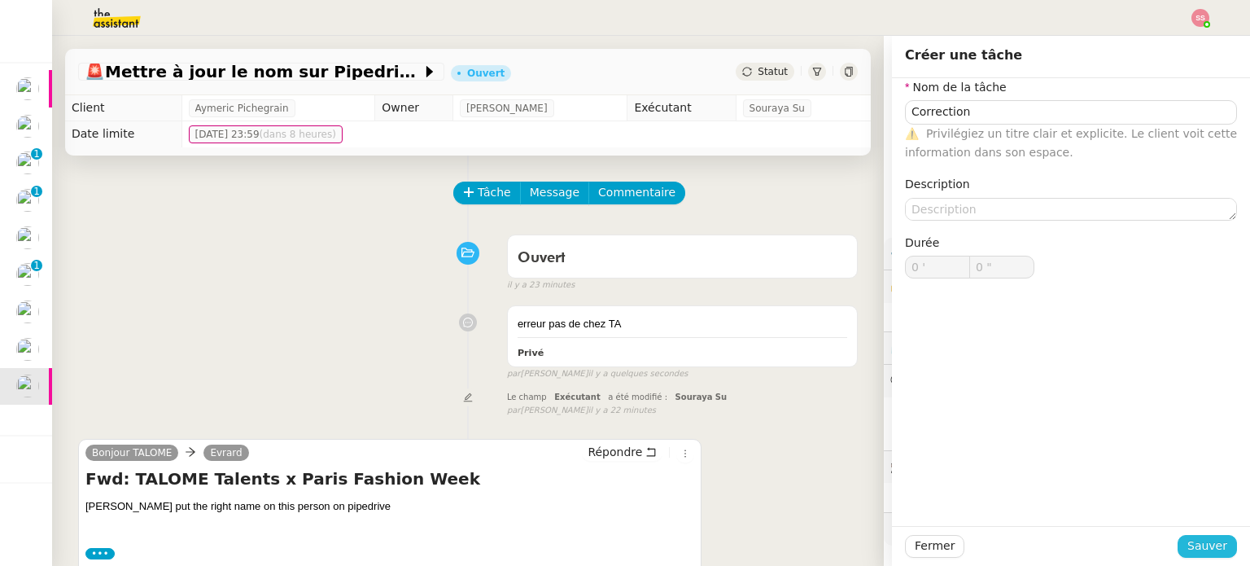
click at [1190, 545] on span "Sauver" at bounding box center [1207, 545] width 40 height 19
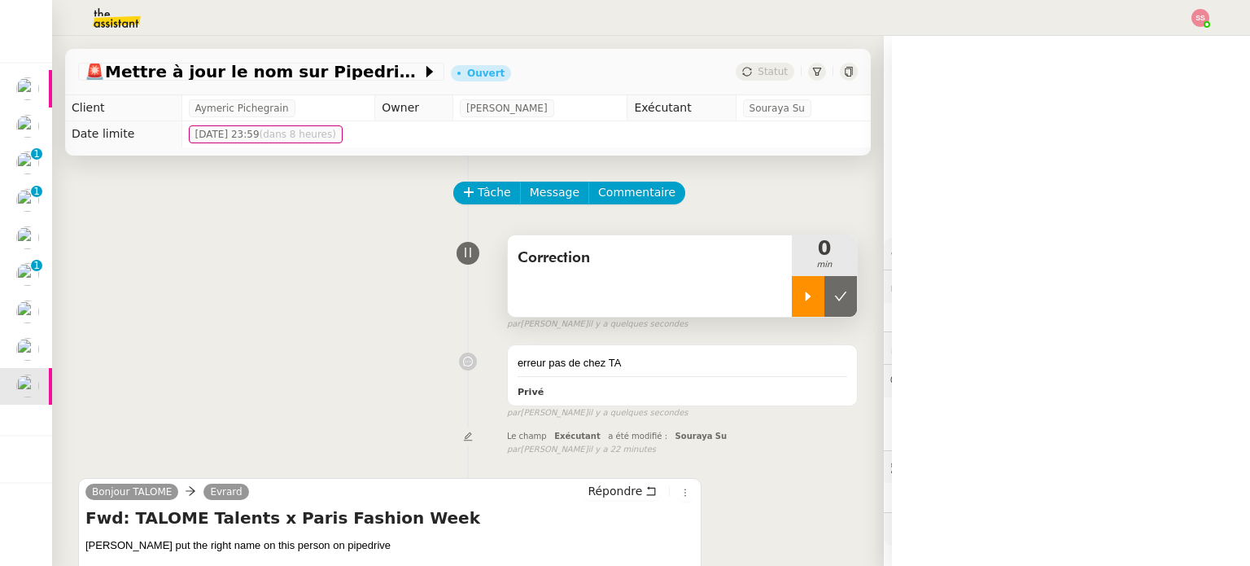
click at [792, 305] on div at bounding box center [808, 296] width 33 height 41
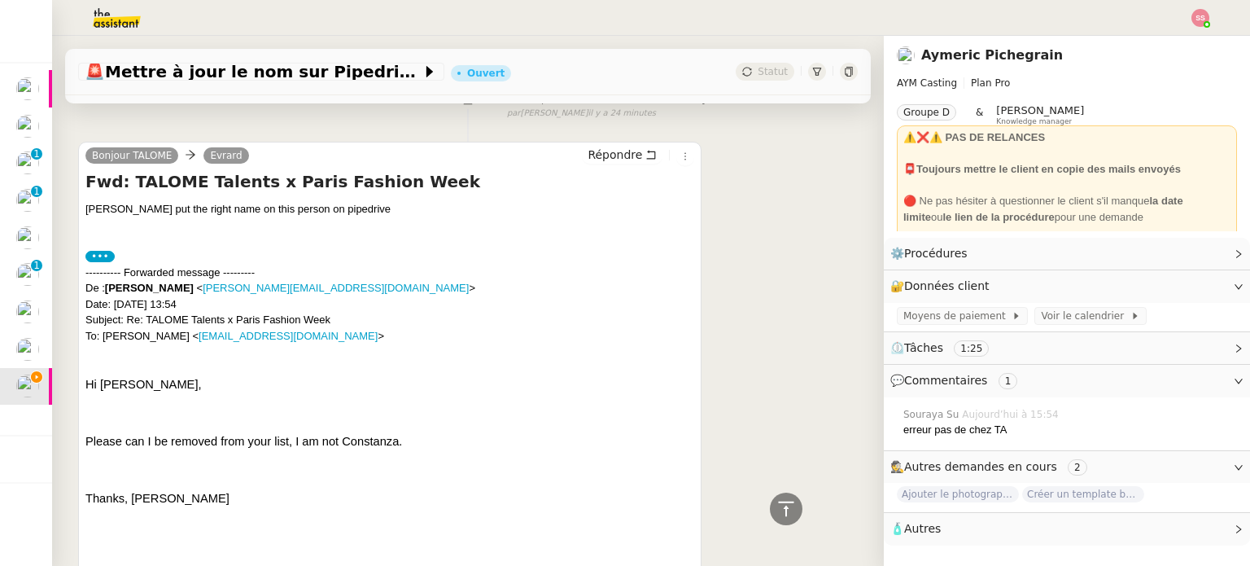
scroll to position [326, 0]
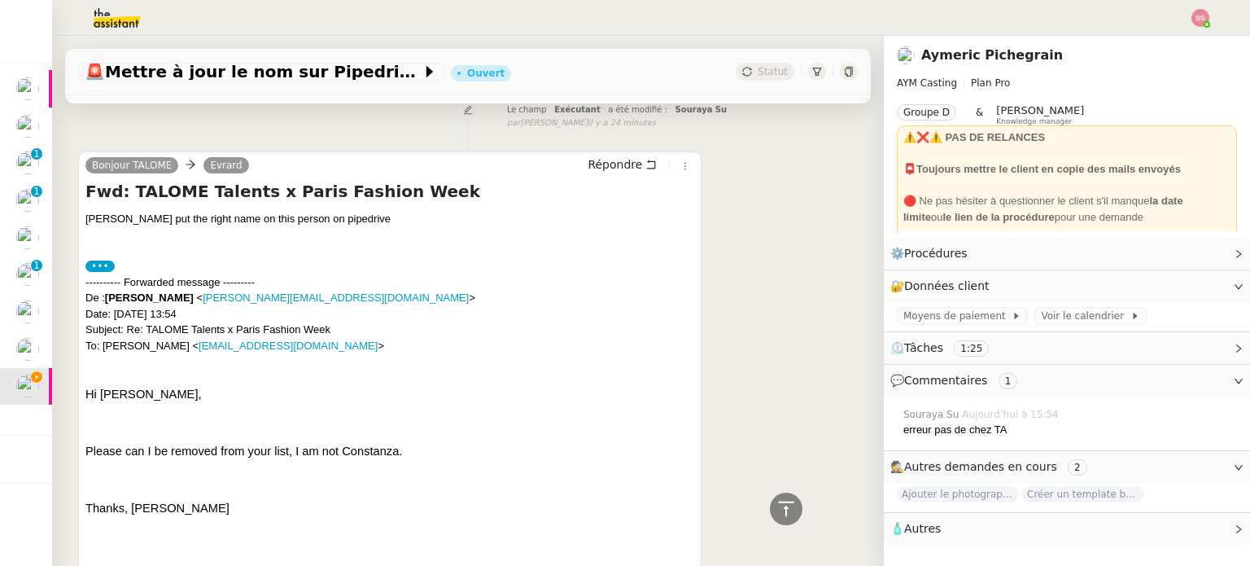
click at [98, 269] on label "•••" at bounding box center [99, 265] width 29 height 11
click at [0, 0] on input "•••" at bounding box center [0, 0] width 0 height 0
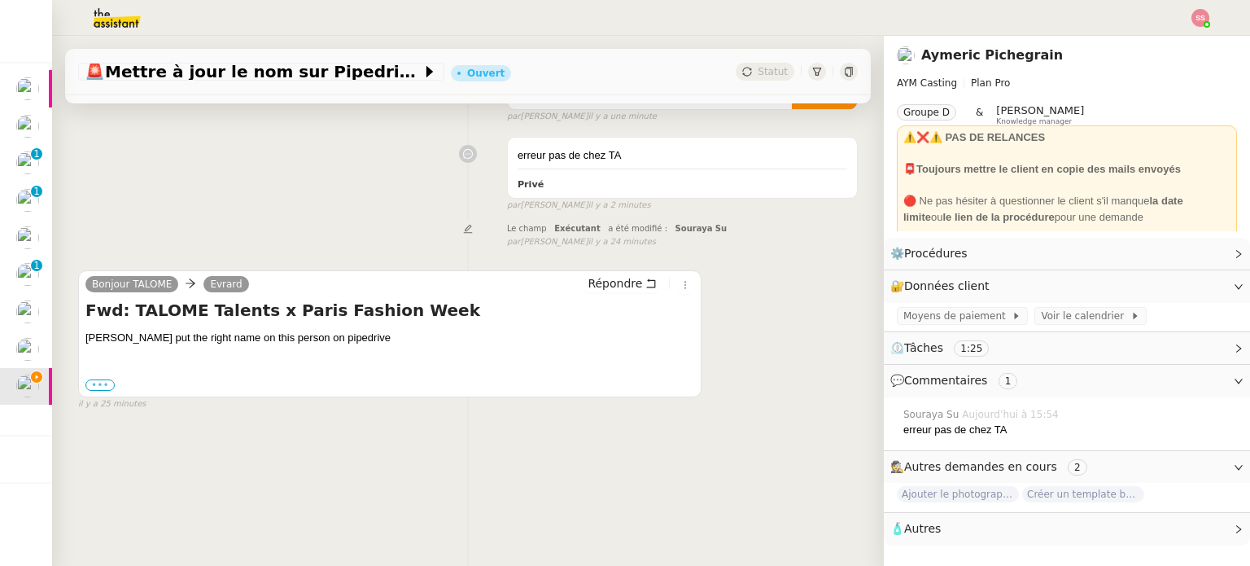
scroll to position [218, 0]
click at [105, 379] on label "•••" at bounding box center [99, 384] width 29 height 11
click at [0, 0] on input "•••" at bounding box center [0, 0] width 0 height 0
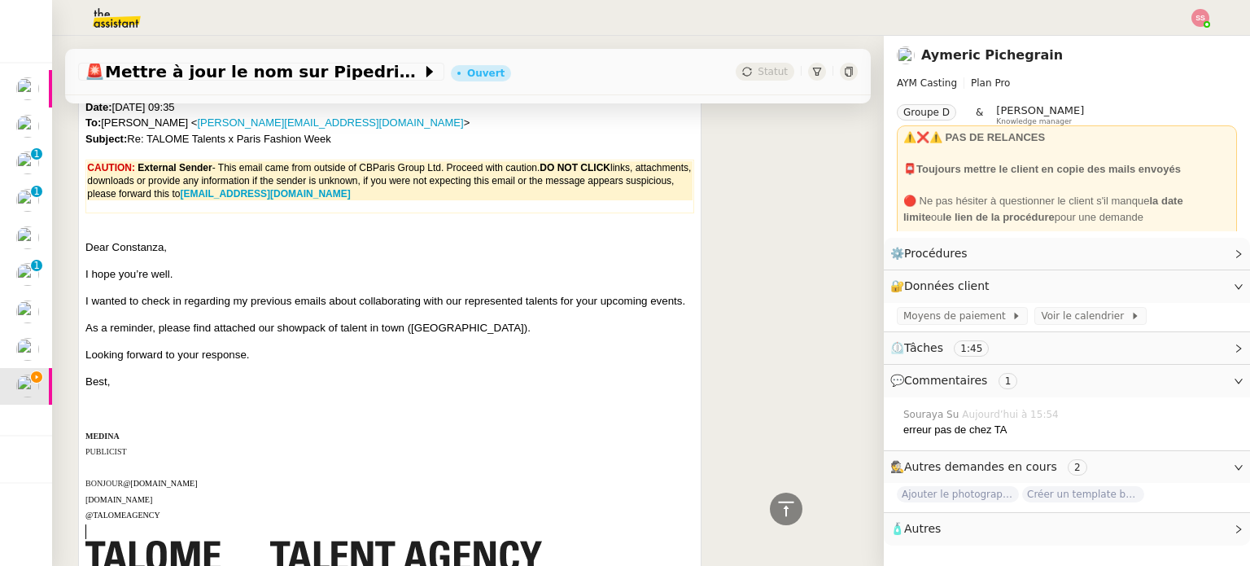
scroll to position [982, 0]
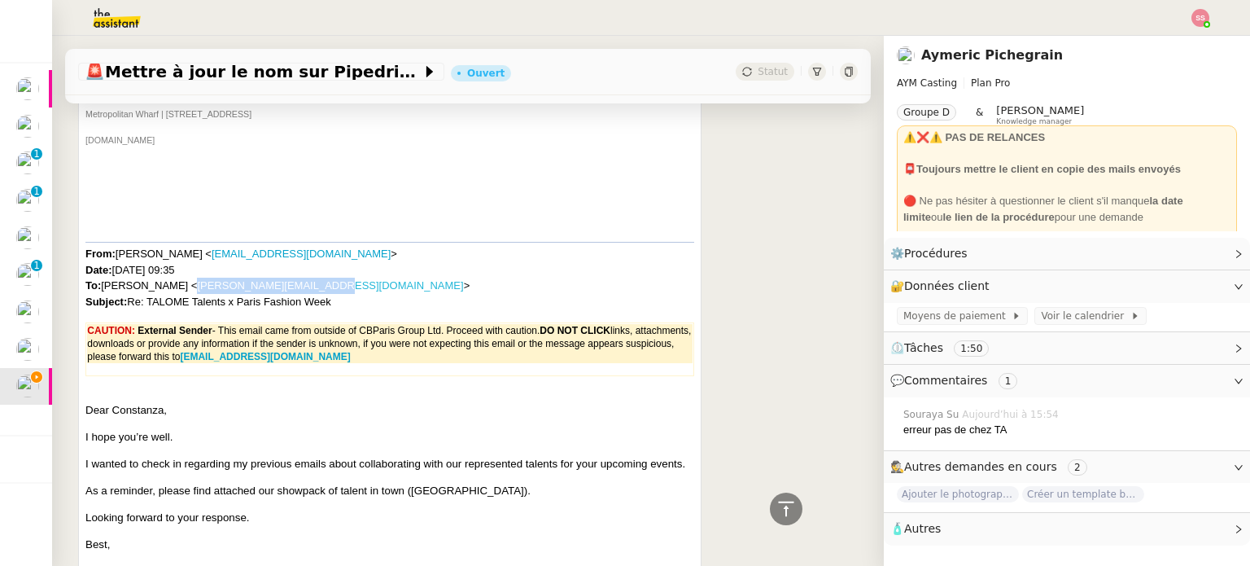
drag, startPoint x: 316, startPoint y: 286, endPoint x: 186, endPoint y: 283, distance: 130.2
click at [186, 283] on span "Medina TALOME < bonjour@talome.com > Date: Tuesday, 23 September 2025 at 09:35 …" at bounding box center [277, 277] width 384 height 60
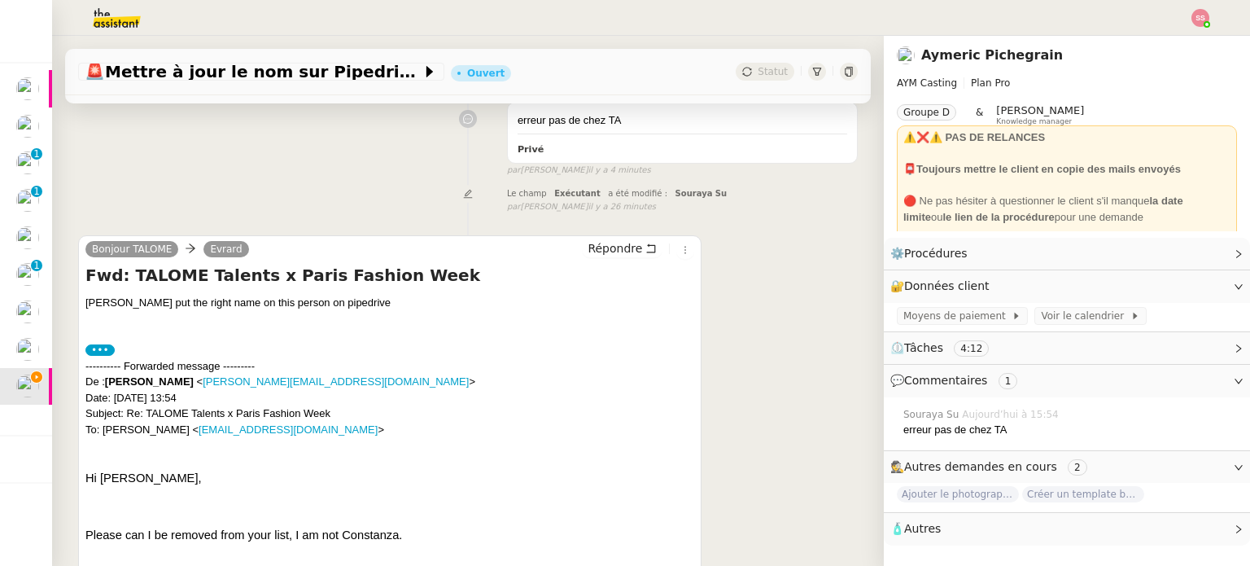
scroll to position [244, 0]
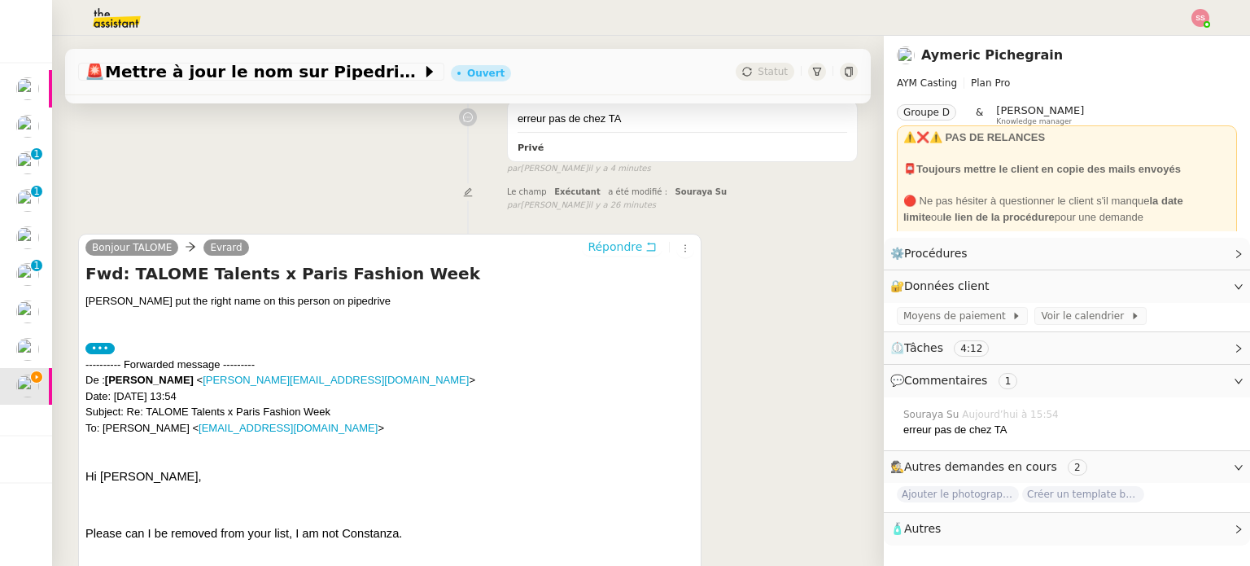
click at [618, 256] on button "Répondre" at bounding box center [622, 247] width 81 height 18
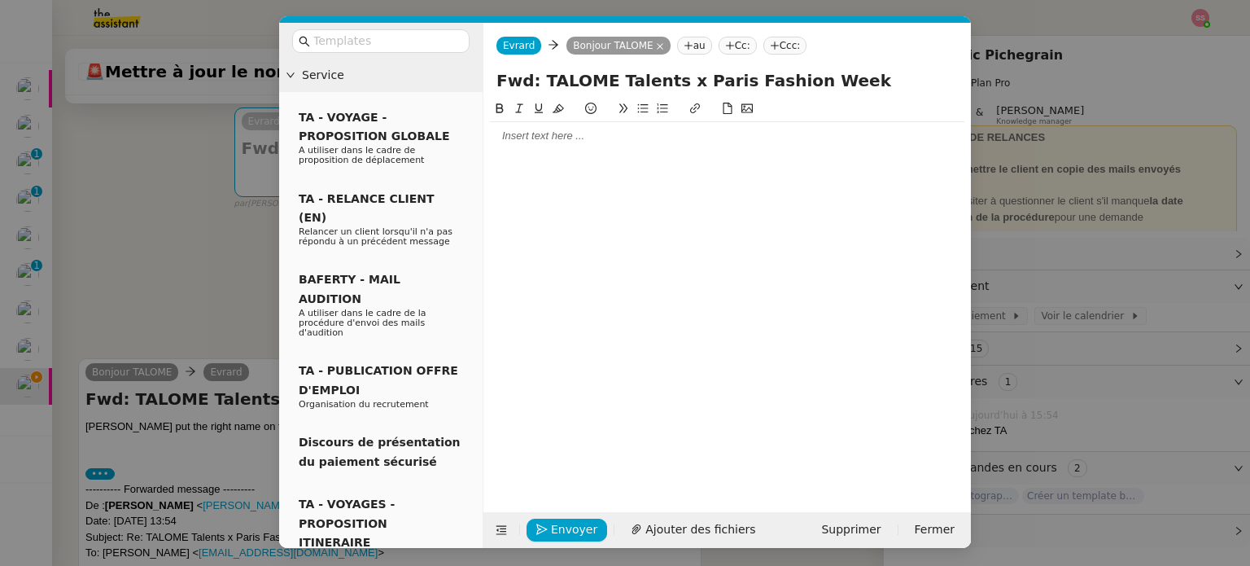
click at [535, 144] on div at bounding box center [727, 136] width 474 height 28
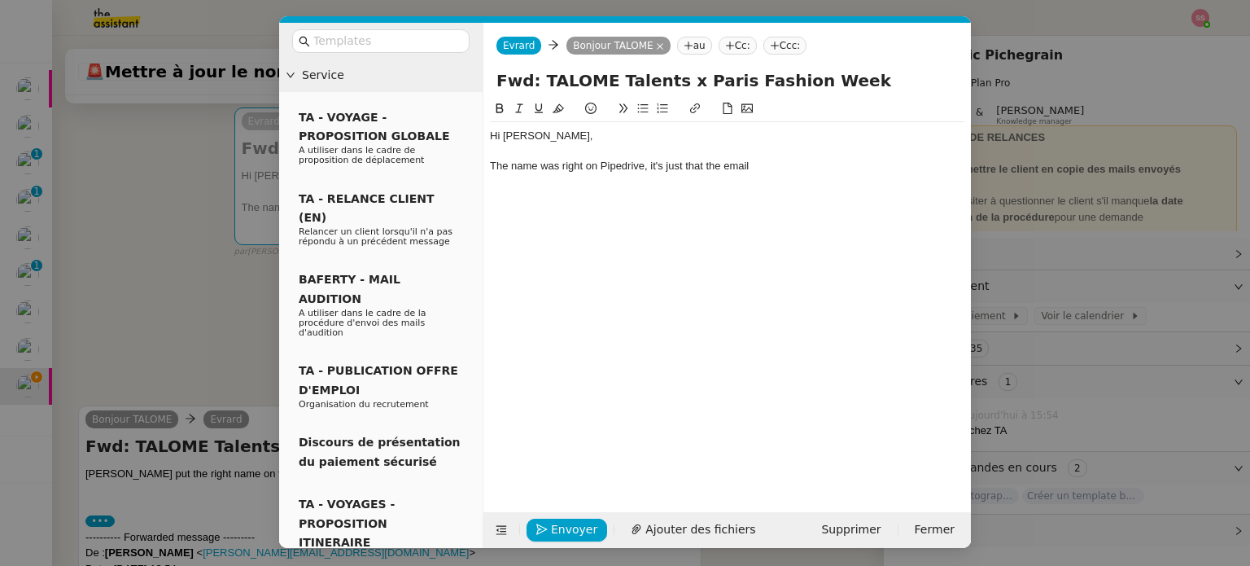
click at [213, 304] on nz-modal-container "Service TA - VOYAGE - PROPOSITION GLOBALE A utiliser dans le cadre de propositi…" at bounding box center [625, 283] width 1250 height 566
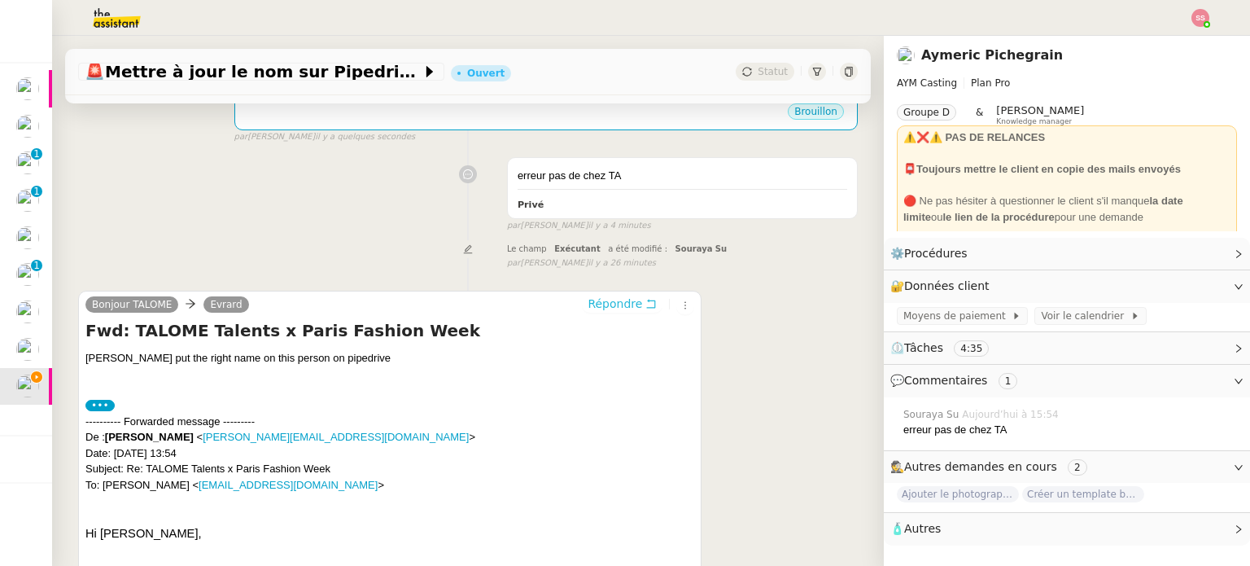
scroll to position [488, 0]
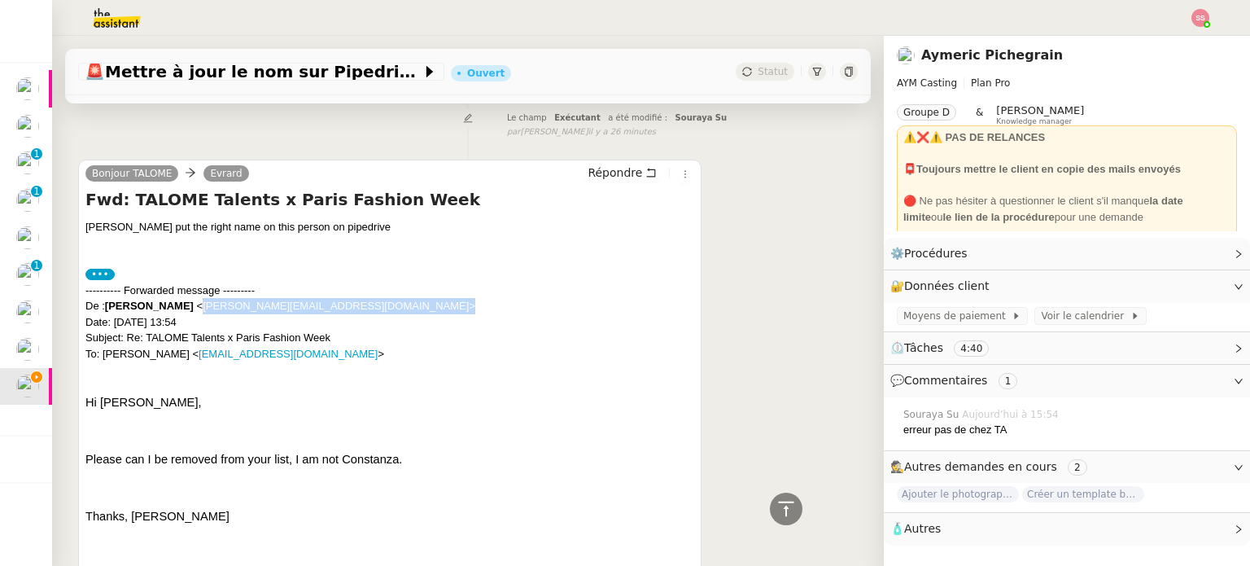
drag, startPoint x: 325, startPoint y: 307, endPoint x: 192, endPoint y: 316, distance: 133.8
click at [192, 316] on div "---------- Forwarded message --------- De : Lucy Mohamed < lucy@casablancaparis…" at bounding box center [389, 322] width 609 height 80
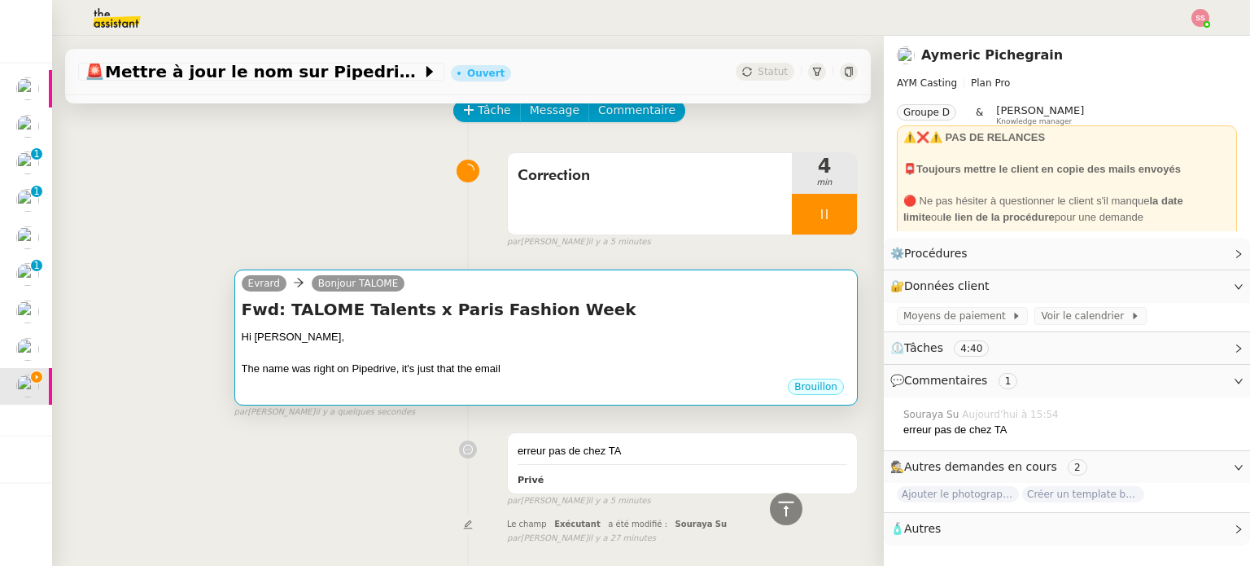
scroll to position [81, 0]
click at [548, 321] on h4 "Fwd: TALOME Talents x Paris Fashion Week" at bounding box center [546, 310] width 609 height 23
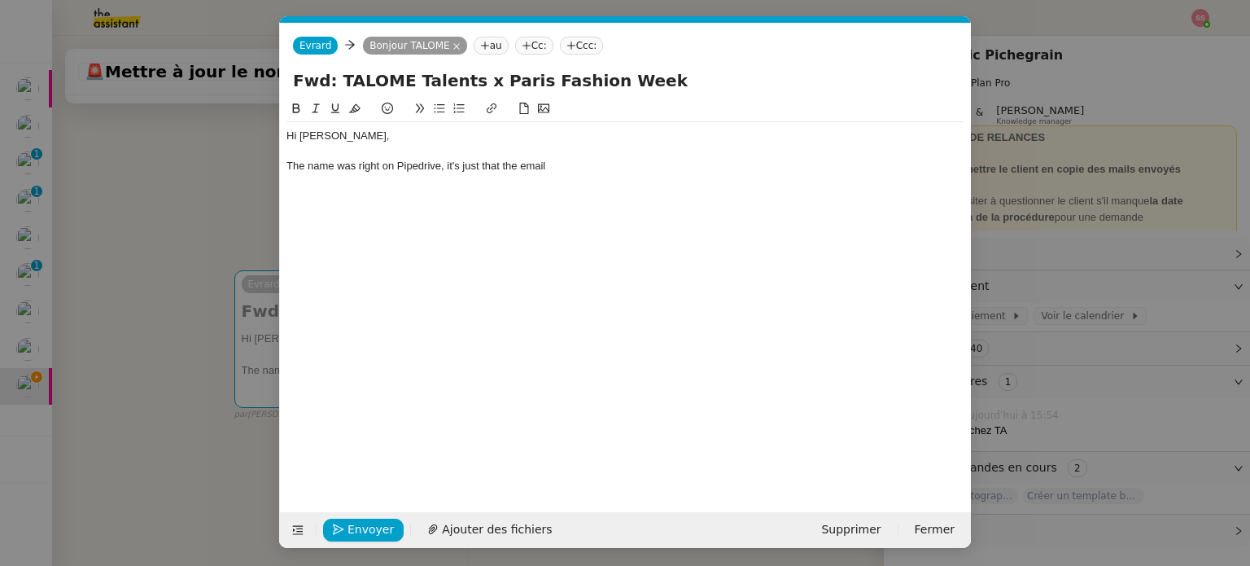
scroll to position [0, 34]
click at [577, 172] on div "The name was right on Pipedrive, it's just that the email" at bounding box center [625, 166] width 678 height 15
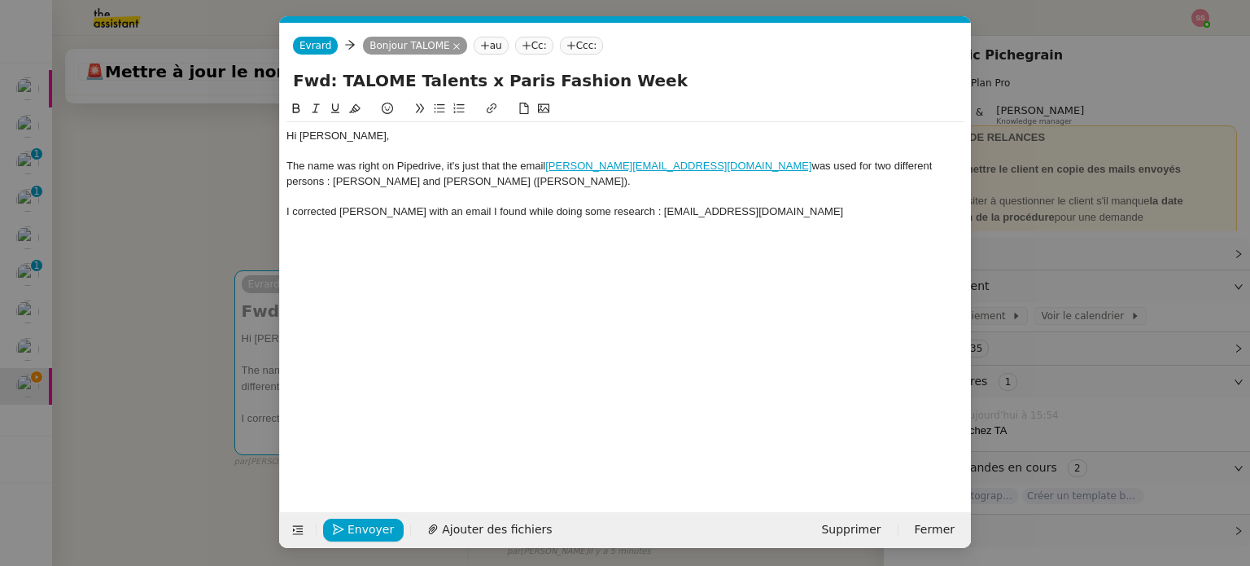
scroll to position [0, 0]
click at [727, 168] on div "The name was right on Pipedrive, it's just that the email lucy@casablancaparis.…" at bounding box center [625, 174] width 678 height 30
click at [524, 526] on span "Ajouter des fichiers" at bounding box center [497, 529] width 110 height 19
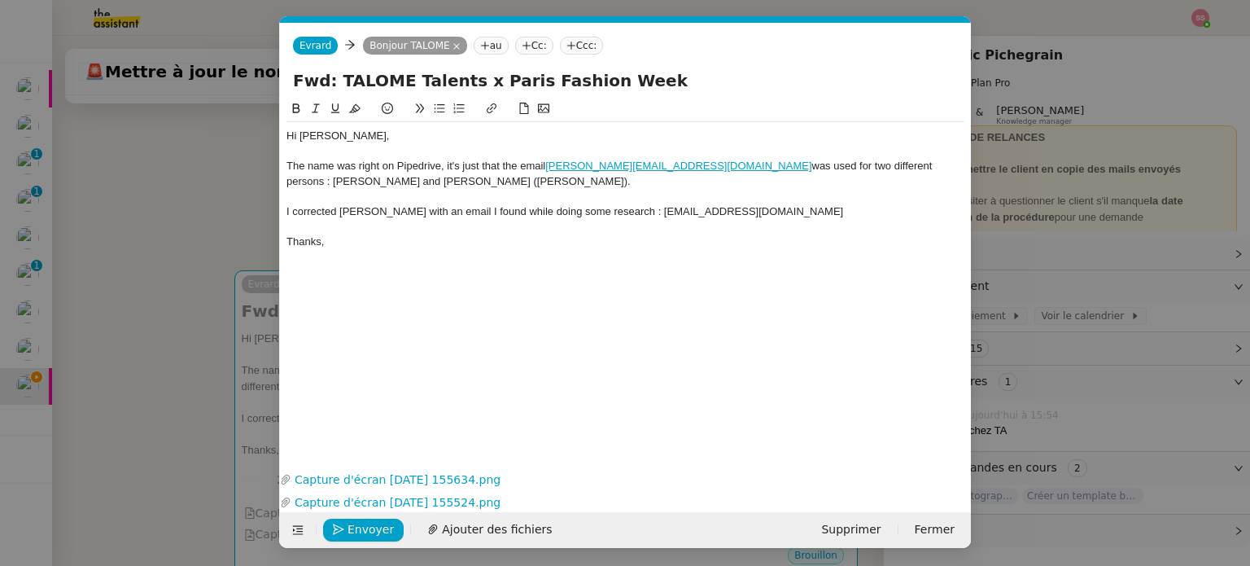
click at [503, 172] on div "The name was right on Pipedrive, it's just that the email lucy@casablancaparis.…" at bounding box center [625, 174] width 678 height 30
click at [486, 182] on div "The name was right on Pipedrive, it's just that the email lucy@casablancaparis.…" at bounding box center [625, 174] width 678 height 30
click at [645, 183] on div "The name was right on Pipedrive, it's just that the email lucy@casablancaparis.…" at bounding box center [625, 174] width 678 height 30
click at [0, 0] on lt-strong "copying and" at bounding box center [0, 0] width 0 height 0
click at [560, 263] on div "Hi Medina, The name was right on Pipedrive, it's just that the email lucy@casab…" at bounding box center [625, 270] width 678 height 343
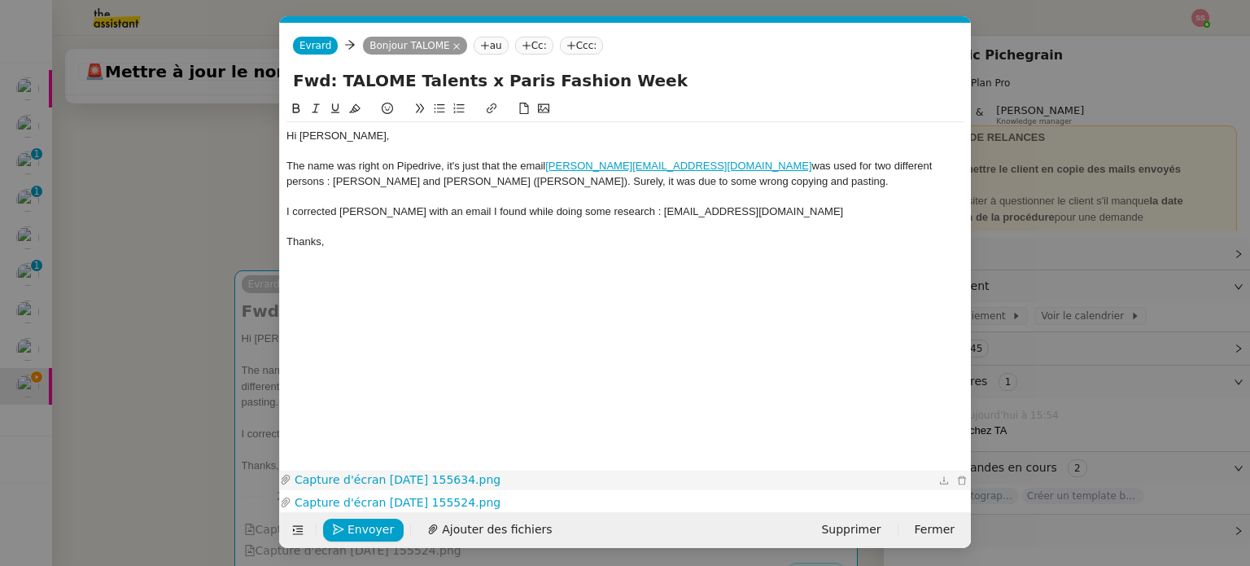
click at [444, 475] on link "Capture d'écran 2025-09-23 155634.png" at bounding box center [613, 479] width 644 height 19
click at [366, 526] on span "Envoyer" at bounding box center [370, 529] width 46 height 19
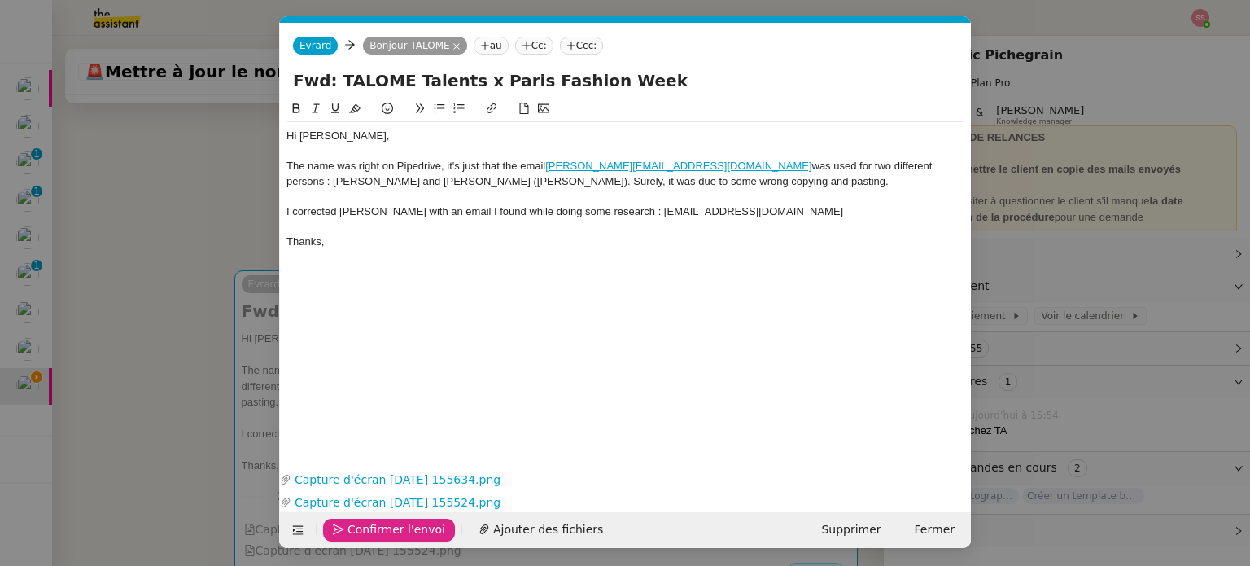
click at [371, 527] on span "Confirmer l'envoi" at bounding box center [396, 529] width 98 height 19
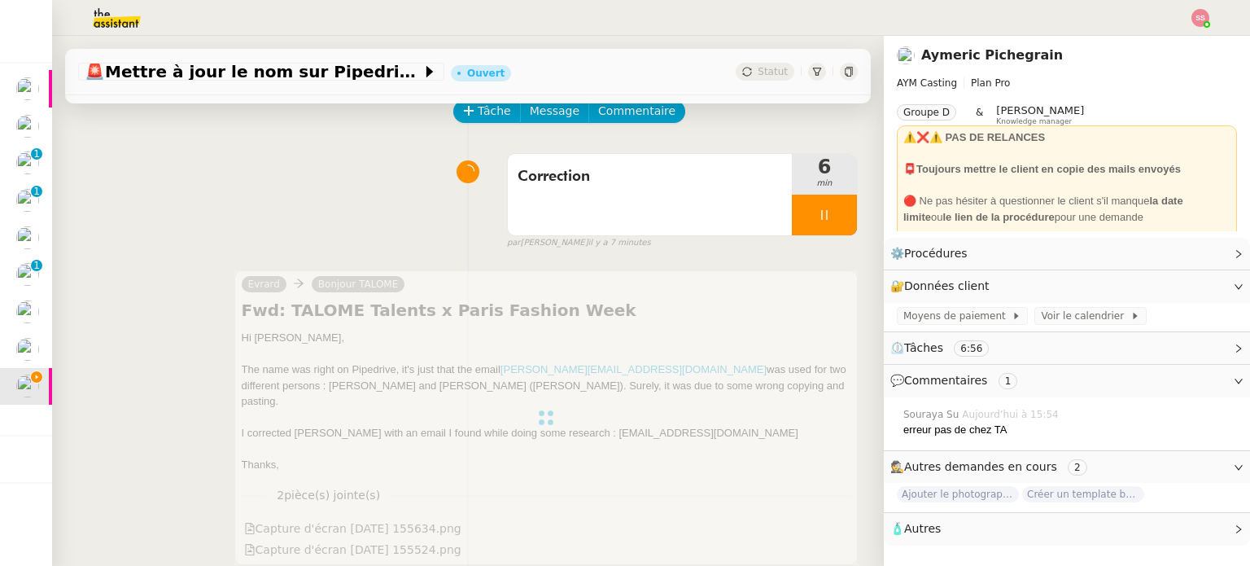
click at [827, 211] on div at bounding box center [824, 214] width 65 height 41
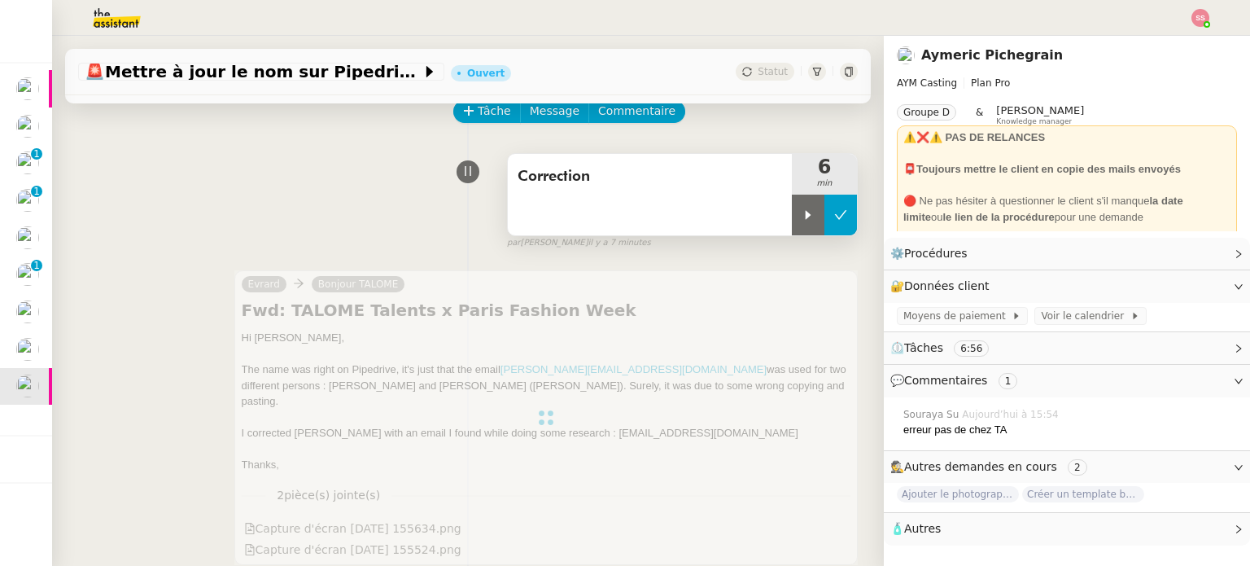
click at [834, 212] on icon at bounding box center [840, 214] width 13 height 13
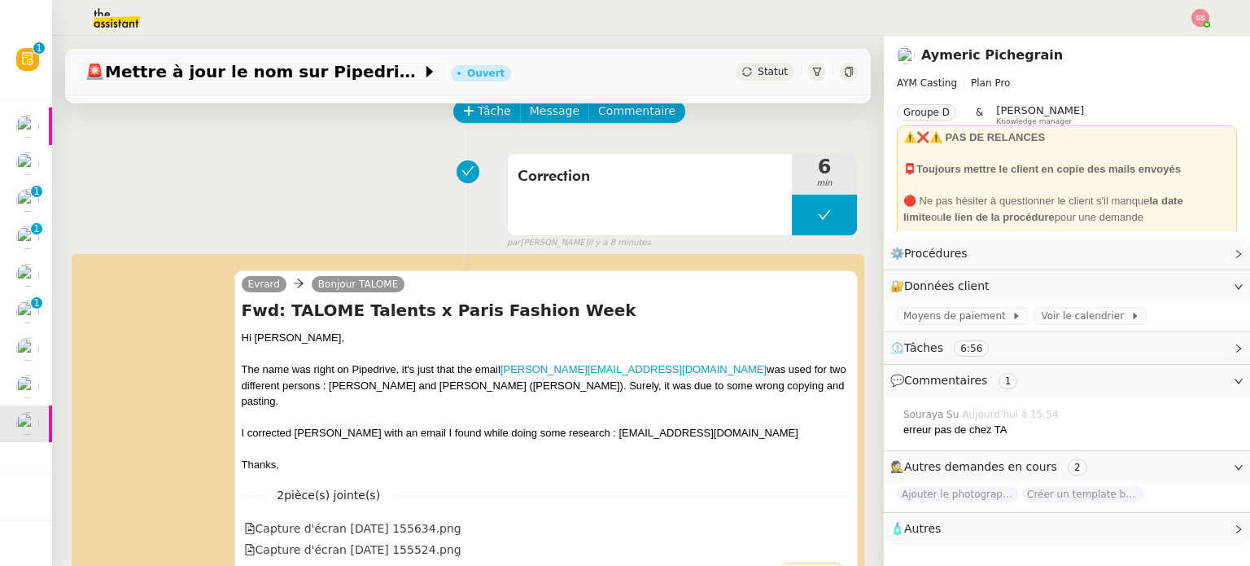
scroll to position [244, 0]
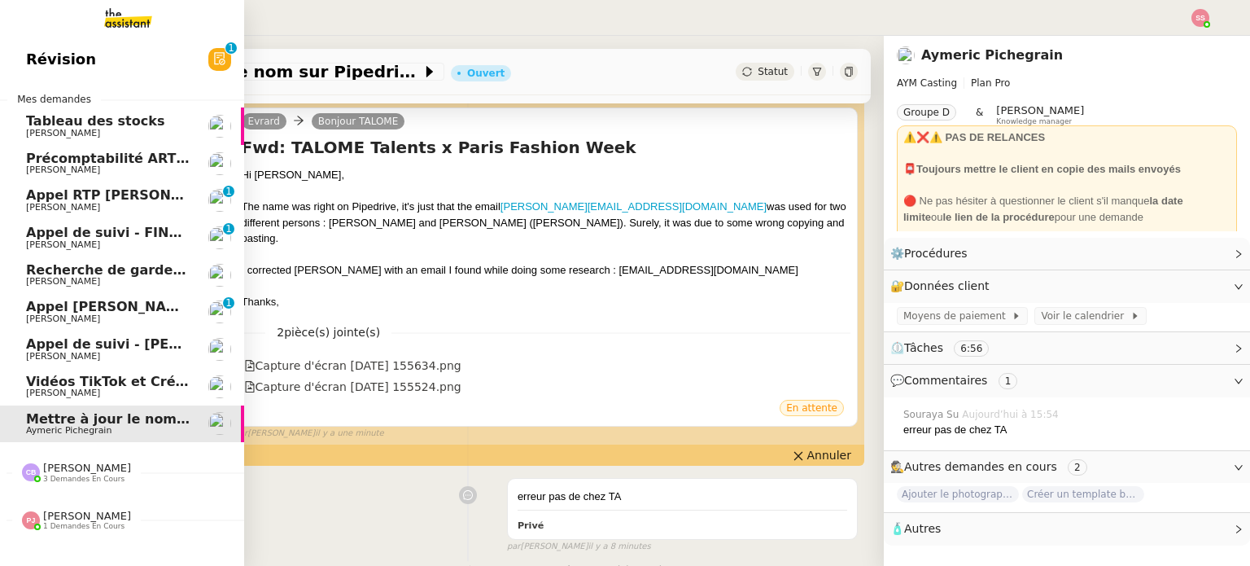
drag, startPoint x: 154, startPoint y: 260, endPoint x: 171, endPoint y: 263, distance: 17.4
click at [154, 260] on link "Recherche de garde meuble autour de Rennes Louis Fouché" at bounding box center [122, 274] width 244 height 37
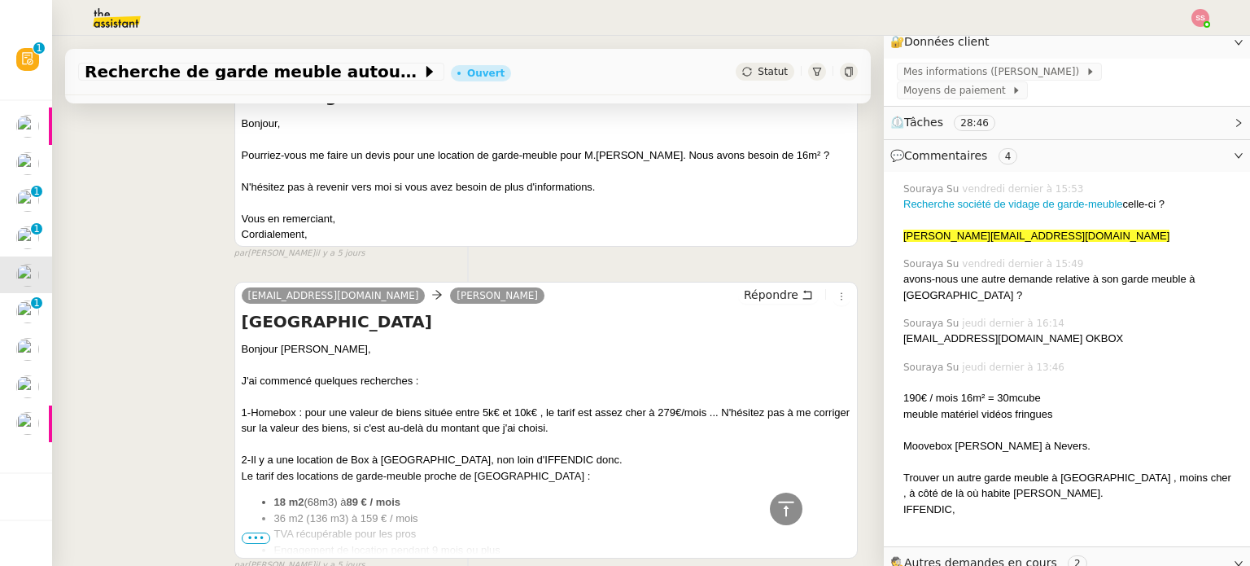
scroll to position [3961, 0]
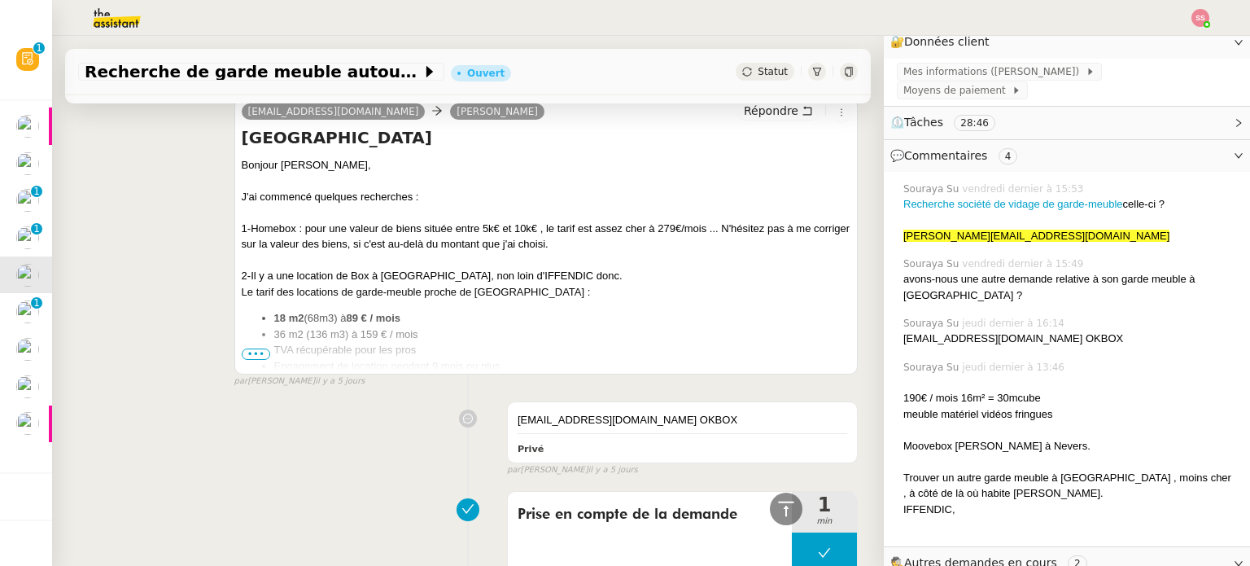
click at [248, 357] on span "•••" at bounding box center [256, 353] width 29 height 11
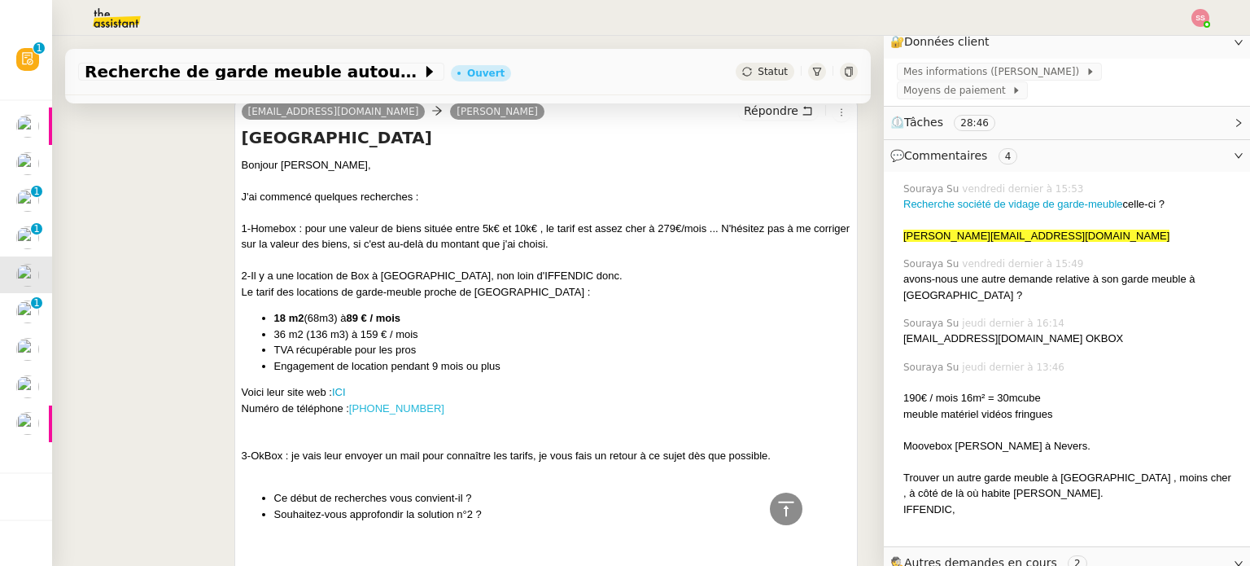
drag, startPoint x: 401, startPoint y: 408, endPoint x: 352, endPoint y: 408, distance: 48.8
click at [352, 408] on div "Numéro de téléphone : 06.10.04.12.38" at bounding box center [546, 408] width 609 height 16
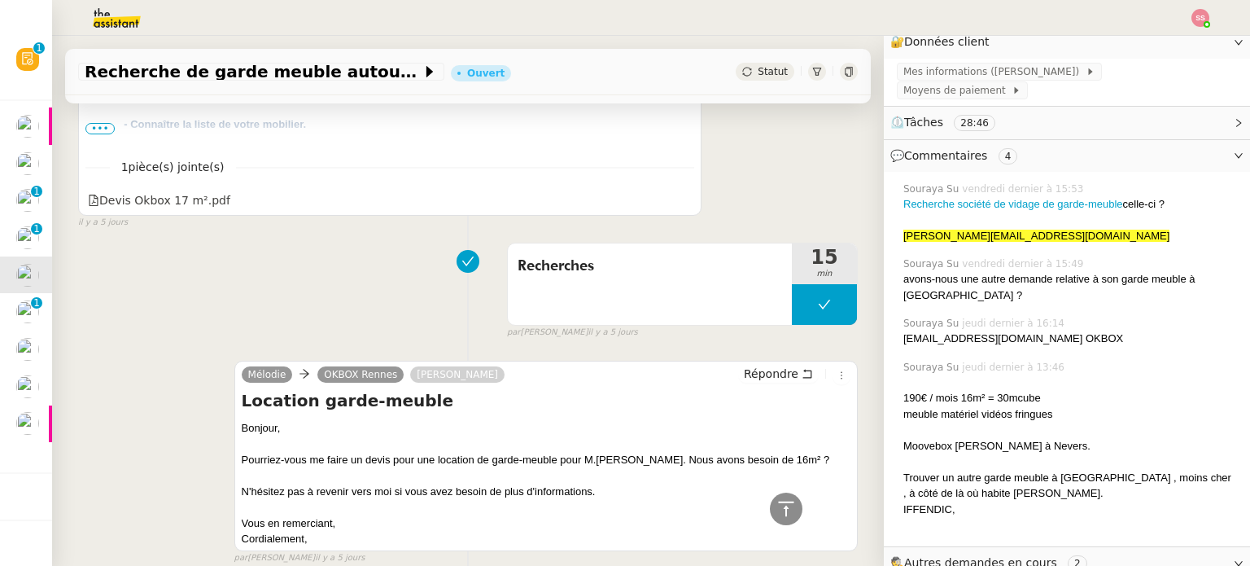
scroll to position [0, 0]
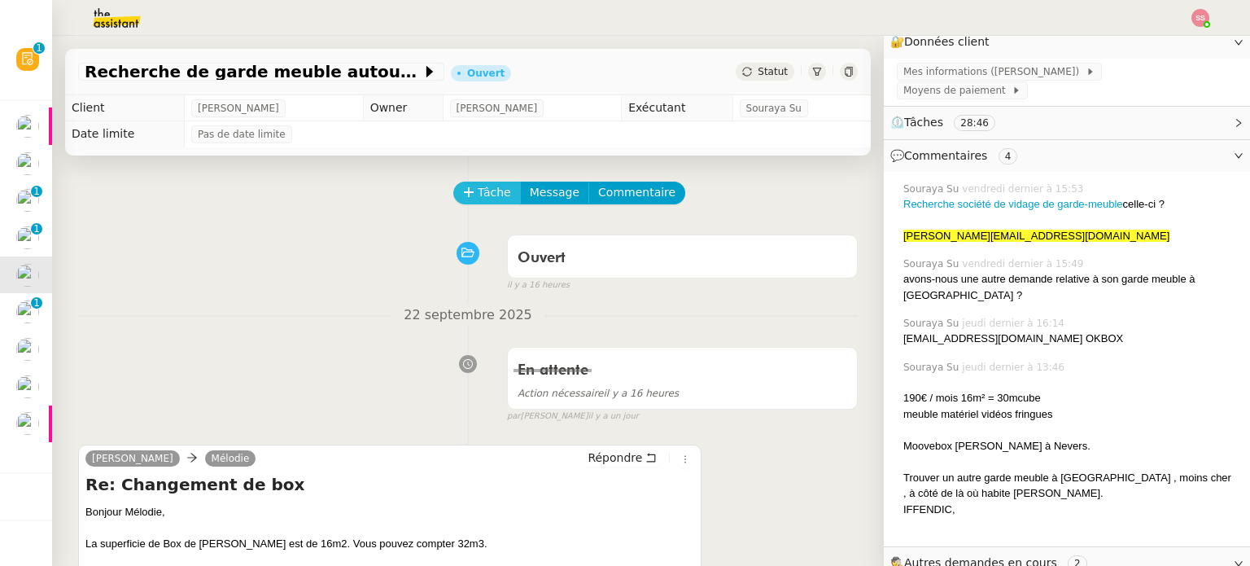
click at [485, 196] on span "Tâche" at bounding box center [494, 192] width 33 height 19
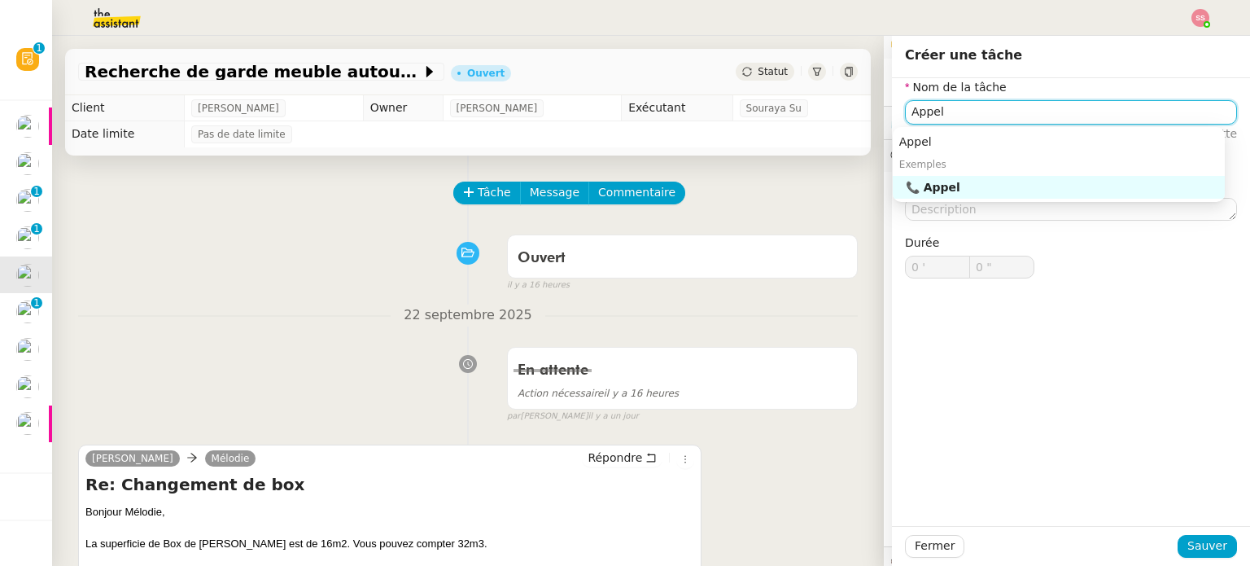
click at [1009, 196] on nz-auto-option "📞 Appel" at bounding box center [1059, 187] width 332 height 23
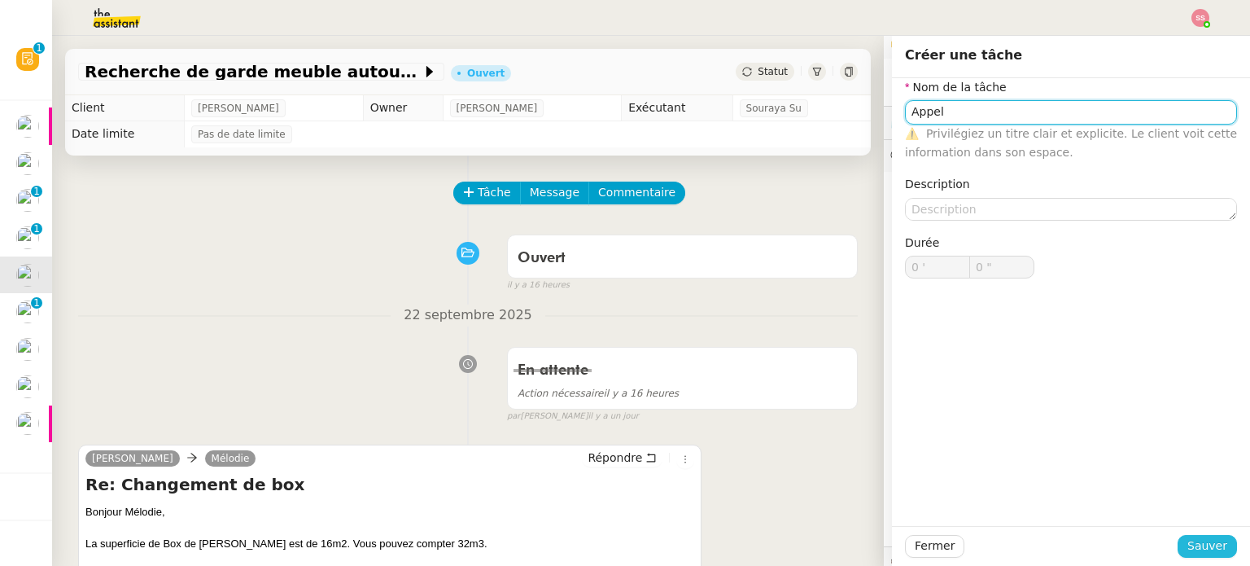
type input "Appel"
click at [1198, 554] on span "Sauver" at bounding box center [1207, 545] width 40 height 19
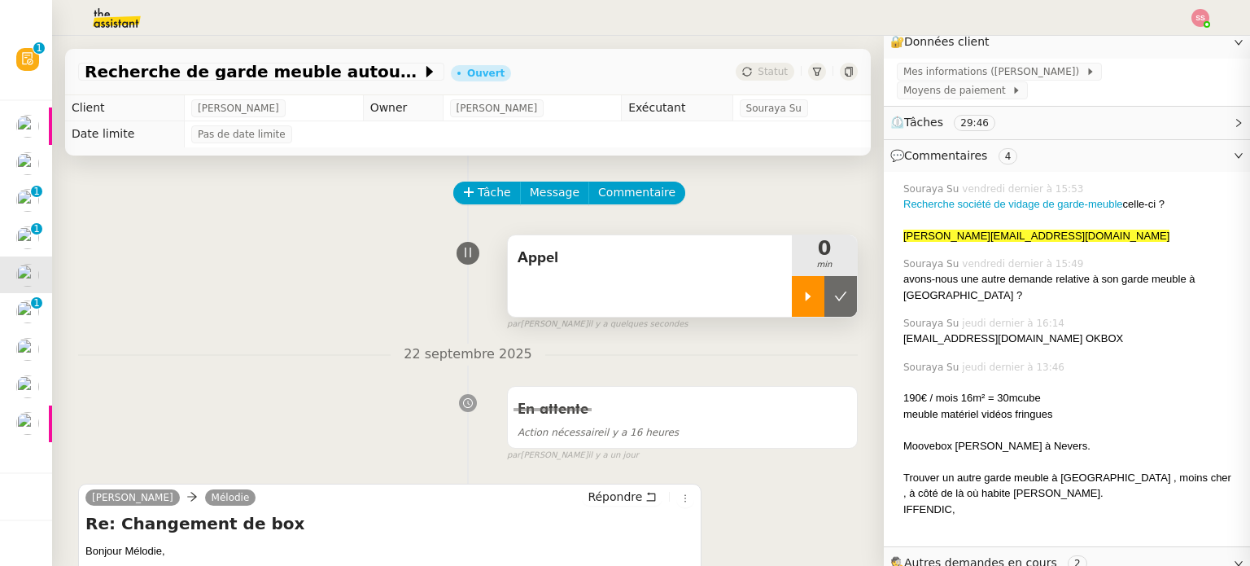
click at [806, 297] on icon at bounding box center [809, 295] width 6 height 9
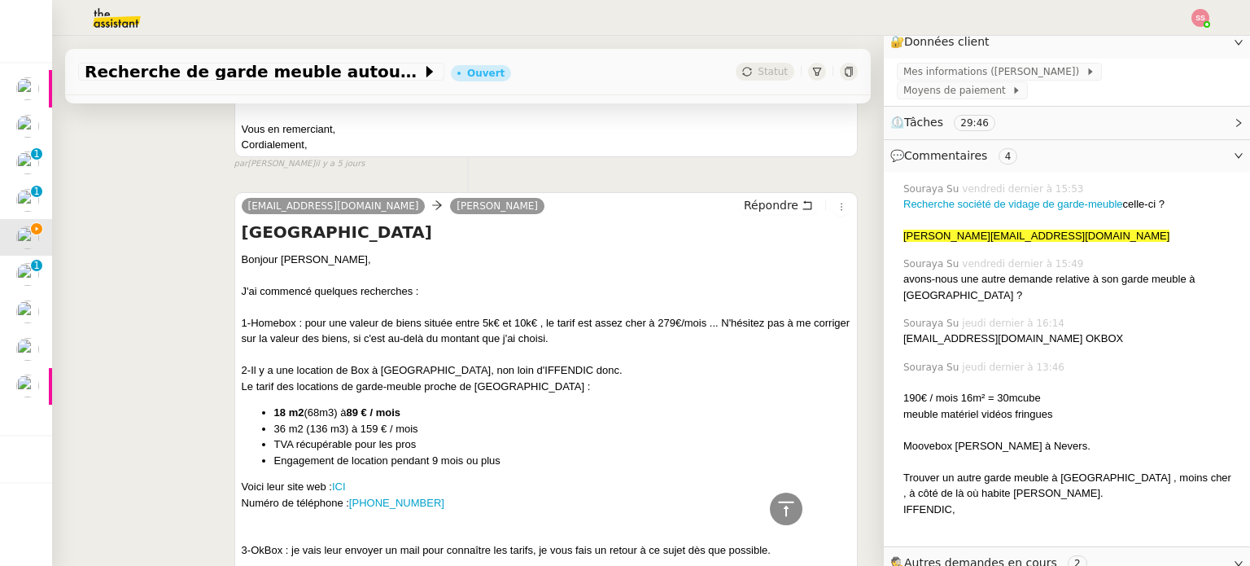
scroll to position [4150, 0]
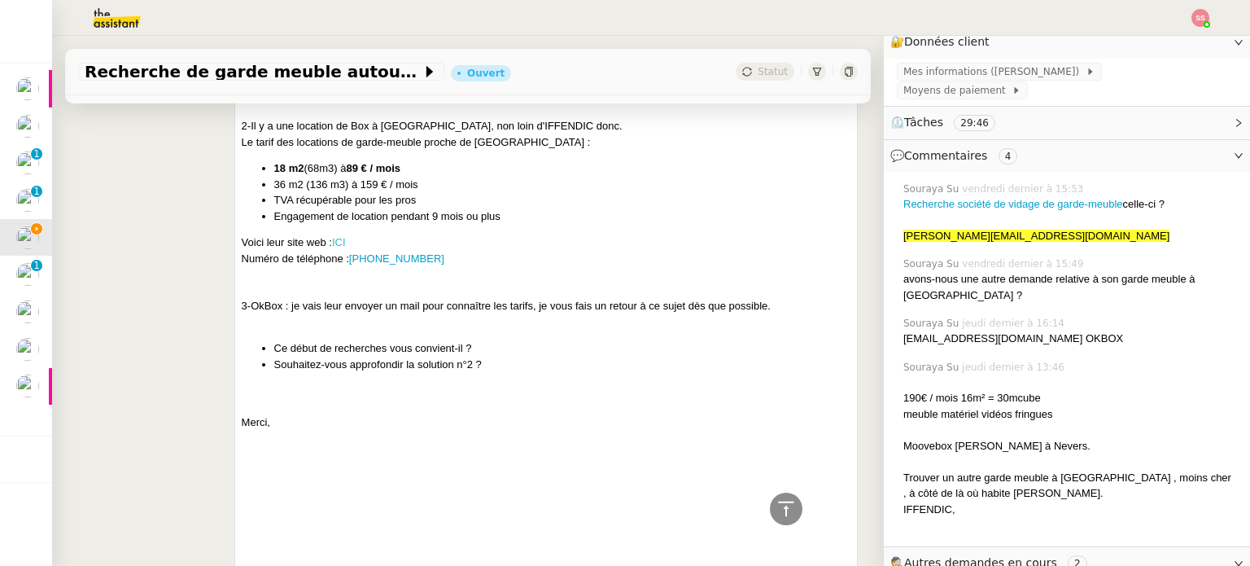
click at [335, 242] on link "ICI" at bounding box center [339, 242] width 14 height 12
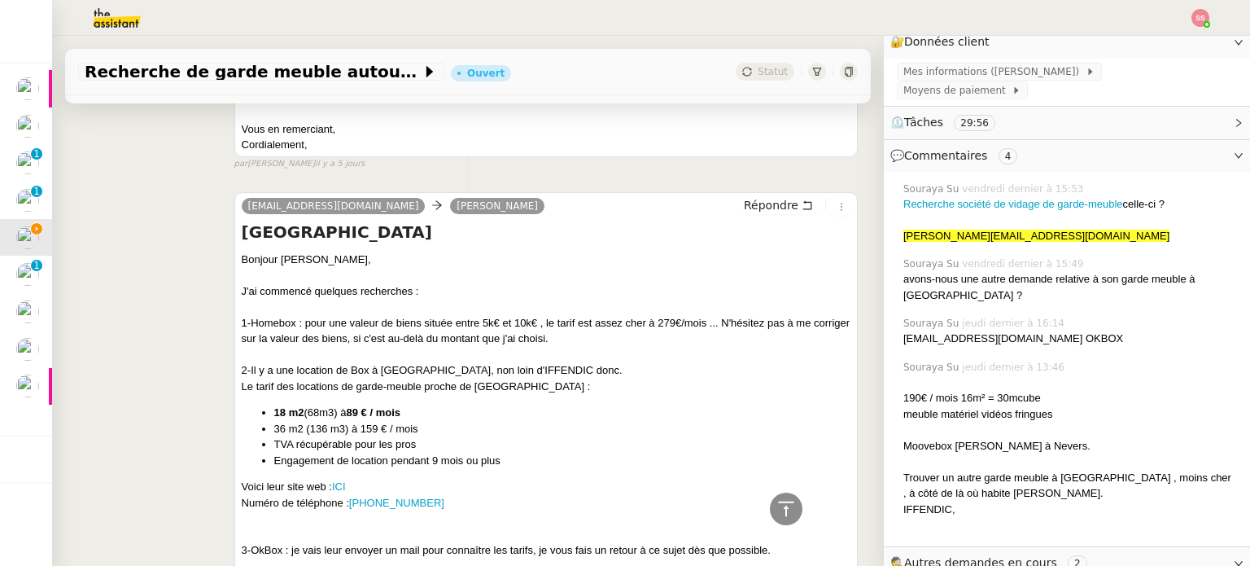
scroll to position [3499, 0]
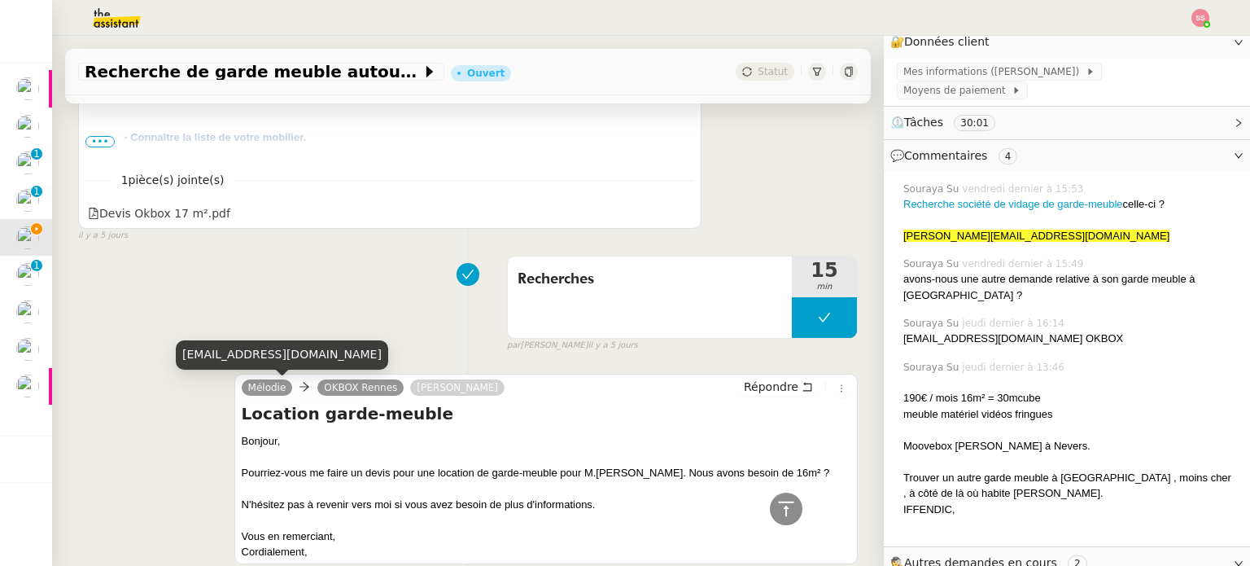
click at [255, 357] on div "melodie.t5ra@theassistant.com" at bounding box center [282, 354] width 212 height 28
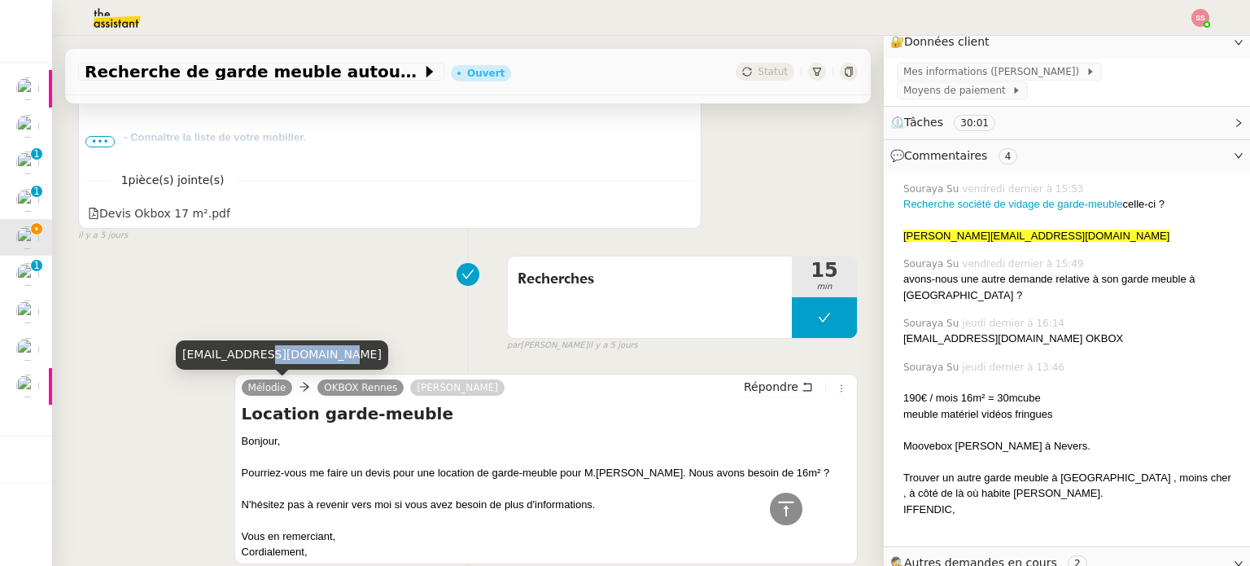
click at [255, 357] on div "melodie.t5ra@theassistant.com" at bounding box center [282, 354] width 212 height 28
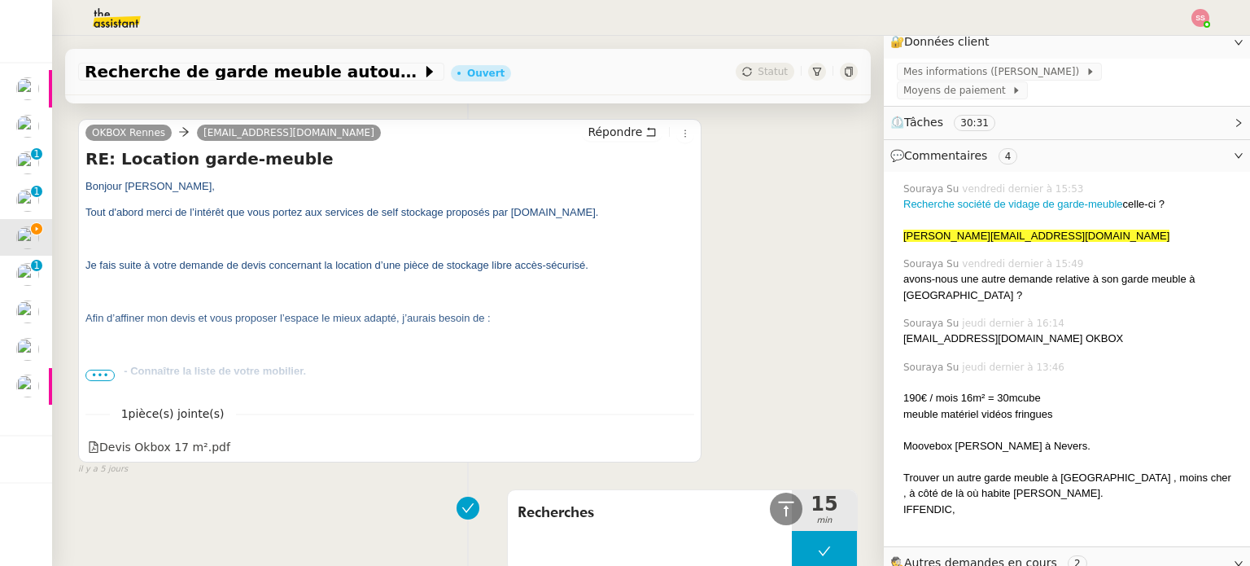
scroll to position [3092, 0]
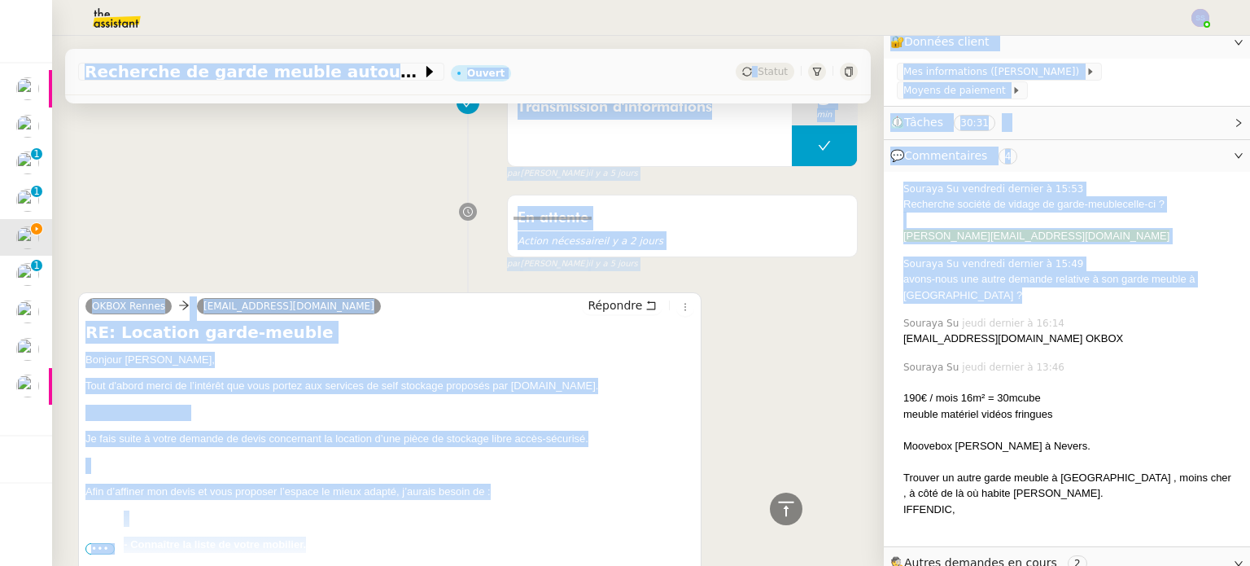
drag, startPoint x: 871, startPoint y: 328, endPoint x: 837, endPoint y: 22, distance: 307.9
click at [837, 2] on nz-layout "Recherche de garde meuble autour de Rennes Ouvert Statut Client Louis Fouché Ow…" at bounding box center [625, 283] width 1250 height 566
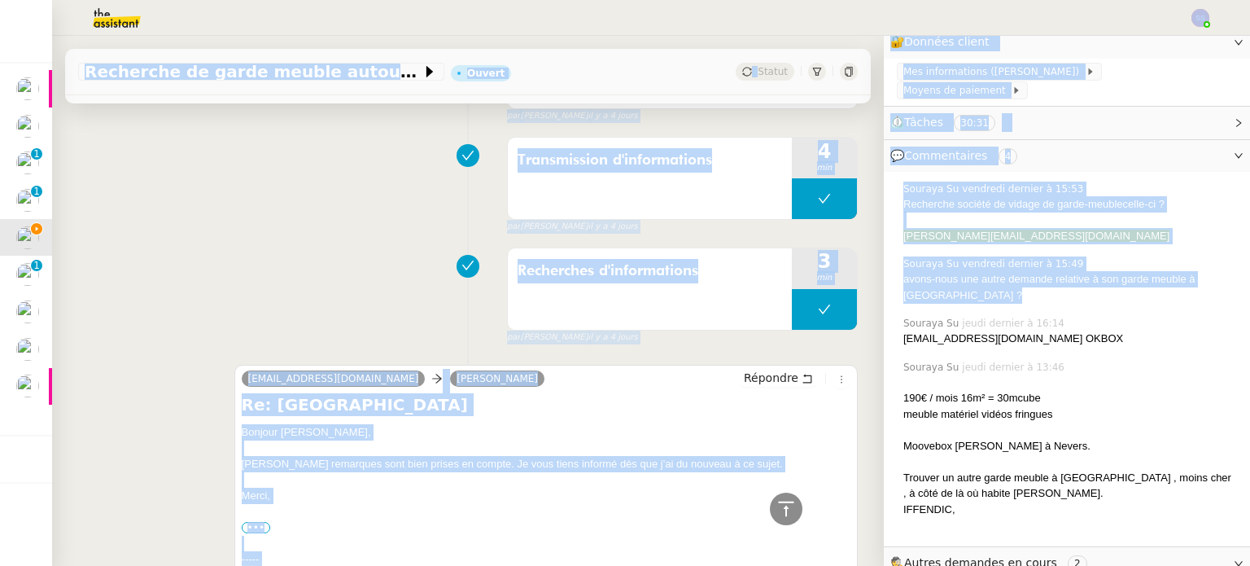
scroll to position [0, 0]
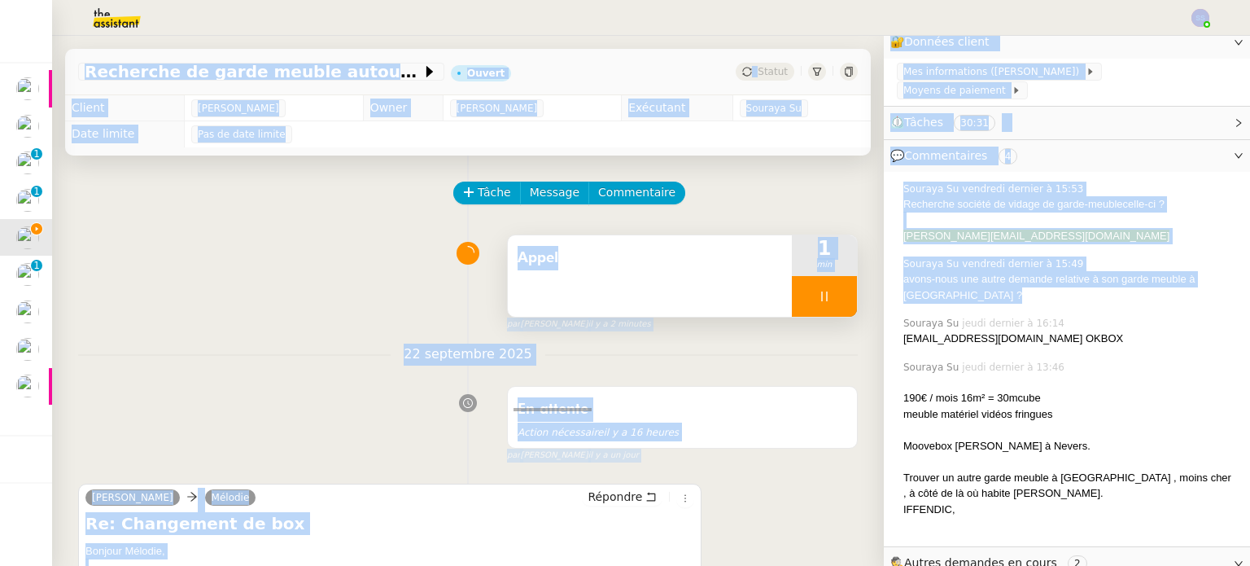
drag, startPoint x: 349, startPoint y: 334, endPoint x: 625, endPoint y: 308, distance: 277.1
click at [430, 269] on div "Appel 1 min false par Souraya S. il y a 2 minutes" at bounding box center [468, 279] width 780 height 104
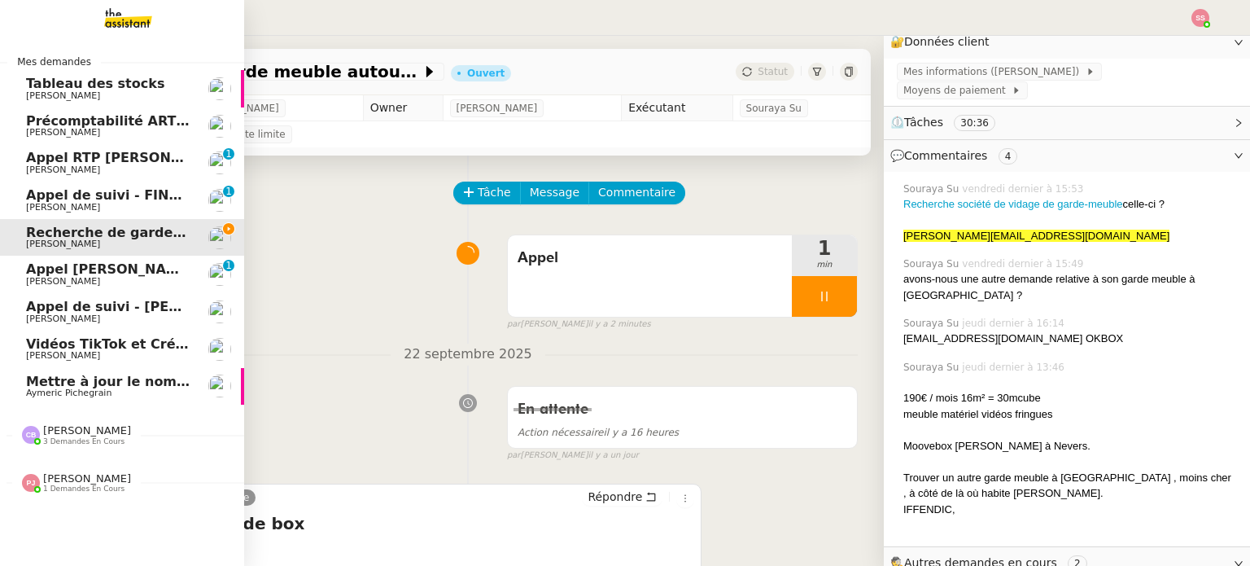
drag, startPoint x: 108, startPoint y: 384, endPoint x: 157, endPoint y: 370, distance: 50.7
click at [108, 385] on span "Mettre à jour le nom sur Pipedrive" at bounding box center [152, 381] width 253 height 15
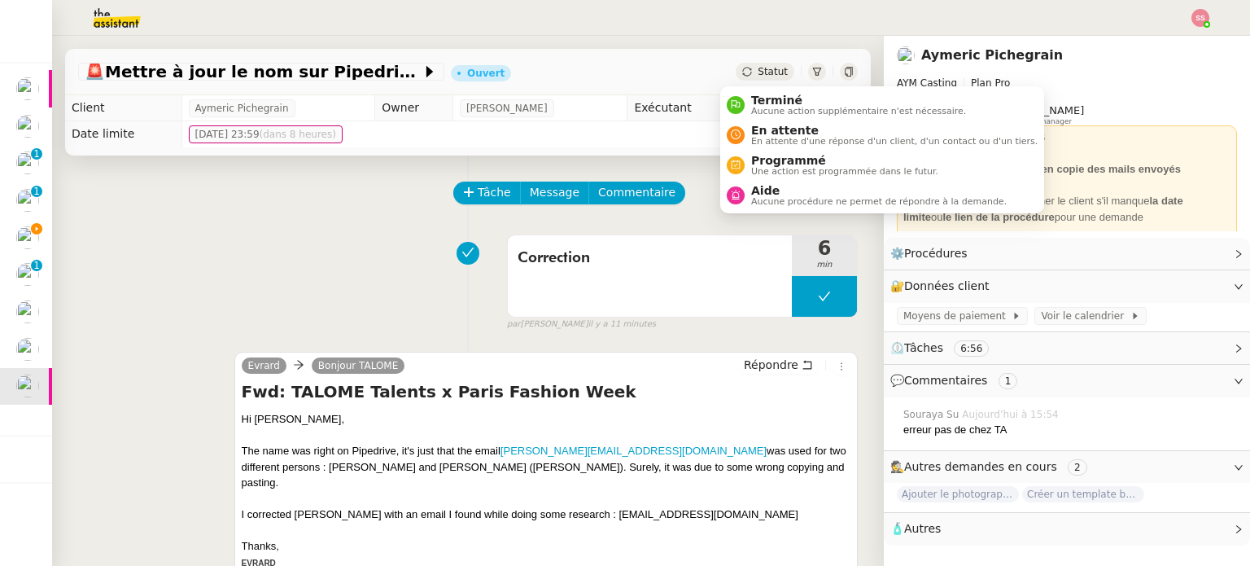
click at [758, 70] on span "Statut" at bounding box center [773, 71] width 30 height 11
click at [751, 94] on span "Terminé" at bounding box center [858, 100] width 215 height 13
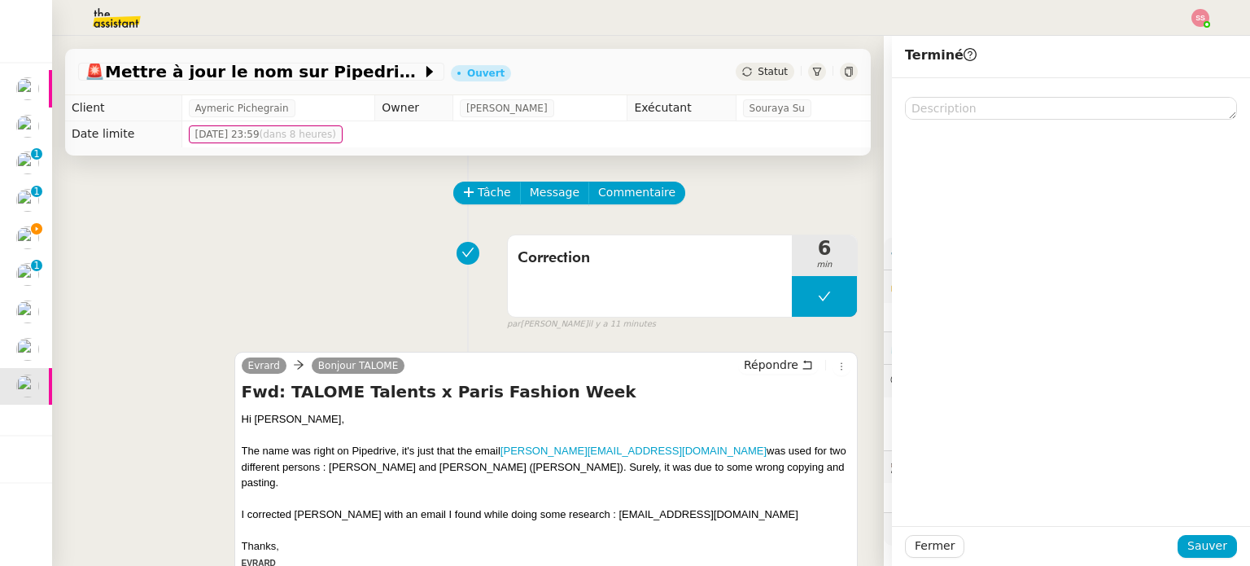
click at [394, 256] on div "Correction 6 min false par Souraya S. il y a 11 minutes" at bounding box center [468, 279] width 780 height 104
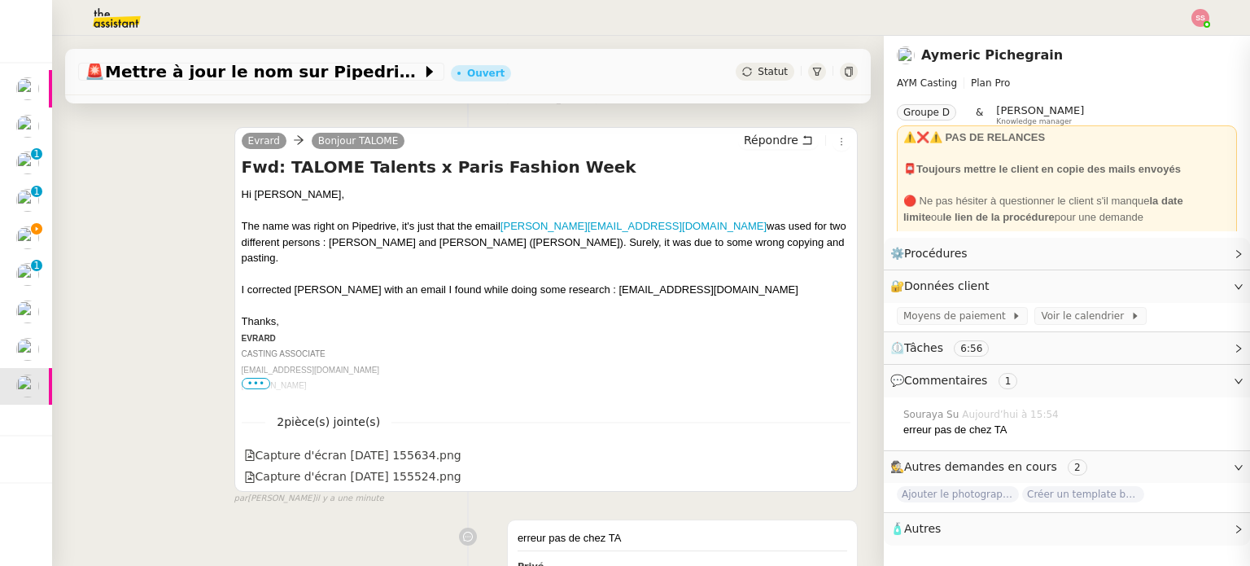
scroll to position [244, 0]
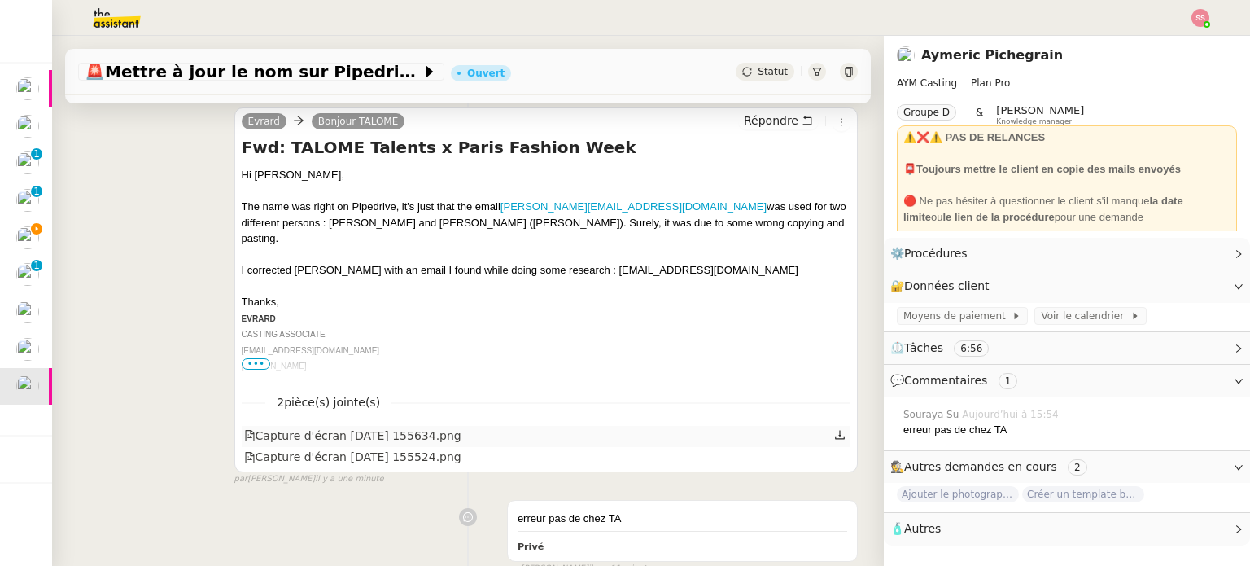
click at [298, 441] on div "Capture d'écran 2025-09-23 155634.png" at bounding box center [352, 435] width 217 height 19
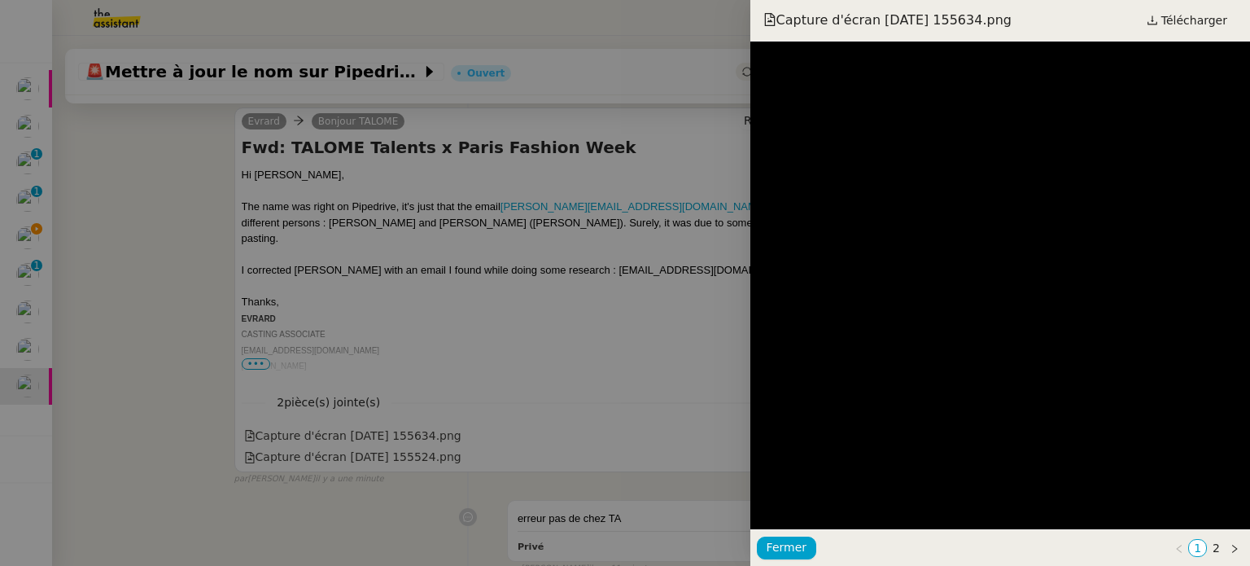
click at [378, 452] on div at bounding box center [625, 283] width 1250 height 566
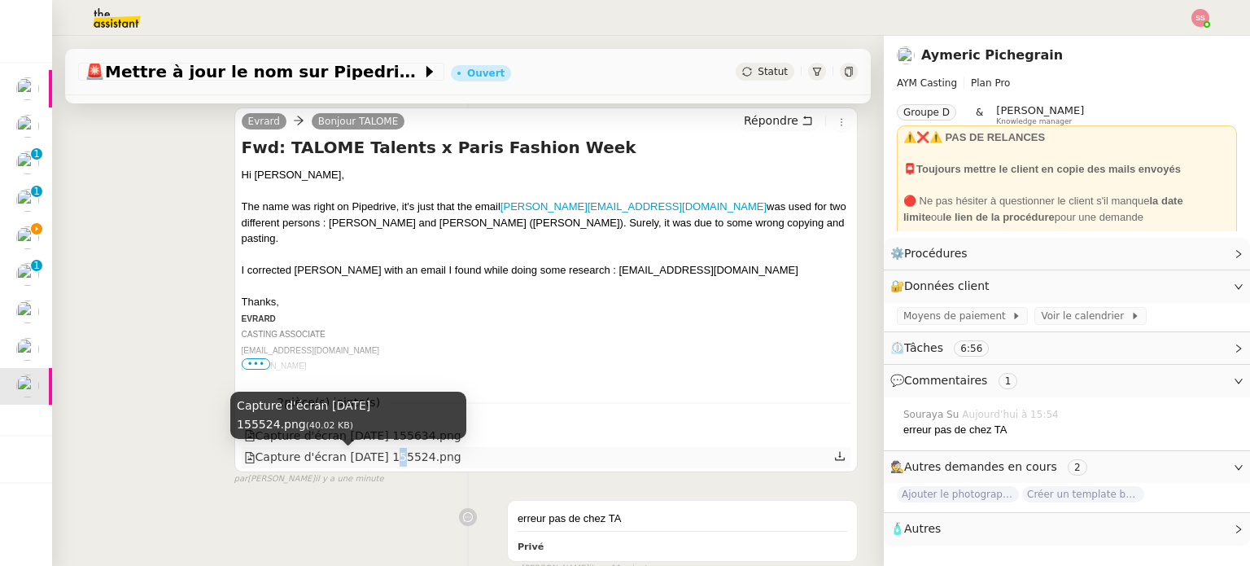
click at [375, 456] on div "Capture d'écran 2025-09-23 155524.png" at bounding box center [352, 457] width 217 height 19
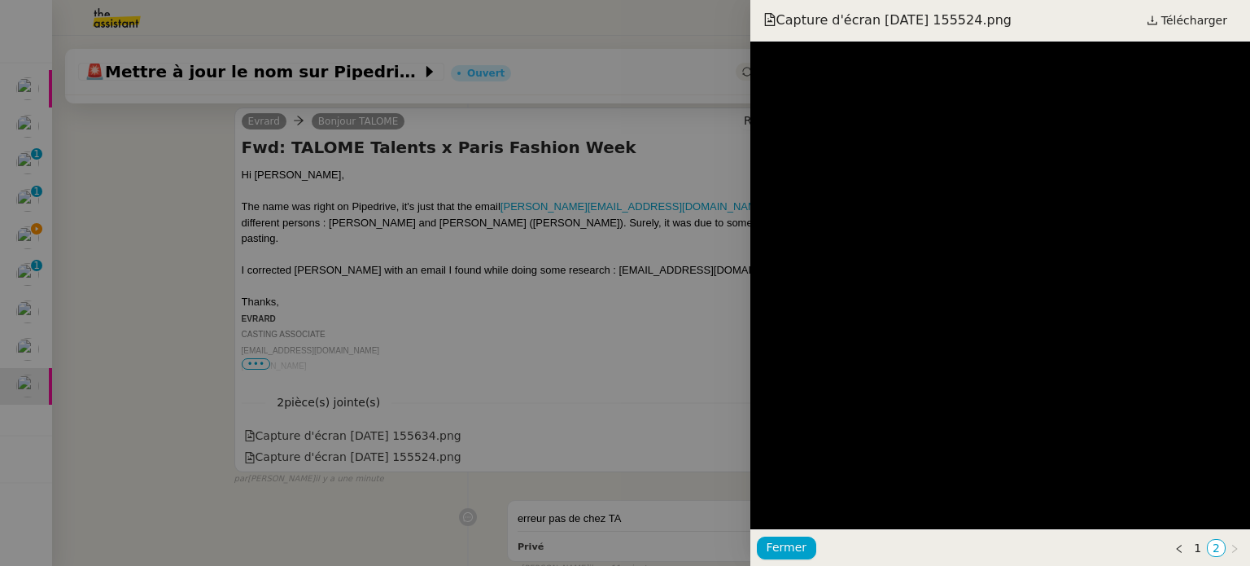
click at [421, 317] on div at bounding box center [625, 283] width 1250 height 566
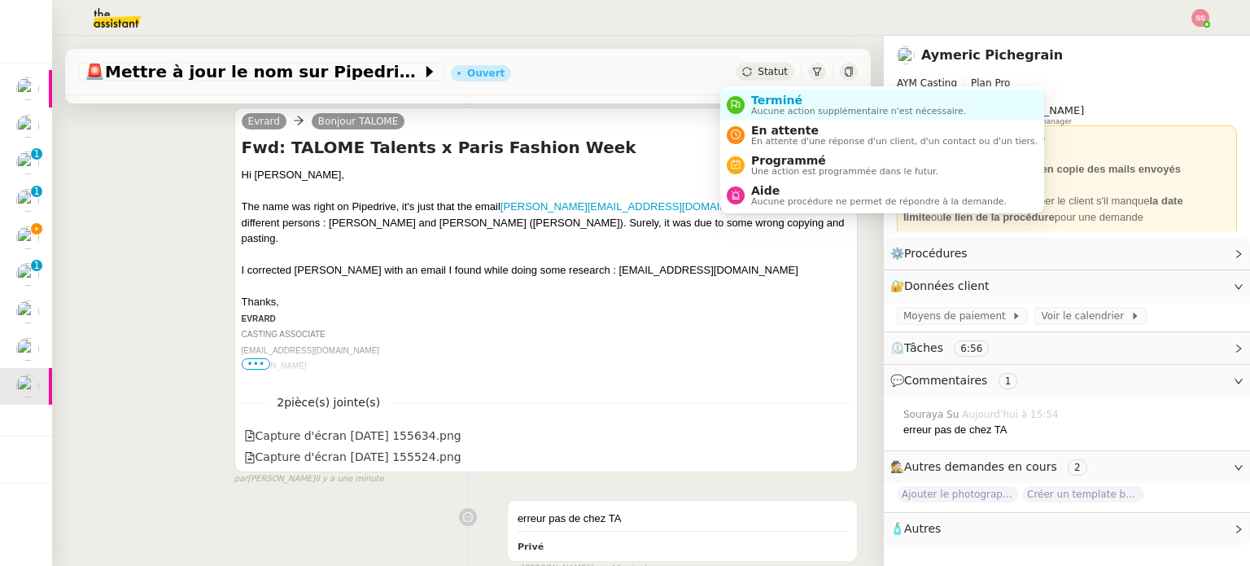
click at [751, 63] on div "Statut" at bounding box center [765, 72] width 59 height 18
click at [761, 100] on span "Terminé" at bounding box center [858, 100] width 215 height 13
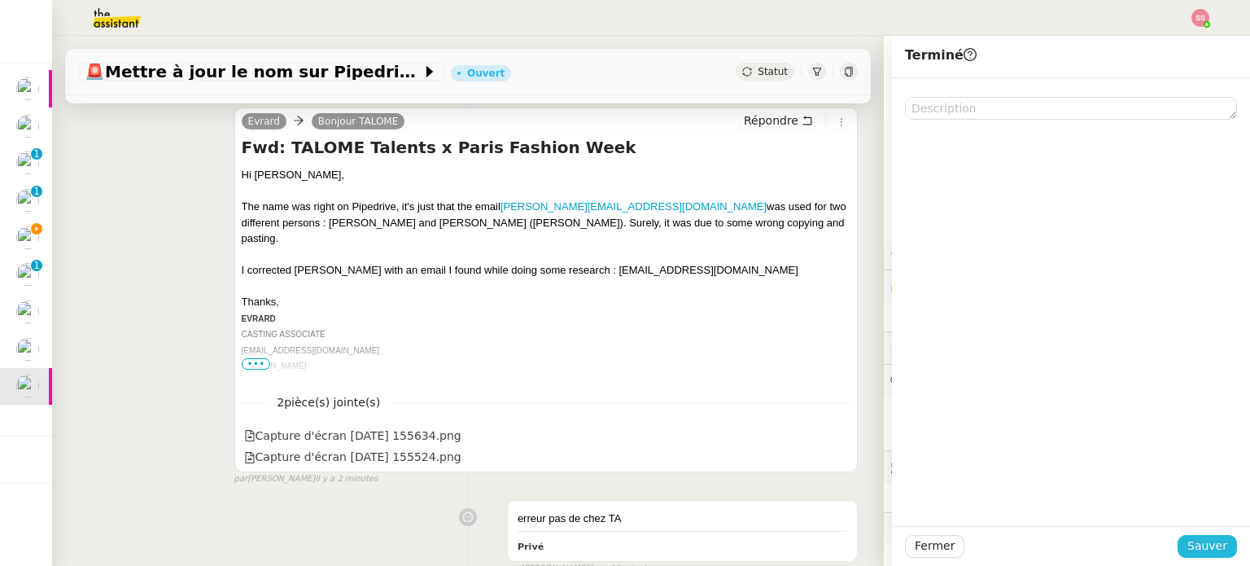
click at [1190, 548] on span "Sauver" at bounding box center [1207, 545] width 40 height 19
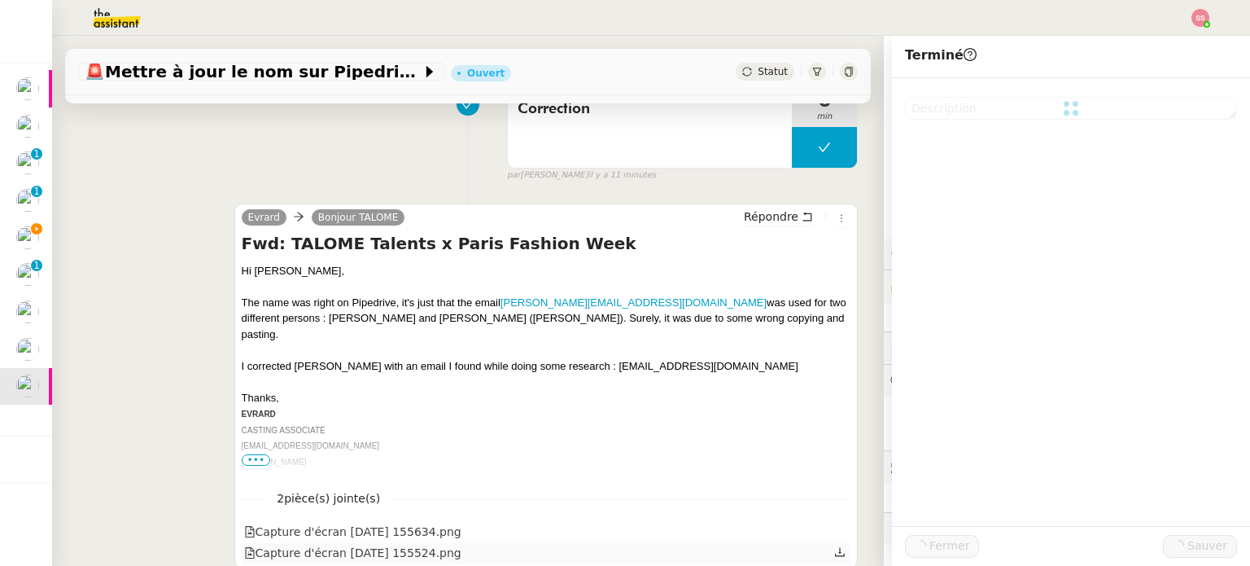
scroll to position [339, 0]
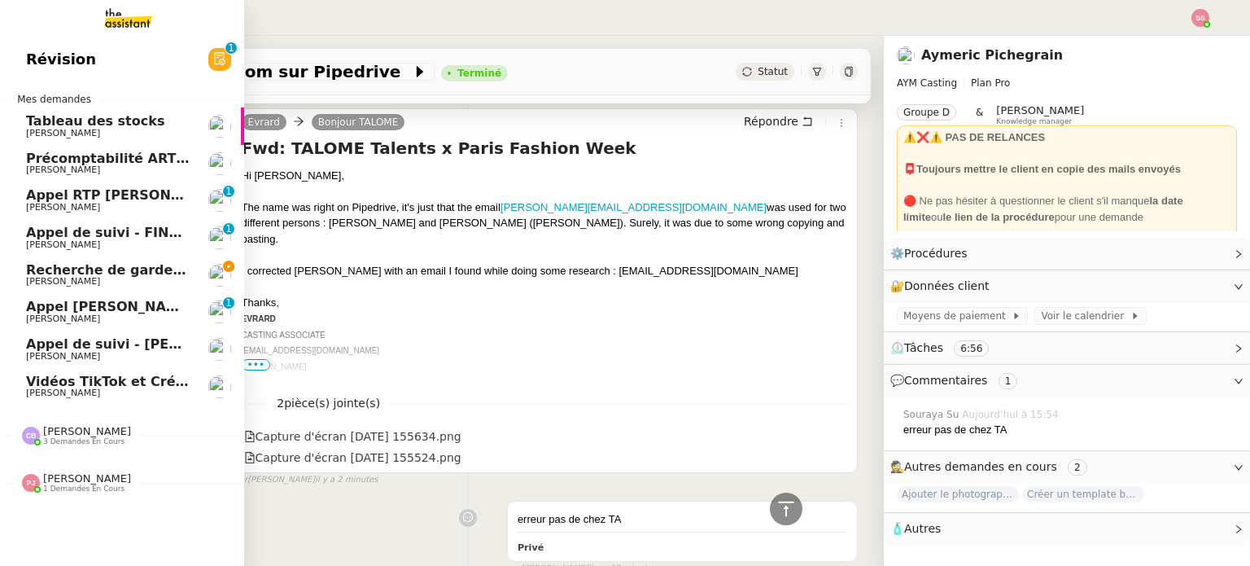
click at [131, 272] on span "Recherche de garde meuble autour de Rennes" at bounding box center [245, 269] width 439 height 15
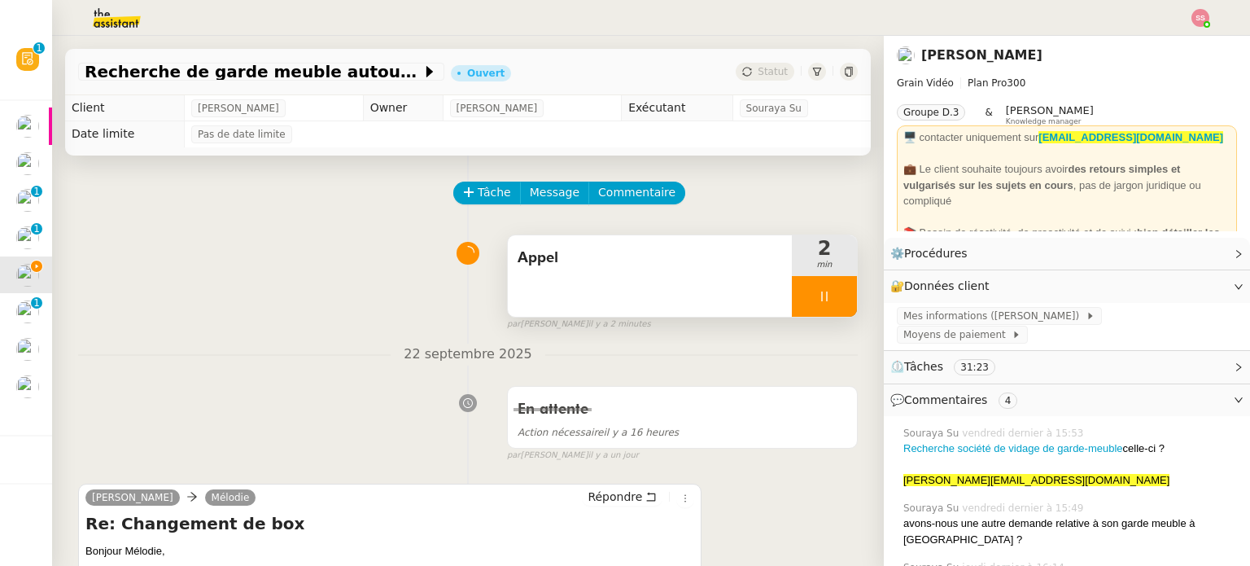
click at [827, 301] on div at bounding box center [824, 296] width 65 height 41
click at [827, 301] on button at bounding box center [840, 296] width 33 height 41
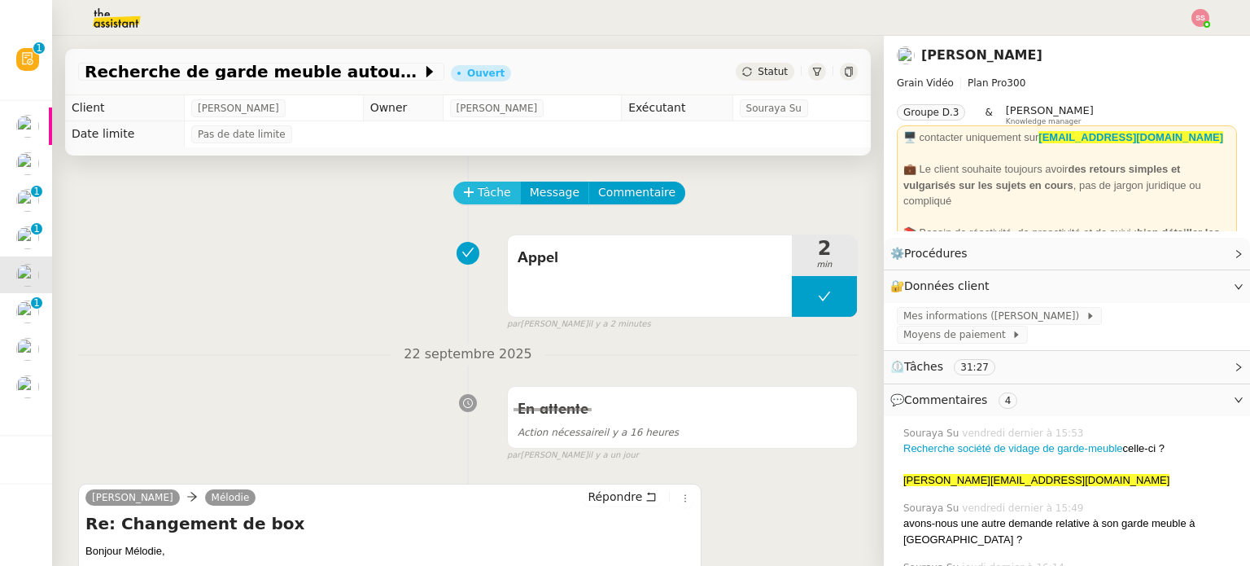
click at [453, 190] on button "Tâche" at bounding box center [487, 192] width 68 height 23
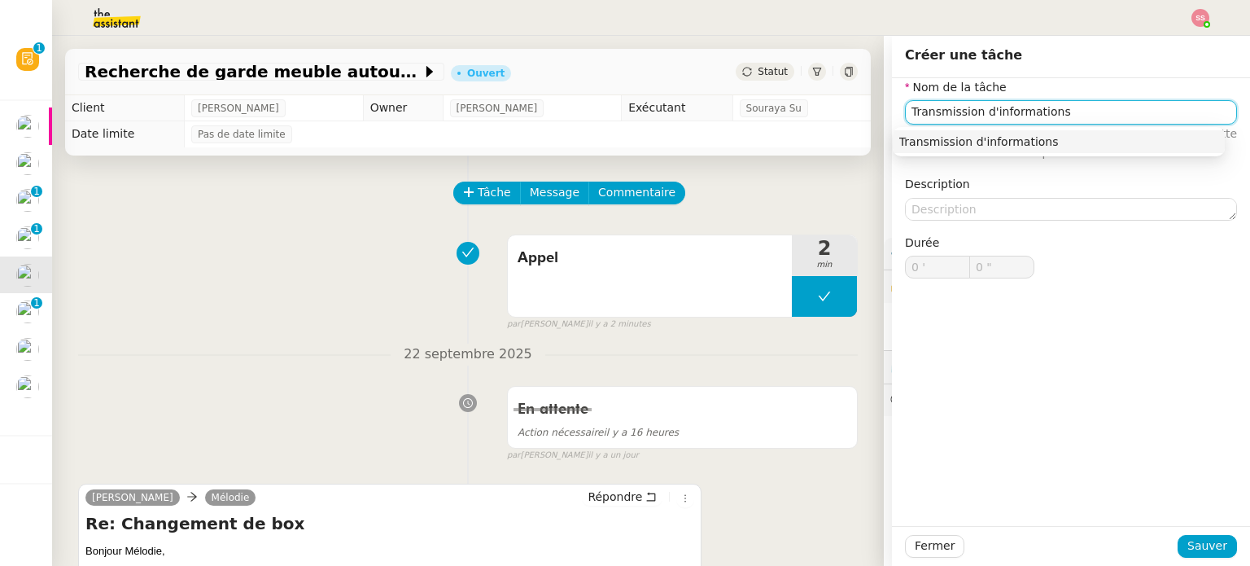
click at [903, 144] on div "Transmission d'informations" at bounding box center [1058, 141] width 319 height 15
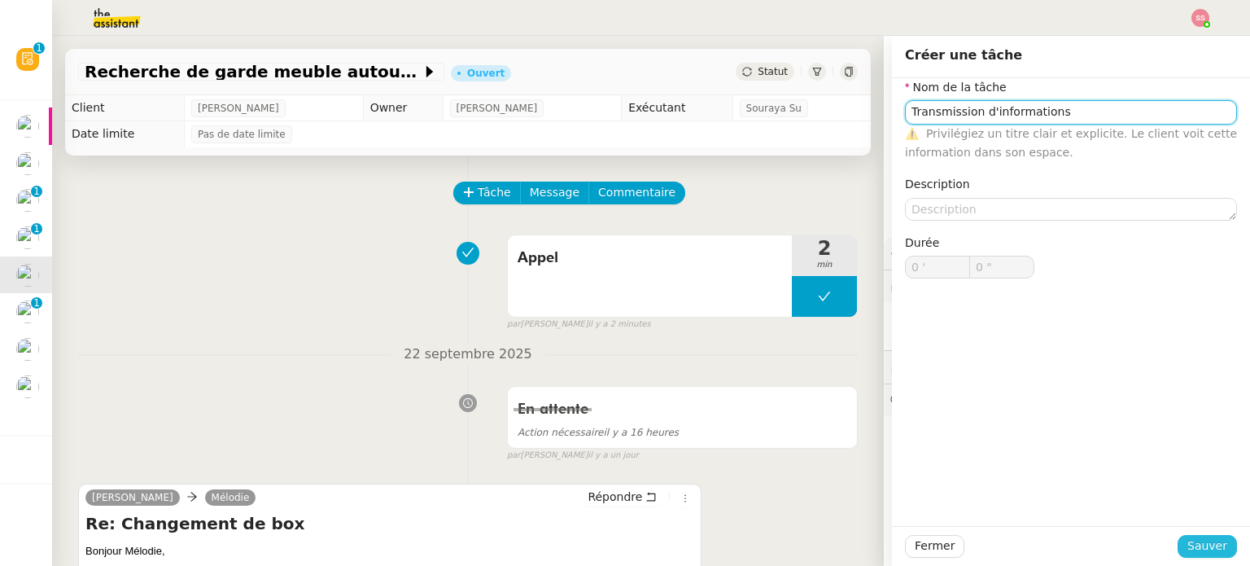
type input "Transmission d'informations"
click at [1178, 539] on button "Sauver" at bounding box center [1206, 546] width 59 height 23
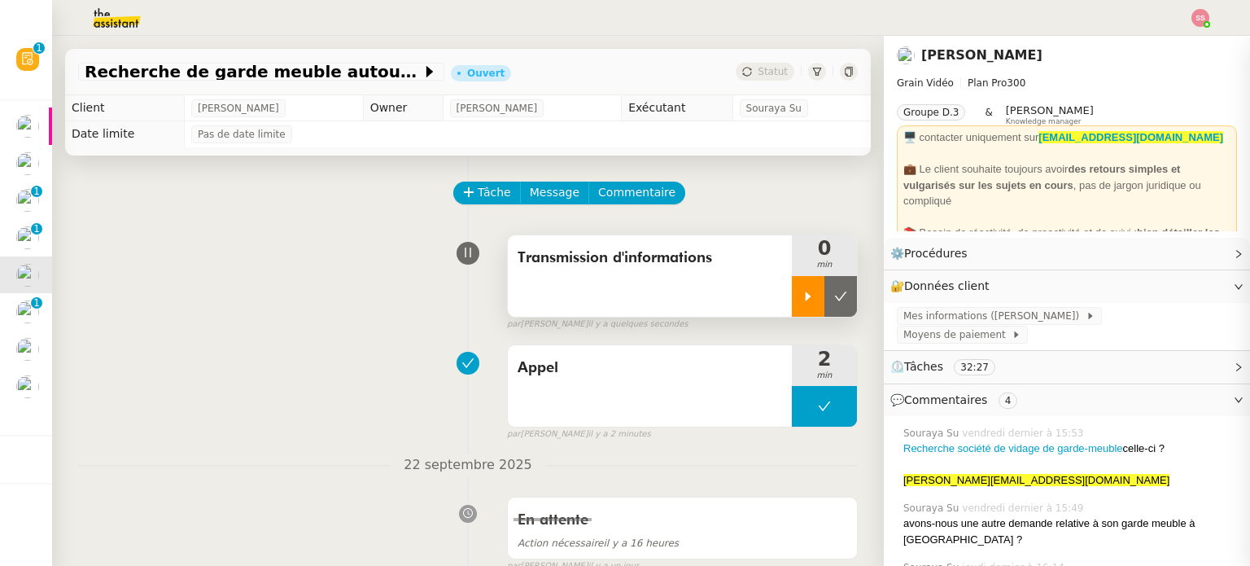
click at [792, 291] on div at bounding box center [808, 296] width 33 height 41
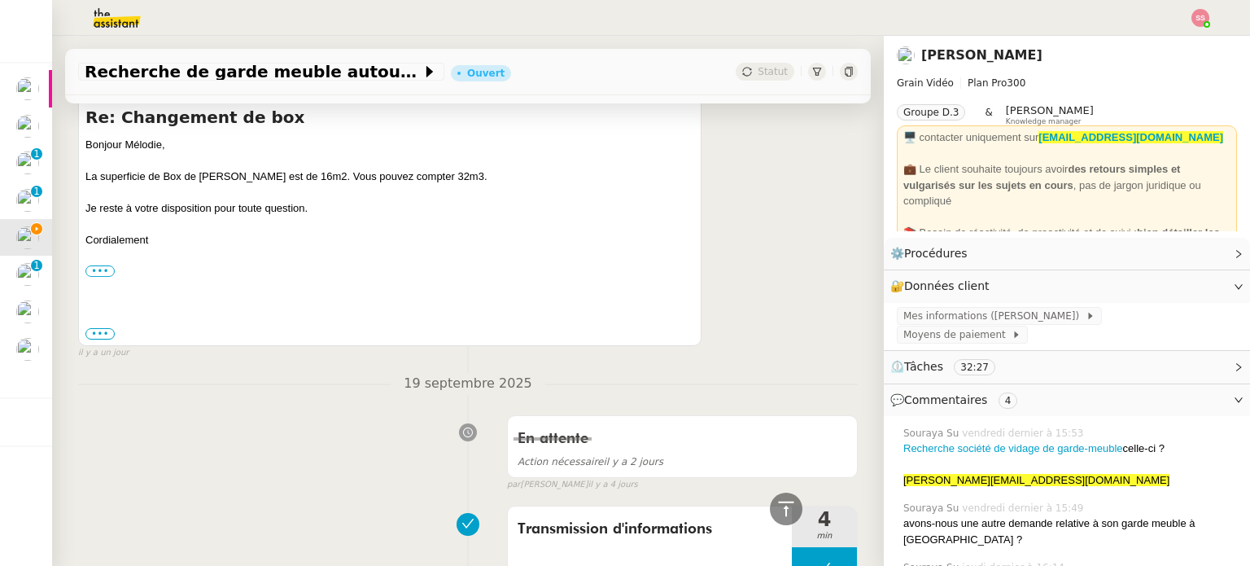
scroll to position [488, 0]
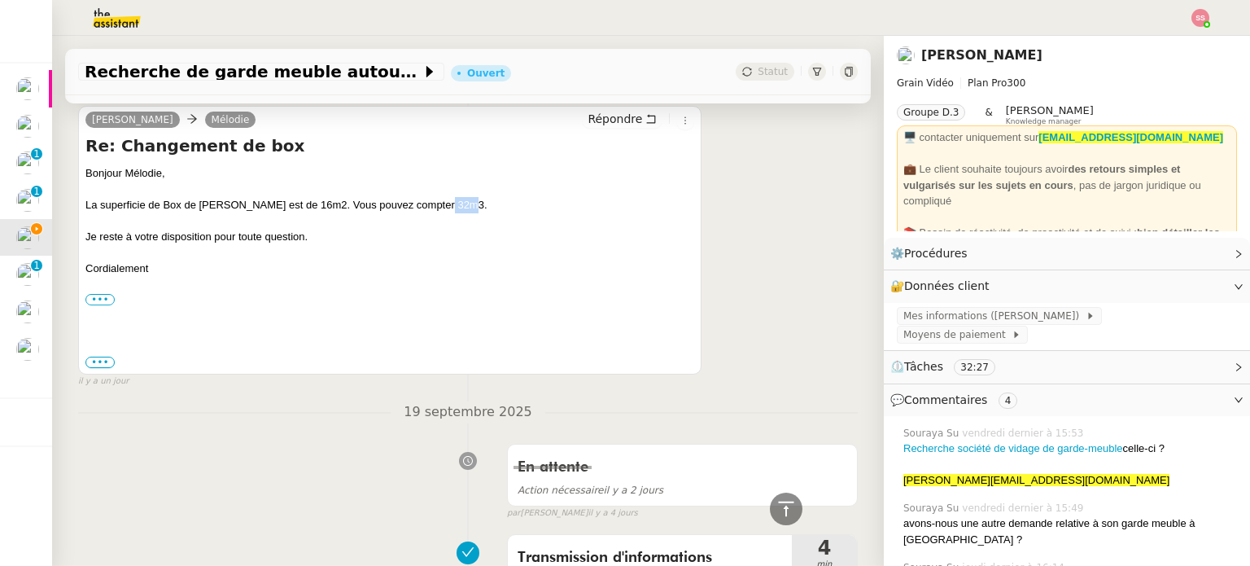
drag, startPoint x: 459, startPoint y: 204, endPoint x: 436, endPoint y: 205, distance: 22.8
click at [436, 205] on div "La superficie de Box de Louis Fouché est de 16m2. Vous pouvez compter 32m3." at bounding box center [389, 205] width 609 height 16
click at [103, 305] on label "•••" at bounding box center [99, 299] width 29 height 11
click at [0, 0] on input "•••" at bounding box center [0, 0] width 0 height 0
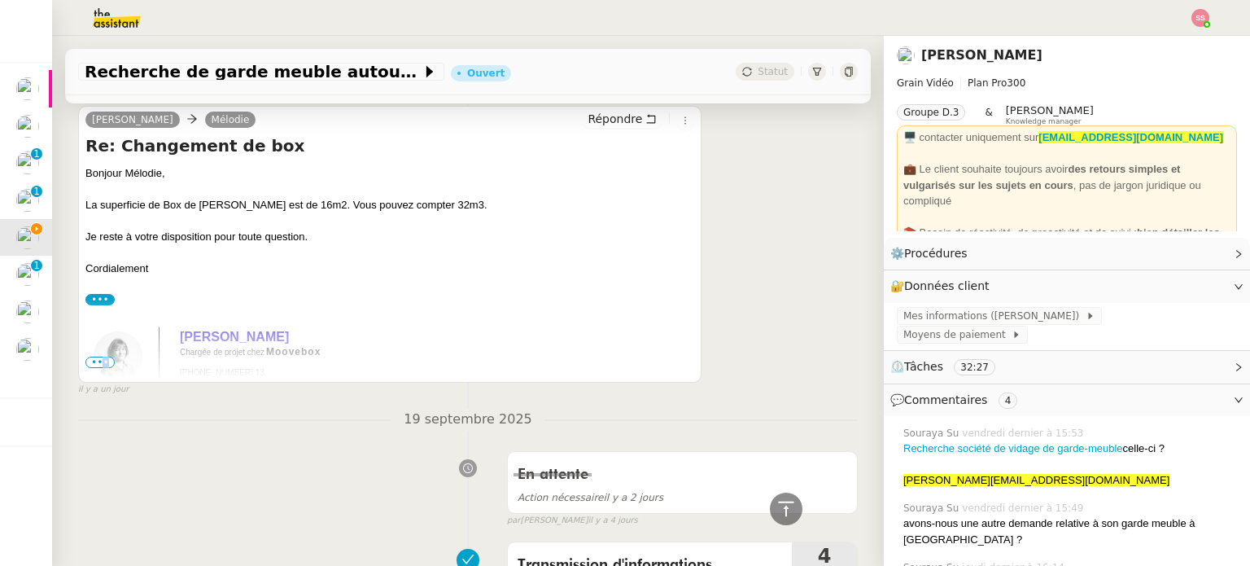
click at [104, 366] on span "•••" at bounding box center [99, 361] width 29 height 11
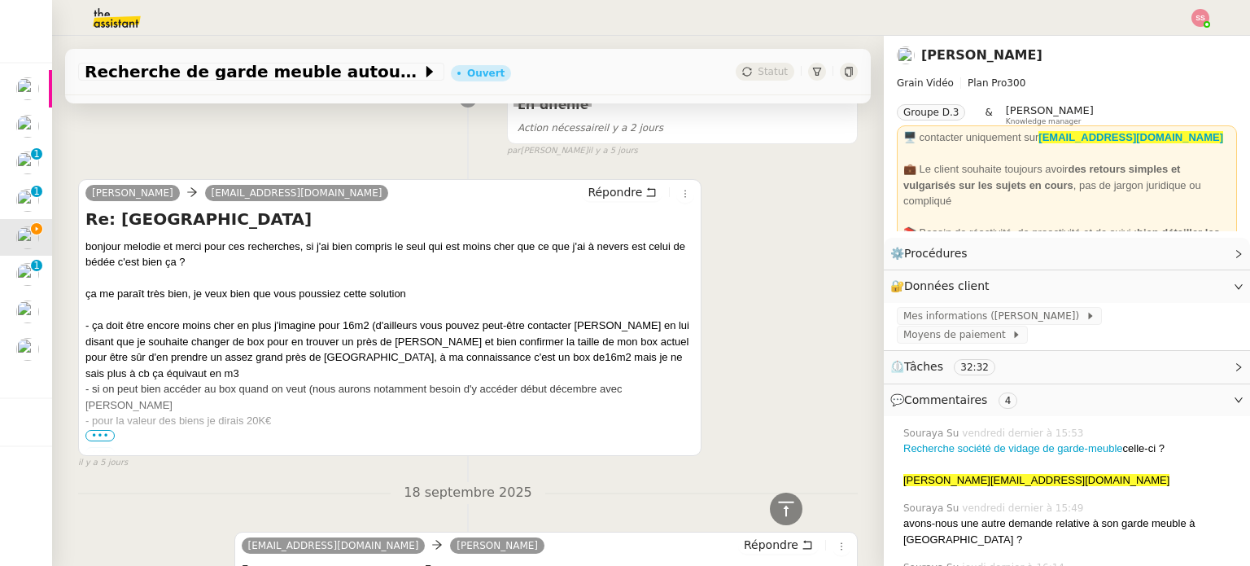
scroll to position [2523, 0]
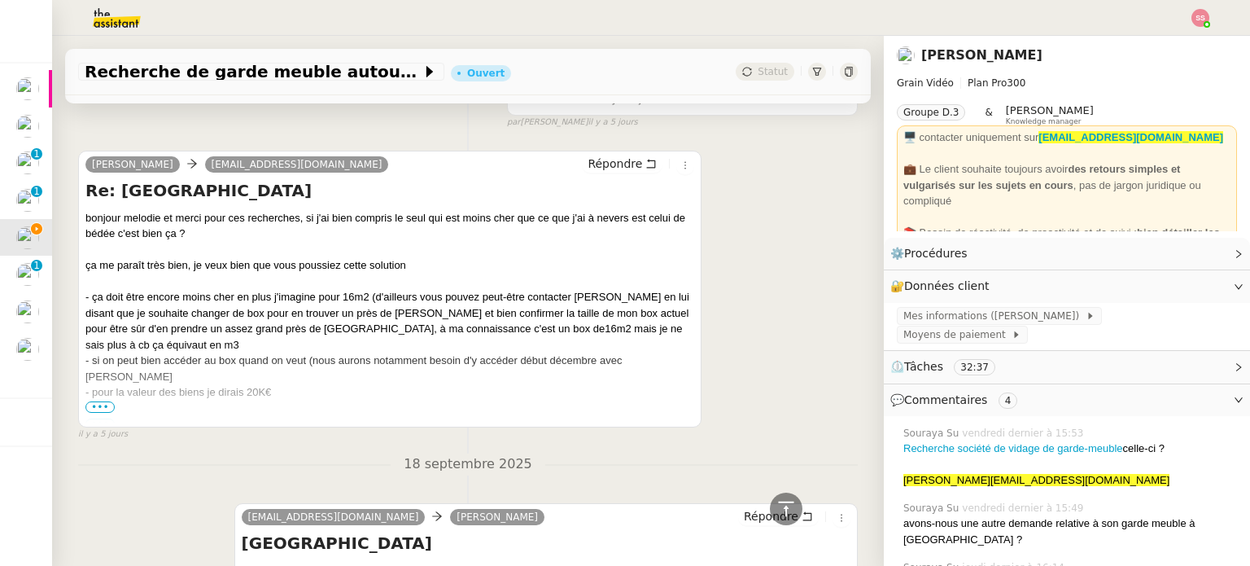
click at [105, 405] on span "•••" at bounding box center [99, 406] width 29 height 11
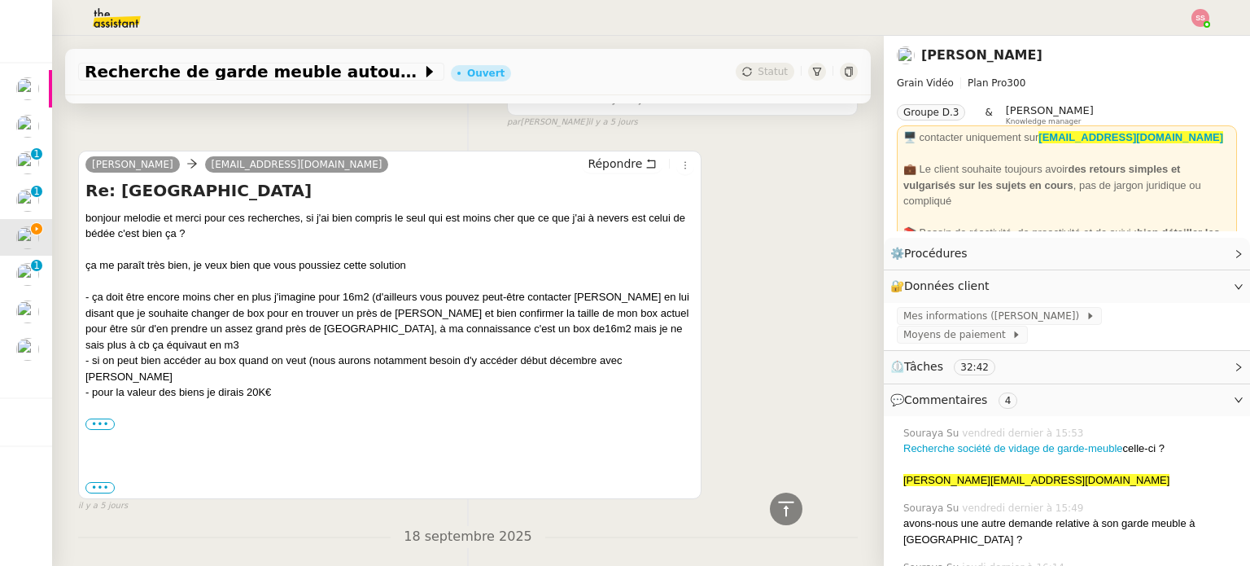
click at [329, 361] on div "- si on peut bien accéder au box quand on veut (nous aurons notamment besoin d'…" at bounding box center [389, 368] width 609 height 32
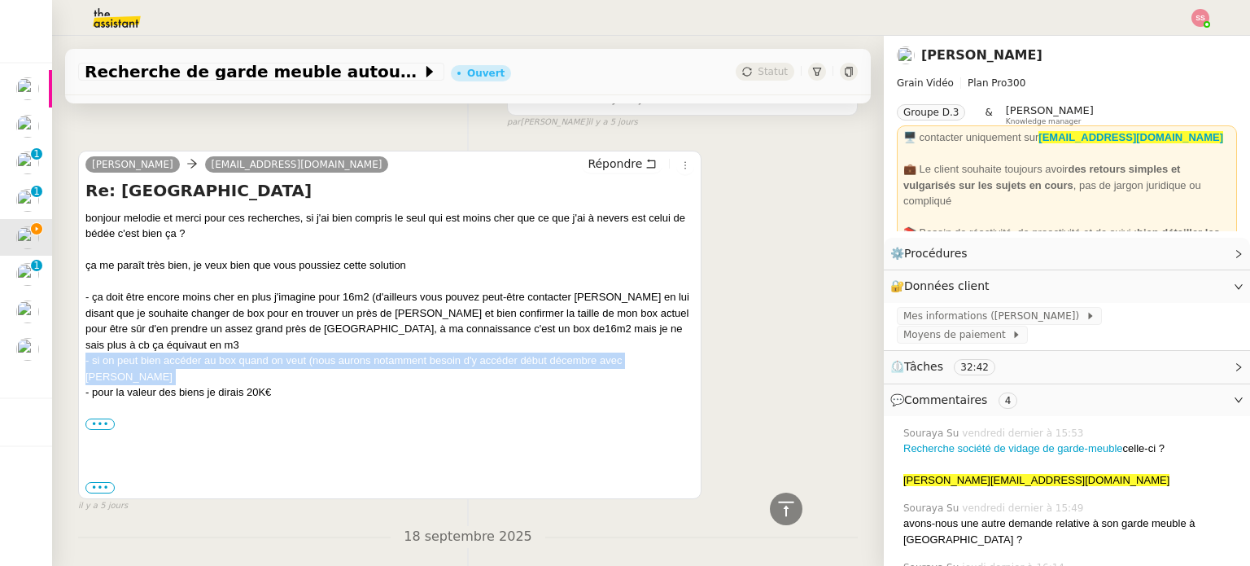
click at [329, 361] on div "- si on peut bien accéder au box quand on veut (nous aurons notamment besoin d'…" at bounding box center [389, 368] width 609 height 32
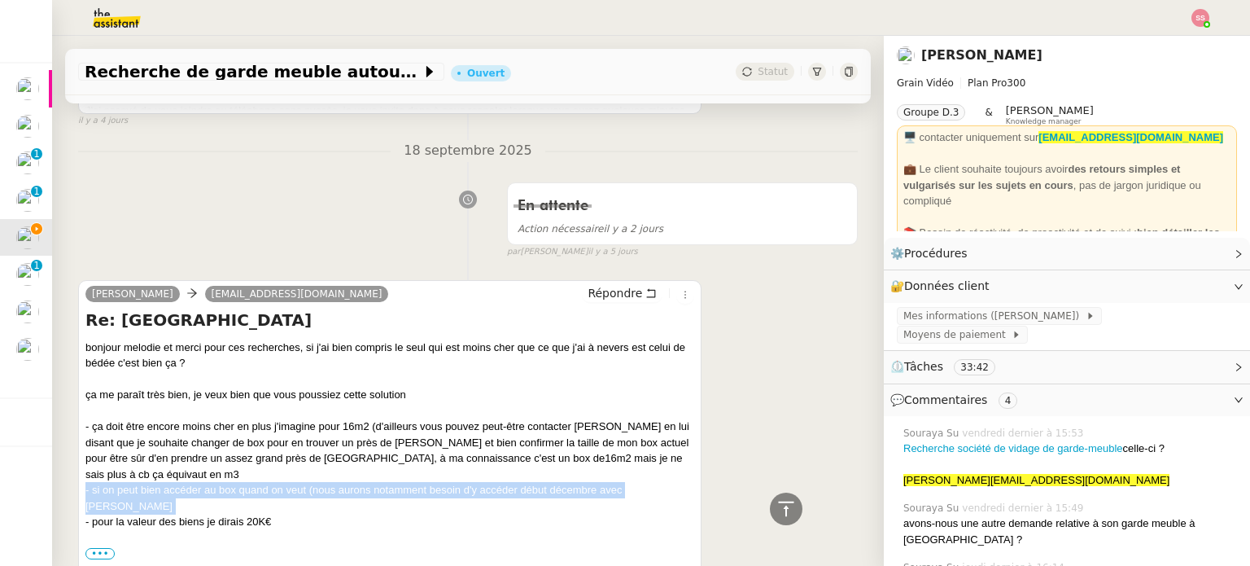
scroll to position [2685, 0]
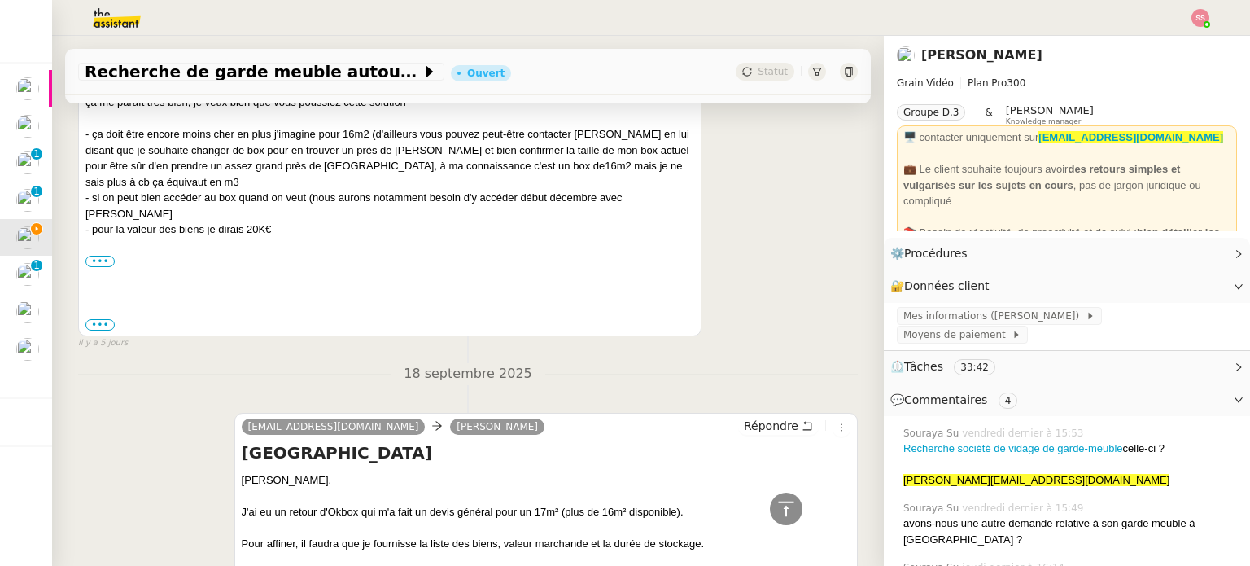
click at [286, 221] on div "- pour la valeur des biens je dirais 20K€" at bounding box center [389, 229] width 609 height 16
drag, startPoint x: 309, startPoint y: 197, endPoint x: 587, endPoint y: 198, distance: 277.5
click at [587, 198] on div "- si on peut bien accéder au box quand on veut (nous aurons notamment besoin d'…" at bounding box center [389, 206] width 609 height 32
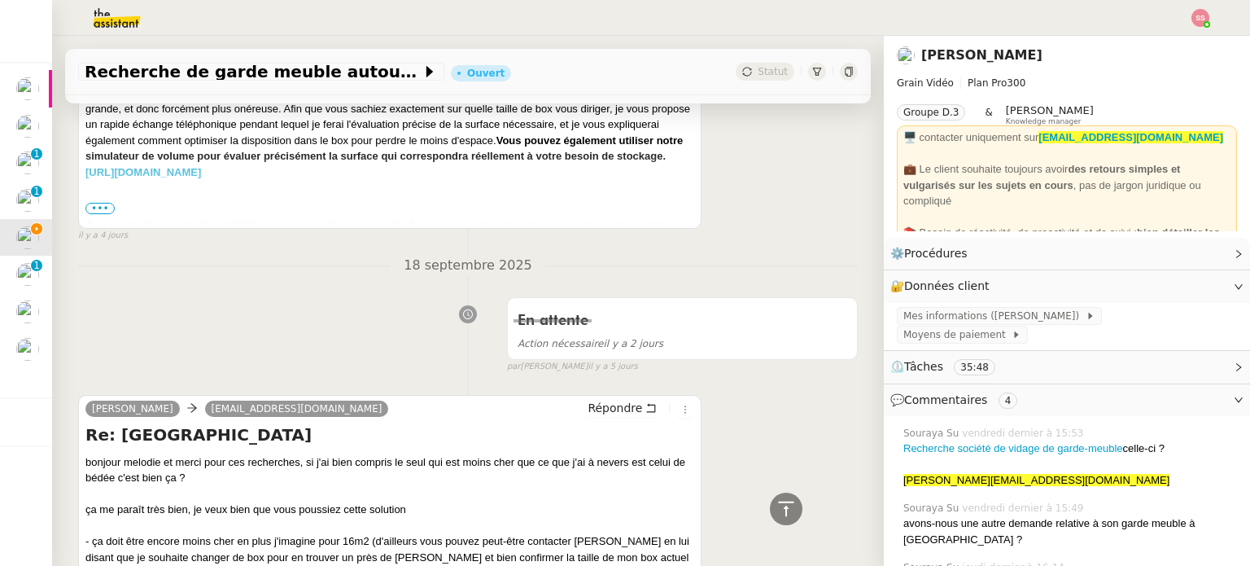
scroll to position [2441, 0]
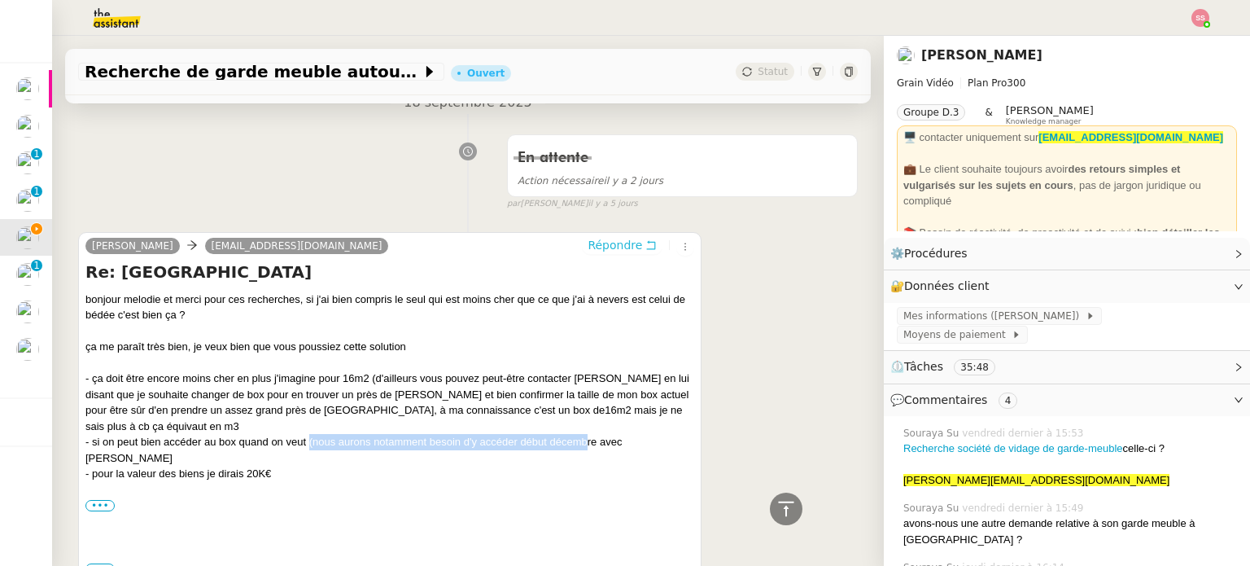
click at [606, 247] on span "Répondre" at bounding box center [615, 245] width 55 height 16
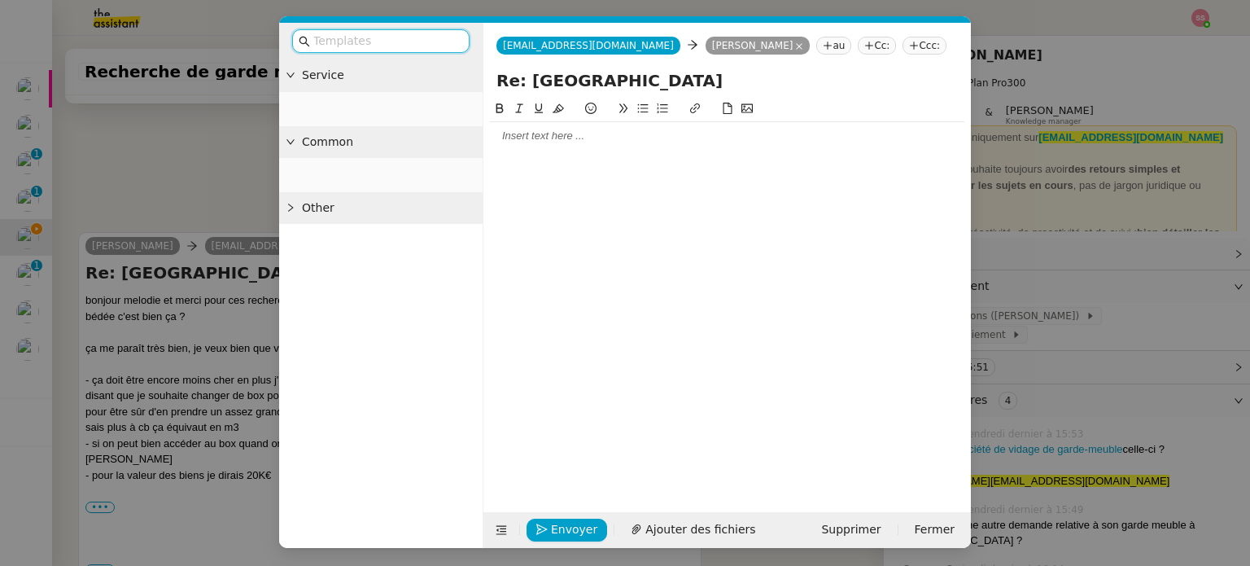
scroll to position [2569, 0]
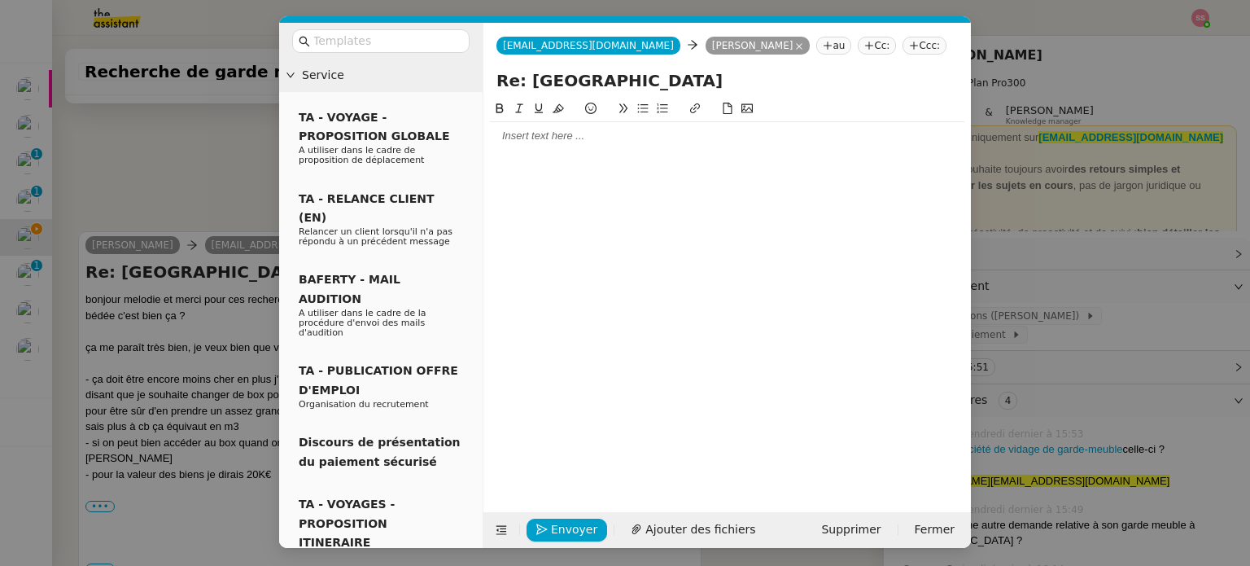
click at [609, 127] on div at bounding box center [727, 136] width 474 height 28
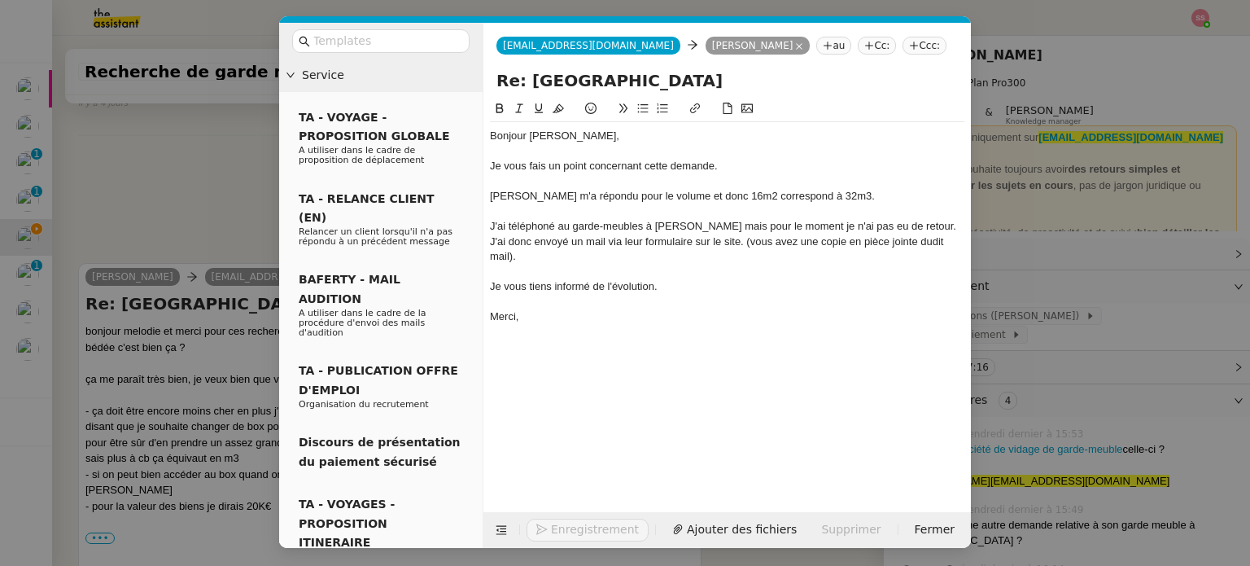
scroll to position [2759, 0]
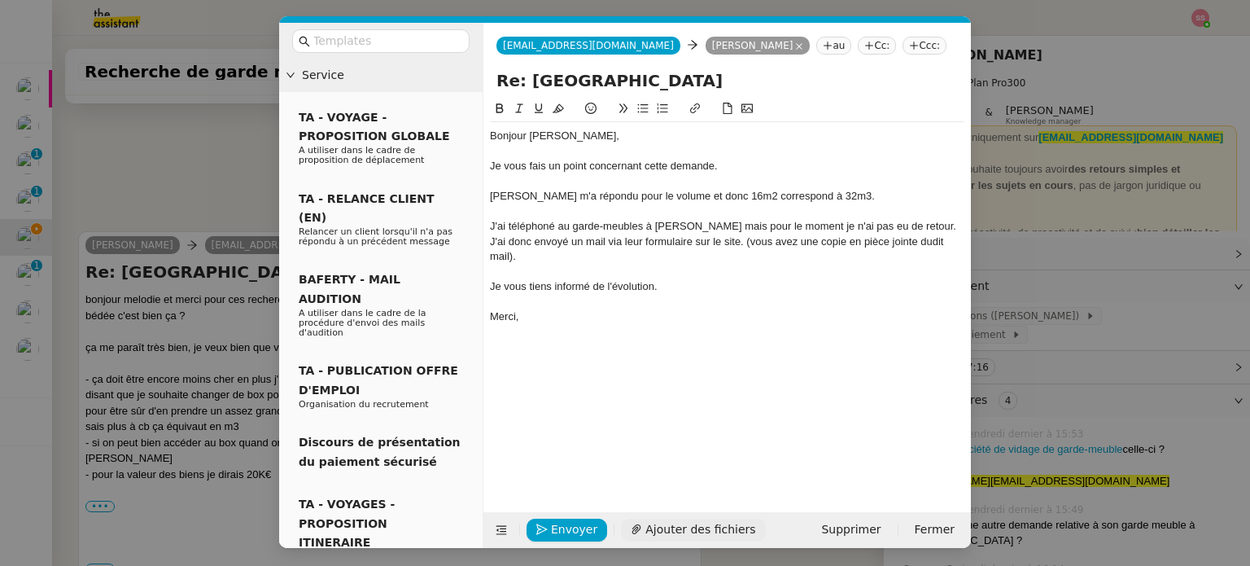
click at [645, 520] on span "Ajouter des fichiers" at bounding box center [700, 529] width 110 height 19
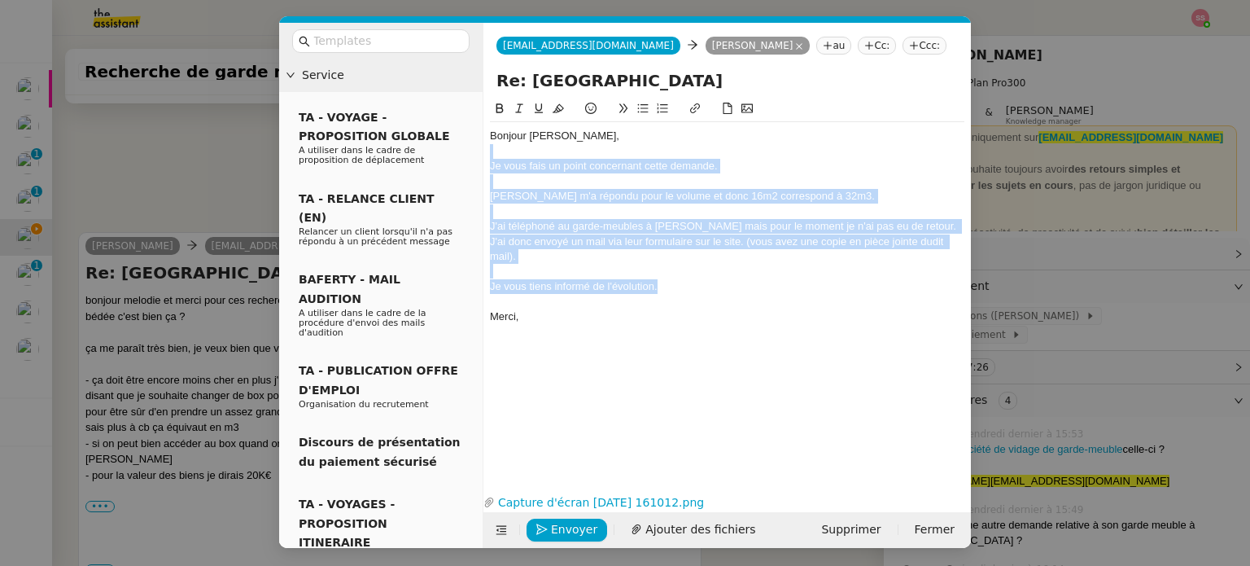
drag, startPoint x: 671, startPoint y: 277, endPoint x: 485, endPoint y: 156, distance: 222.3
click at [485, 156] on nz-spin "Bonjour Louis, Je vous fais un point concernant cette demande. Charlotte m'a ré…" at bounding box center [726, 284] width 487 height 371
click at [702, 279] on div "Je vous tiens informé de l'évolution." at bounding box center [727, 286] width 474 height 15
drag, startPoint x: 692, startPoint y: 266, endPoint x: 480, endPoint y: 124, distance: 255.0
click at [480, 124] on nz-layout "Service TA - VOYAGE - PROPOSITION GLOBALE A utiliser dans le cadre de propositi…" at bounding box center [625, 285] width 692 height 525
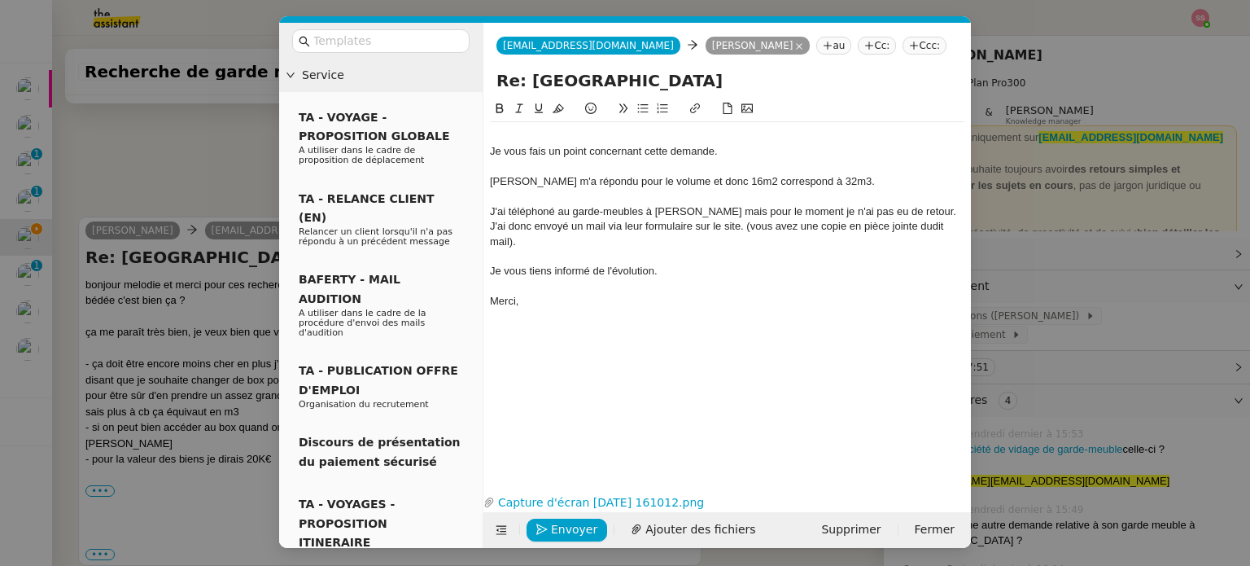
scroll to position [2810, 0]
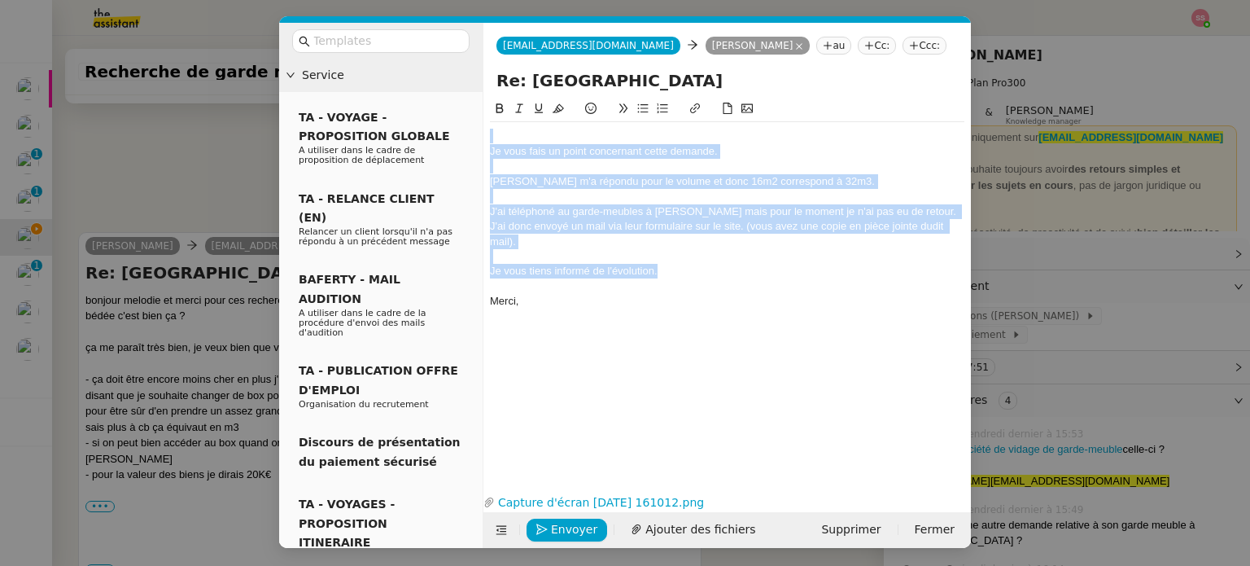
drag, startPoint x: 675, startPoint y: 256, endPoint x: 487, endPoint y: 132, distance: 225.7
click at [487, 132] on nz-spin "Je vous fais un point concernant cette demande. Charlotte m'a répondu pour le v…" at bounding box center [726, 284] width 487 height 371
click at [693, 264] on div "Je vous tiens informé de l'évolution." at bounding box center [727, 271] width 474 height 15
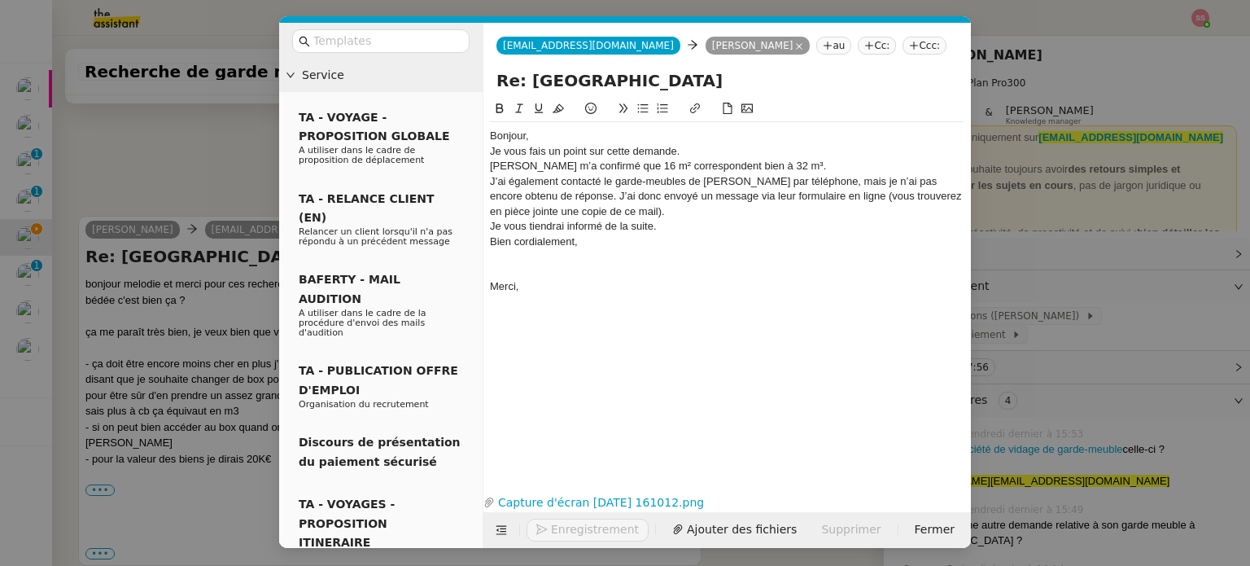
scroll to position [2794, 0]
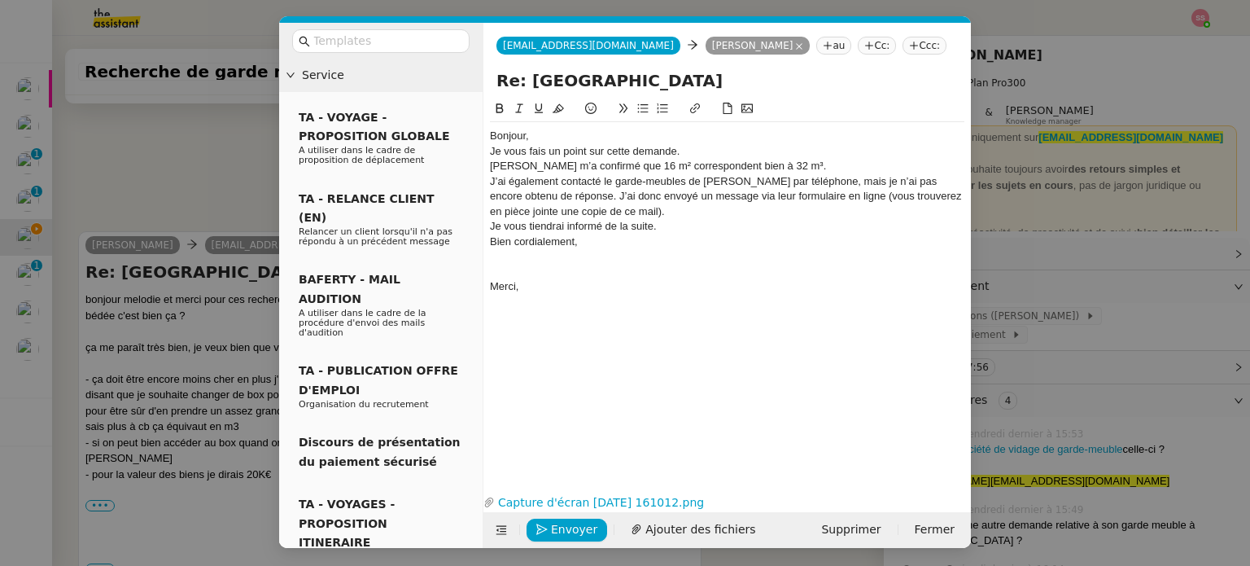
click at [568, 129] on div "Bonjour," at bounding box center [727, 136] width 474 height 15
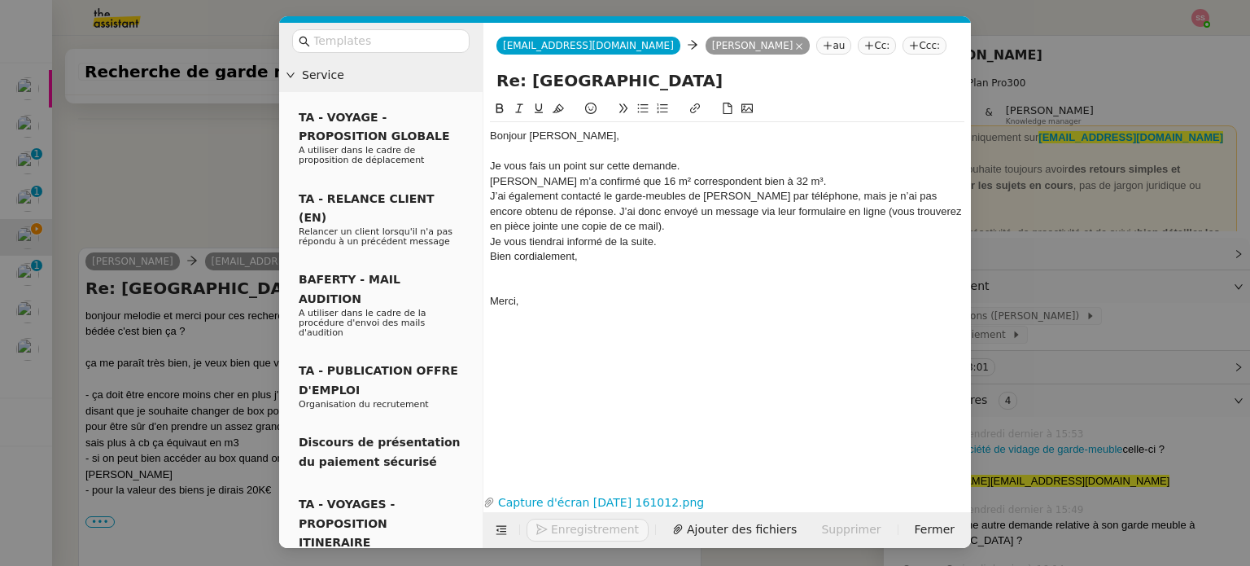
scroll to position [2810, 0]
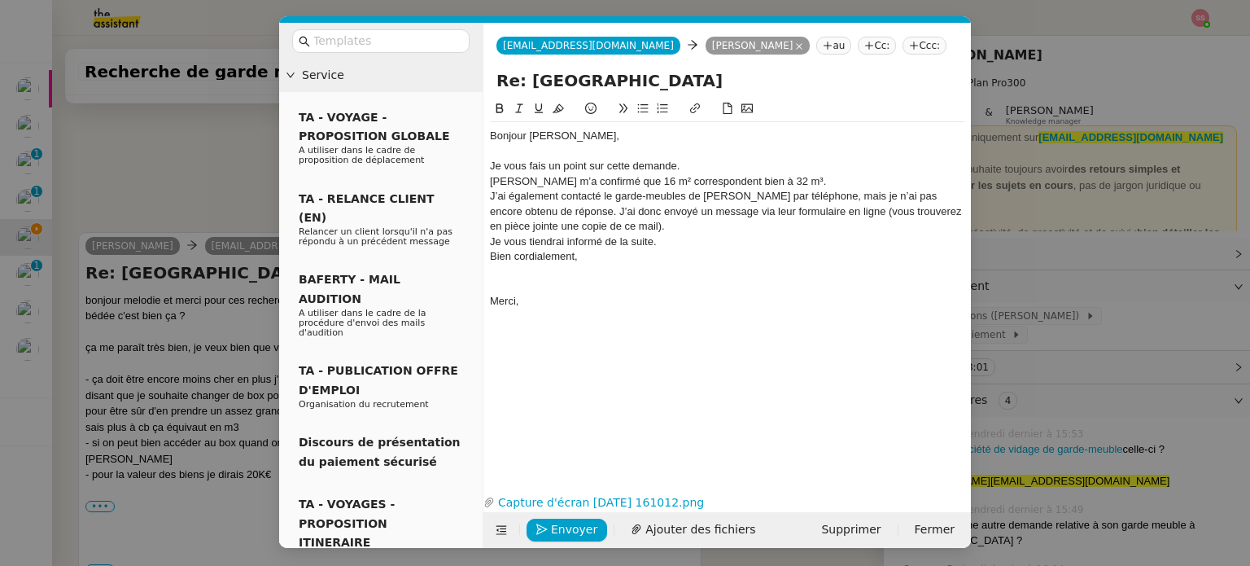
click at [695, 163] on div "Je vous fais un point sur cette demande." at bounding box center [727, 166] width 474 height 15
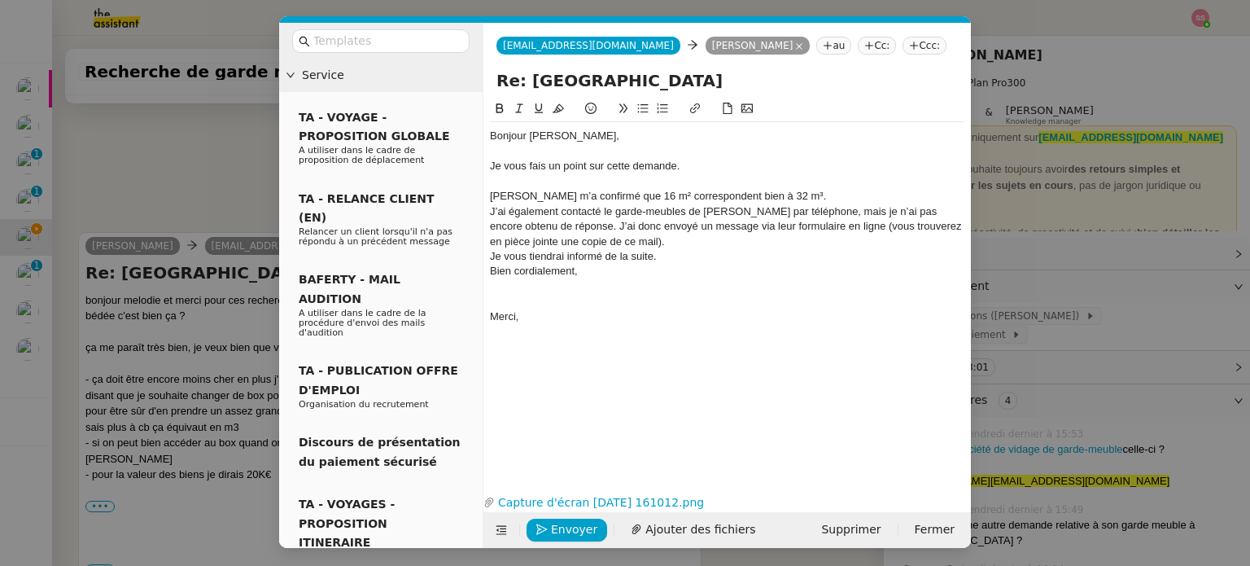
scroll to position [2825, 0]
click at [638, 231] on div "J’ai également contacté le garde-meubles de Bédée par téléphone, mais je n’ai p…" at bounding box center [727, 226] width 474 height 45
click at [628, 240] on div "J’ai également contacté le garde-meubles de Bédée par téléphone, mais je n’ai p…" at bounding box center [727, 226] width 474 height 45
click at [671, 272] on div "Je vous tiendrai informé de la suite." at bounding box center [727, 271] width 474 height 15
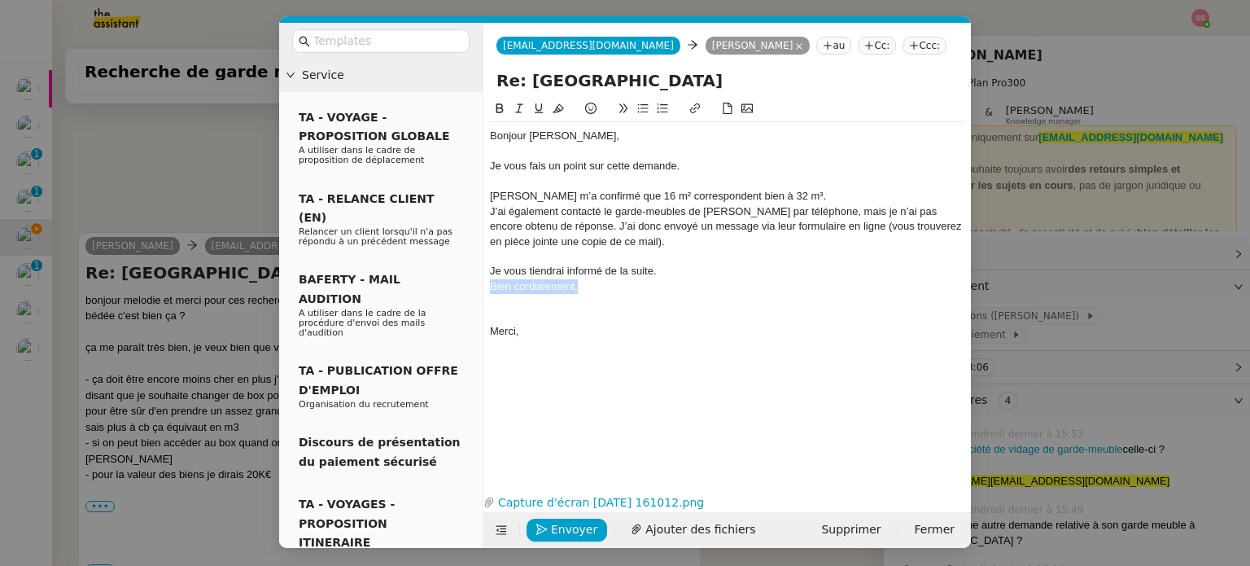
drag, startPoint x: 577, startPoint y: 293, endPoint x: 487, endPoint y: 292, distance: 89.5
click at [487, 292] on nz-spin "Bonjour Louis, Je vous fais un point sur cette demande. Charlotte m’a confirmé …" at bounding box center [726, 284] width 487 height 371
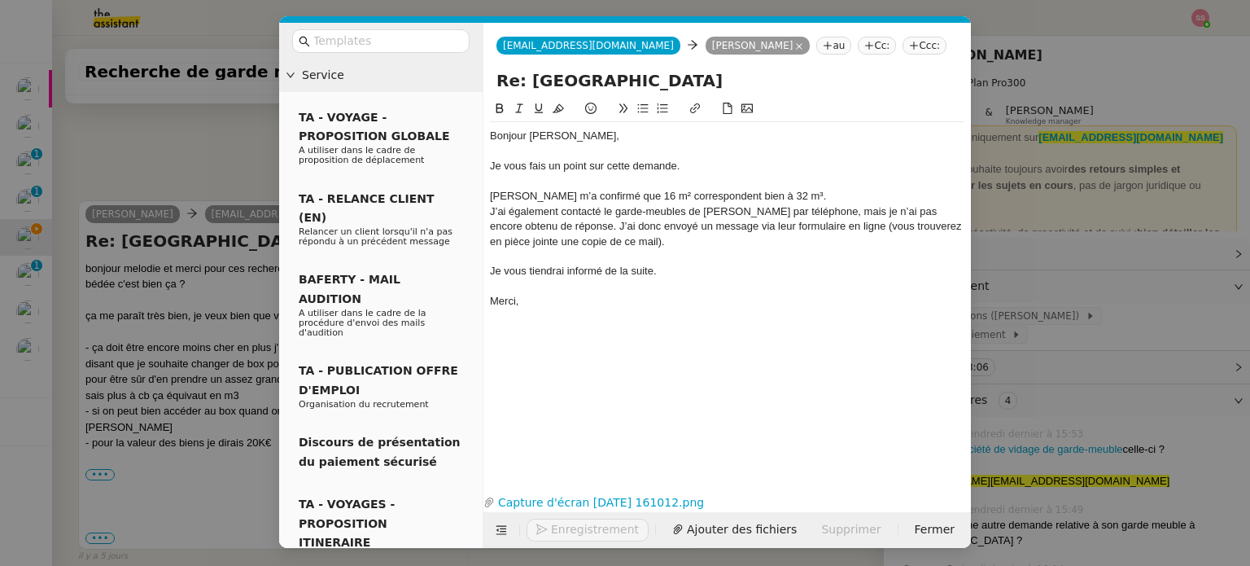
scroll to position [2810, 0]
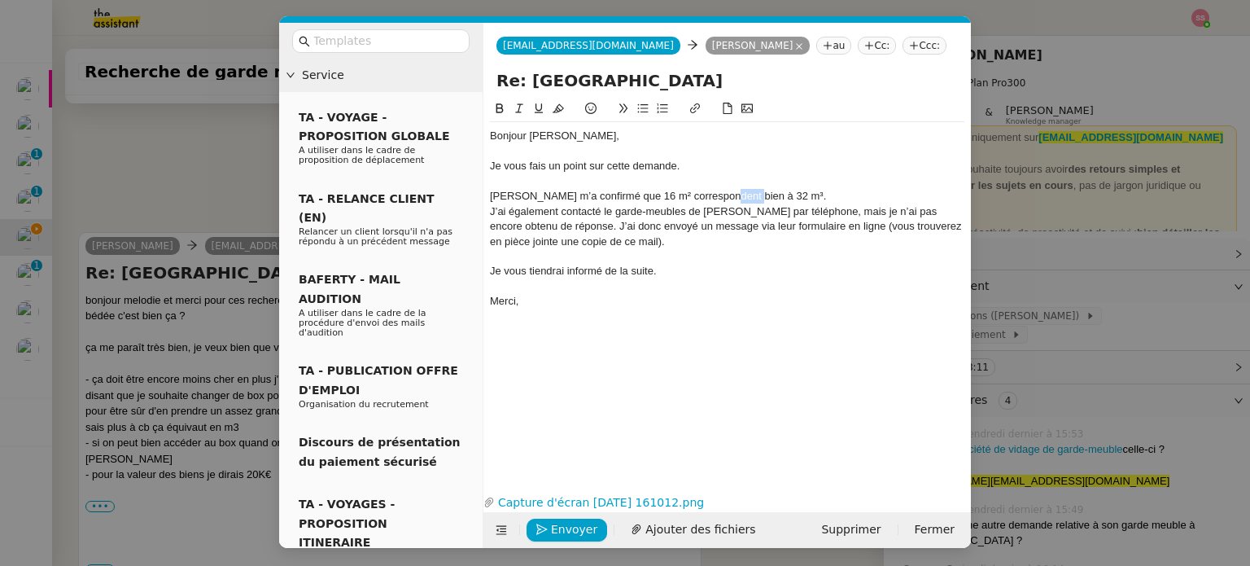
drag, startPoint x: 739, startPoint y: 194, endPoint x: 718, endPoint y: 195, distance: 21.2
click at [718, 195] on div "Charlotte m’a confirmé que 16 m² correspondent bien à 32 m³." at bounding box center [727, 196] width 474 height 15
click at [769, 194] on div "Charlotte m’a confirmé que 16 m² correspondent à 32 m³." at bounding box center [727, 196] width 474 height 15
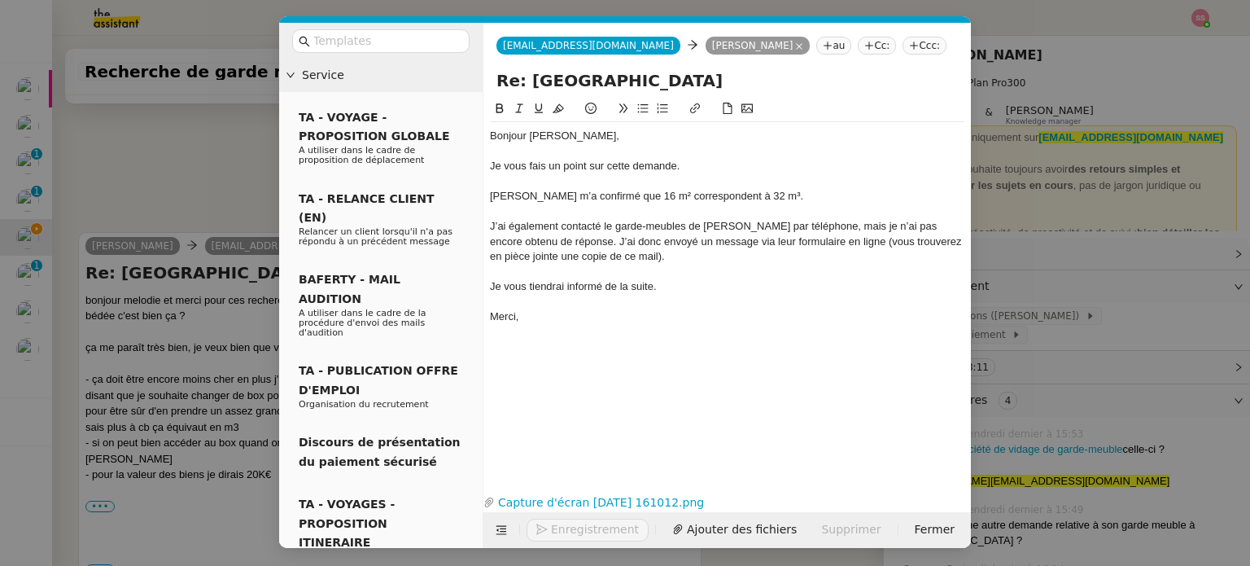
scroll to position [2825, 0]
click at [615, 193] on div "Charlotte m’a confirmé que 16 m² correspondent à 32 m³." at bounding box center [727, 196] width 474 height 15
click at [619, 193] on div "Charlotte m’a confirmé que 16 m² correspondent à 32 m³." at bounding box center [727, 196] width 474 height 15
drag, startPoint x: 775, startPoint y: 193, endPoint x: 764, endPoint y: 193, distance: 10.6
click at [764, 193] on div "Charlotte m’a confirmé que votre box de 16 m² correspondent à 32 m³." at bounding box center [727, 196] width 474 height 15
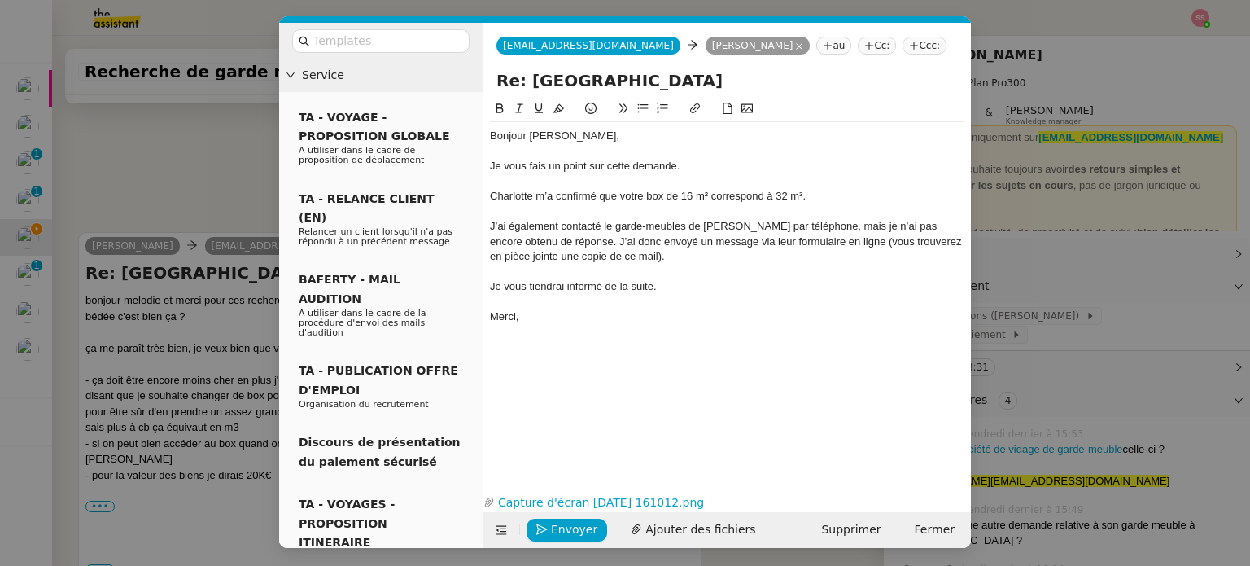
click at [830, 194] on div "Charlotte m’a confirmé que votre box de 16 m² correspond à 32 m³." at bounding box center [727, 196] width 474 height 15
click at [495, 222] on div "J’ai également contacté le garde-meubles de Bédée par téléphone, mais je n’ai p…" at bounding box center [727, 241] width 474 height 45
click at [650, 504] on link "Capture d'écran 2025-09-23 161012.png" at bounding box center [715, 502] width 440 height 19
click at [610, 317] on div "Merci," at bounding box center [727, 316] width 474 height 15
click at [585, 526] on span "Envoyer" at bounding box center [574, 529] width 46 height 19
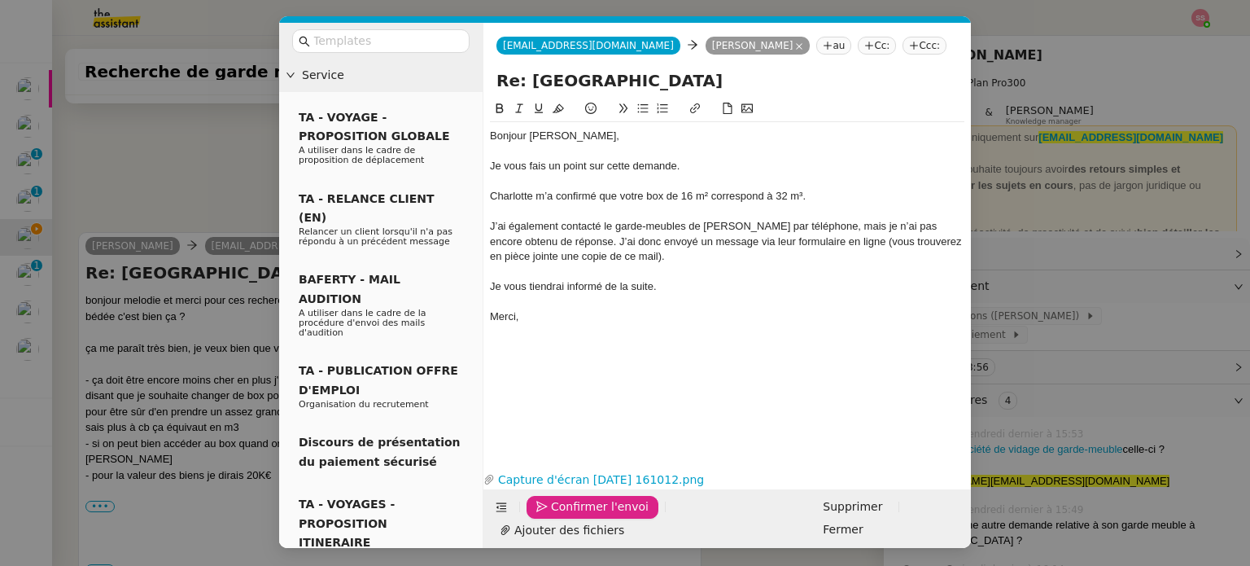
click at [585, 516] on span "Confirmer l'envoi" at bounding box center [600, 506] width 98 height 19
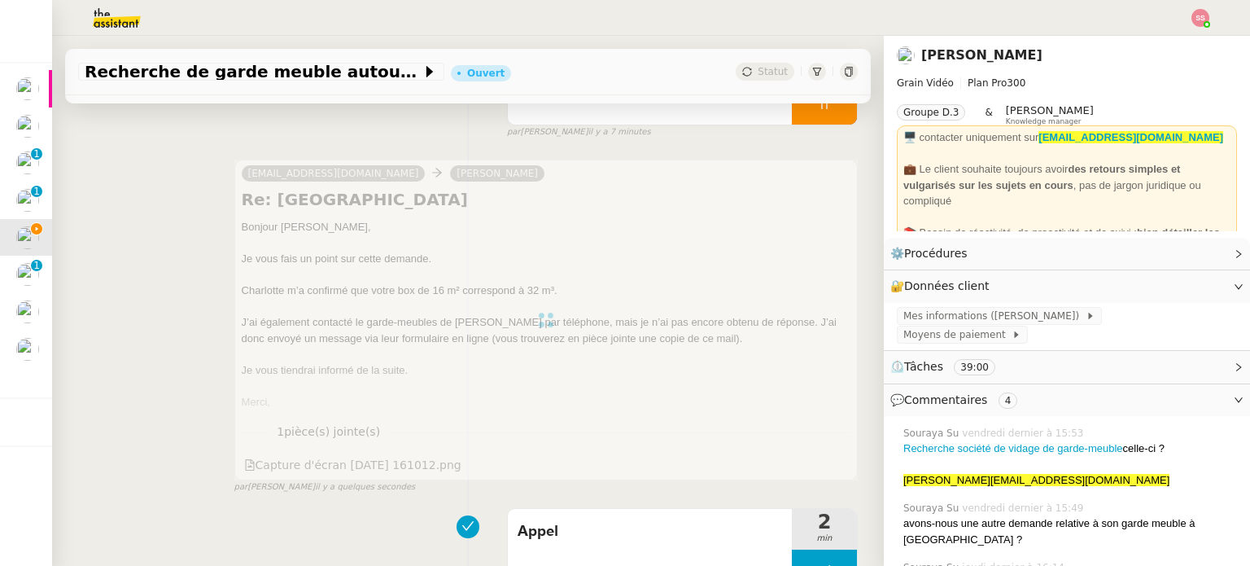
scroll to position [0, 0]
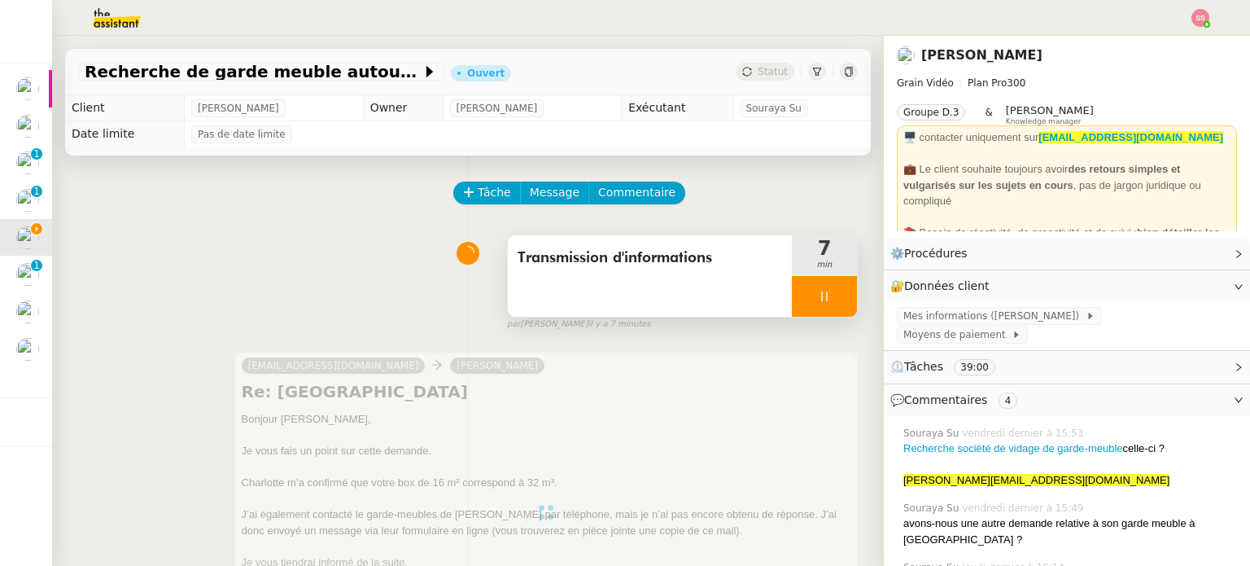
click at [835, 295] on div at bounding box center [824, 296] width 65 height 41
click at [829, 297] on button at bounding box center [840, 296] width 33 height 41
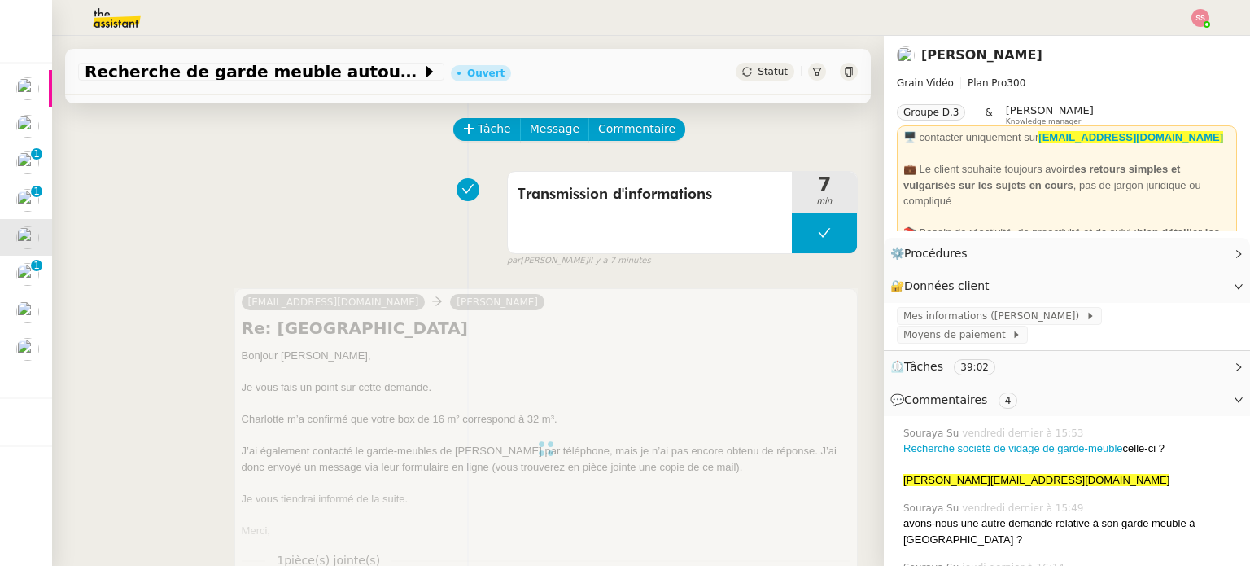
scroll to position [81, 0]
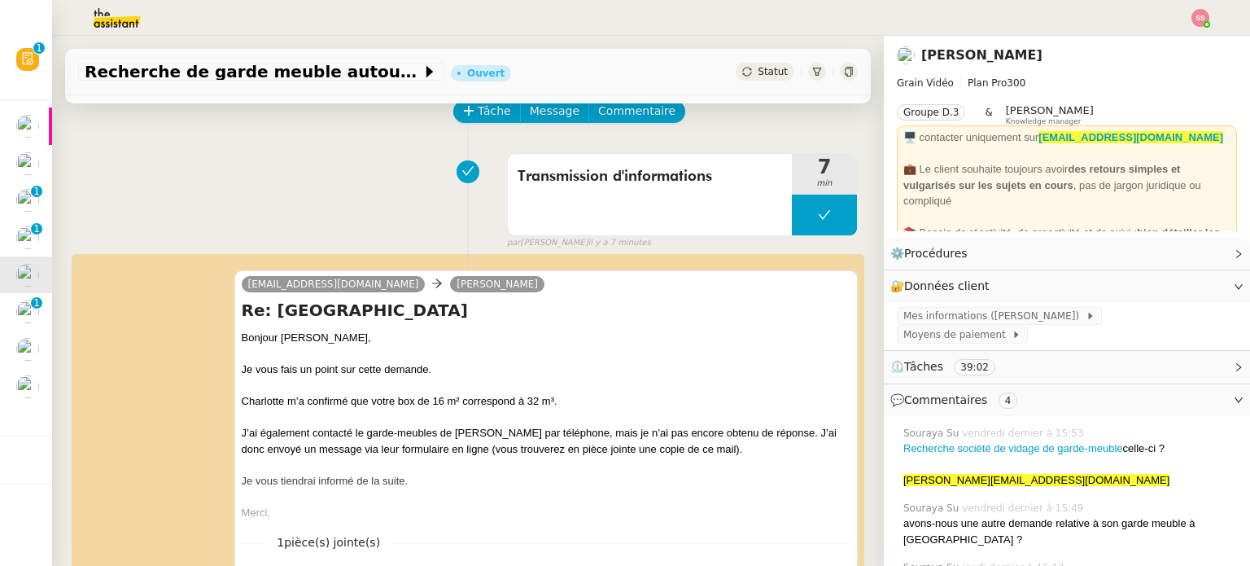
click at [1200, 16] on img at bounding box center [1200, 18] width 18 height 18
click at [1165, 37] on li "Suivi" at bounding box center [1156, 46] width 106 height 23
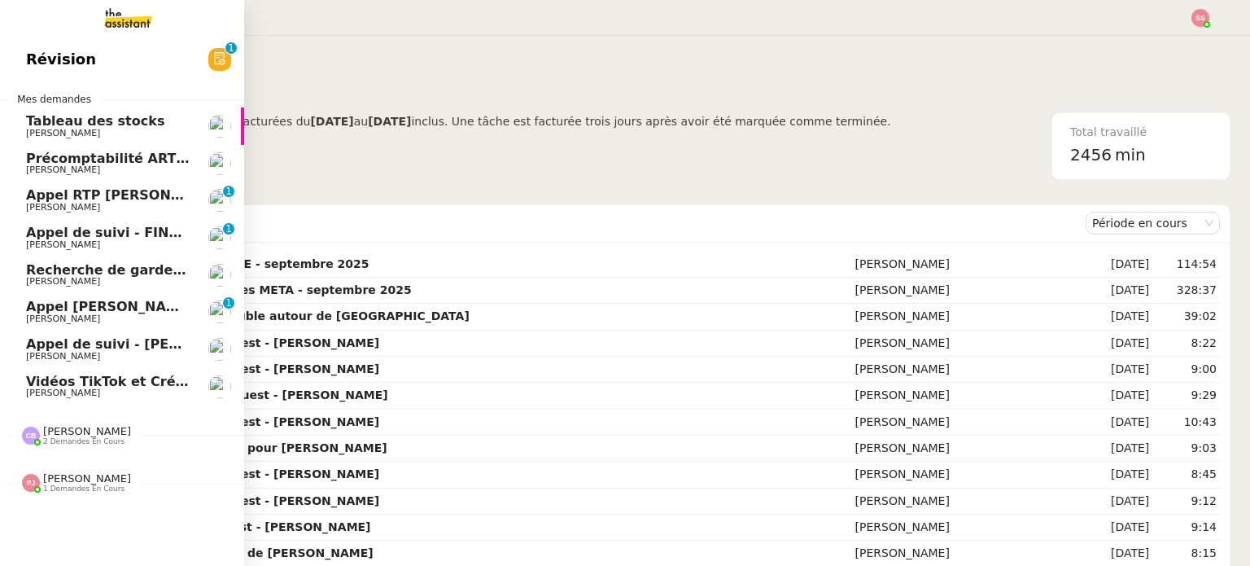
click at [125, 277] on span "Louis Fouché" at bounding box center [108, 282] width 164 height 10
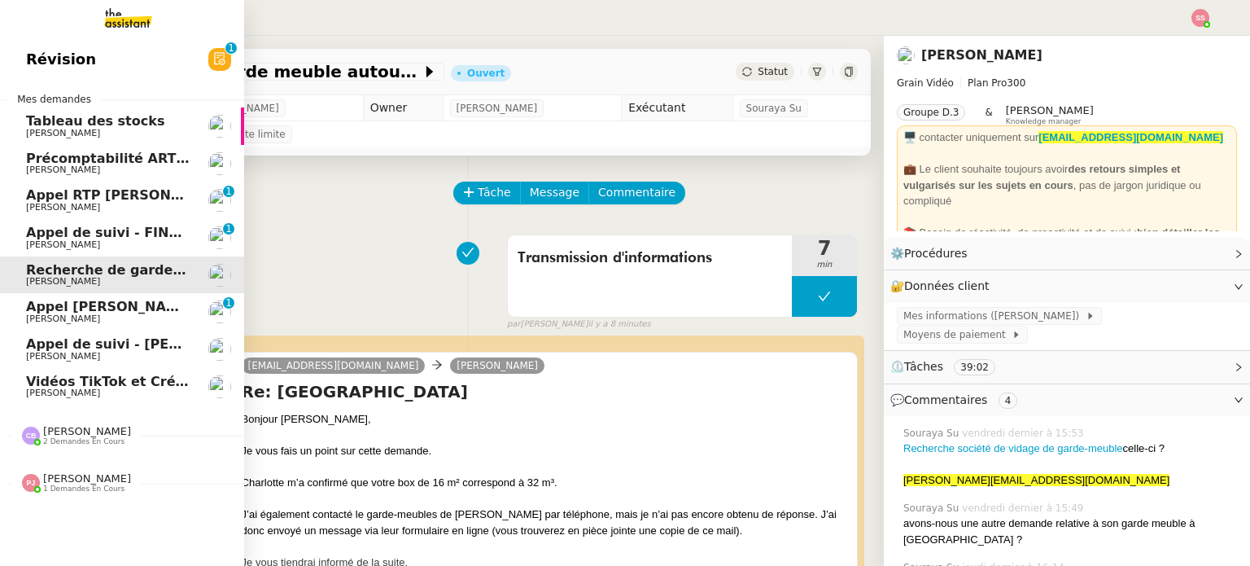
click at [143, 190] on span "Appel RTP Denis Guillard - ARDAN CENTRE" at bounding box center [202, 194] width 352 height 15
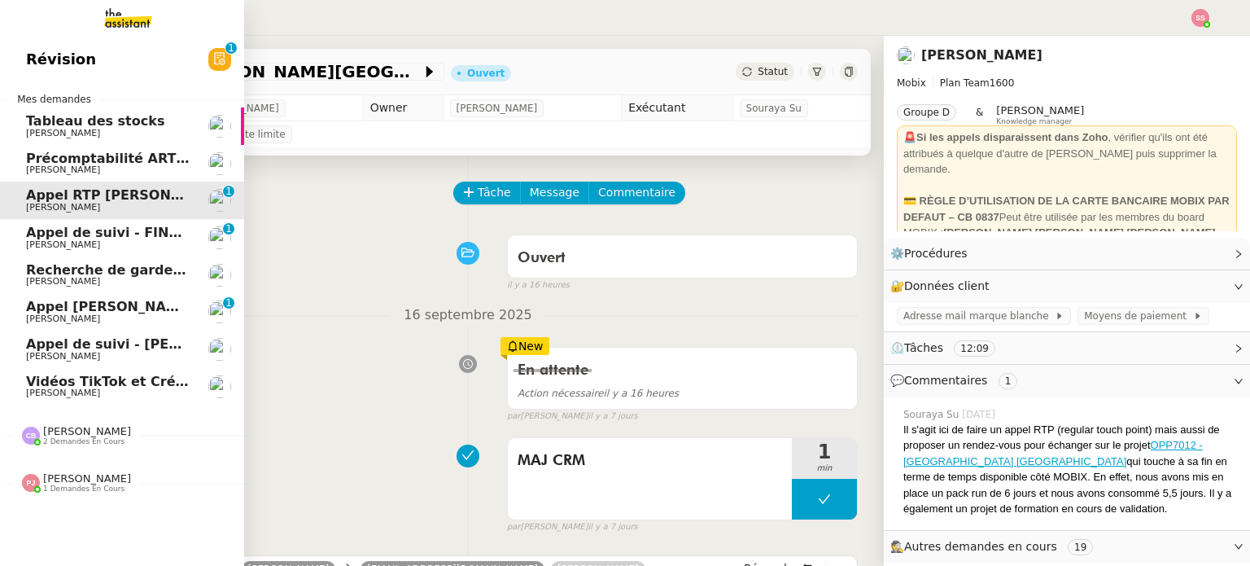
click at [138, 225] on span "Appel de suivi - FINDWAYS - Ibtissem Cherifi" at bounding box center [188, 232] width 325 height 15
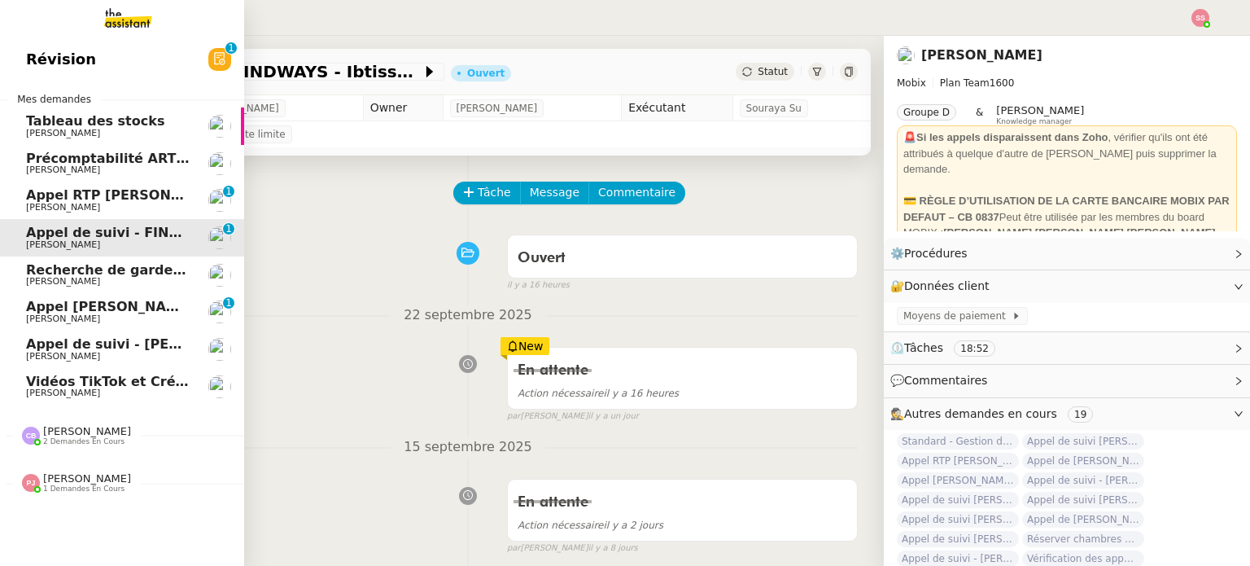
click at [150, 155] on span "Précomptabilité ARTRADE - septembre 2025" at bounding box center [188, 158] width 324 height 15
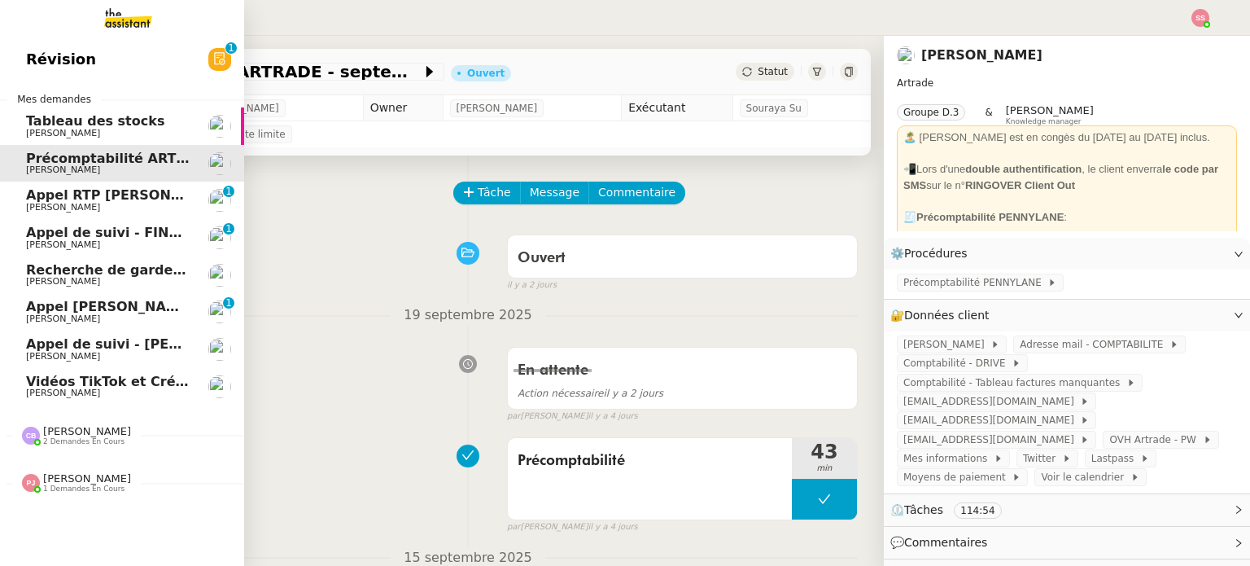
click at [136, 380] on span "Vidéos TikTok et Créatives META - septembre 2025" at bounding box center [212, 381] width 373 height 15
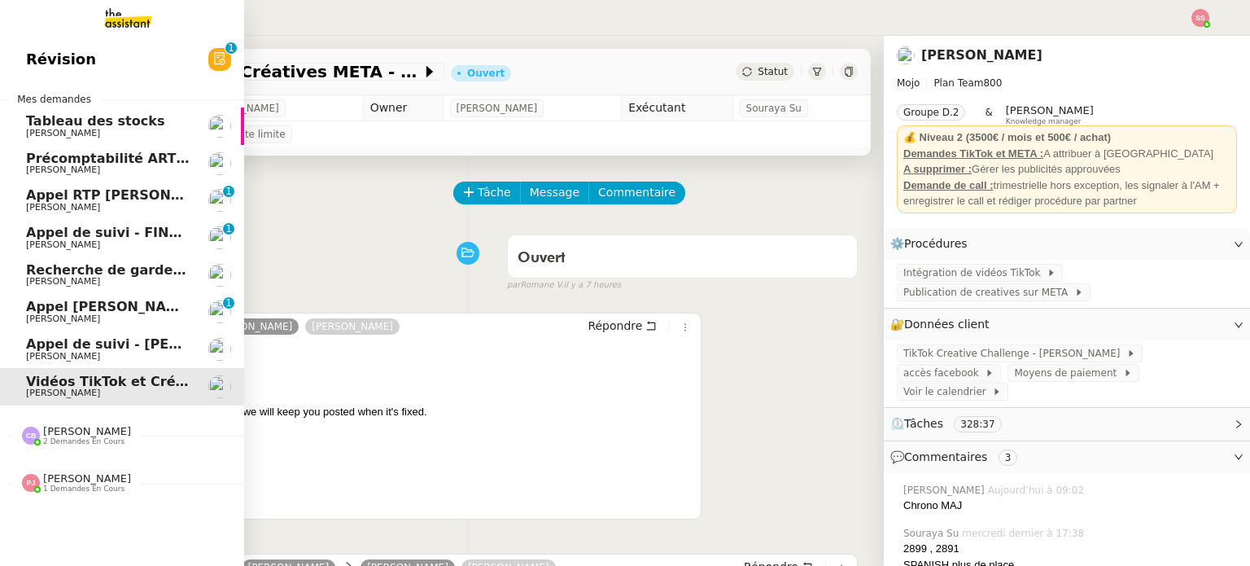
click at [79, 341] on span "Appel de suivi - Morgane Desbordes - TDX" at bounding box center [167, 343] width 283 height 15
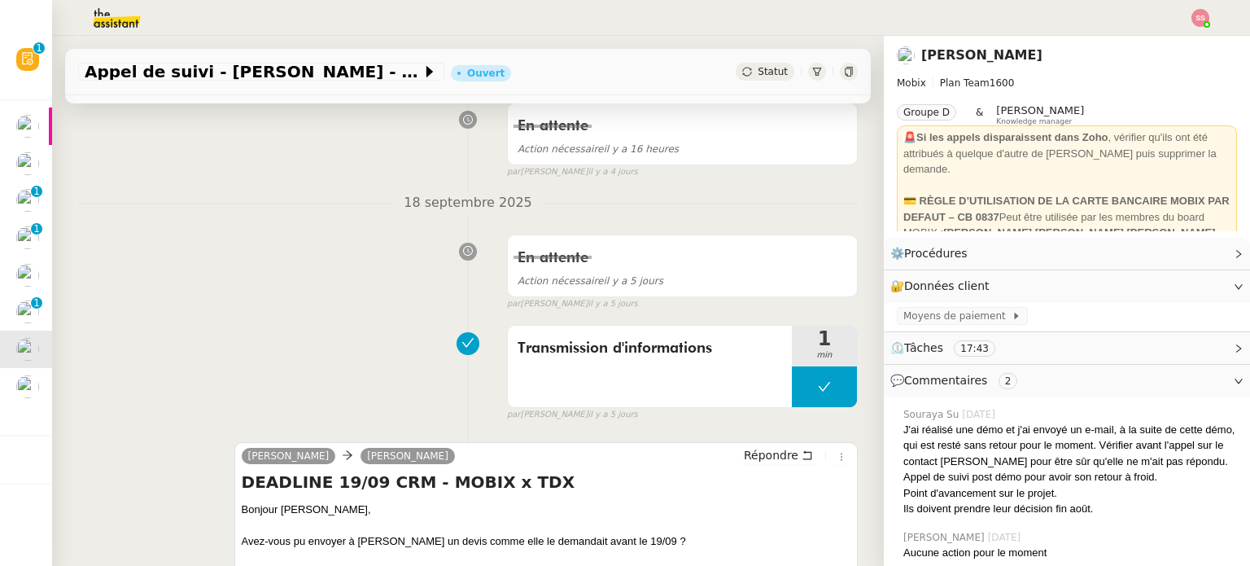
scroll to position [407, 0]
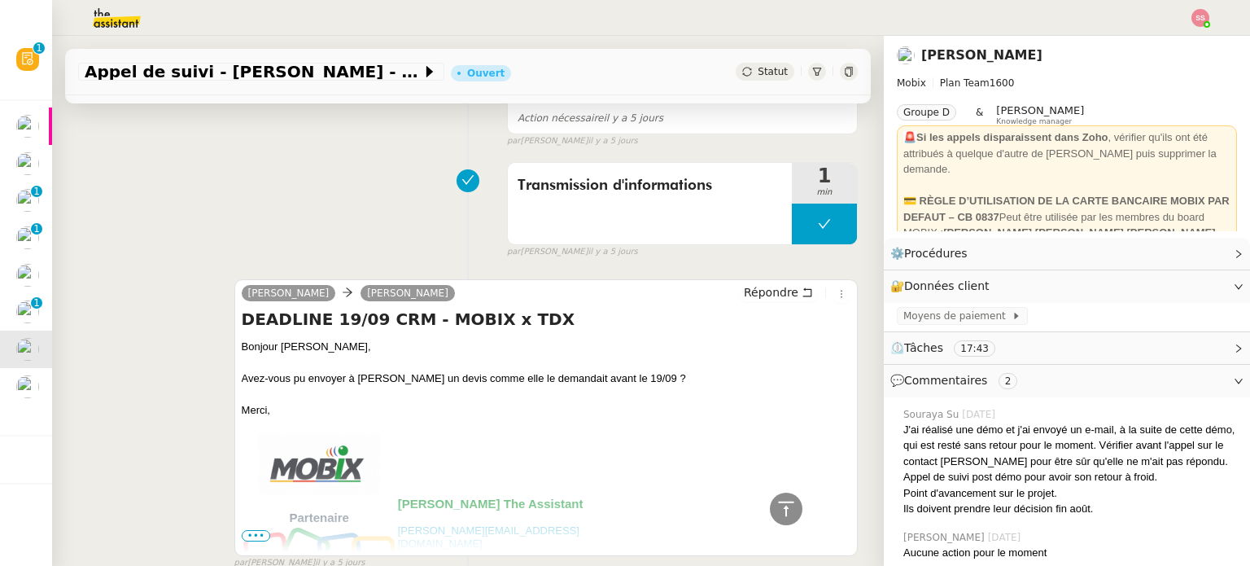
click at [758, 76] on span "Statut" at bounding box center [773, 71] width 30 height 11
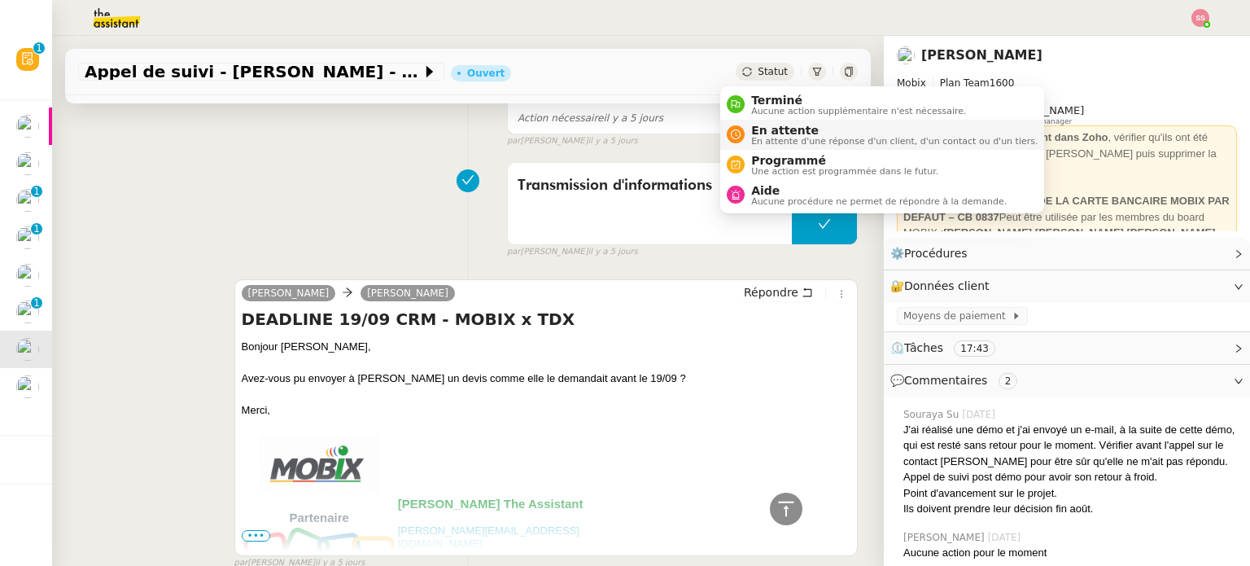
click at [775, 124] on span "En attente" at bounding box center [894, 130] width 286 height 13
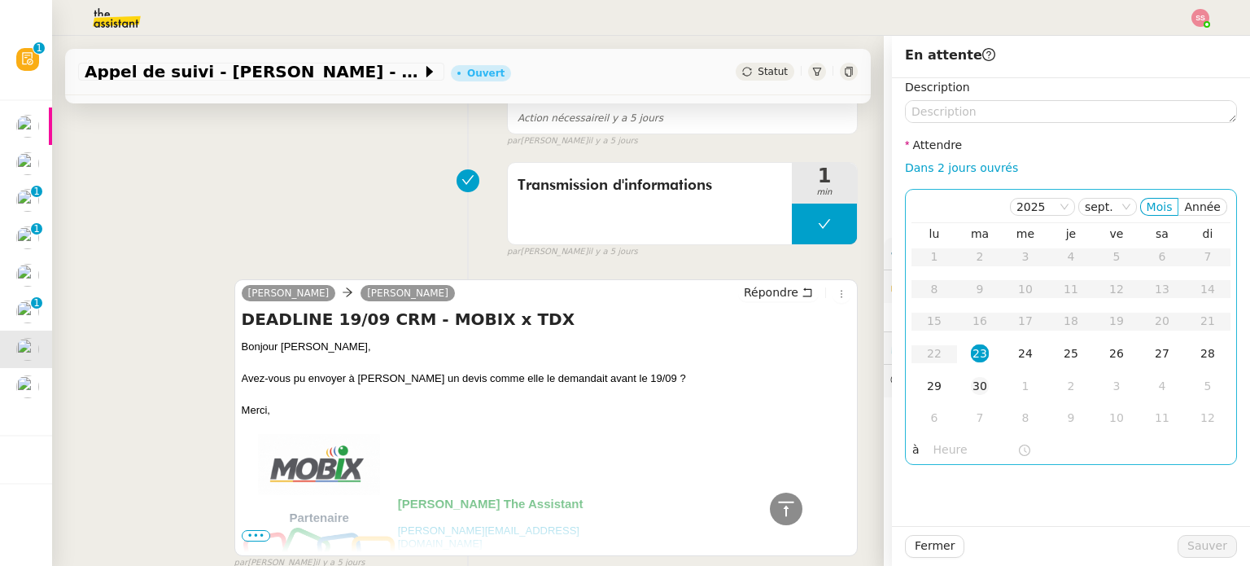
click at [979, 383] on td "30" at bounding box center [980, 386] width 46 height 33
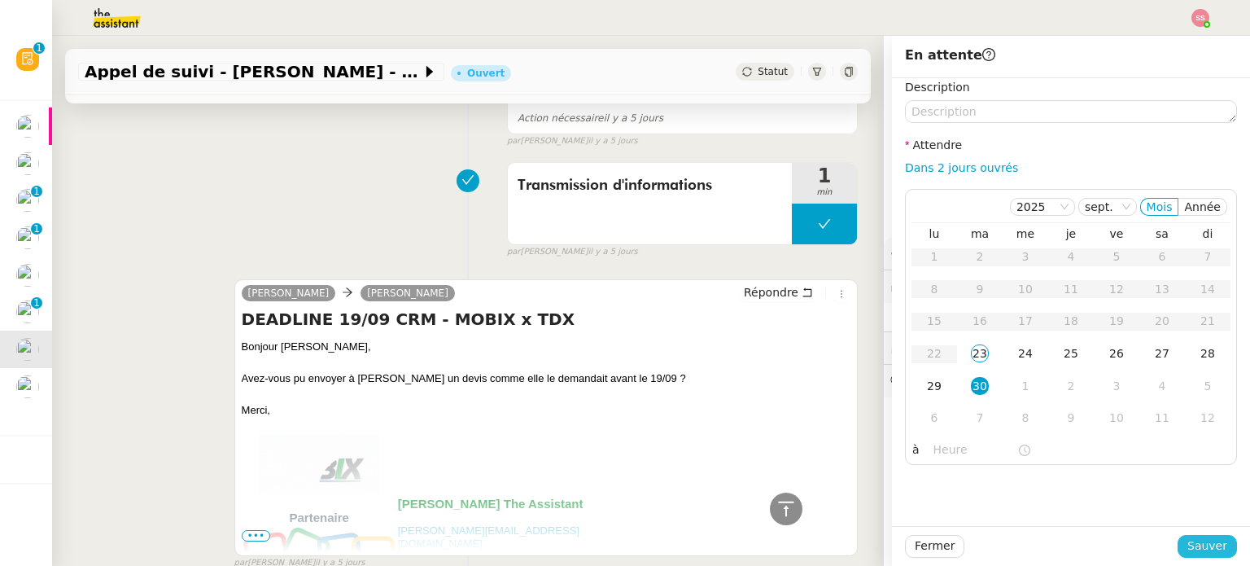
drag, startPoint x: 1190, startPoint y: 539, endPoint x: 1155, endPoint y: 527, distance: 36.0
click at [1191, 539] on span "Sauver" at bounding box center [1207, 545] width 40 height 19
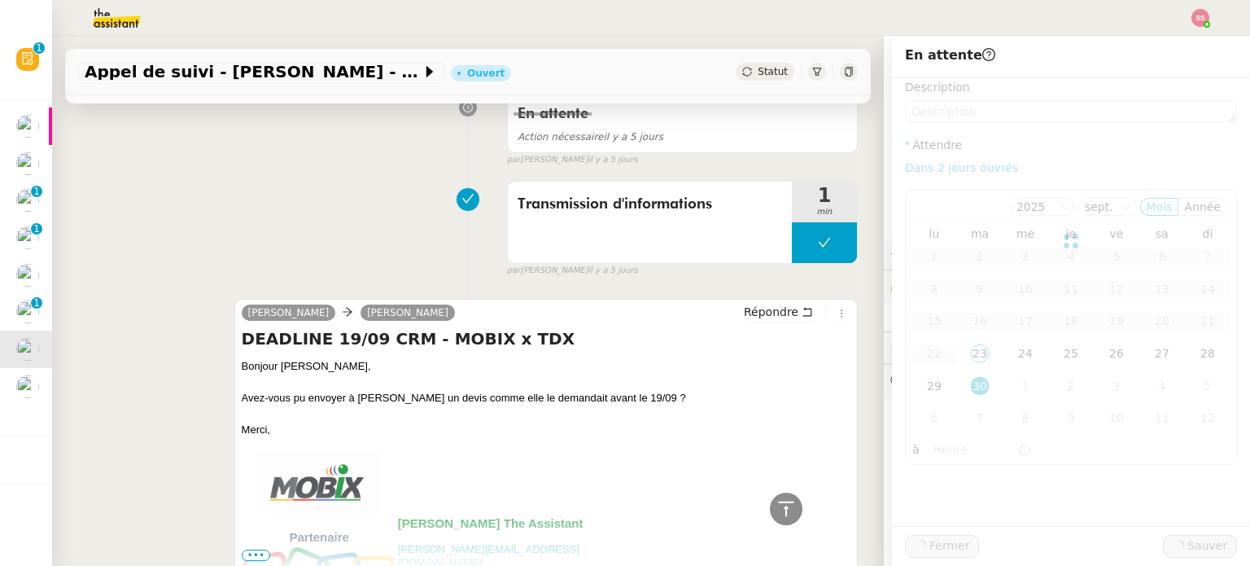
scroll to position [426, 0]
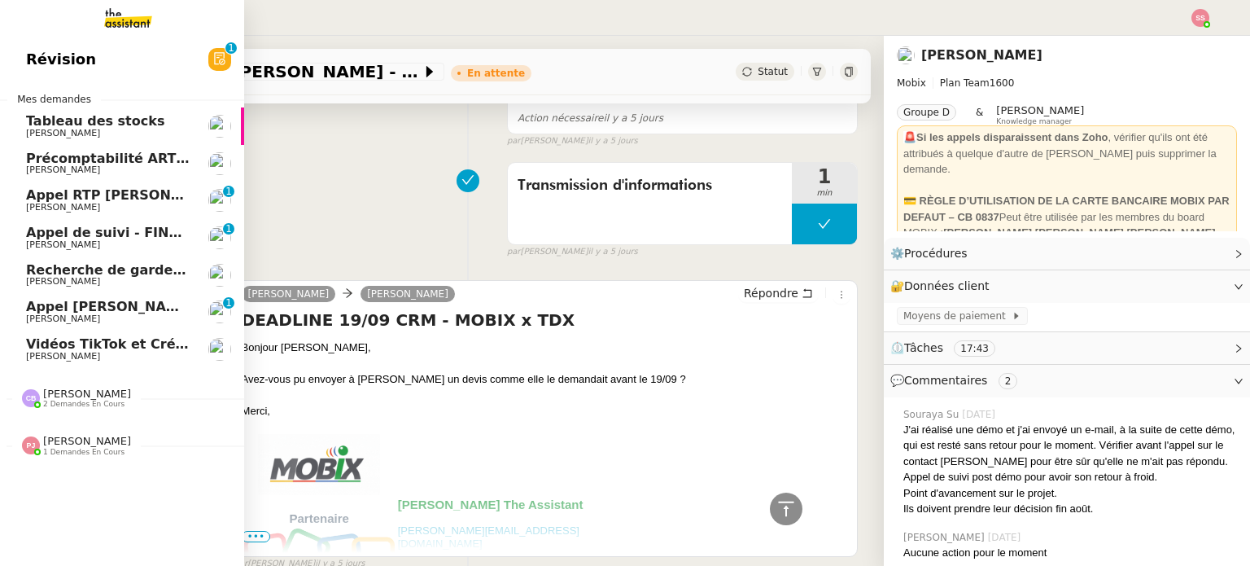
click at [97, 307] on span "Appel Olivier Menahem OPP7264 - CERFRANCE RHÔNE & LYON - FORMATION OPCO" at bounding box center [326, 306] width 601 height 15
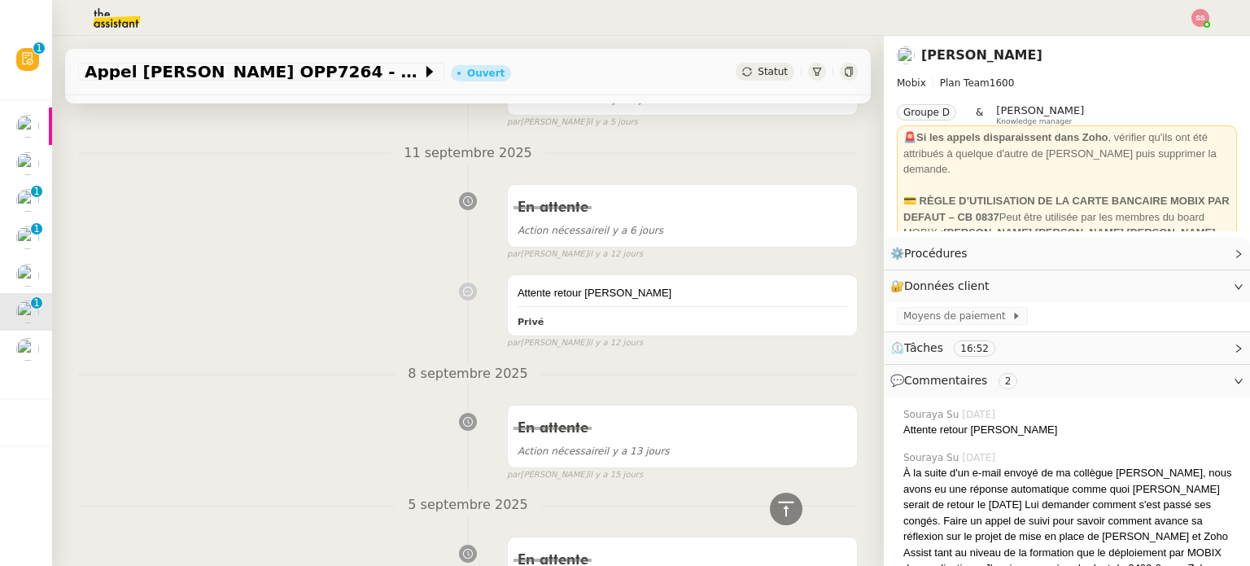
click at [736, 76] on div "Statut" at bounding box center [765, 72] width 59 height 18
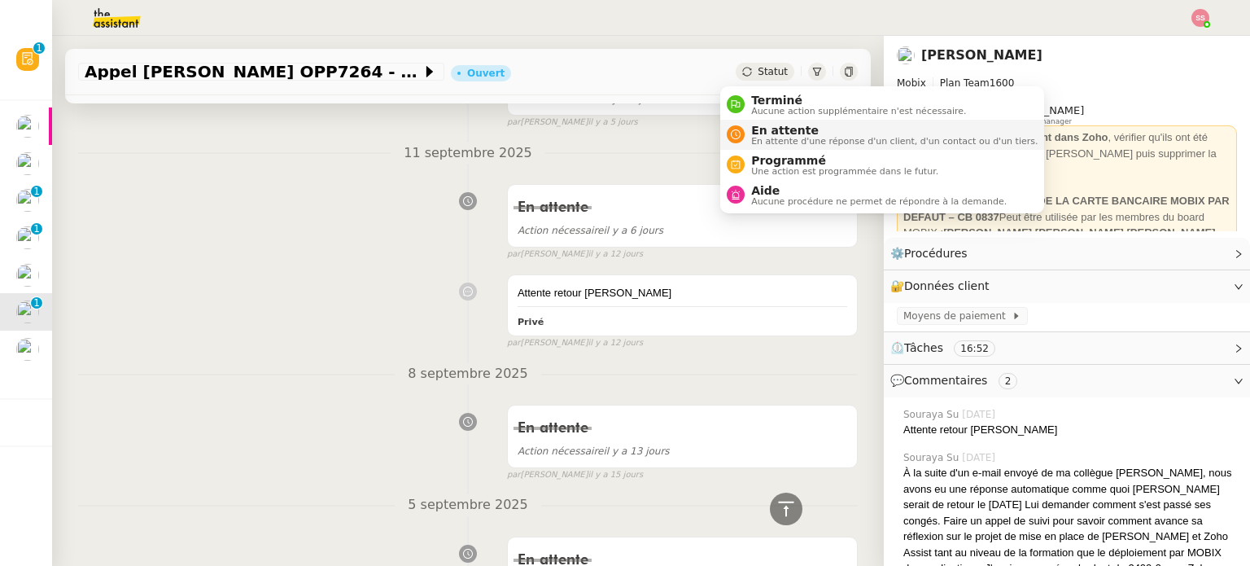
click at [746, 129] on div "En attente En attente d'une réponse d'un client, d'un contact ou d'un tiers." at bounding box center [891, 135] width 293 height 22
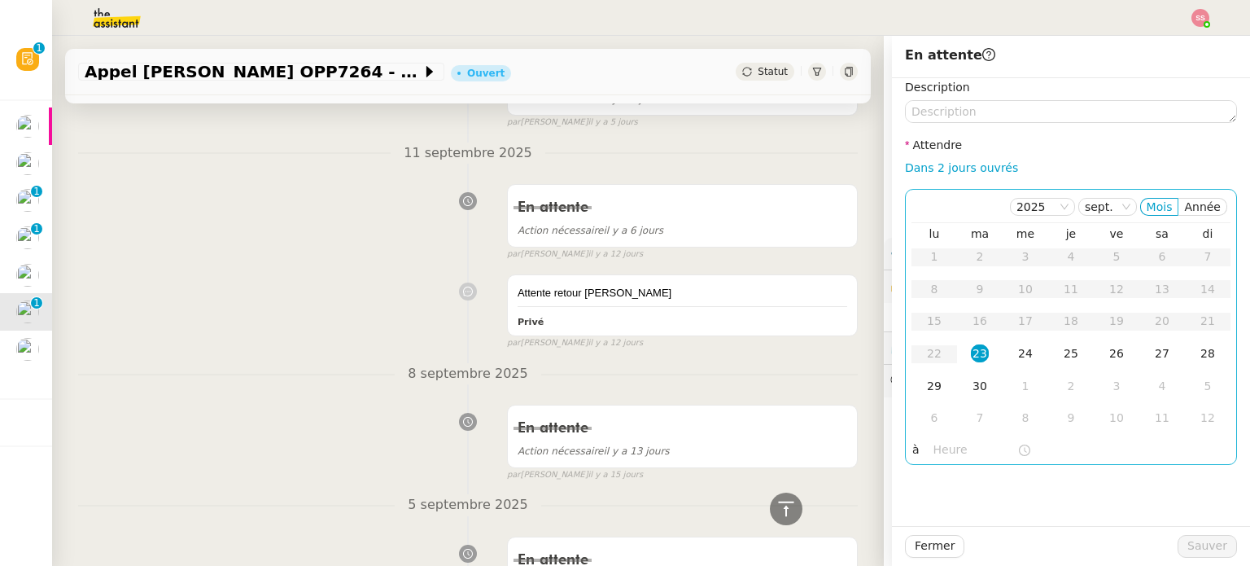
drag, startPoint x: 977, startPoint y: 378, endPoint x: 1007, endPoint y: 439, distance: 68.4
click at [977, 378] on td "30" at bounding box center [980, 386] width 46 height 33
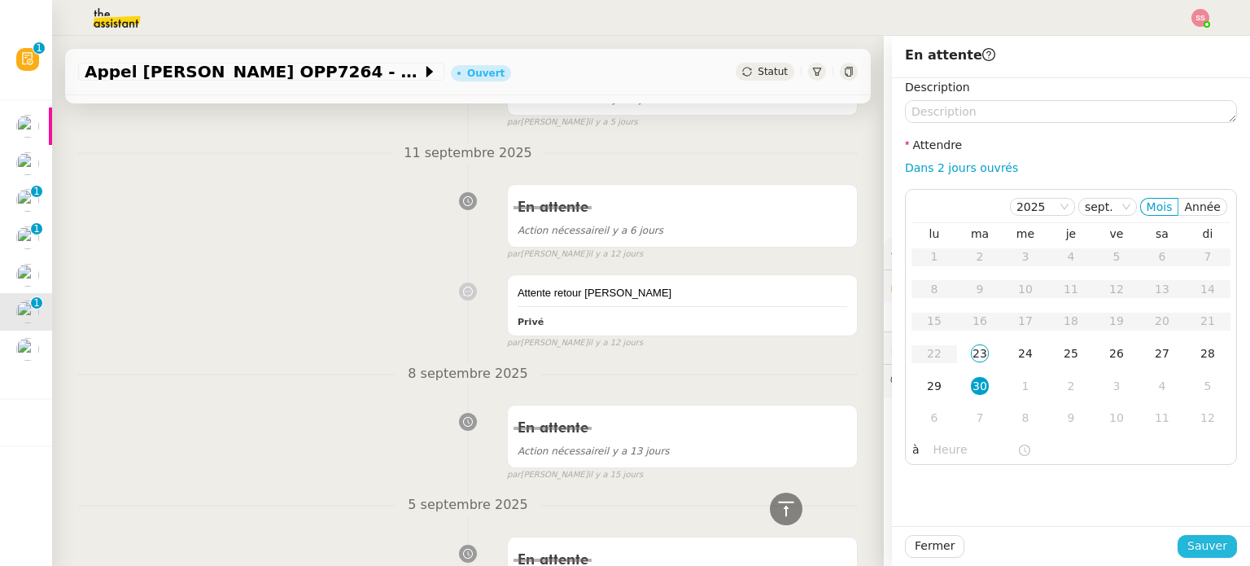
click at [1191, 542] on span "Sauver" at bounding box center [1207, 545] width 40 height 19
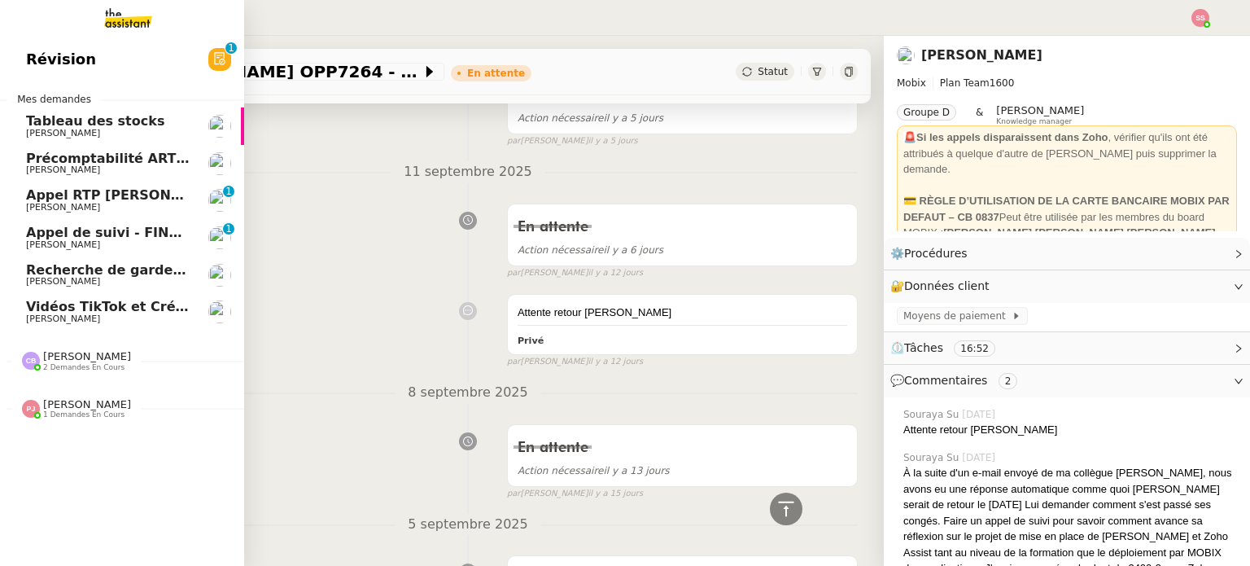
click at [127, 192] on span "Appel RTP Denis Guillard - ARDAN CENTRE" at bounding box center [202, 194] width 352 height 15
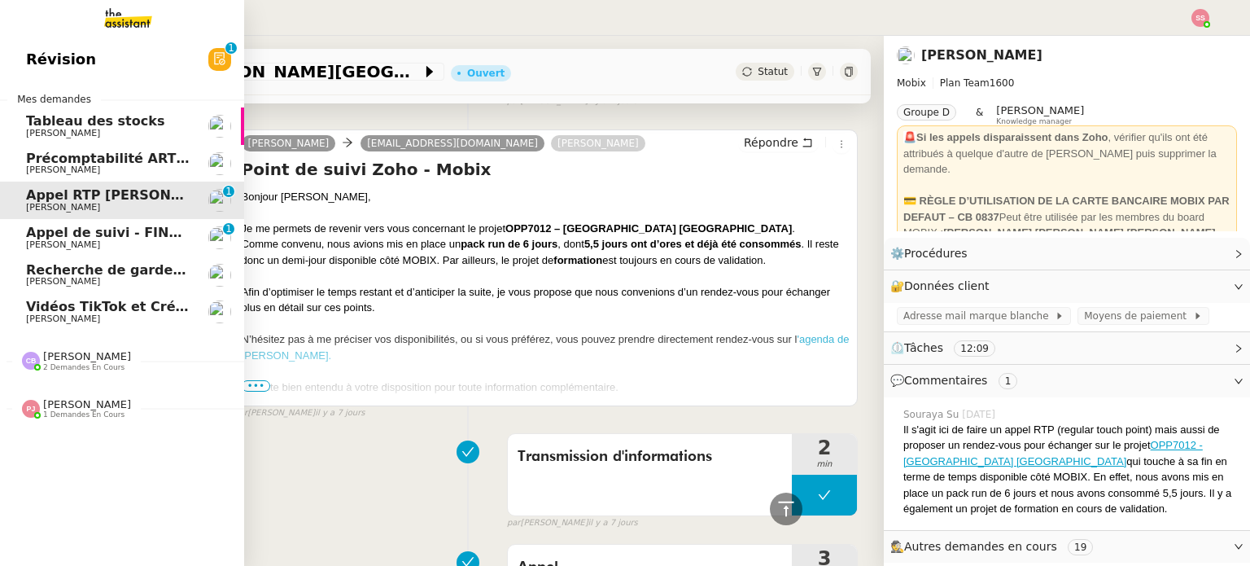
click at [136, 233] on span "Appel de suivi - FINDWAYS - Ibtissem Cherifi" at bounding box center [188, 232] width 325 height 15
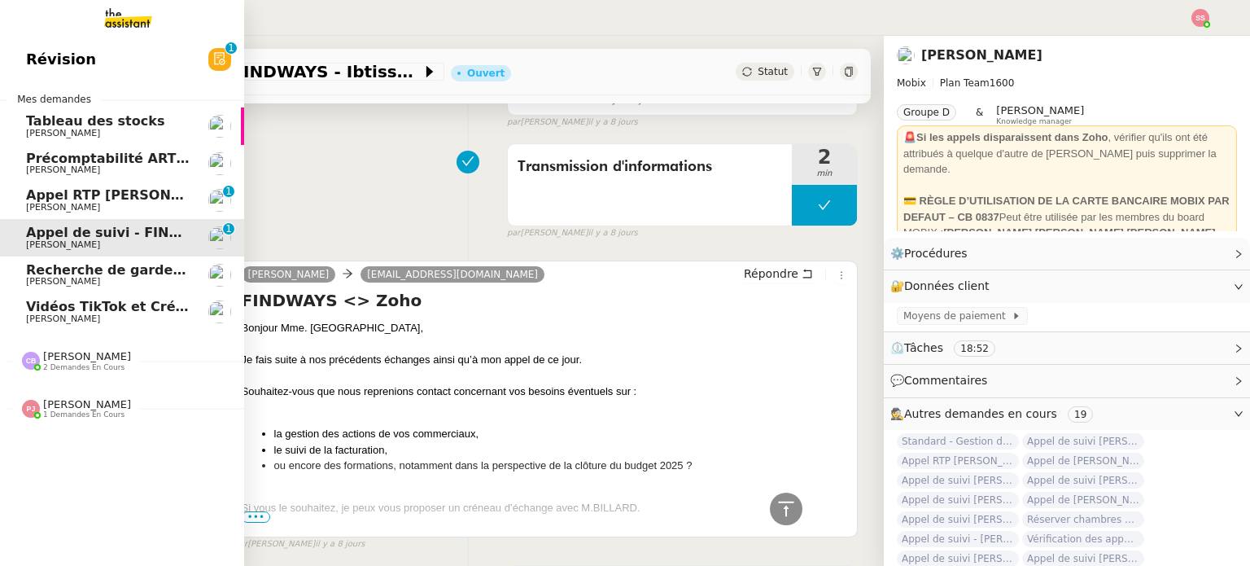
click at [111, 152] on span "Précomptabilité ARTRADE - septembre 2025" at bounding box center [188, 158] width 324 height 15
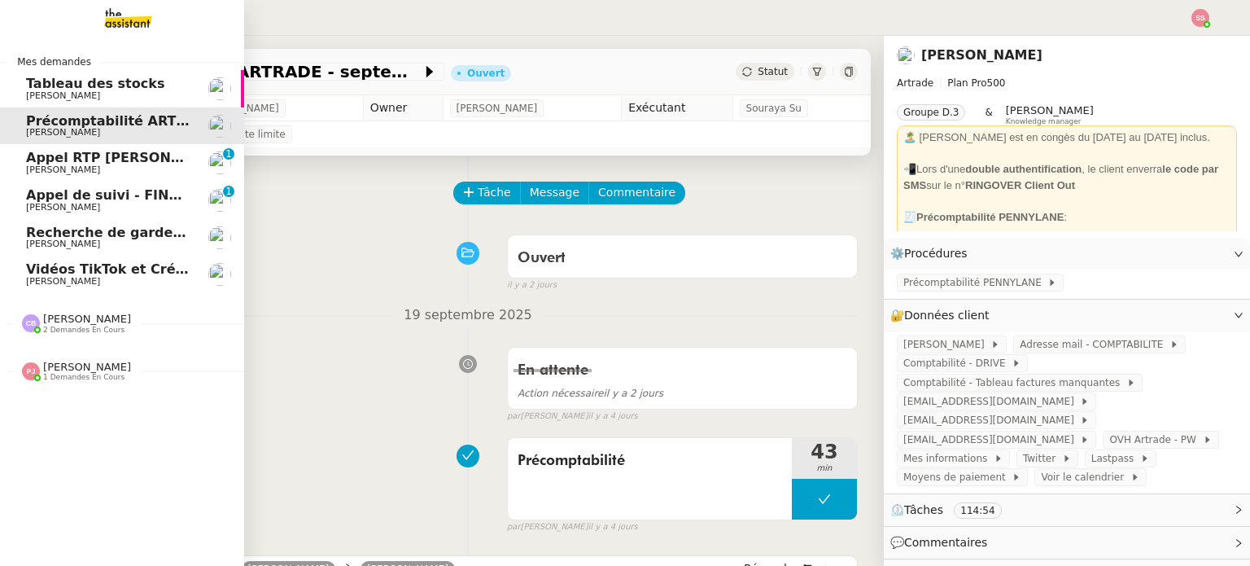
click at [120, 237] on span "Recherche de garde meuble autour de Rennes" at bounding box center [245, 232] width 439 height 15
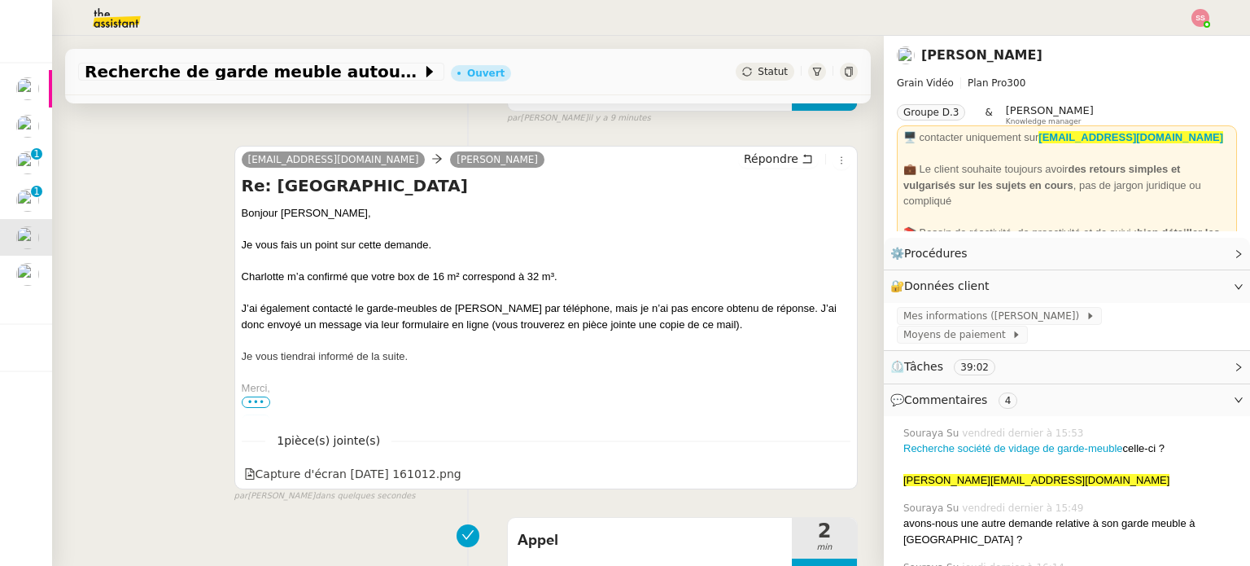
scroll to position [244, 0]
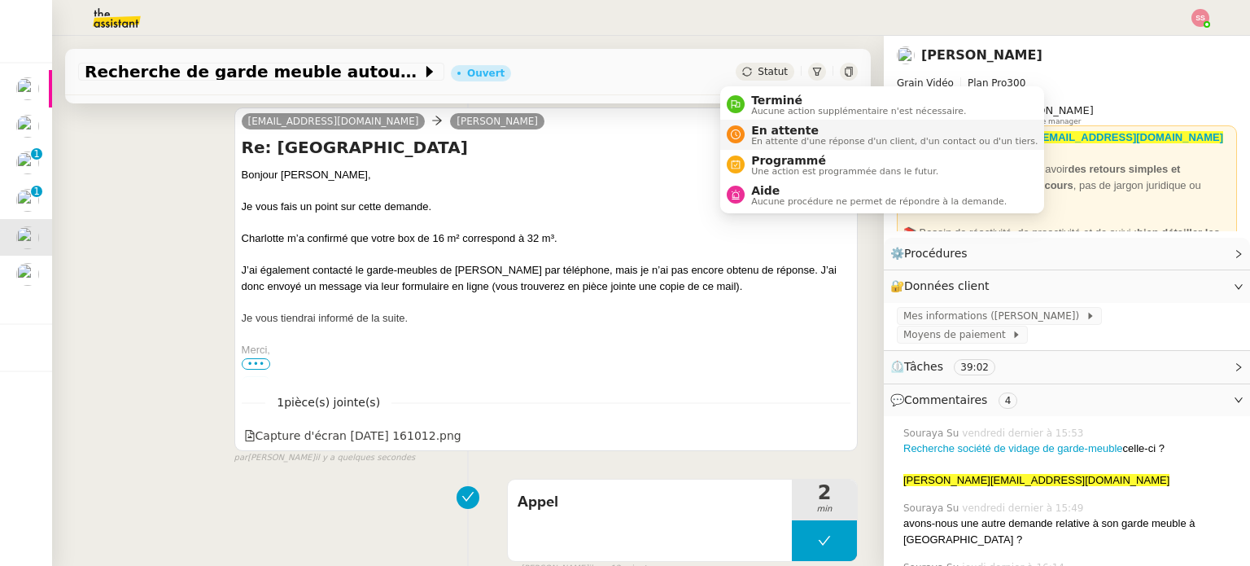
click at [762, 127] on span "En attente" at bounding box center [894, 130] width 286 height 13
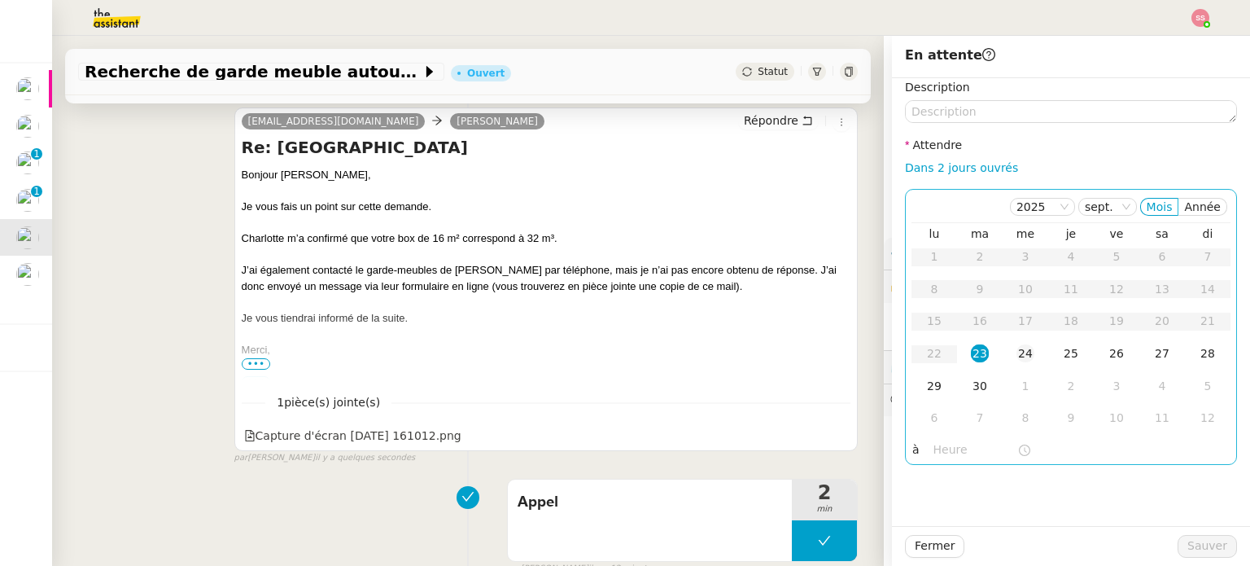
click at [1016, 351] on div "24" at bounding box center [1025, 353] width 18 height 18
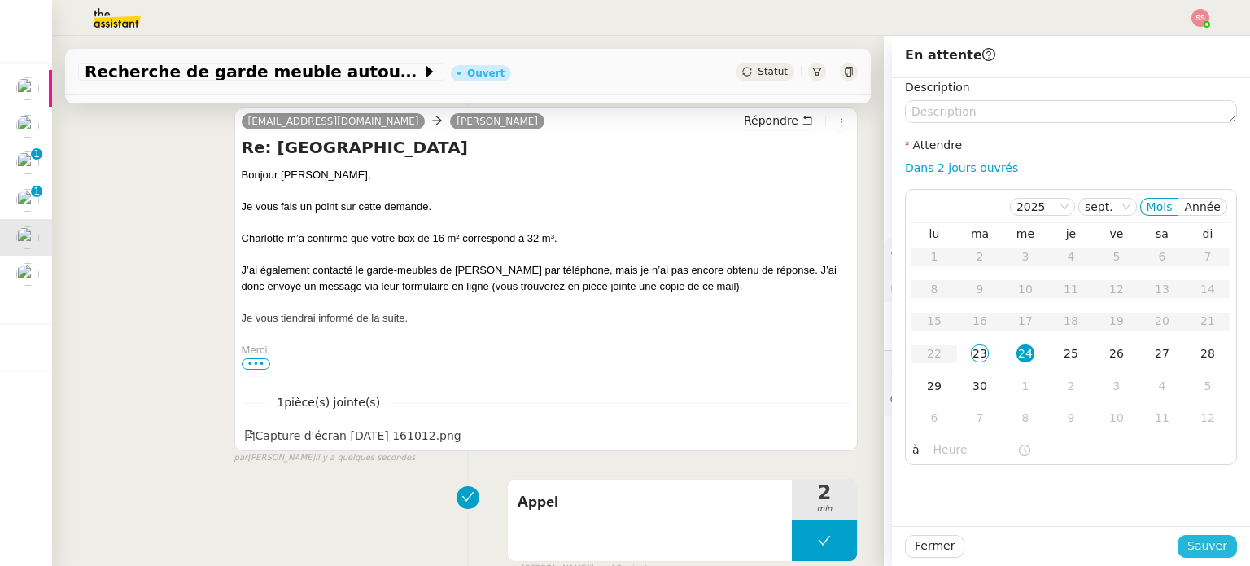
click at [1217, 551] on button "Sauver" at bounding box center [1206, 546] width 59 height 23
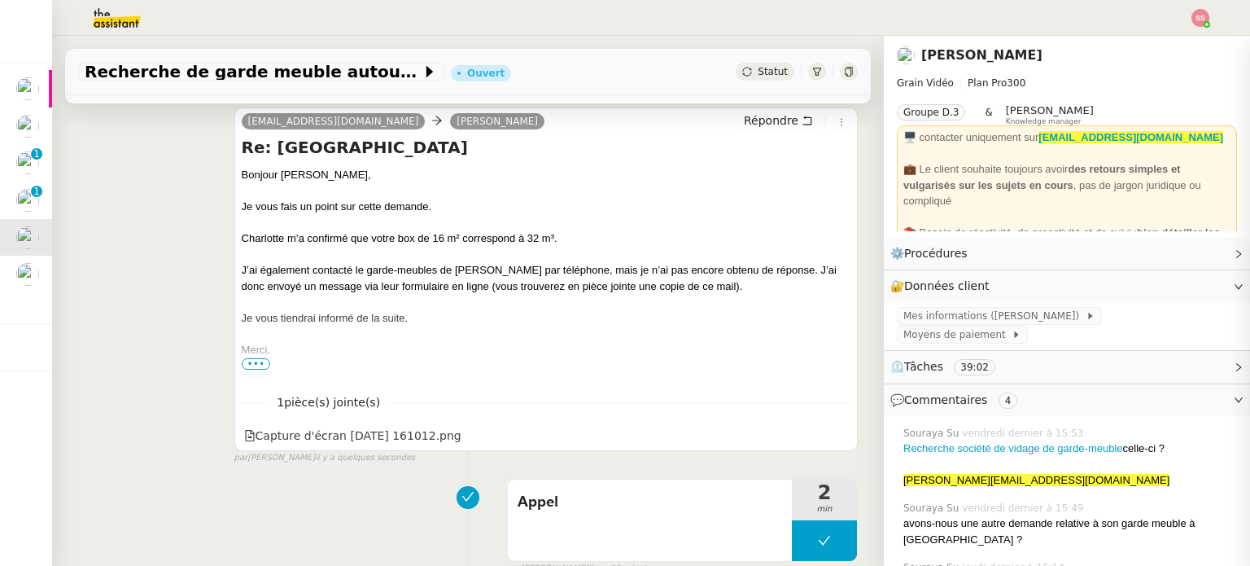
scroll to position [334, 0]
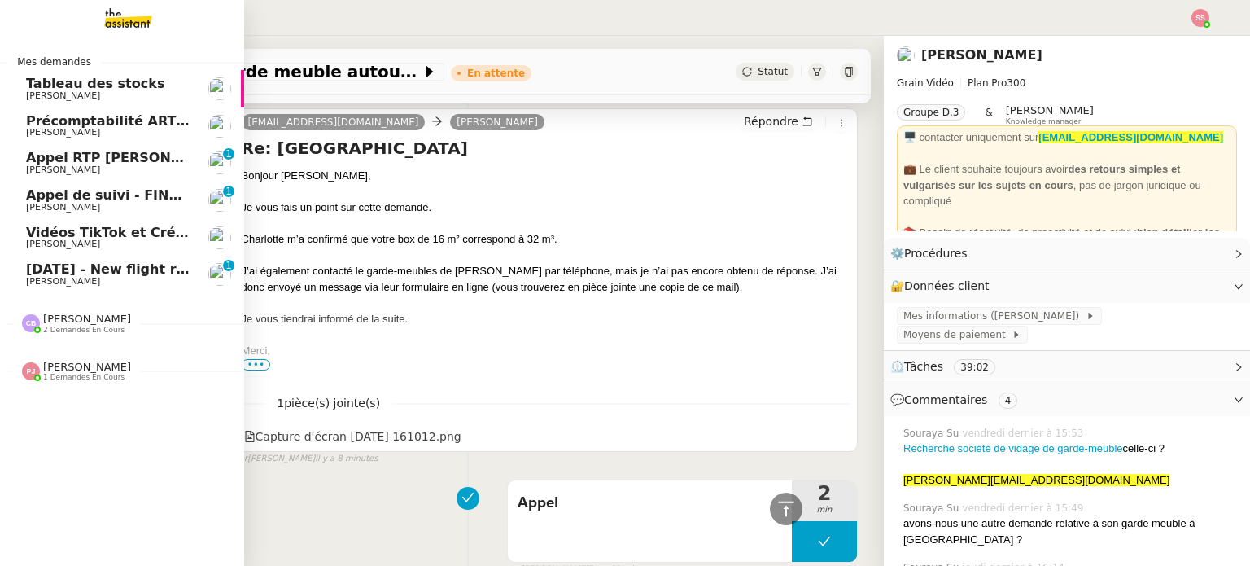
click at [81, 269] on span "13th November 2025 - New flight request - James Nelson" at bounding box center [194, 268] width 336 height 15
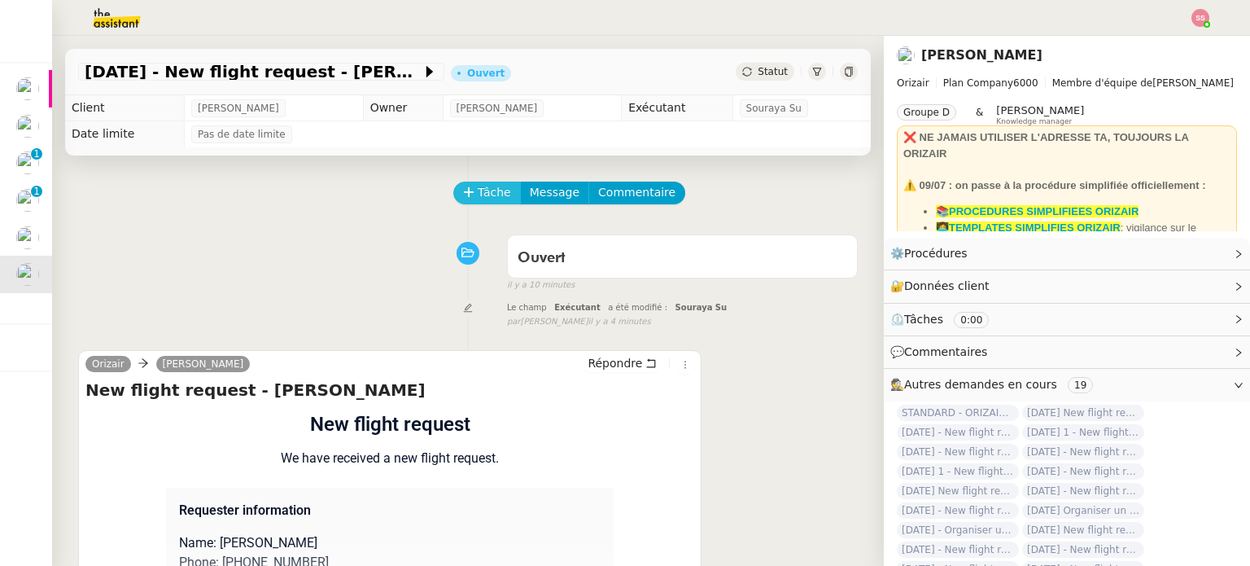
click at [479, 188] on span "Tâche" at bounding box center [494, 192] width 33 height 19
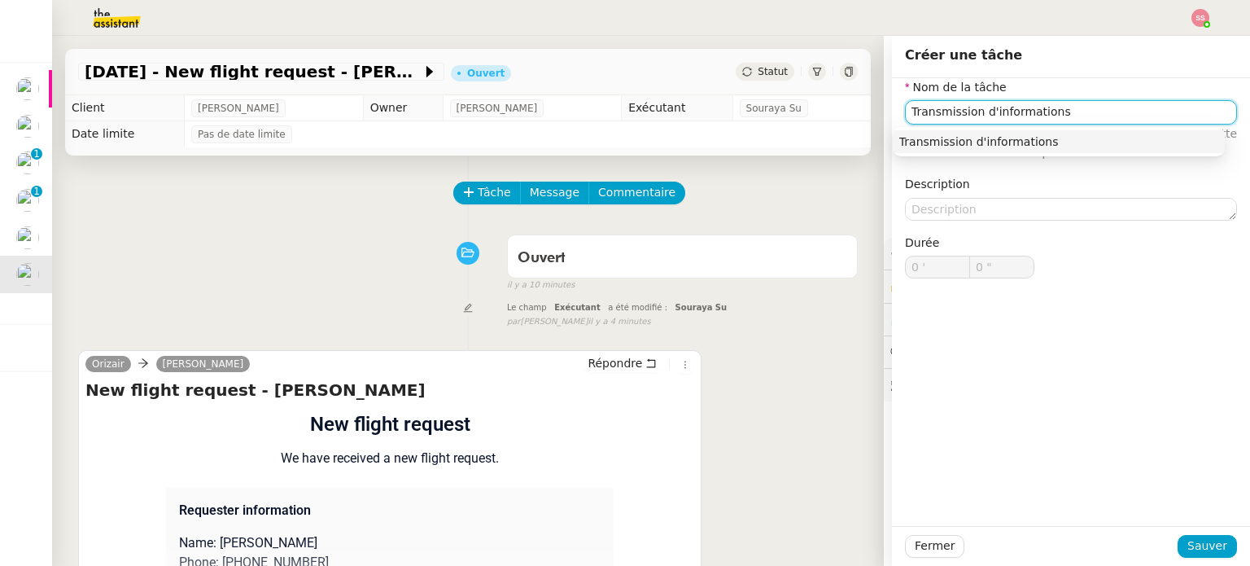
click at [994, 146] on div "Transmission d'informations" at bounding box center [1058, 141] width 319 height 15
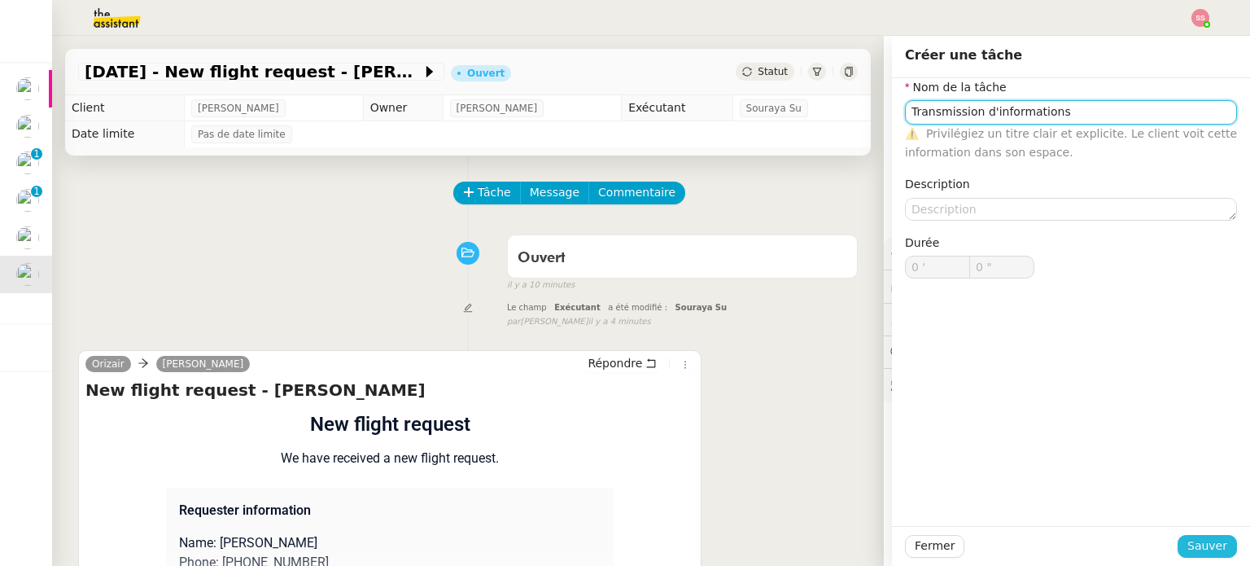
type input "Transmission d'informations"
click at [1187, 544] on span "Sauver" at bounding box center [1207, 545] width 40 height 19
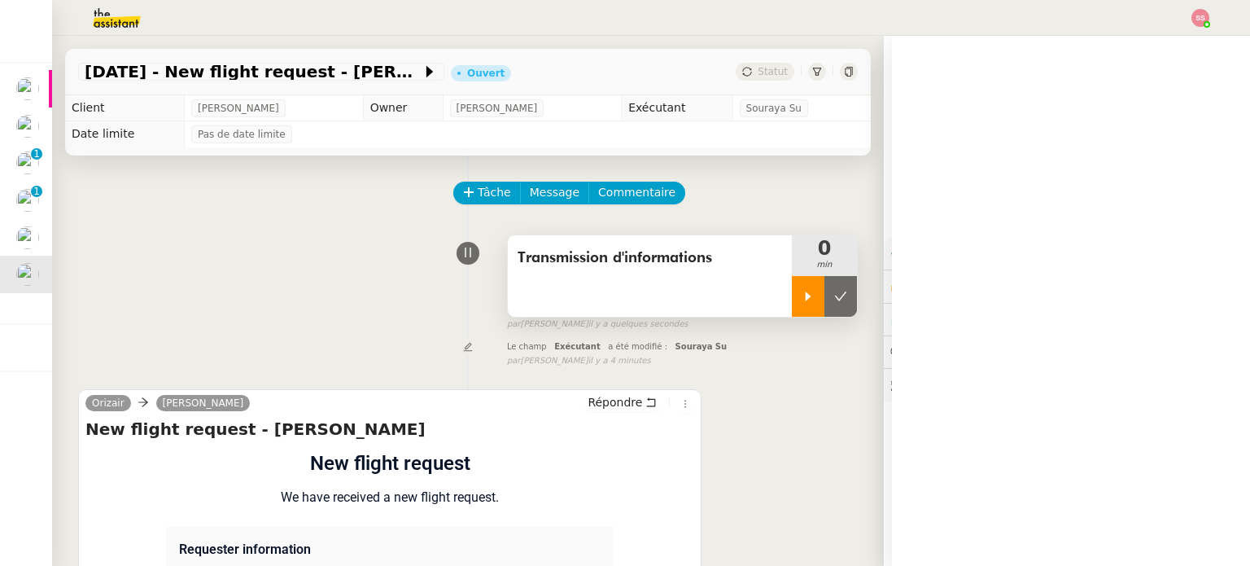
click at [792, 307] on div at bounding box center [808, 296] width 33 height 41
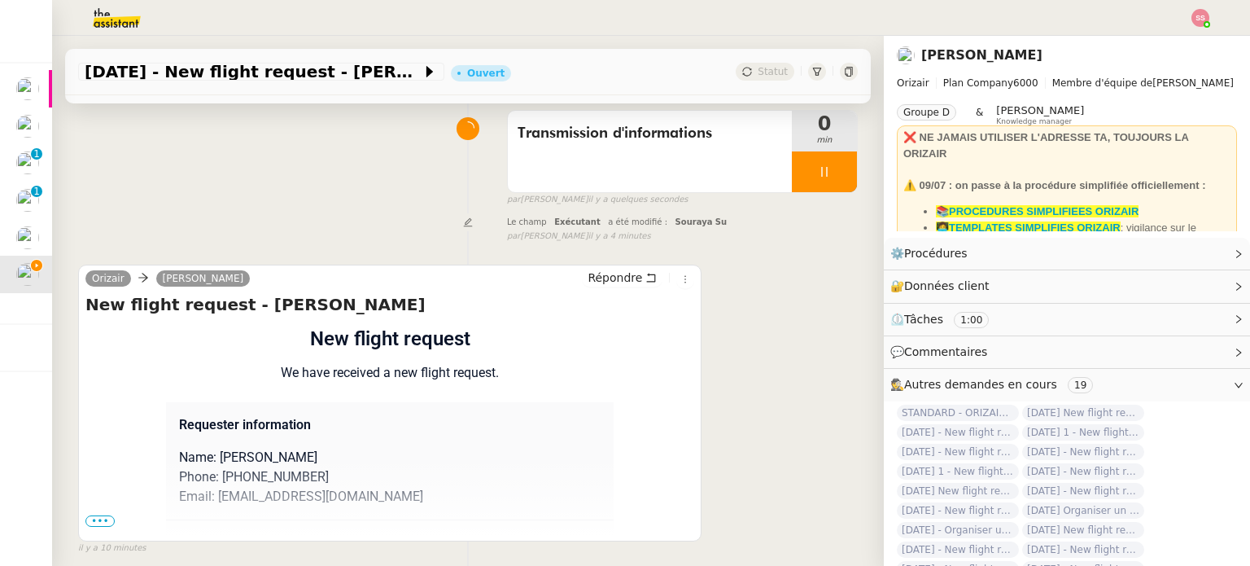
scroll to position [218, 0]
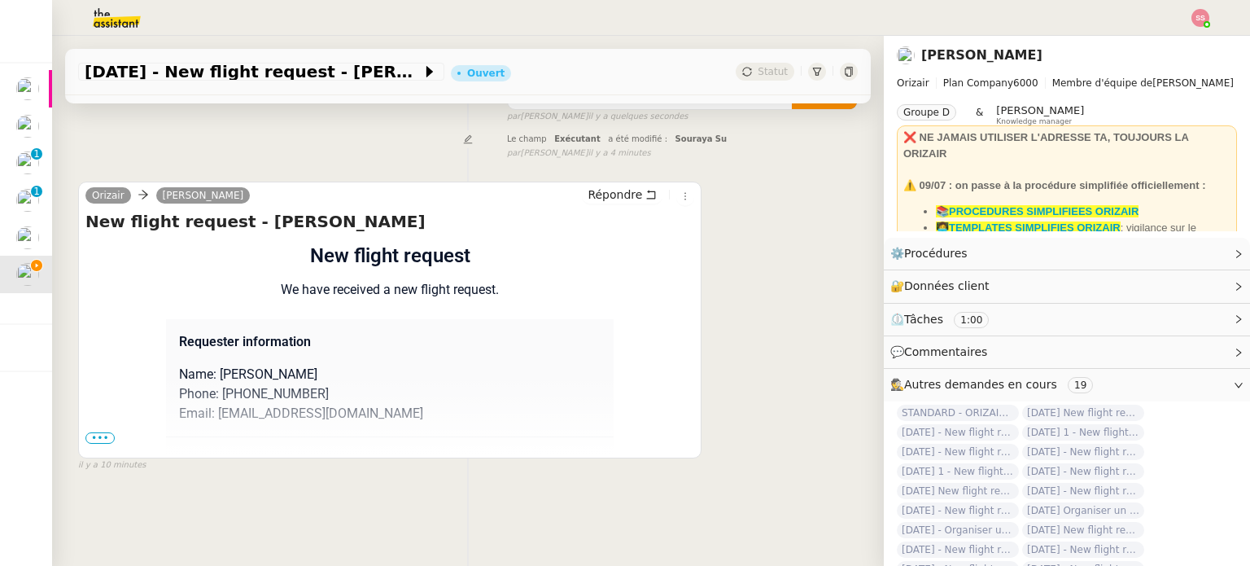
click at [97, 432] on span "•••" at bounding box center [99, 437] width 29 height 11
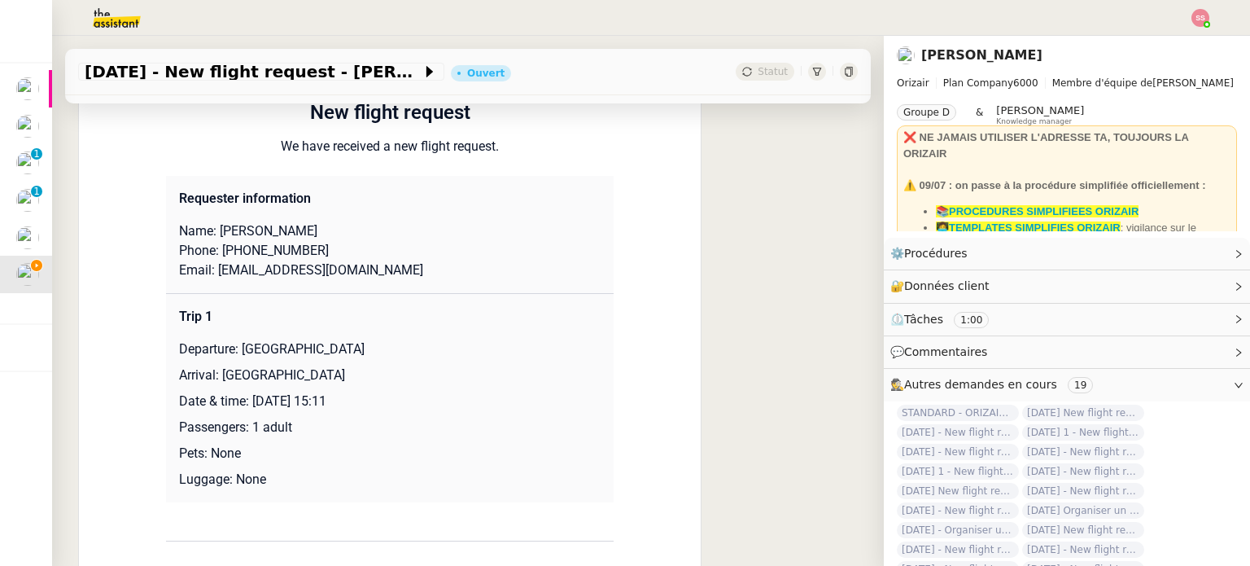
scroll to position [381, 0]
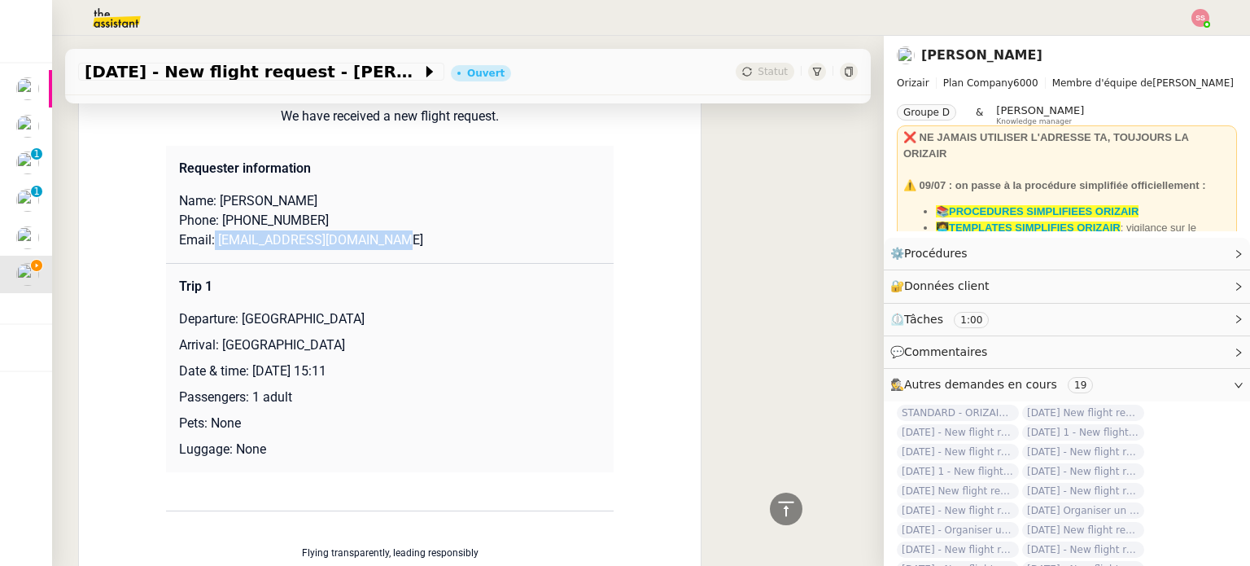
drag, startPoint x: 394, startPoint y: 240, endPoint x: 205, endPoint y: 247, distance: 188.9
click at [205, 247] on p "Email: jamesmnelson1989@gmail.com" at bounding box center [390, 240] width 422 height 20
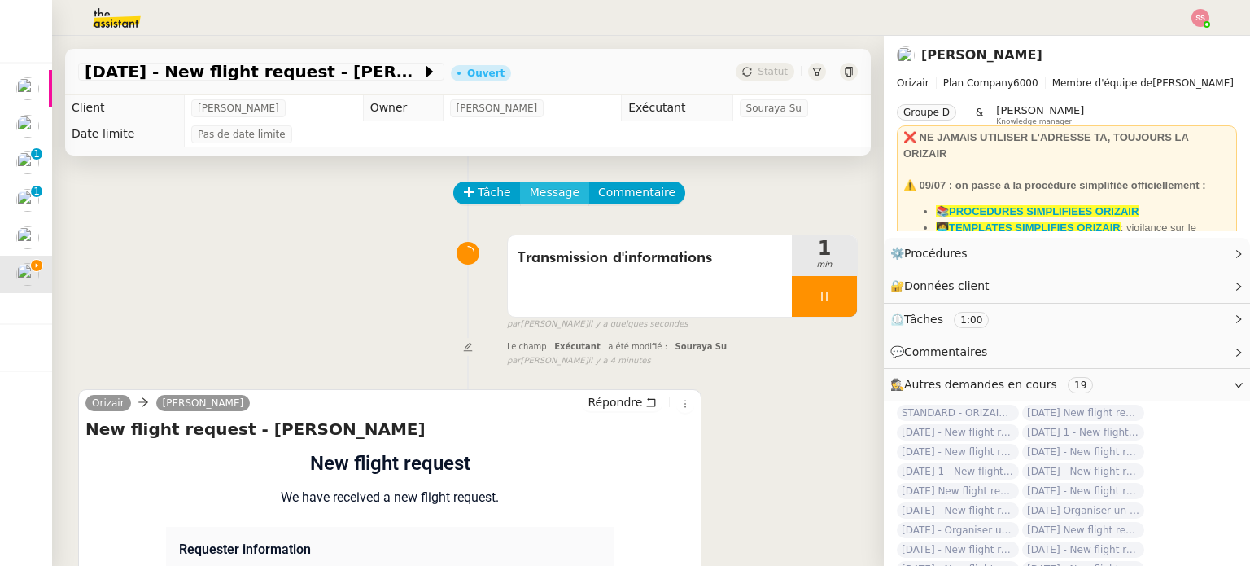
click at [537, 191] on span "Message" at bounding box center [555, 192] width 50 height 19
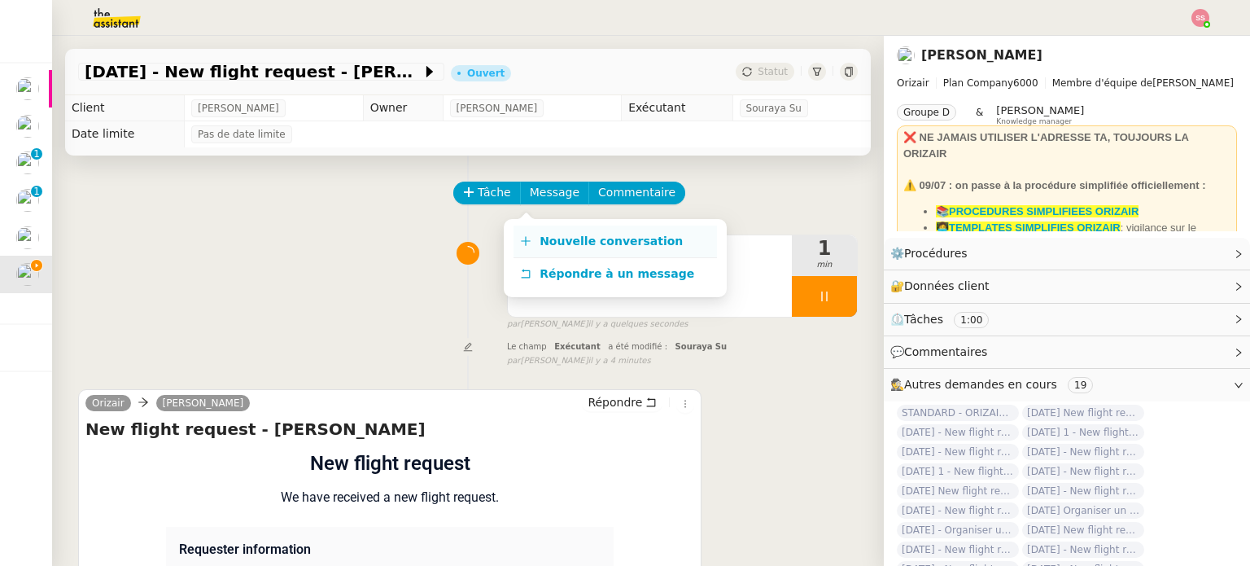
click at [557, 239] on span "Nouvelle conversation" at bounding box center [611, 240] width 143 height 13
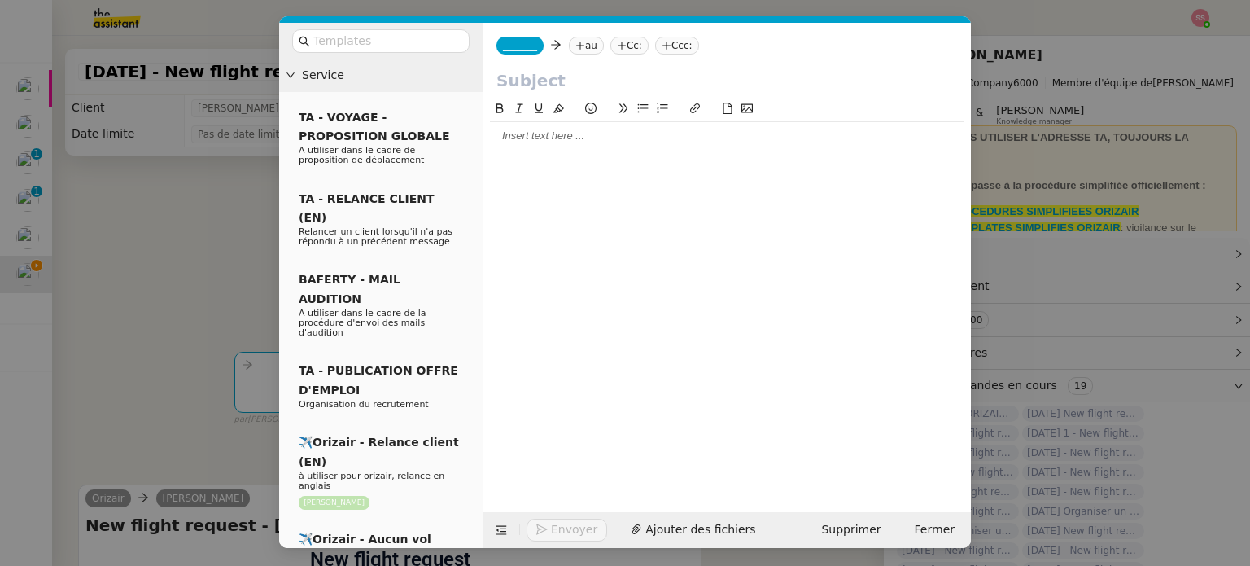
click at [575, 43] on icon at bounding box center [580, 46] width 10 height 10
paste input "jamesmnelson1989@gmail.com"
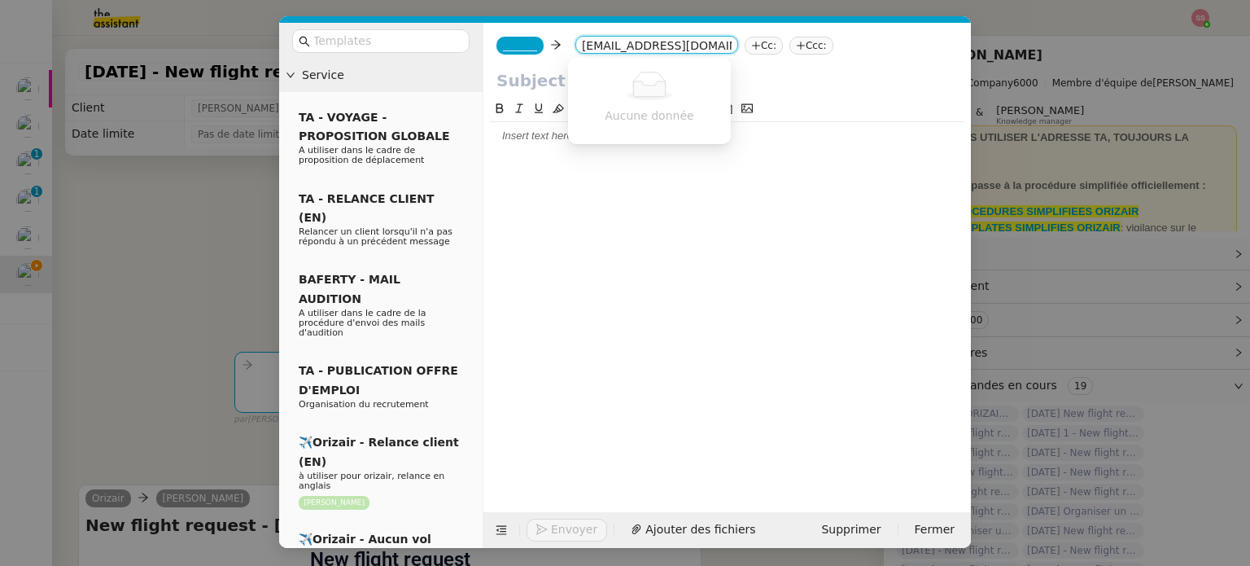
click at [608, 66] on div "Aucune donnée" at bounding box center [649, 101] width 163 height 80
click at [582, 45] on input "jamesmnelson1989@gmail.com" at bounding box center [657, 46] width 150 height 16
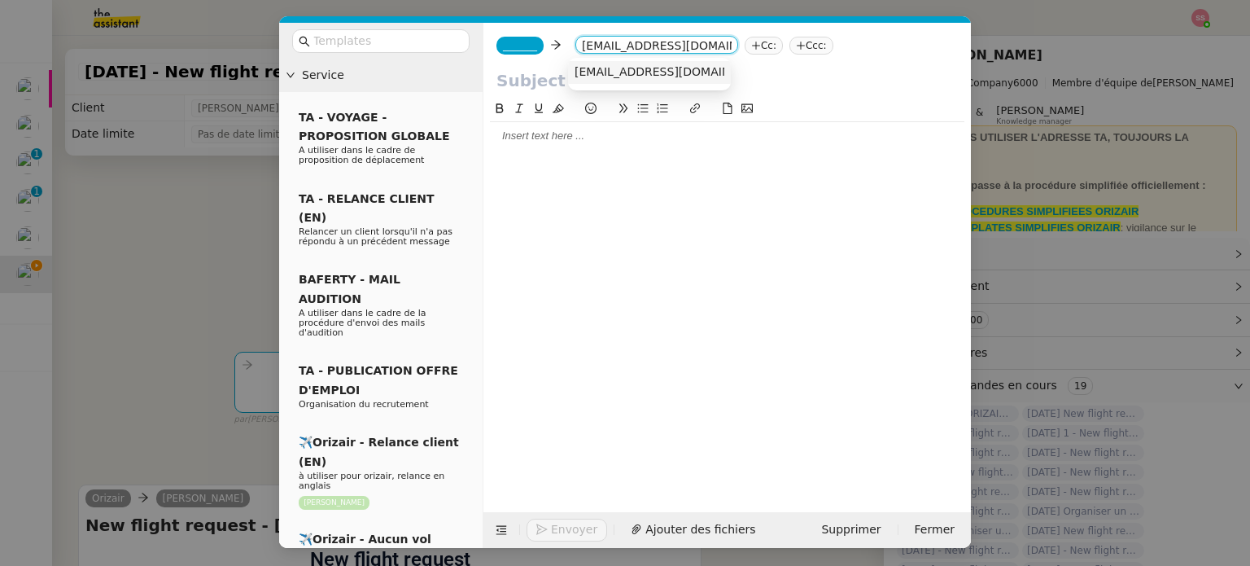
type input "jamesmnelson1989@gmail.com"
click at [616, 72] on span "jamesmnelson1989@gmail.com" at bounding box center [673, 71] width 199 height 13
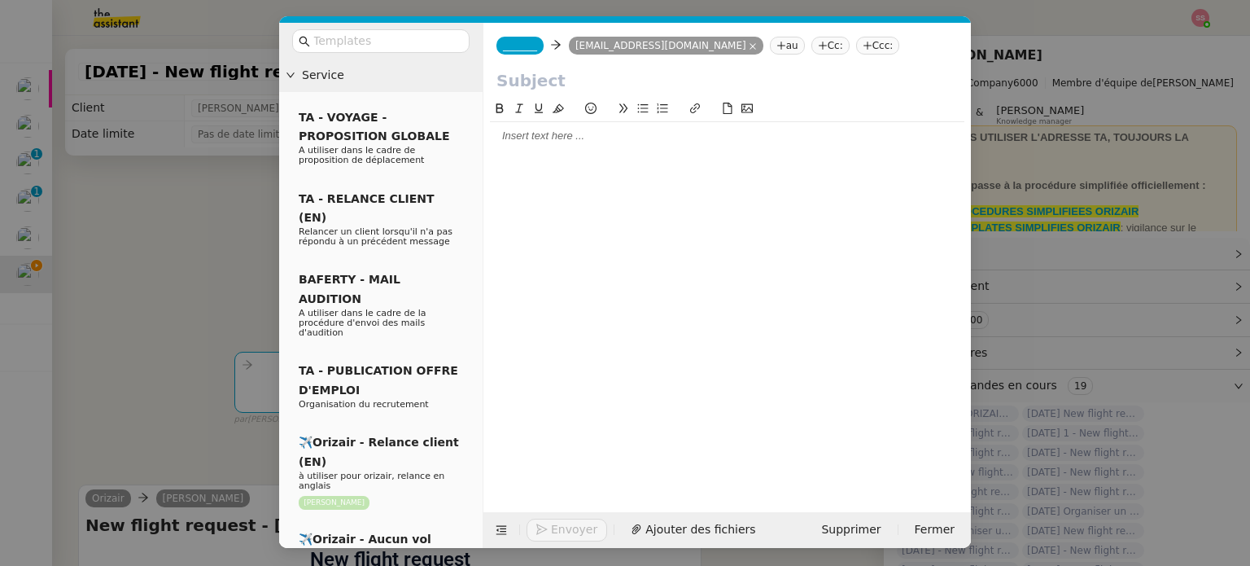
click at [509, 47] on span "_______" at bounding box center [520, 45] width 34 height 11
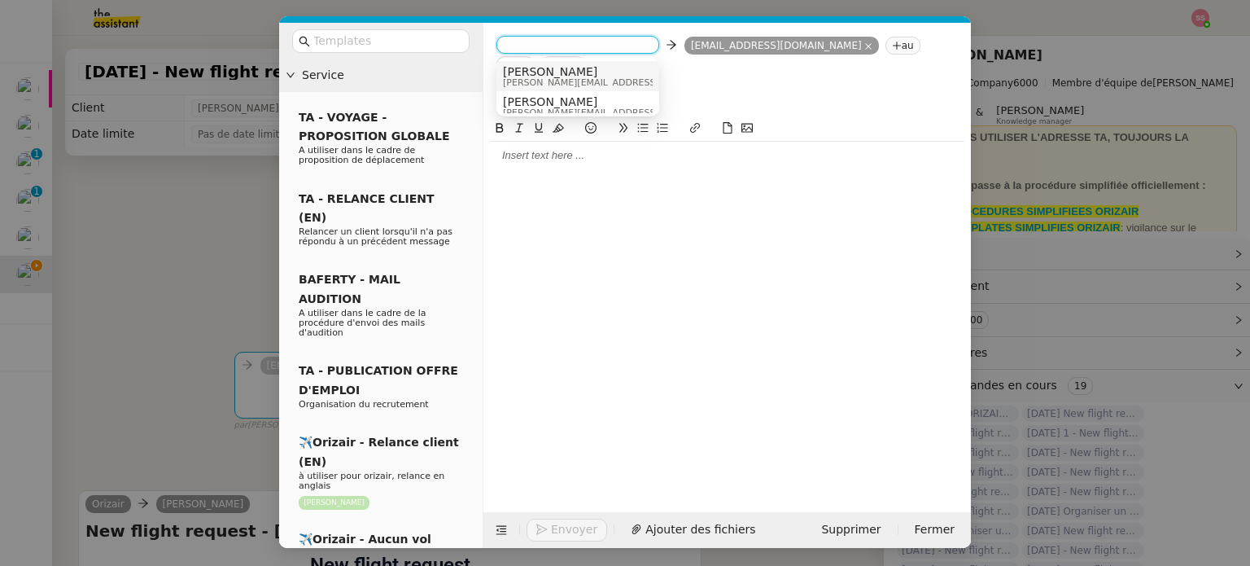
click at [560, 69] on span "Josephine" at bounding box center [618, 71] width 231 height 13
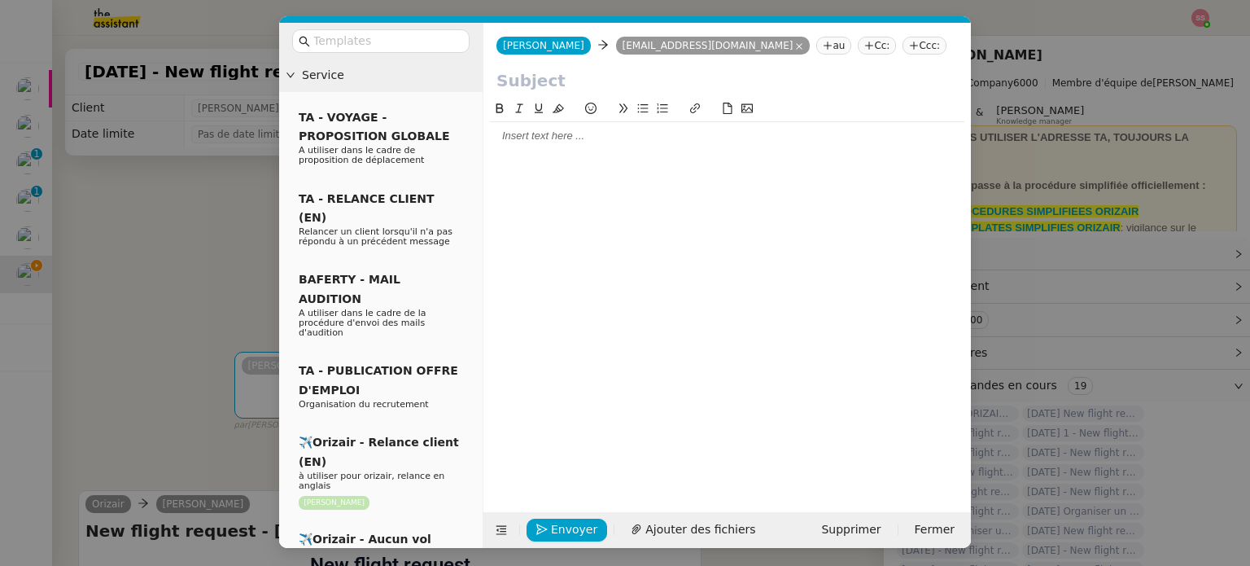
click at [902, 46] on nz-tag "Ccc:" at bounding box center [924, 46] width 44 height 18
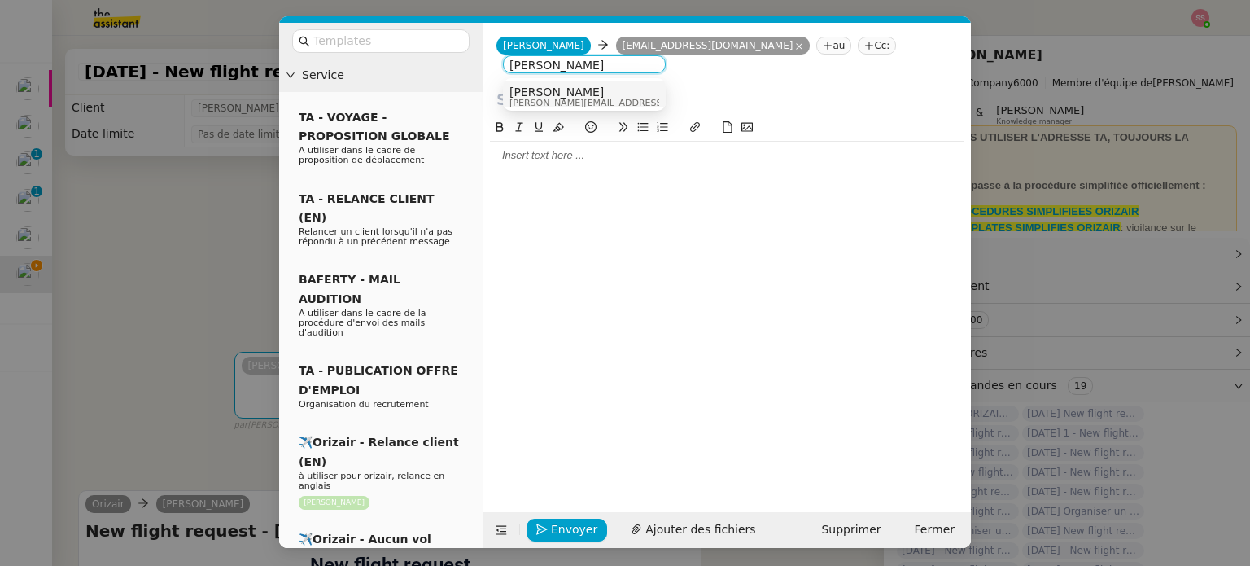
type input "louis frei"
click at [579, 94] on div "Louis Frei louis@orizair.com" at bounding box center [630, 96] width 243 height 22
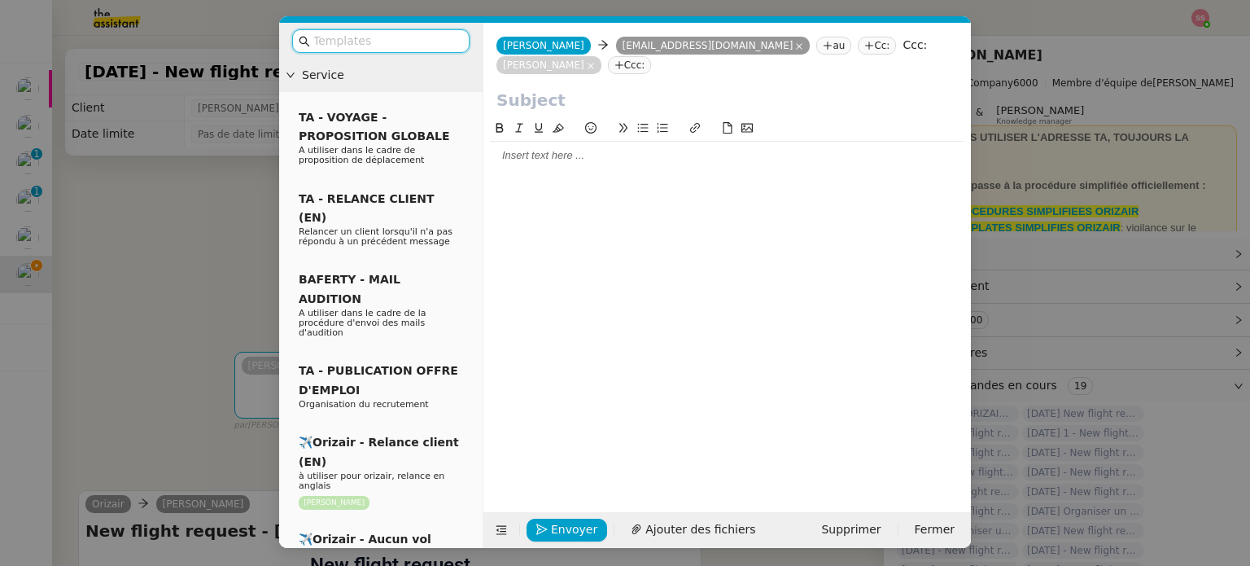
click at [402, 45] on input "text" at bounding box center [386, 41] width 146 height 19
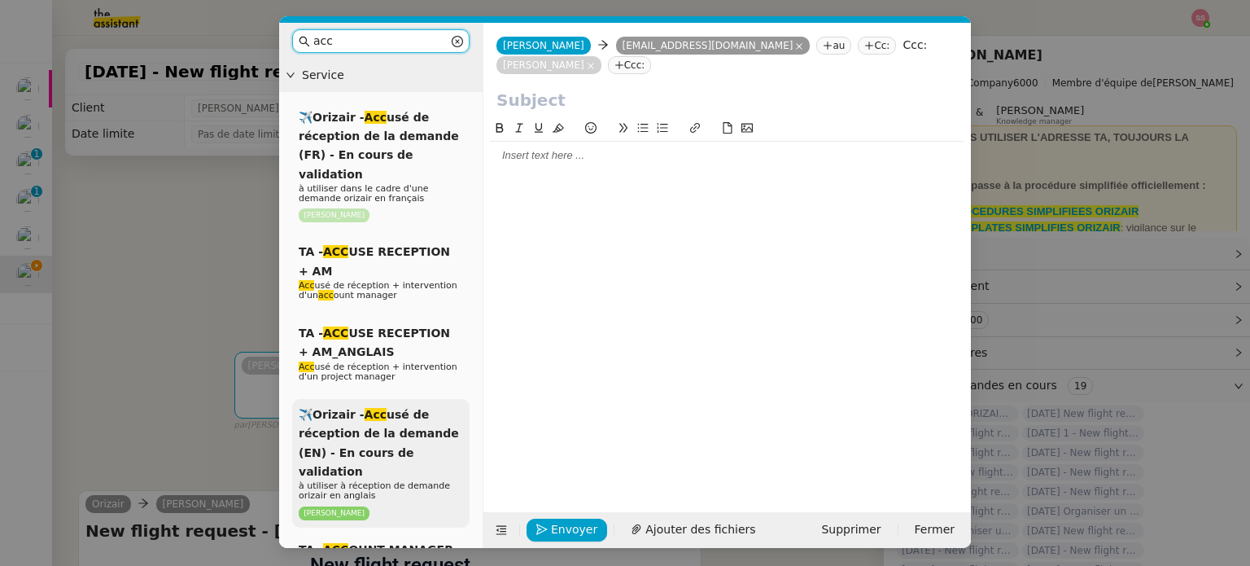
type input "acc"
click at [375, 439] on span "✈️Orizair - Acc usé de réception de la demande (EN) - En cours de validation" at bounding box center [379, 443] width 160 height 70
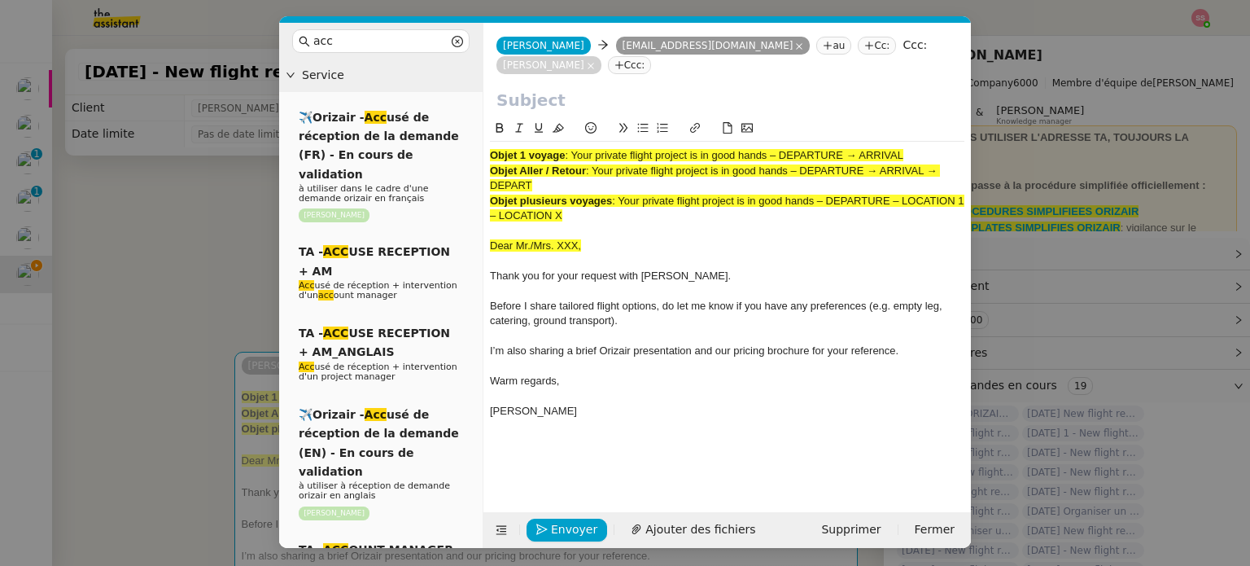
drag, startPoint x: 574, startPoint y: 155, endPoint x: 957, endPoint y: 138, distance: 382.9
click at [957, 138] on div "Objet 1 voyage : Your private flight project is in good hands – DEPARTURE → ARR…" at bounding box center [727, 279] width 474 height 321
click at [546, 94] on input "text" at bounding box center [726, 100] width 461 height 24
paste input "Your private flight project is in good hands – DEPARTURE → ARRIVAL"
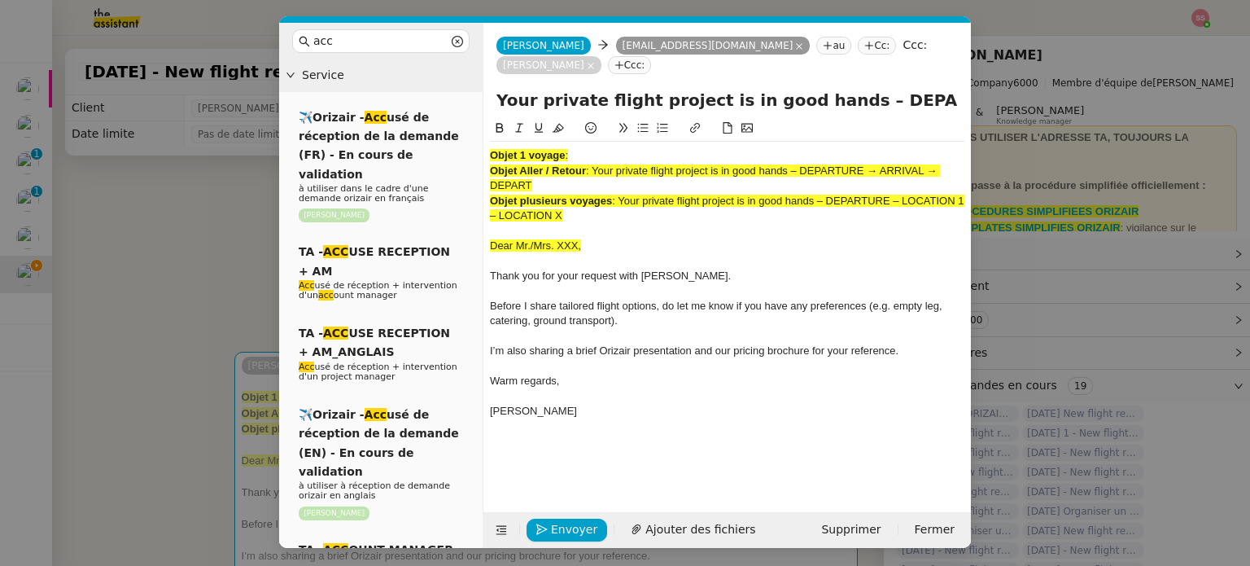
scroll to position [0, 70]
type input "Your private flight project is in good hands – DEPARTURE → ARRIVAL"
drag, startPoint x: 589, startPoint y: 220, endPoint x: 472, endPoint y: 129, distance: 147.9
click at [472, 129] on nz-layout "acc Service ✈️Orizair - Acc usé de réception de la demande (FR) - En cours de v…" at bounding box center [625, 285] width 692 height 525
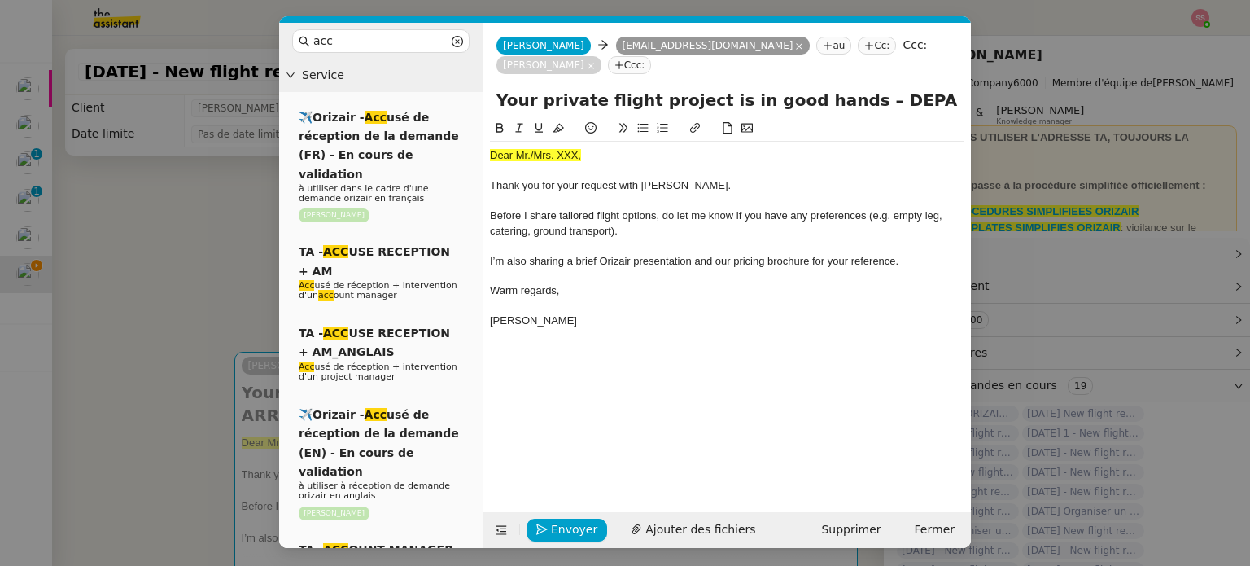
click at [159, 292] on nz-modal-container "acc Service ✈️Orizair - Acc usé de réception de la demande (FR) - En cours de v…" at bounding box center [625, 283] width 1250 height 566
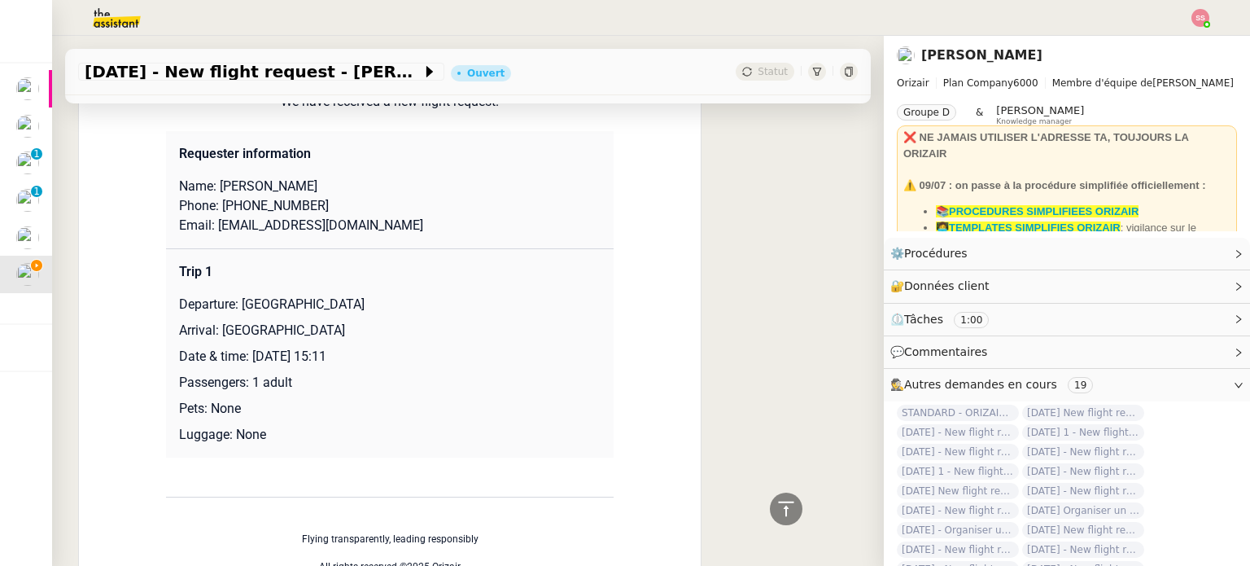
scroll to position [732, 0]
drag, startPoint x: 249, startPoint y: 168, endPoint x: 327, endPoint y: 165, distance: 78.2
click at [327, 175] on p "Name: James Nelson" at bounding box center [390, 185] width 422 height 20
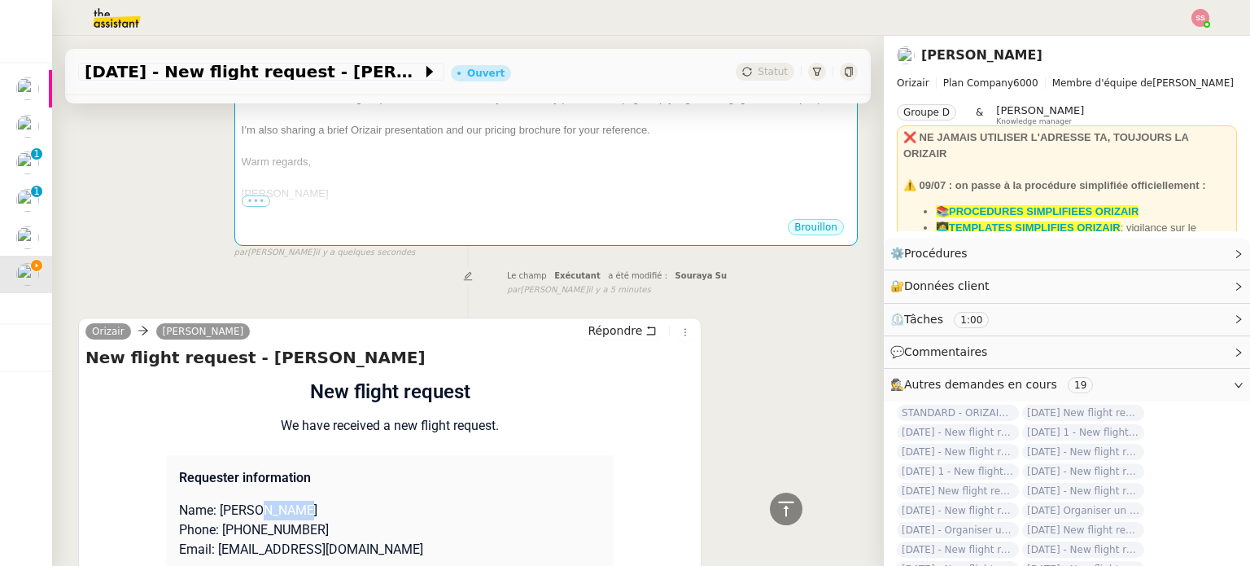
scroll to position [81, 0]
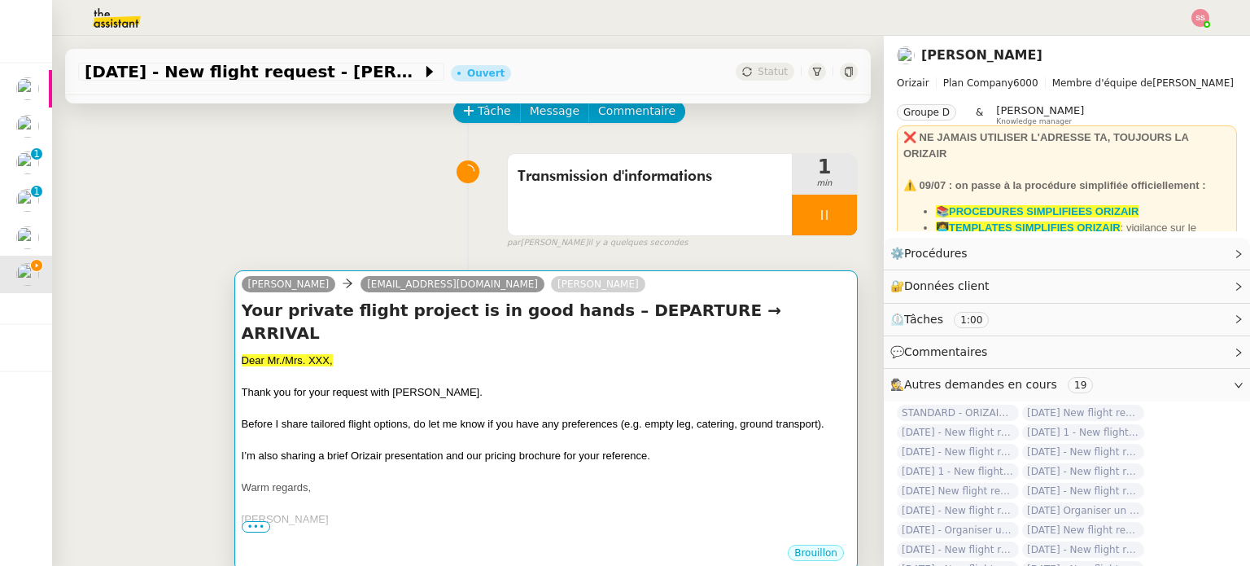
click at [365, 352] on div "Dear Mr./Mrs. XXX," at bounding box center [546, 360] width 609 height 16
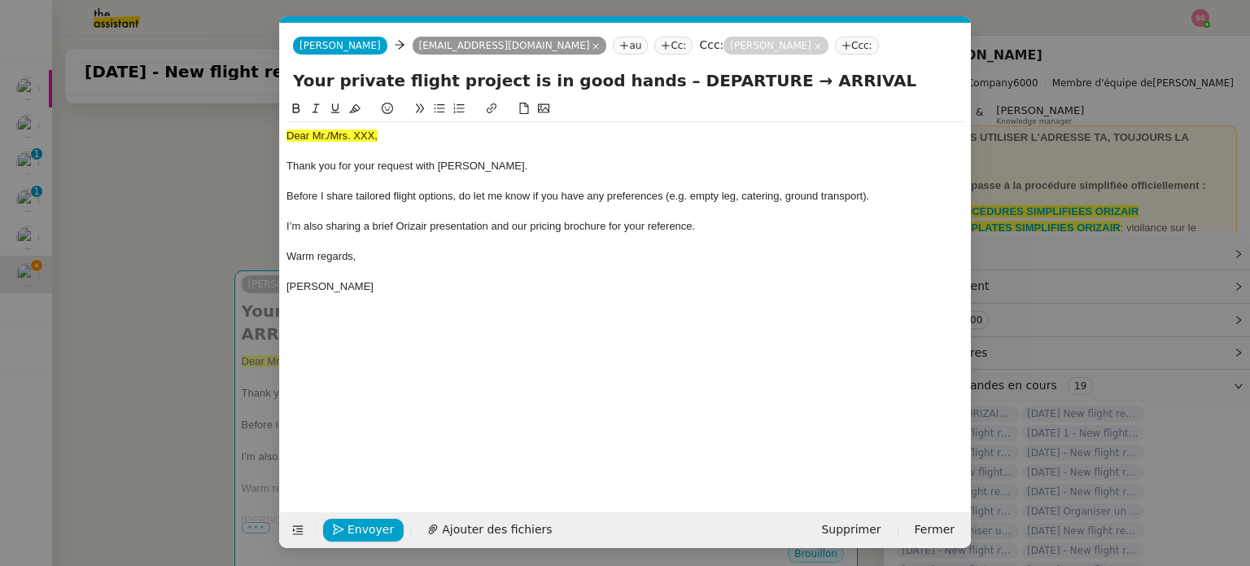
scroll to position [0, 50]
click at [341, 136] on span "Dear Mr./Mrs. XXX," at bounding box center [331, 135] width 91 height 12
click at [349, 104] on icon at bounding box center [354, 108] width 11 height 11
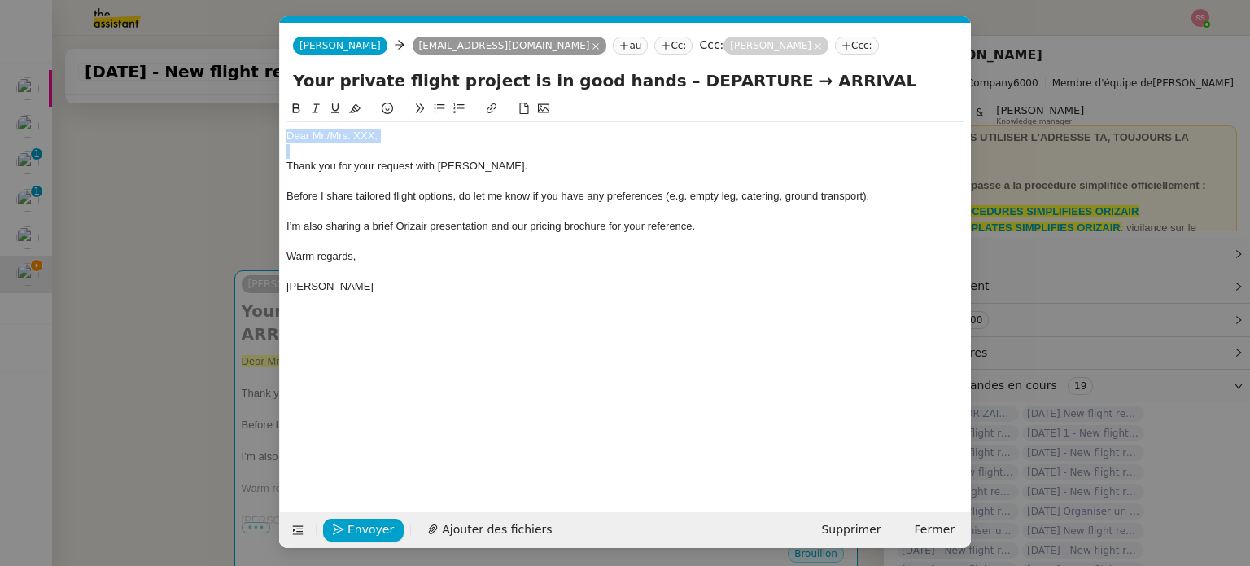
click at [413, 126] on div "Dear Mr./Mrs. XXX, Thank you for your request with Orizair. Before I share tail…" at bounding box center [625, 211] width 678 height 178
drag, startPoint x: 398, startPoint y: 136, endPoint x: 327, endPoint y: 129, distance: 71.1
click at [327, 129] on div "Dear Mr./Mrs. XXX," at bounding box center [625, 136] width 678 height 15
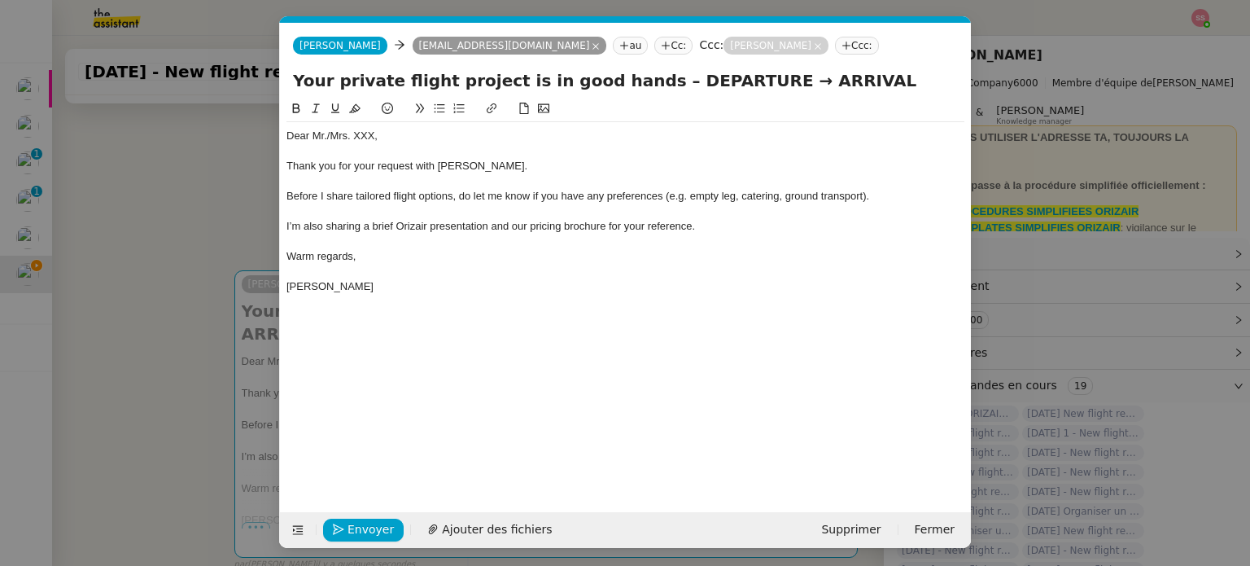
scroll to position [0, 0]
click at [205, 452] on nz-modal-container "acc Service ✈️Orizair - Acc usé de réception de la demande (FR) - En cours de v…" at bounding box center [625, 283] width 1250 height 566
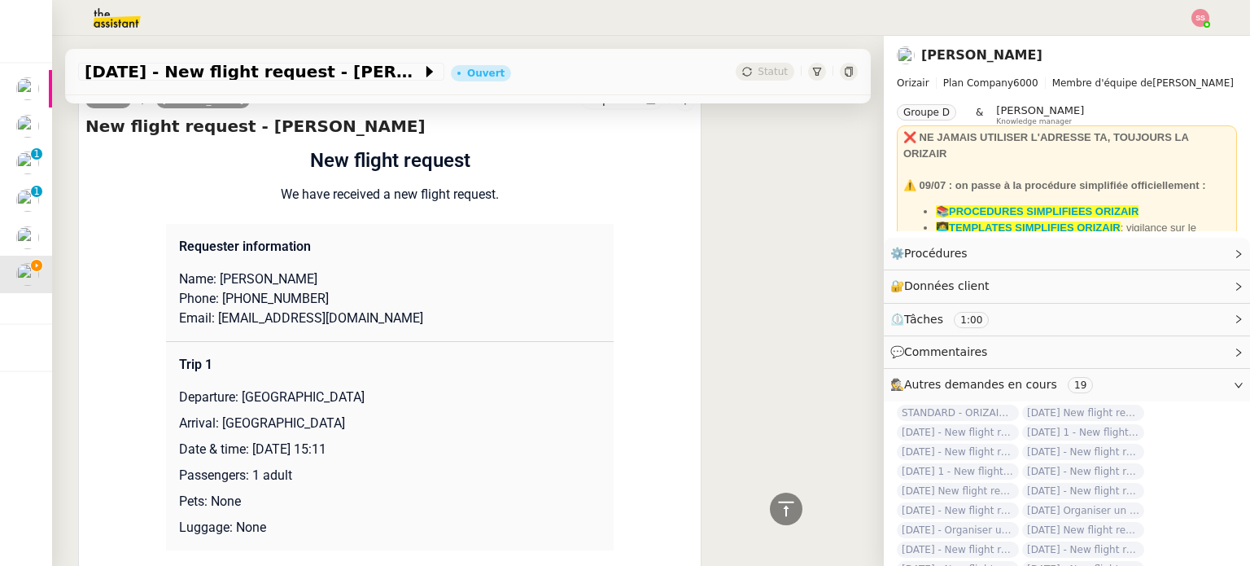
scroll to position [651, 0]
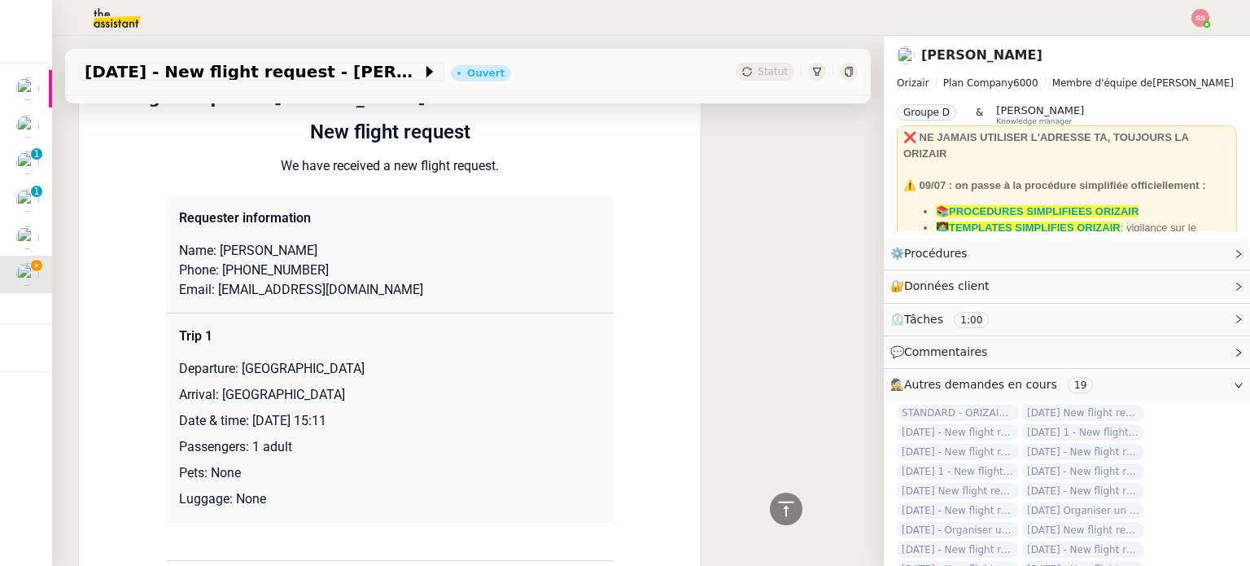
drag, startPoint x: 229, startPoint y: 347, endPoint x: 353, endPoint y: 345, distance: 123.7
click at [353, 359] on p "Departure: Manchester Airport" at bounding box center [390, 369] width 422 height 20
click at [354, 359] on p "Departure: Manchester Airport" at bounding box center [390, 369] width 422 height 20
drag, startPoint x: 357, startPoint y: 345, endPoint x: 236, endPoint y: 344, distance: 121.2
click at [236, 359] on p "Departure: Manchester Airport" at bounding box center [390, 369] width 422 height 20
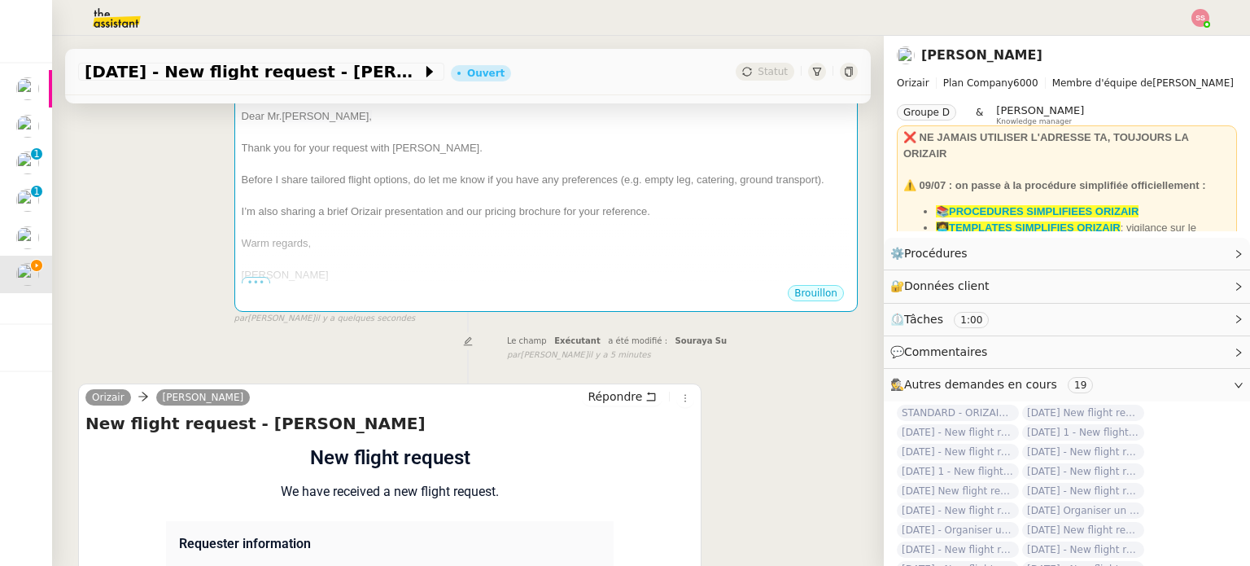
scroll to position [163, 0]
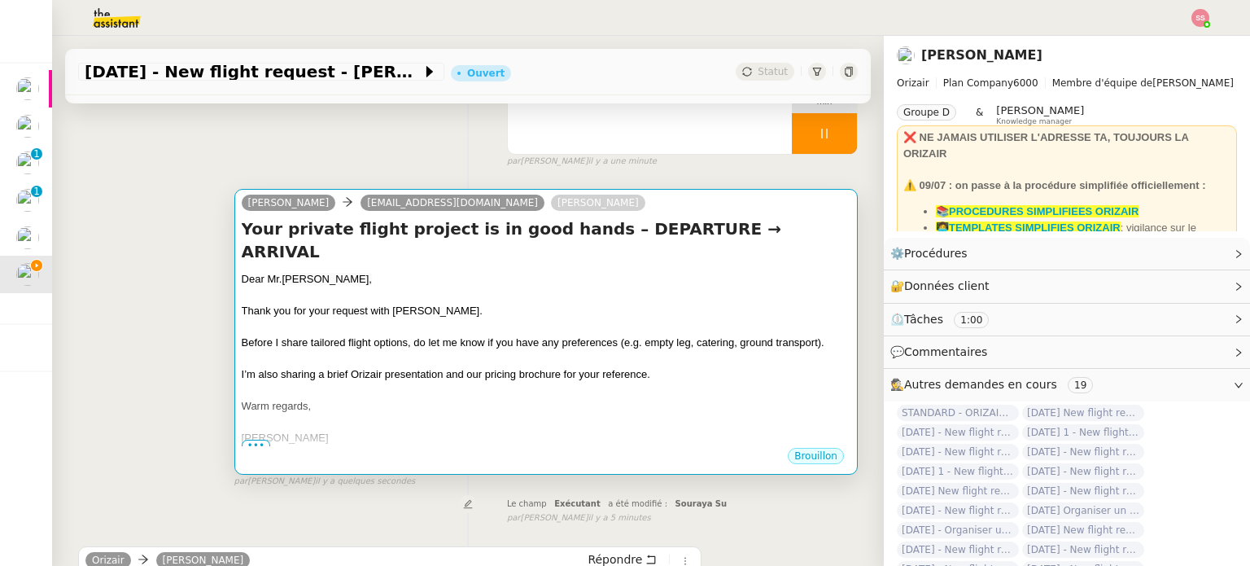
click at [553, 319] on div at bounding box center [546, 327] width 609 height 16
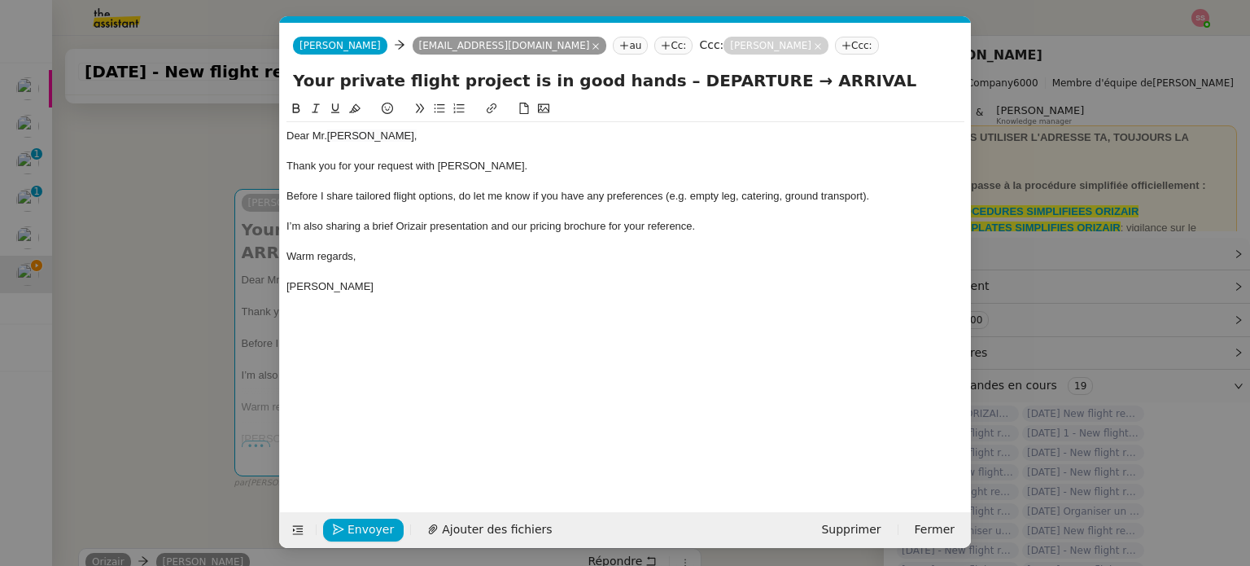
scroll to position [0, 50]
drag, startPoint x: 729, startPoint y: 82, endPoint x: 640, endPoint y: 82, distance: 89.5
click at [640, 82] on input "Your private flight project is in good hands – DEPARTURE → ARRIVAL" at bounding box center [625, 80] width 665 height 24
paste input "Manchester Airport"
type input "Your private flight project is in good hands – Manchester Airport → ARRIVAL"
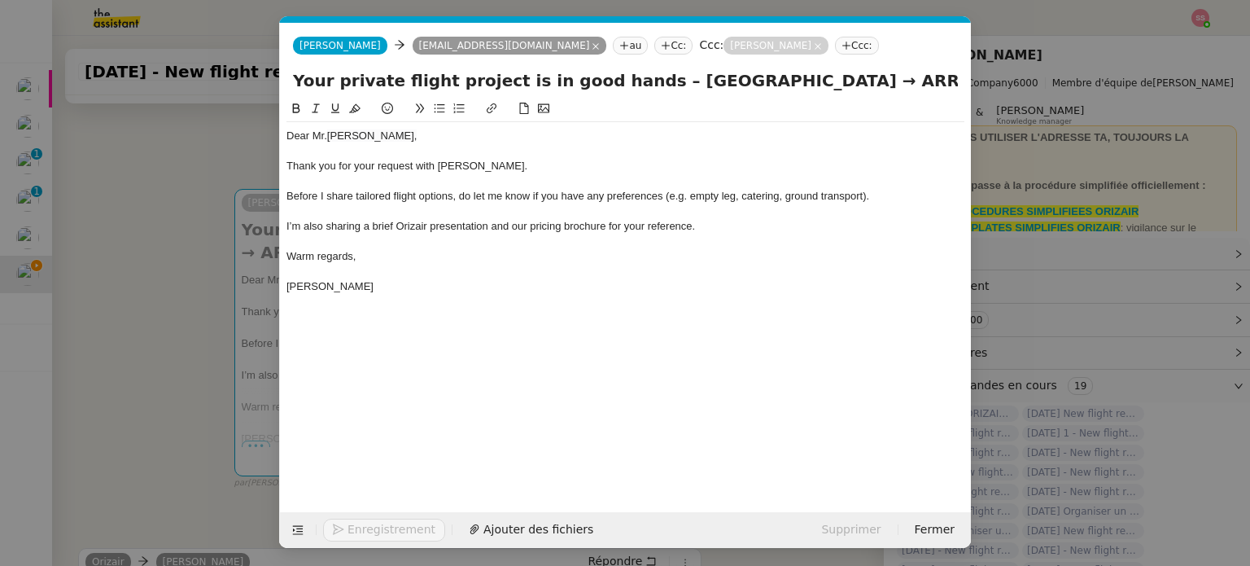
click at [159, 376] on nz-modal-container "acc Service ✈️Orizair - Acc usé de réception de la demande (FR) - En cours de v…" at bounding box center [625, 283] width 1250 height 566
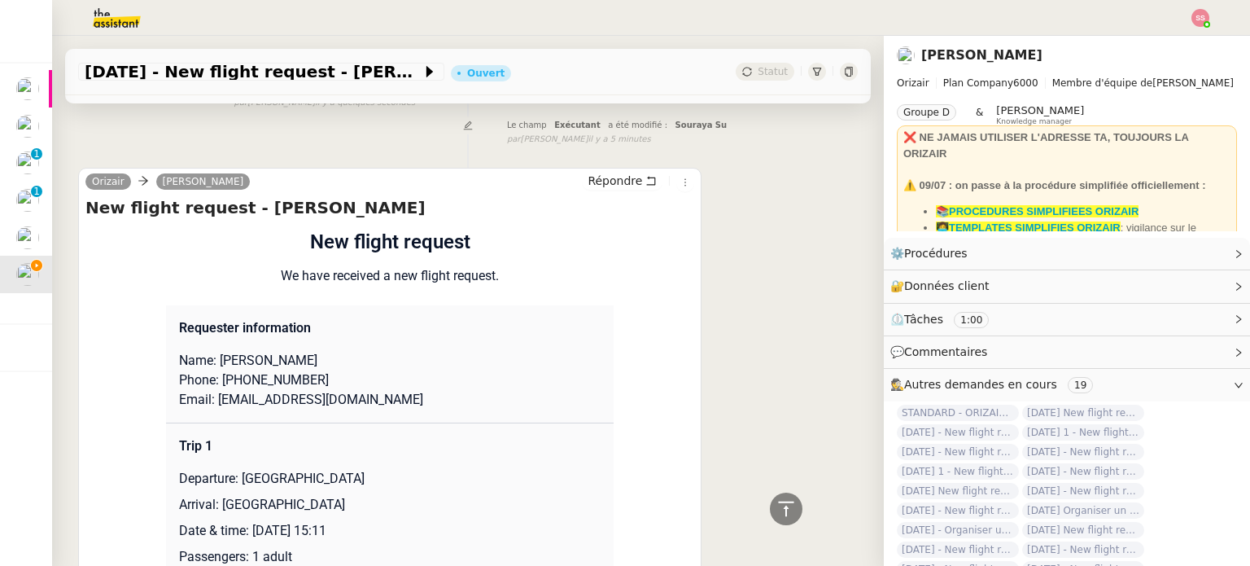
scroll to position [570, 0]
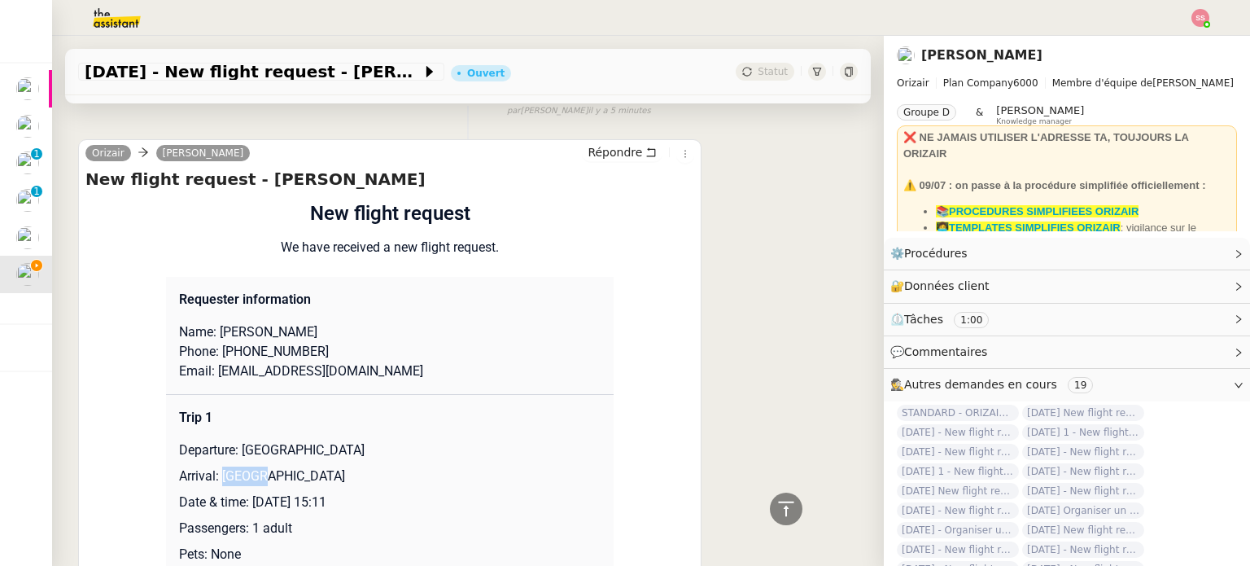
drag, startPoint x: 214, startPoint y: 457, endPoint x: 297, endPoint y: 452, distance: 83.1
click at [297, 466] on p "Arrival: Malaga" at bounding box center [390, 476] width 422 height 20
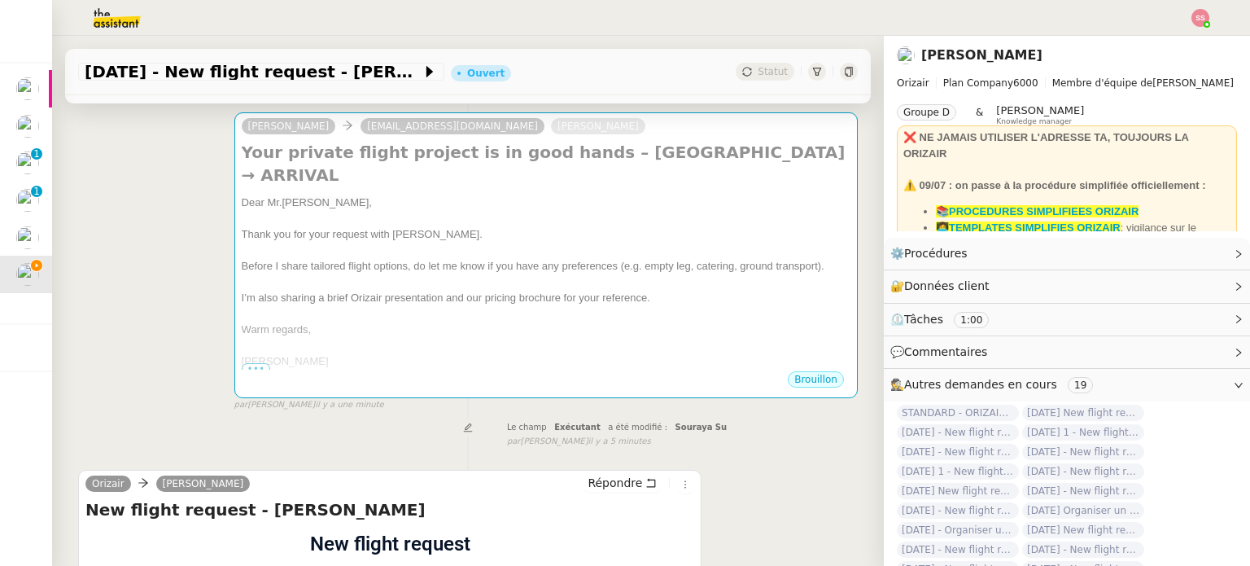
scroll to position [0, 0]
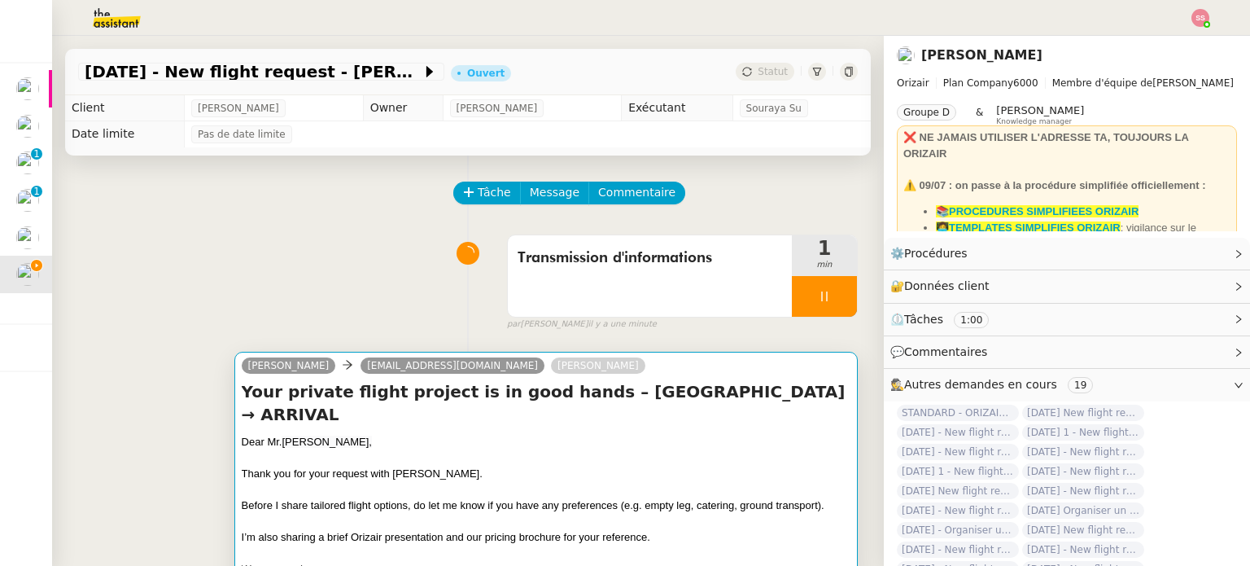
click at [671, 450] on div at bounding box center [546, 458] width 609 height 16
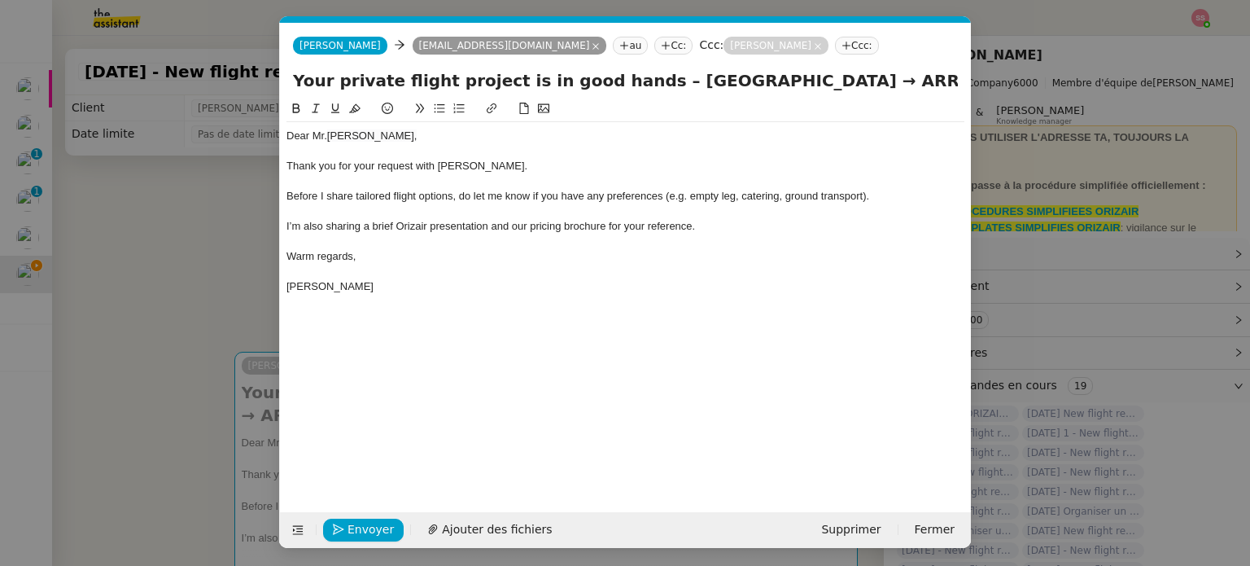
scroll to position [0, 50]
drag, startPoint x: 871, startPoint y: 81, endPoint x: 812, endPoint y: 83, distance: 58.6
click at [812, 83] on input "Your private flight project is in good hands – Manchester Airport → ARRIVAL" at bounding box center [625, 80] width 665 height 24
paste input "Malaga"
type input "Your private flight project is in good hands – Manchester Airport → Malaga"
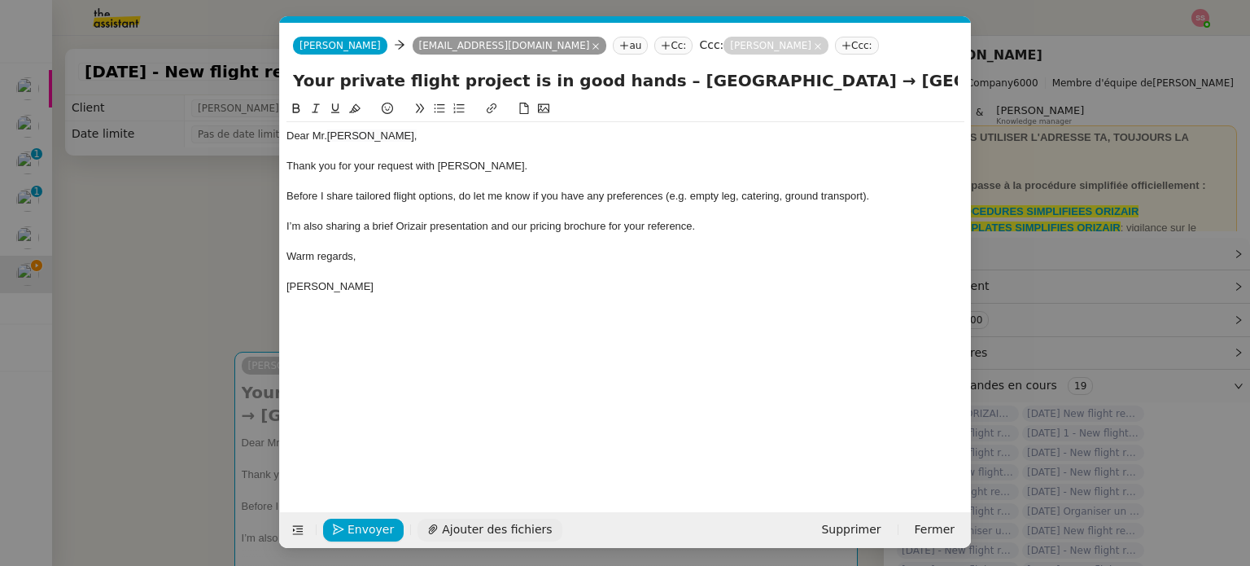
click at [480, 530] on span "Ajouter des fichiers" at bounding box center [497, 529] width 110 height 19
drag, startPoint x: 183, startPoint y: 294, endPoint x: 229, endPoint y: 299, distance: 46.6
click at [183, 293] on nz-modal-container "acc Service ✈️Orizair - Acc usé de réception de la demande (FR) - En cours de v…" at bounding box center [625, 283] width 1250 height 566
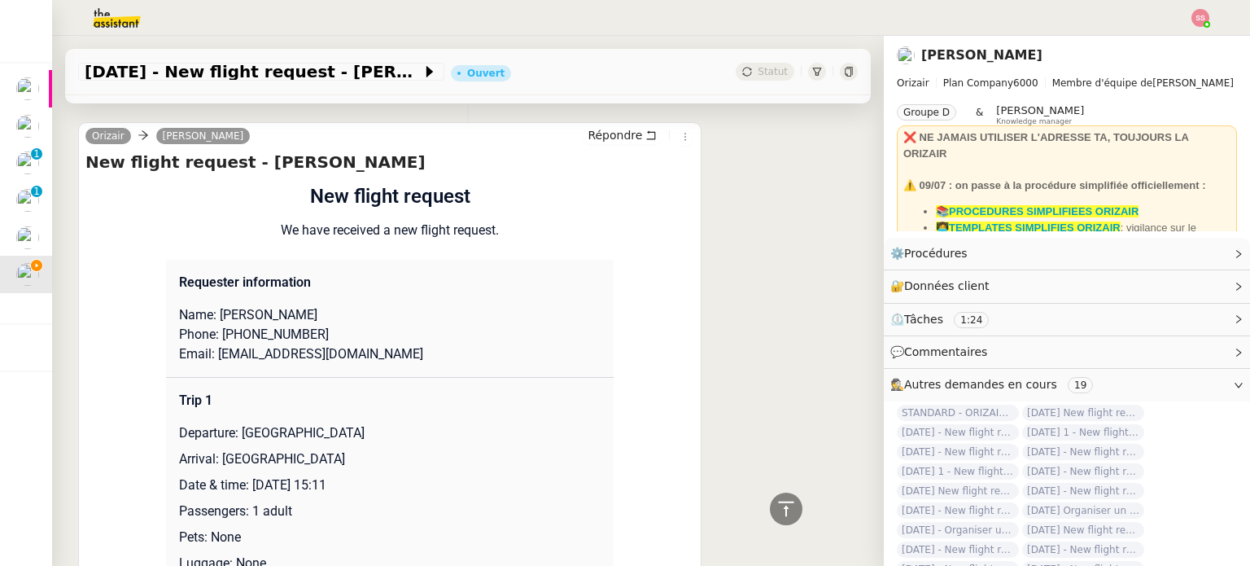
scroll to position [732, 0]
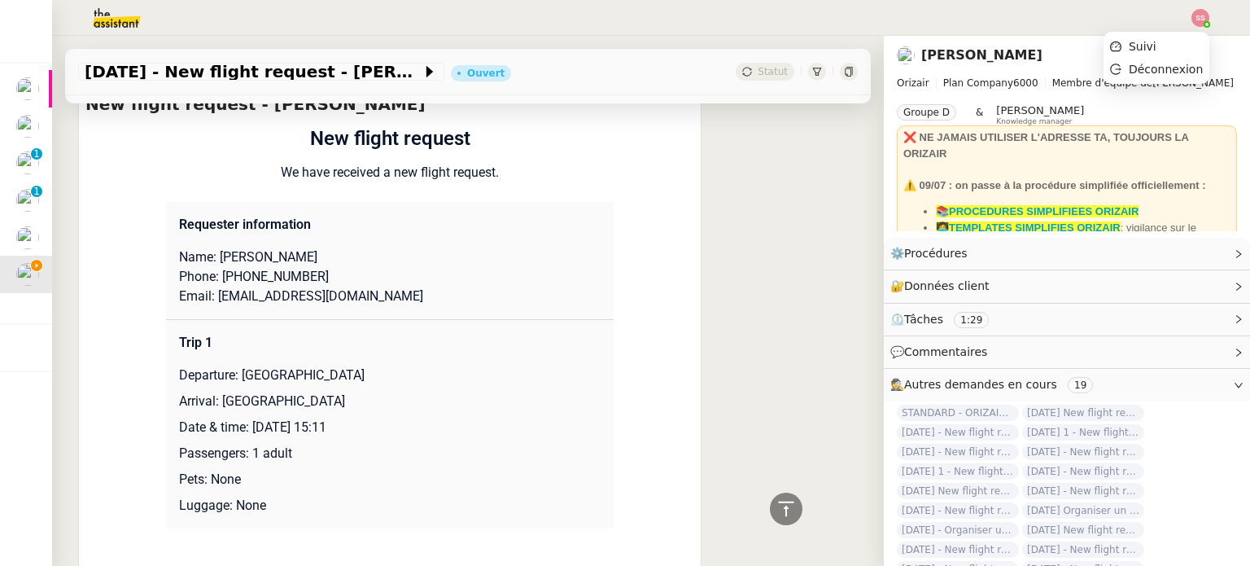
drag, startPoint x: 1204, startPoint y: 19, endPoint x: 1185, endPoint y: 34, distance: 24.9
click at [1204, 19] on img at bounding box center [1200, 18] width 18 height 18
click at [1169, 45] on li "Suivi" at bounding box center [1156, 46] width 106 height 23
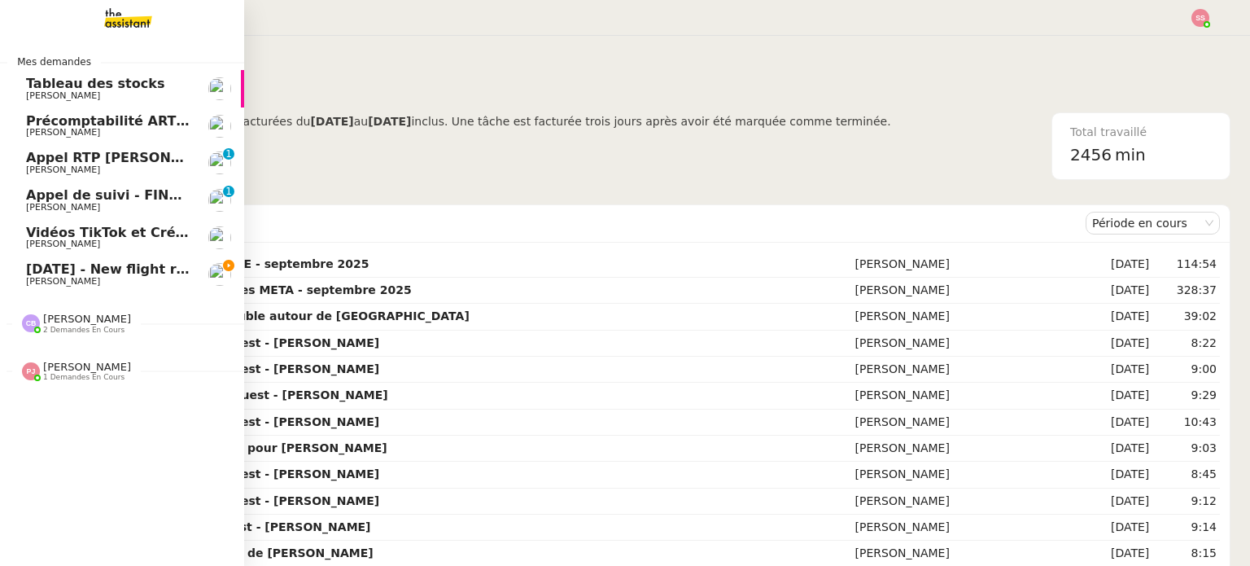
click at [116, 269] on span "13th November 2025 - New flight request - James Nelson" at bounding box center [194, 268] width 336 height 15
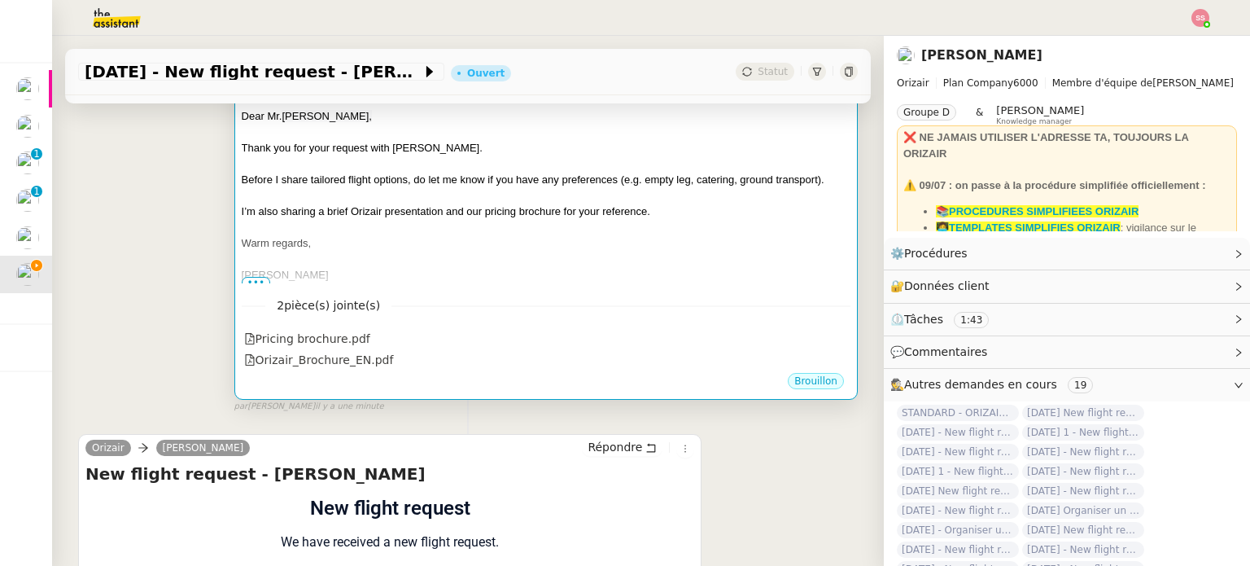
scroll to position [551, 0]
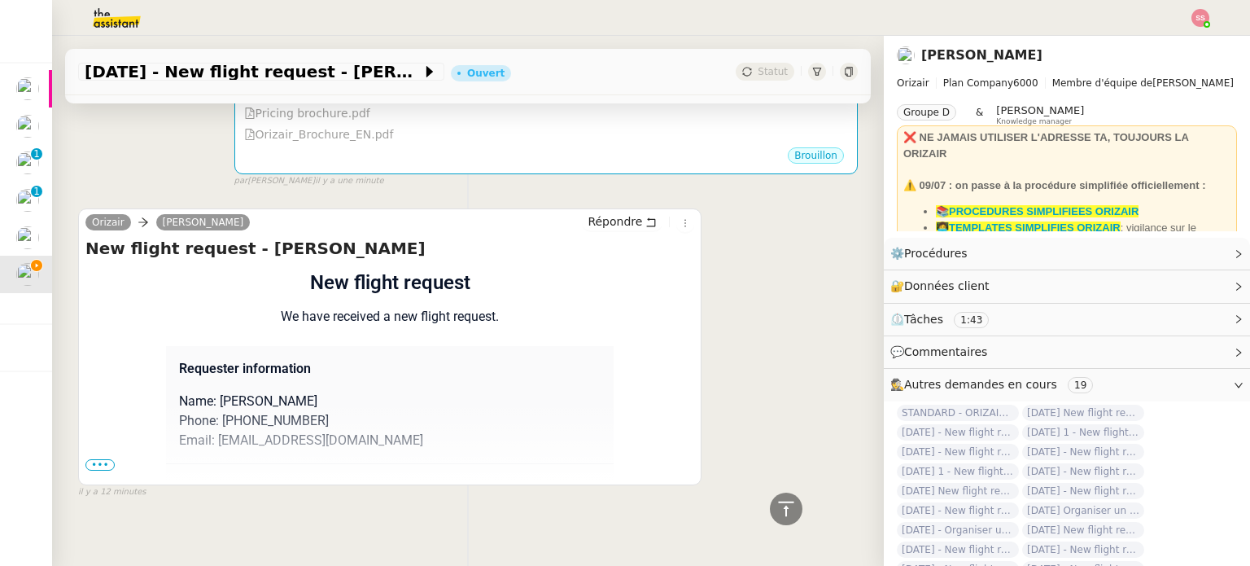
click at [99, 451] on div "New flight request - James Nelson Flight request created by James Nelson New fl…" at bounding box center [389, 359] width 609 height 244
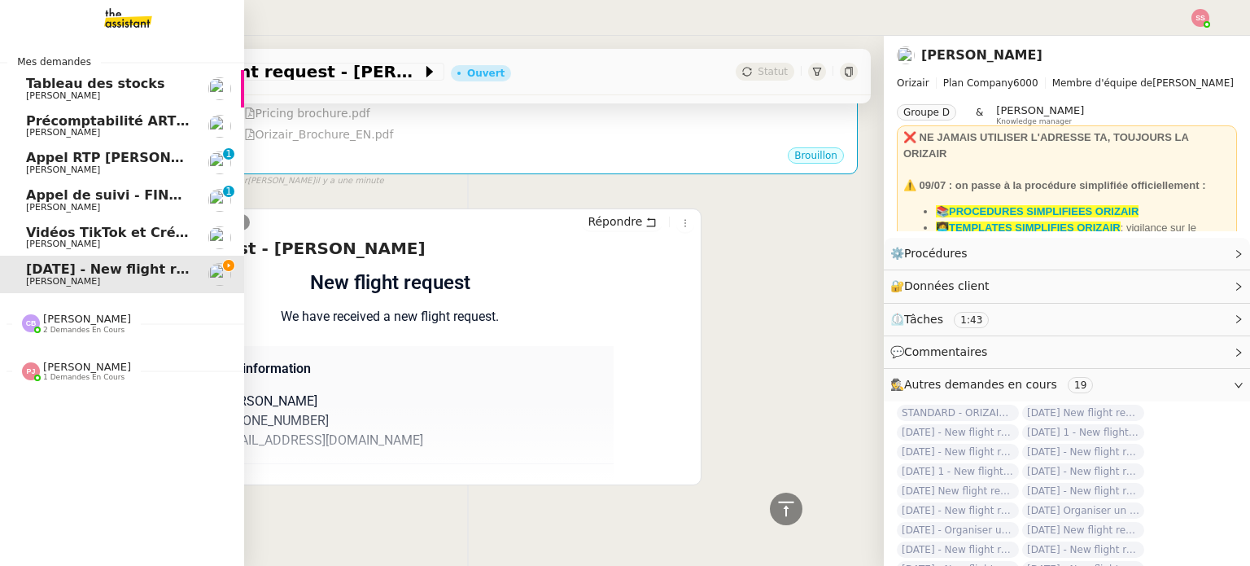
click at [94, 325] on span "2 demandes en cours" at bounding box center [83, 329] width 81 height 9
click at [72, 442] on span "Pauline Jennah" at bounding box center [87, 441] width 88 height 12
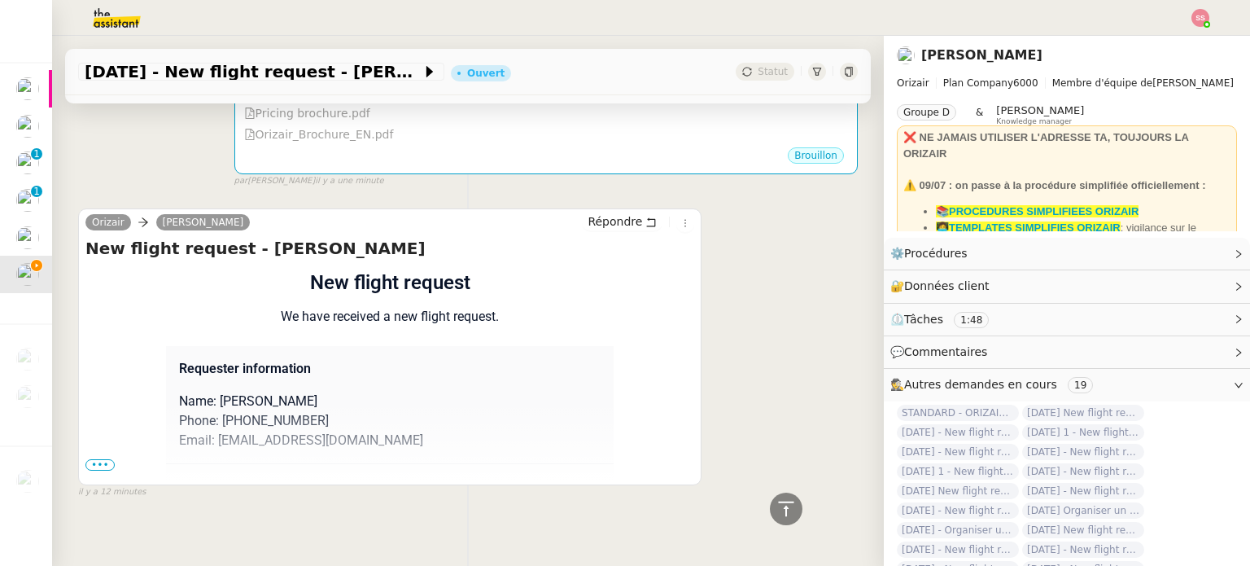
click at [94, 459] on span "•••" at bounding box center [99, 464] width 29 height 11
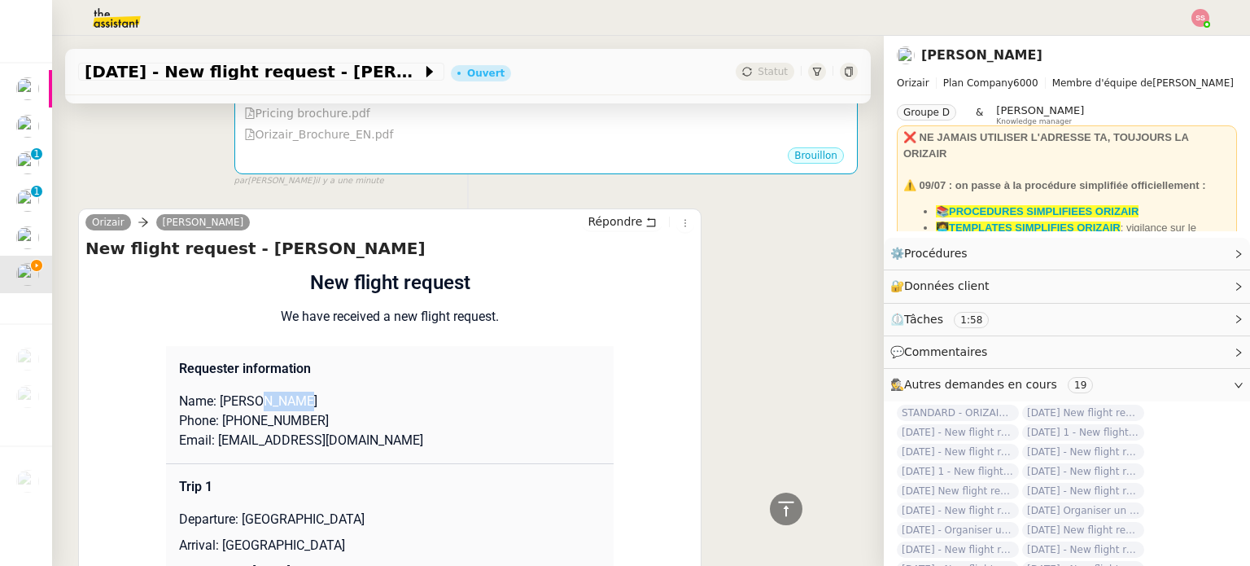
drag, startPoint x: 298, startPoint y: 381, endPoint x: 251, endPoint y: 380, distance: 46.4
click at [251, 391] on p "Name: James Nelson" at bounding box center [390, 401] width 422 height 20
drag, startPoint x: 243, startPoint y: 382, endPoint x: 212, endPoint y: 383, distance: 31.8
click at [212, 391] on p "Name: James Nelson" at bounding box center [390, 401] width 422 height 20
click at [247, 391] on p "Name: James Nelson" at bounding box center [390, 401] width 422 height 20
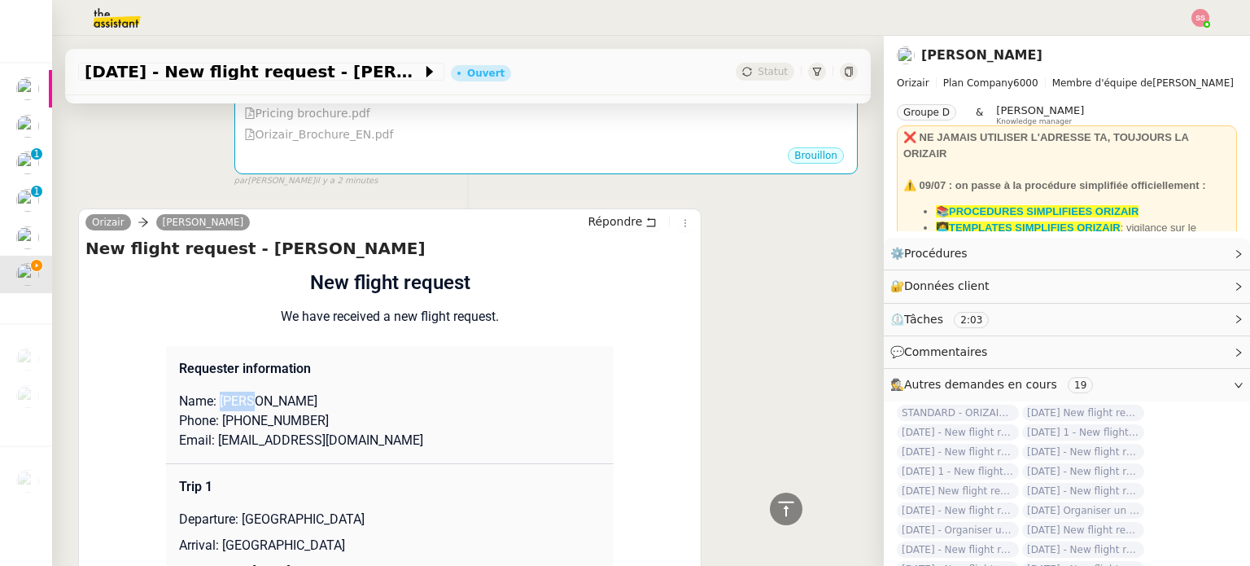
drag, startPoint x: 247, startPoint y: 381, endPoint x: 212, endPoint y: 379, distance: 35.0
click at [212, 391] on p "Name: James Nelson" at bounding box center [390, 401] width 422 height 20
drag, startPoint x: 310, startPoint y: 393, endPoint x: 225, endPoint y: 400, distance: 84.9
click at [225, 411] on p "Phone: +447528455984" at bounding box center [390, 421] width 422 height 20
drag, startPoint x: 401, startPoint y: 419, endPoint x: 208, endPoint y: 420, distance: 192.9
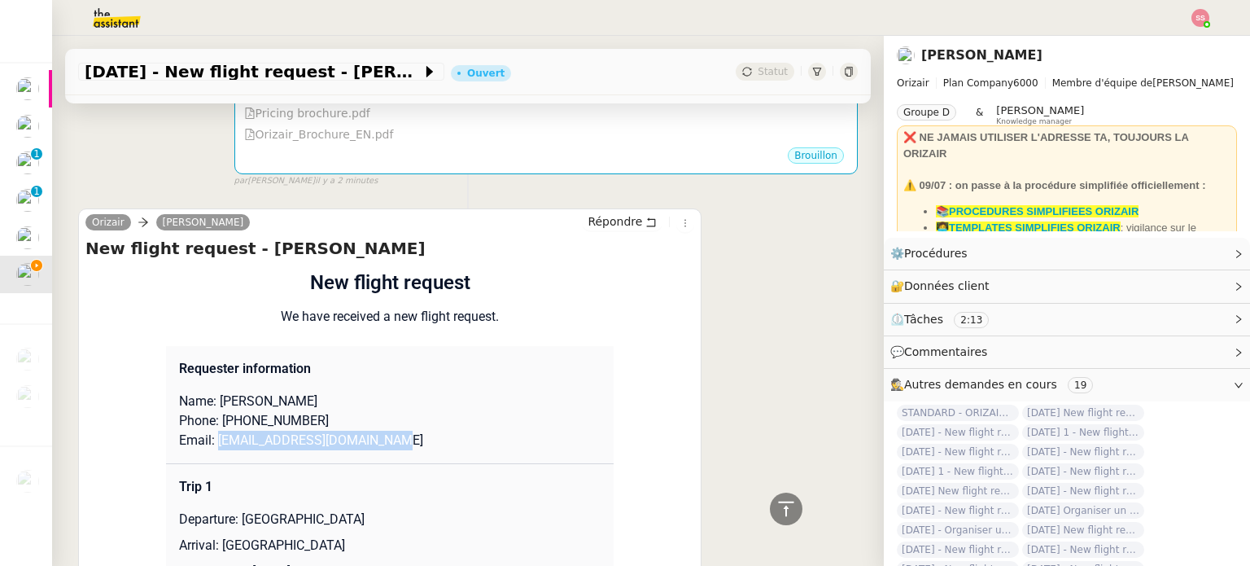
click at [208, 430] on p "Email: jamesmnelson1989@gmail.com" at bounding box center [390, 440] width 422 height 20
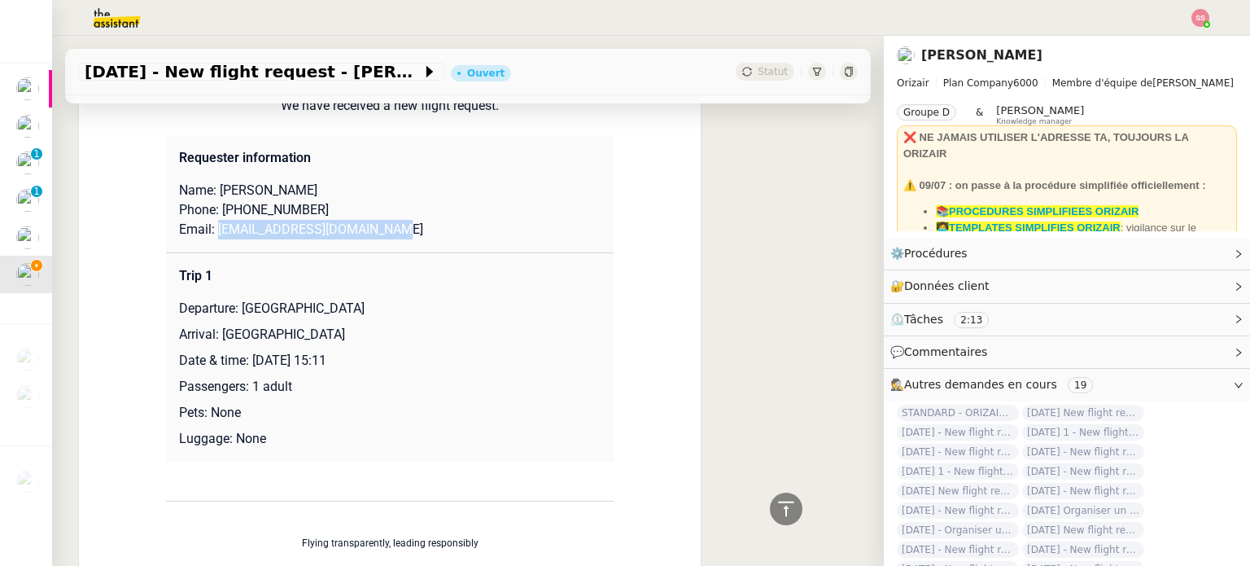
scroll to position [795, 0]
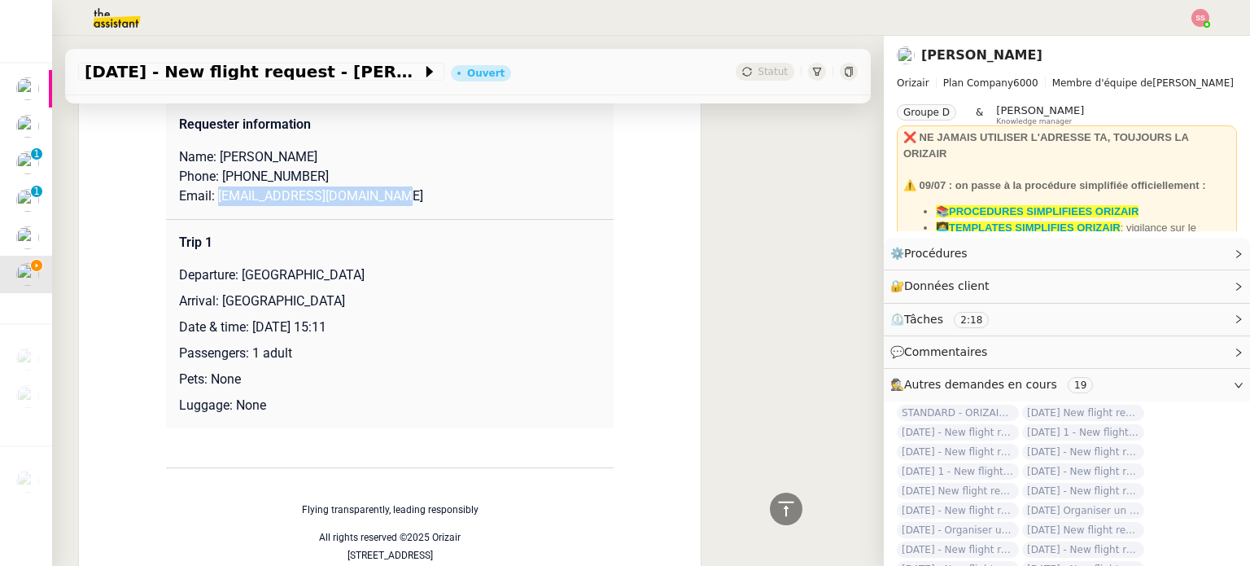
drag, startPoint x: 234, startPoint y: 253, endPoint x: 351, endPoint y: 253, distance: 116.4
click at [351, 265] on p "Departure: Manchester Airport" at bounding box center [390, 275] width 422 height 20
drag, startPoint x: 257, startPoint y: 282, endPoint x: 211, endPoint y: 277, distance: 46.6
click at [211, 291] on p "Arrival: Malaga" at bounding box center [390, 301] width 422 height 20
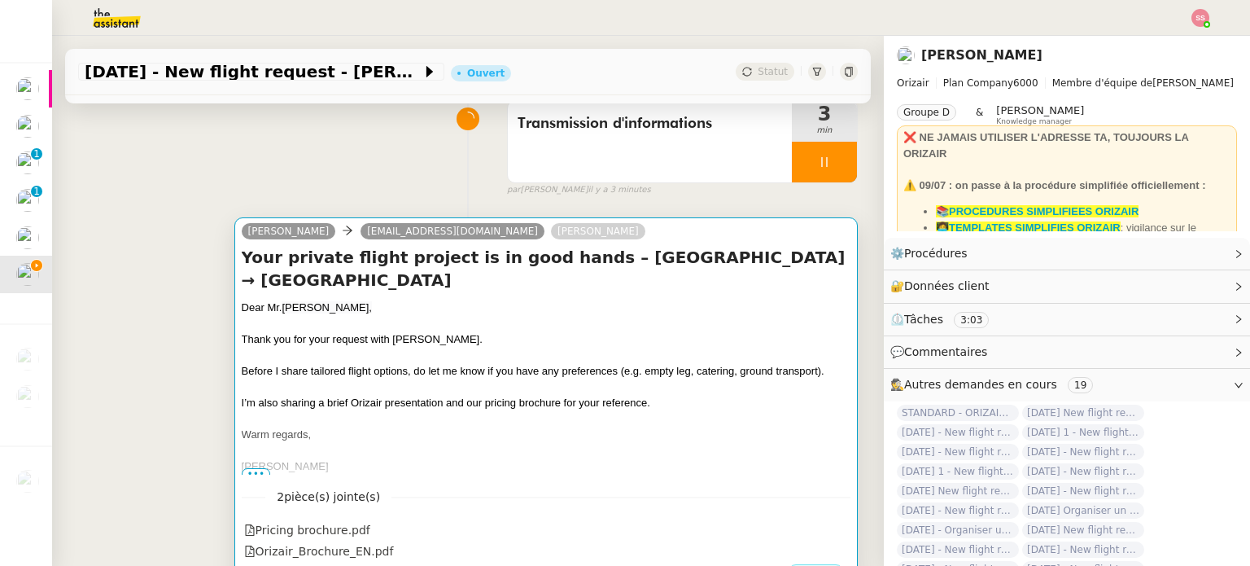
scroll to position [163, 0]
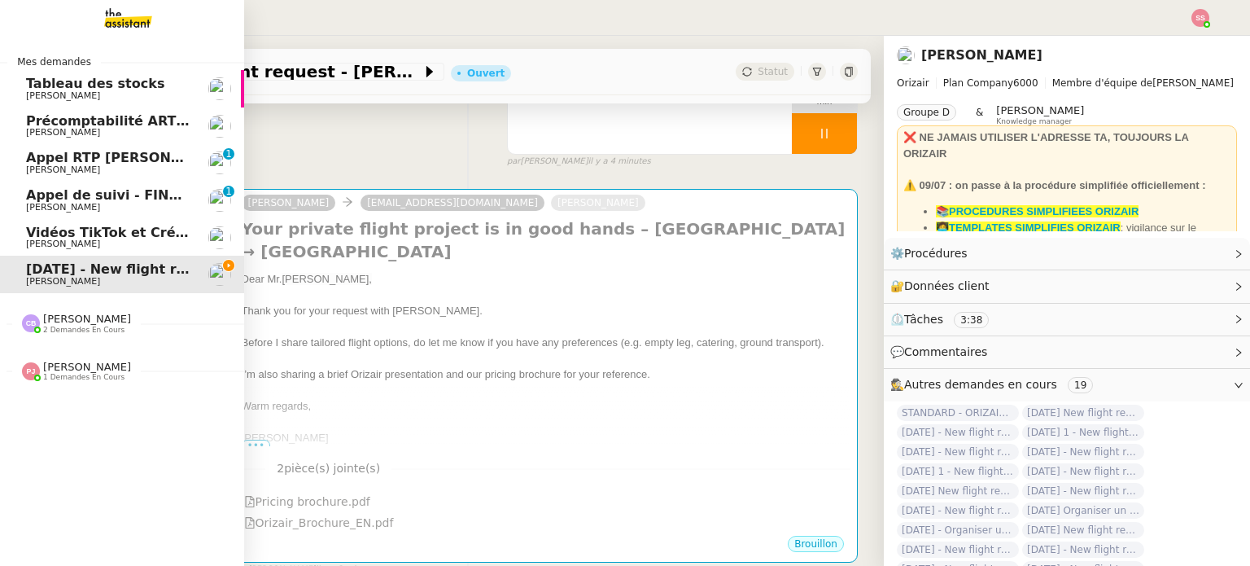
click at [101, 173] on span "[PERSON_NAME]" at bounding box center [108, 170] width 164 height 10
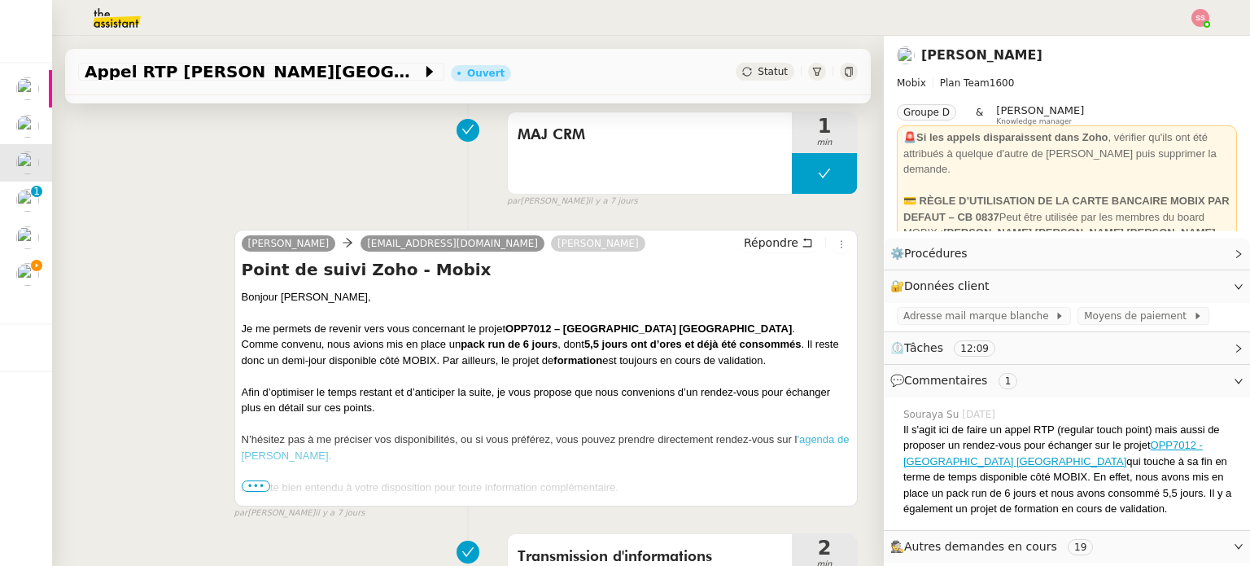
scroll to position [407, 0]
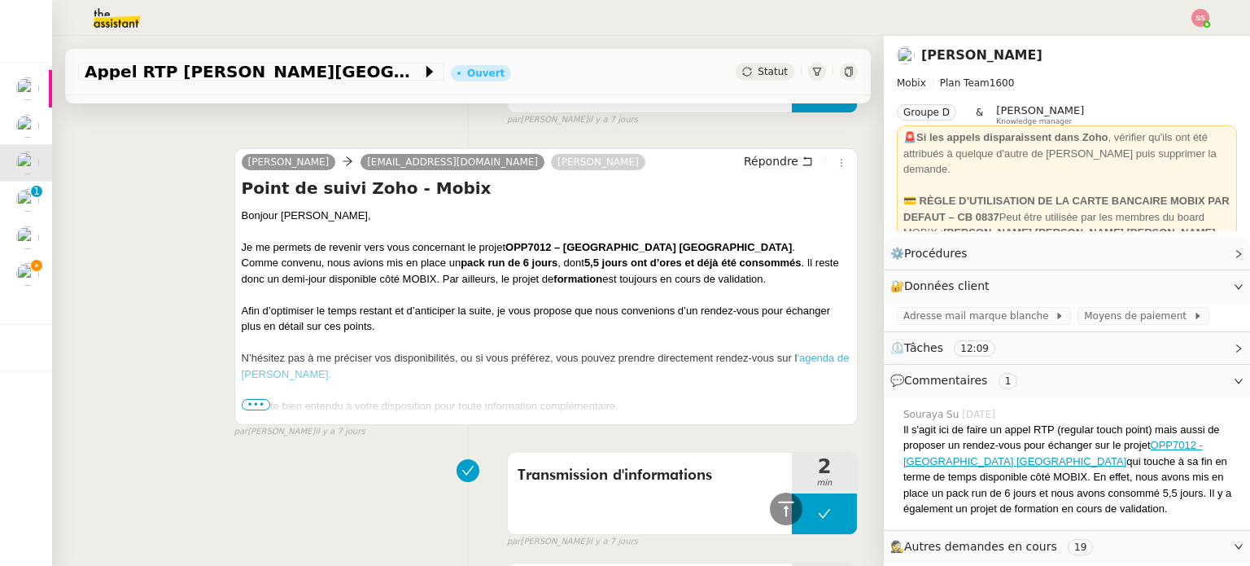
click at [244, 408] on span "•••" at bounding box center [256, 404] width 29 height 11
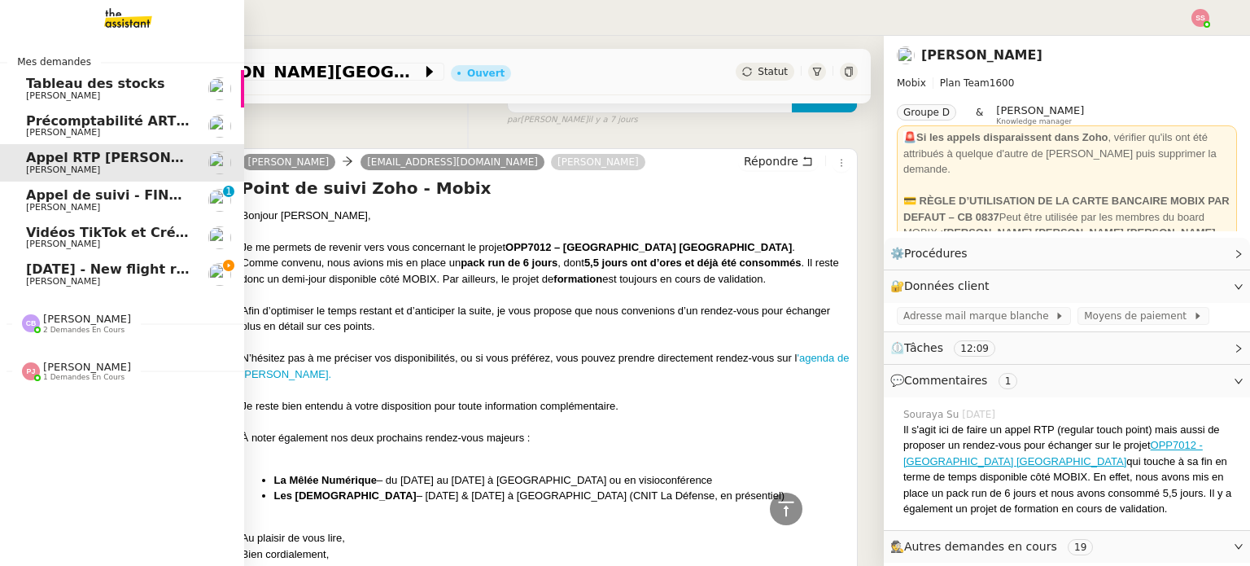
click at [104, 270] on span "13th November 2025 - New flight request - James Nelson" at bounding box center [194, 268] width 336 height 15
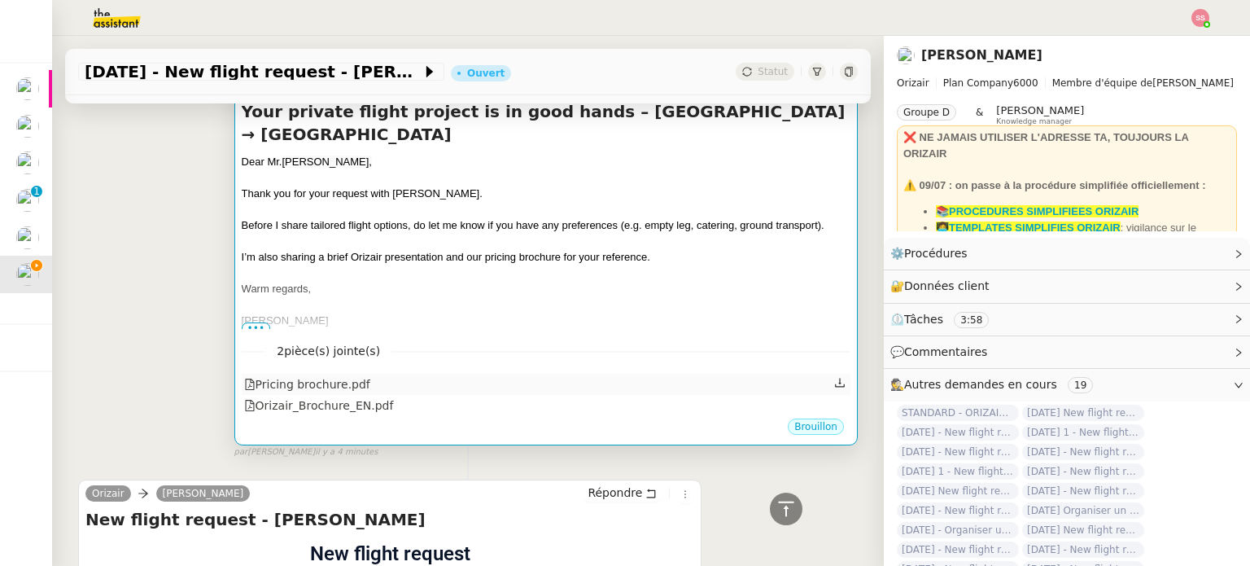
scroll to position [81, 0]
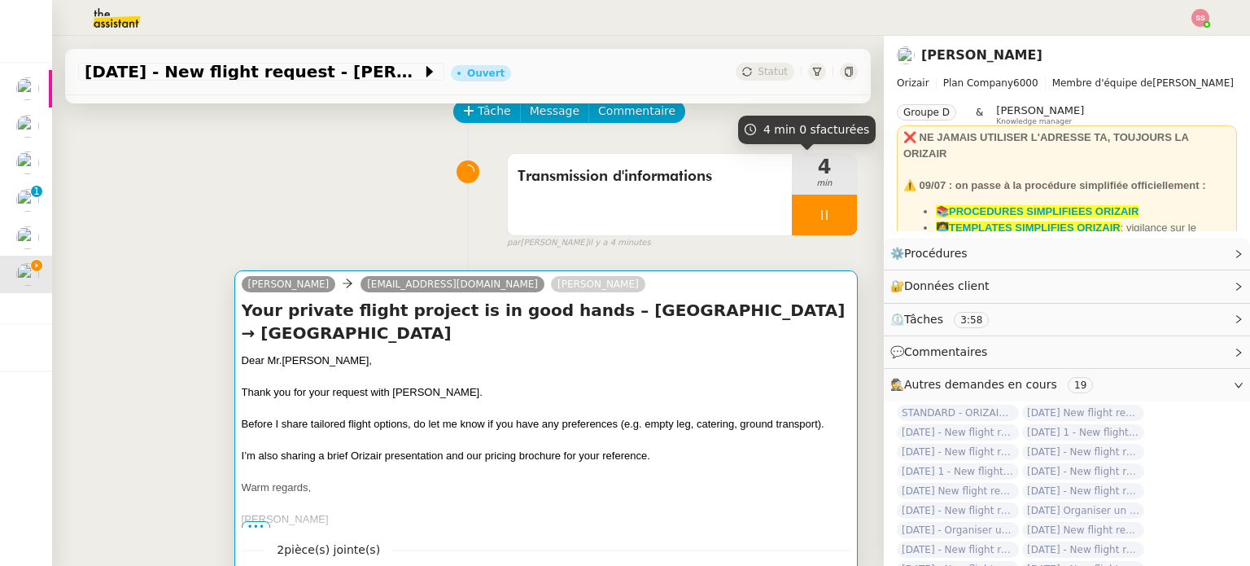
click at [679, 279] on div "Josephine Kelly jamesmnelson1989@gmail.com Louis Frei" at bounding box center [546, 286] width 609 height 24
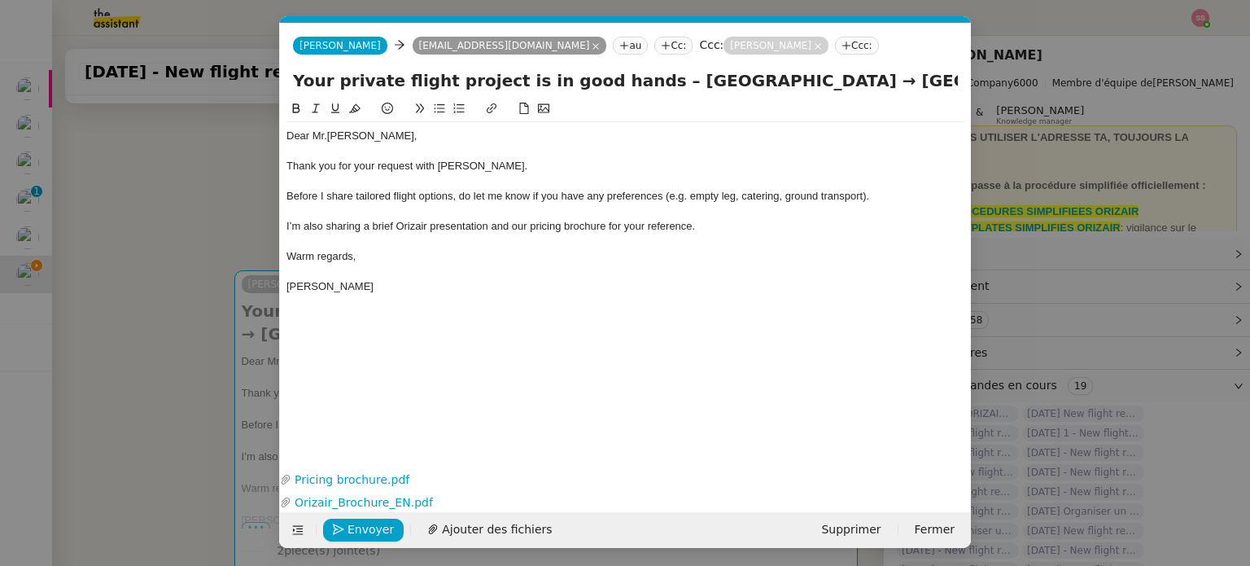
scroll to position [0, 34]
drag, startPoint x: 167, startPoint y: 247, endPoint x: 523, endPoint y: 212, distance: 358.0
click at [171, 247] on nz-modal-container "Service TA - VOYAGE - PROPOSITION GLOBALE A utiliser dans le cadre de propositi…" at bounding box center [625, 283] width 1250 height 566
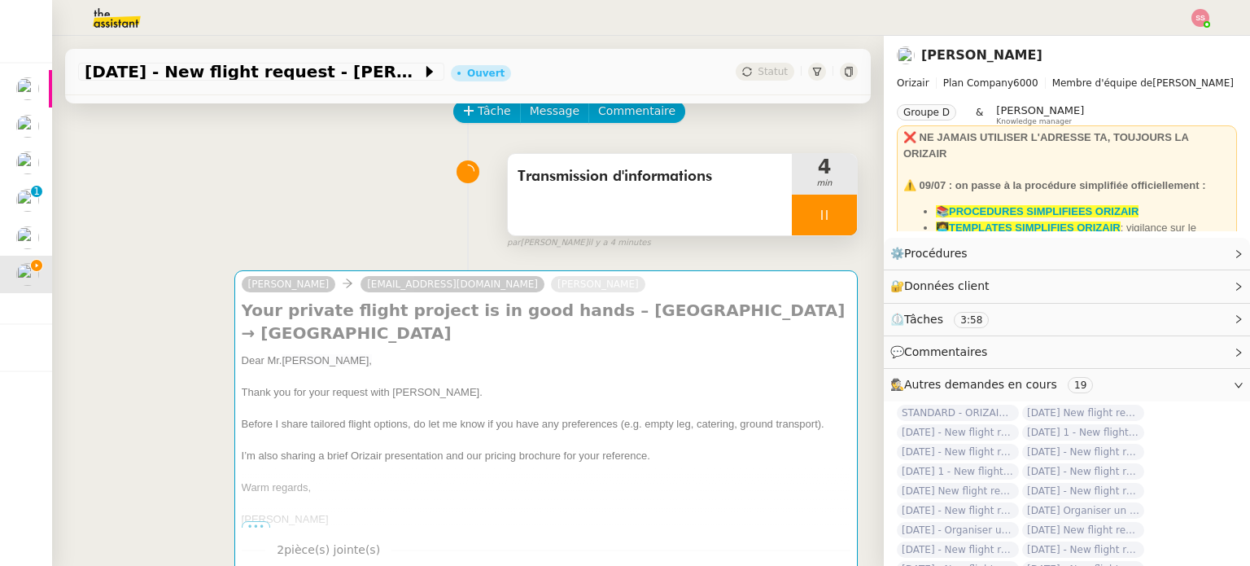
click at [827, 221] on div at bounding box center [824, 214] width 65 height 41
click at [827, 221] on button at bounding box center [840, 214] width 33 height 41
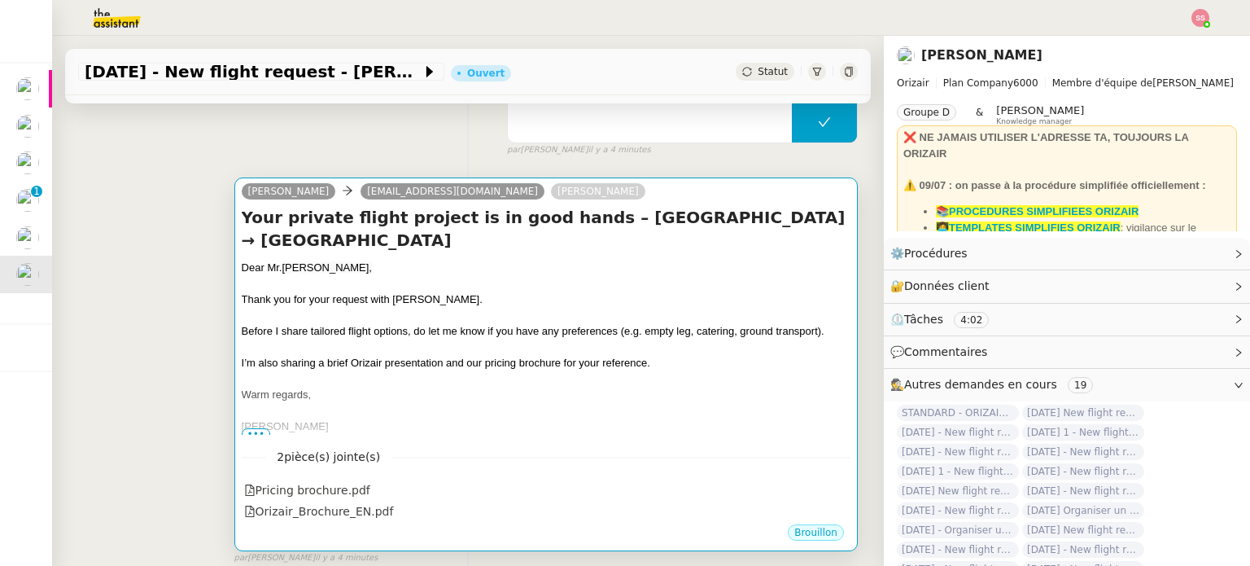
scroll to position [244, 0]
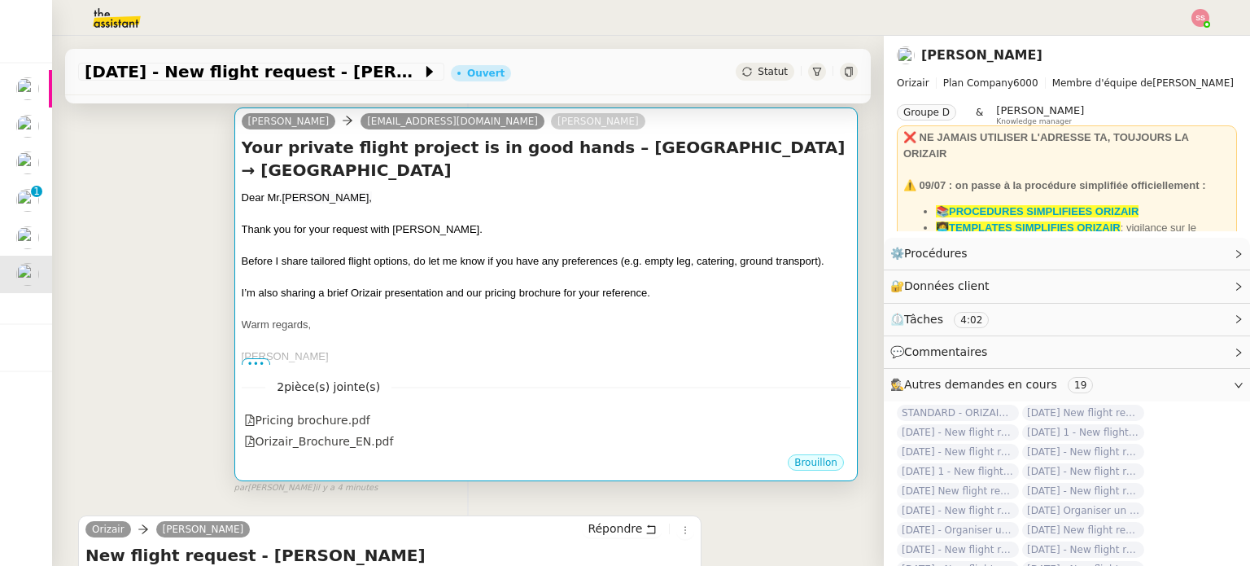
click at [618, 286] on span "I’m also sharing a brief Orizair presentation and our pricing brochure for your…" at bounding box center [446, 292] width 408 height 12
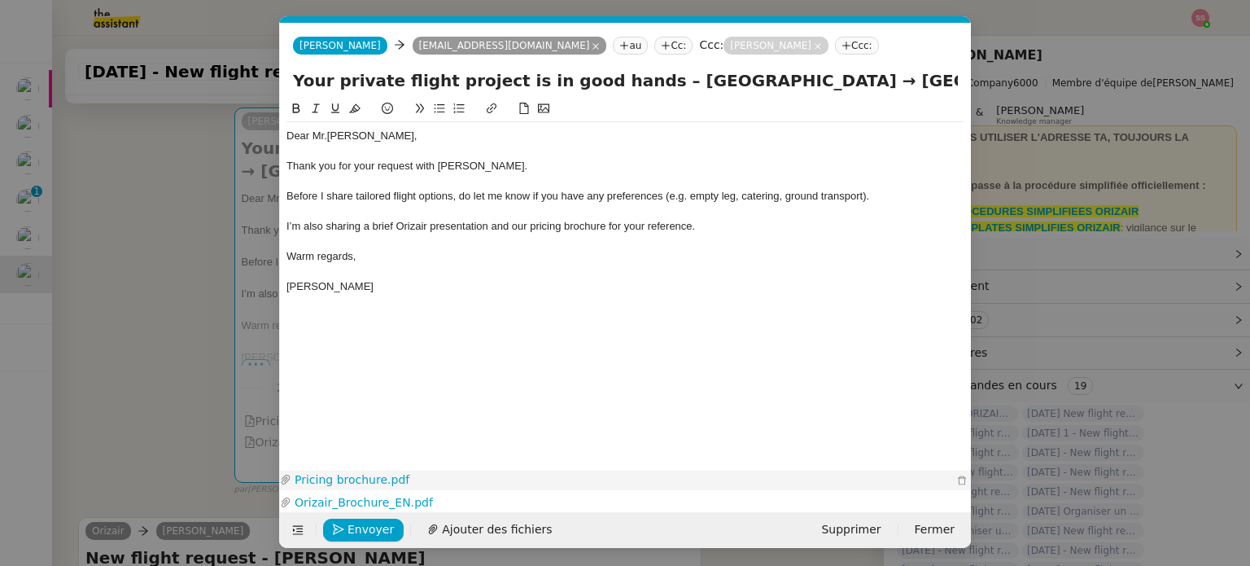
scroll to position [0, 34]
click at [376, 531] on span "Envoyer" at bounding box center [370, 529] width 46 height 19
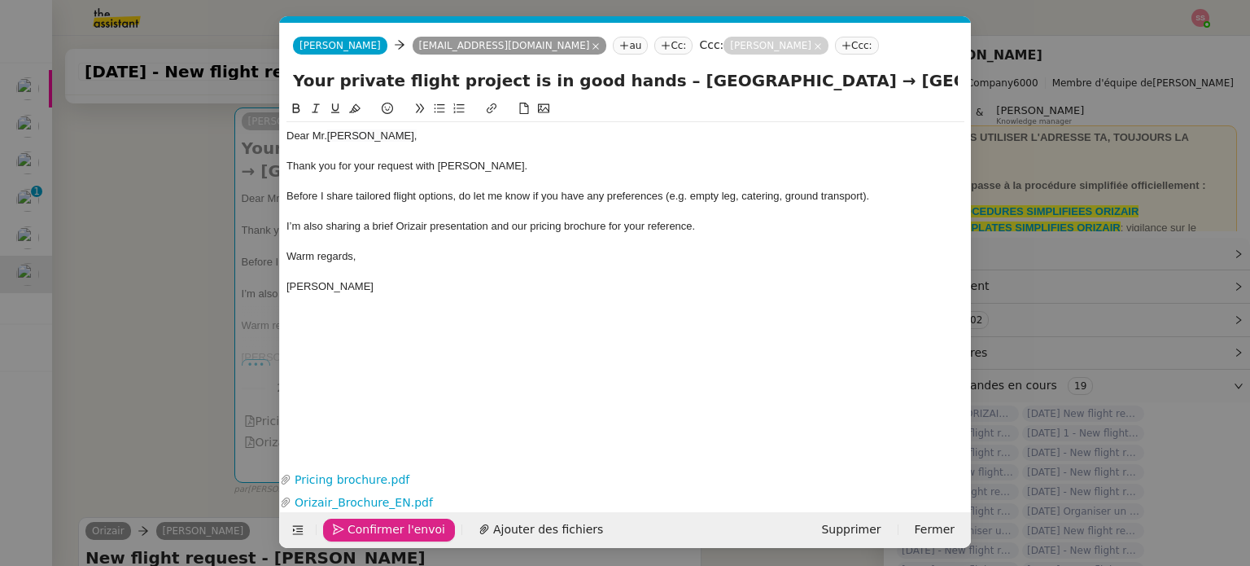
click at [376, 531] on span "Confirmer l'envoi" at bounding box center [396, 529] width 98 height 19
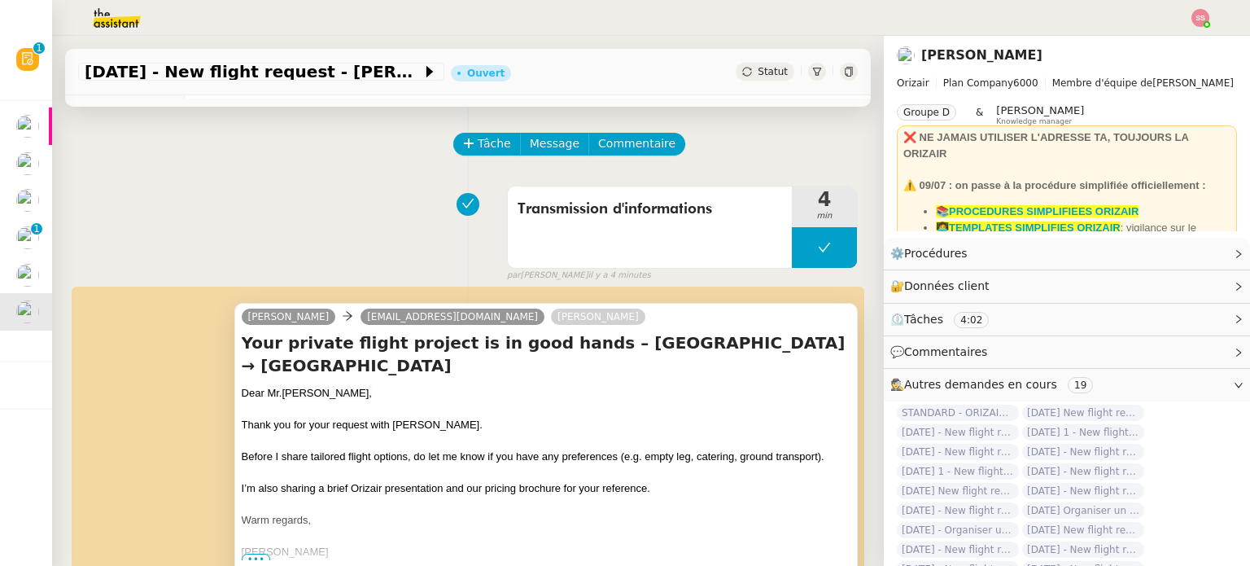
scroll to position [0, 0]
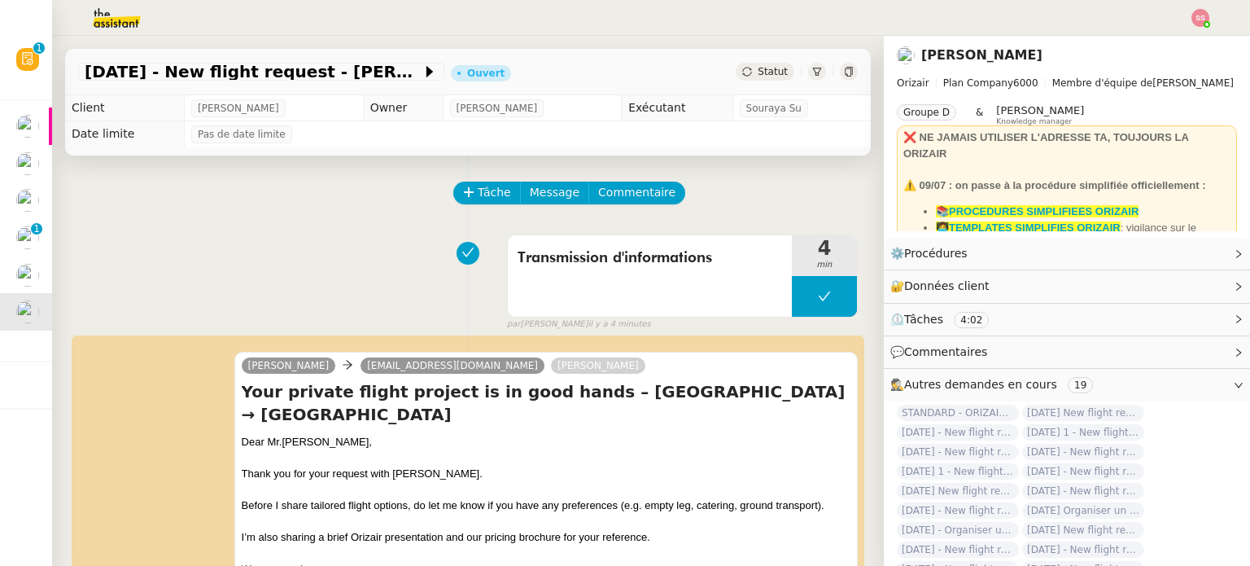
click at [1202, 21] on img at bounding box center [1200, 18] width 18 height 18
click at [1173, 47] on li "Suivi" at bounding box center [1156, 46] width 106 height 23
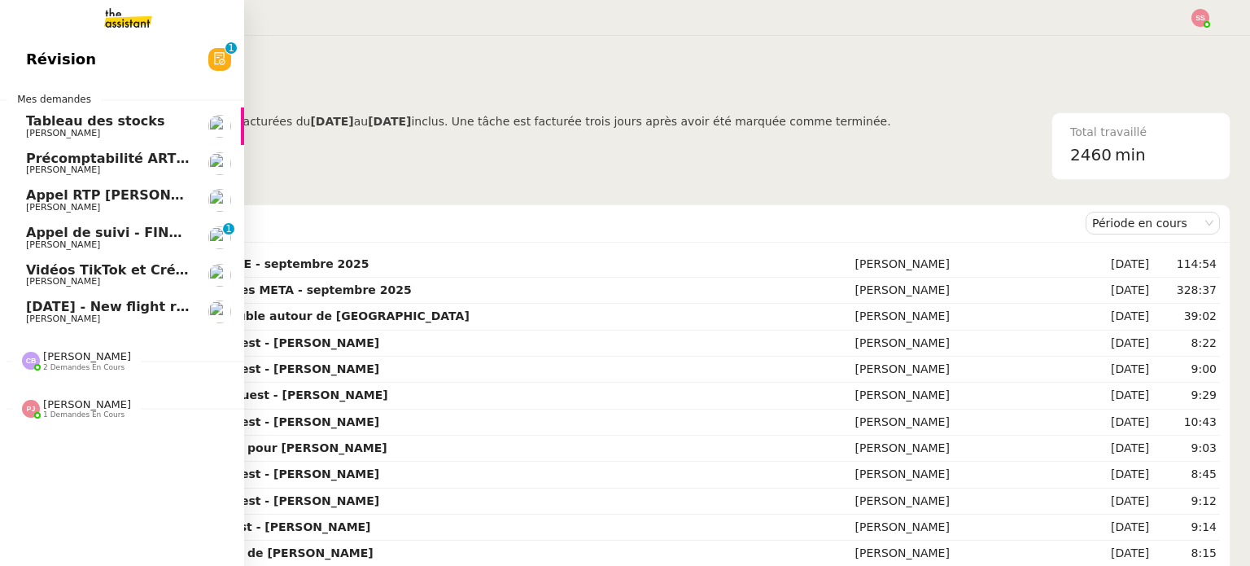
click at [72, 316] on span "Louis Frei" at bounding box center [108, 319] width 164 height 10
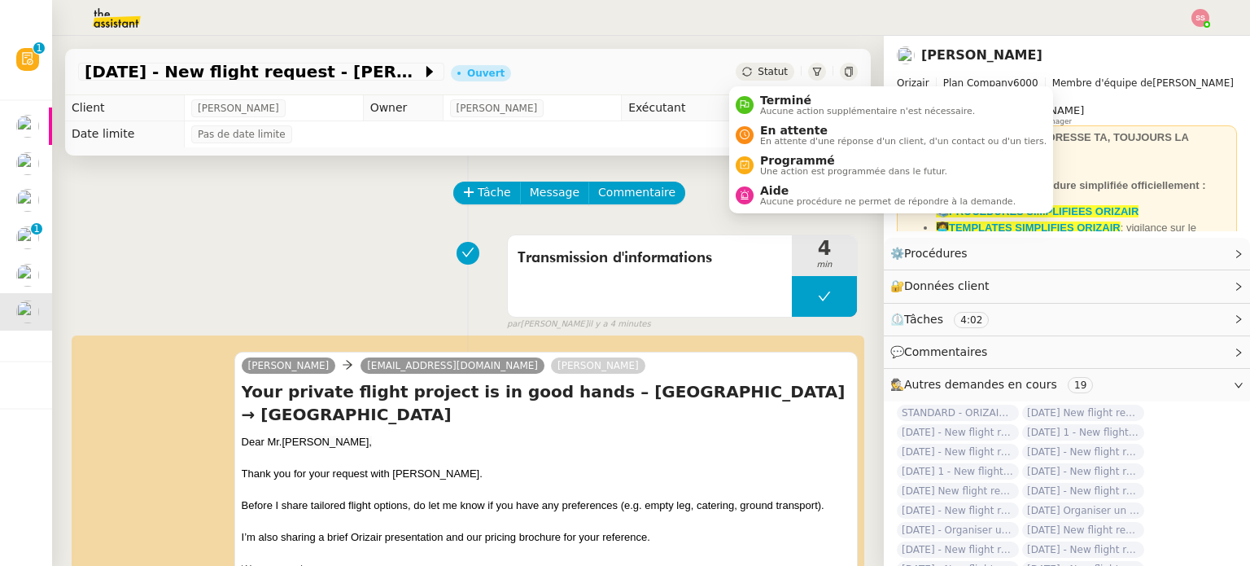
click at [762, 76] on span "Statut" at bounding box center [773, 71] width 30 height 11
click at [775, 137] on span "En attente d'une réponse d'un client, d'un contact ou d'un tiers." at bounding box center [903, 141] width 286 height 9
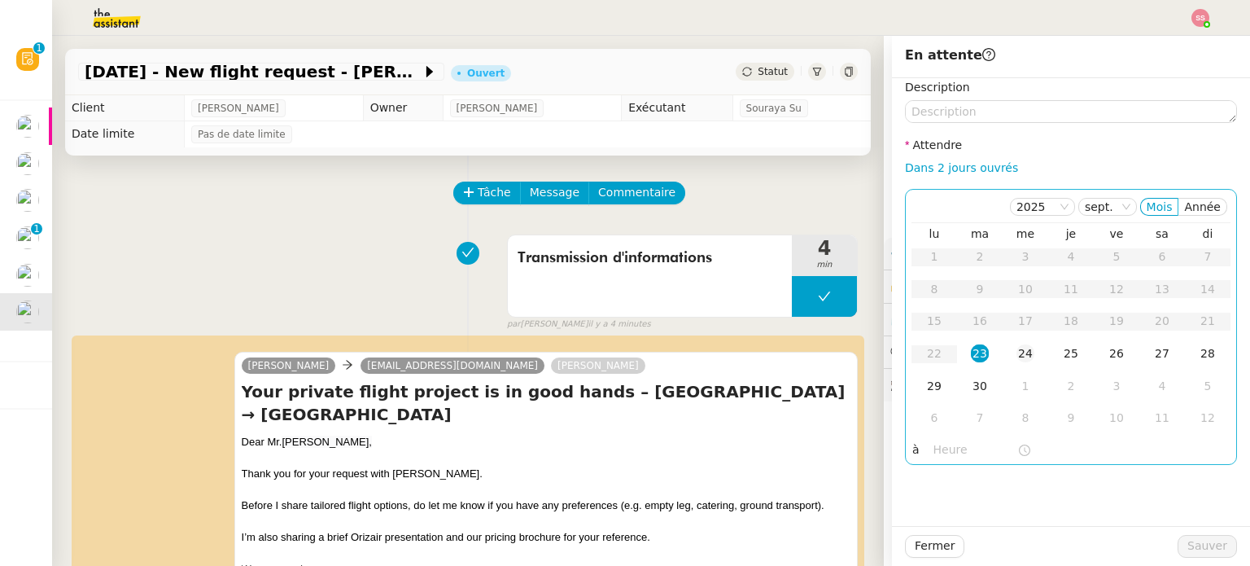
click at [1019, 356] on div "24" at bounding box center [1025, 353] width 18 height 18
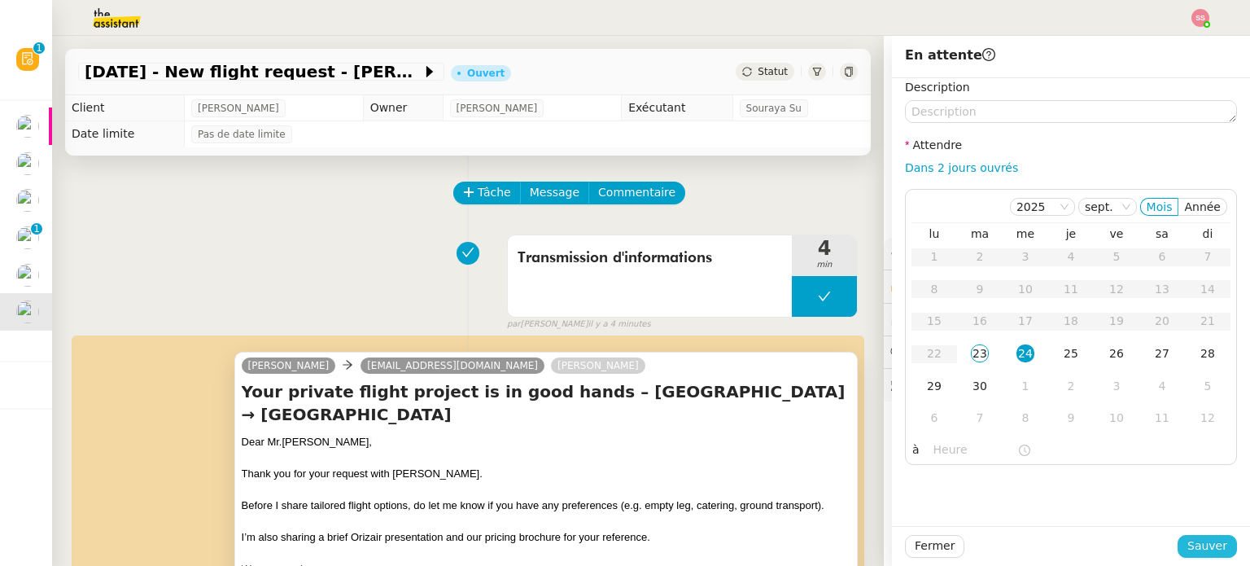
drag, startPoint x: 1189, startPoint y: 547, endPoint x: 827, endPoint y: 444, distance: 376.3
click at [1188, 546] on span "Sauver" at bounding box center [1207, 545] width 40 height 19
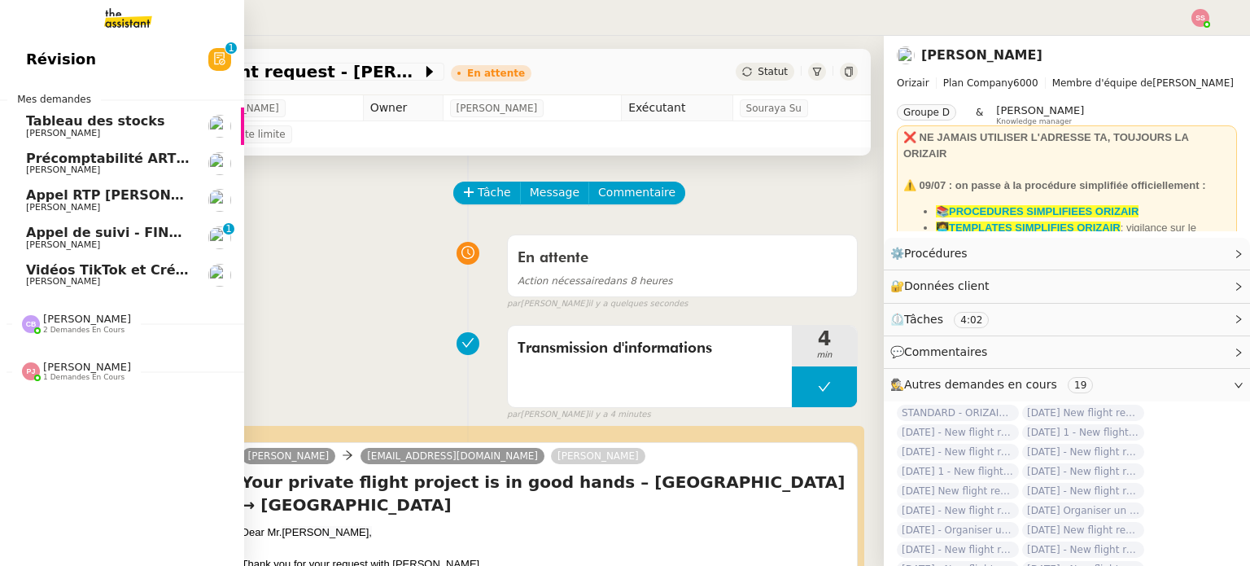
click at [67, 236] on span "Appel de suivi - FINDWAYS - Ibtissem Cherifi" at bounding box center [188, 232] width 325 height 15
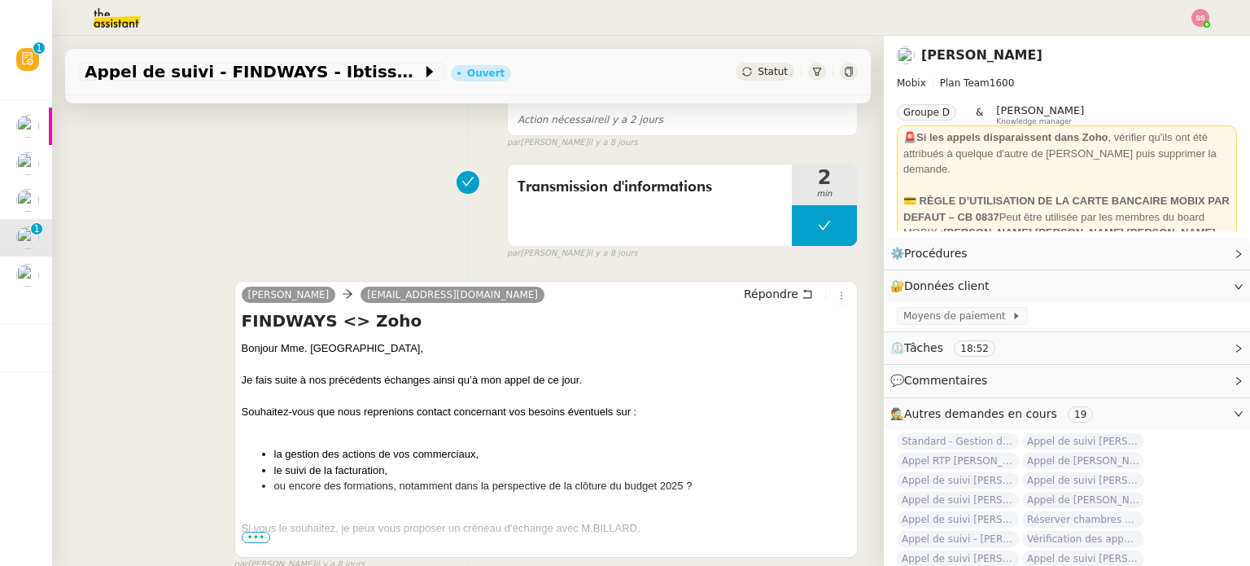
scroll to position [407, 0]
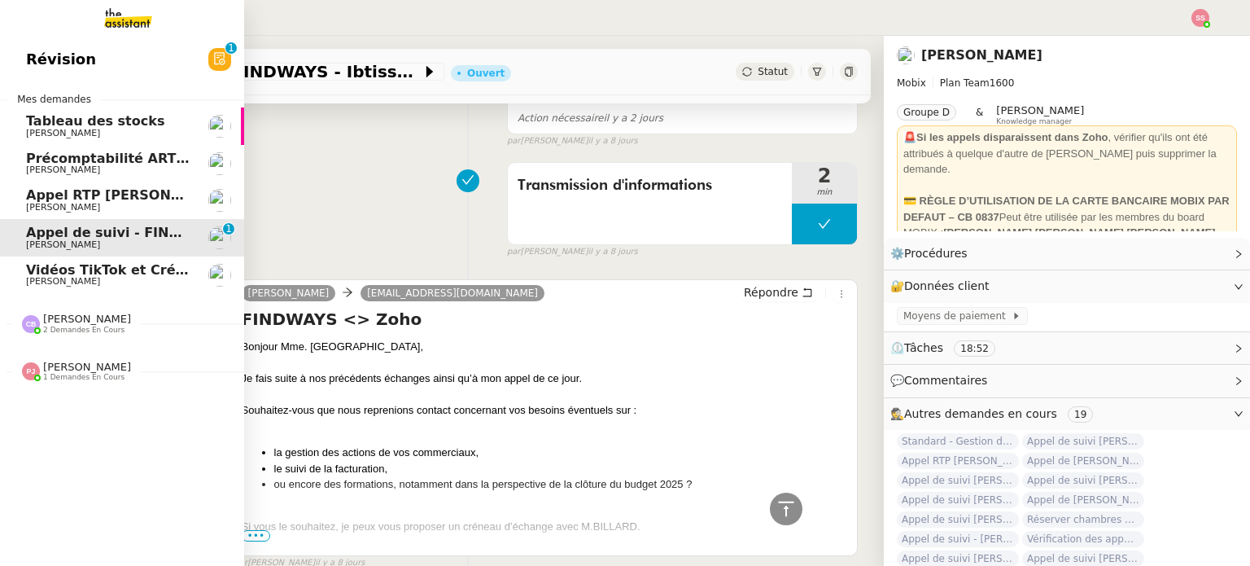
click at [49, 204] on span "Florian Parant" at bounding box center [63, 207] width 74 height 11
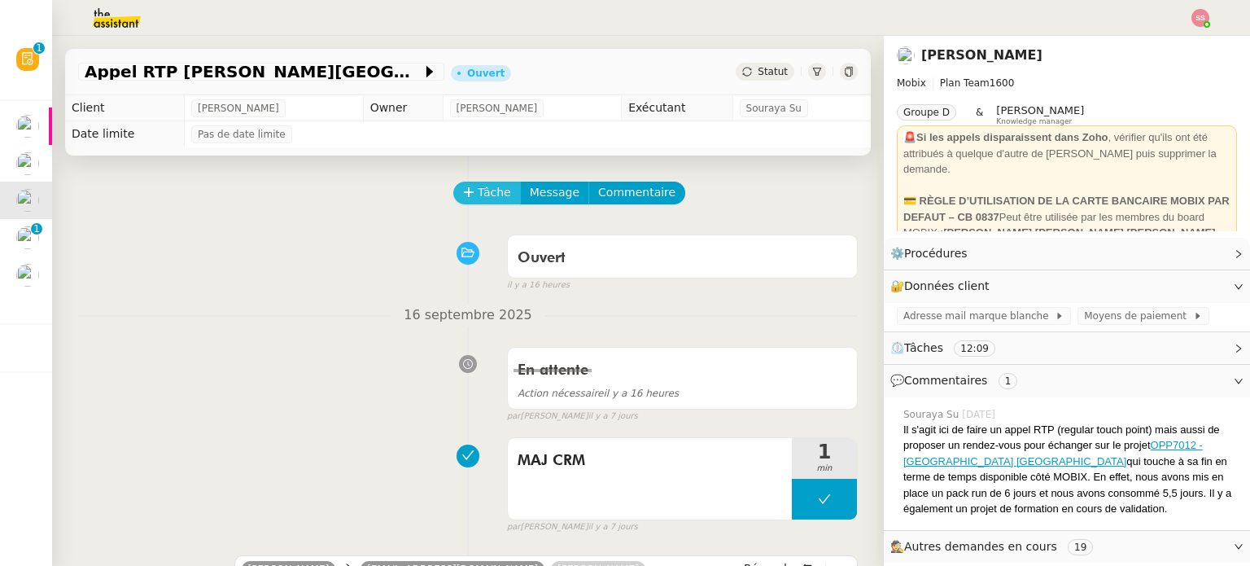
click at [487, 194] on span "Tâche" at bounding box center [494, 192] width 33 height 19
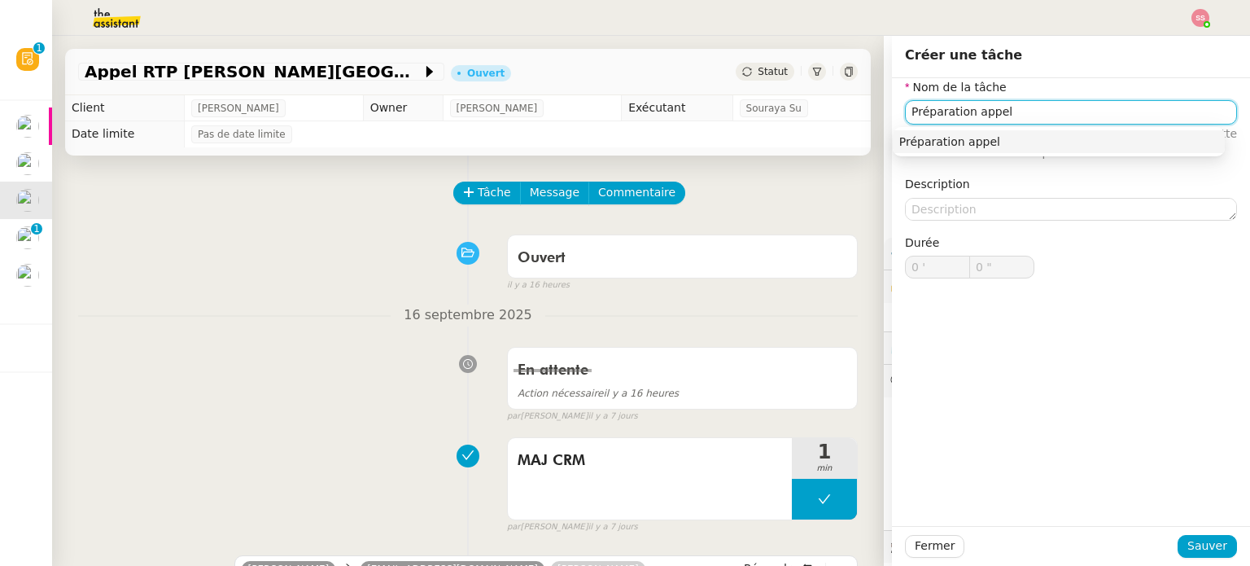
click at [1090, 138] on div "Préparation appel" at bounding box center [1058, 141] width 319 height 15
type input "Préparation appel"
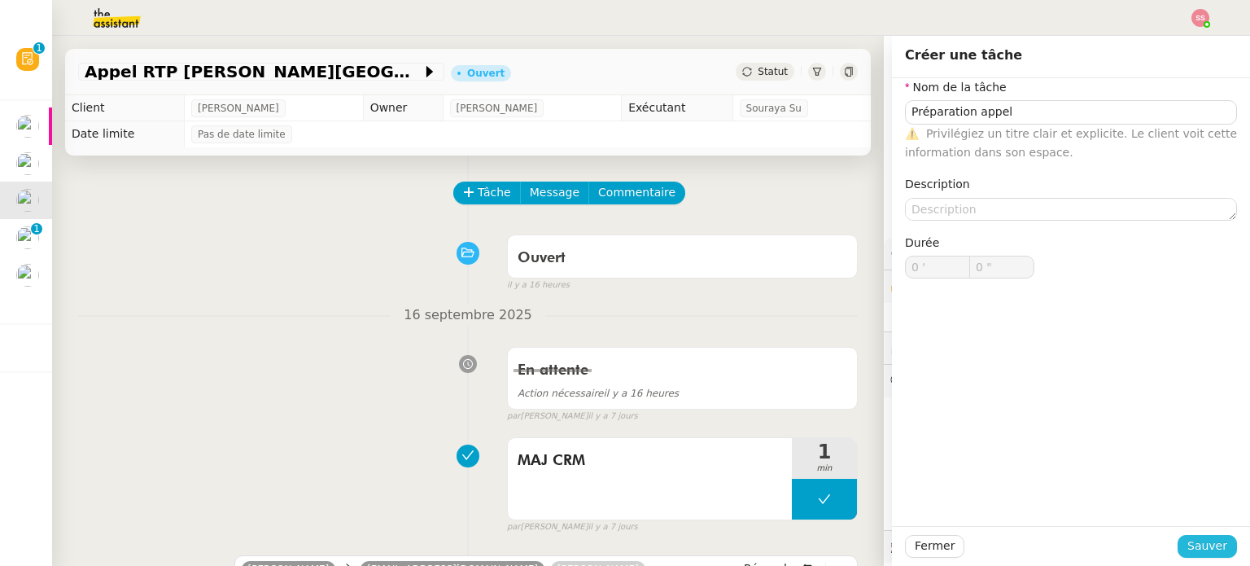
click at [1193, 538] on span "Sauver" at bounding box center [1207, 545] width 40 height 19
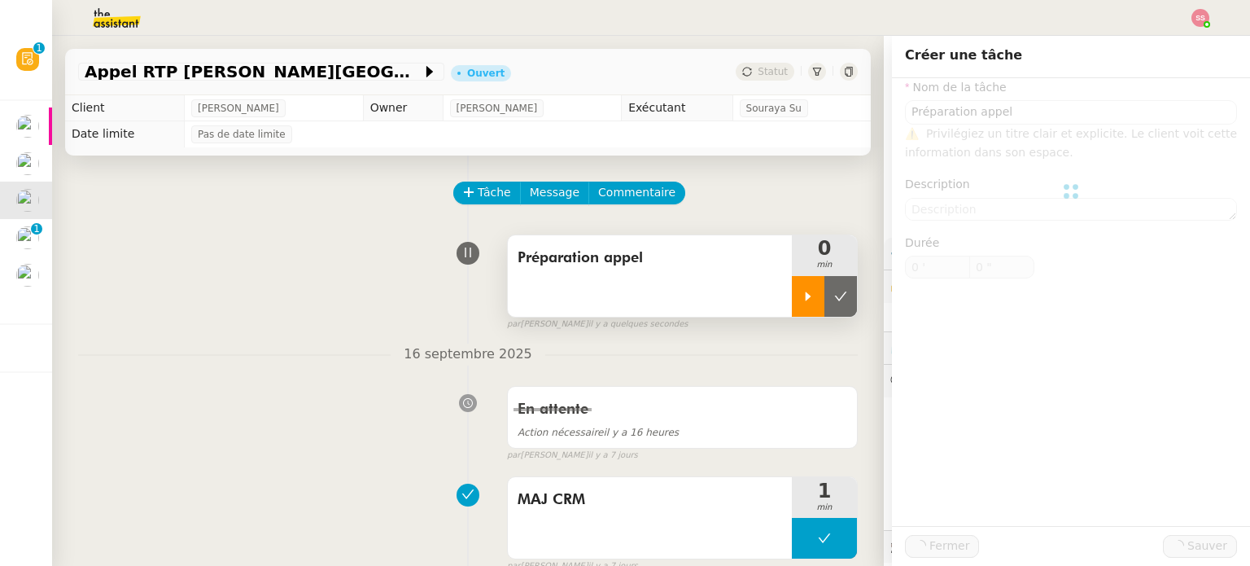
click at [792, 312] on div at bounding box center [808, 296] width 33 height 41
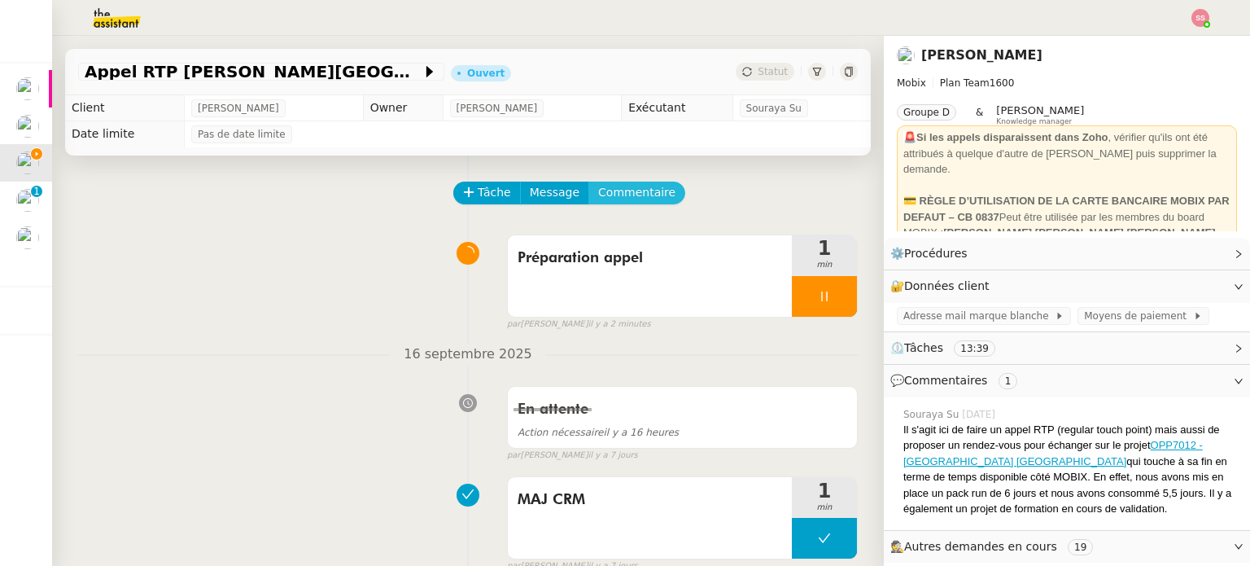
click at [628, 199] on span "Commentaire" at bounding box center [636, 192] width 77 height 19
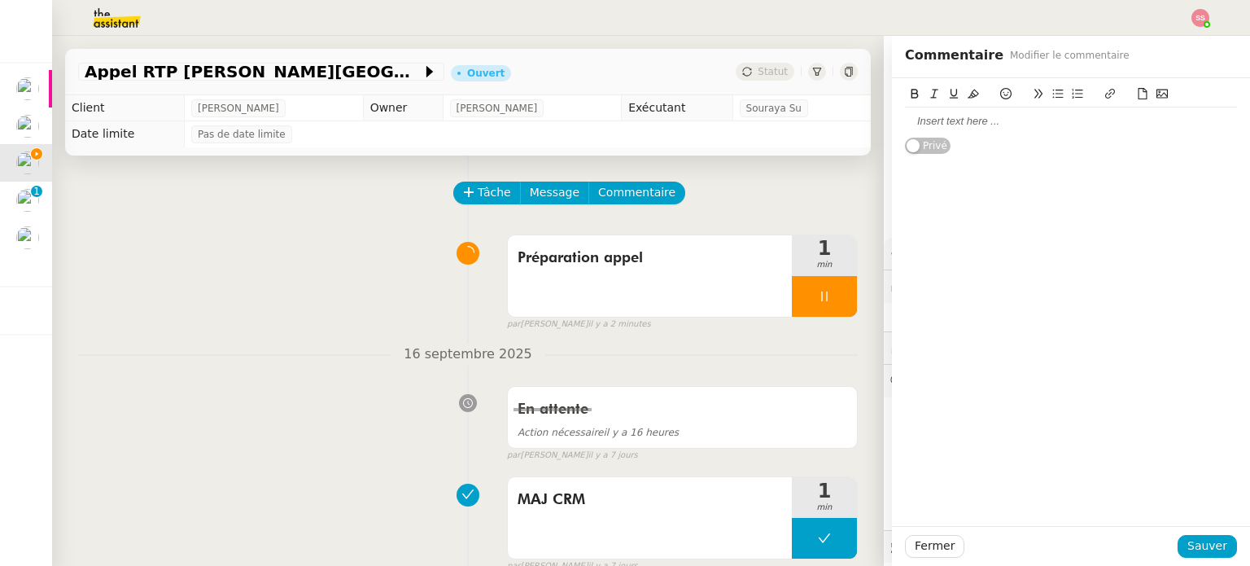
click at [966, 126] on div at bounding box center [1071, 121] width 332 height 15
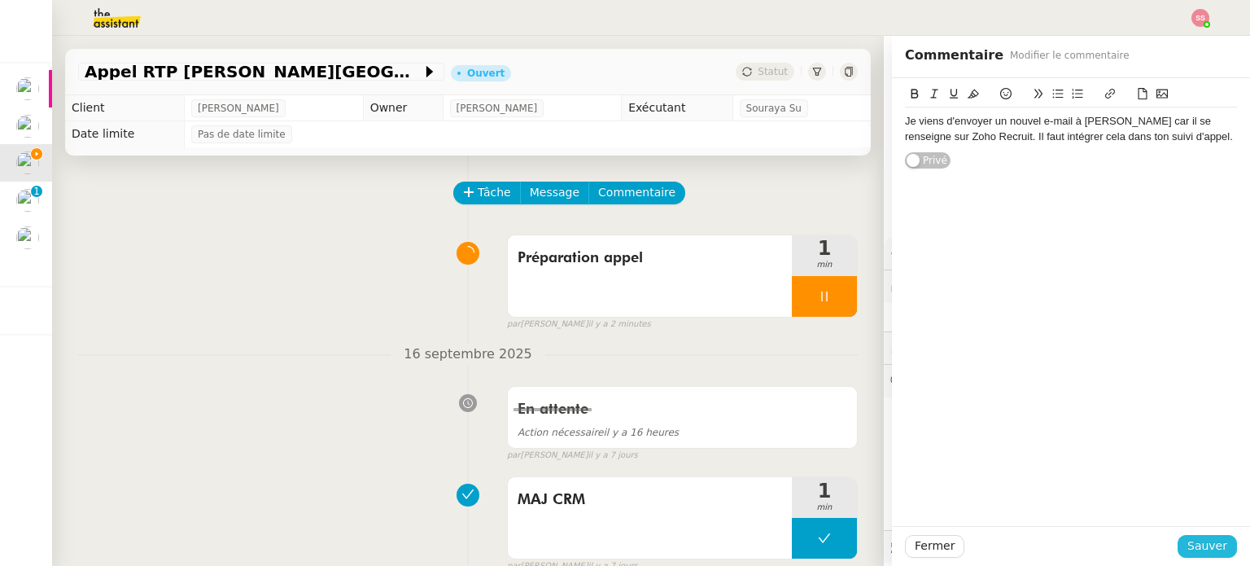
click at [1199, 547] on span "Sauver" at bounding box center [1207, 545] width 40 height 19
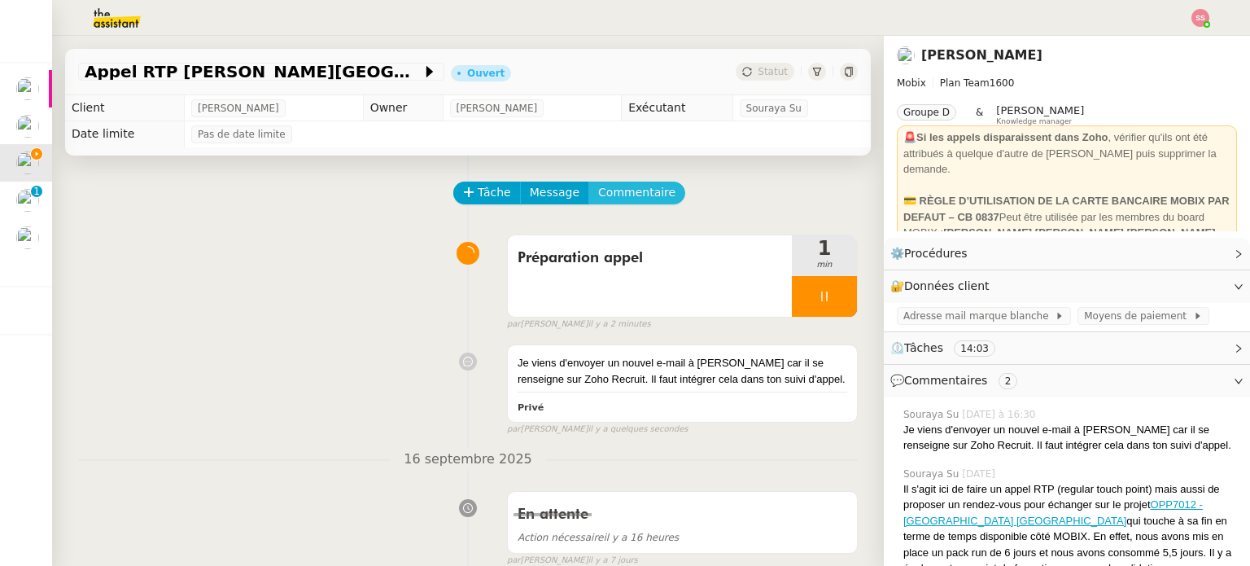
click at [615, 200] on span "Commentaire" at bounding box center [636, 192] width 77 height 19
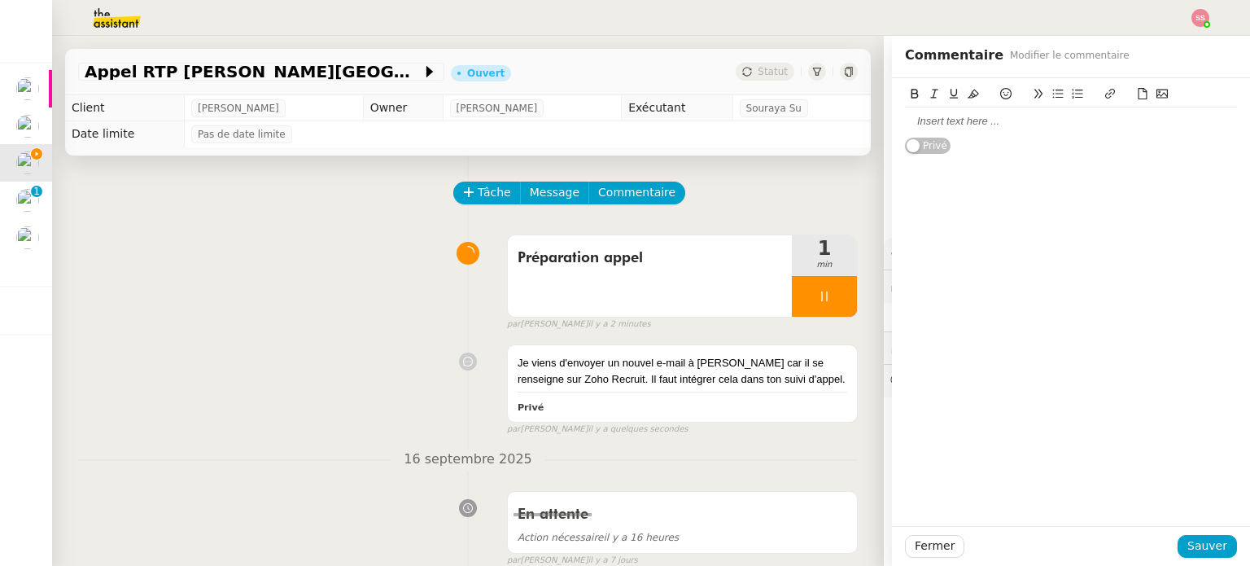
click at [1003, 125] on div at bounding box center [1071, 121] width 332 height 15
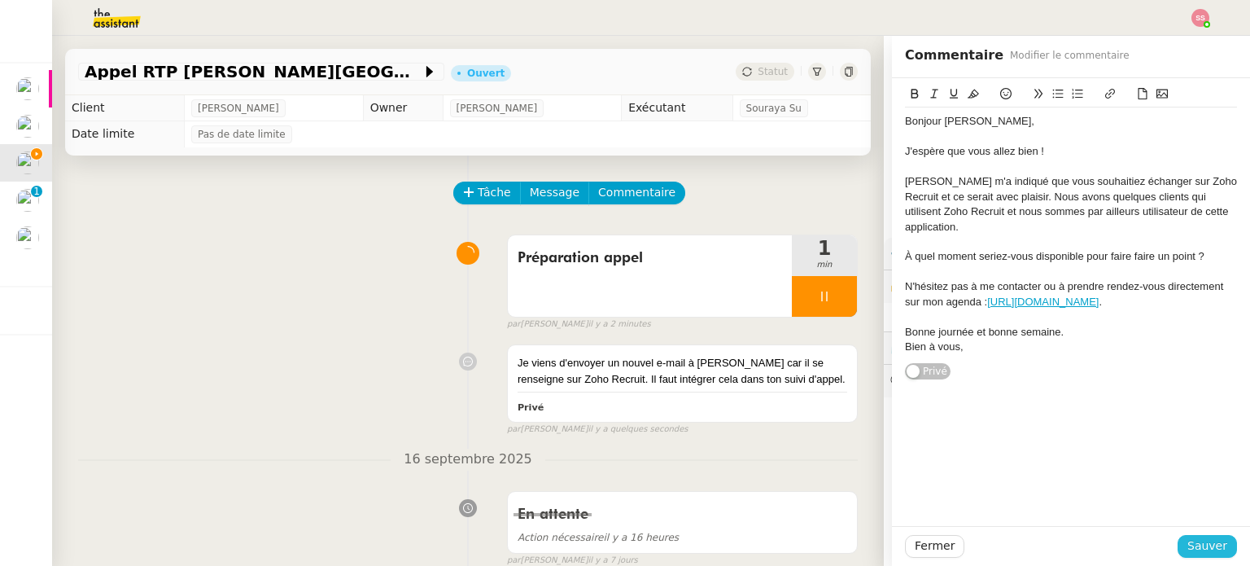
click at [1198, 550] on span "Sauver" at bounding box center [1207, 545] width 40 height 19
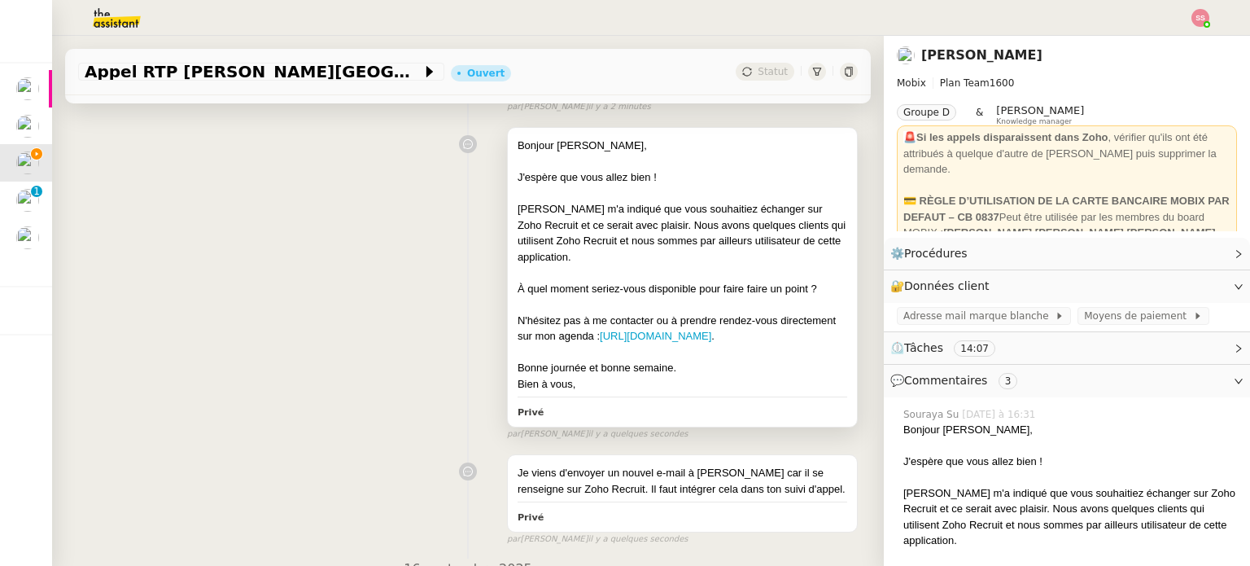
scroll to position [81, 0]
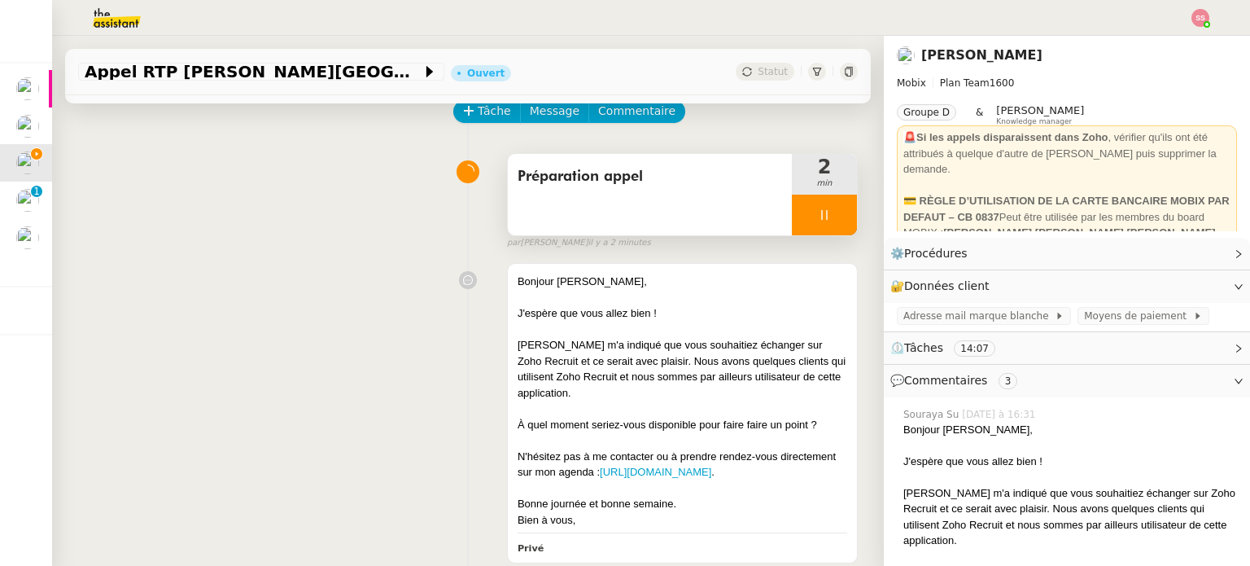
click at [823, 212] on div at bounding box center [824, 214] width 65 height 41
click at [835, 212] on icon at bounding box center [841, 214] width 12 height 9
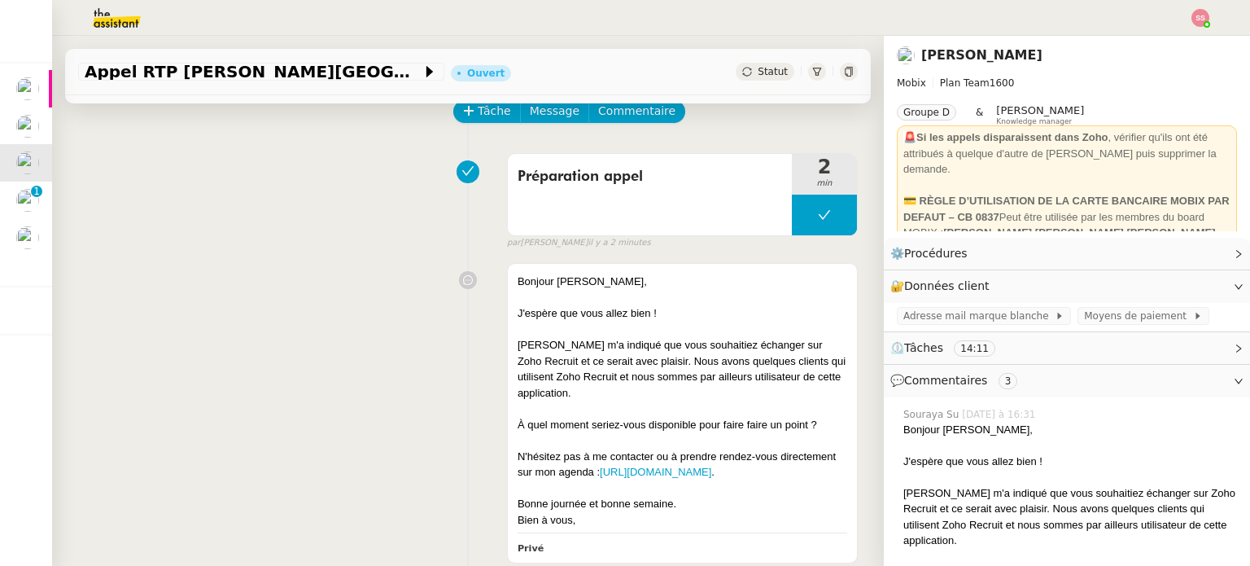
click at [737, 69] on div "Statut" at bounding box center [765, 72] width 59 height 18
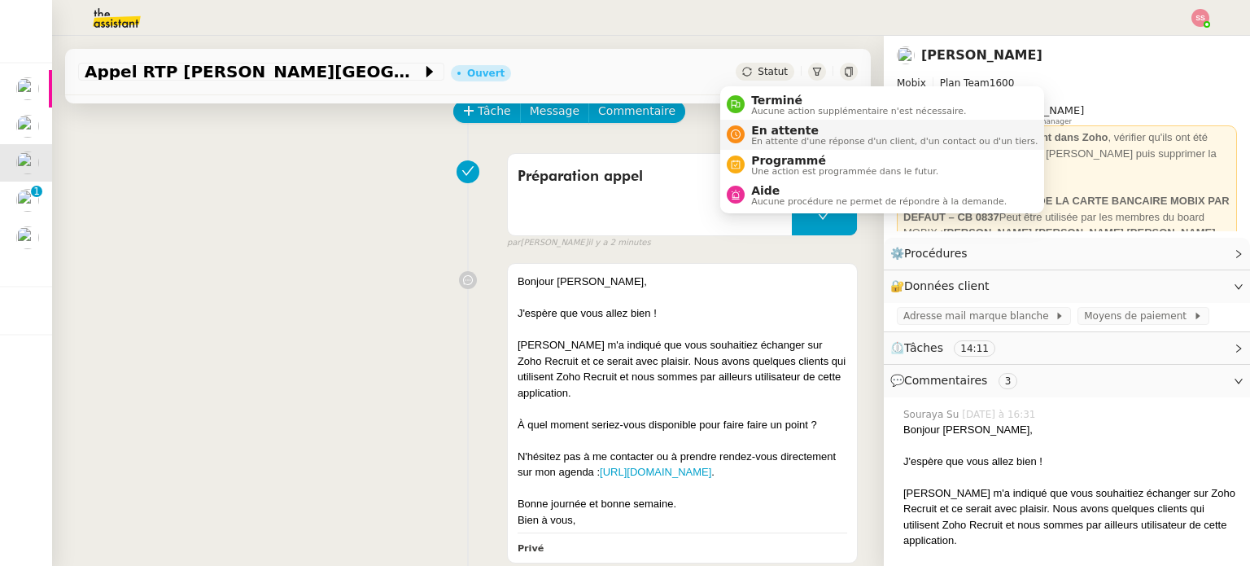
click at [784, 130] on span "En attente" at bounding box center [894, 130] width 286 height 13
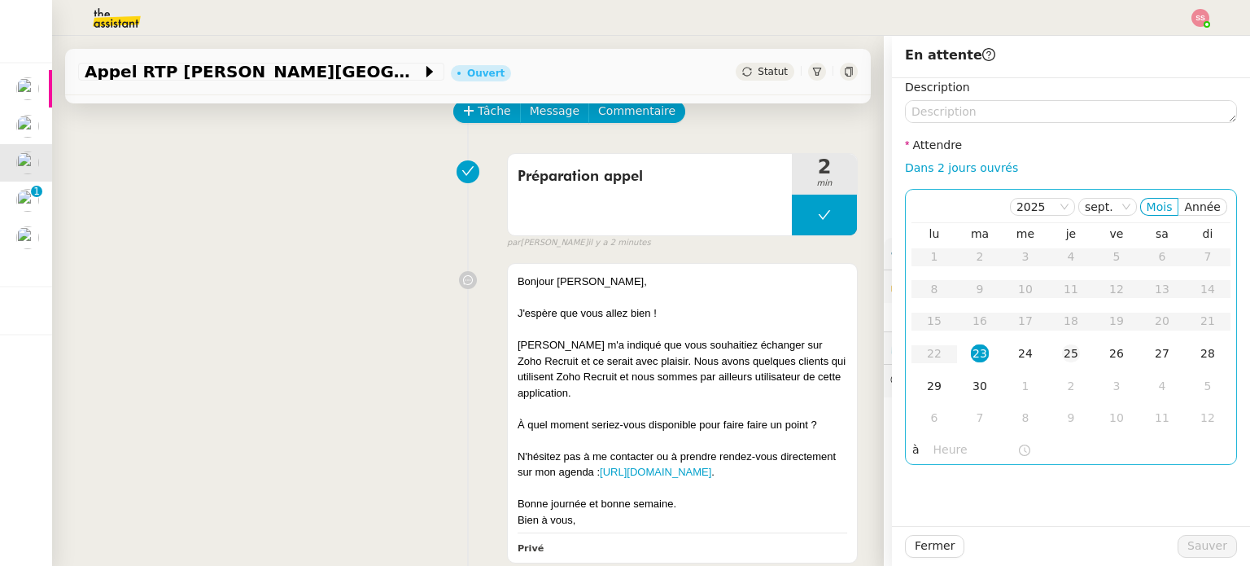
drag, startPoint x: 1055, startPoint y: 359, endPoint x: 1062, endPoint y: 367, distance: 10.9
click at [1062, 359] on div "25" at bounding box center [1071, 353] width 18 height 18
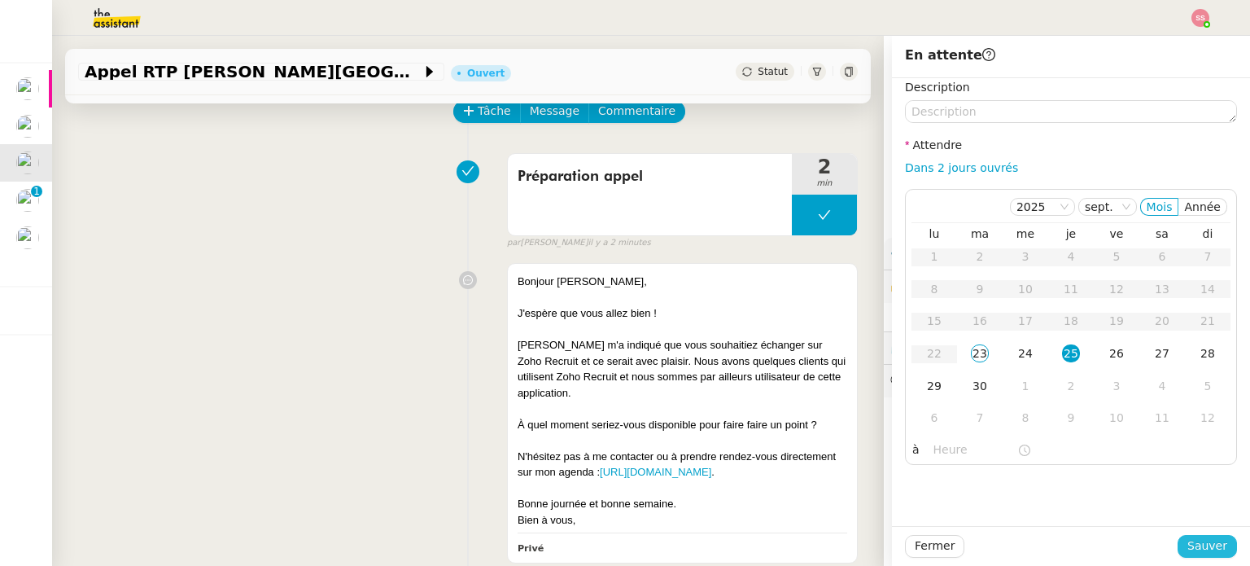
click at [1180, 542] on button "Sauver" at bounding box center [1206, 546] width 59 height 23
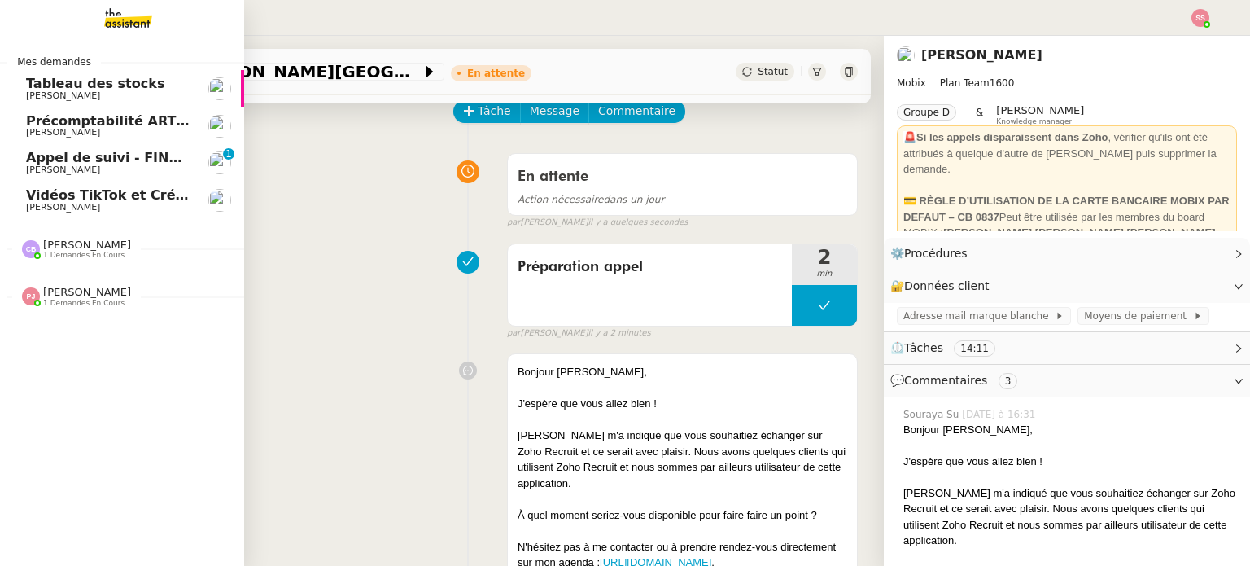
click at [63, 159] on span "Appel de suivi - FINDWAYS - Ibtissem Cherifi" at bounding box center [188, 157] width 325 height 15
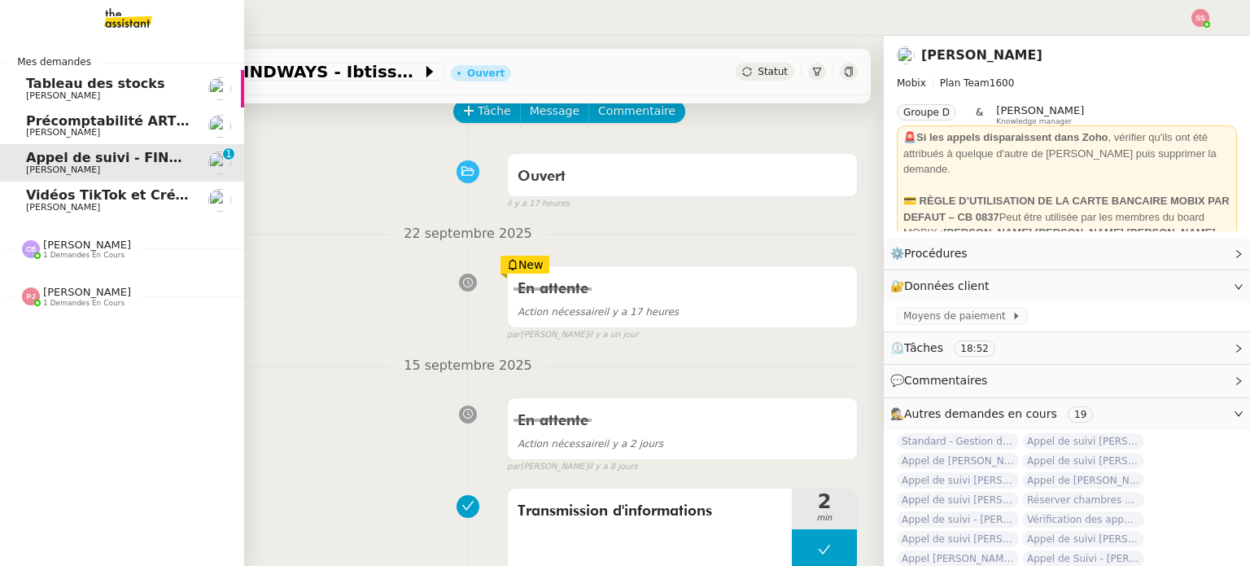
click at [48, 194] on span "Vidéos TikTok et Créatives META - septembre 2025" at bounding box center [212, 194] width 373 height 15
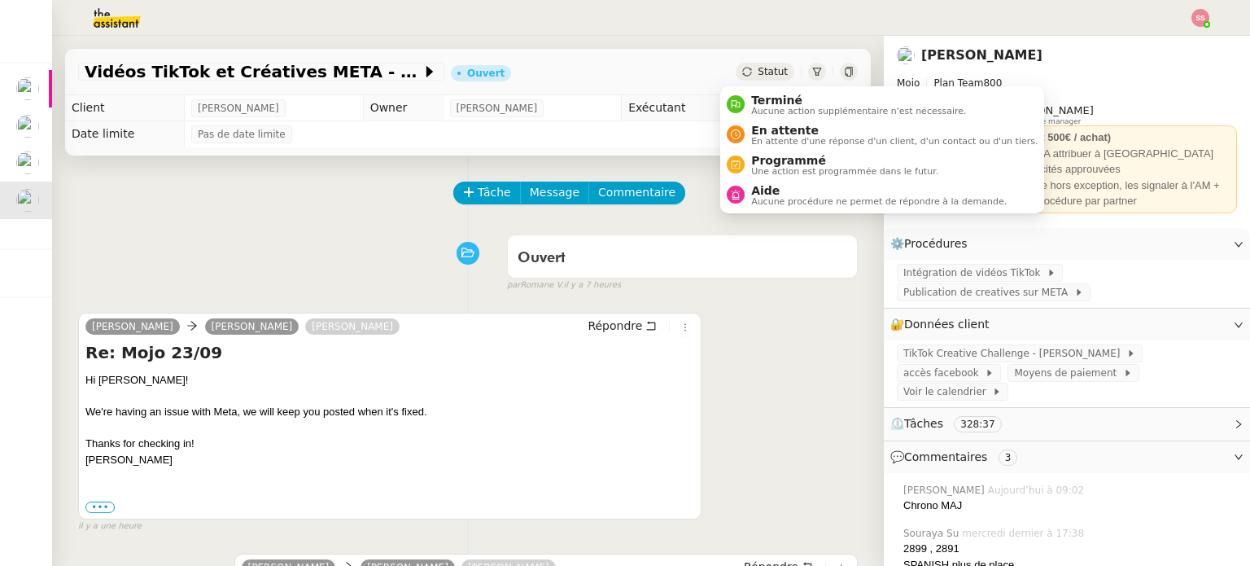
click at [758, 68] on span "Statut" at bounding box center [773, 71] width 30 height 11
click at [758, 129] on span "En attente" at bounding box center [894, 130] width 286 height 13
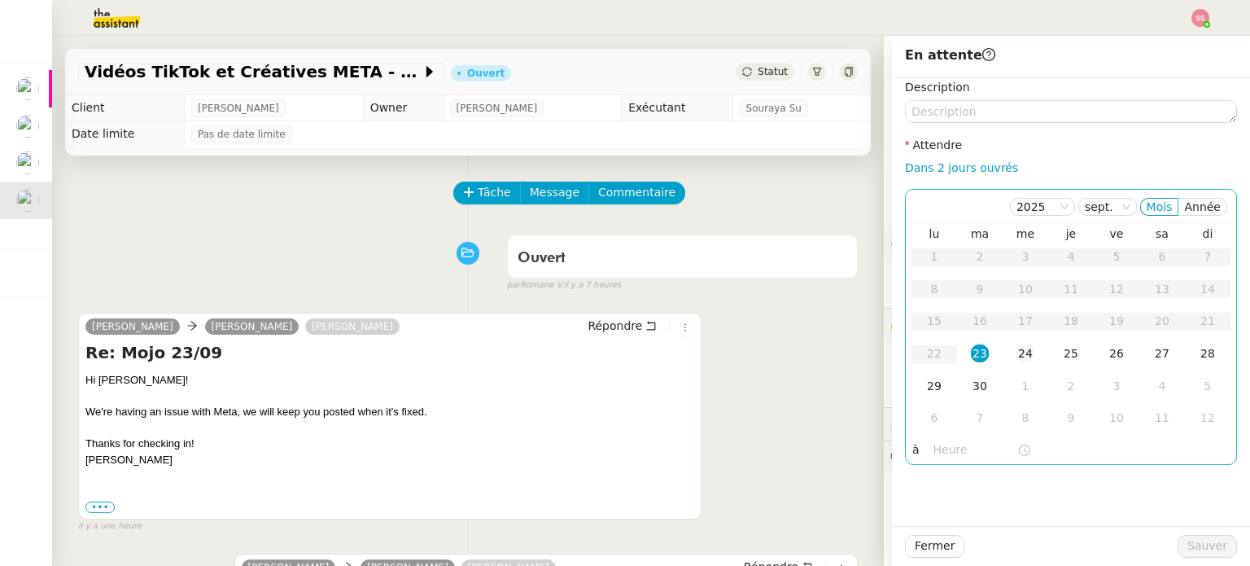
click at [1003, 355] on td "24" at bounding box center [1026, 354] width 46 height 33
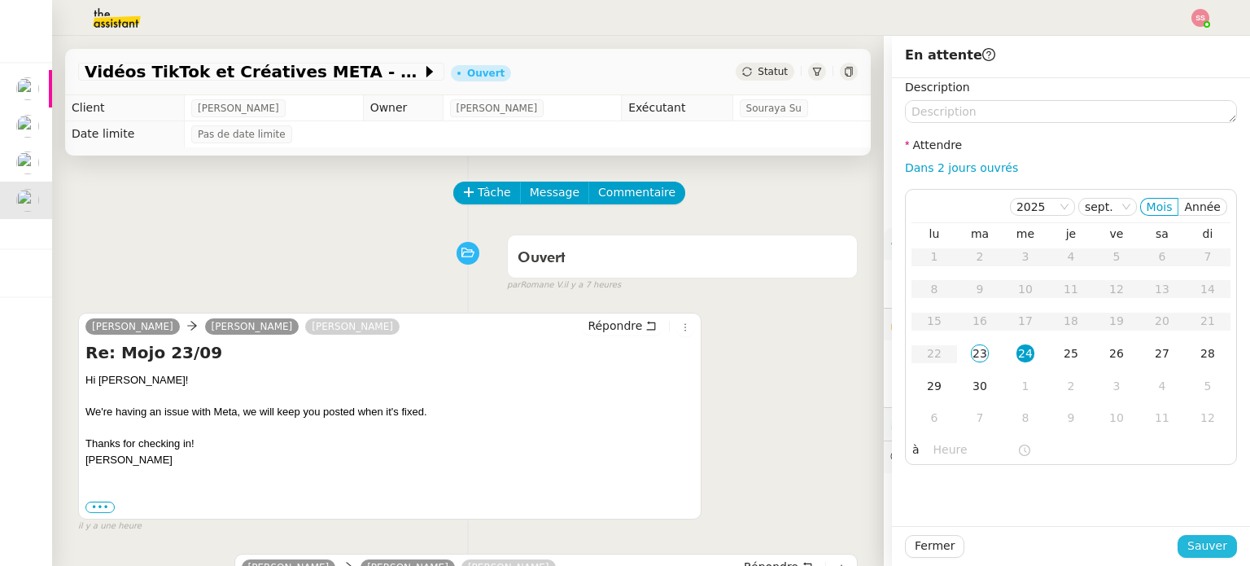
click at [1187, 540] on span "Sauver" at bounding box center [1207, 545] width 40 height 19
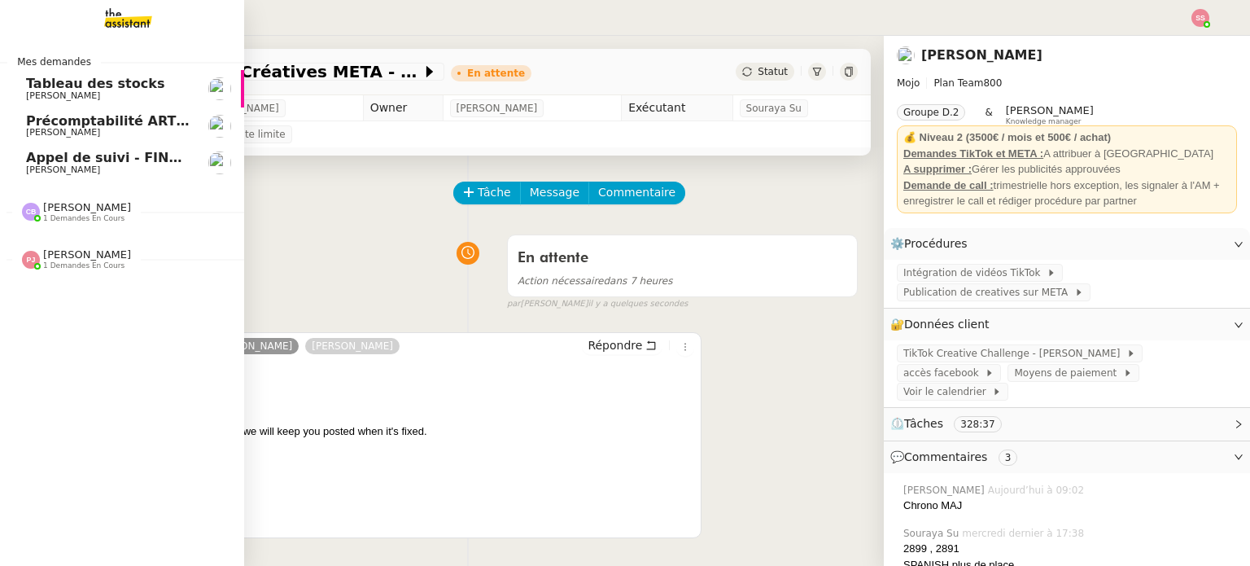
click at [70, 173] on span "Florian Parant" at bounding box center [63, 169] width 74 height 11
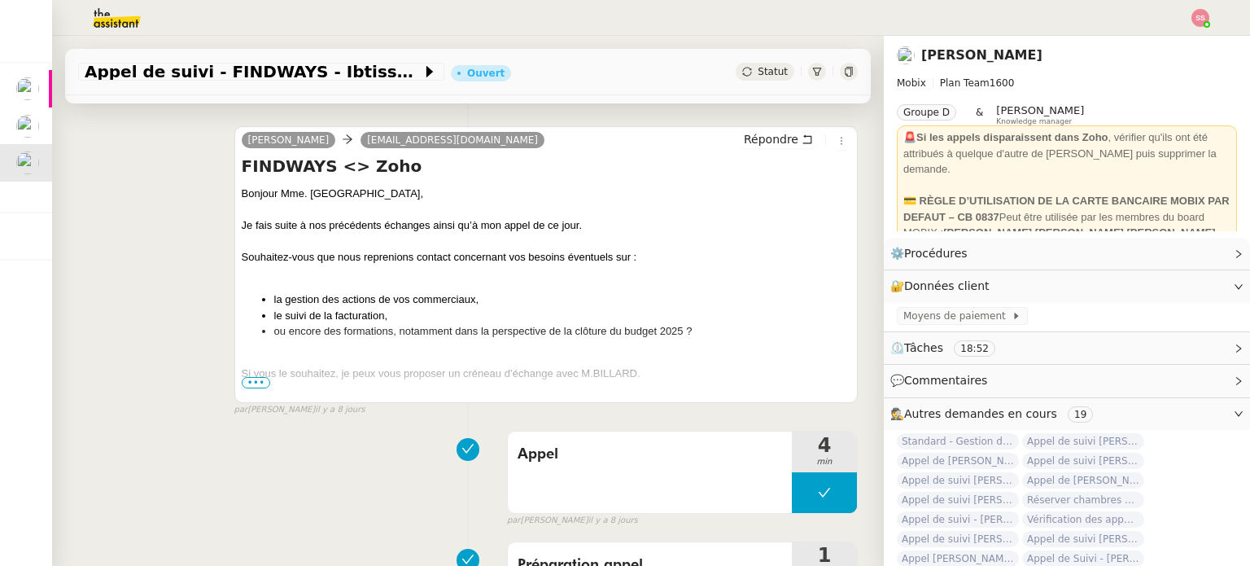
scroll to position [570, 0]
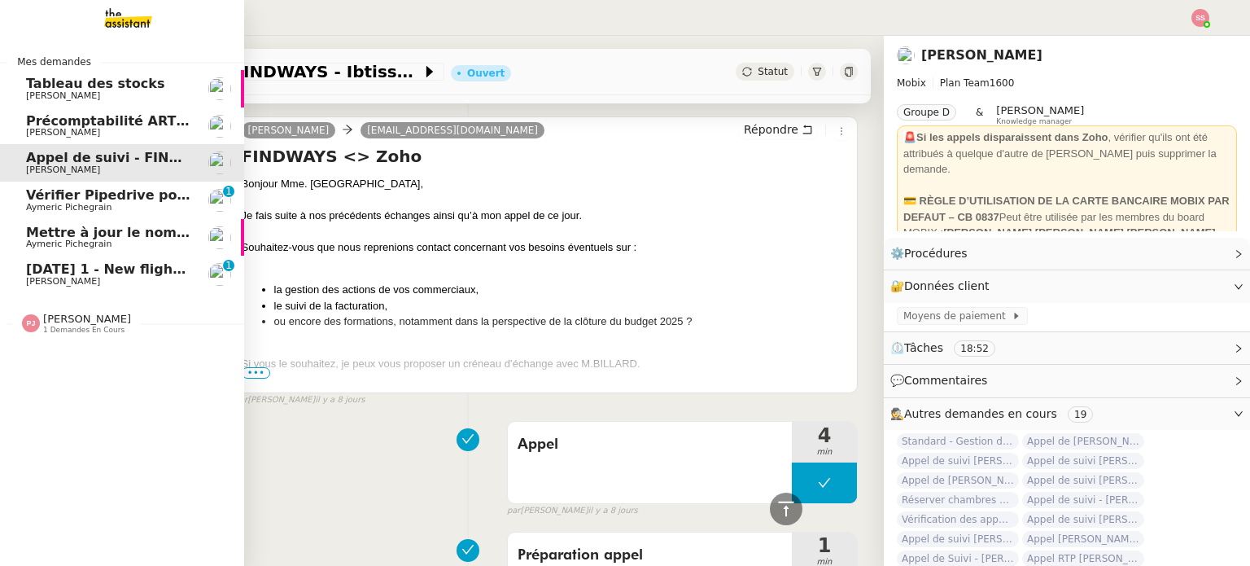
click at [112, 264] on span "14th July 2026 1 - New flight request - Natalia Roseveare" at bounding box center [201, 268] width 350 height 15
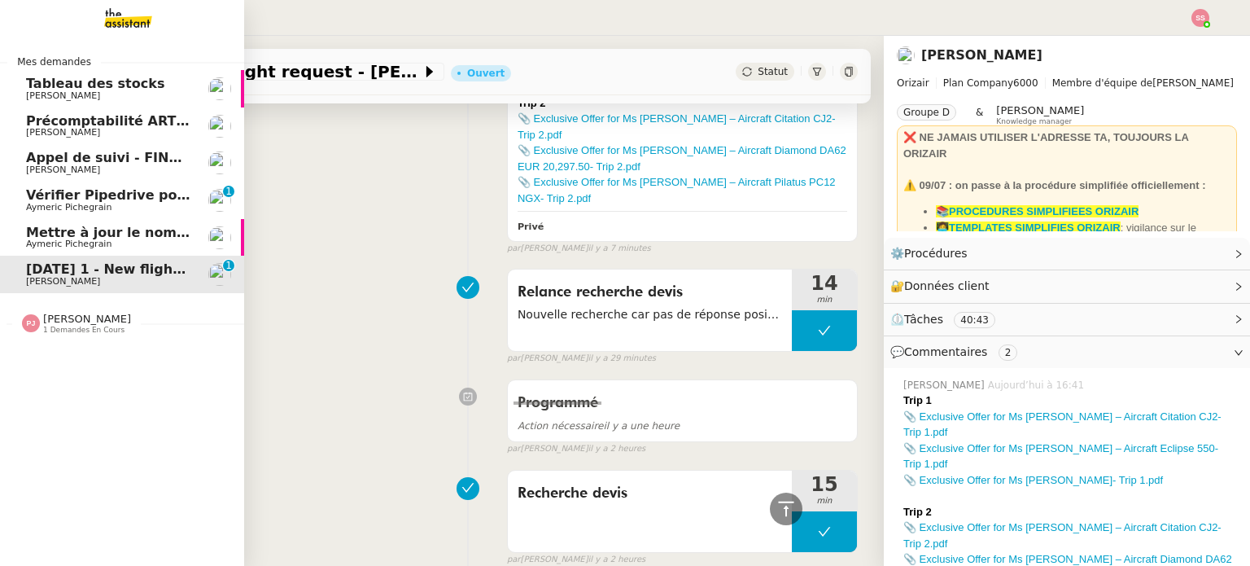
click at [97, 198] on span "Vérifier Pipedrive pour Goldie Williams" at bounding box center [172, 194] width 292 height 15
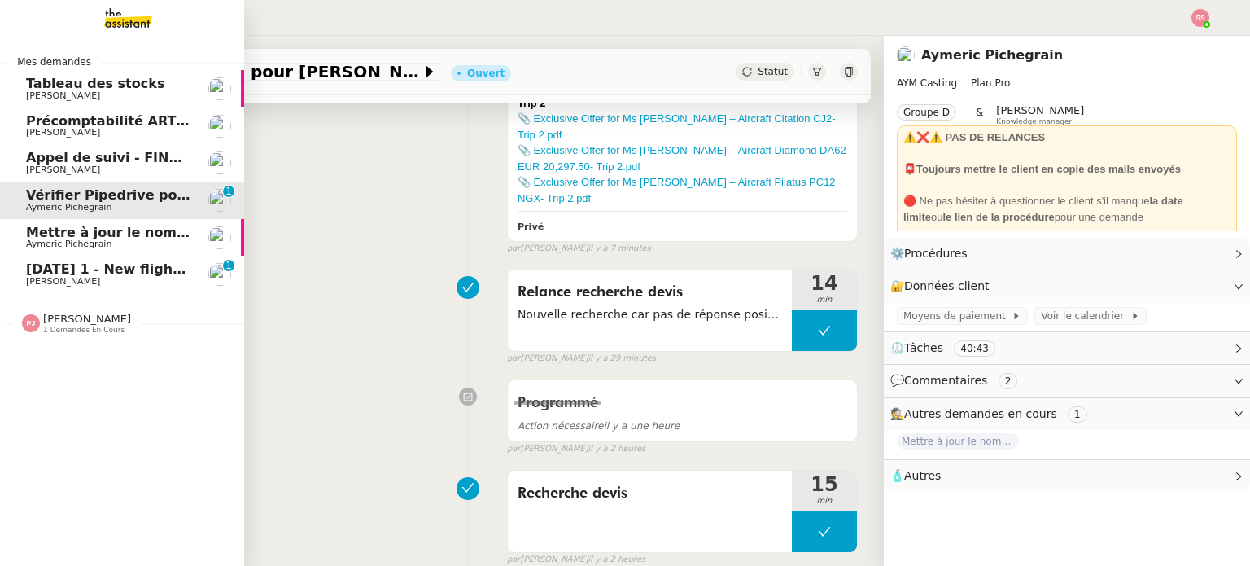
scroll to position [218, 0]
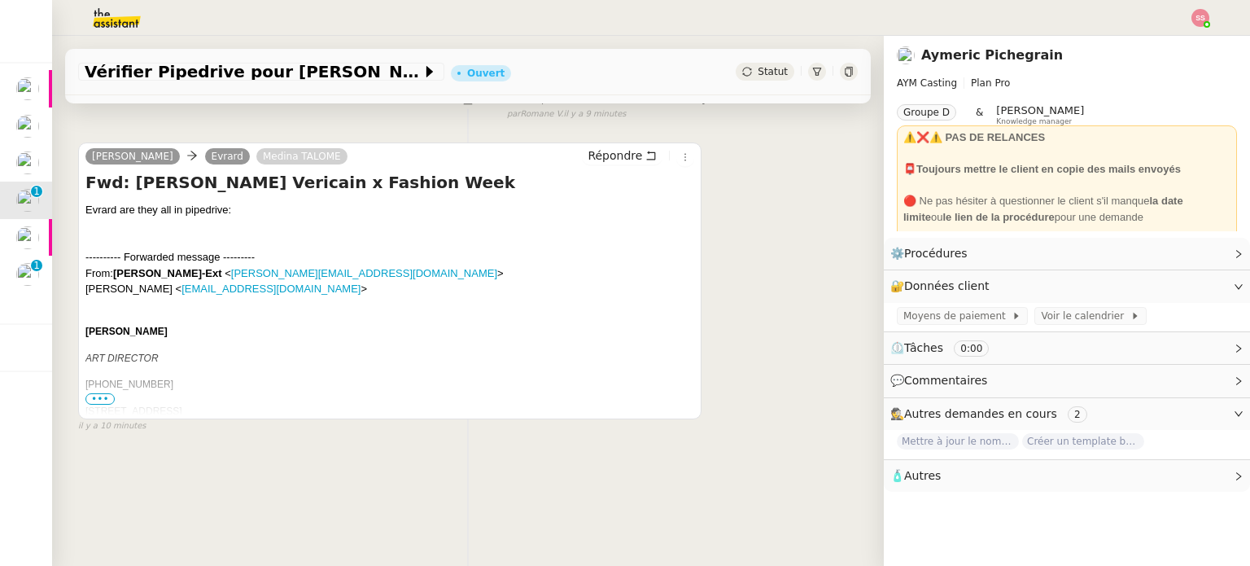
click at [94, 394] on span "•••" at bounding box center [99, 398] width 29 height 11
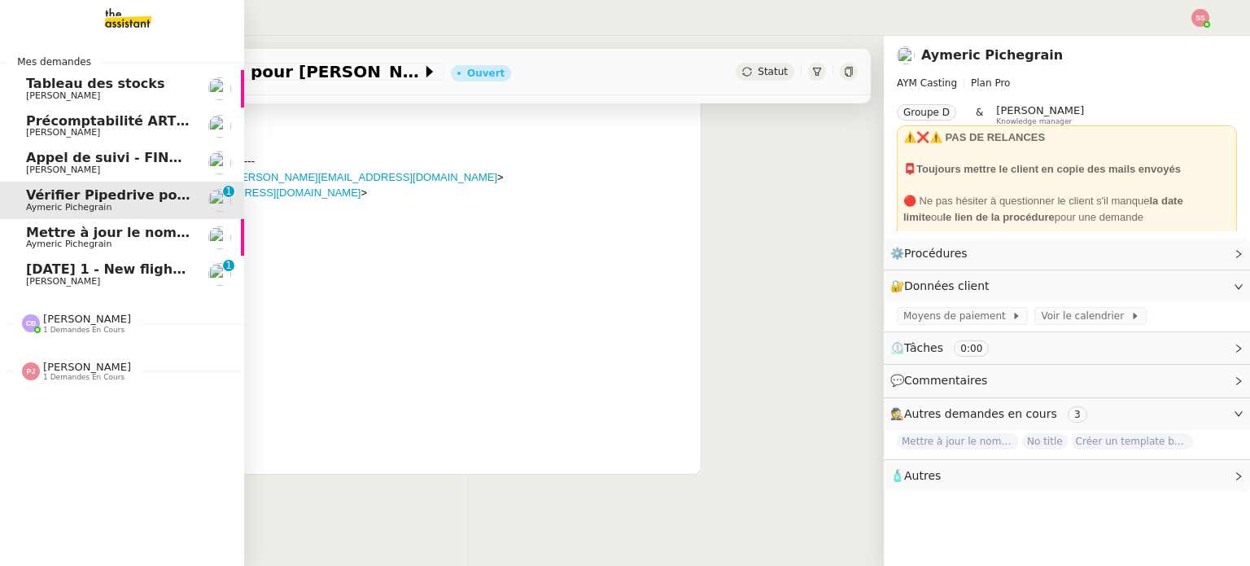
click at [63, 234] on span "Mettre à jour le nom sur Pipedrive" at bounding box center [152, 232] width 253 height 15
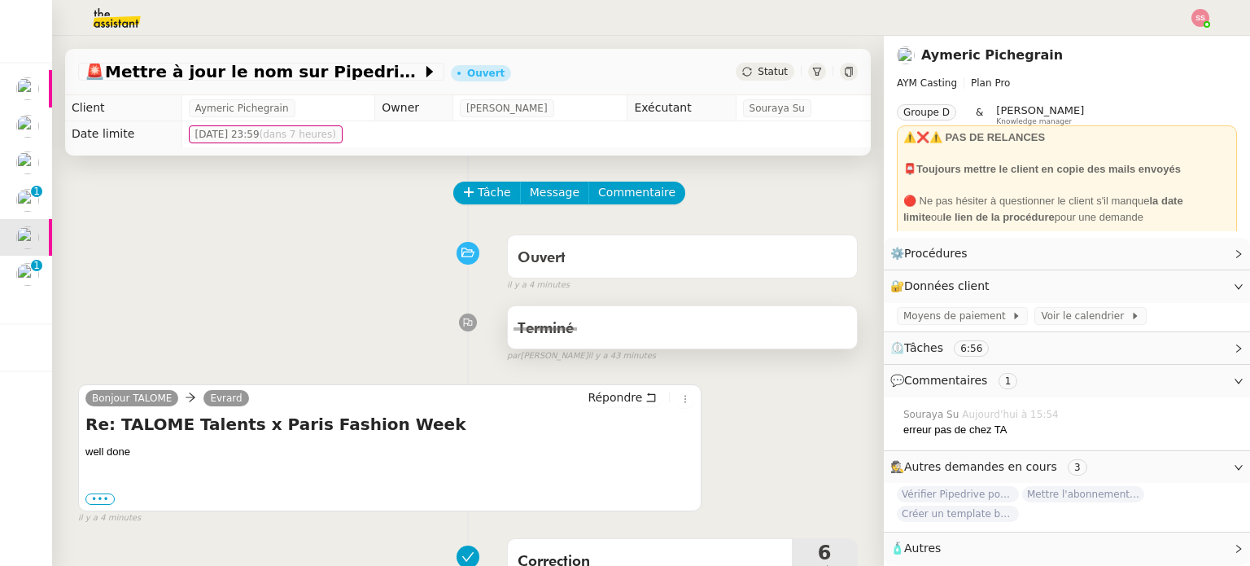
scroll to position [407, 0]
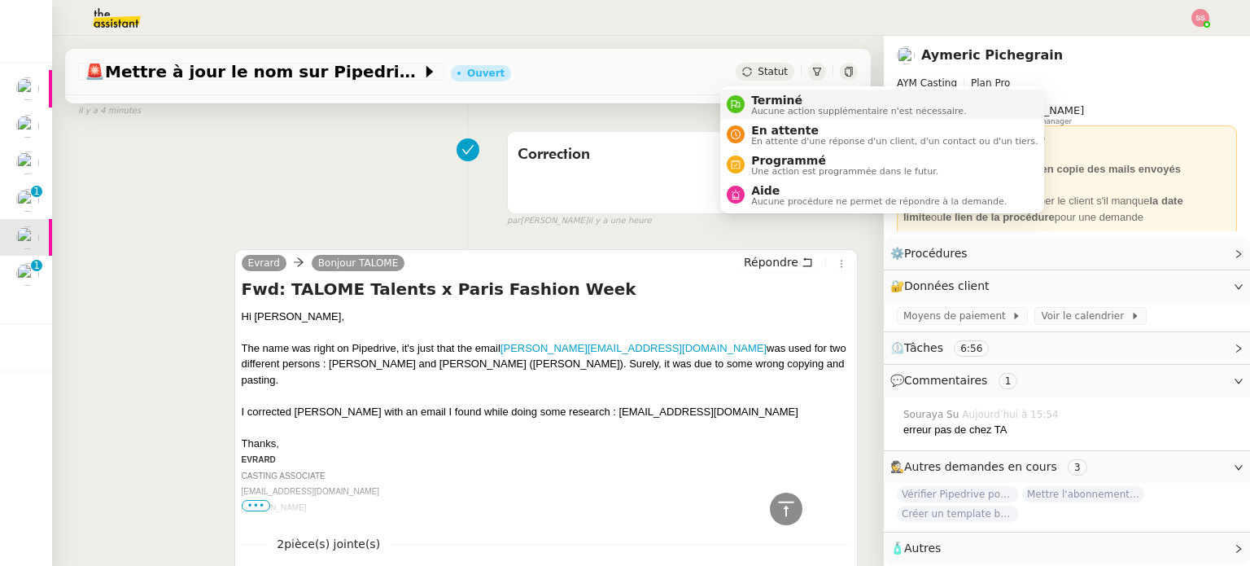
click at [781, 117] on li "Terminé Aucune action supplémentaire n'est nécessaire." at bounding box center [882, 105] width 324 height 30
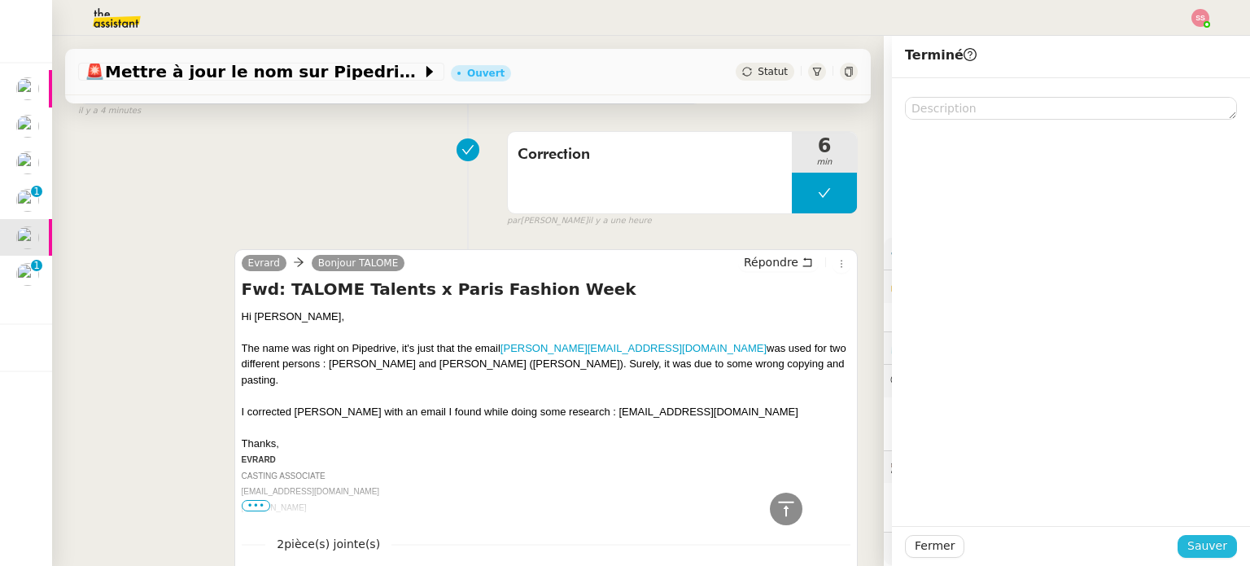
click at [1219, 549] on button "Sauver" at bounding box center [1206, 546] width 59 height 23
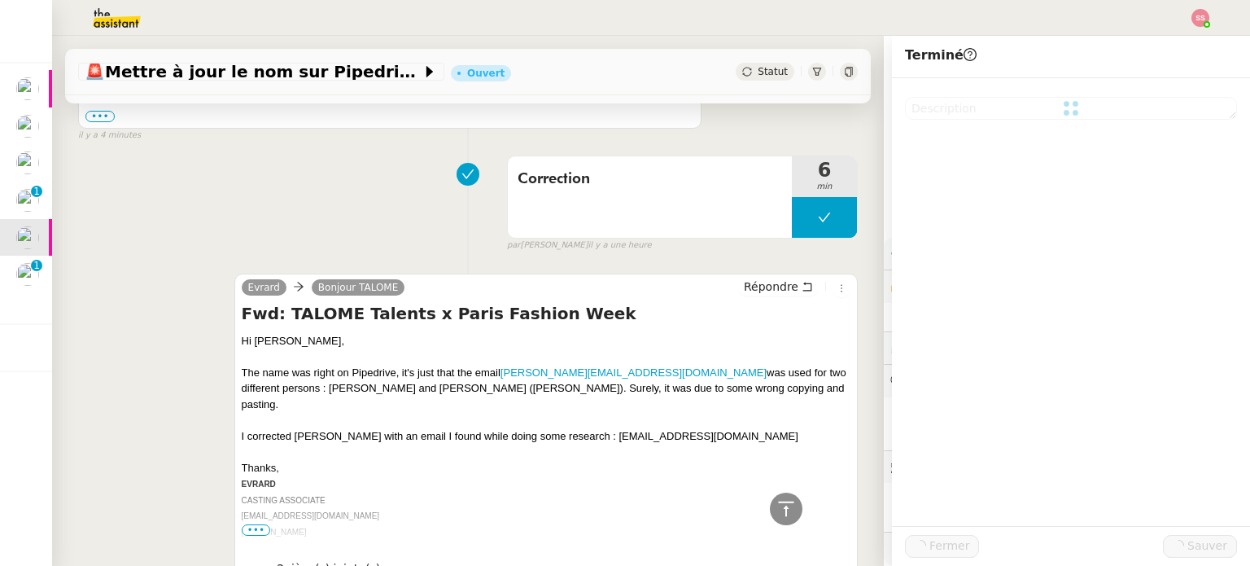
scroll to position [430, 0]
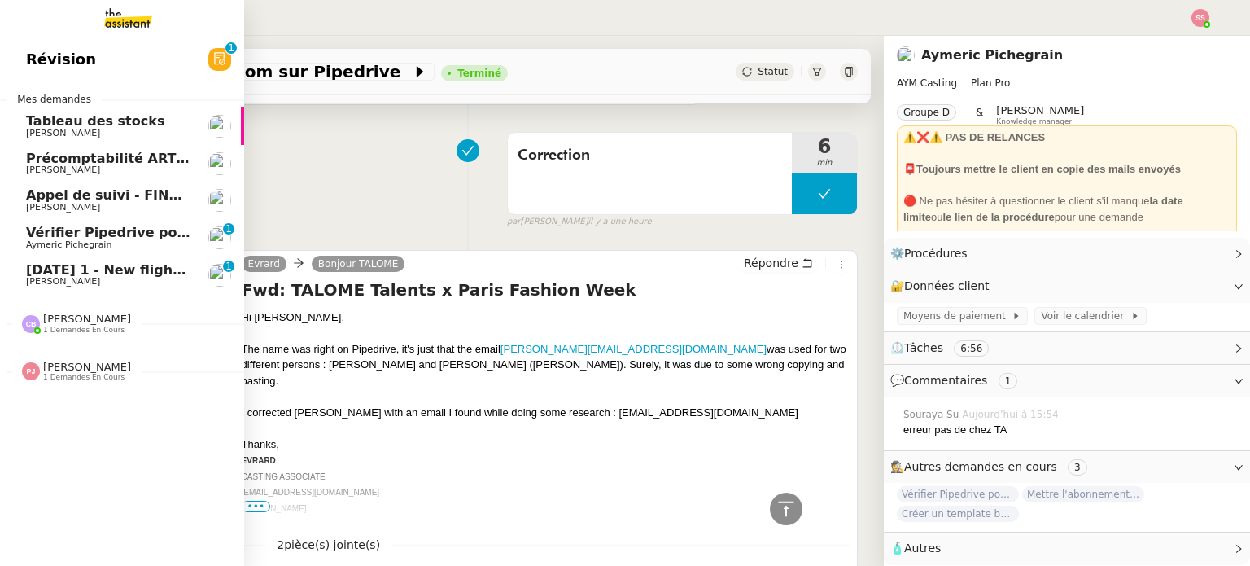
click at [50, 273] on span "14th July 2026 1 - New flight request - Natalia Roseveare" at bounding box center [201, 269] width 350 height 15
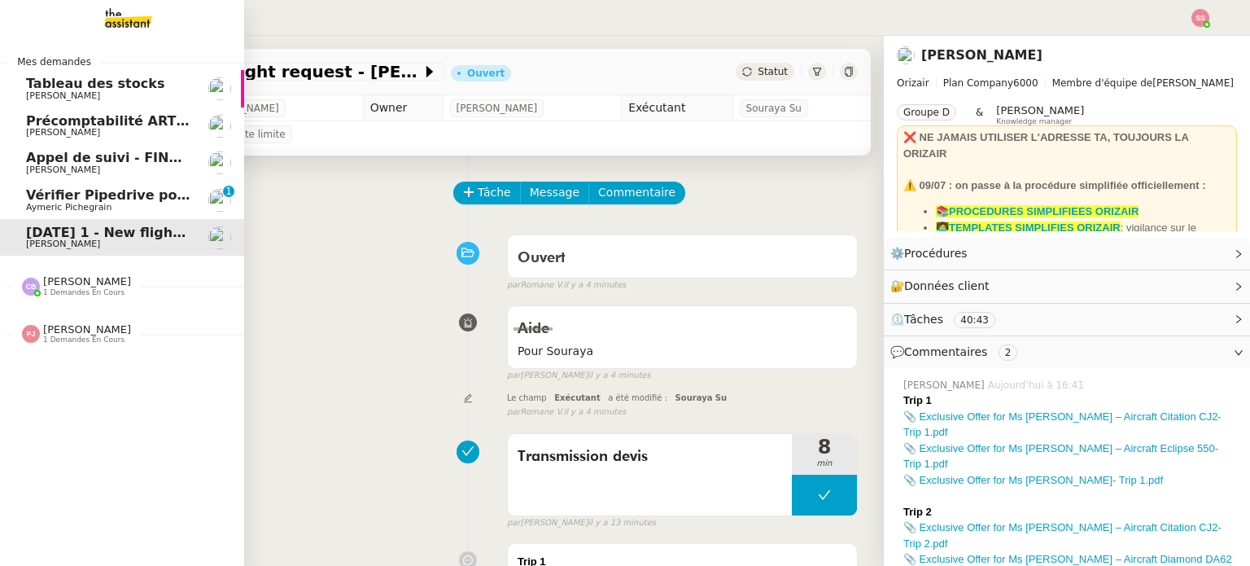
click at [106, 191] on span "Vérifier Pipedrive pour Goldie Williams" at bounding box center [172, 194] width 292 height 15
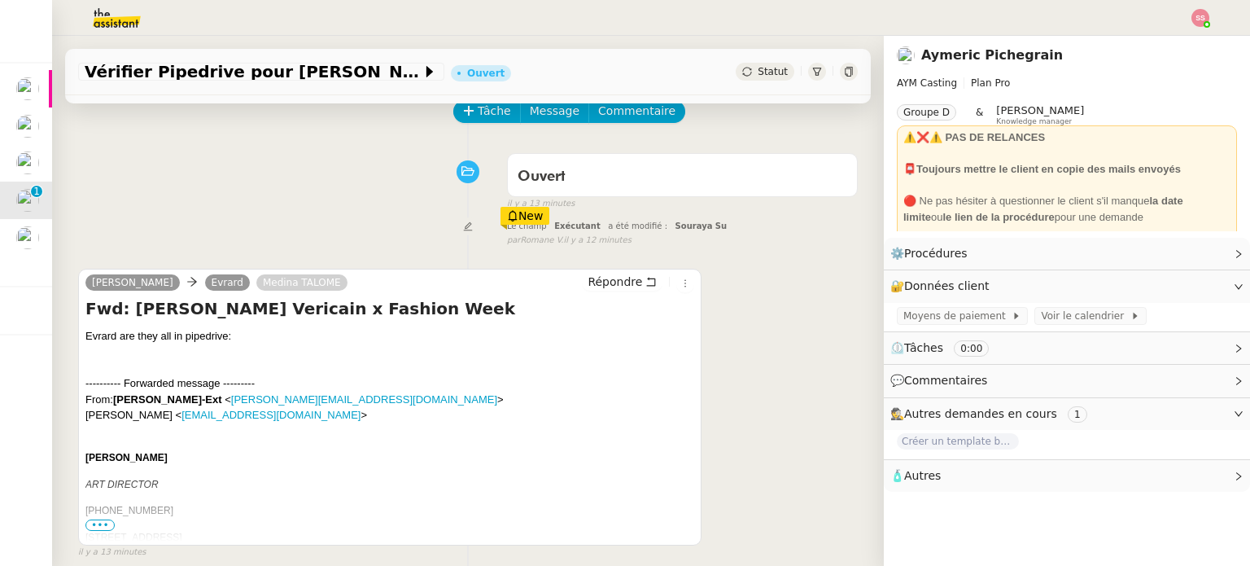
scroll to position [218, 0]
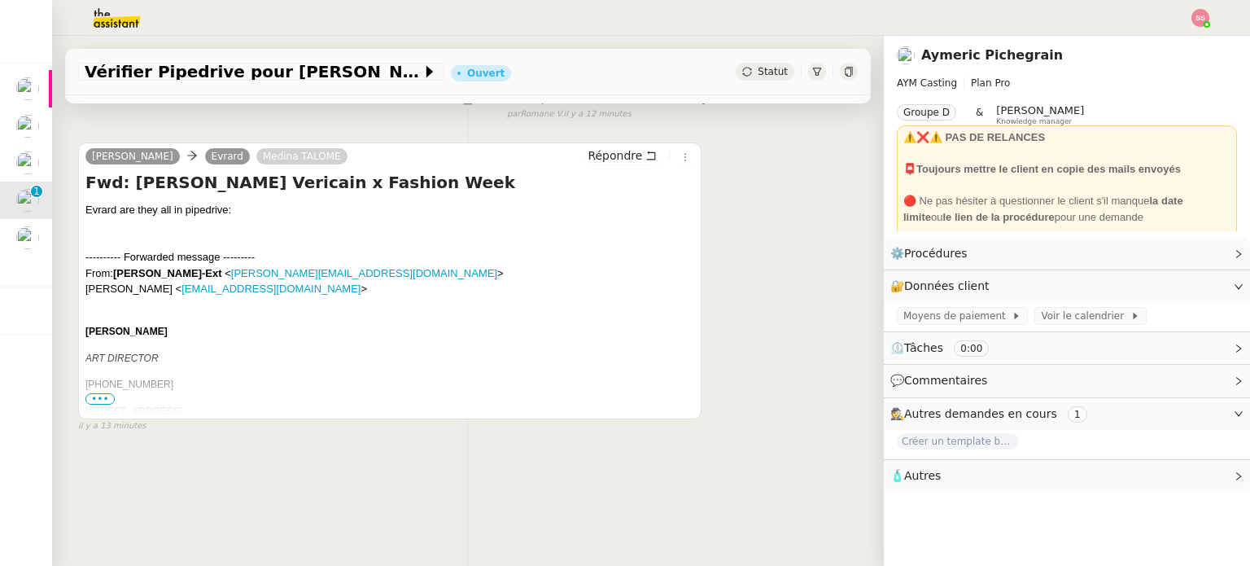
click at [104, 393] on span "•••" at bounding box center [99, 398] width 29 height 11
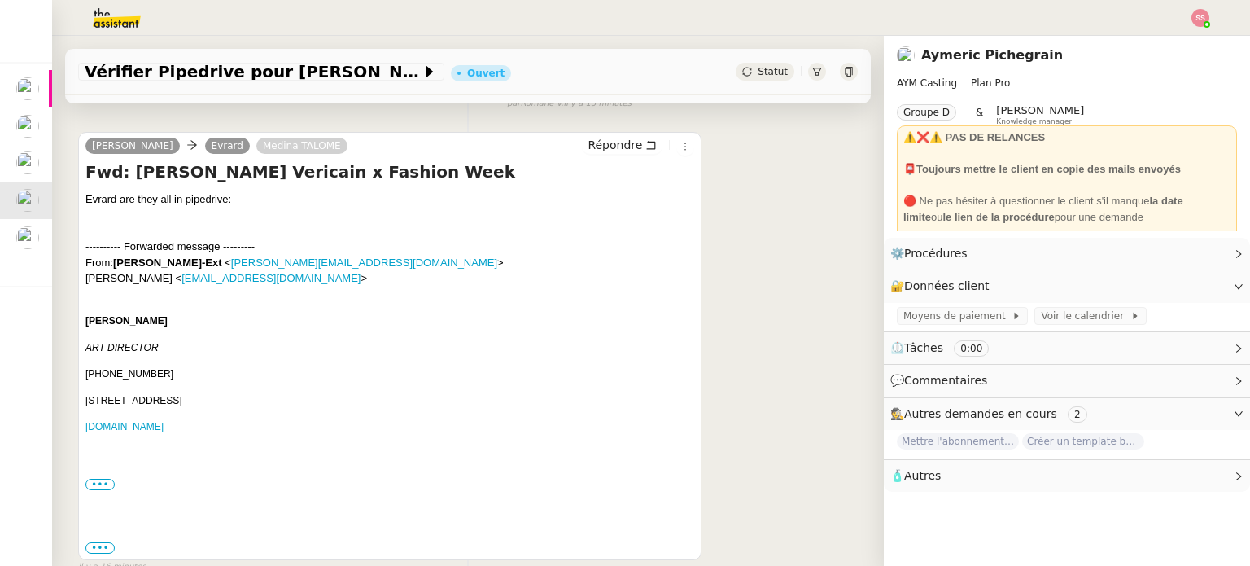
scroll to position [0, 0]
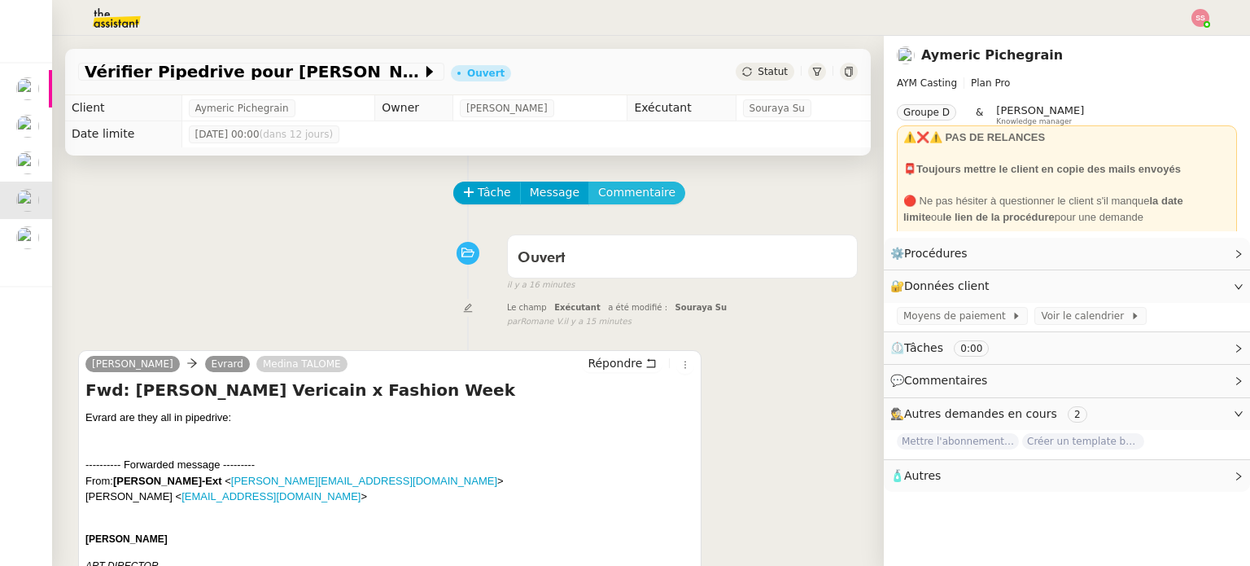
click at [614, 192] on span "Commentaire" at bounding box center [636, 192] width 77 height 19
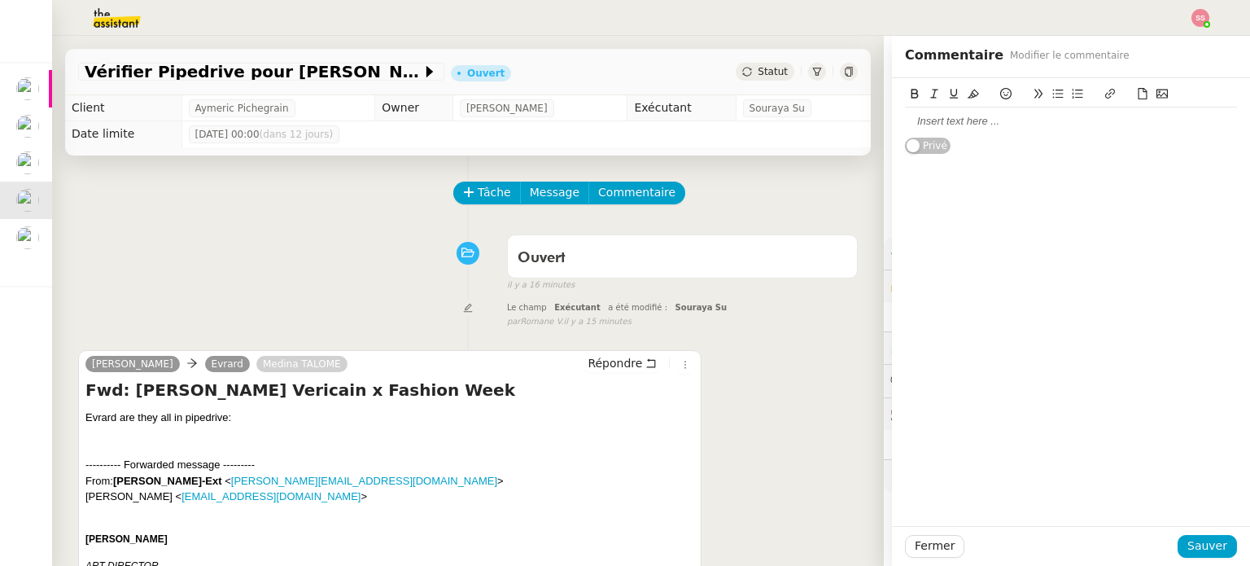
click at [961, 116] on div at bounding box center [1071, 121] width 332 height 15
click at [1210, 548] on span "Sauver" at bounding box center [1207, 545] width 40 height 19
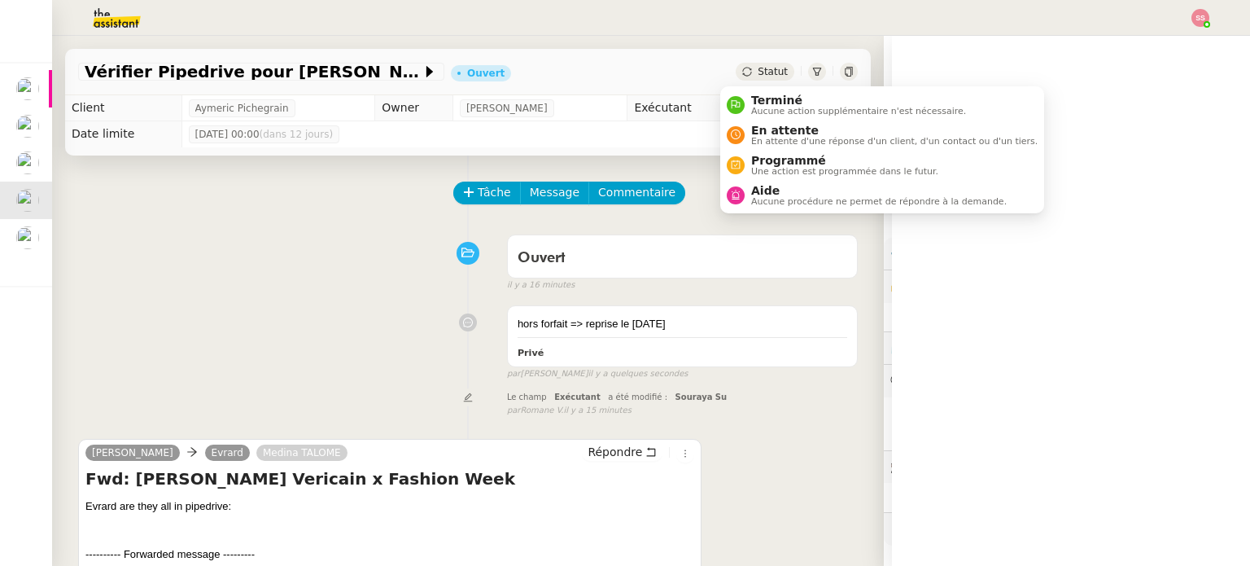
click at [758, 68] on span "Statut" at bounding box center [773, 71] width 30 height 11
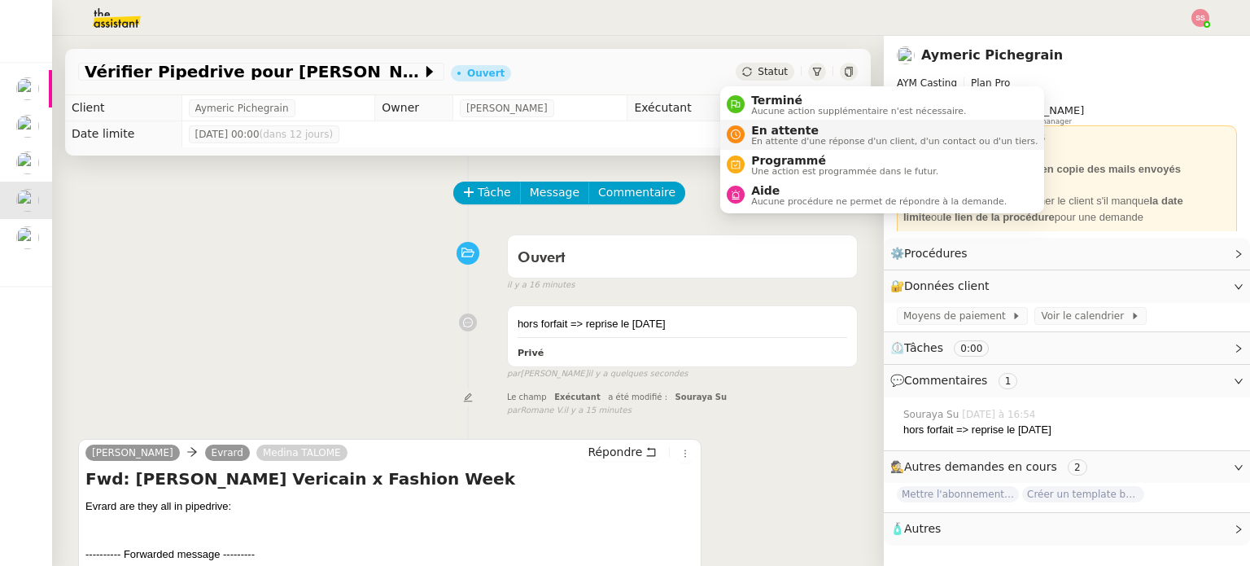
click at [764, 137] on span "En attente d'une réponse d'un client, d'un contact ou d'un tiers." at bounding box center [894, 141] width 286 height 9
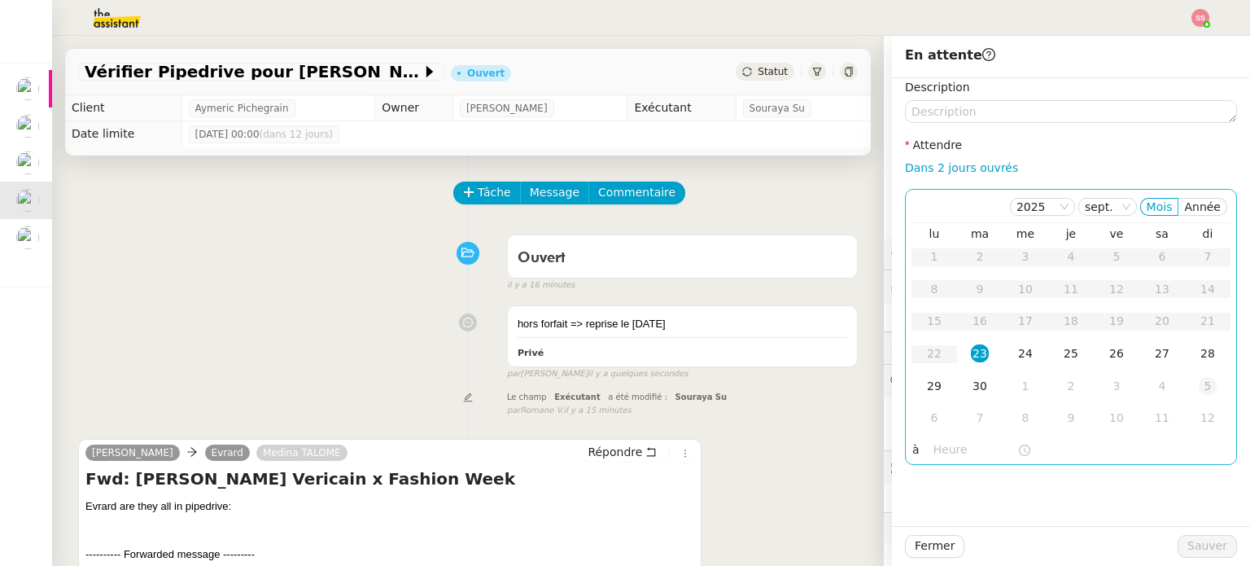
click at [1199, 387] on div "5" at bounding box center [1208, 386] width 18 height 18
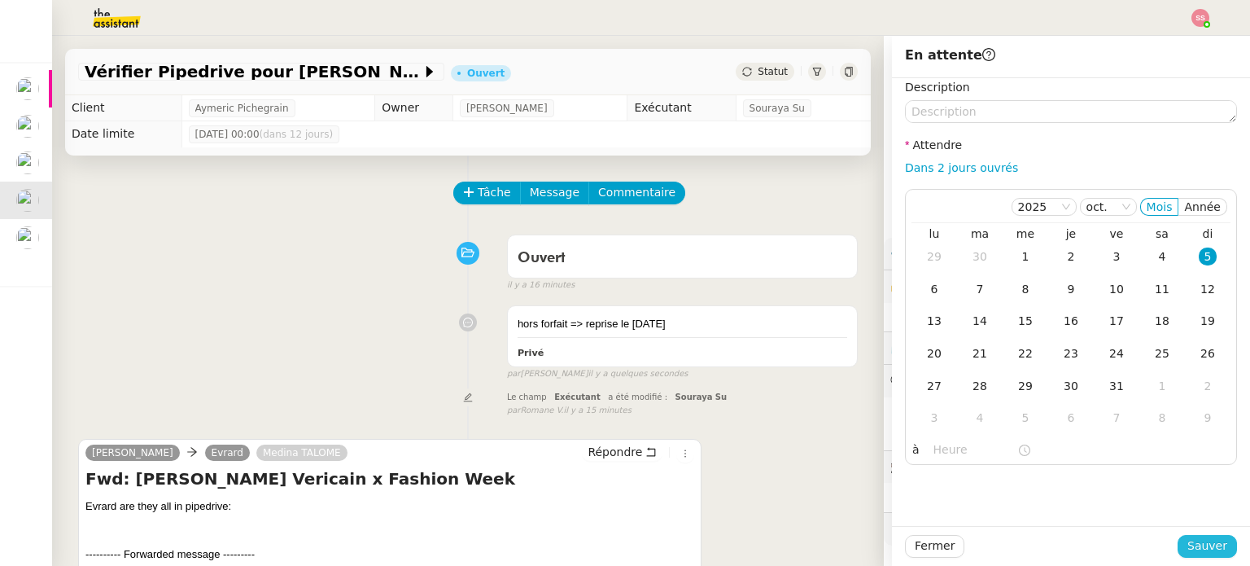
click at [1195, 553] on span "Sauver" at bounding box center [1207, 545] width 40 height 19
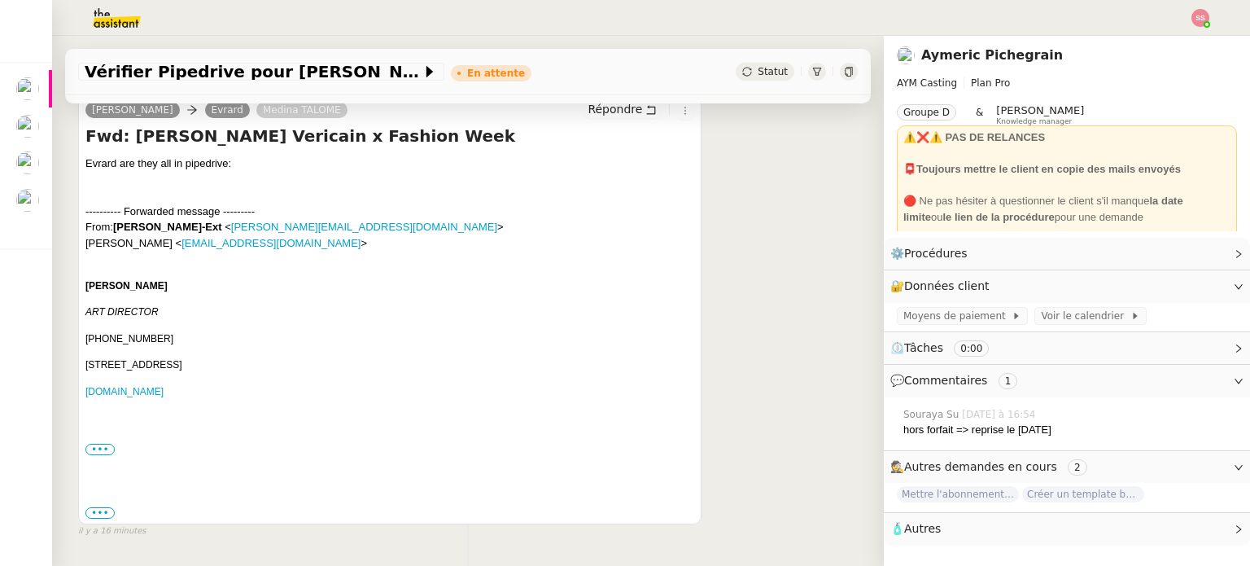
scroll to position [407, 0]
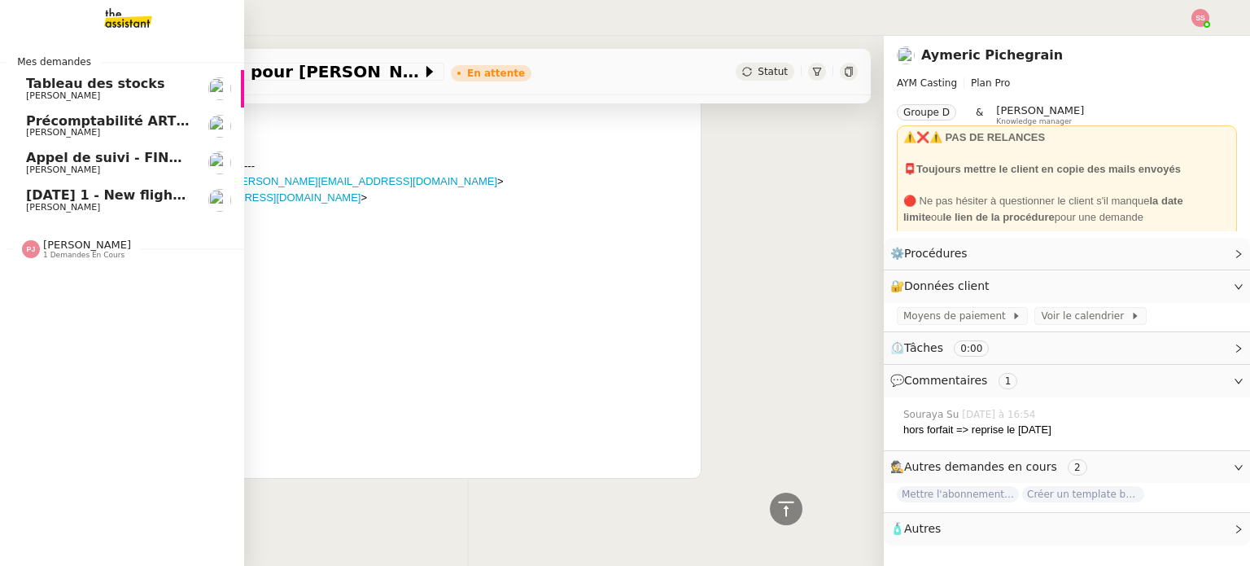
click at [85, 251] on span "1 demandes en cours" at bounding box center [83, 255] width 81 height 9
click at [116, 204] on span "Louis Frei" at bounding box center [108, 208] width 164 height 10
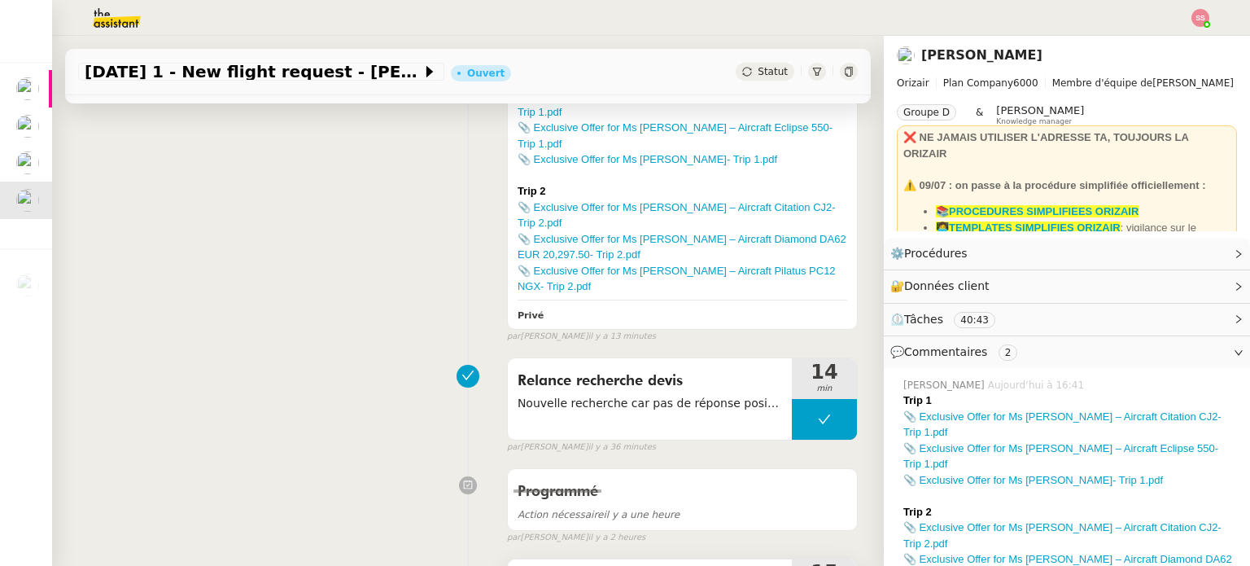
scroll to position [462, 0]
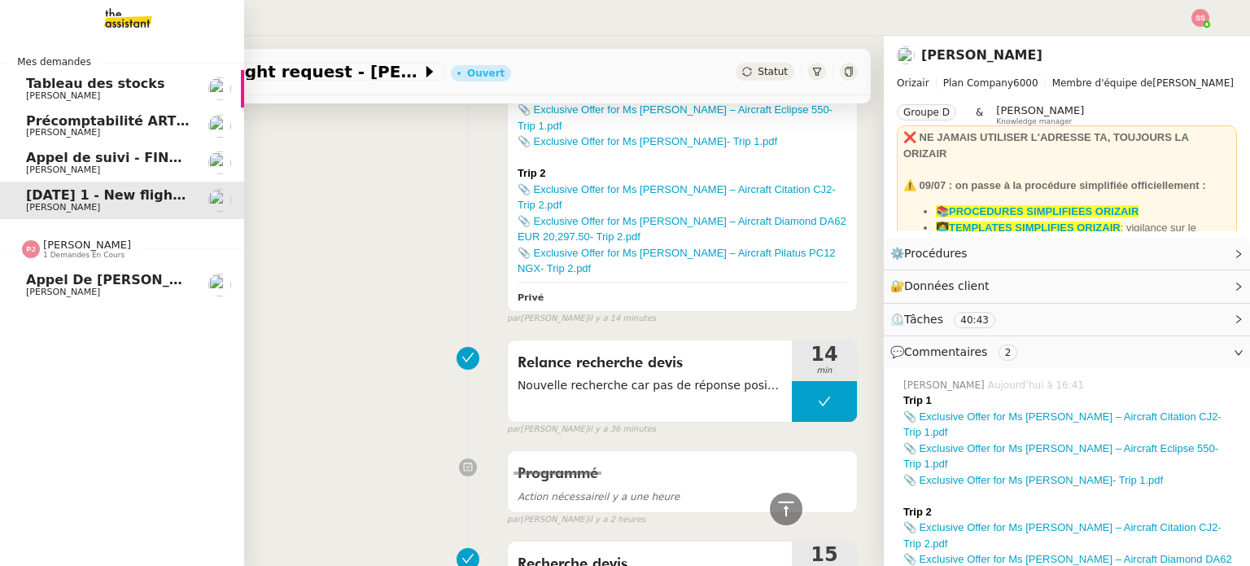
click at [98, 272] on link "Appel de Suivi Mohamed Berrada - MAGELLAN TRANSIT Florian Parant" at bounding box center [122, 284] width 244 height 37
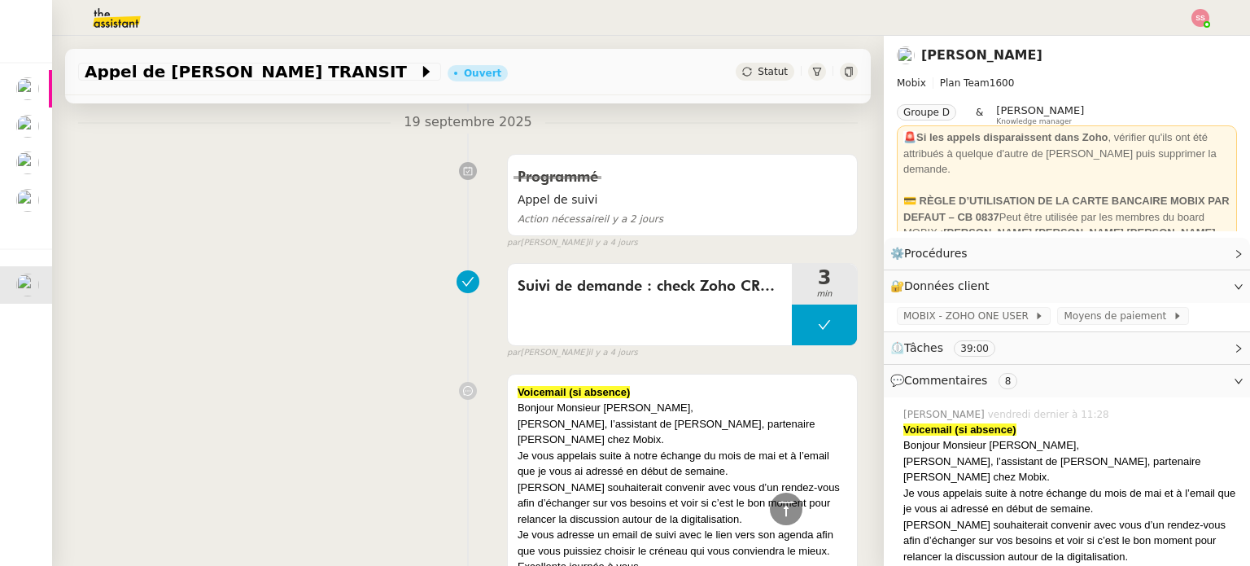
scroll to position [55, 0]
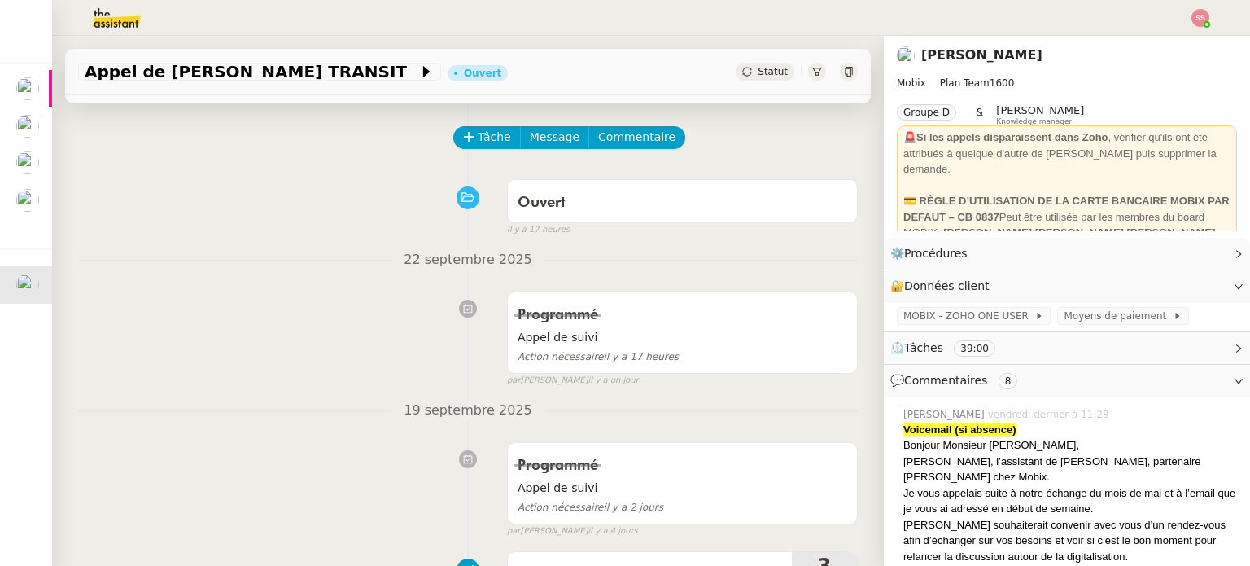
click at [115, 20] on img at bounding box center [104, 18] width 126 height 36
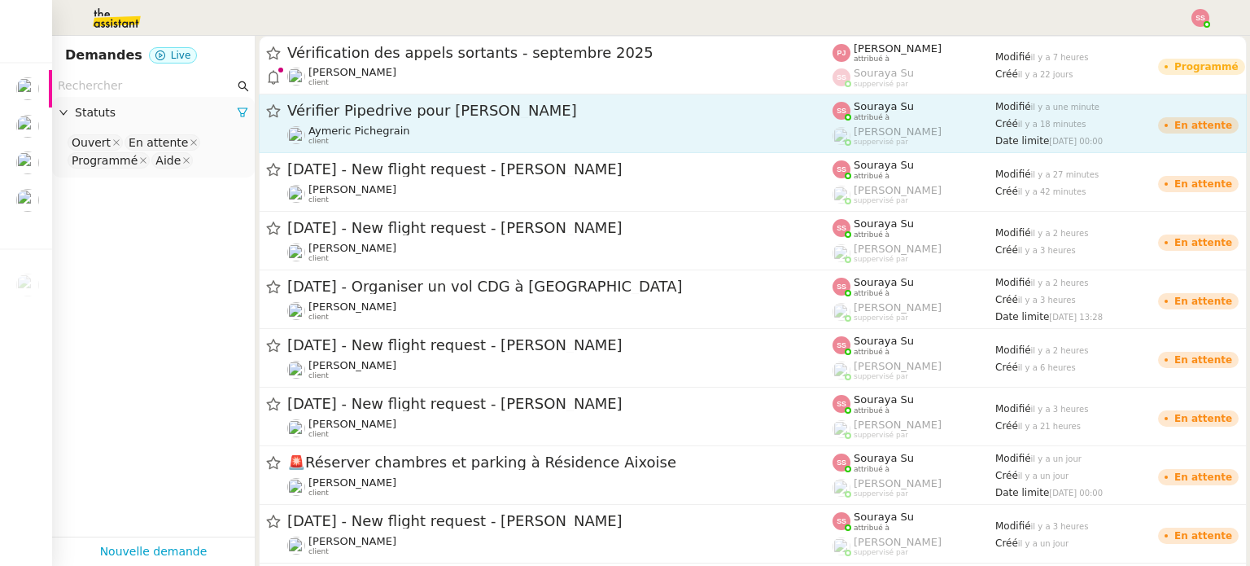
click at [544, 110] on span "Vérifier Pipedrive pour Goldie Williams" at bounding box center [559, 110] width 545 height 15
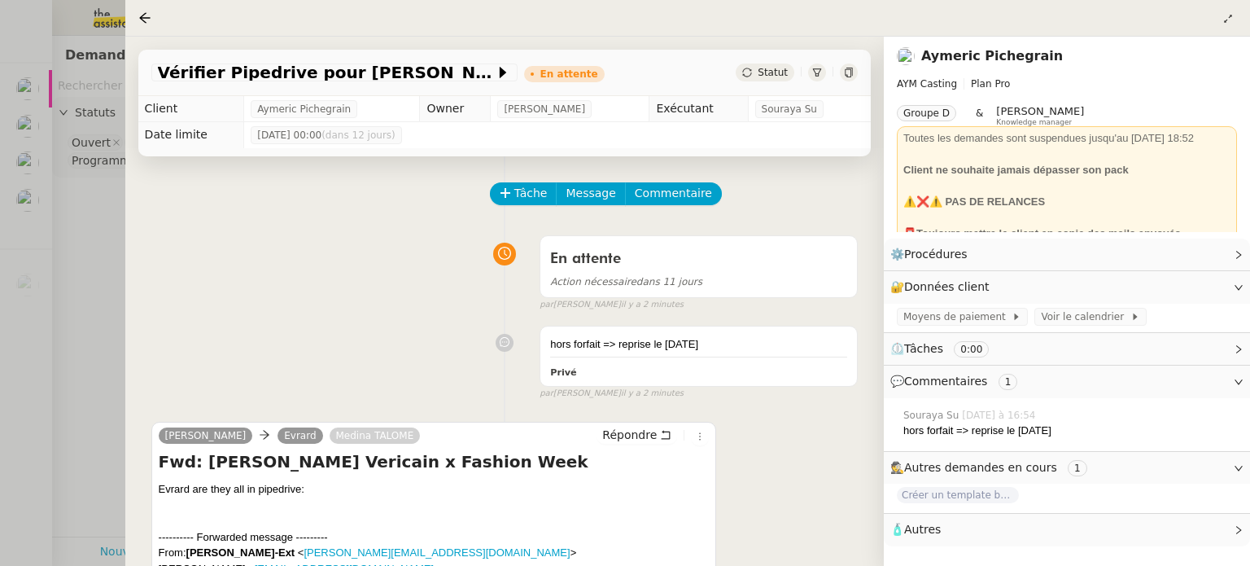
click at [144, 25] on div at bounding box center [148, 18] width 20 height 20
click at [146, 13] on icon at bounding box center [144, 17] width 13 height 13
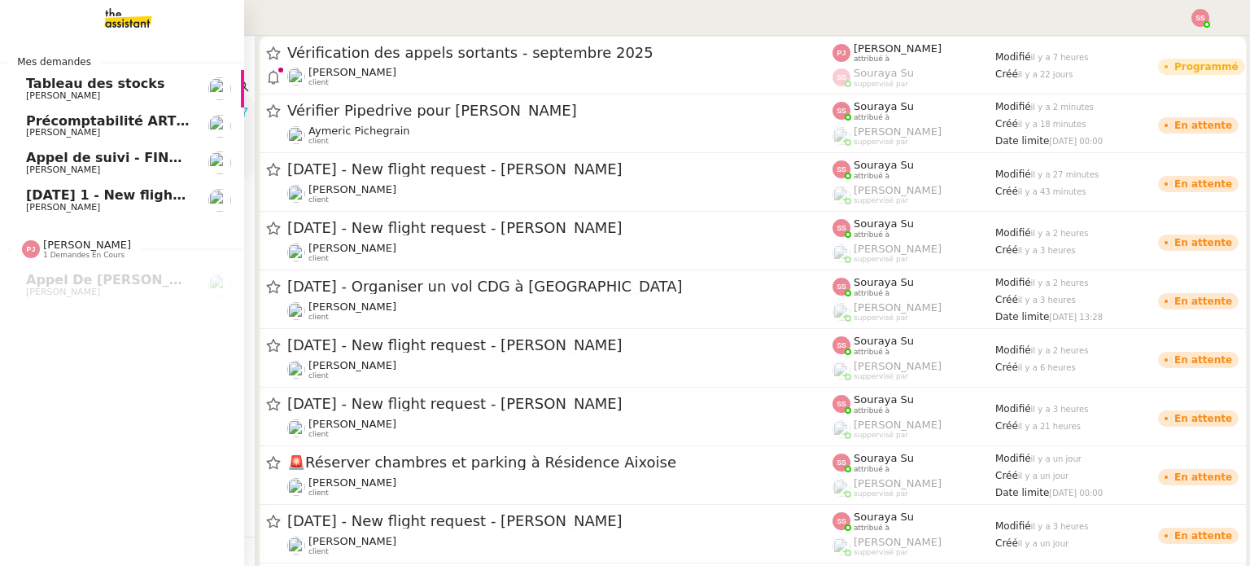
click at [54, 190] on span "14th July 2026 1 - New flight request - Natalia Roseveare" at bounding box center [201, 194] width 350 height 15
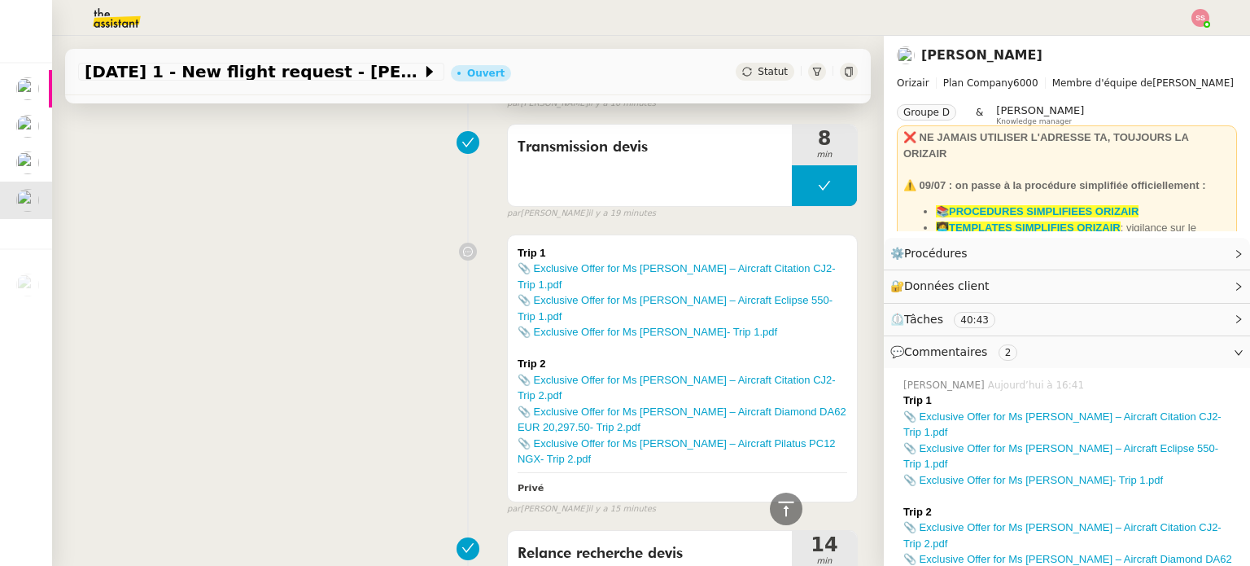
scroll to position [81, 0]
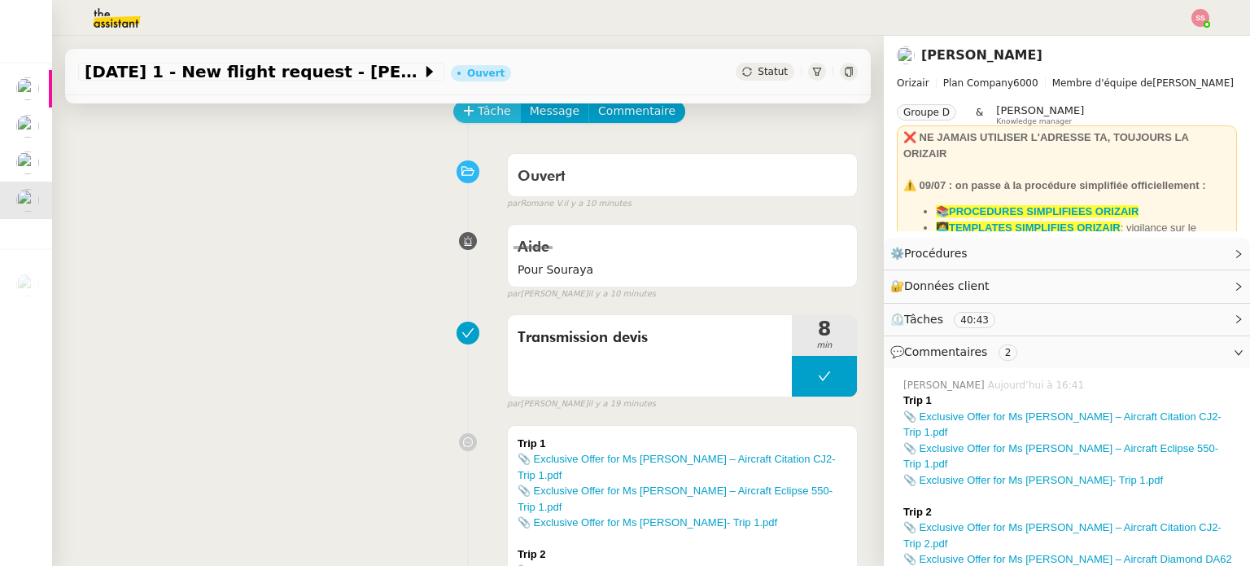
click at [478, 112] on span "Tâche" at bounding box center [494, 111] width 33 height 19
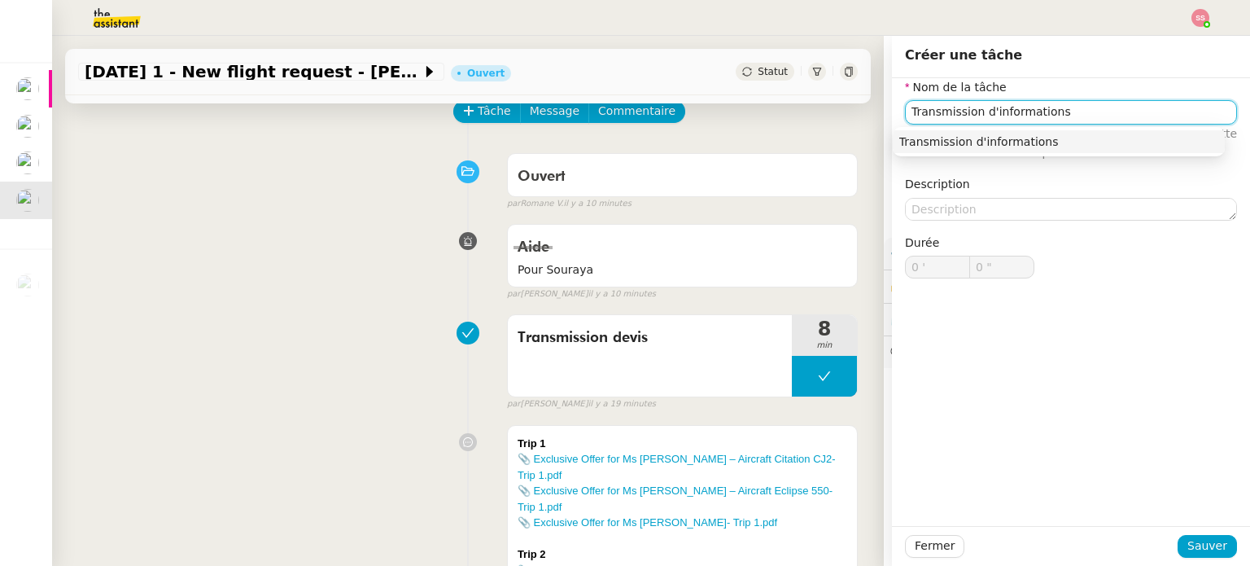
click at [1016, 134] on div "Transmission d'informations" at bounding box center [1058, 141] width 319 height 15
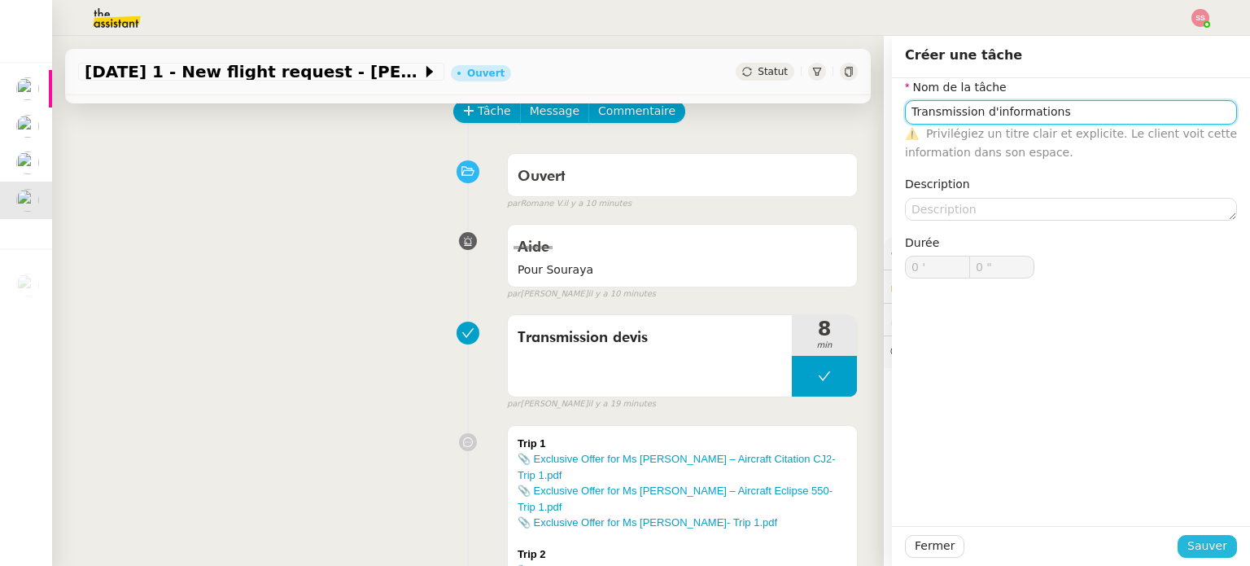
type input "Transmission d'informations"
click at [1191, 539] on span "Sauver" at bounding box center [1207, 545] width 40 height 19
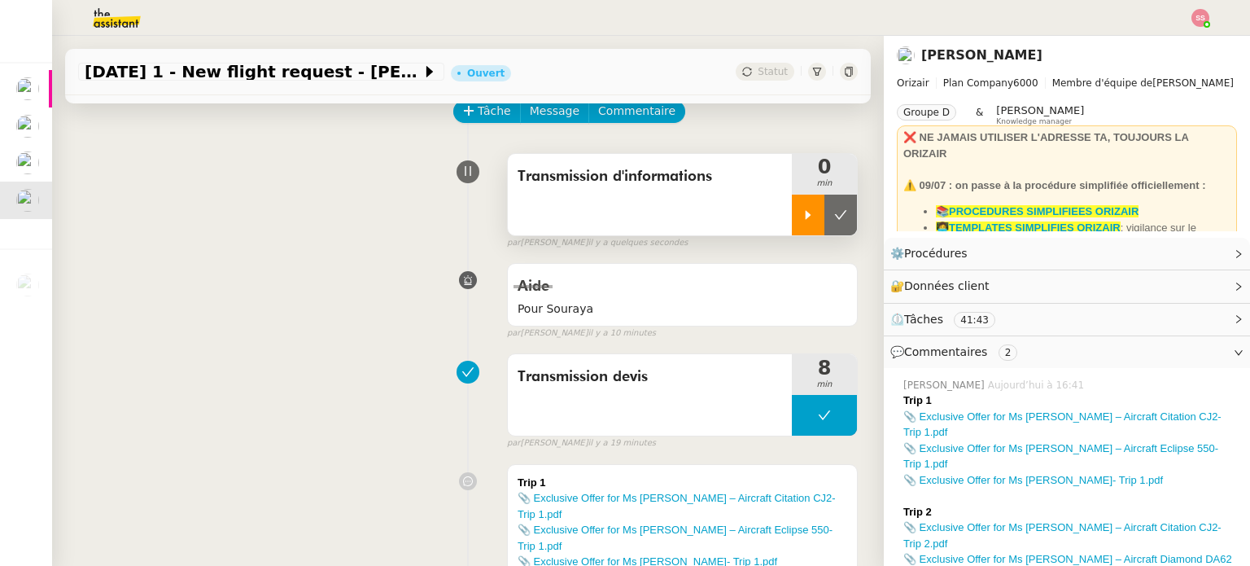
click at [792, 224] on div at bounding box center [808, 214] width 33 height 41
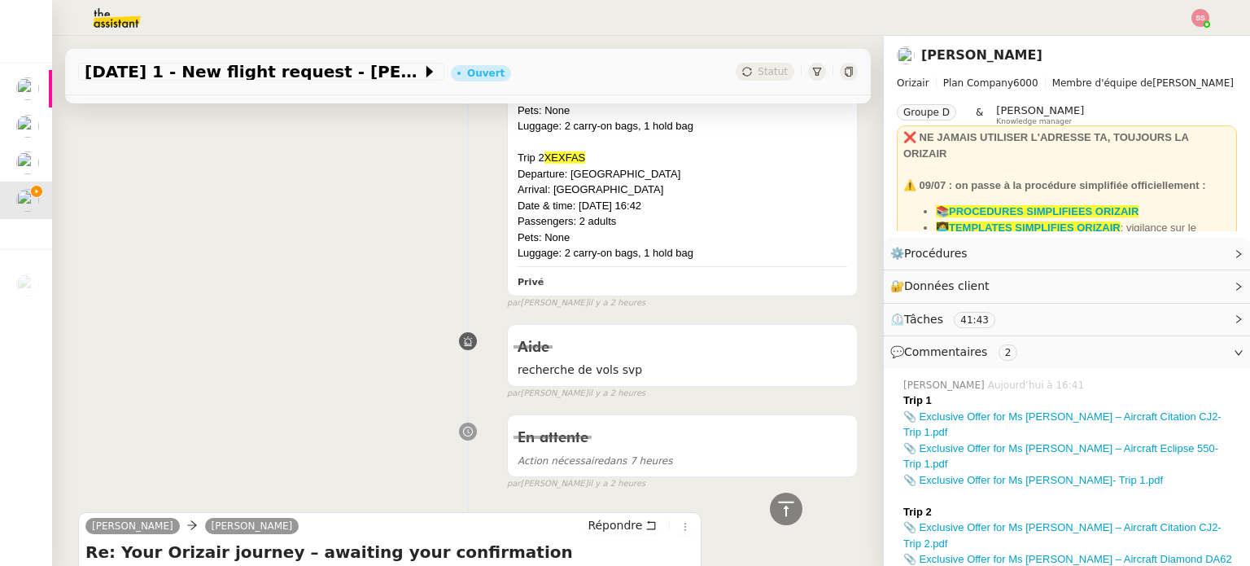
scroll to position [1465, 0]
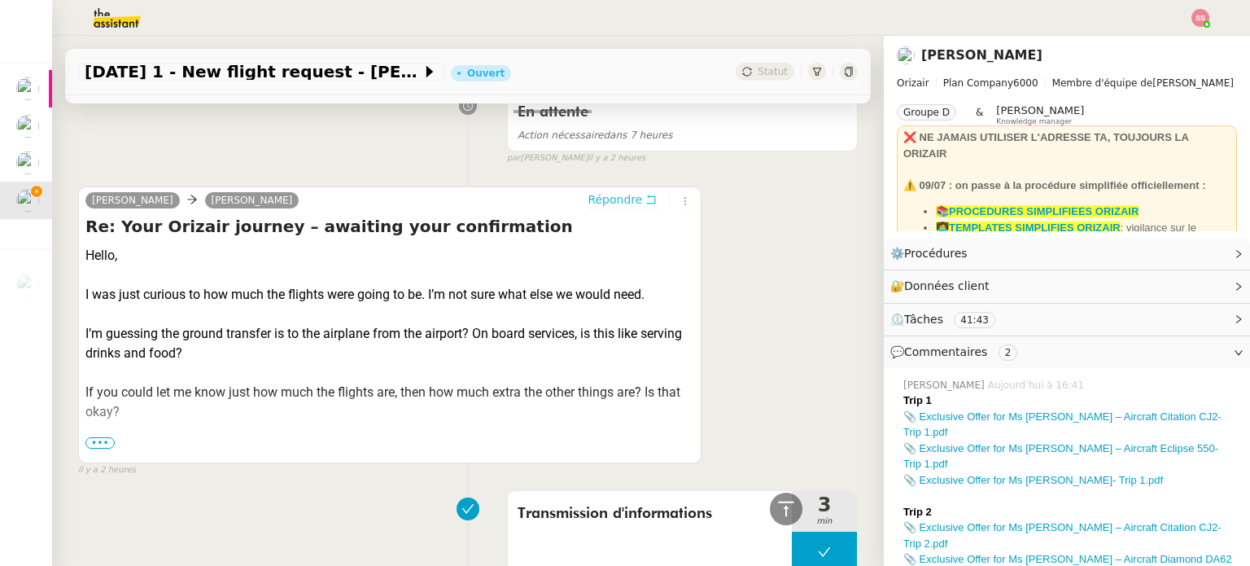
click at [595, 195] on span "Répondre" at bounding box center [615, 199] width 55 height 16
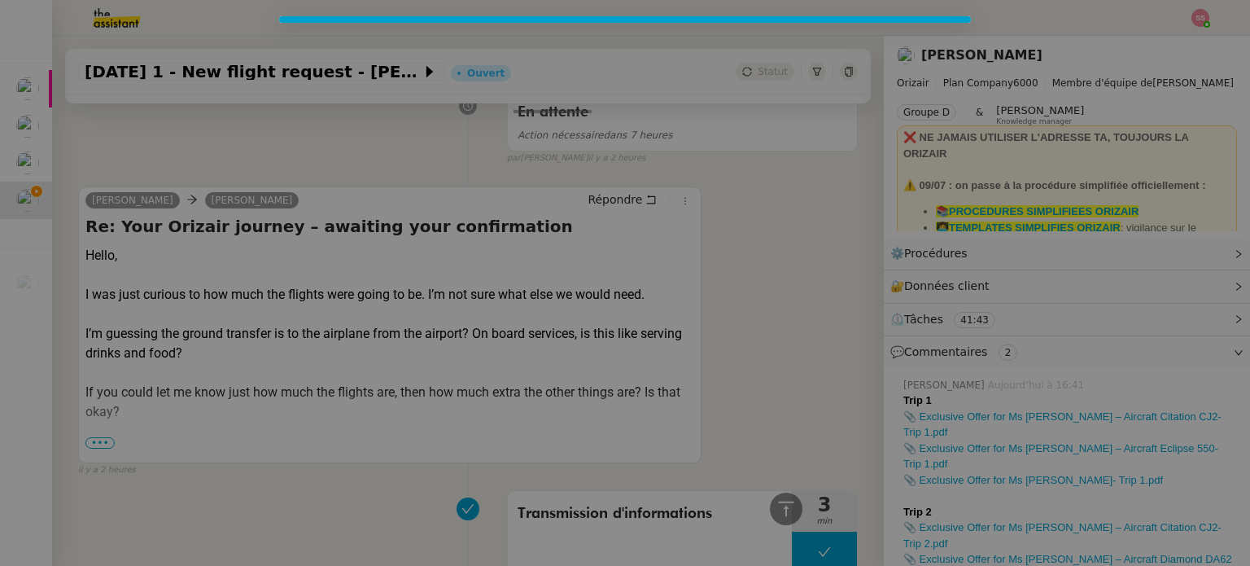
scroll to position [1589, 0]
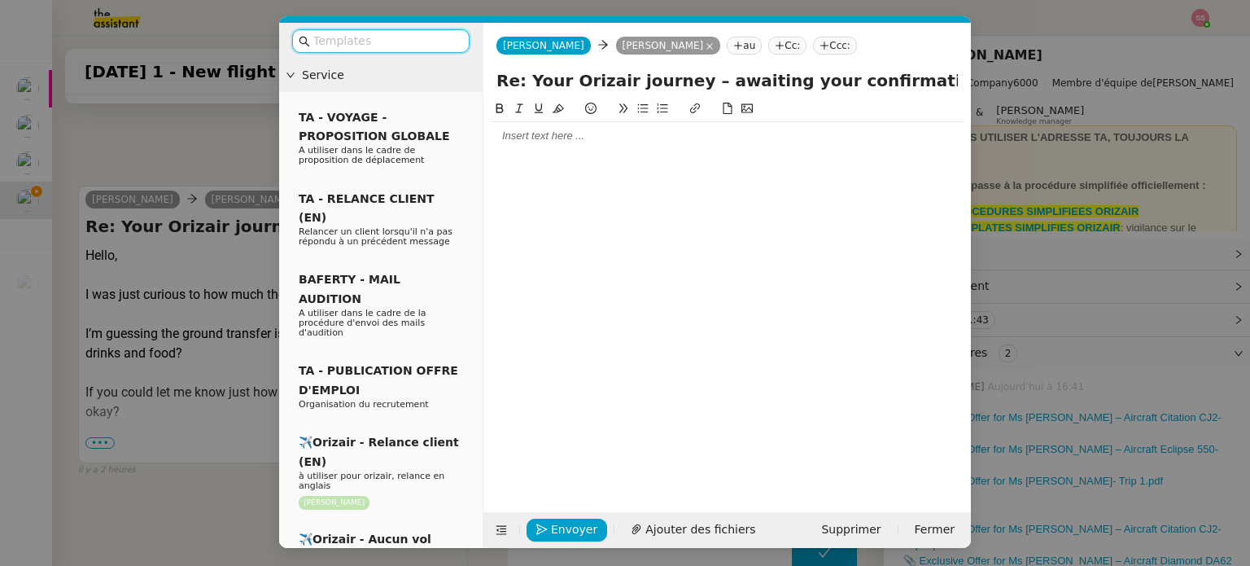
click at [413, 46] on input "text" at bounding box center [386, 41] width 146 height 19
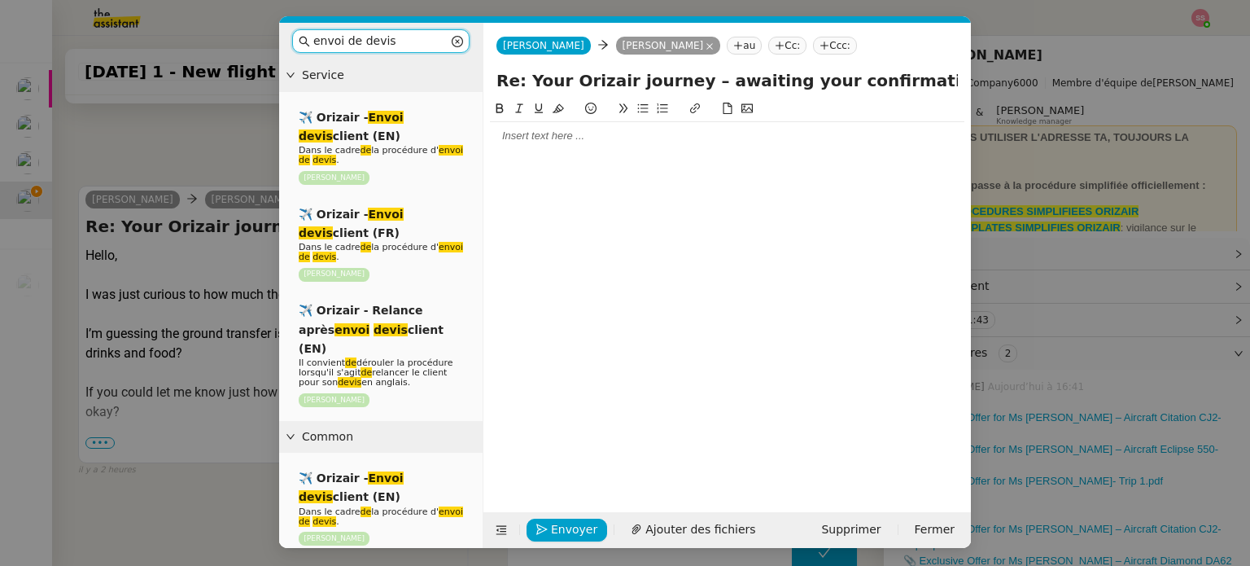
type input "envoi de devis"
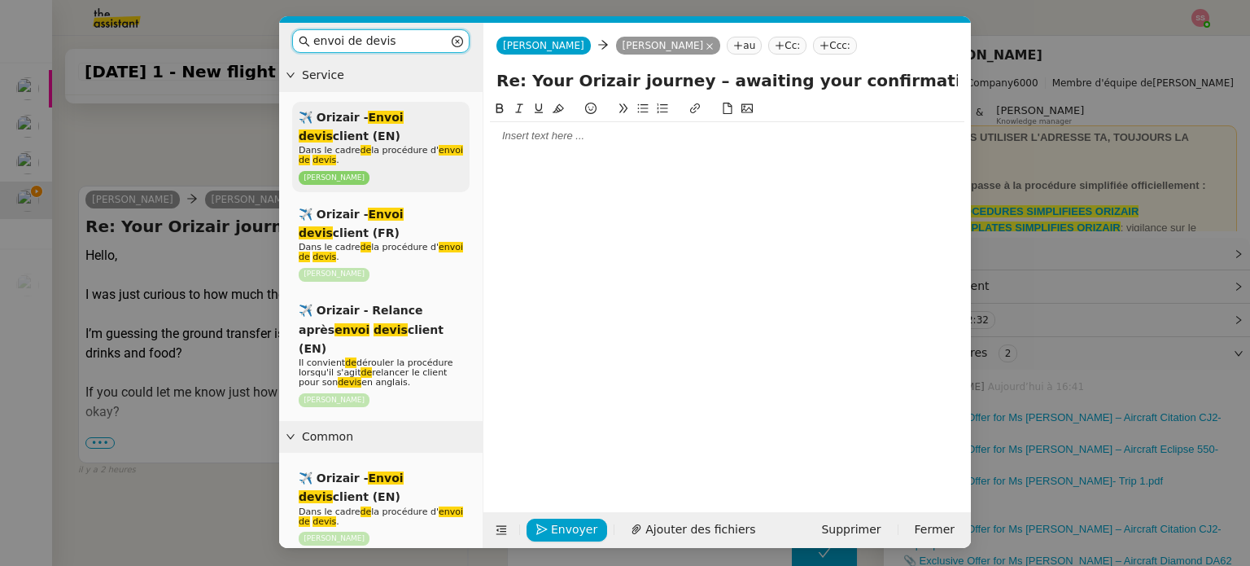
click at [392, 149] on span "Dans le cadre de la procédure d' envoi de devis ." at bounding box center [381, 155] width 164 height 20
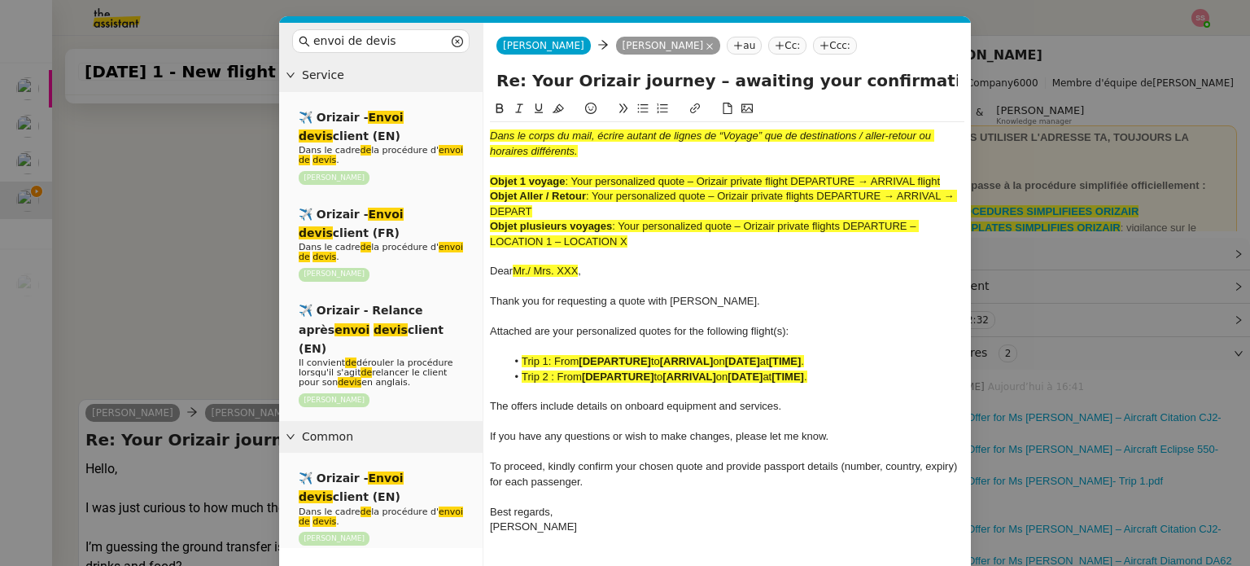
scroll to position [1803, 0]
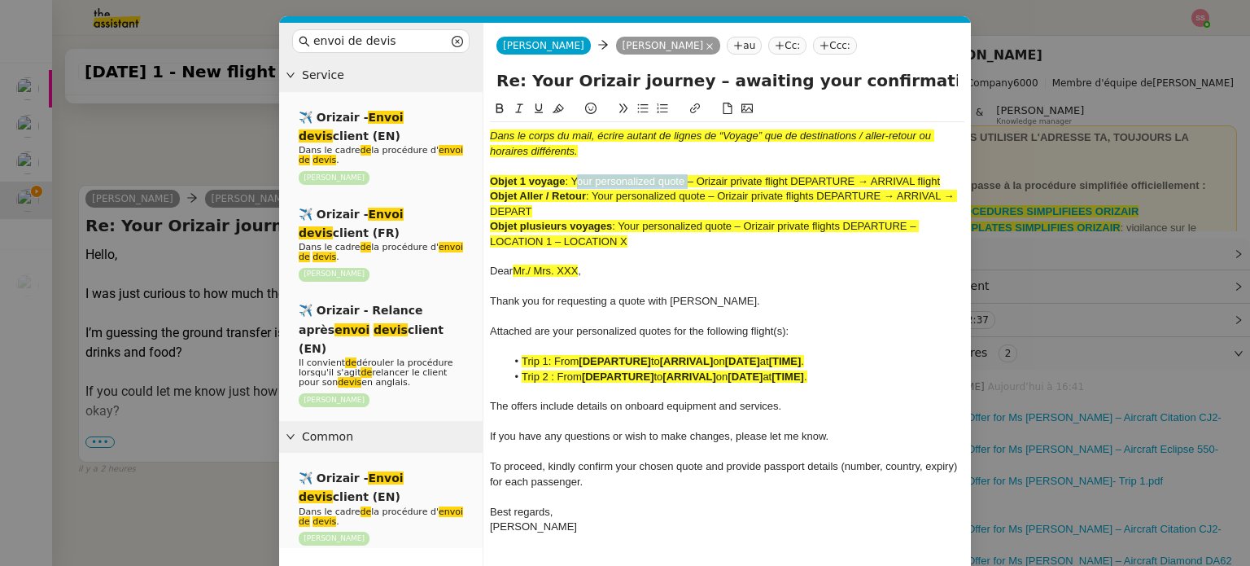
drag, startPoint x: 575, startPoint y: 180, endPoint x: 687, endPoint y: 177, distance: 111.5
click at [687, 177] on span ": Your personalized quote – Orizair private flight DEPARTURE → ARRIVAL flight" at bounding box center [752, 181] width 375 height 12
copy span "Your personalized quote"
drag, startPoint x: 676, startPoint y: 84, endPoint x: 518, endPoint y: 78, distance: 158.8
click at [518, 78] on input "Re: Your Orizair journey – awaiting your confirmation" at bounding box center [726, 80] width 461 height 24
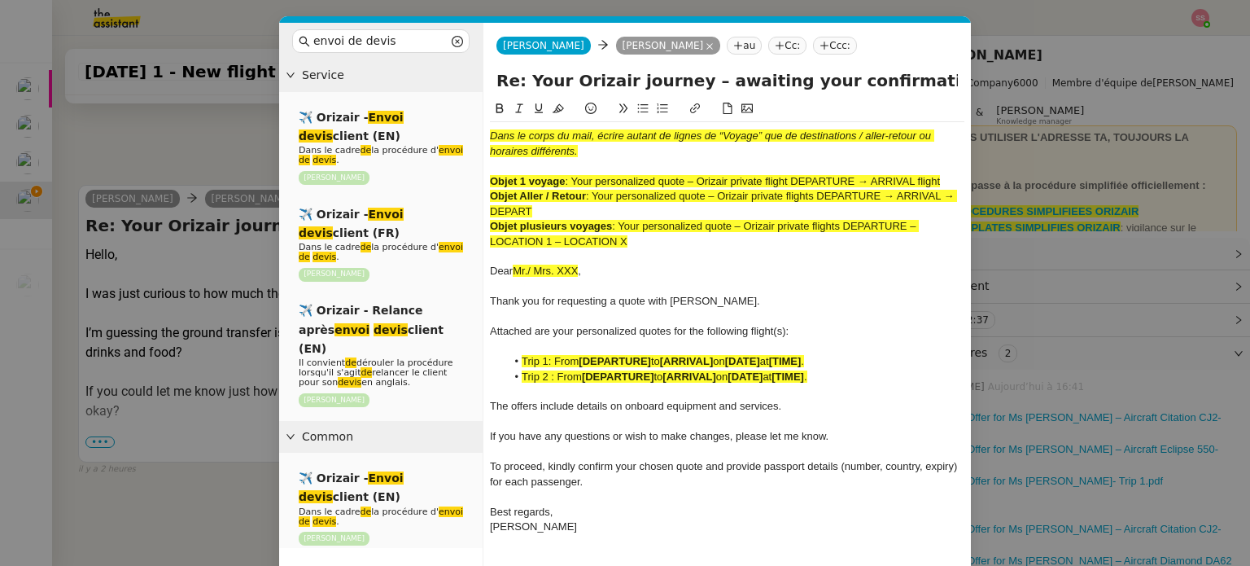
drag, startPoint x: 905, startPoint y: 78, endPoint x: 525, endPoint y: 77, distance: 380.0
click at [525, 77] on input "Re: Your Orizair journey – awaiting your confirmation" at bounding box center [726, 80] width 461 height 24
paste input "personalized quote"
type input "Re: Your personalized quotes"
drag, startPoint x: 643, startPoint y: 240, endPoint x: 476, endPoint y: 104, distance: 215.2
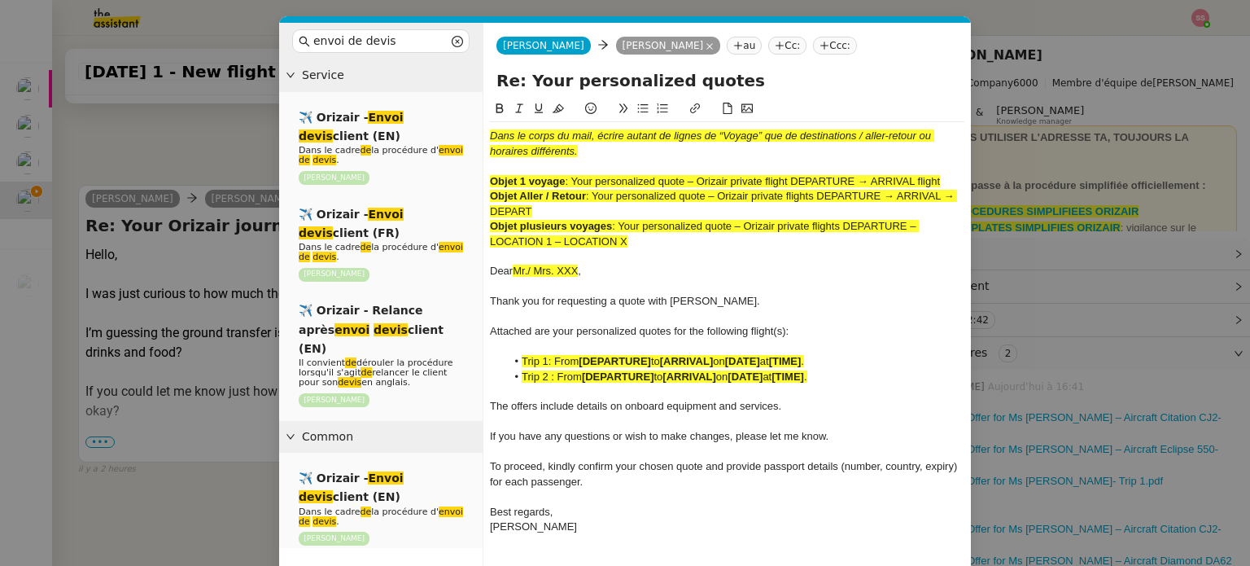
click at [476, 104] on nz-layout "envoi de devis Service ✈️ Orizair - Envoi devis client (EN) Dans le cadre de la…" at bounding box center [625, 312] width 692 height 579
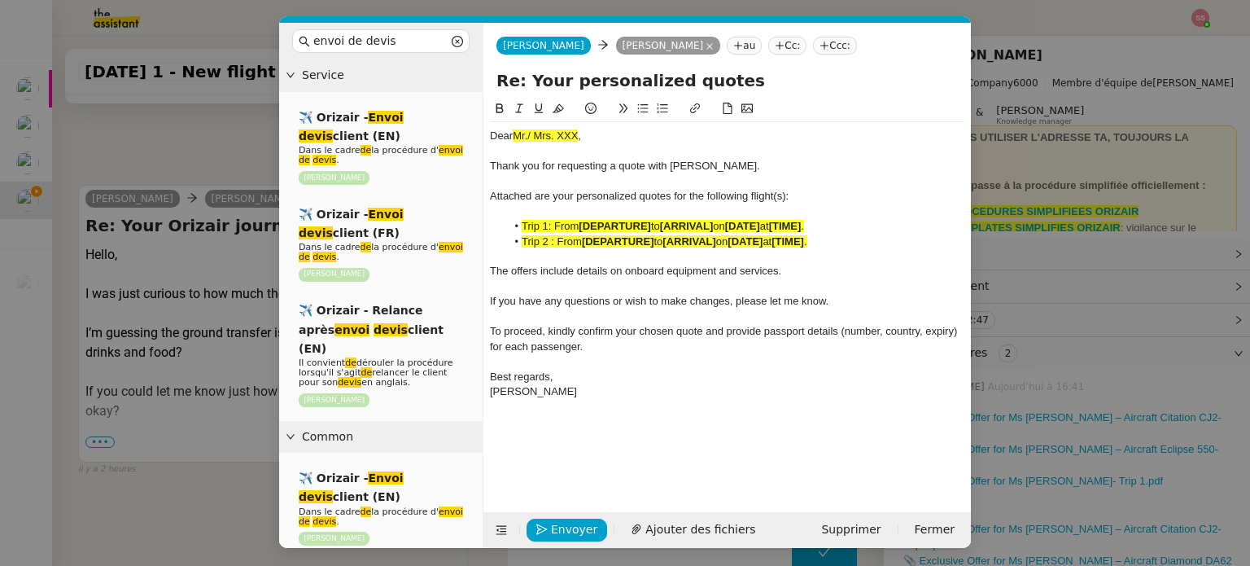
click at [237, 240] on nz-modal-container "envoi de devis Service ✈️ Orizair - Envoi devis client (EN) Dans le cadre de la…" at bounding box center [625, 283] width 1250 height 566
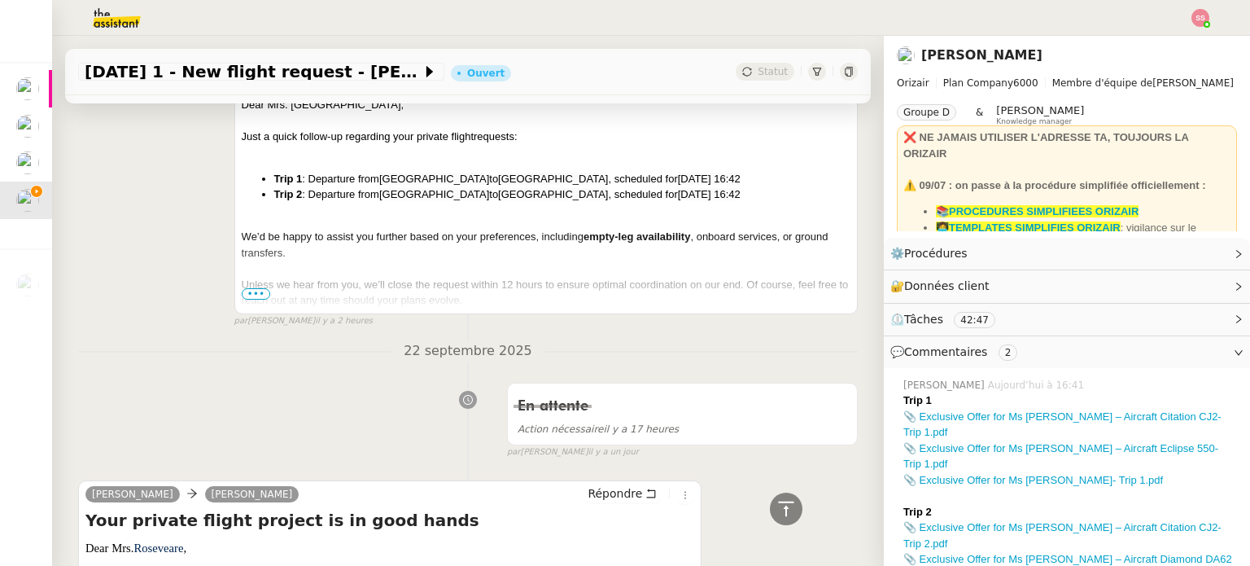
scroll to position [2208, 0]
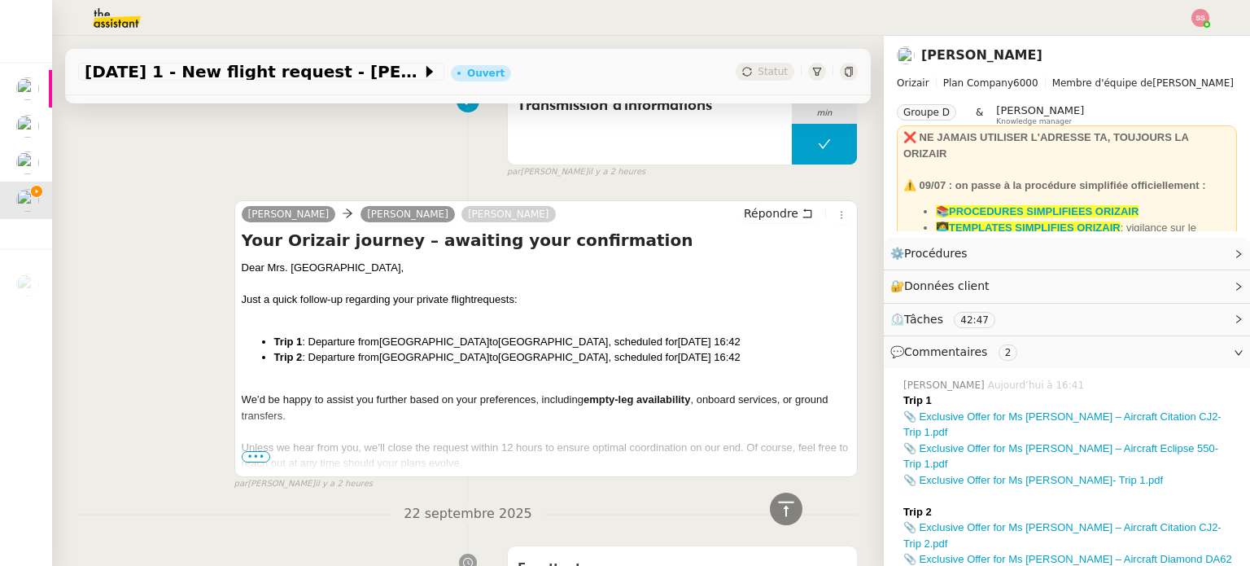
click at [308, 273] on div "Dear Mrs. Roseveare," at bounding box center [546, 268] width 609 height 16
click at [309, 268] on div "Dear Mrs. Roseveare," at bounding box center [546, 268] width 609 height 16
copy div "Dear Mrs. Roseveare,"
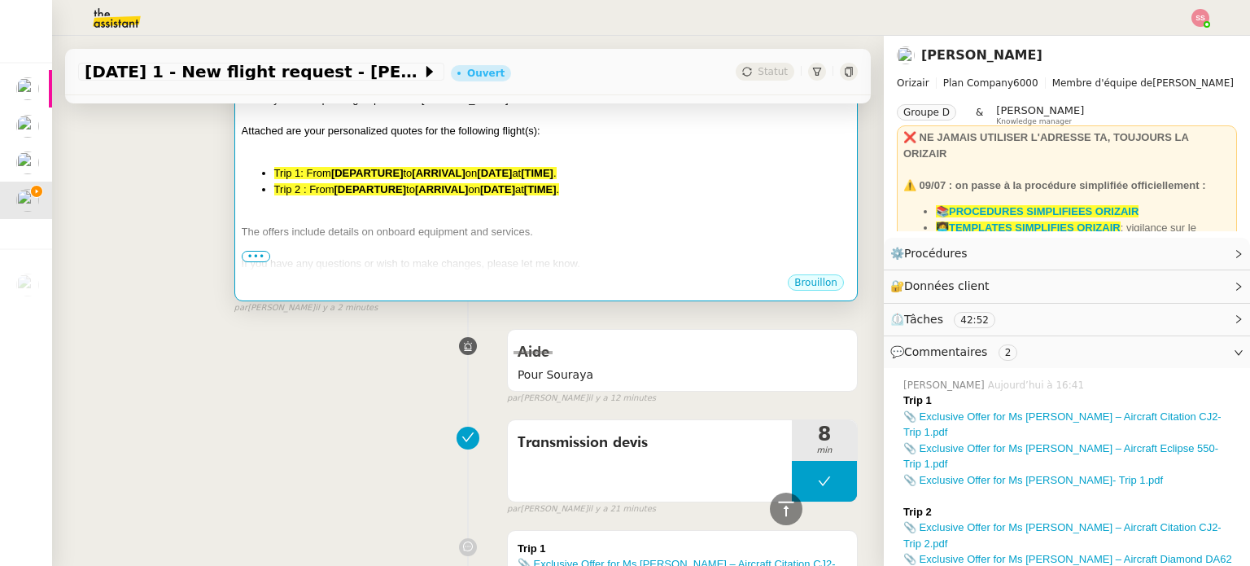
scroll to position [337, 0]
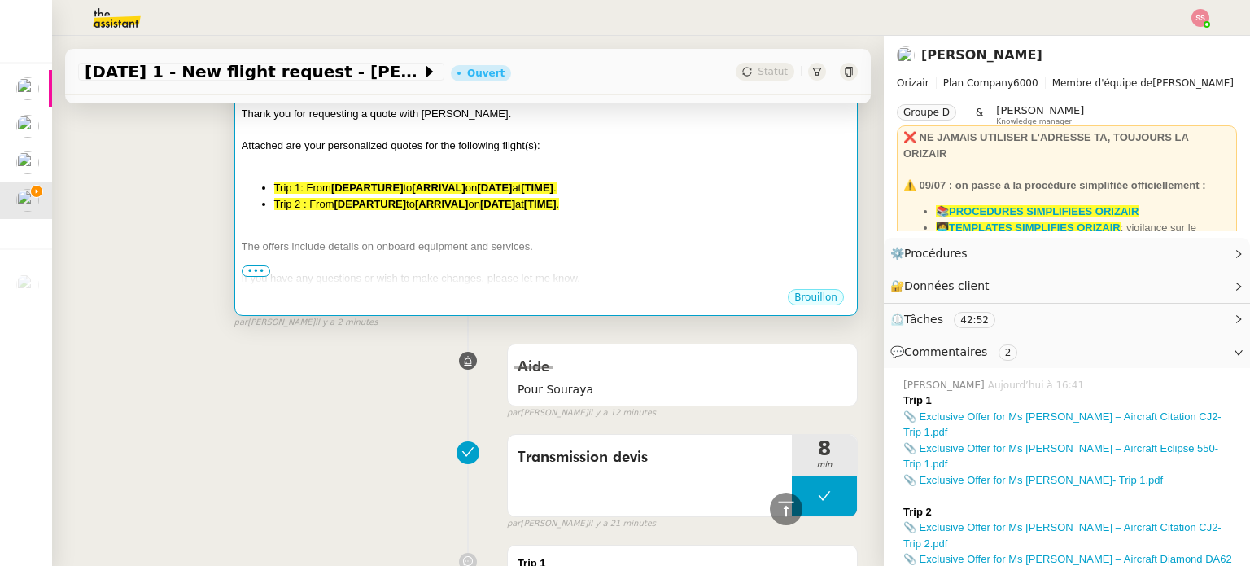
click at [465, 182] on li "Trip 1: From [DEPARTURE] to [ARRIVAL] on [DATE] at [TIME] ." at bounding box center [562, 188] width 576 height 16
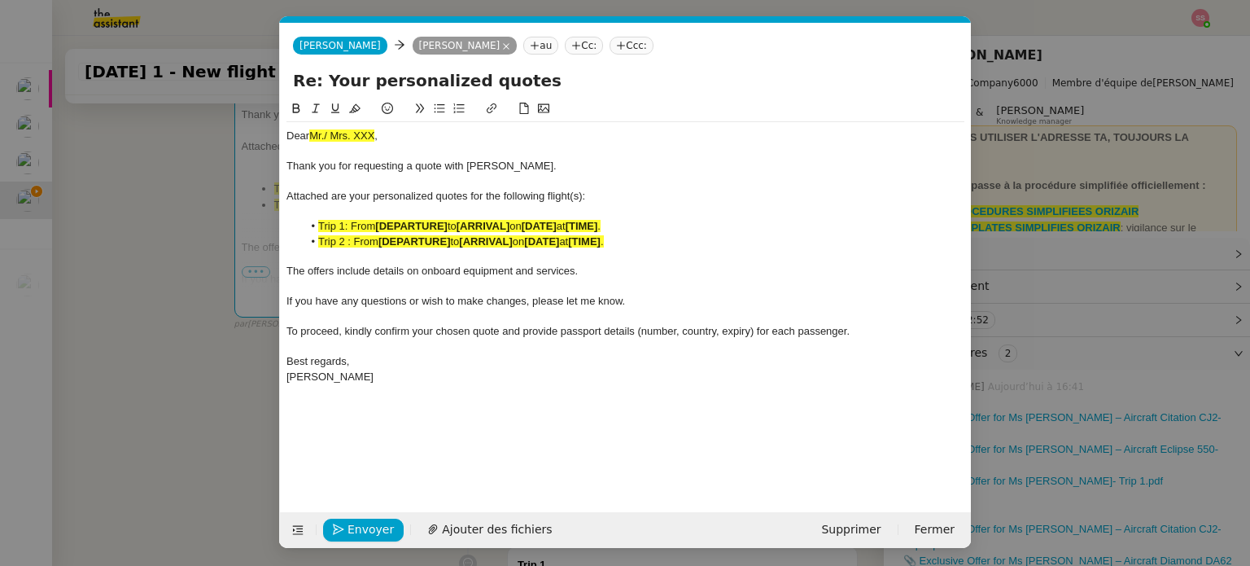
scroll to position [0, 106]
drag, startPoint x: 401, startPoint y: 139, endPoint x: 236, endPoint y: 119, distance: 166.4
click at [236, 119] on nz-modal-container "envoi de devis Service ✈️ Orizair - Envoi devis client (EN) Dans le cadre de la…" at bounding box center [625, 283] width 1250 height 566
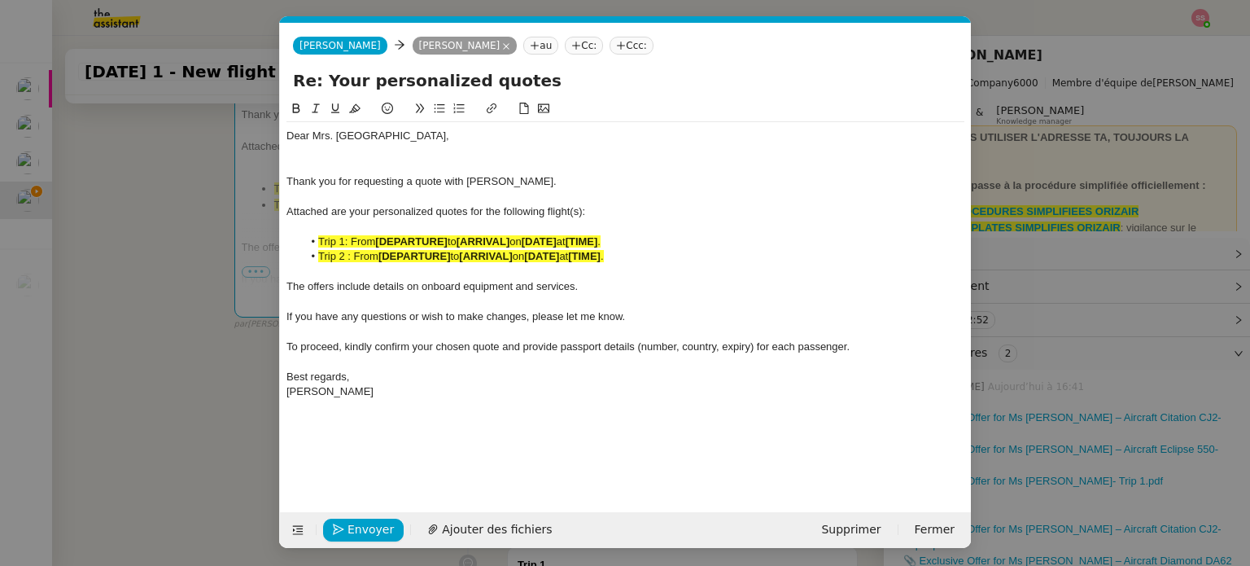
scroll to position [0, 0]
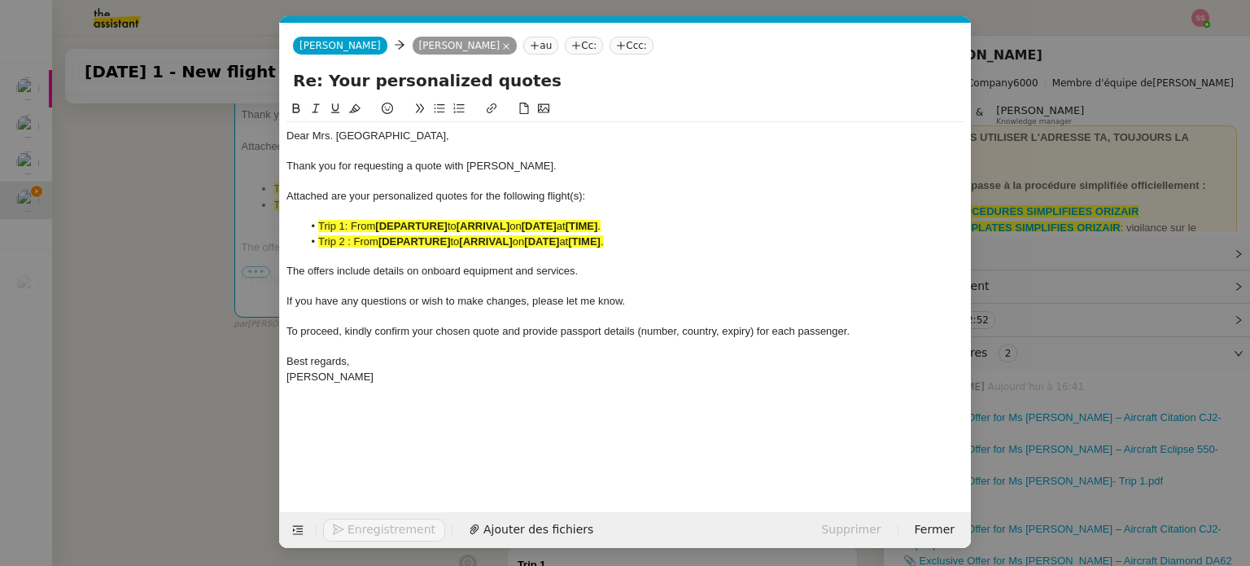
click at [202, 269] on nz-modal-container "envoi de devis Service ✈️ Orizair - Envoi devis client (EN) Dans le cadre de la…" at bounding box center [625, 283] width 1250 height 566
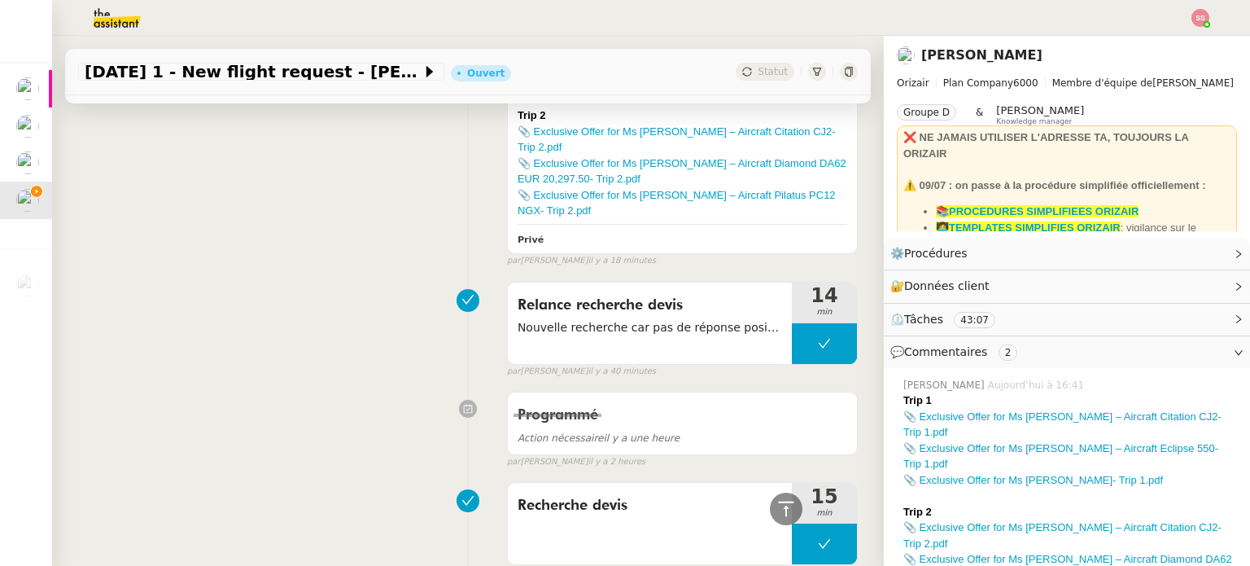
scroll to position [744, 0]
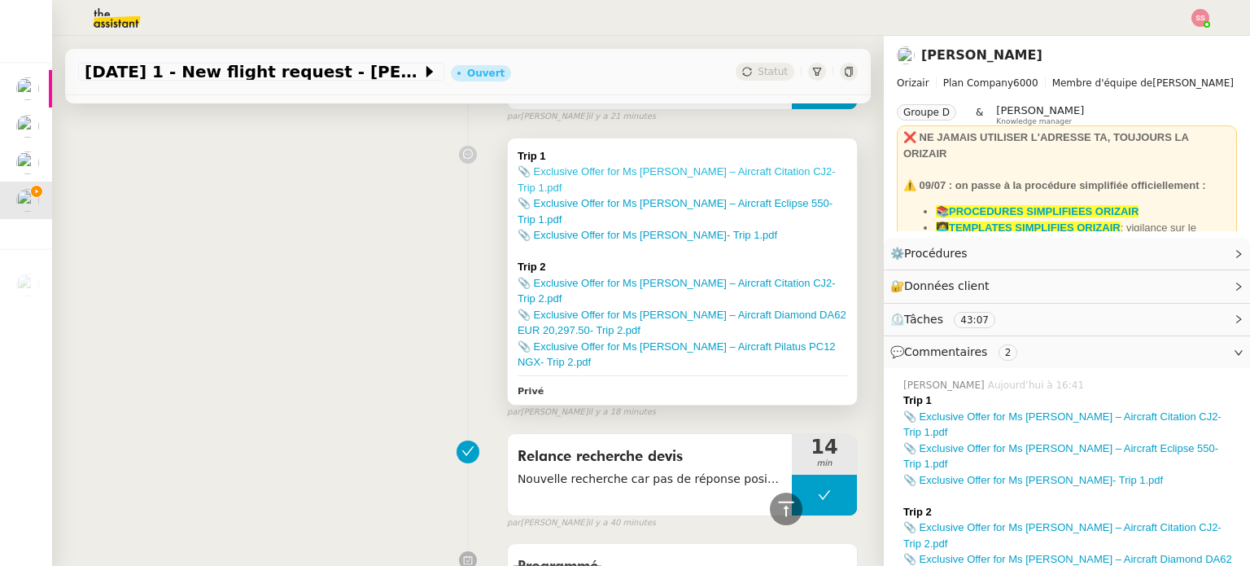
click at [714, 174] on link "📎 Exclusive Offer for Ms Roseveare – Aircraft Citation CJ2- Trip 1.pdf" at bounding box center [677, 179] width 318 height 28
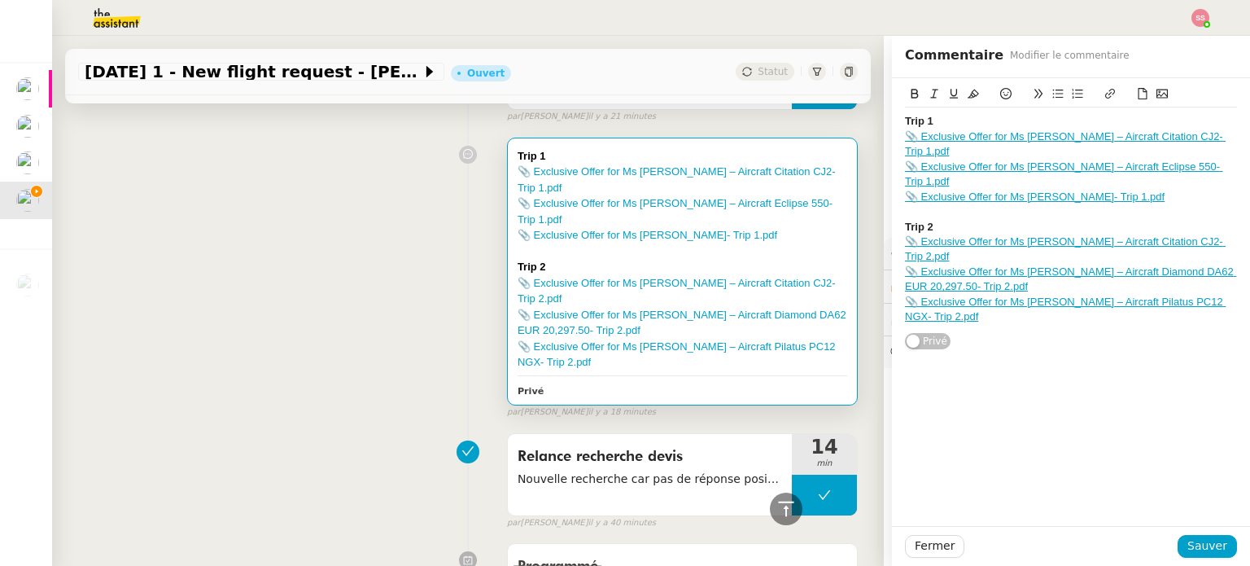
click at [978, 136] on link "📎 Exclusive Offer for Ms Roseveare – Aircraft Citation CJ2- Trip 1.pdf" at bounding box center [1065, 143] width 321 height 27
click at [994, 168] on link "https://dashboard.theassistant.com/file/qvg6nXc6rjnWKsKnGKx1" at bounding box center [1028, 165] width 111 height 21
click at [994, 384] on div "Trip 1 📎 Exclusive Offer for Ms Roseveare – Aircraft Citation CJ2- Trip 1.pdf 📎…" at bounding box center [1071, 302] width 358 height 448
click at [970, 160] on link "📎 Exclusive Offer for Ms Roseveare – Aircraft Eclipse 550- Trip 1.pdf" at bounding box center [1064, 173] width 318 height 27
click at [1022, 186] on link "https://dashboard.theassistant.com/file/xD67xvKv1dbkY8DgFpWb" at bounding box center [1027, 180] width 111 height 21
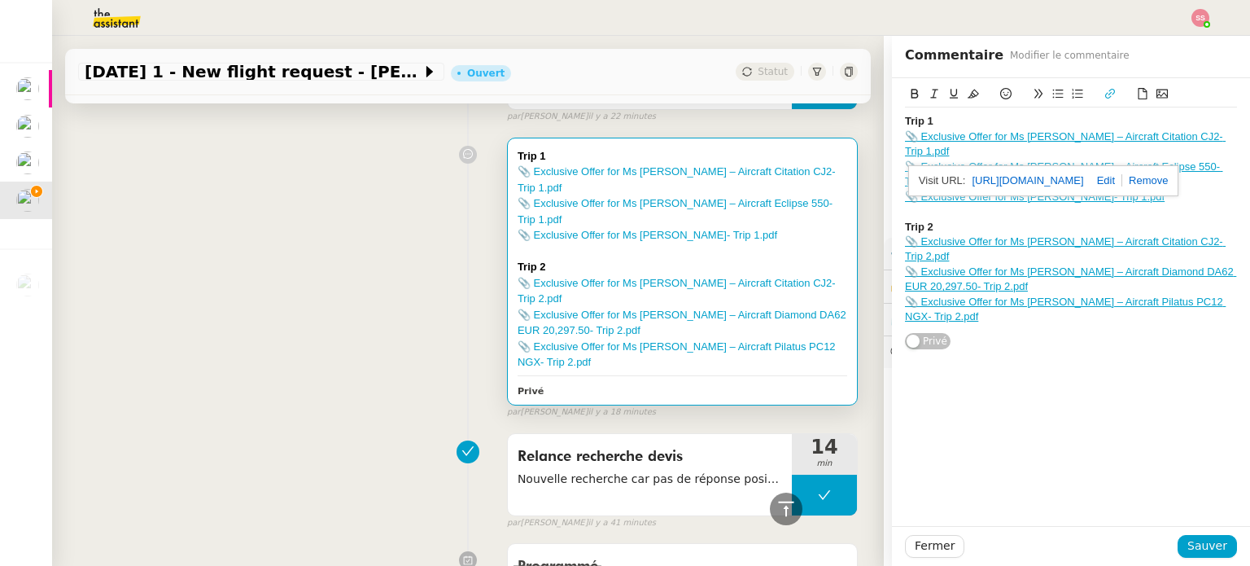
drag, startPoint x: 986, startPoint y: 371, endPoint x: 972, endPoint y: 285, distance: 87.5
click at [985, 369] on div "Trip 1 📎 Exclusive Offer for Ms Roseveare – Aircraft Citation CJ2- Trip 1.pdf 📎…" at bounding box center [1071, 302] width 358 height 448
click at [984, 190] on link "📎 Exclusive Offer for Ms Roseveare- Trip 1.pdf" at bounding box center [1035, 196] width 260 height 12
click at [1006, 194] on link "https://dashboard.theassistant.com/file/7RxCbmXB8uvxkXlMx1HA" at bounding box center [976, 196] width 111 height 21
click at [1017, 387] on div "Trip 1 📎 Exclusive Offer for Ms Roseveare – Aircraft Citation CJ2- Trip 1.pdf 📎…" at bounding box center [1071, 302] width 358 height 448
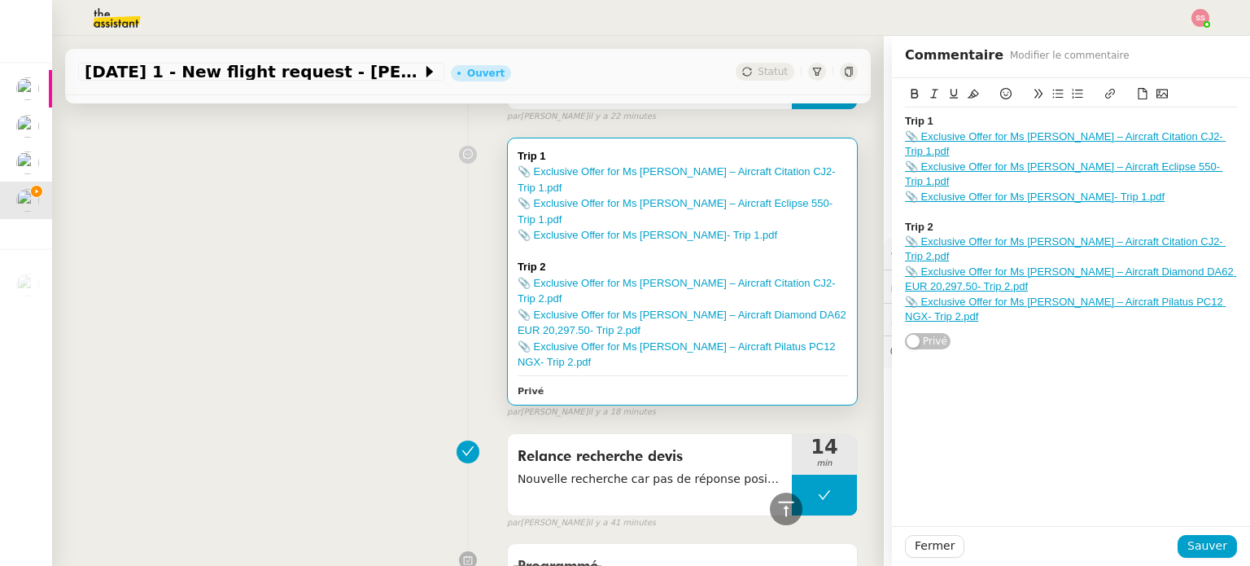
click at [1053, 235] on link "📎 Exclusive Offer for Ms Roseveare – Aircraft Citation CJ2- Trip 2.pdf" at bounding box center [1065, 248] width 321 height 27
click at [994, 241] on link "https://dashboard.theassistant.com/file/MaiVrus01hK1Oyd2ankx" at bounding box center [1028, 240] width 111 height 21
click at [1003, 382] on div "Trip 1 📎 Exclusive Offer for Ms Roseveare – Aircraft Citation CJ2- Trip 1.pdf 📎…" at bounding box center [1071, 302] width 358 height 448
click at [1038, 265] on link "📎 Exclusive Offer for Ms Roseveare – Aircraft Diamond DA62 EUR 20,297.50- Trip …" at bounding box center [1070, 278] width 331 height 27
click at [941, 317] on div "Trip 1 📎 Exclusive Offer for Ms Roseveare – Aircraft Citation CJ2- Trip 1.pdf 📎…" at bounding box center [1071, 302] width 358 height 448
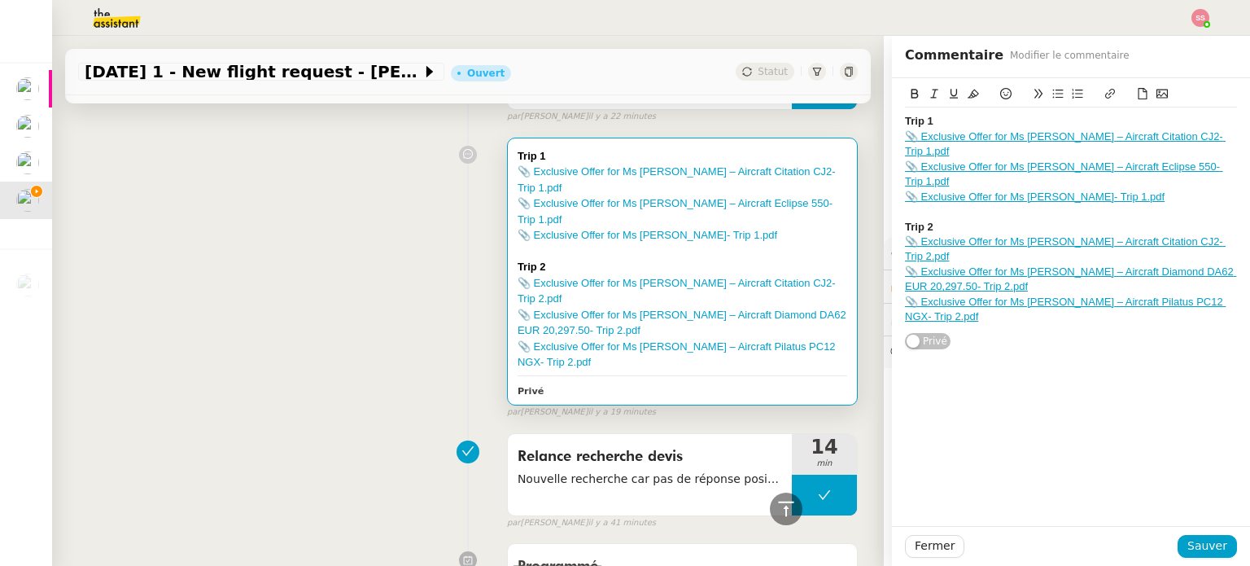
click at [950, 264] on div "📎 Exclusive Offer for Ms Roseveare – Aircraft Diamond DA62 EUR 20,297.50- Trip …" at bounding box center [1071, 279] width 332 height 30
click at [996, 276] on link "https://dashboard.theassistant.com/file/BZeLljQBMQU4EWgTmLZn" at bounding box center [1024, 270] width 111 height 21
click at [993, 366] on div "Trip 1 📎 Exclusive Offer for Ms Roseveare – Aircraft Citation CJ2- Trip 1.pdf 📎…" at bounding box center [1071, 302] width 358 height 448
click at [1003, 295] on link "📎 Exclusive Offer for Ms Roseveare – Aircraft Pilatus PC12 NGX- Trip 2.pdf" at bounding box center [1065, 308] width 321 height 27
click at [973, 296] on link "https://dashboard.theassistant.com/file/sxgoye0dk4K9jLzXCqUV" at bounding box center [1021, 301] width 111 height 21
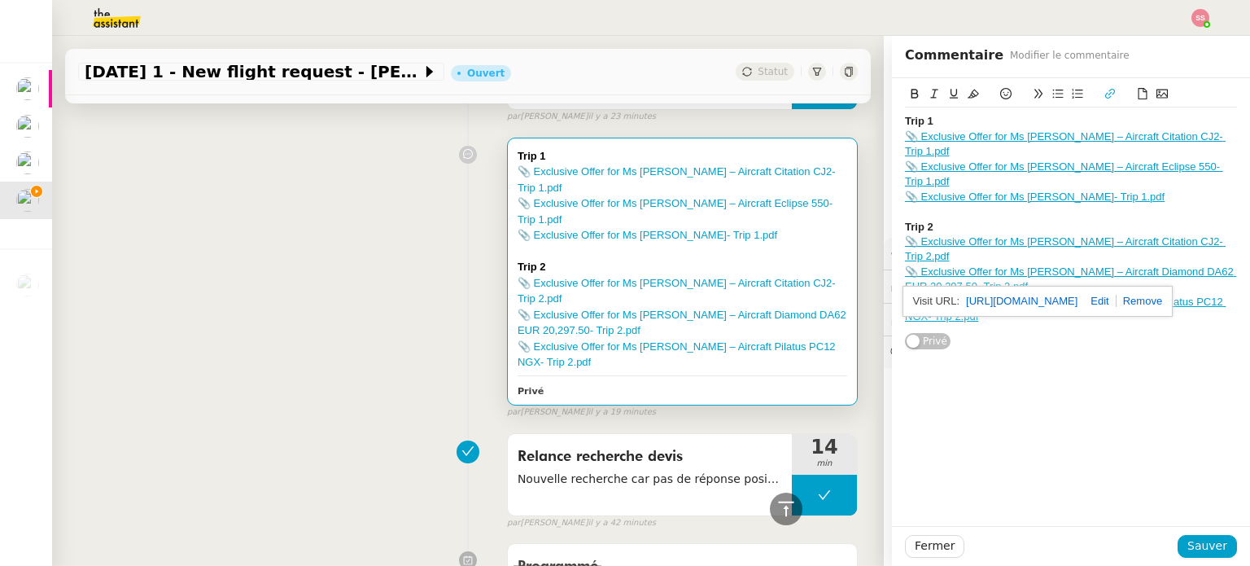
click at [465, 242] on div "Trip 1 📎 Exclusive Offer for Ms Roseveare – Aircraft Citation CJ2- Trip 1.pdf 📎…" at bounding box center [468, 274] width 780 height 289
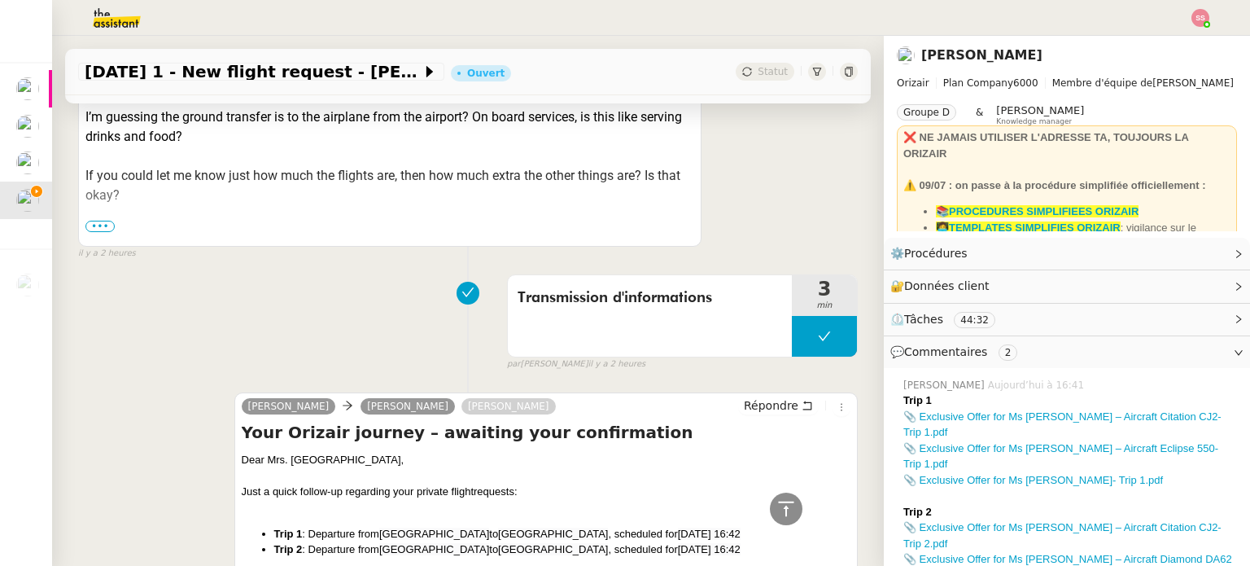
scroll to position [2290, 0]
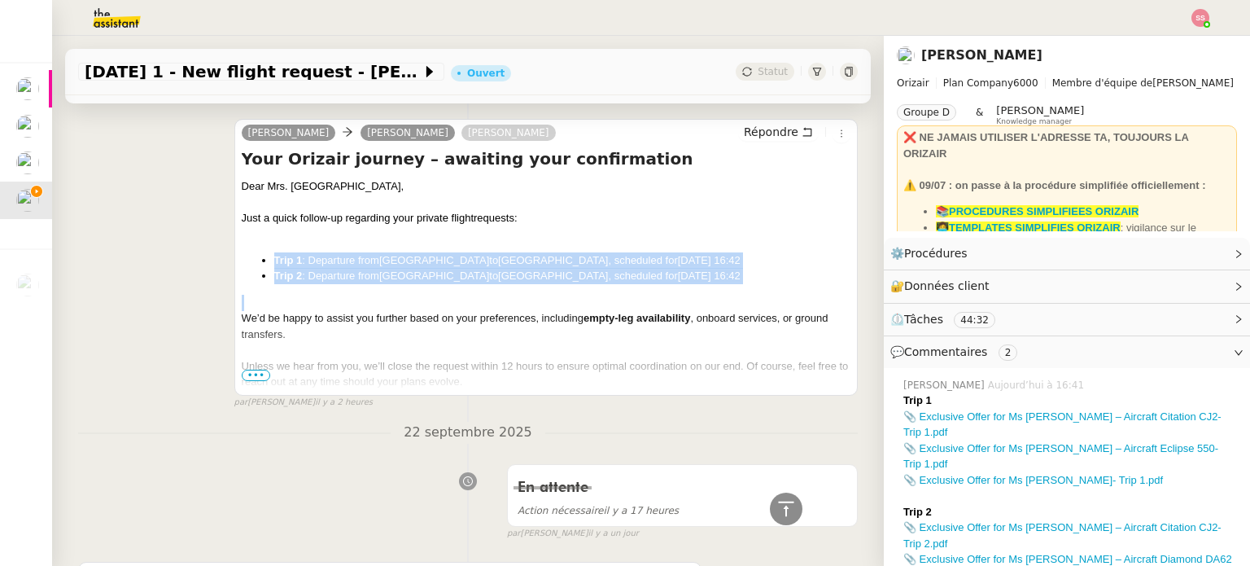
drag, startPoint x: 270, startPoint y: 260, endPoint x: 800, endPoint y: 292, distance: 530.7
click at [800, 292] on div "Dear Mrs. Roseveare, Just a quick follow-up regarding your private flight reque…" at bounding box center [546, 331] width 609 height 307
copy ul "Trip 1 : Departure from London Stansted Airport to Skiathos Island National Air…"
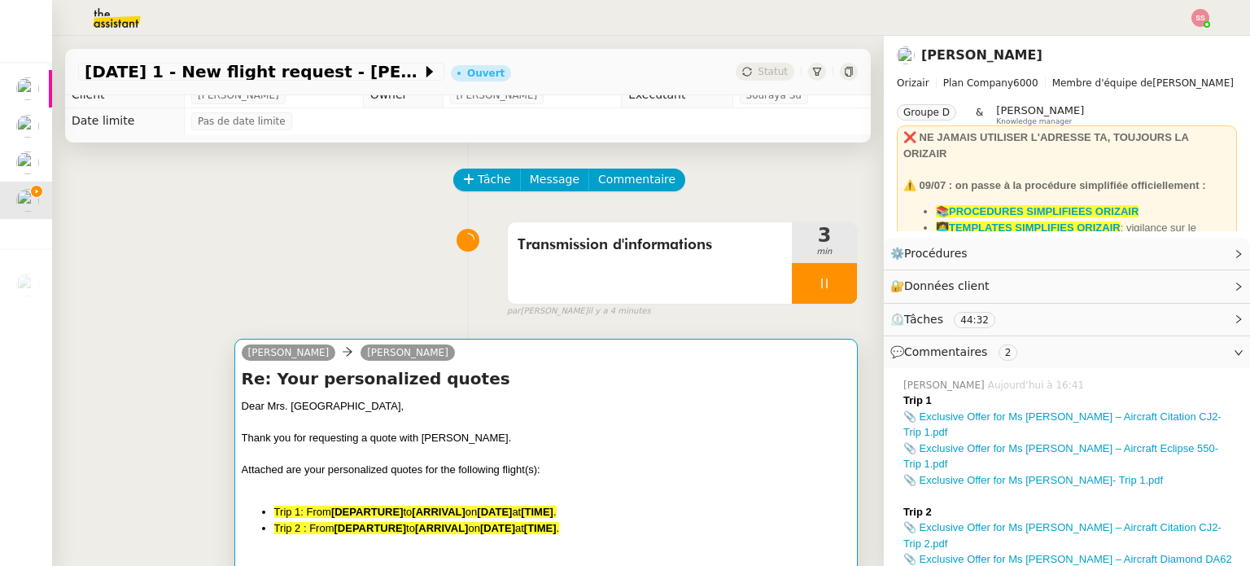
scroll to position [11, 0]
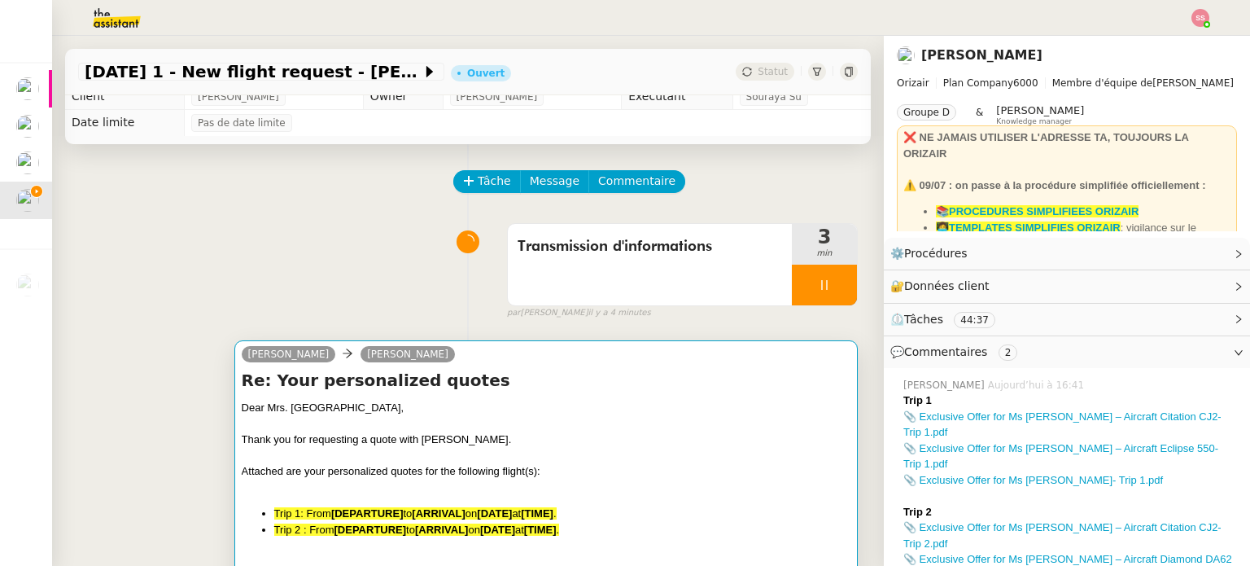
click at [644, 395] on div "Re: Your personalized quotes Dear Mrs. Roseveare, Thank you for requesting a qu…" at bounding box center [546, 491] width 609 height 244
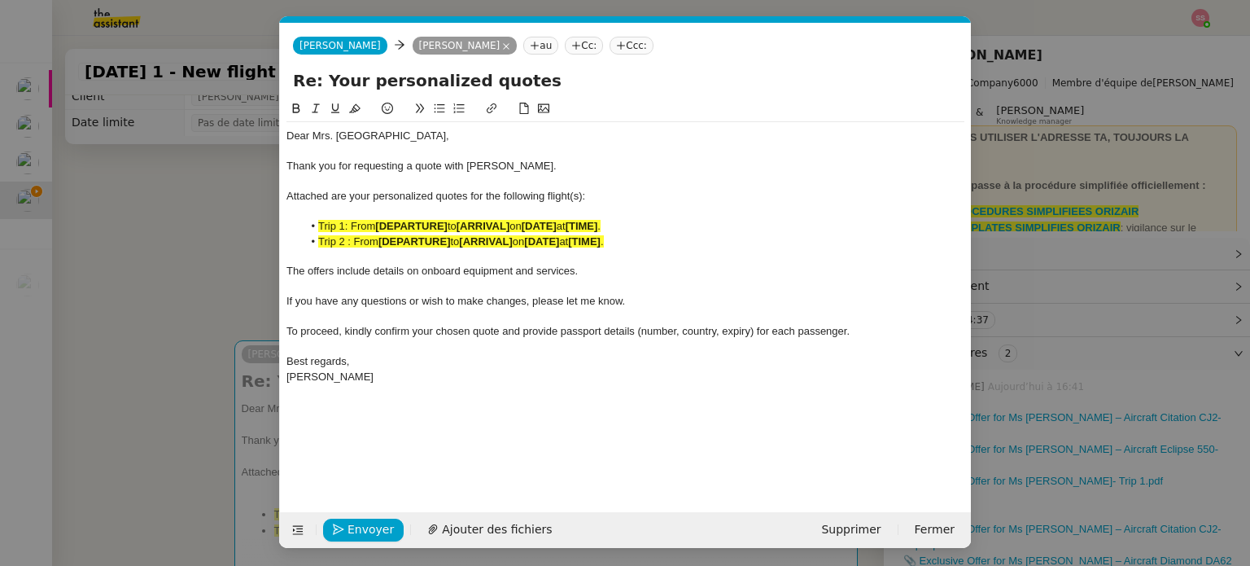
scroll to position [0, 106]
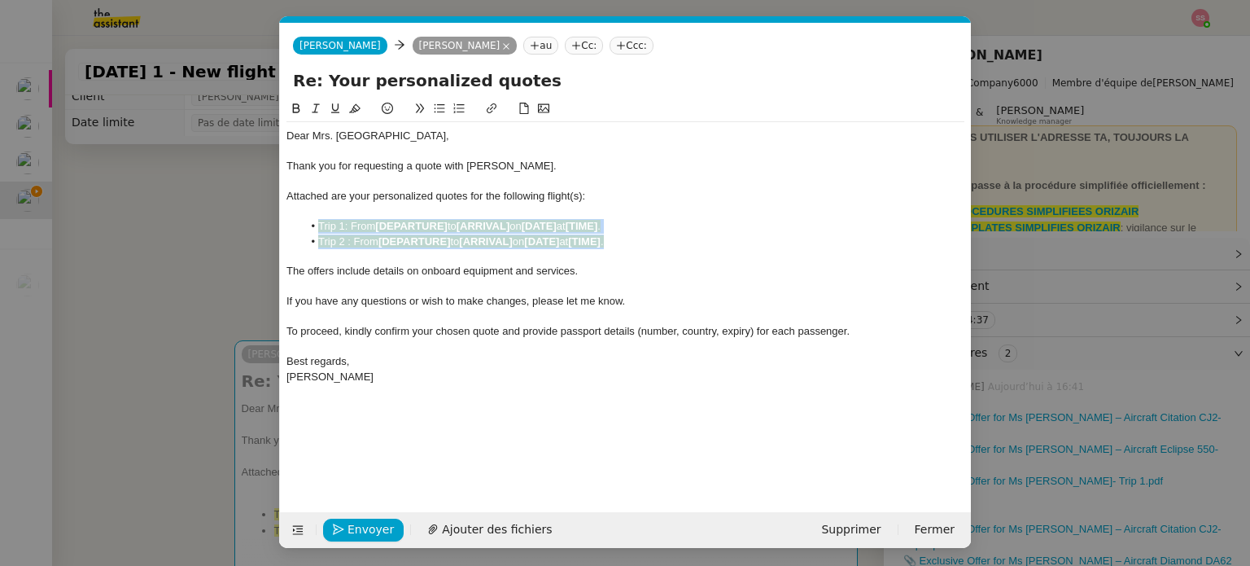
drag, startPoint x: 642, startPoint y: 242, endPoint x: 319, endPoint y: 224, distance: 323.6
click at [316, 224] on ul "Trip 1: From [DEPARTURE] to [ARRIVAL] on [DATE] at [TIME] . Trip 2 : From [DEPA…" at bounding box center [625, 234] width 678 height 30
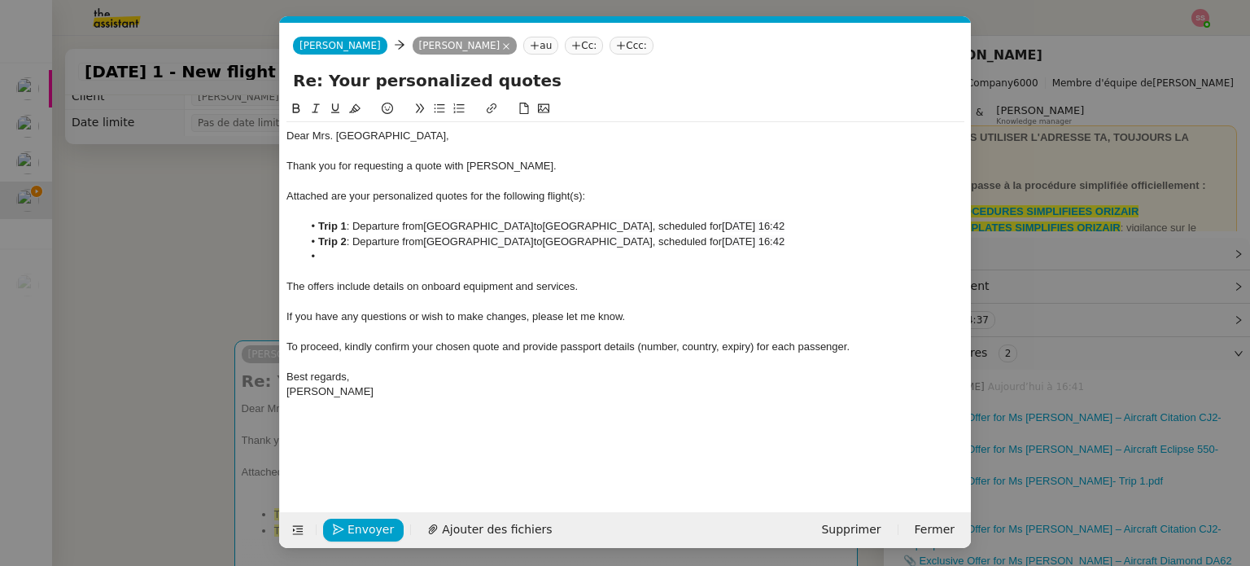
scroll to position [0, 0]
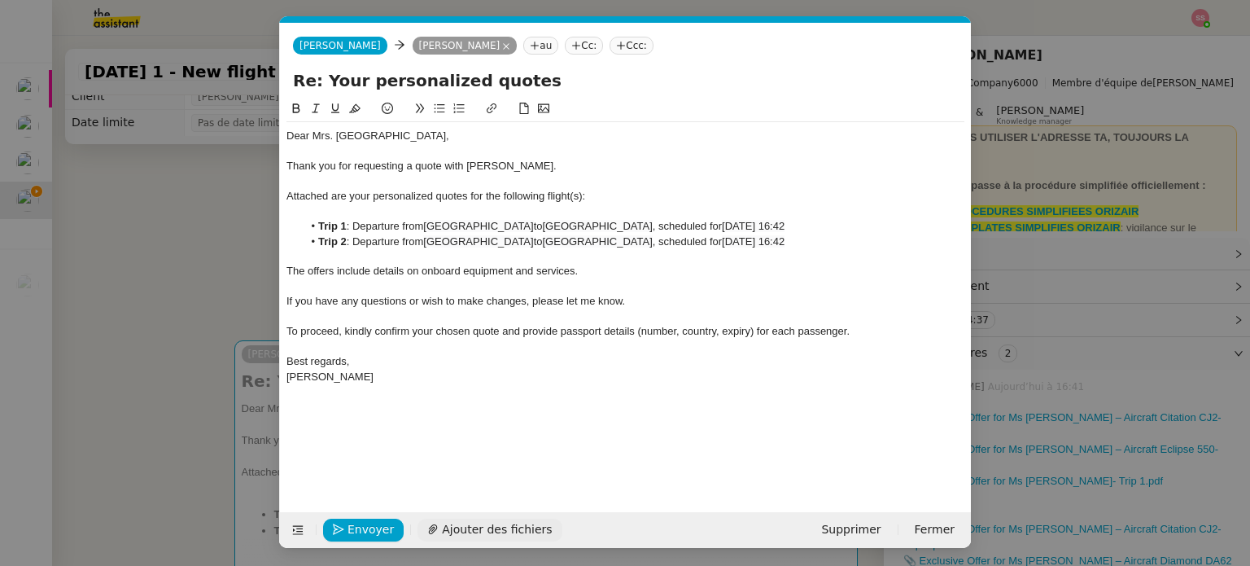
click at [498, 530] on span "Ajouter des fichiers" at bounding box center [497, 529] width 110 height 19
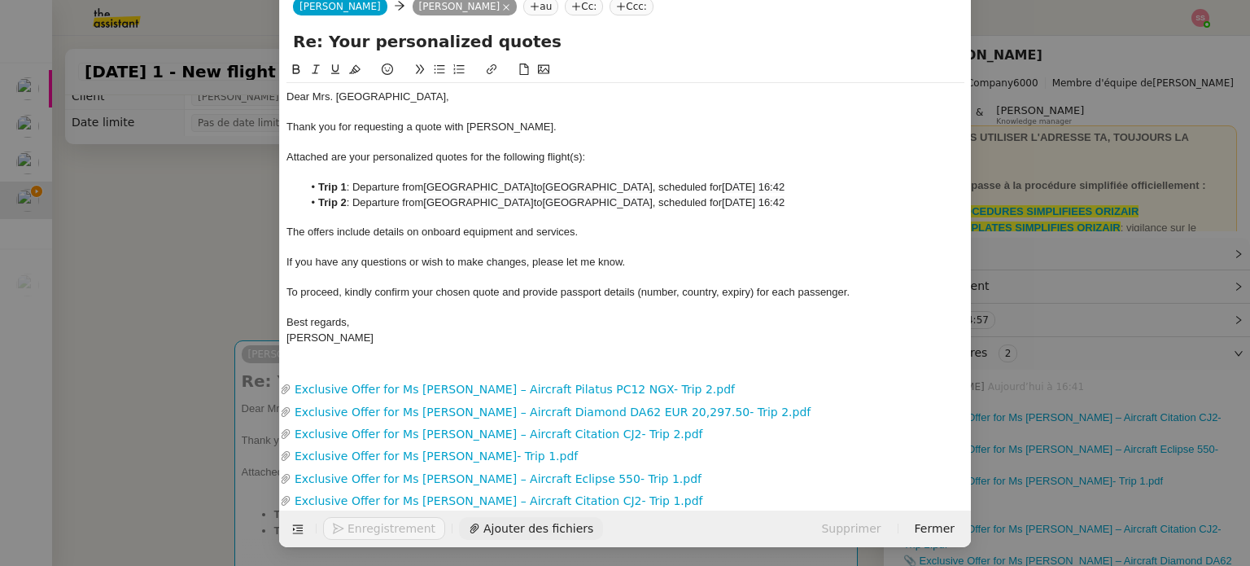
scroll to position [41, 0]
click at [614, 6] on nz-tag "Ccc:" at bounding box center [631, 6] width 44 height 18
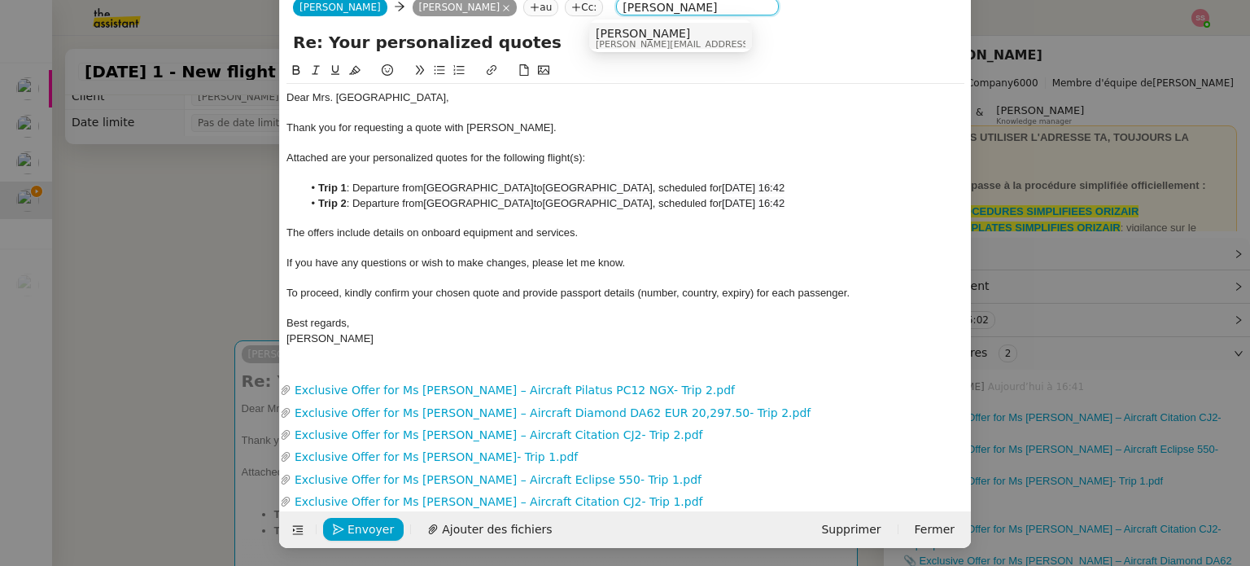
type input "Louis Frei"
click at [602, 35] on span "Louis Frei" at bounding box center [711, 33] width 231 height 13
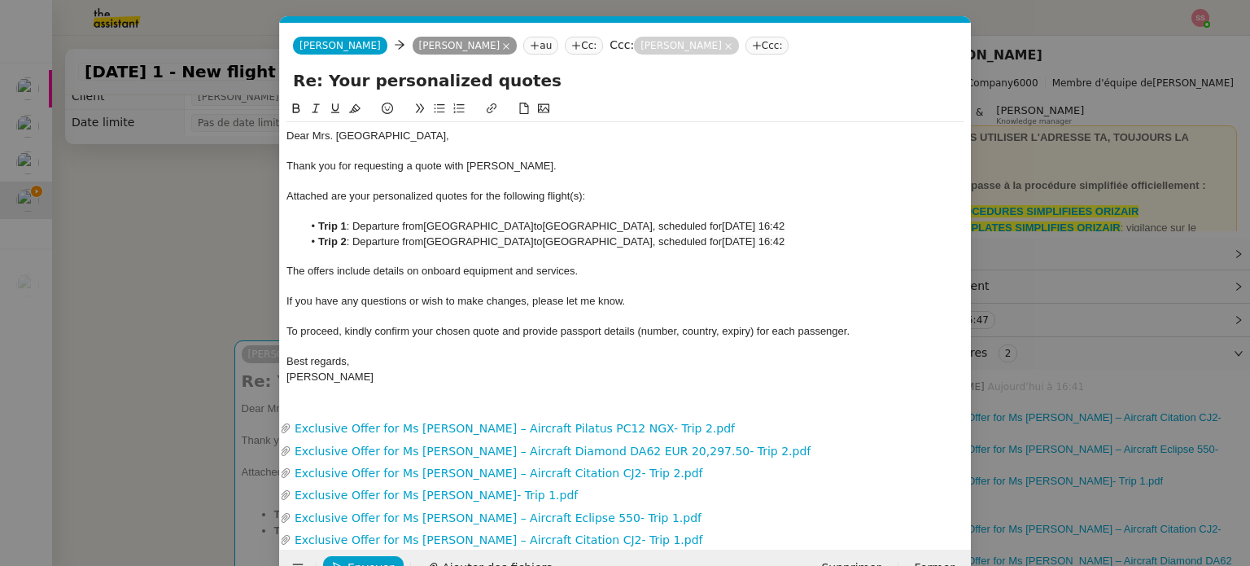
scroll to position [41, 0]
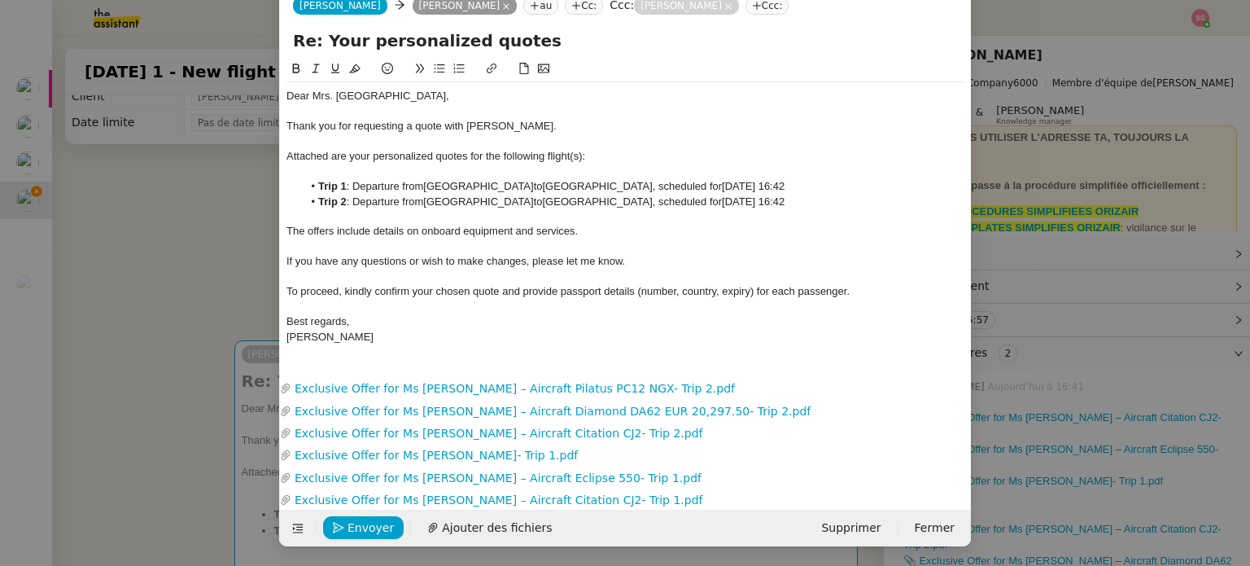
click at [576, 152] on span "Attached are your personalized quotes for the following flight(s):" at bounding box center [435, 156] width 299 height 12
click at [376, 528] on span "Envoyer" at bounding box center [370, 527] width 46 height 19
click at [376, 528] on span "Confirmer l'envoi" at bounding box center [396, 527] width 98 height 19
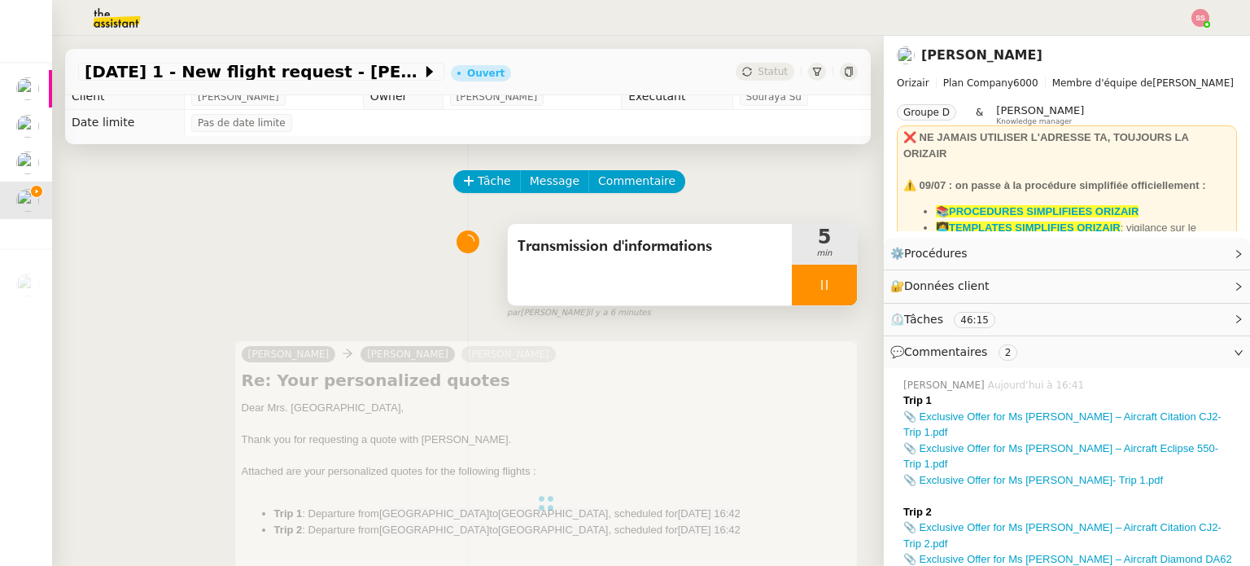
click at [822, 289] on div at bounding box center [824, 284] width 65 height 41
click at [834, 289] on icon at bounding box center [840, 284] width 13 height 13
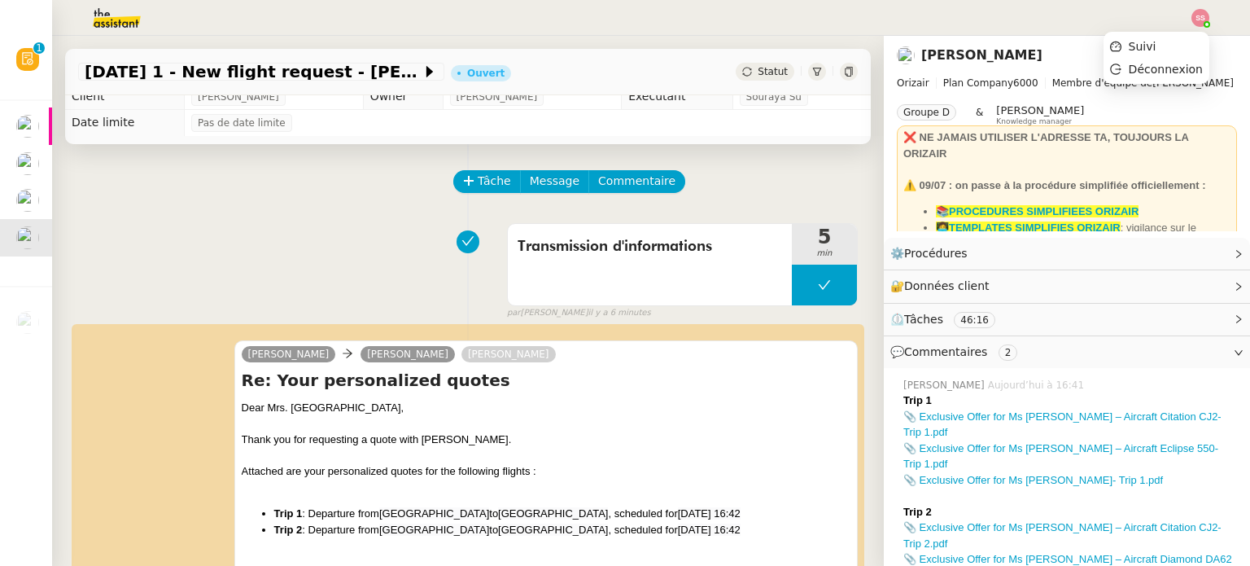
click at [1207, 15] on img at bounding box center [1200, 18] width 18 height 18
click at [1173, 42] on li "Suivi" at bounding box center [1156, 46] width 106 height 23
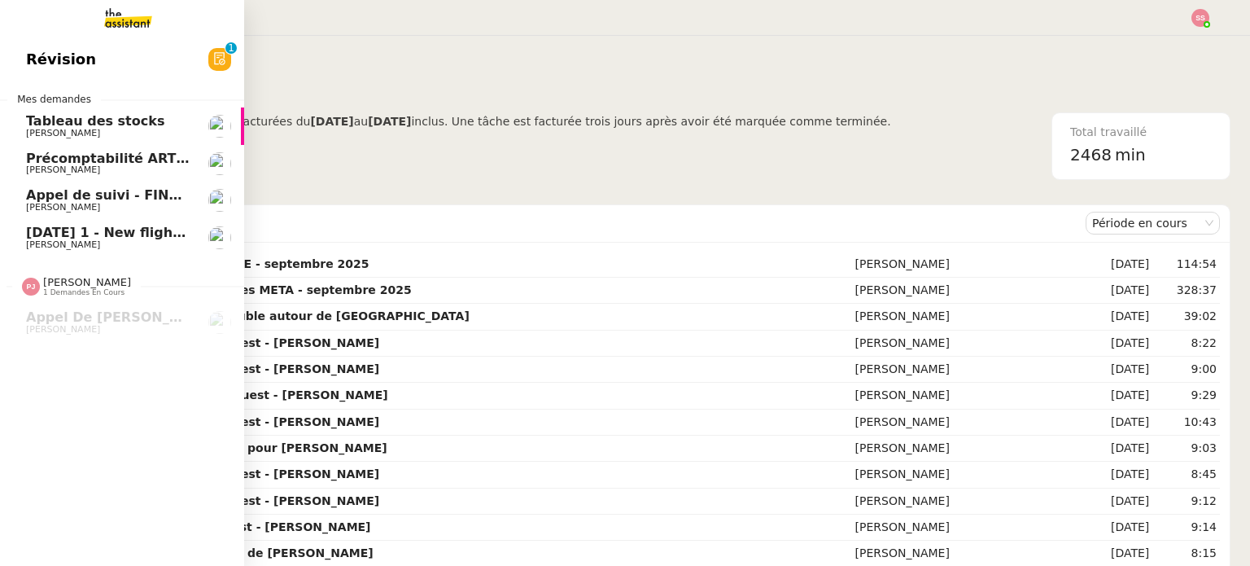
click at [79, 228] on span "14th July 2026 1 - New flight request - Natalia Roseveare" at bounding box center [201, 232] width 350 height 15
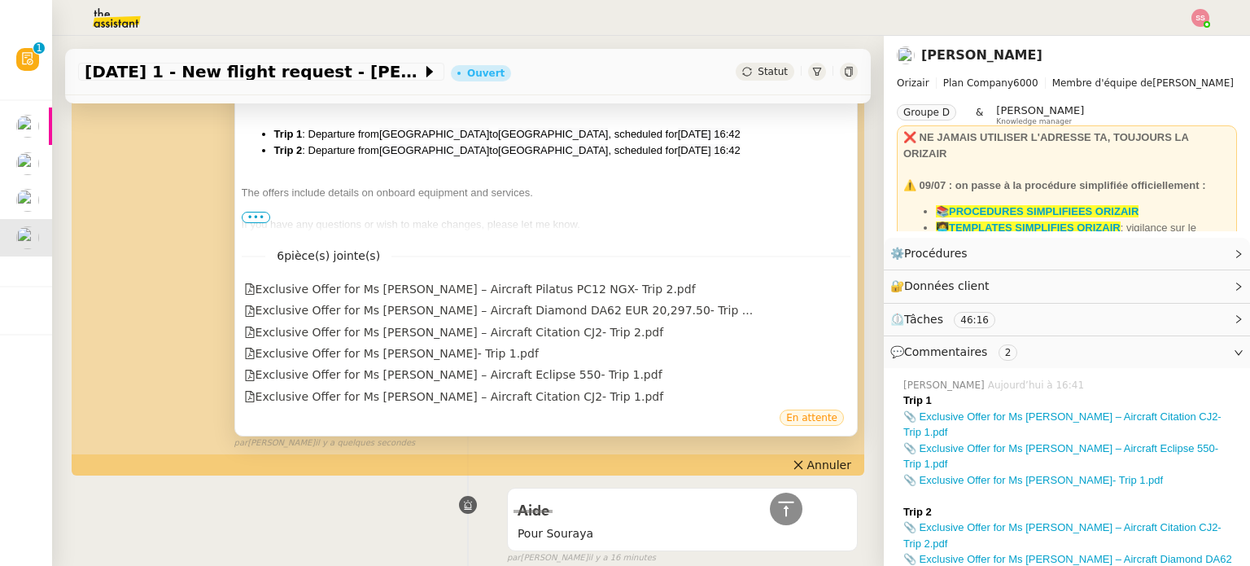
scroll to position [407, 0]
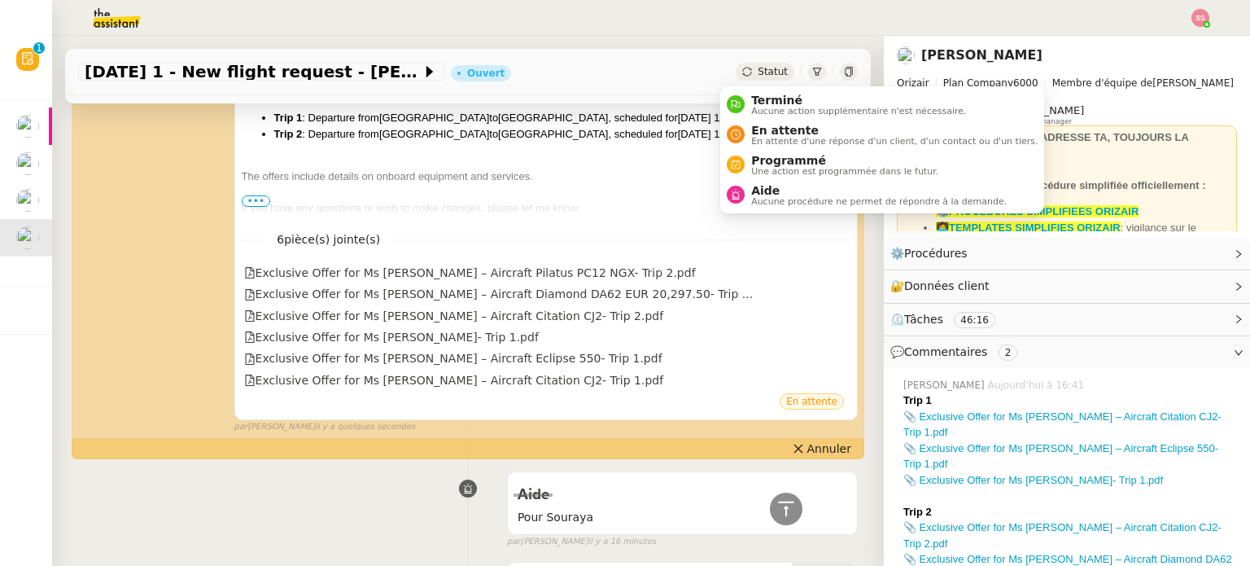
click at [758, 66] on span "Statut" at bounding box center [773, 71] width 30 height 11
click at [772, 137] on span "En attente d'une réponse d'un client, d'un contact ou d'un tiers." at bounding box center [894, 141] width 286 height 9
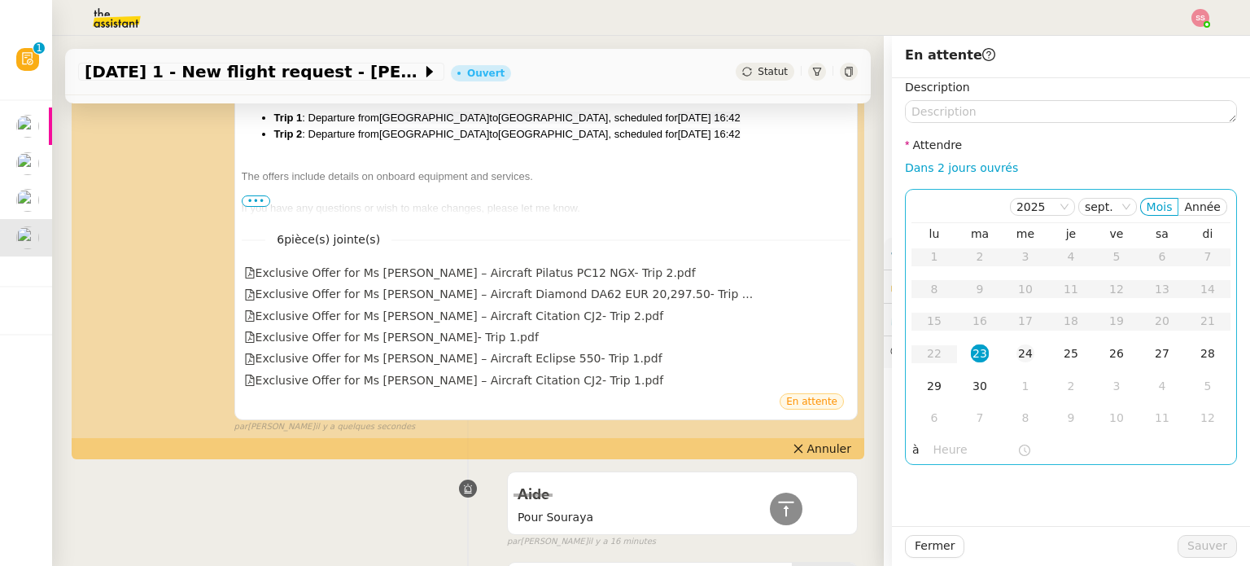
click at [1019, 355] on div "24" at bounding box center [1025, 353] width 18 height 18
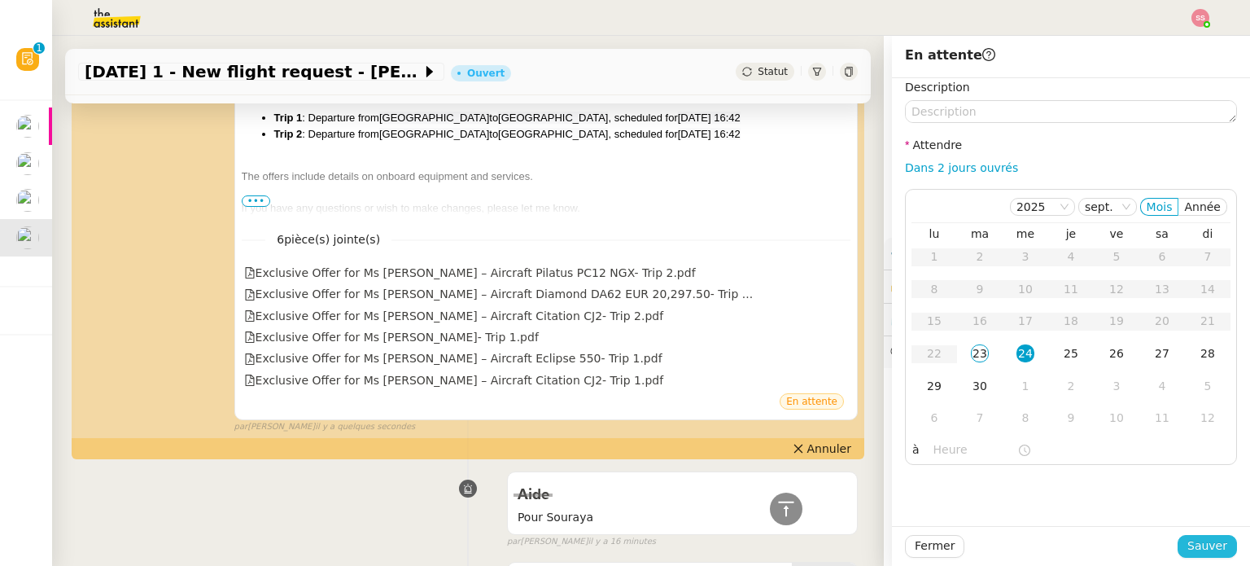
click at [1194, 547] on span "Sauver" at bounding box center [1207, 545] width 40 height 19
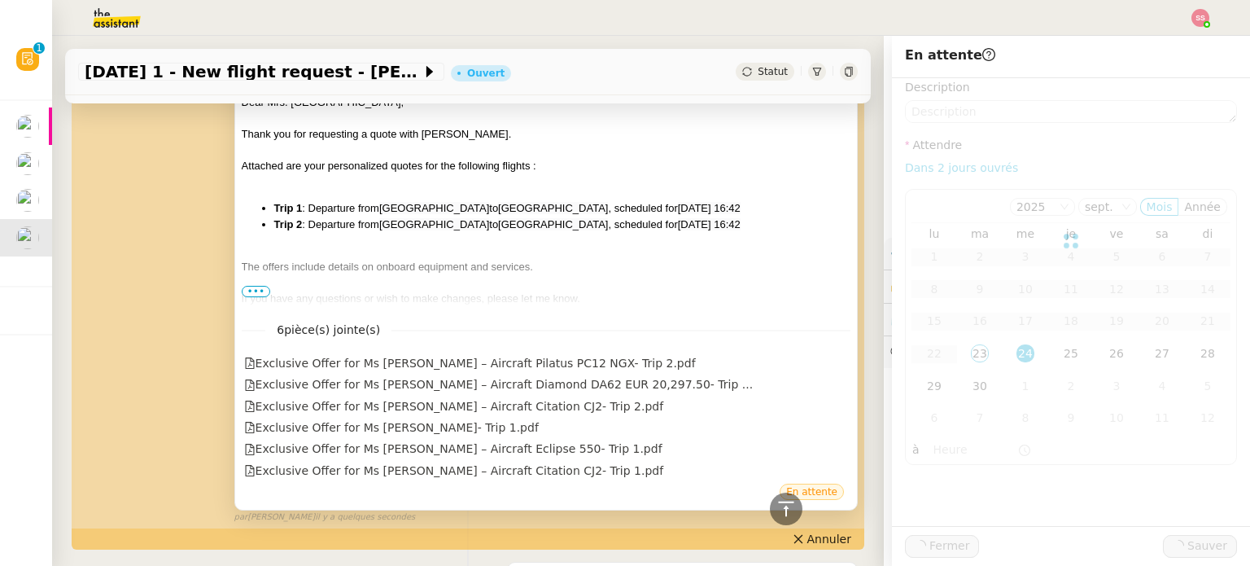
scroll to position [496, 0]
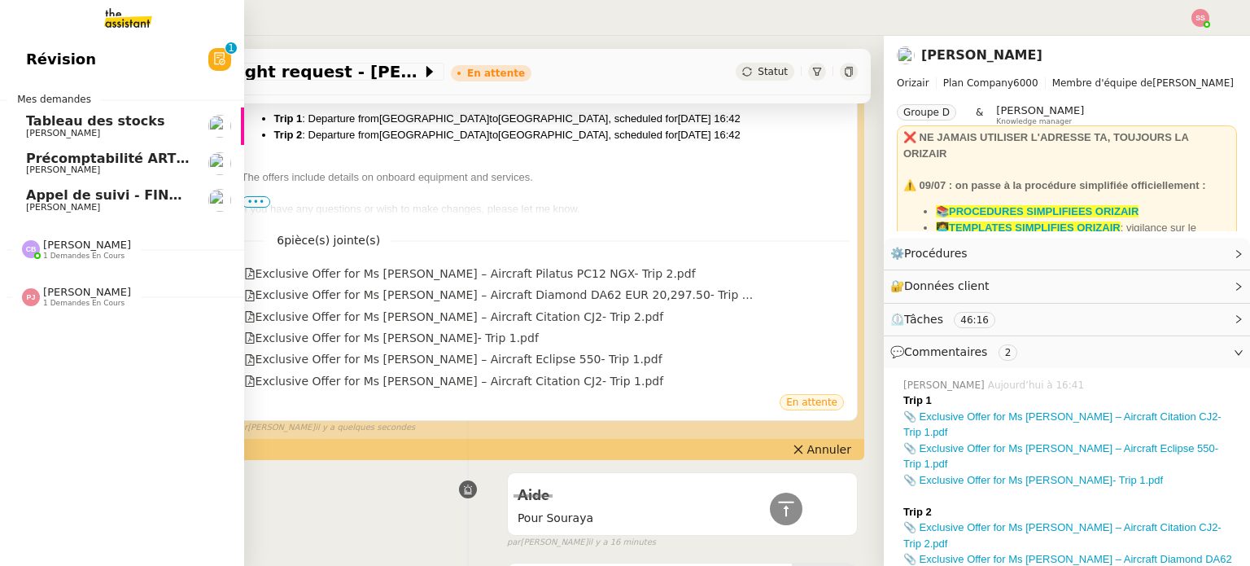
click at [128, 198] on span "Appel de suivi - FINDWAYS - Ibtissem Cherifi" at bounding box center [188, 194] width 325 height 15
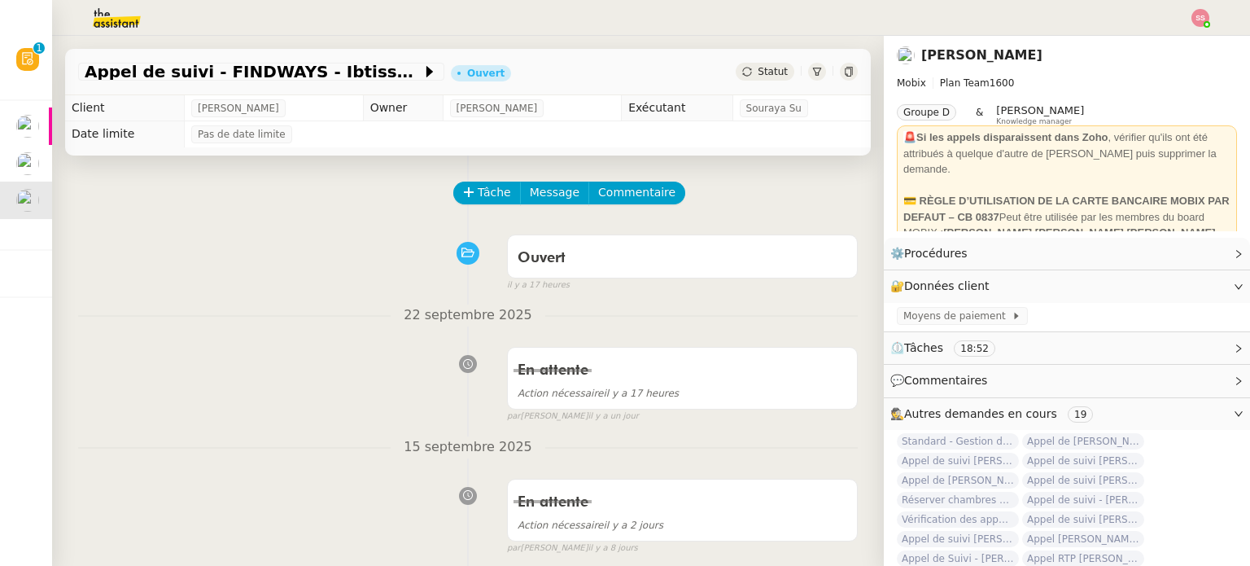
click at [476, 208] on div "Tâche Message Commentaire" at bounding box center [656, 200] width 403 height 39
click at [482, 198] on span "Tâche" at bounding box center [494, 192] width 33 height 19
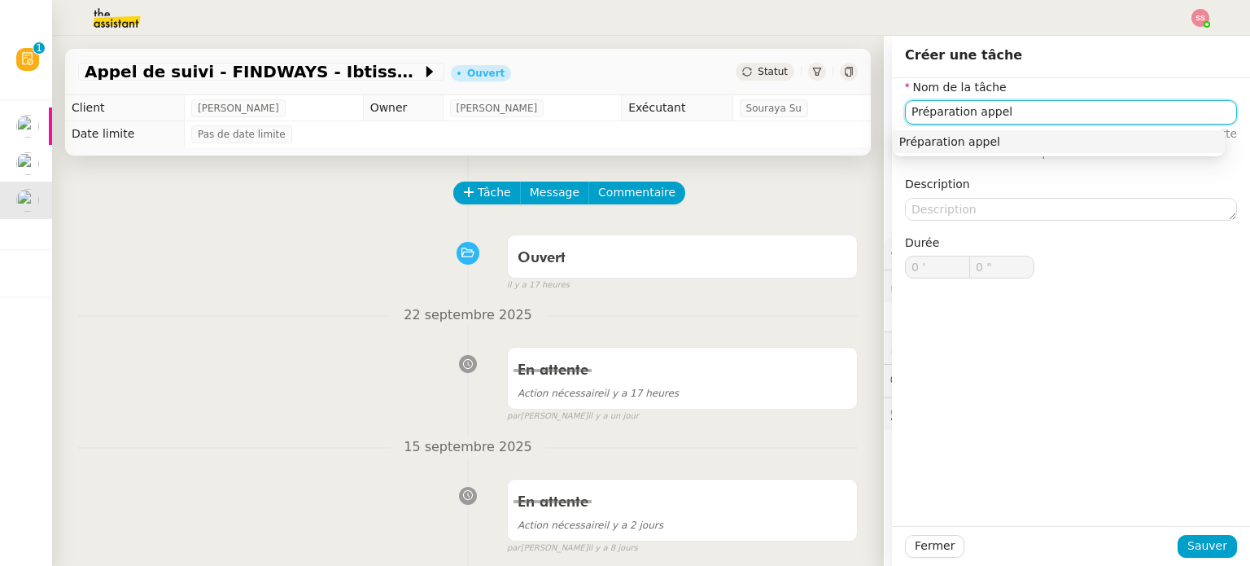
click at [915, 138] on div "Préparation appel" at bounding box center [1058, 141] width 319 height 15
type input "Préparation appel"
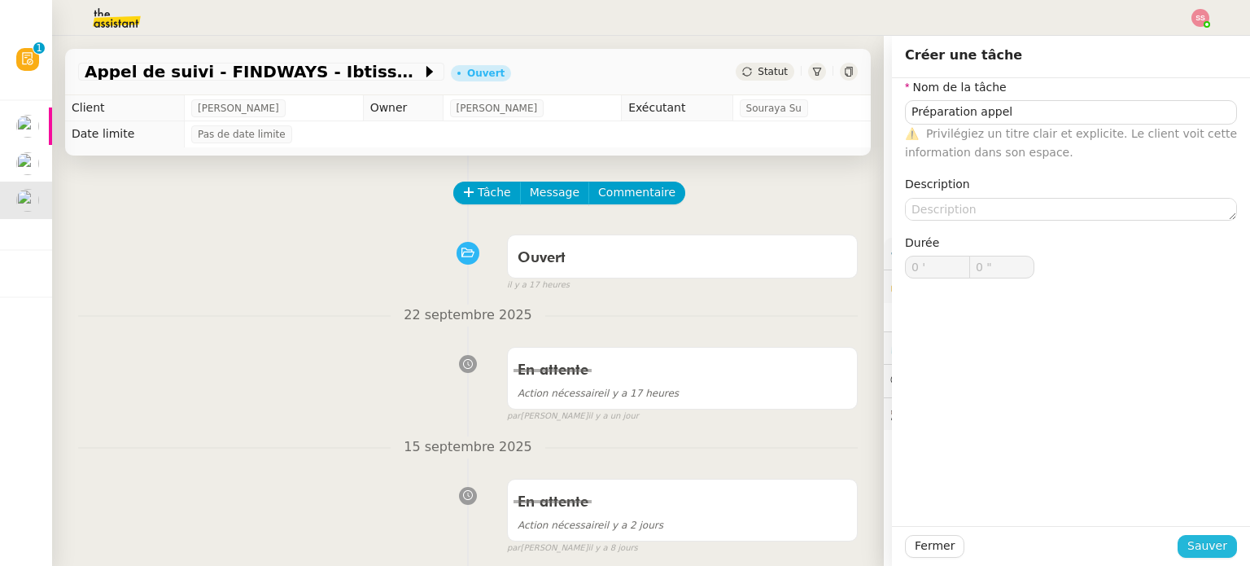
click at [1204, 542] on span "Sauver" at bounding box center [1207, 545] width 40 height 19
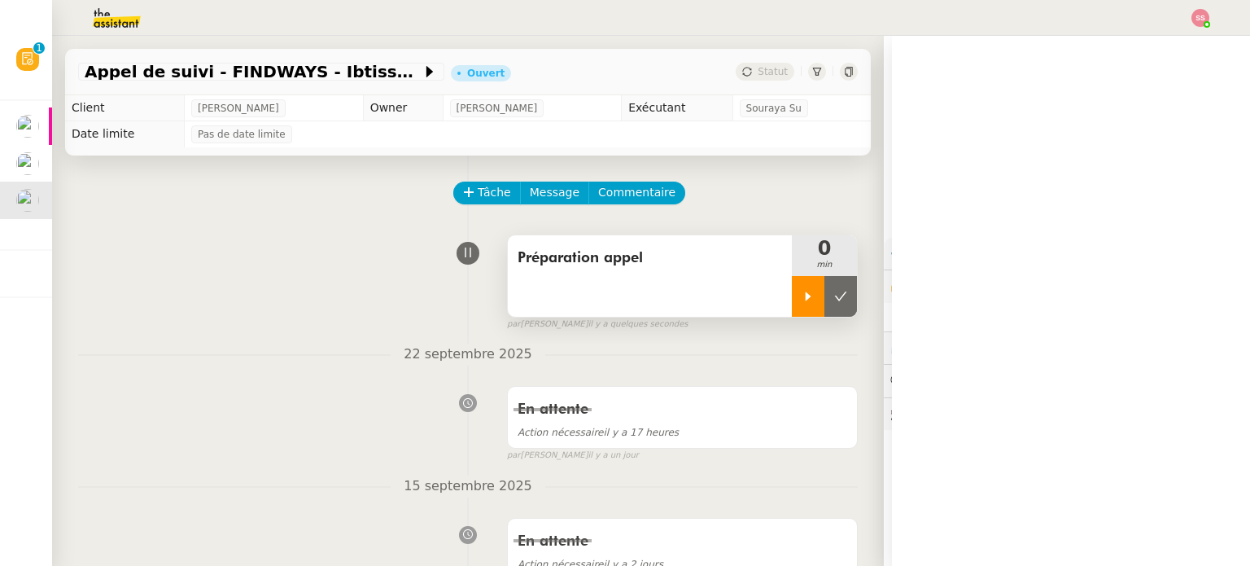
click at [792, 305] on div at bounding box center [808, 296] width 33 height 41
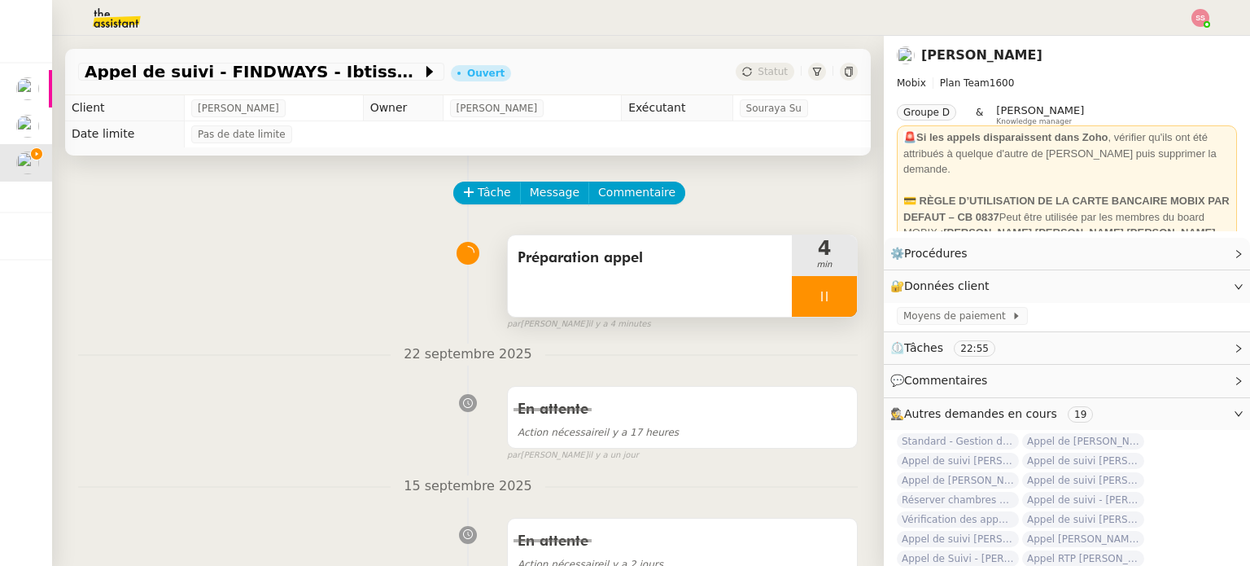
click at [801, 289] on div at bounding box center [824, 296] width 65 height 41
click at [830, 298] on button at bounding box center [840, 296] width 33 height 41
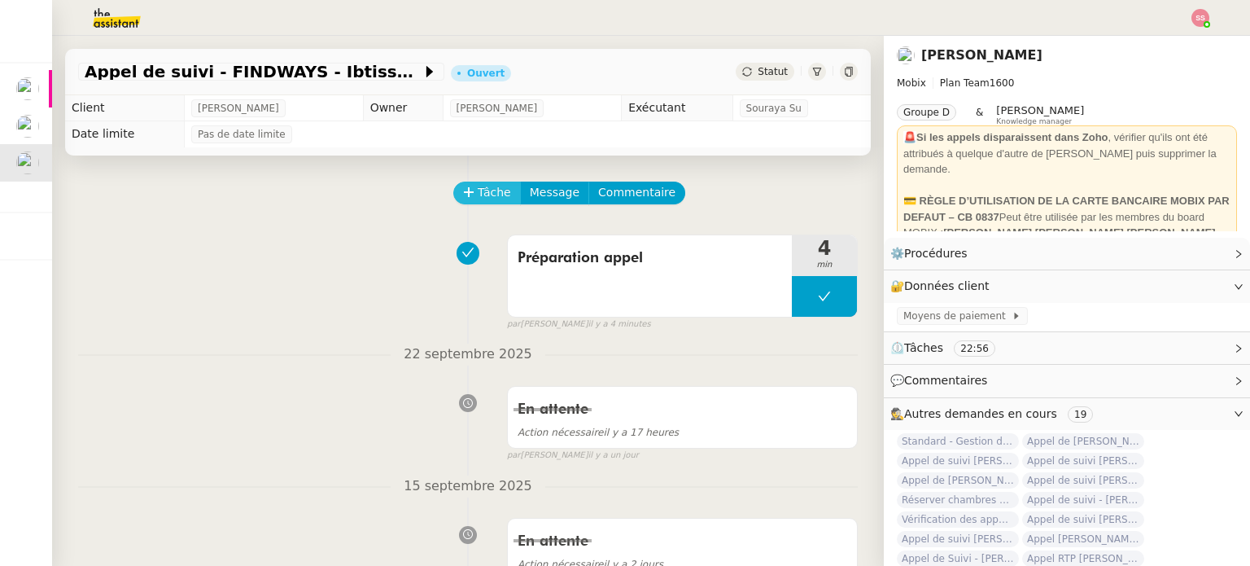
click at [478, 199] on span "Tâche" at bounding box center [494, 192] width 33 height 19
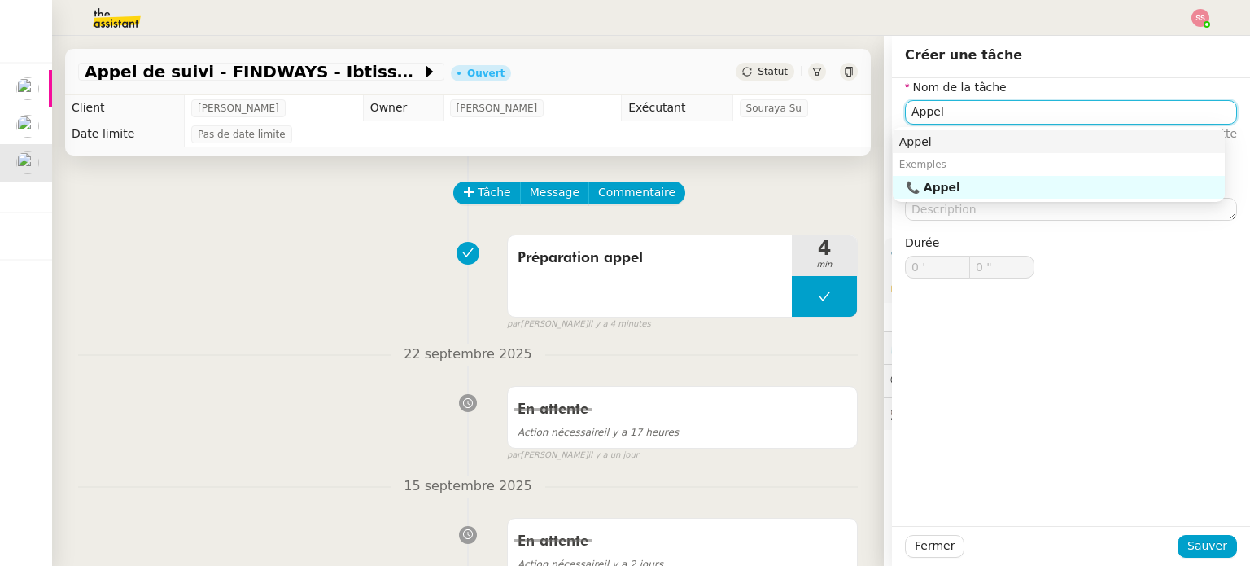
click at [915, 137] on div "Appel" at bounding box center [1058, 141] width 319 height 15
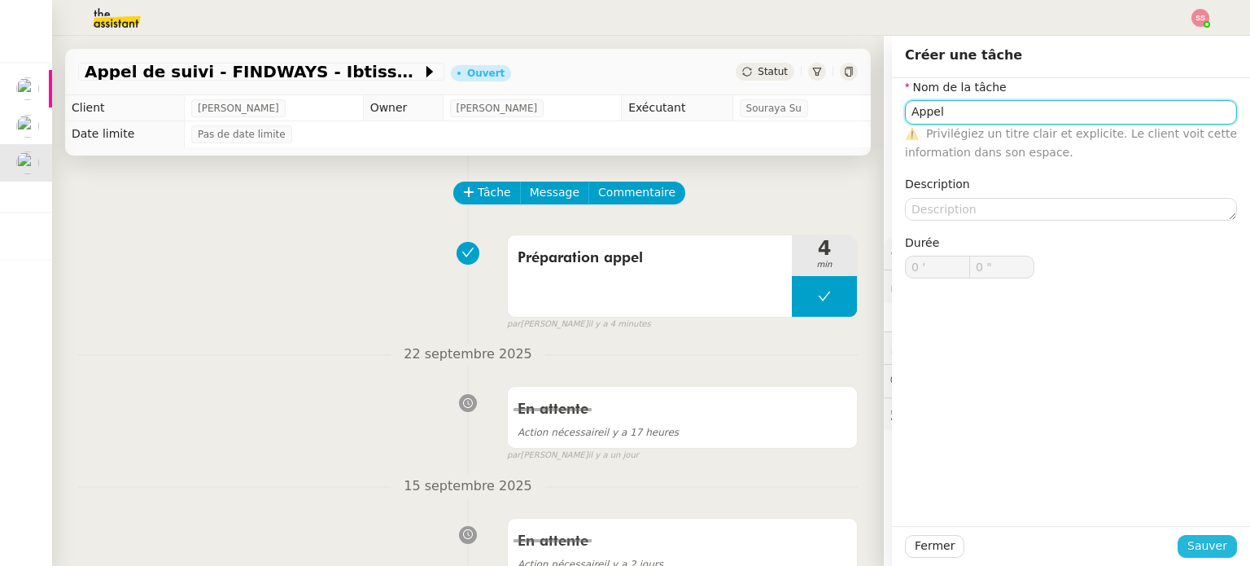
type input "Appel"
drag, startPoint x: 1205, startPoint y: 541, endPoint x: 1199, endPoint y: 535, distance: 8.7
click at [1204, 541] on span "Sauver" at bounding box center [1207, 545] width 40 height 19
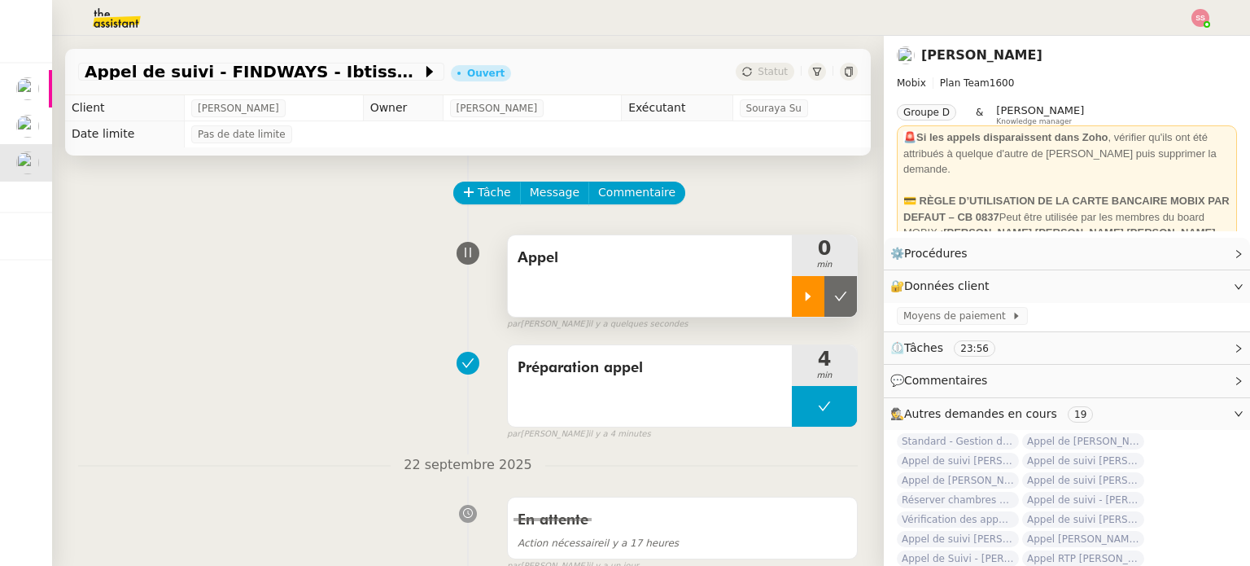
click at [806, 299] on icon at bounding box center [809, 295] width 6 height 9
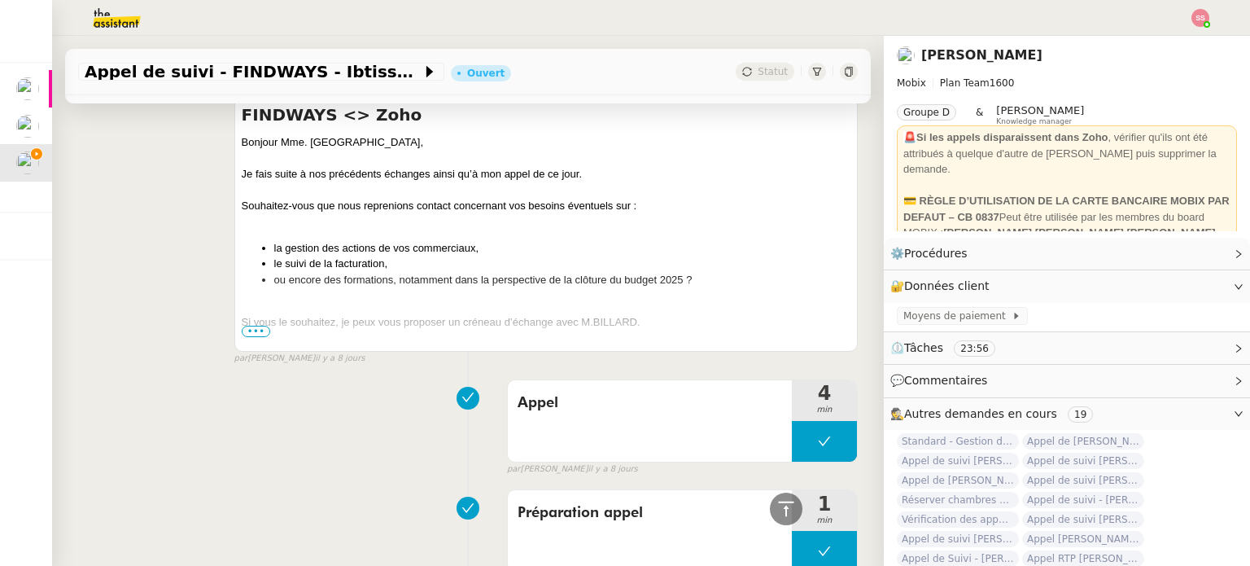
scroll to position [732, 0]
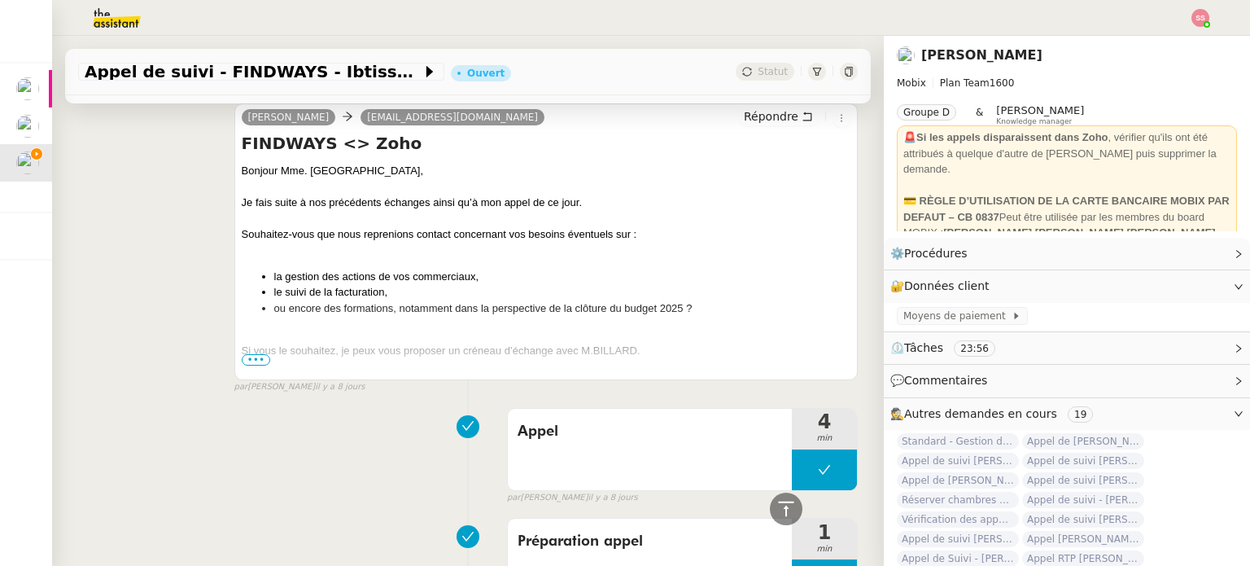
click at [254, 357] on span "•••" at bounding box center [256, 359] width 29 height 11
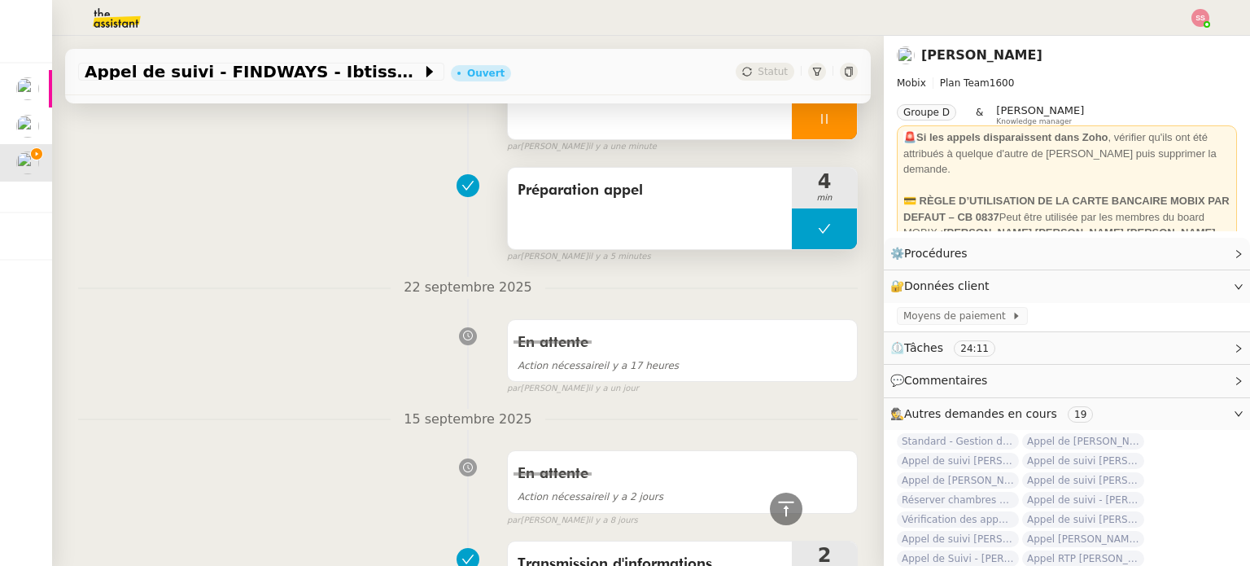
scroll to position [81, 0]
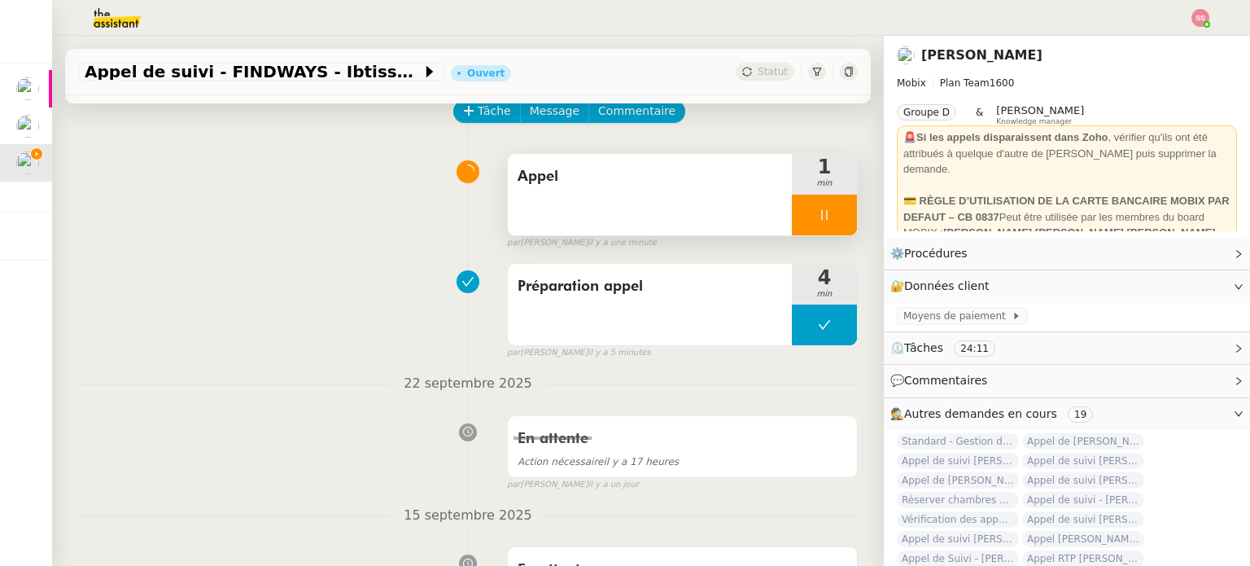
click at [830, 208] on div at bounding box center [824, 214] width 65 height 41
click at [830, 208] on button at bounding box center [840, 214] width 33 height 41
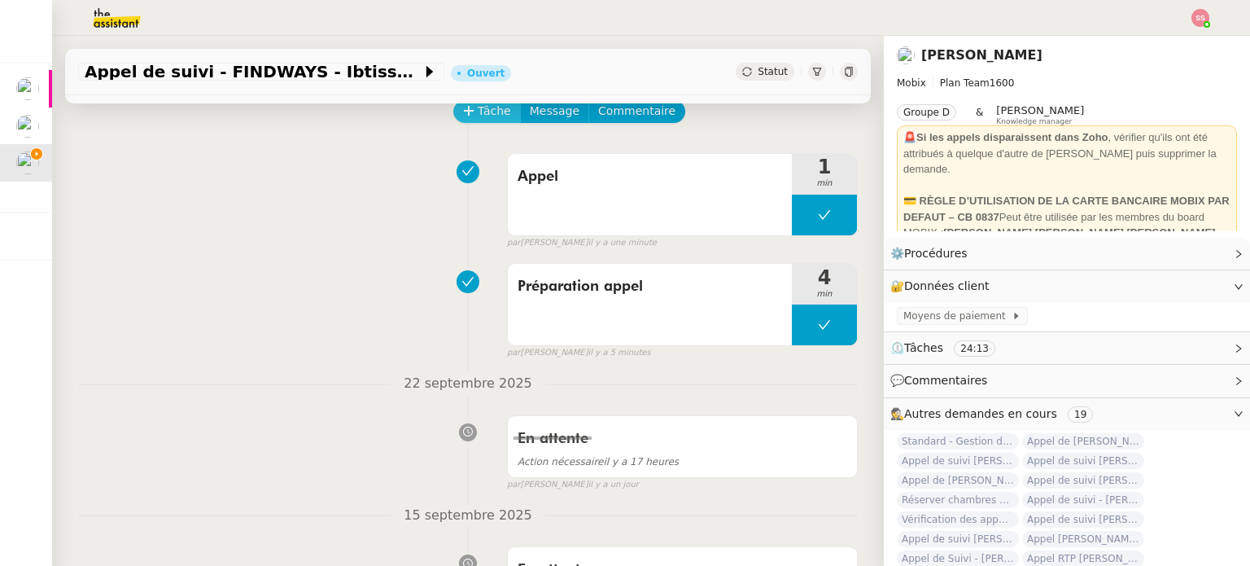
click at [478, 108] on span "Tâche" at bounding box center [494, 111] width 33 height 19
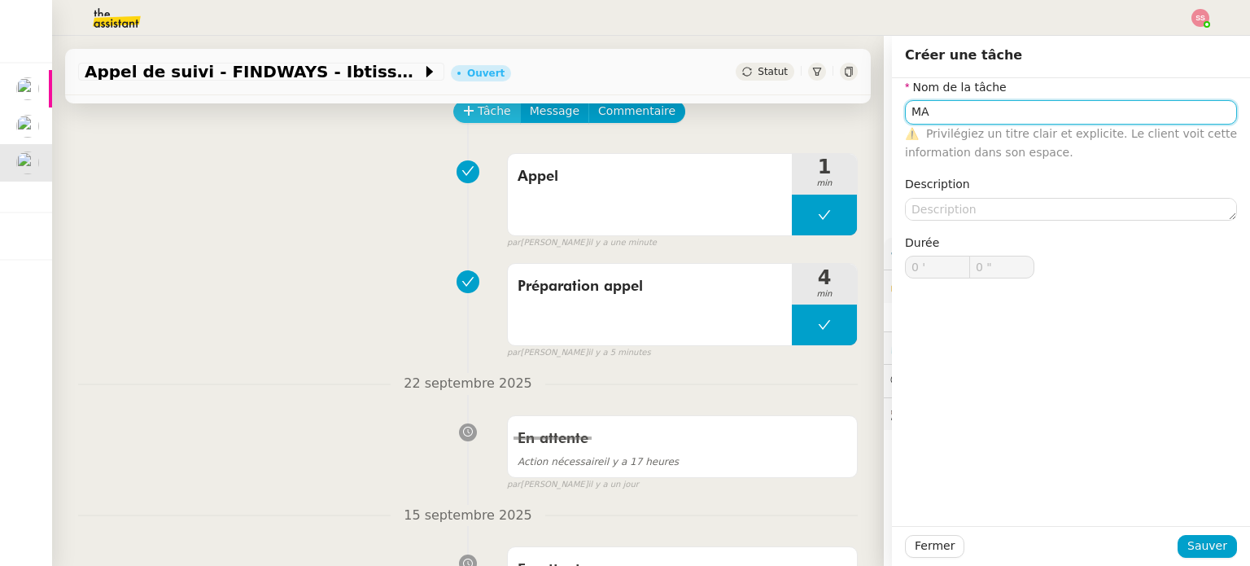
type input "M"
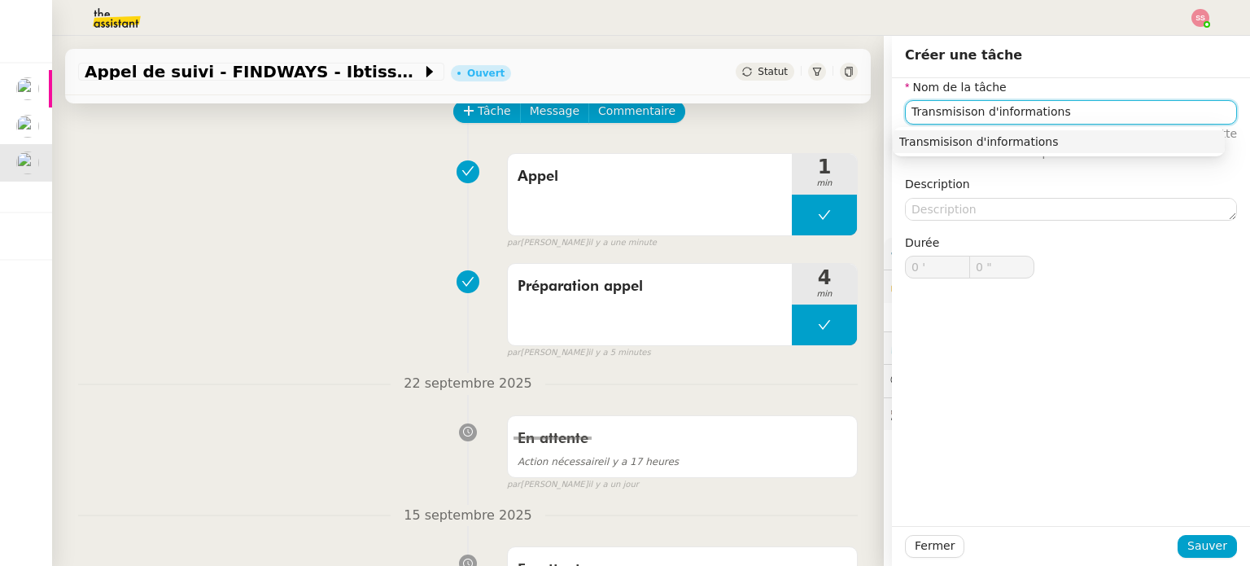
click at [991, 146] on div "Transmisison d'informations" at bounding box center [1058, 141] width 319 height 15
drag, startPoint x: 963, startPoint y: 110, endPoint x: 941, endPoint y: 114, distance: 23.1
click at [941, 114] on input "Transmisison d'informations" at bounding box center [1071, 112] width 332 height 24
click at [944, 134] on div "Transmission d'informations" at bounding box center [1058, 141] width 319 height 15
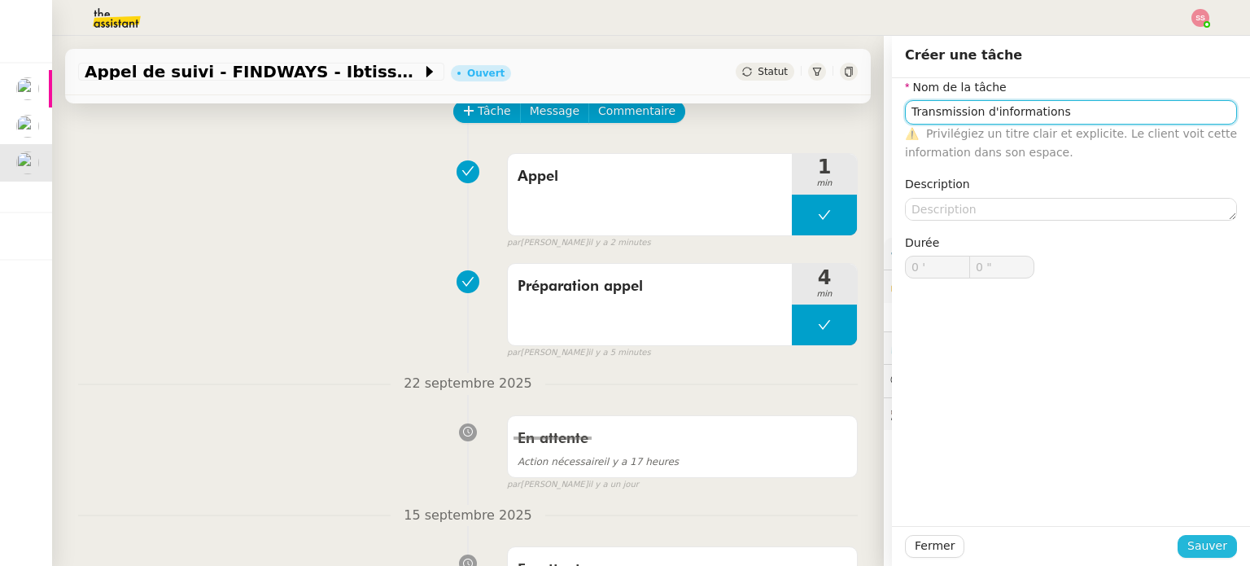
type input "Transmission d'informations"
click at [1190, 539] on span "Sauver" at bounding box center [1207, 545] width 40 height 19
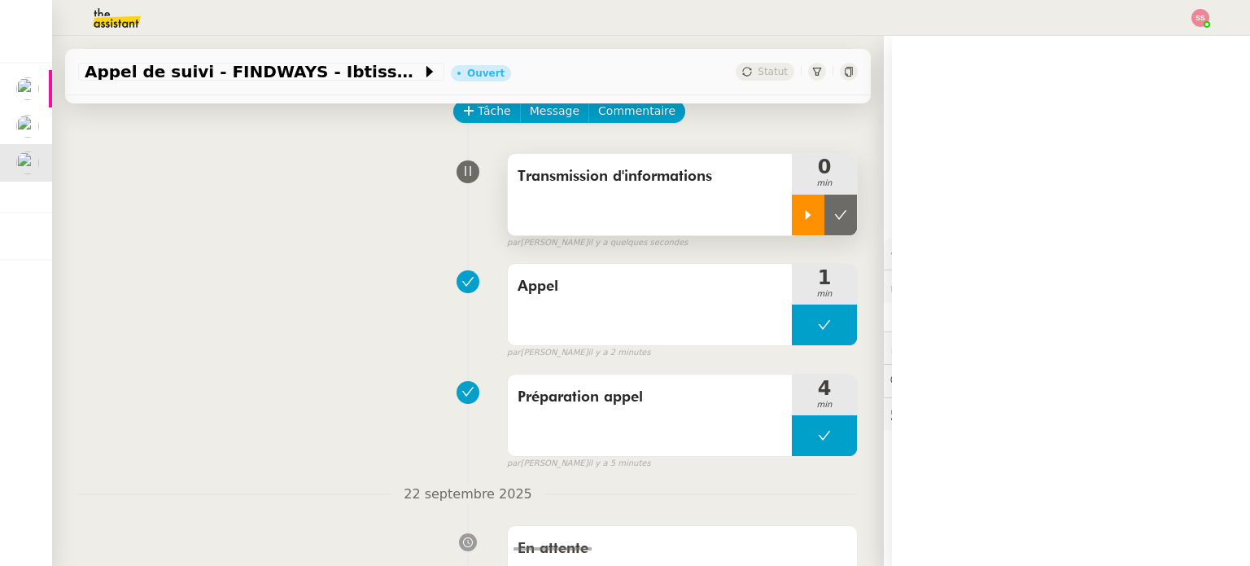
click at [802, 221] on icon at bounding box center [808, 214] width 13 height 13
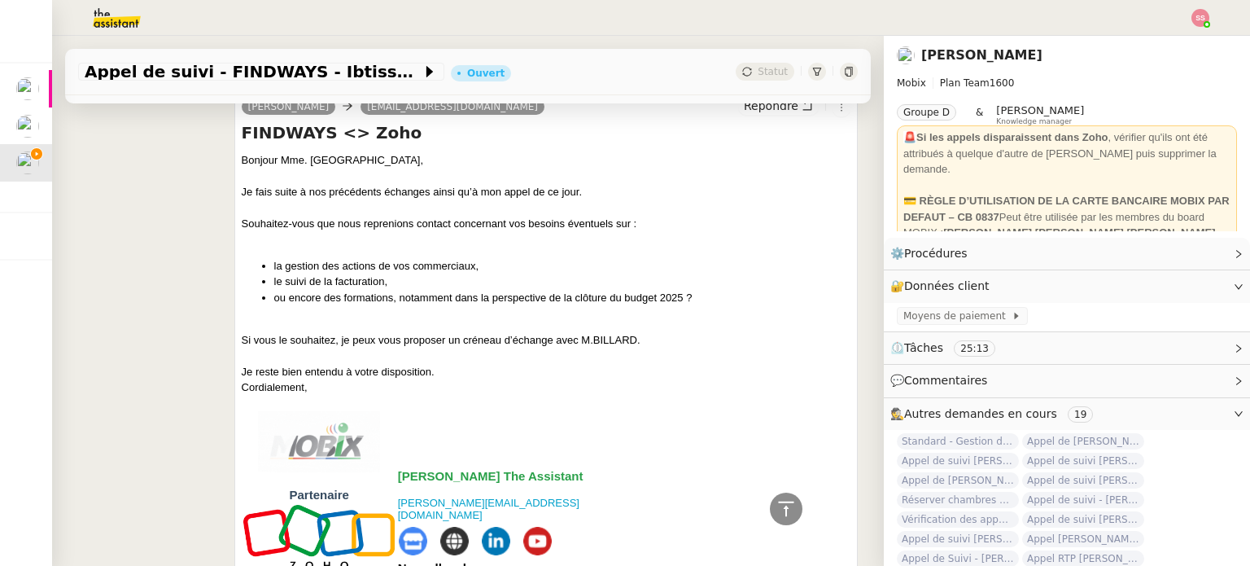
scroll to position [814, 0]
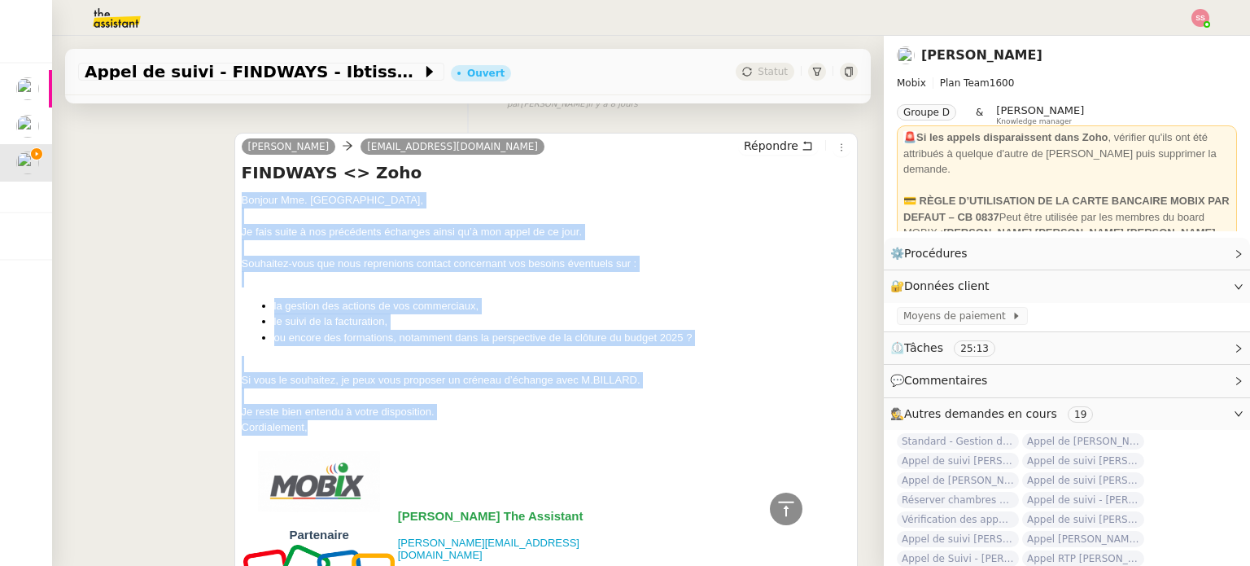
drag, startPoint x: 324, startPoint y: 429, endPoint x: 235, endPoint y: 206, distance: 240.0
copy div "Bonjour Mme. Ibtissam, Je fais suite à nos précédents échanges ainsi qu’à mon a…"
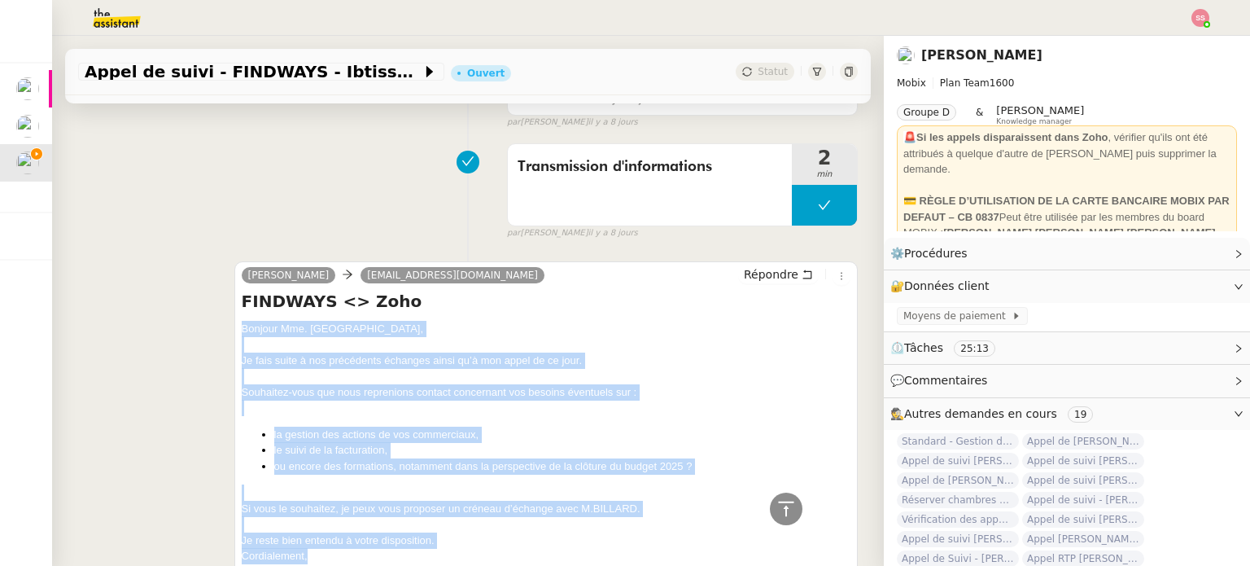
scroll to position [570, 0]
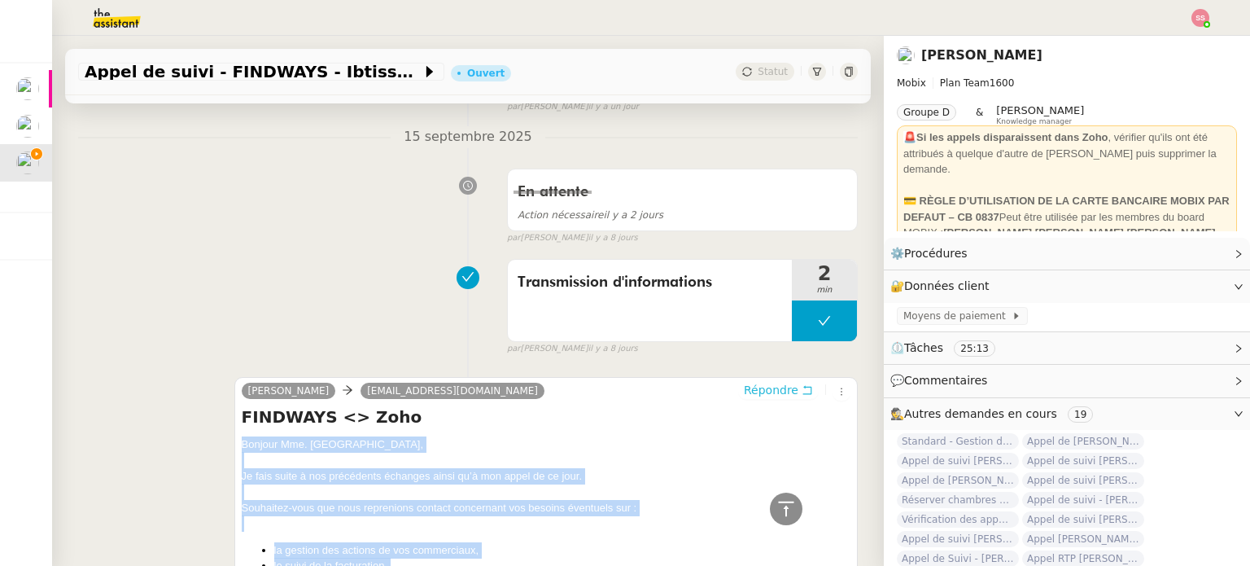
click at [744, 391] on span "Répondre" at bounding box center [771, 390] width 55 height 16
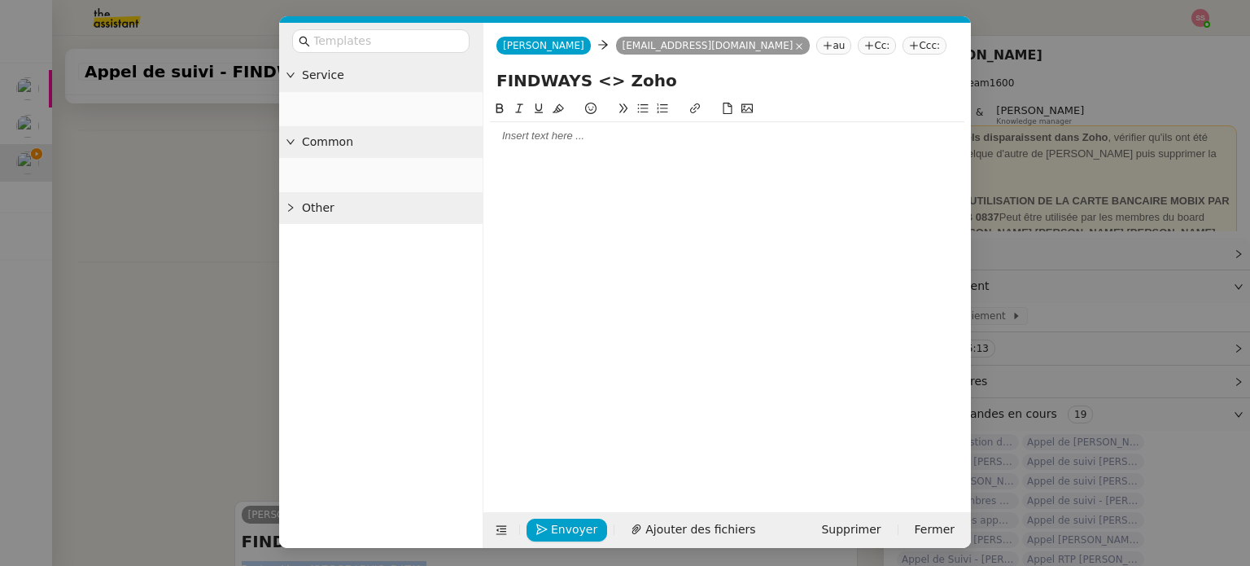
scroll to position [694, 0]
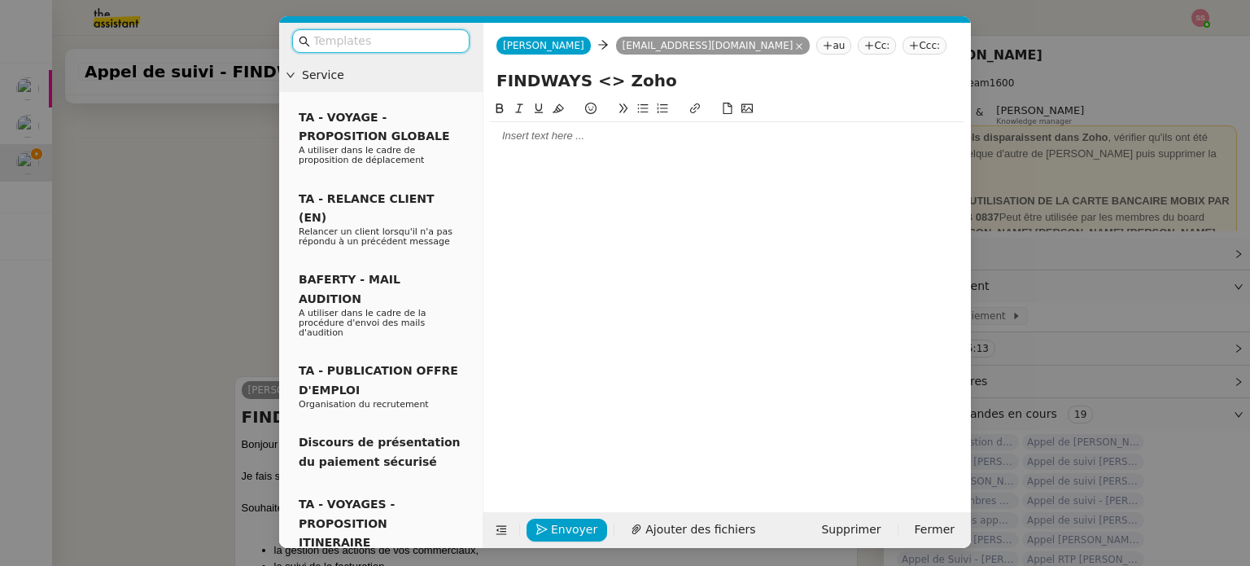
click at [544, 152] on div at bounding box center [727, 292] width 474 height 387
click at [534, 142] on div at bounding box center [727, 136] width 474 height 15
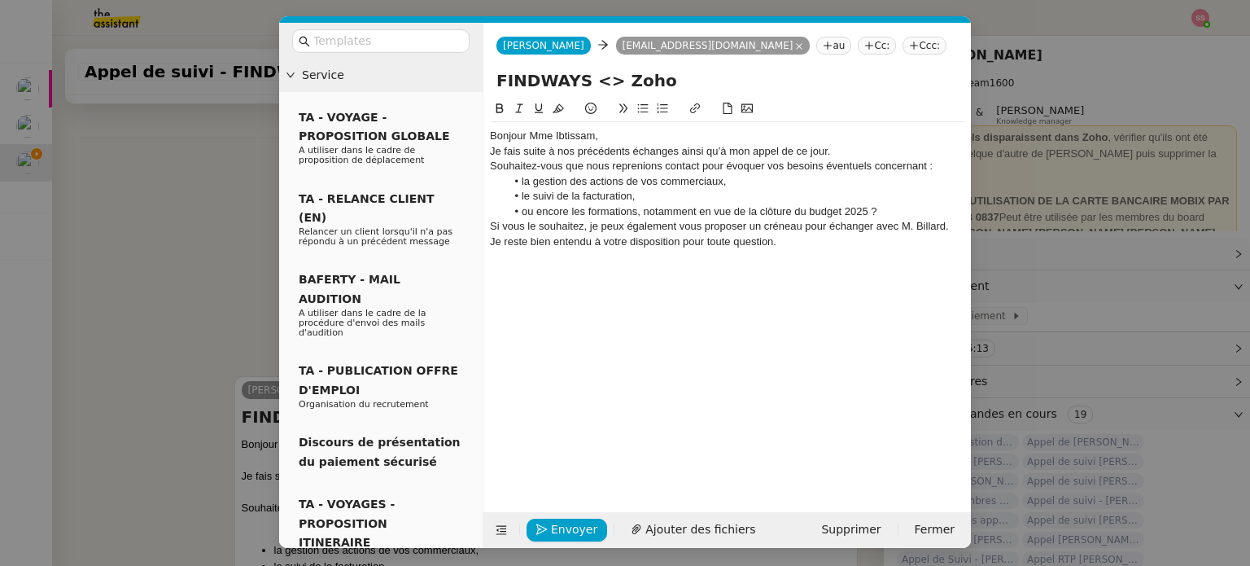
scroll to position [858, 0]
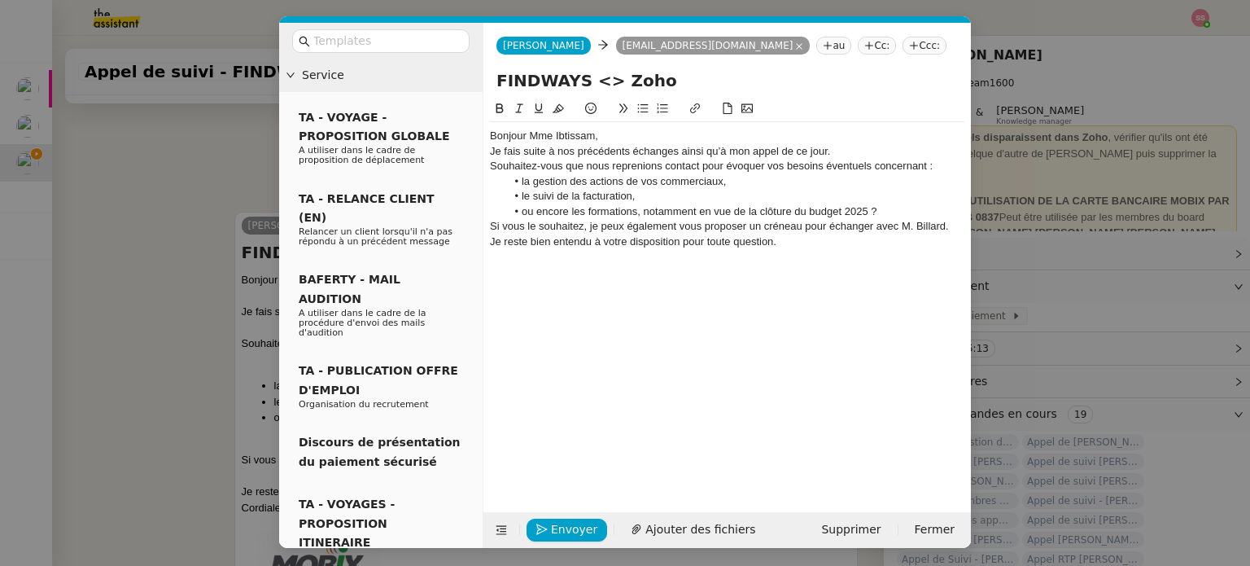
click at [618, 133] on div "Bonjour Mme Ibtissam," at bounding box center [727, 136] width 474 height 15
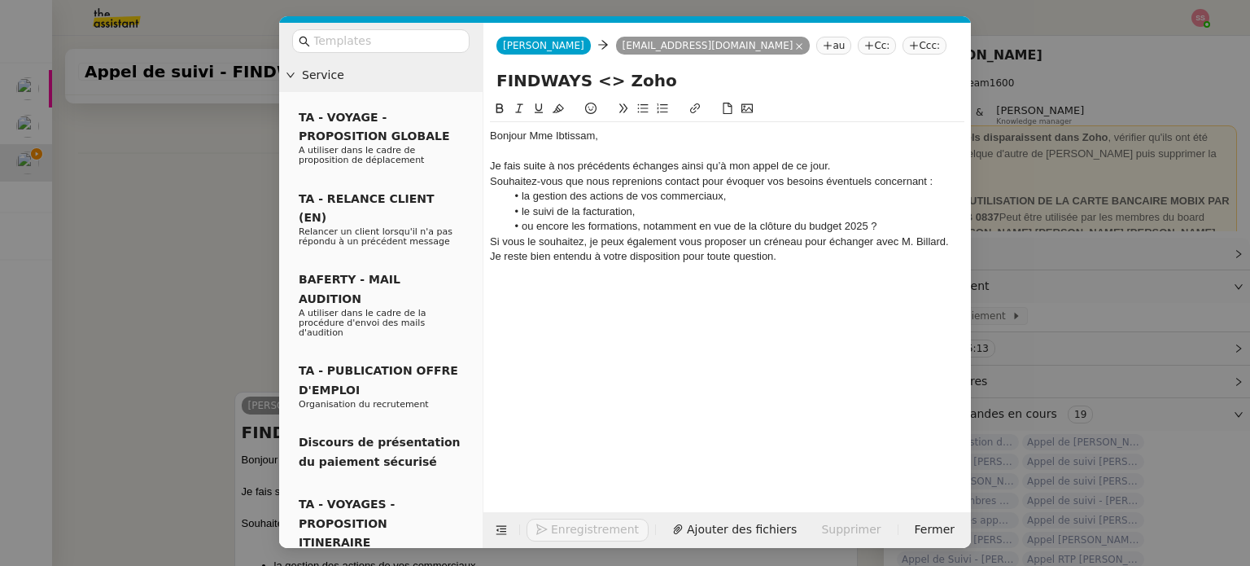
scroll to position [875, 0]
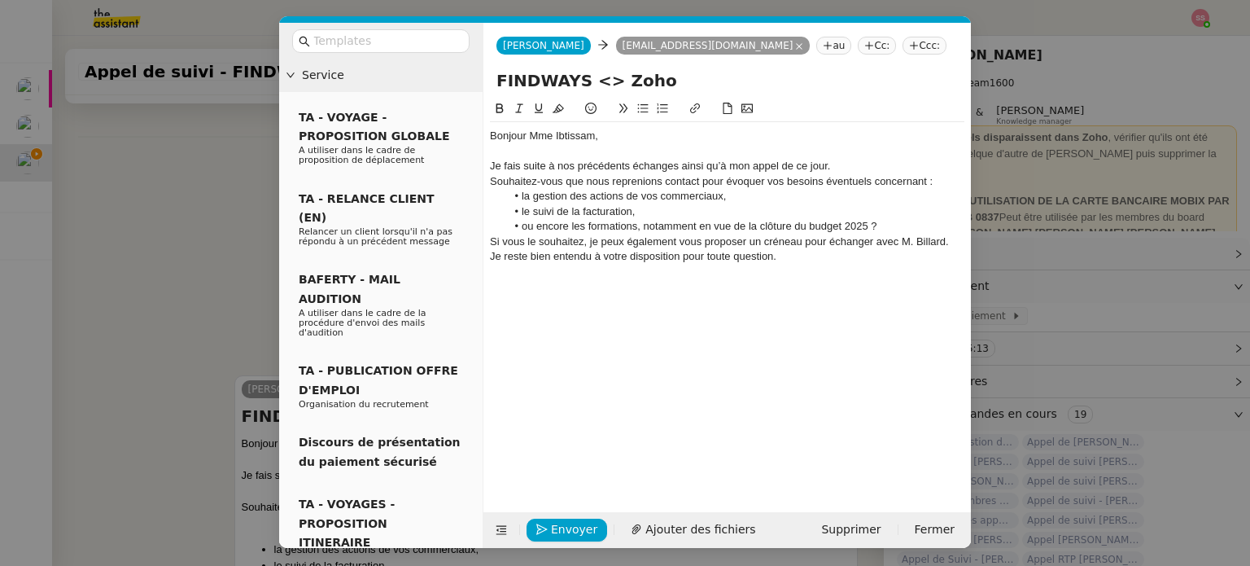
click at [835, 166] on div "Je fais suite à nos précédents échanges ainsi qu’à mon appel de ce jour." at bounding box center [727, 166] width 474 height 15
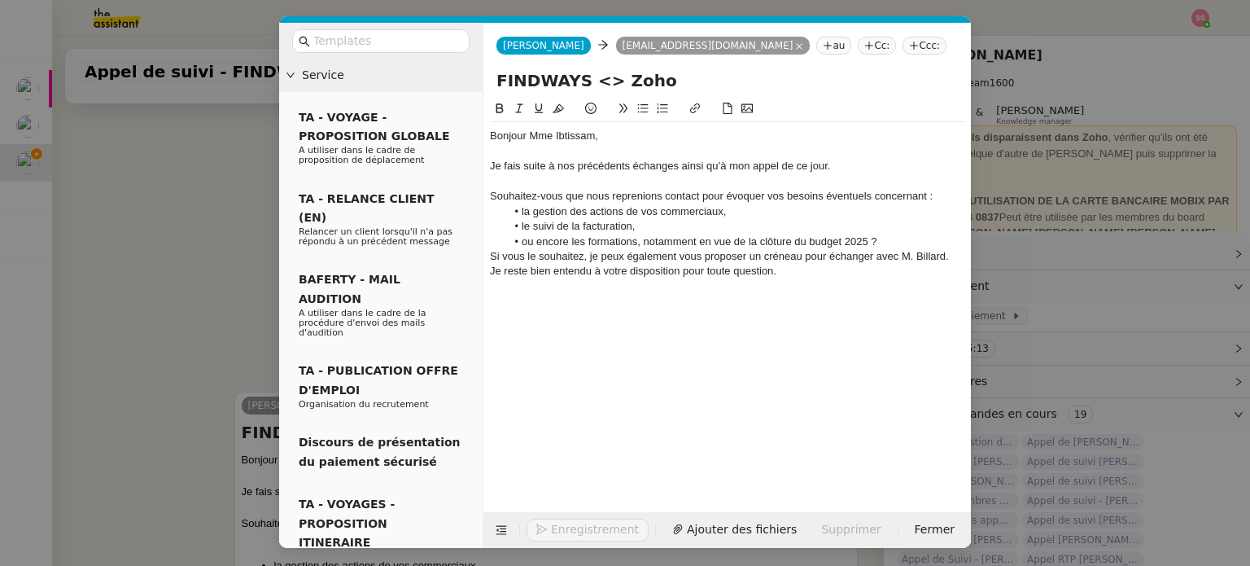
scroll to position [890, 0]
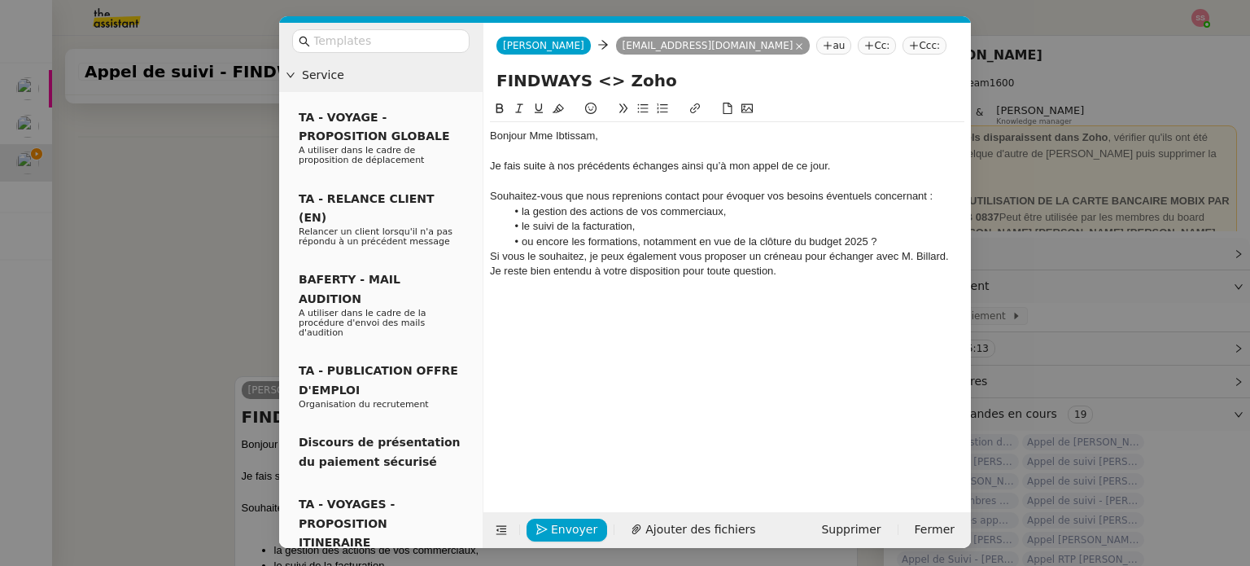
click at [893, 237] on li "ou encore les formations, notamment en vue de la clôture du budget 2025 ?" at bounding box center [735, 241] width 459 height 15
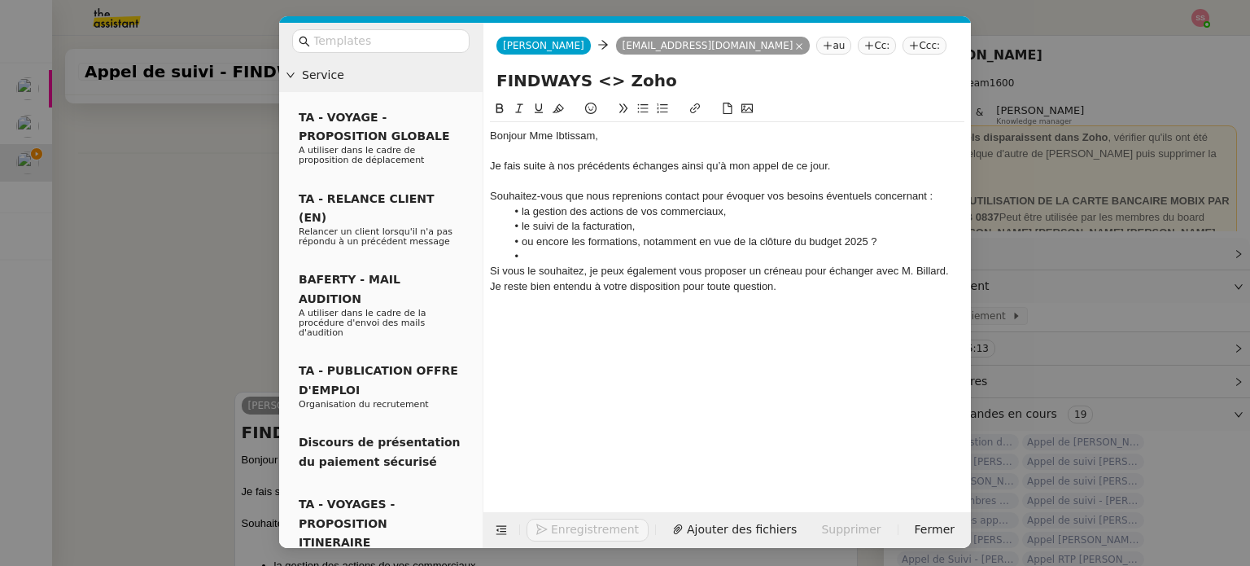
scroll to position [906, 0]
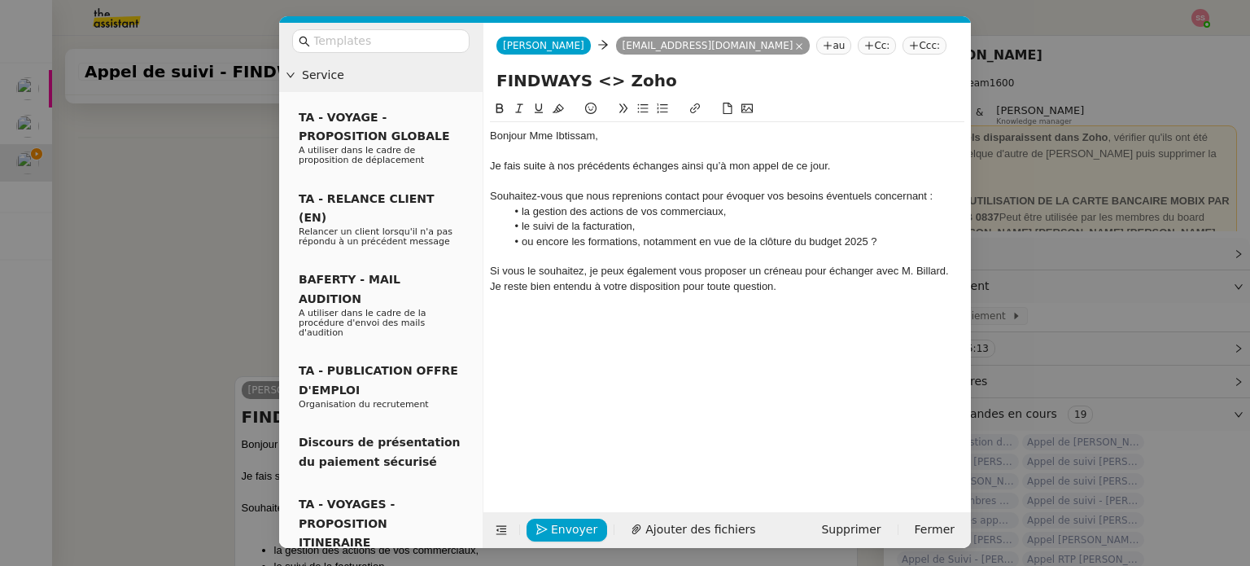
click at [791, 282] on div "Je reste bien entendu à votre disposition pour toute question." at bounding box center [727, 286] width 474 height 15
click at [938, 196] on div "Souhaitez-vous que nous reprenions contact pour évoquer vos besoins éventuels c…" at bounding box center [727, 196] width 474 height 15
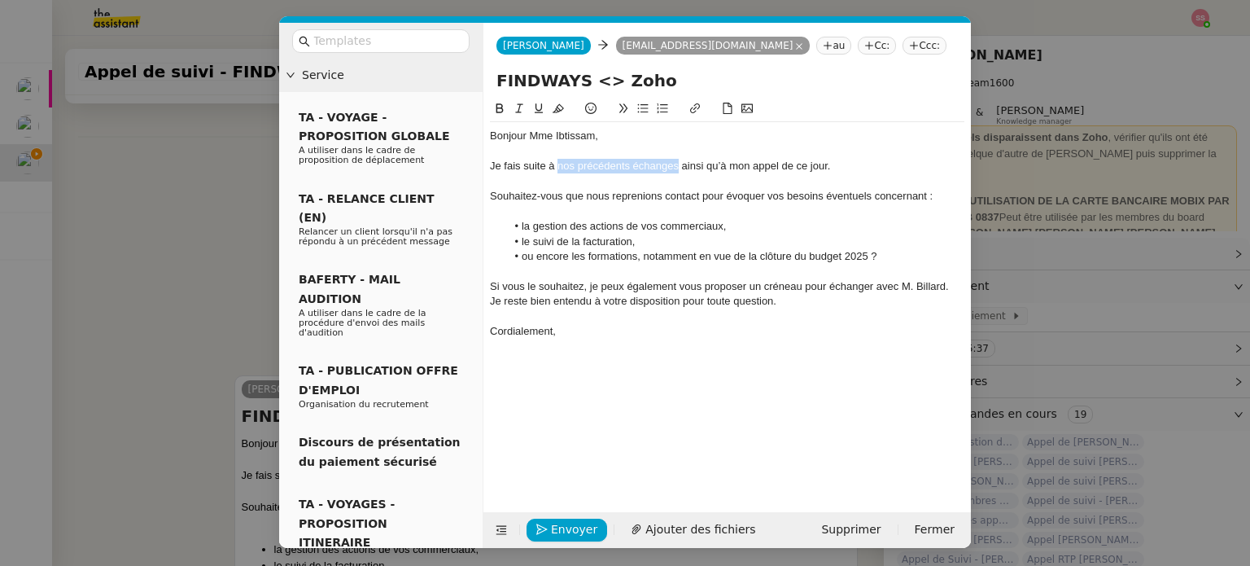
drag, startPoint x: 676, startPoint y: 165, endPoint x: 558, endPoint y: 167, distance: 118.0
click at [558, 167] on div "Je fais suite à nos précédents échanges ainsi qu’à mon appel de ce jour." at bounding box center [727, 166] width 474 height 15
click at [573, 540] on div "Envoyer Ajouter des fichiers" at bounding box center [628, 529] width 276 height 23
click at [573, 536] on span "Envoyer" at bounding box center [574, 529] width 46 height 19
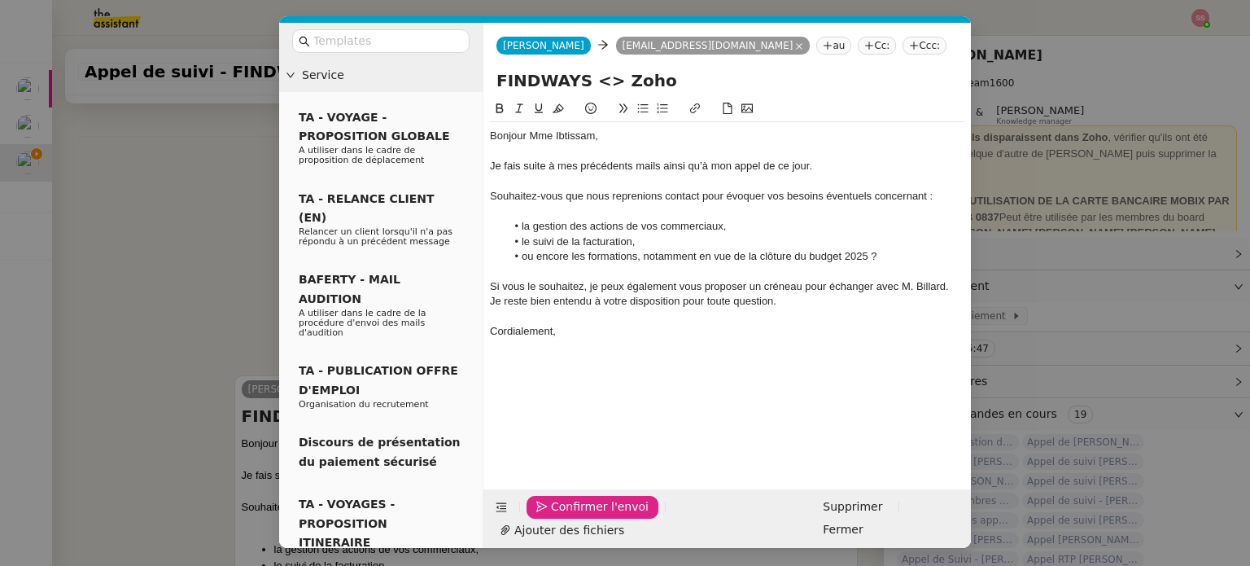
click at [573, 516] on span "Confirmer l'envoi" at bounding box center [600, 506] width 98 height 19
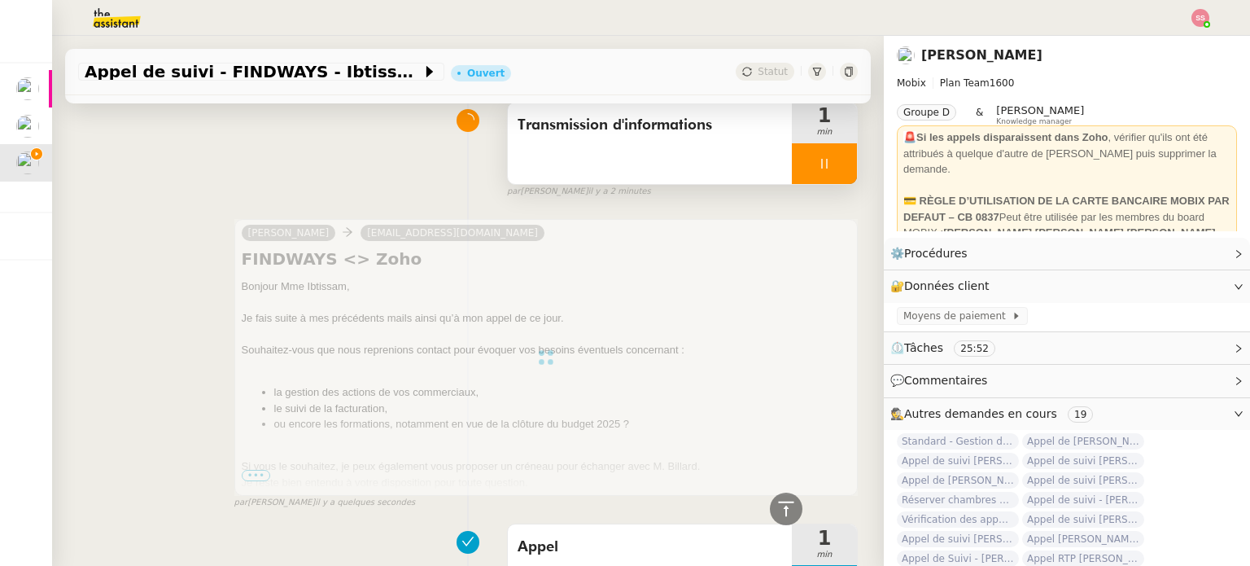
scroll to position [0, 0]
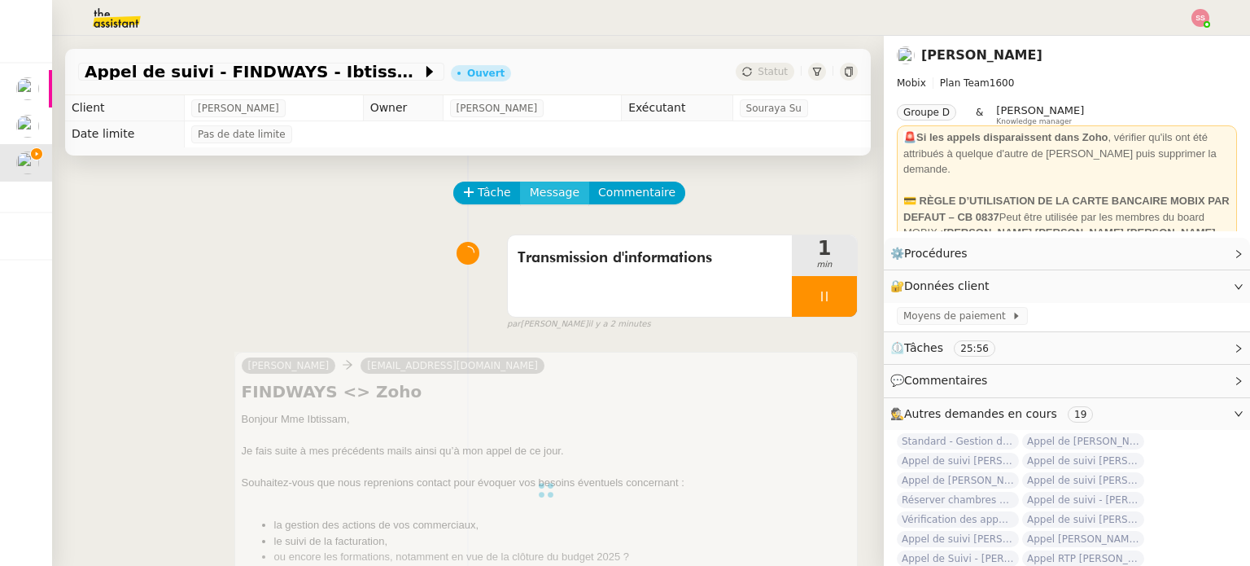
click at [544, 199] on span "Message" at bounding box center [555, 192] width 50 height 19
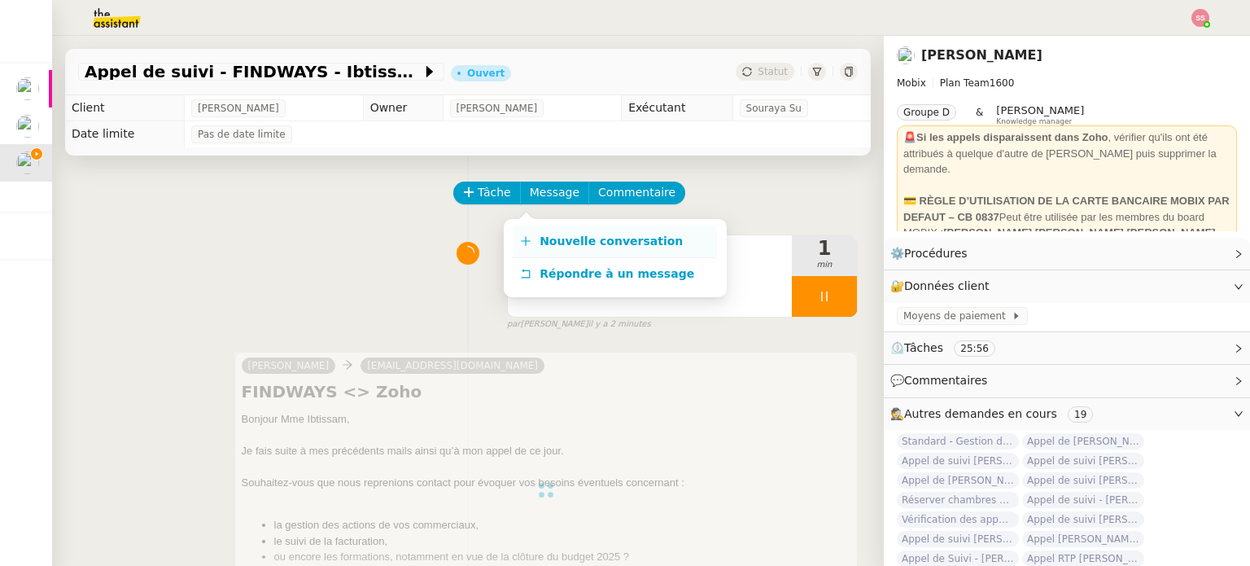
click at [583, 236] on span "Nouvelle conversation" at bounding box center [611, 240] width 143 height 13
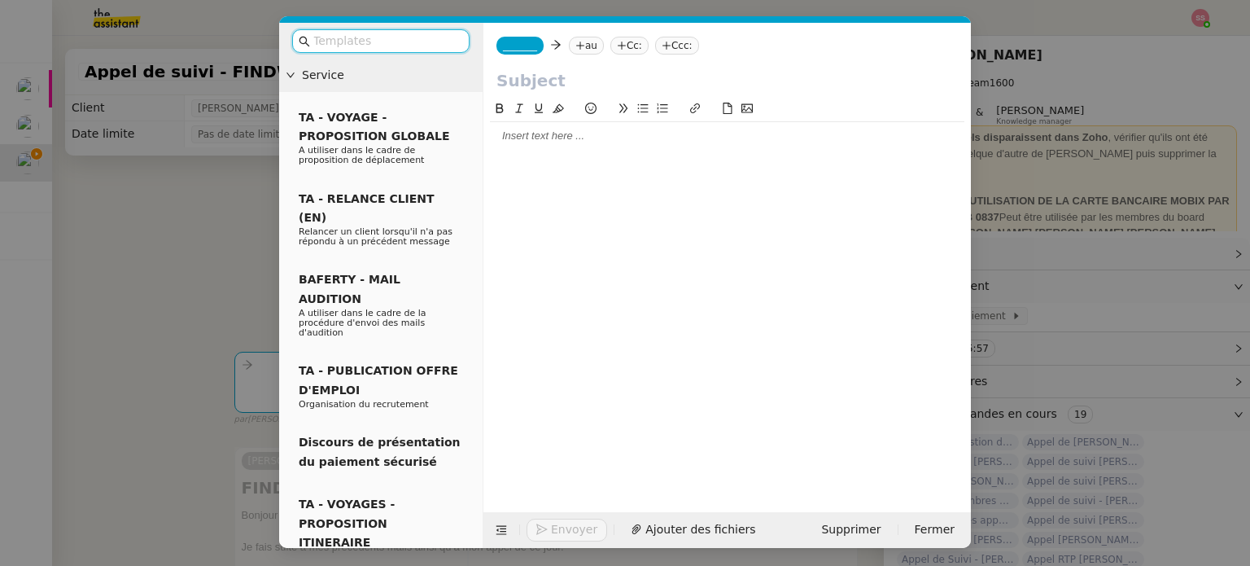
drag, startPoint x: 229, startPoint y: 63, endPoint x: 239, endPoint y: 68, distance: 11.7
click at [229, 63] on nz-modal-container "Service TA - VOYAGE - PROPOSITION GLOBALE A utiliser dans le cadre de propositi…" at bounding box center [625, 283] width 1250 height 566
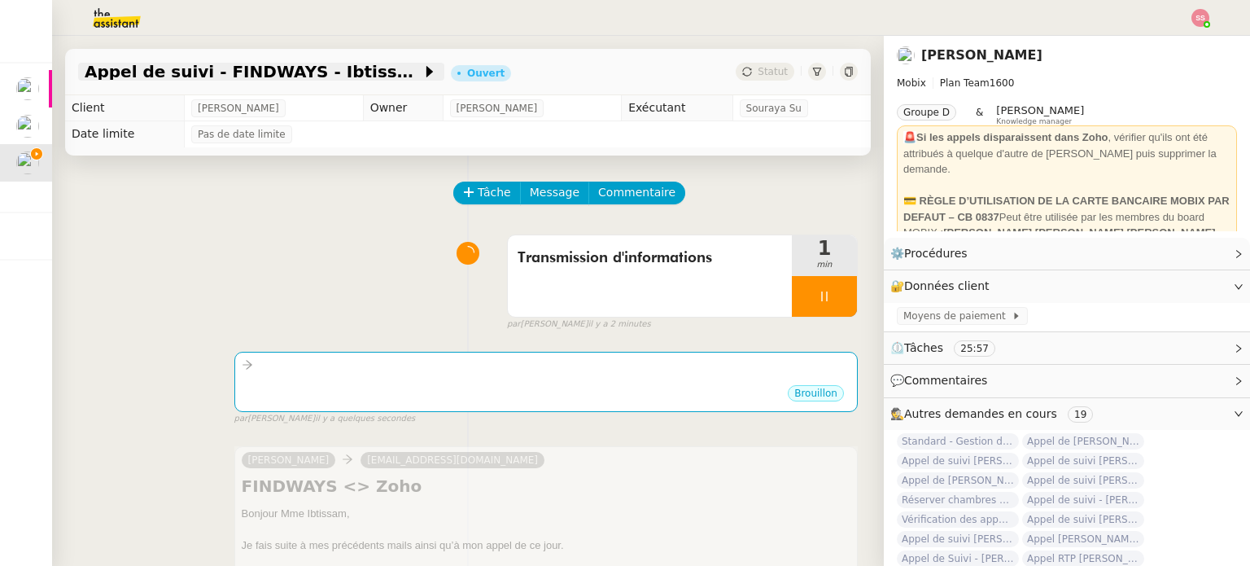
click at [253, 72] on span "Appel de suivi - FINDWAYS - Ibtissem Cherifi" at bounding box center [253, 71] width 337 height 16
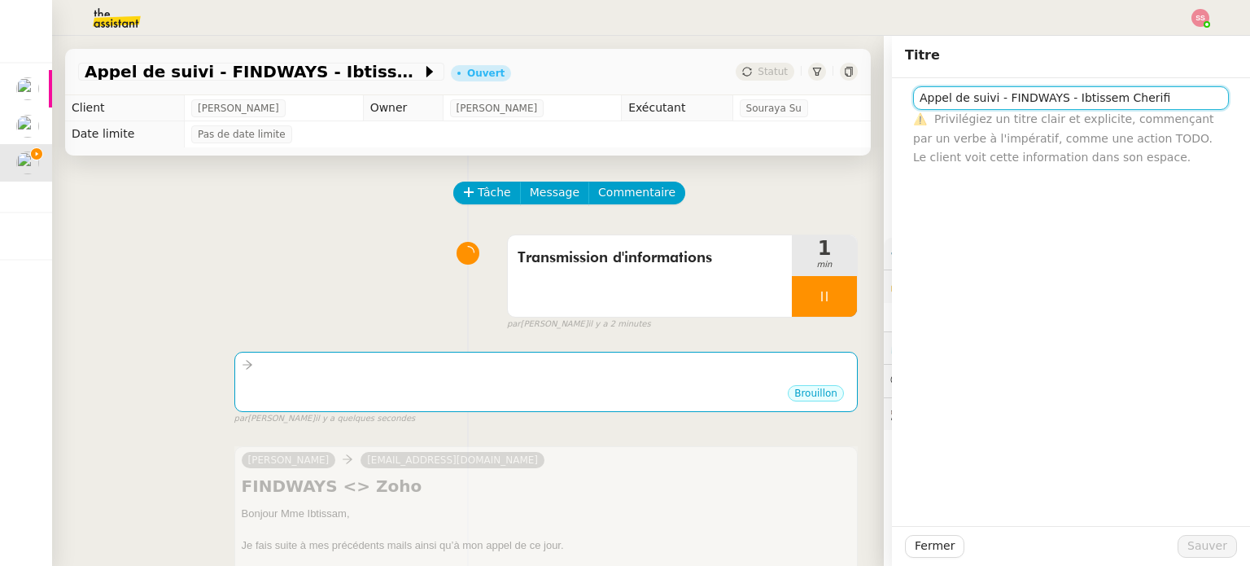
drag, startPoint x: 993, startPoint y: 96, endPoint x: 1124, endPoint y: 105, distance: 131.3
click at [1124, 105] on input "Appel de suivi - FINDWAYS - Ibtissem Cherifi" at bounding box center [1071, 98] width 316 height 24
click at [1150, 103] on input "Appel de suivi - FINDWAYS - Ibtissem Cherifi" at bounding box center [1071, 98] width 316 height 24
drag, startPoint x: 1150, startPoint y: 103, endPoint x: 1007, endPoint y: 89, distance: 143.2
click at [1007, 89] on input "Appel de suivi - FINDWAYS - Ibtissem Cherifi" at bounding box center [1071, 98] width 316 height 24
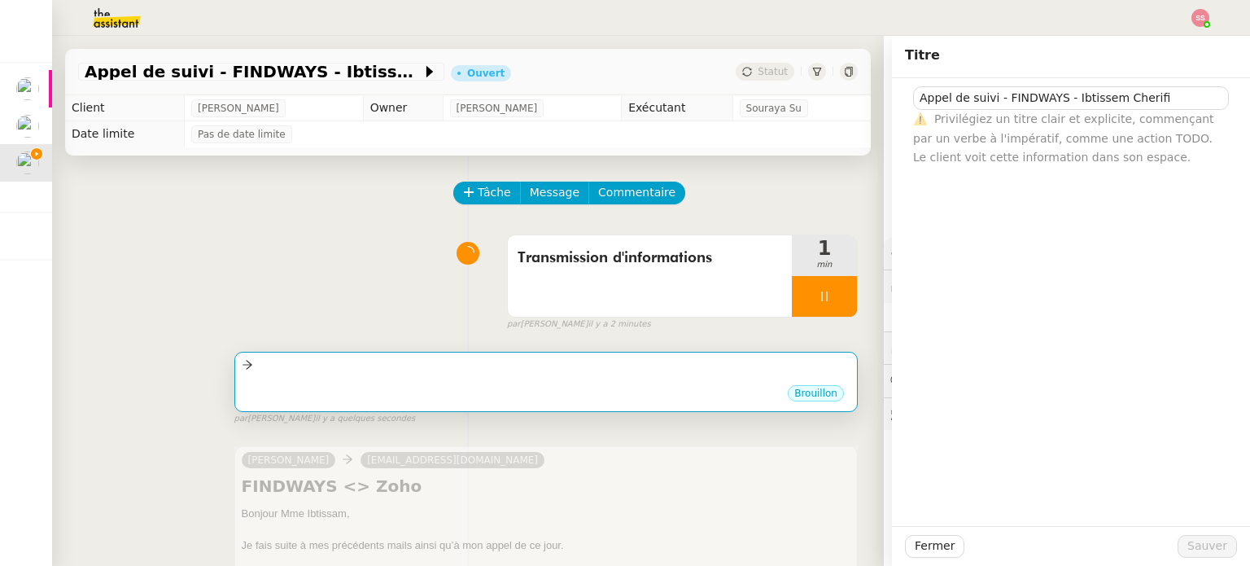
click at [618, 377] on div "•••" at bounding box center [546, 379] width 609 height 8
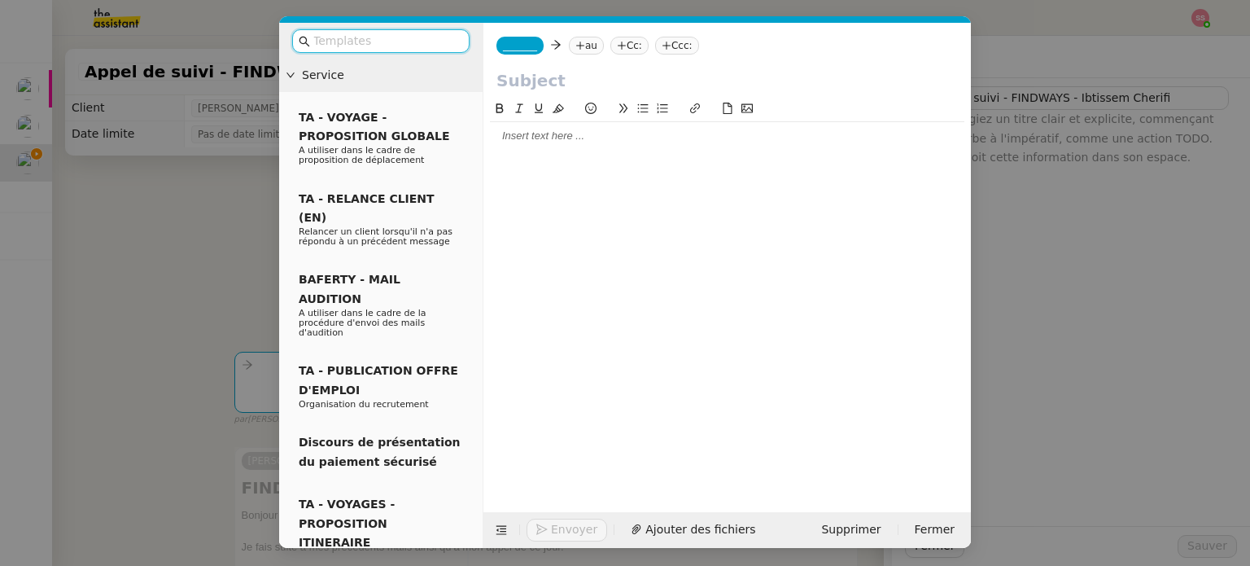
click at [531, 89] on input "text" at bounding box center [726, 80] width 461 height 24
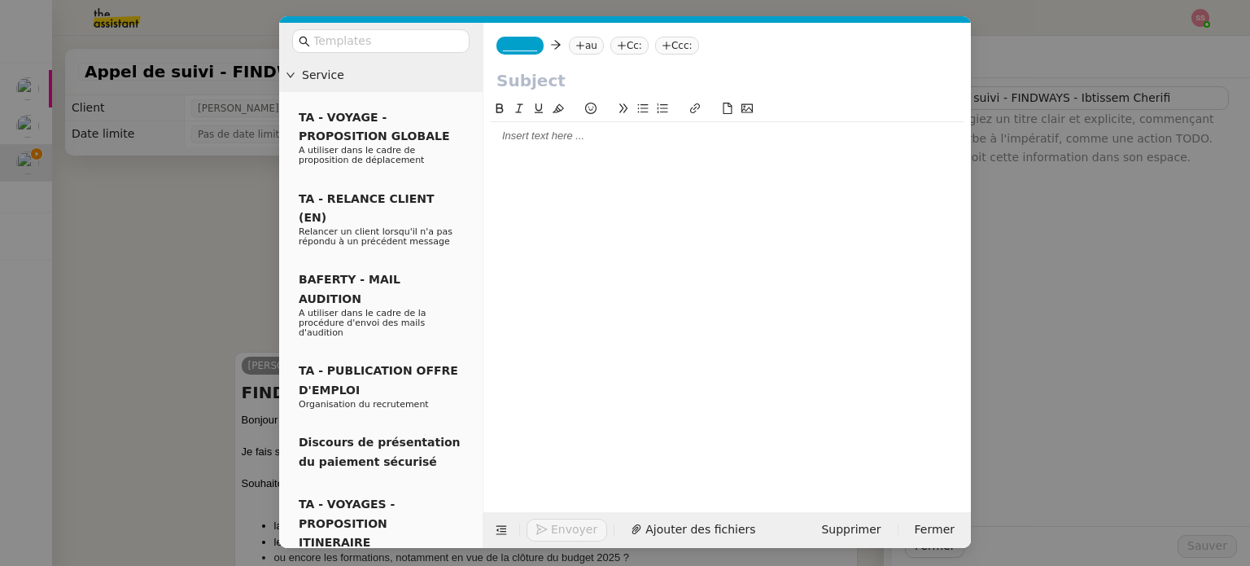
paste input "FINDWAYS - Ibtissem Cherifi"
type input "FINDWAYS - Ibtissem Cherifi"
click at [572, 54] on nz-tag "au" at bounding box center [586, 46] width 35 height 18
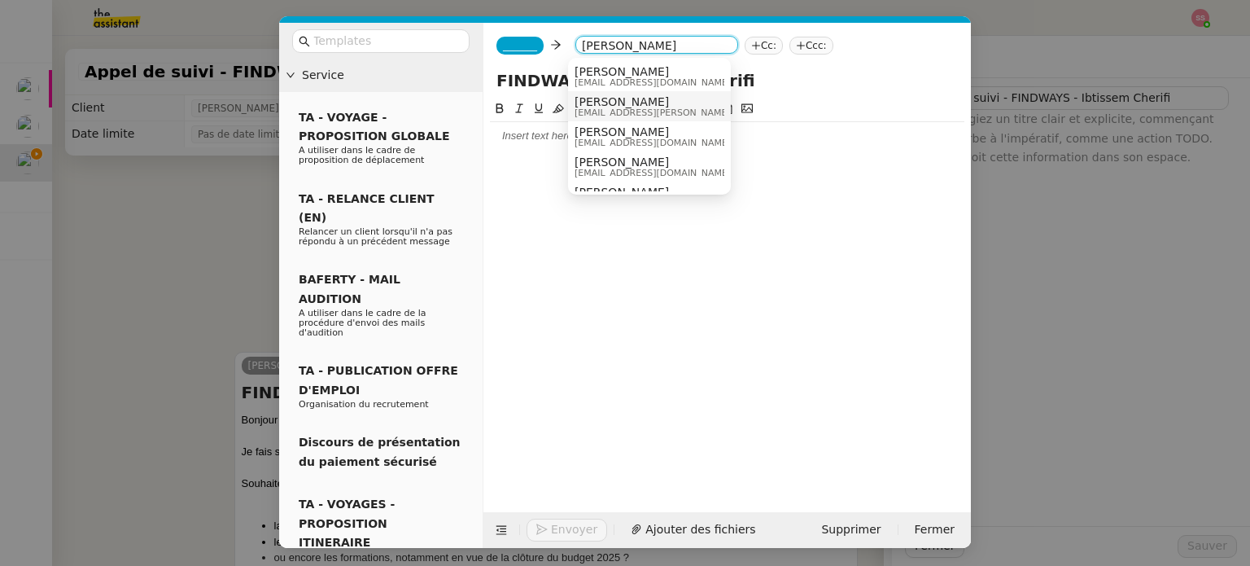
type input "pierre henri"
click at [672, 105] on div "Pierre-Henri Billard pierre-henri@mobix.fr" at bounding box center [695, 106] width 243 height 22
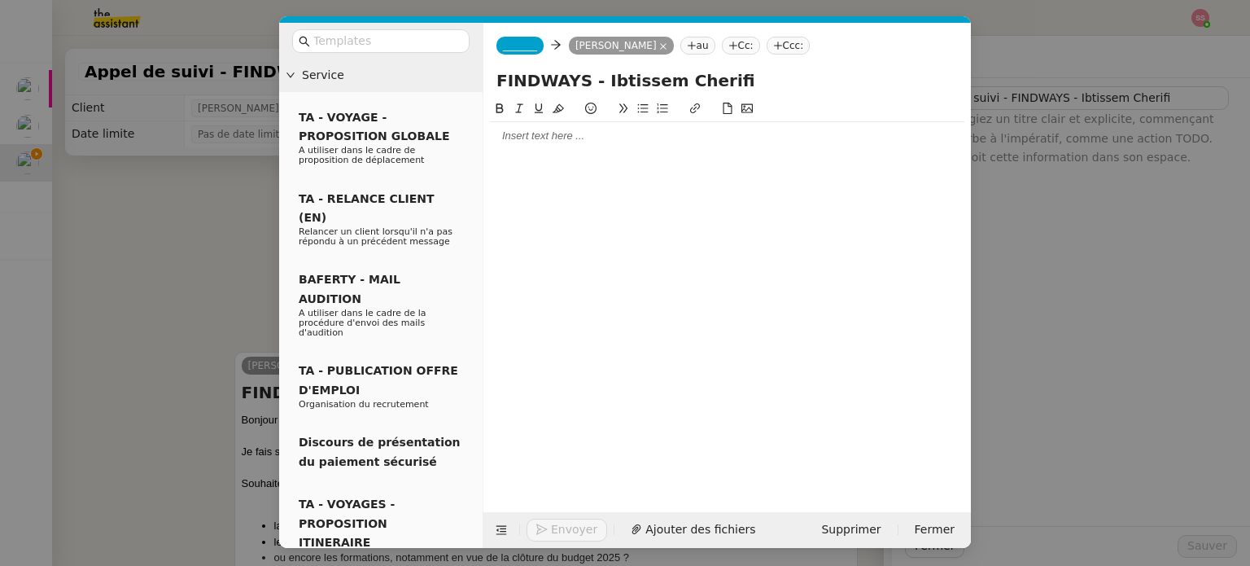
click at [530, 50] on span "_______" at bounding box center [520, 45] width 34 height 11
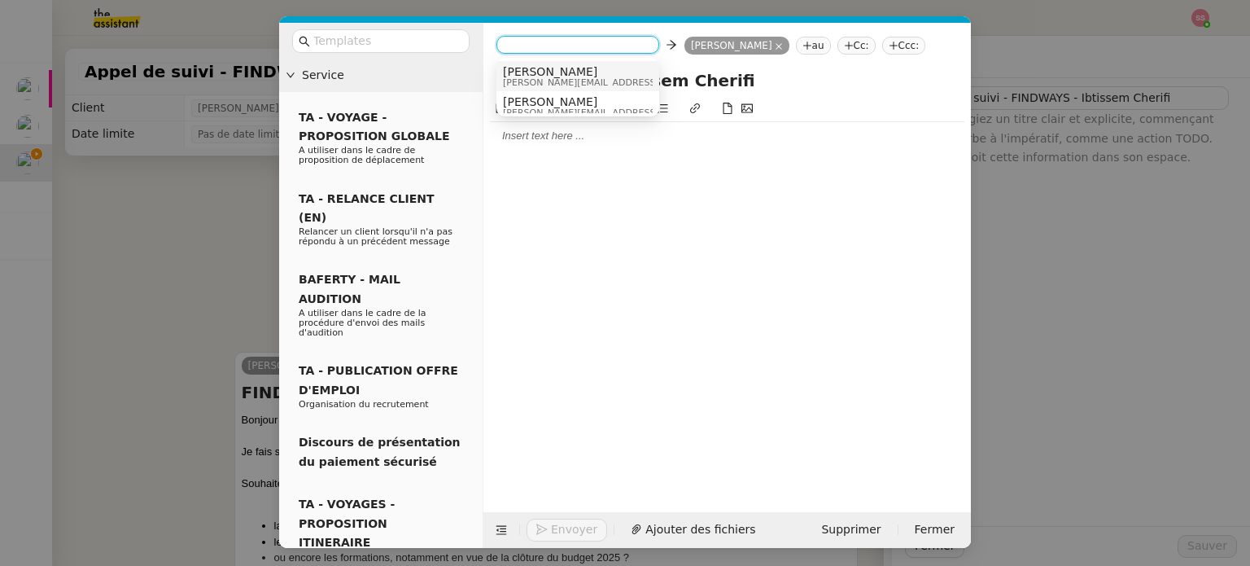
click at [566, 71] on div "Alex alex@mobix.fr" at bounding box center [624, 76] width 243 height 22
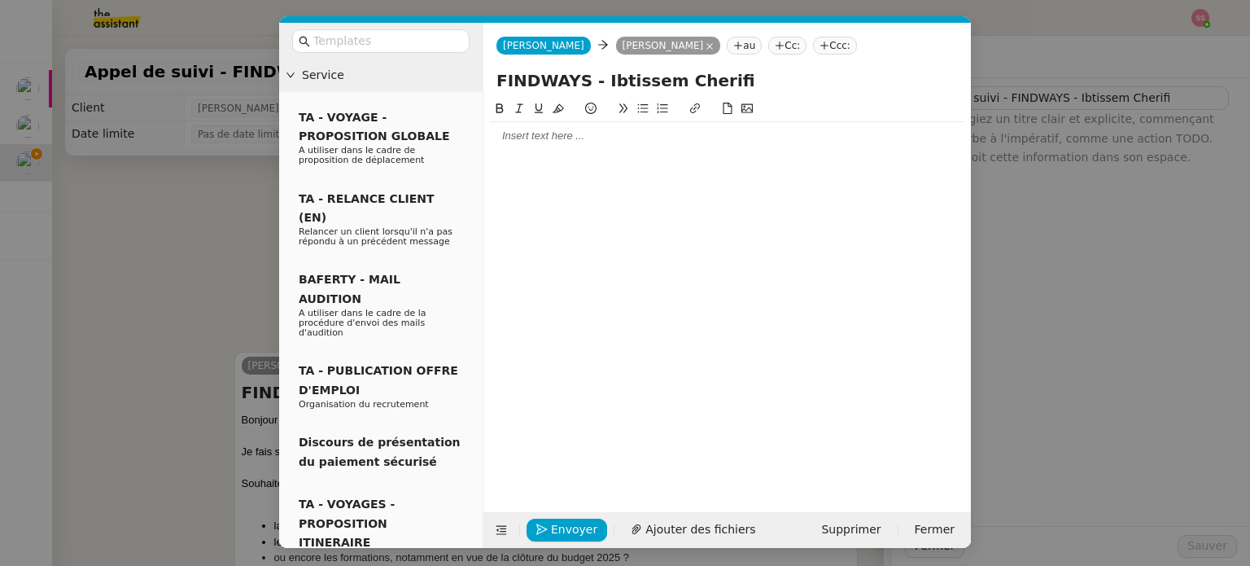
click at [543, 142] on div at bounding box center [727, 136] width 474 height 15
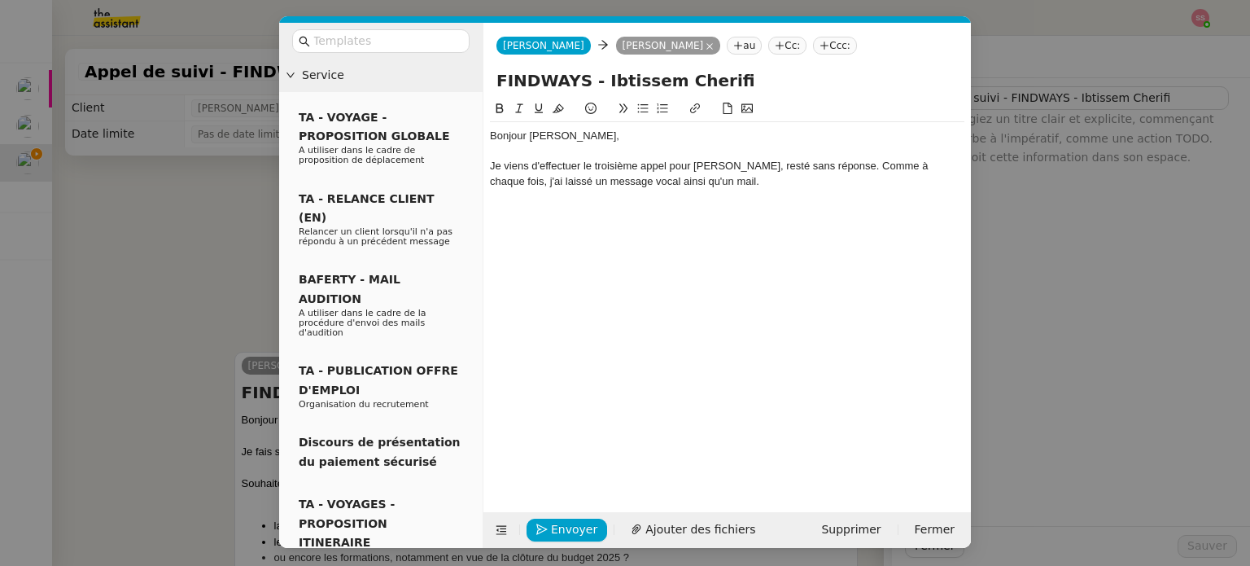
click at [640, 102] on button at bounding box center [643, 108] width 20 height 19
click at [566, 523] on span "Envoyer" at bounding box center [574, 529] width 46 height 19
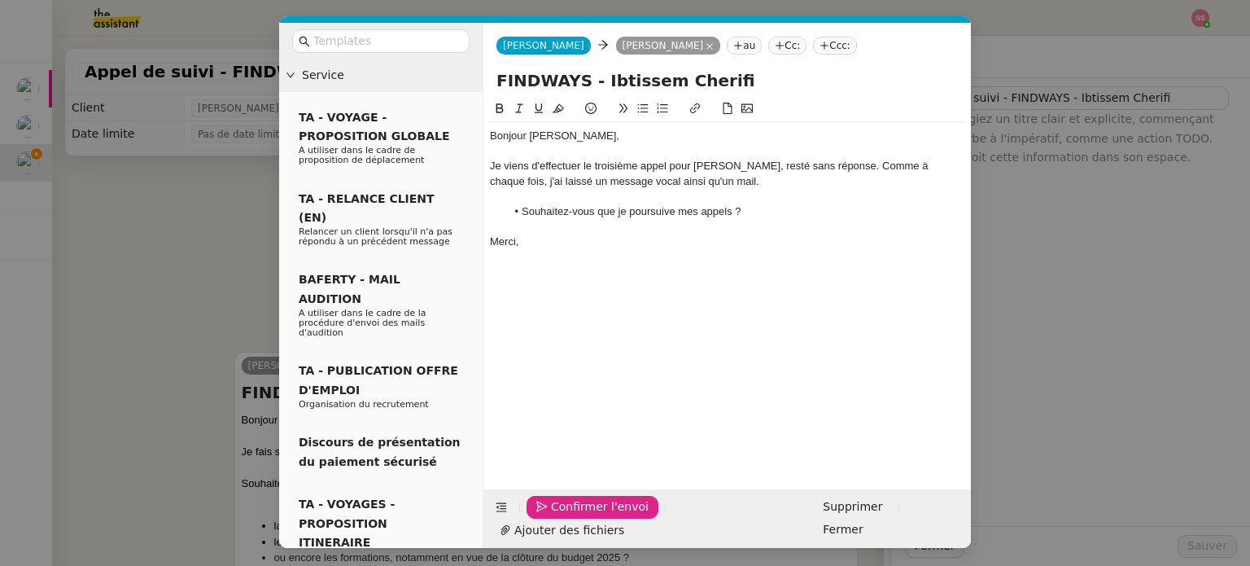
click at [566, 516] on span "Confirmer l'envoi" at bounding box center [600, 506] width 98 height 19
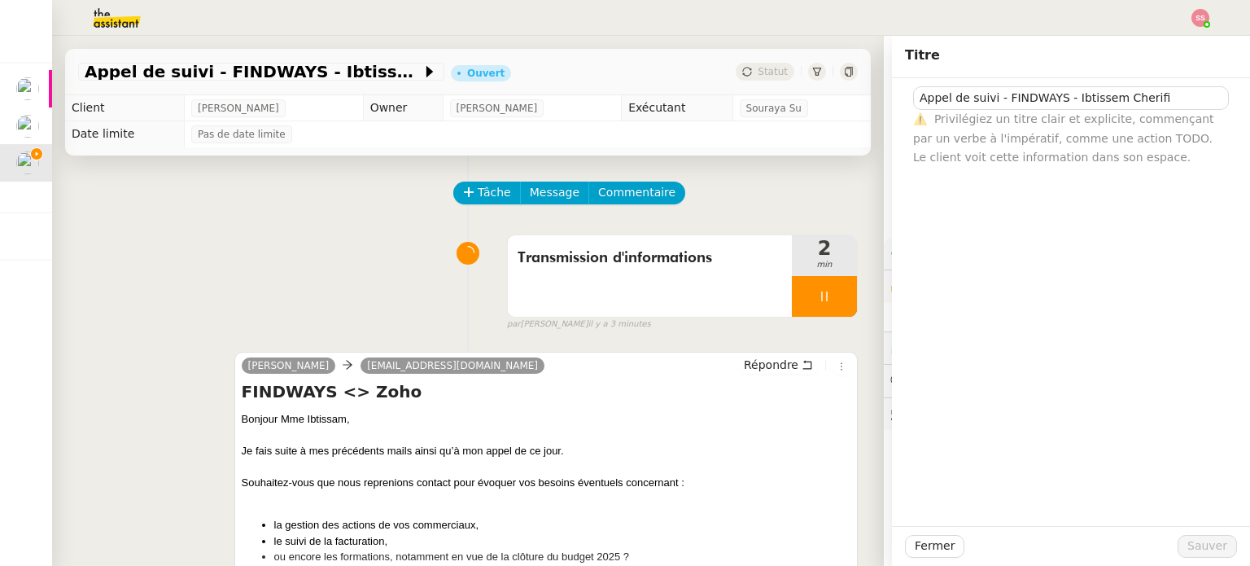
click at [826, 301] on div at bounding box center [824, 296] width 65 height 41
click at [834, 301] on icon at bounding box center [840, 296] width 13 height 13
click at [464, 186] on button "Tâche" at bounding box center [487, 192] width 68 height 23
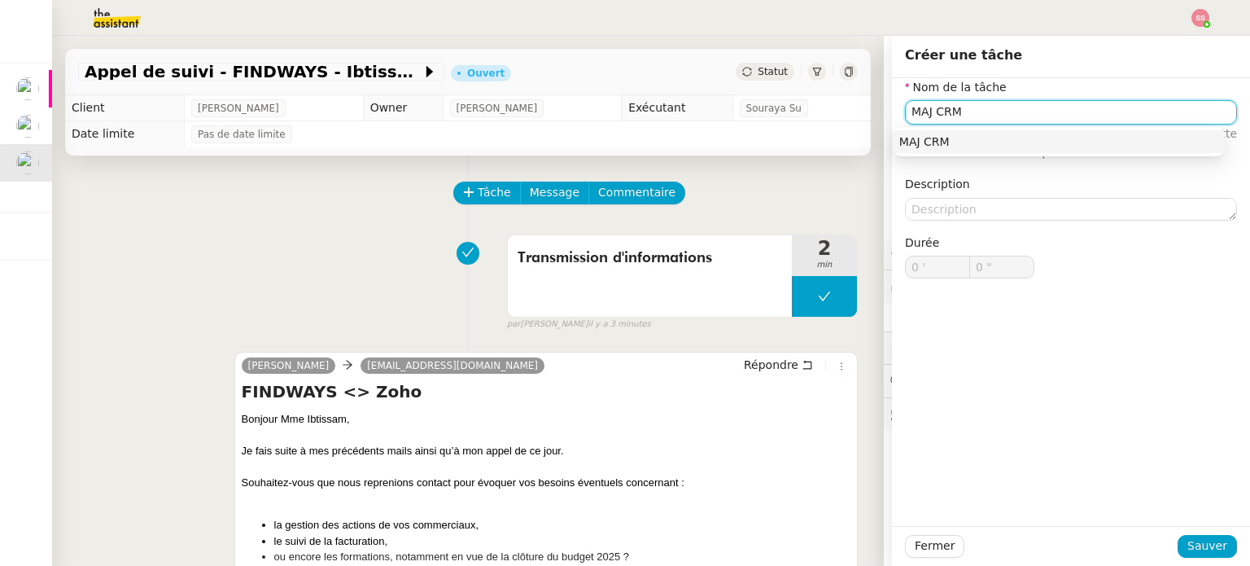
click at [930, 139] on div "MAJ CRM" at bounding box center [1058, 141] width 319 height 15
type input "MAJ CRM"
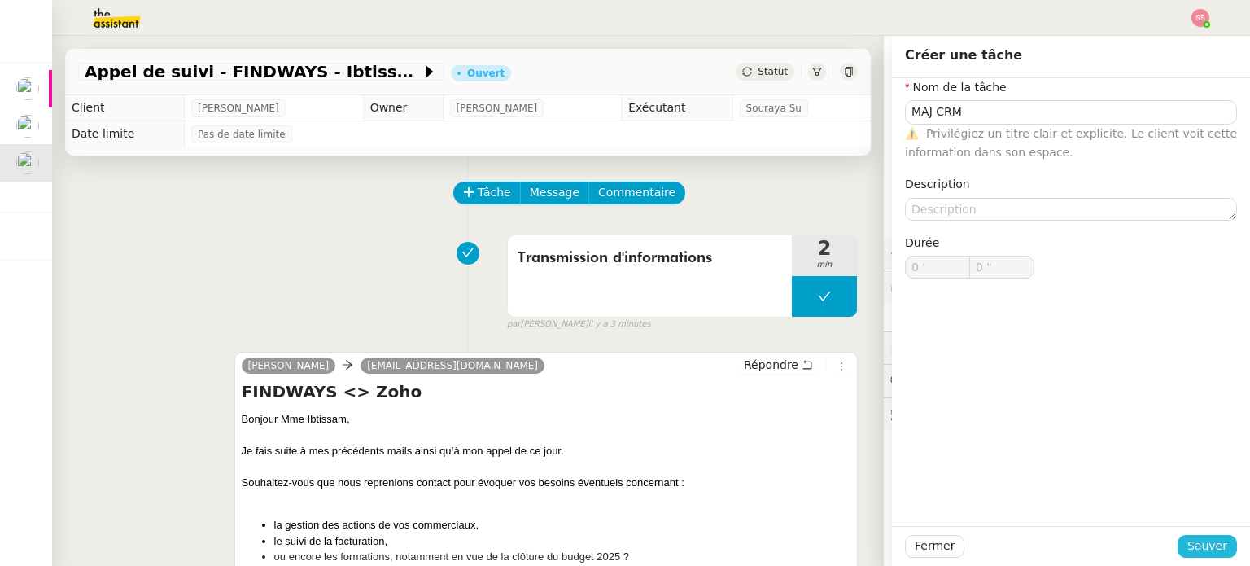
click at [1195, 548] on span "Sauver" at bounding box center [1207, 545] width 40 height 19
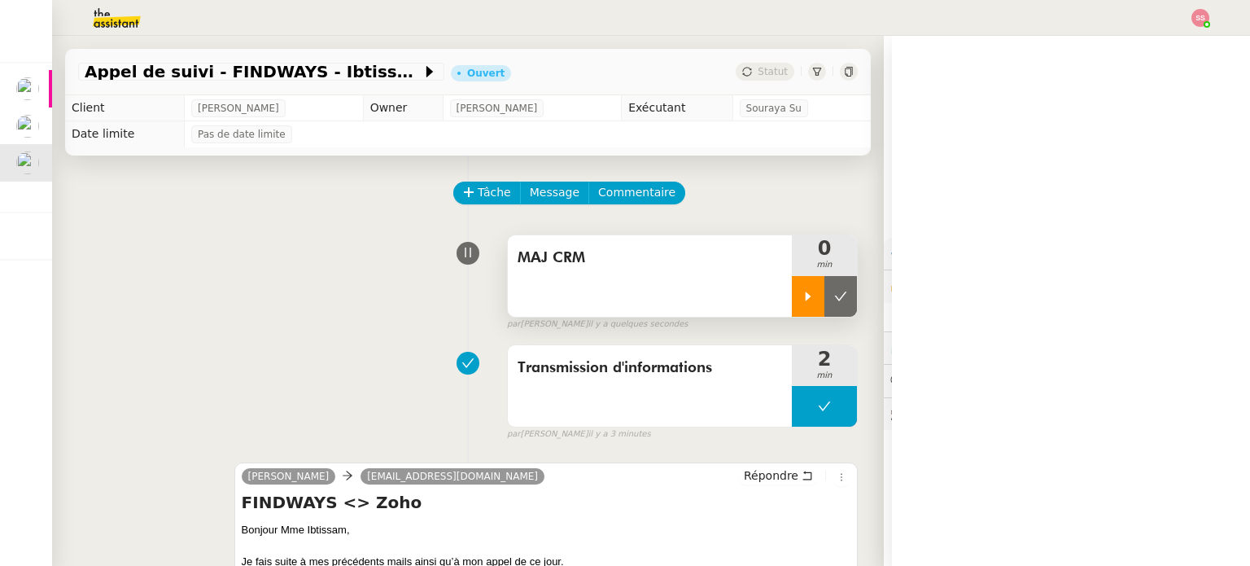
click at [806, 298] on icon at bounding box center [809, 295] width 6 height 9
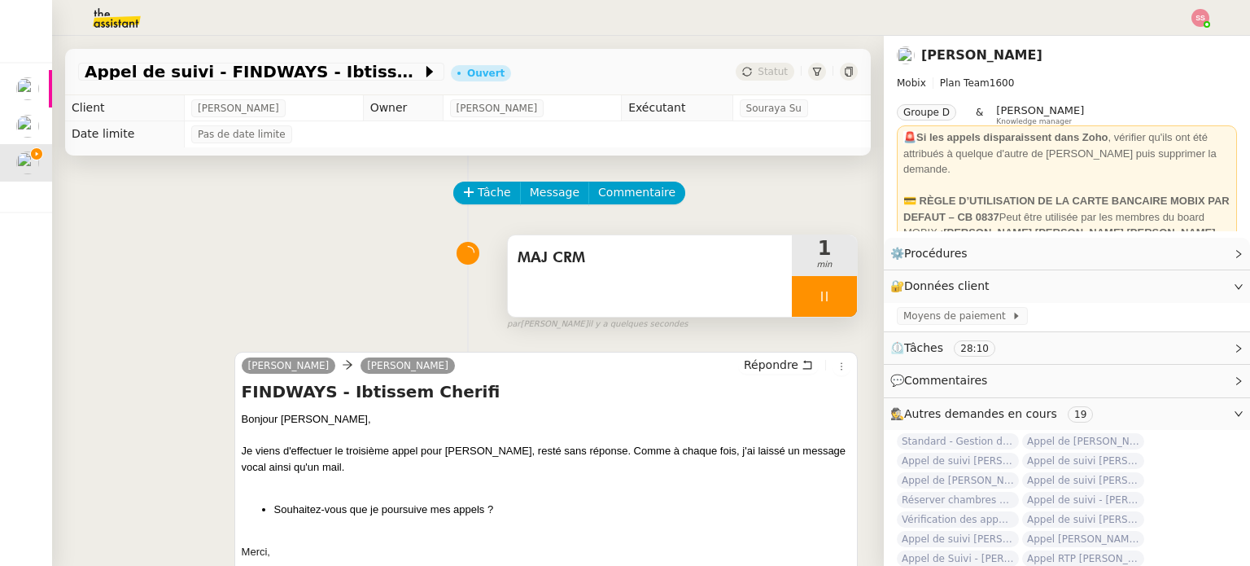
click at [826, 302] on div at bounding box center [824, 296] width 65 height 41
click at [834, 302] on icon at bounding box center [840, 296] width 13 height 13
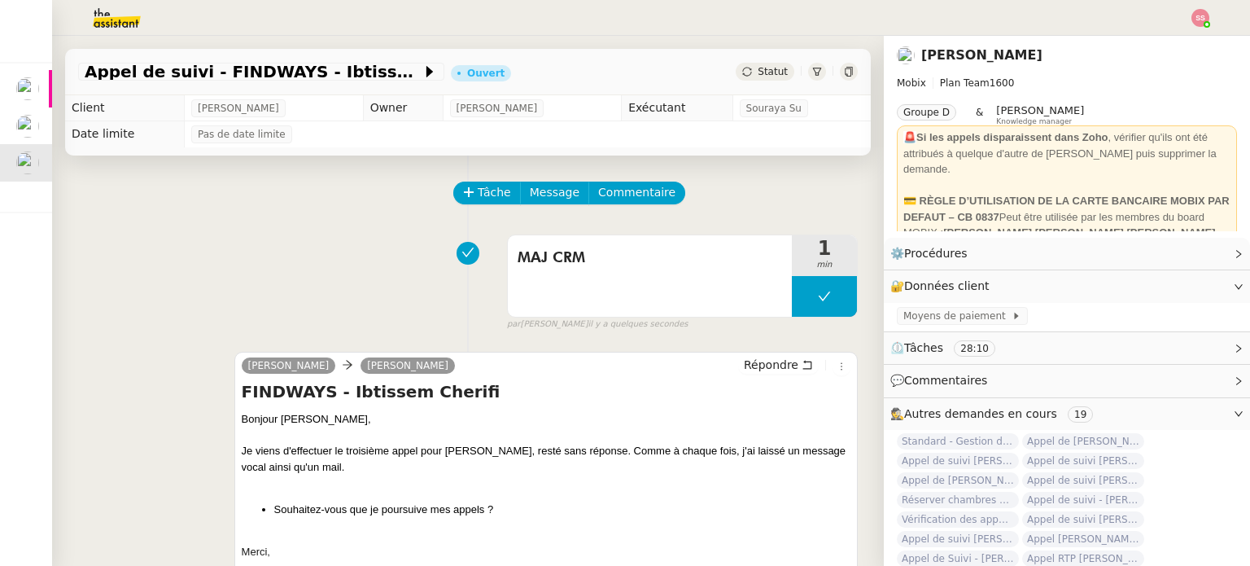
drag, startPoint x: 742, startPoint y: 72, endPoint x: 749, endPoint y: 80, distance: 10.4
click at [758, 72] on span "Statut" at bounding box center [773, 71] width 30 height 11
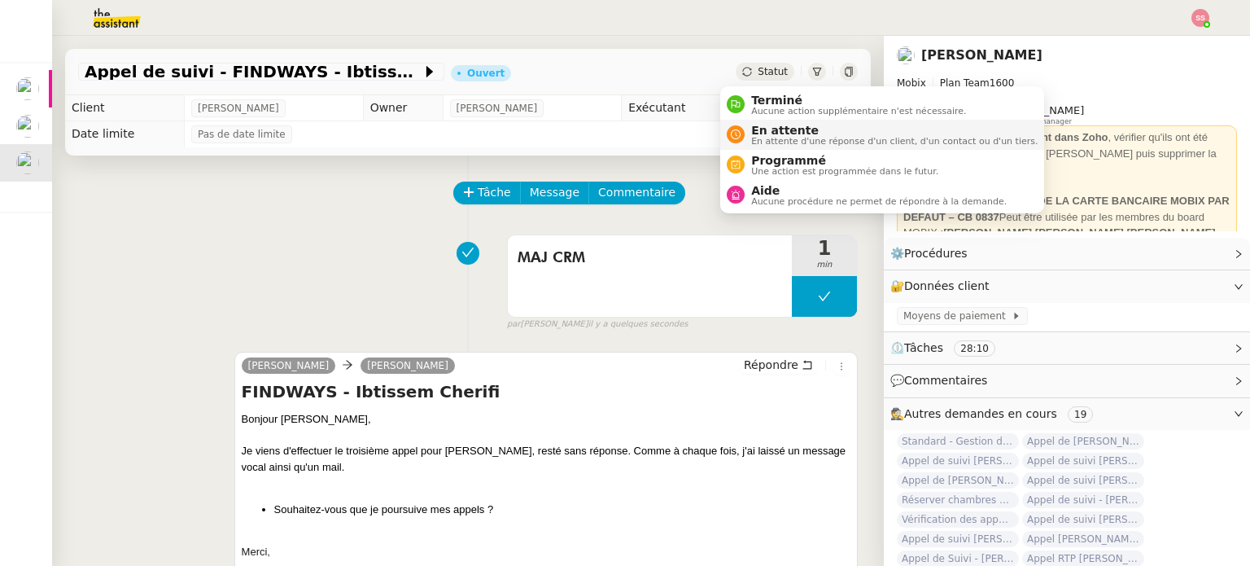
click at [771, 129] on span "En attente" at bounding box center [894, 130] width 286 height 13
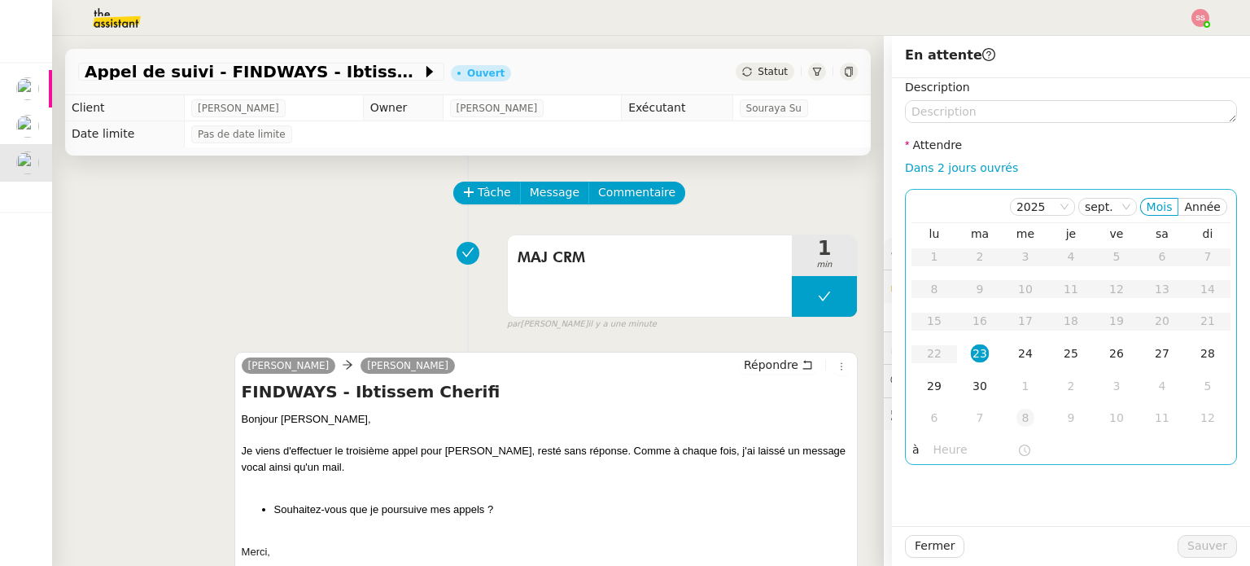
drag, startPoint x: 974, startPoint y: 422, endPoint x: 1013, endPoint y: 430, distance: 39.9
click at [974, 422] on div "7" at bounding box center [980, 417] width 18 height 18
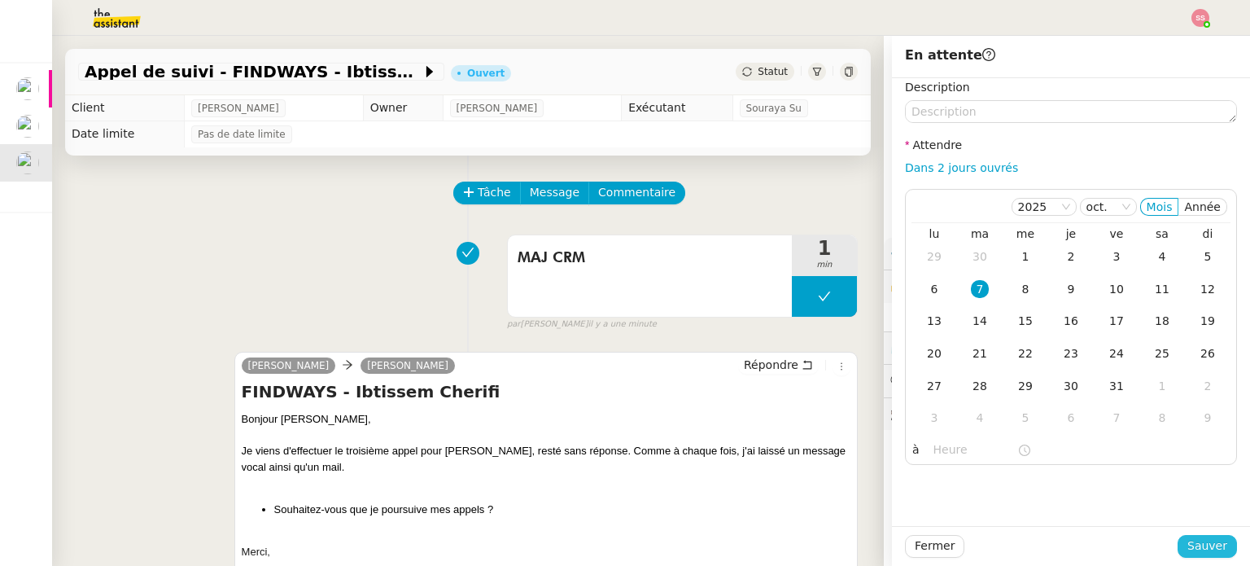
click at [1208, 544] on span "Sauver" at bounding box center [1207, 545] width 40 height 19
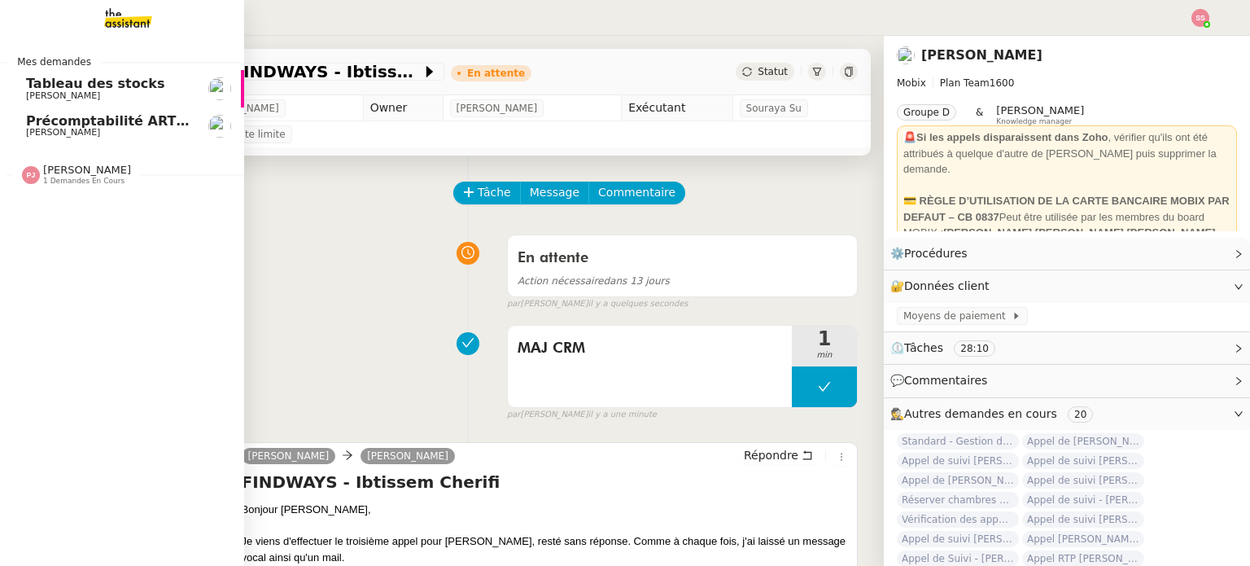
click at [89, 136] on span "Paul WEIBEL" at bounding box center [108, 133] width 164 height 10
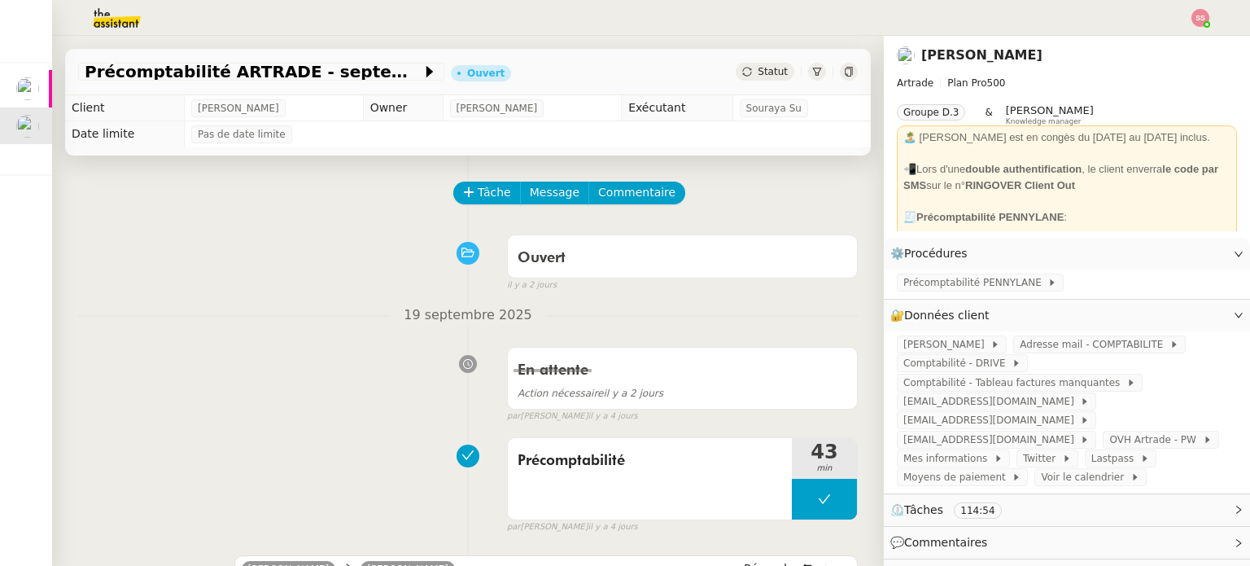
click at [1198, 22] on img at bounding box center [1200, 18] width 18 height 18
click at [1177, 45] on li "Suivi" at bounding box center [1156, 46] width 106 height 23
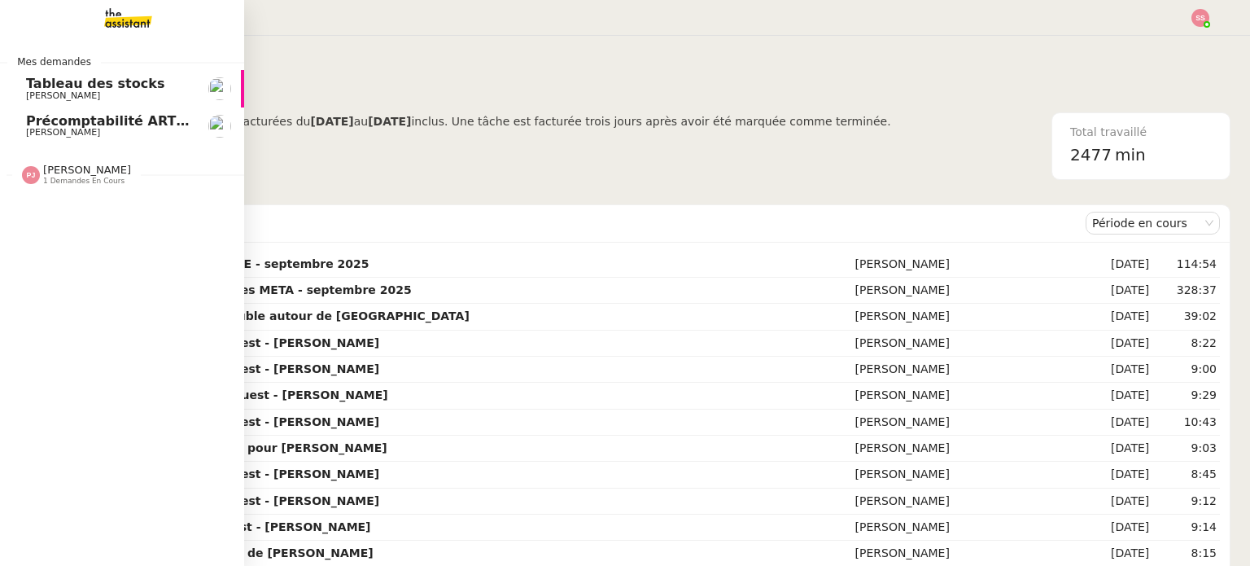
click at [72, 129] on span "Paul WEIBEL" at bounding box center [108, 133] width 164 height 10
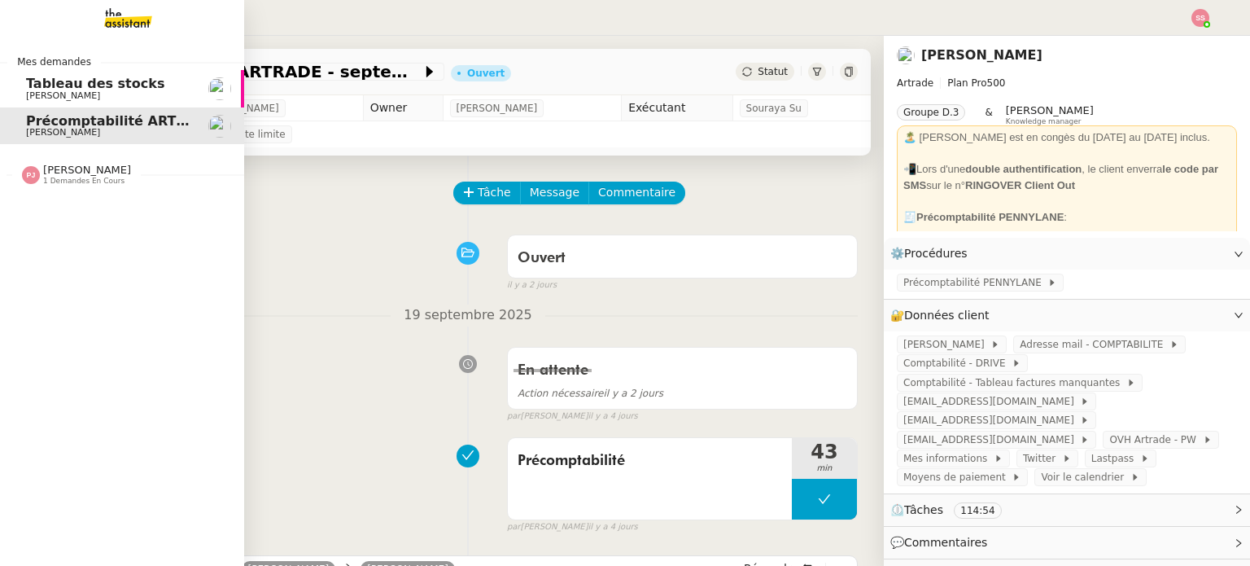
click at [78, 94] on span "Guillaume Farina" at bounding box center [63, 95] width 74 height 11
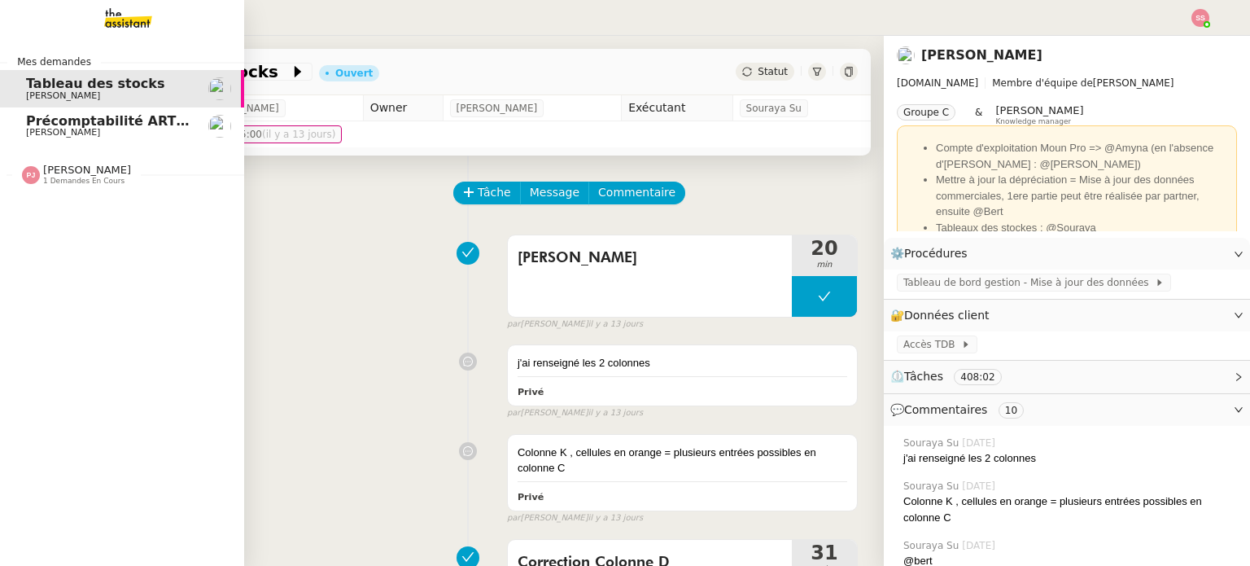
click at [98, 114] on span "Précomptabilité ARTRADE - septembre 2025" at bounding box center [188, 120] width 324 height 15
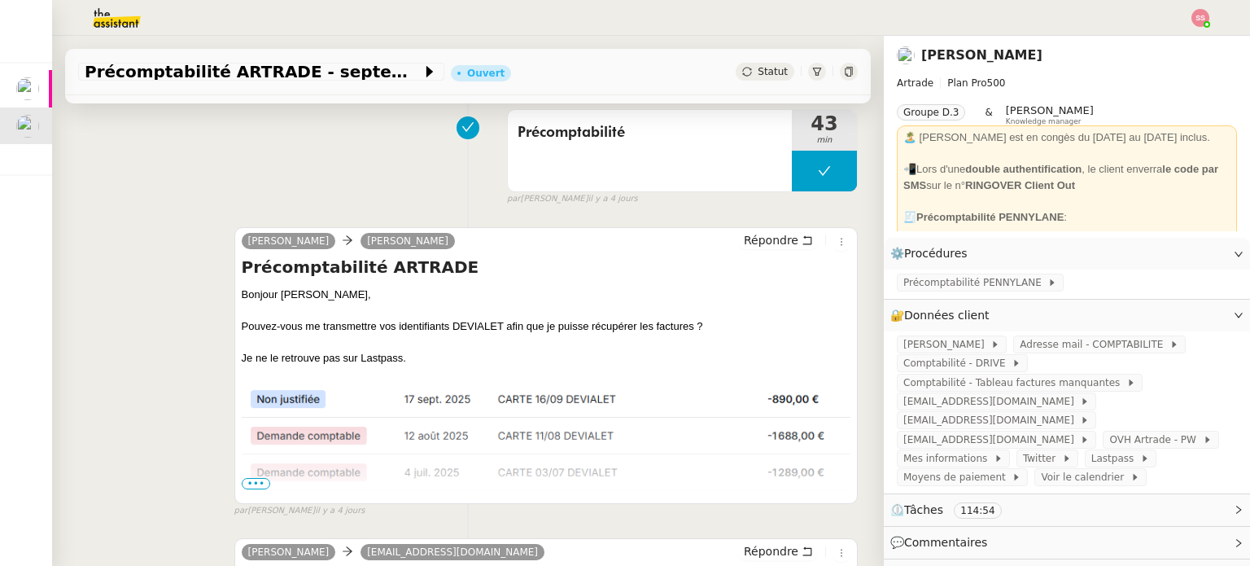
scroll to position [488, 0]
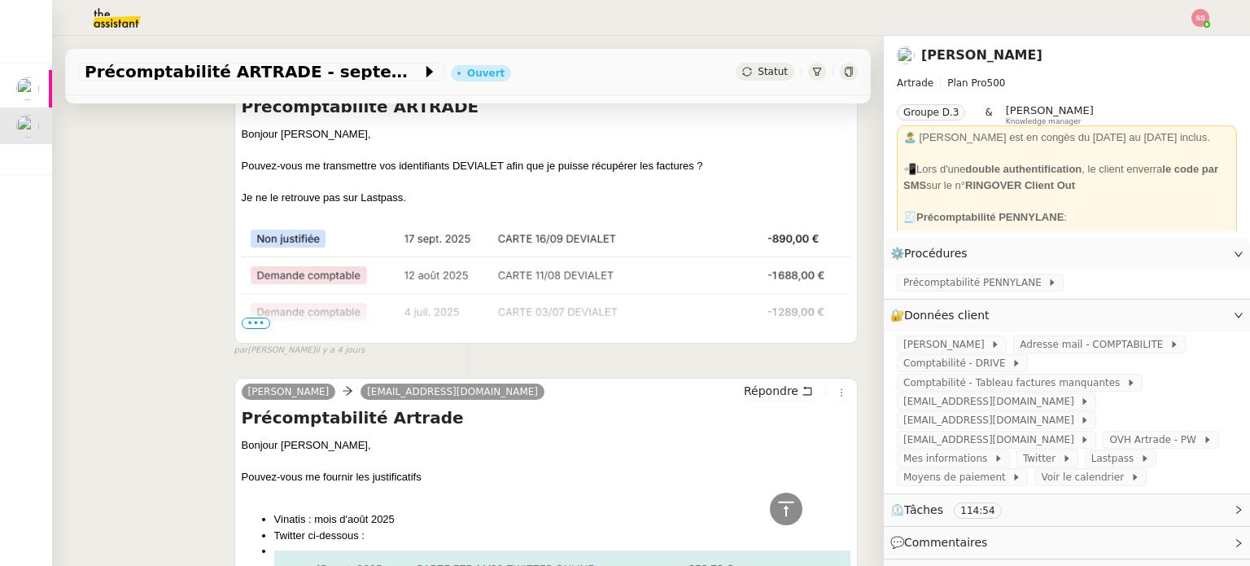
click at [248, 325] on span "•••" at bounding box center [256, 322] width 29 height 11
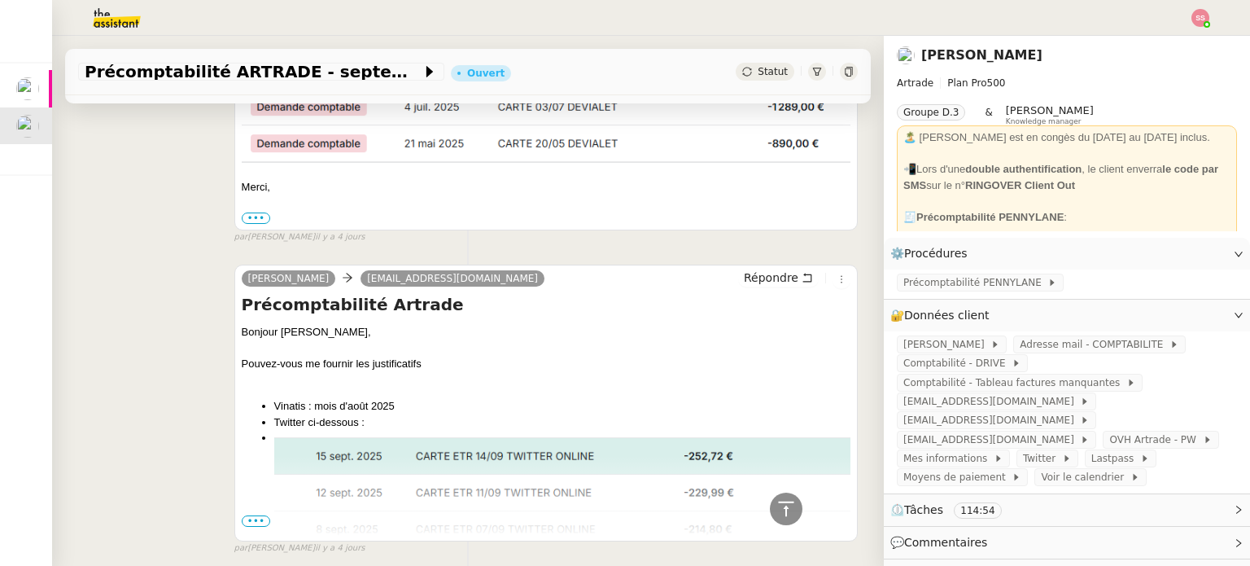
scroll to position [732, 0]
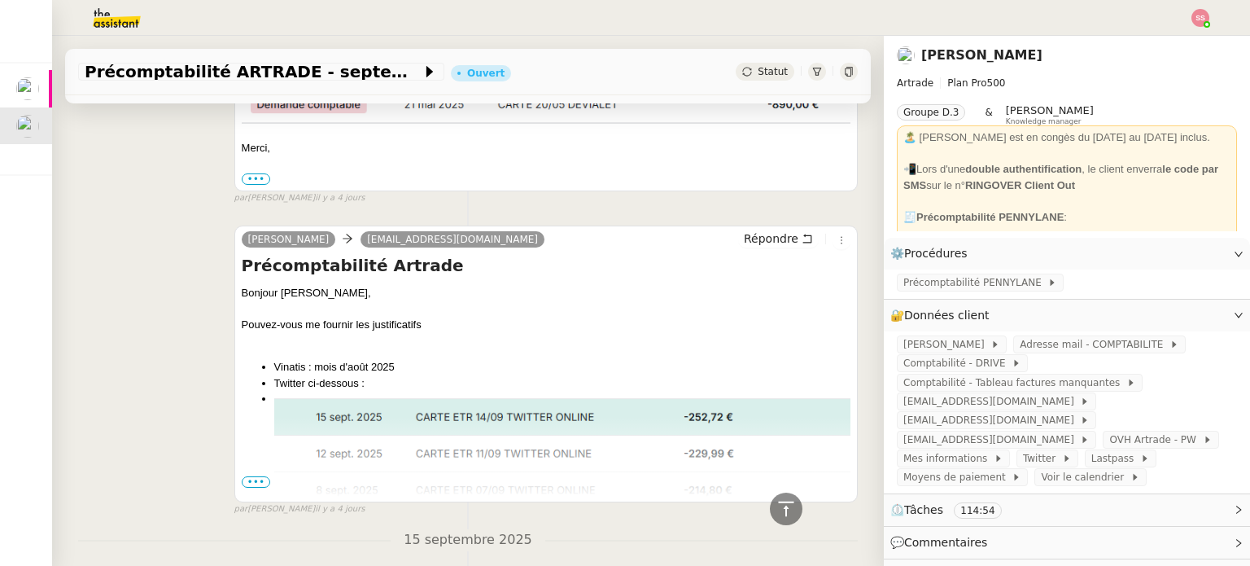
click at [251, 478] on span "•••" at bounding box center [256, 481] width 29 height 11
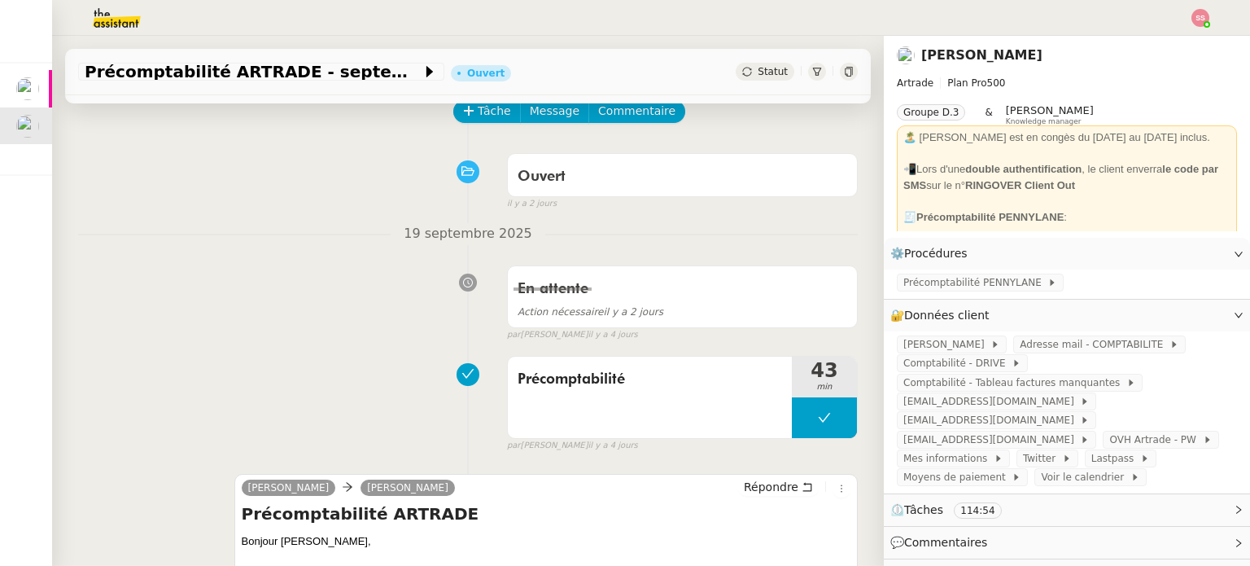
scroll to position [0, 0]
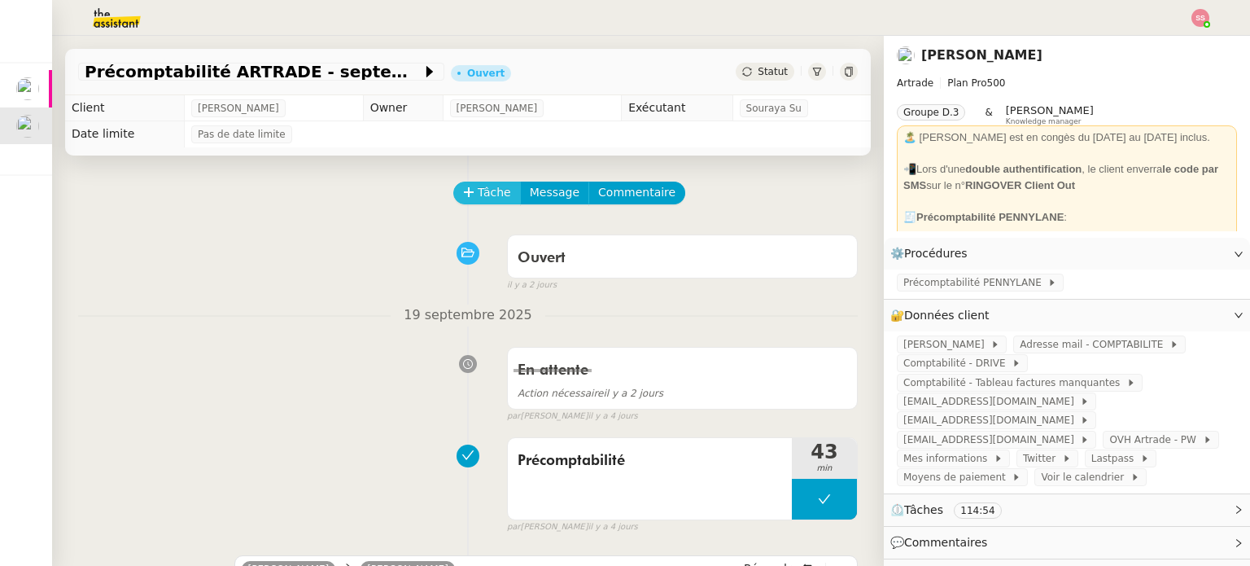
click at [486, 186] on span "Tâche" at bounding box center [494, 192] width 33 height 19
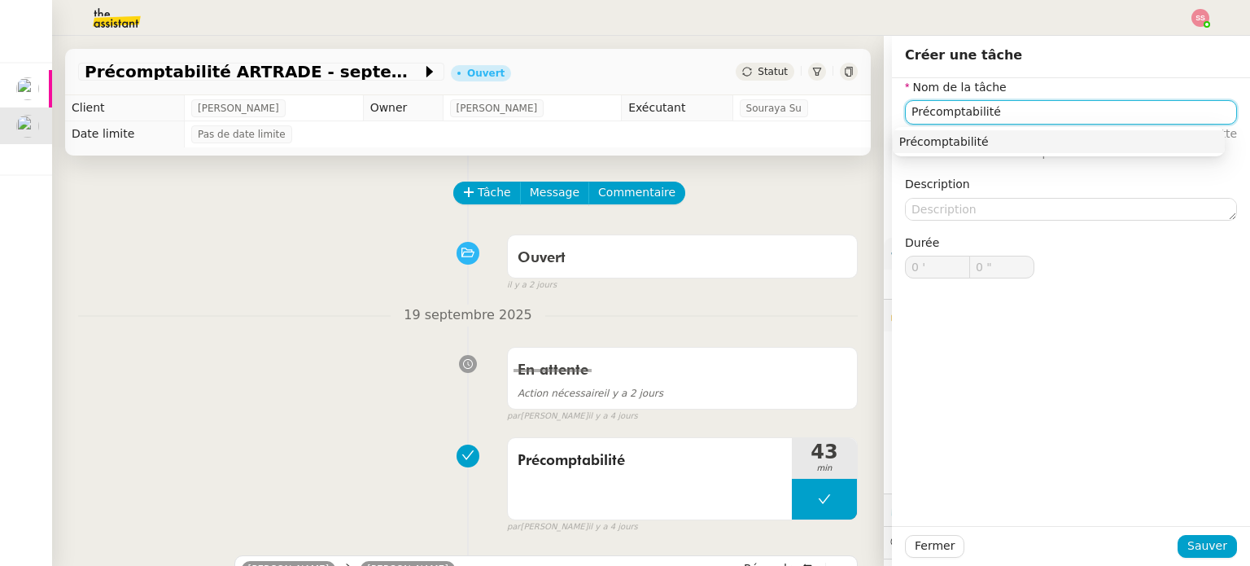
click at [924, 149] on div "Précomptabilité" at bounding box center [1058, 141] width 319 height 15
type input "Précomptabilité"
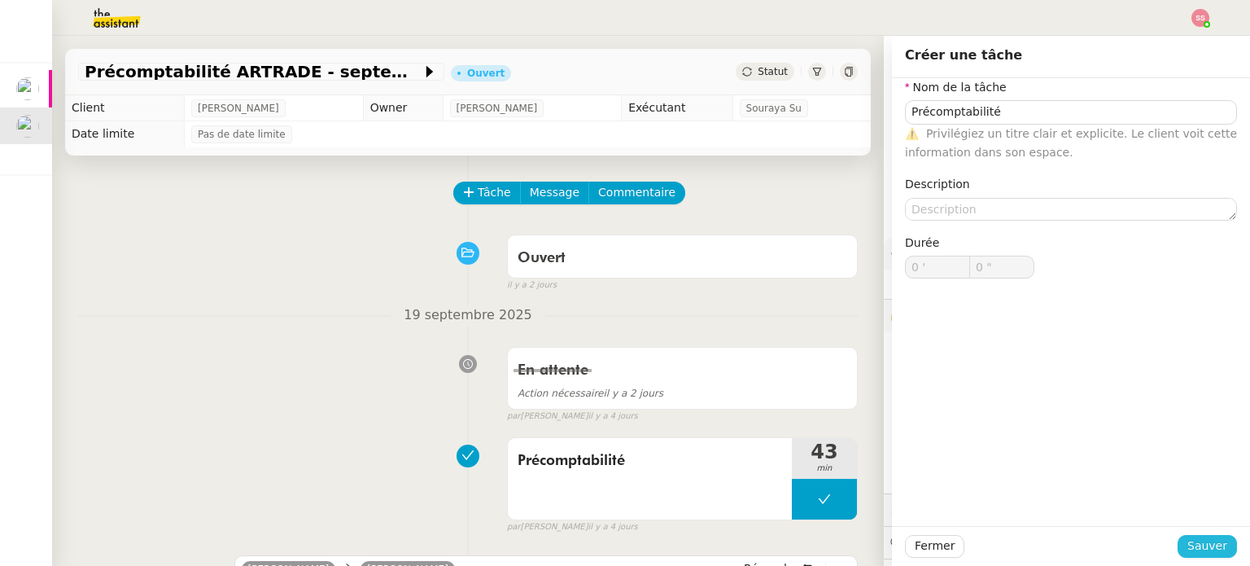
click at [1196, 536] on span "Sauver" at bounding box center [1207, 545] width 40 height 19
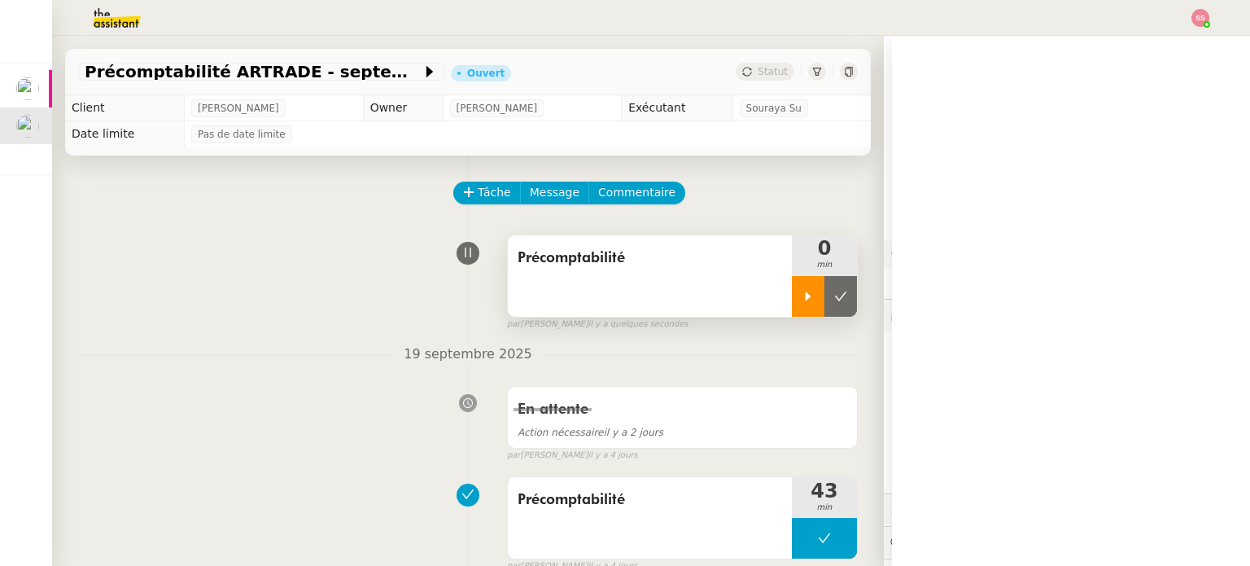
click at [797, 304] on div at bounding box center [808, 296] width 33 height 41
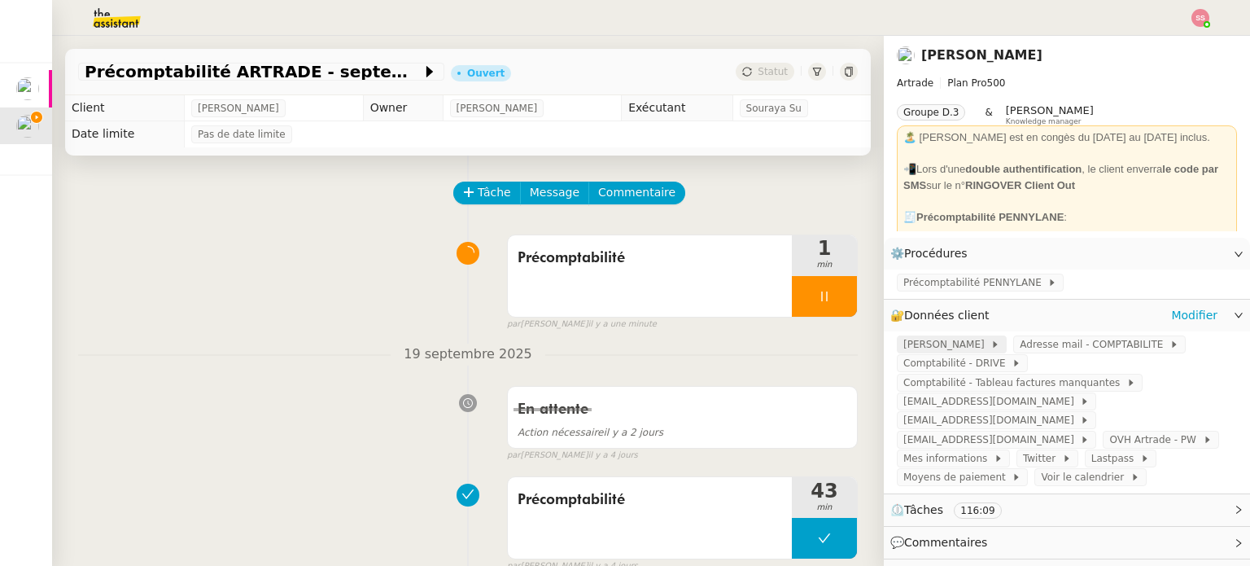
click at [941, 351] on span "PENNYLANE - André" at bounding box center [946, 344] width 87 height 16
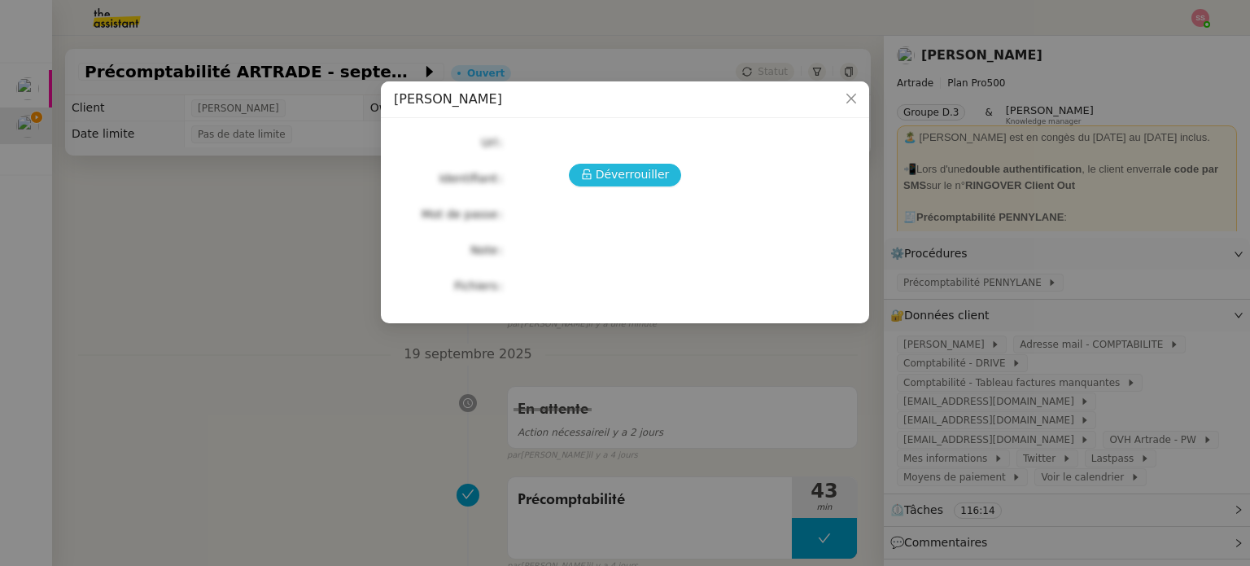
click at [640, 184] on span "Déverrouiller" at bounding box center [633, 174] width 74 height 19
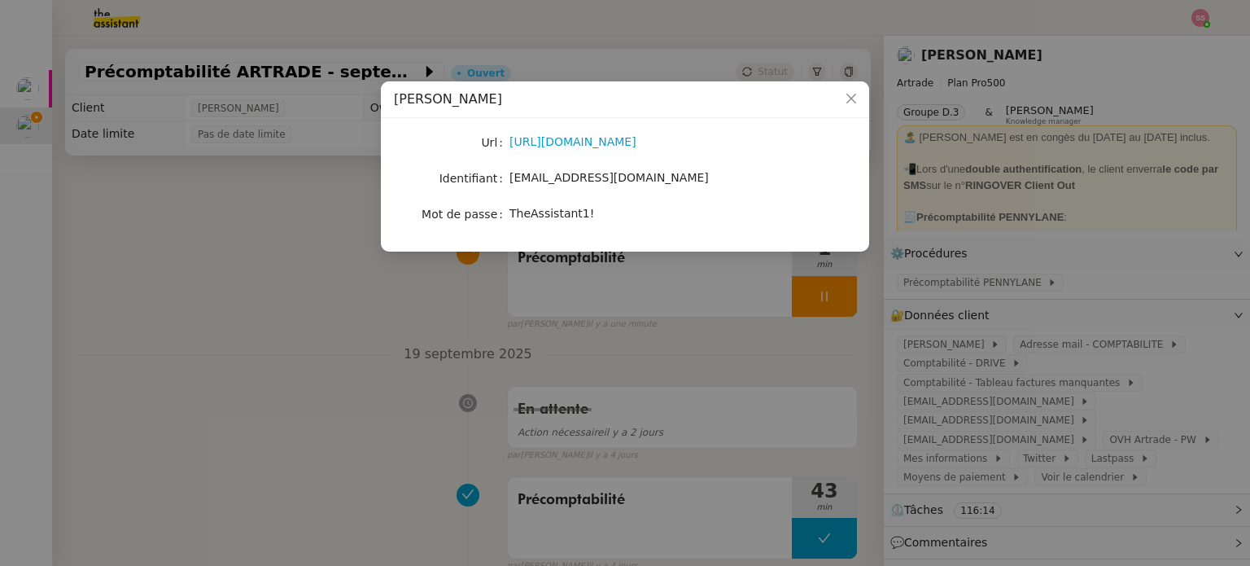
click at [558, 220] on span "TheAssistant1!" at bounding box center [551, 213] width 85 height 13
copy span "TheAssistant1!"
click at [850, 103] on icon "Close" at bounding box center [851, 98] width 13 height 13
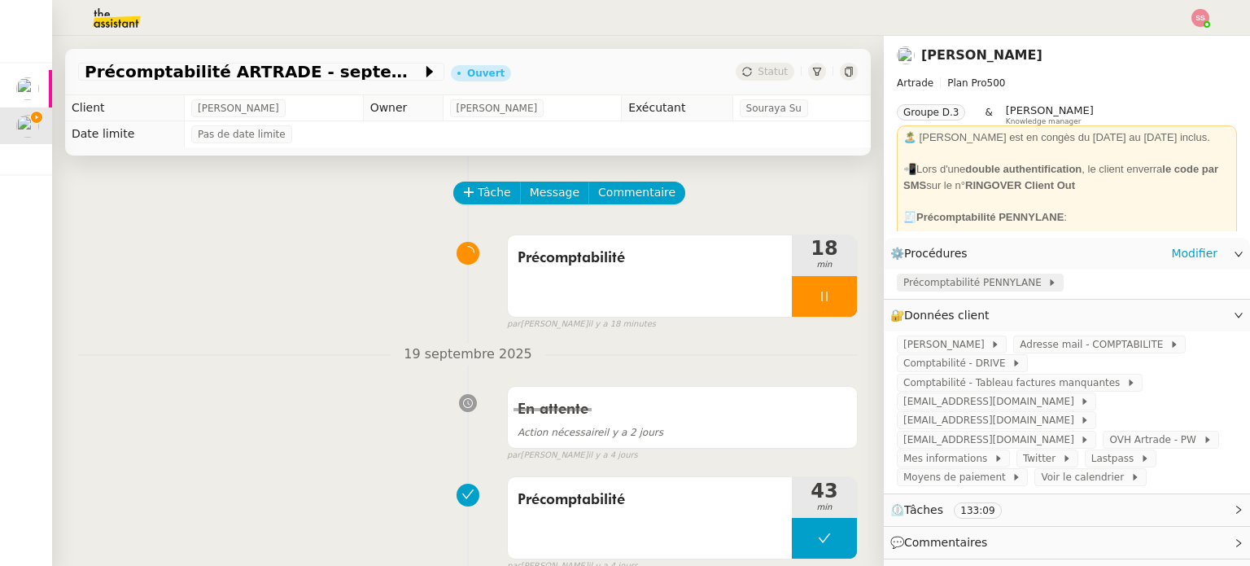
click at [949, 282] on span "Précomptabilité PENNYLANE" at bounding box center [975, 282] width 144 height 16
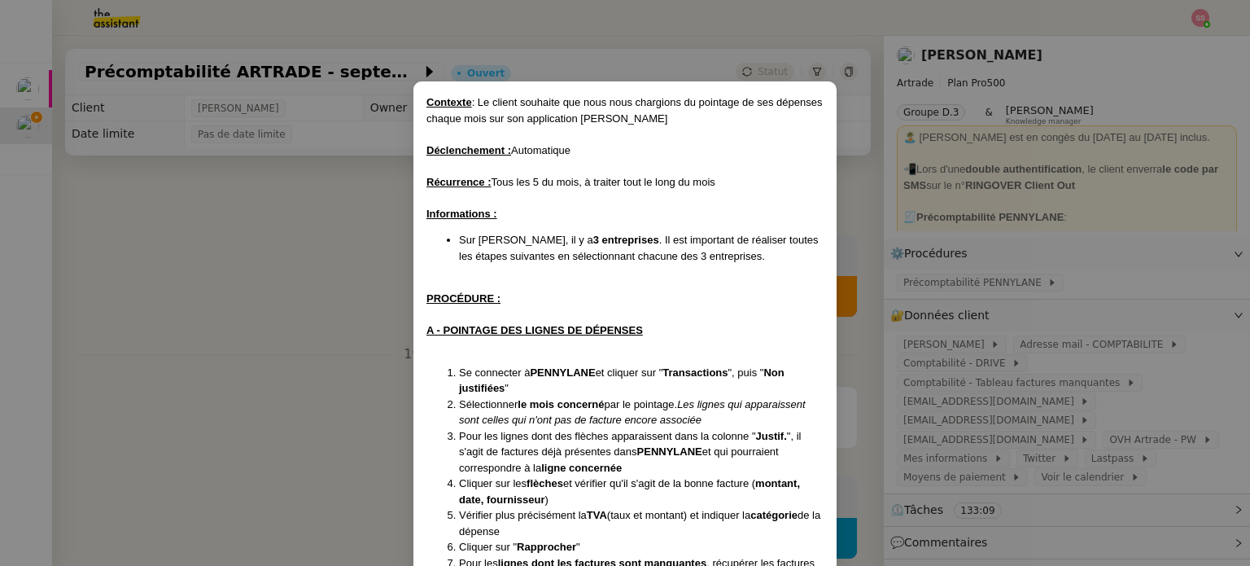
scroll to position [406, 0]
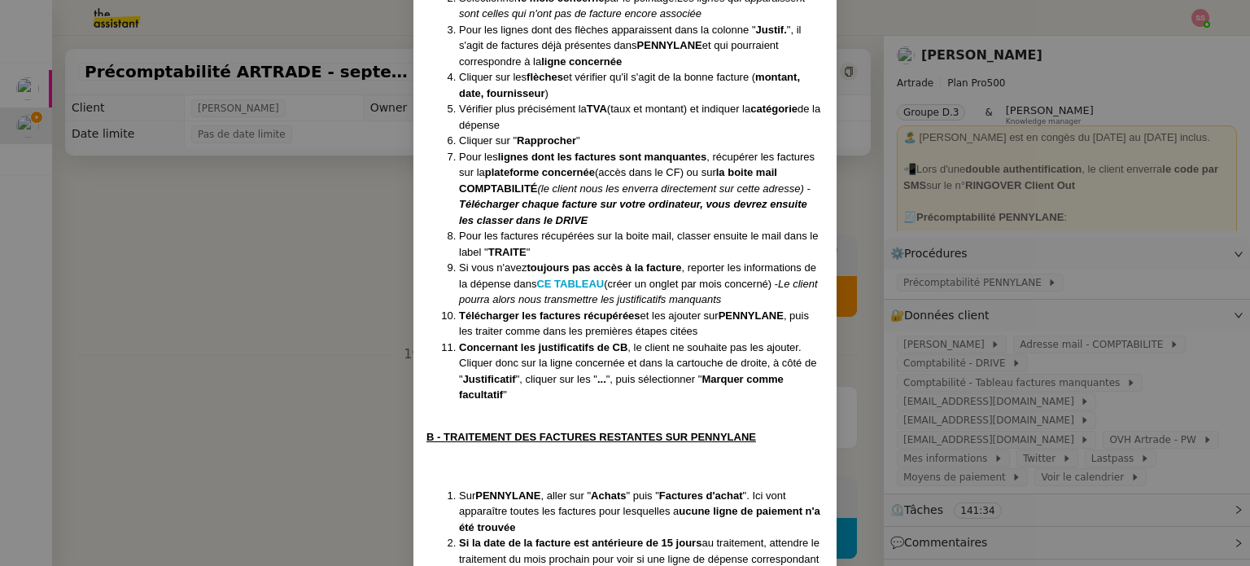
click at [360, 368] on nz-modal-container "Contexte : Le client souhaite que nous nous chargions du pointage de ses dépens…" at bounding box center [625, 283] width 1250 height 566
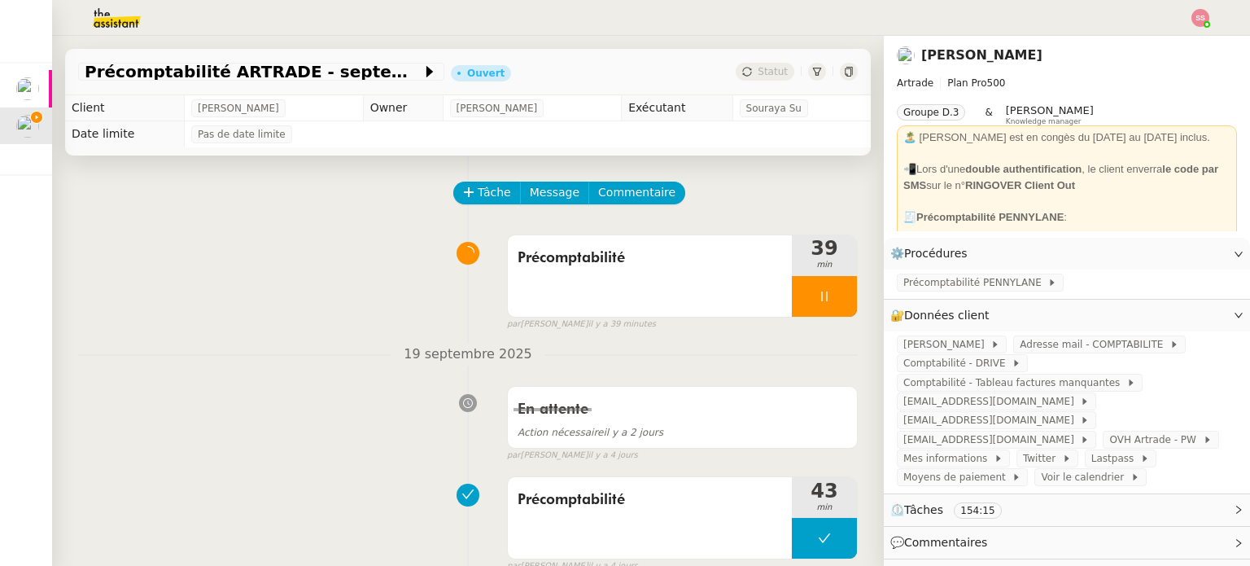
click at [1199, 11] on img at bounding box center [1200, 18] width 18 height 18
click at [1184, 51] on li "Suivi" at bounding box center [1156, 46] width 106 height 23
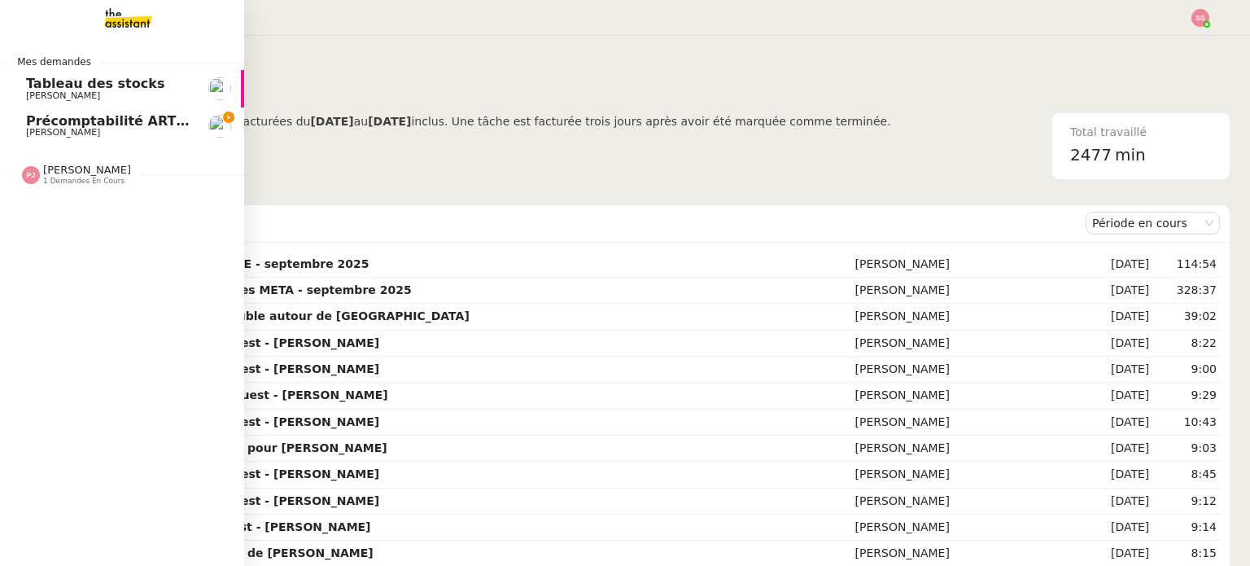
click at [59, 133] on span "Paul WEIBEL" at bounding box center [63, 132] width 74 height 11
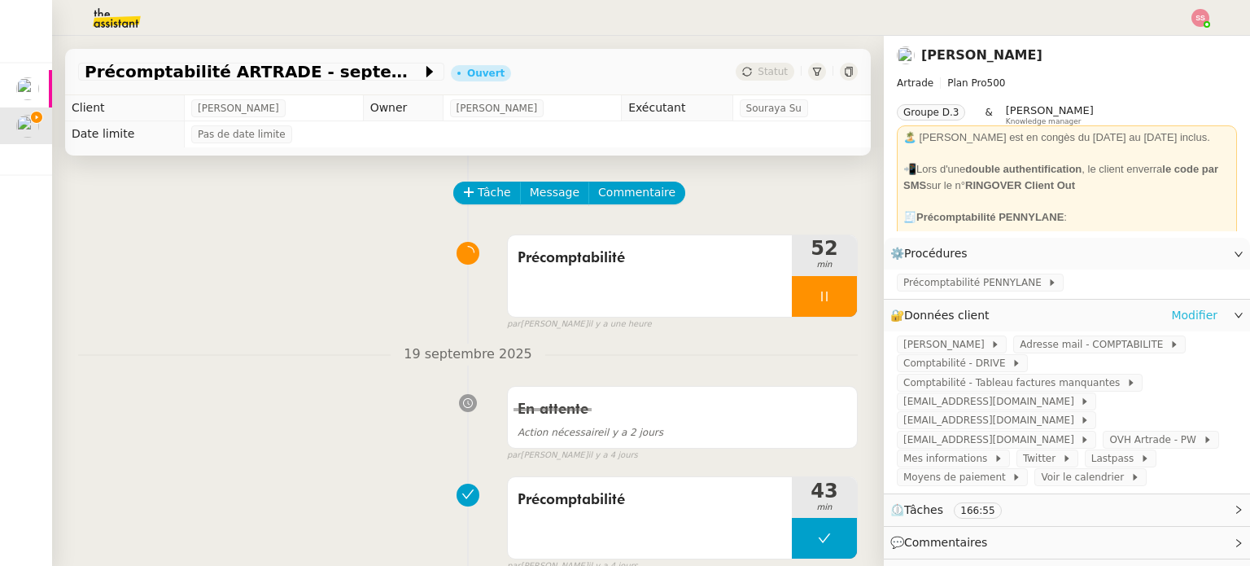
click at [1174, 311] on link "Modifier" at bounding box center [1194, 315] width 46 height 19
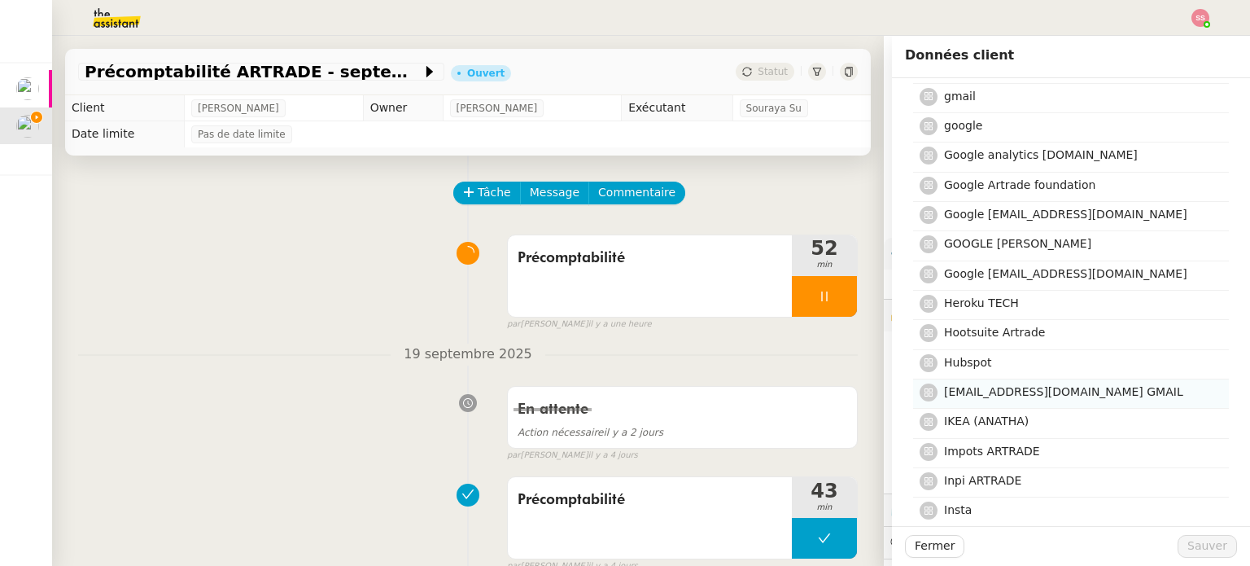
scroll to position [2441, 0]
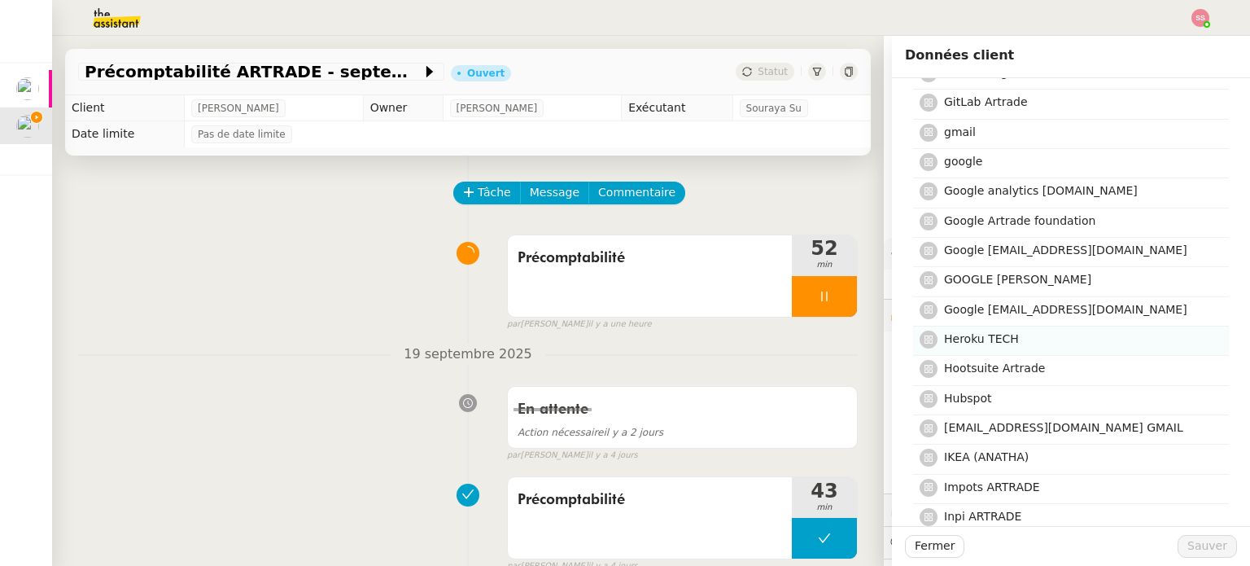
click at [1014, 330] on h4 "Heroku TECH" at bounding box center [1081, 339] width 275 height 19
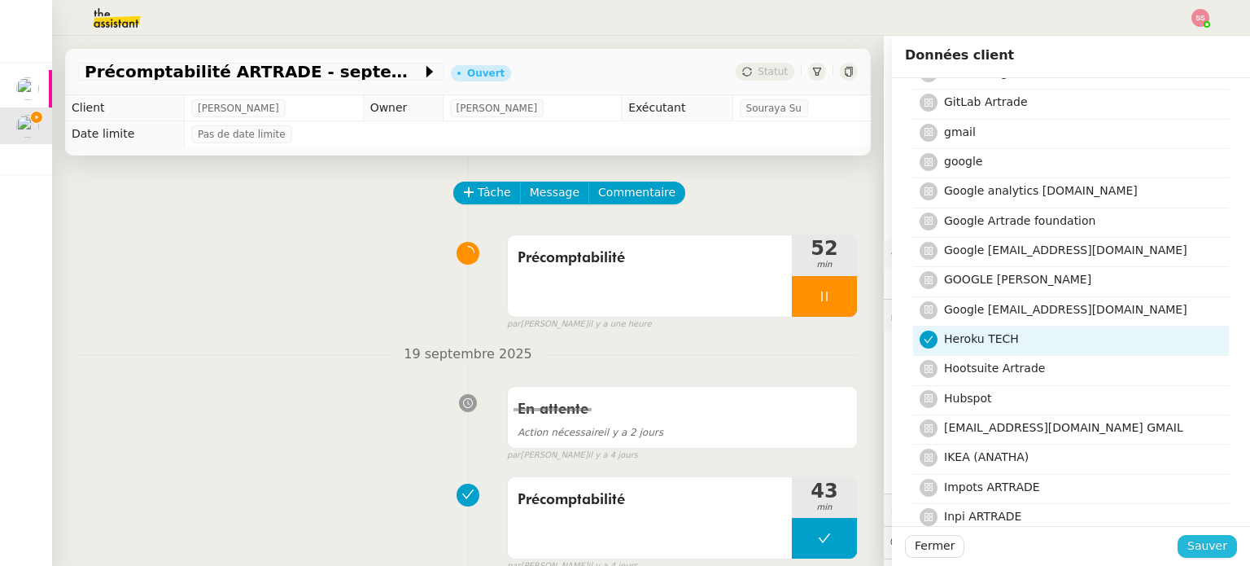
click at [1200, 546] on span "Sauver" at bounding box center [1207, 545] width 40 height 19
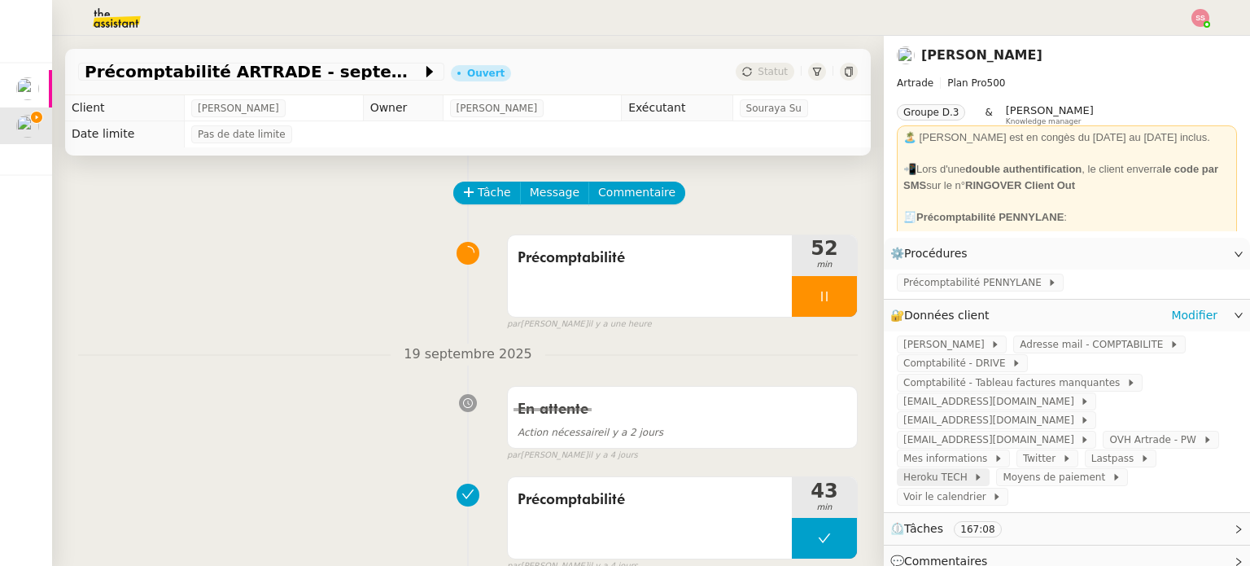
click at [974, 471] on span at bounding box center [971, 476] width 7 height 11
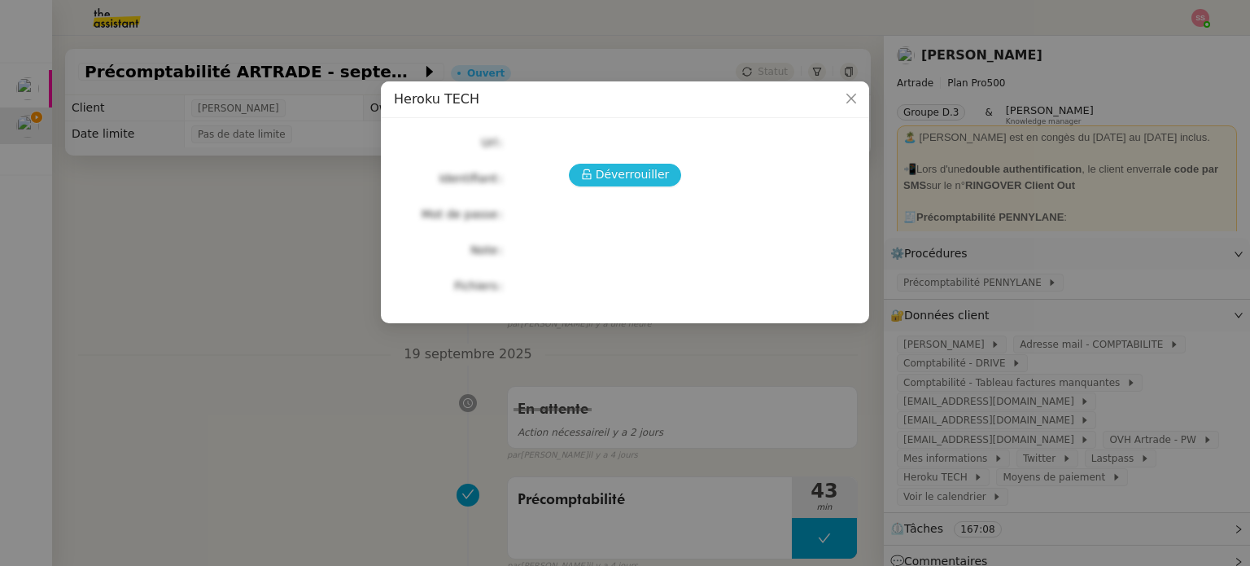
click at [609, 168] on span "Déverrouiller" at bounding box center [633, 174] width 74 height 19
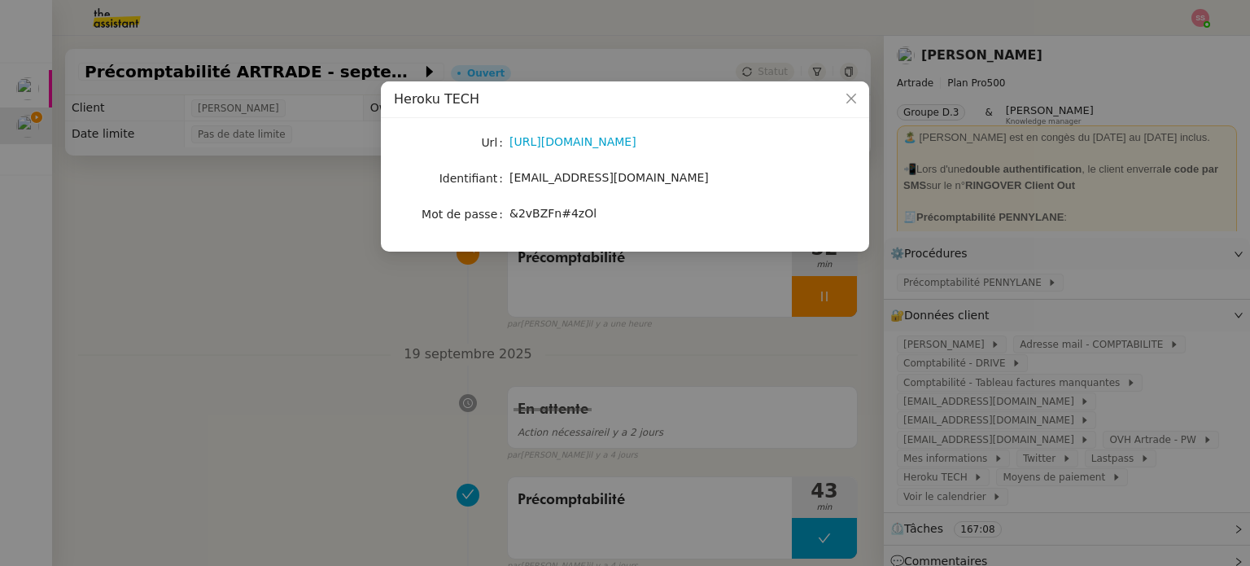
click at [574, 213] on span "&2vBZFn#4zOl" at bounding box center [552, 213] width 87 height 13
click at [571, 213] on span "&2vBZFn#4zOl" at bounding box center [552, 213] width 87 height 13
drag, startPoint x: 512, startPoint y: 213, endPoint x: 583, endPoint y: 212, distance: 70.8
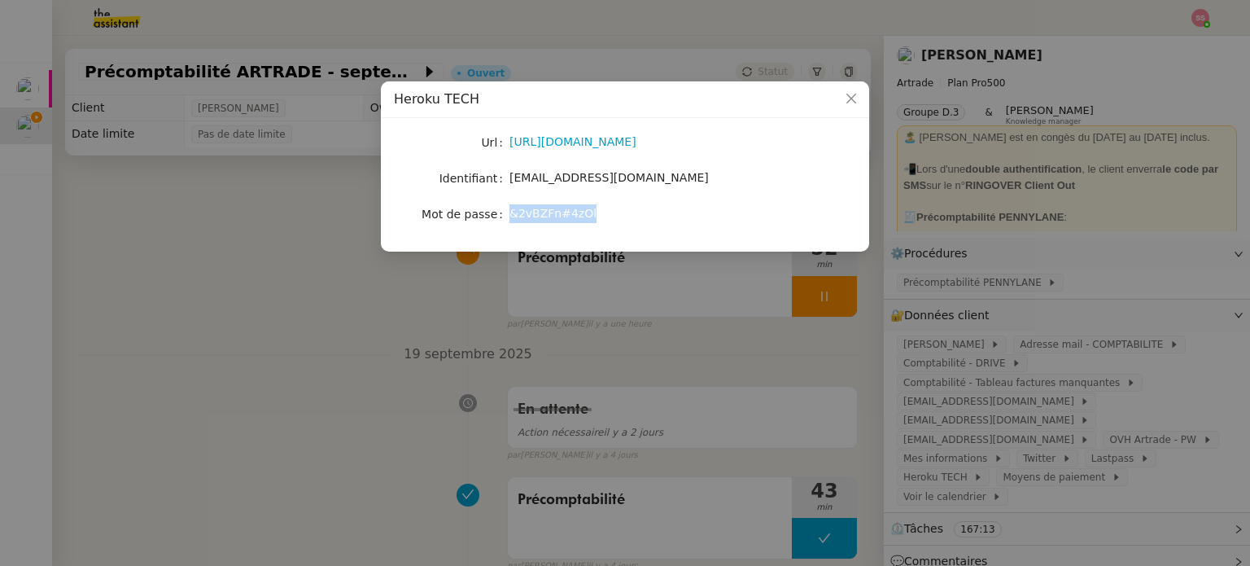
click at [583, 212] on span "&2vBZFn#4zOl" at bounding box center [552, 213] width 87 height 13
copy span "&2vBZFn#4zOl"
click at [711, 383] on nz-modal-container "Heroku TECH Url https://id.heroku.com/login Identifiant tech@artrade.app Mot de…" at bounding box center [625, 283] width 1250 height 566
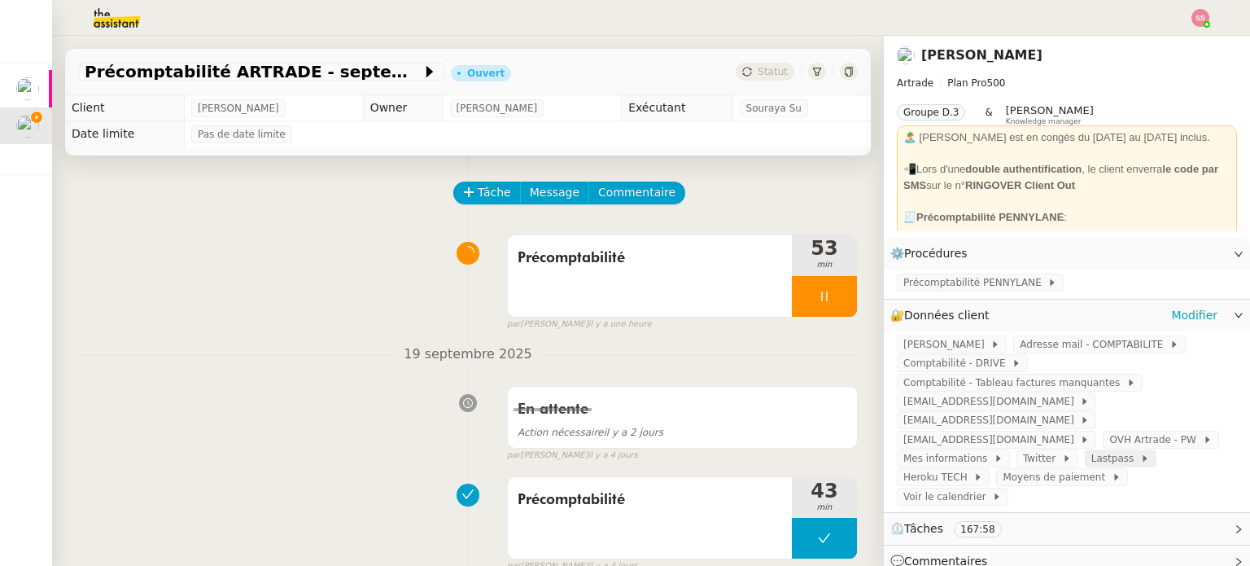
click at [1091, 450] on span "Lastpass" at bounding box center [1115, 458] width 49 height 16
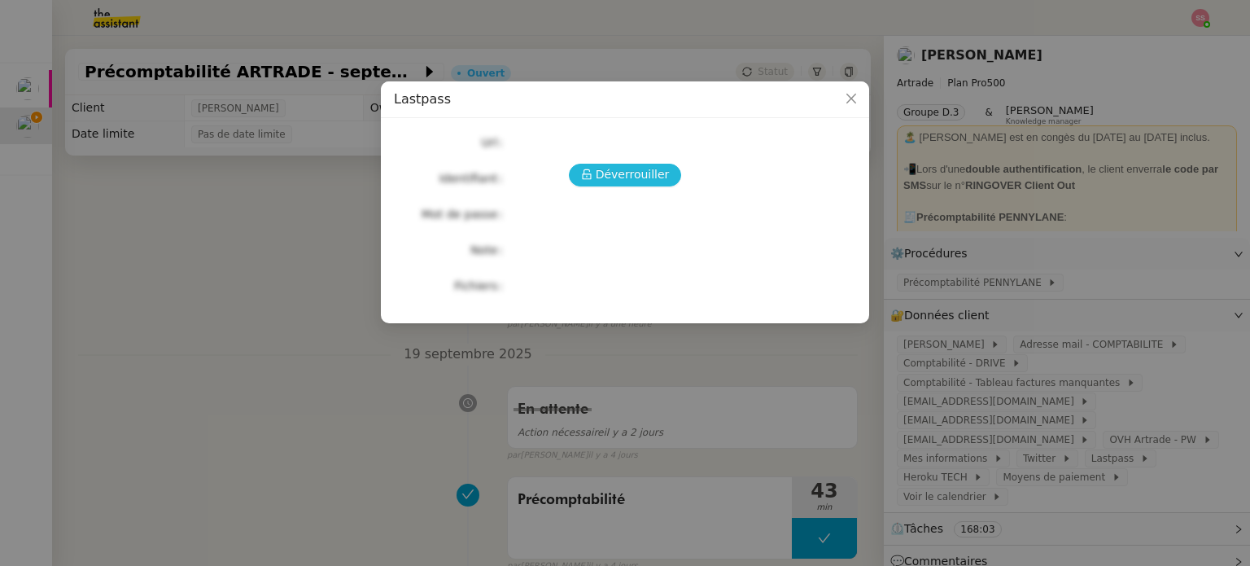
click at [625, 164] on button "Déverrouiller" at bounding box center [625, 175] width 113 height 23
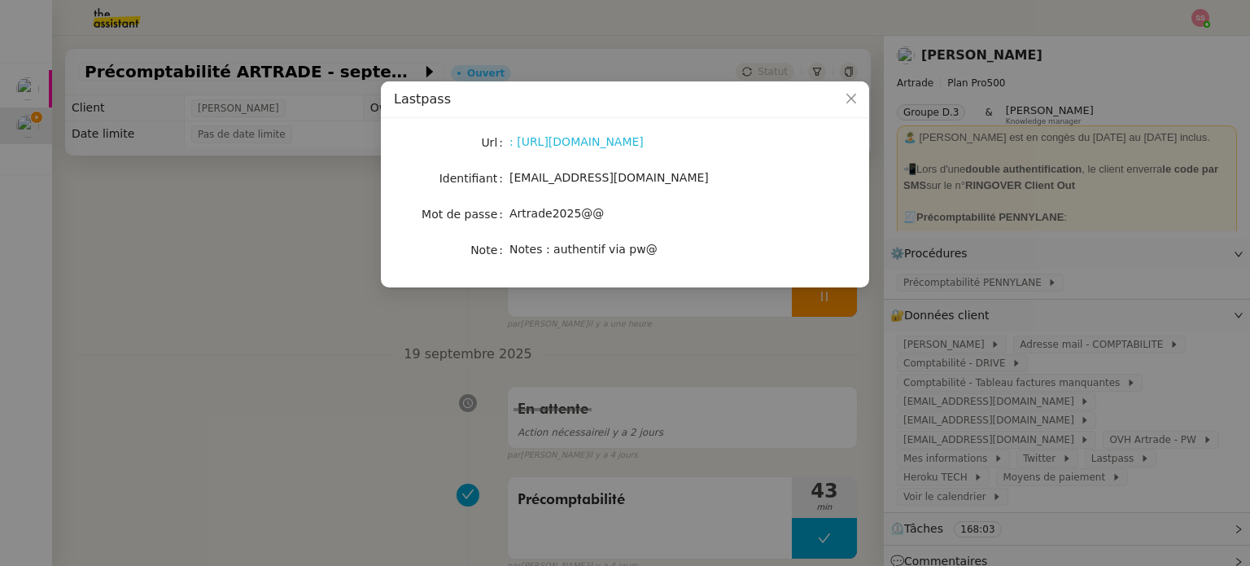
click at [574, 138] on link ": https://lastpass.com/" at bounding box center [576, 141] width 134 height 13
click at [560, 142] on link ": https://lastpass.com/" at bounding box center [576, 141] width 134 height 13
click at [588, 159] on div "Url : https://lastpass.com/ Identifiant pw@artrade.app Mot de passe Artrade2025…" at bounding box center [625, 196] width 462 height 130
click at [590, 159] on div "Url : https://lastpass.com/ Identifiant pw@artrade.app Mot de passe Artrade2025…" at bounding box center [625, 196] width 462 height 130
drag, startPoint x: 603, startPoint y: 143, endPoint x: 573, endPoint y: 144, distance: 30.1
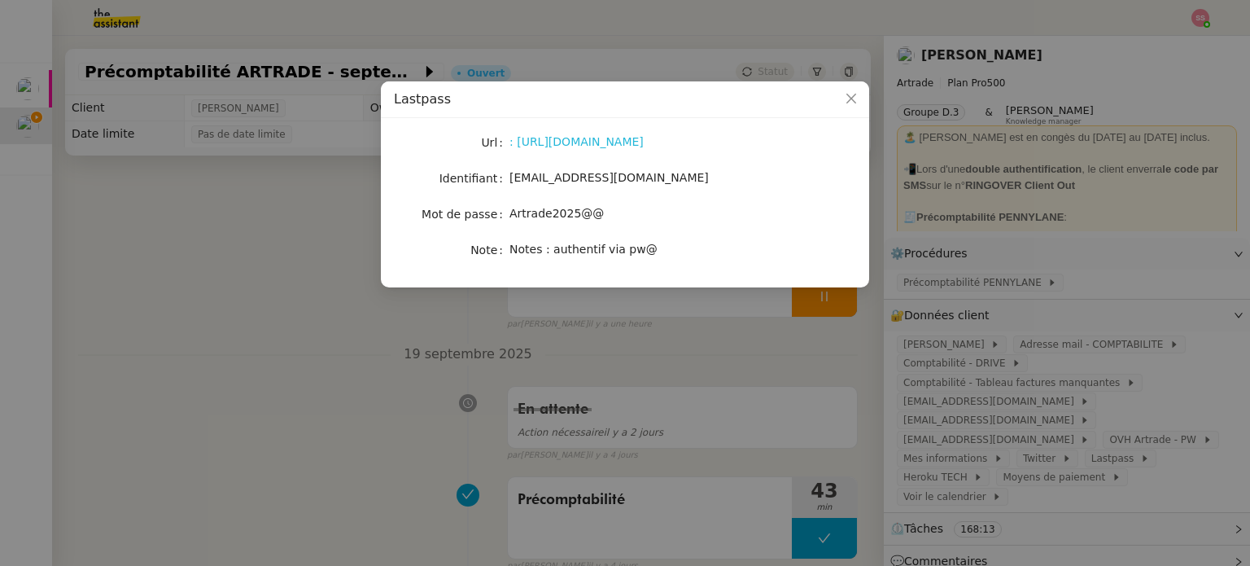
click at [573, 144] on link ": https://lastpass.com/" at bounding box center [576, 141] width 134 height 13
click at [486, 360] on nz-modal-container "Lastpass Url : https://lastpass.com/ Identifiant pw@artrade.app Mot de passe Ar…" at bounding box center [625, 283] width 1250 height 566
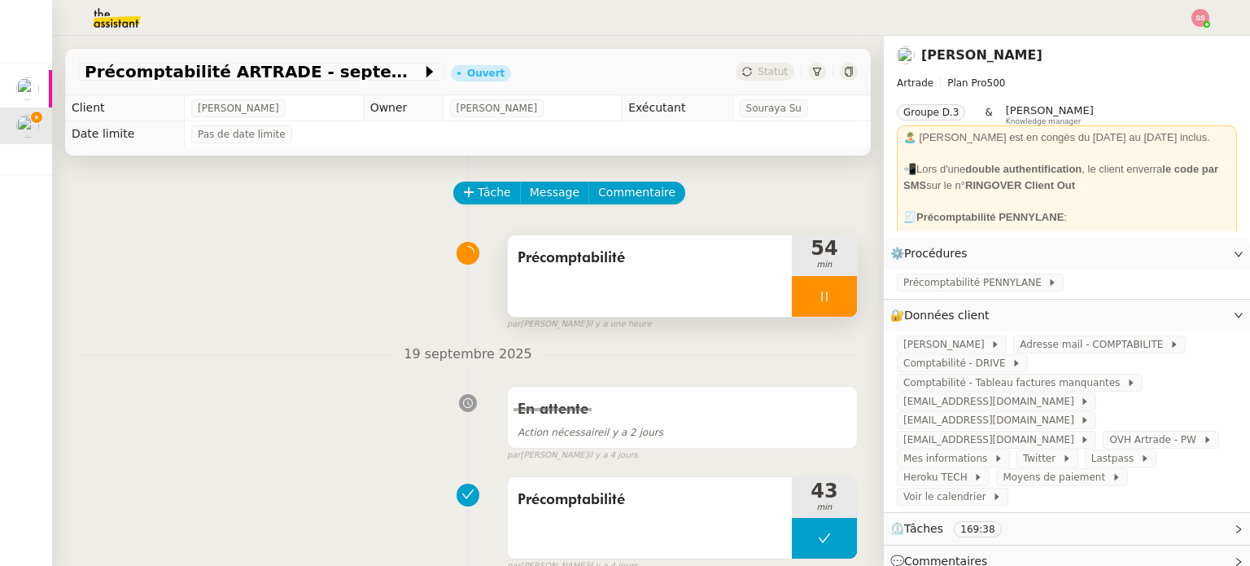
click at [839, 301] on div at bounding box center [824, 296] width 65 height 41
click at [839, 301] on button at bounding box center [840, 296] width 33 height 41
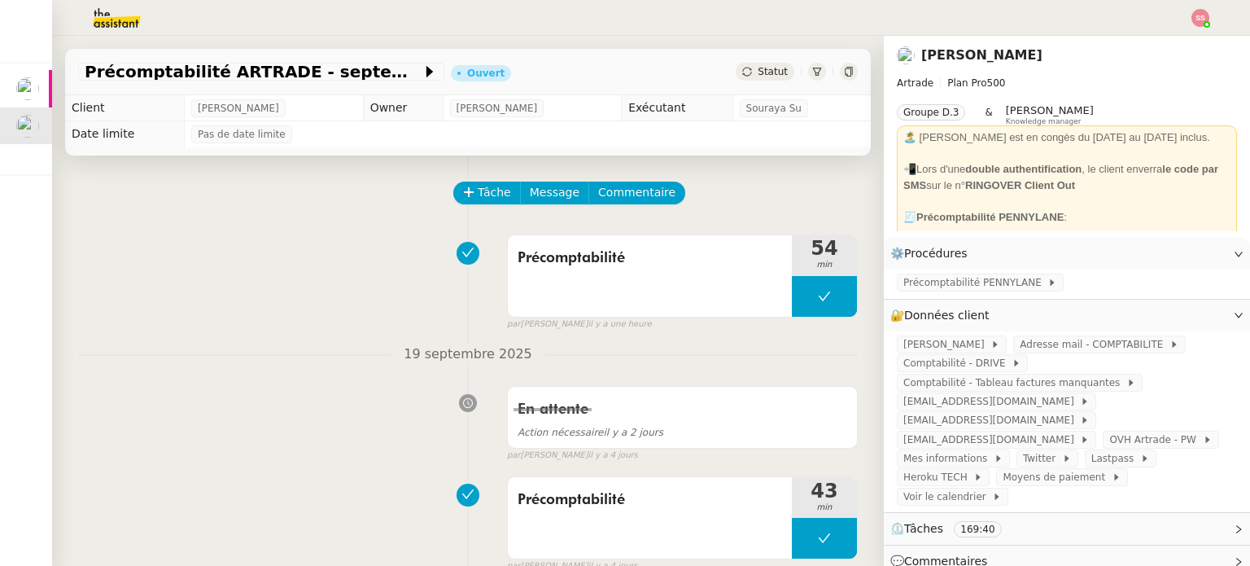
click at [1199, 18] on img at bounding box center [1200, 18] width 18 height 18
click at [1162, 45] on li "Suivi" at bounding box center [1156, 46] width 106 height 23
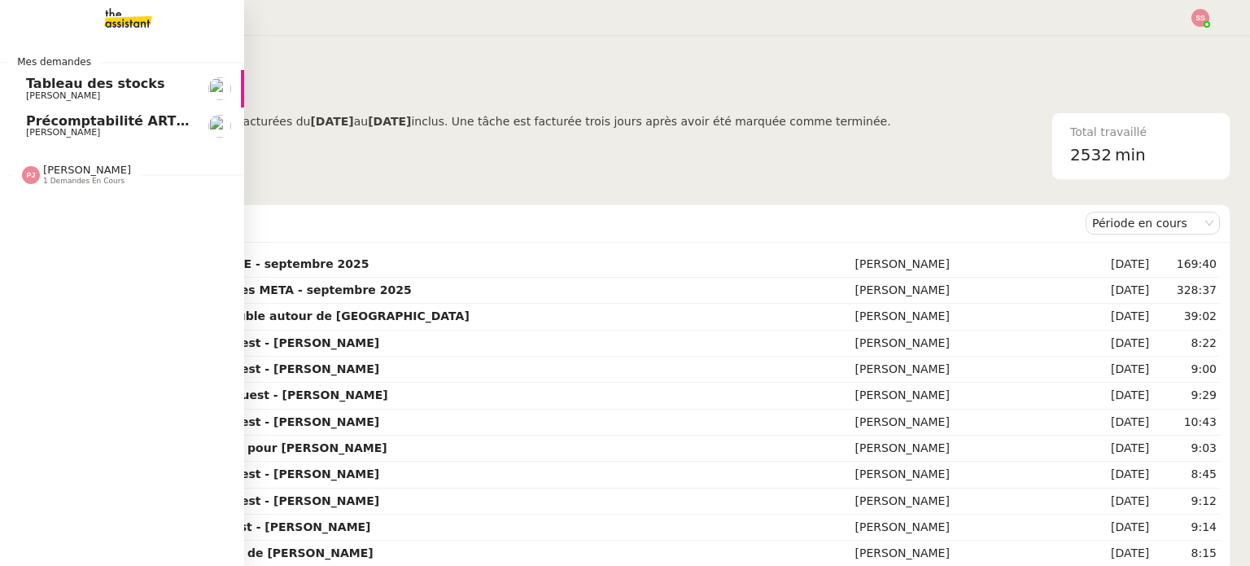
click at [42, 116] on span "Précomptabilité ARTRADE - septembre 2025" at bounding box center [188, 120] width 324 height 15
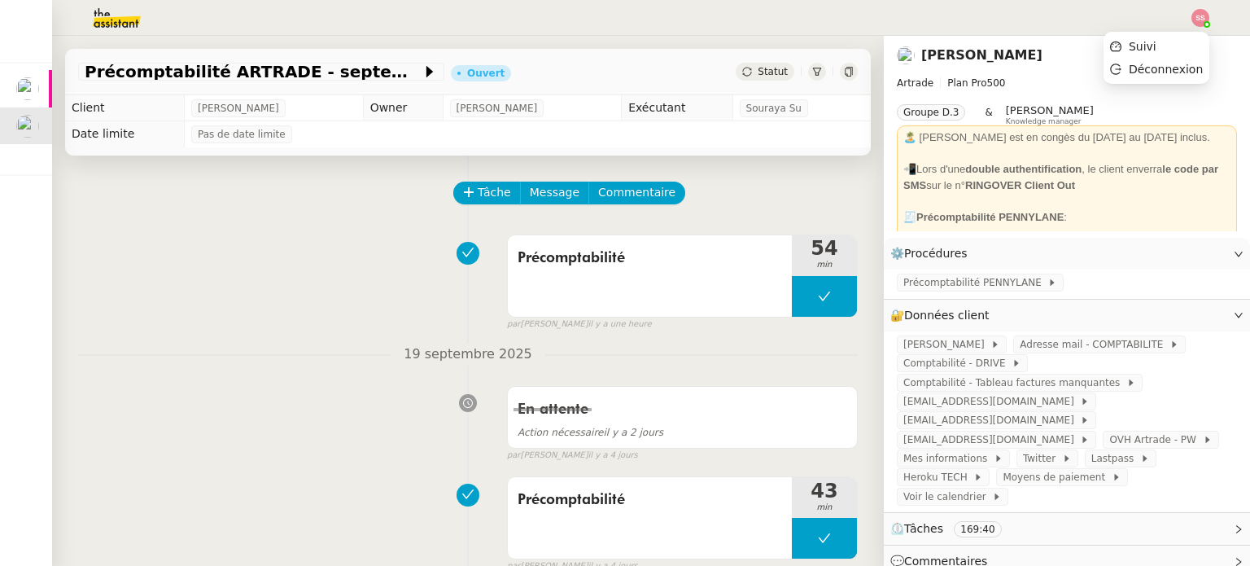
click at [1200, 10] on img at bounding box center [1200, 18] width 18 height 18
click at [1164, 37] on li "Suivi" at bounding box center [1156, 46] width 106 height 23
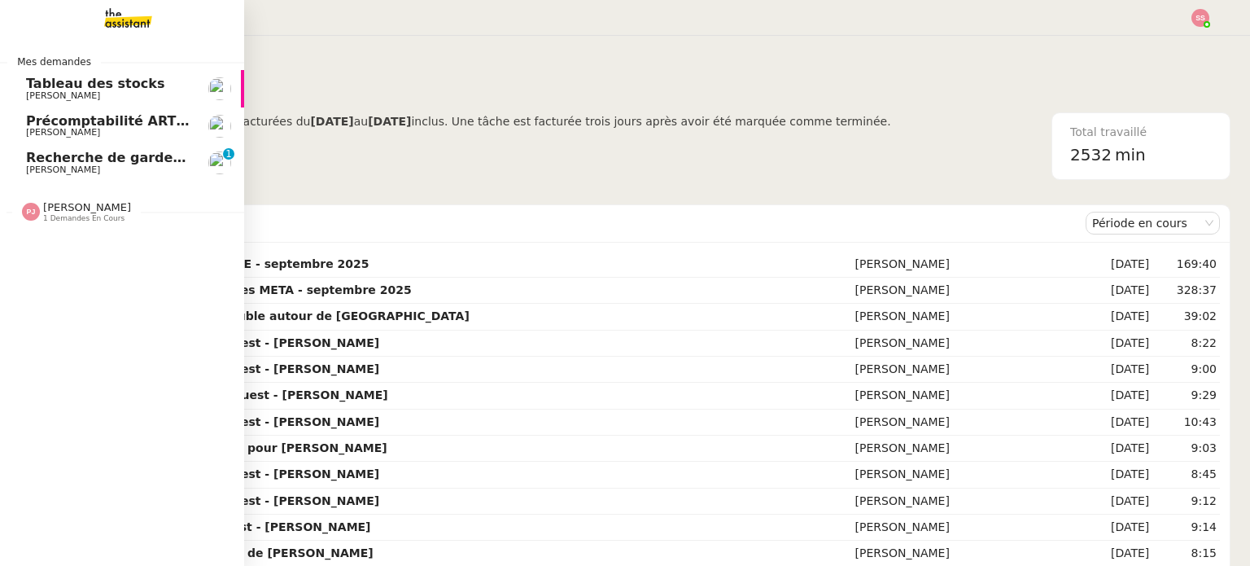
click at [72, 151] on link "Recherche de garde meuble autour de Rennes Louis Fouché 0 1 2 3 4 5 6 7 8 9" at bounding box center [122, 162] width 244 height 37
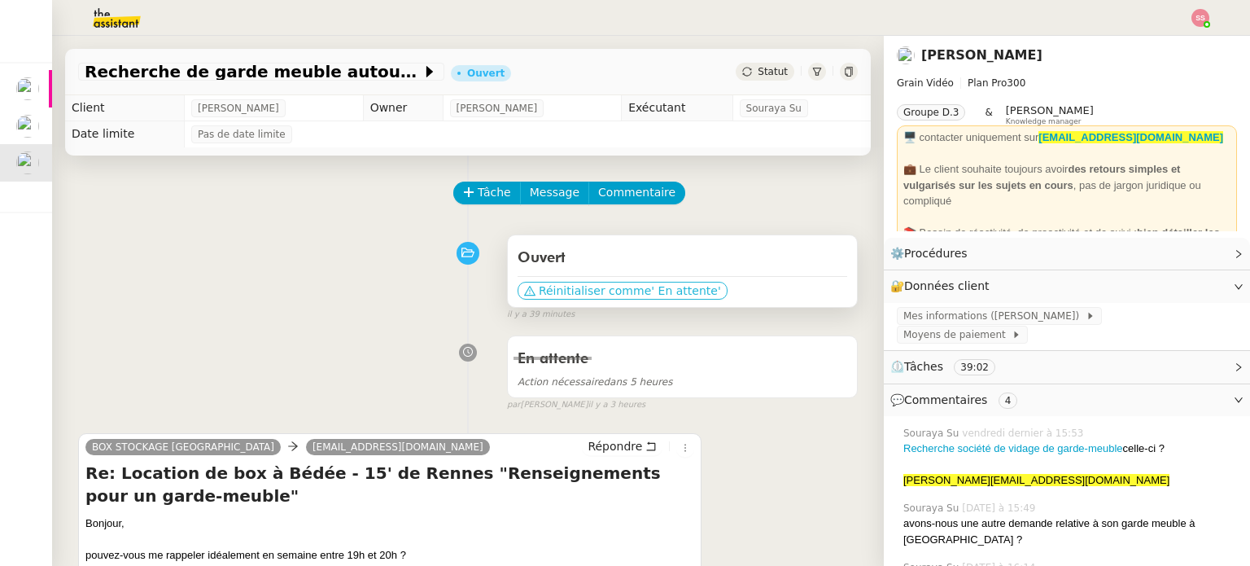
scroll to position [244, 0]
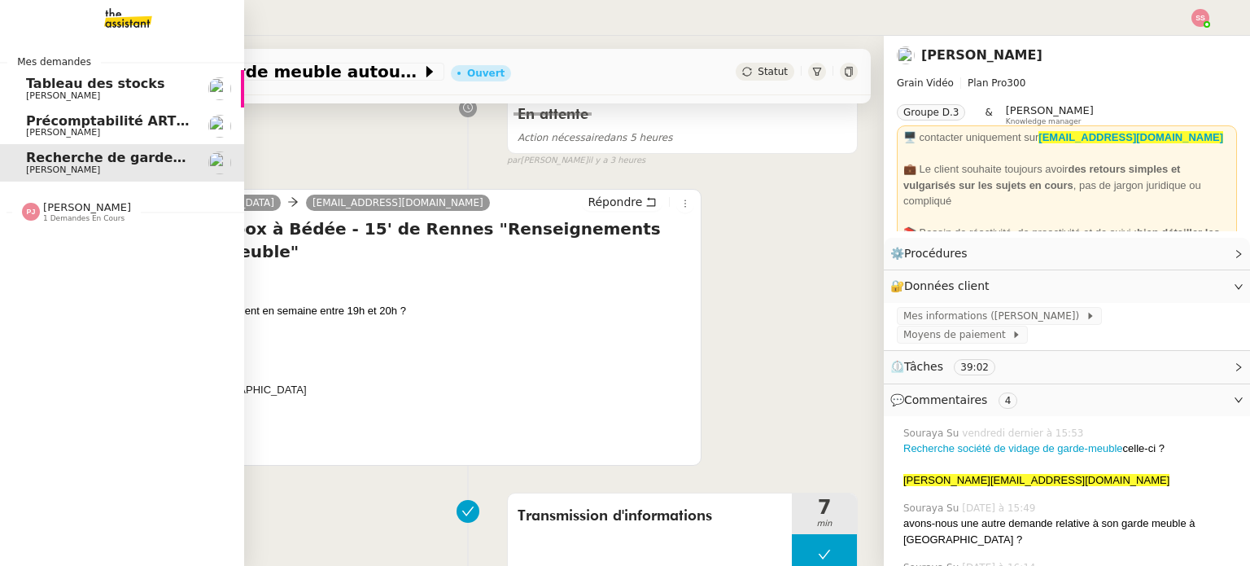
click at [55, 120] on span "Précomptabilité ARTRADE - septembre 2025" at bounding box center [188, 120] width 324 height 15
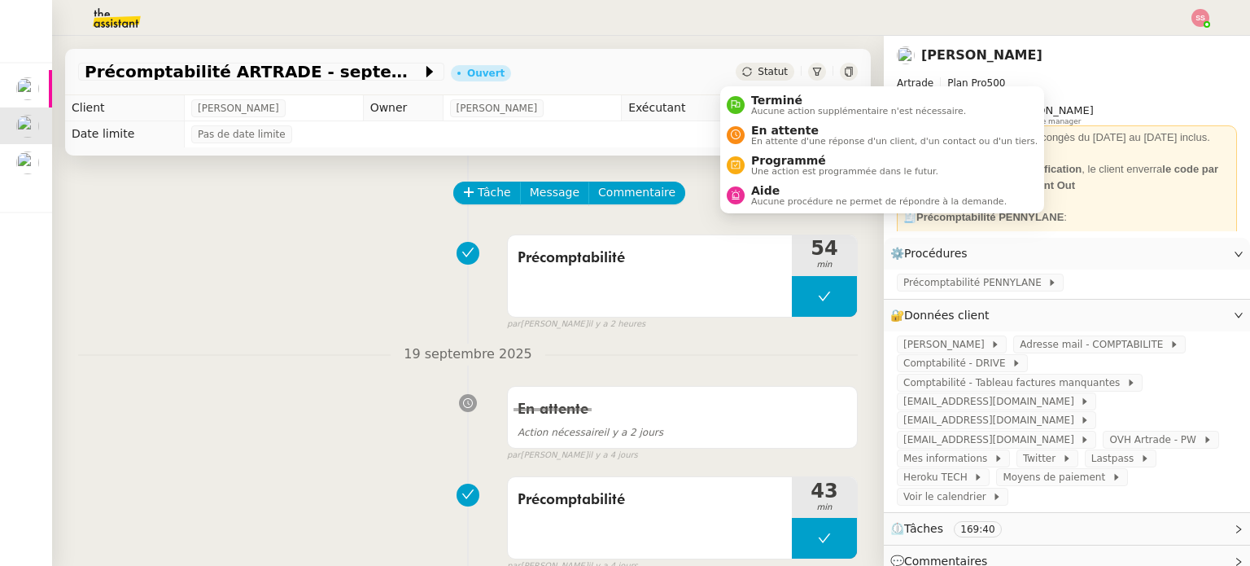
click at [736, 72] on div "Statut" at bounding box center [765, 72] width 59 height 18
click at [768, 131] on span "En attente" at bounding box center [894, 130] width 286 height 13
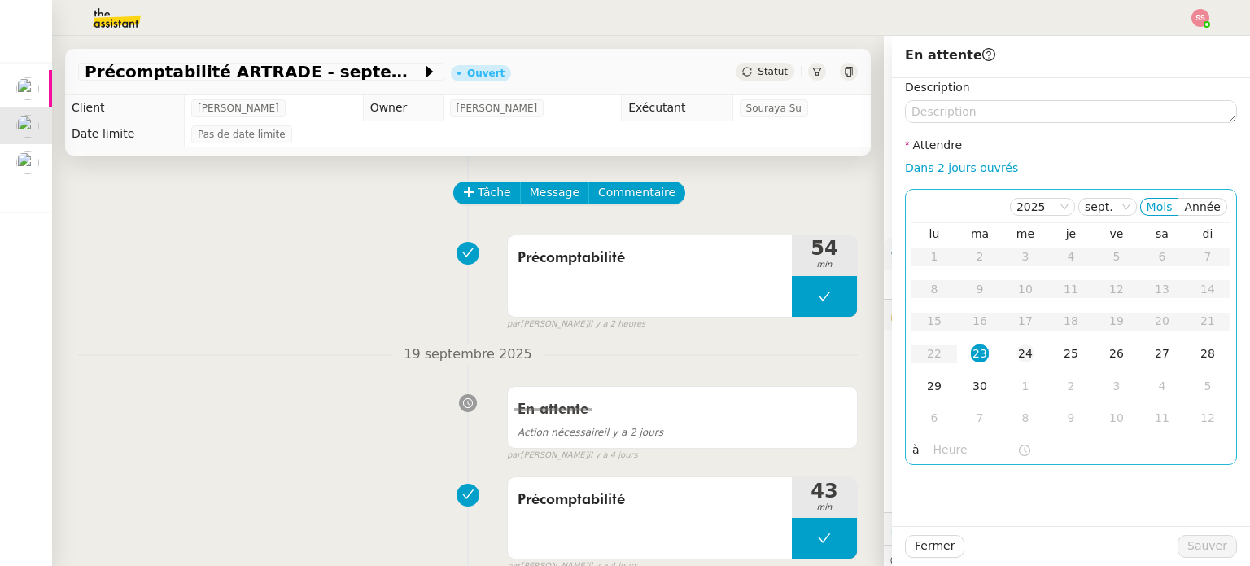
click at [1016, 353] on div "24" at bounding box center [1025, 353] width 18 height 18
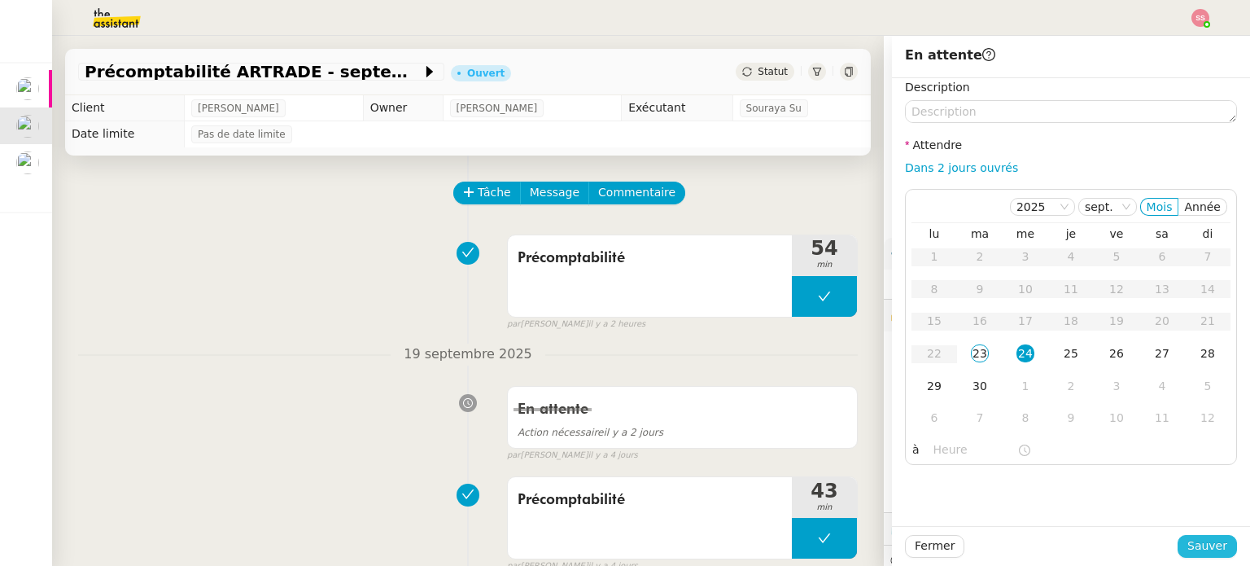
click at [1195, 538] on span "Sauver" at bounding box center [1207, 545] width 40 height 19
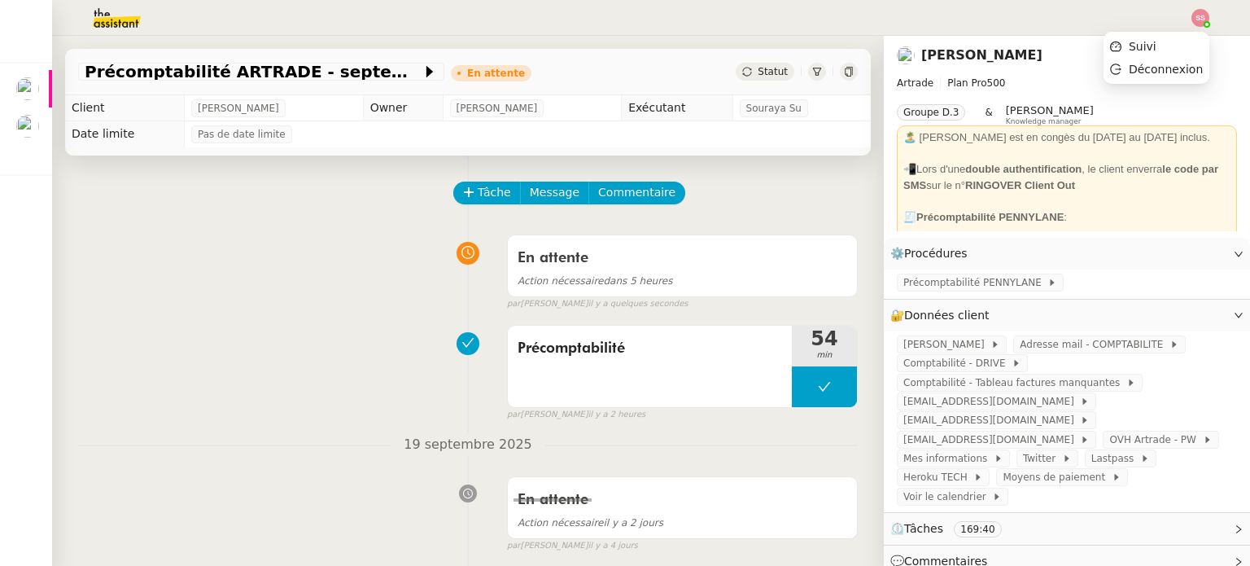
click at [1198, 16] on img at bounding box center [1200, 18] width 18 height 18
click at [1177, 39] on li "Suivi" at bounding box center [1156, 46] width 106 height 23
